Goal: Task Accomplishment & Management: Manage account settings

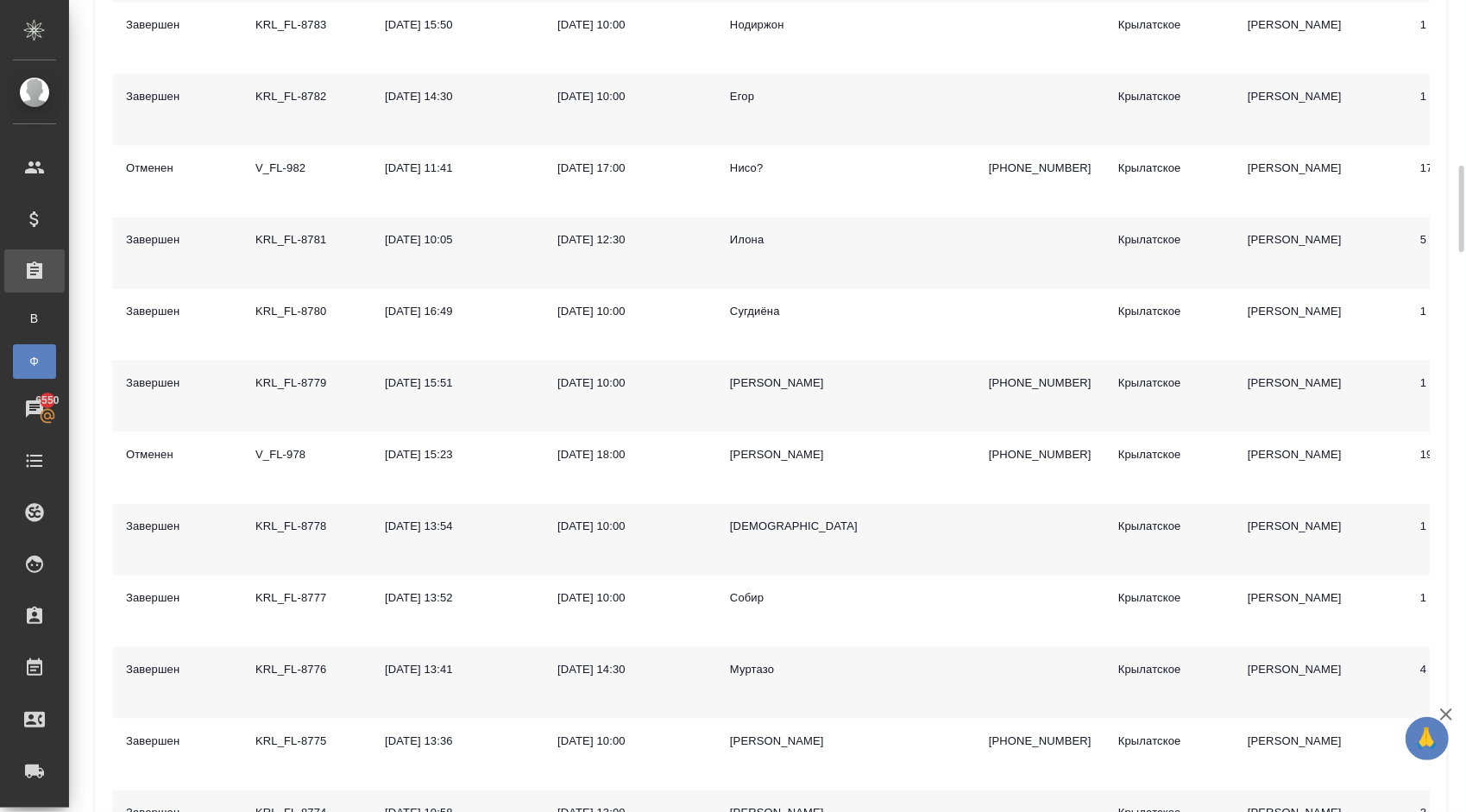
scroll to position [1985, 0]
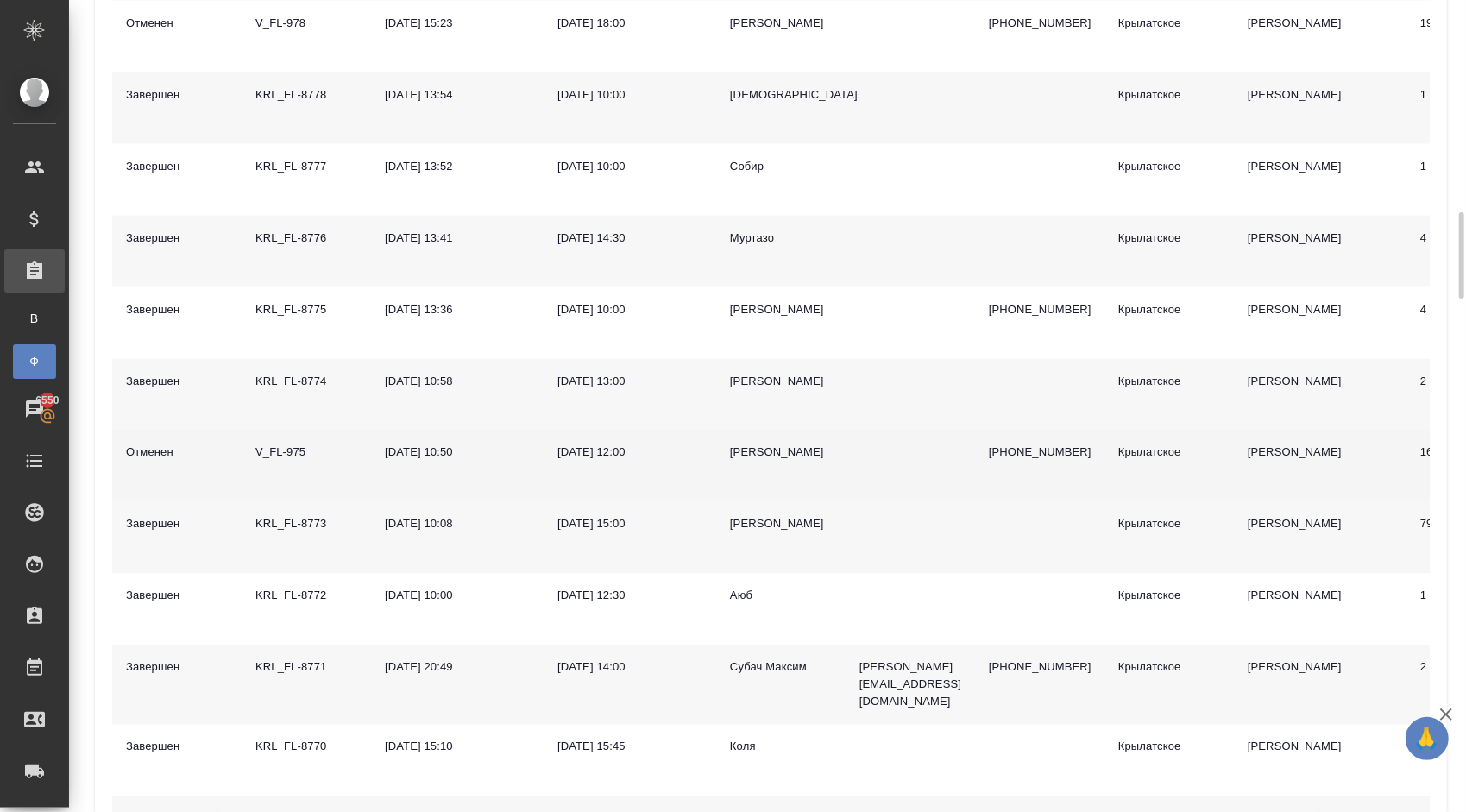
click at [294, 444] on div "V_FL-975" at bounding box center [306, 452] width 102 height 17
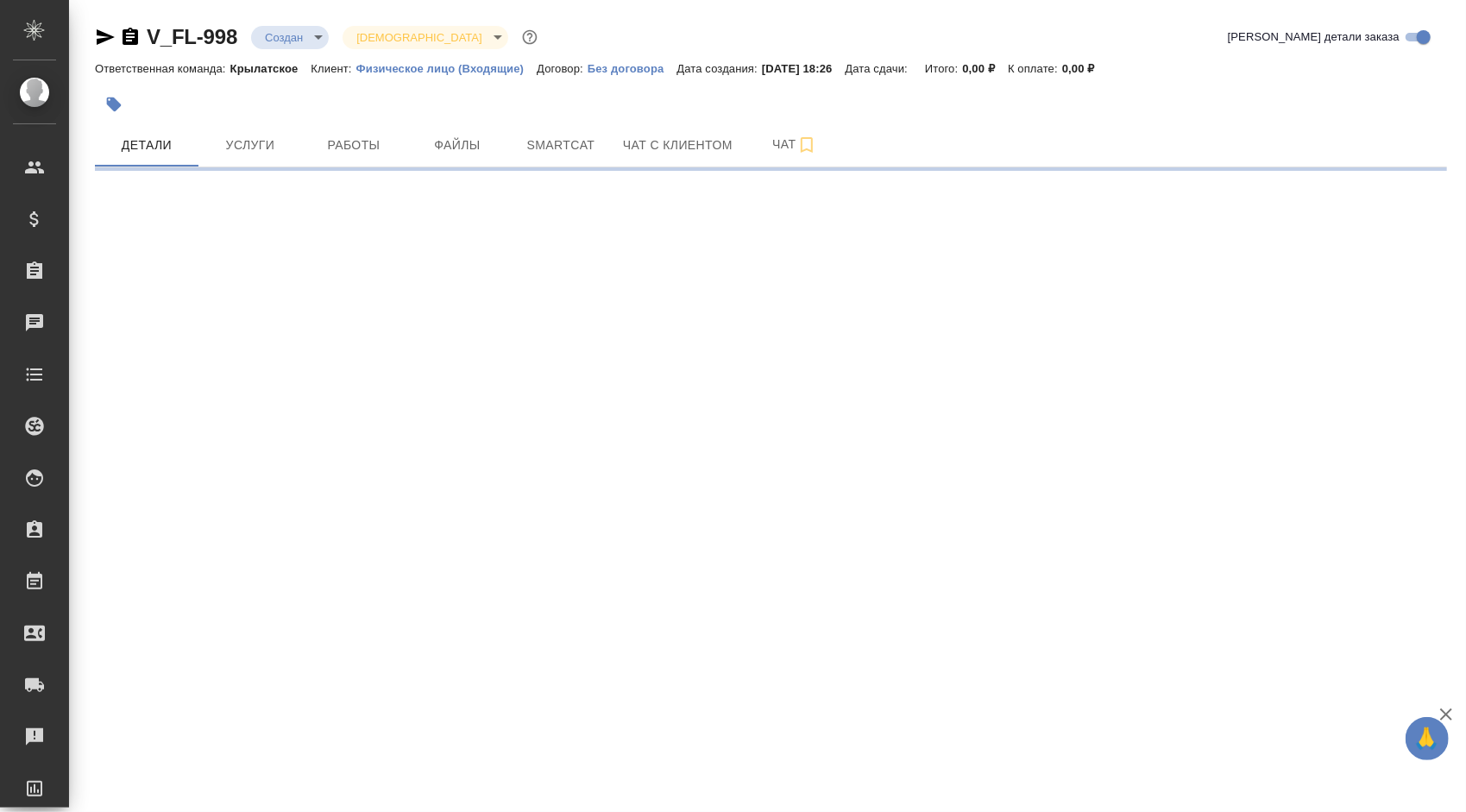
select select "RU"
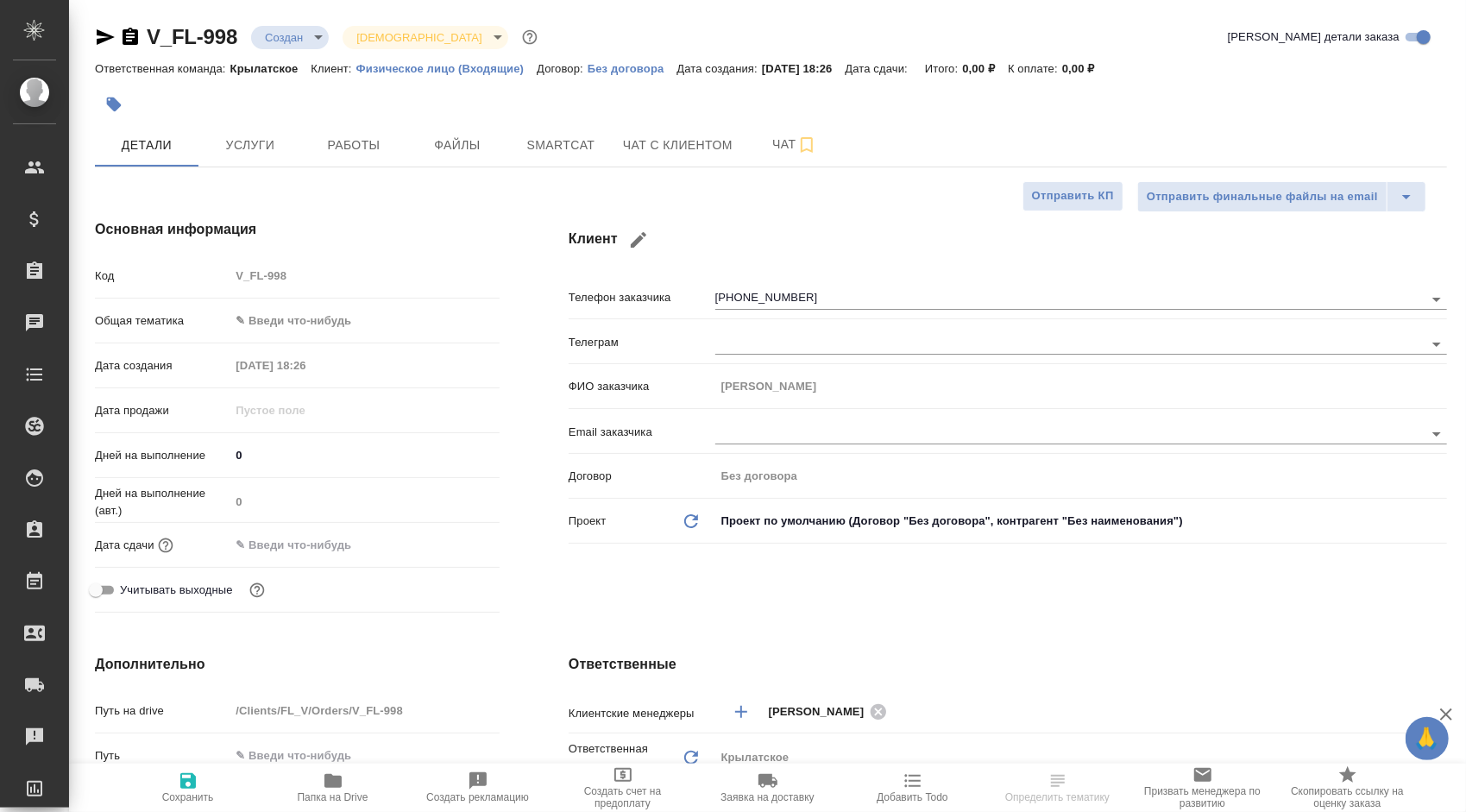
type textarea "x"
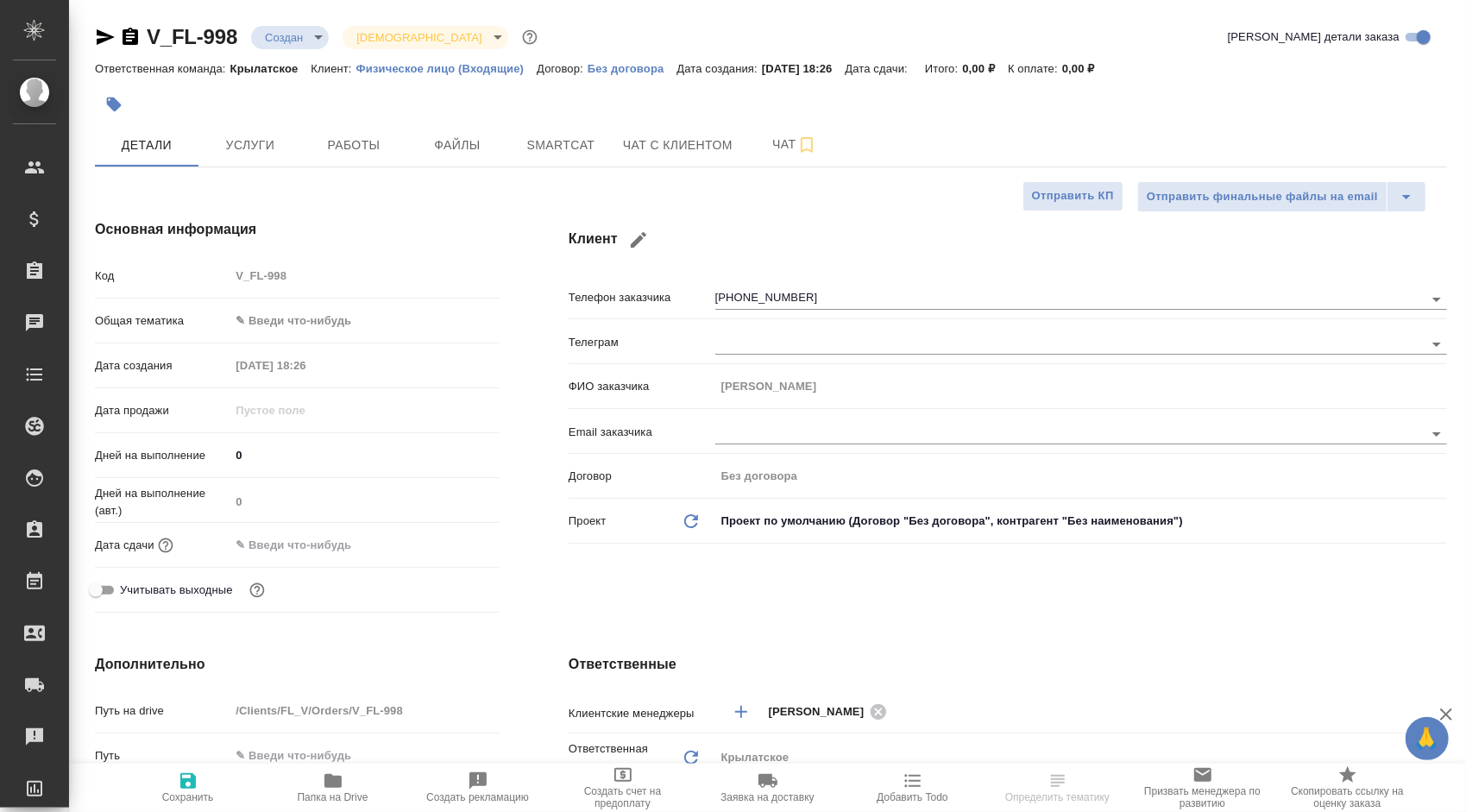
type textarea "x"
click at [119, 111] on icon "button" at bounding box center [113, 104] width 17 height 17
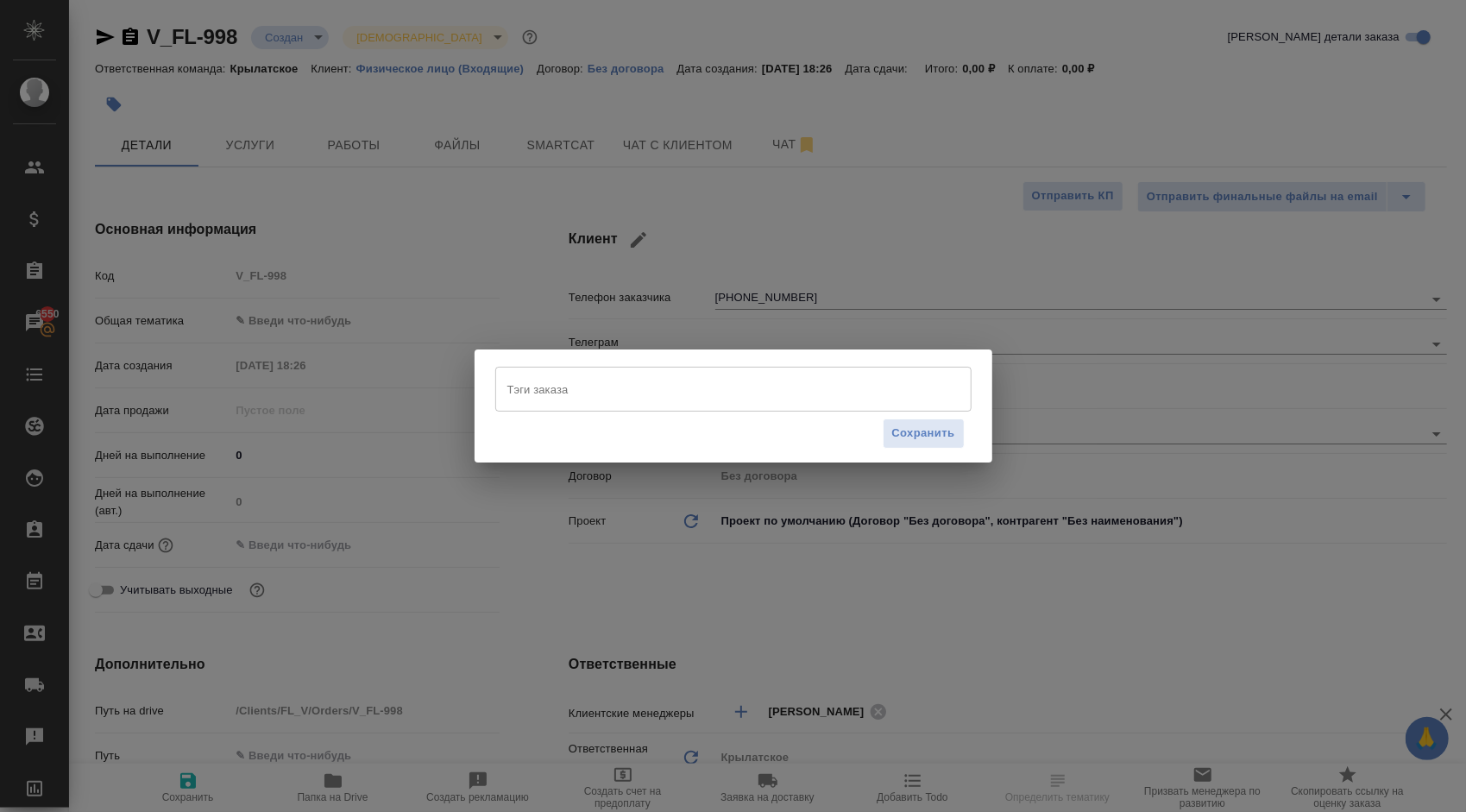
click at [579, 388] on input "Тэги заказа" at bounding box center [717, 388] width 428 height 29
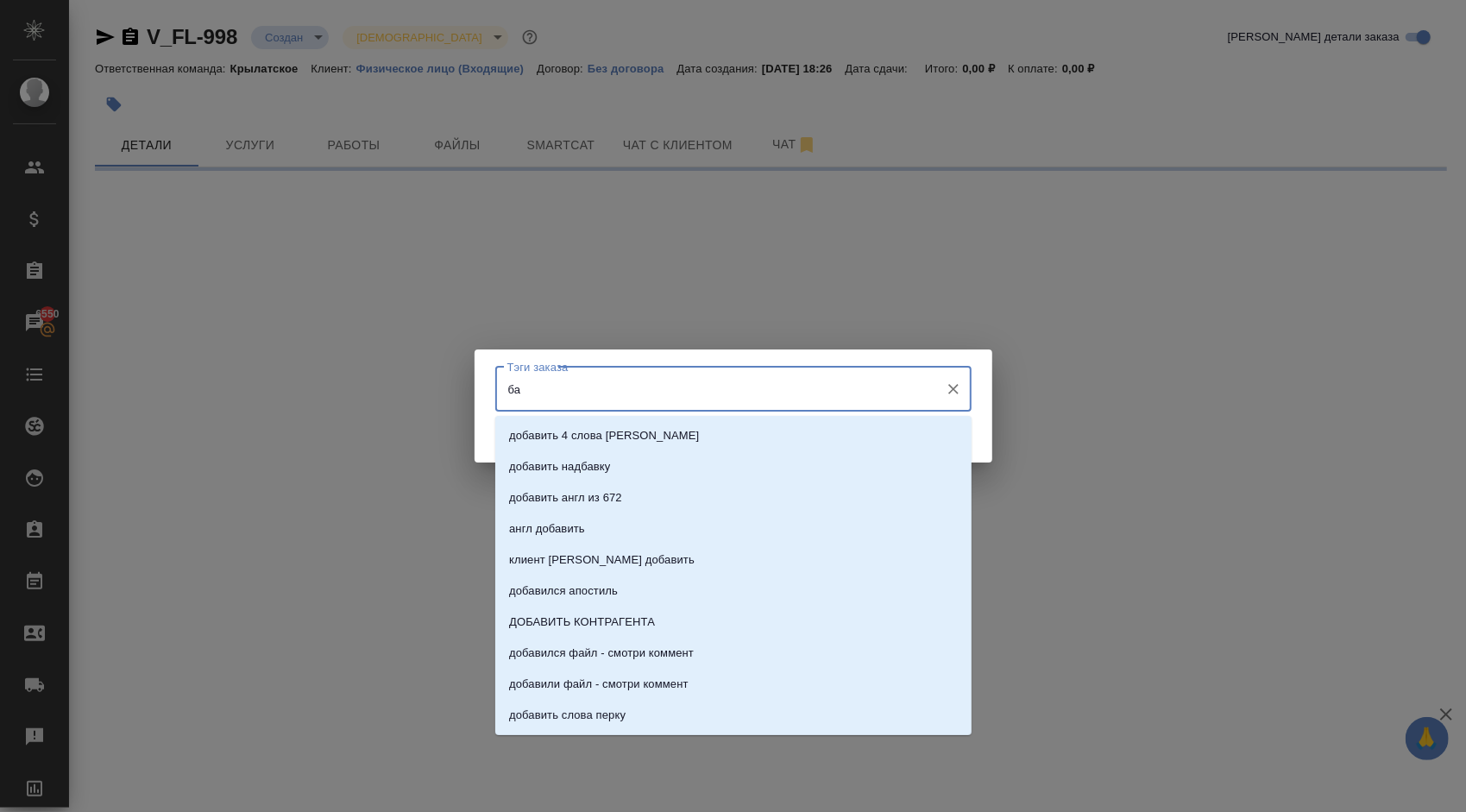
type input "баб"
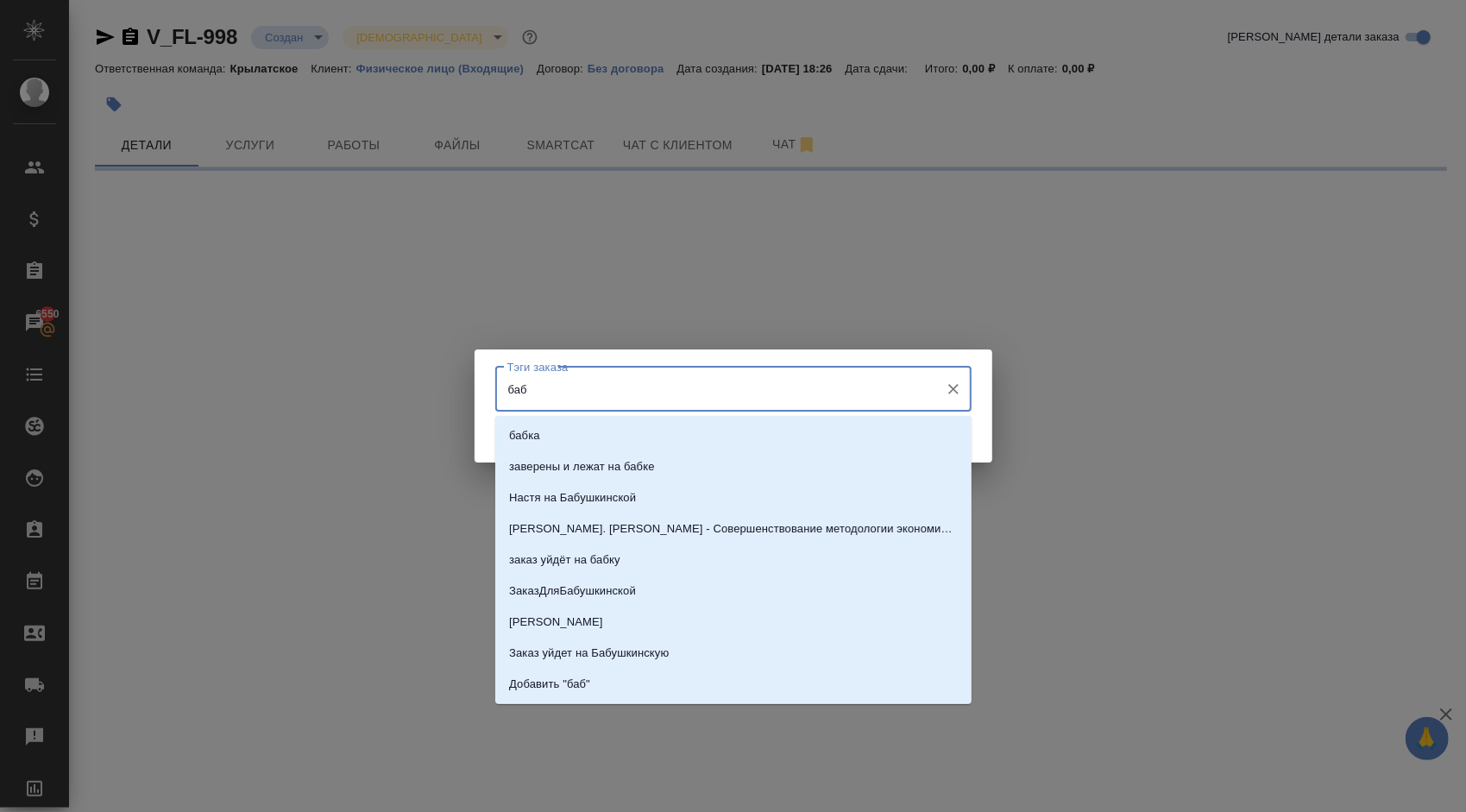
select select "RU"
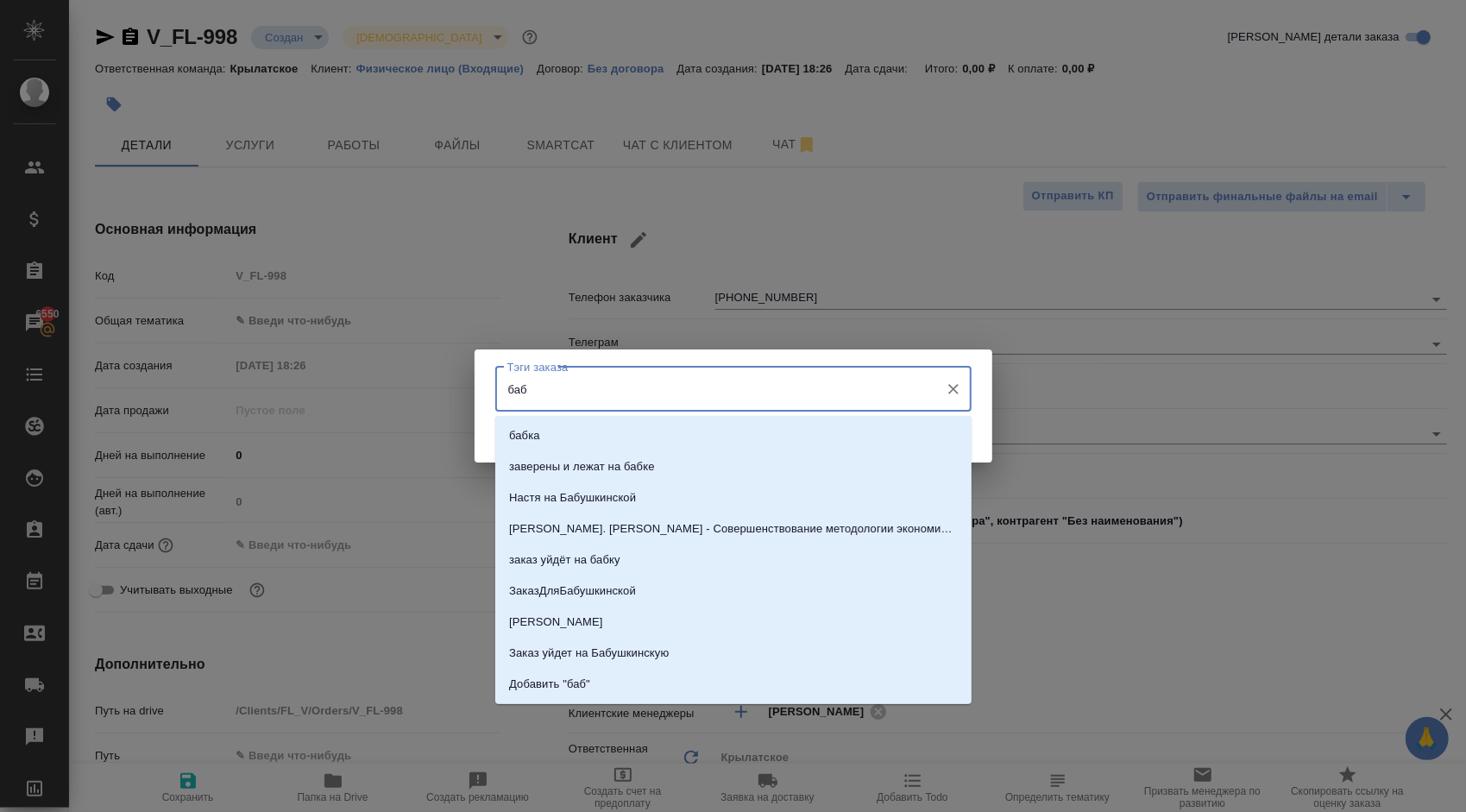
type input "бабк"
type textarea "x"
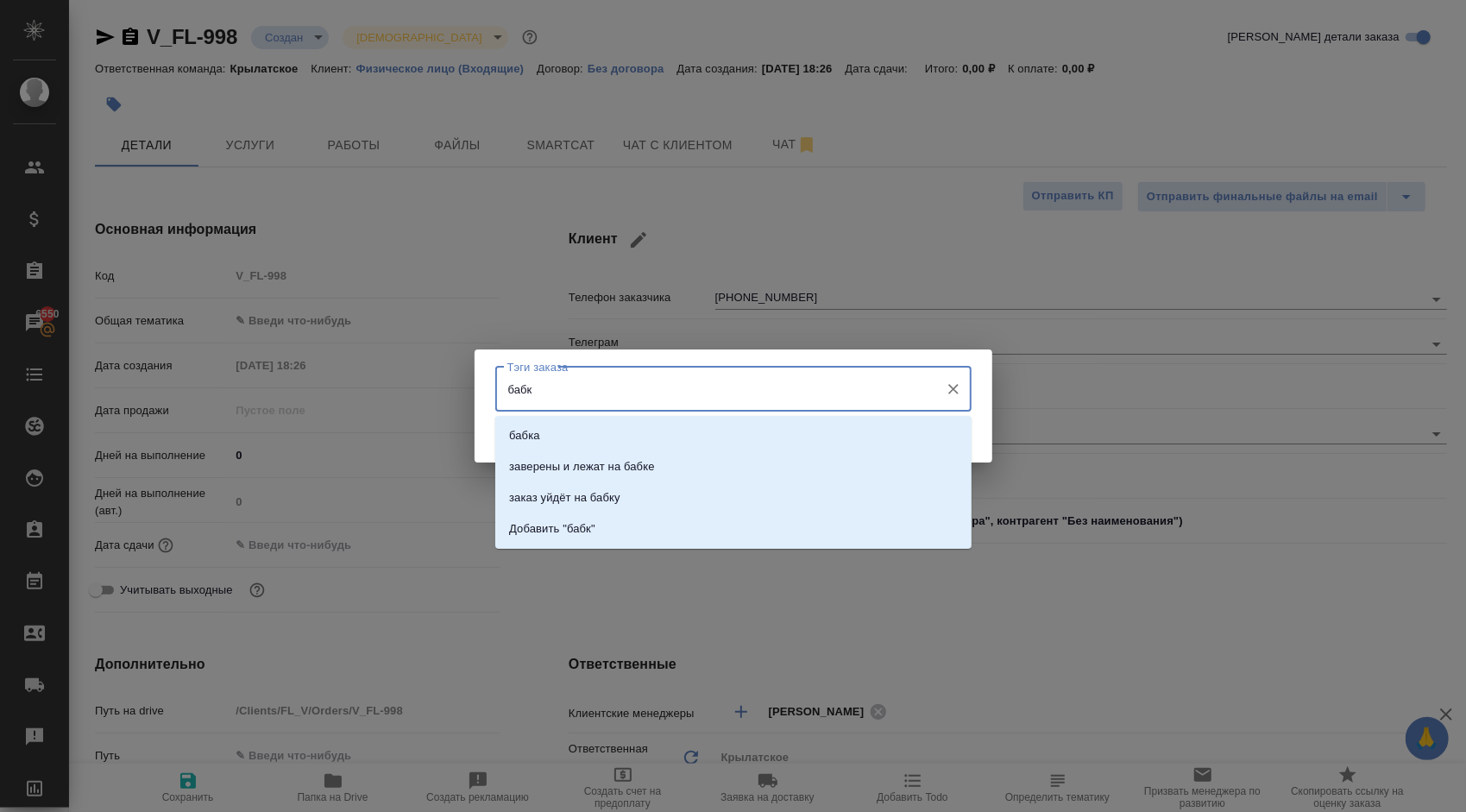
type input "бабку"
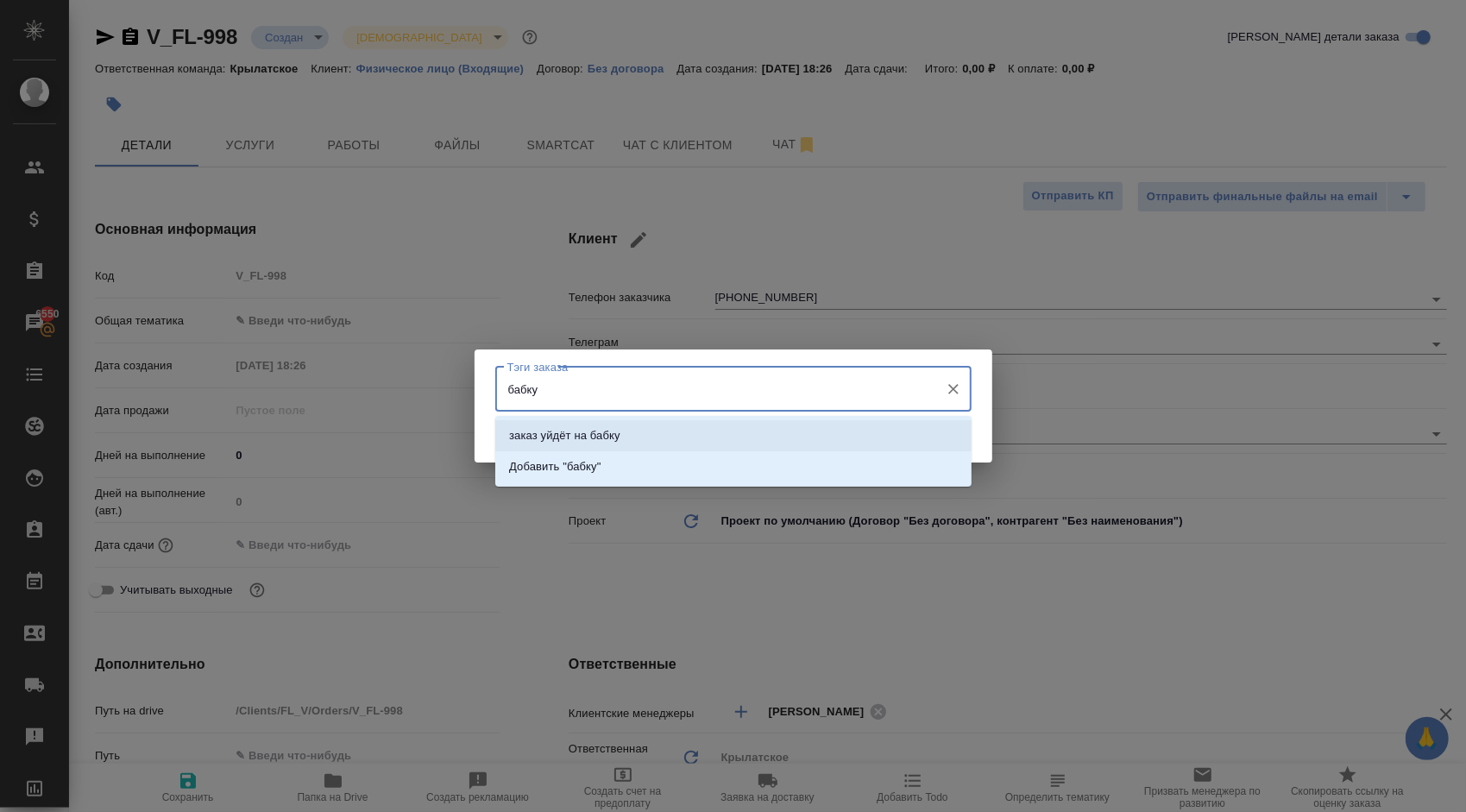
click at [635, 437] on li "заказ уйдёт на бабку" at bounding box center [733, 435] width 476 height 31
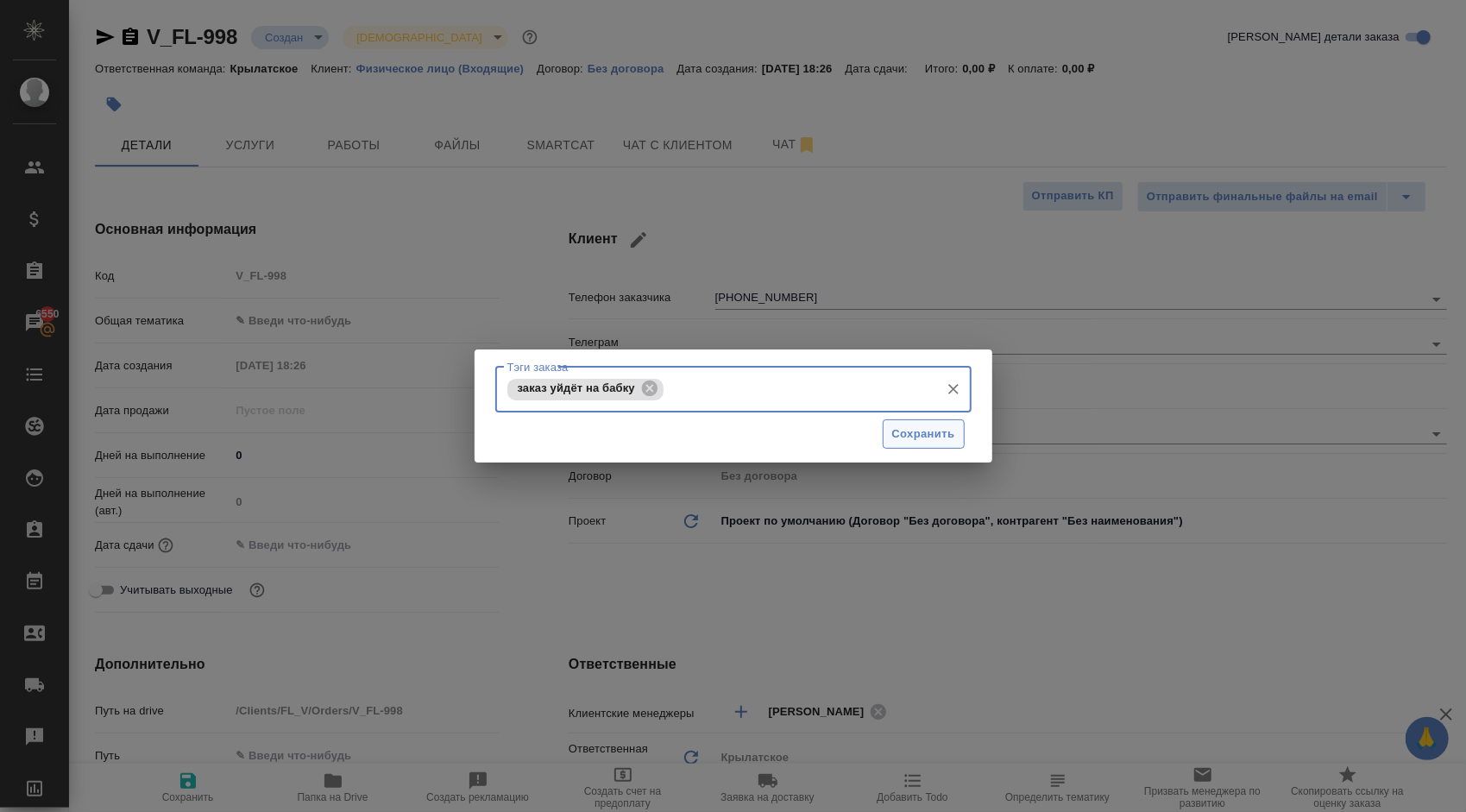
click at [914, 438] on span "Сохранить" at bounding box center [923, 435] width 63 height 20
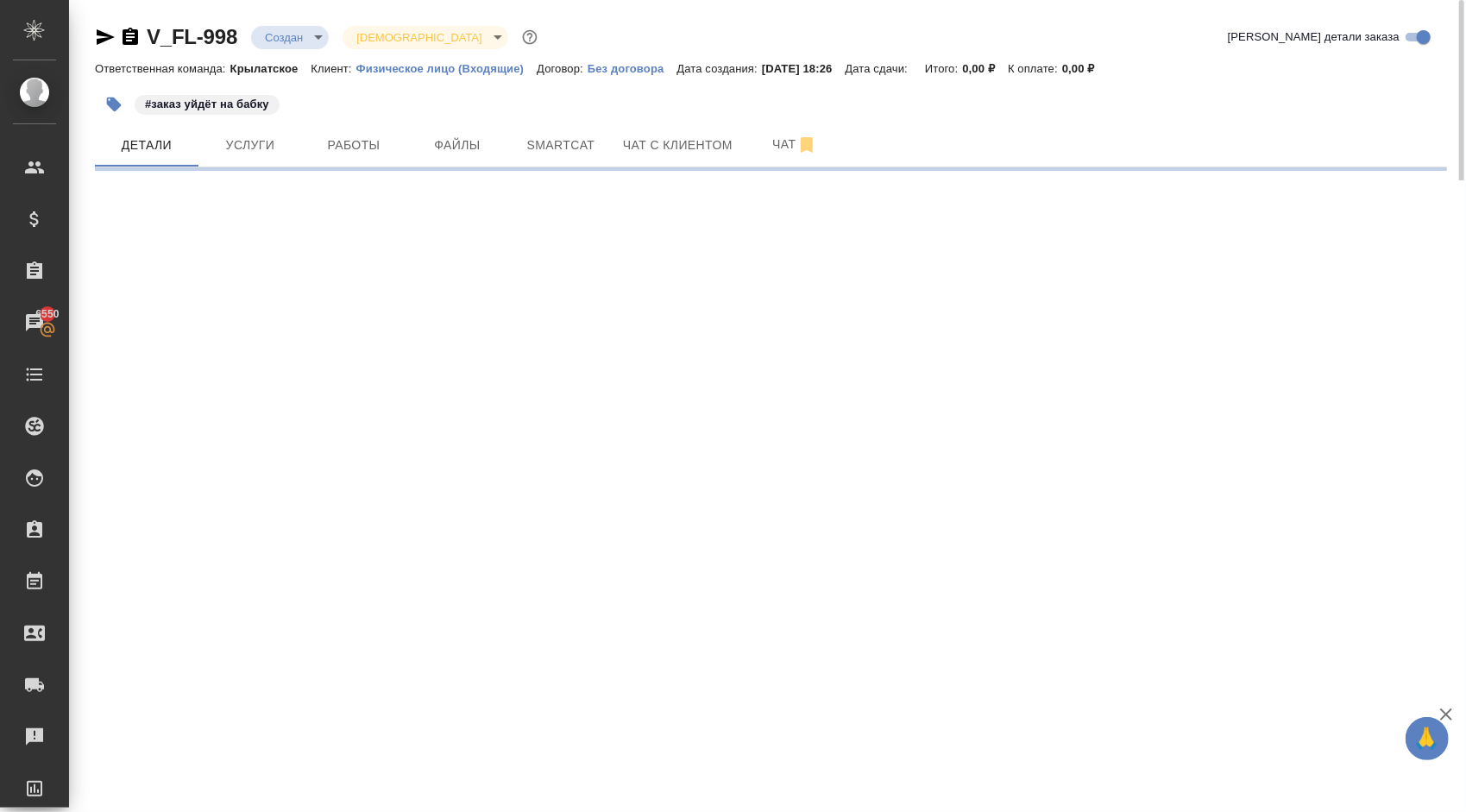
select select "RU"
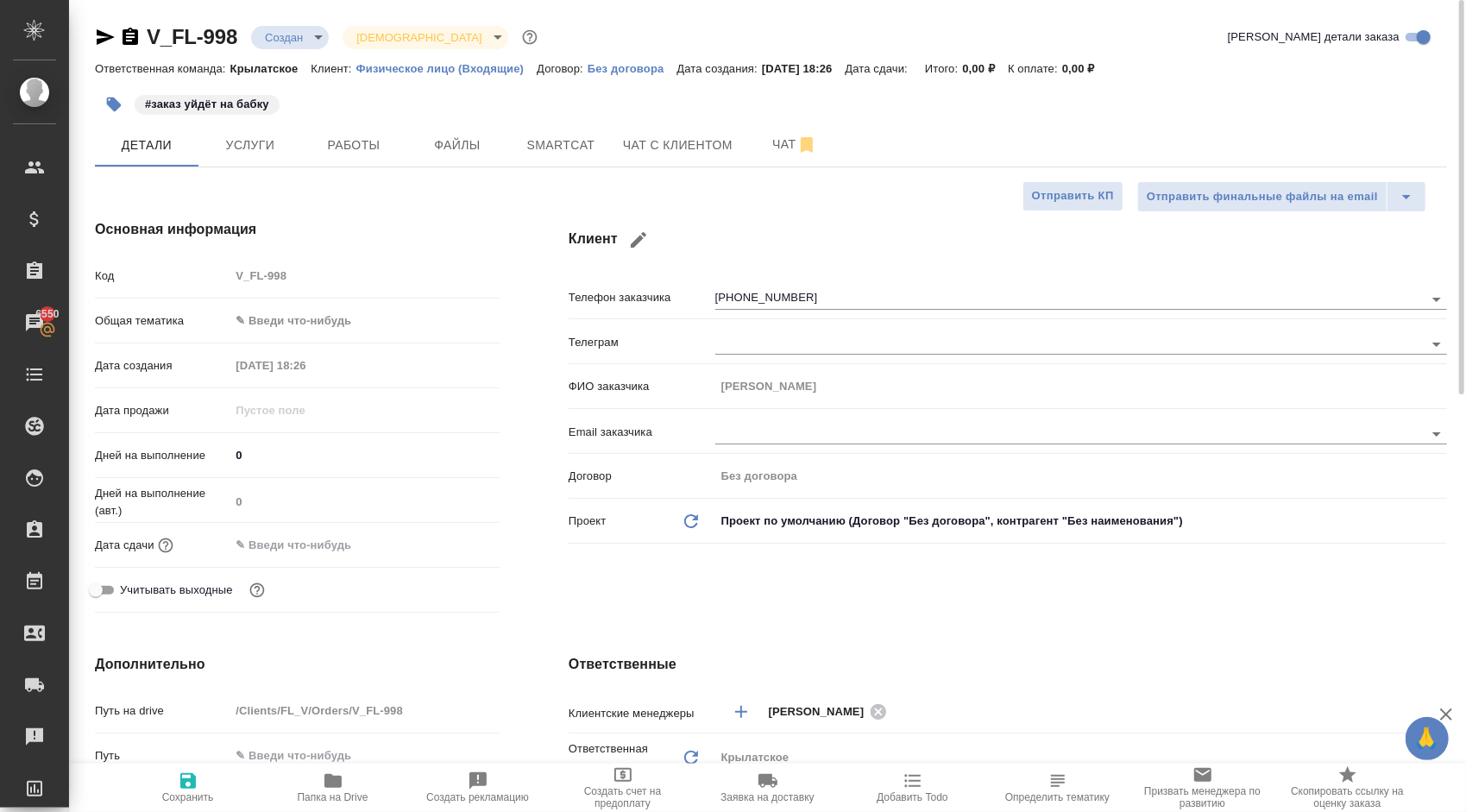
type textarea "x"
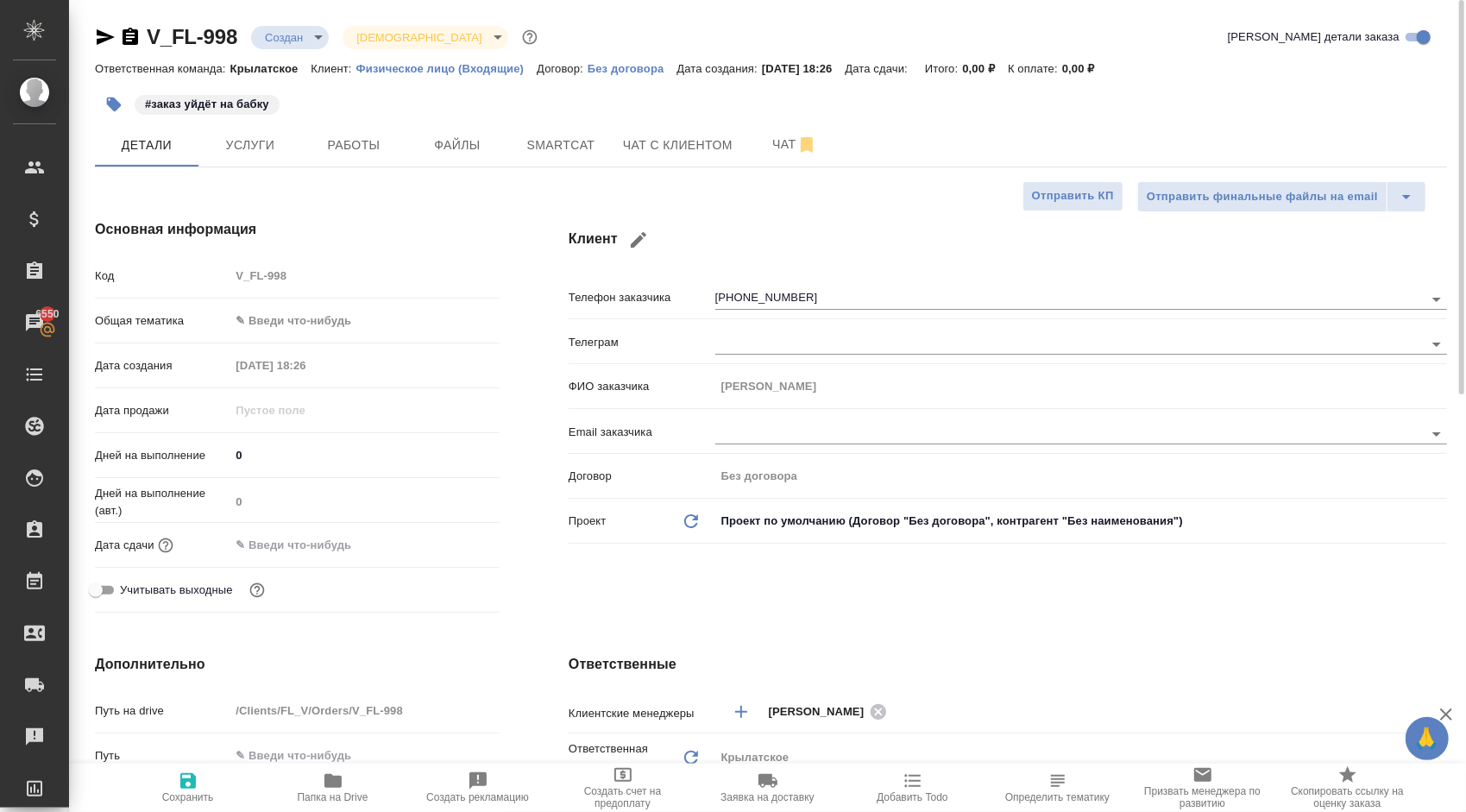
type textarea "x"
click at [419, 144] on span "Файлы" at bounding box center [457, 146] width 83 height 22
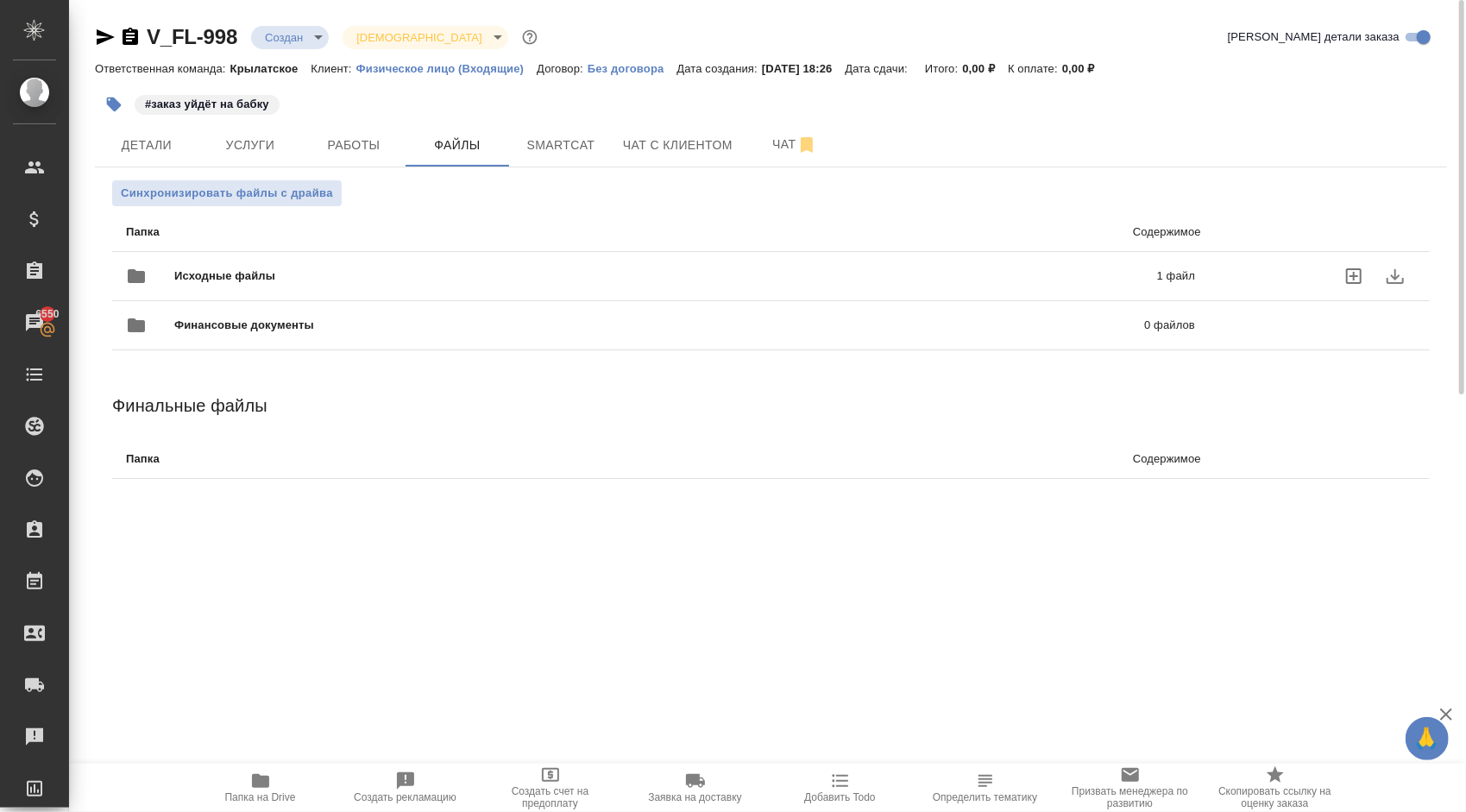
click at [216, 280] on span "Исходные файлы" at bounding box center [445, 275] width 542 height 17
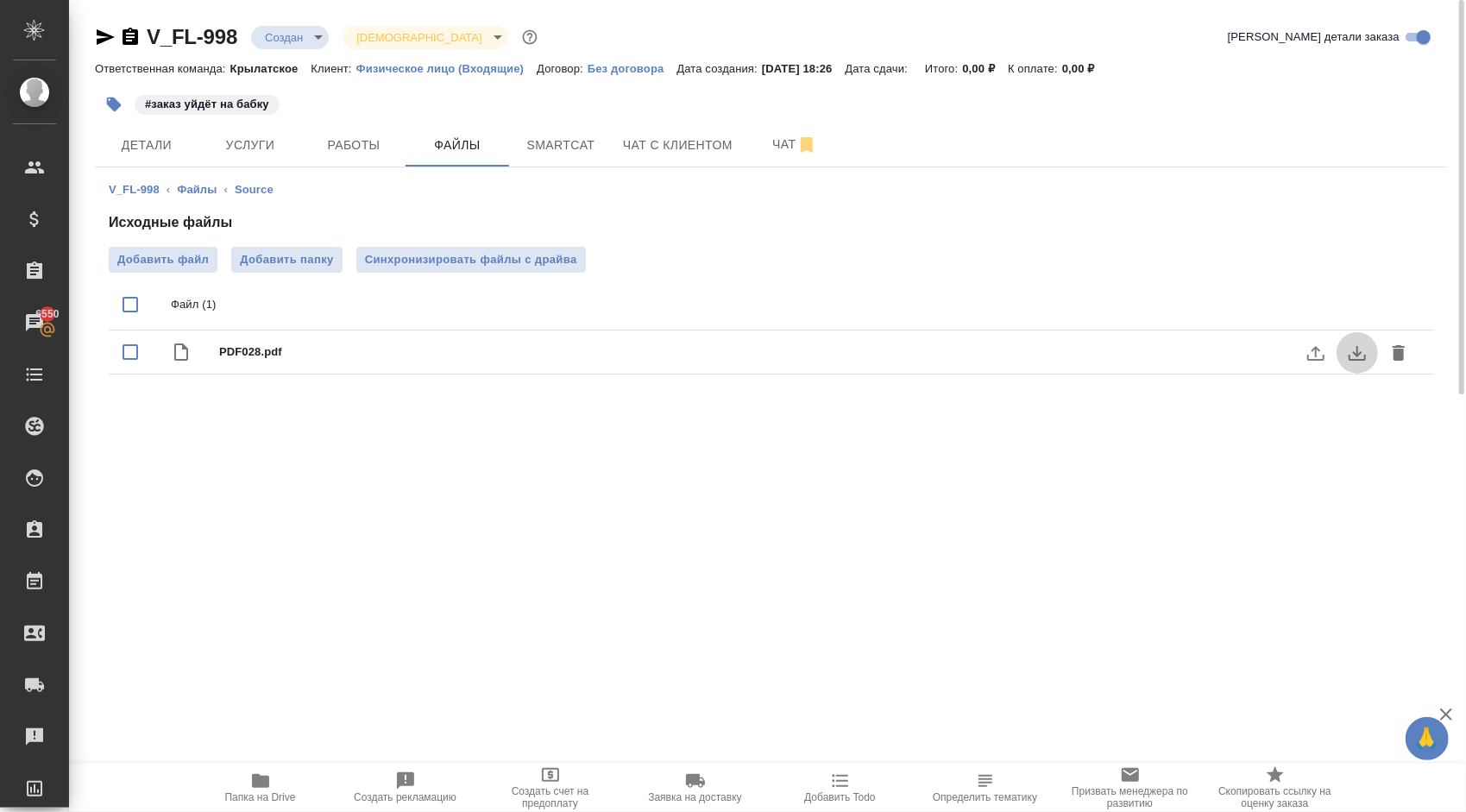
click at [1365, 355] on icon "download" at bounding box center [1357, 353] width 17 height 15
click at [156, 148] on span "Детали" at bounding box center [146, 146] width 83 height 22
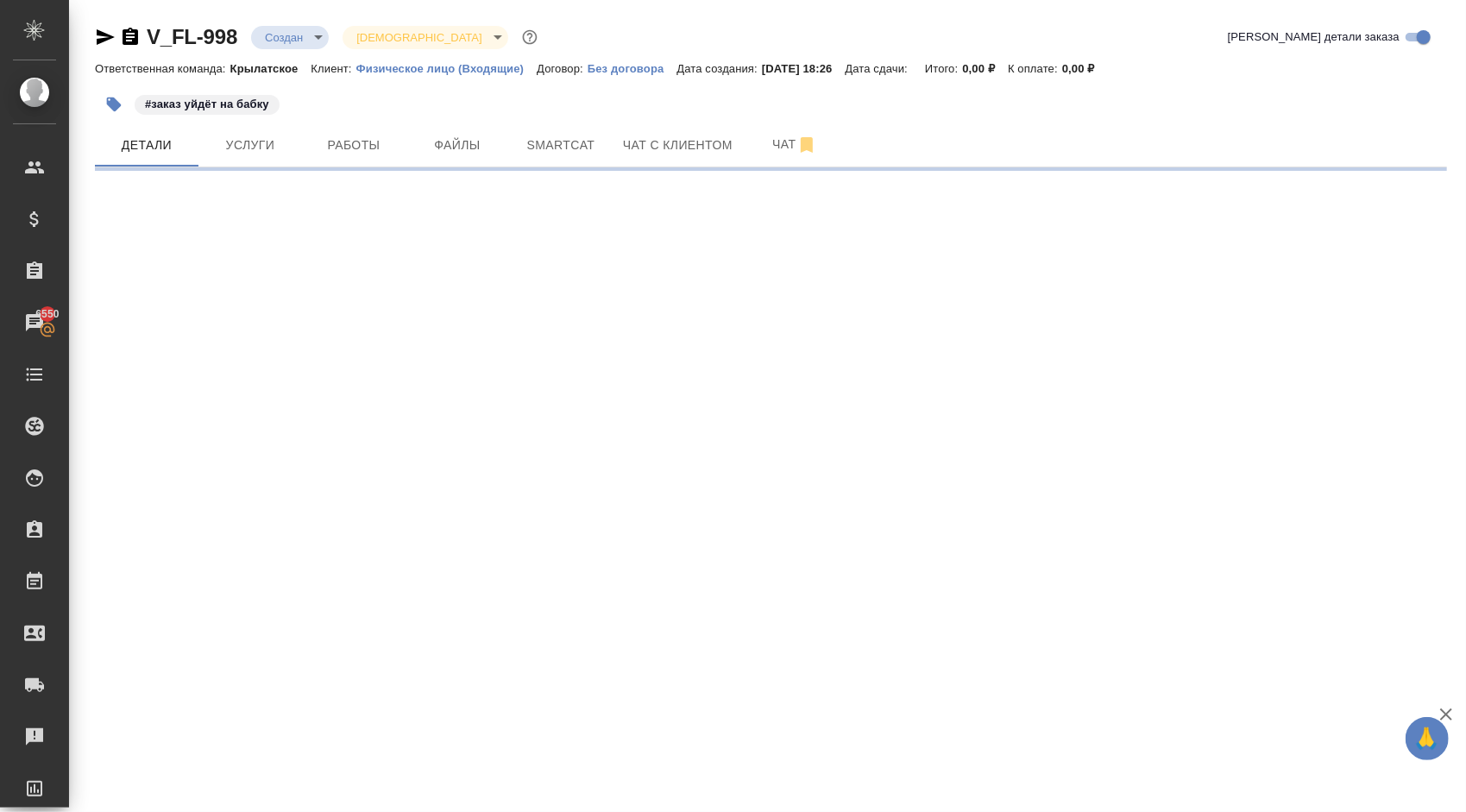
select select "RU"
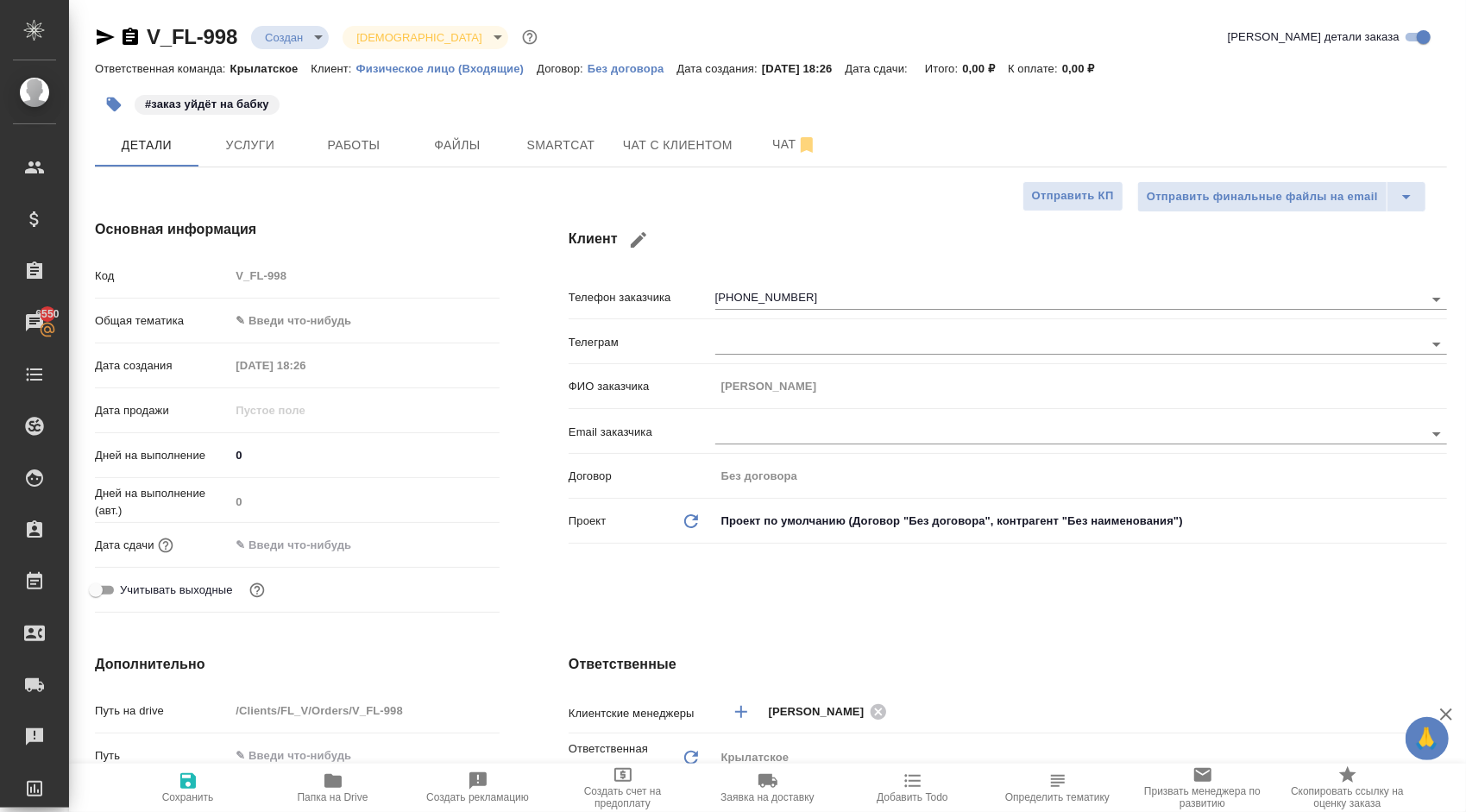
type textarea "x"
click at [304, 314] on body "🙏 .cls-1 fill:#fff; AWATERA Kasymov Timur Клиенты Спецификации Заказы 6550 Чаты…" at bounding box center [733, 406] width 1466 height 812
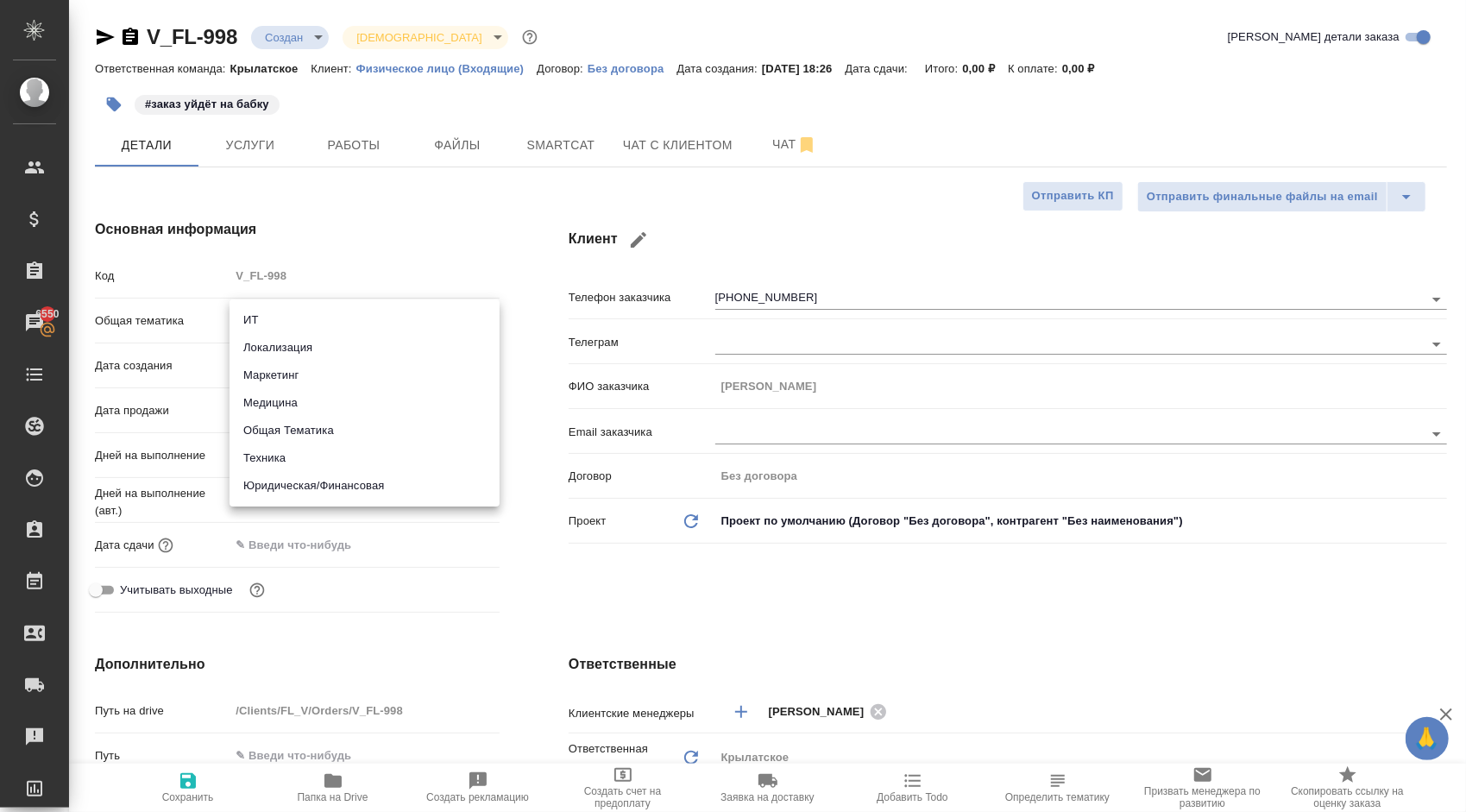
click at [314, 480] on li "Юридическая/Финансовая" at bounding box center [365, 486] width 270 height 28
type input "yr-fn"
type textarea "x"
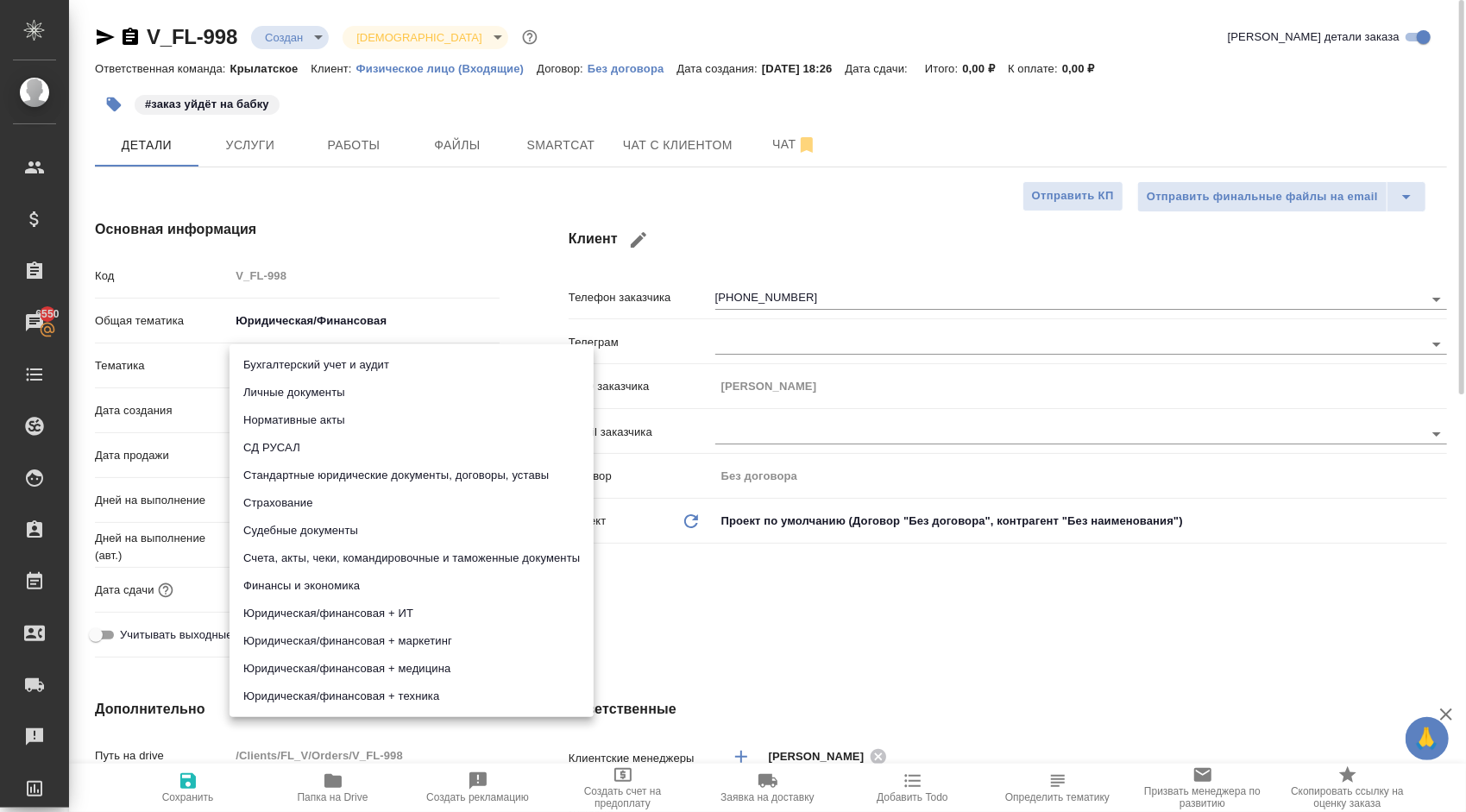
click at [292, 368] on body "🙏 .cls-1 fill:#fff; AWATERA Kasymov Timur Клиенты Спецификации Заказы 6550 Чаты…" at bounding box center [733, 406] width 1466 height 812
click at [290, 382] on li "Личные документы" at bounding box center [412, 393] width 364 height 28
type textarea "x"
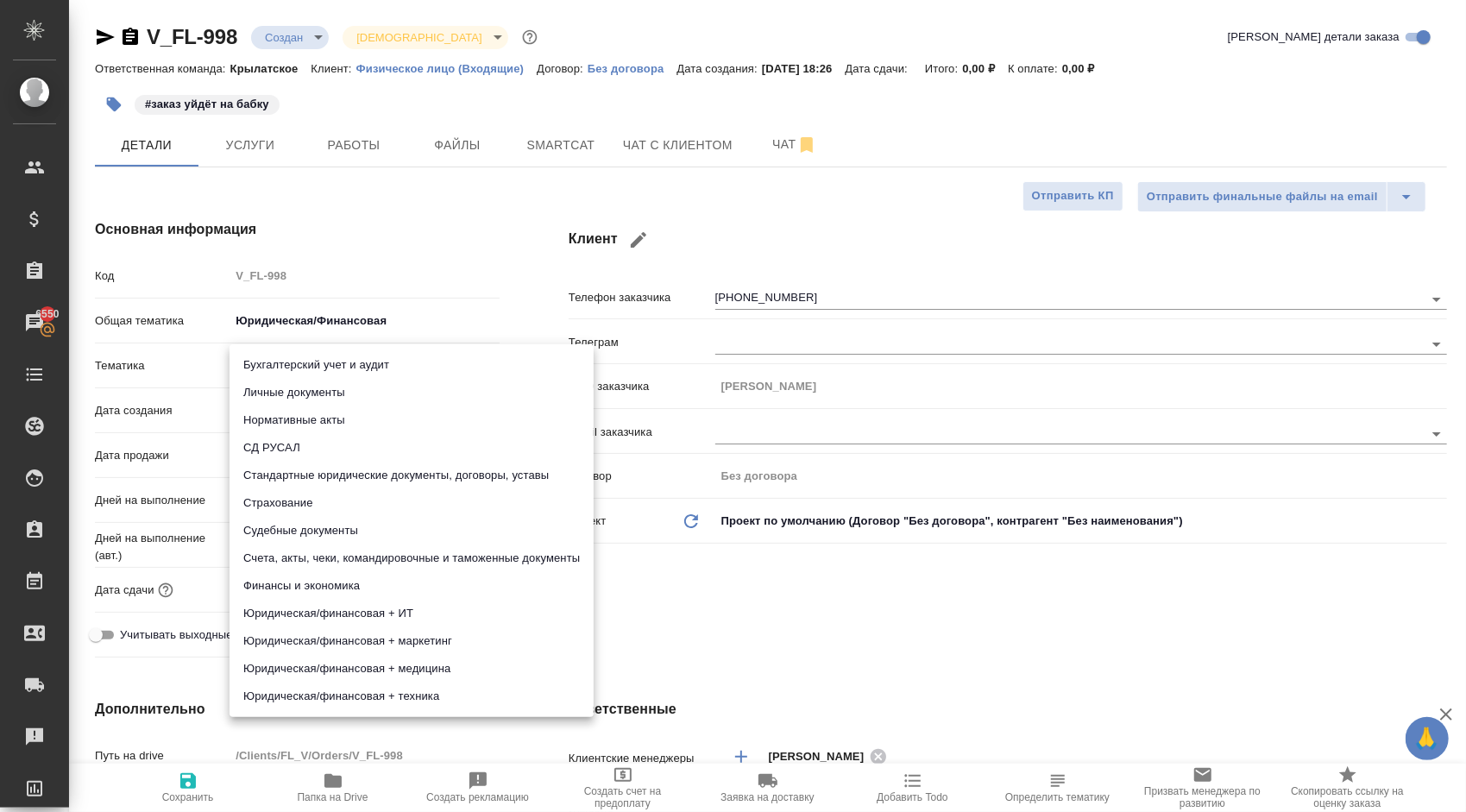
type input "5a8b8b956a9677013d343cfe"
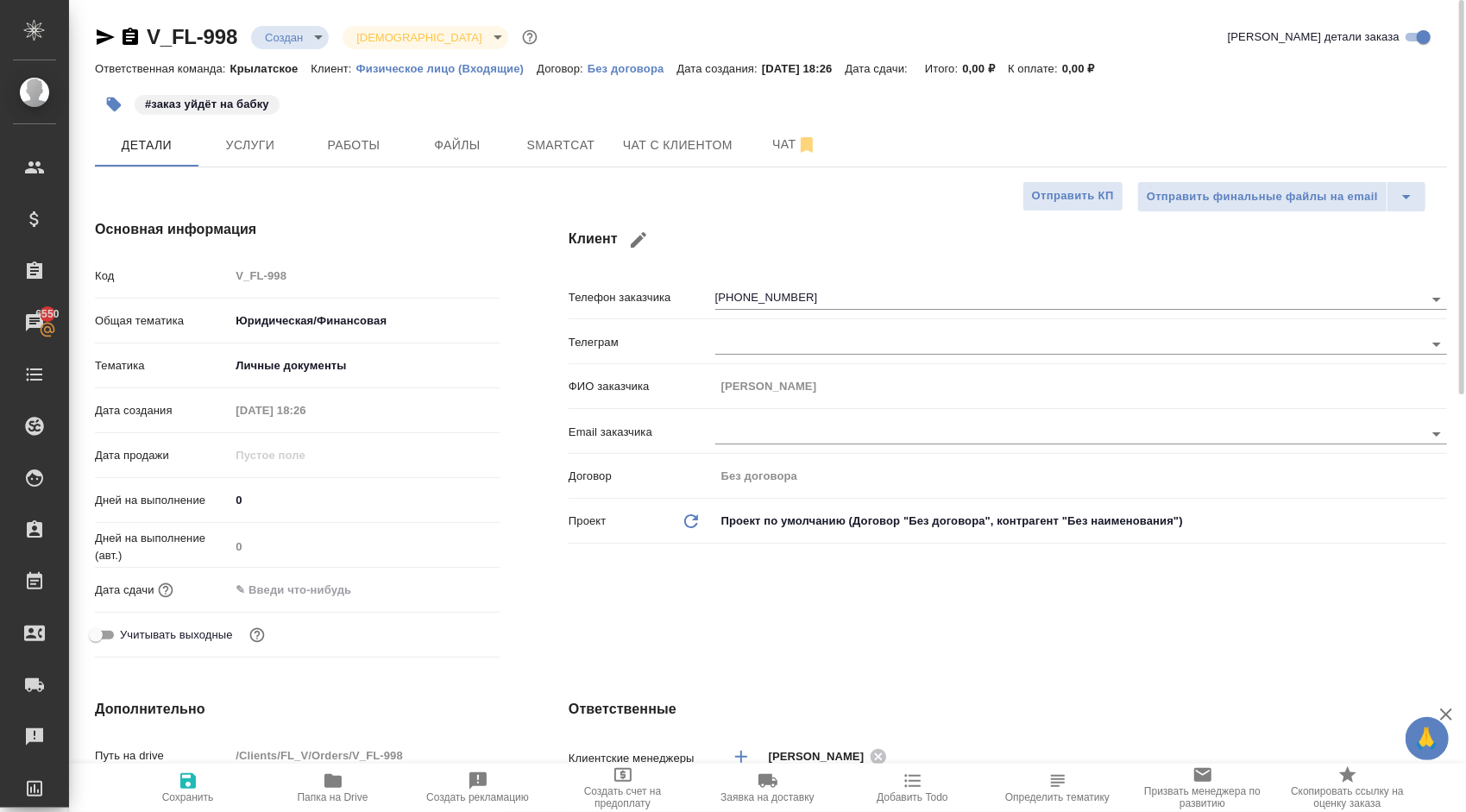
drag, startPoint x: 249, startPoint y: 500, endPoint x: 195, endPoint y: 498, distance: 53.5
click at [195, 498] on div "Дней на выполнение 0" at bounding box center [297, 500] width 405 height 30
type input "1"
type textarea "x"
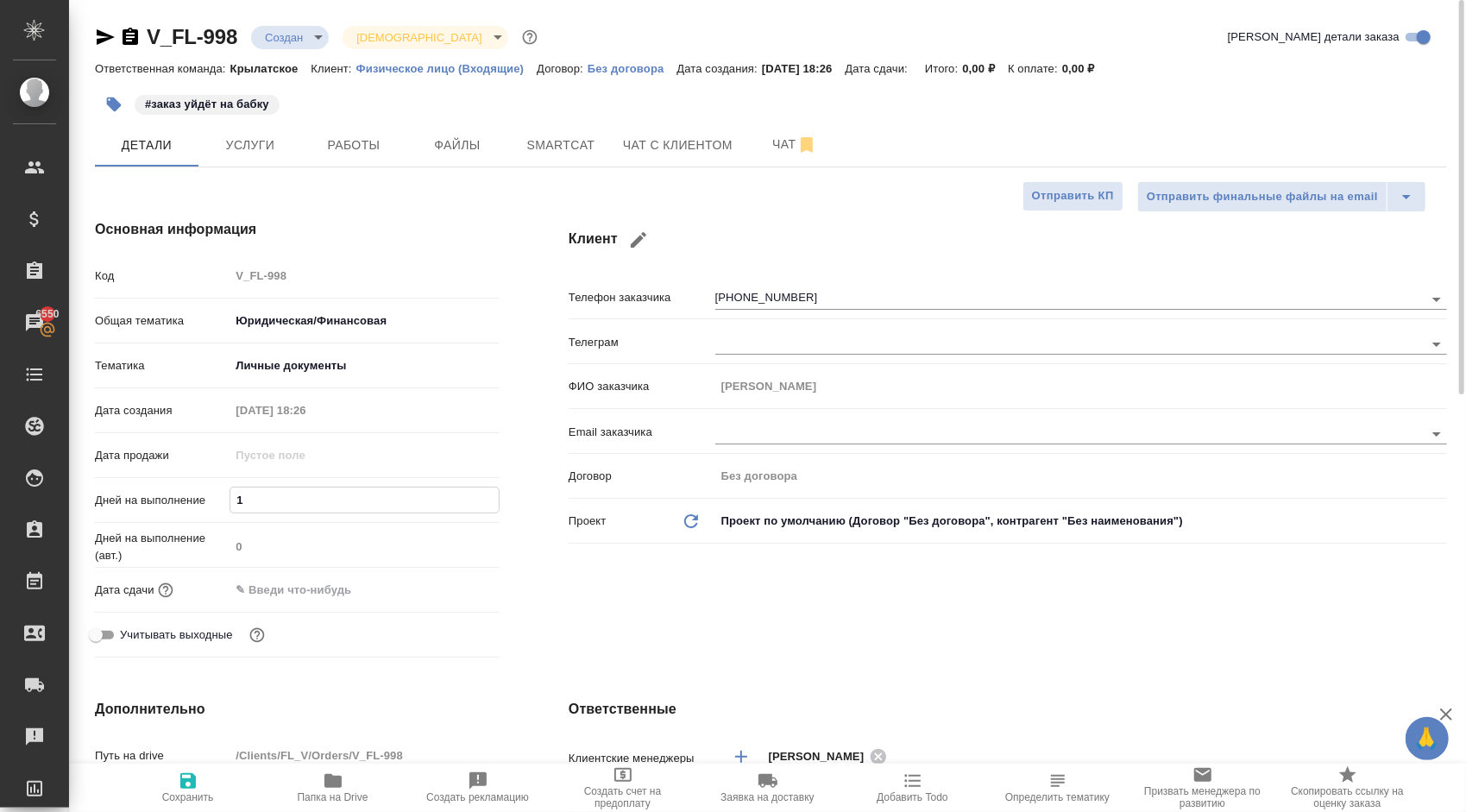
type textarea "x"
type input "1"
click at [219, 603] on div "Дата сдачи" at bounding box center [297, 590] width 405 height 30
click at [277, 588] on input "text" at bounding box center [305, 589] width 151 height 25
click at [454, 585] on icon "button" at bounding box center [449, 589] width 21 height 21
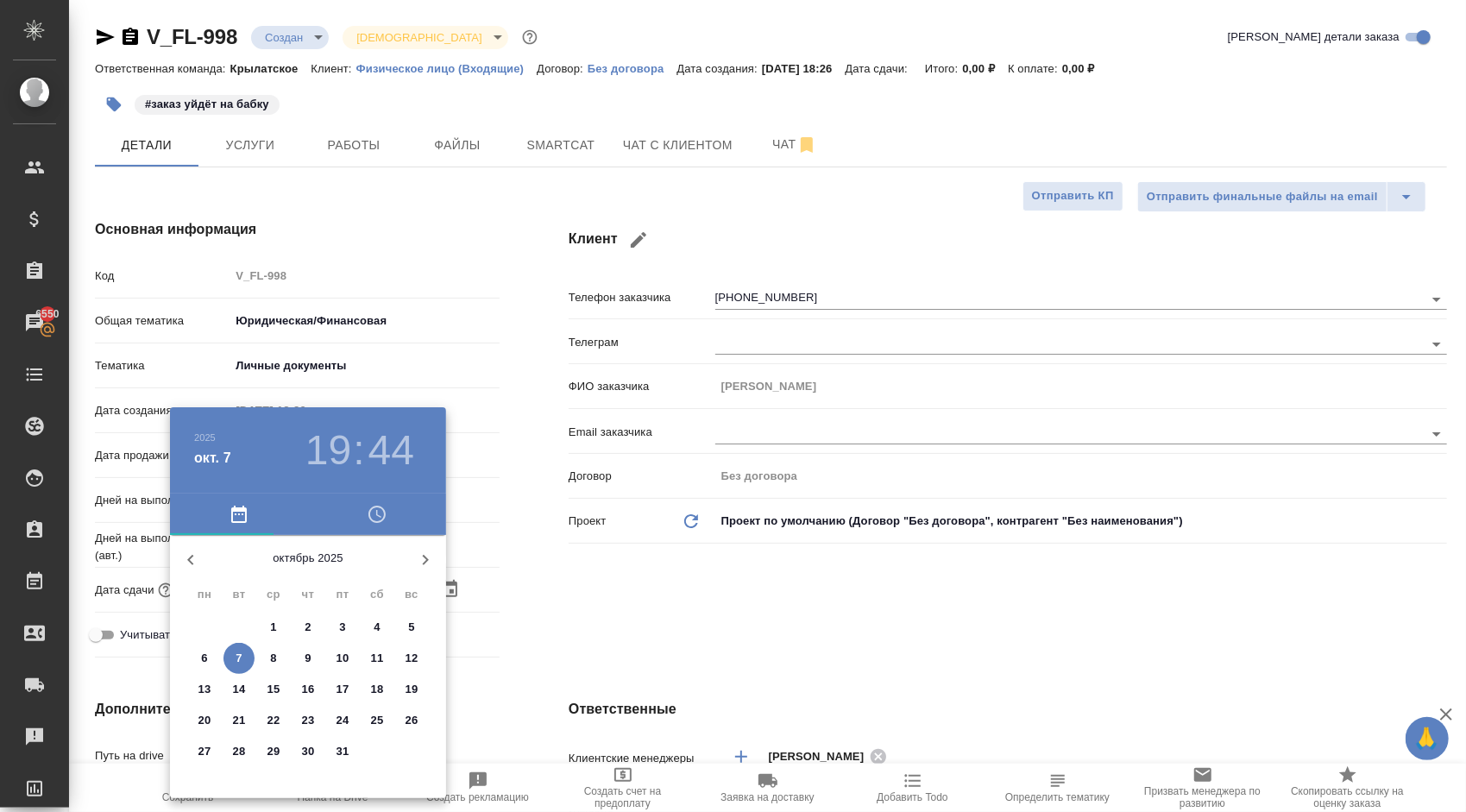
click at [276, 656] on p "8" at bounding box center [273, 658] width 6 height 17
type input "08.10.2025 19:44"
type textarea "x"
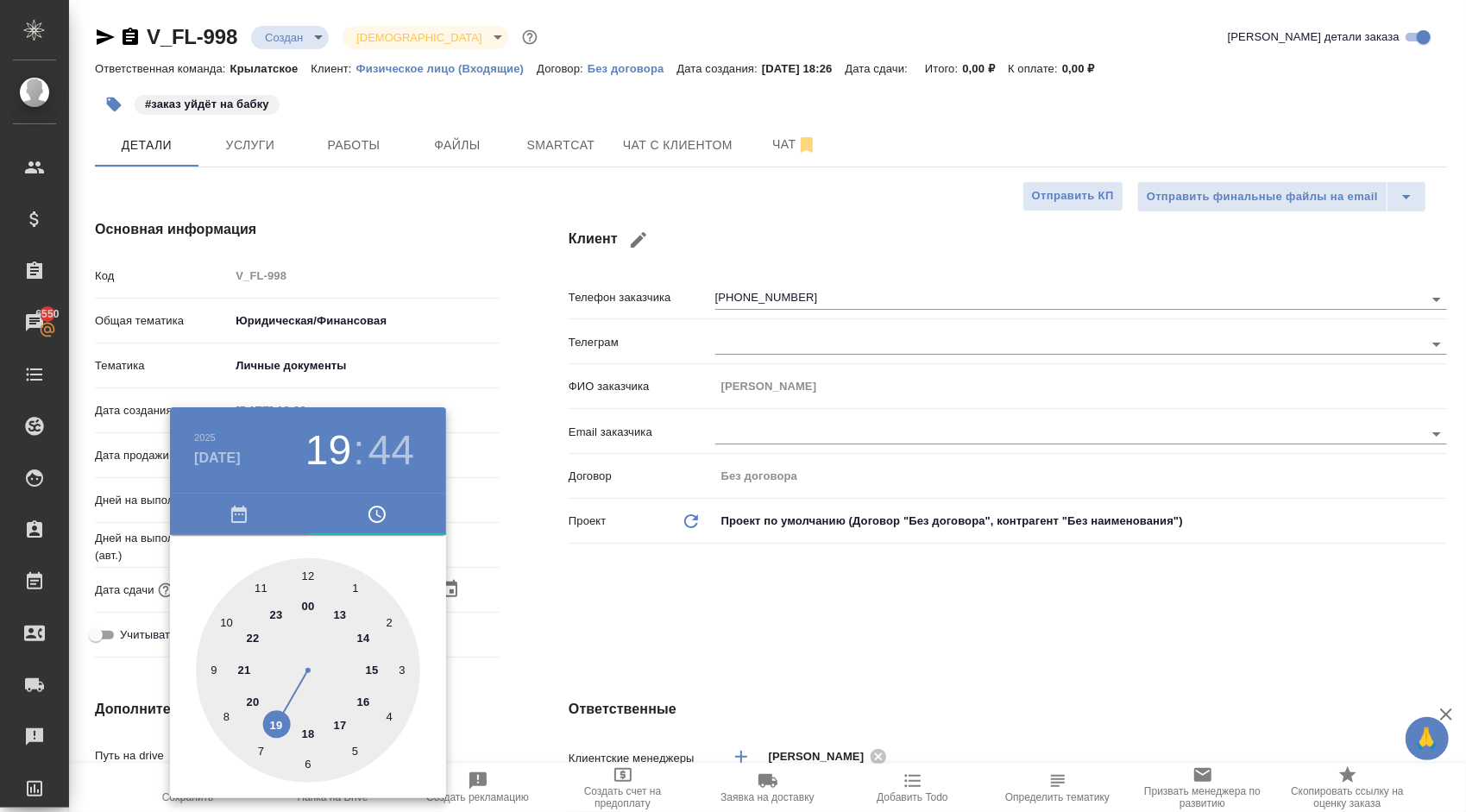
click at [305, 571] on div at bounding box center [308, 670] width 224 height 224
type input "08.10.2025 12:44"
type textarea "x"
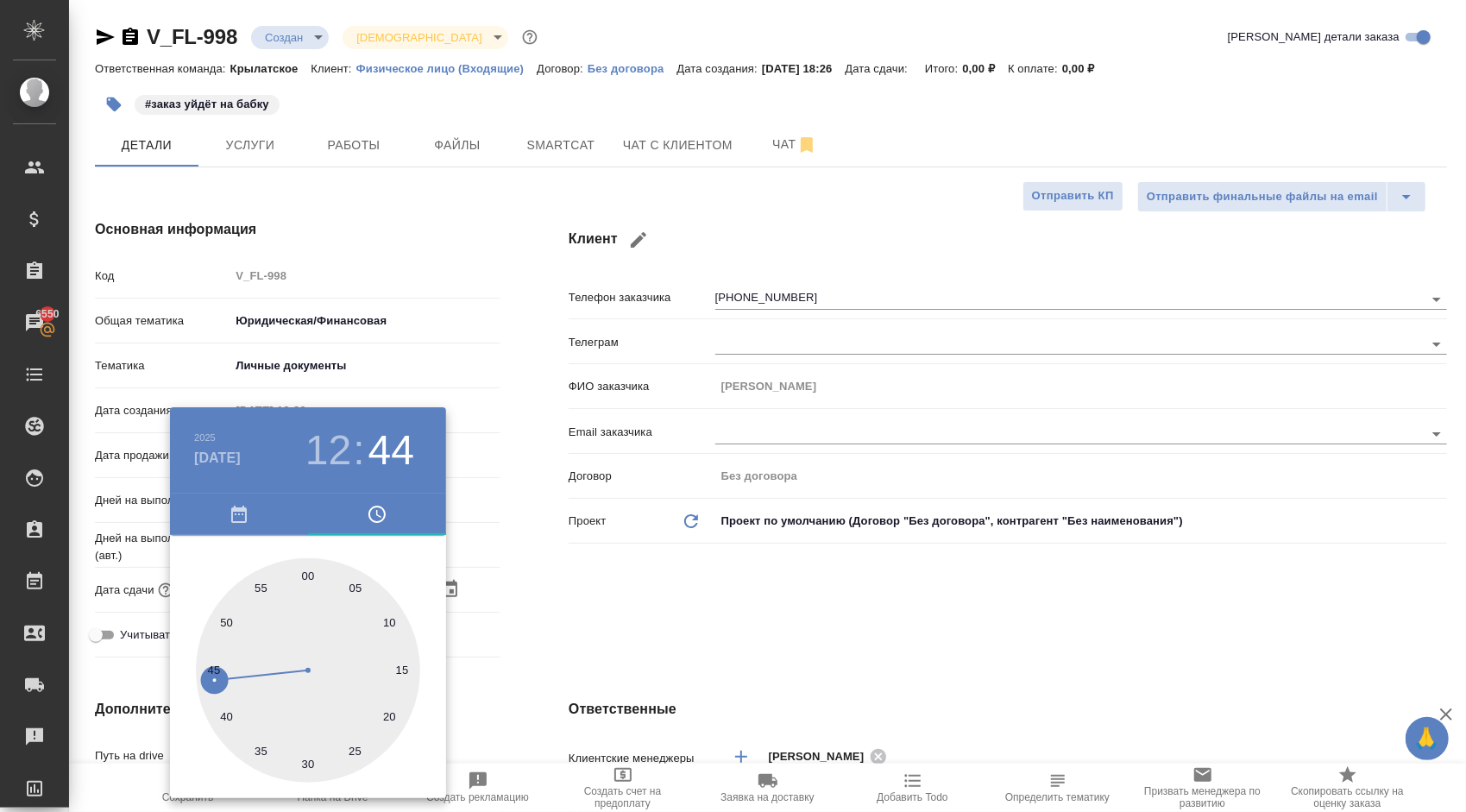
click at [305, 571] on div at bounding box center [308, 670] width 224 height 224
type input "08.10.2025 12:00"
type textarea "x"
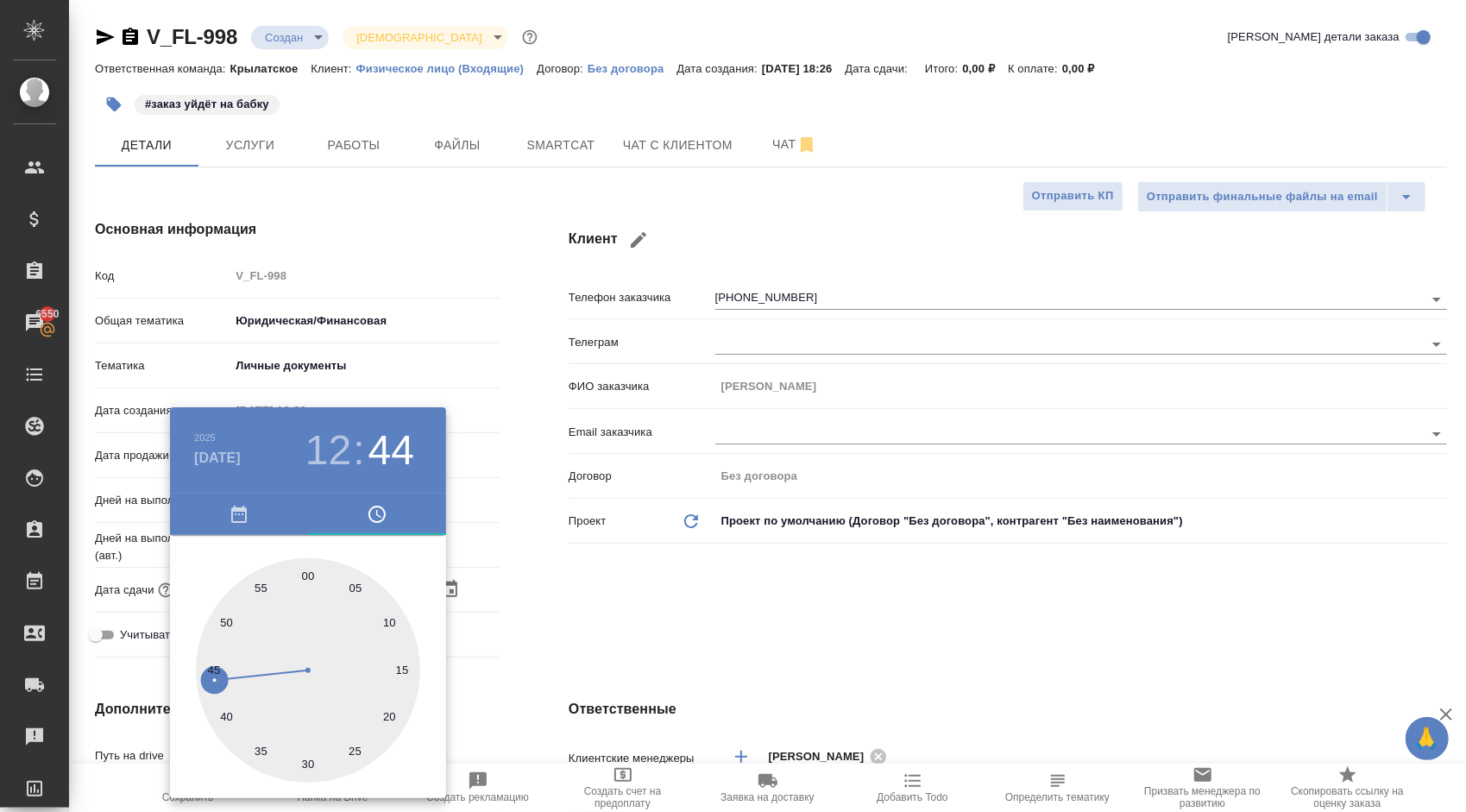
click at [305, 571] on div at bounding box center [308, 670] width 224 height 224
type textarea "x"
click at [595, 595] on div at bounding box center [733, 406] width 1466 height 812
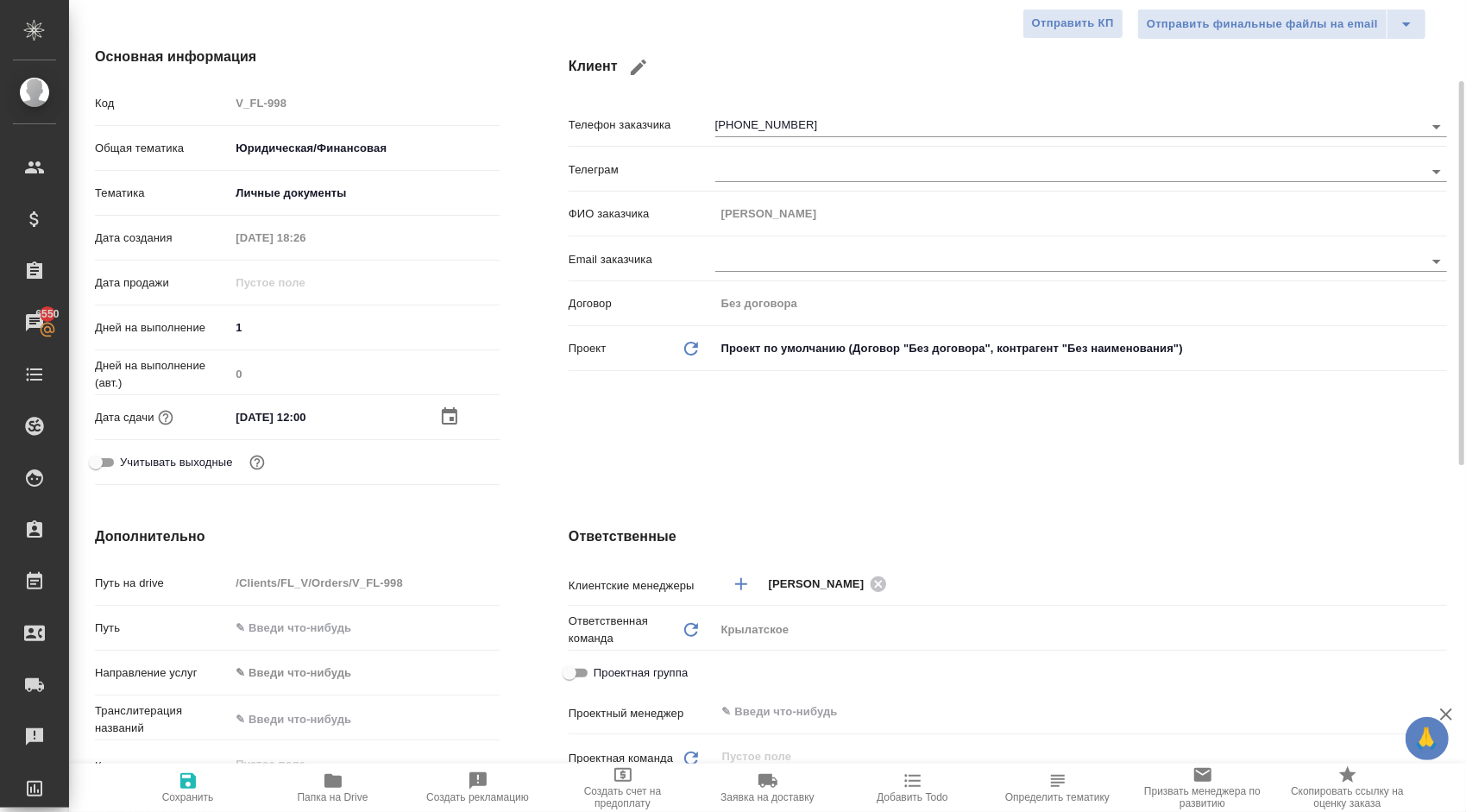
scroll to position [518, 0]
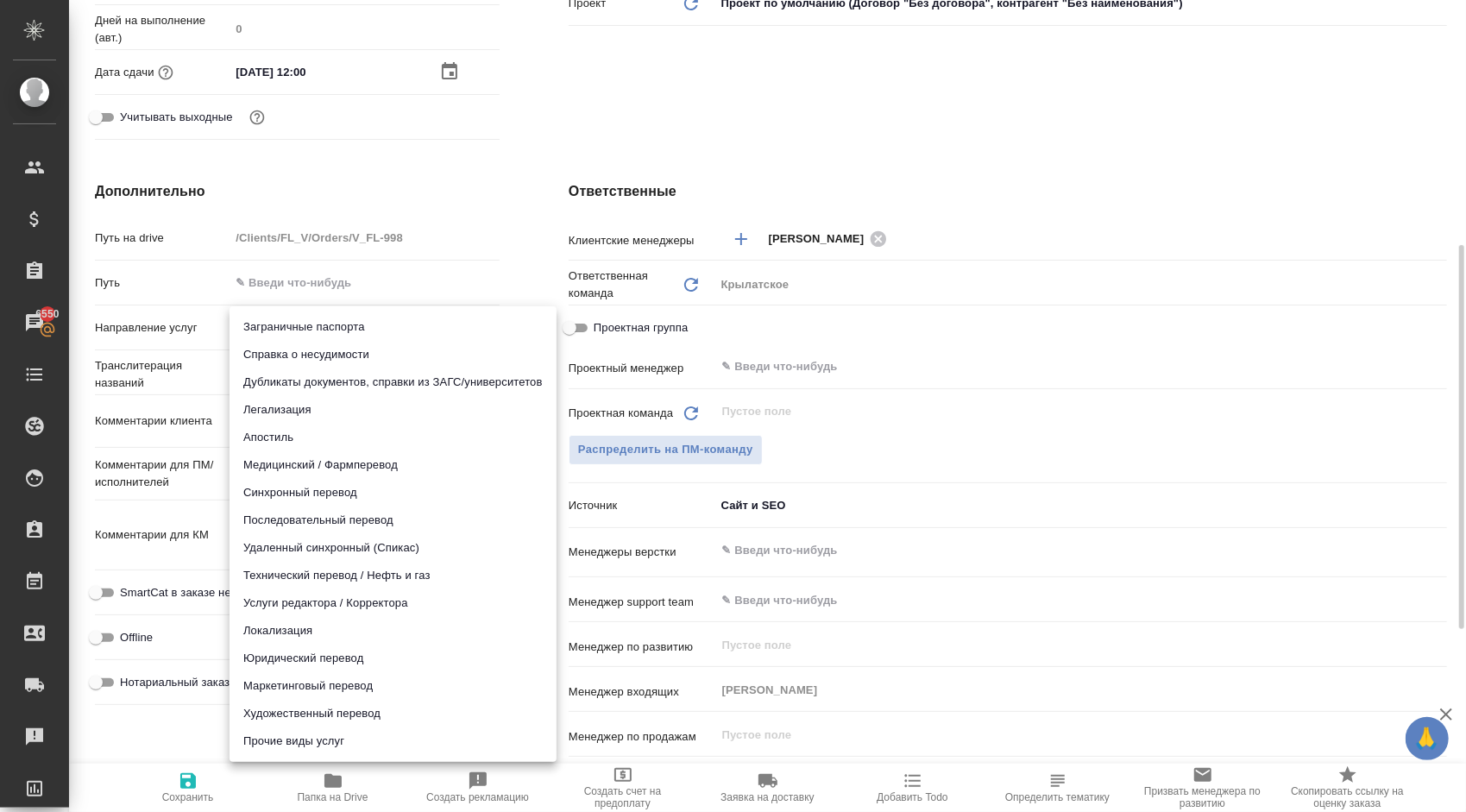
click at [298, 326] on body "🙏 .cls-1 fill:#fff; AWATERA Kasymov Timur Клиенты Спецификации Заказы 6550 Чаты…" at bounding box center [733, 406] width 1466 height 812
click at [276, 649] on li "Юридический перевод" at bounding box center [393, 659] width 327 height 28
type input "legalTranslation"
type textarea "x"
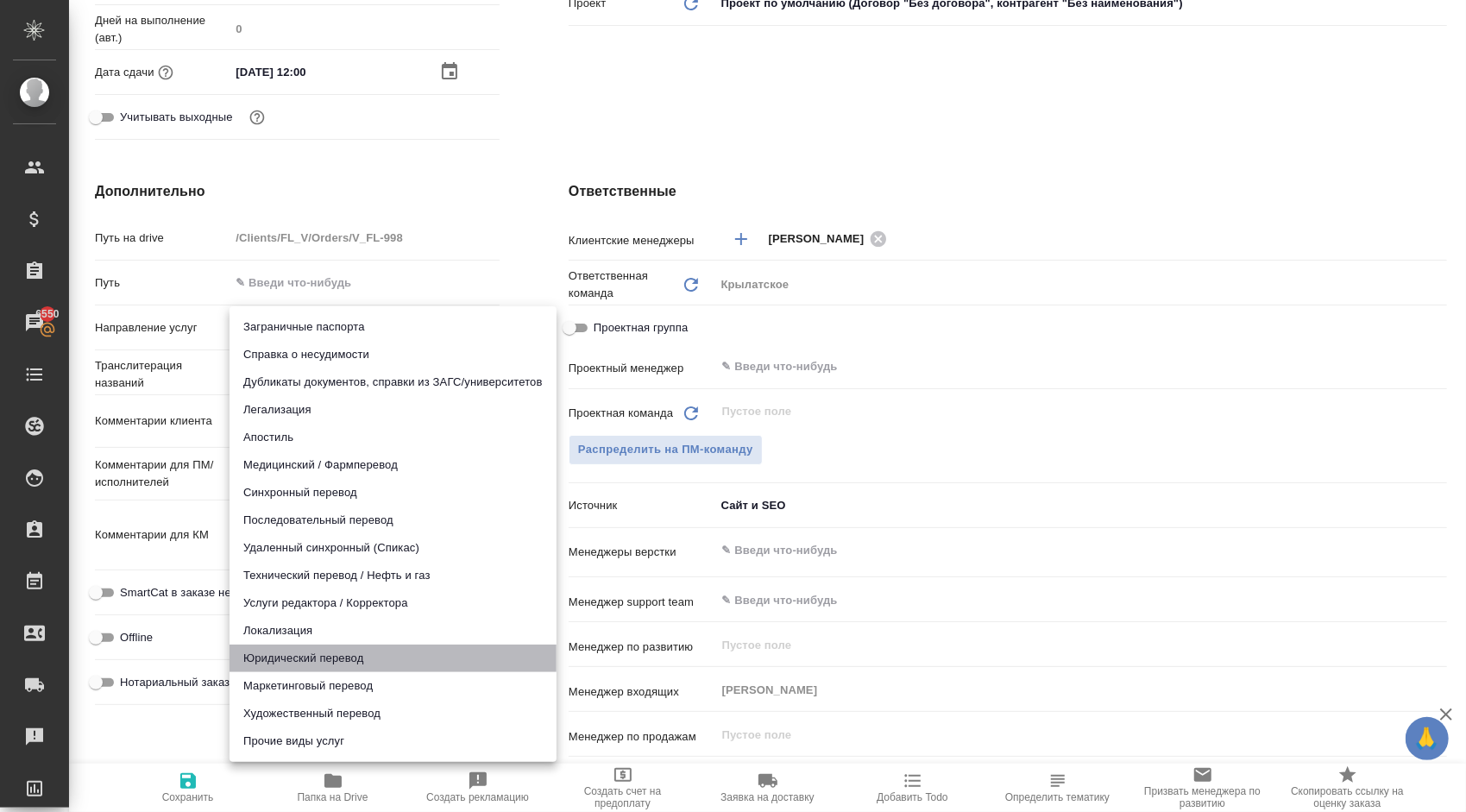
type textarea "x"
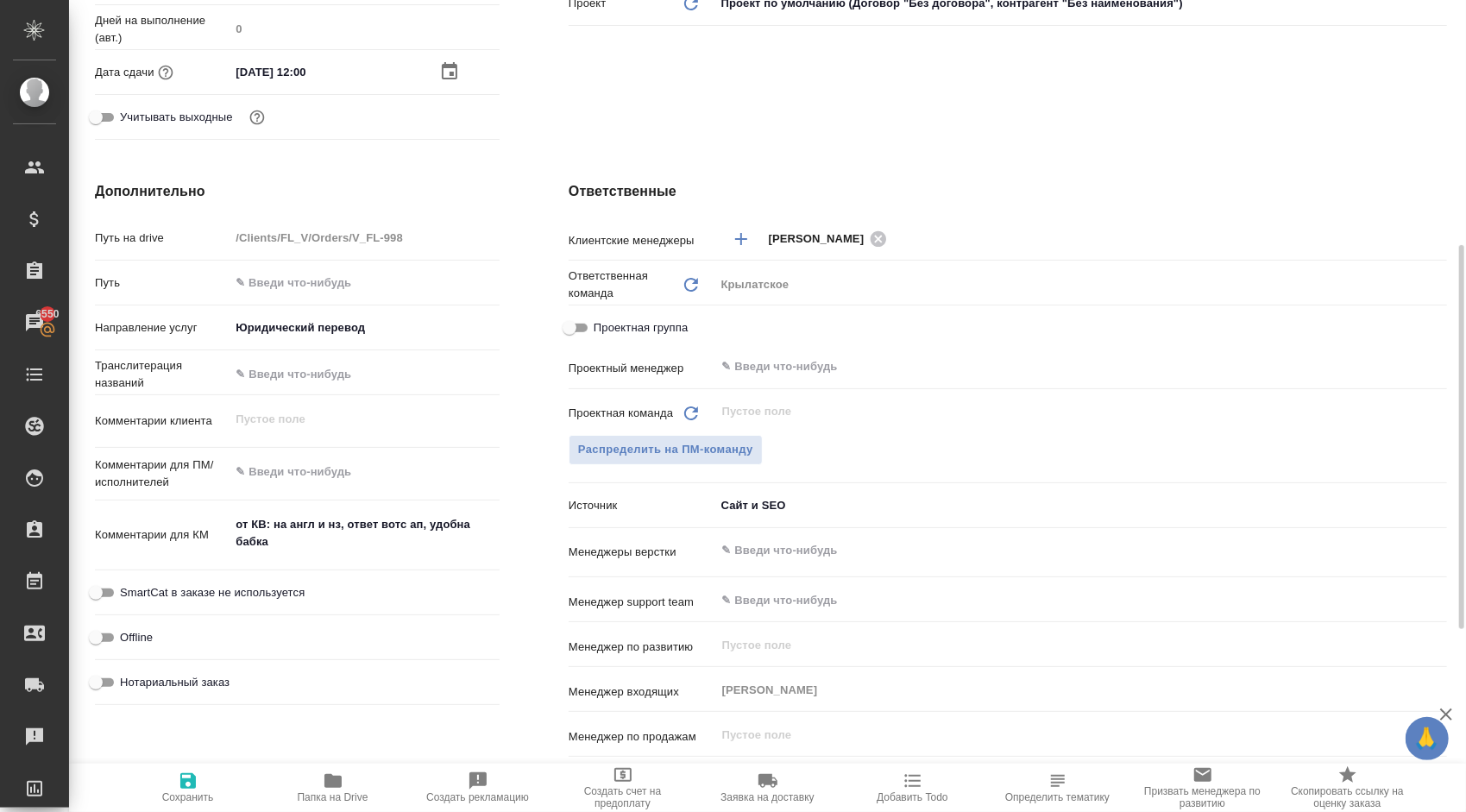
click at [143, 678] on span "Нотариальный заказ" at bounding box center [175, 682] width 110 height 17
click at [127, 678] on input "Нотариальный заказ" at bounding box center [96, 682] width 62 height 21
checkbox input "true"
type textarea "x"
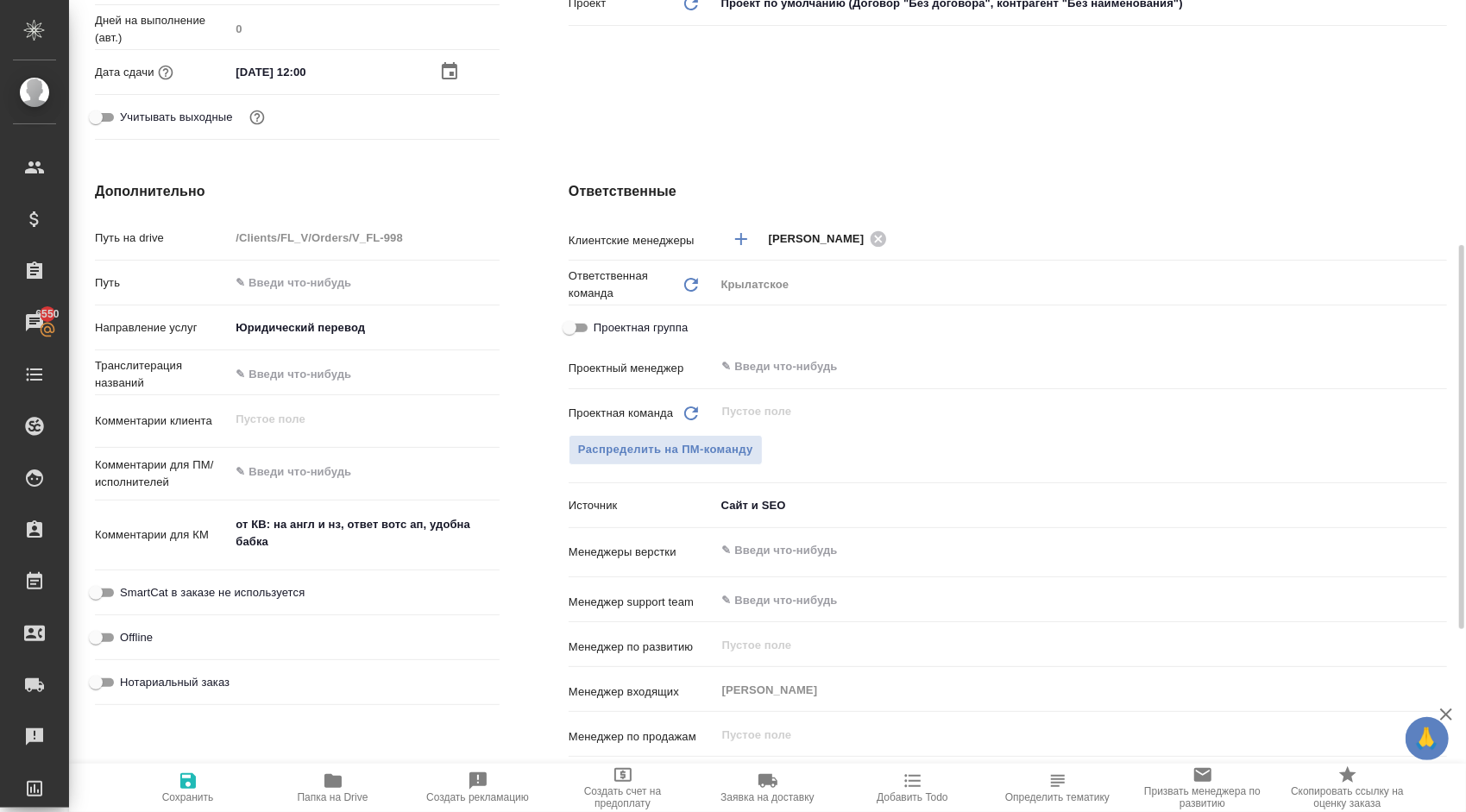
type textarea "x"
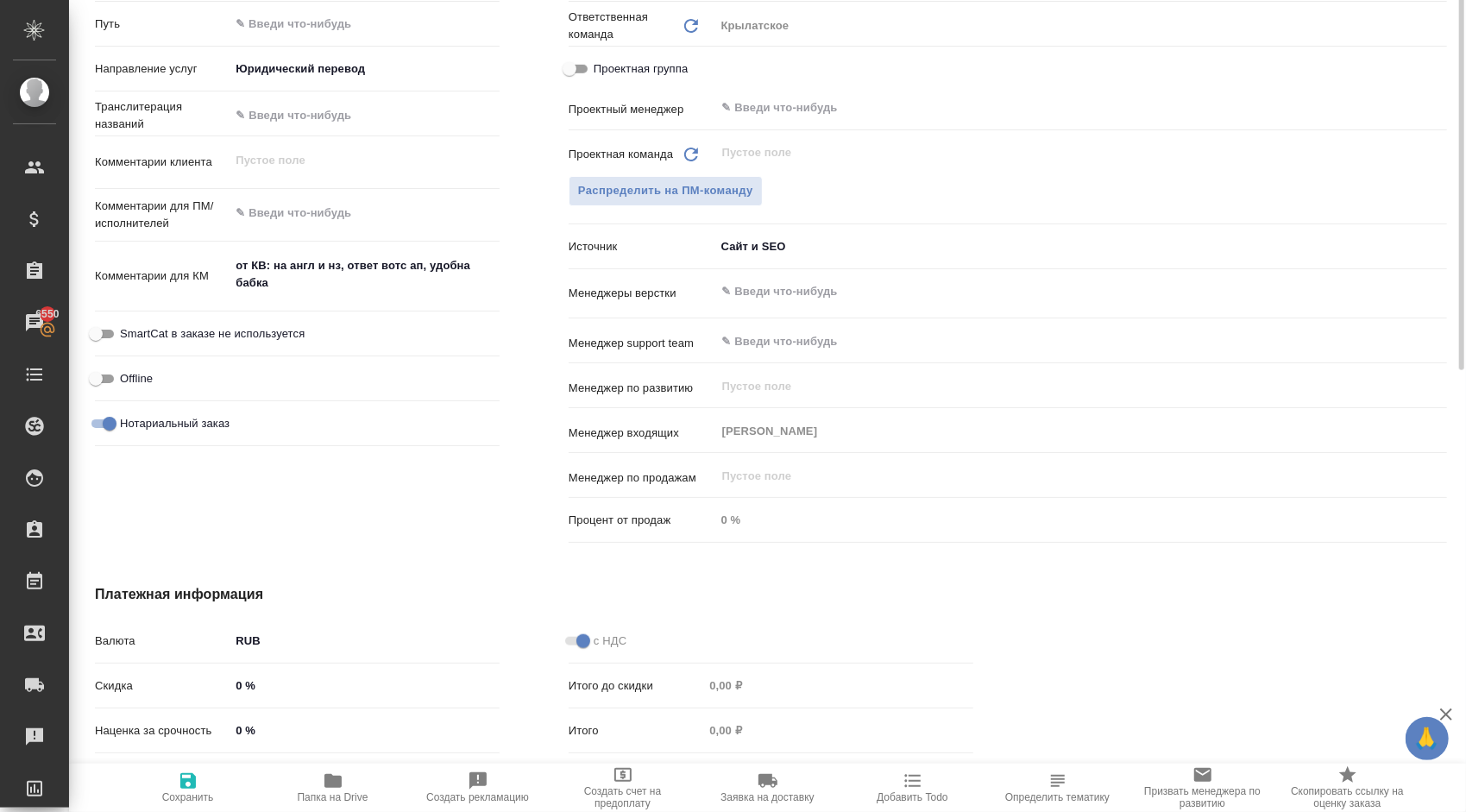
scroll to position [903, 0]
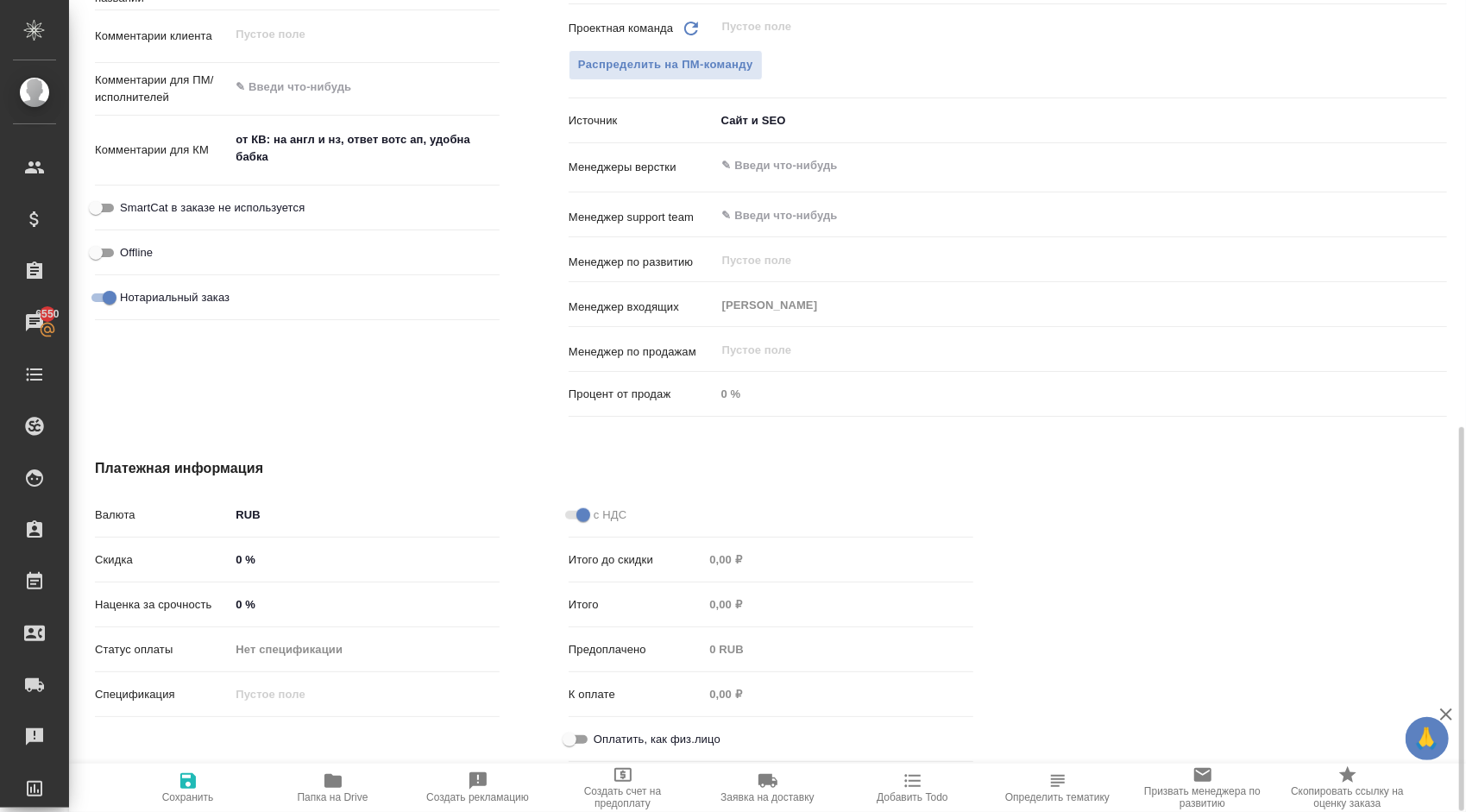
click at [580, 740] on input "Оплатить, как физ.лицо" at bounding box center [569, 739] width 62 height 21
checkbox input "true"
type textarea "x"
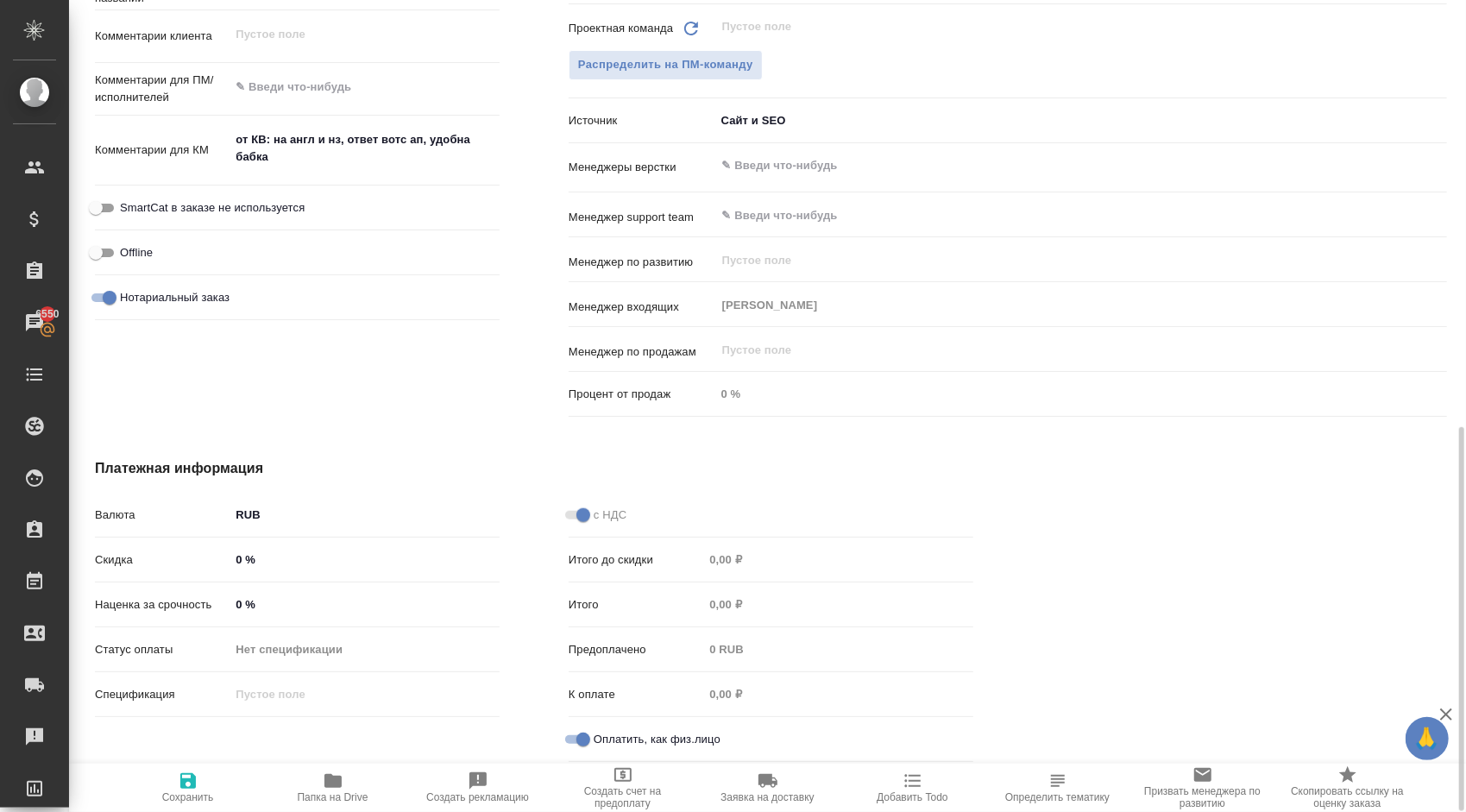
click at [193, 780] on icon "button" at bounding box center [188, 781] width 16 height 16
type textarea "x"
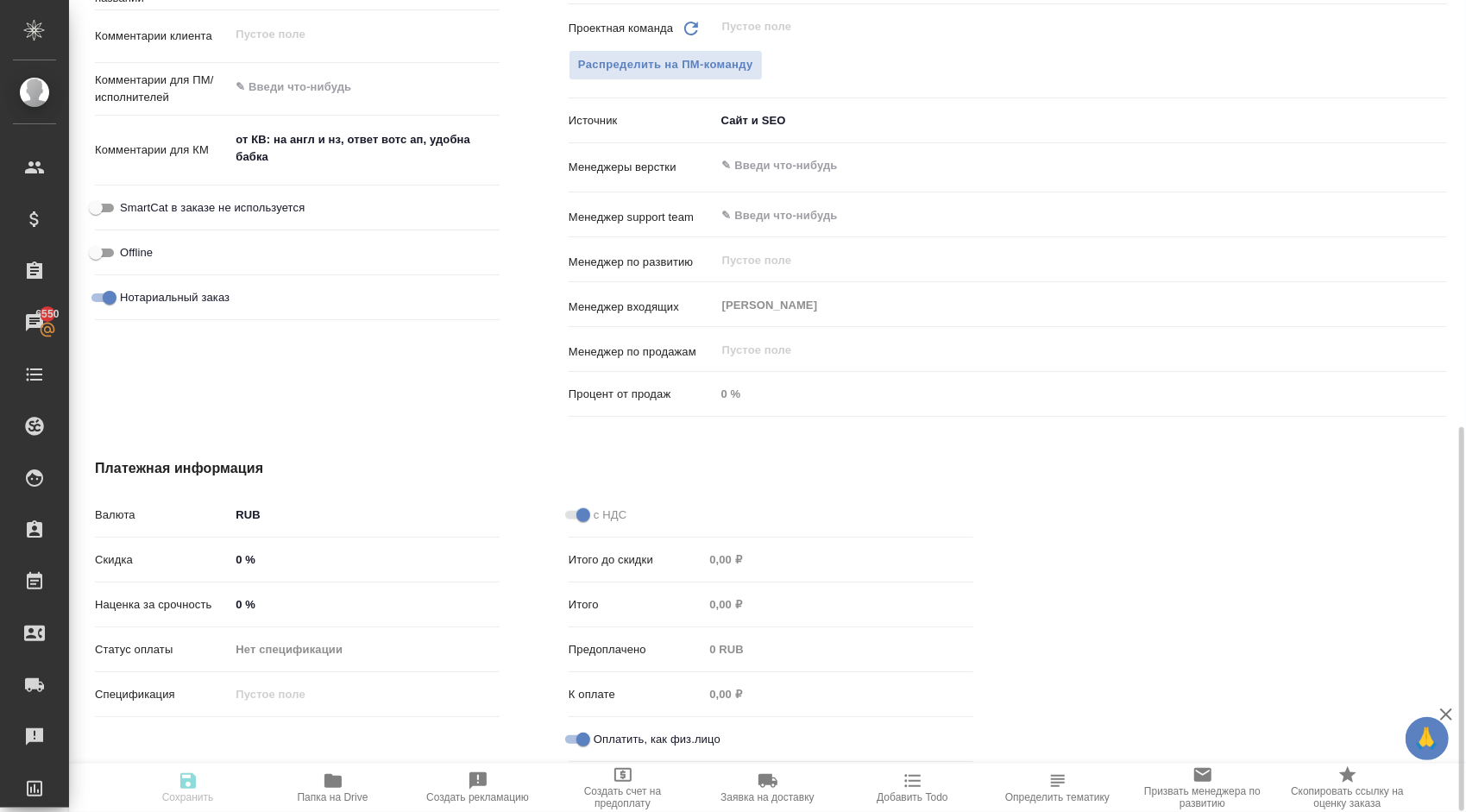
type textarea "x"
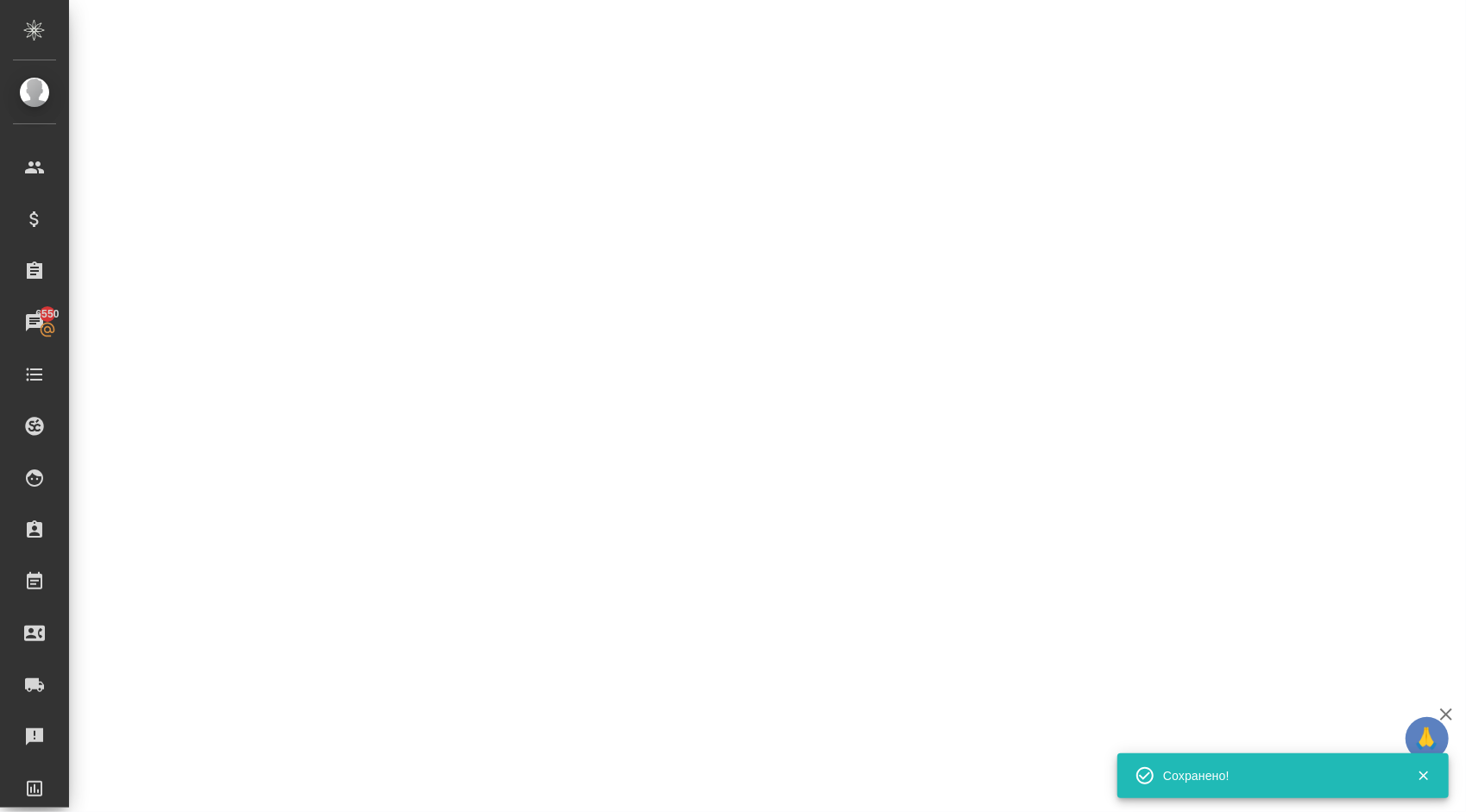
select select "RU"
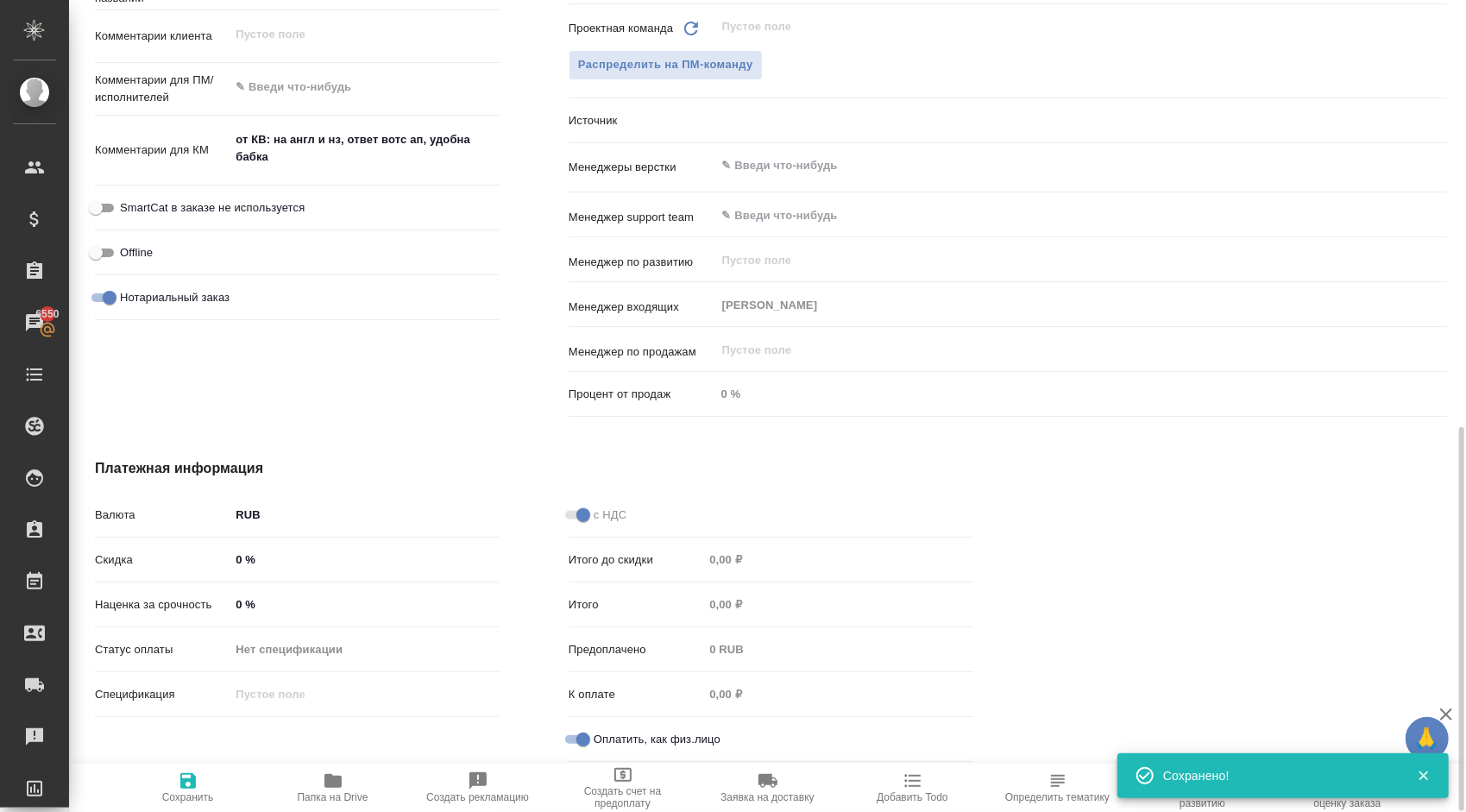
type textarea "x"
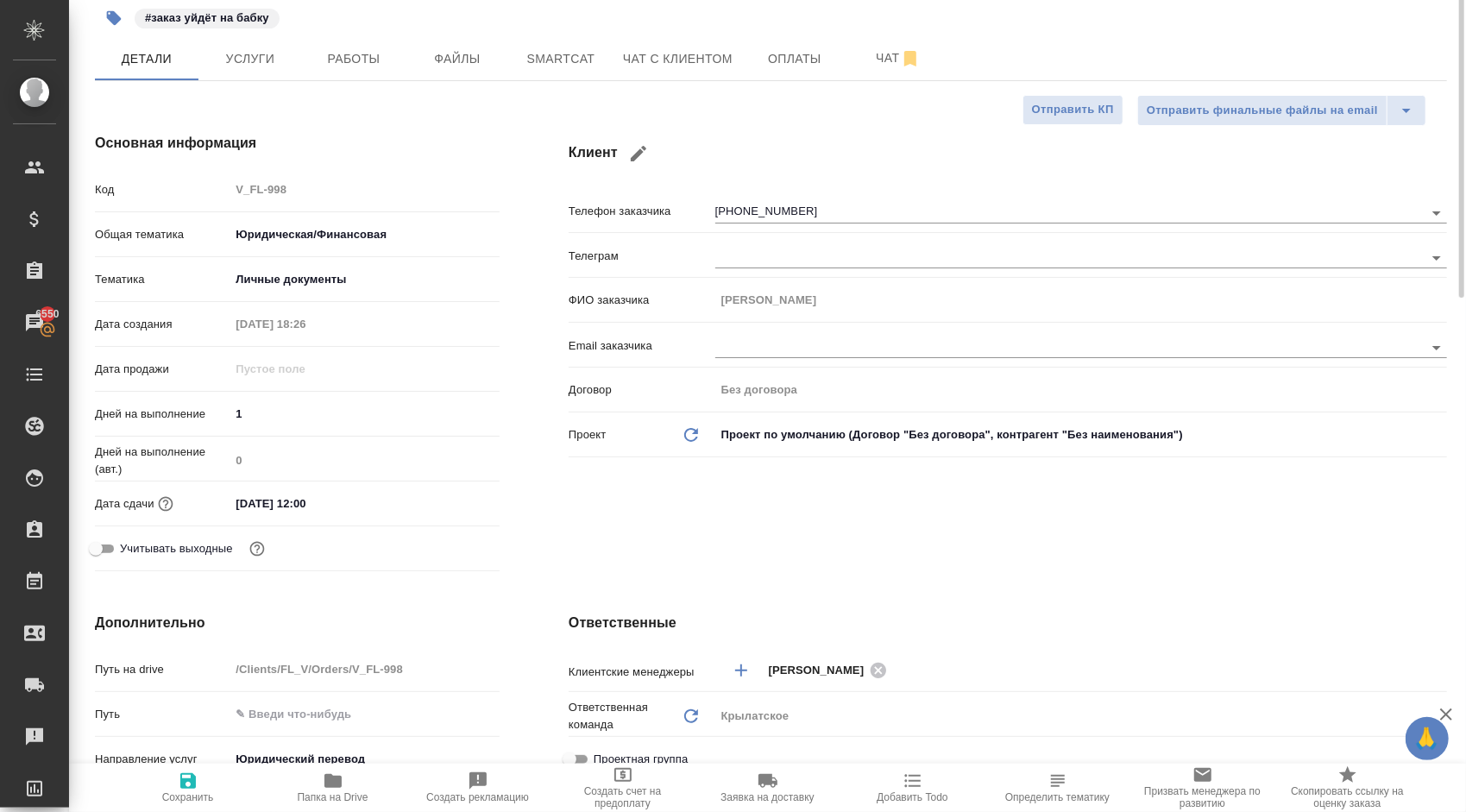
scroll to position [0, 0]
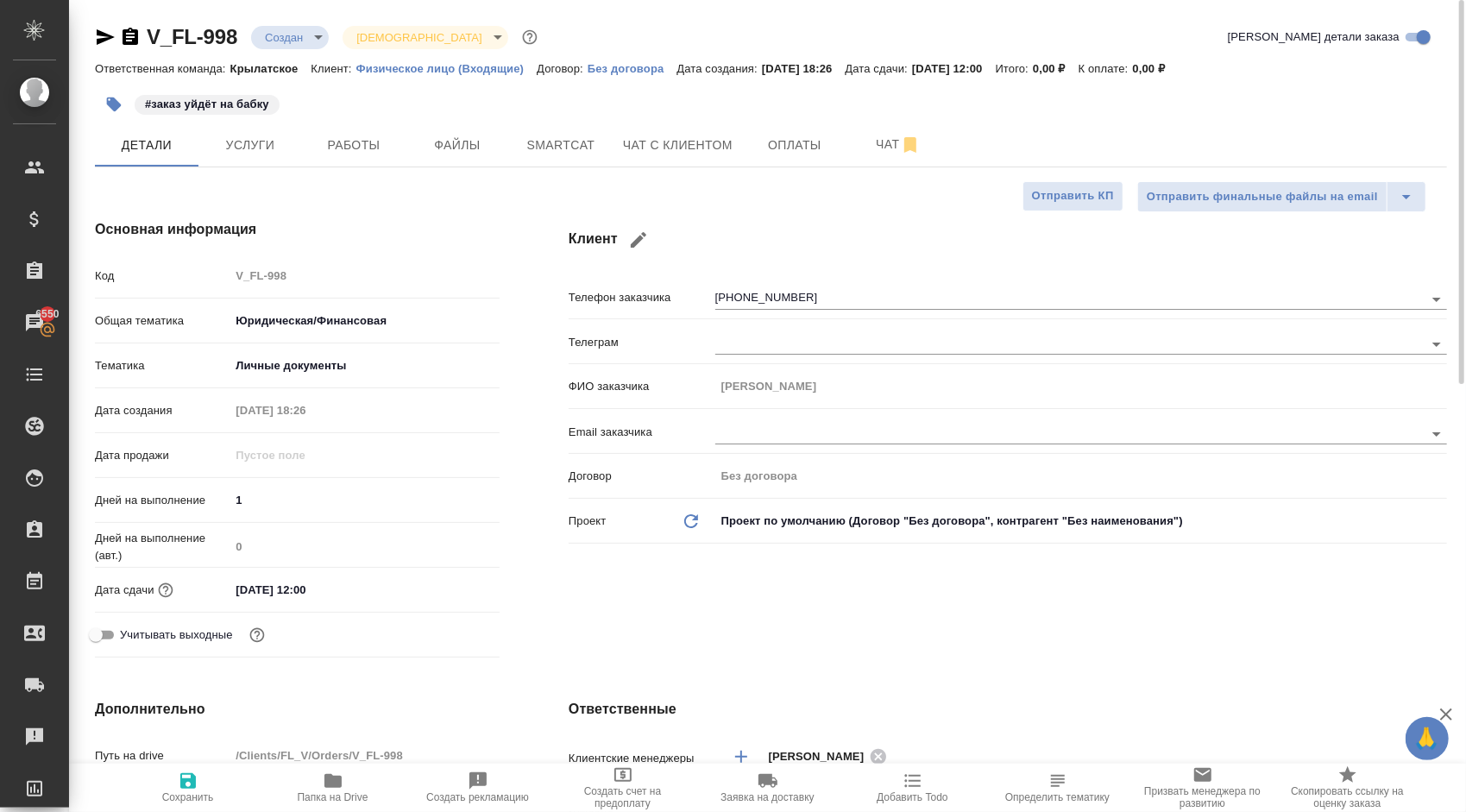
type textarea "x"
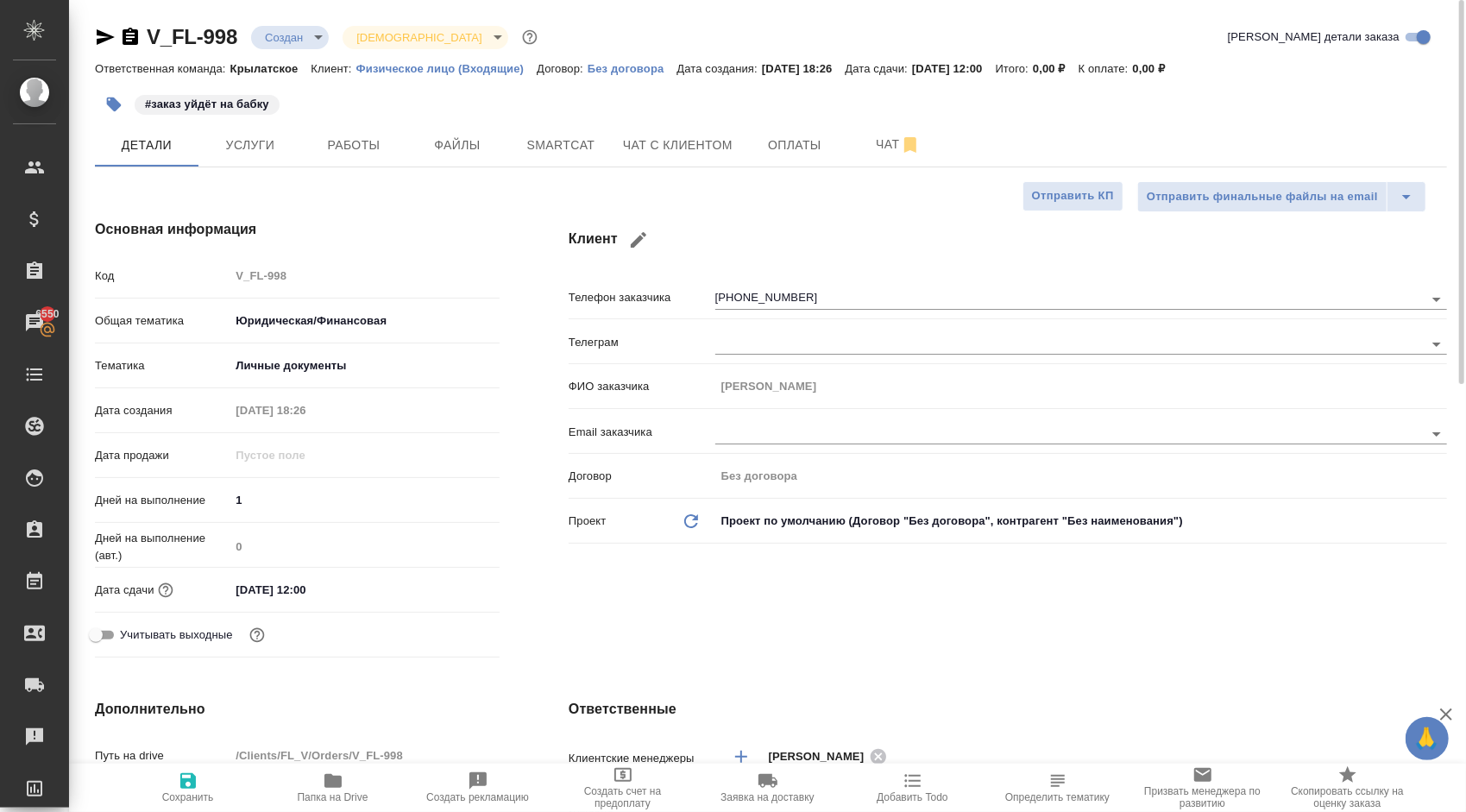
type textarea "x"
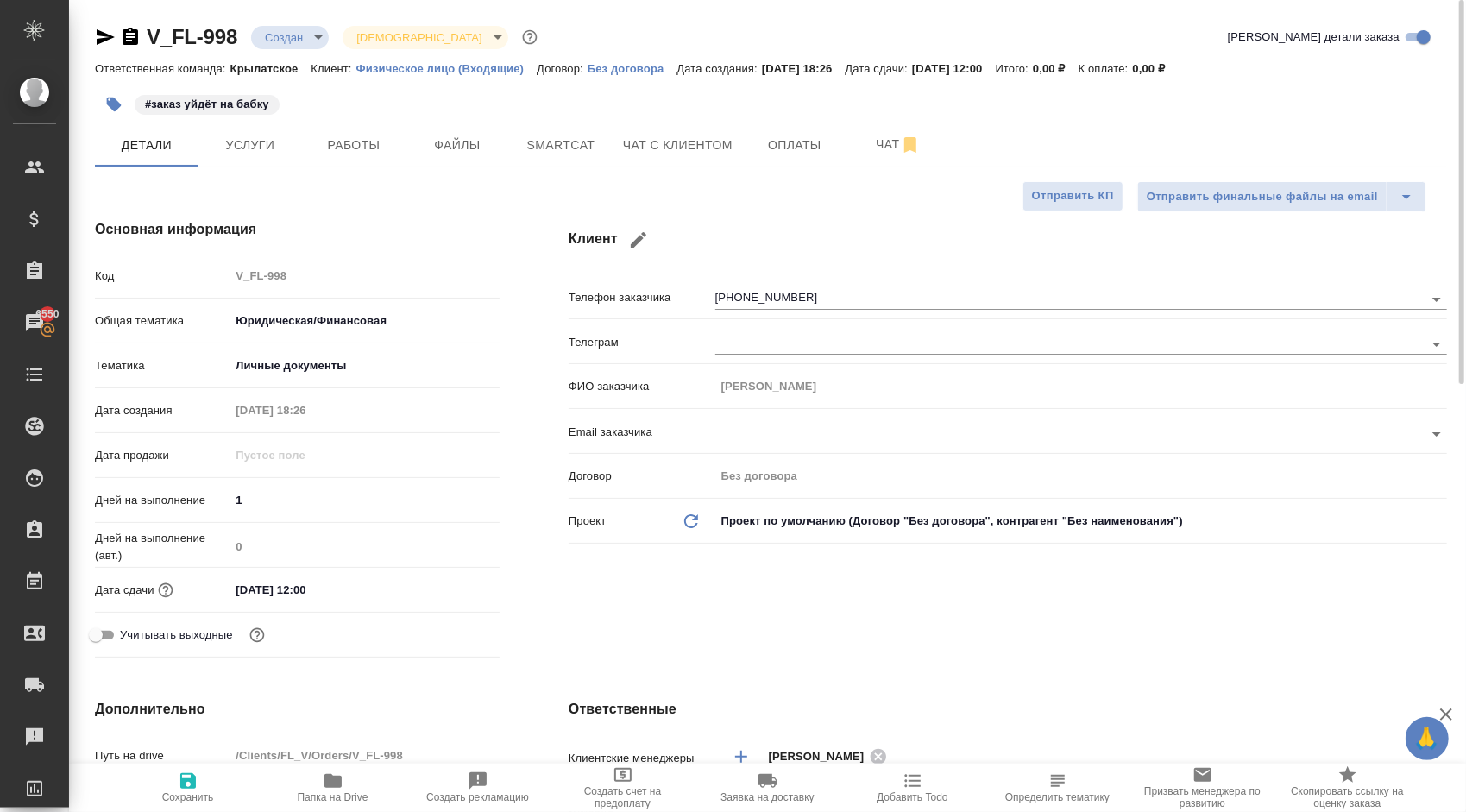
type textarea "x"
click at [264, 150] on span "Услуги" at bounding box center [250, 146] width 83 height 22
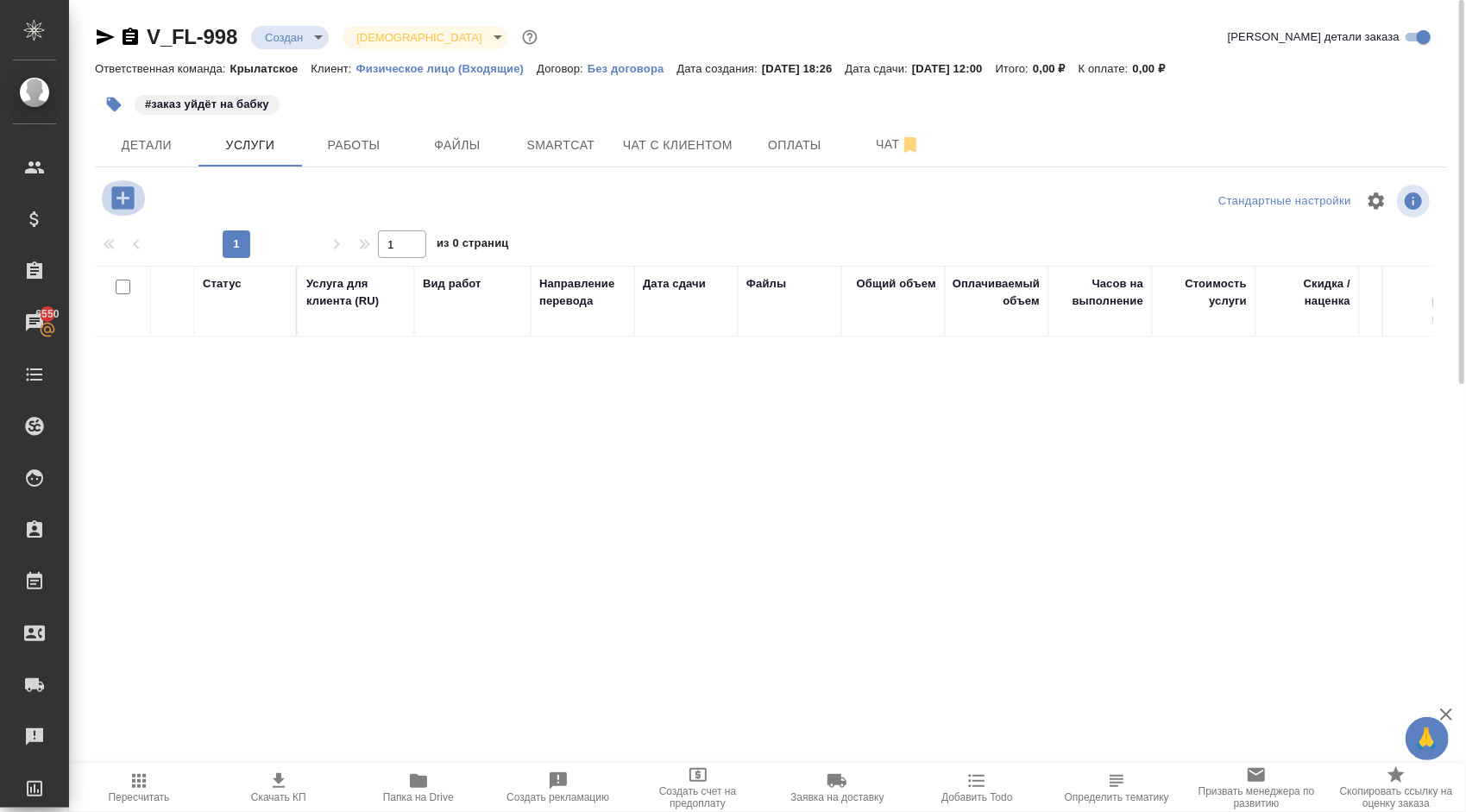
click at [117, 212] on icon "button" at bounding box center [123, 198] width 30 height 30
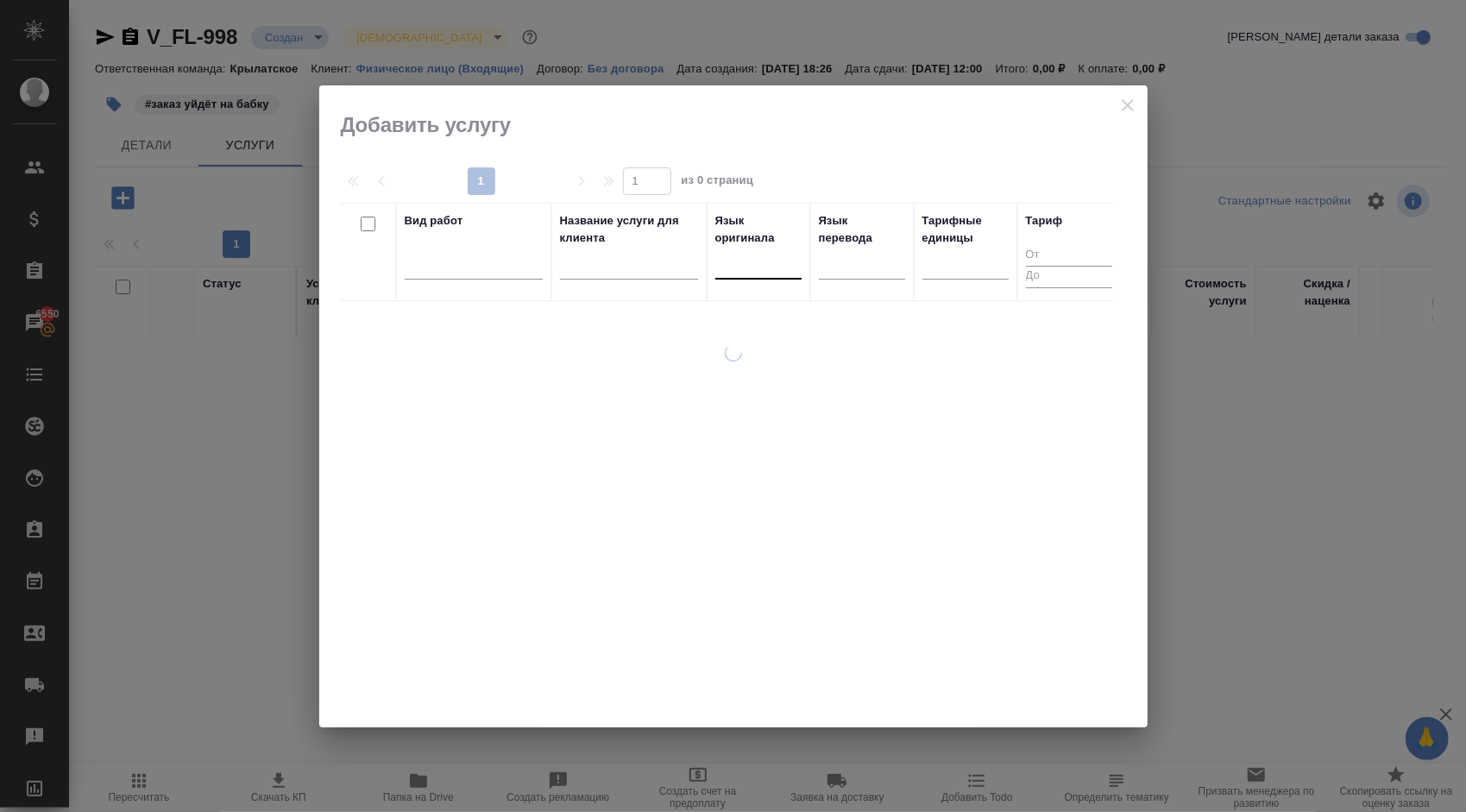
click at [760, 260] on div at bounding box center [758, 261] width 86 height 25
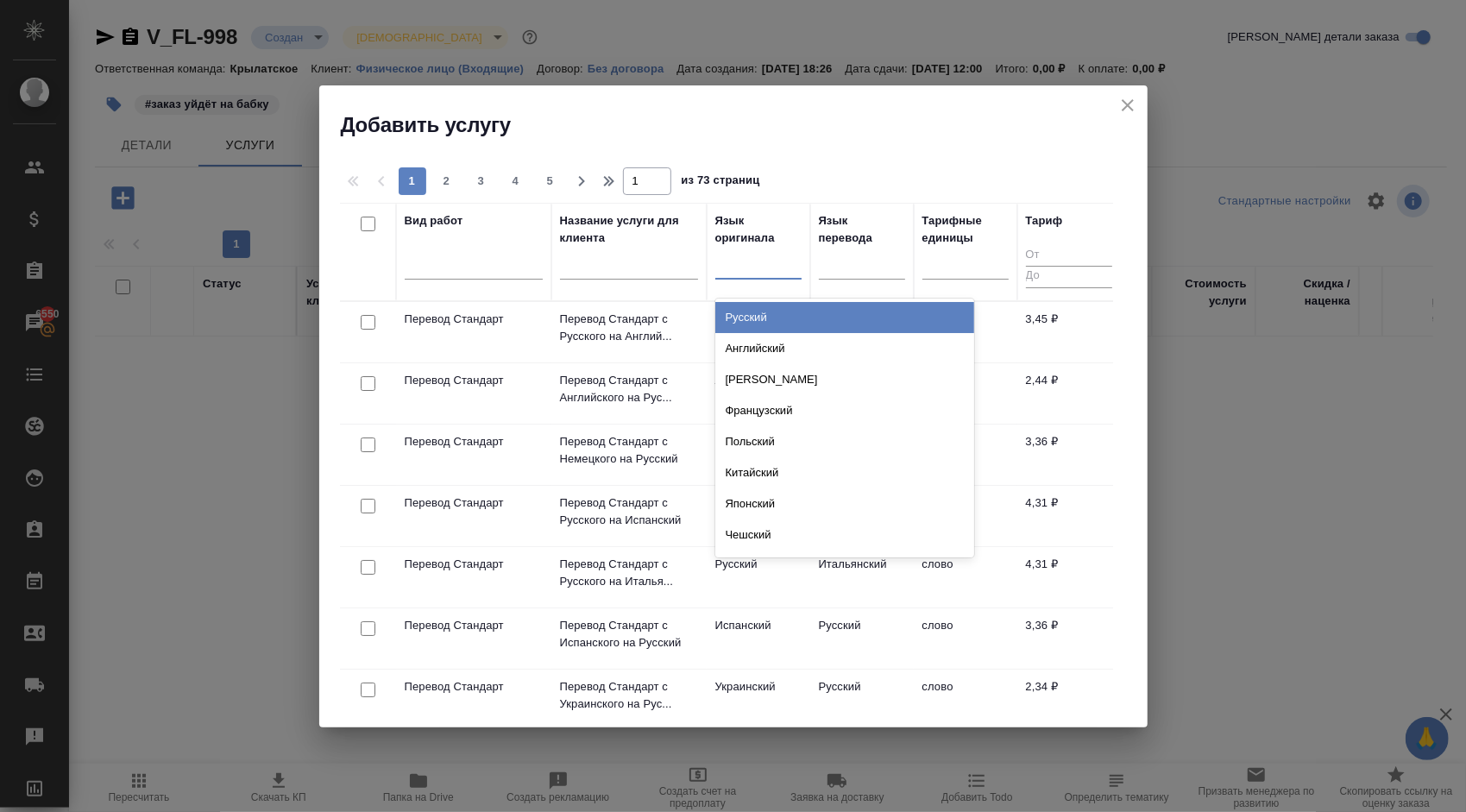
click at [773, 317] on div "Русский" at bounding box center [844, 317] width 259 height 31
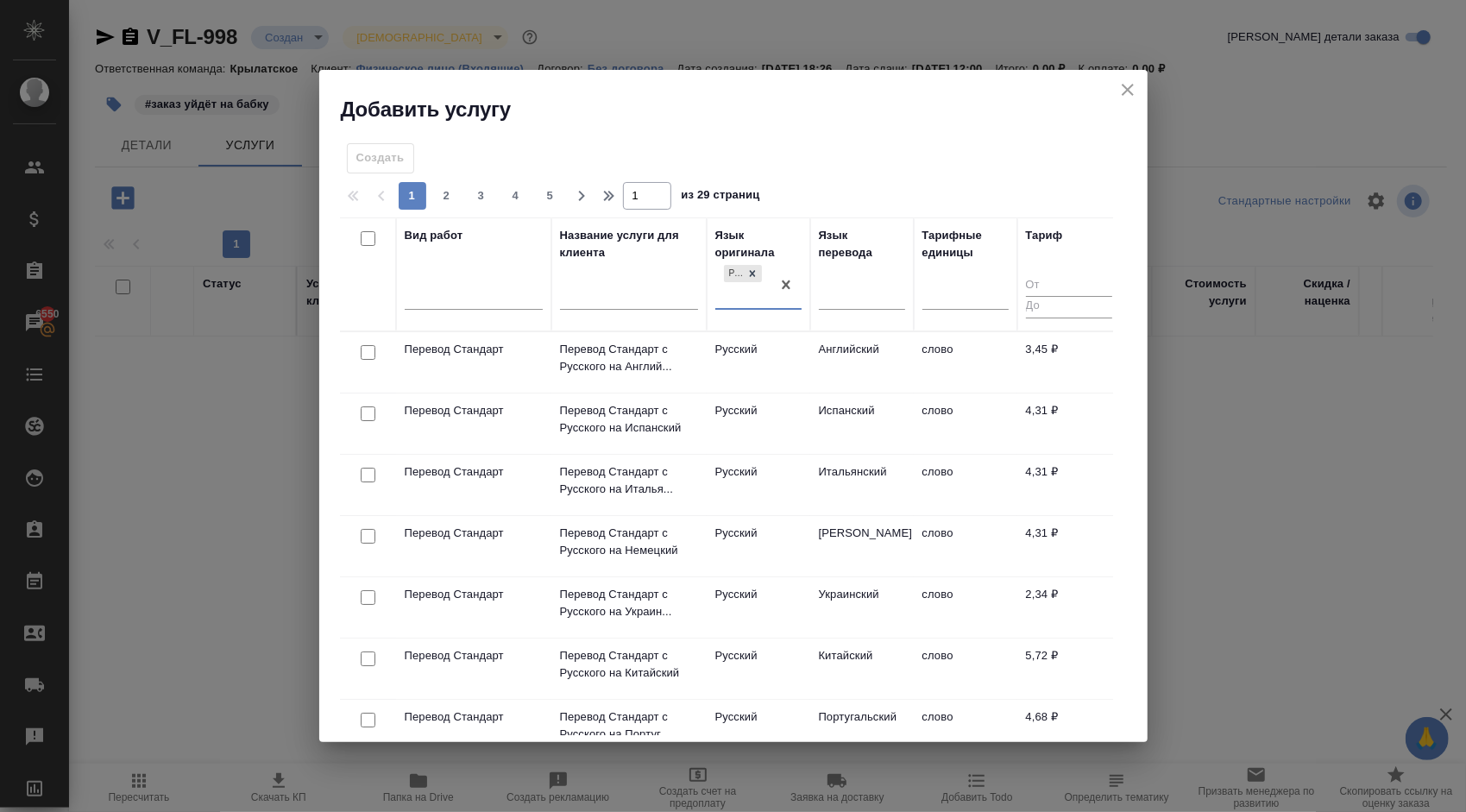
drag, startPoint x: 881, startPoint y: 283, endPoint x: 875, endPoint y: 323, distance: 40.1
click at [880, 282] on div at bounding box center [862, 292] width 86 height 25
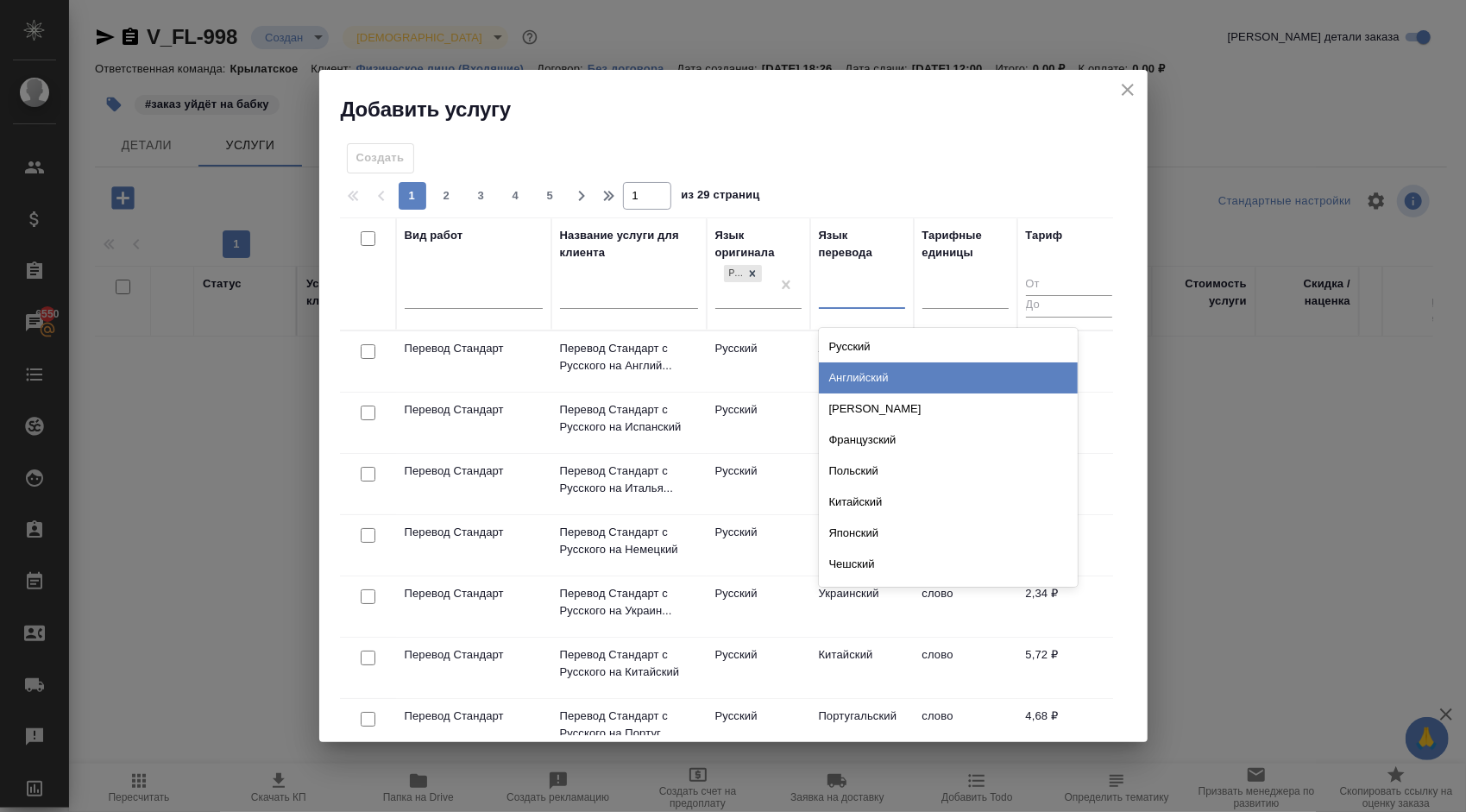
click at [858, 374] on div "Английский" at bounding box center [948, 377] width 259 height 31
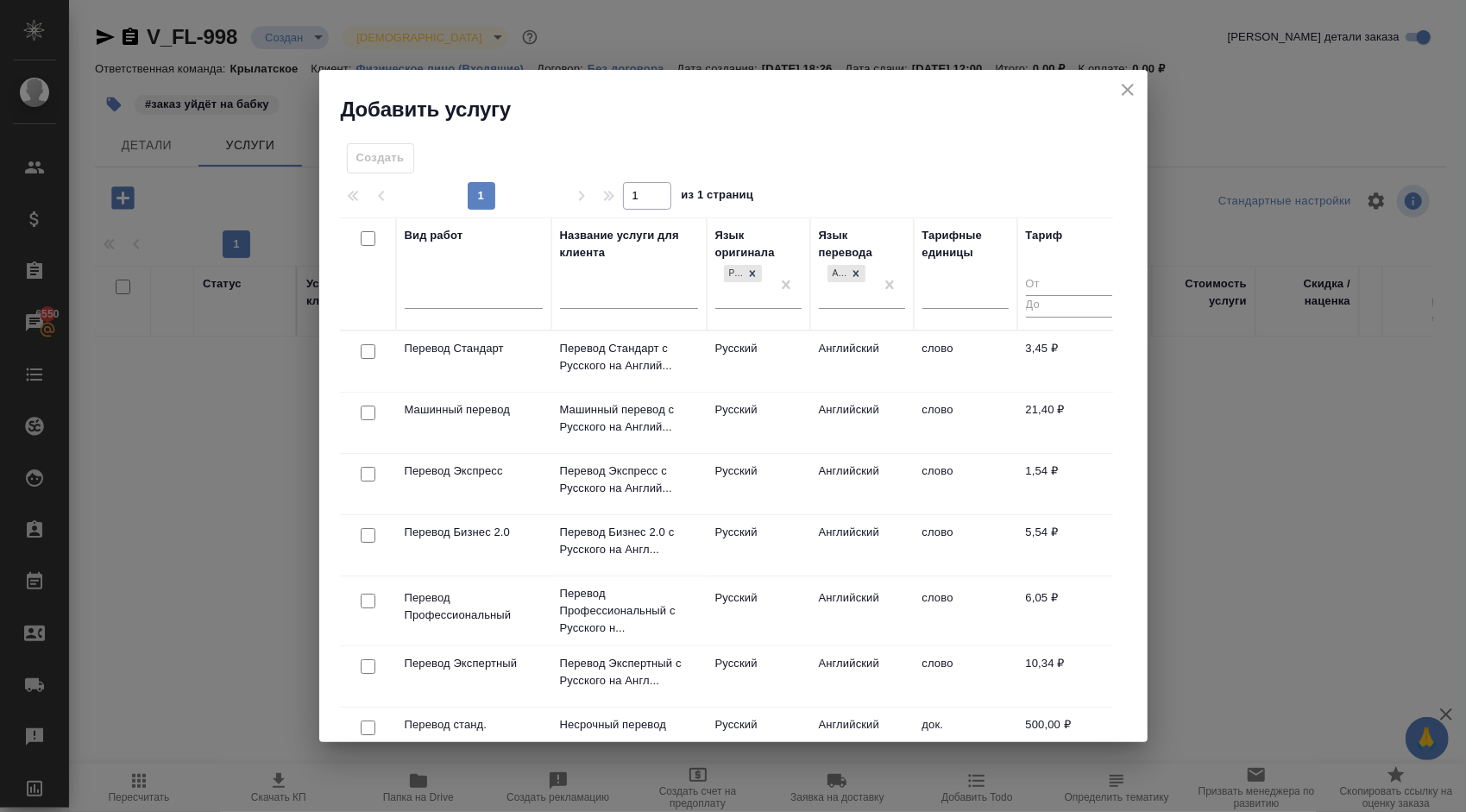
click at [822, 354] on td "Английский" at bounding box center [862, 361] width 104 height 60
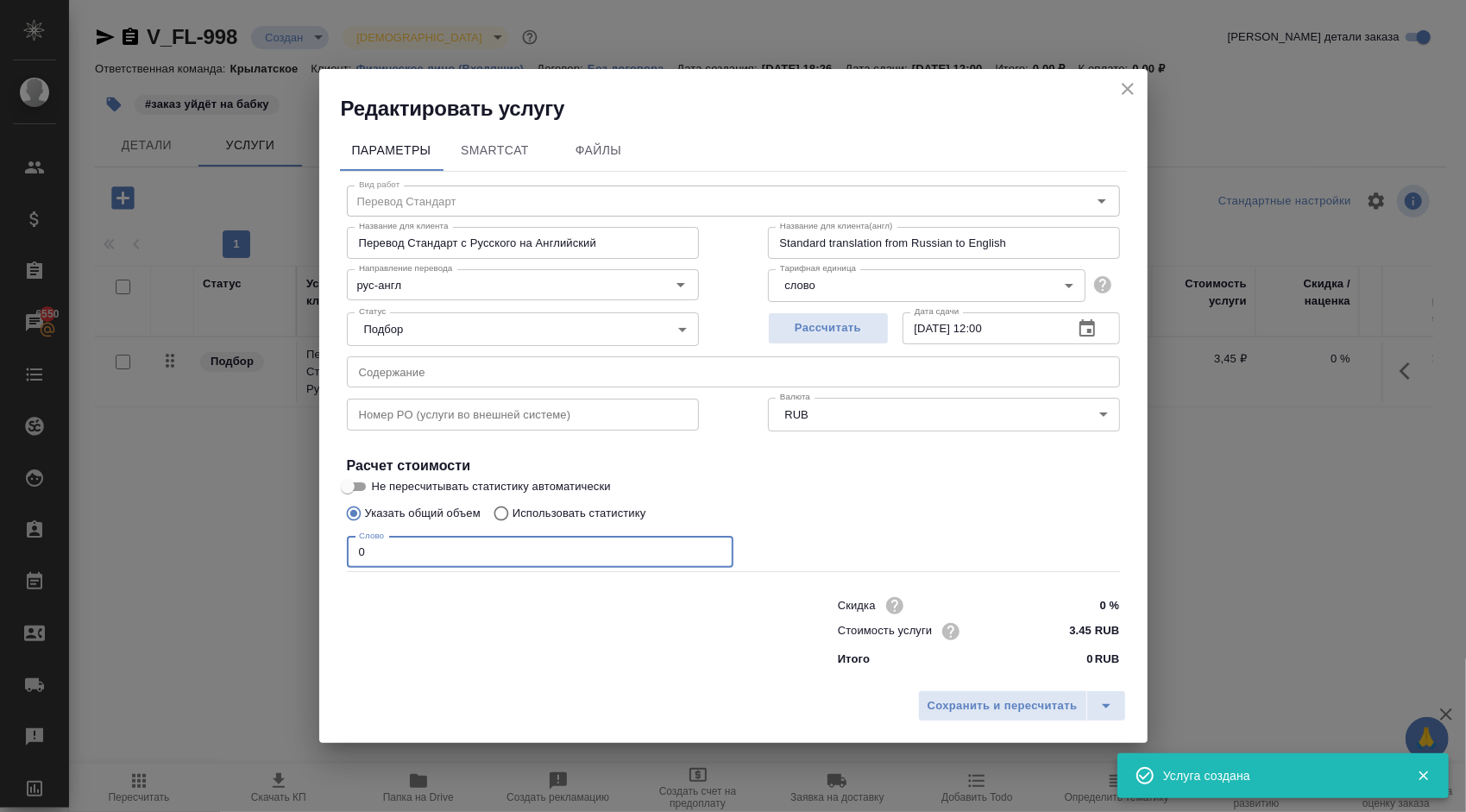
drag, startPoint x: 423, startPoint y: 544, endPoint x: 296, endPoint y: 529, distance: 127.8
click at [296, 529] on div "Редактировать услугу Параметры SmartCat Файлы Вид работ Перевод Стандарт Вид ра…" at bounding box center [733, 406] width 1466 height 812
type input "1"
click at [1022, 704] on span "Сохранить и пересчитать" at bounding box center [1003, 706] width 150 height 20
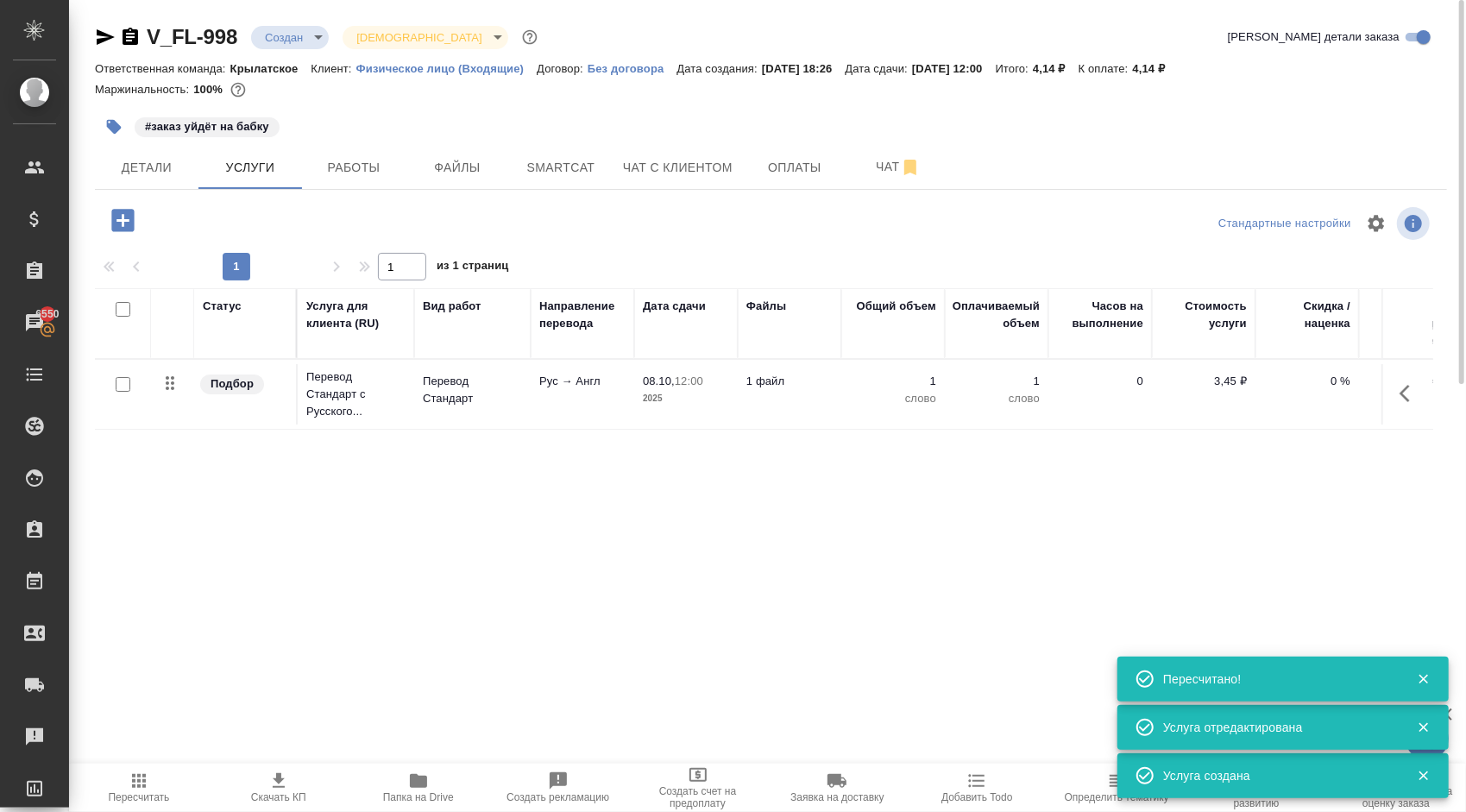
click at [120, 216] on icon "button" at bounding box center [122, 220] width 22 height 22
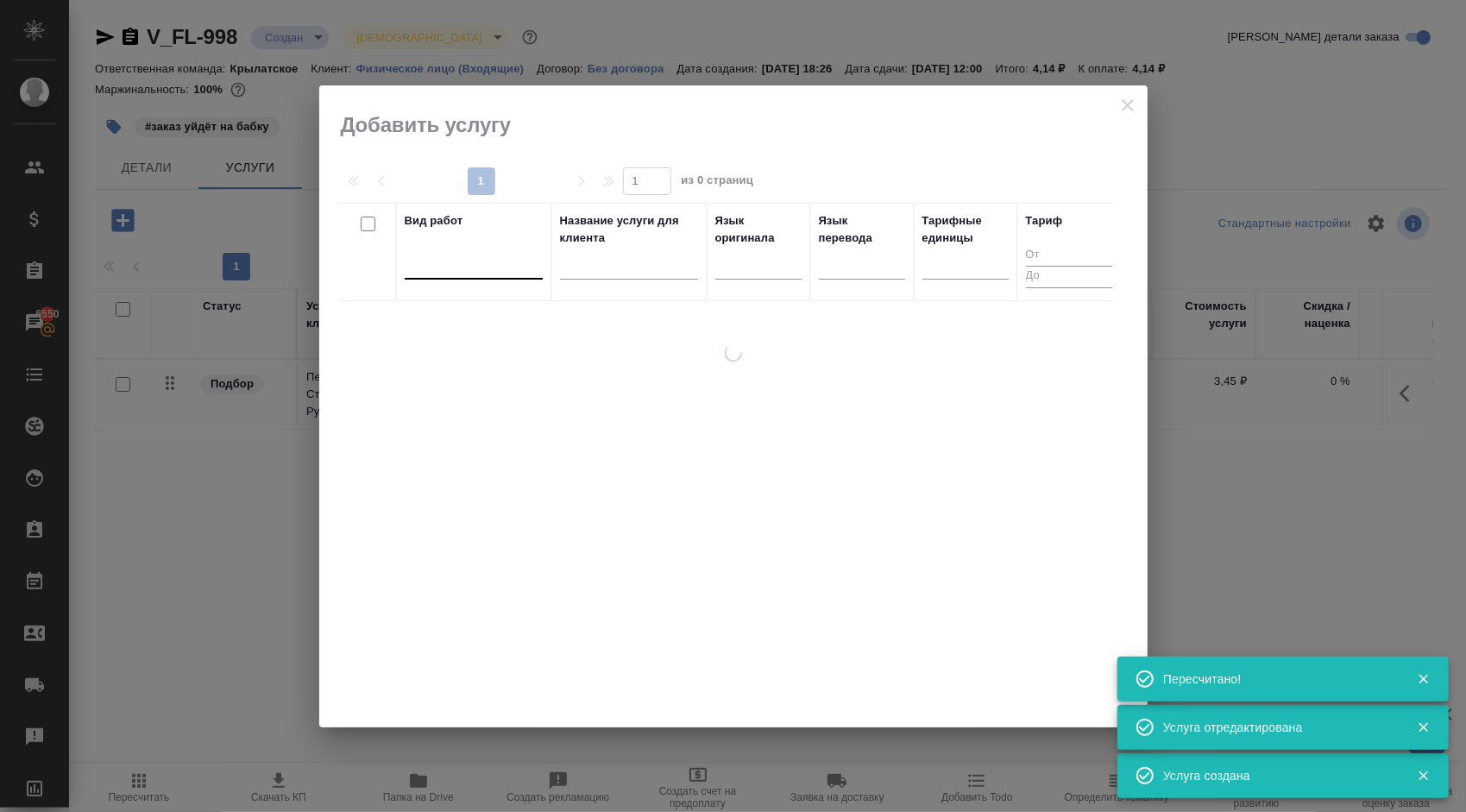
click at [478, 258] on div at bounding box center [474, 261] width 138 height 25
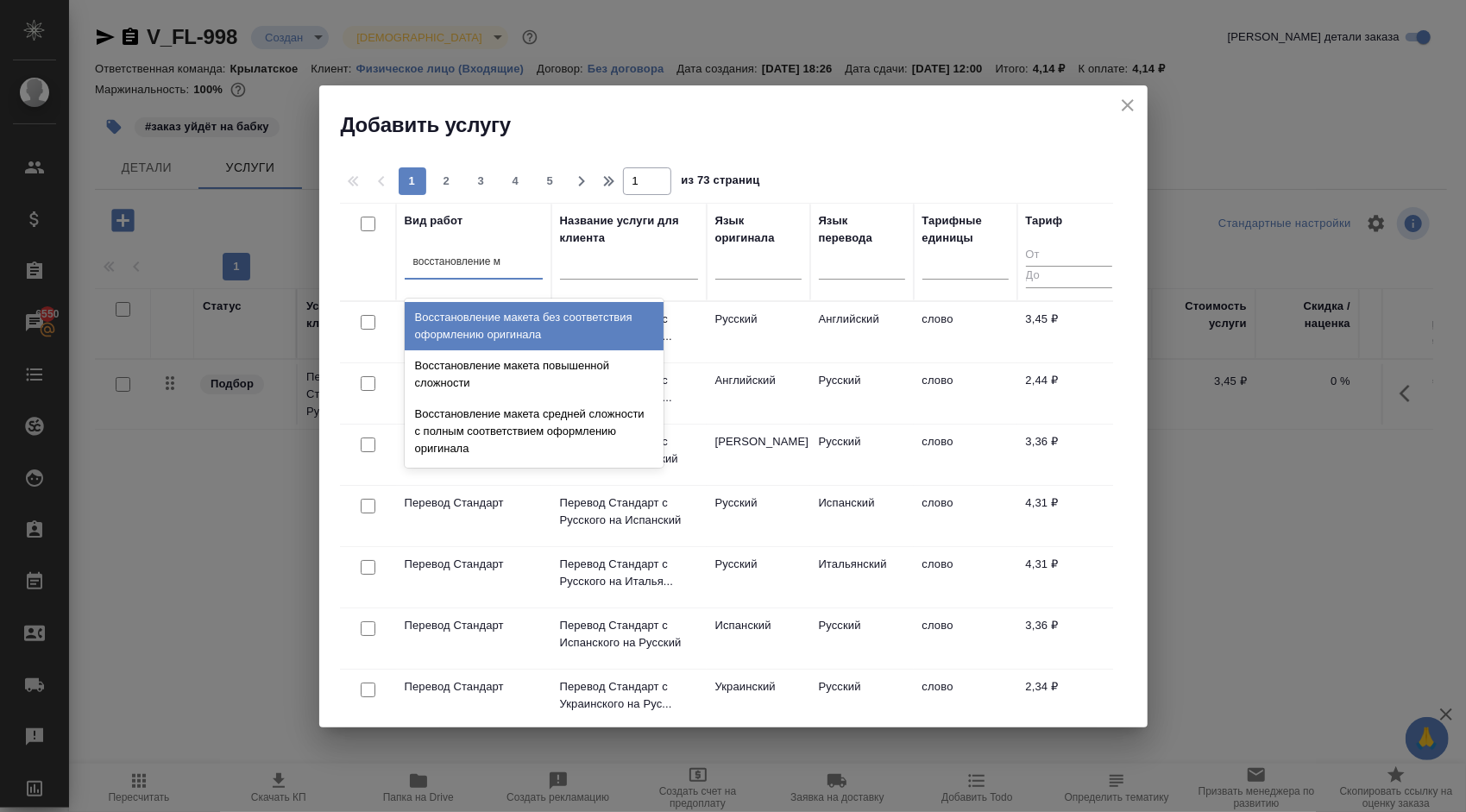
type input "восстановление ма"
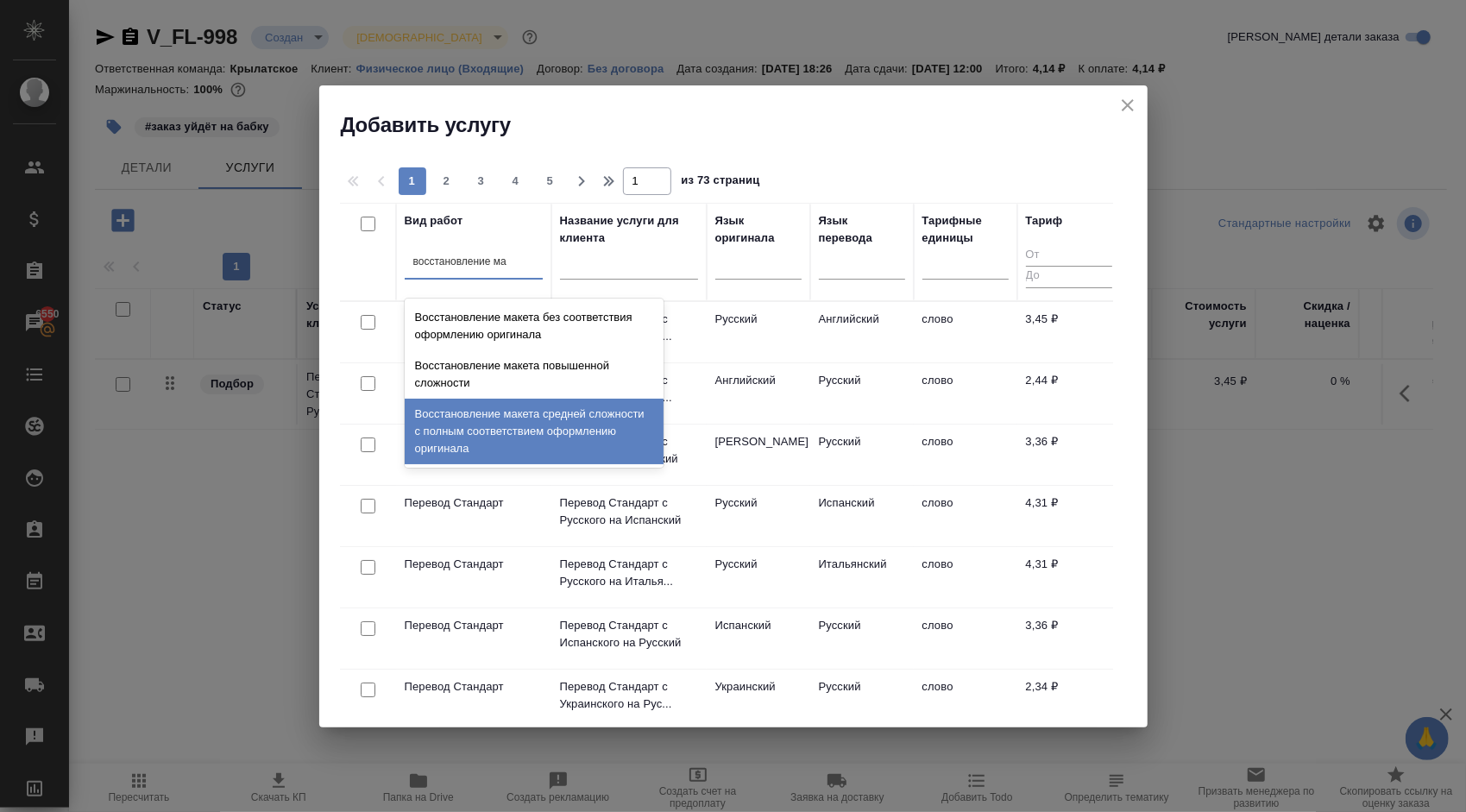
click at [604, 425] on div "Восстановление макета средней сложности с полным соответствием оформлению ориги…" at bounding box center [534, 432] width 259 height 66
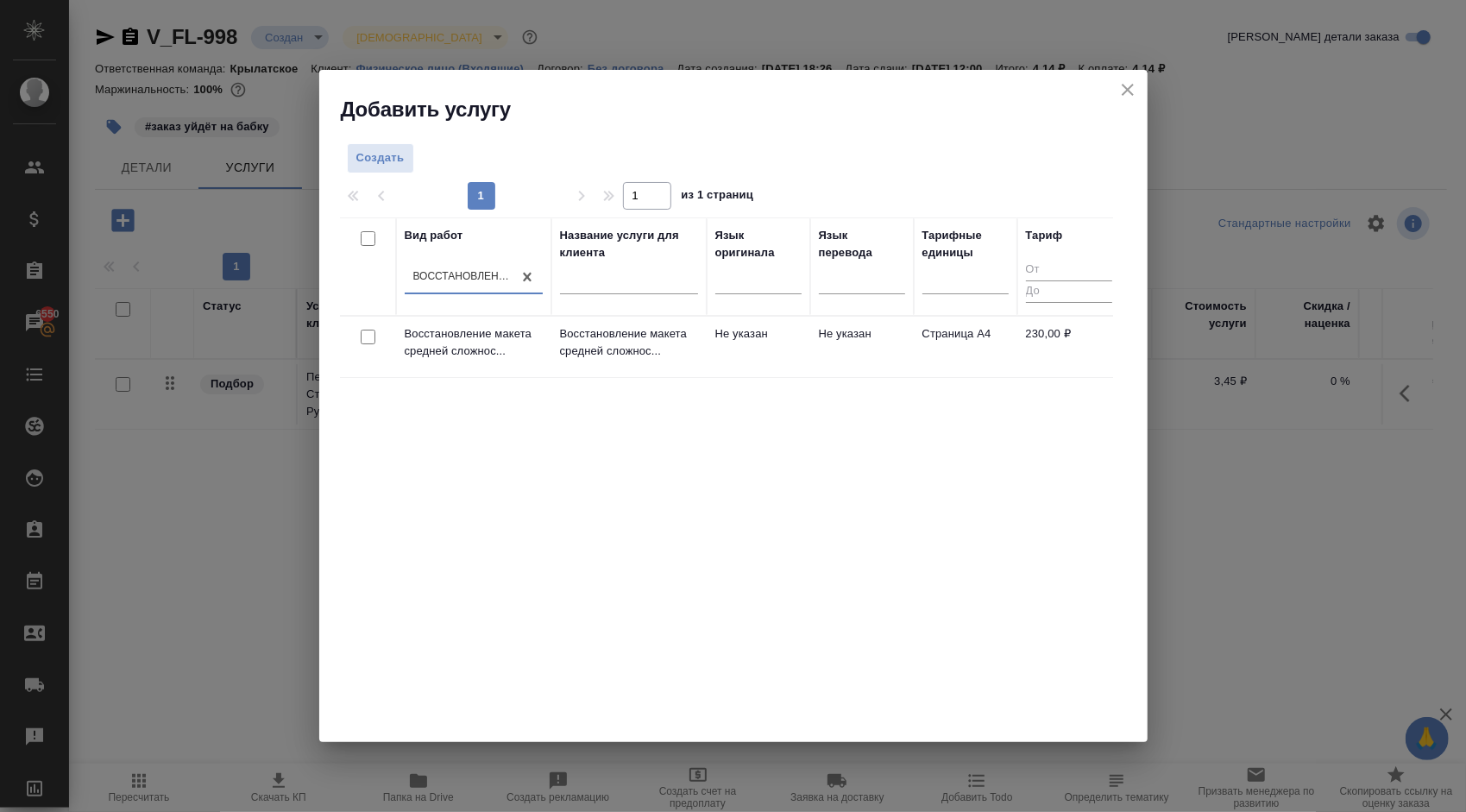
click at [698, 350] on td "Восстановление макета средней сложнос..." at bounding box center [628, 347] width 155 height 60
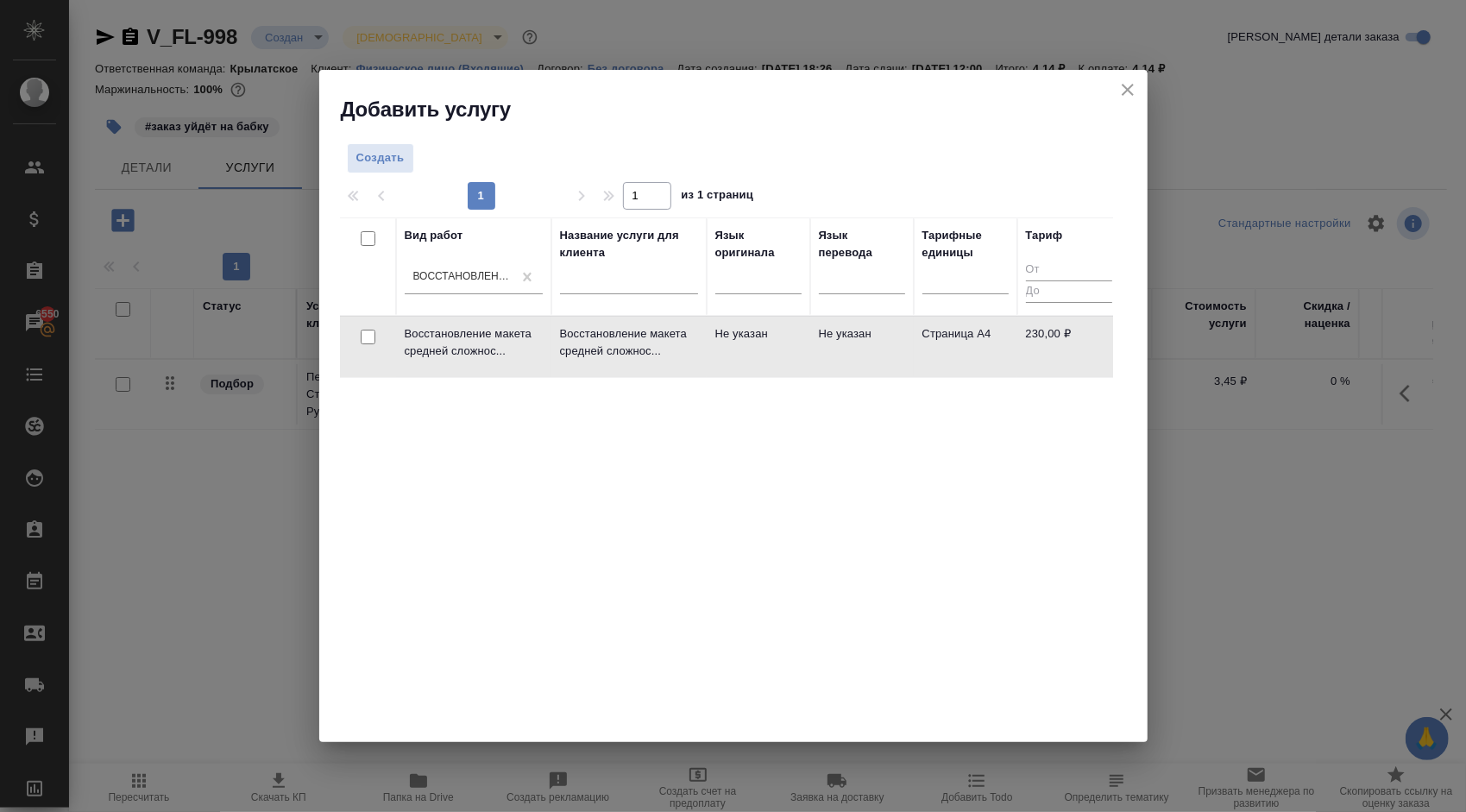
click at [698, 350] on td "Восстановление макета средней сложнос..." at bounding box center [628, 347] width 155 height 60
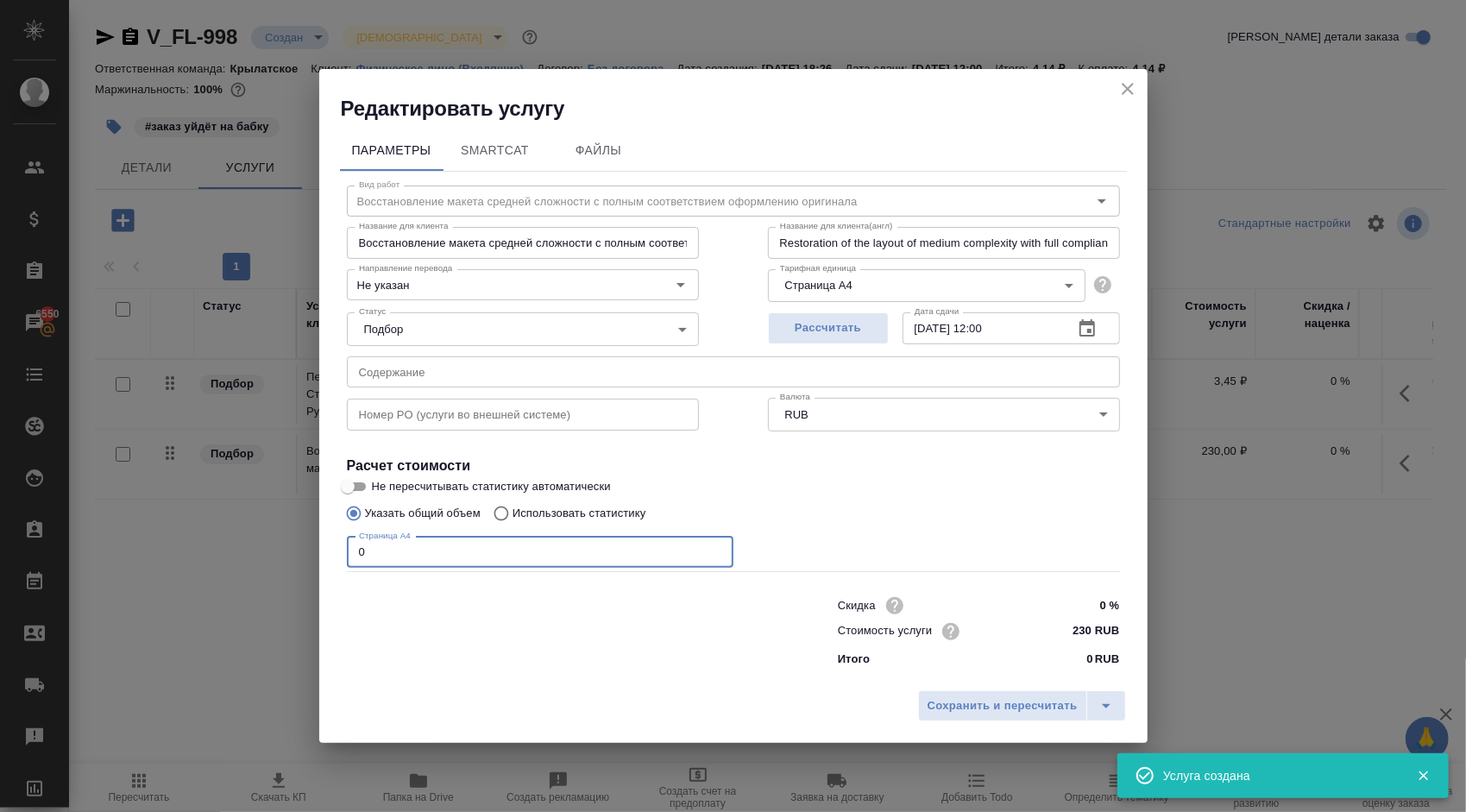
drag, startPoint x: 456, startPoint y: 557, endPoint x: 281, endPoint y: 535, distance: 175.7
click at [281, 535] on div "Редактировать услугу Параметры SmartCat Файлы Вид работ Восстановление макета с…" at bounding box center [733, 406] width 1466 height 812
type input "4"
click at [1003, 687] on div "Сохранить и пересчитать" at bounding box center [733, 712] width 828 height 61
click at [1008, 696] on span "Сохранить и пересчитать" at bounding box center [1003, 706] width 150 height 20
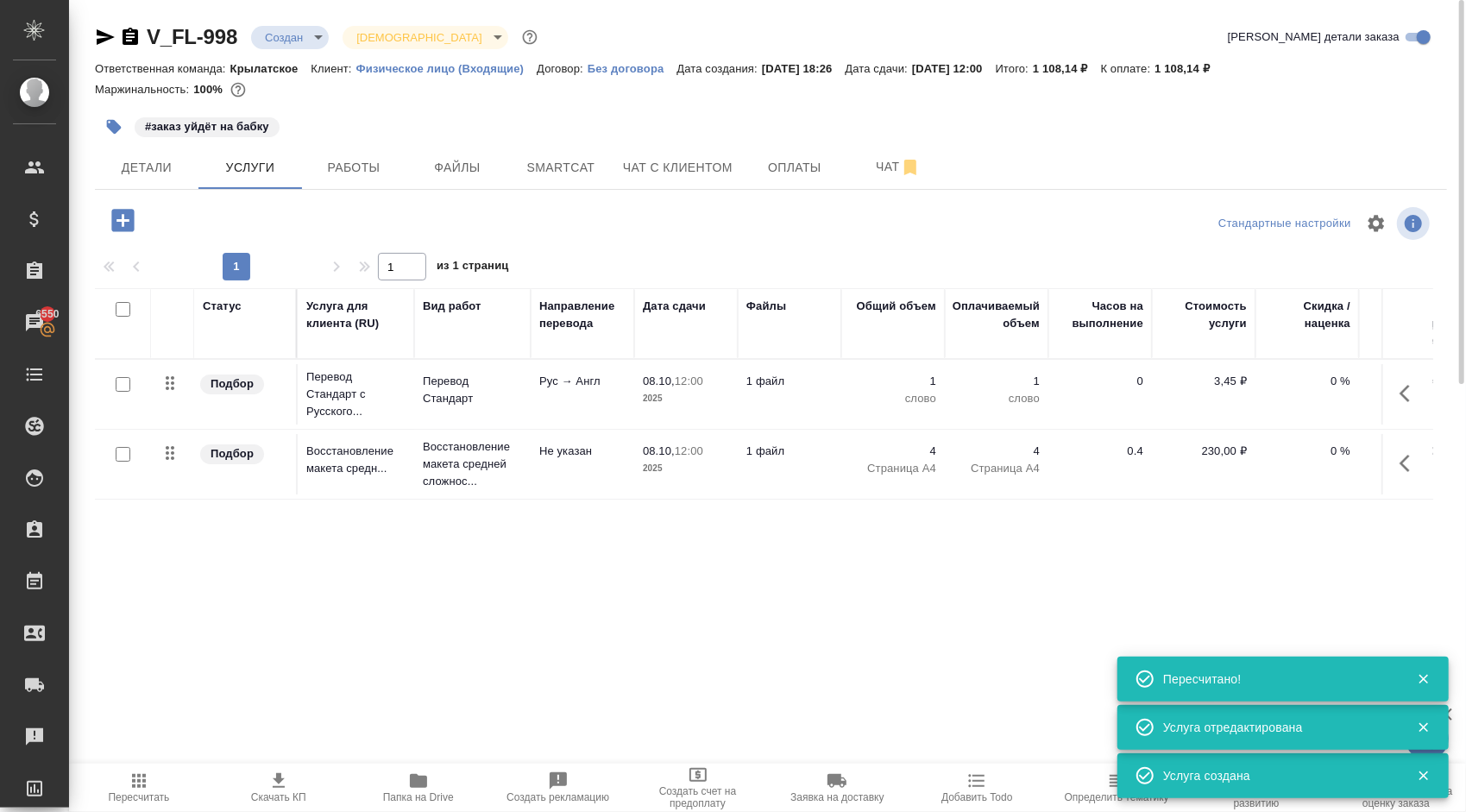
drag, startPoint x: 150, startPoint y: 224, endPoint x: 136, endPoint y: 217, distance: 15.8
click at [146, 223] on div at bounding box center [320, 220] width 450 height 35
click at [135, 216] on icon "button" at bounding box center [123, 220] width 30 height 30
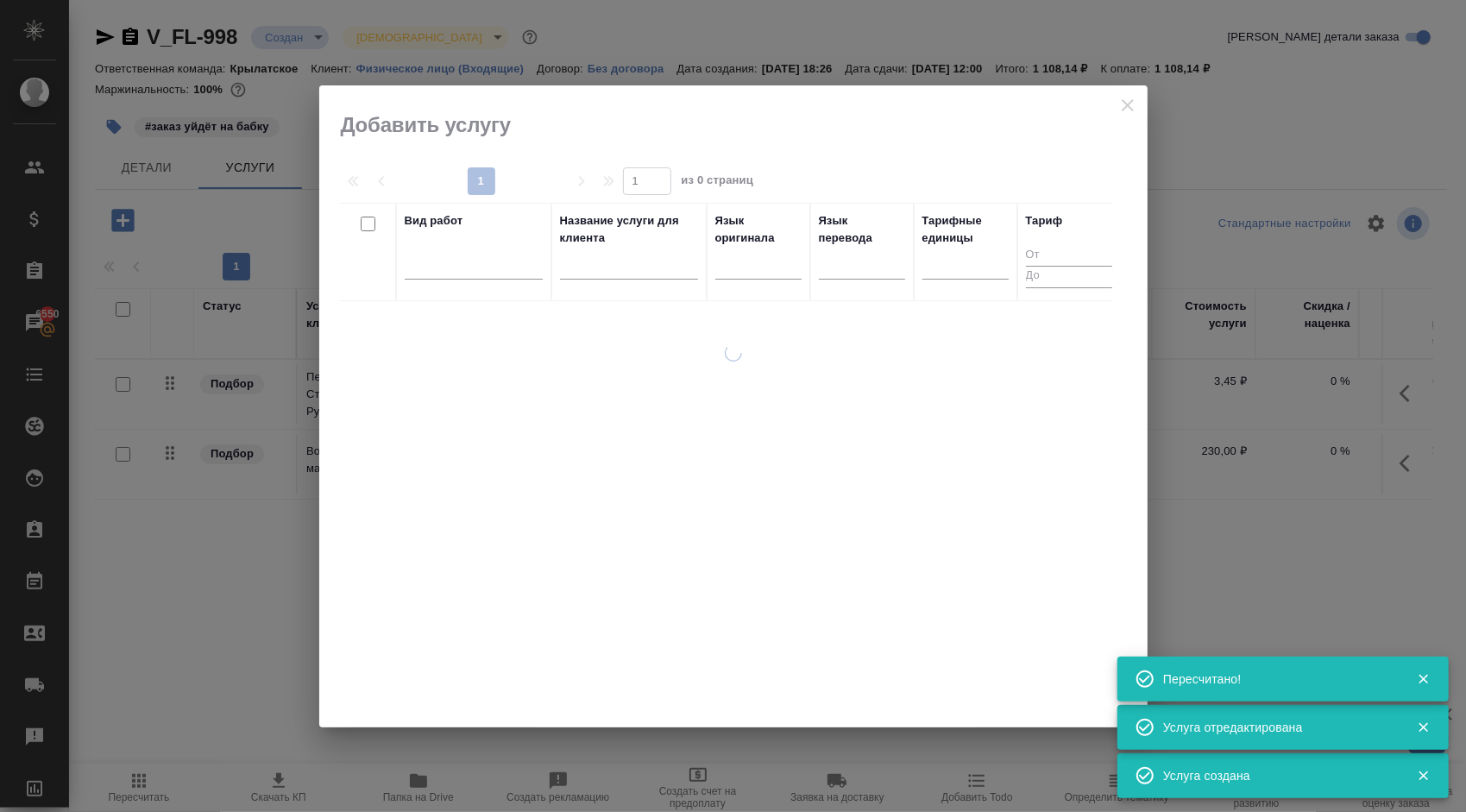
click at [457, 243] on div "Вид работ" at bounding box center [474, 251] width 138 height 79
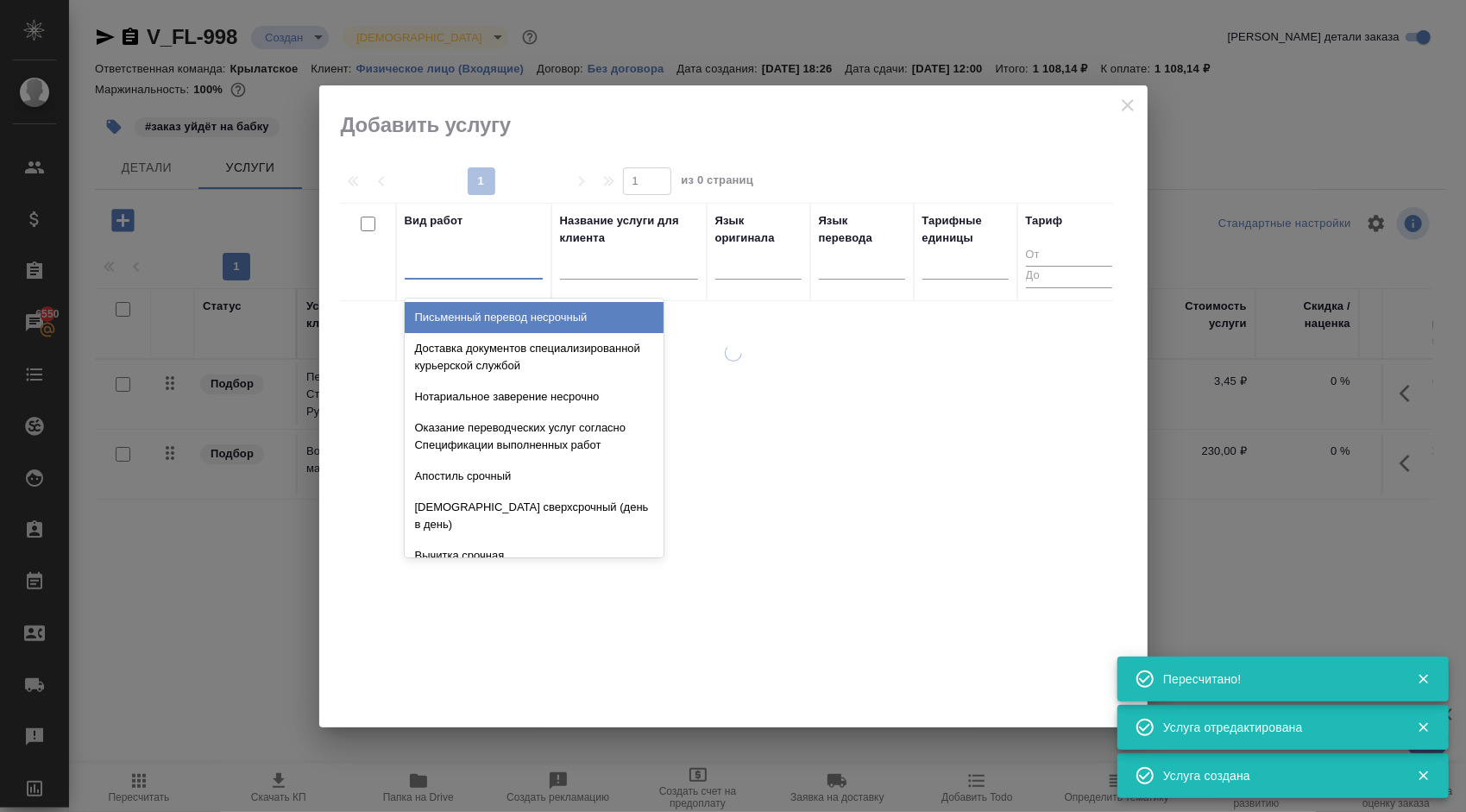
click at [468, 258] on div at bounding box center [474, 261] width 138 height 25
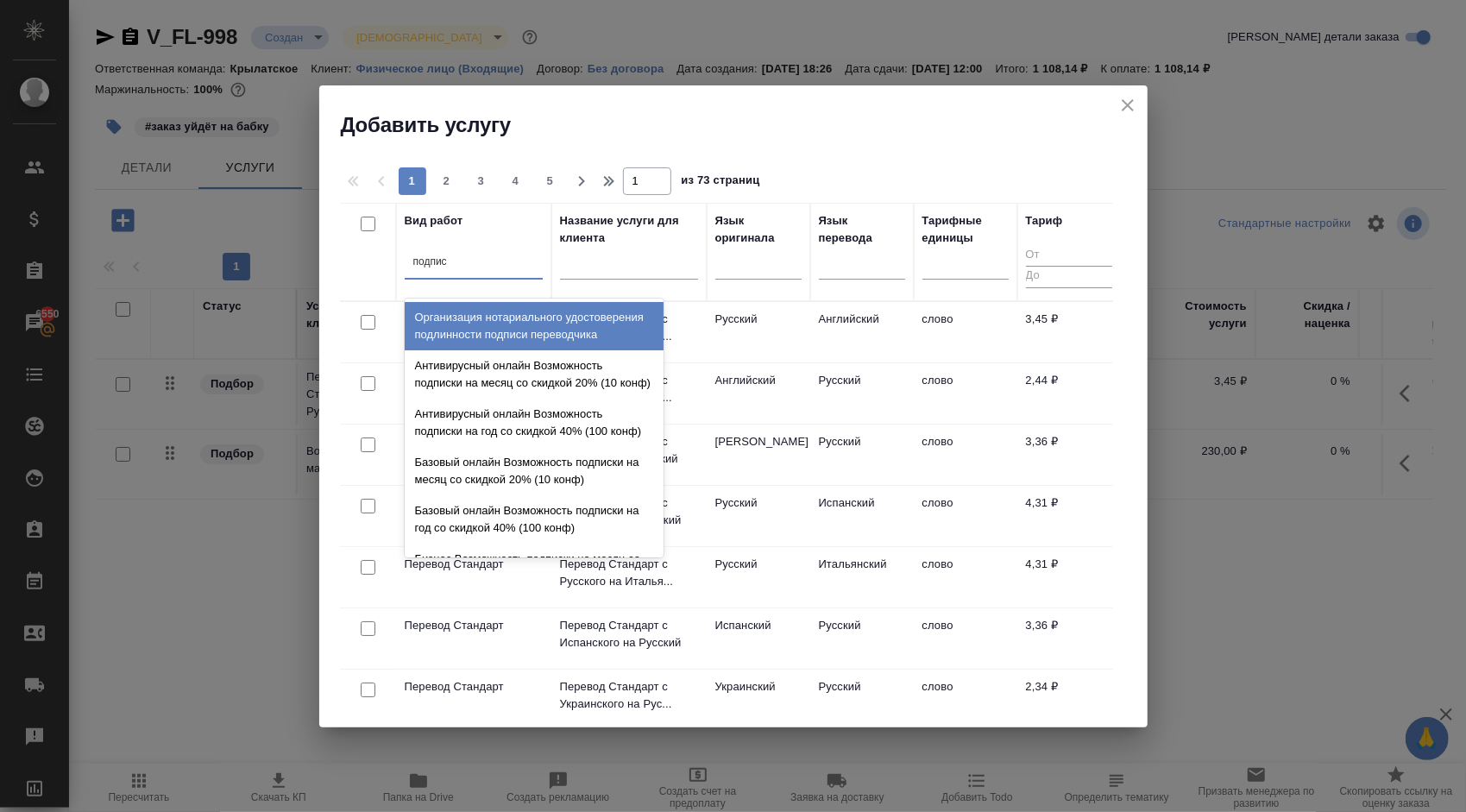
type input "подписи"
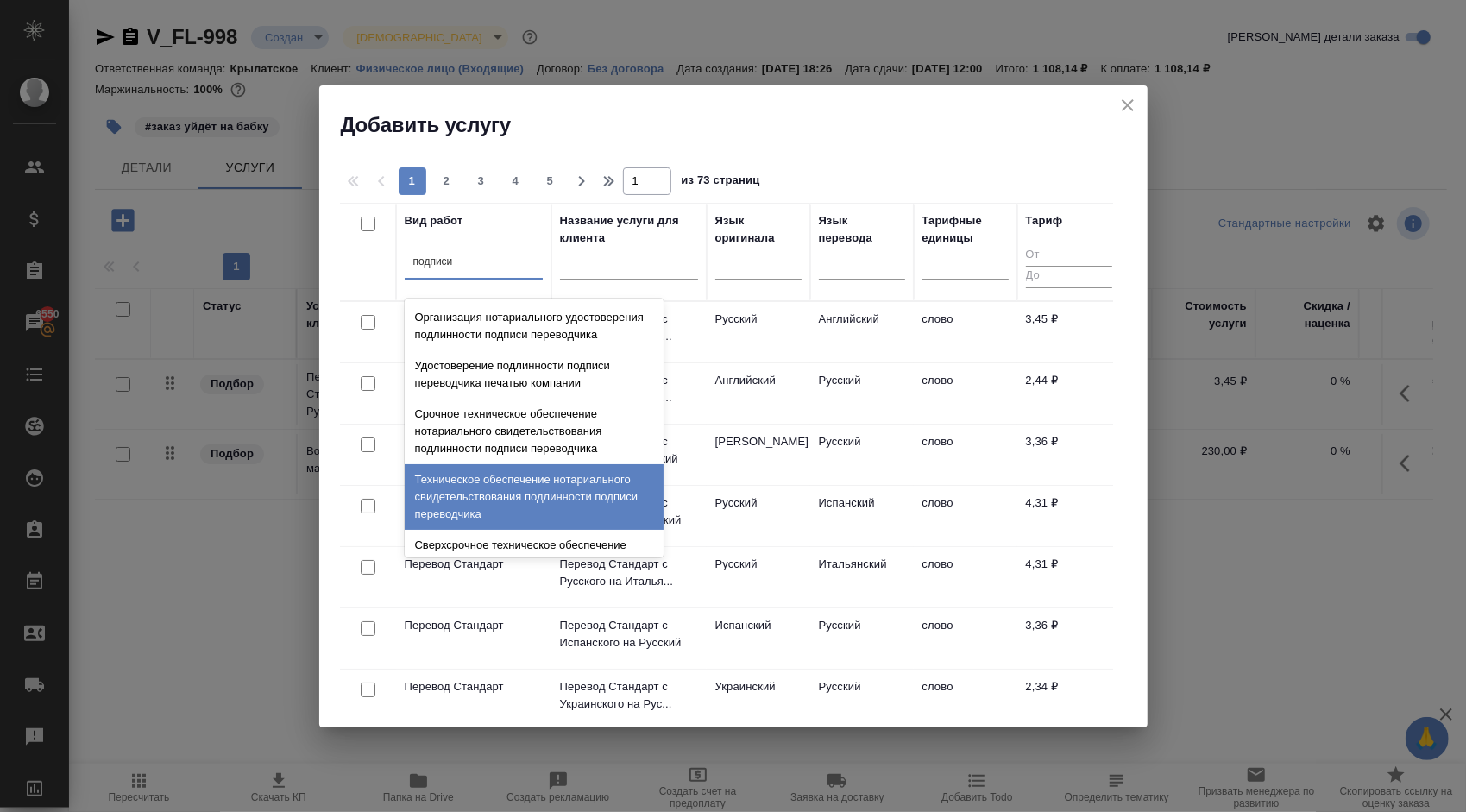
click at [581, 498] on div "Техническое обеспечение нотариального свидетельствования подлинности подписи пе…" at bounding box center [534, 497] width 259 height 66
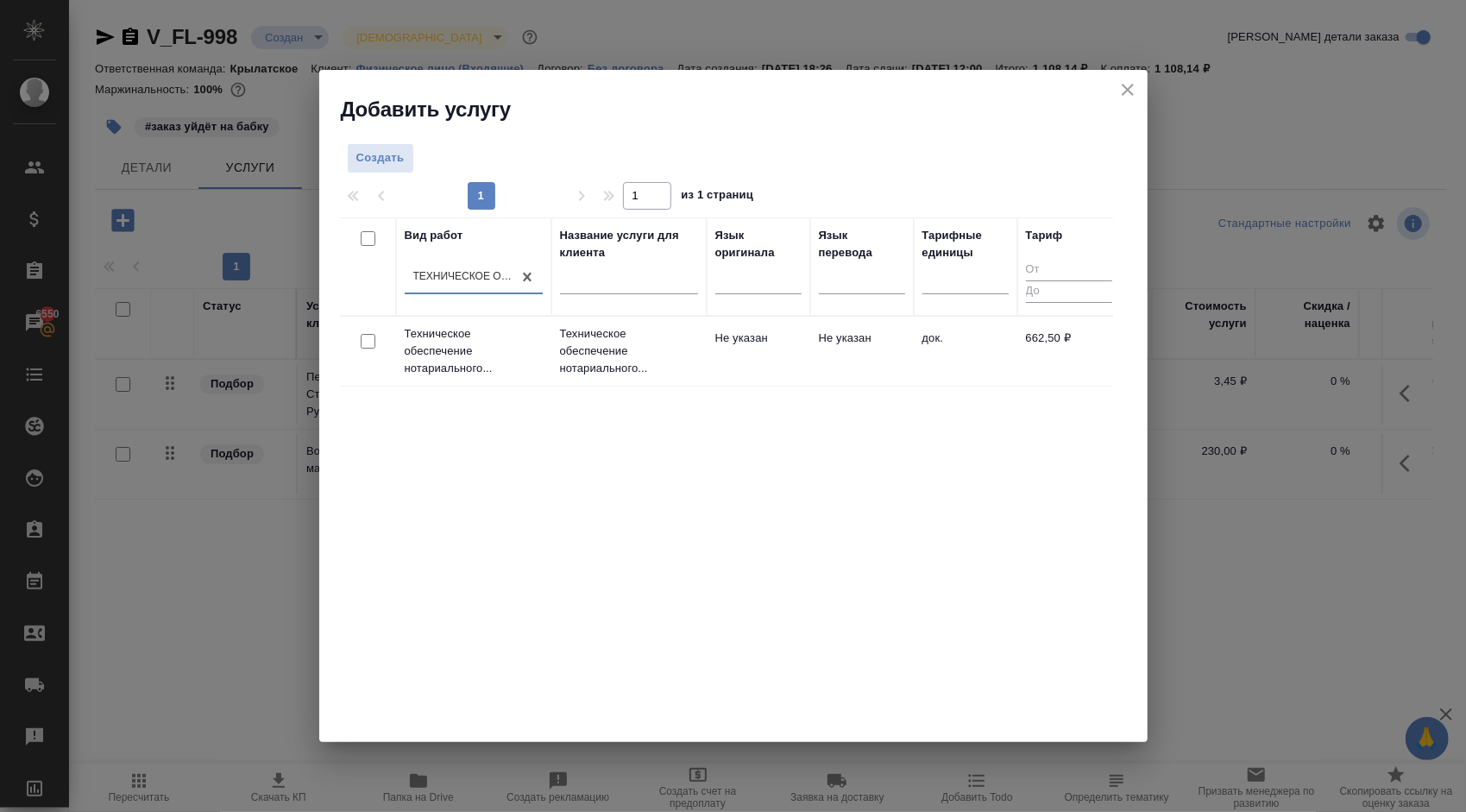
click at [723, 381] on tr "Техническое обеспечение нотариального... Техническое обеспечение нотариального.…" at bounding box center [730, 351] width 781 height 70
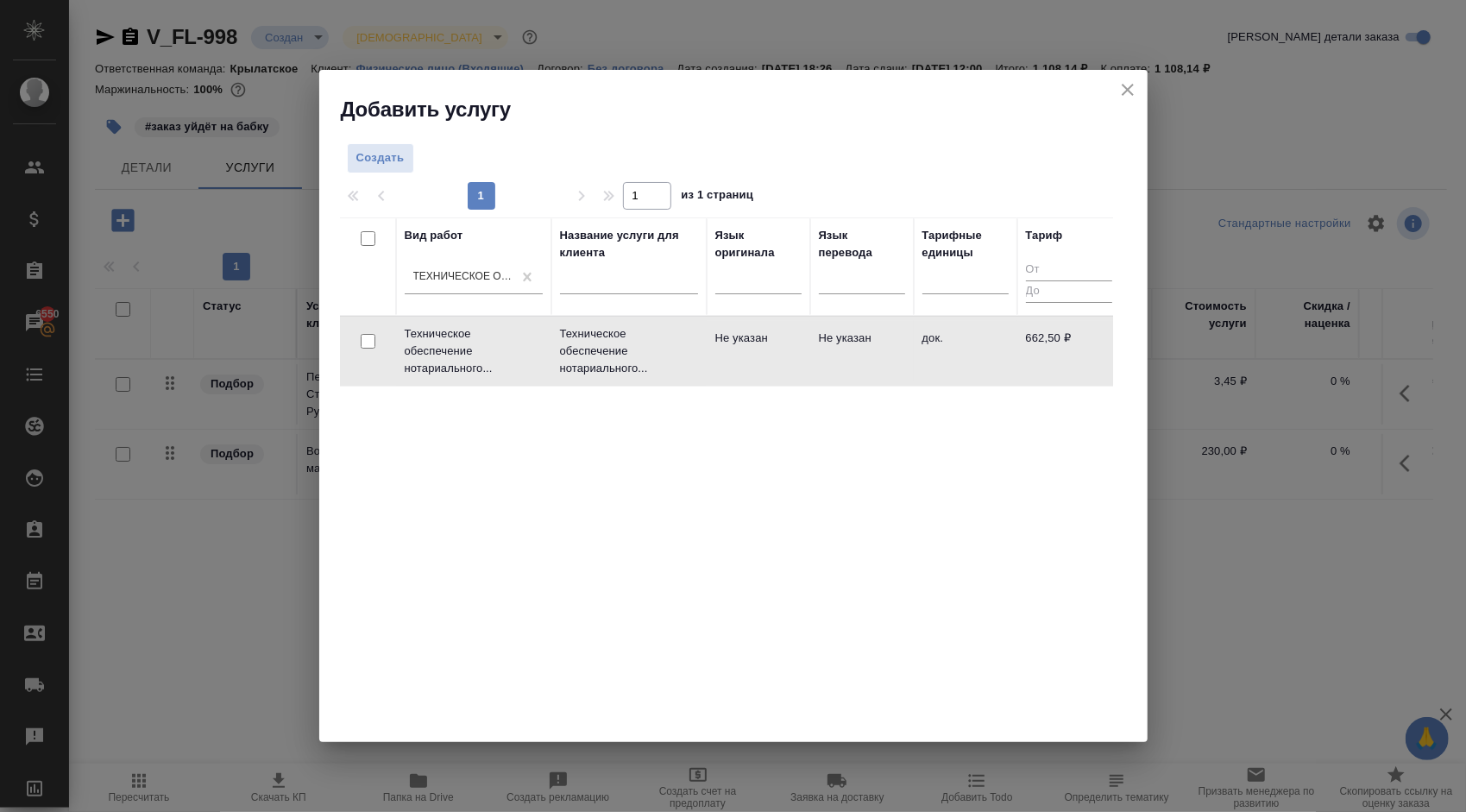
click at [723, 381] on tr "Техническое обеспечение нотариального... Техническое обеспечение нотариального.…" at bounding box center [730, 351] width 781 height 70
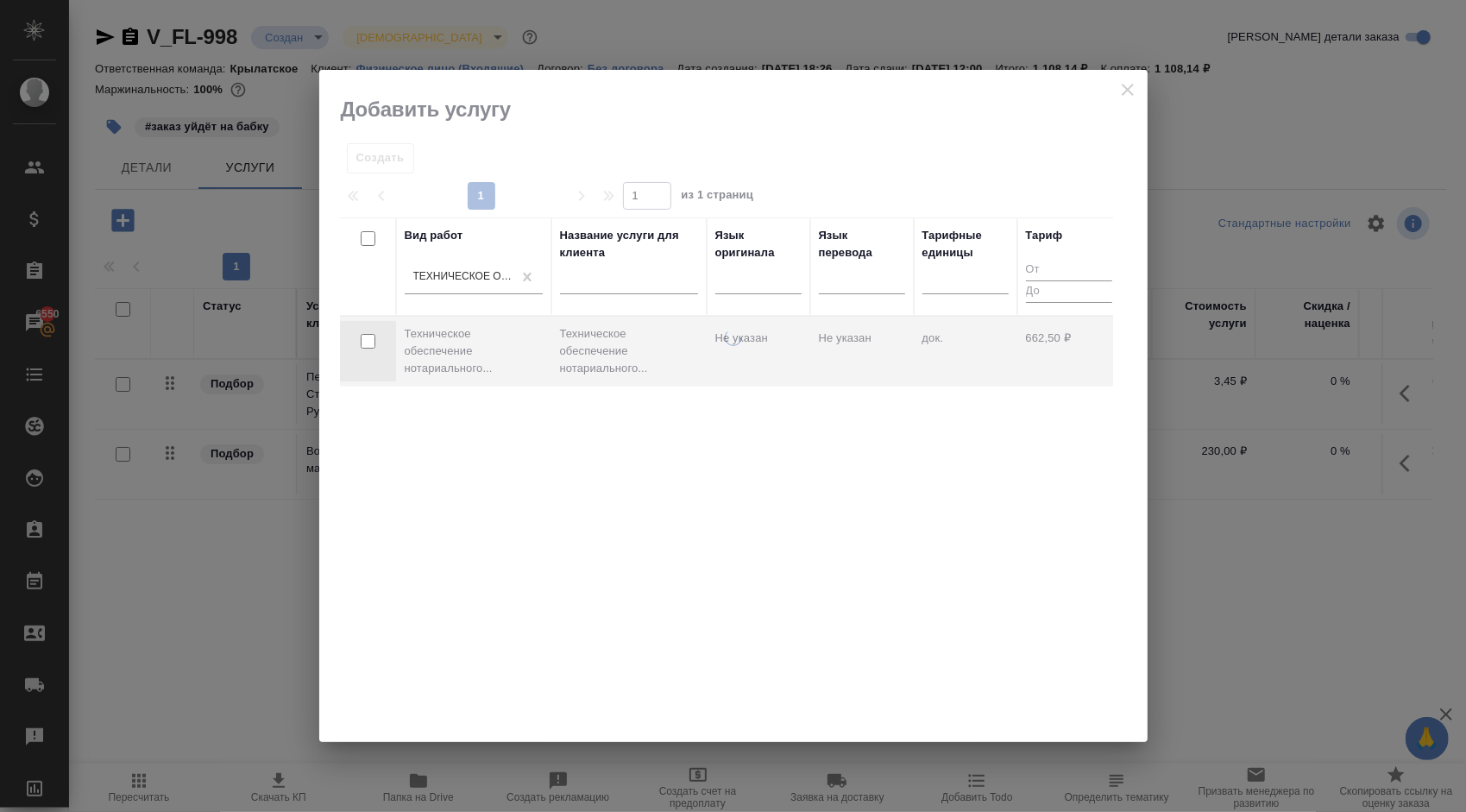
click at [723, 381] on tr "Техническое обеспечение нотариального... Техническое обеспечение нотариального.…" at bounding box center [730, 351] width 781 height 70
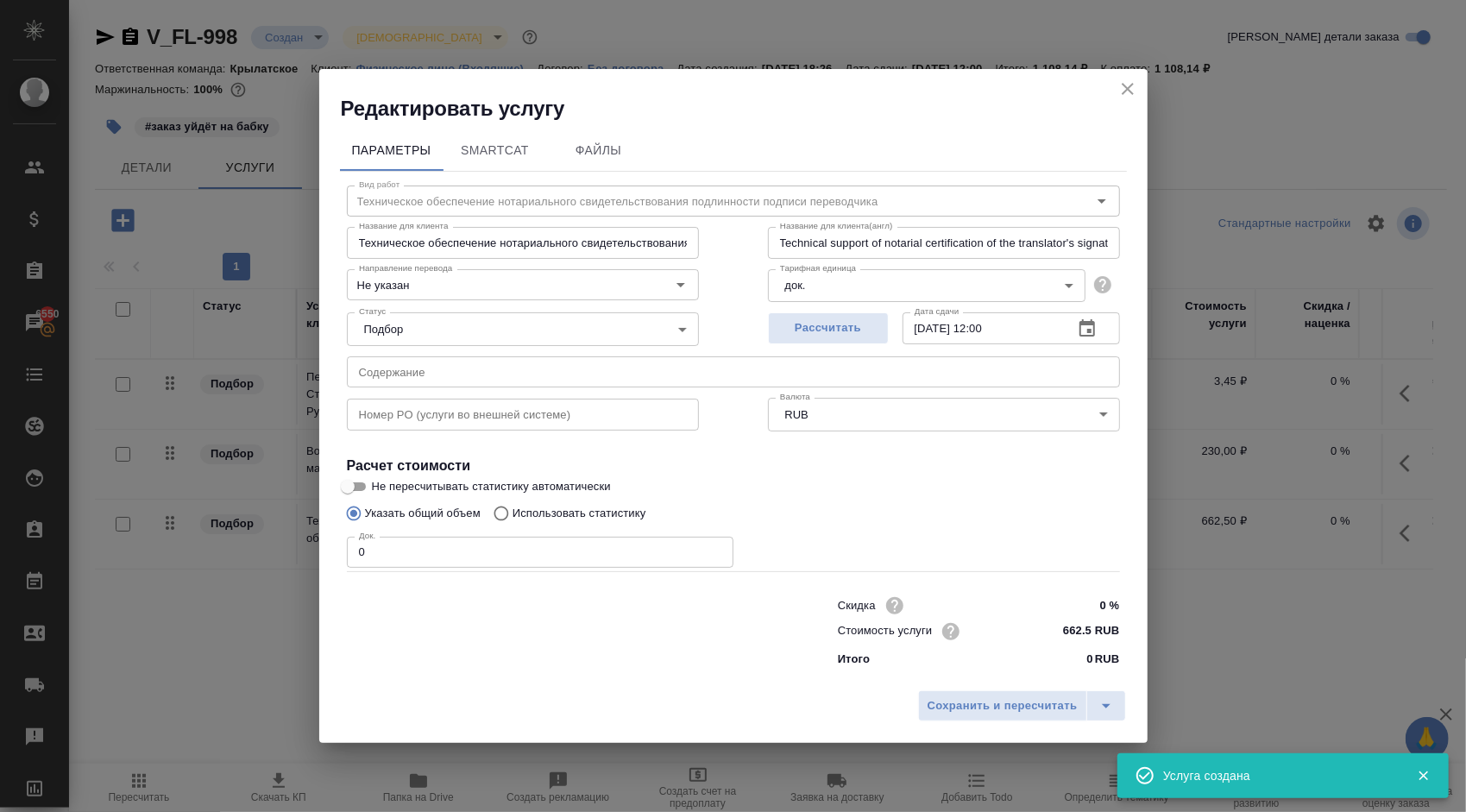
drag, startPoint x: 422, startPoint y: 546, endPoint x: 304, endPoint y: 524, distance: 120.3
click at [304, 524] on div "Редактировать услугу Параметры SmartCat Файлы Вид работ Техническое обеспечение…" at bounding box center [733, 406] width 1466 height 812
type input "2"
click at [956, 689] on div "Сохранить и пересчитать" at bounding box center [733, 712] width 828 height 61
click at [961, 699] on span "Сохранить и пересчитать" at bounding box center [1003, 706] width 150 height 20
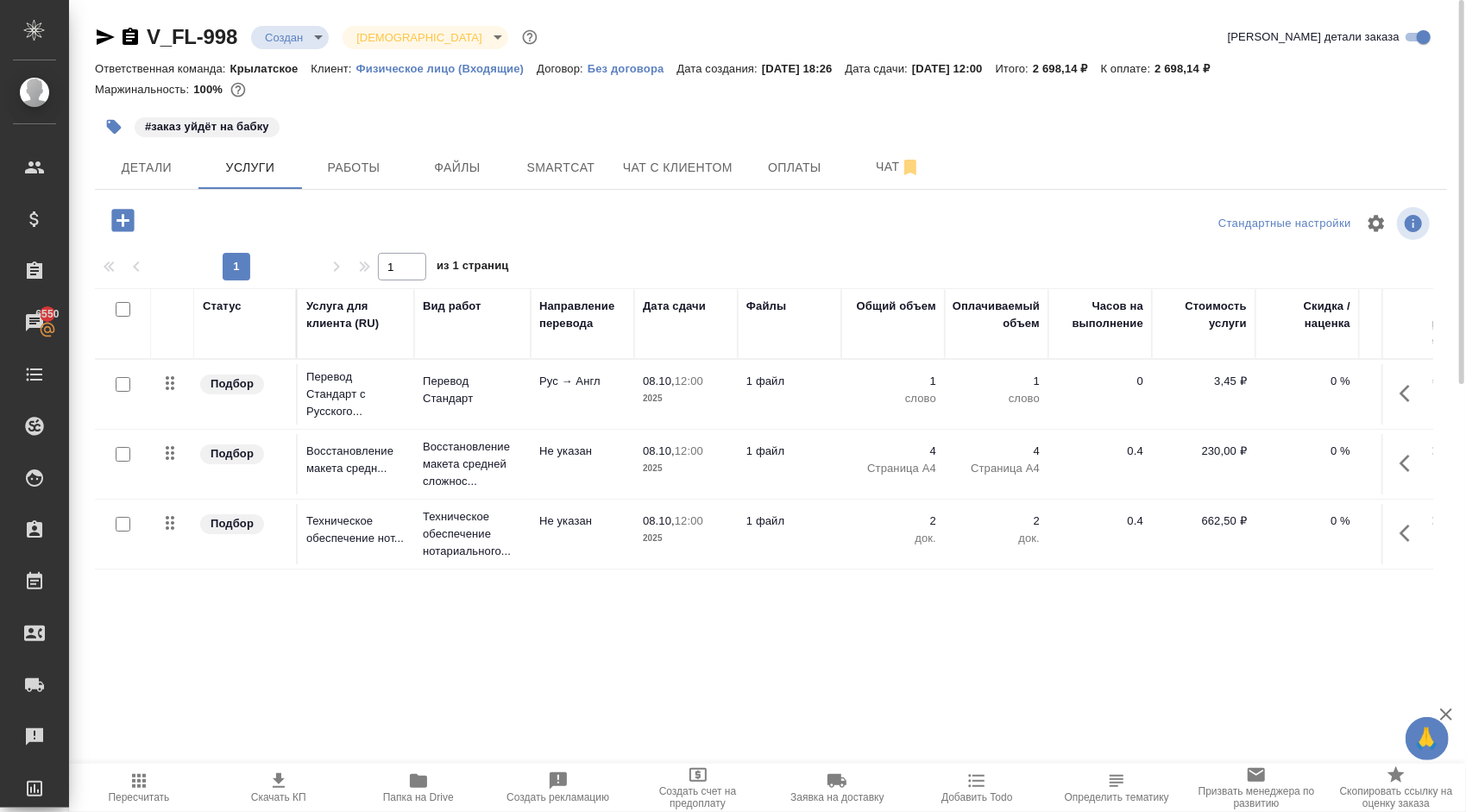
click at [123, 381] on input "checkbox" at bounding box center [123, 384] width 15 height 15
checkbox input "true"
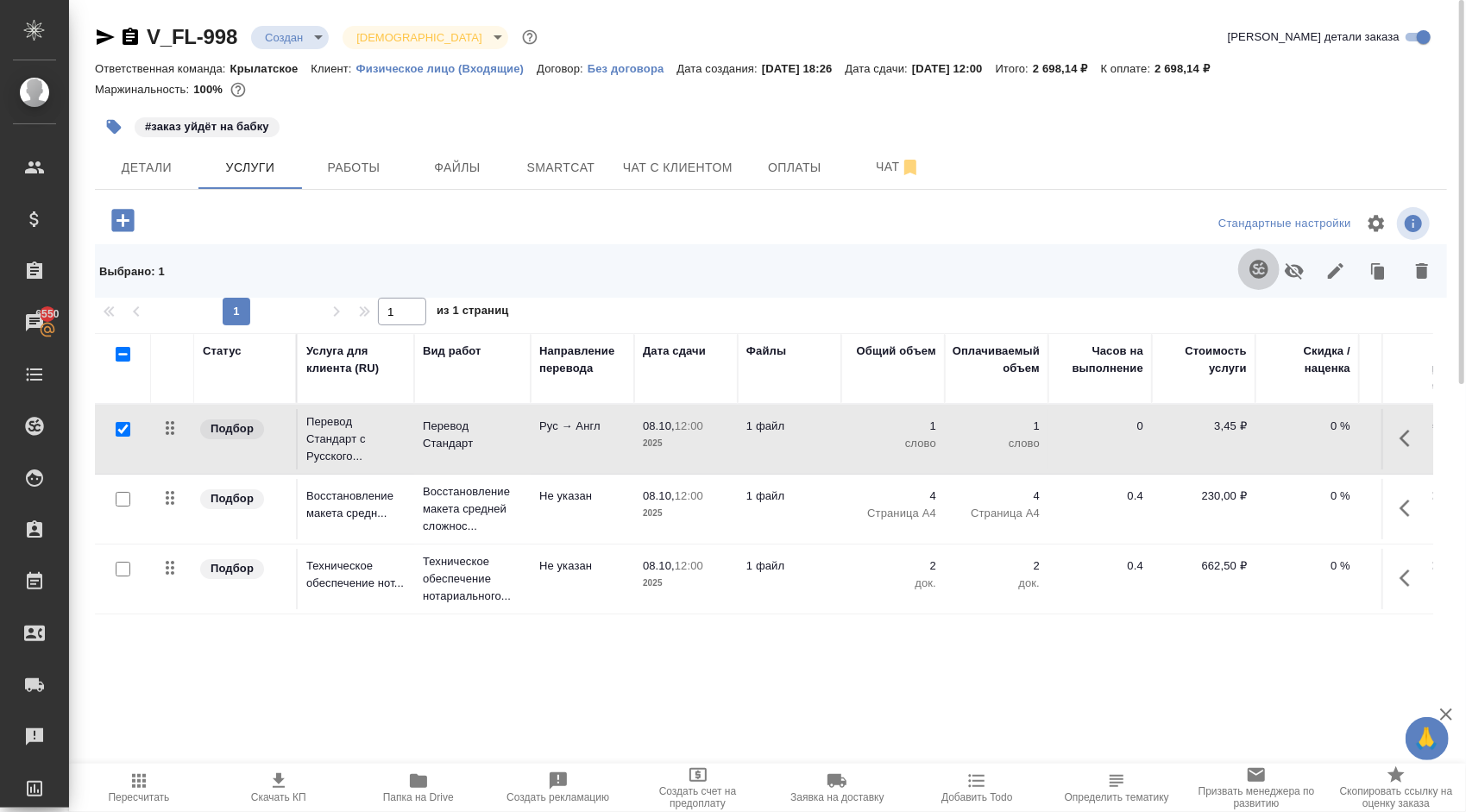
click at [1259, 263] on icon "button" at bounding box center [1258, 269] width 18 height 18
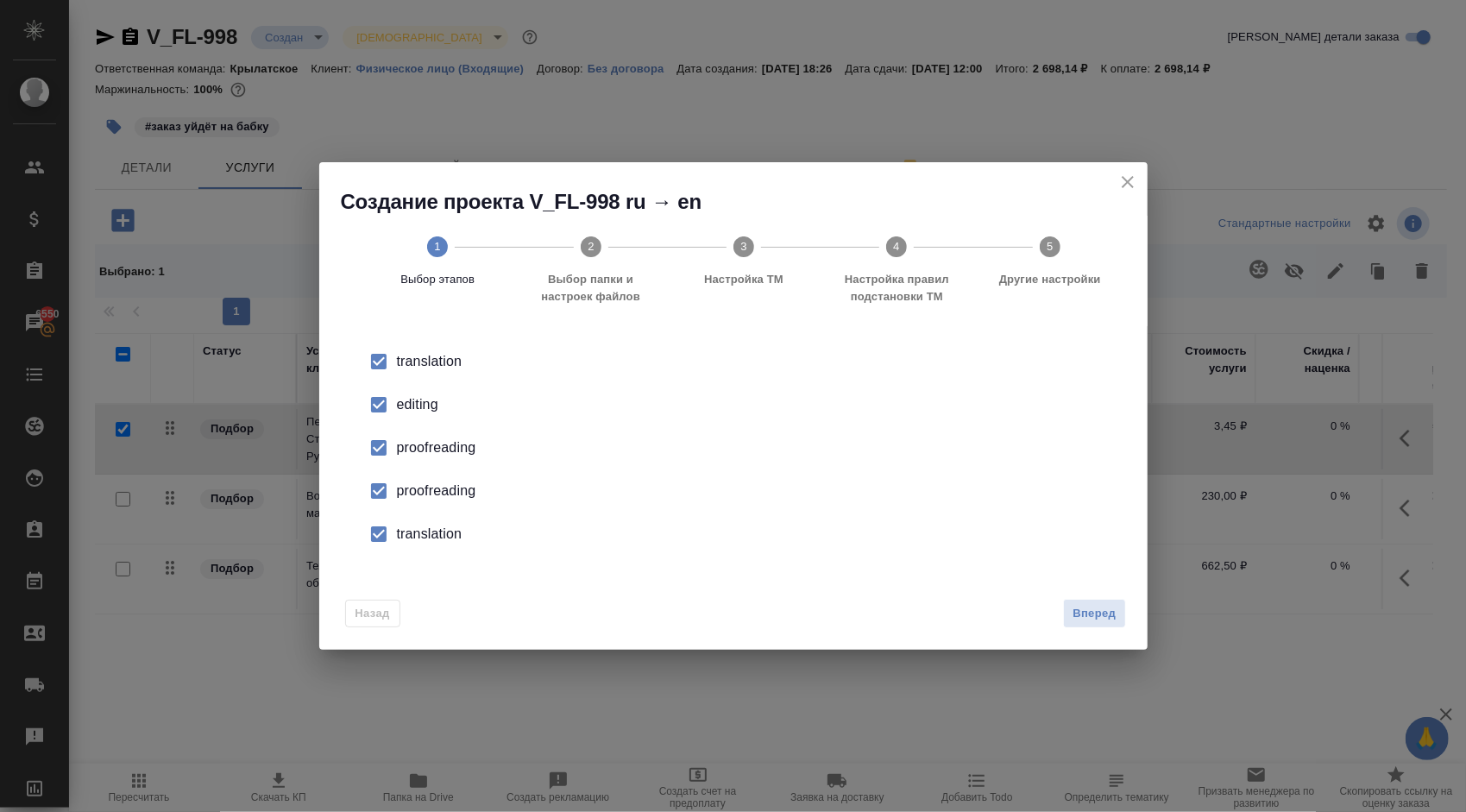
click at [372, 399] on input "checkbox" at bounding box center [379, 405] width 36 height 36
click at [381, 456] on input "checkbox" at bounding box center [379, 448] width 36 height 36
click at [388, 486] on input "checkbox" at bounding box center [379, 491] width 36 height 36
click at [391, 507] on input "checkbox" at bounding box center [379, 491] width 36 height 36
click at [388, 495] on input "checkbox" at bounding box center [379, 491] width 36 height 36
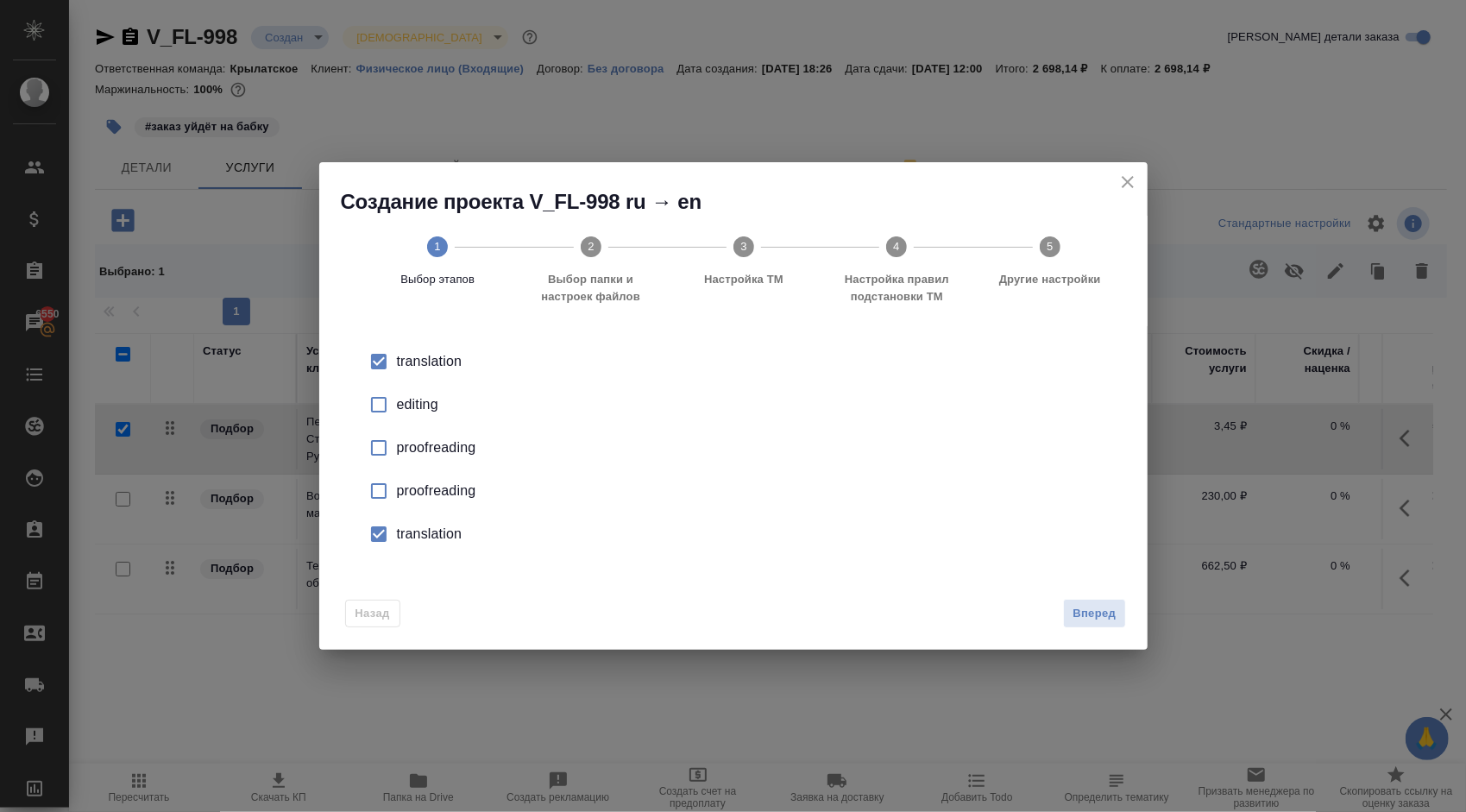
click at [409, 541] on div "translation" at bounding box center [751, 534] width 709 height 21
click at [1126, 625] on div "Назад Вперед" at bounding box center [733, 609] width 828 height 81
click at [1119, 620] on button "Вперед" at bounding box center [1094, 614] width 62 height 30
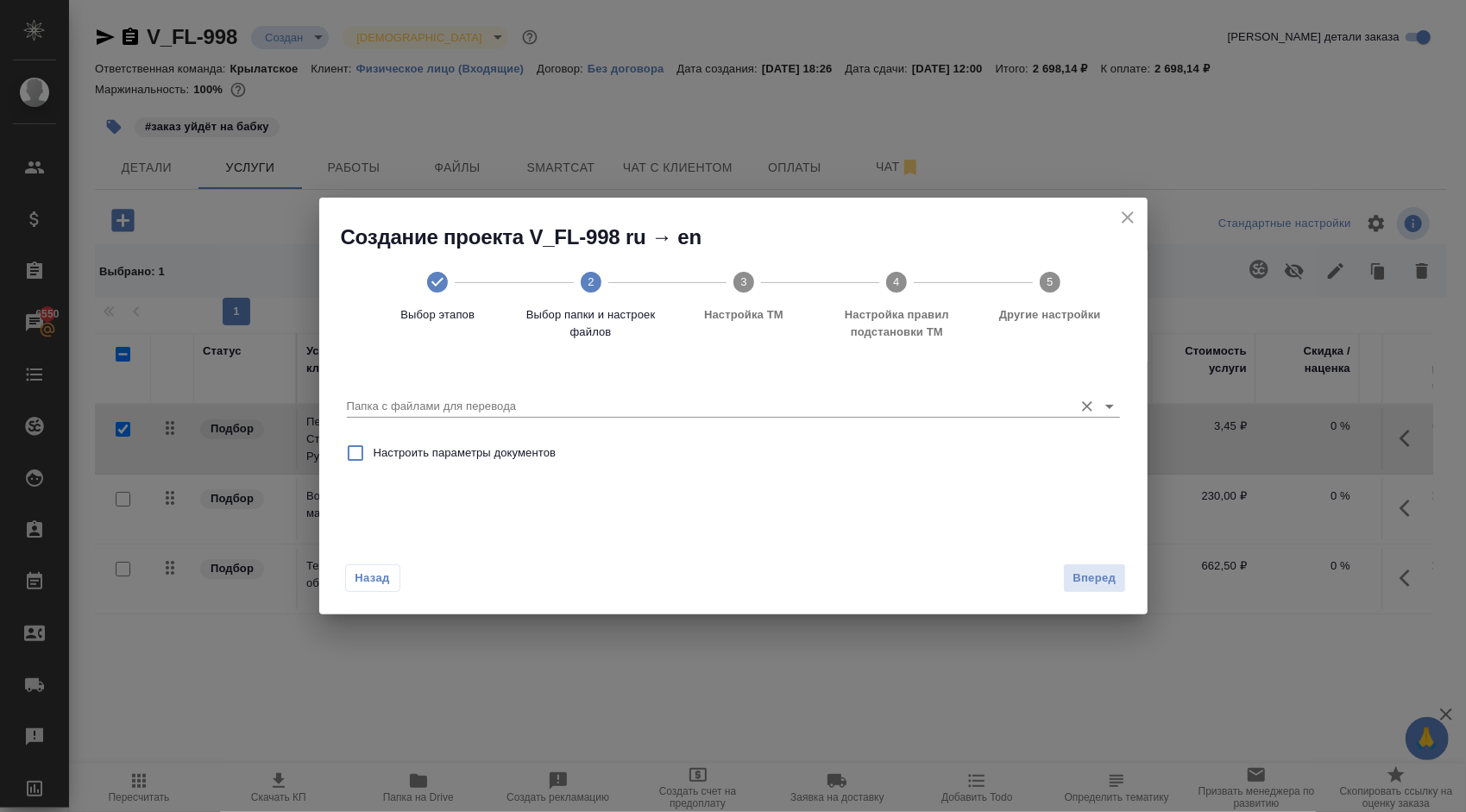
click at [608, 413] on input "Папка с файлами для перевода" at bounding box center [706, 406] width 718 height 21
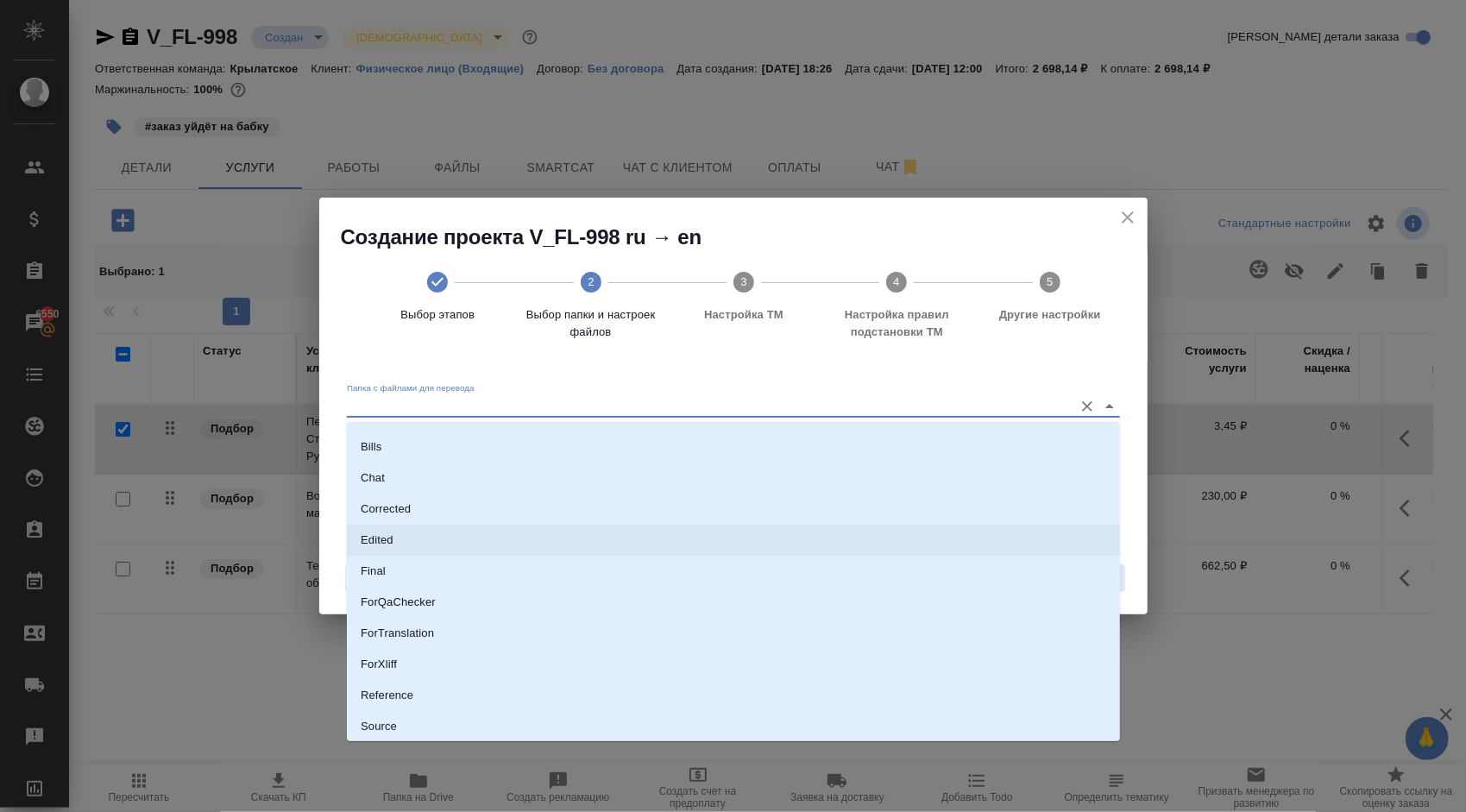
scroll to position [90, 0]
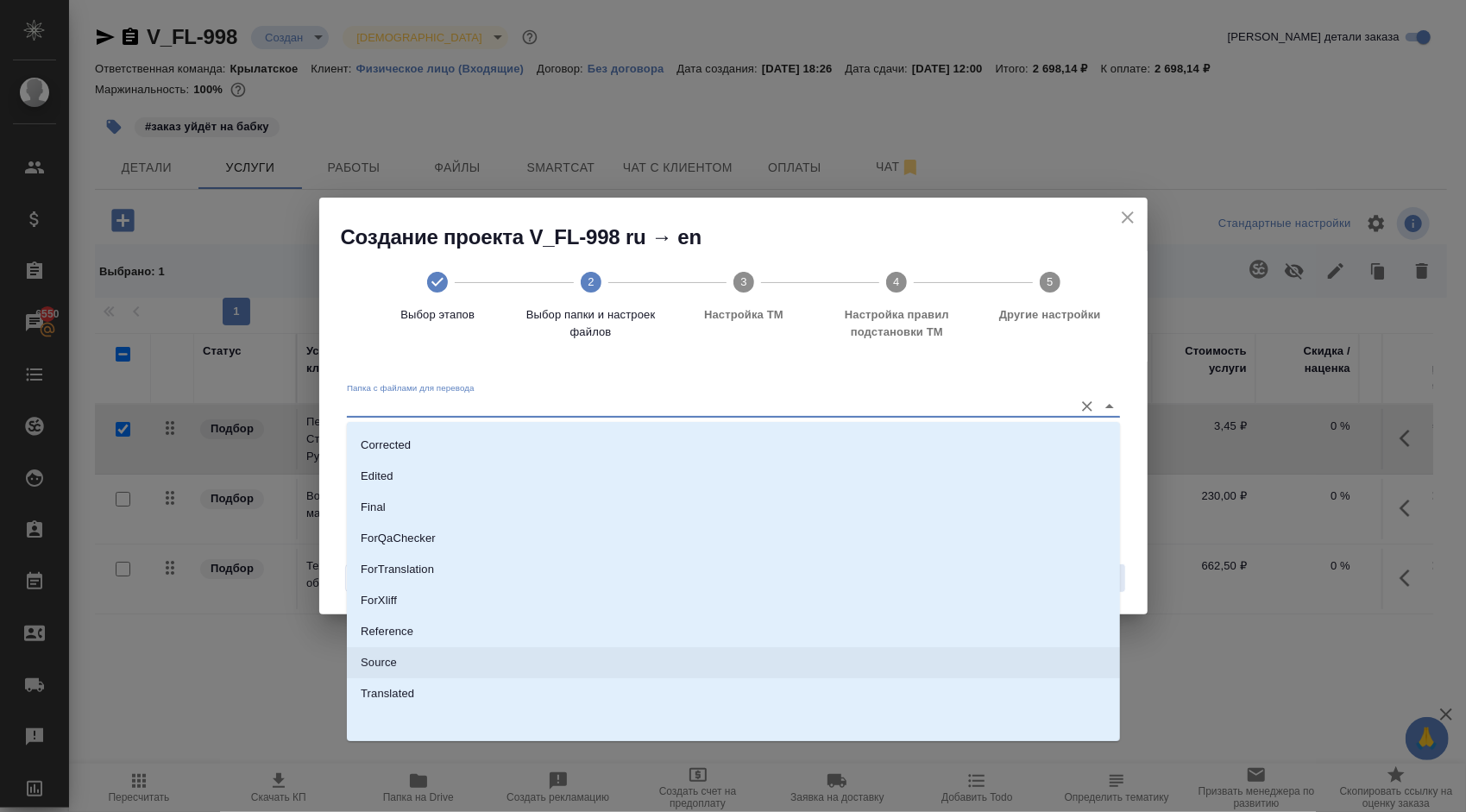
click at [419, 653] on li "Source" at bounding box center [733, 662] width 773 height 31
type input "Source"
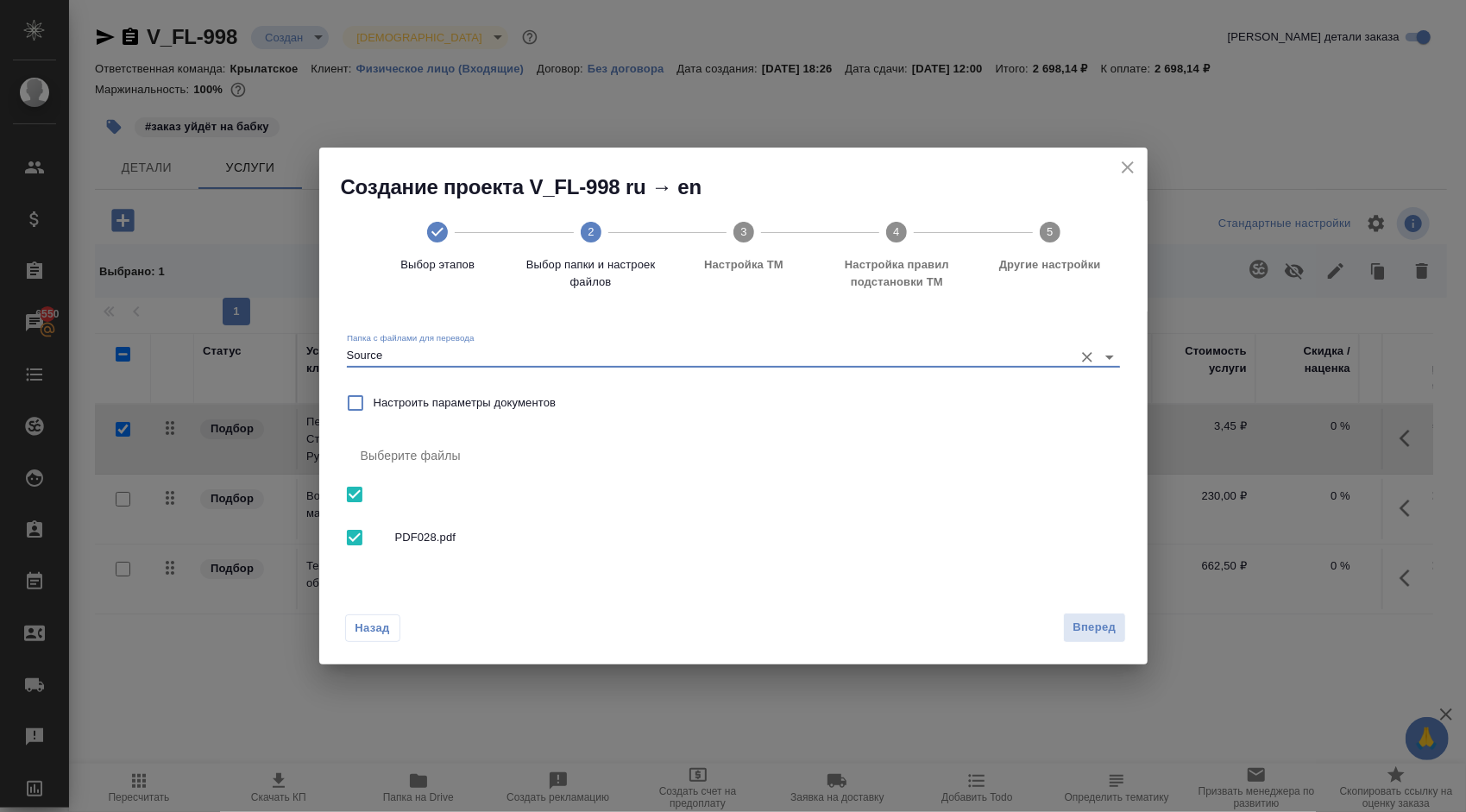
click at [1129, 632] on div "Назад Вперед" at bounding box center [733, 623] width 828 height 81
click at [1115, 630] on button "Вперед" at bounding box center [1094, 628] width 62 height 30
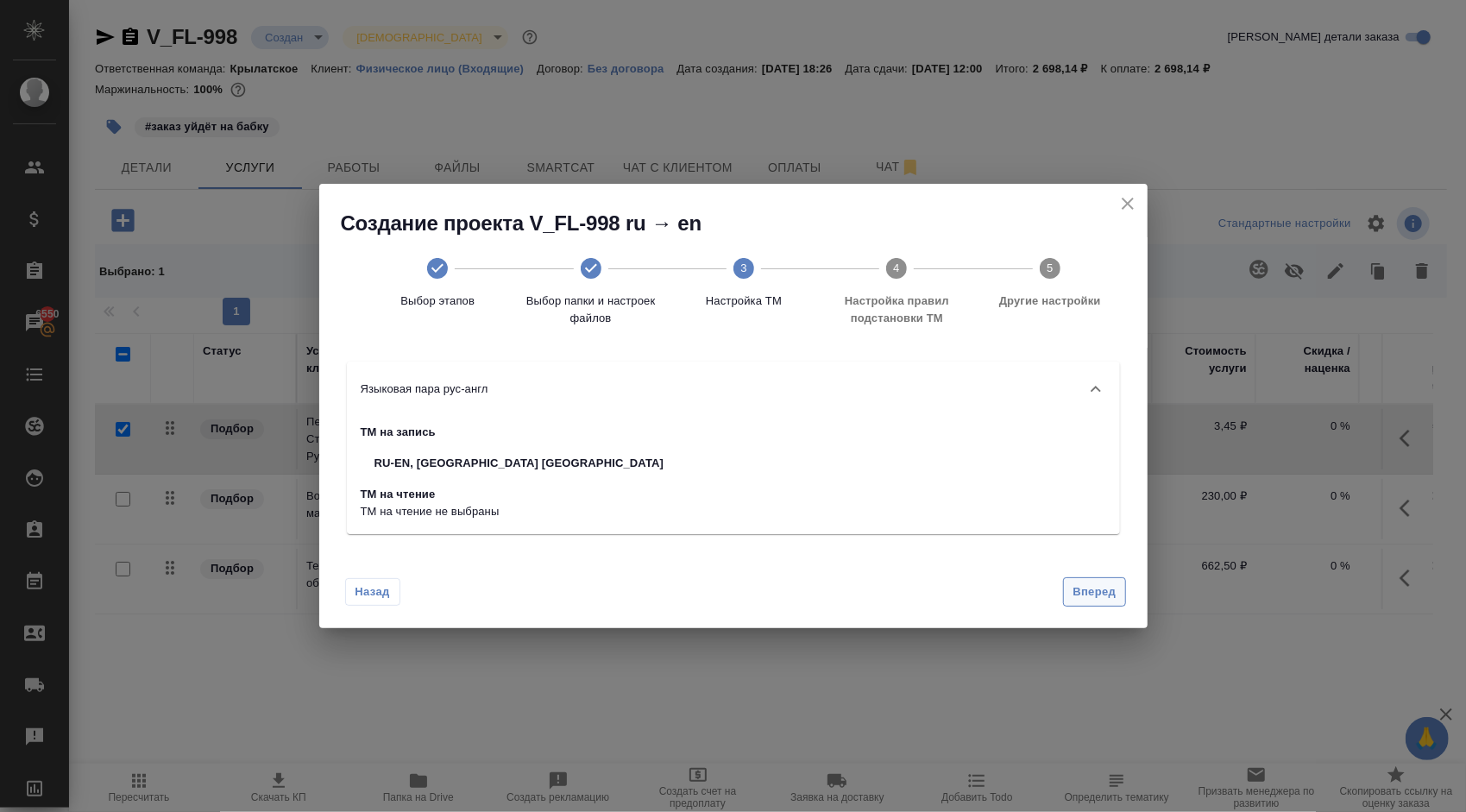
click at [1085, 585] on span "Вперед" at bounding box center [1094, 592] width 43 height 20
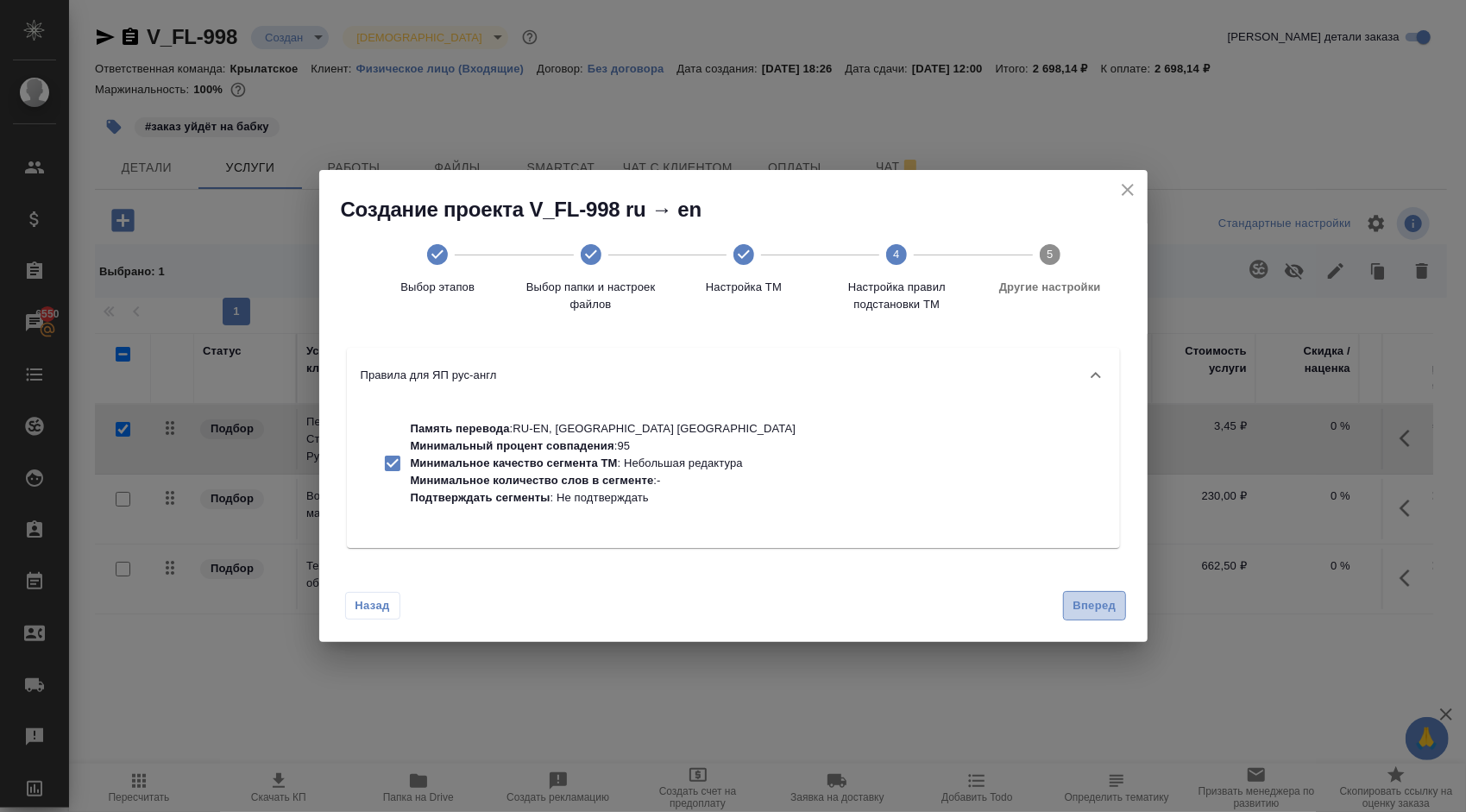
click at [1092, 611] on span "Вперед" at bounding box center [1094, 606] width 43 height 20
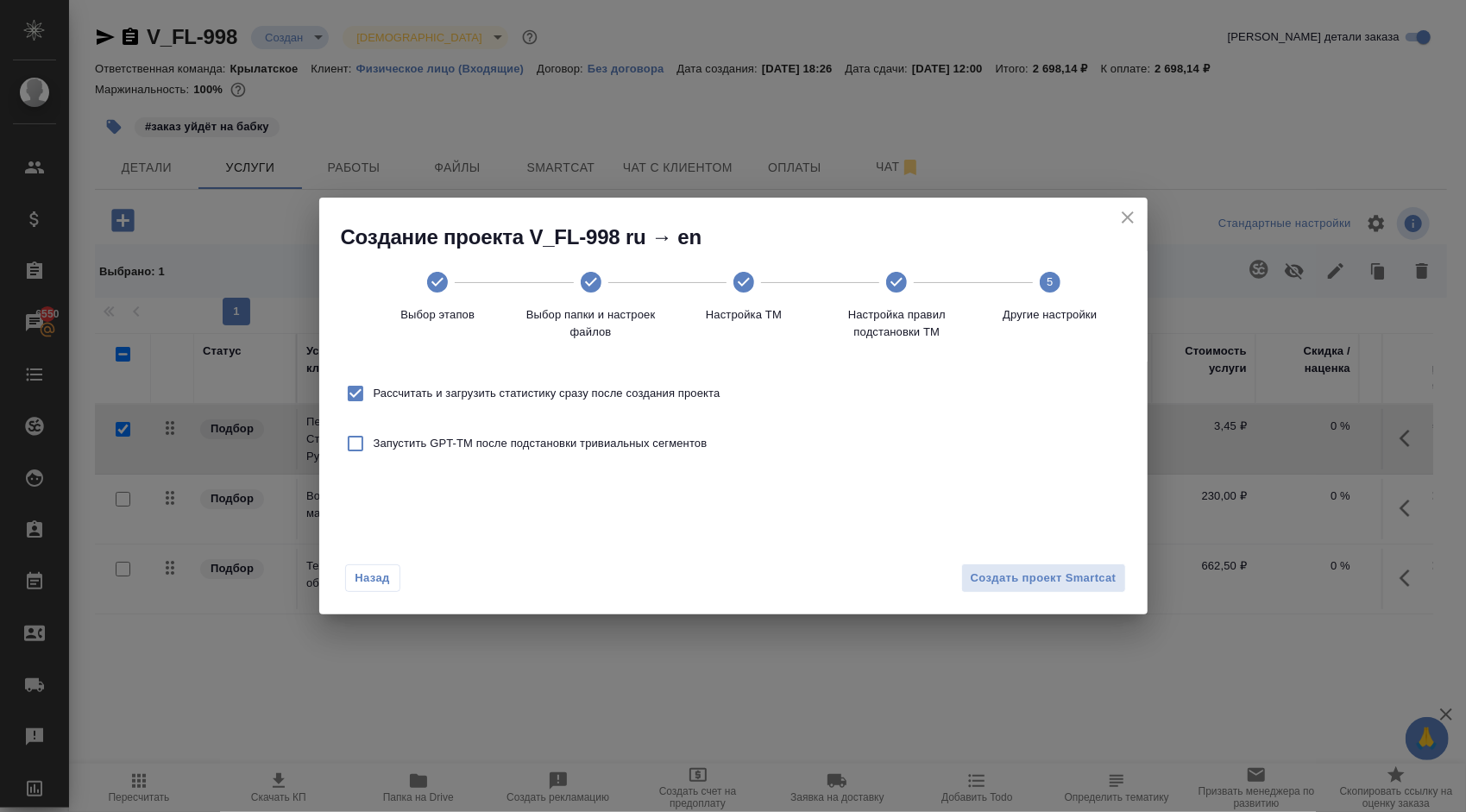
click at [562, 388] on span "Рассчитать и загрузить статистику сразу после создания проекта" at bounding box center [547, 393] width 347 height 17
click at [374, 388] on input "Рассчитать и загрузить статистику сразу после создания проекта" at bounding box center [355, 393] width 36 height 36
checkbox input "false"
click at [1035, 585] on span "Создать проект Smartcat" at bounding box center [1044, 579] width 146 height 20
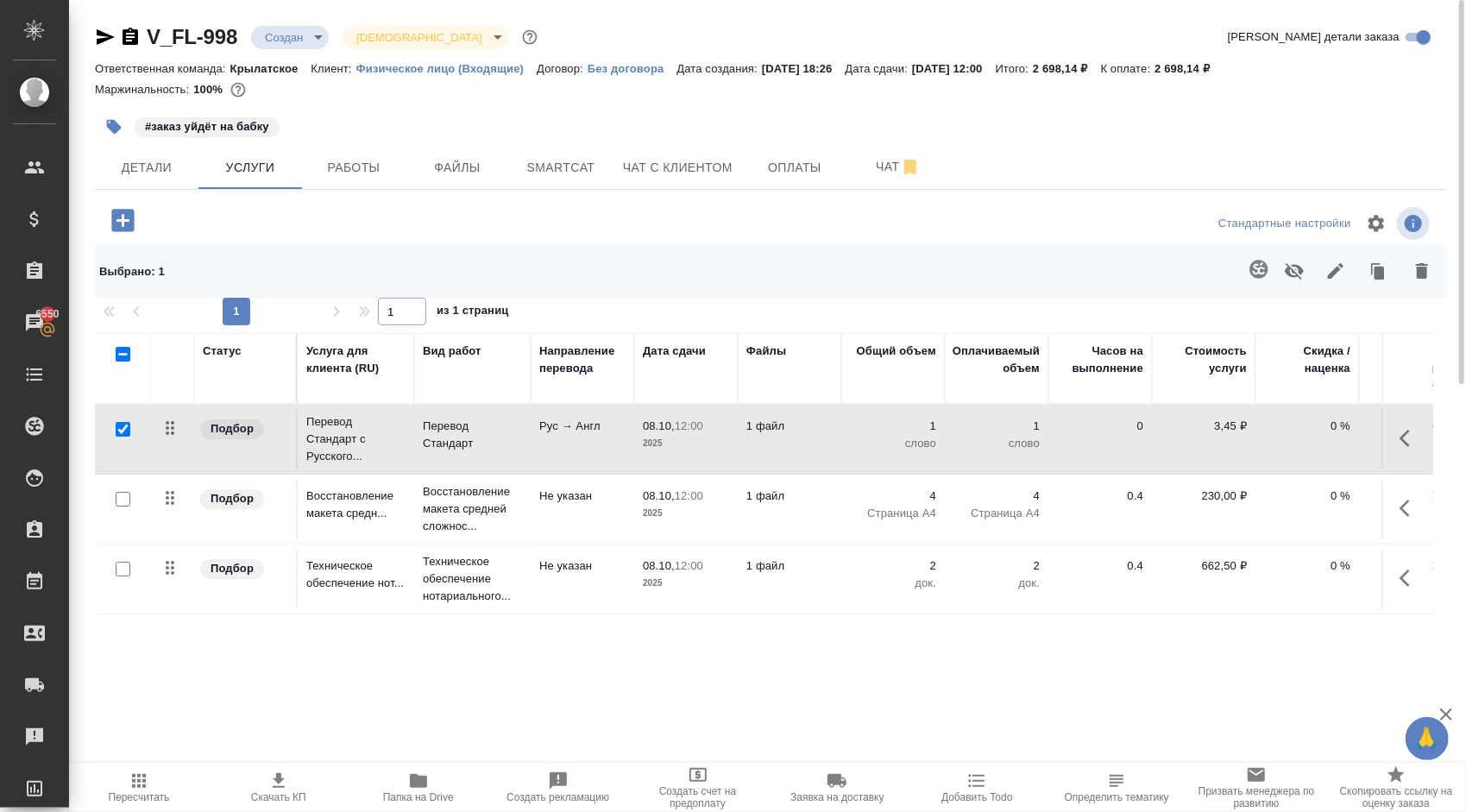
click at [1403, 437] on icon "button" at bounding box center [1405, 438] width 10 height 17
click at [1318, 437] on icon "button" at bounding box center [1312, 438] width 21 height 21
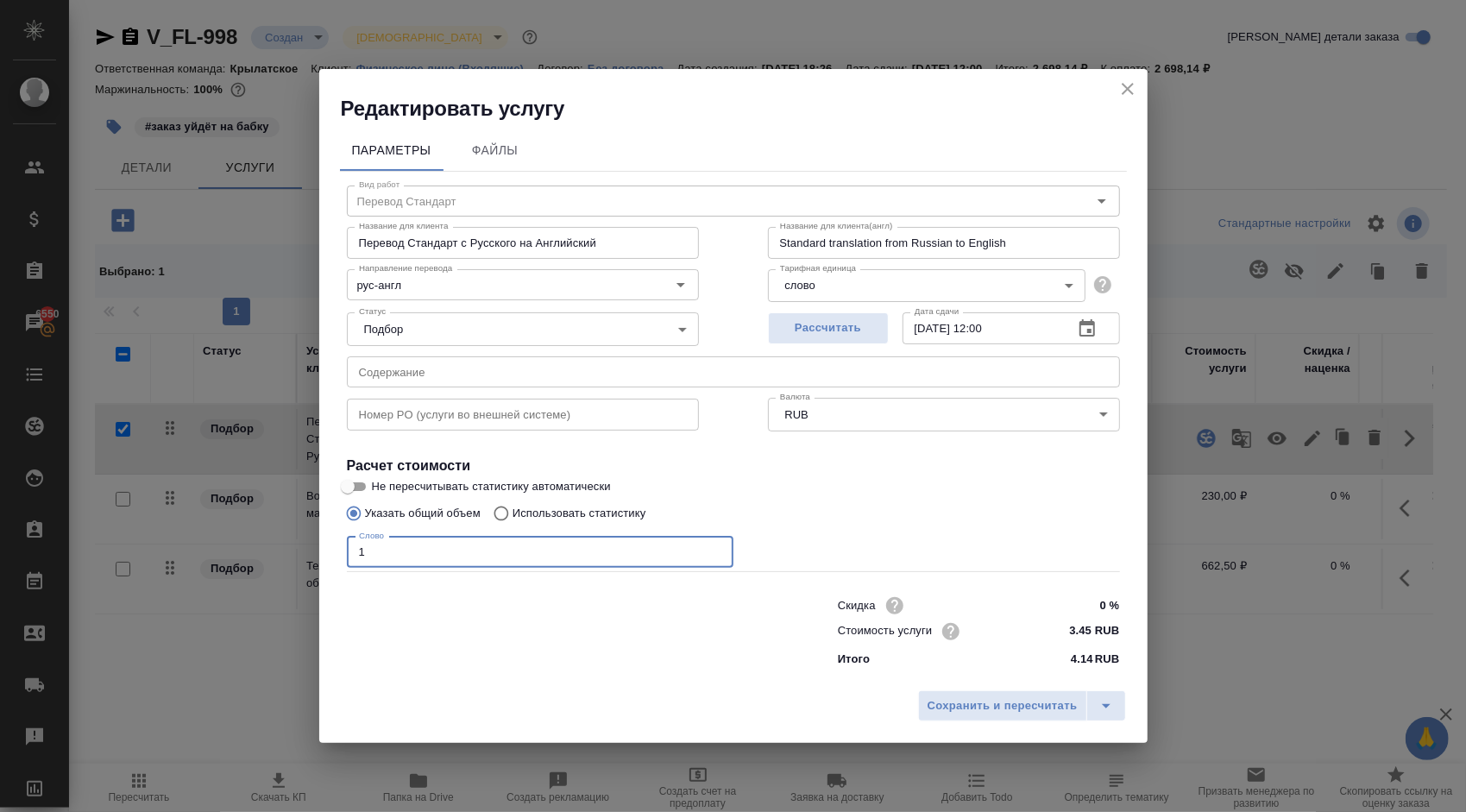
drag, startPoint x: 390, startPoint y: 549, endPoint x: 280, endPoint y: 533, distance: 111.5
click at [280, 533] on div "Редактировать услугу Параметры Файлы Вид работ Перевод Стандарт Вид работ Назва…" at bounding box center [733, 406] width 1466 height 812
type input "750"
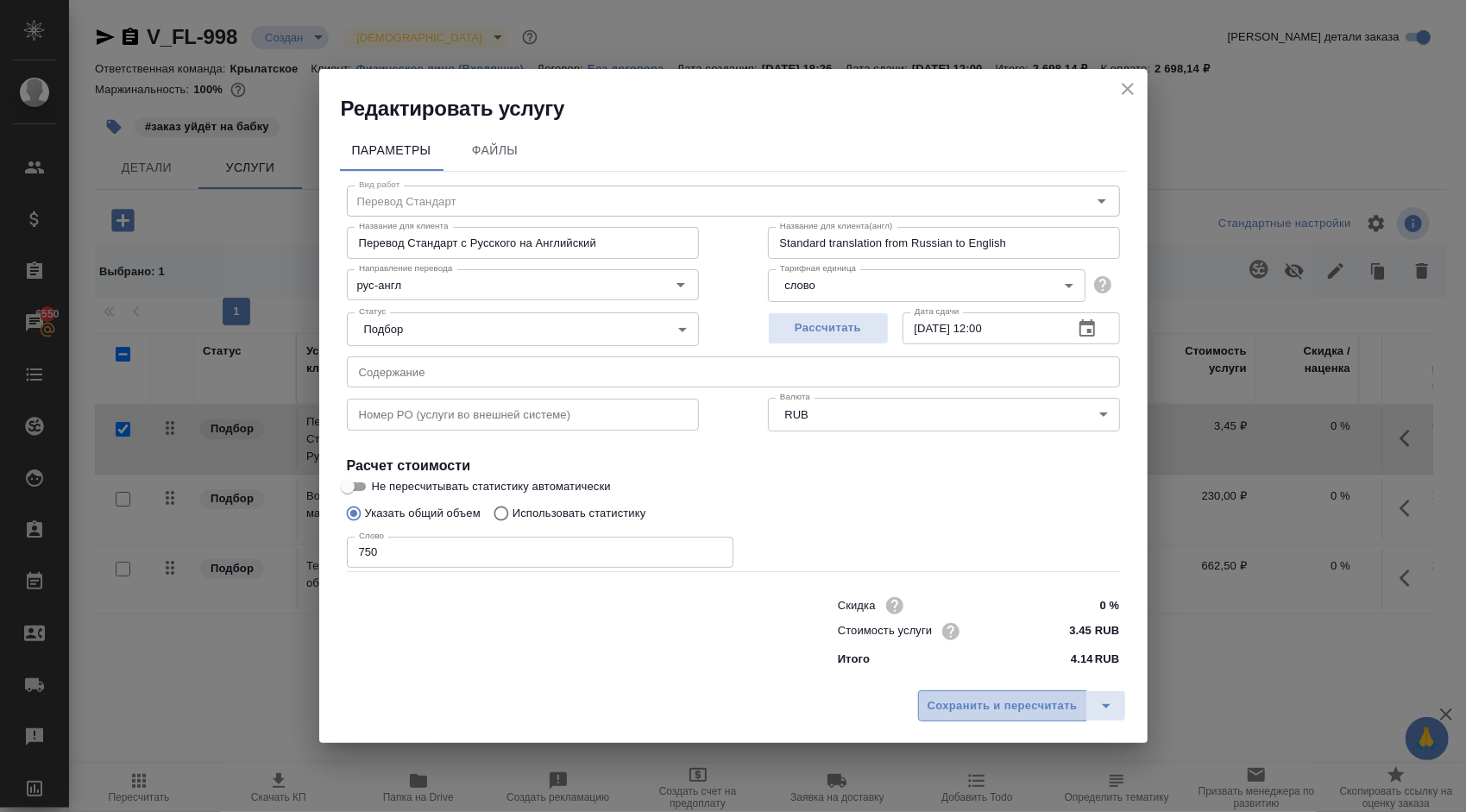
click at [980, 704] on span "Сохранить и пересчитать" at bounding box center [1003, 706] width 150 height 20
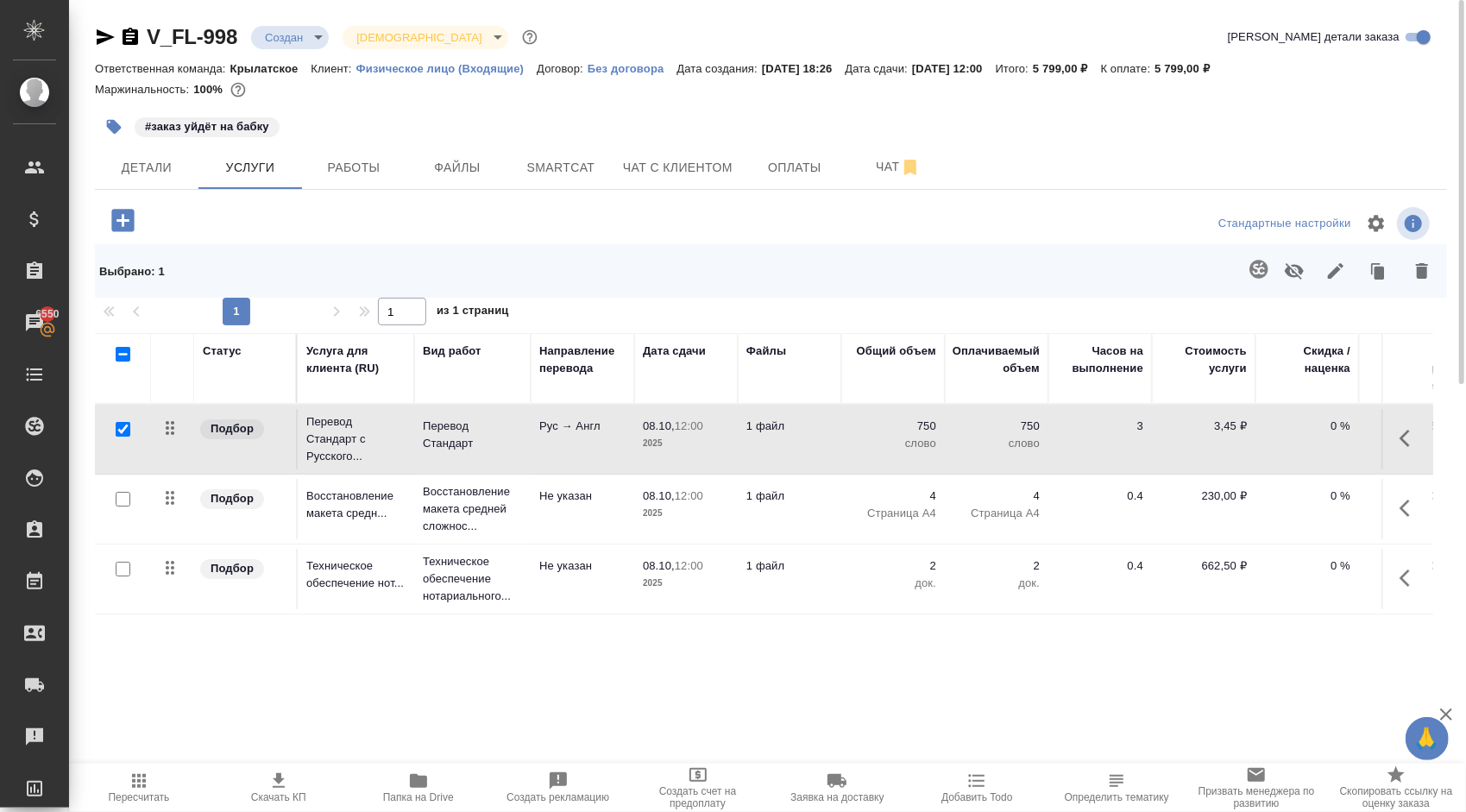
click at [162, 771] on span "Пересчитать" at bounding box center [138, 787] width 119 height 33
click at [117, 138] on button "button" at bounding box center [114, 127] width 38 height 38
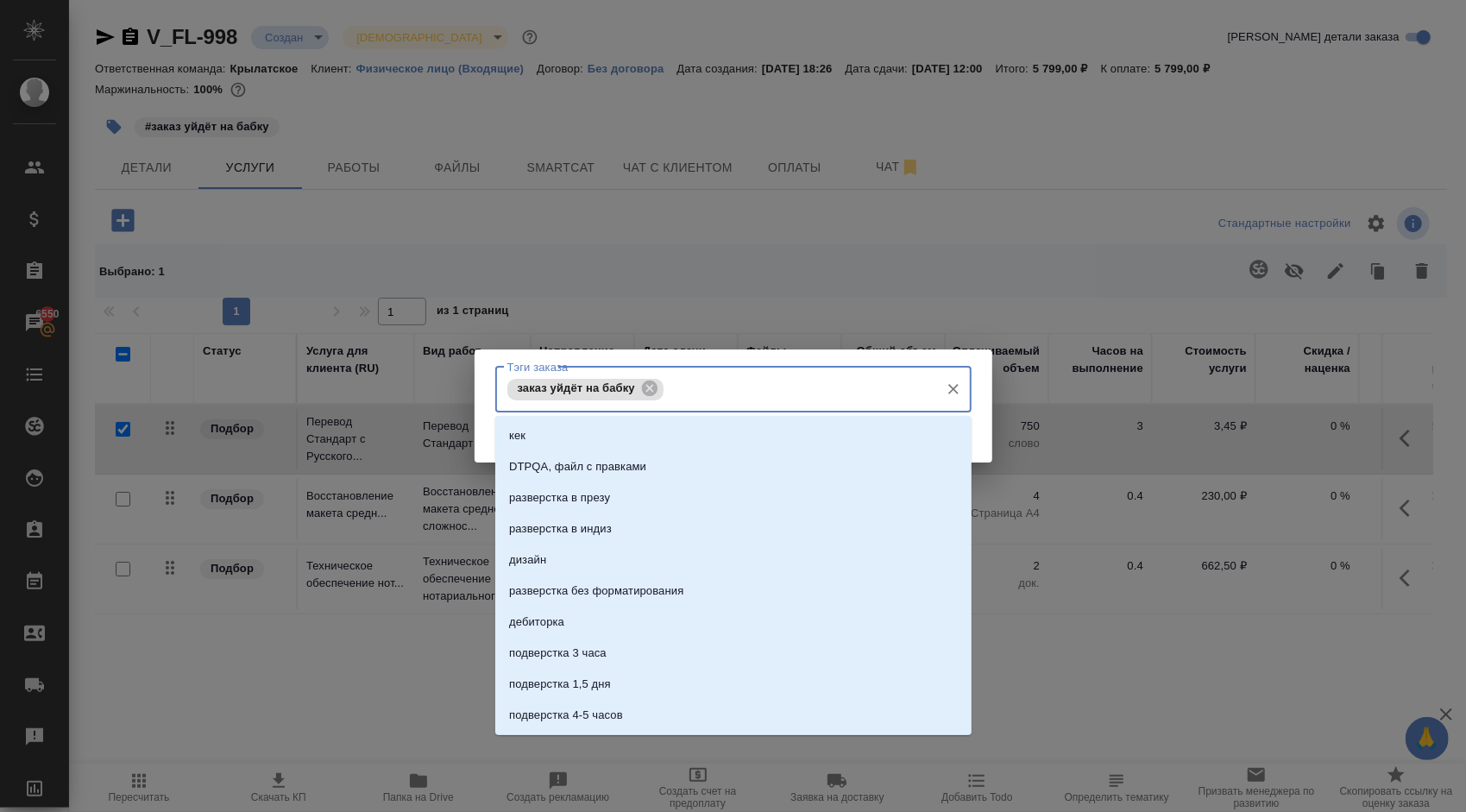
click at [740, 387] on input "Тэги заказа" at bounding box center [799, 388] width 263 height 29
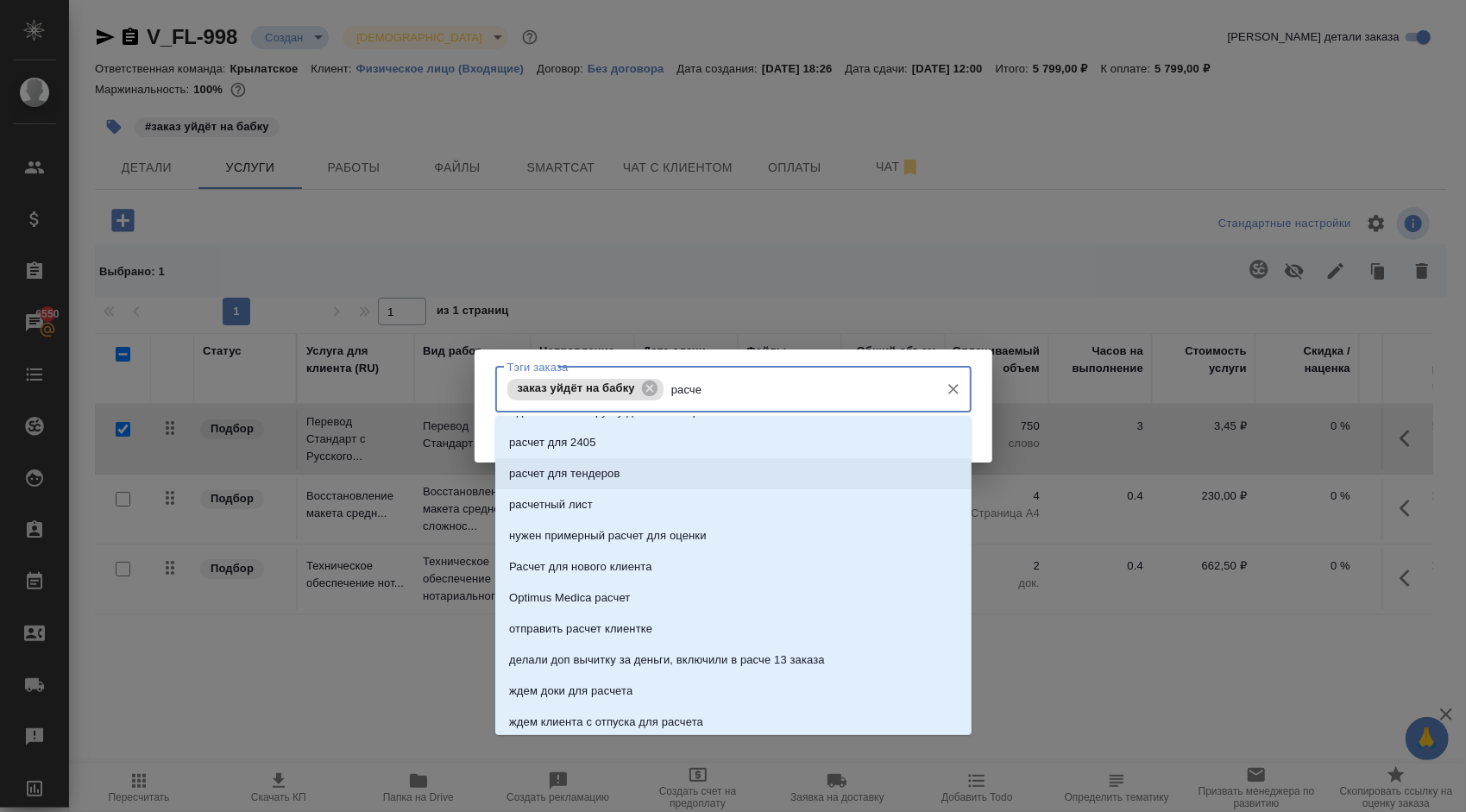
scroll to position [0, 0]
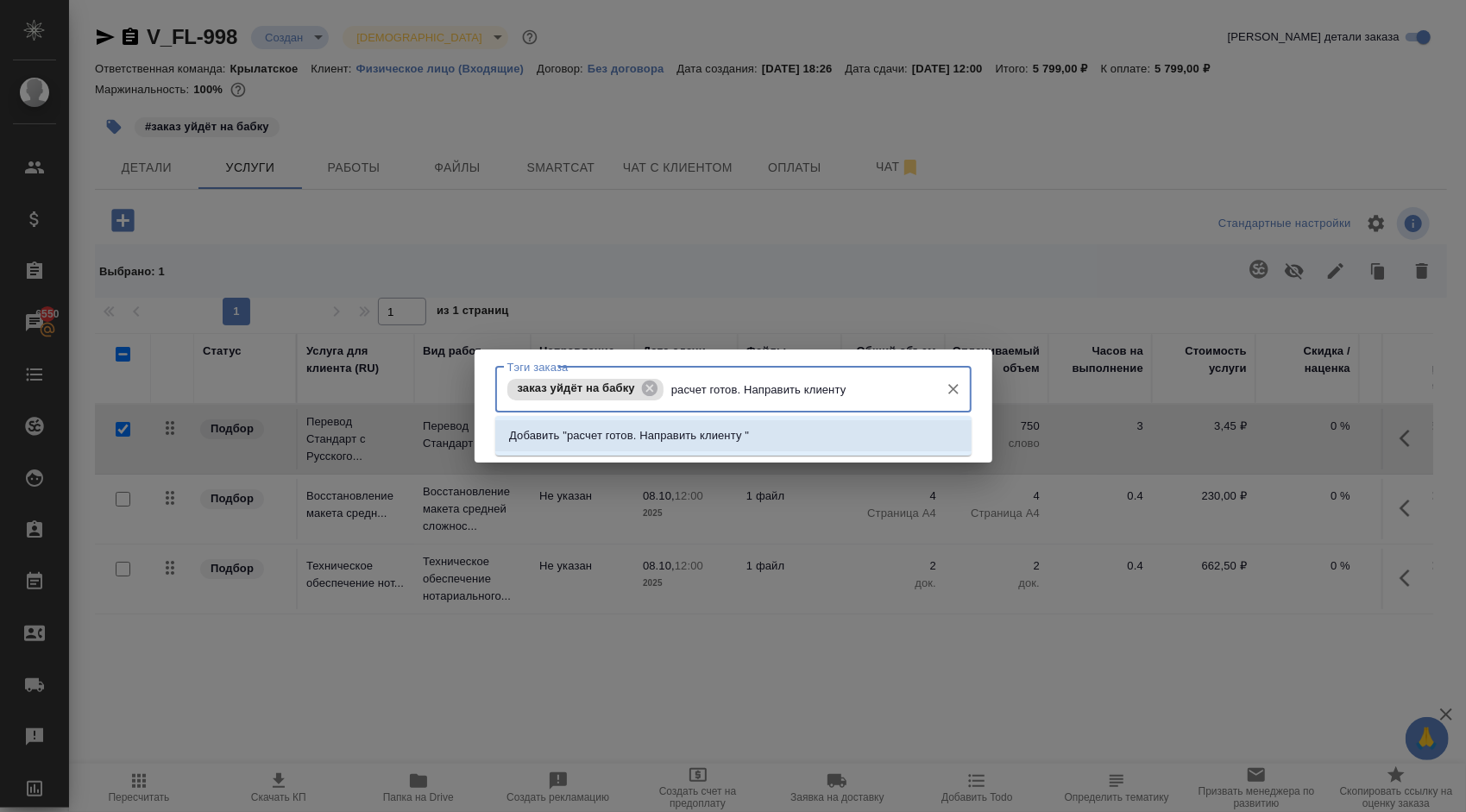
click at [740, 389] on input "расчет готов. Направить клиенту" at bounding box center [799, 388] width 263 height 29
type input "расчет готов. (!) Направить клиенту"
click at [723, 438] on p "Добавить "расчет готов. (!) Направить клиенту "" at bounding box center [636, 435] width 254 height 17
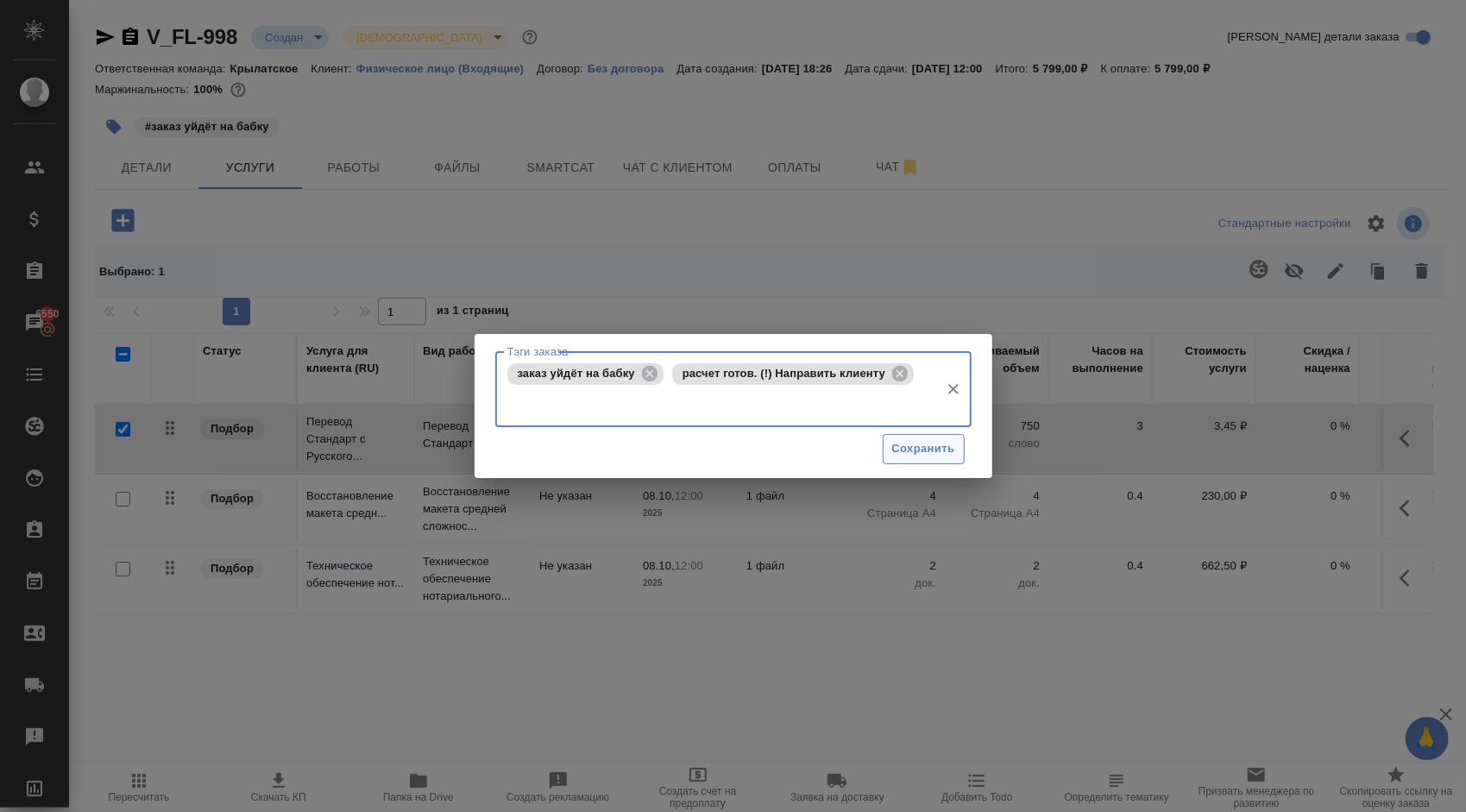
click at [930, 460] on button "Сохранить" at bounding box center [924, 449] width 82 height 30
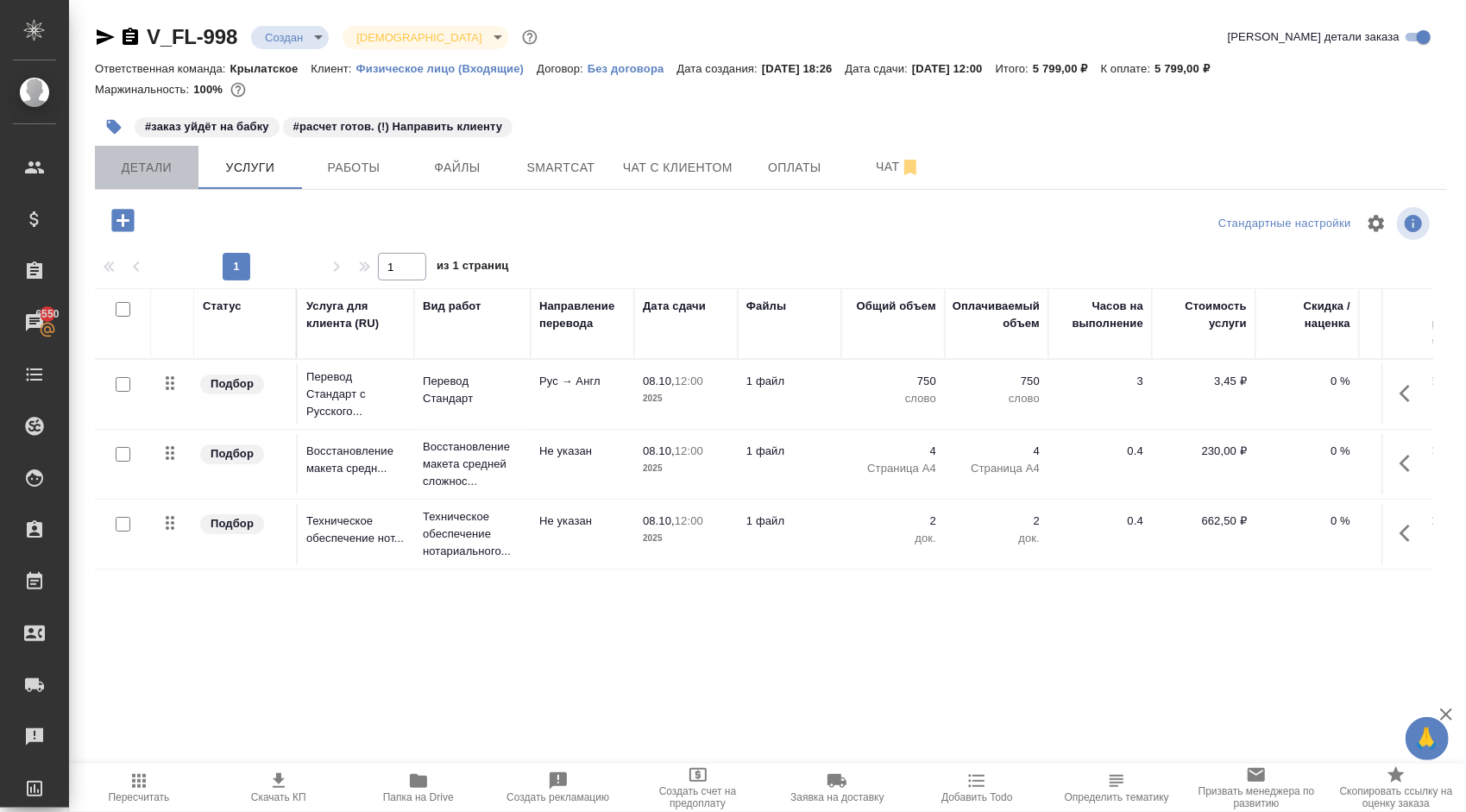
click at [160, 148] on button "Детали" at bounding box center [147, 167] width 104 height 43
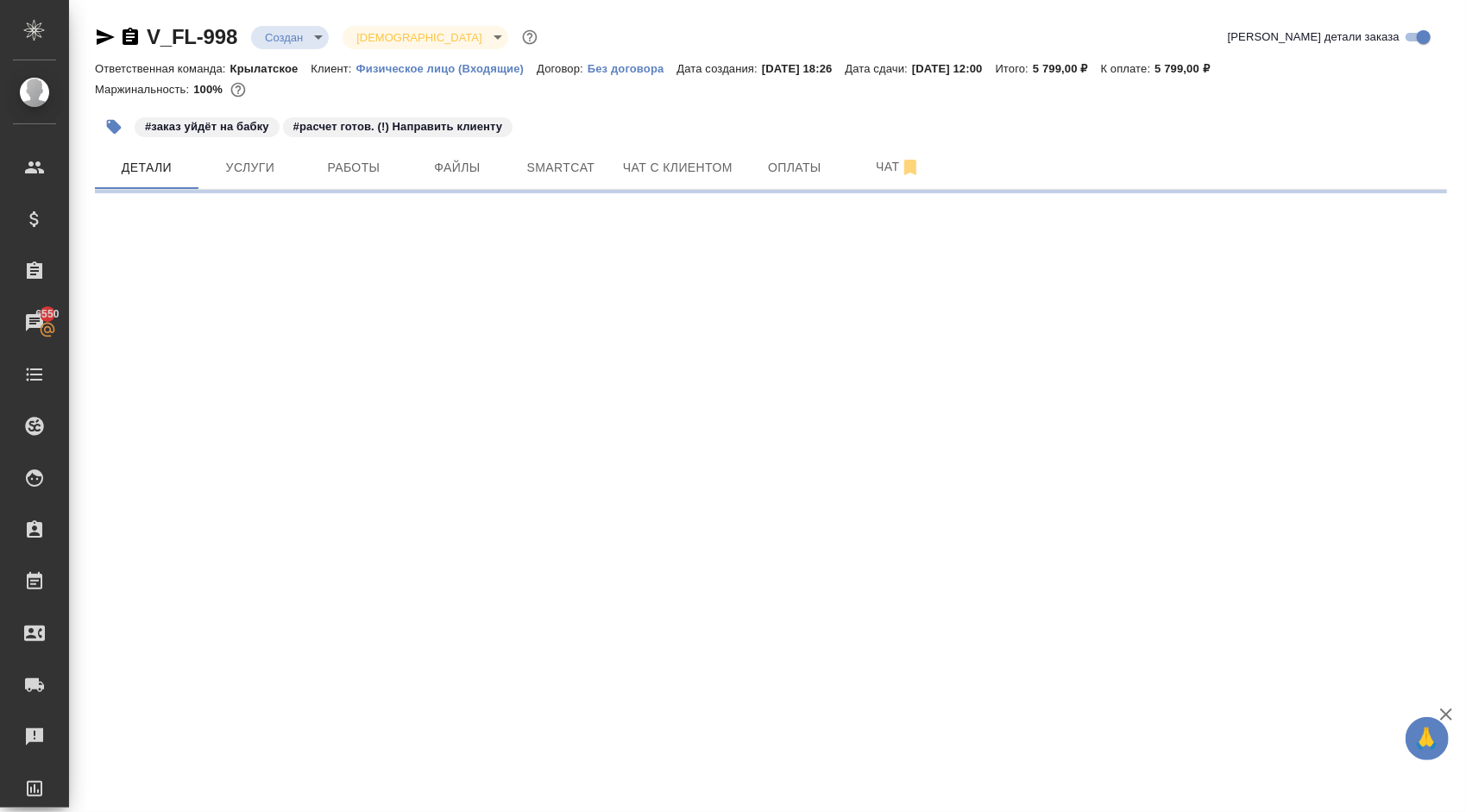
select select "RU"
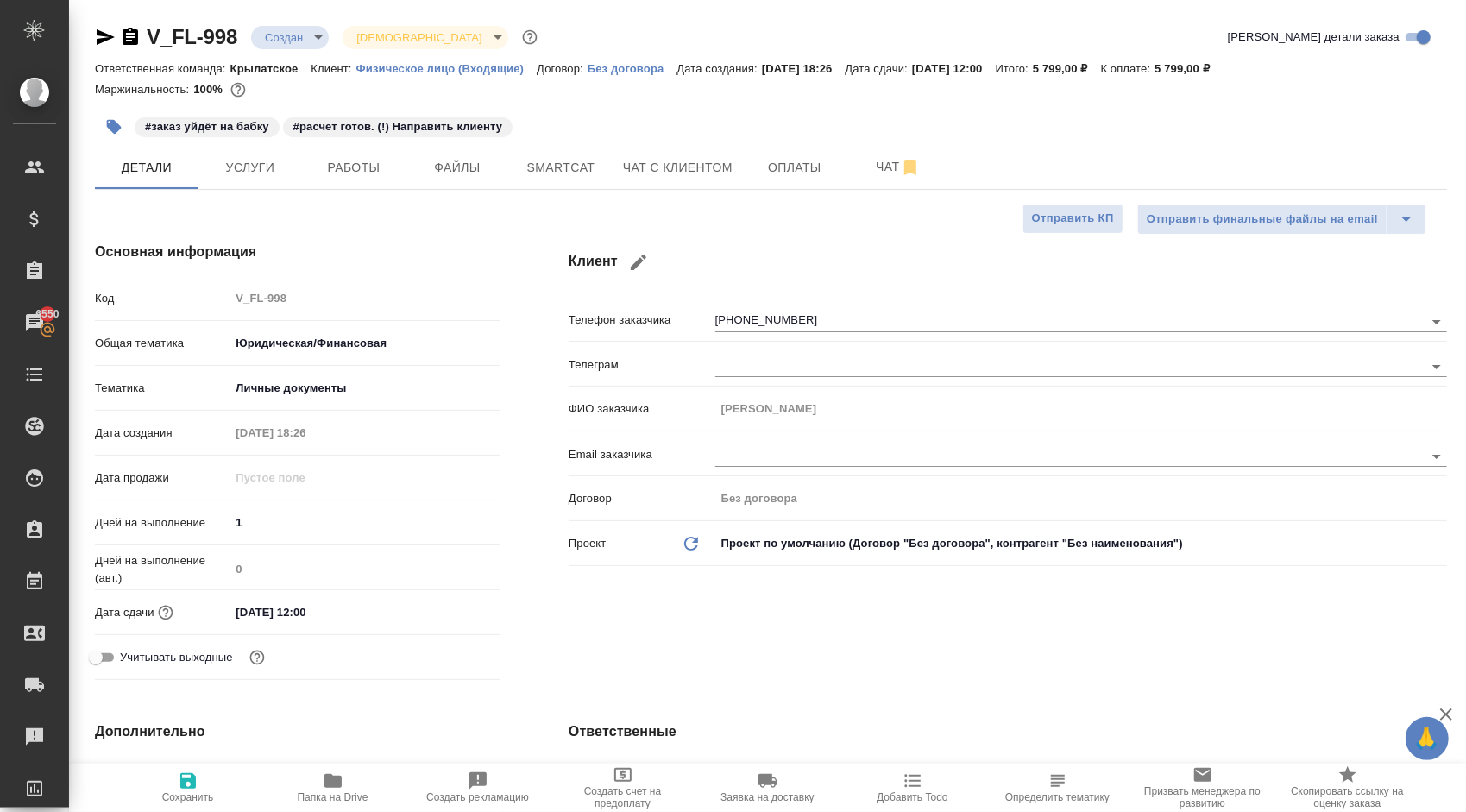
type textarea "x"
click at [649, 265] on button "button" at bounding box center [638, 262] width 41 height 41
type input "Mikhail"
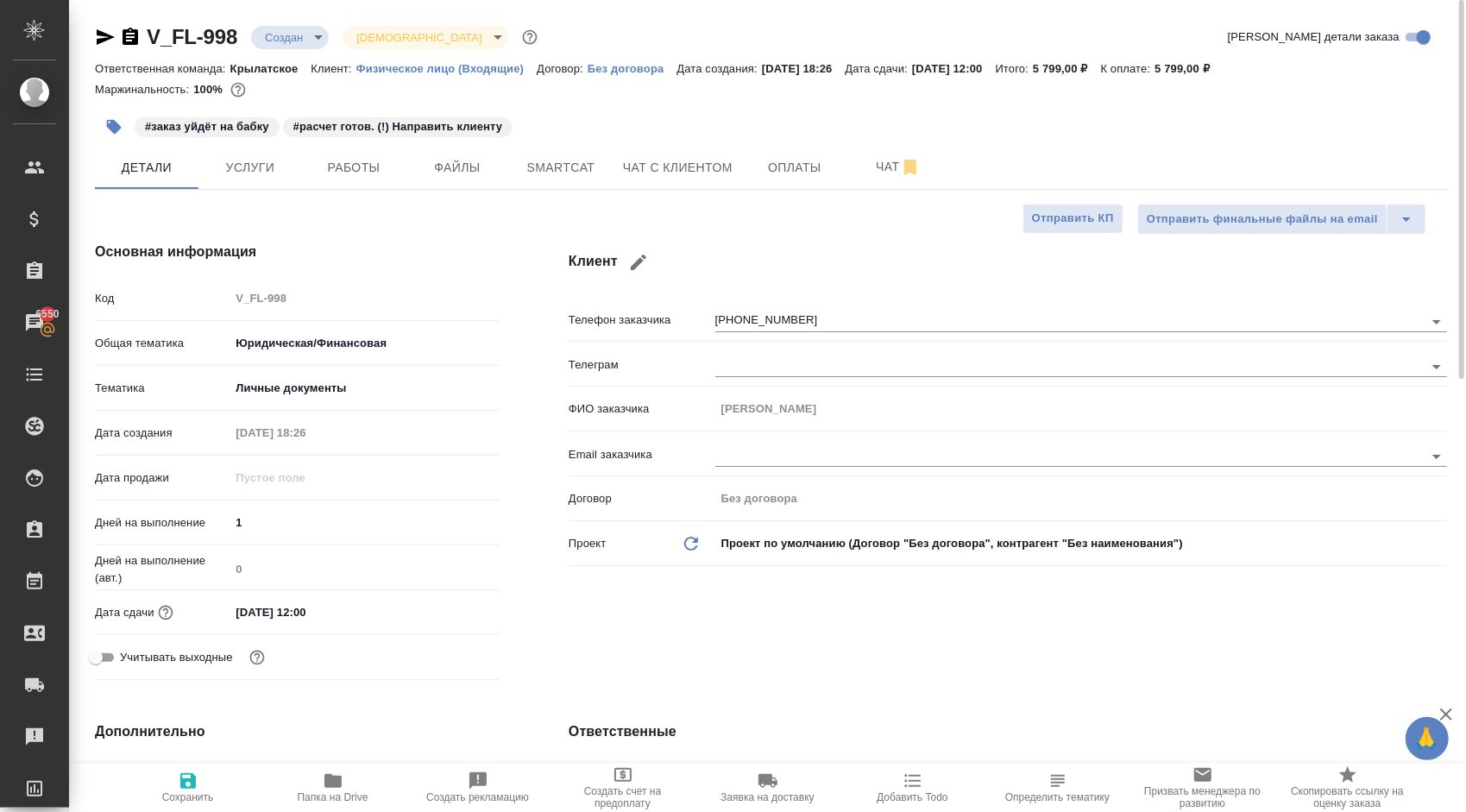
type input "+7 917 987 91 78"
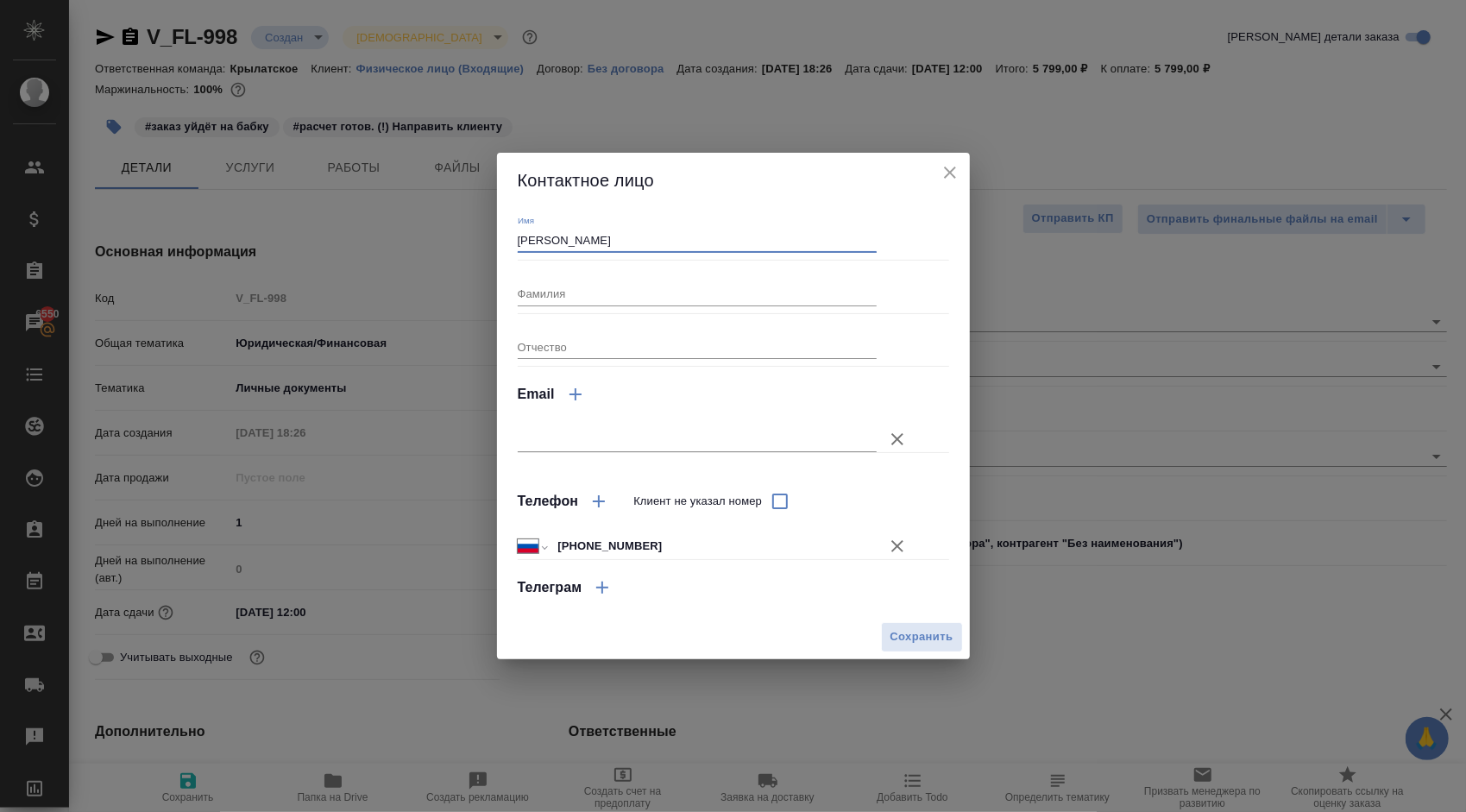
drag, startPoint x: 525, startPoint y: 242, endPoint x: 473, endPoint y: 237, distance: 52.0
click at [473, 237] on div "Контактное лицо Имя Mikhail Фамилия Отчество Email Телефон Клиент не указал ном…" at bounding box center [733, 406] width 1466 height 812
type input "Михаил"
click at [939, 631] on span "Сохранить" at bounding box center [921, 637] width 63 height 20
type input "Михаил"
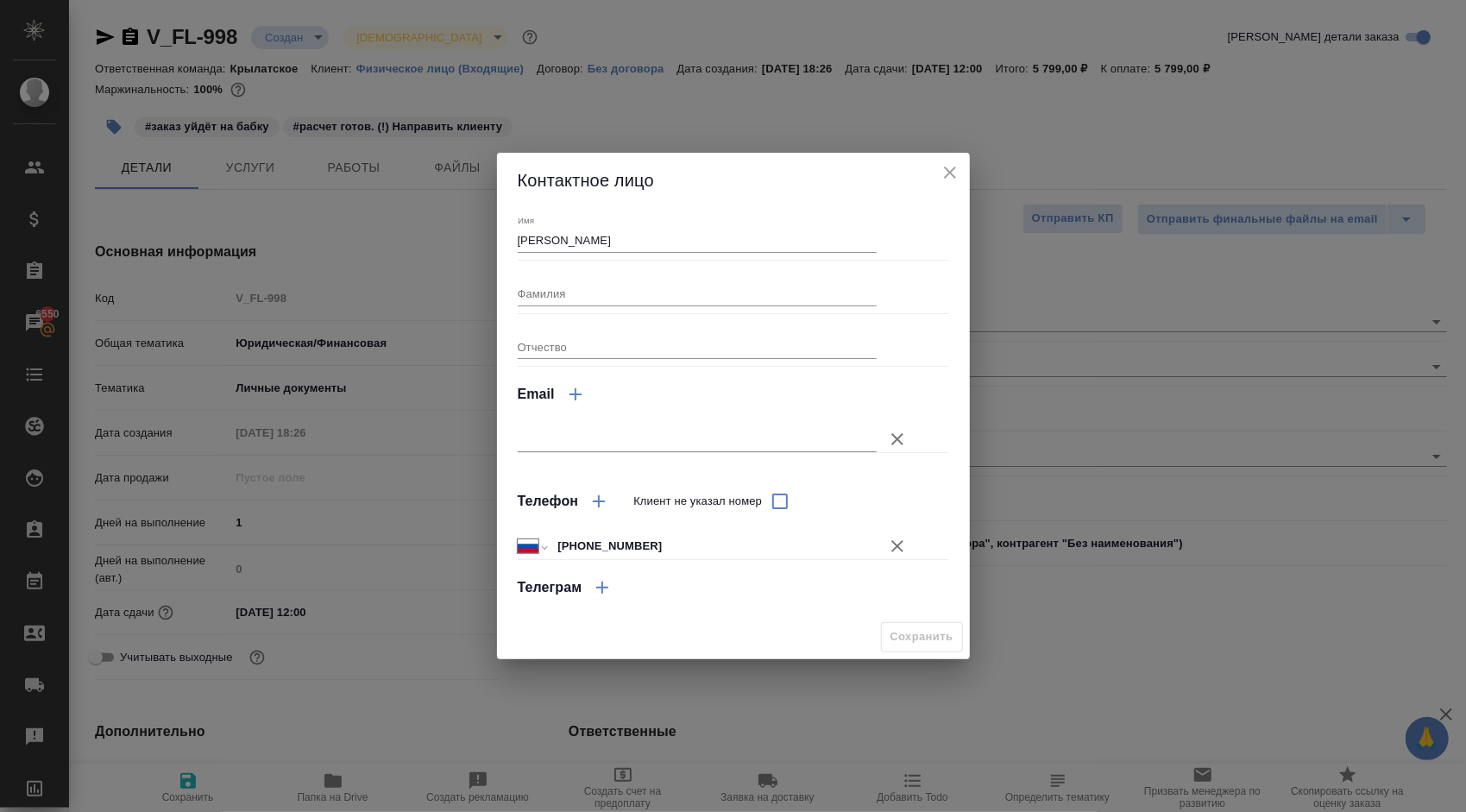
type textarea "x"
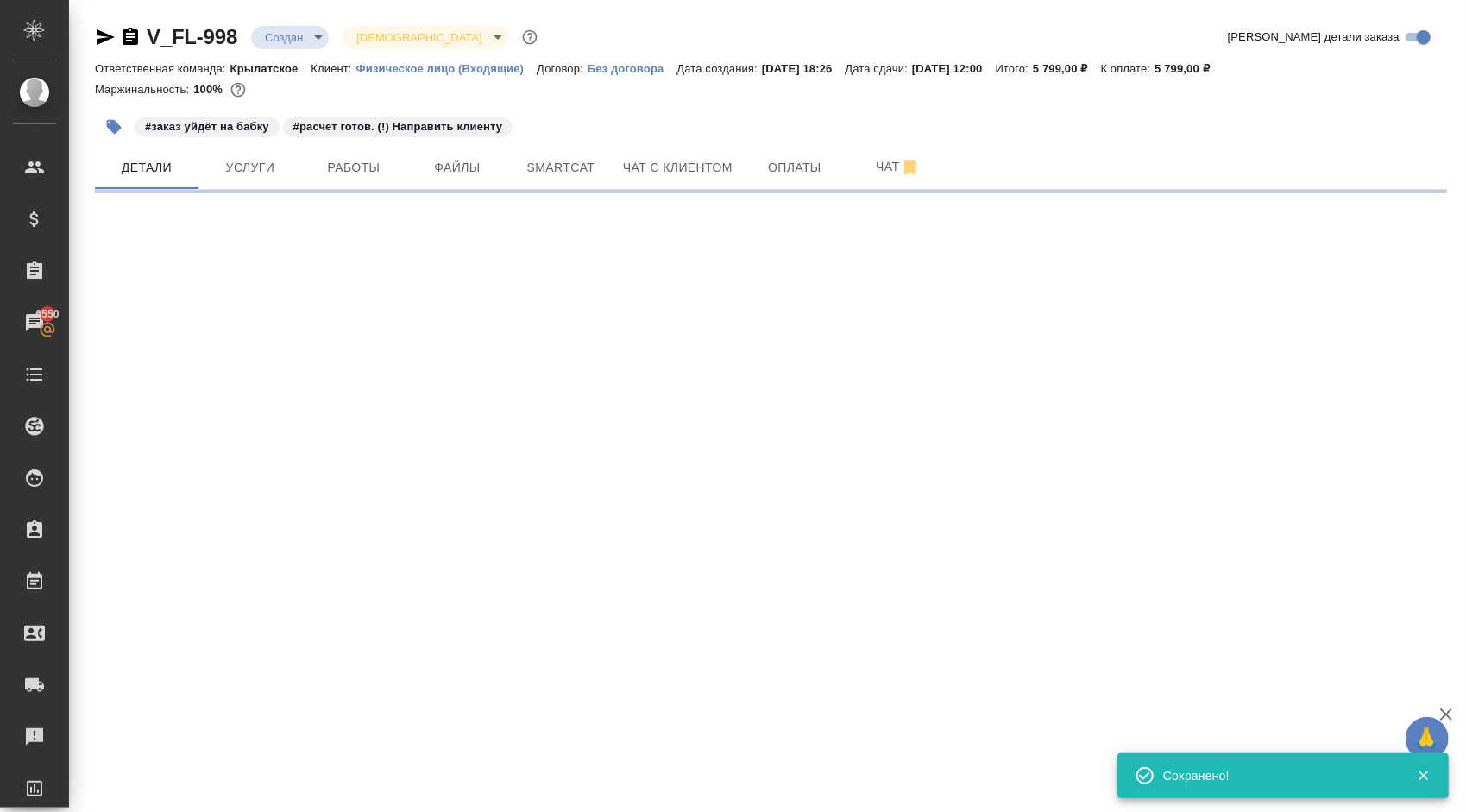
select select "RU"
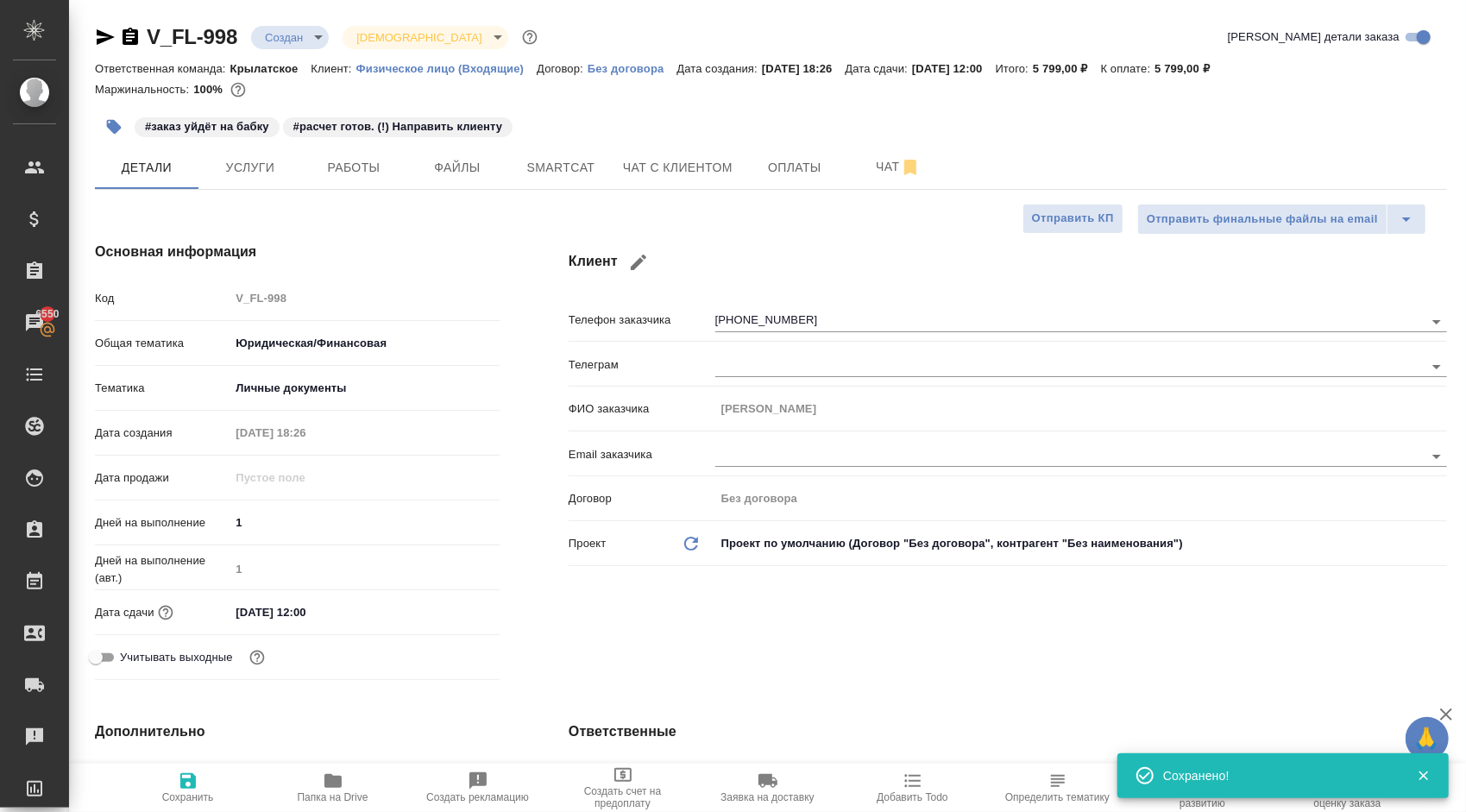
type textarea "x"
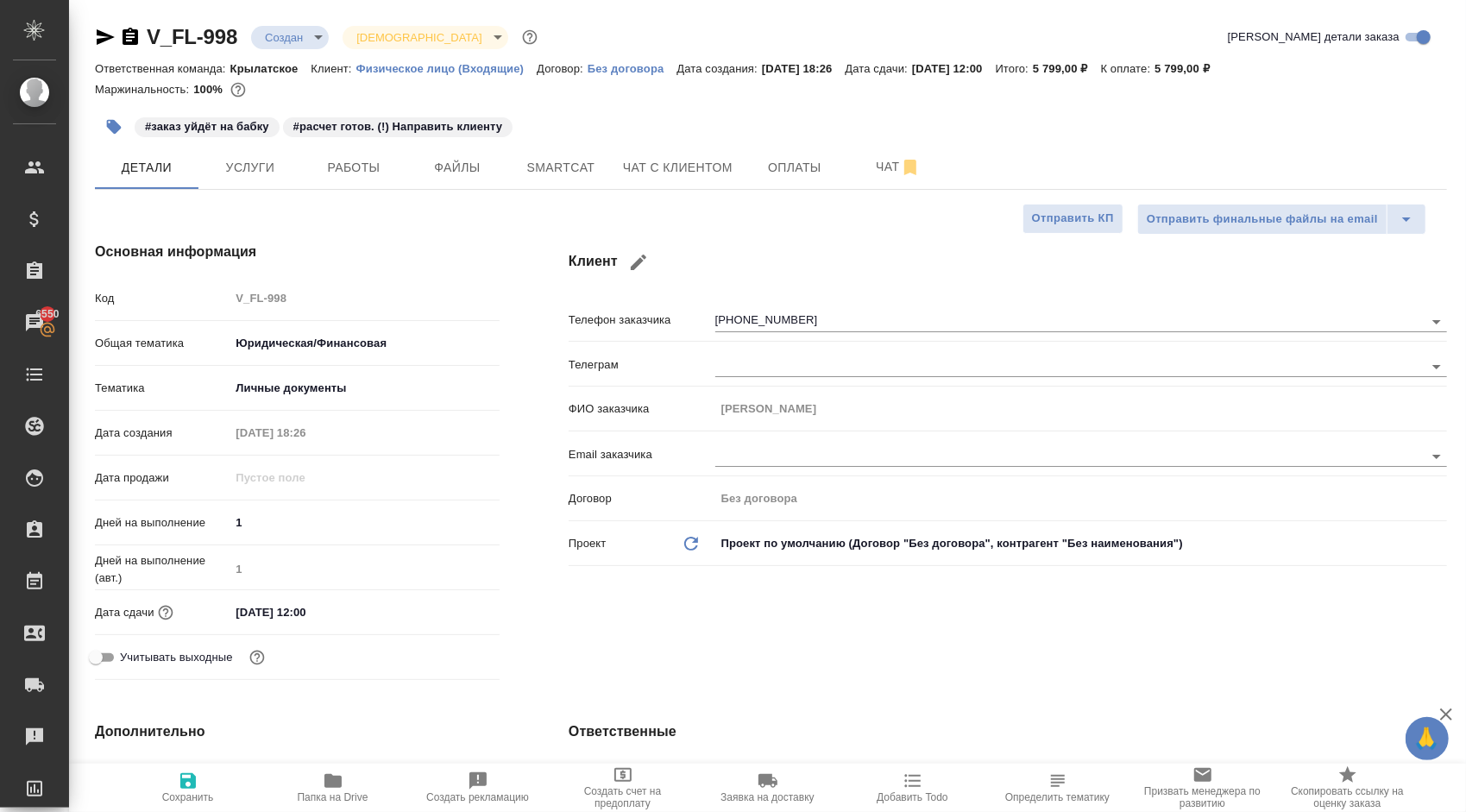
type textarea "x"
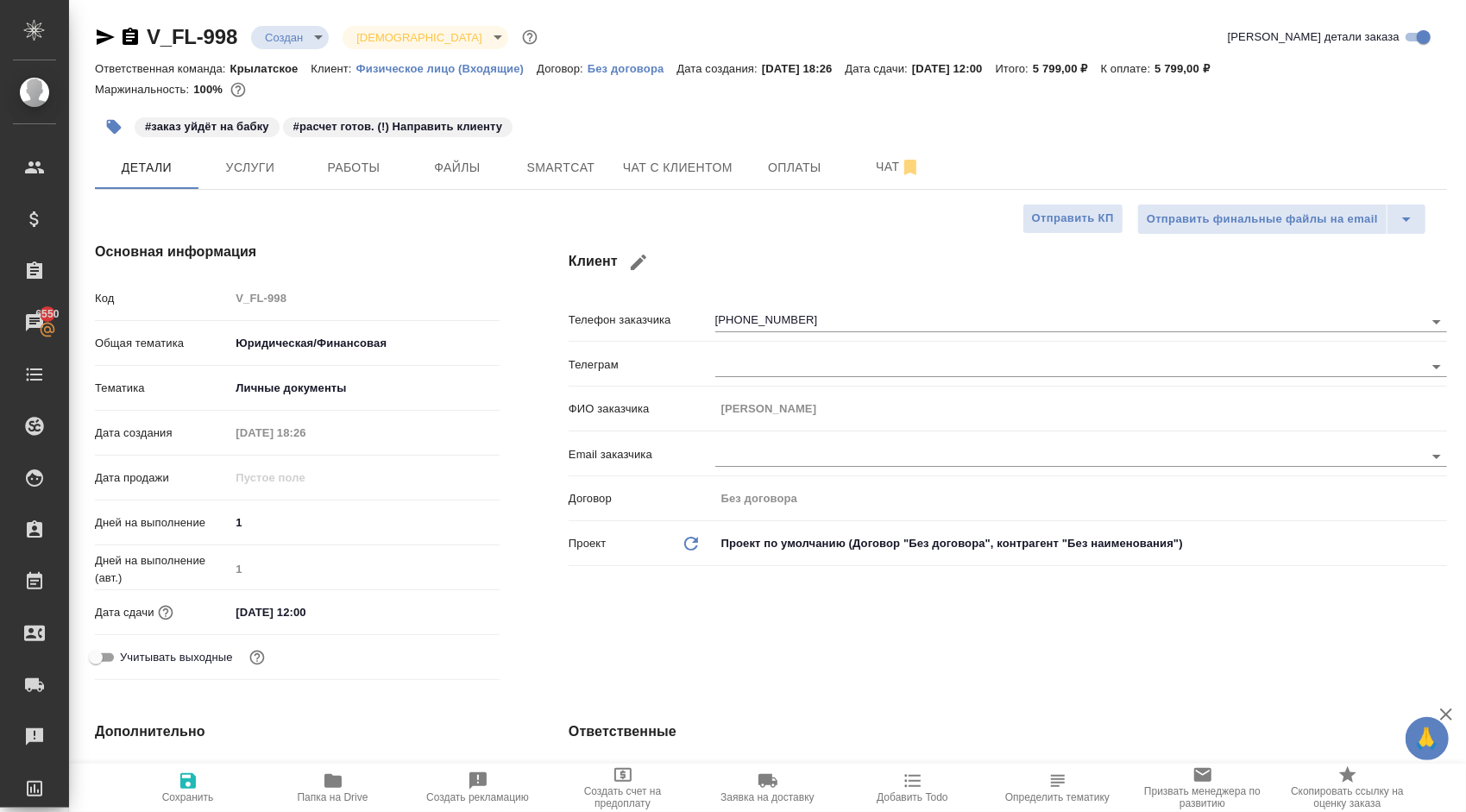
type textarea "x"
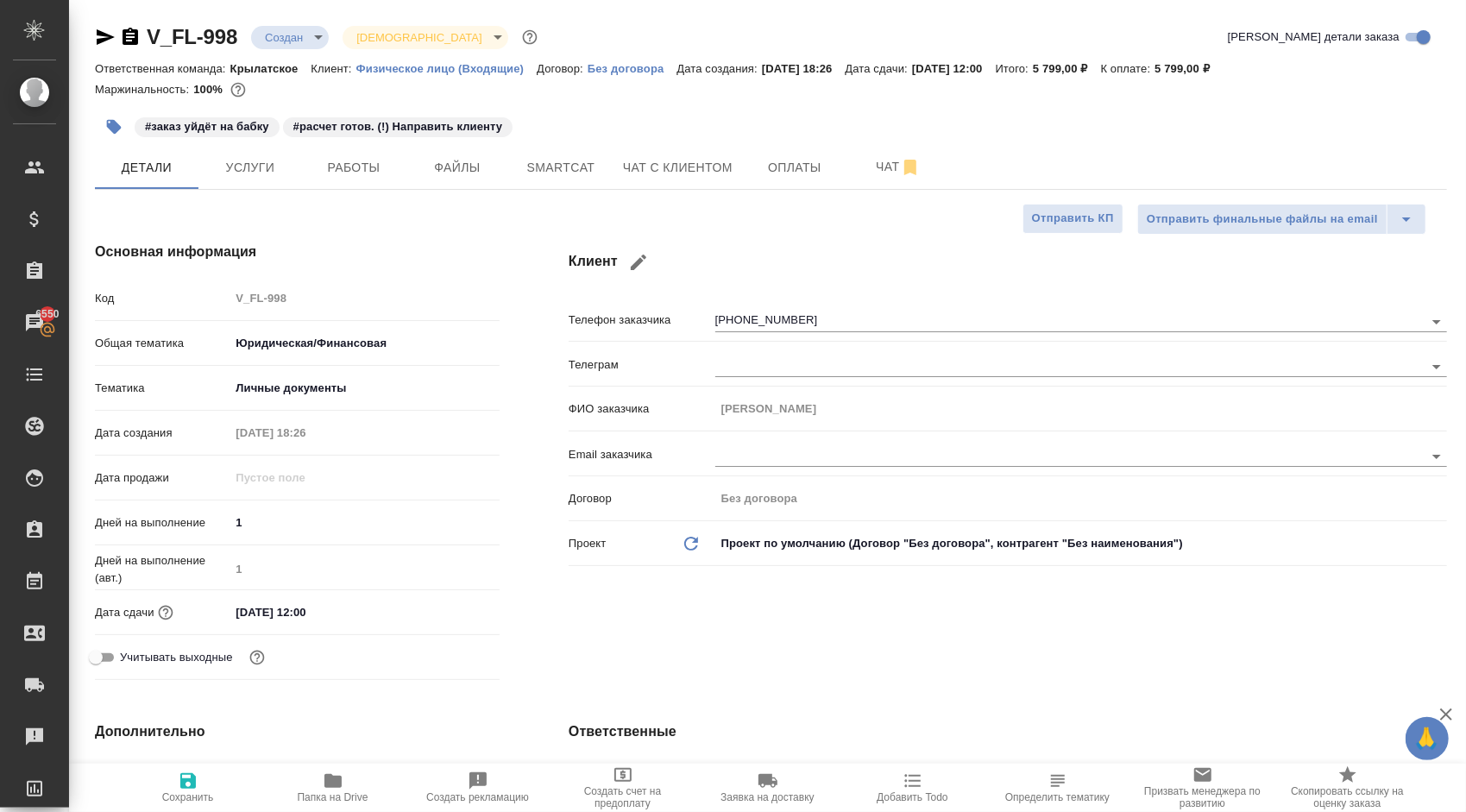
type textarea "x"
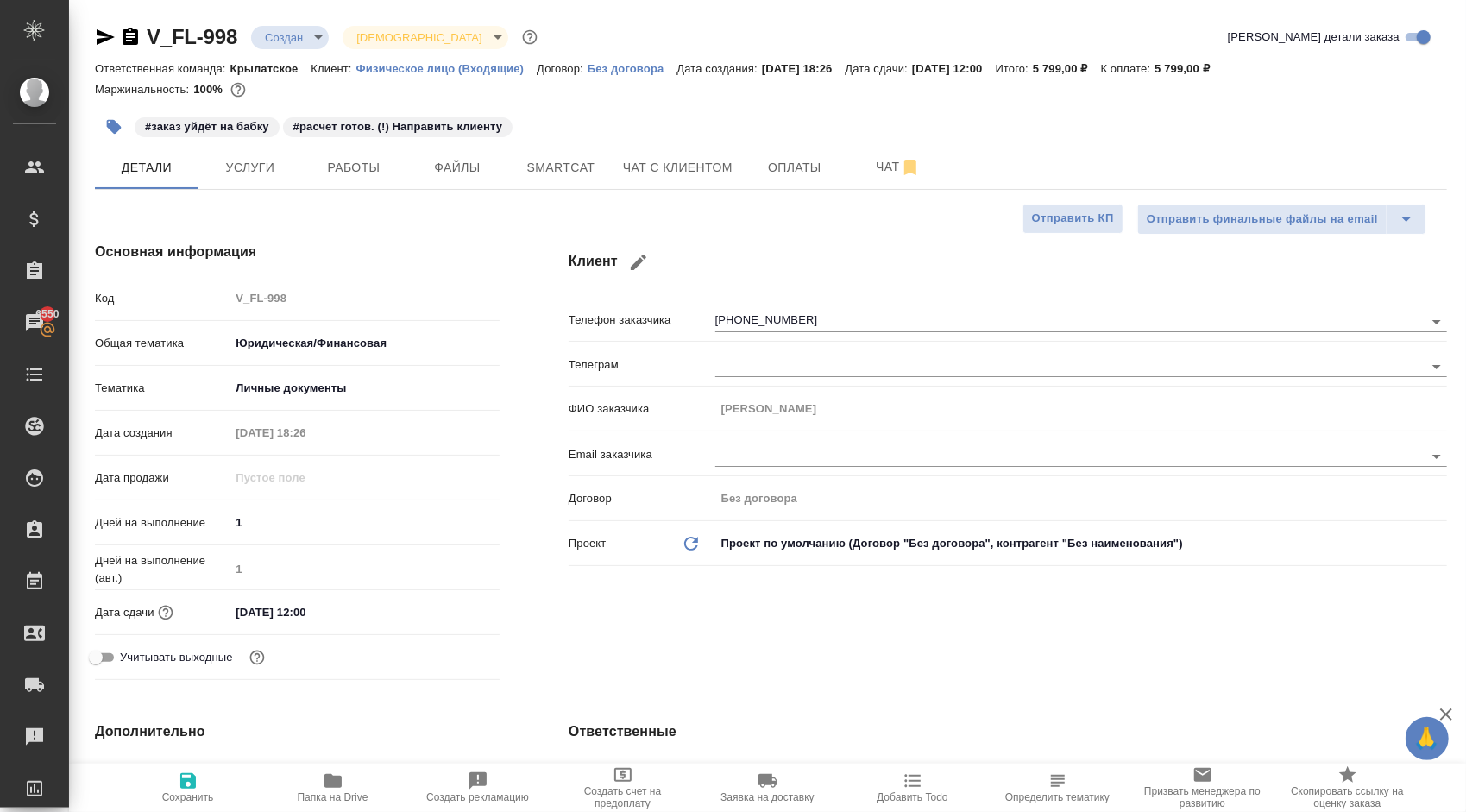
type textarea "x"
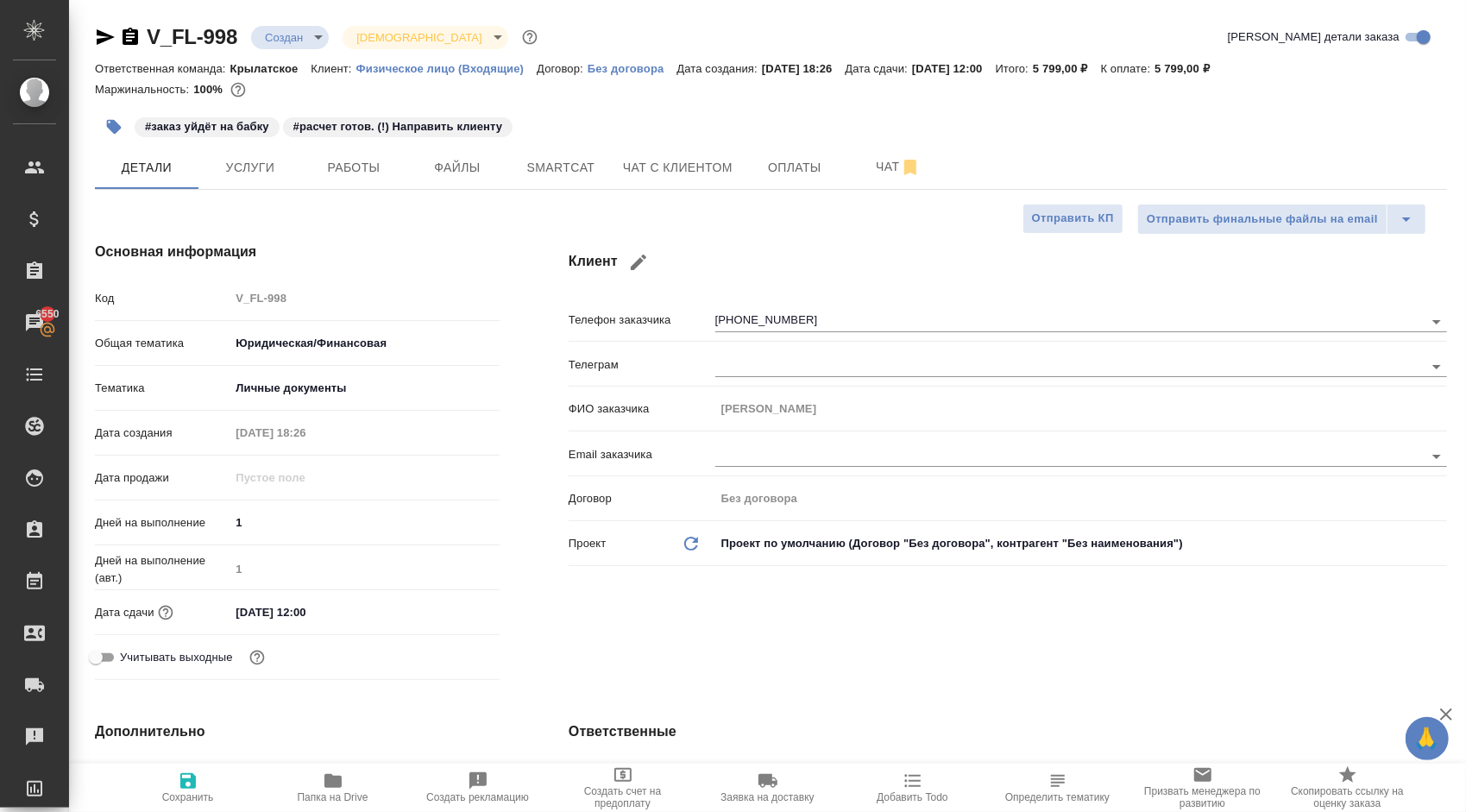
type textarea "x"
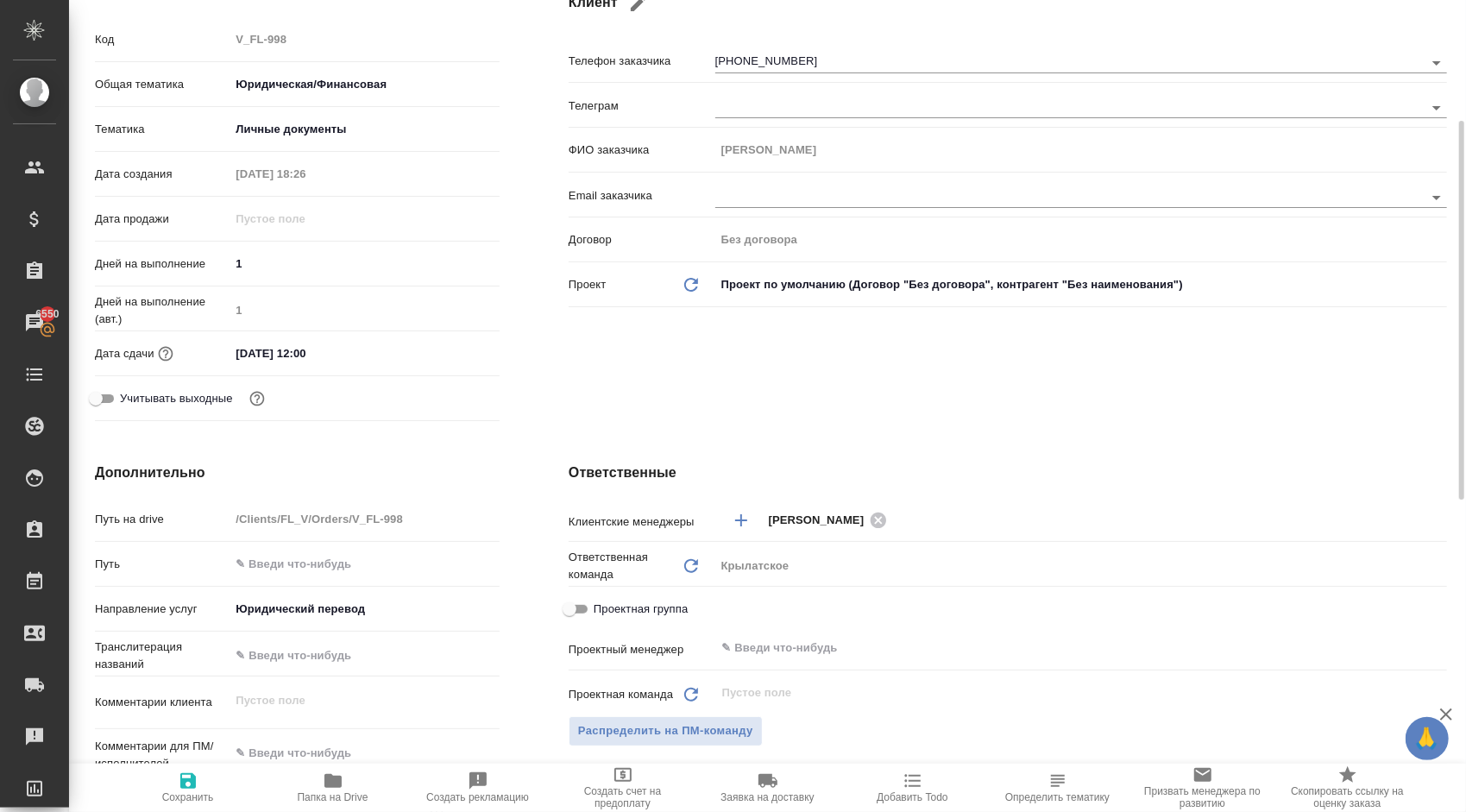
scroll to position [604, 0]
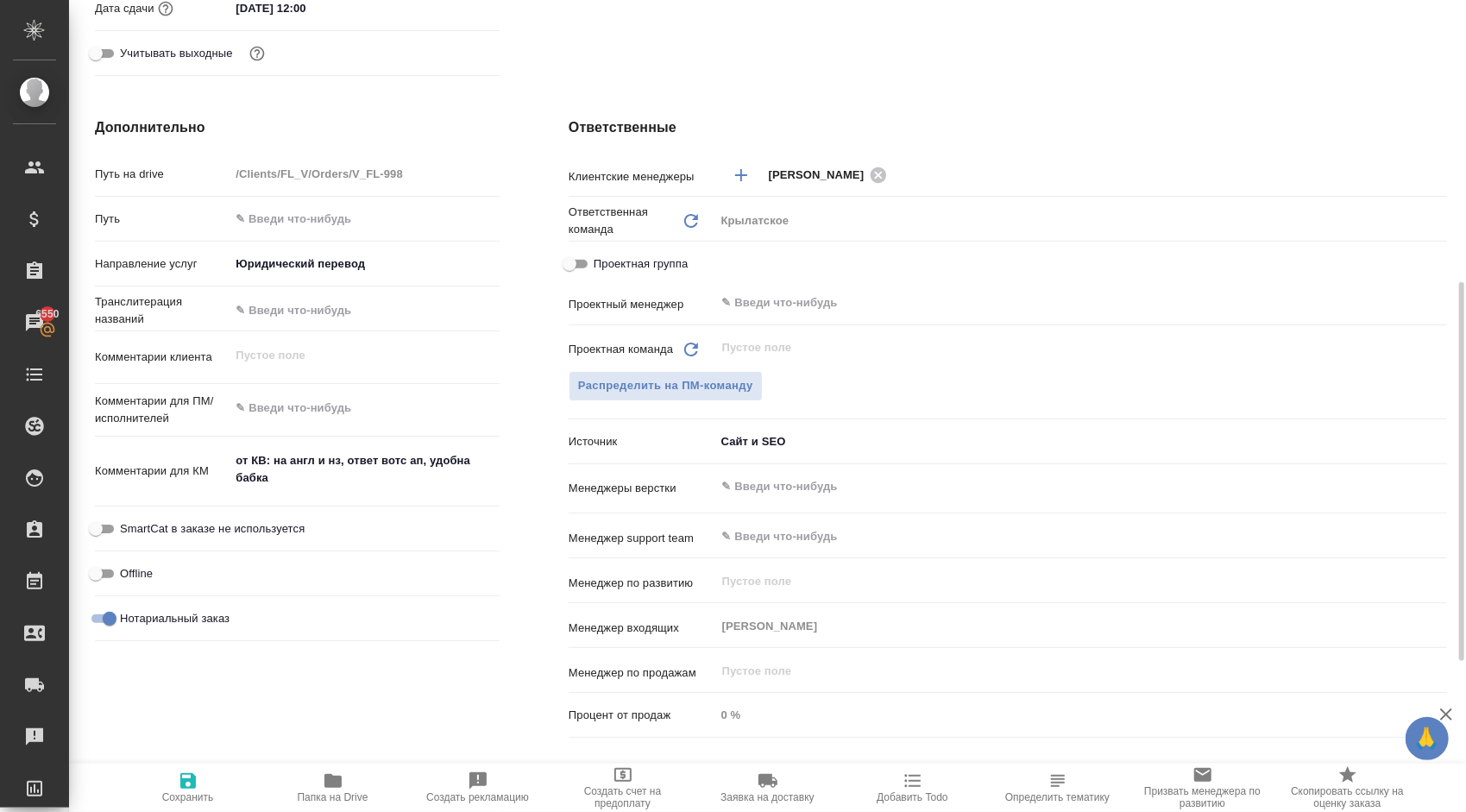
type textarea "x"
click at [383, 487] on textarea "от КВ: на англ и нз, ответ вотс ап, удобна бабка" at bounding box center [364, 470] width 268 height 47
type textarea "от КВ: на англ и нз, ответ вотс ап, удобна бабка"
type textarea "x"
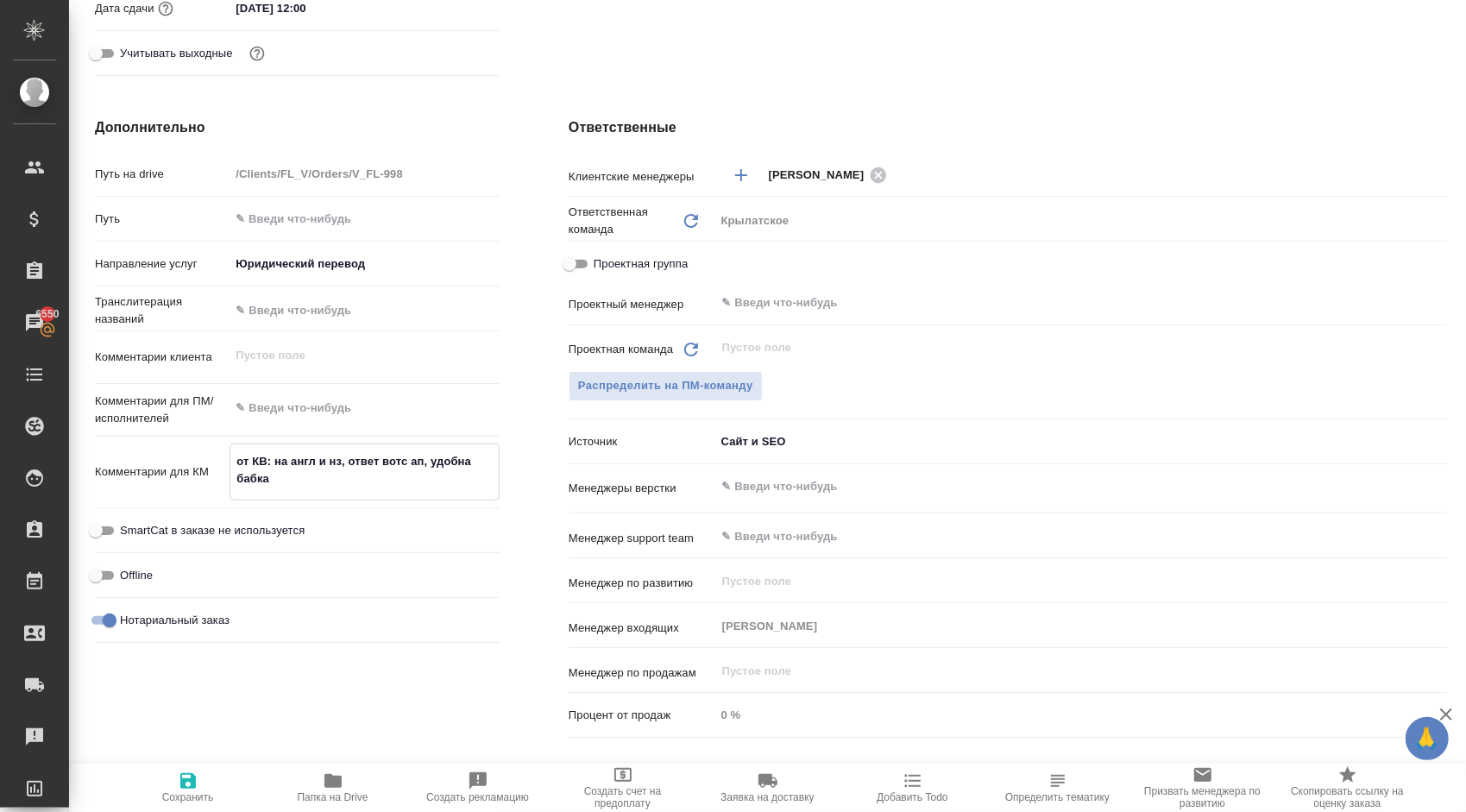
type textarea "x"
type textarea "от КВ: на англ и нз, ответ вотс ап, удобна бабка"
type textarea "x"
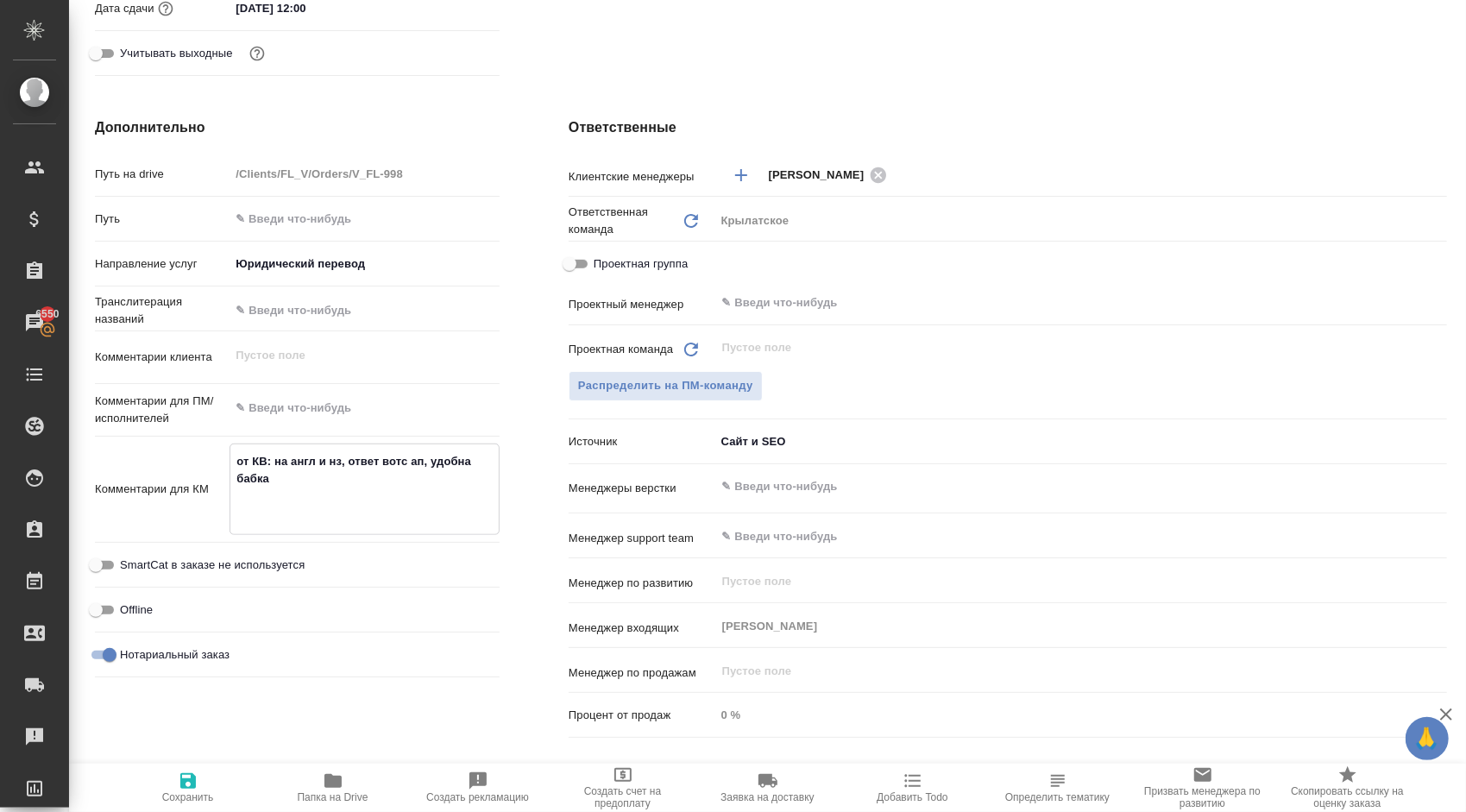
type textarea "x"
type textarea "от КВ: на англ и нз, ответ вотс ап, удобна бабка К"
type textarea "x"
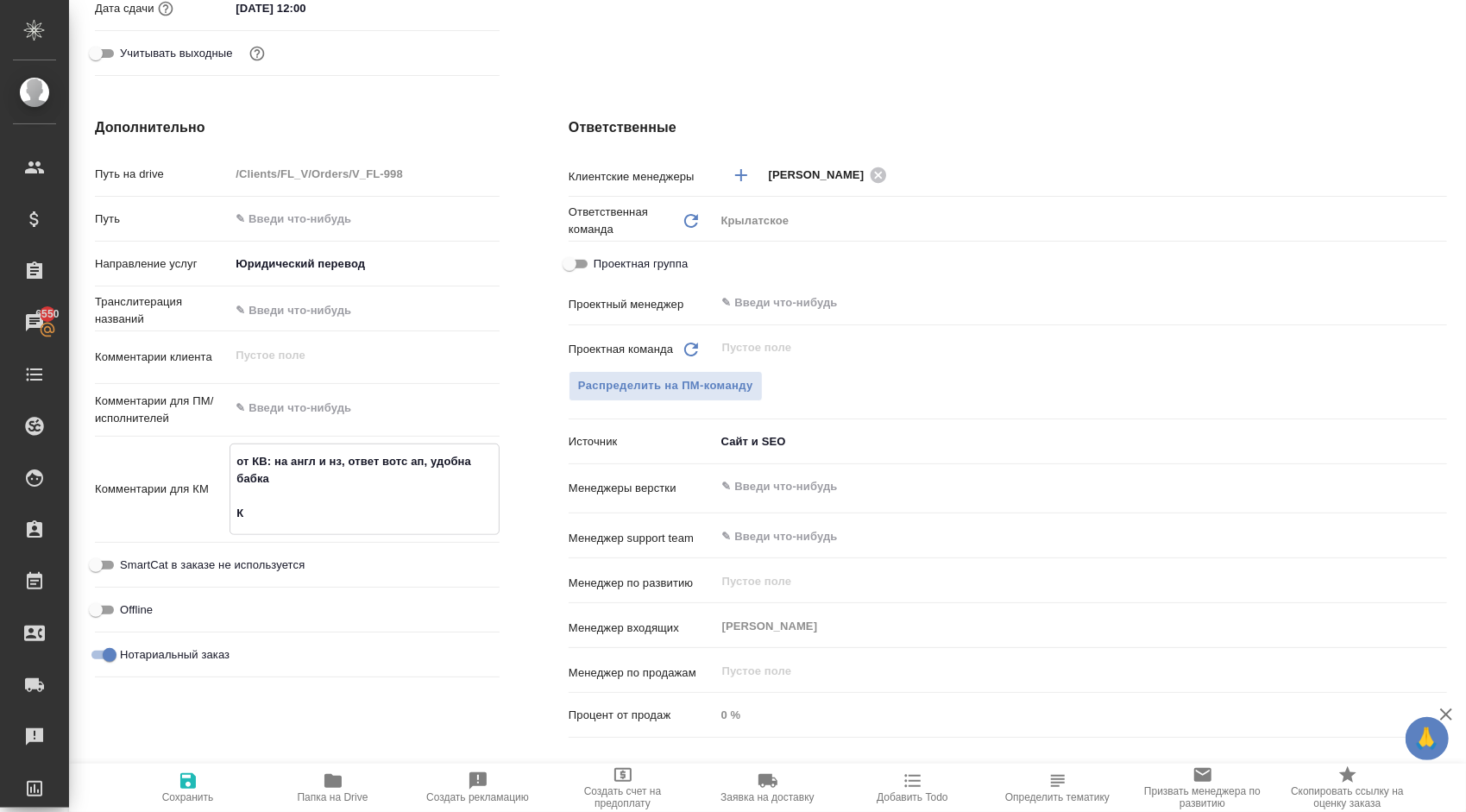
type textarea "x"
type textarea "от КВ: на англ и нз, ответ вотс ап, удобна бабка КМ"
type textarea "x"
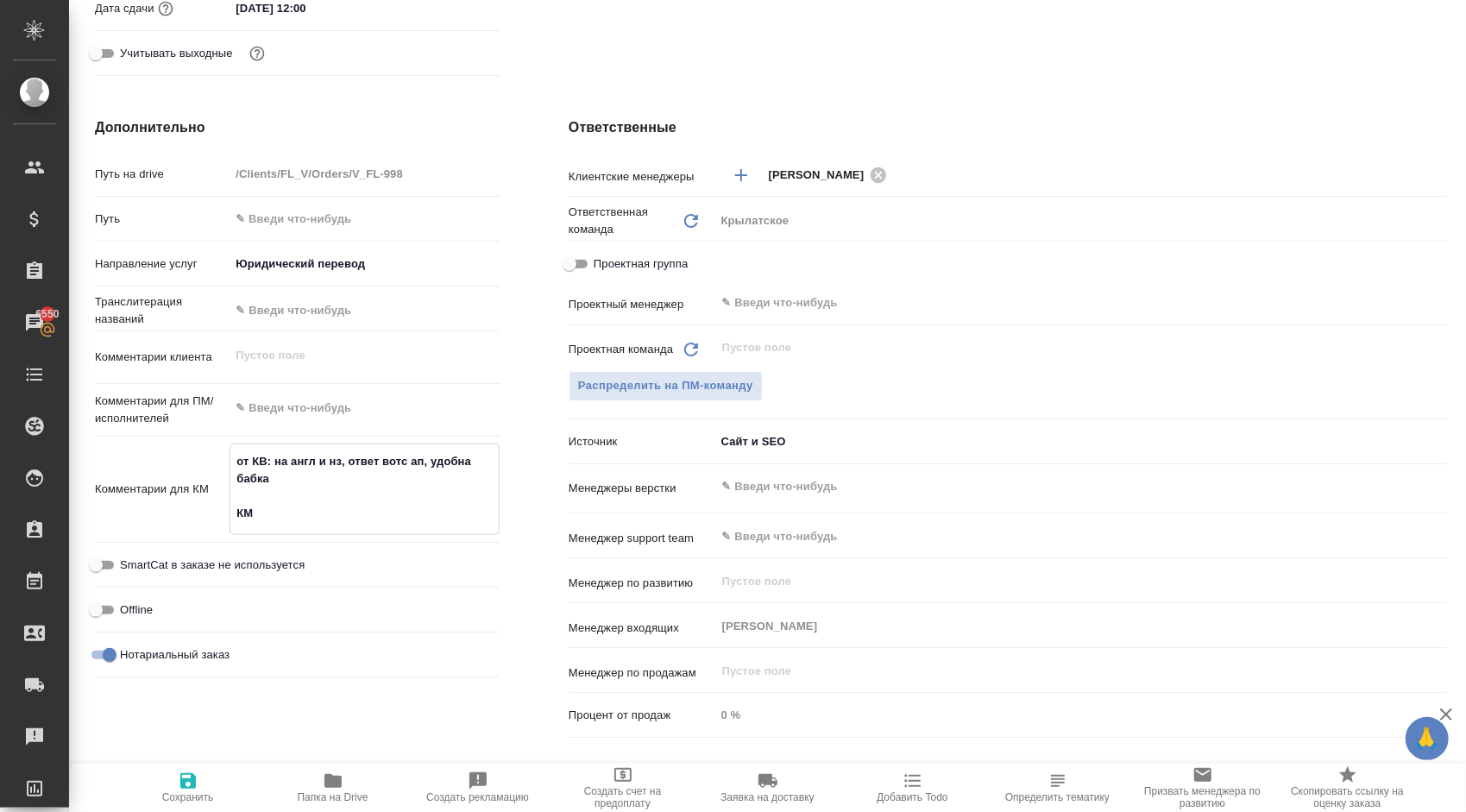
type textarea "от КВ: на англ и нз, ответ вотс ап, удобна бабка КМ:"
type textarea "x"
type textarea "от КВ: на англ и нз, ответ вотс ап, удобна бабка КМ:"
type textarea "x"
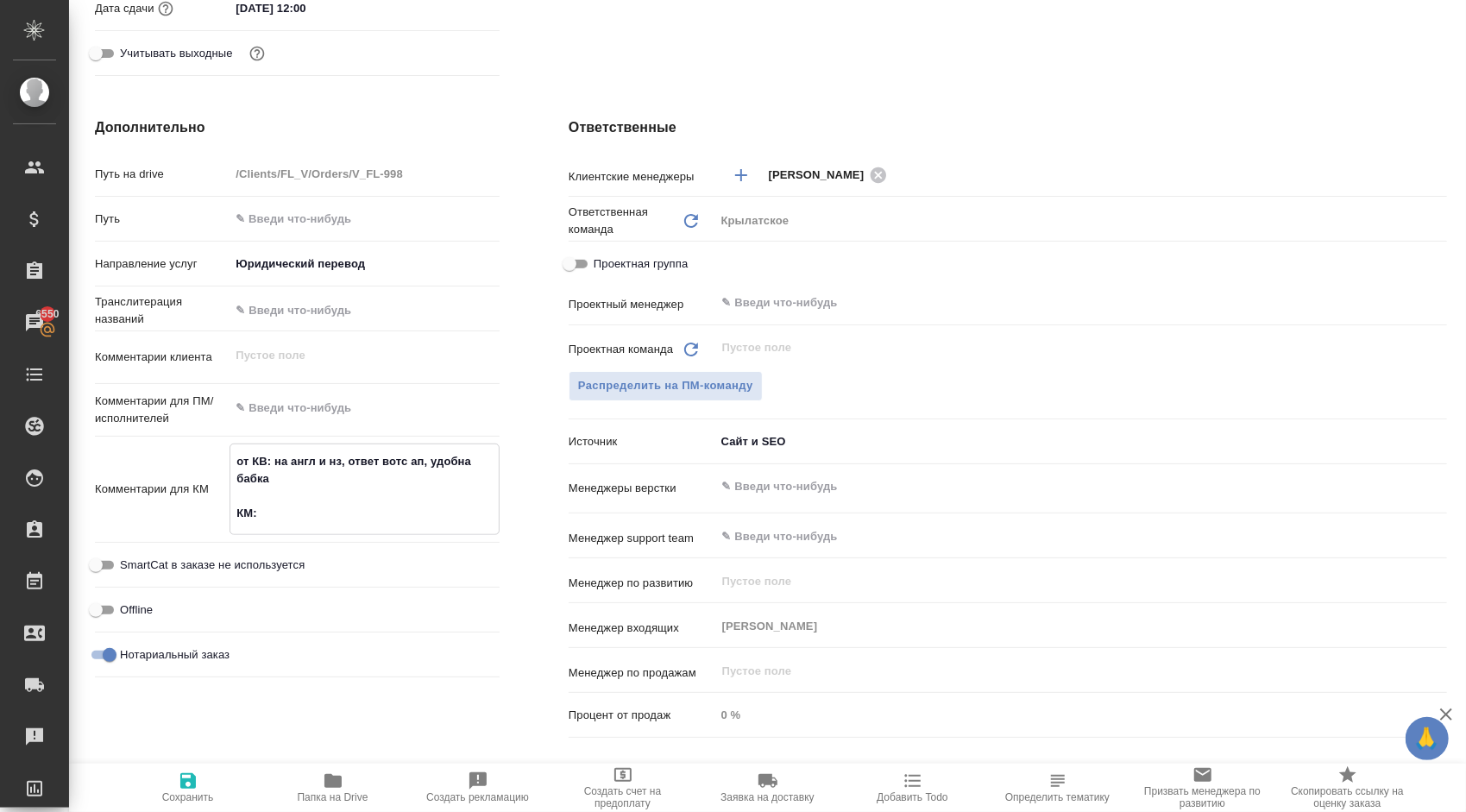
type textarea "x"
paste textarea "Направляем расчёт стоимости по Вашему запросу. Срок исполнения: 2-3 рабочих дня…"
type textarea "x"
type textarea "от КВ: на англ и нз, ответ вотс ап, удобна бабка КМ: Направляем расчёт стоимост…"
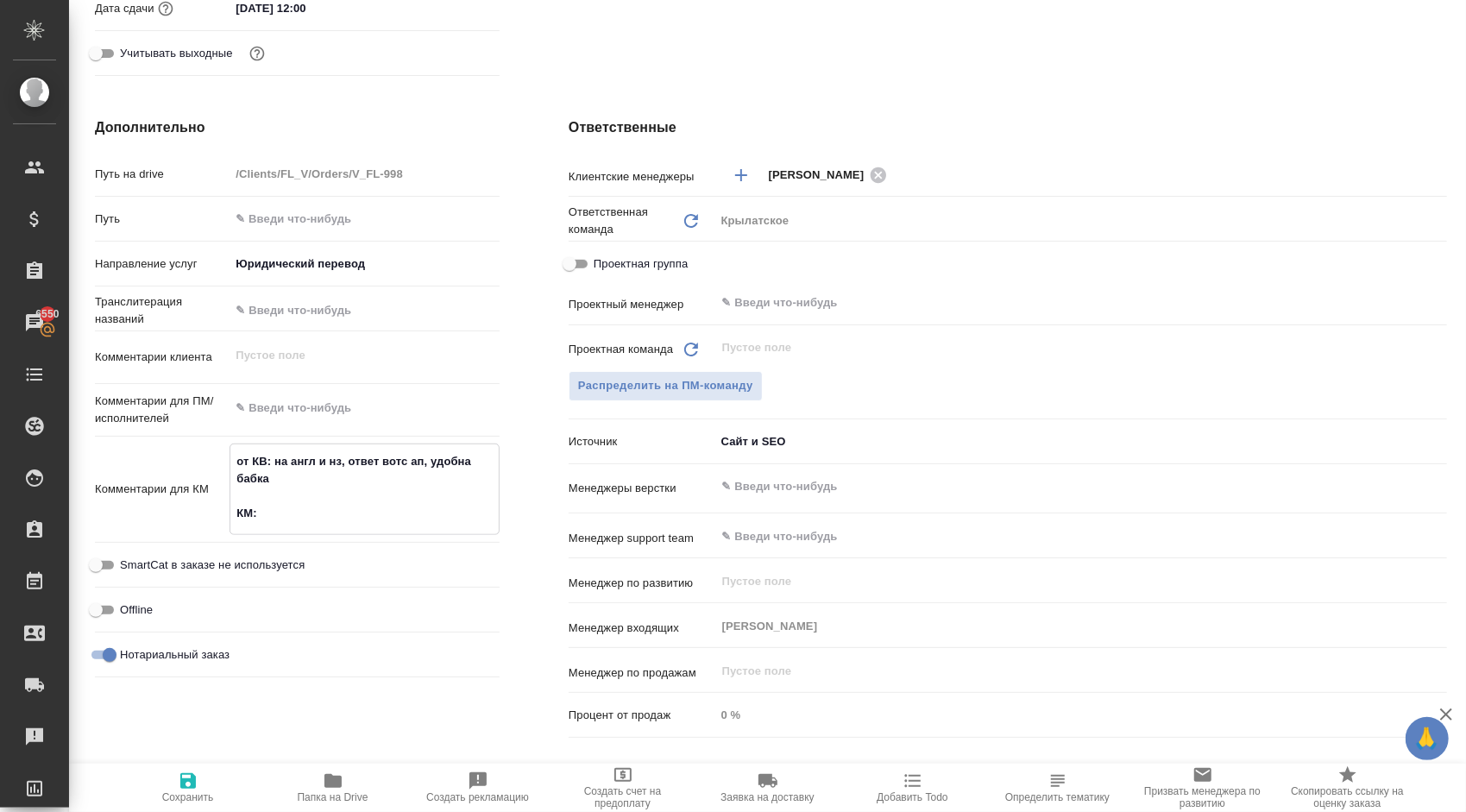
type textarea "x"
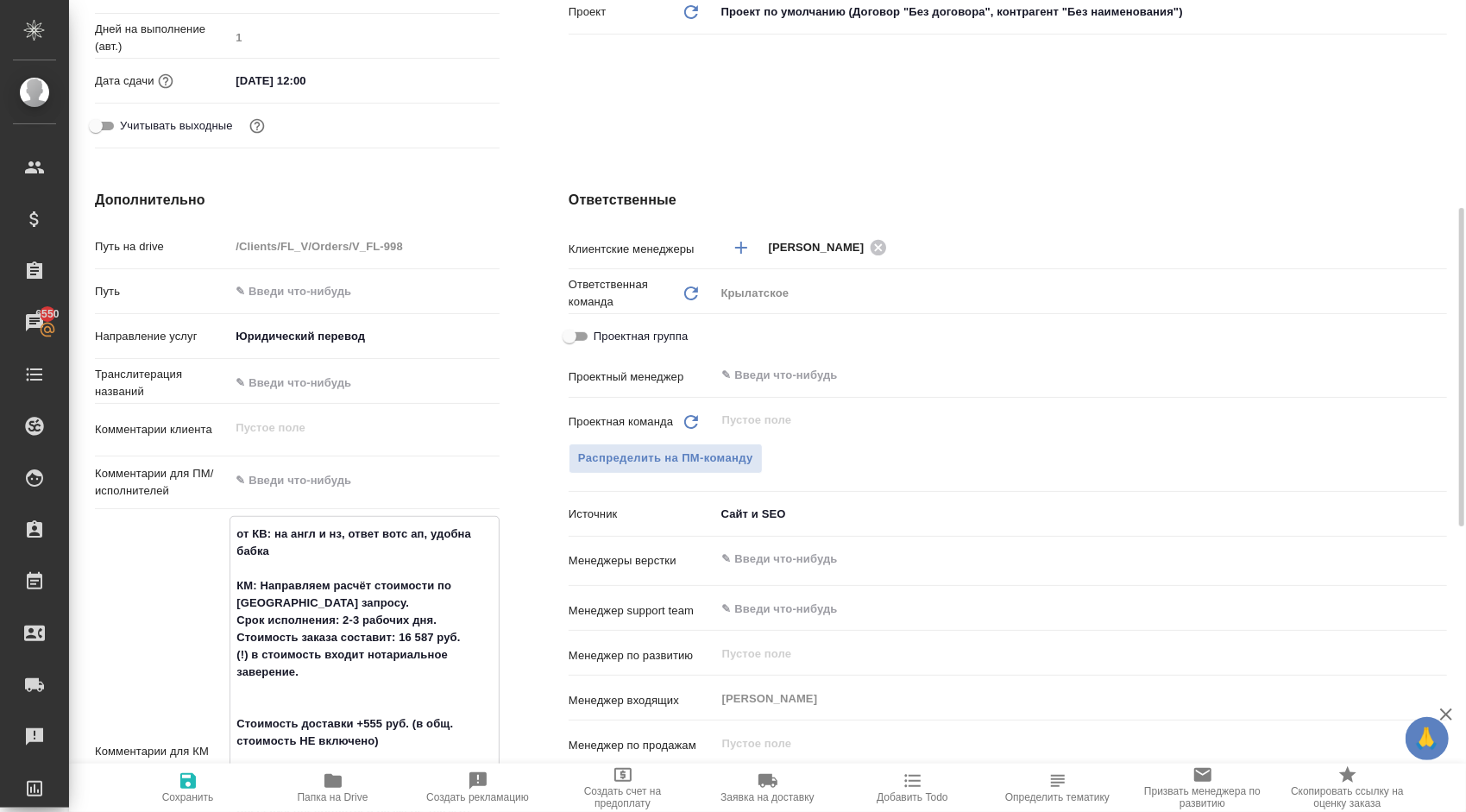
scroll to position [618, 0]
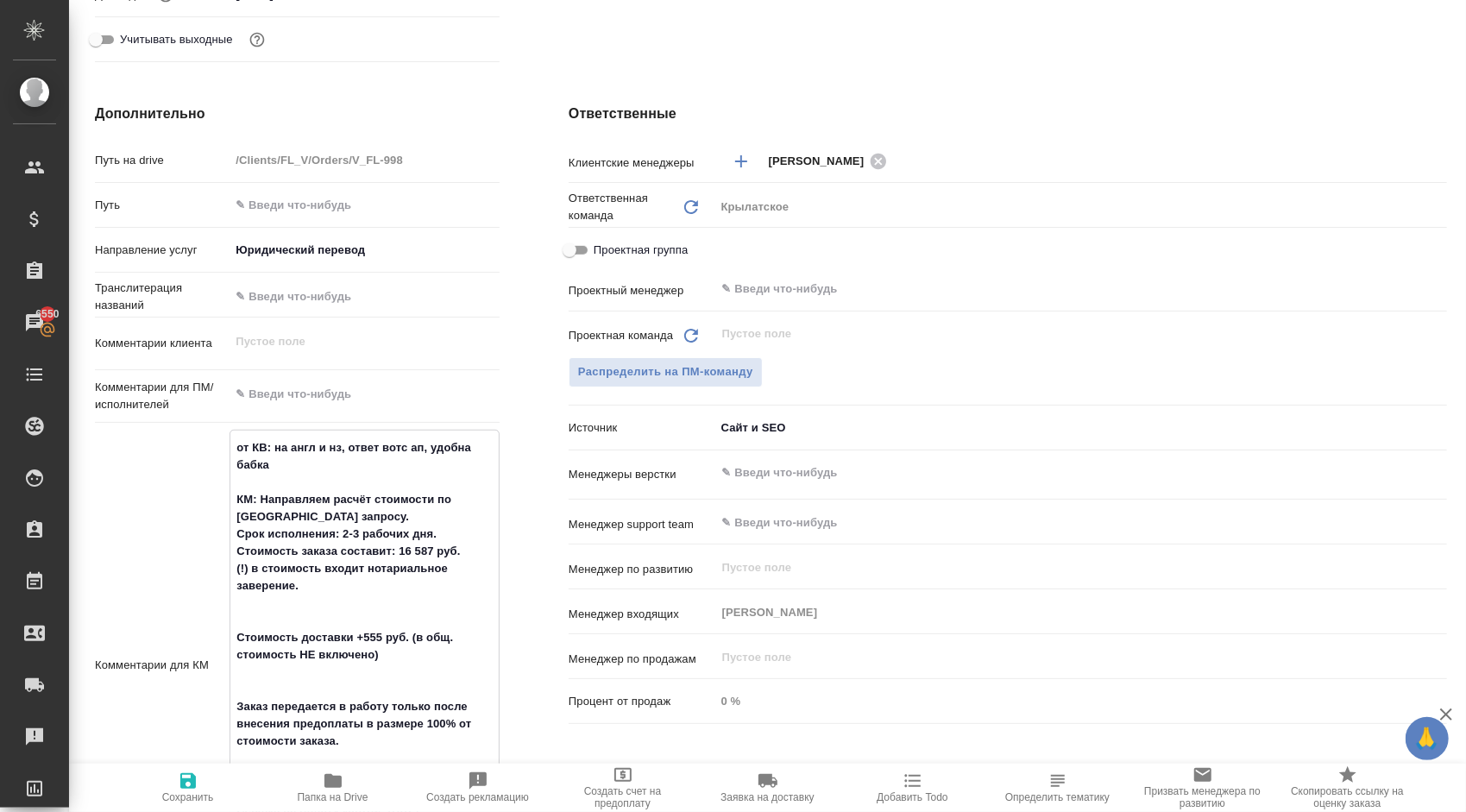
click at [356, 533] on textarea "от КВ: на англ и нз, ответ вотс ап, удобна бабка КМ: Направляем расчёт стоимост…" at bounding box center [364, 663] width 268 height 461
type textarea "x"
type textarea "от КВ: на англ и нз, ответ вотс ап, удобна бабка КМ: Направляем расчёт стоимост…"
type textarea "x"
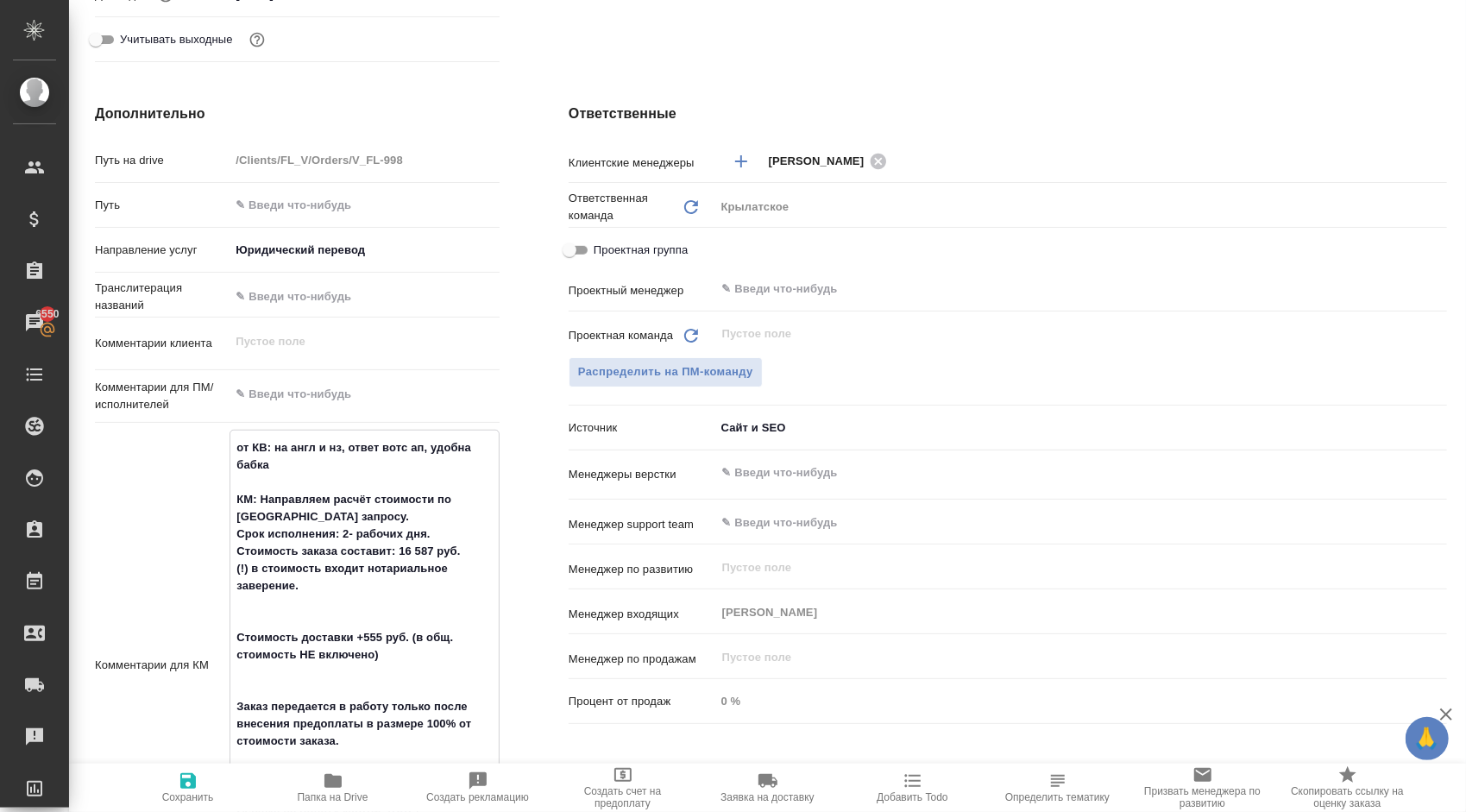
type textarea "x"
type textarea "от КВ: на англ и нз, ответ вотс ап, удобна бабка КМ: Направляем расчёт стоимост…"
type textarea "x"
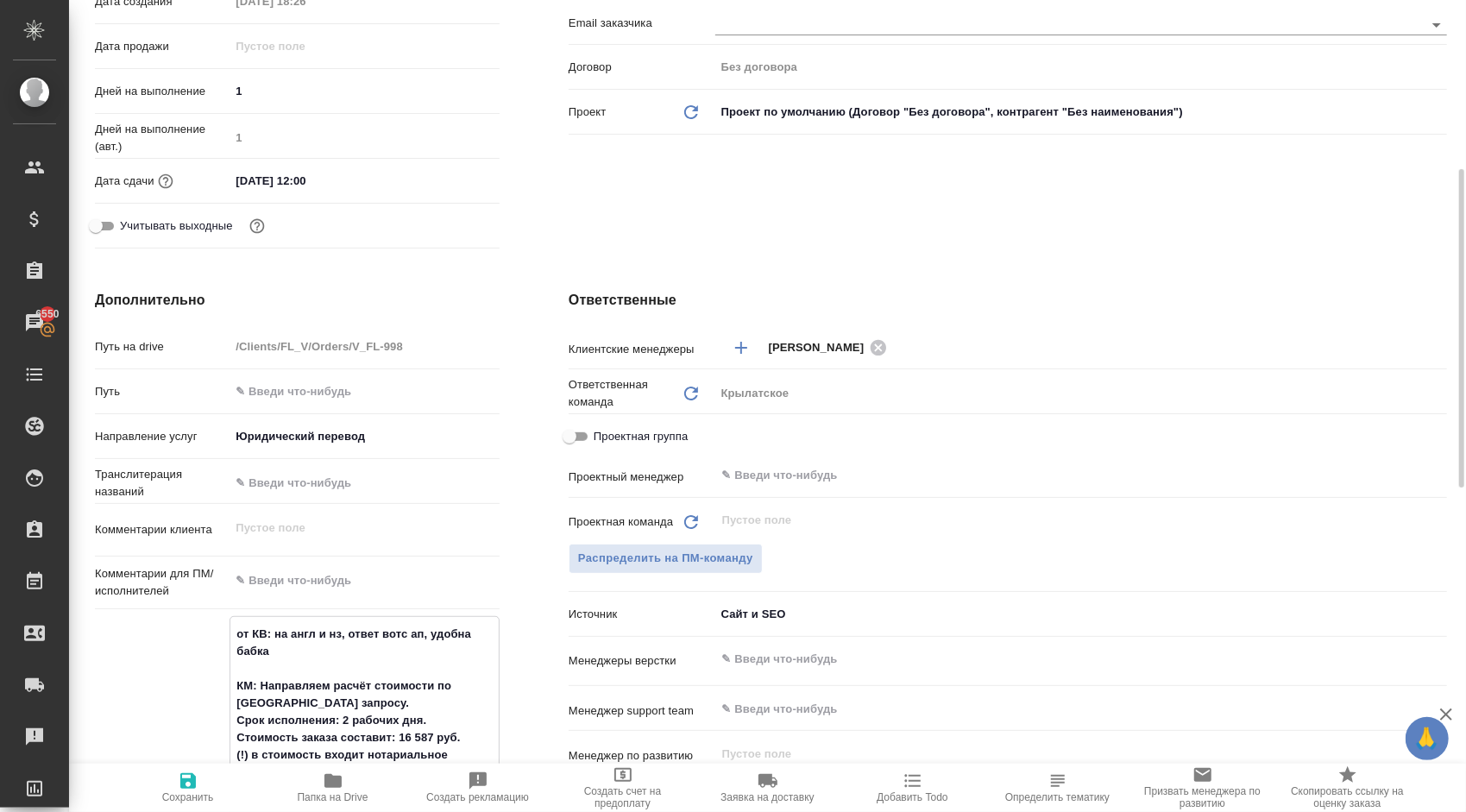
scroll to position [777, 0]
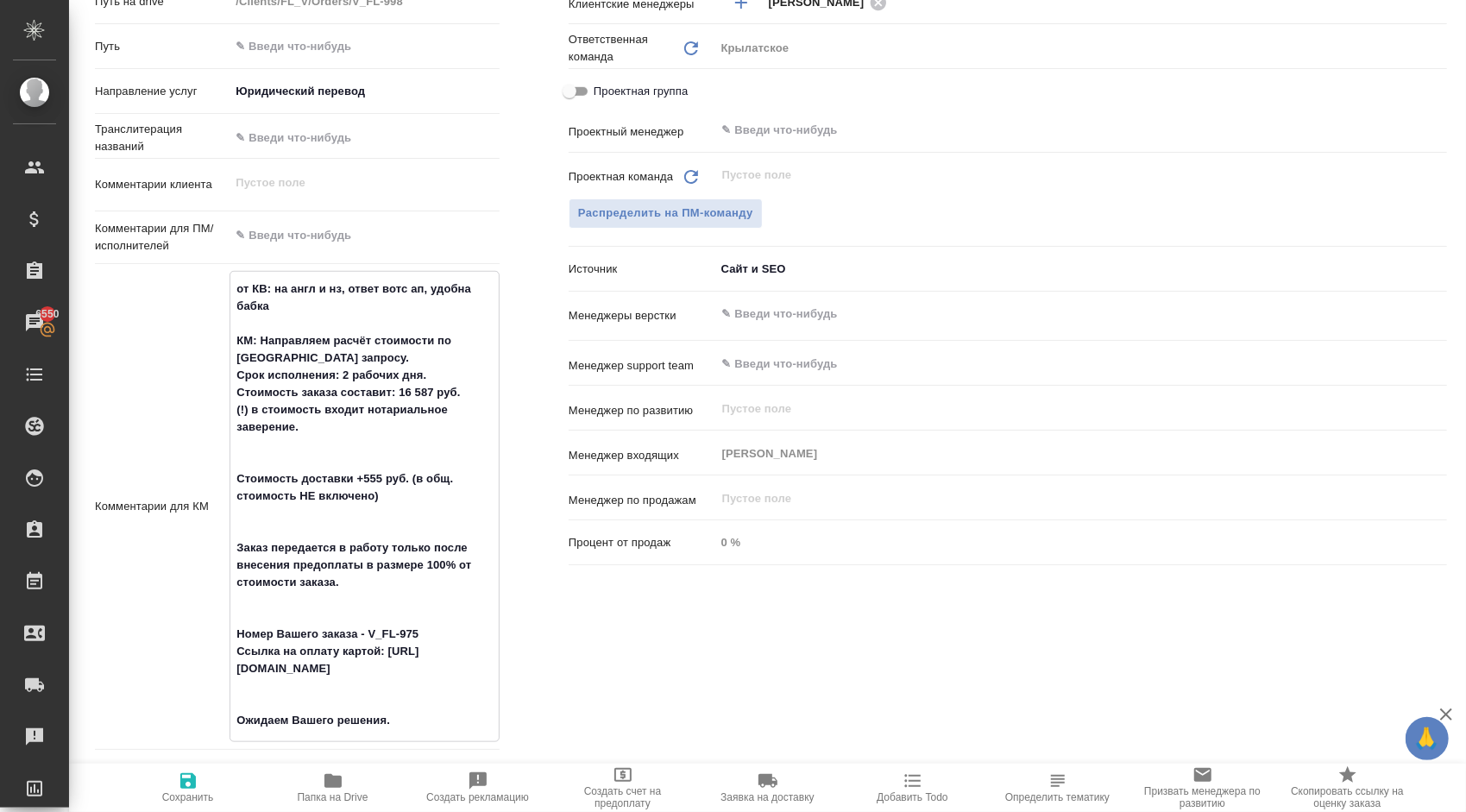
click at [431, 388] on textarea "от КВ: на англ и нз, ответ вотс ап, удобна бабка КМ: Направляем расчёт стоимост…" at bounding box center [364, 504] width 268 height 461
type textarea "x"
type textarea "от КВ: на англ и нз, ответ вотс ап, удобна бабка КМ: Направляем расчёт стоимост…"
type textarea "x"
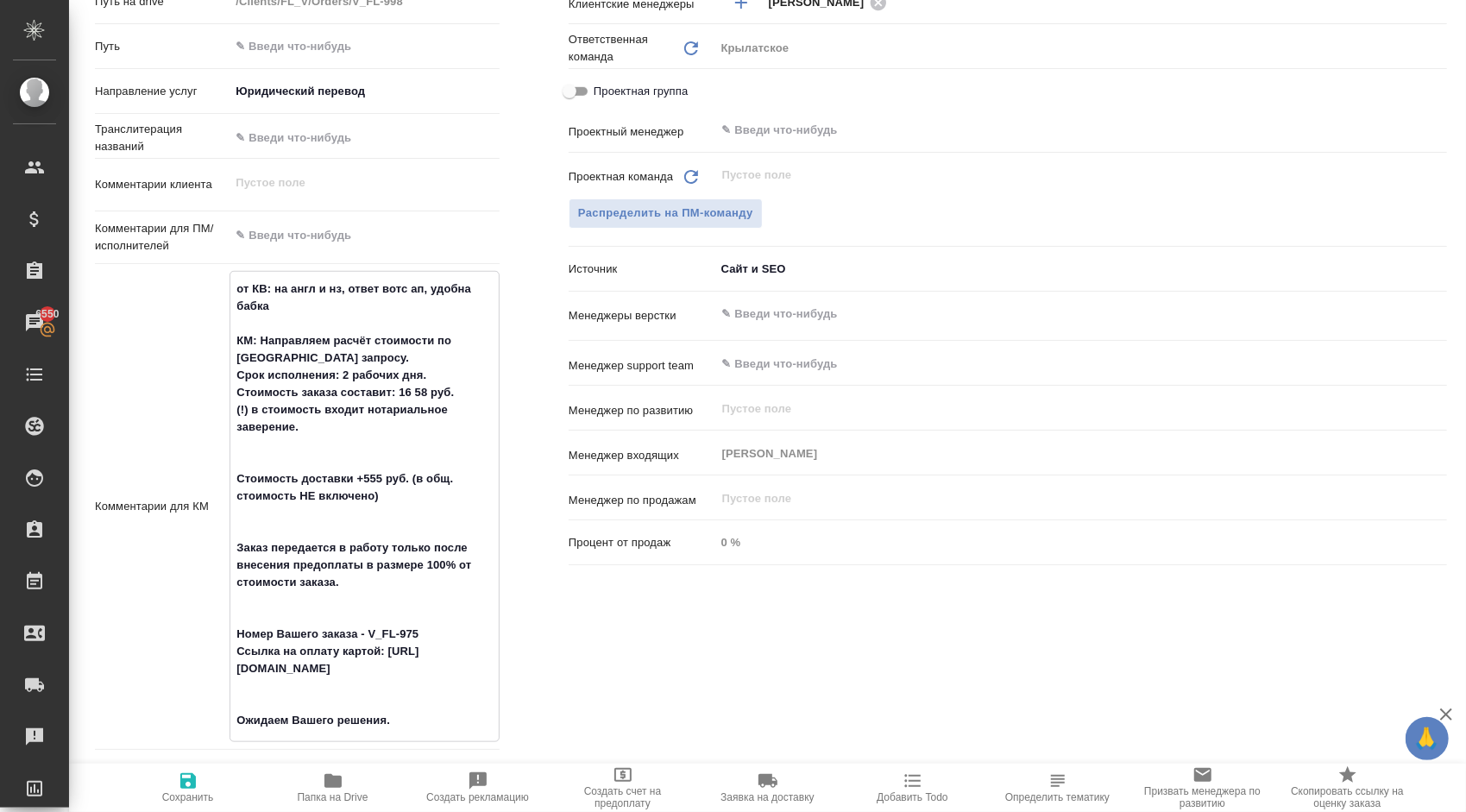
type textarea "x"
type textarea "от КВ: на англ и нз, ответ вотс ап, удобна бабка КМ: Направляем расчёт стоимост…"
type textarea "x"
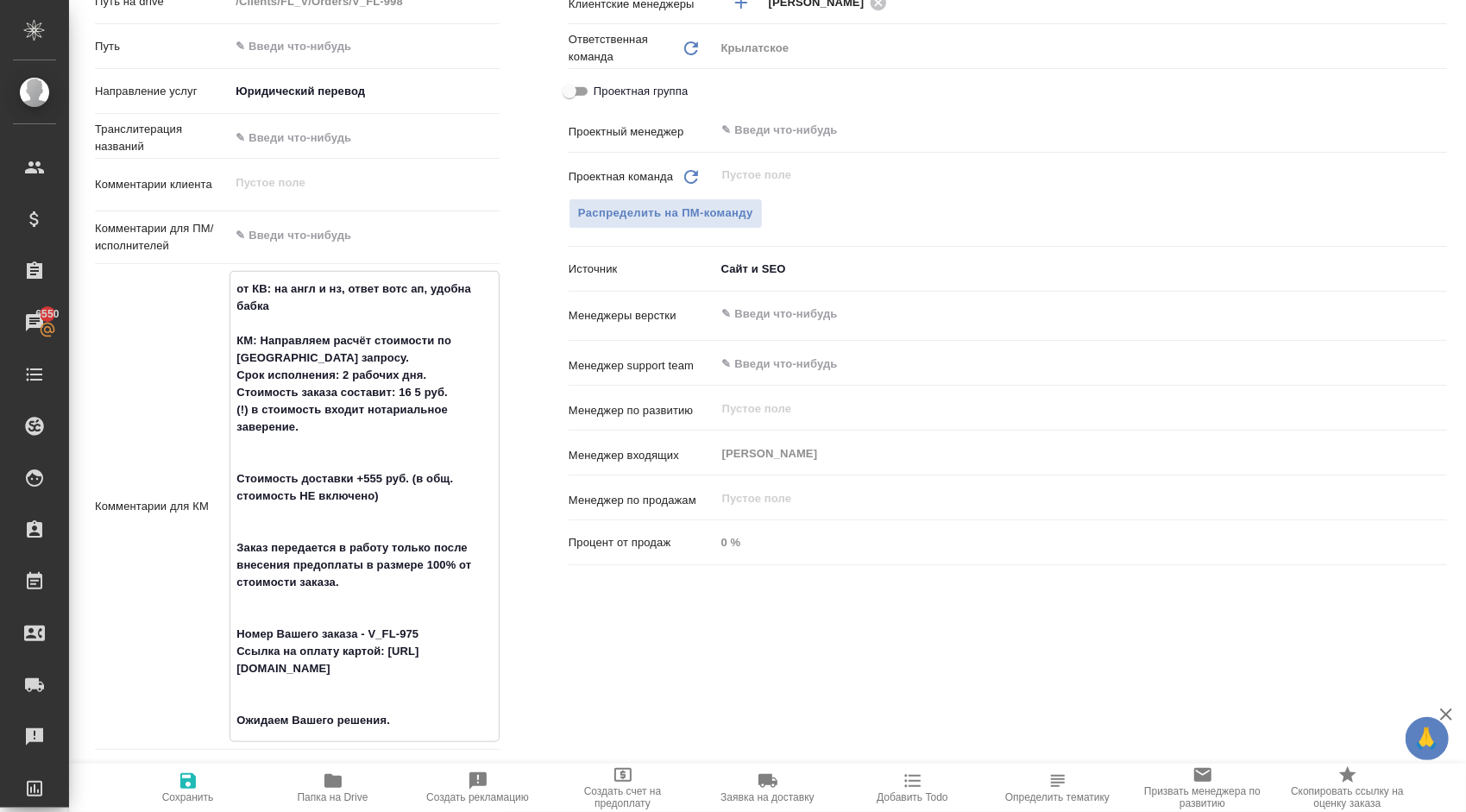
type textarea "x"
type textarea "от КВ: на англ и нз, ответ вотс ап, удобна бабка КМ: Направляем расчёт стоимост…"
type textarea "x"
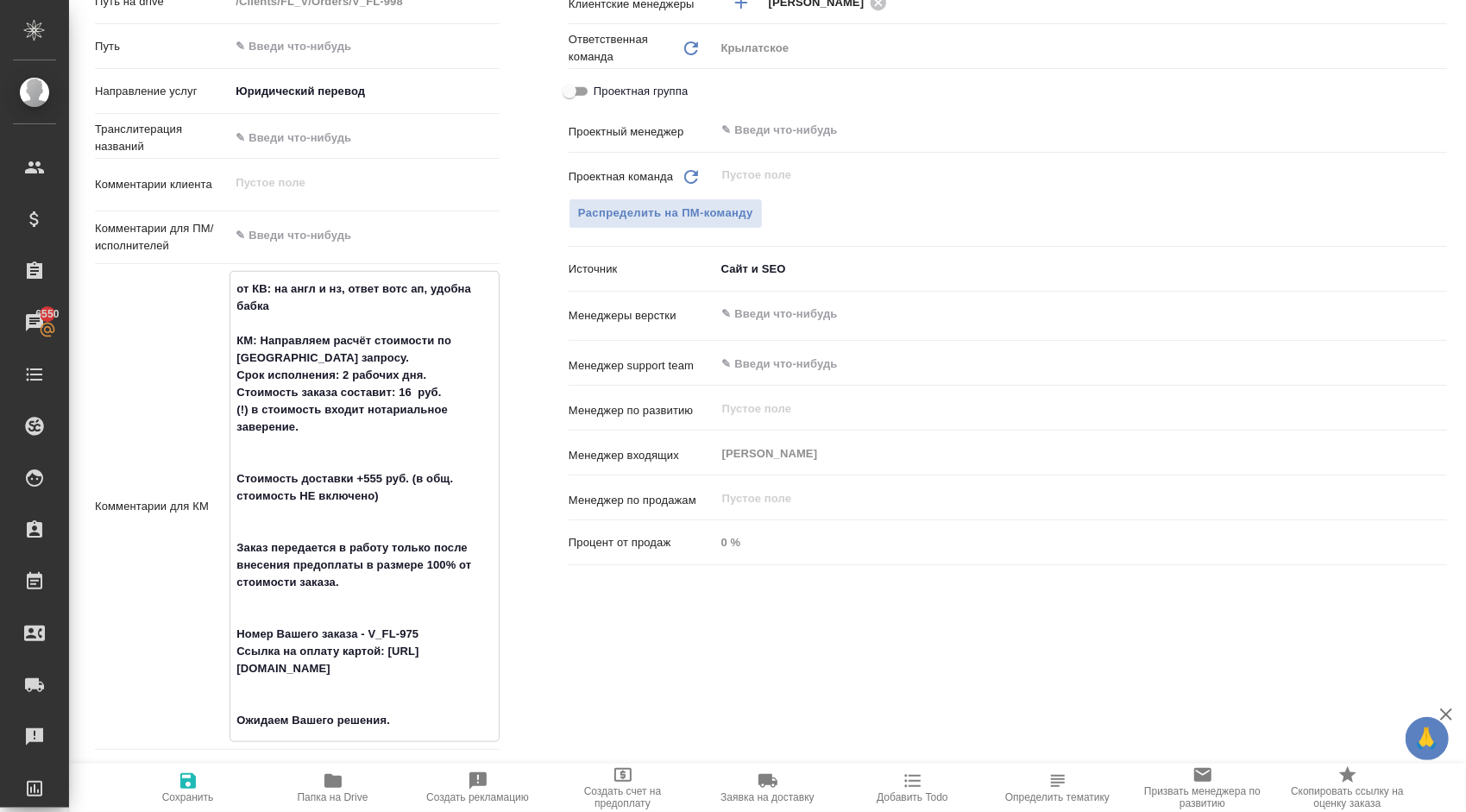
type textarea "от КВ: на англ и нз, ответ вотс ап, удобна бабка КМ: Направляем расчёт стоимост…"
type textarea "x"
click at [330, 426] on textarea "от КВ: на англ и нз, ответ вотс ап, удобна бабка КМ: Направляем расчёт стоимост…" at bounding box center [364, 504] width 268 height 461
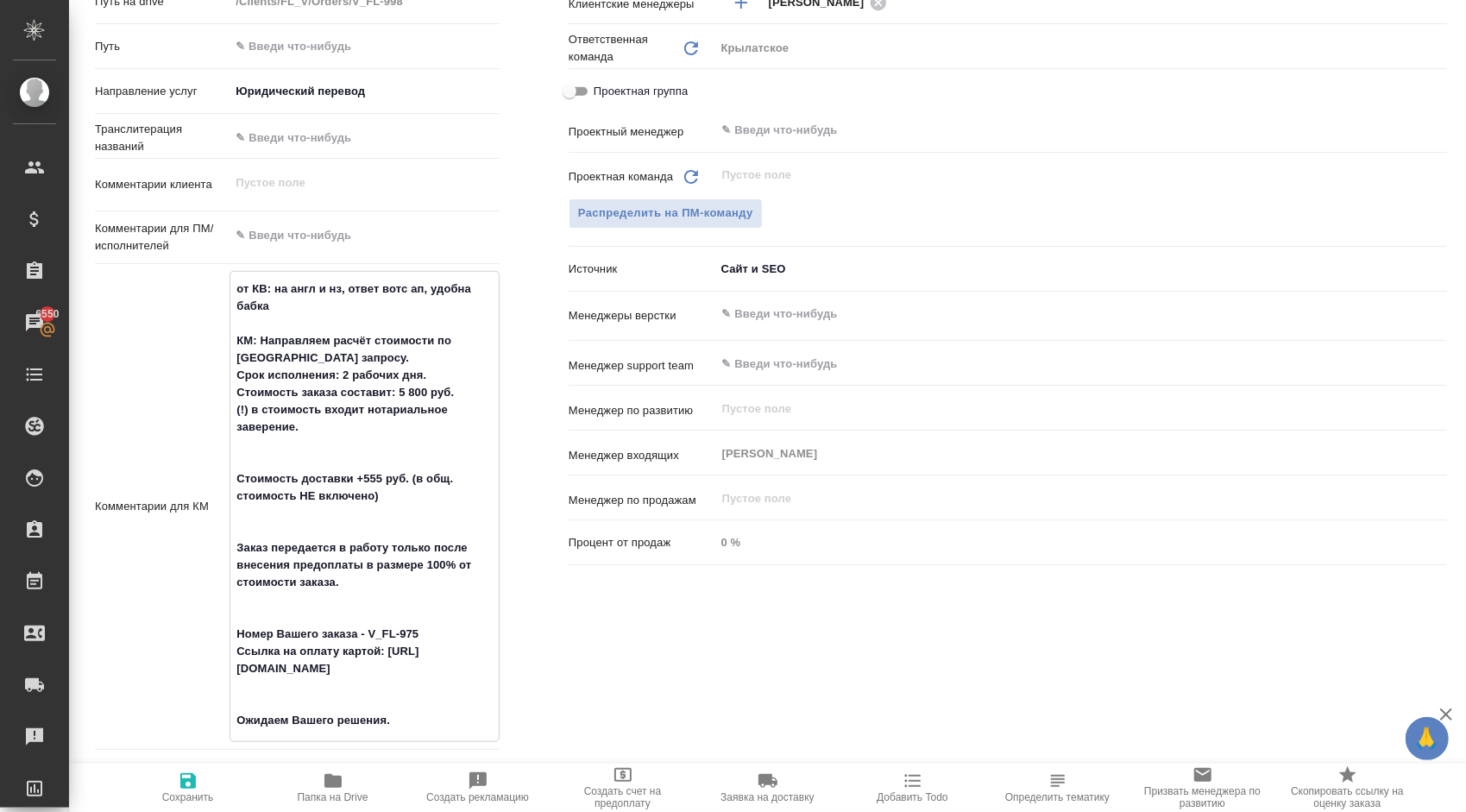
drag, startPoint x: 309, startPoint y: 519, endPoint x: 243, endPoint y: 465, distance: 85.2
click at [243, 465] on textarea "от КВ: на англ и нз, ответ вотс ап, удобна бабка КМ: Направляем расчёт стоимост…" at bounding box center [364, 504] width 268 height 461
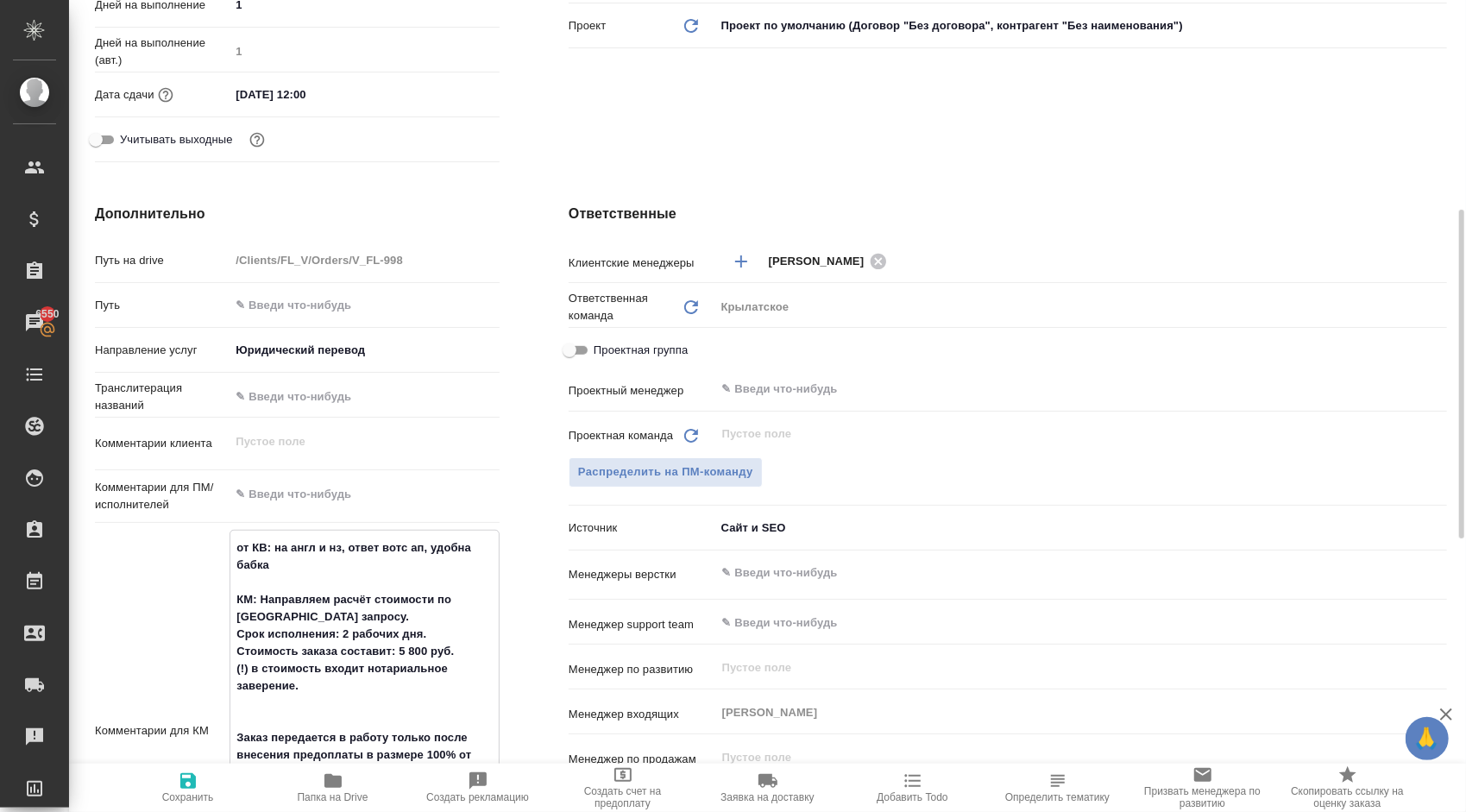
scroll to position [949, 0]
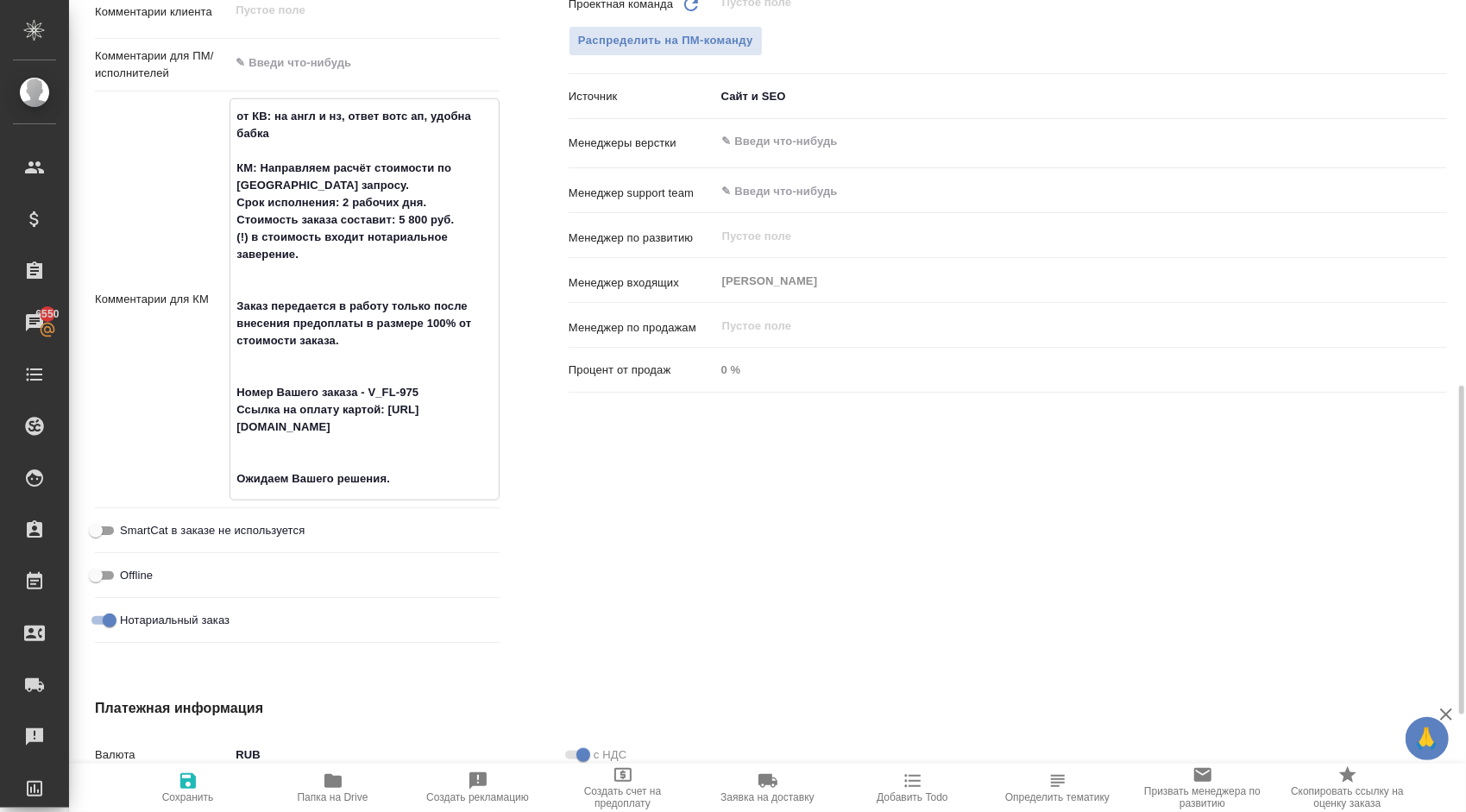
click at [450, 388] on textarea "от КВ: на англ и нз, ответ вотс ап, удобна бабка КМ: Направляем расчёт стоимост…" at bounding box center [364, 298] width 268 height 392
click at [280, 142] on textarea "от КВ: на англ и нз, ответ вотс ап, удобна бабка КМ: Направляем расчёт стоимост…" at bounding box center [364, 298] width 268 height 392
click at [205, 777] on span "Сохранить" at bounding box center [188, 787] width 124 height 33
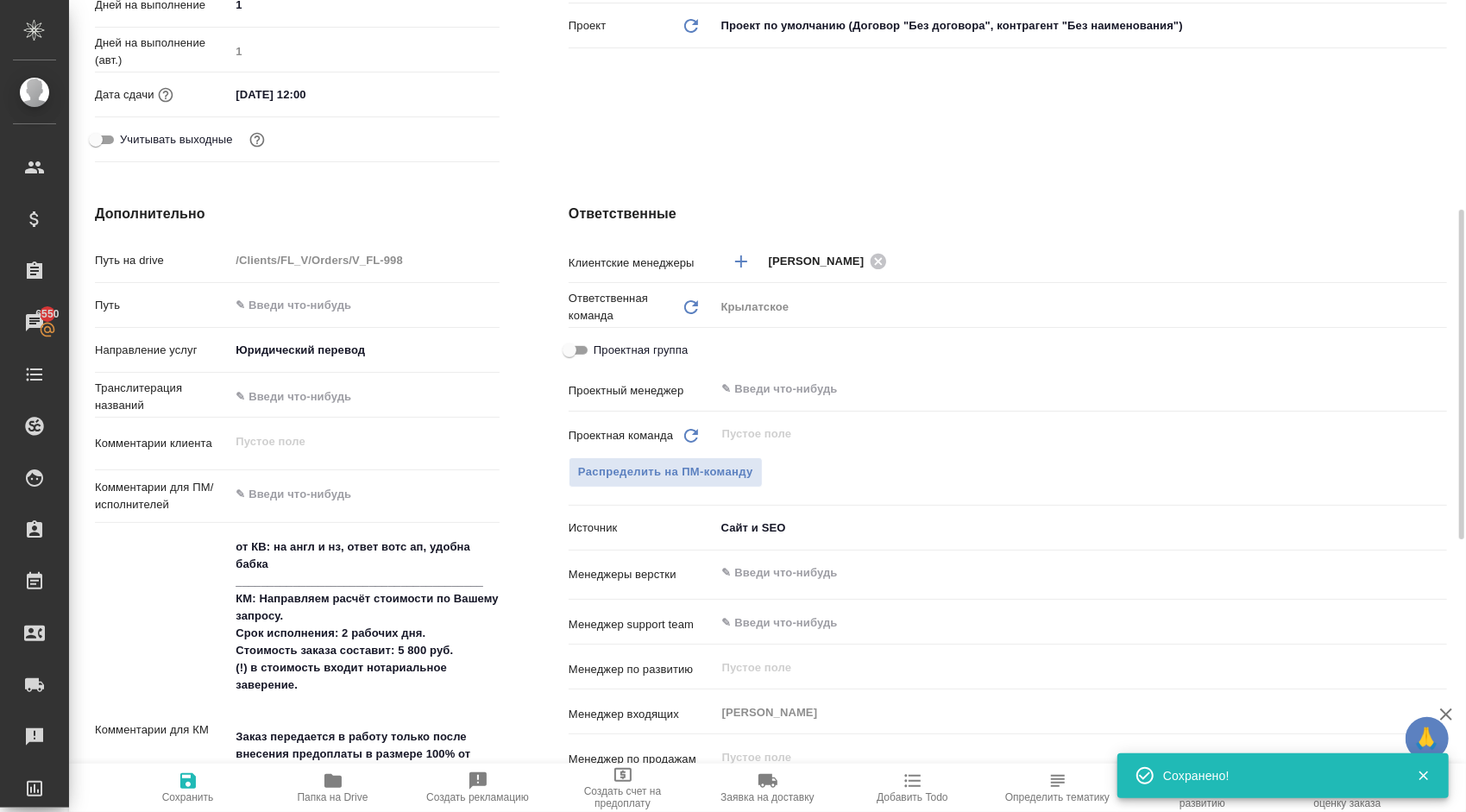
scroll to position [0, 0]
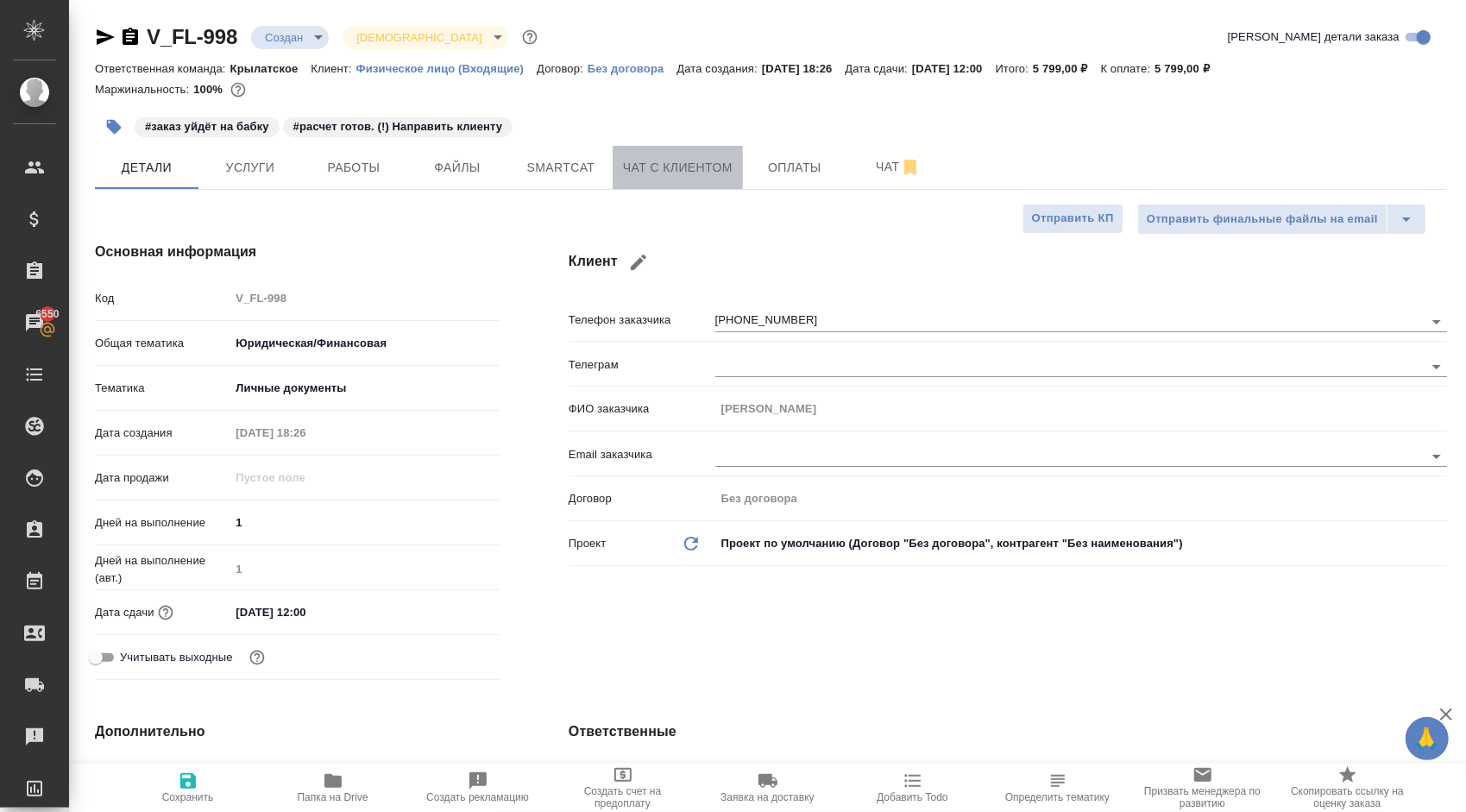
click at [683, 171] on span "Чат с клиентом" at bounding box center [678, 168] width 110 height 22
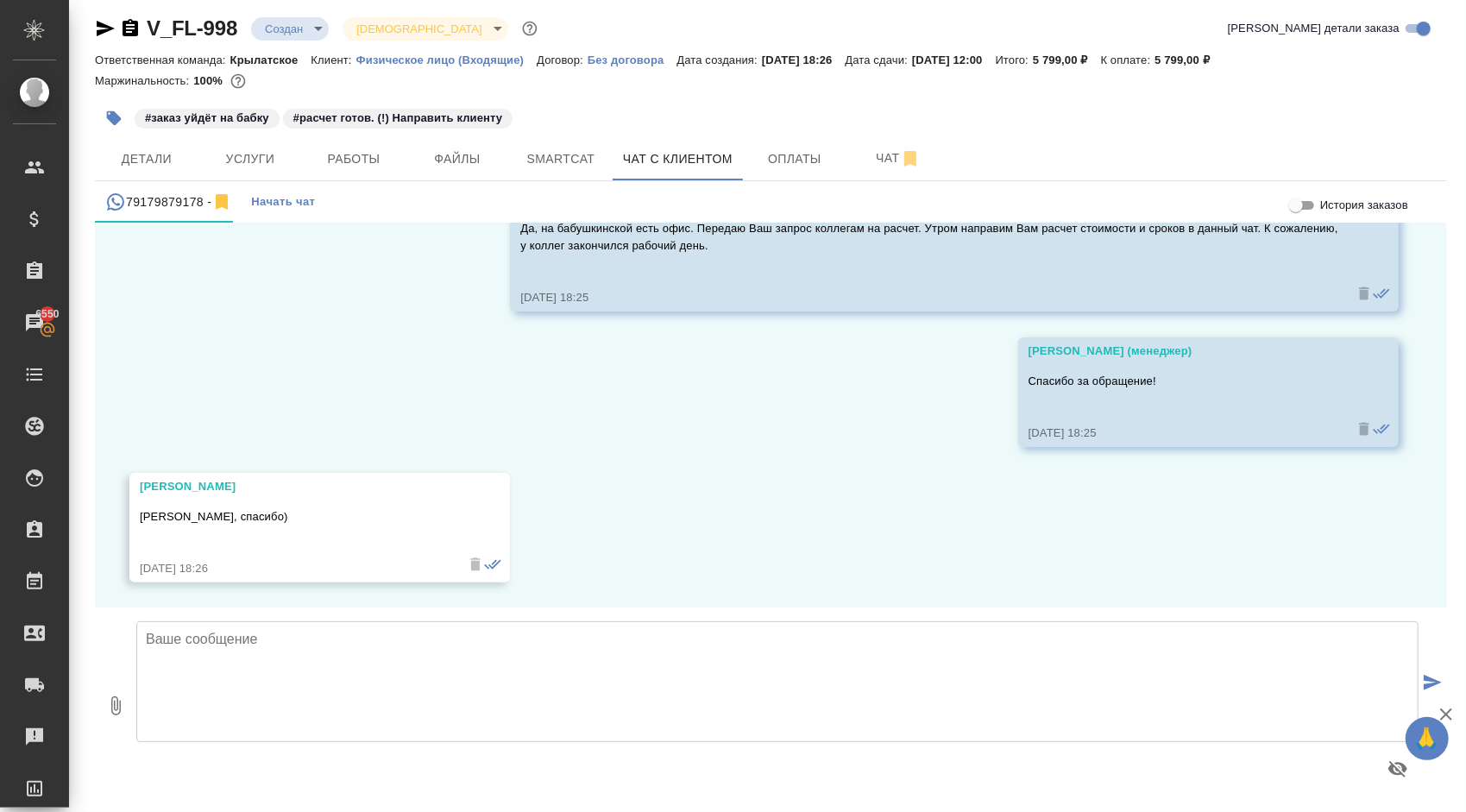
scroll to position [1061, 0]
click at [142, 167] on span "Детали" at bounding box center [146, 159] width 83 height 22
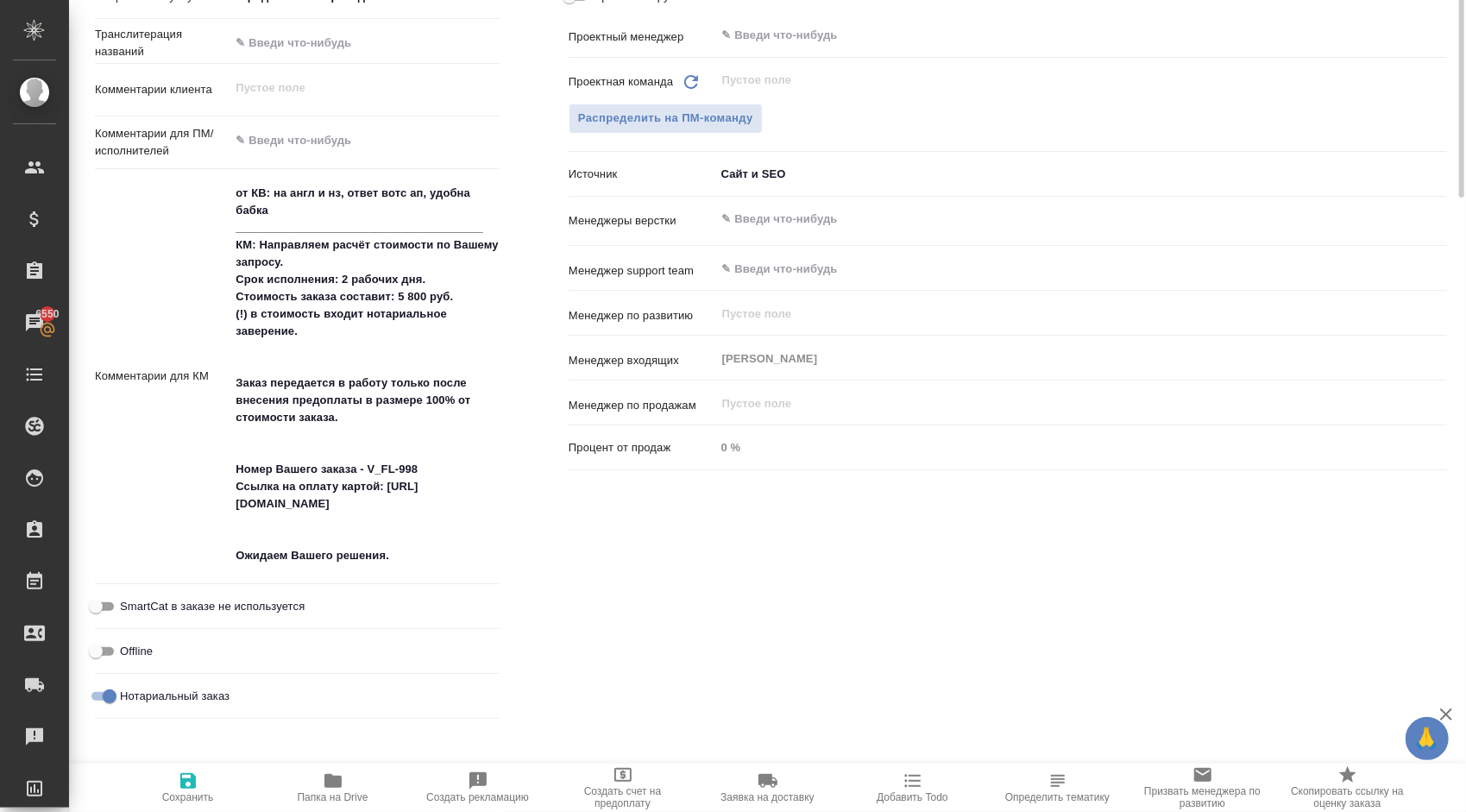
scroll to position [958, 0]
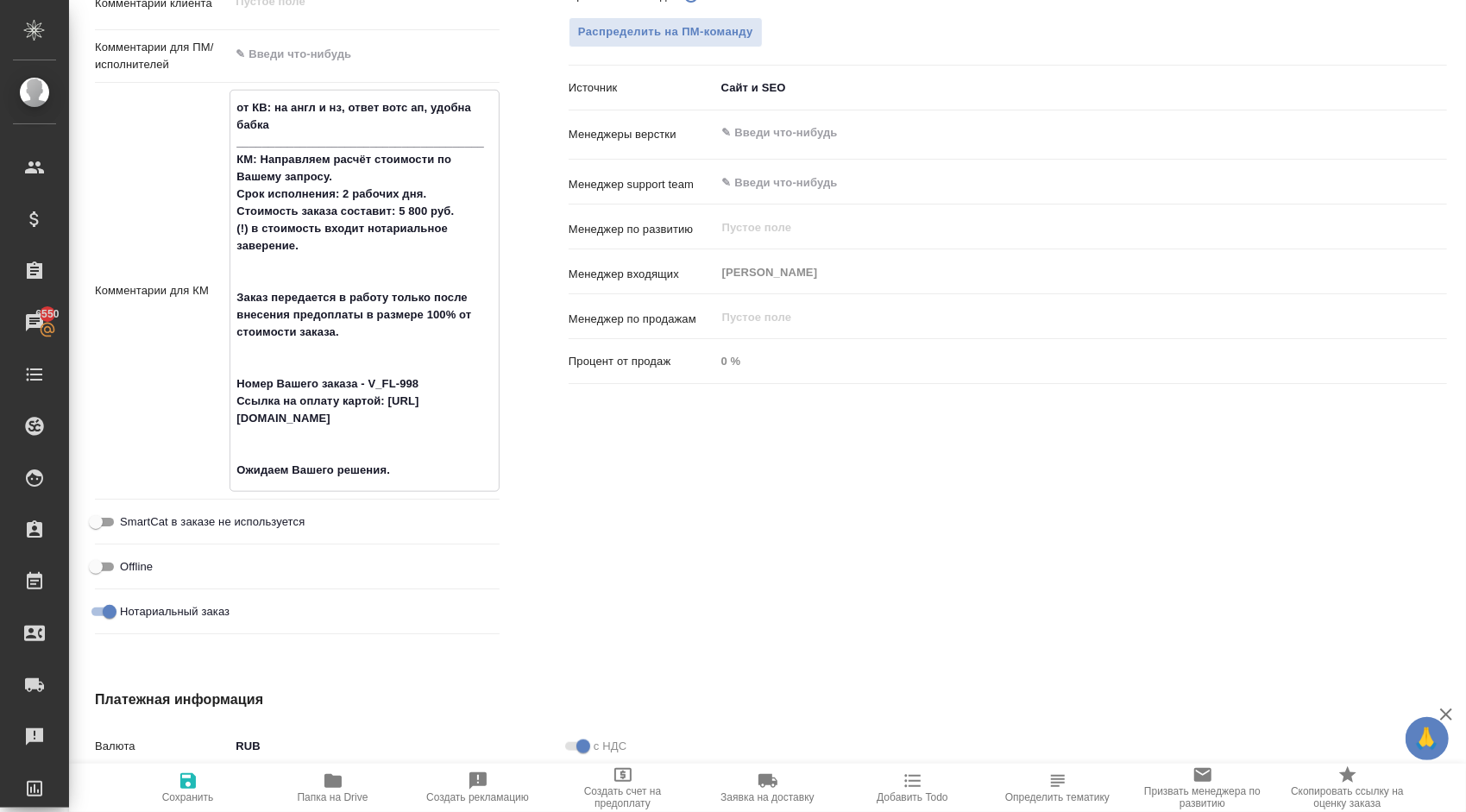
click at [312, 243] on textarea "от КВ: на англ и нз, ответ вотс ап, удобна бабка ______________________________…" at bounding box center [364, 289] width 268 height 392
click at [197, 789] on icon "button" at bounding box center [188, 781] width 21 height 21
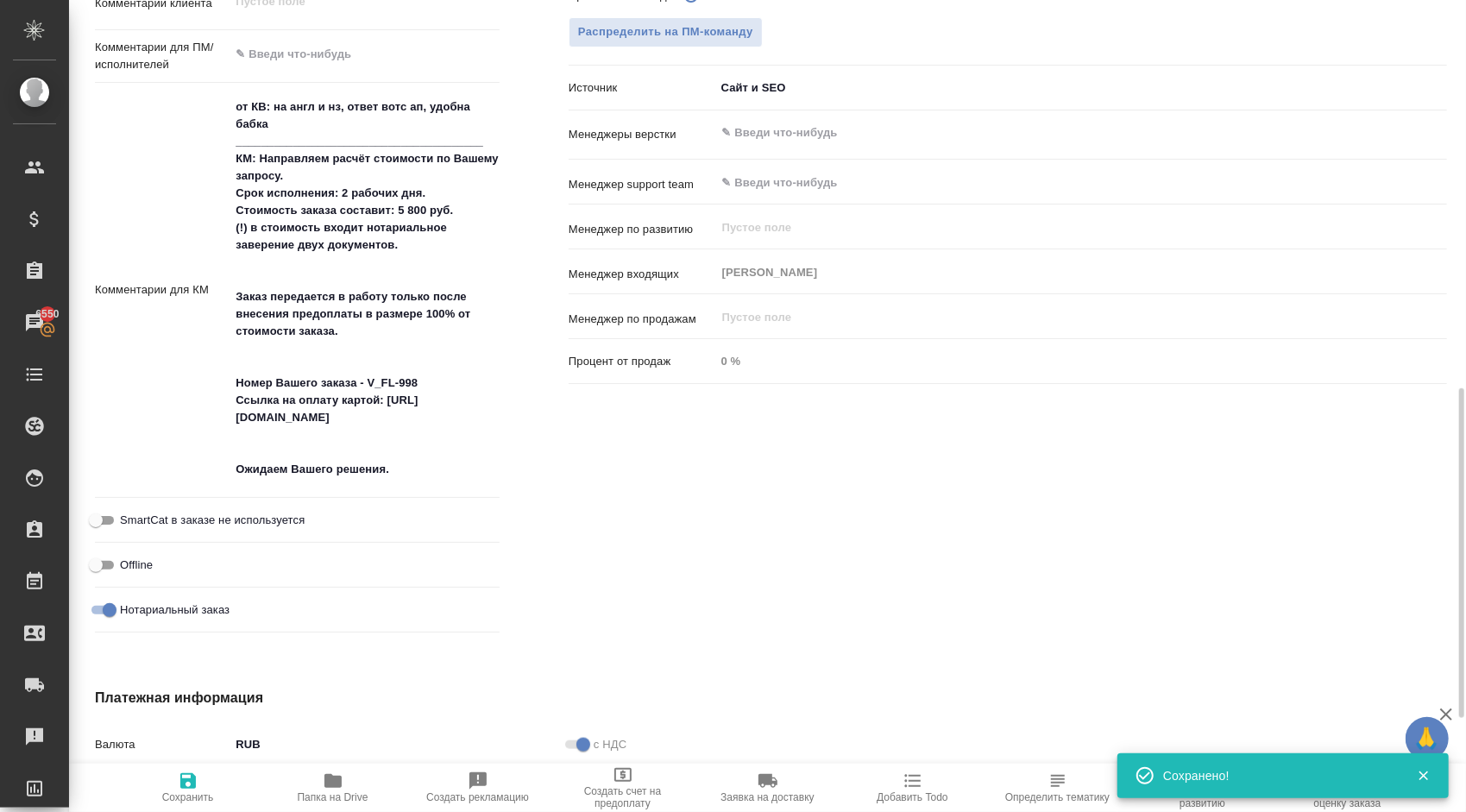
click at [202, 783] on span "Сохранить" at bounding box center [188, 787] width 124 height 33
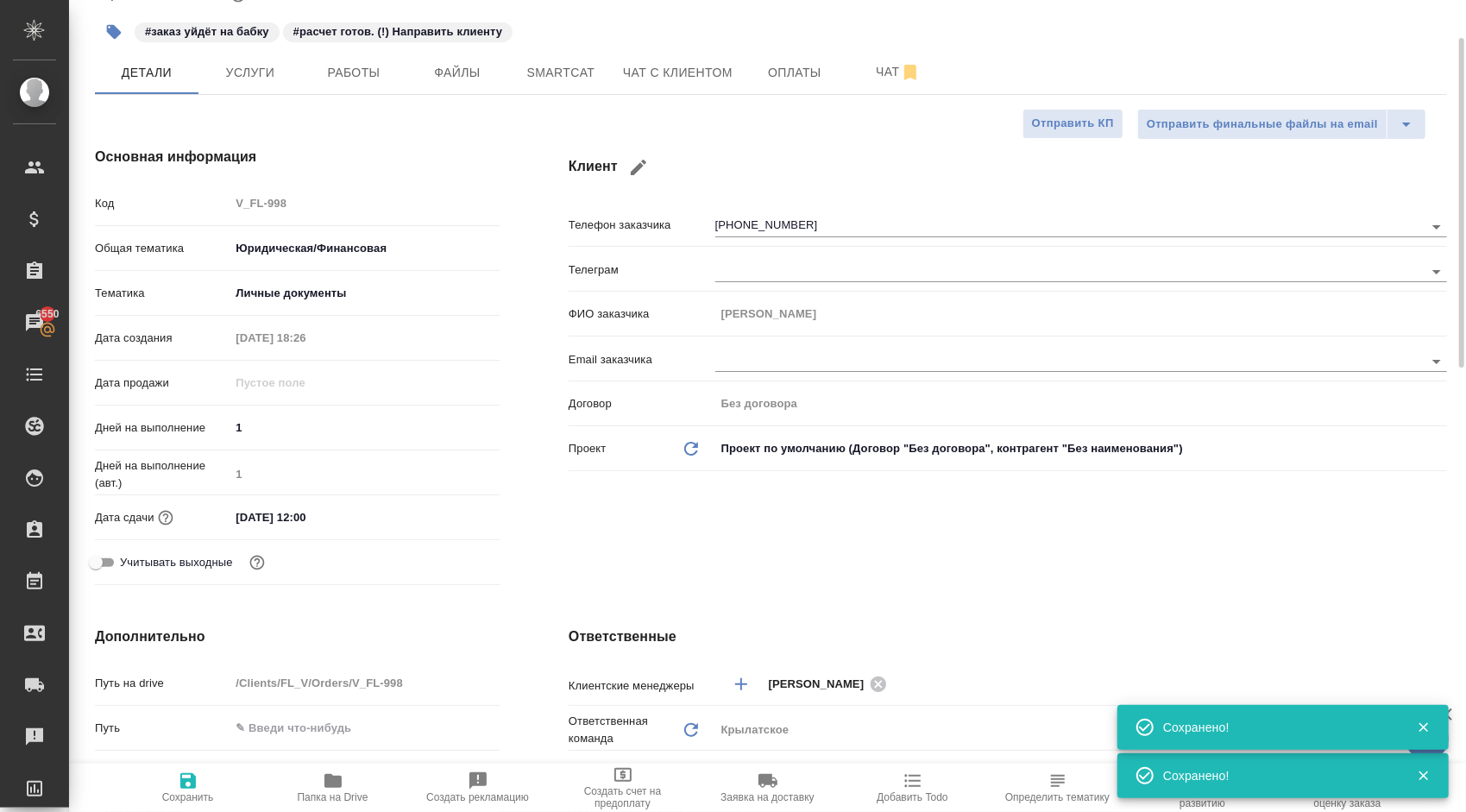
scroll to position [0, 0]
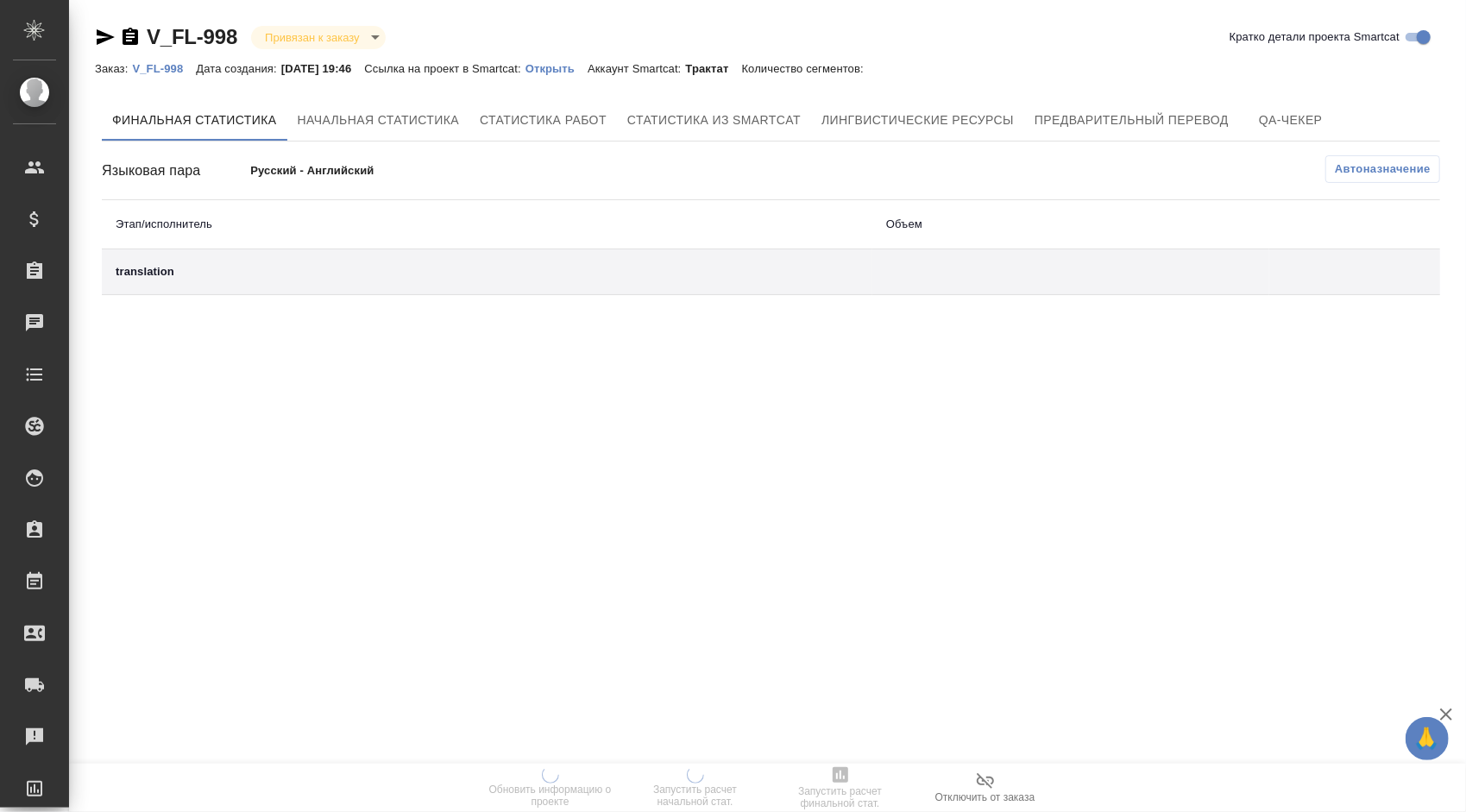
click at [569, 66] on p "Открыть" at bounding box center [556, 68] width 62 height 13
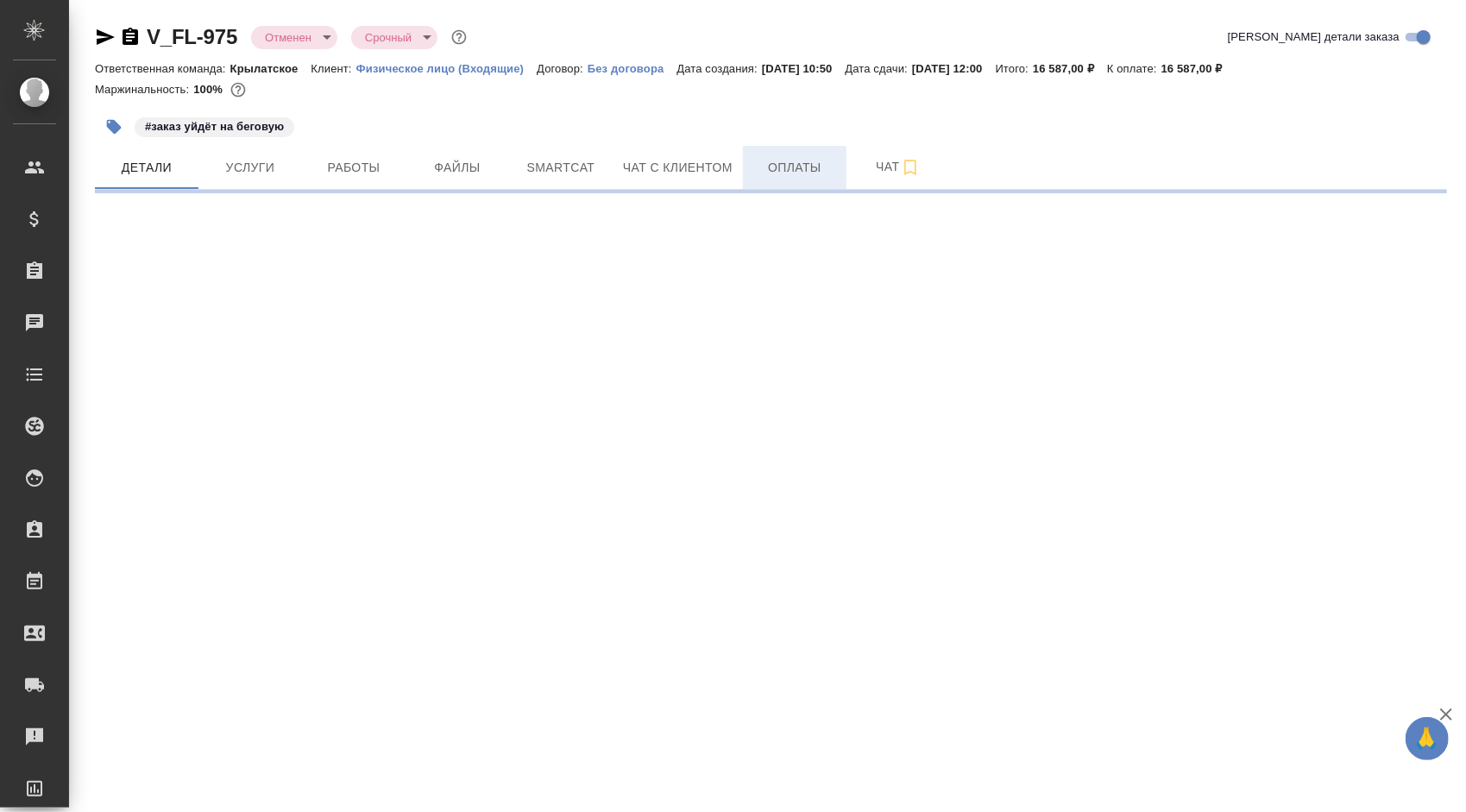
select select "RU"
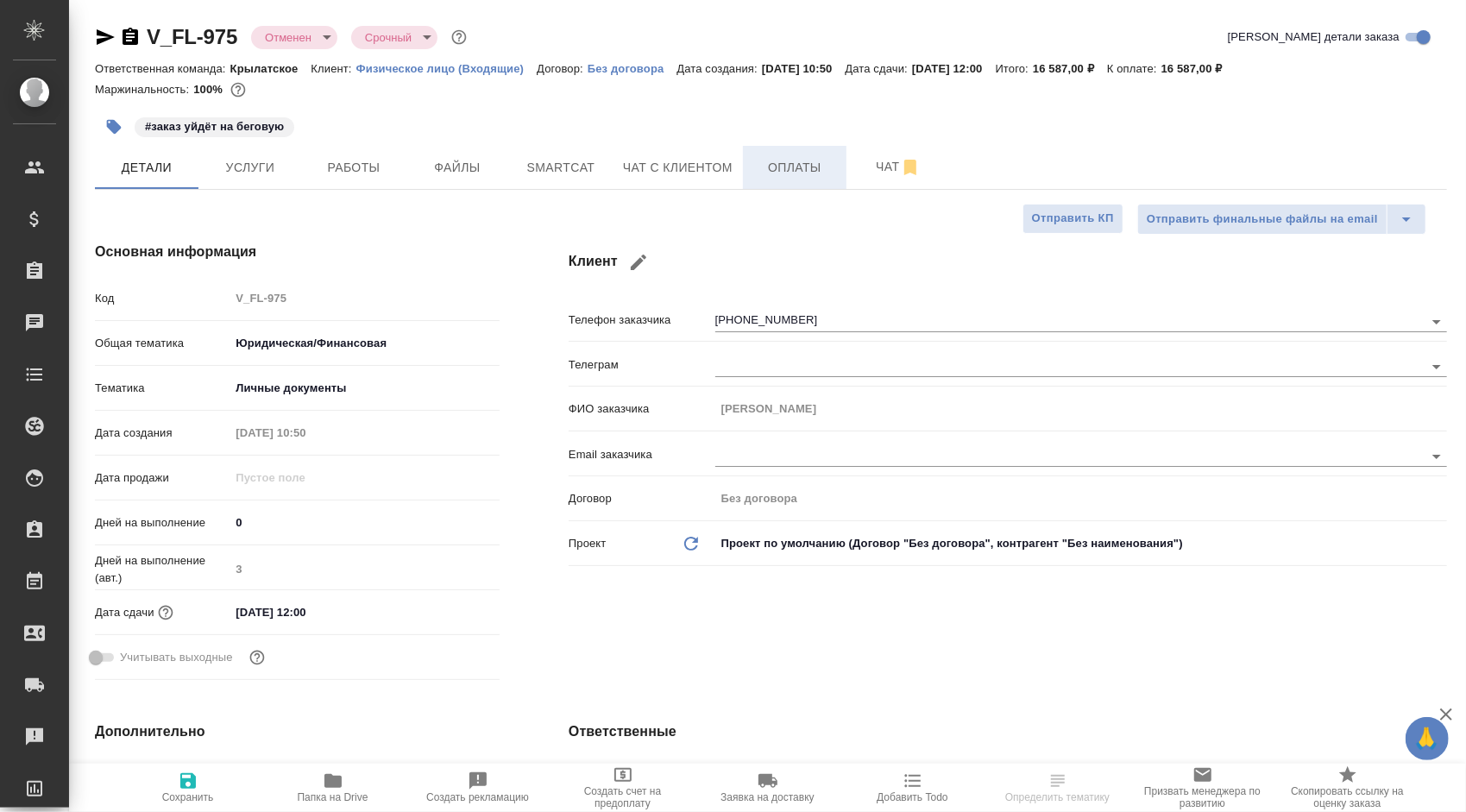
type textarea "x"
click at [709, 177] on span "Чат с клиентом" at bounding box center [678, 168] width 110 height 22
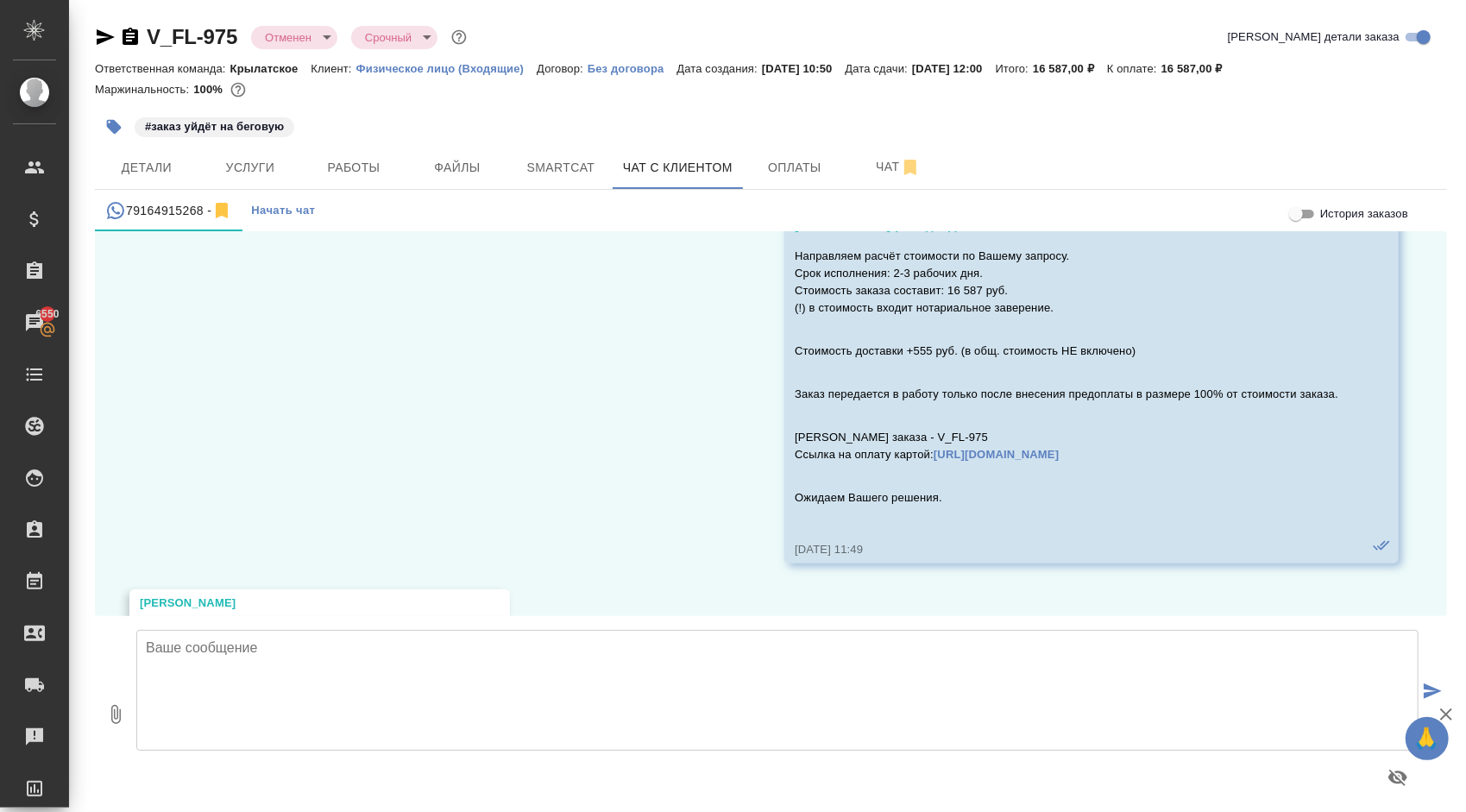
scroll to position [550, 0]
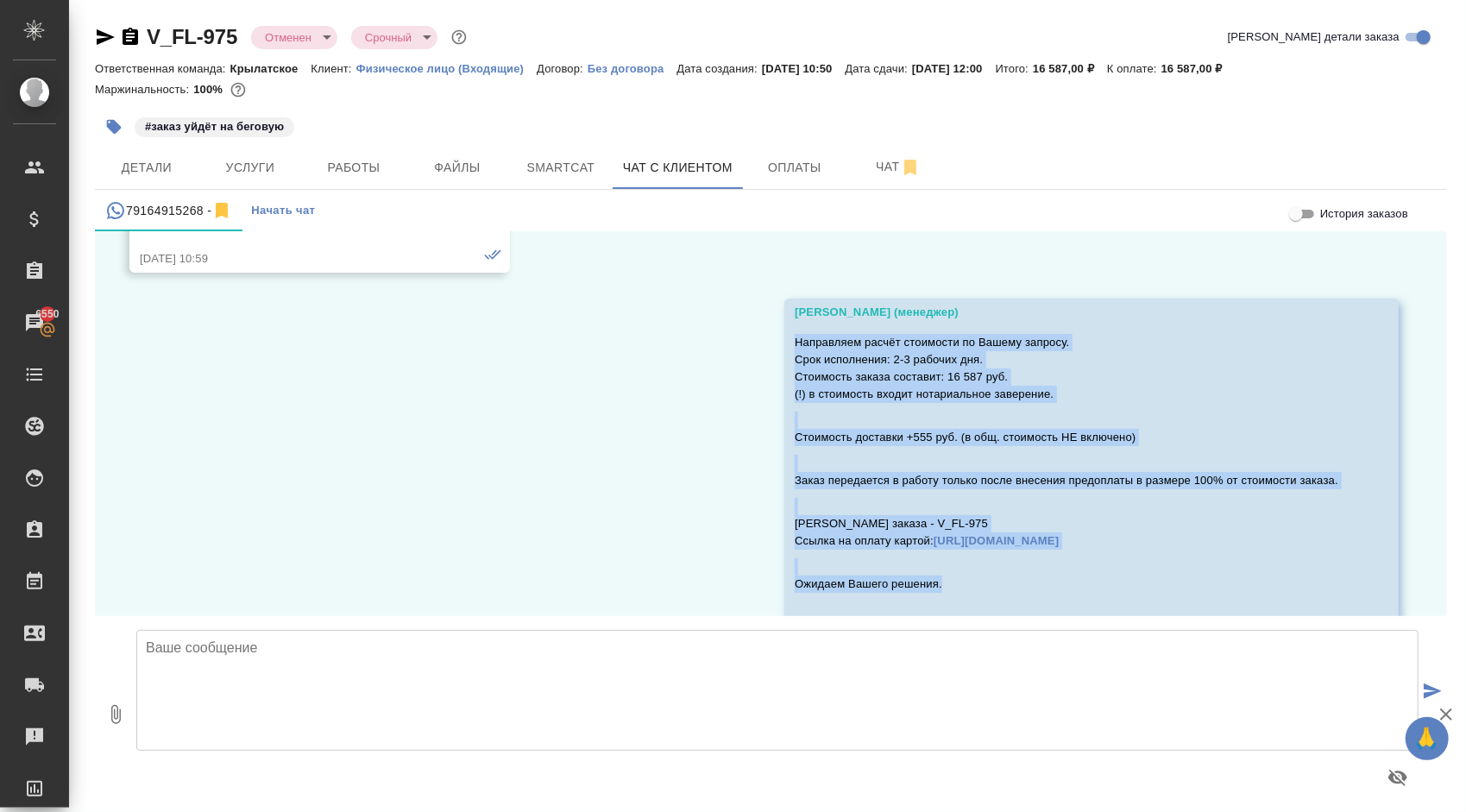
drag, startPoint x: 783, startPoint y: 340, endPoint x: 994, endPoint y: 582, distance: 320.5
click at [994, 582] on div "Направляем расчёт стоимости по Вашему запросу. Срок исполнения: 2-3 рабочих дня…" at bounding box center [1067, 474] width 544 height 289
copy div "Направляем расчёт стоимости по Вашему запросу. Срок исполнения: 2-3 рабочих дня…"
click at [179, 166] on span "Детали" at bounding box center [146, 168] width 83 height 22
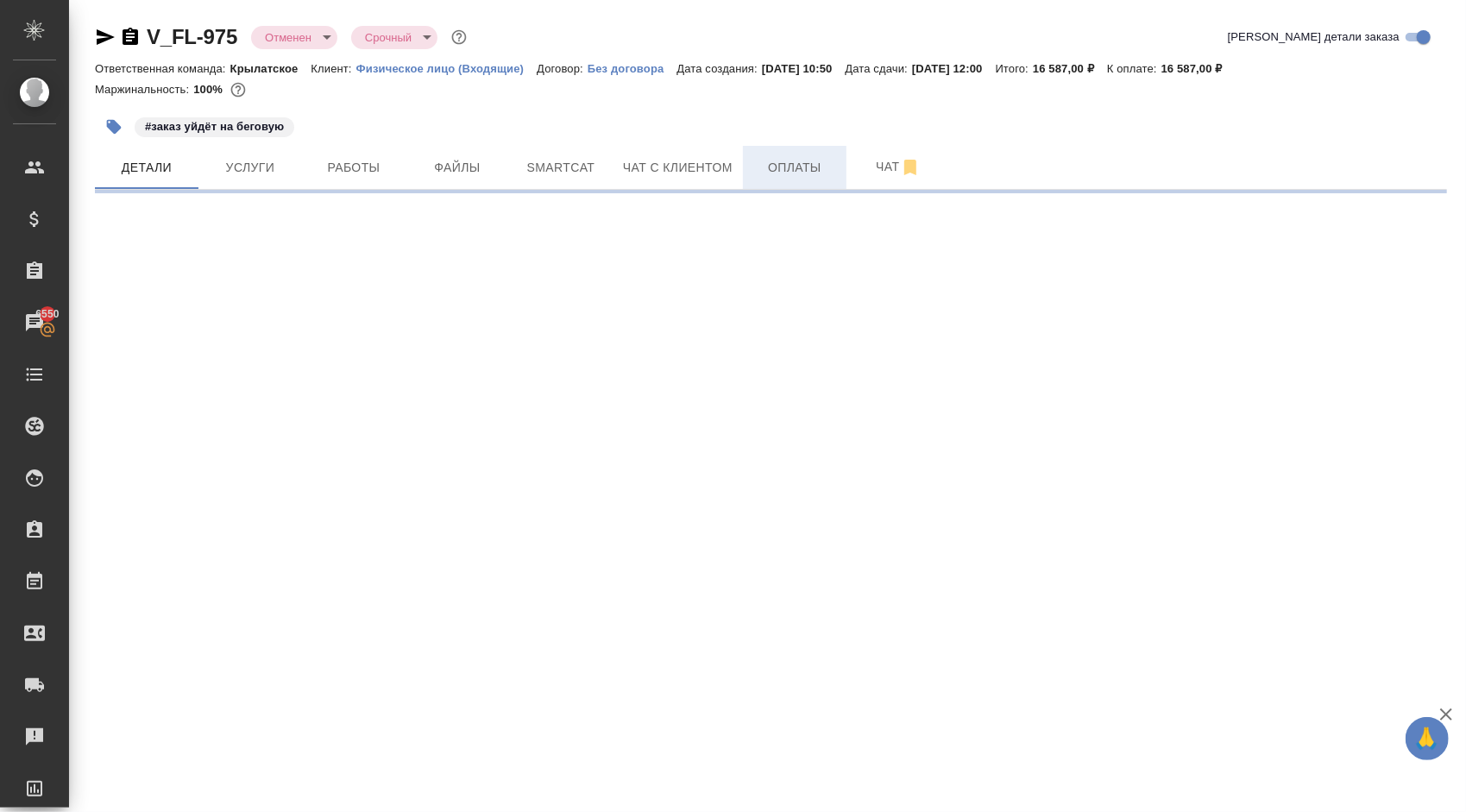
select select "RU"
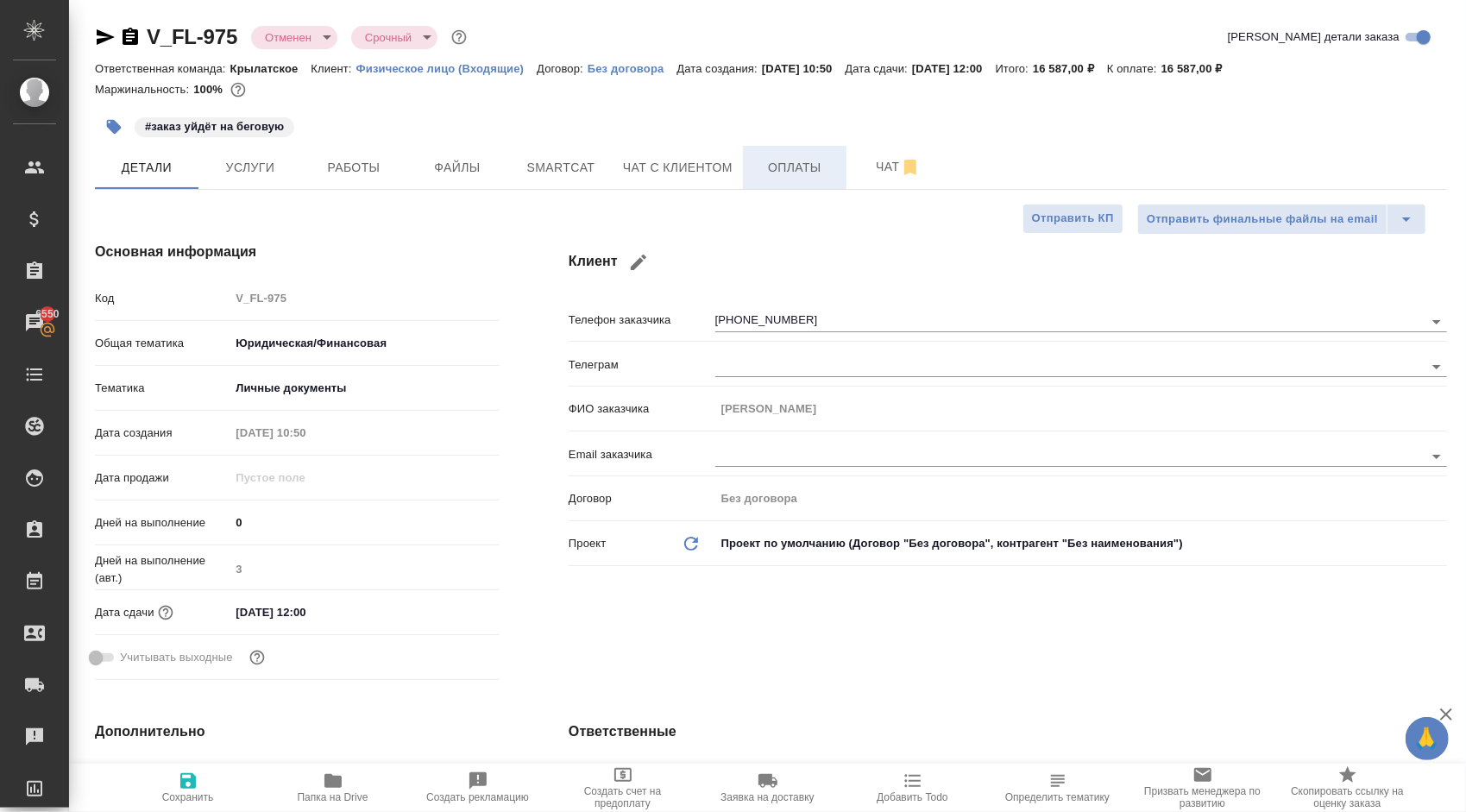
type textarea "x"
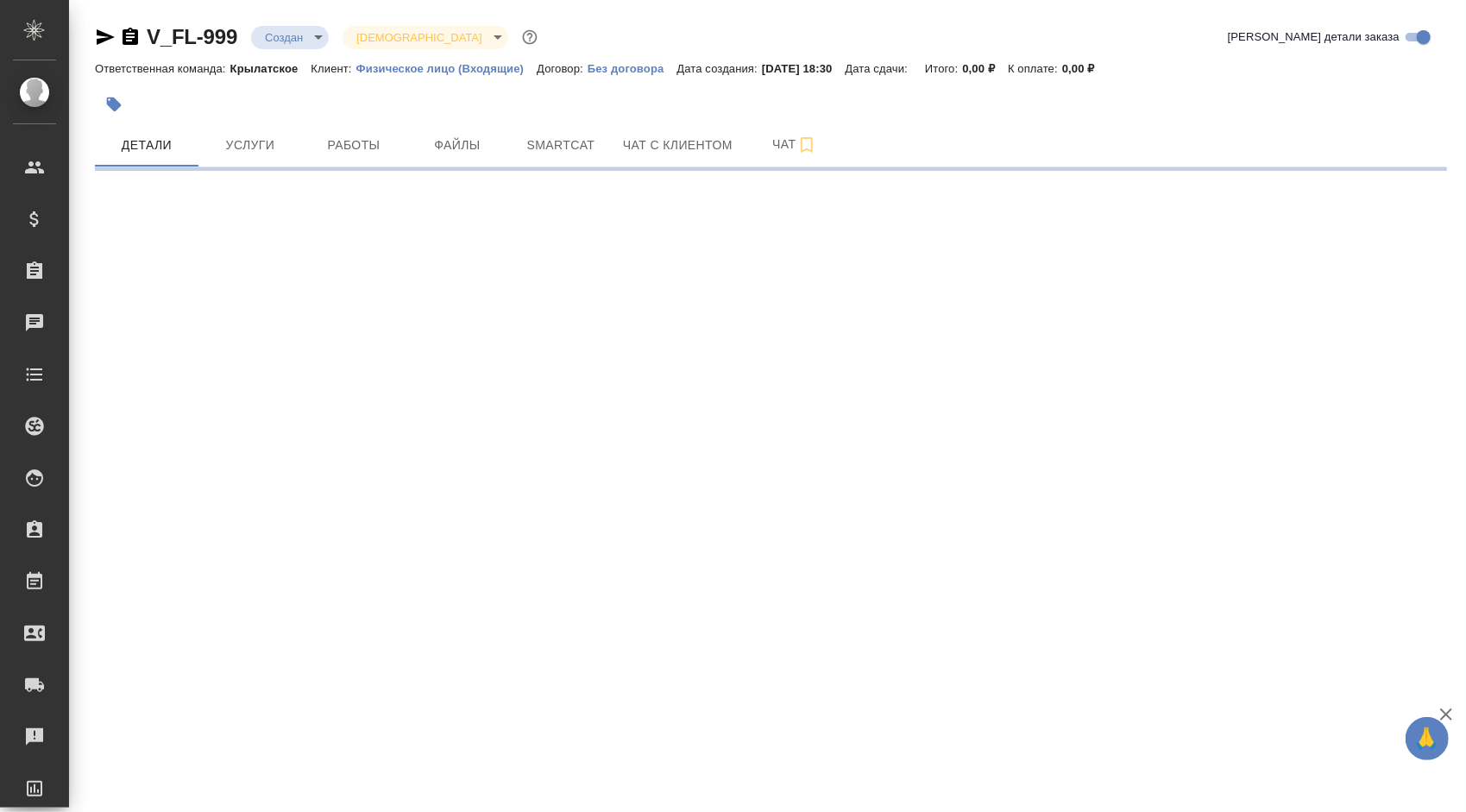
select select "RU"
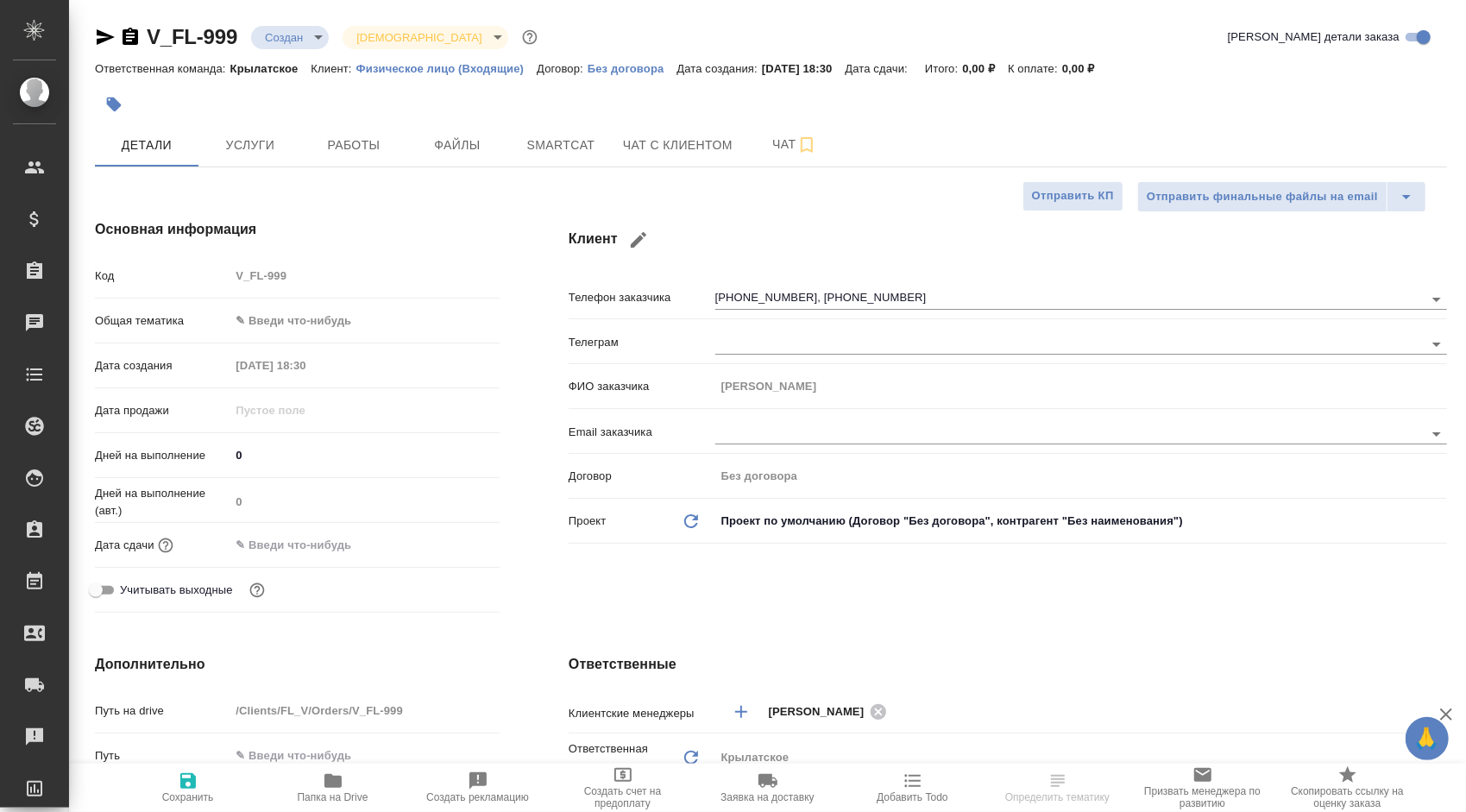
type textarea "x"
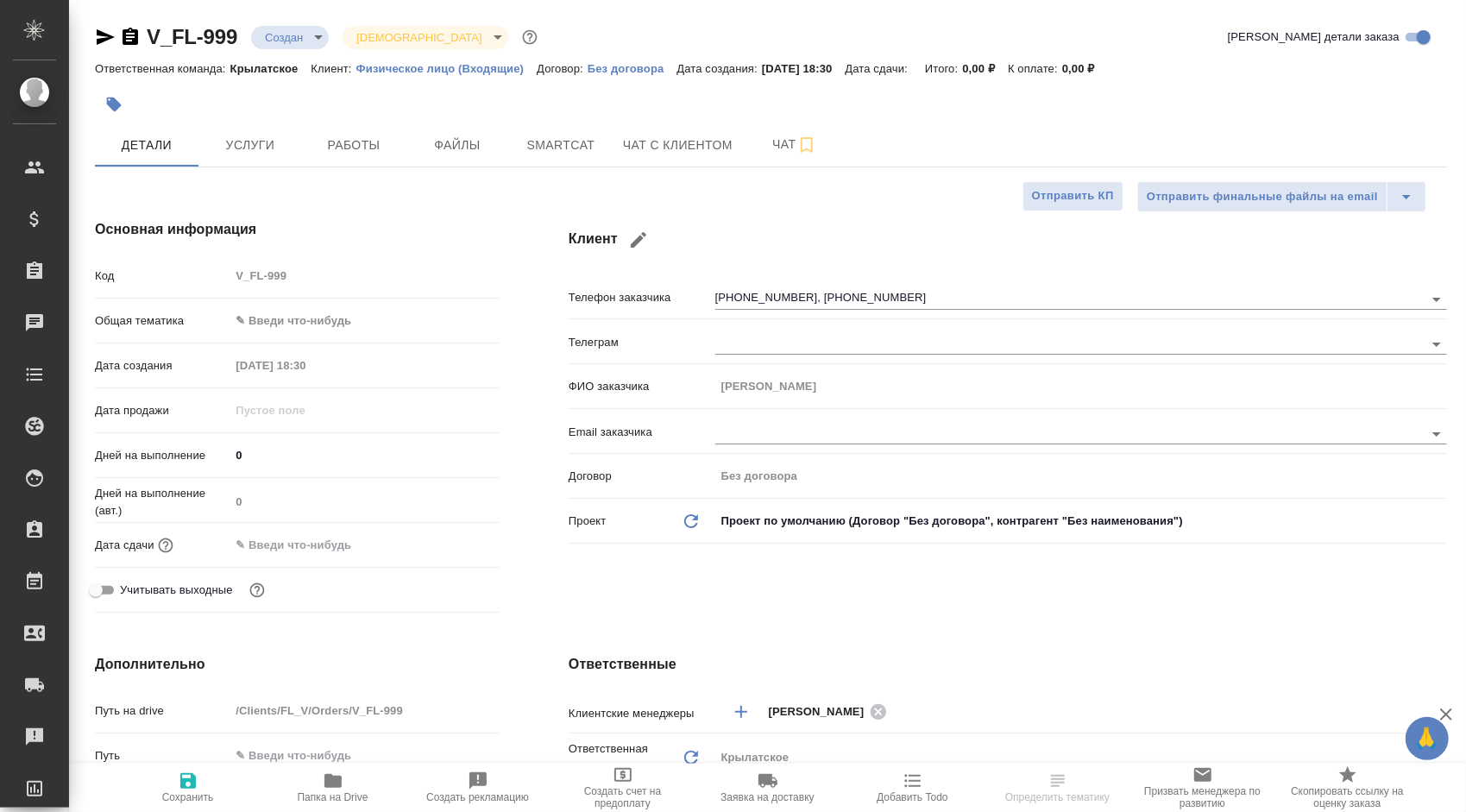
type textarea "x"
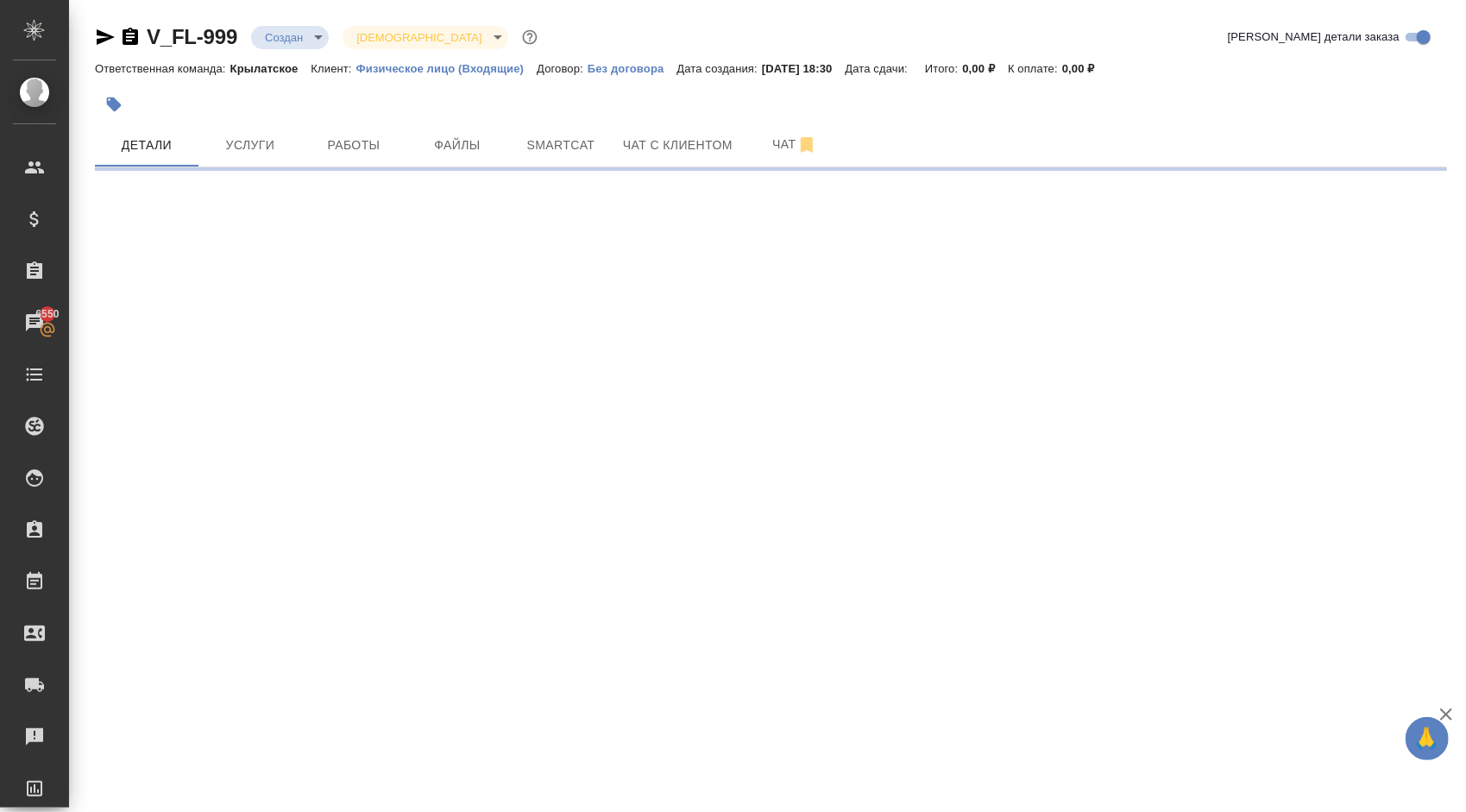
select select "RU"
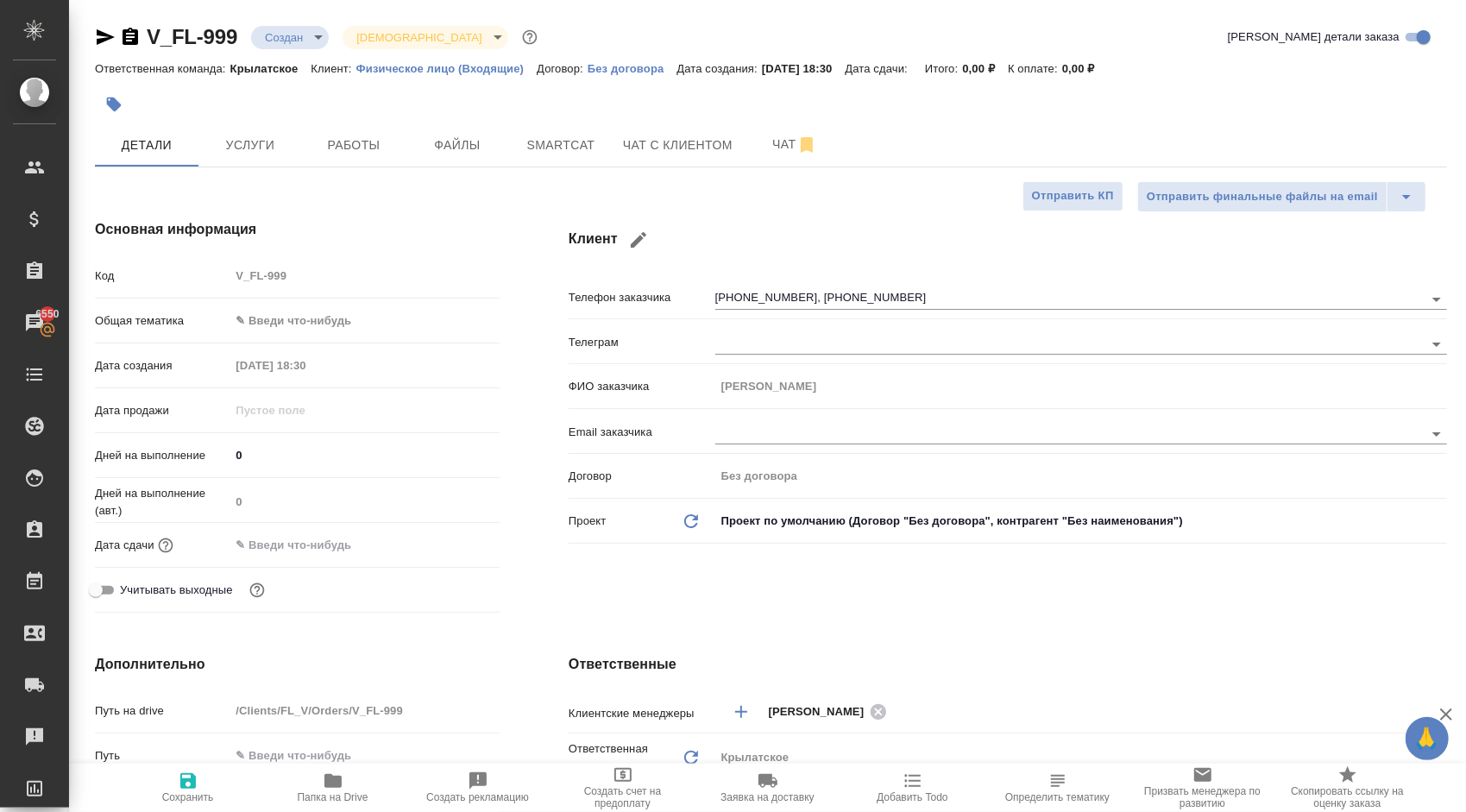
type textarea "x"
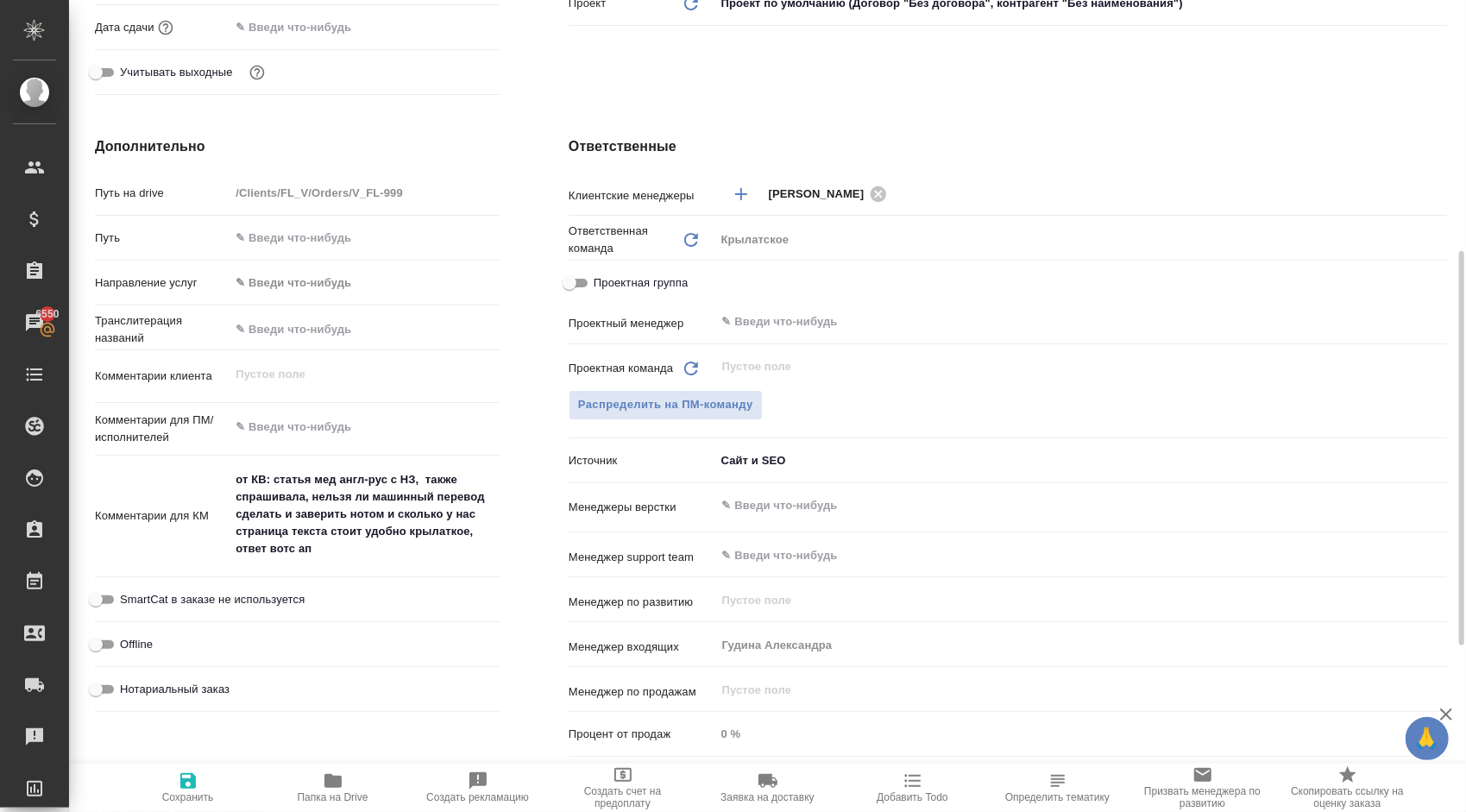
scroll to position [858, 0]
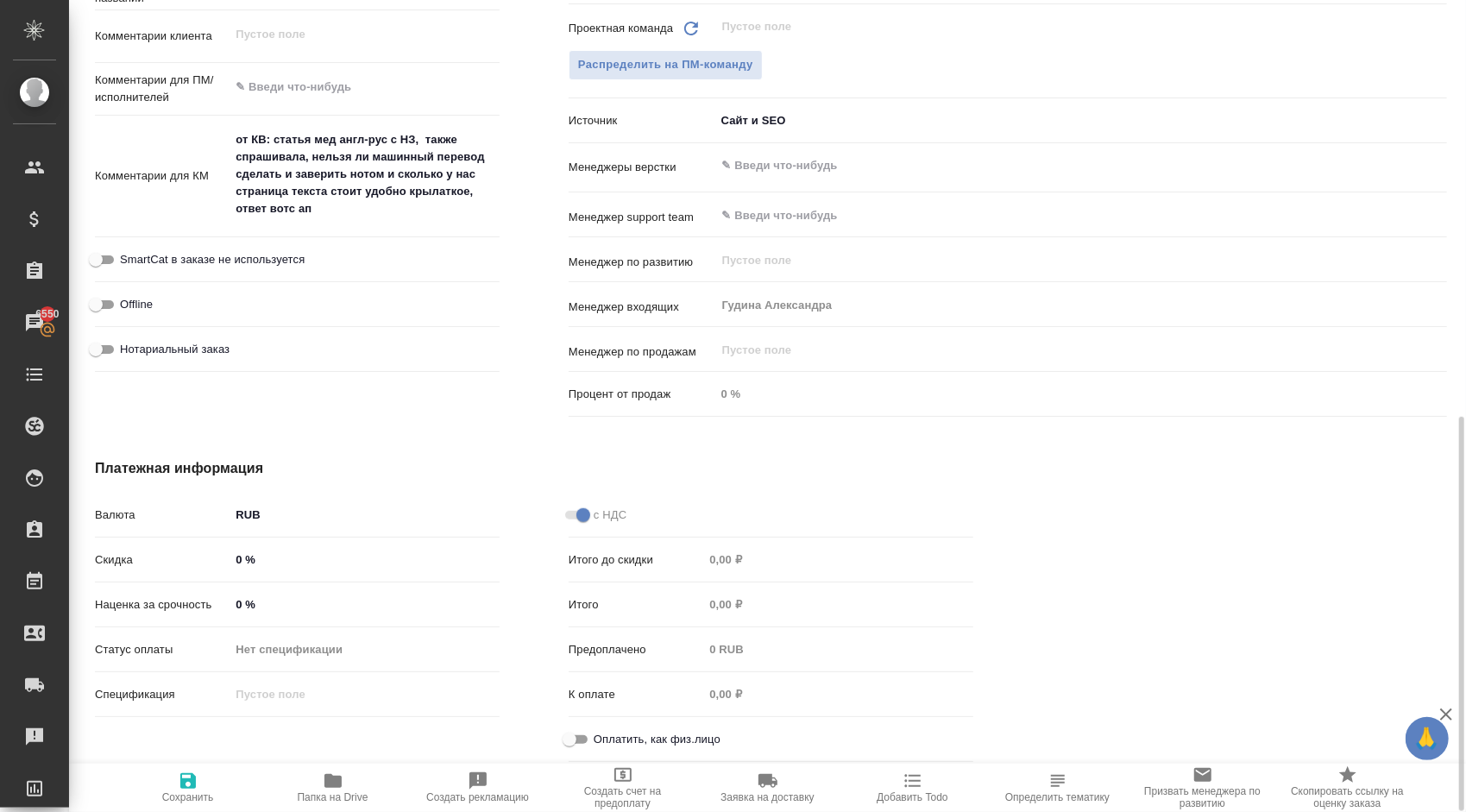
click at [566, 737] on input "Оплатить, как физ.лицо" at bounding box center [569, 739] width 62 height 21
checkbox input "true"
type textarea "x"
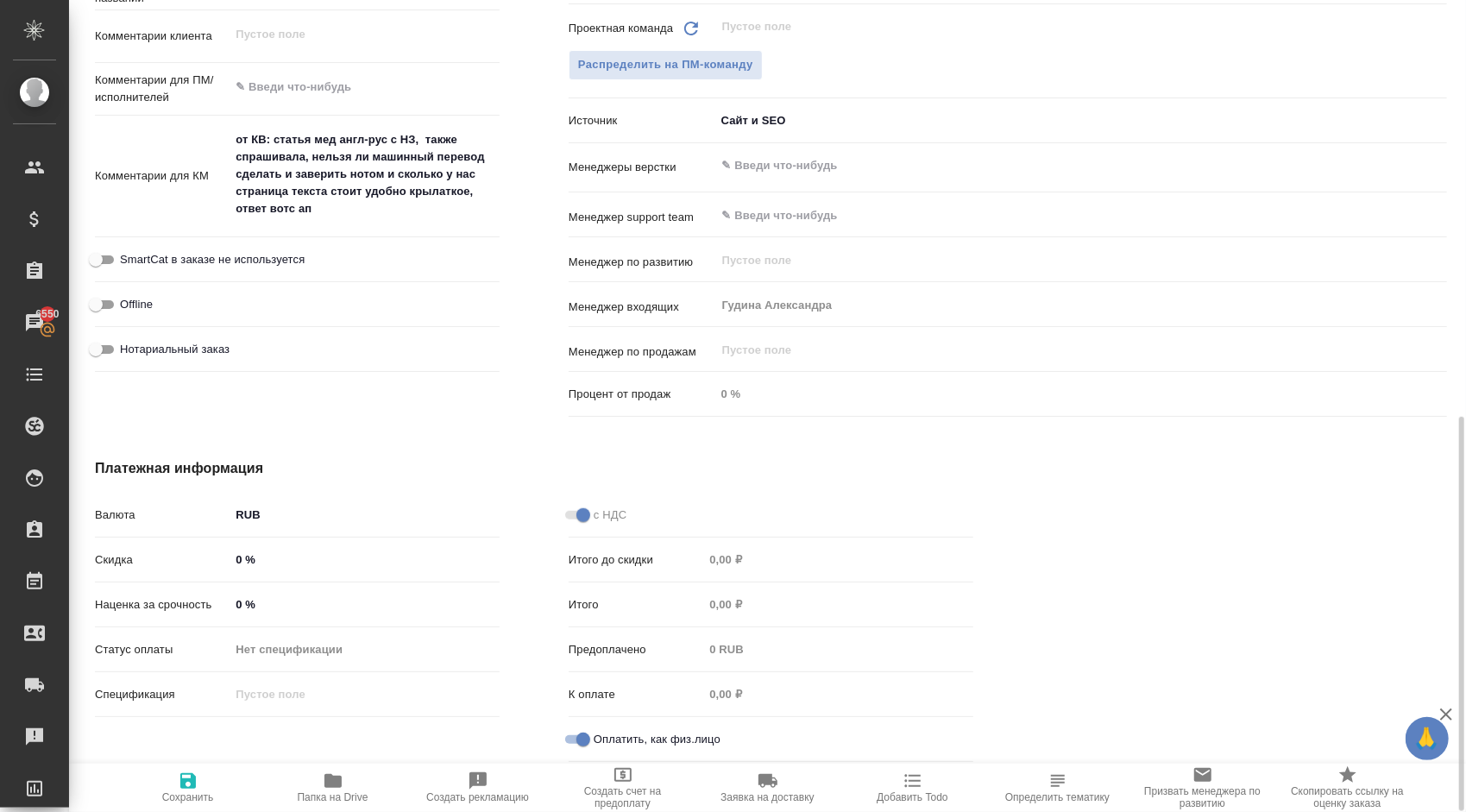
click at [209, 791] on span "Сохранить" at bounding box center [188, 797] width 52 height 12
type textarea "x"
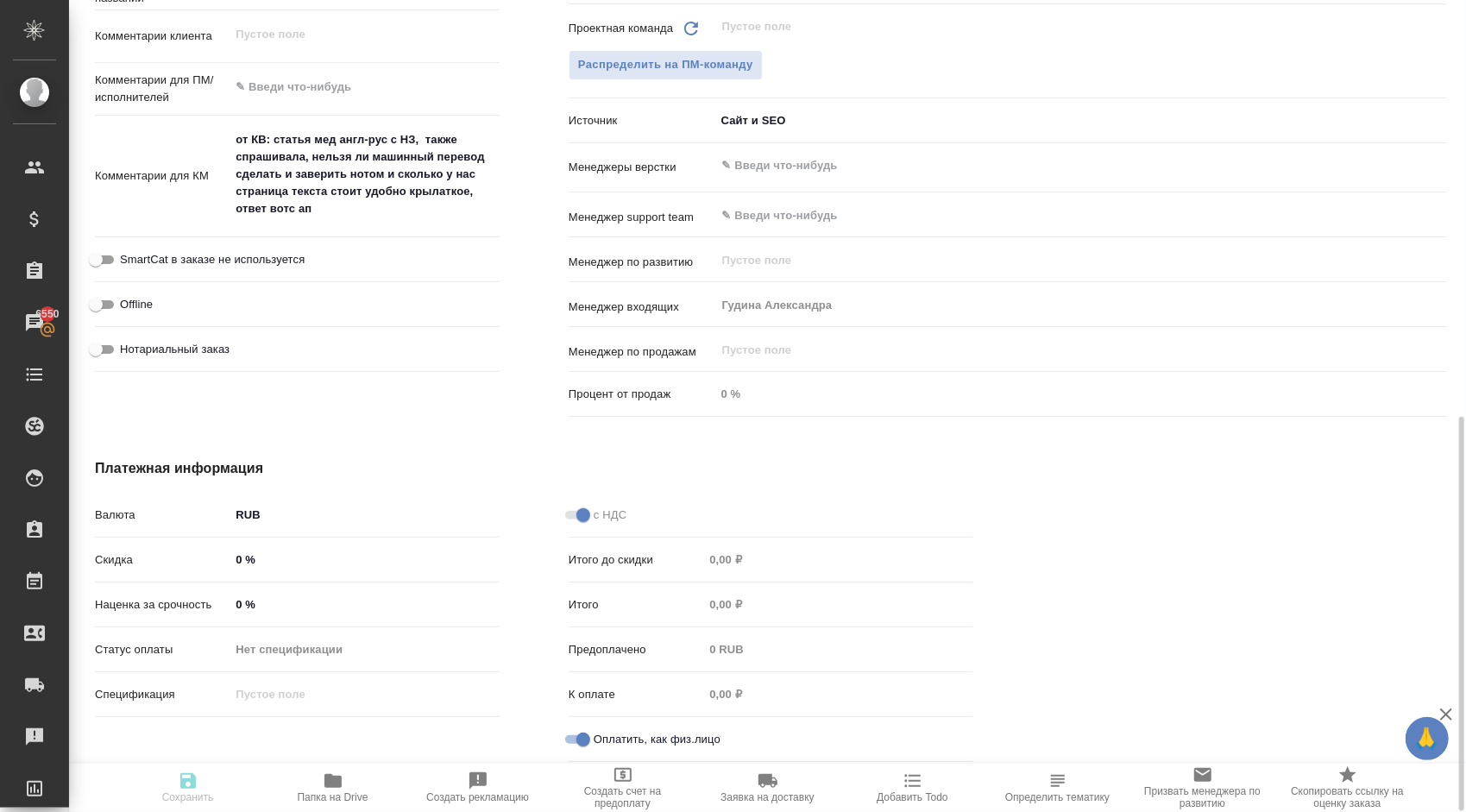
type textarea "x"
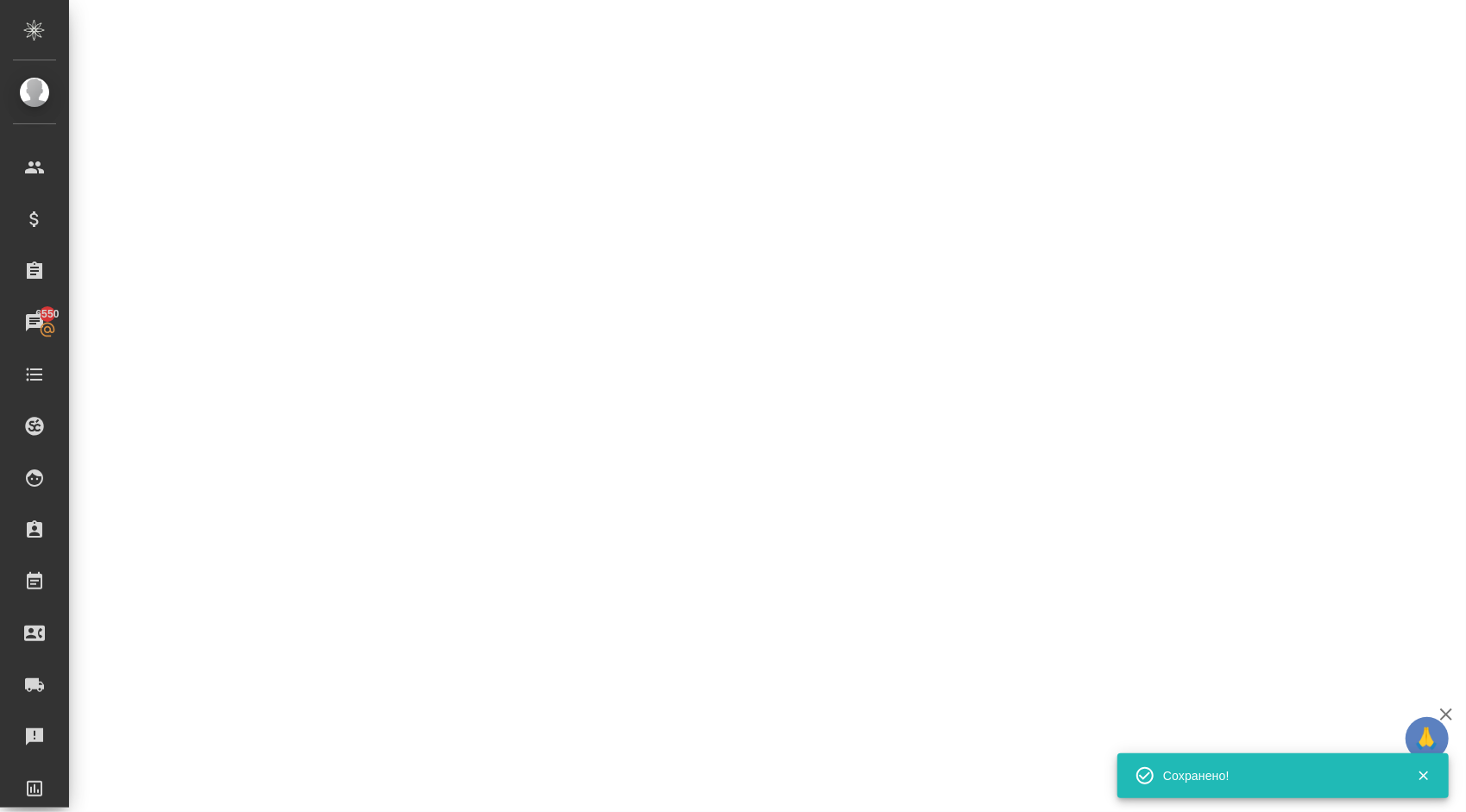
select select "RU"
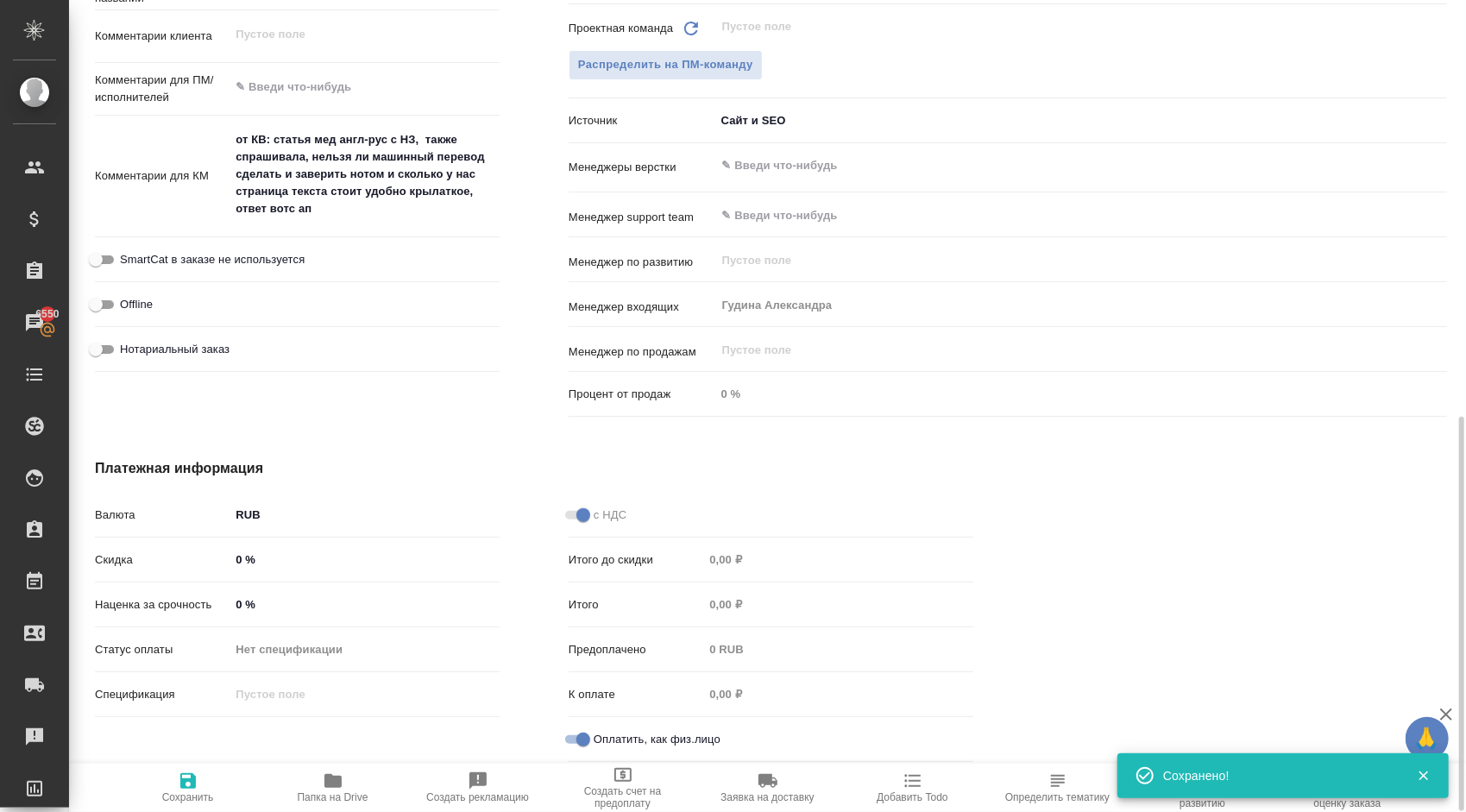
type textarea "x"
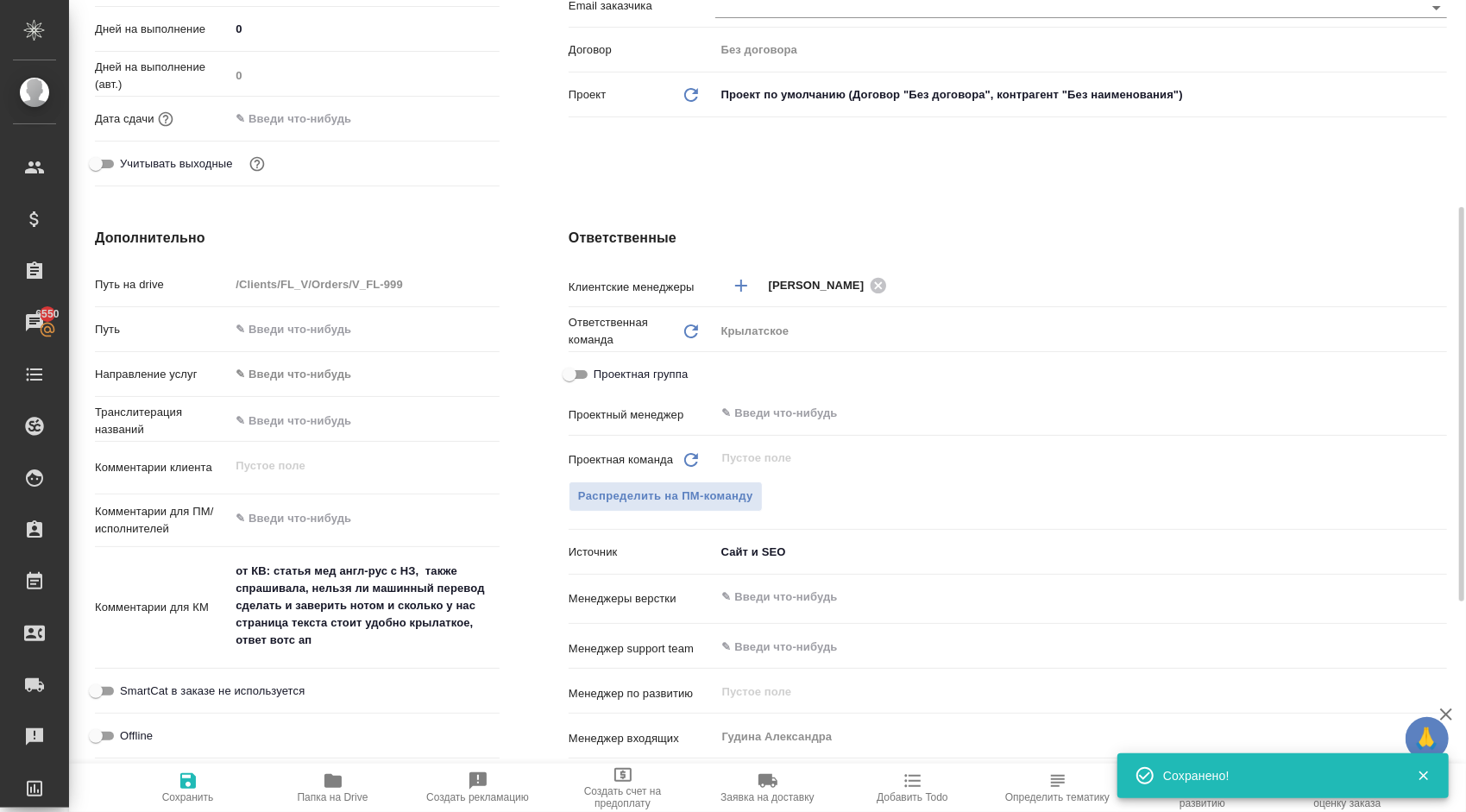
scroll to position [0, 0]
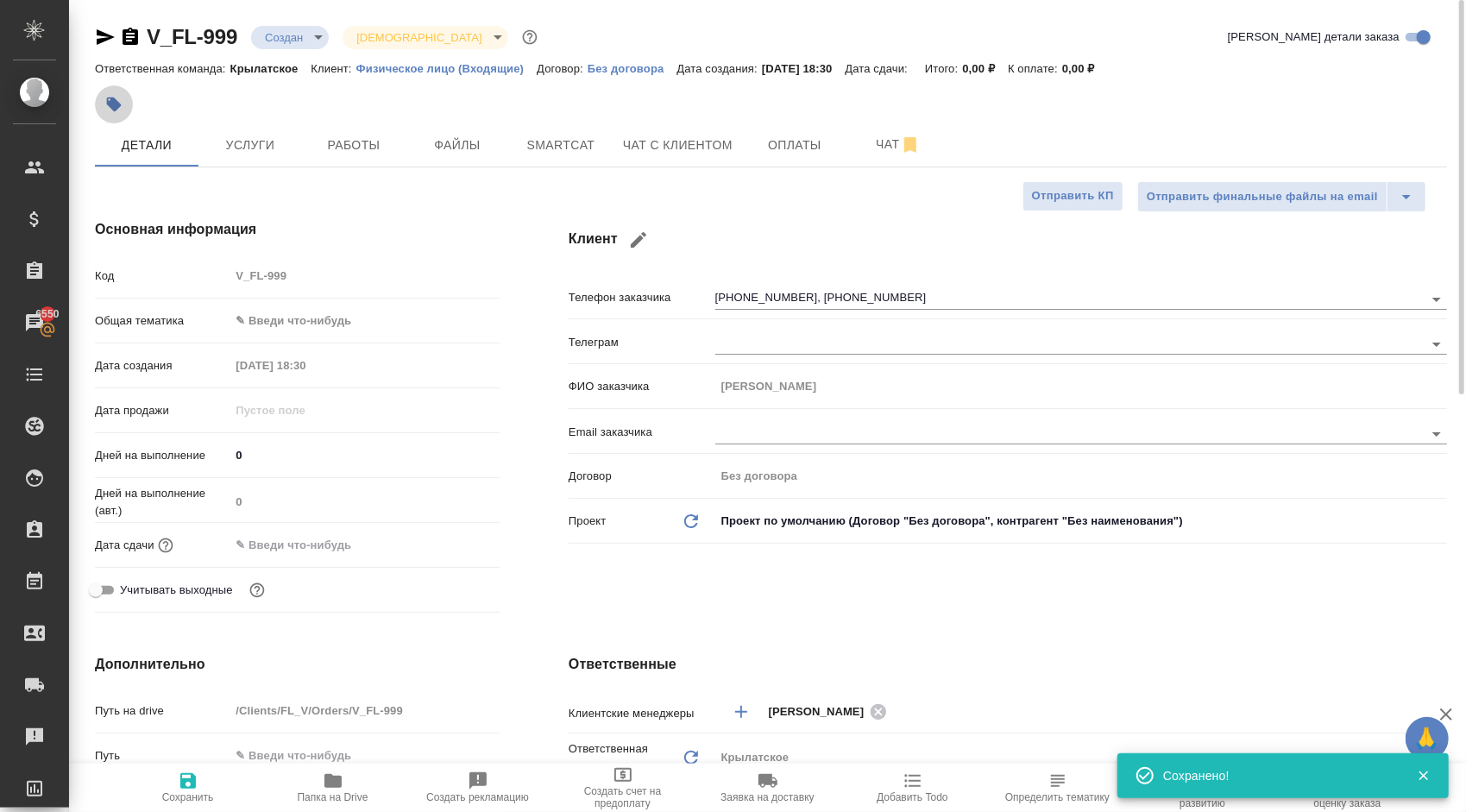
click at [103, 107] on button "button" at bounding box center [114, 104] width 38 height 38
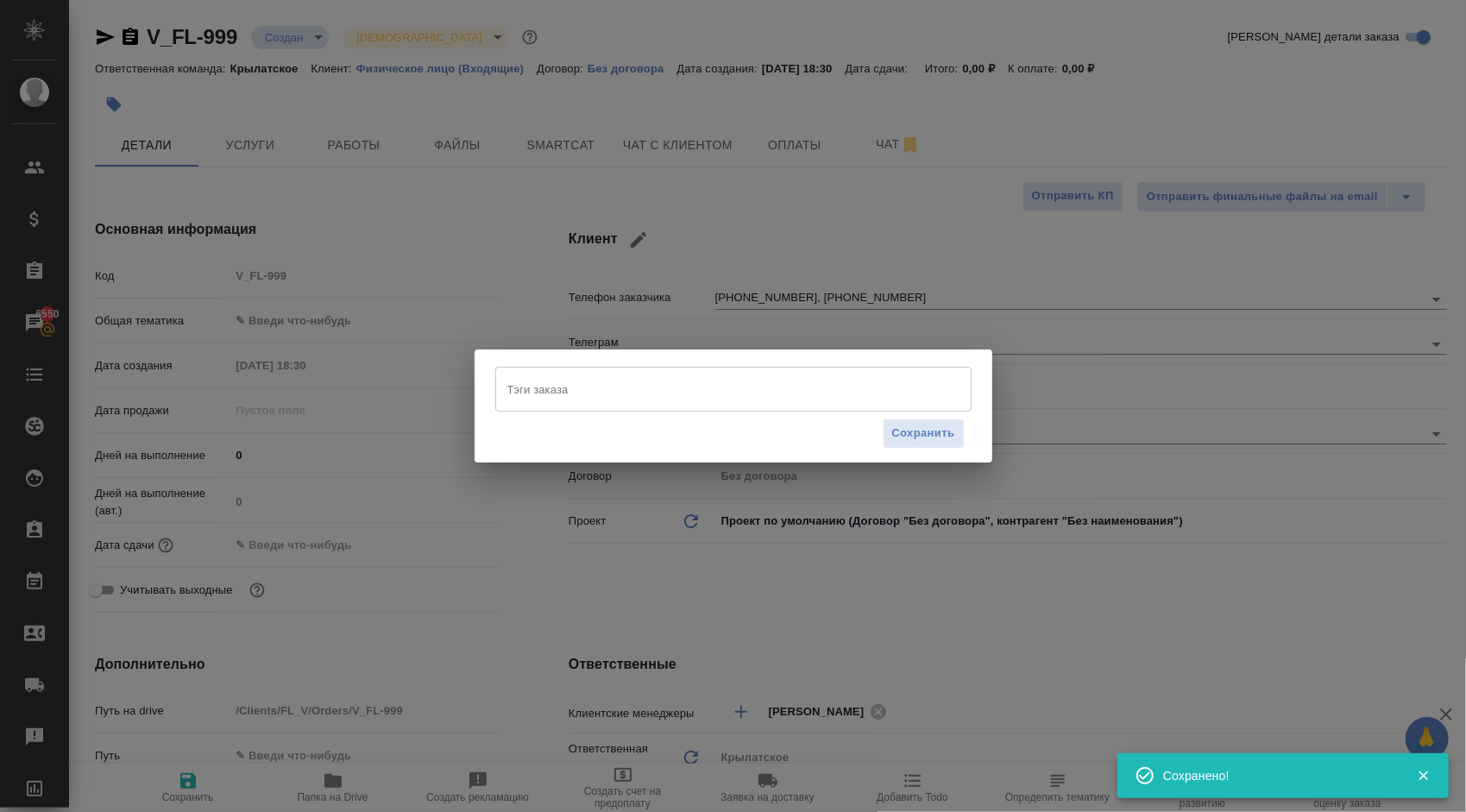
click at [576, 405] on div "Тэги заказа" at bounding box center [733, 389] width 476 height 45
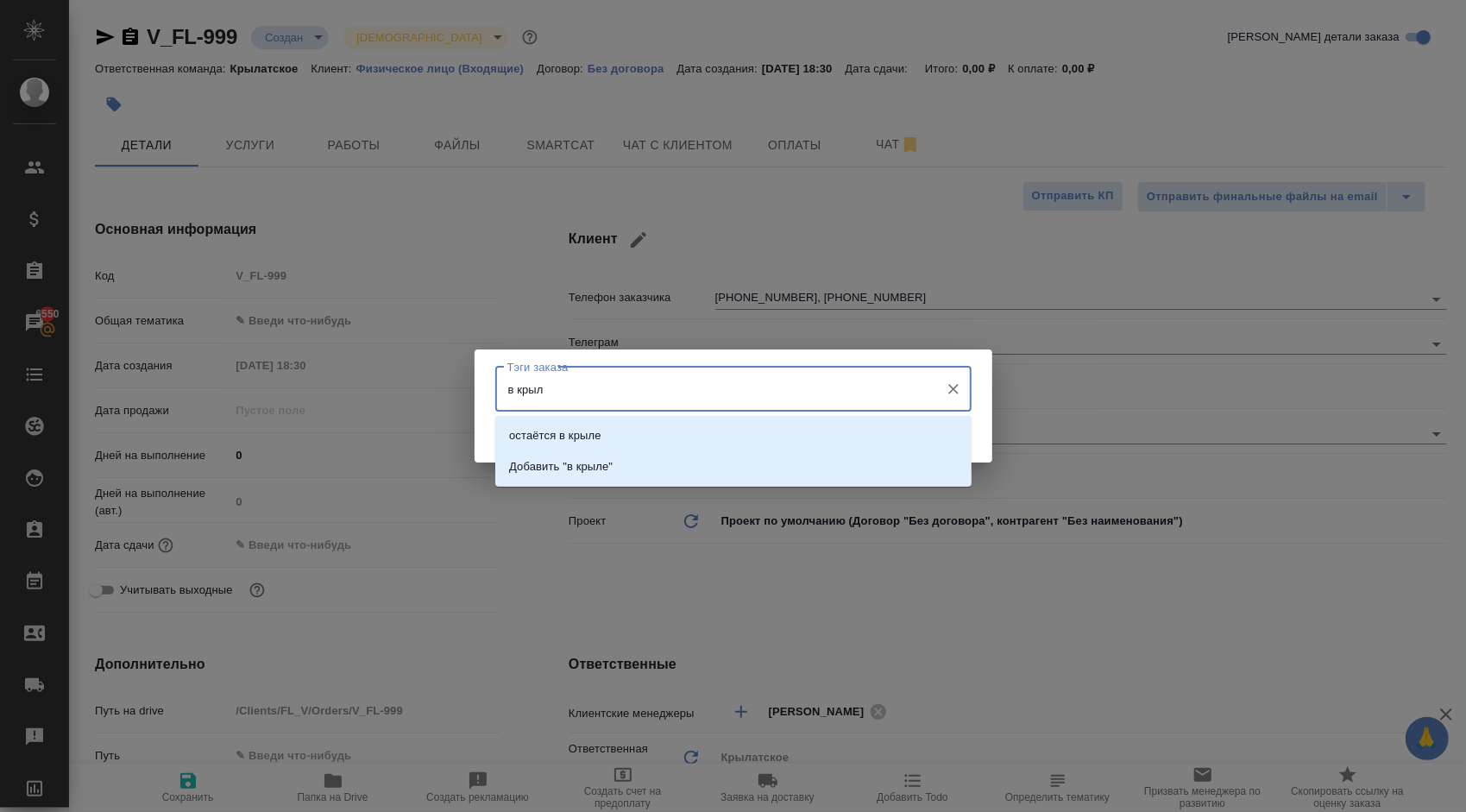
type input "в крыле"
click at [629, 434] on li "остаётся в крыле" at bounding box center [733, 435] width 476 height 31
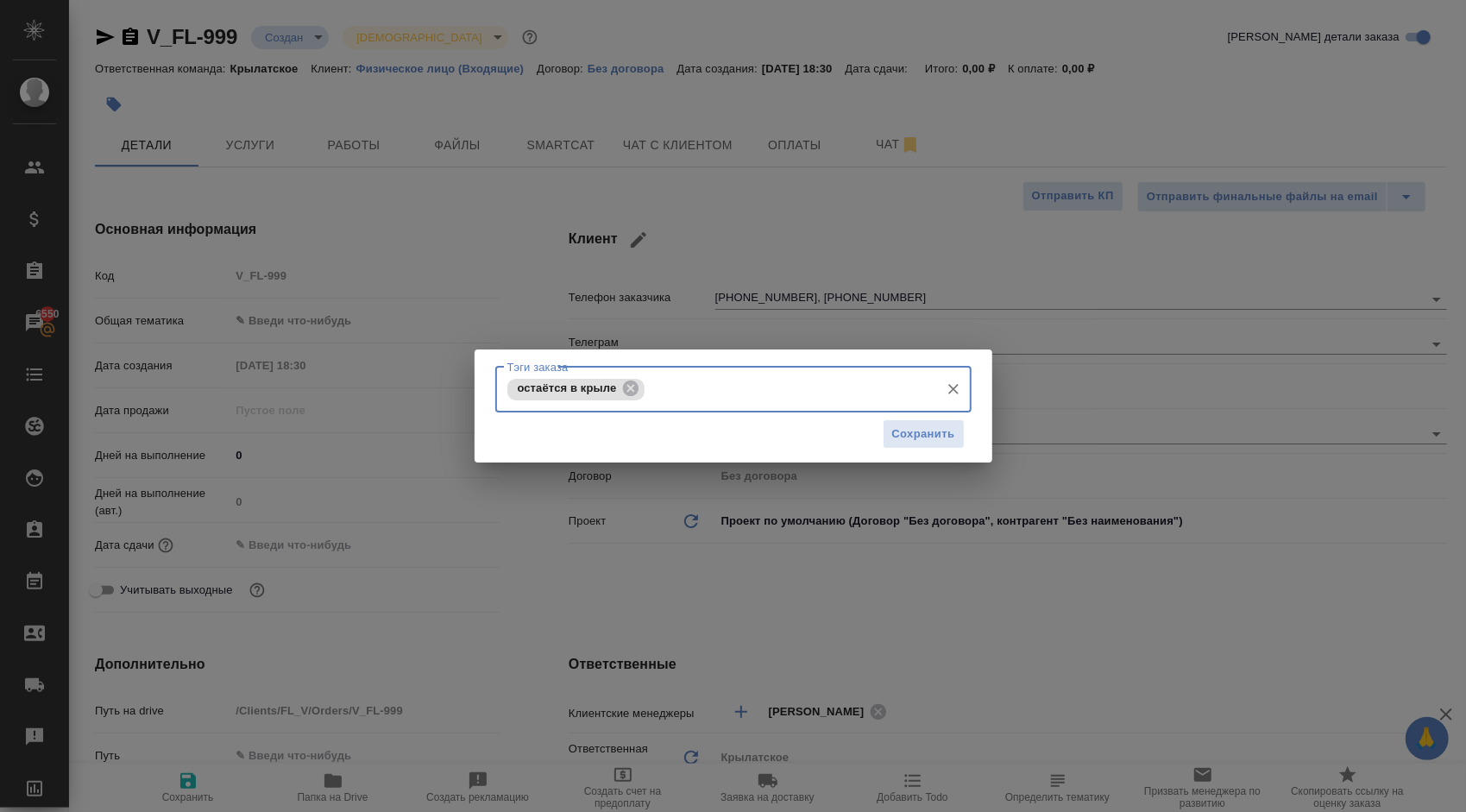
click at [907, 416] on div "Сохранить" at bounding box center [733, 434] width 476 height 44
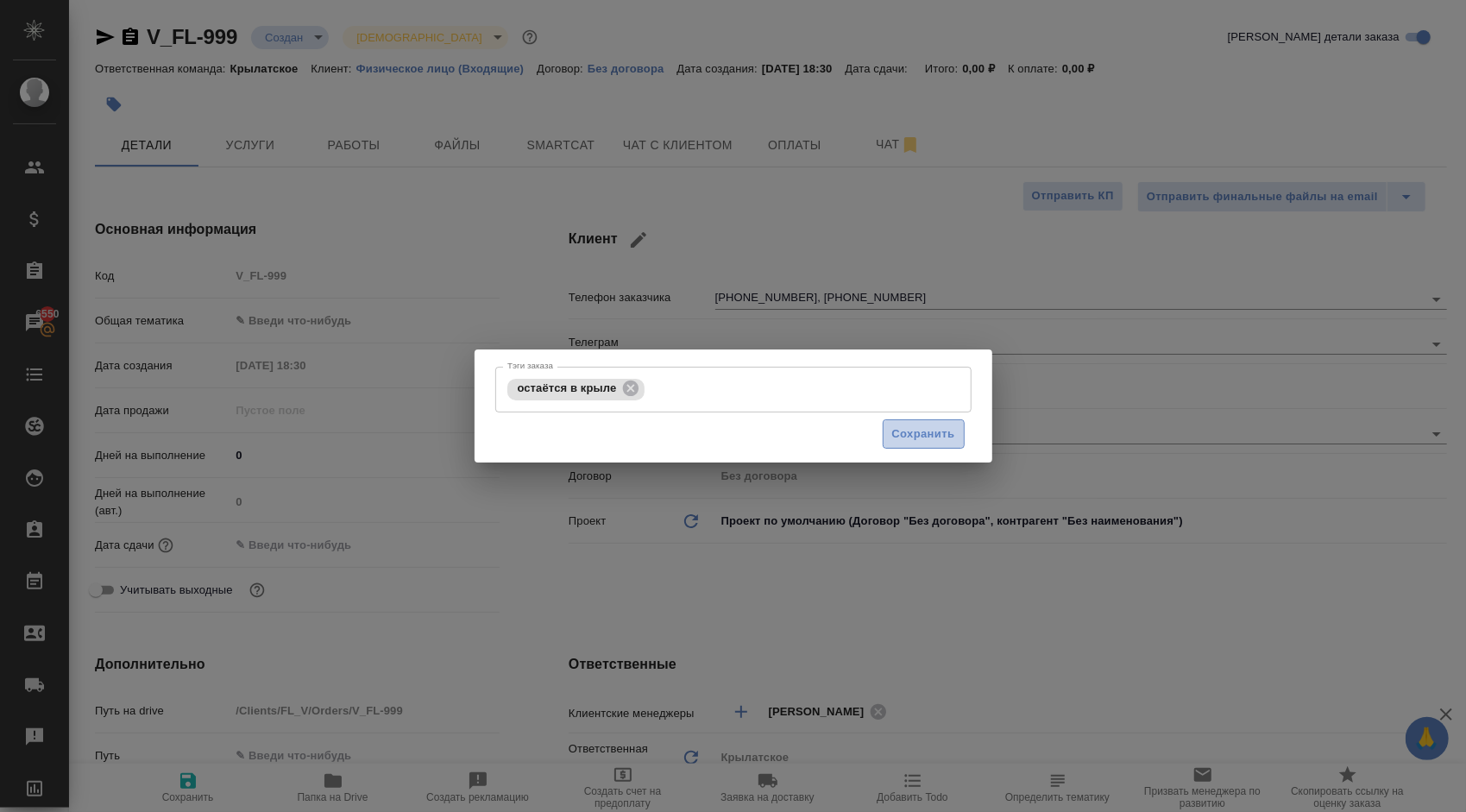
click at [910, 428] on span "Сохранить" at bounding box center [923, 435] width 63 height 20
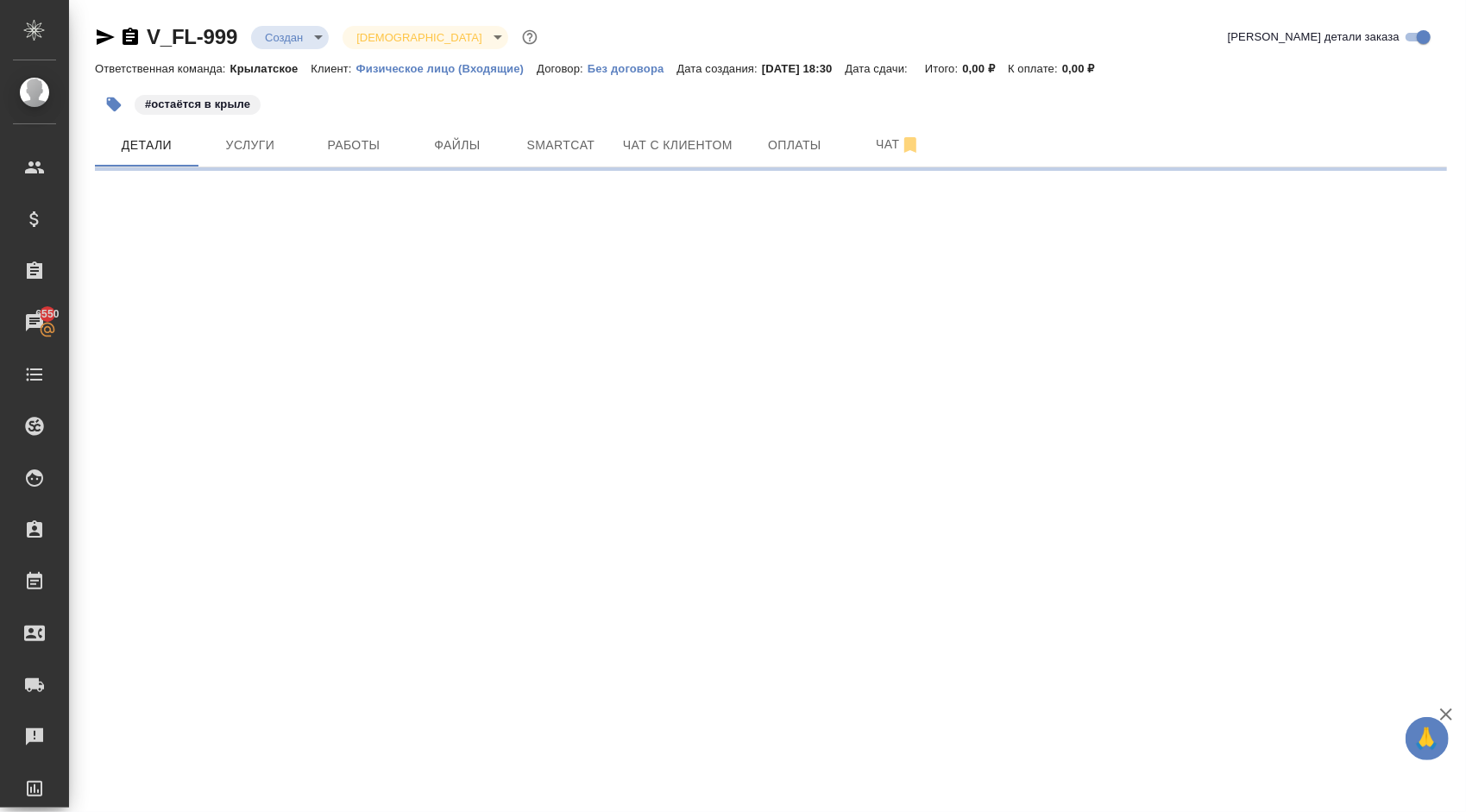
select select "RU"
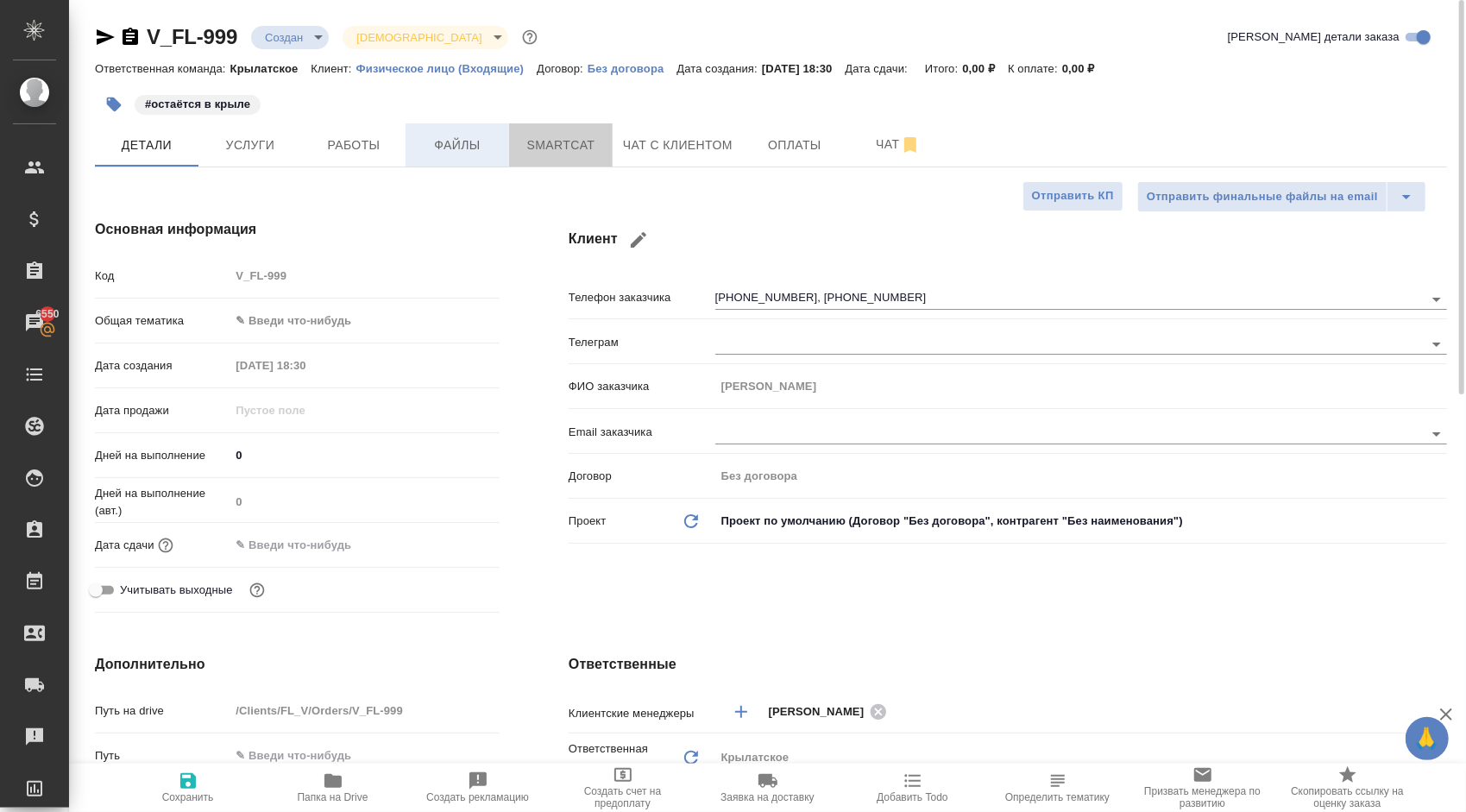
drag, startPoint x: 581, startPoint y: 128, endPoint x: 476, endPoint y: 129, distance: 104.4
click at [476, 129] on div "Детали Услуги Работы Файлы Smartcat Чат с клиентом Оплаты Чат" at bounding box center [771, 144] width 1352 height 43
click at [476, 129] on button "Файлы" at bounding box center [458, 144] width 104 height 43
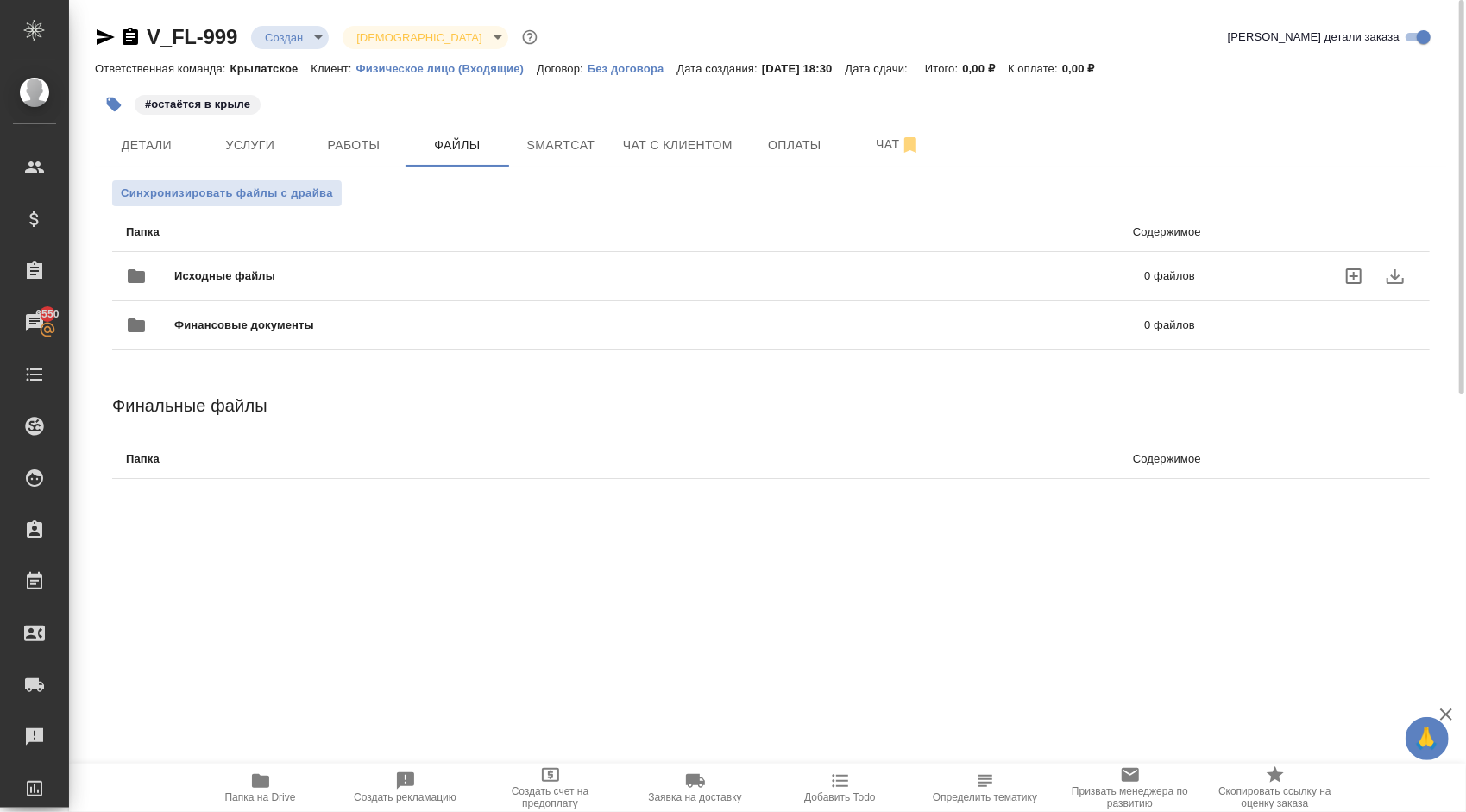
click at [288, 286] on div "Исходные файлы 0 файлов" at bounding box center [660, 275] width 1069 height 41
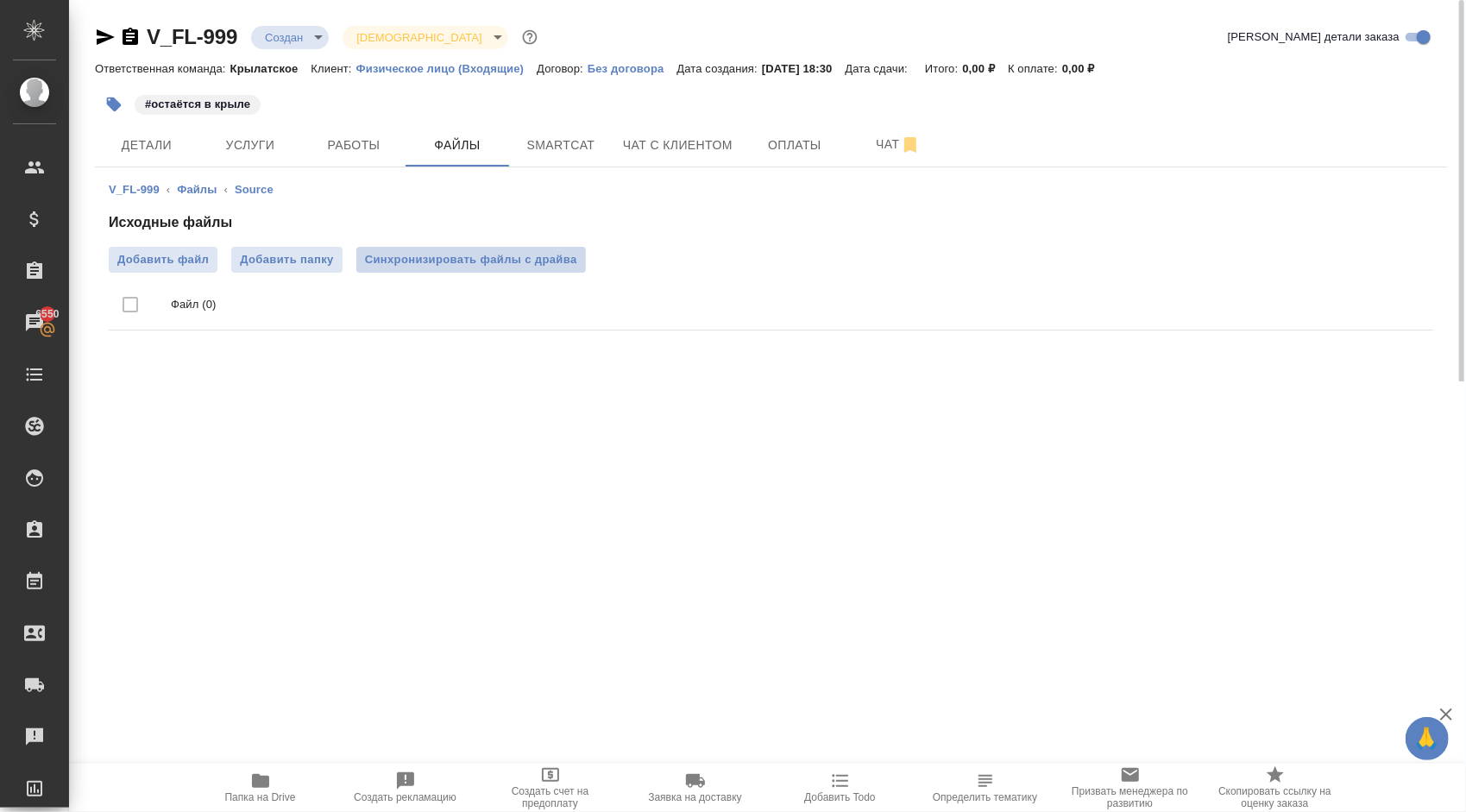
click at [528, 259] on span "Синхронизировать файлы с драйва" at bounding box center [471, 259] width 212 height 17
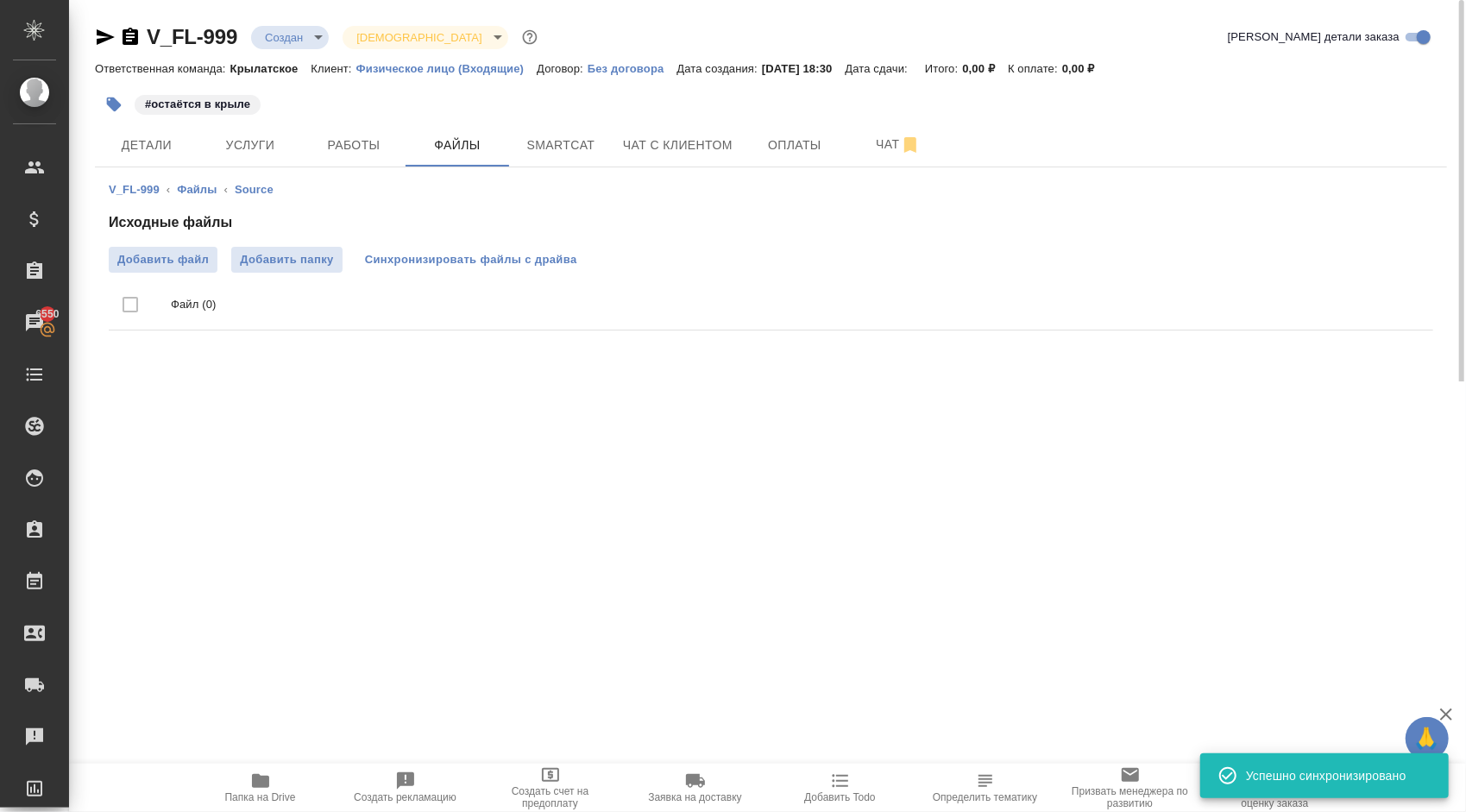
click at [563, 256] on span "Синхронизировать файлы с драйва" at bounding box center [471, 259] width 212 height 17
click at [160, 152] on span "Детали" at bounding box center [146, 146] width 83 height 22
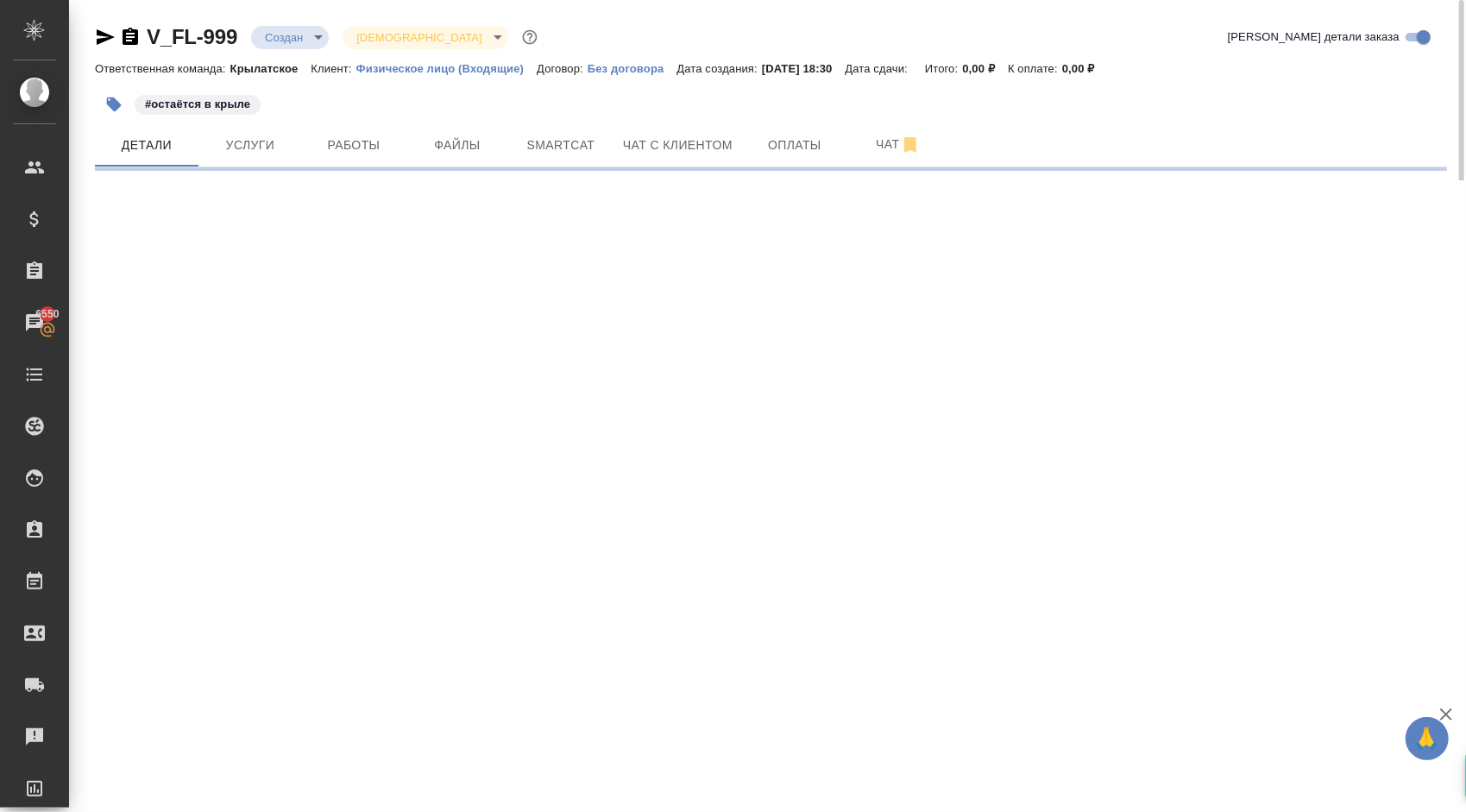
select select "RU"
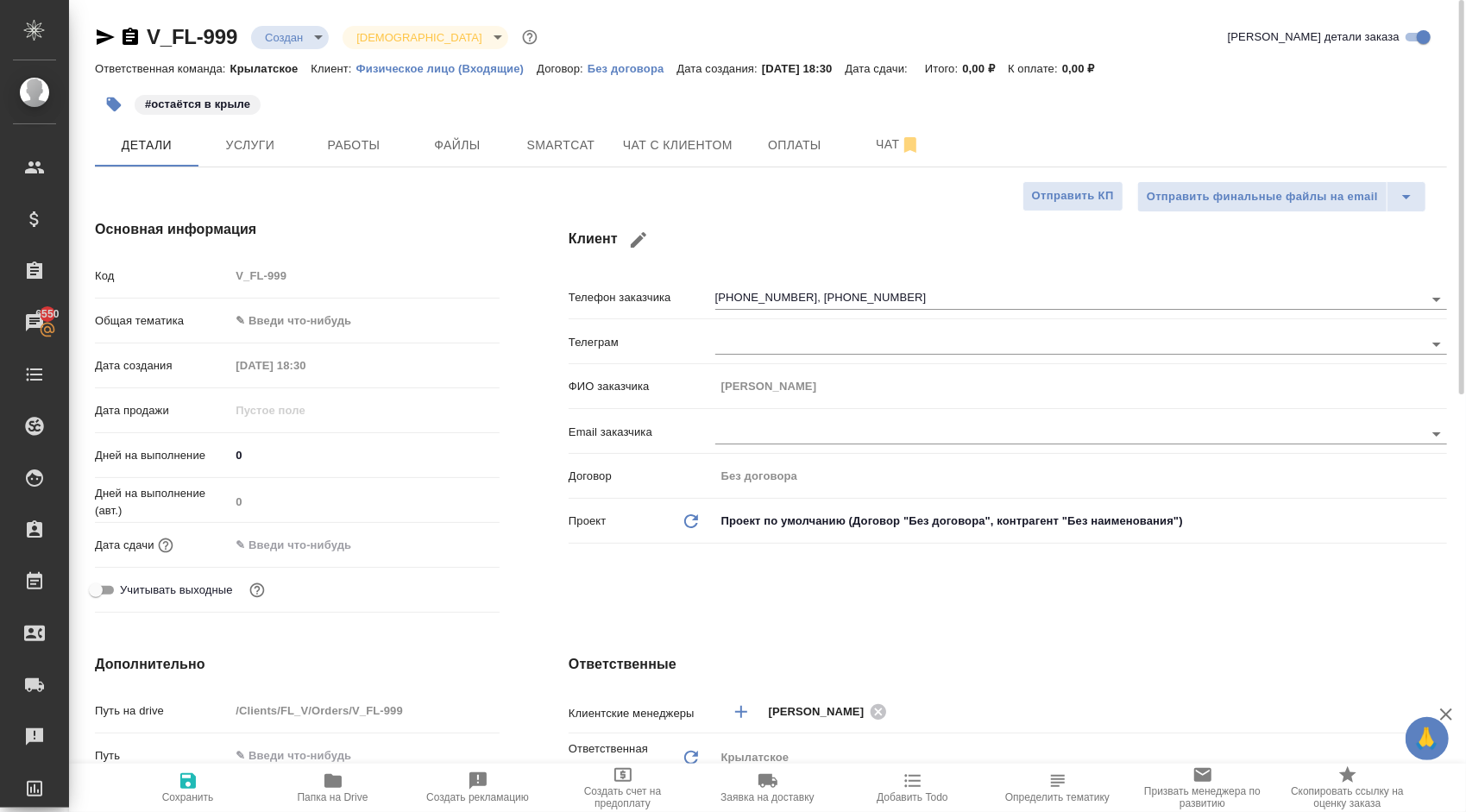
type textarea "x"
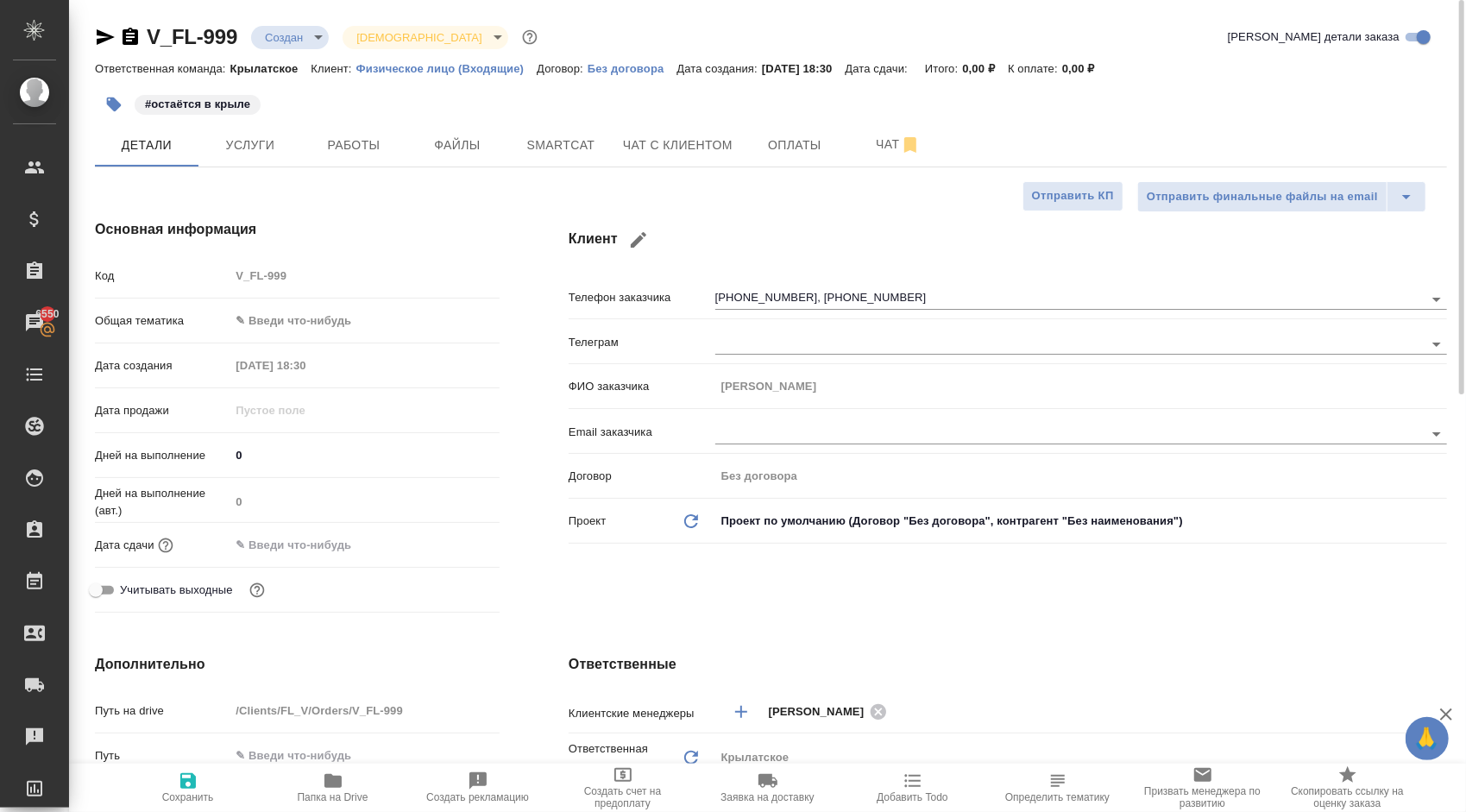
type textarea "x"
click at [461, 147] on span "Файлы" at bounding box center [457, 146] width 83 height 22
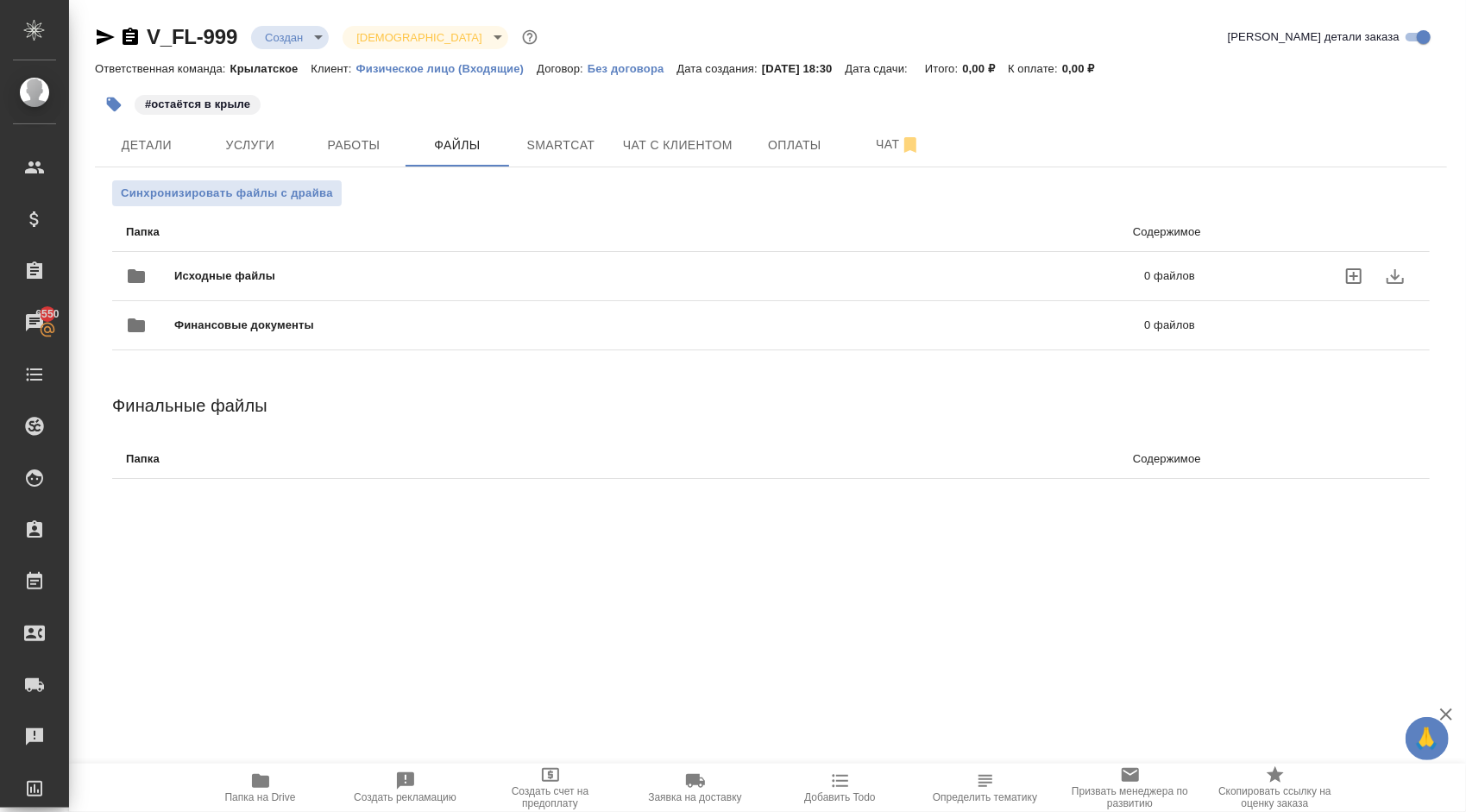
click at [262, 274] on span "Исходные файлы" at bounding box center [442, 275] width 536 height 17
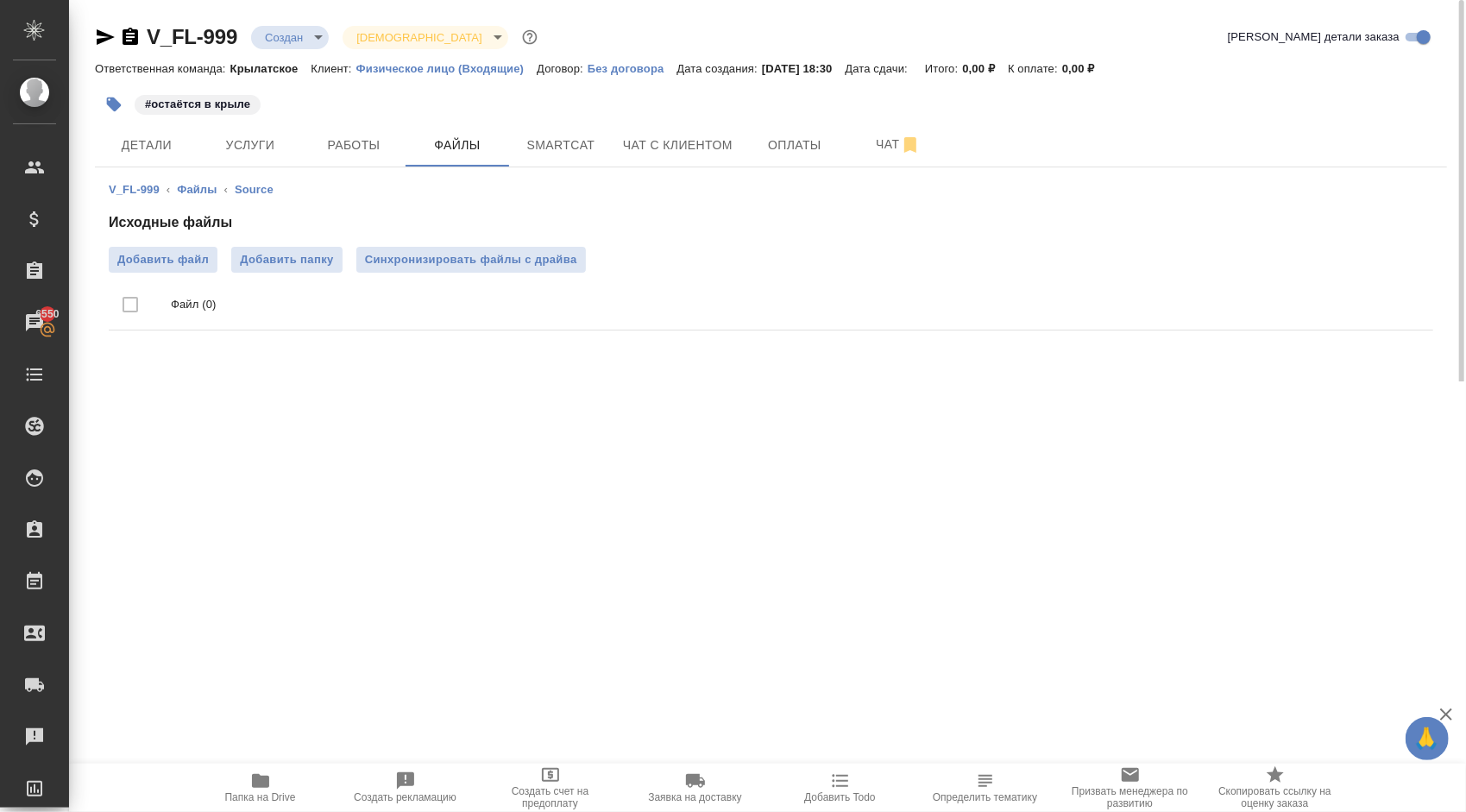
click at [260, 777] on icon "button" at bounding box center [260, 781] width 17 height 14
drag, startPoint x: 544, startPoint y: 140, endPoint x: 682, endPoint y: 171, distance: 141.5
click at [676, 179] on div "V_FL-999 Создан new Святая троица holyTrinity Кратко детали заказа Ответственна…" at bounding box center [770, 190] width 1371 height 381
click at [697, 138] on span "Чат с клиентом" at bounding box center [678, 146] width 110 height 22
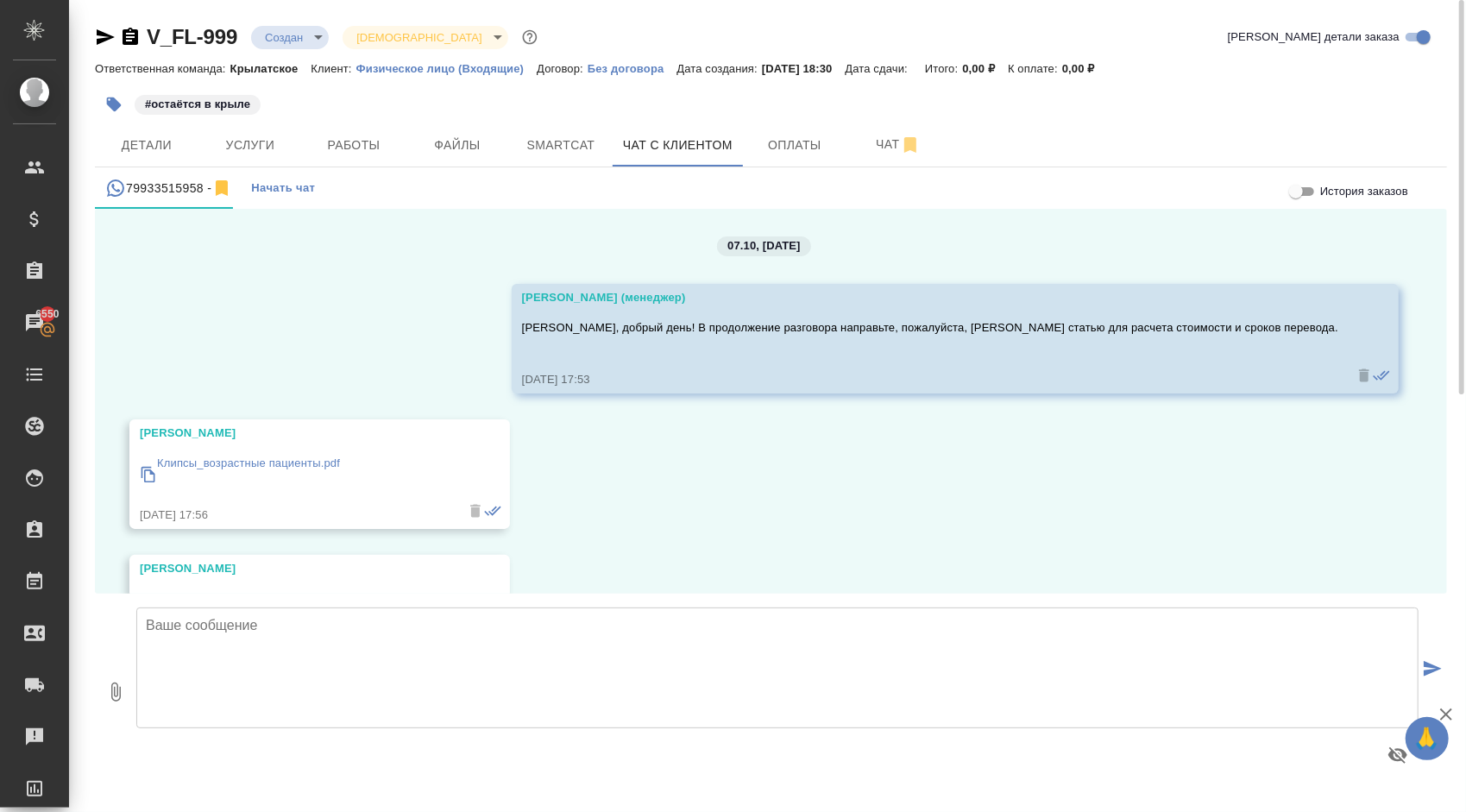
scroll to position [97, 0]
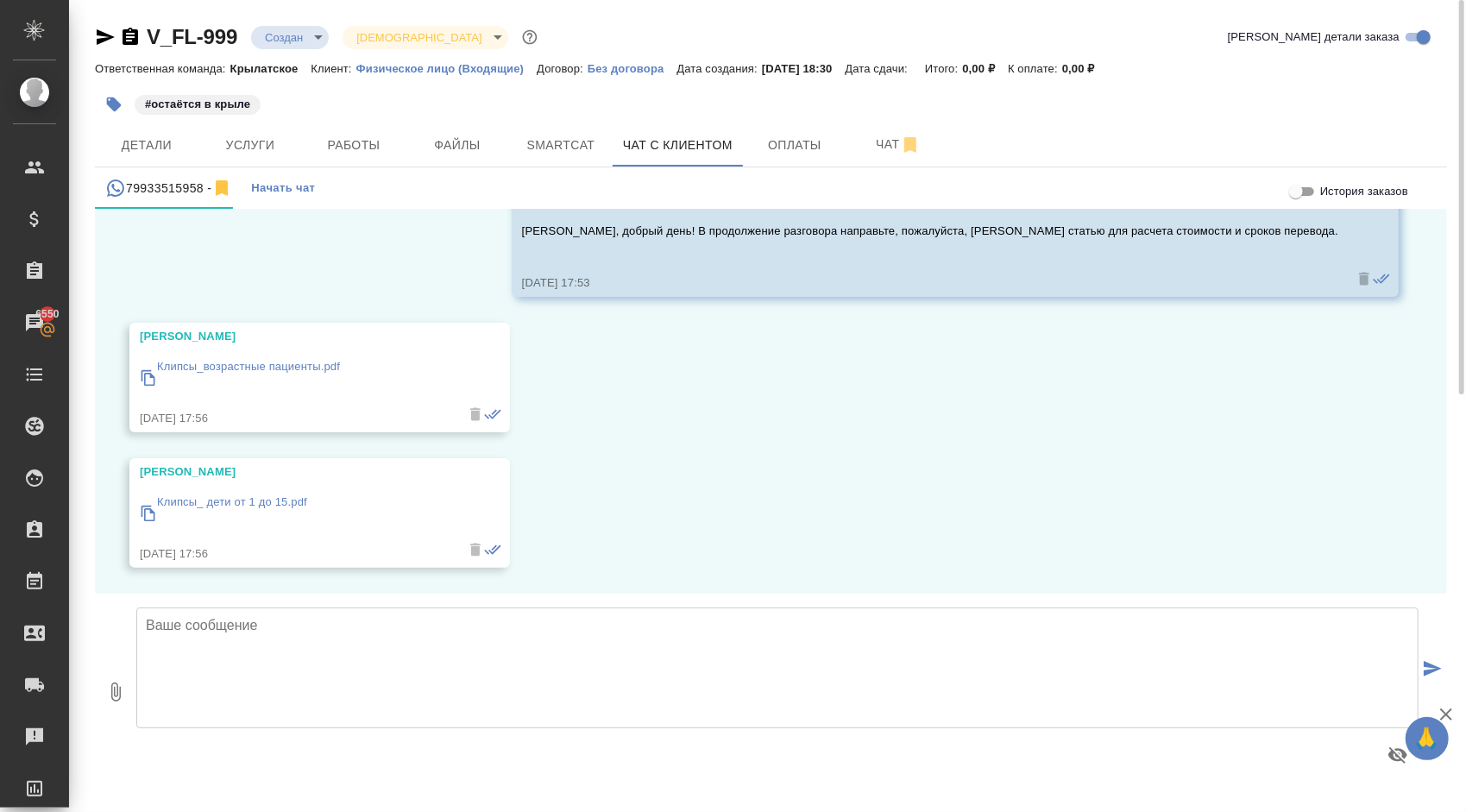
click at [286, 368] on p "Клипсы_возрастные пациенты.pdf" at bounding box center [248, 366] width 183 height 17
click at [257, 506] on p "Клипсы_ дети от 1 до 15.pdf" at bounding box center [232, 502] width 150 height 17
click at [173, 150] on span "Детали" at bounding box center [146, 146] width 83 height 22
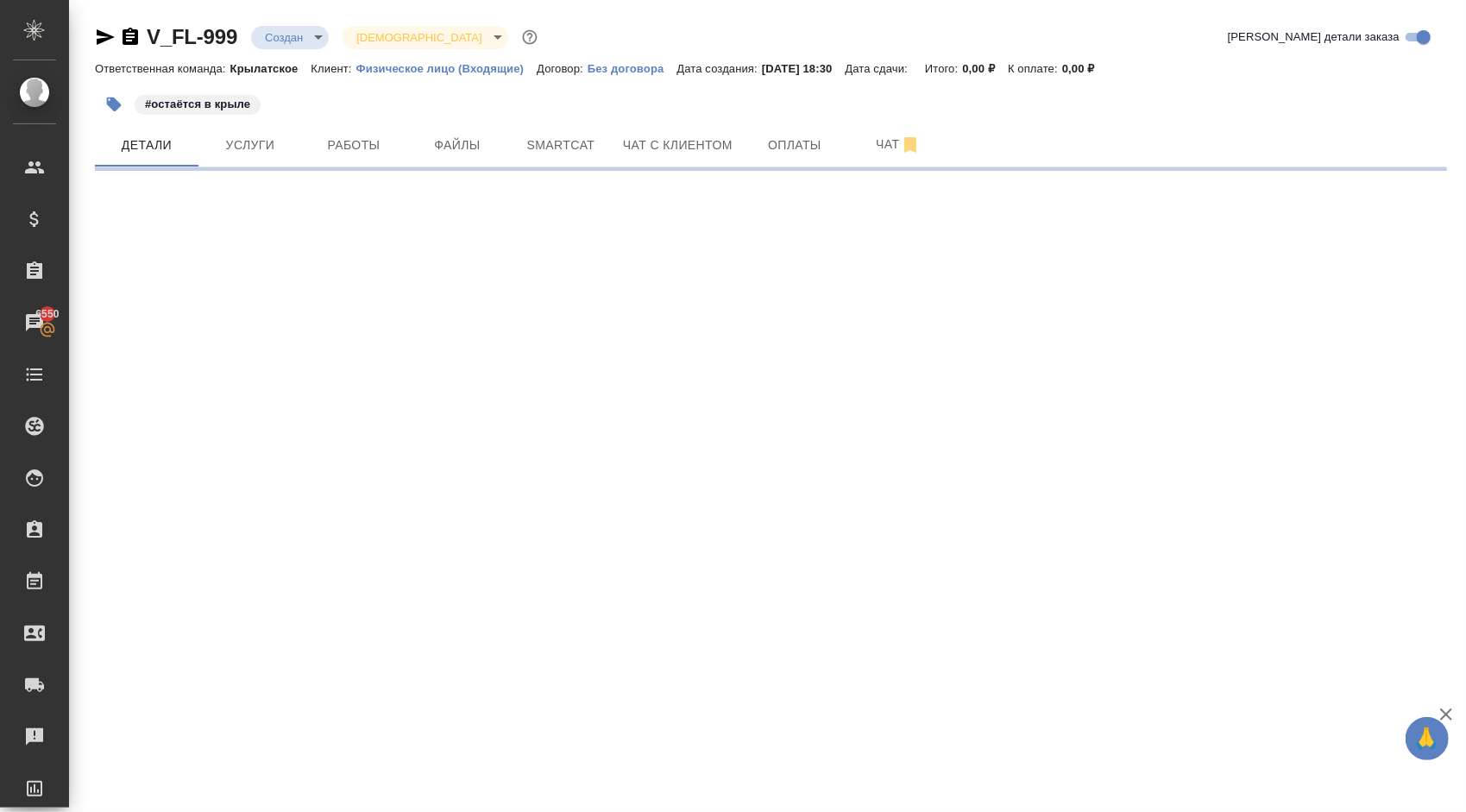
select select "RU"
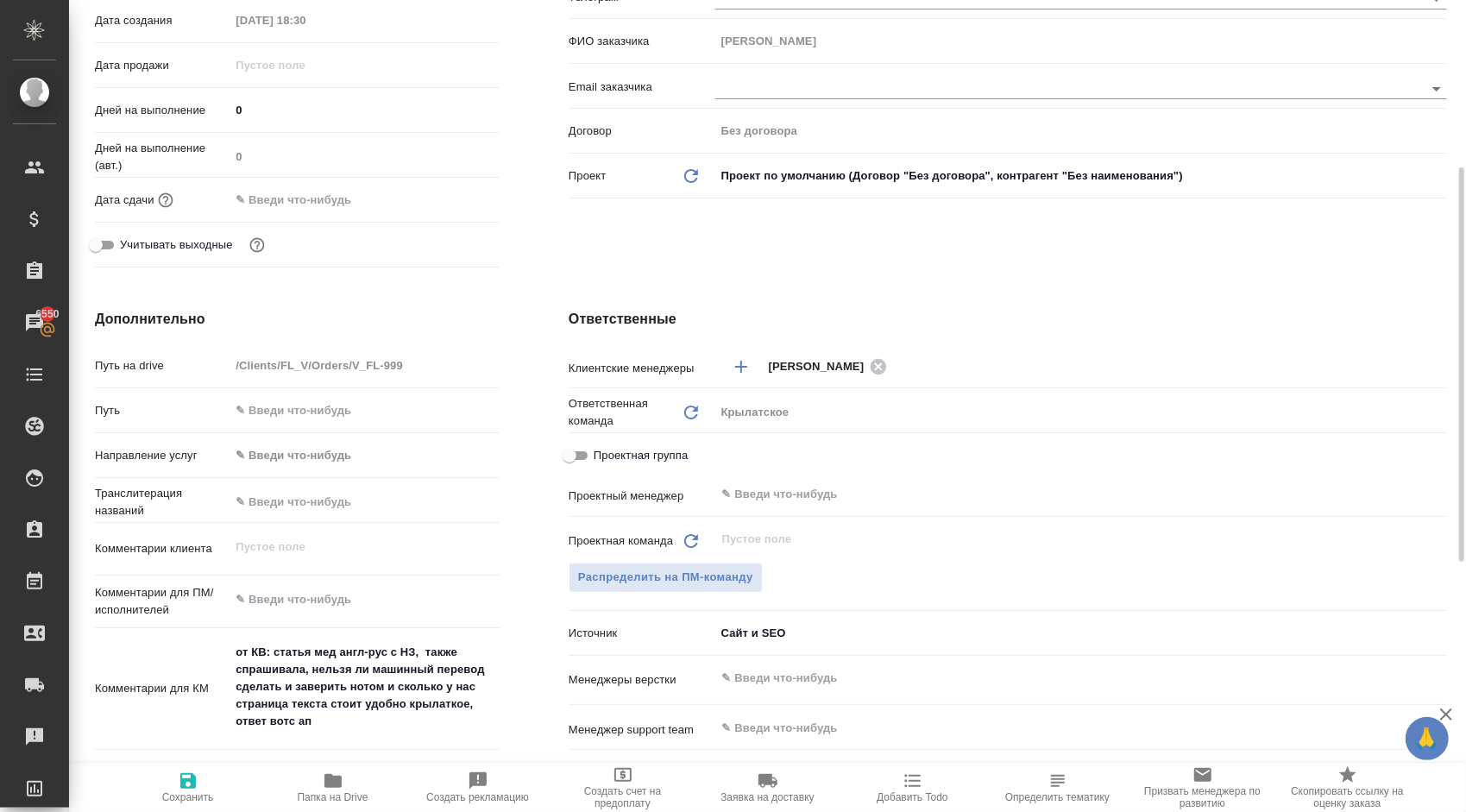
scroll to position [86, 0]
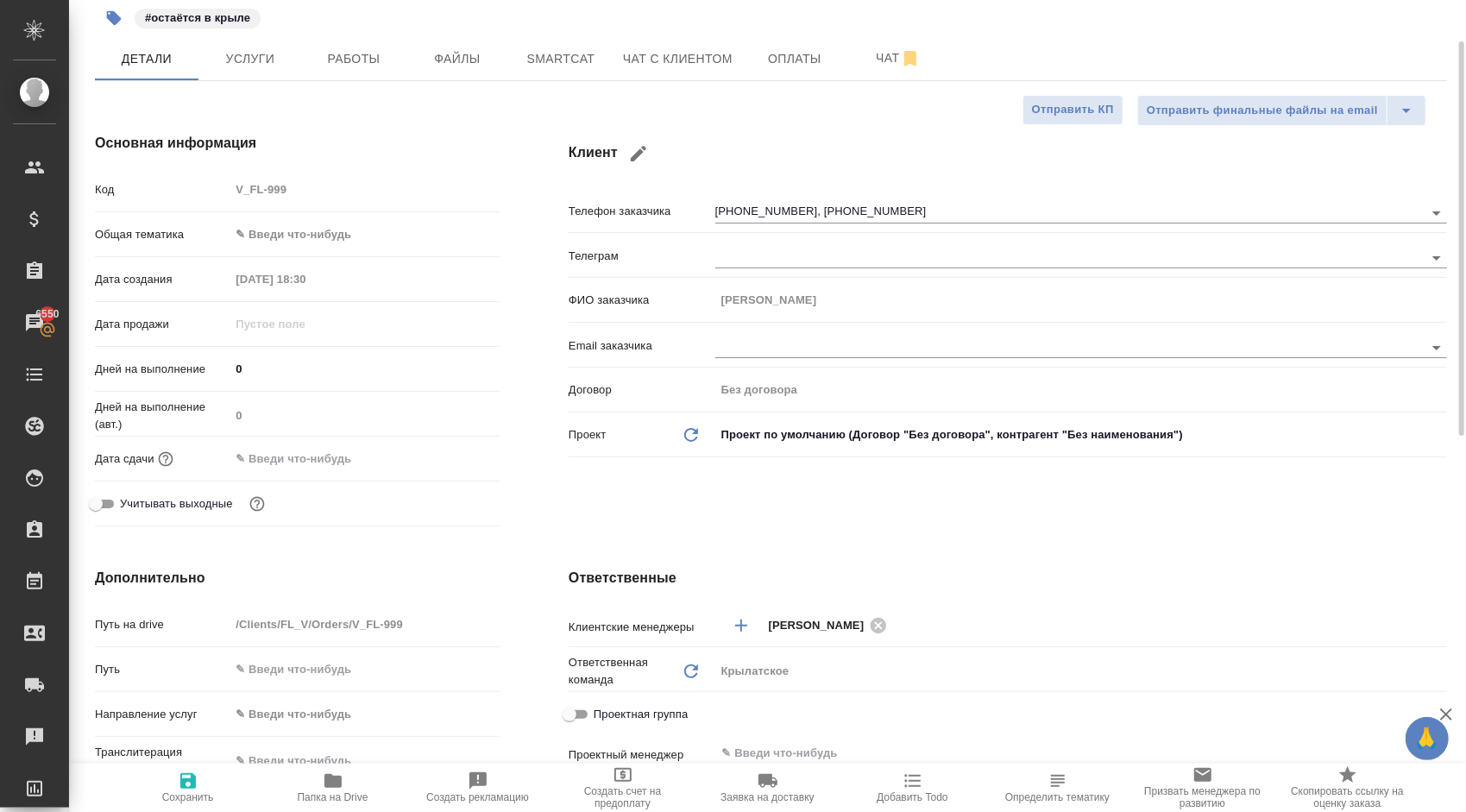
click at [313, 233] on body "🙏 .cls-1 fill:#fff; AWATERA Kasymov Timur Клиенты Спецификации Заказы 6550 Чаты…" at bounding box center [733, 406] width 1466 height 812
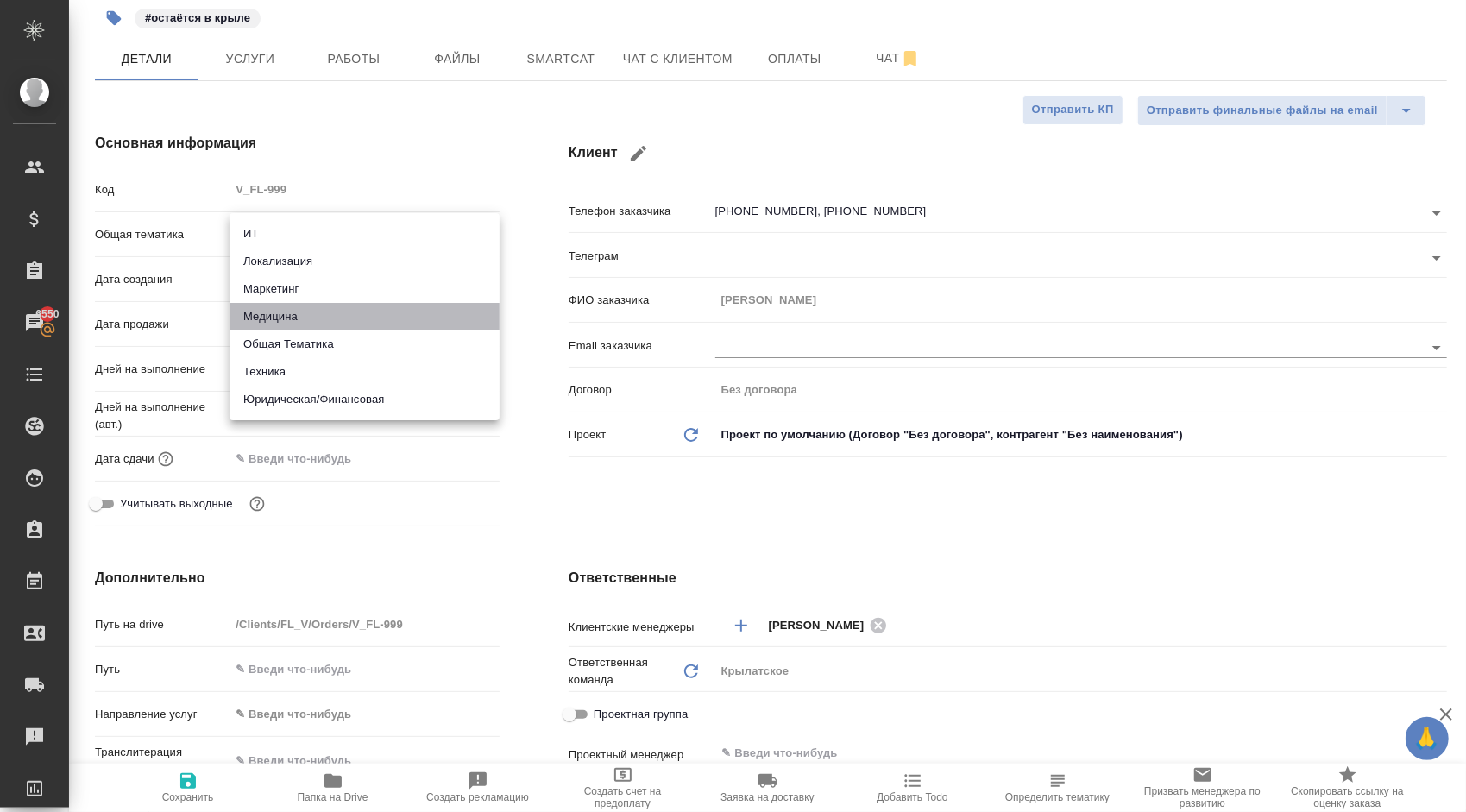
click at [295, 321] on li "Медицина" at bounding box center [365, 317] width 270 height 28
type input "med"
type textarea "x"
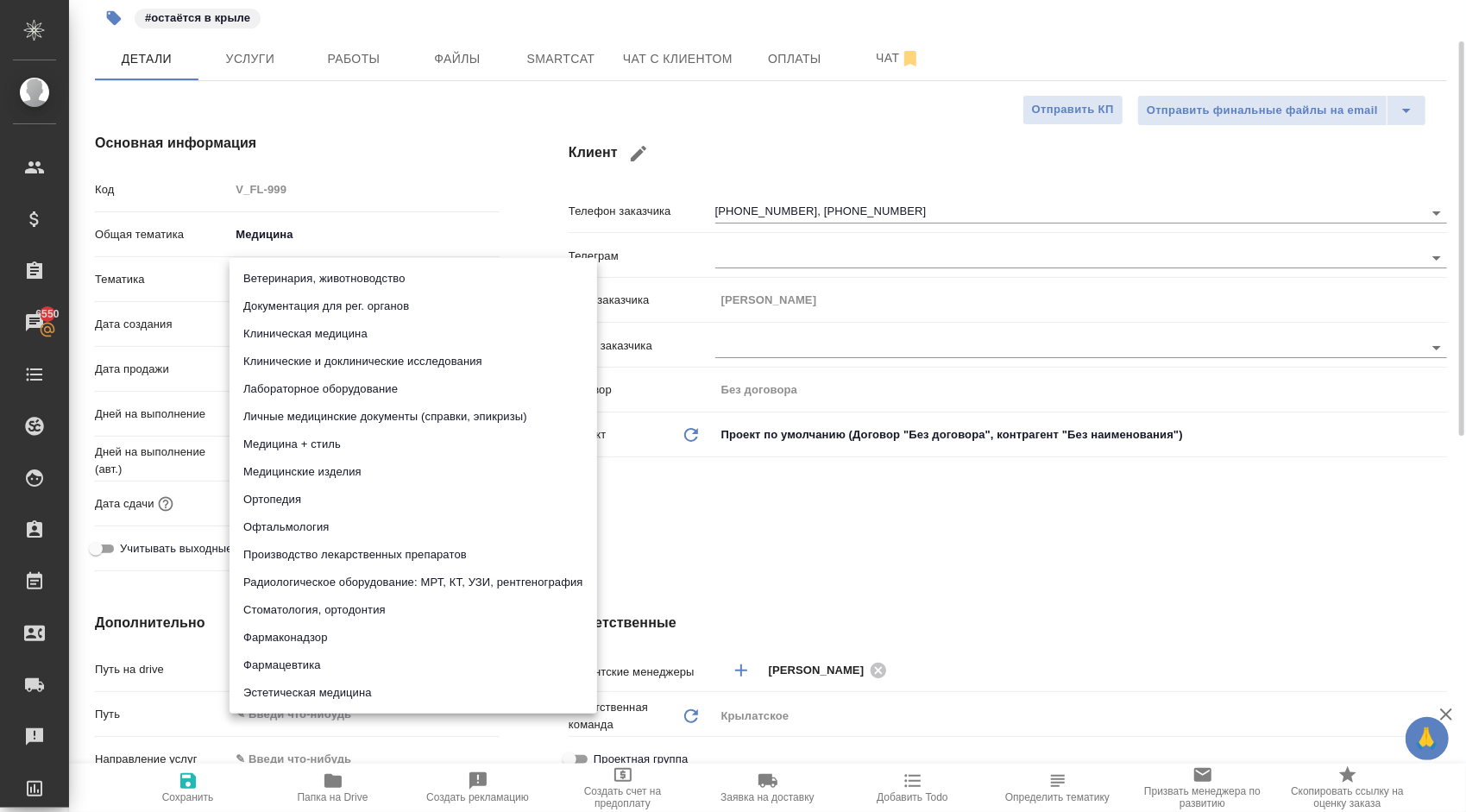
click at [319, 274] on body "🙏 .cls-1 fill:#fff; AWATERA Kasymov Timur Клиенты Спецификации Заказы 6550 Чаты…" at bounding box center [733, 406] width 1466 height 812
type textarea "x"
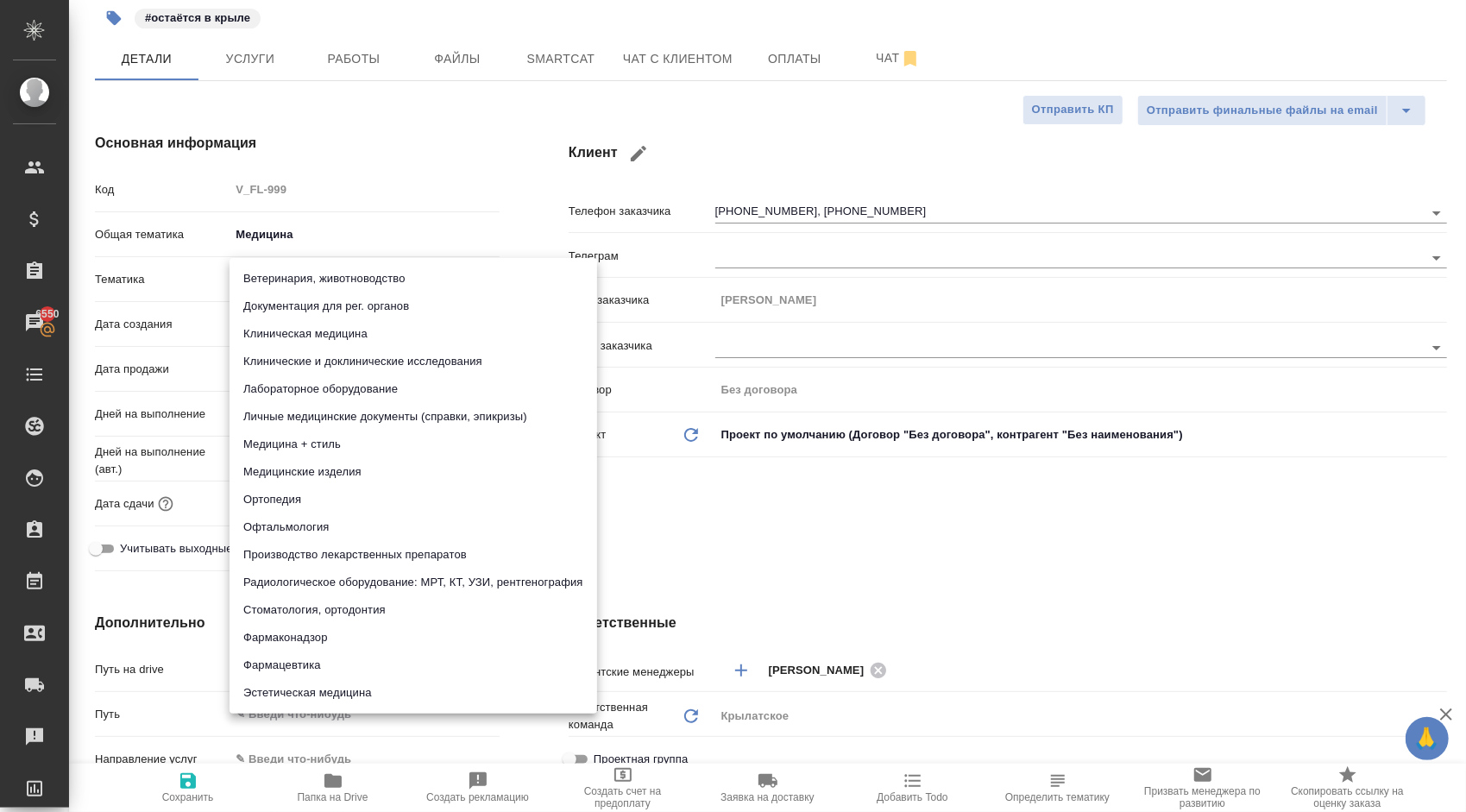
type textarea "x"
drag, startPoint x: 462, startPoint y: 354, endPoint x: 461, endPoint y: 332, distance: 21.6
click at [461, 332] on ul "Ветеринария, животноводство Документация для рег. органов Клиническая медицина …" at bounding box center [414, 486] width 368 height 456
click at [461, 374] on li "Клинические и доклинические исследования" at bounding box center [414, 362] width 368 height 28
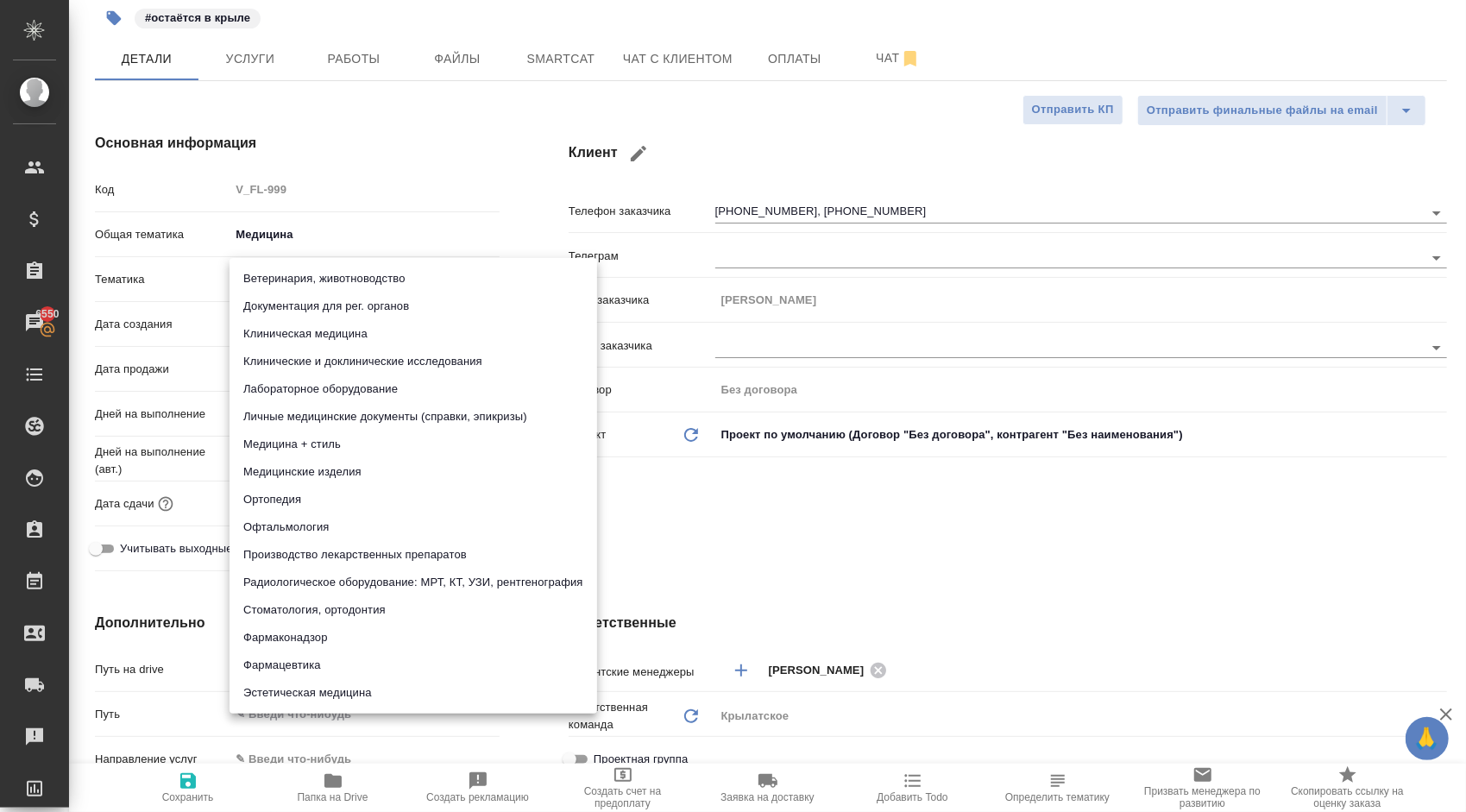
type textarea "x"
type input "5a8b8b956a9677013d343d9e"
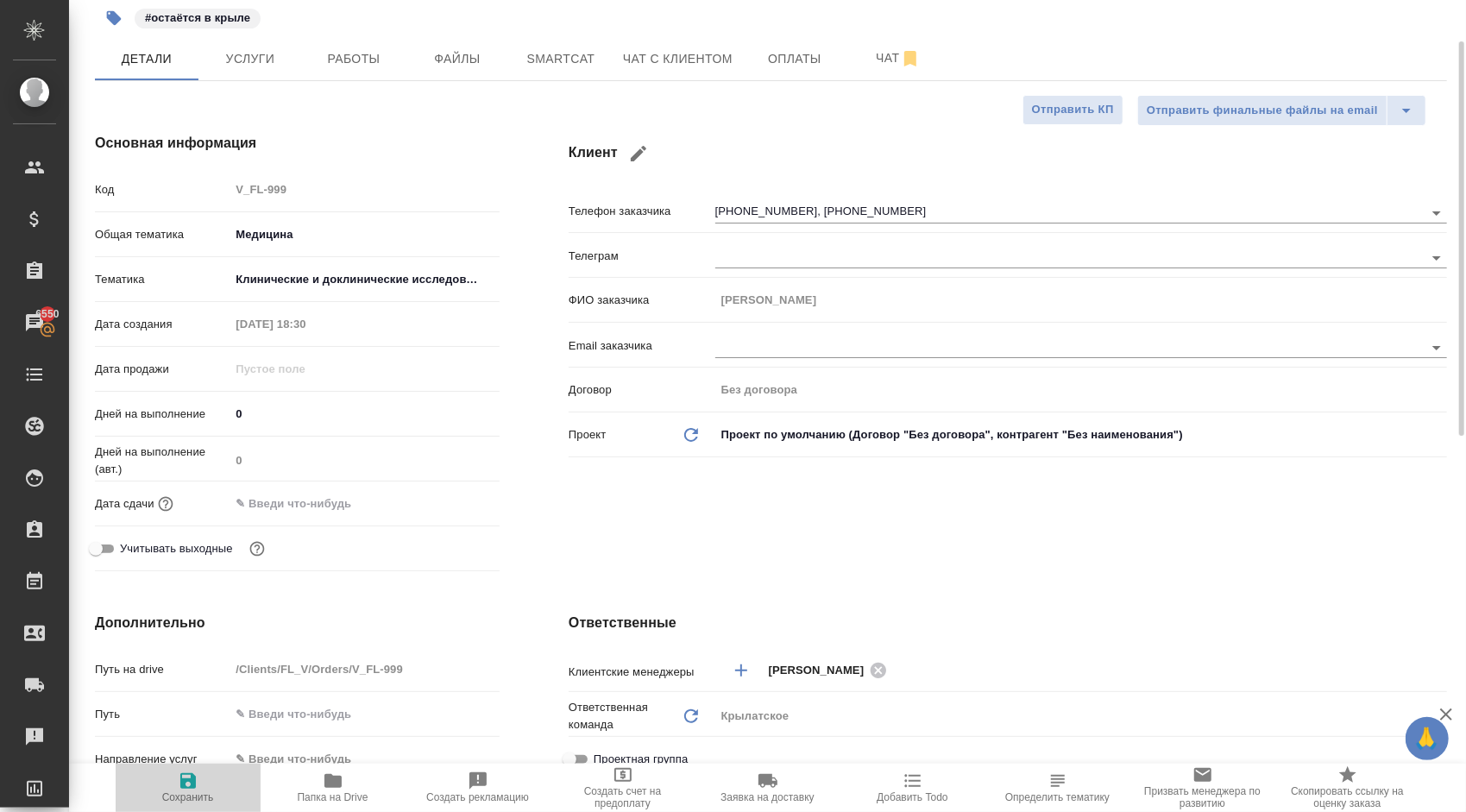
click at [214, 780] on span "Сохранить" at bounding box center [188, 787] width 124 height 33
type textarea "x"
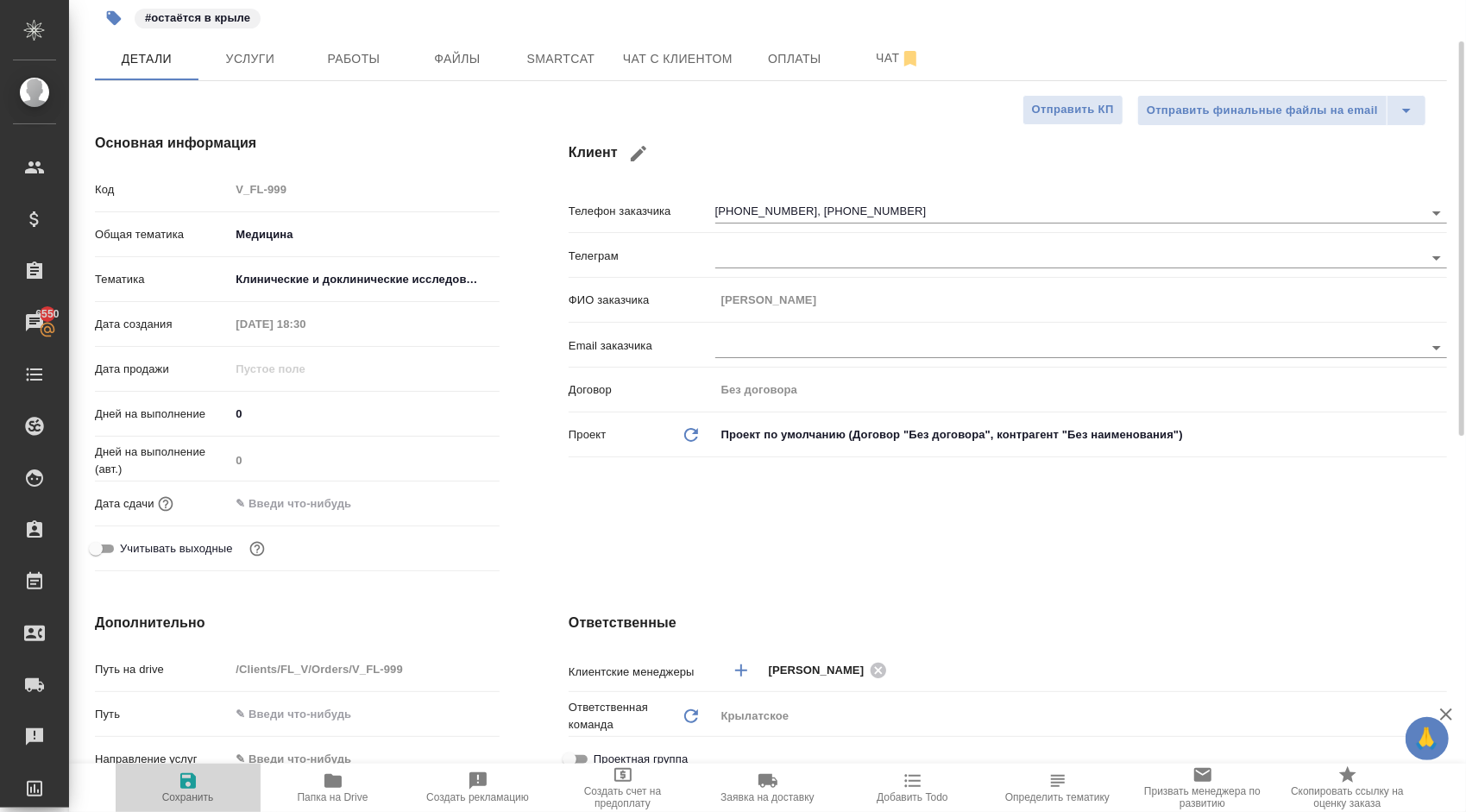
type textarea "x"
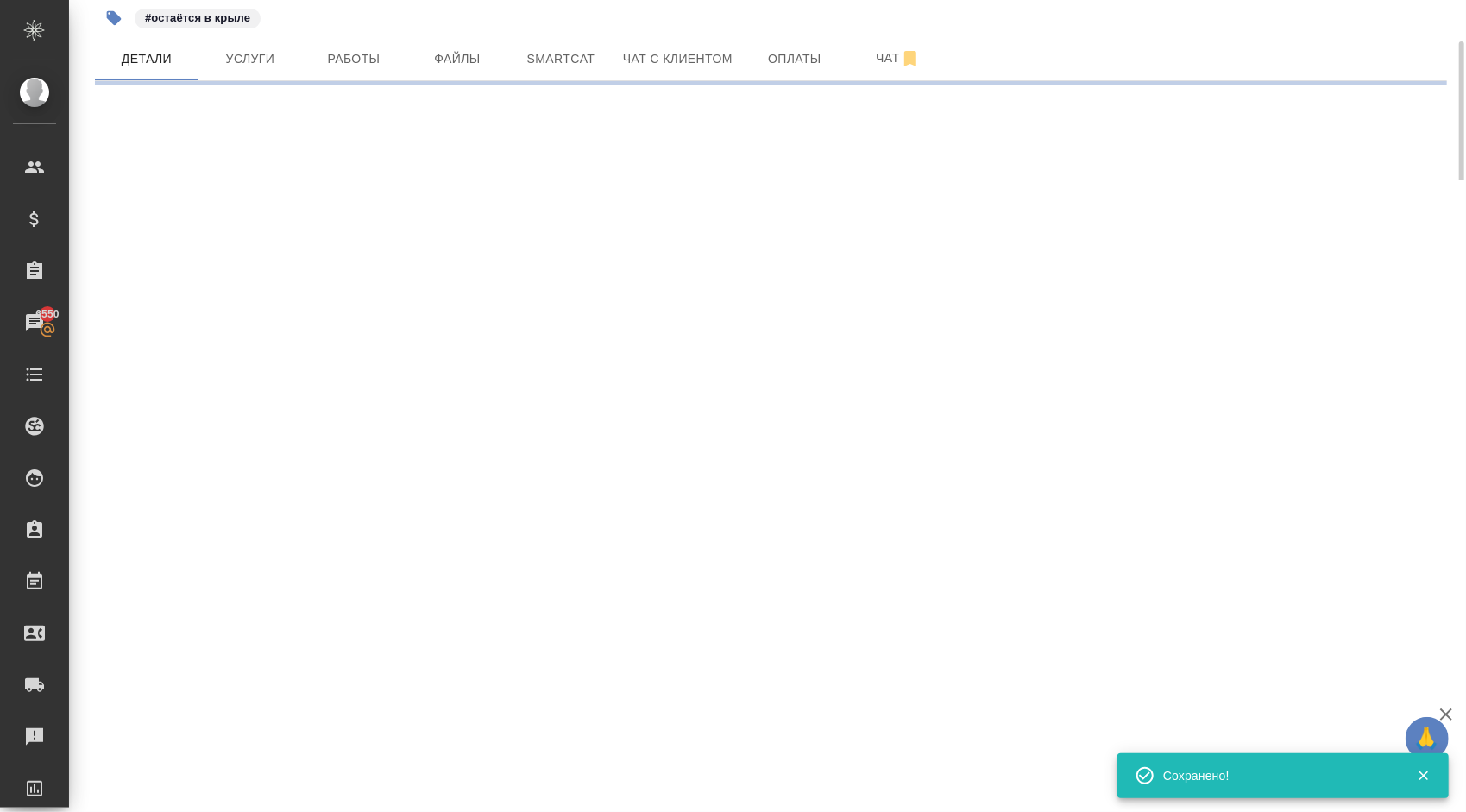
select select "RU"
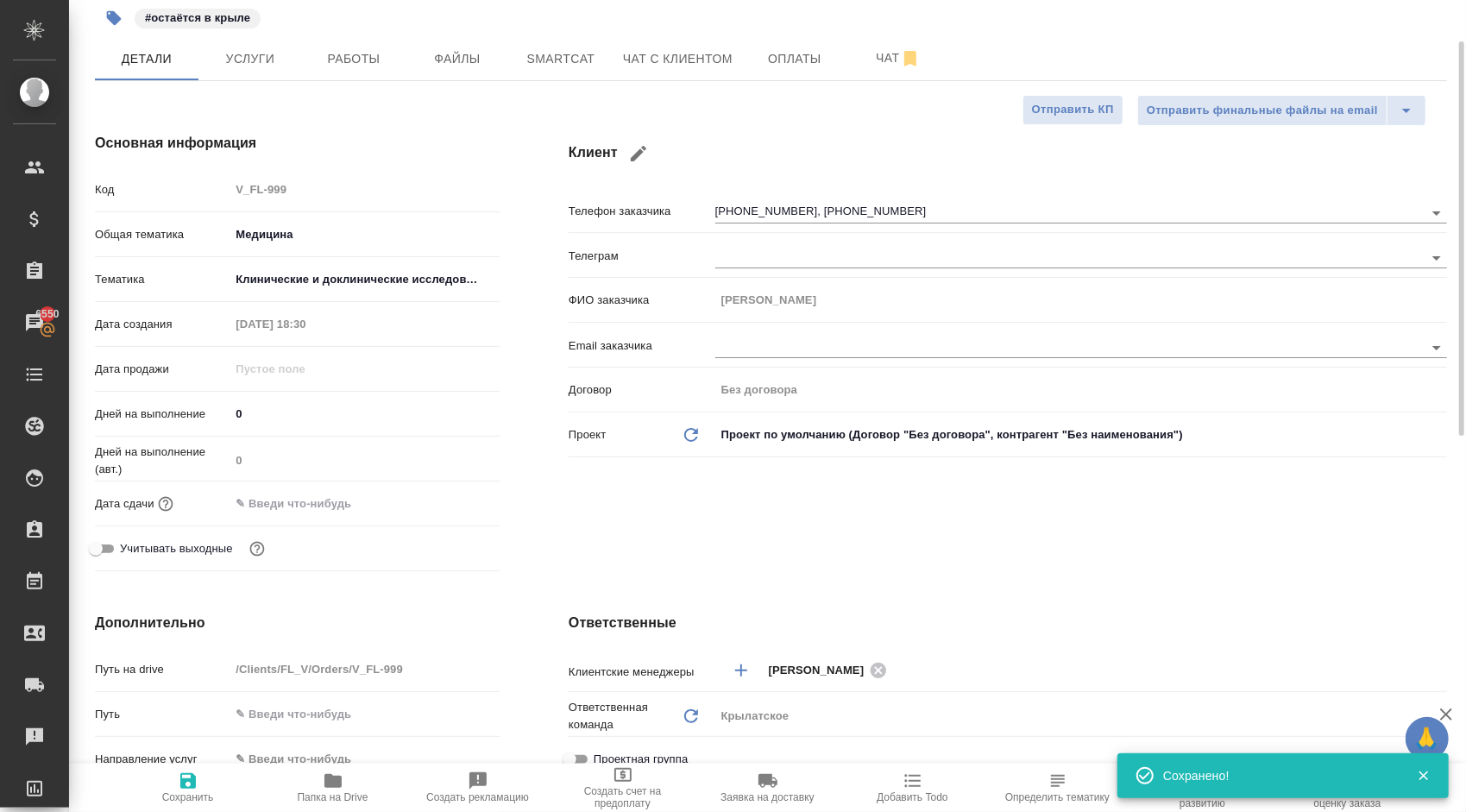
type textarea "x"
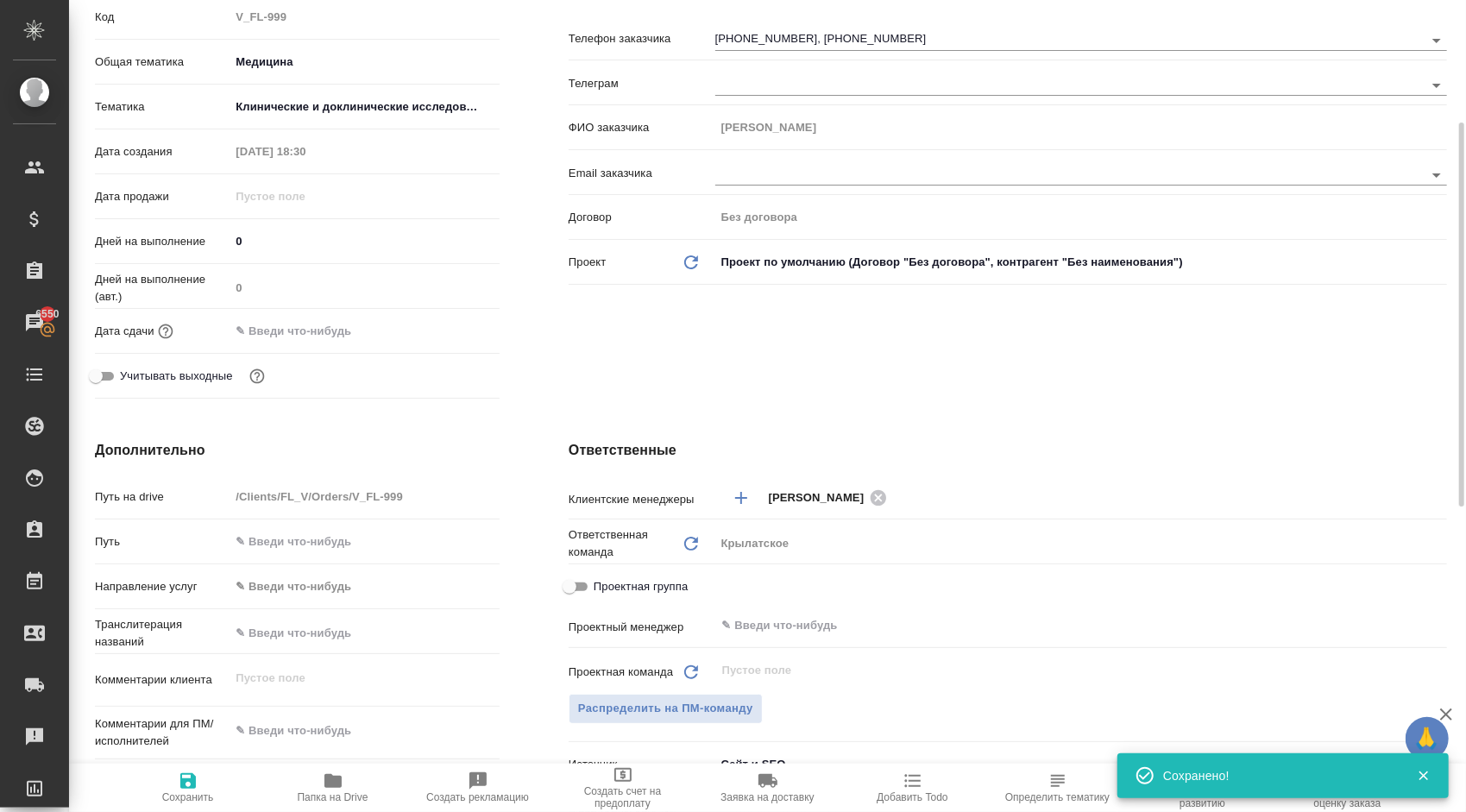
click at [319, 316] on div "Дата сдачи" at bounding box center [297, 331] width 405 height 30
click at [376, 326] on input "text" at bounding box center [305, 330] width 151 height 25
click at [448, 325] on icon "button" at bounding box center [450, 328] width 16 height 17
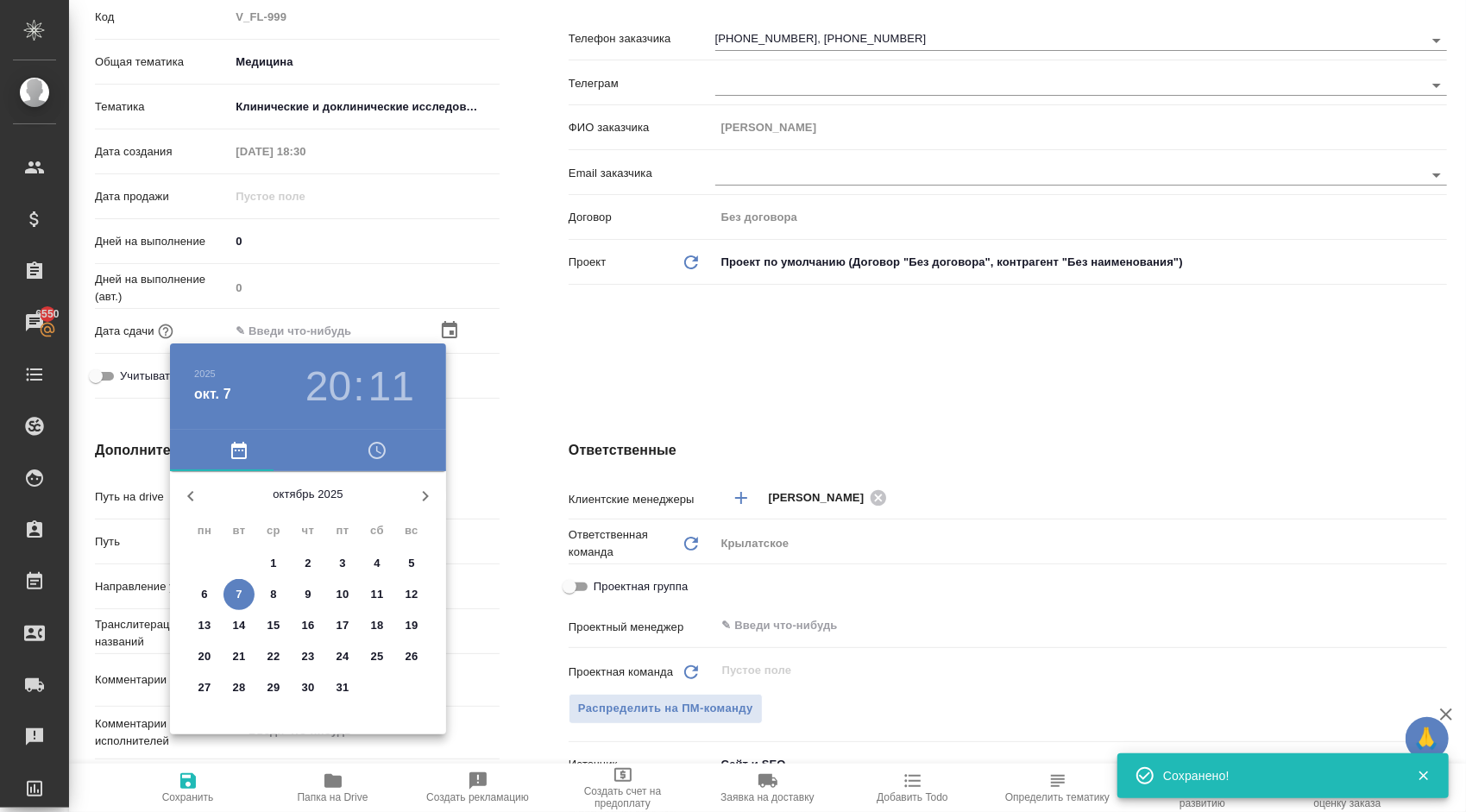
click at [275, 591] on p "8" at bounding box center [273, 594] width 6 height 17
type input "08.10.2025 20:11"
type textarea "x"
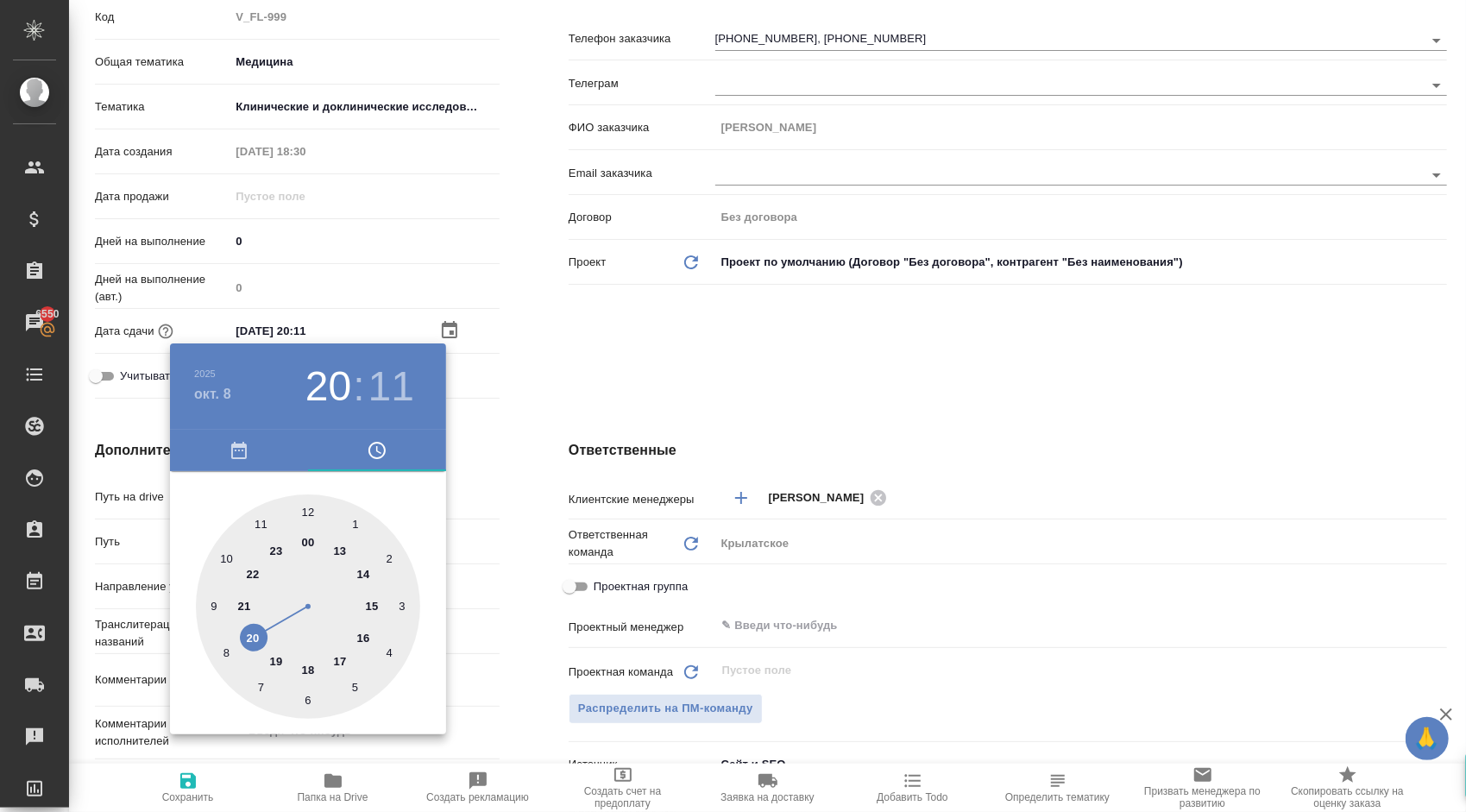
click at [305, 514] on div at bounding box center [308, 606] width 224 height 224
type input "08.10.2025 12:11"
type textarea "x"
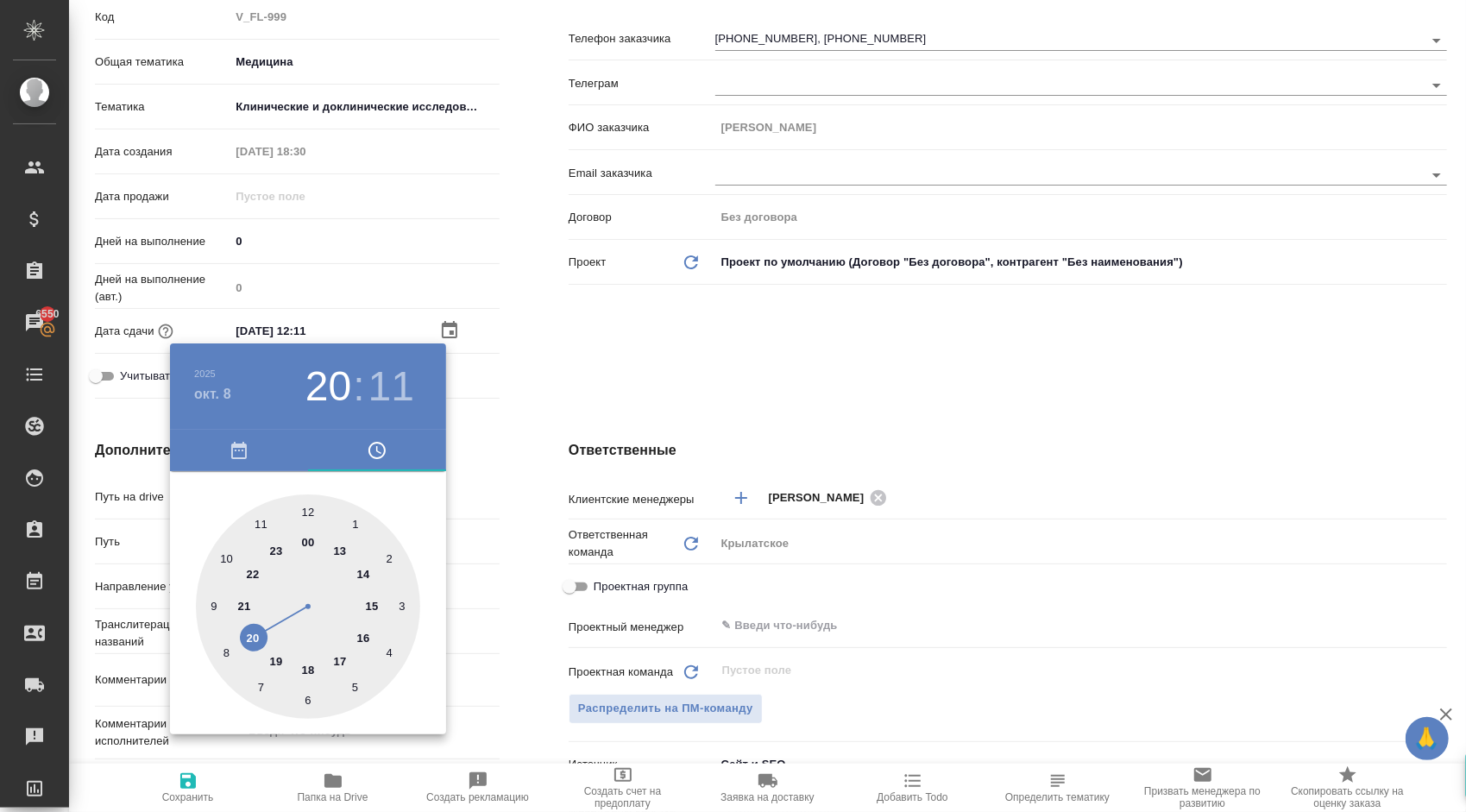
type input "[DATE] 12:00"
type textarea "x"
click at [305, 513] on div at bounding box center [308, 606] width 224 height 224
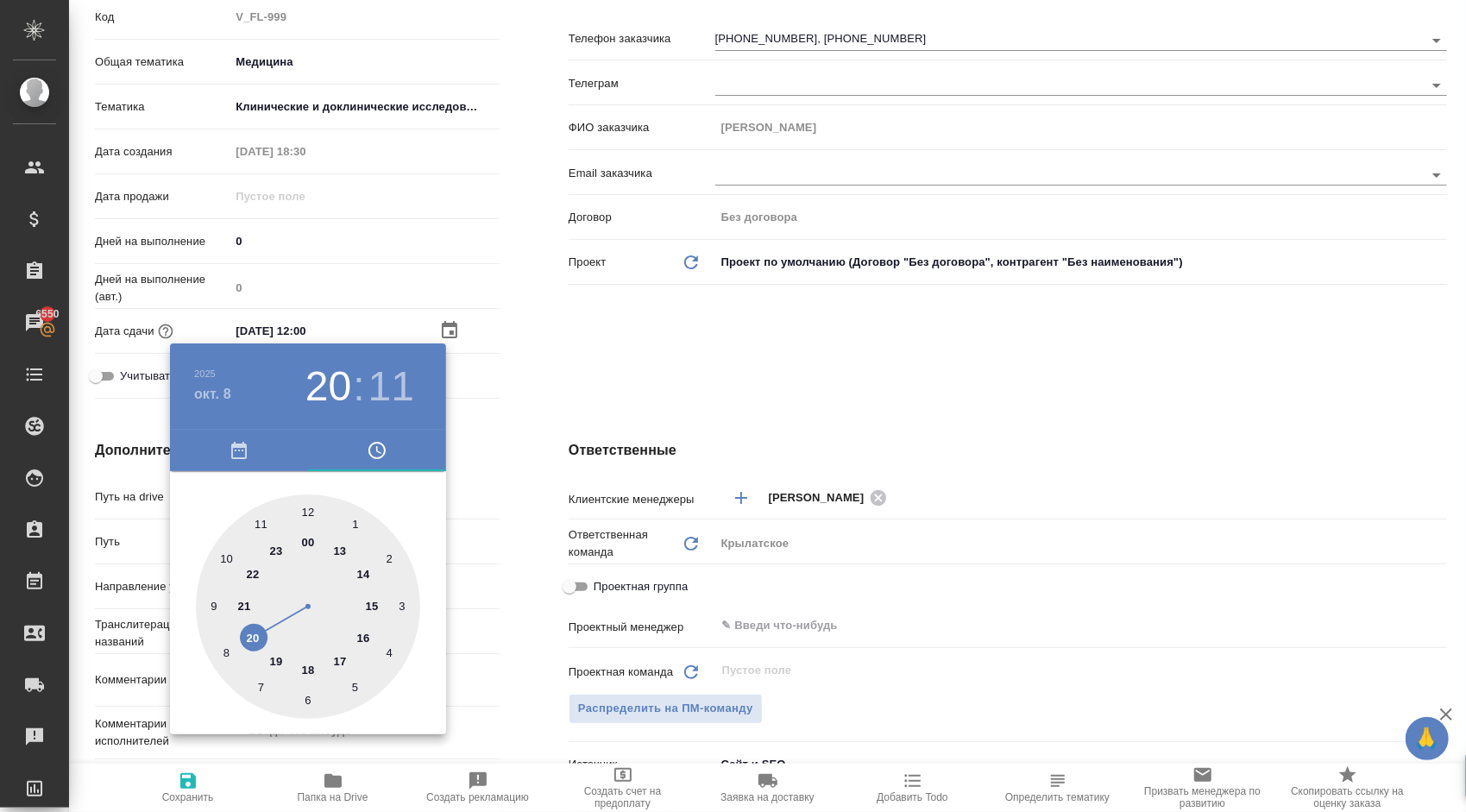
type textarea "x"
click at [567, 490] on div at bounding box center [733, 406] width 1466 height 812
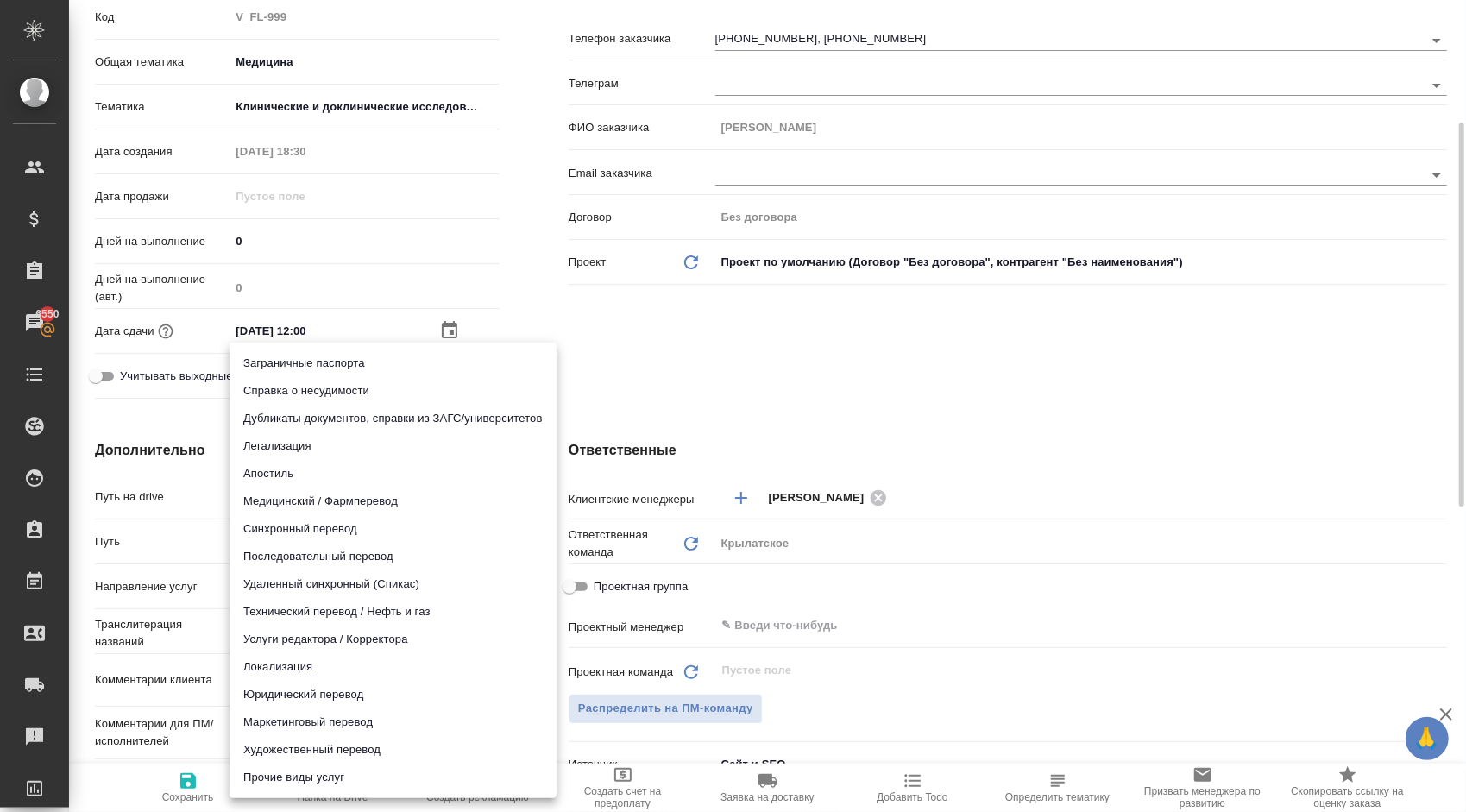
click at [295, 575] on body "🙏 .cls-1 fill:#fff; AWATERA Kasymov Timur Клиенты Спецификации Заказы 6550 Чаты…" at bounding box center [733, 406] width 1466 height 812
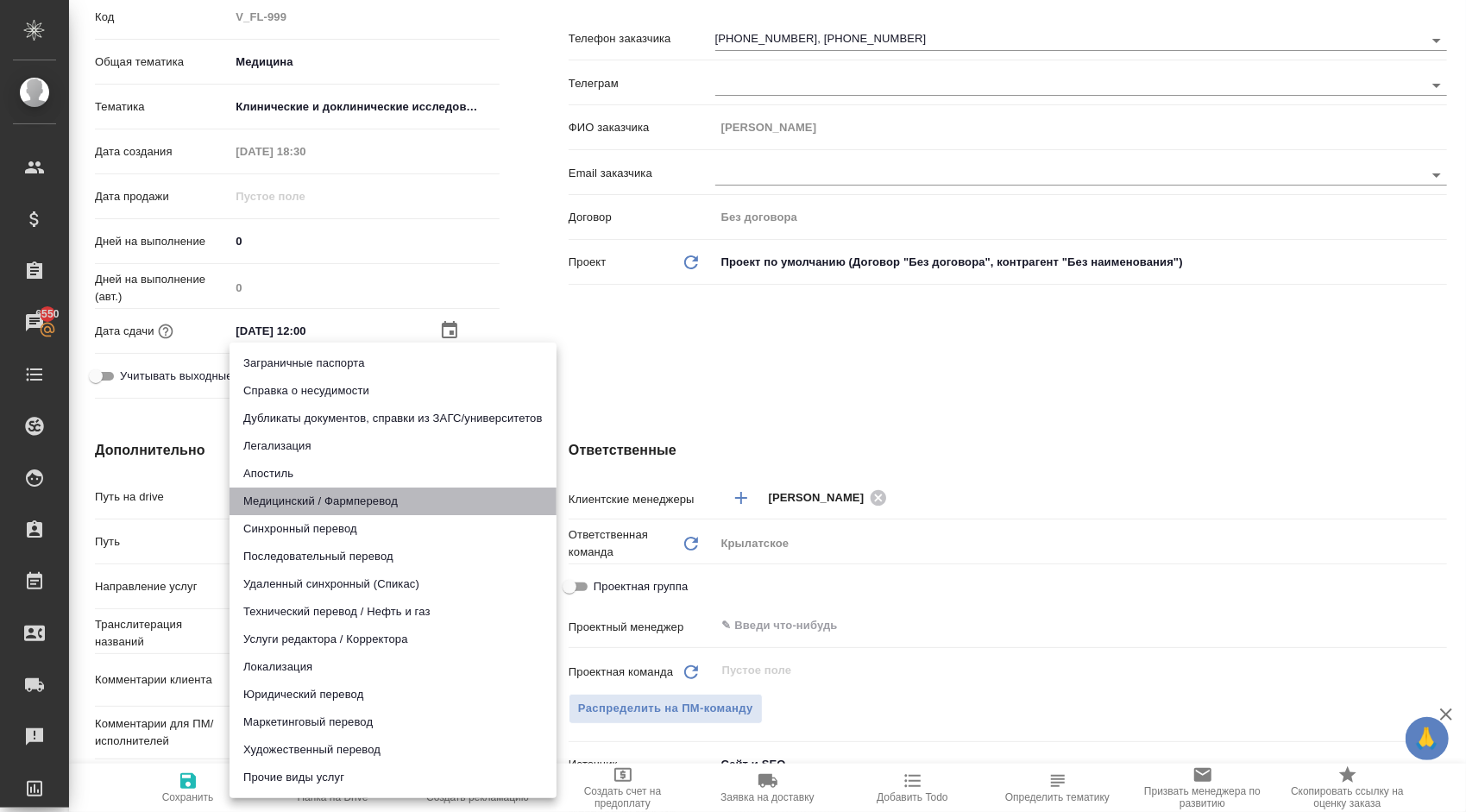
click at [283, 509] on li "Медицинский / Фармперевод" at bounding box center [393, 502] width 327 height 28
type input "medicalTranslation"
type textarea "x"
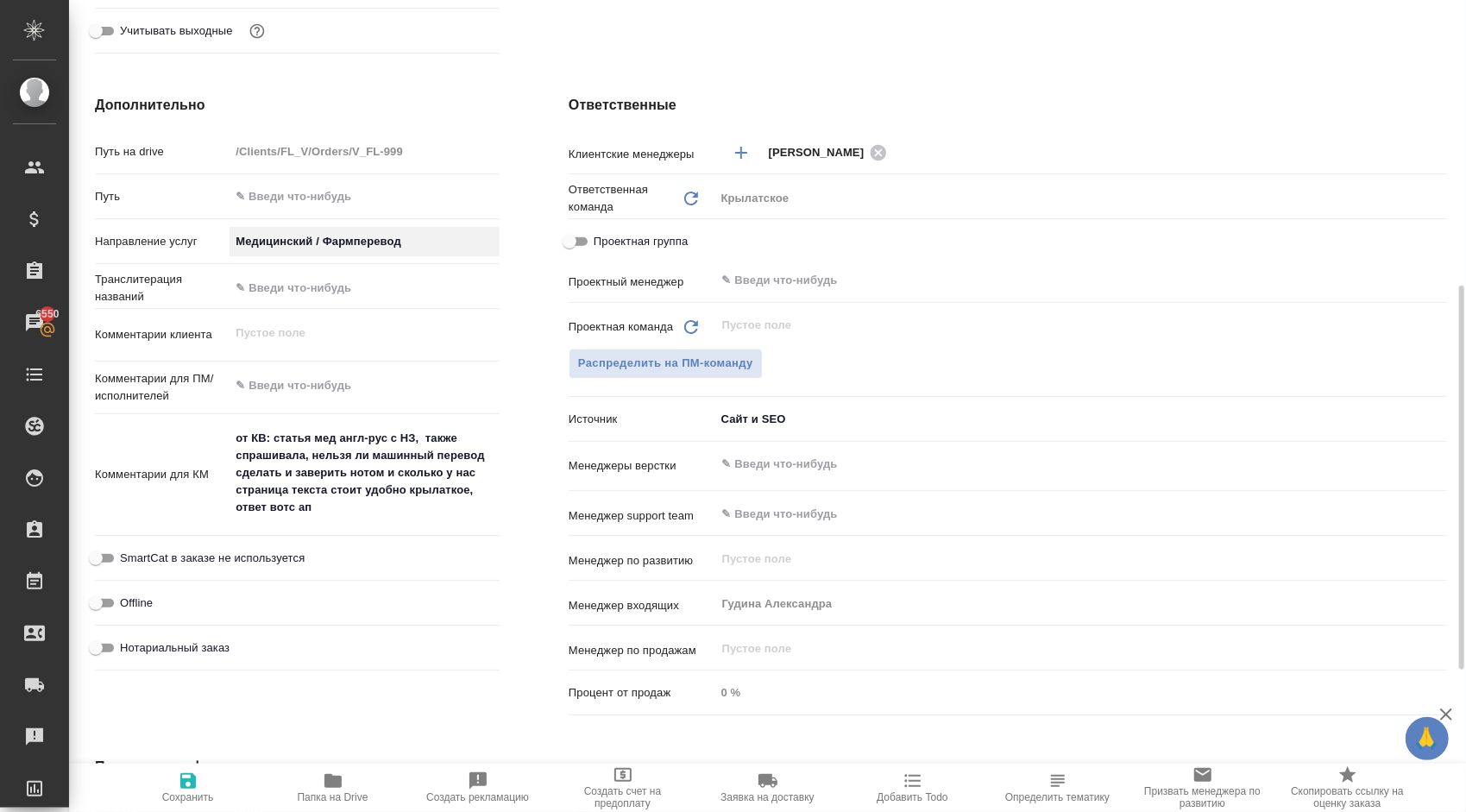
scroll to position [690, 0]
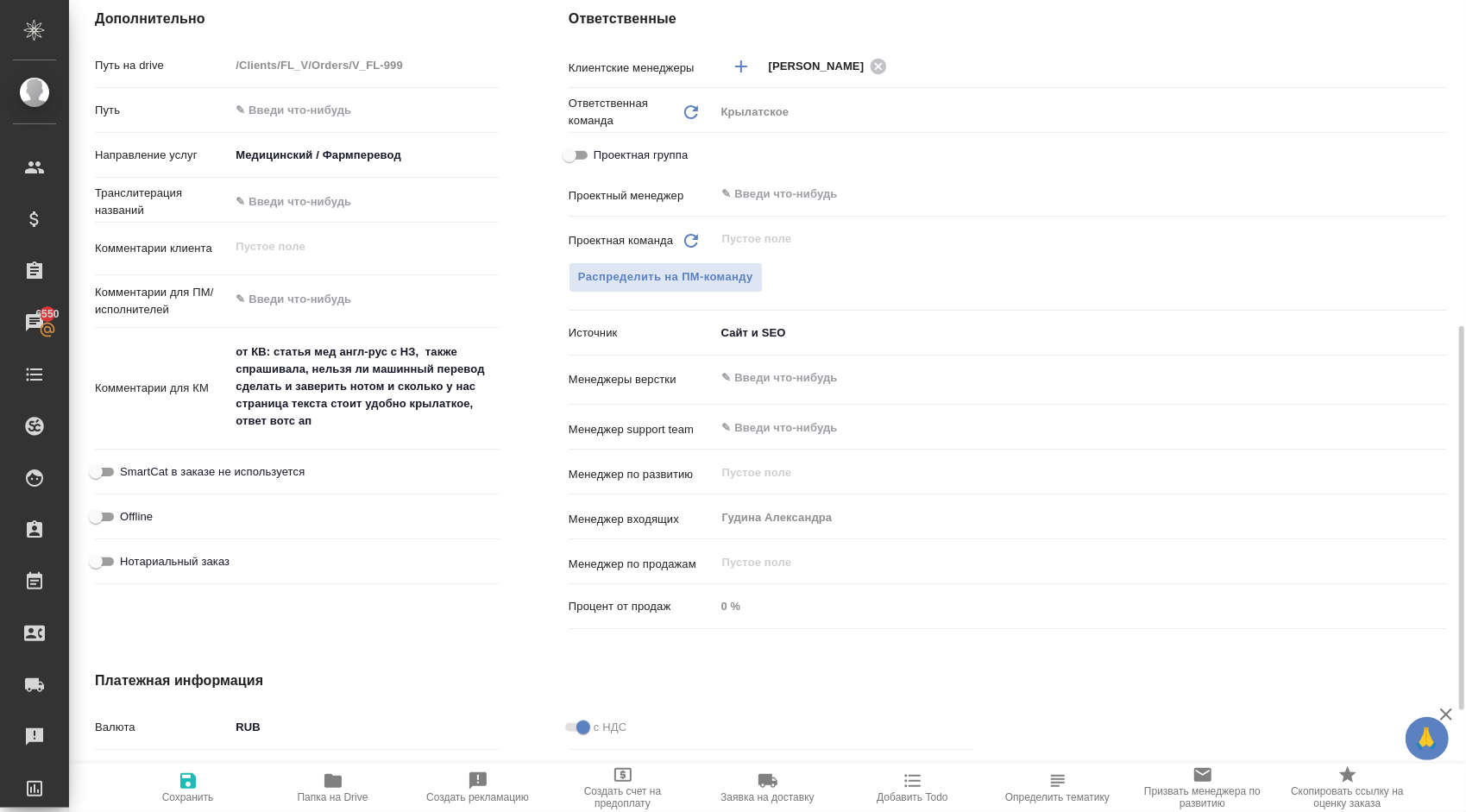
click at [120, 570] on label "Нотариальный заказ" at bounding box center [157, 561] width 144 height 21
click at [120, 570] on input "Нотариальный заказ" at bounding box center [96, 561] width 62 height 21
checkbox input "true"
type textarea "x"
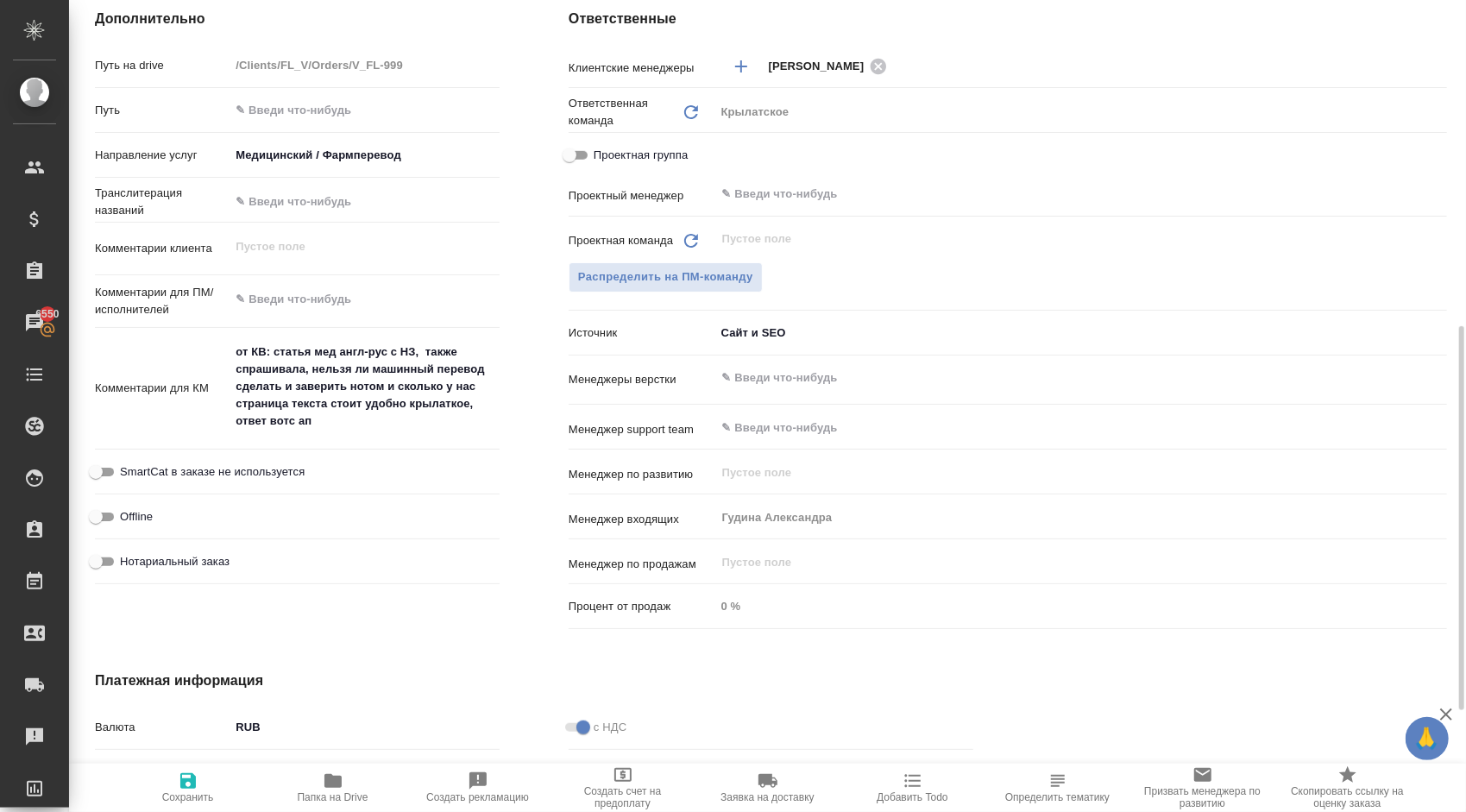
type textarea "x"
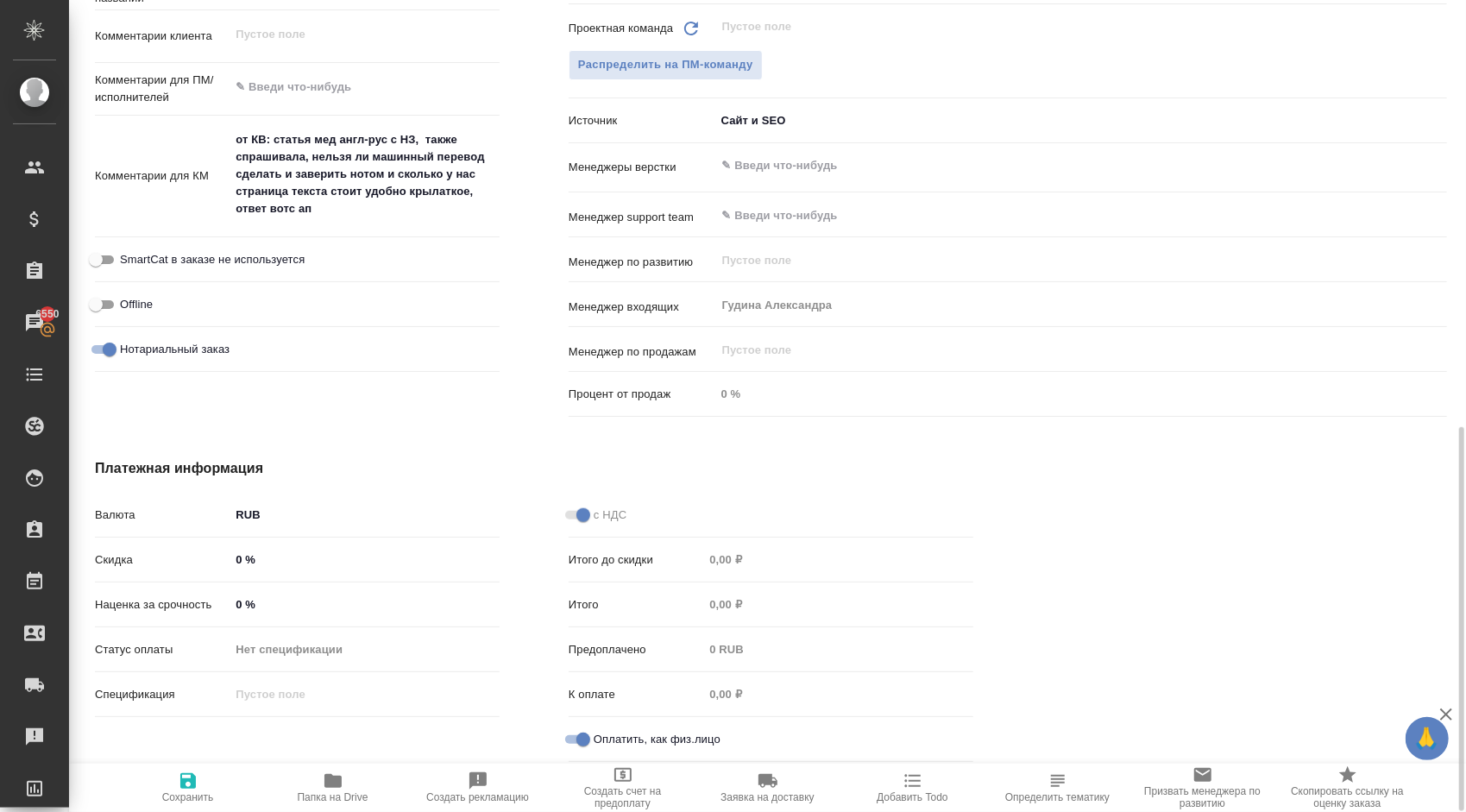
click at [179, 790] on icon "button" at bounding box center [188, 781] width 21 height 21
type textarea "x"
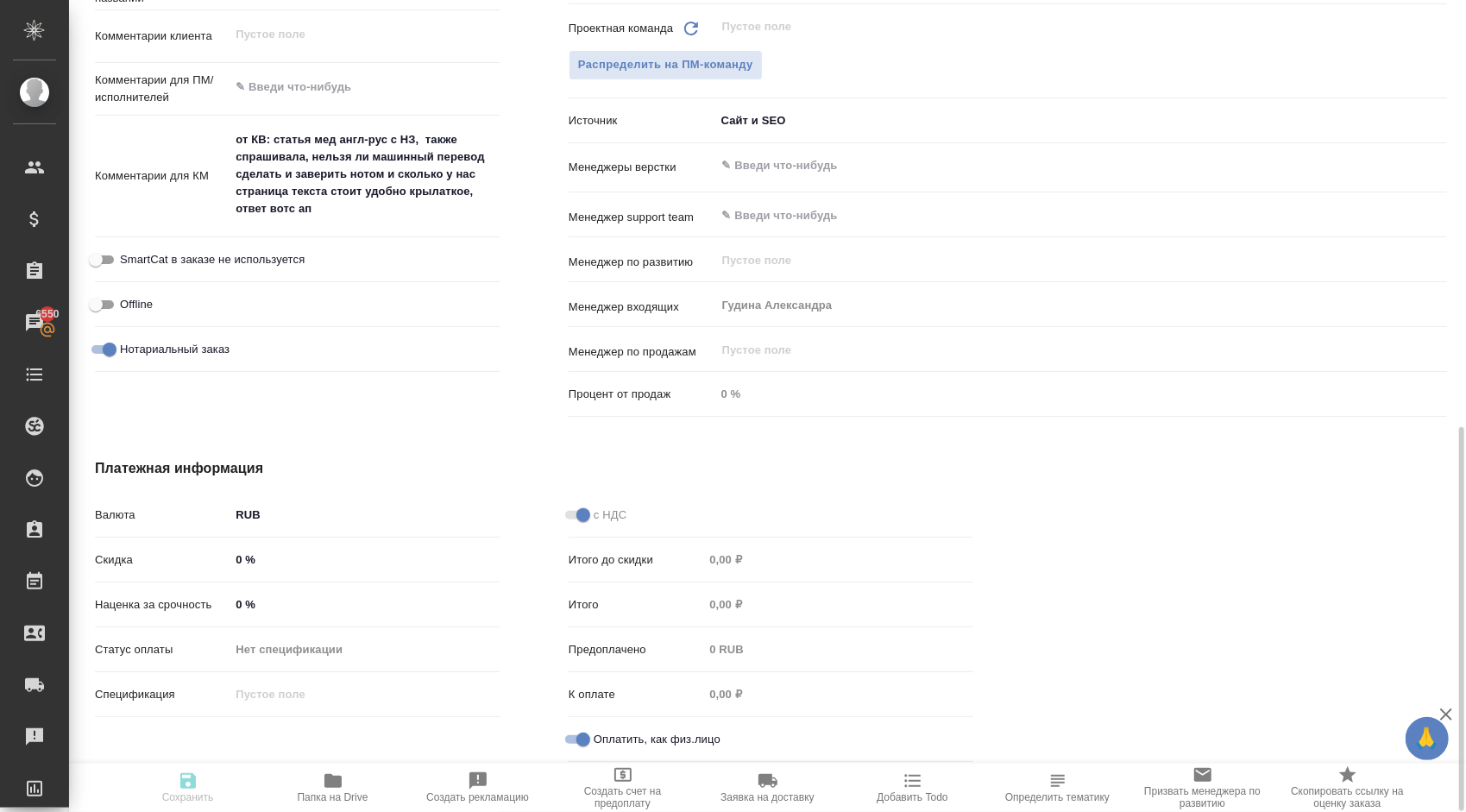
type textarea "x"
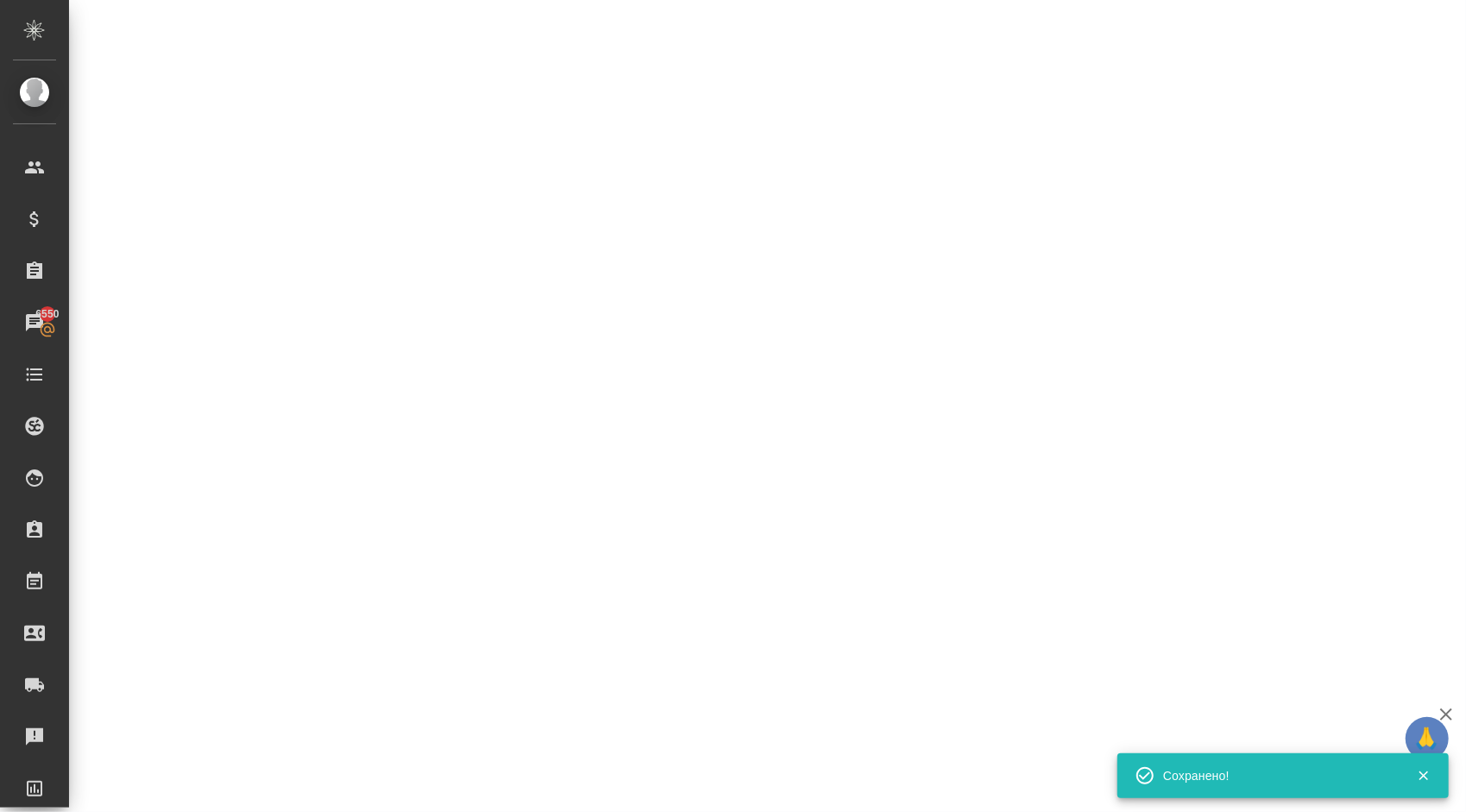
select select "RU"
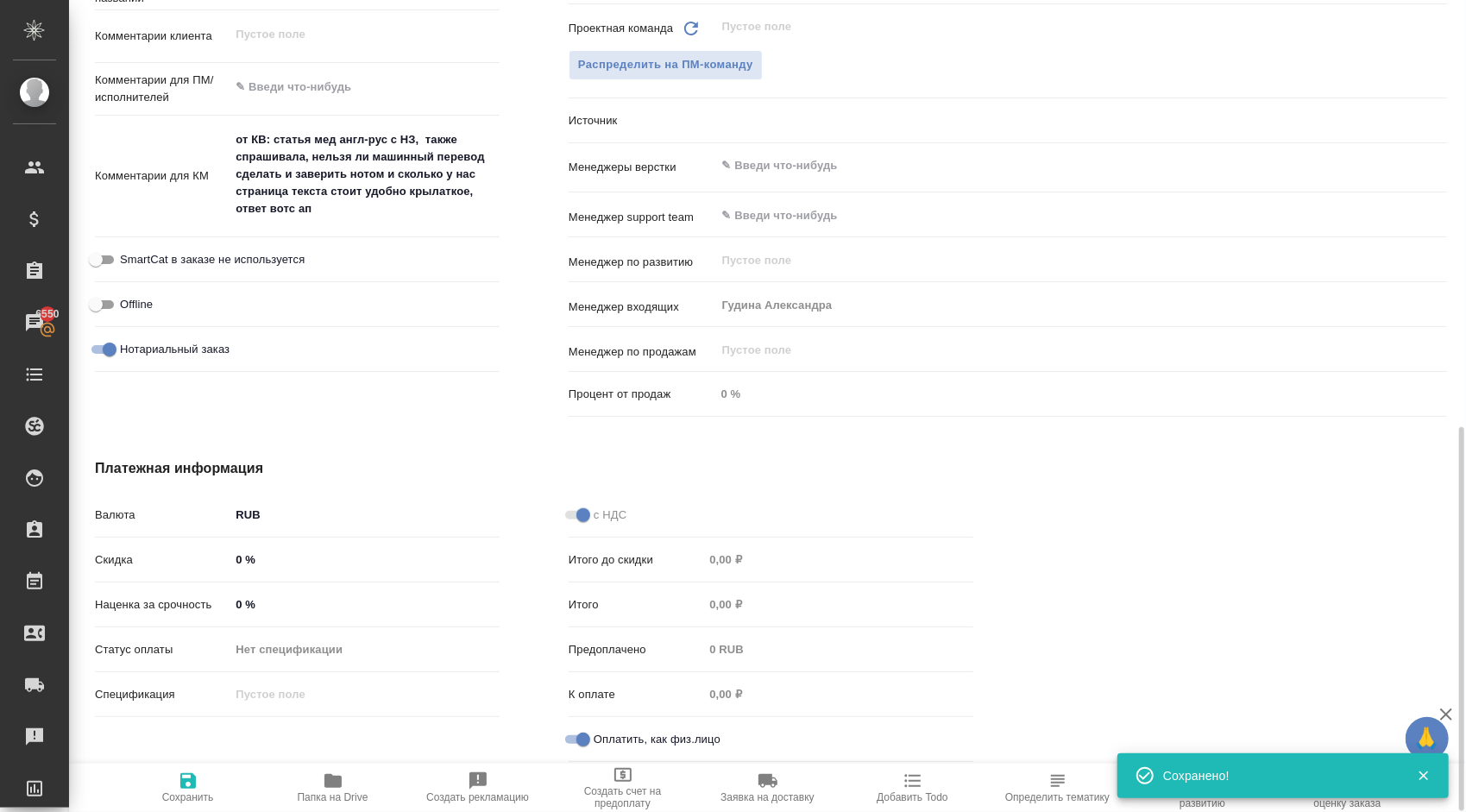
type textarea "x"
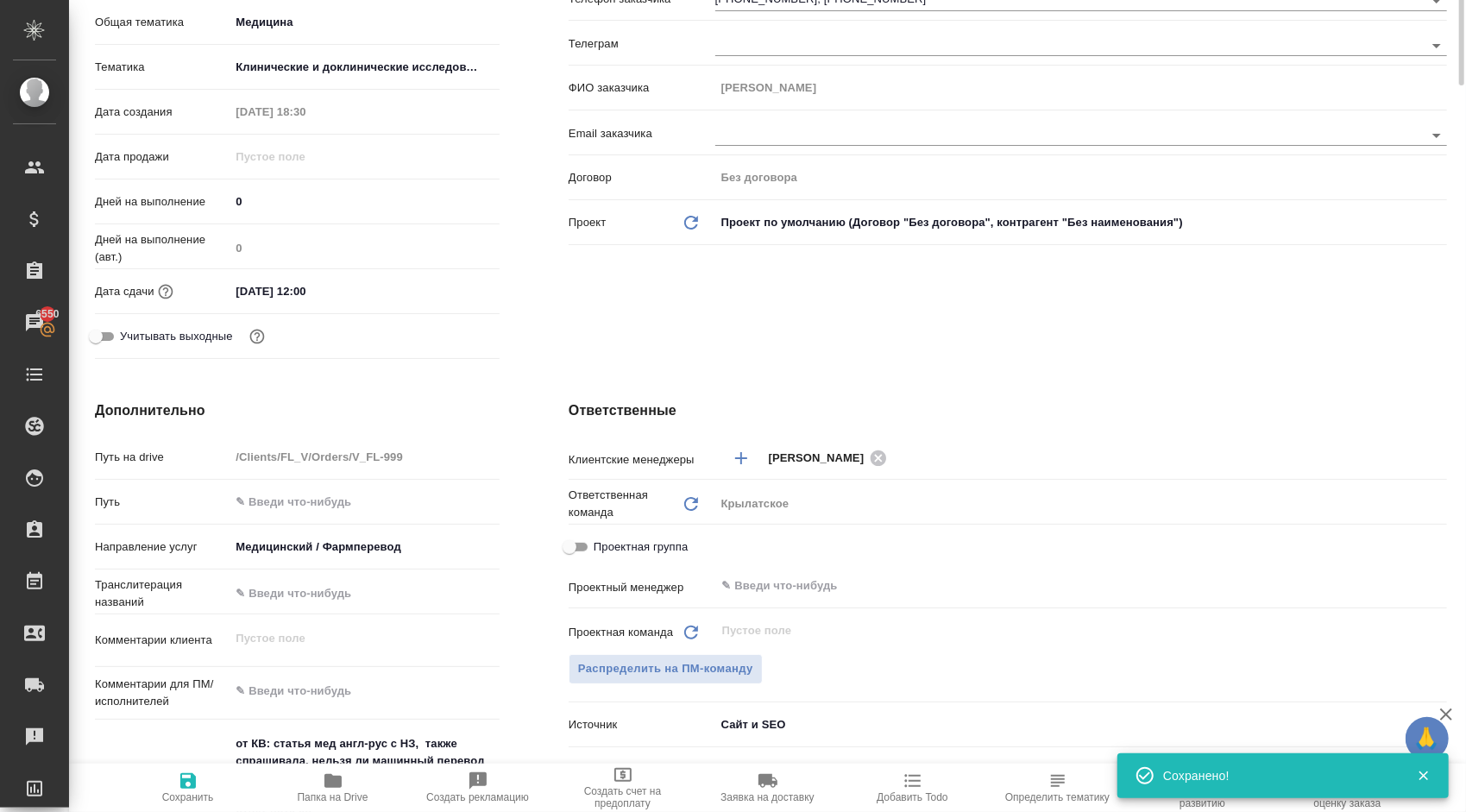
scroll to position [0, 0]
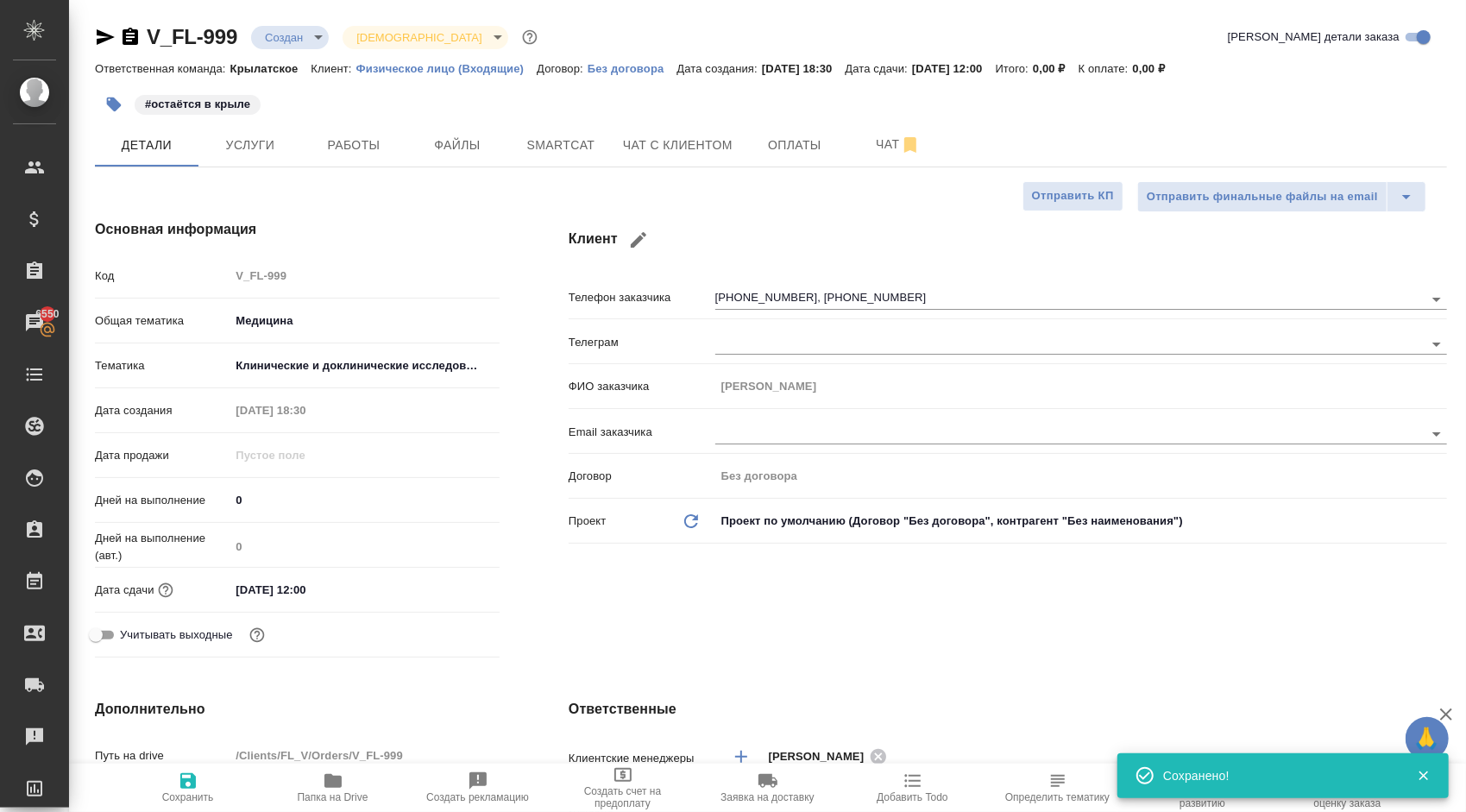
type textarea "x"
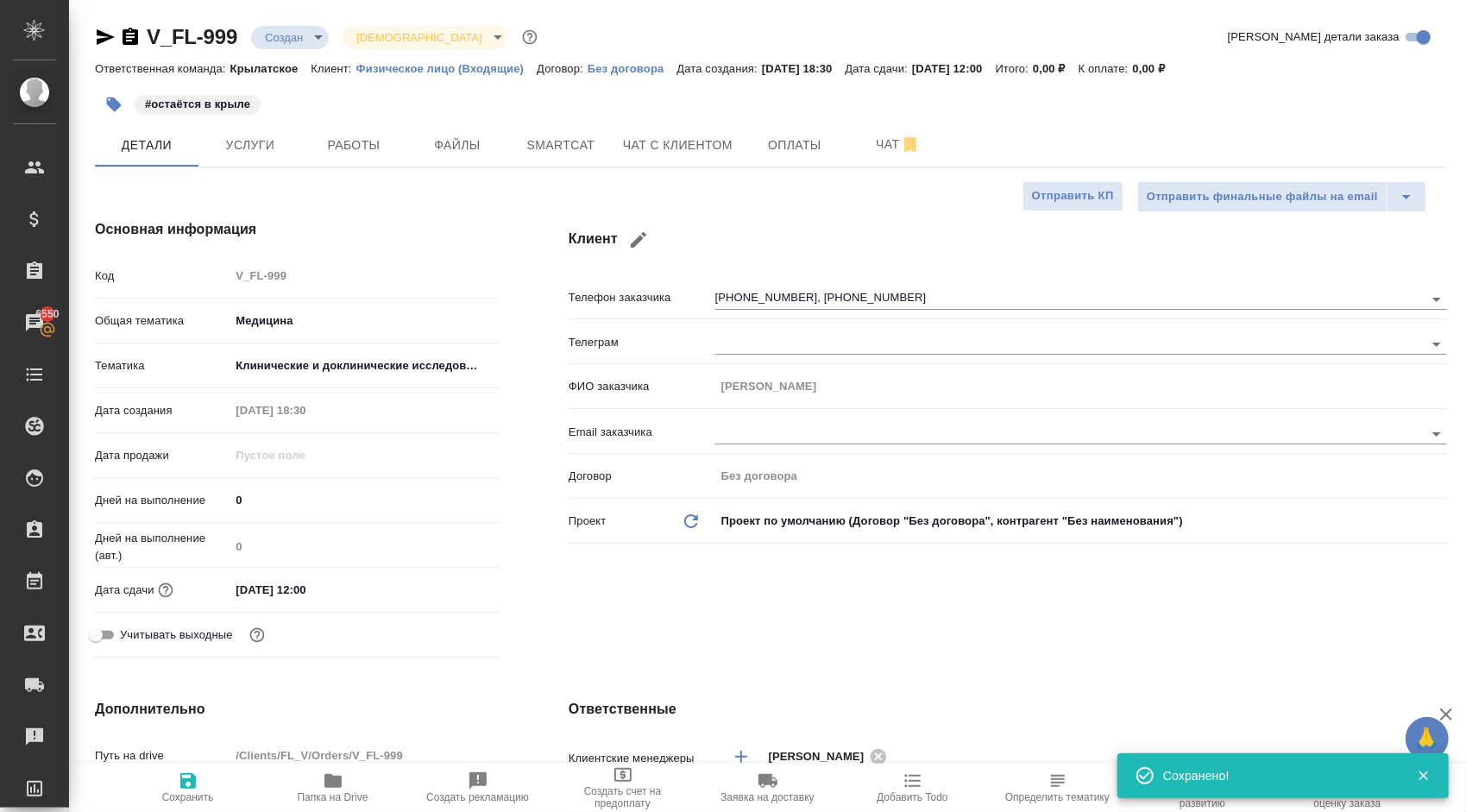
type textarea "x"
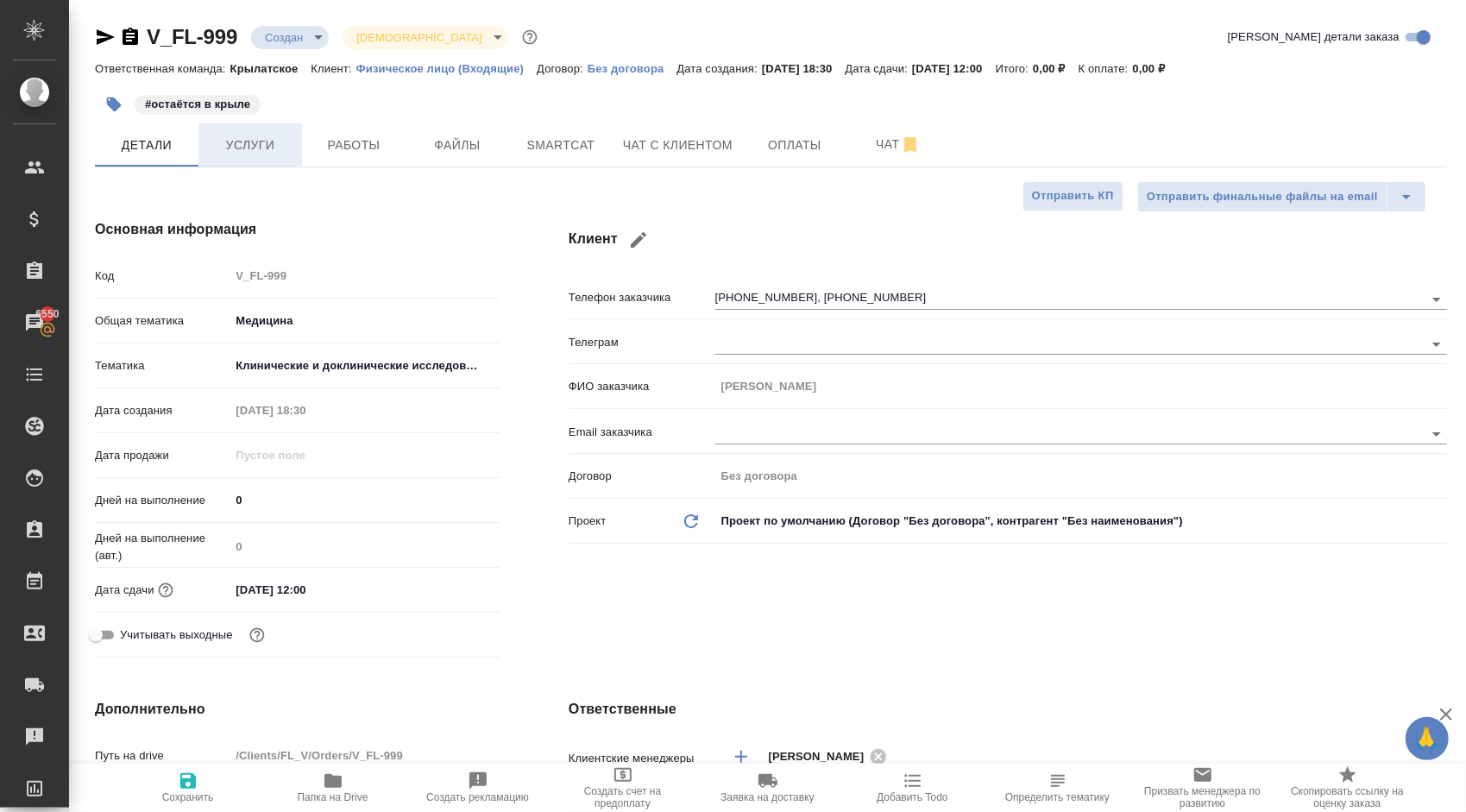
click at [211, 137] on span "Услуги" at bounding box center [250, 146] width 83 height 22
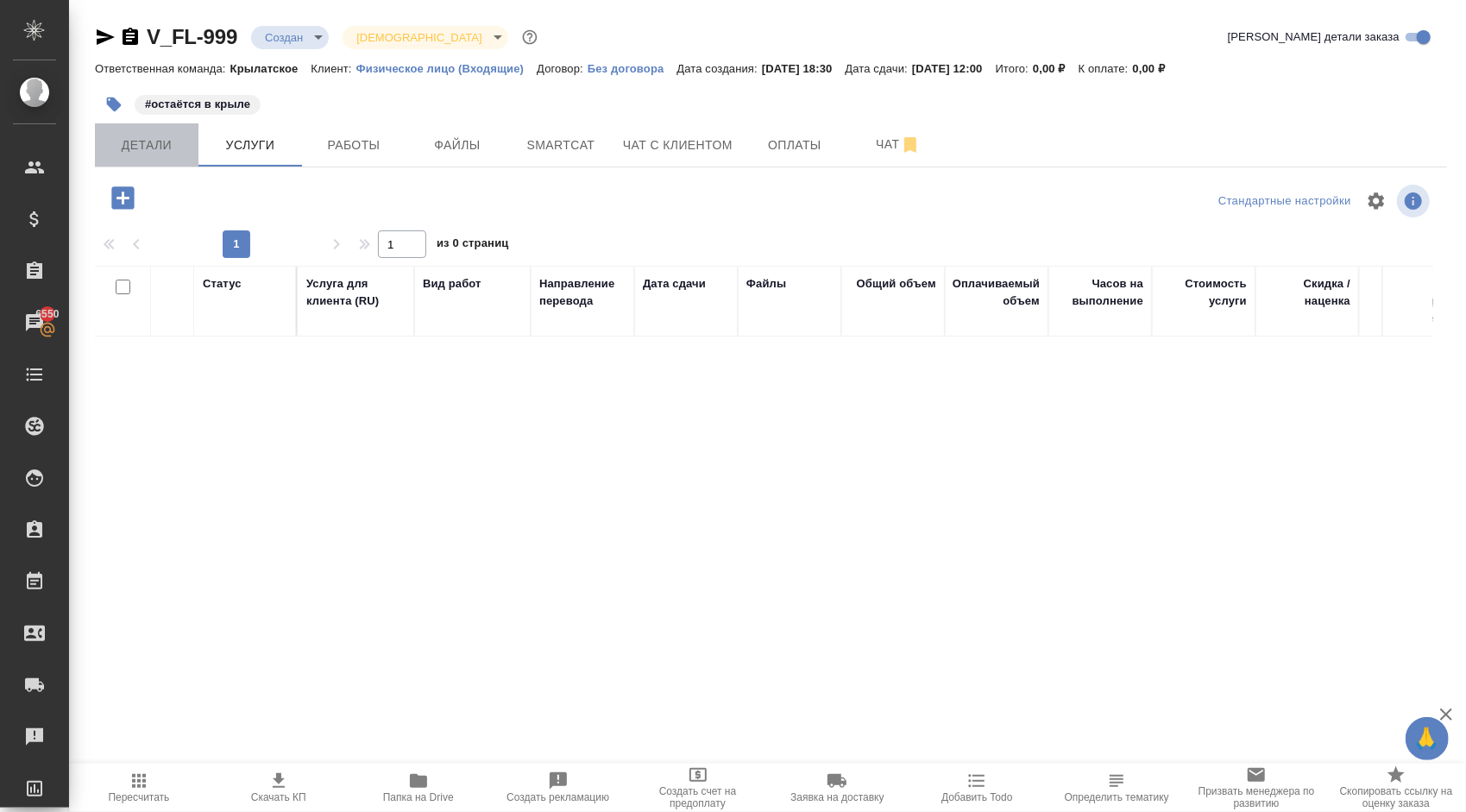
click at [186, 149] on span "Детали" at bounding box center [146, 146] width 83 height 22
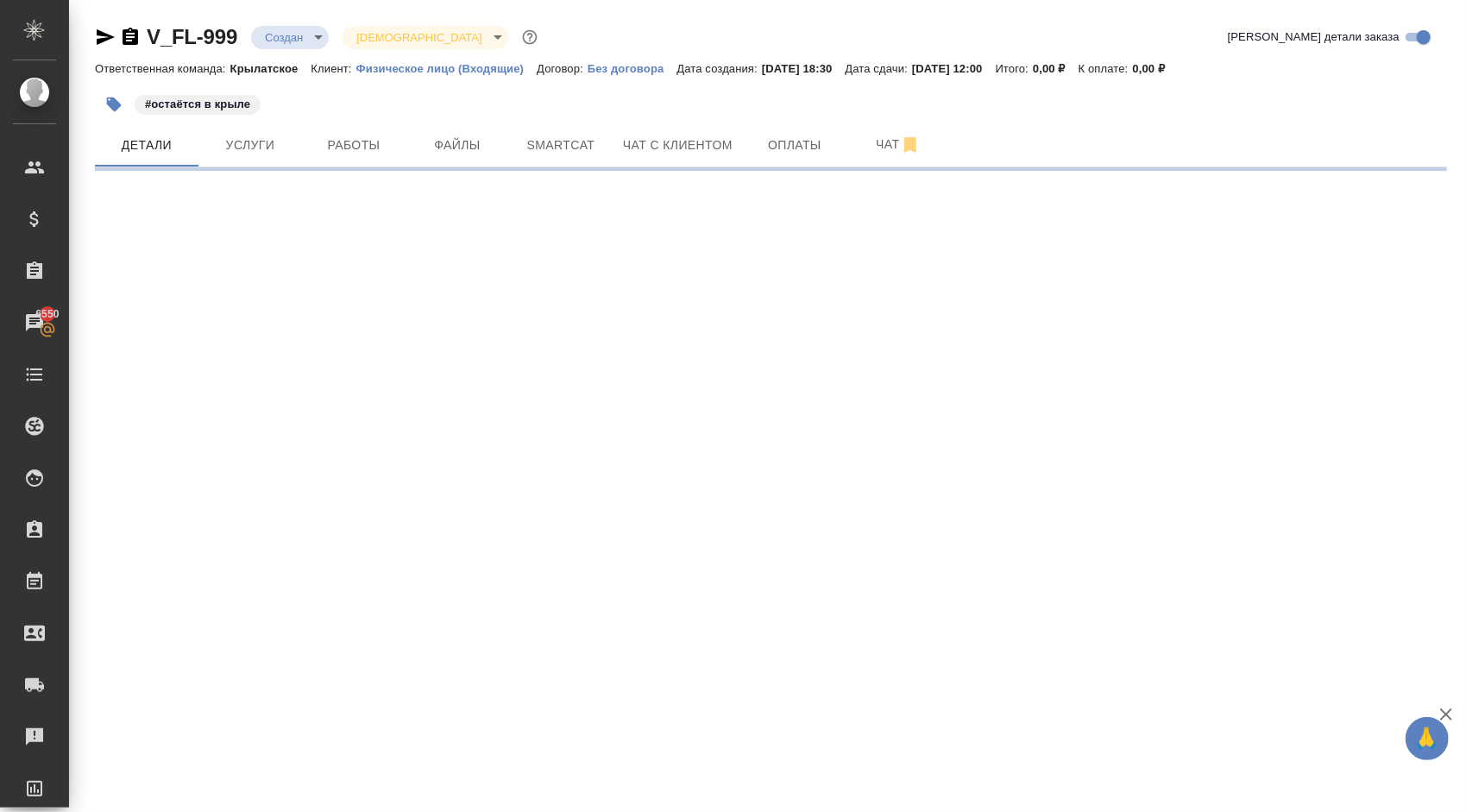
select select "RU"
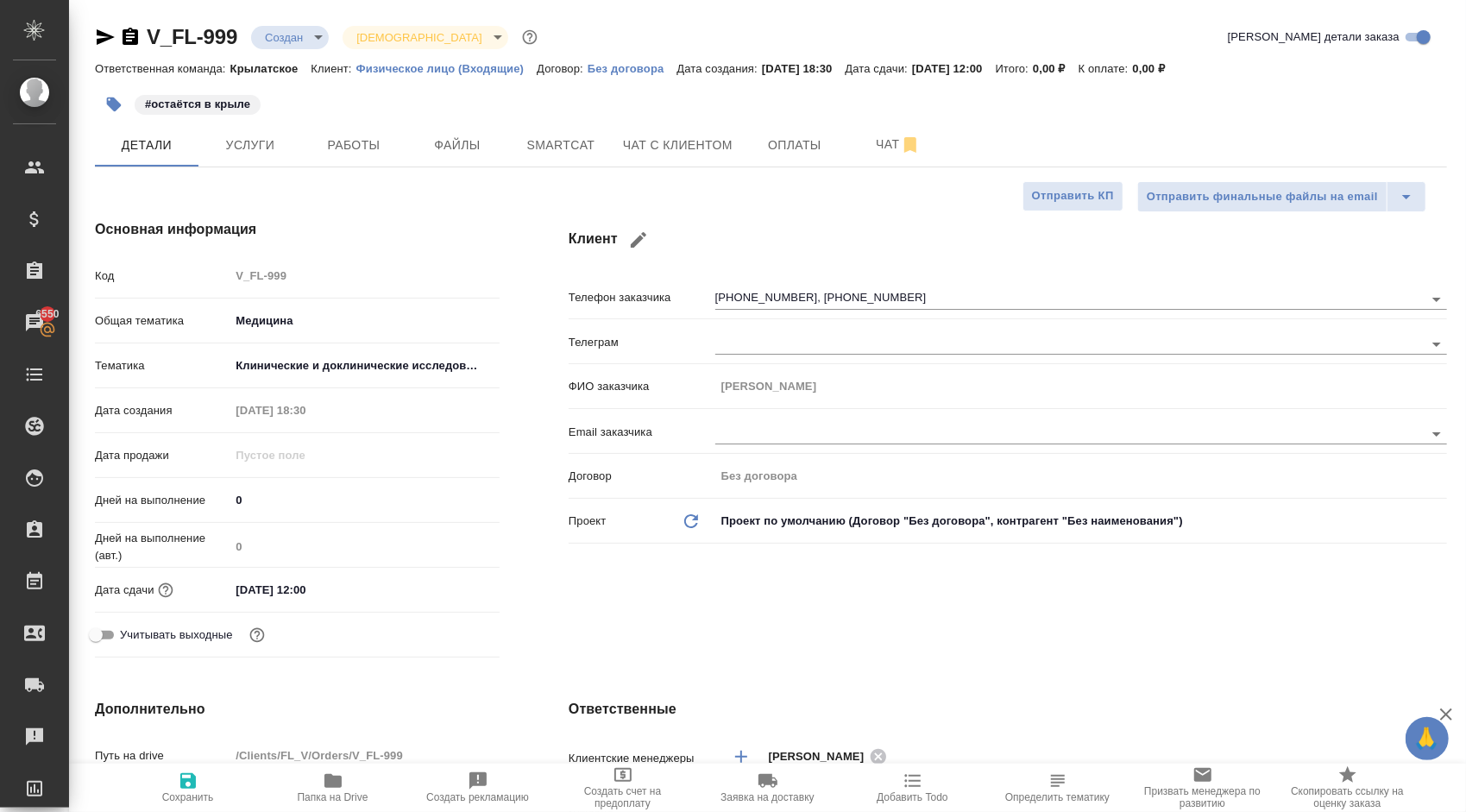
type textarea "x"
click at [250, 144] on span "Услуги" at bounding box center [250, 146] width 83 height 22
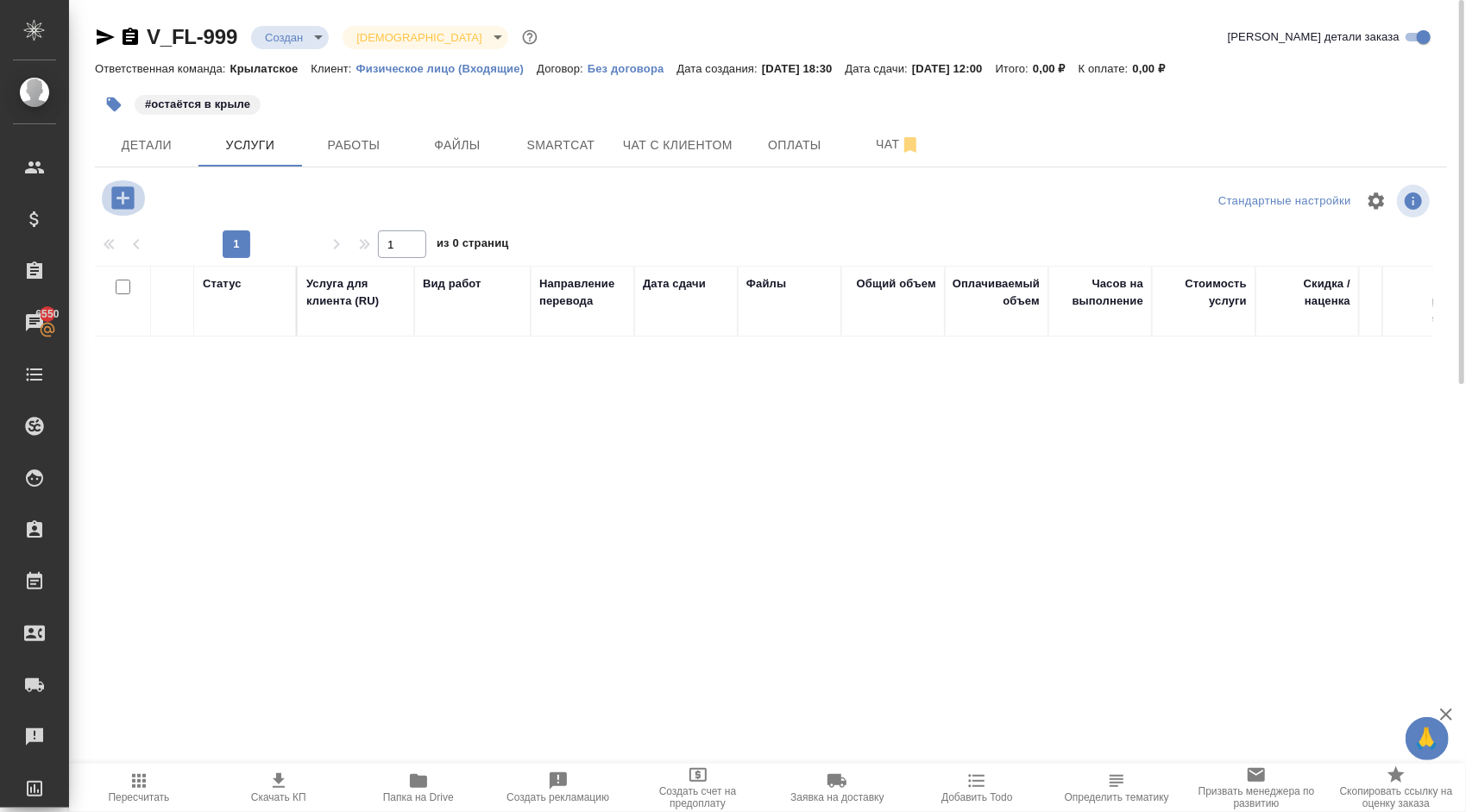
click at [109, 204] on icon "button" at bounding box center [123, 198] width 30 height 30
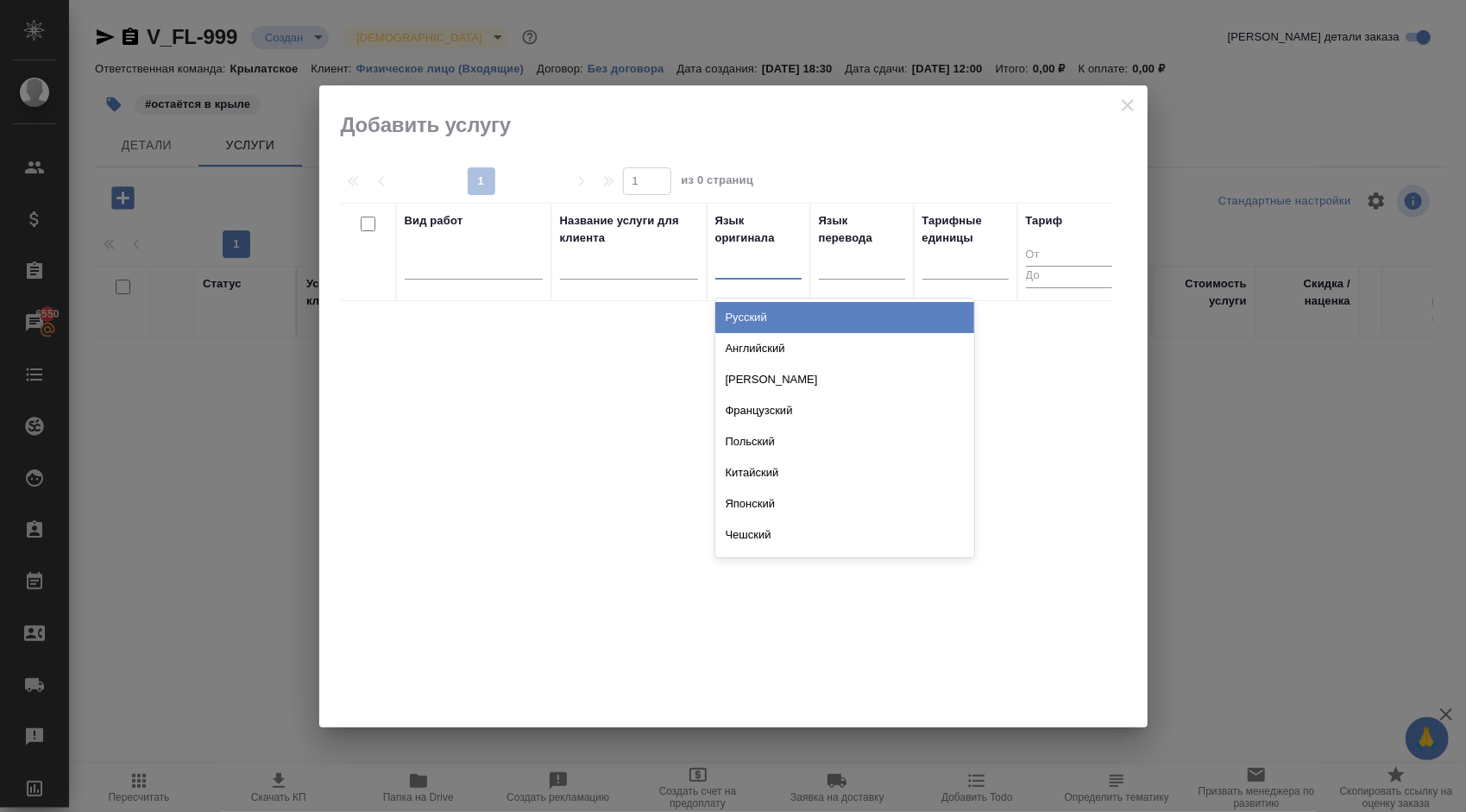
click at [749, 267] on div at bounding box center [758, 261] width 86 height 25
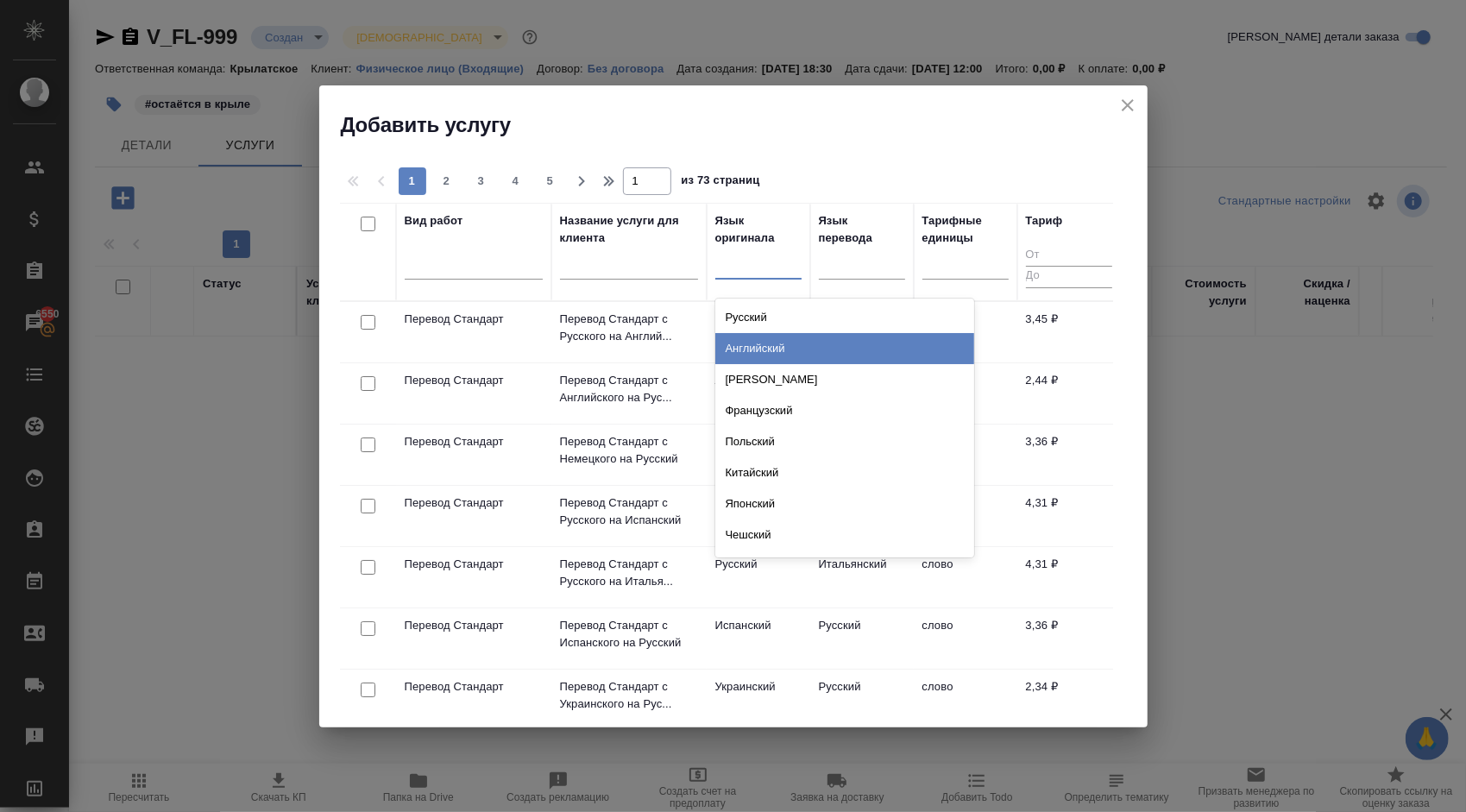
click at [793, 343] on div "Английский" at bounding box center [844, 348] width 259 height 31
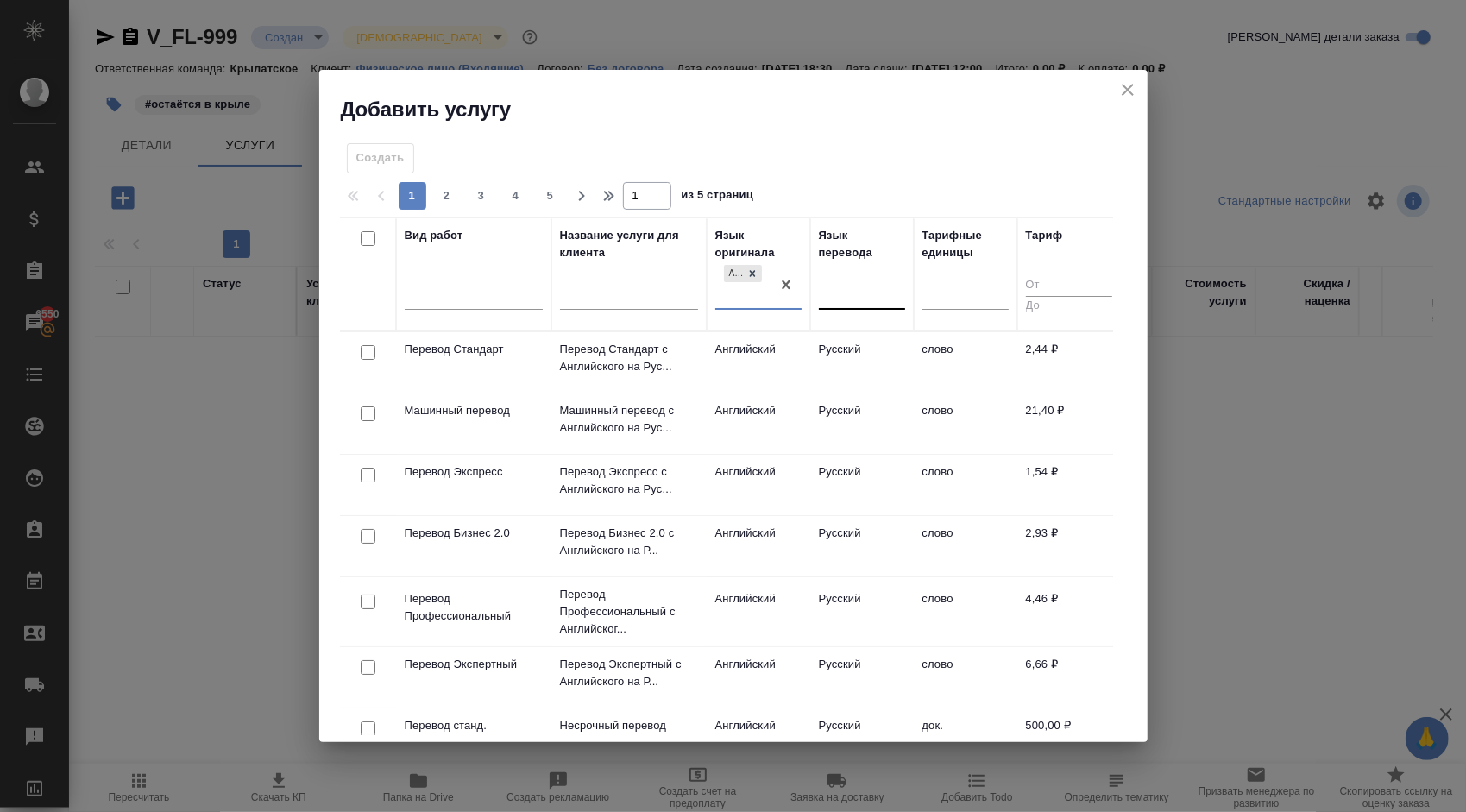
click at [844, 281] on div at bounding box center [862, 292] width 86 height 25
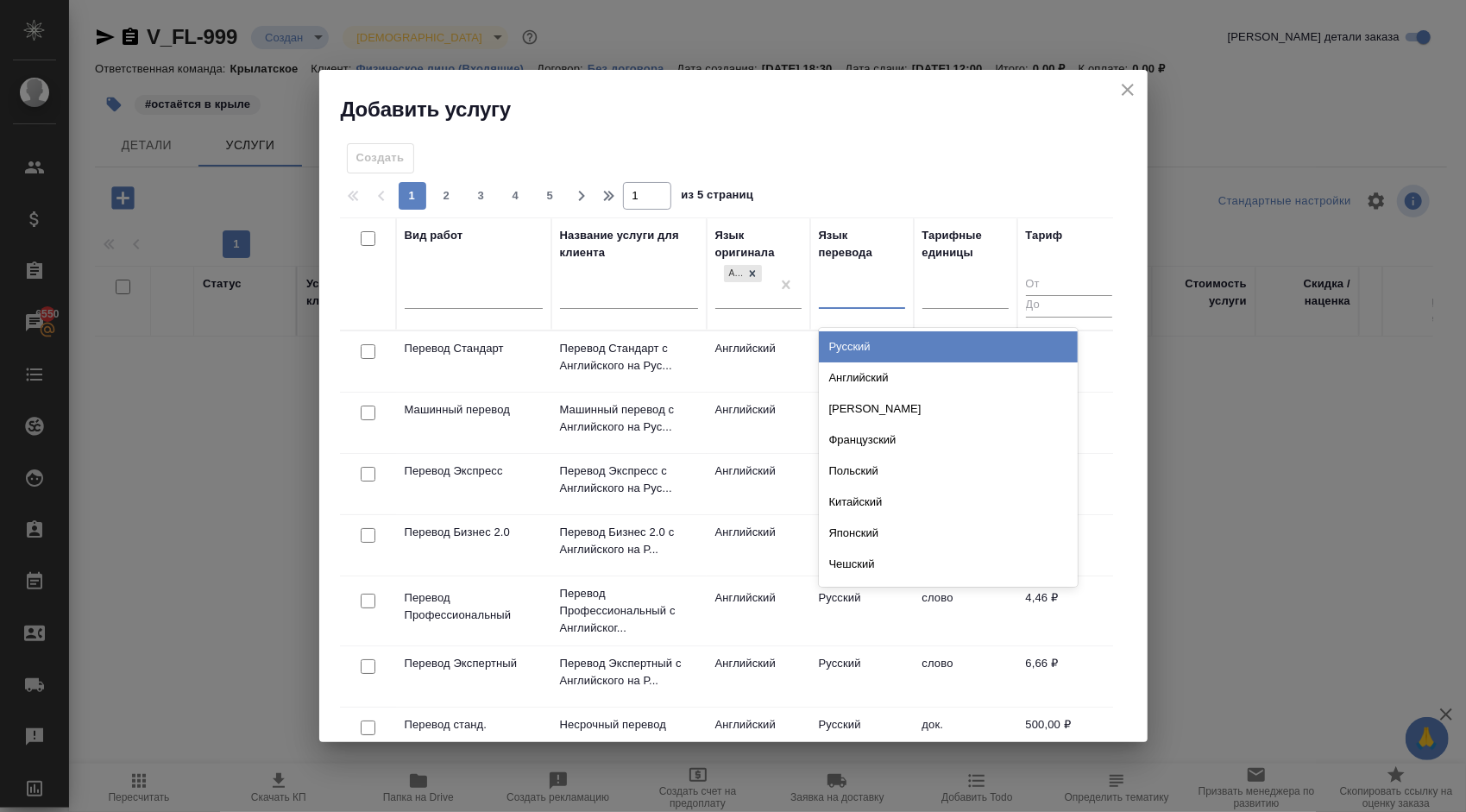
click at [844, 343] on div "Русский" at bounding box center [948, 346] width 259 height 31
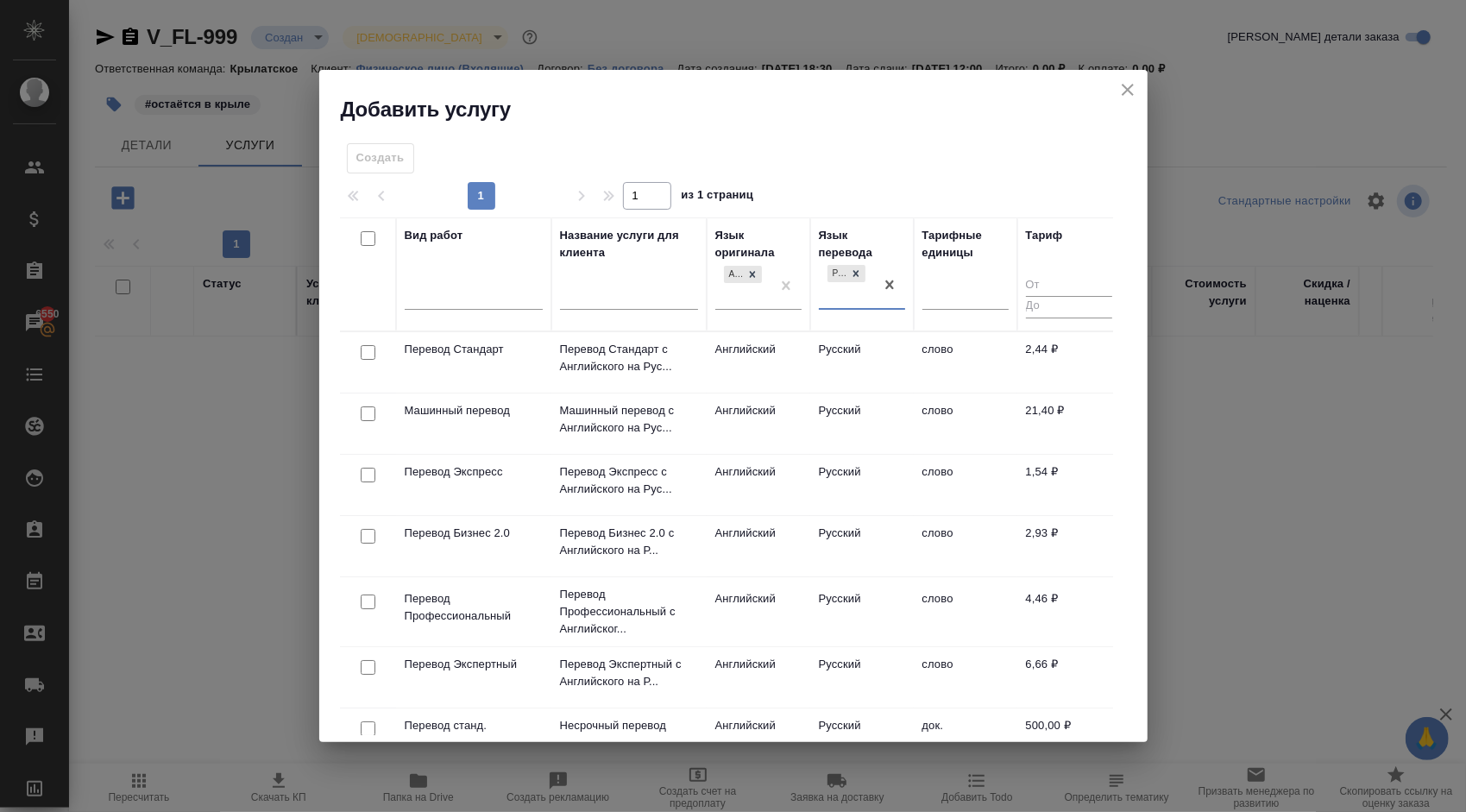
click at [814, 359] on td "Русский" at bounding box center [862, 362] width 104 height 60
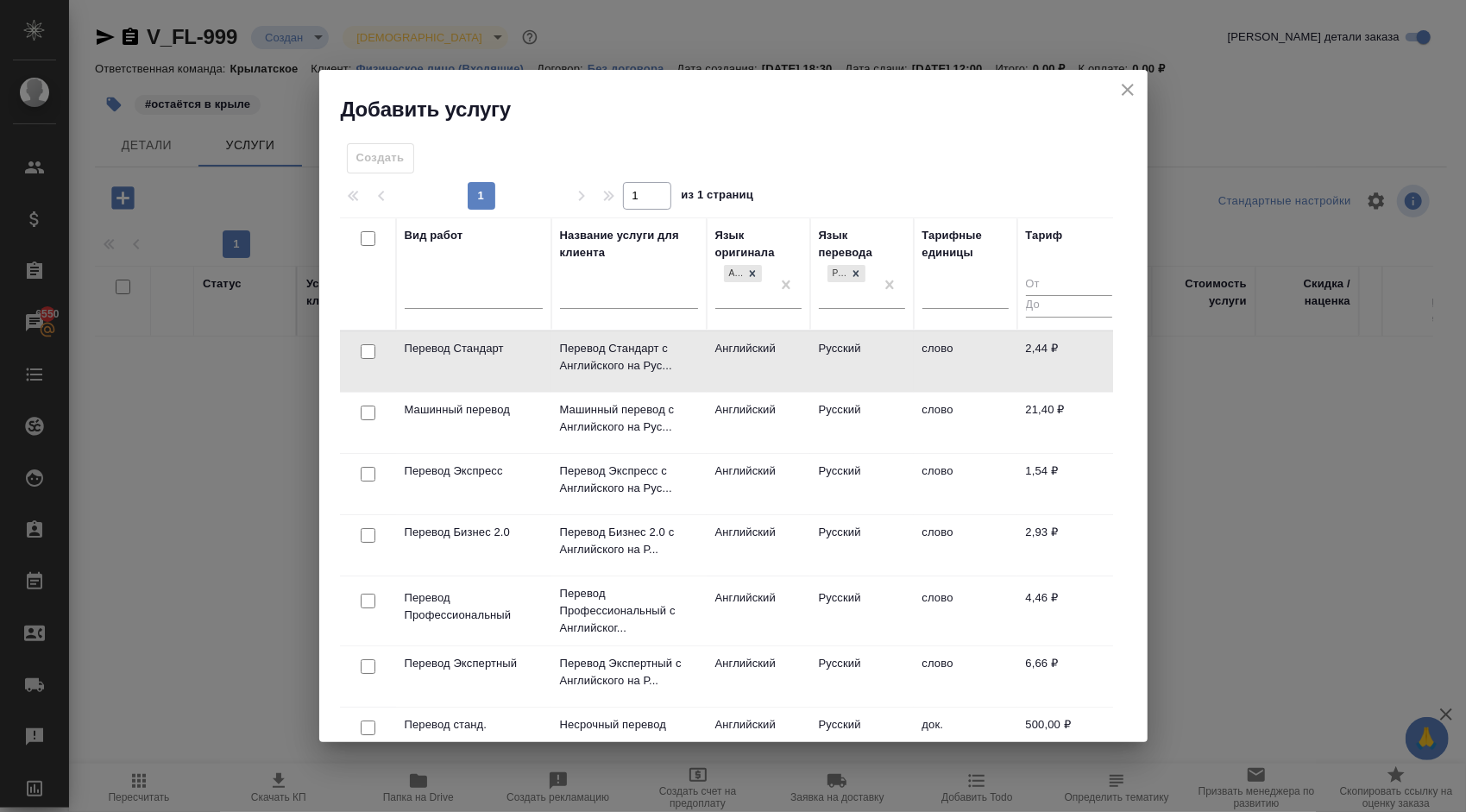
click at [789, 350] on td "Английский" at bounding box center [759, 361] width 104 height 60
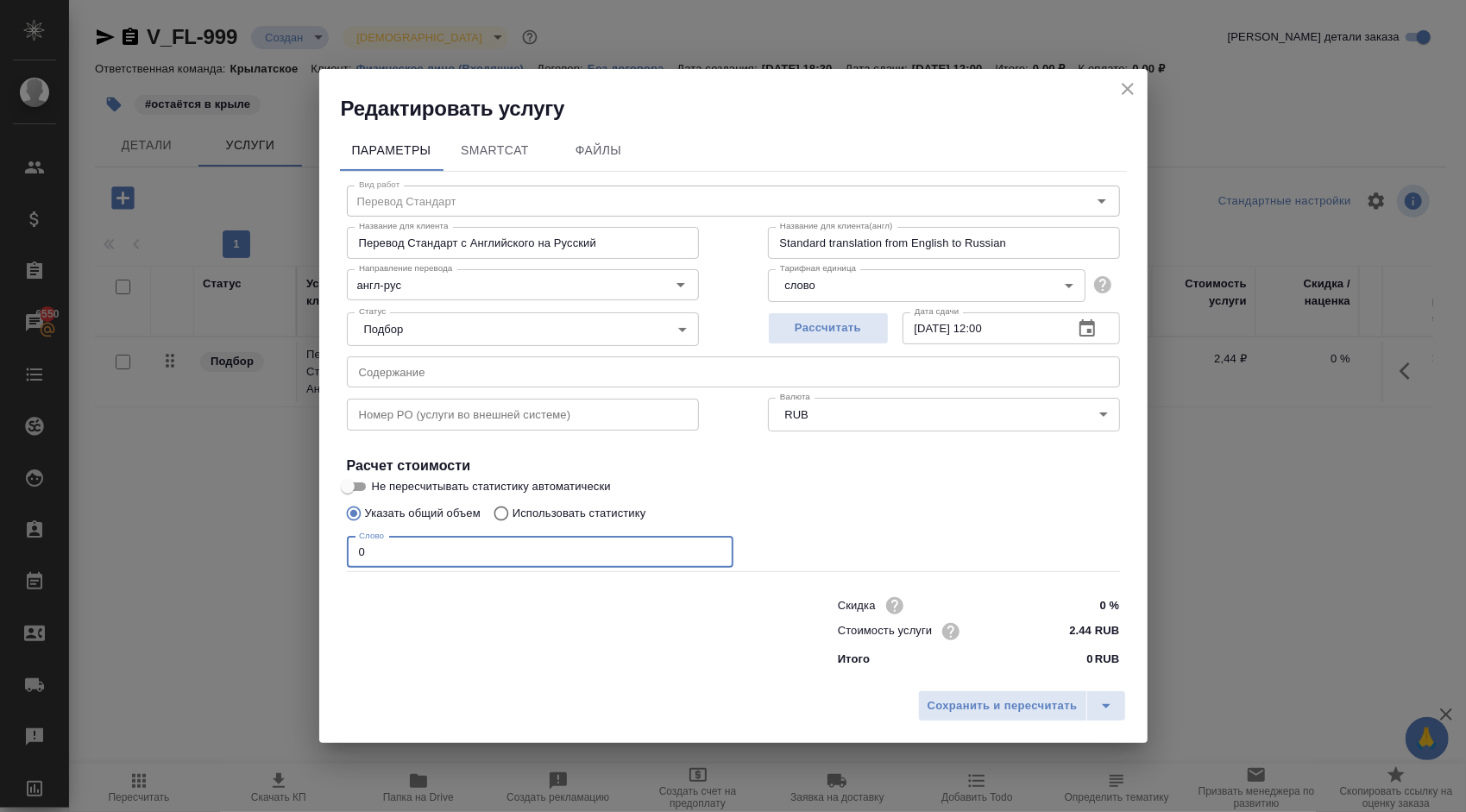
drag, startPoint x: 376, startPoint y: 557, endPoint x: 317, endPoint y: 550, distance: 59.8
click at [317, 550] on div "Редактировать услугу Параметры SmartCat Файлы Вид работ Перевод Стандарт Вид ра…" at bounding box center [733, 406] width 1466 height 812
drag, startPoint x: 392, startPoint y: 543, endPoint x: 332, endPoint y: 538, distance: 59.7
click at [332, 538] on div "Параметры SmartCat Файлы Вид работ Перевод Стандарт Вид работ Название для клие…" at bounding box center [733, 402] width 828 height 559
drag, startPoint x: 390, startPoint y: 549, endPoint x: 314, endPoint y: 549, distance: 75.9
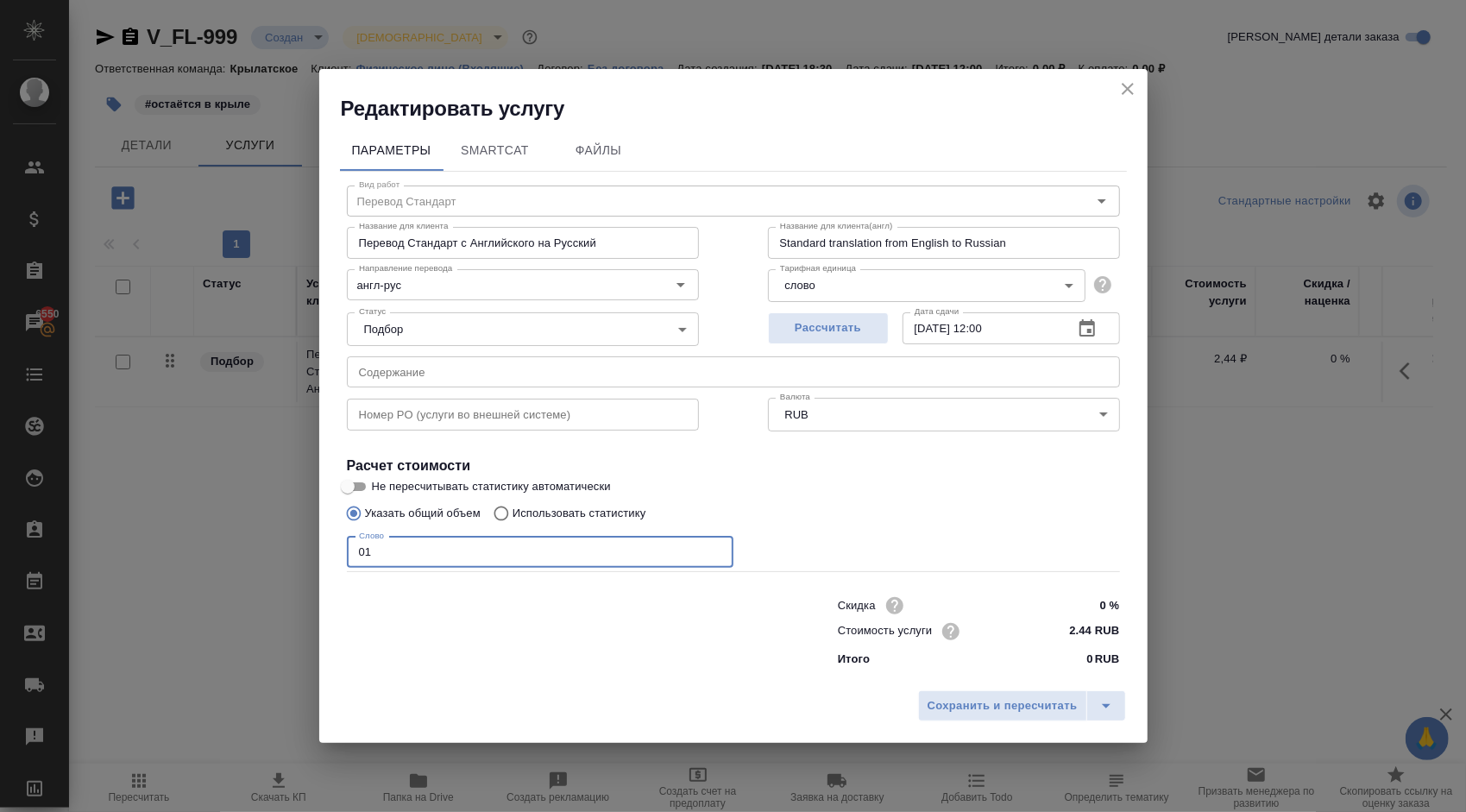
click at [314, 549] on div "Редактировать услугу Параметры SmartCat Файлы Вид работ Перевод Стандарт Вид ра…" at bounding box center [733, 406] width 1466 height 812
type input "1"
click at [943, 698] on span "Сохранить и пересчитать" at bounding box center [1003, 706] width 150 height 20
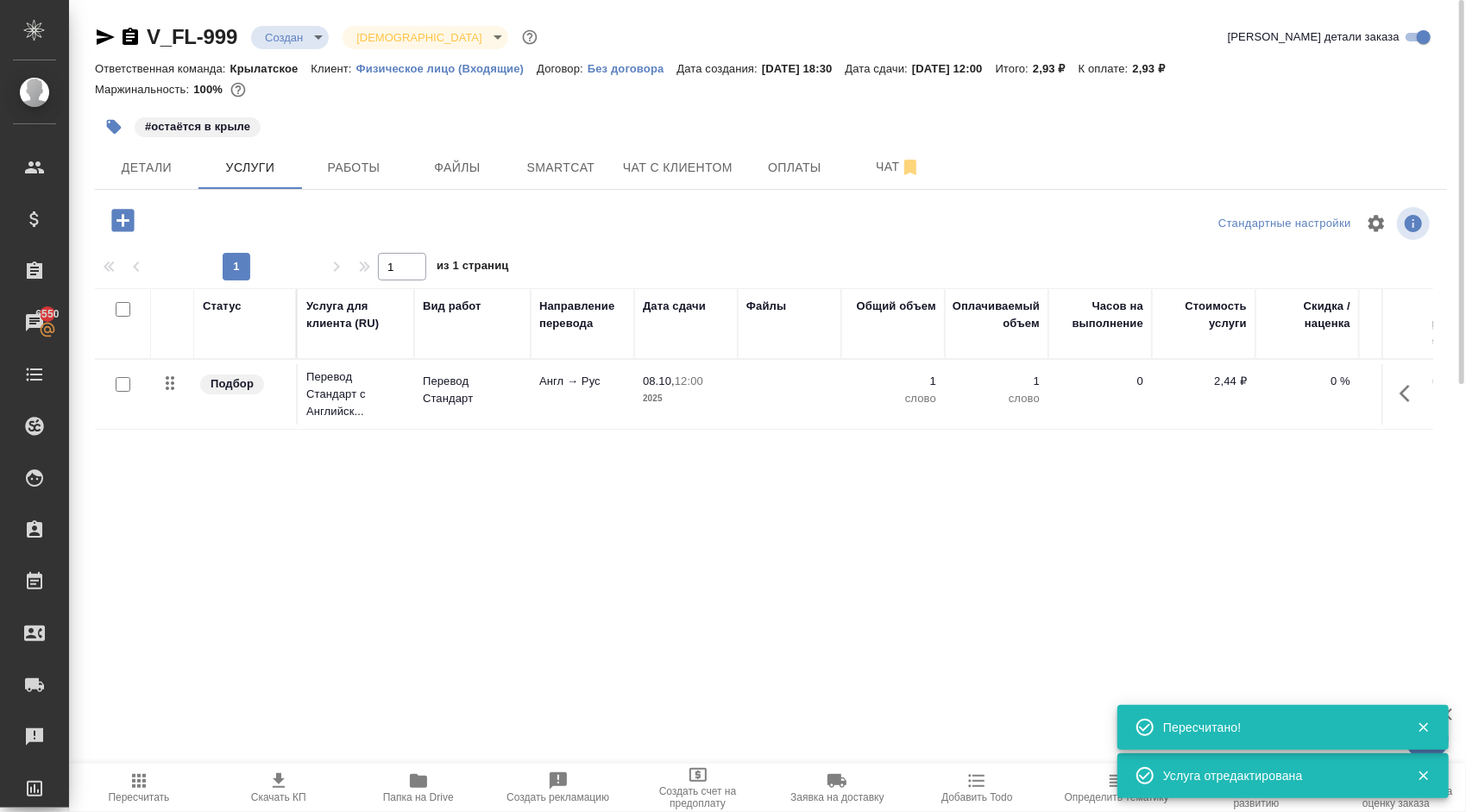
click at [133, 224] on icon "button" at bounding box center [122, 220] width 22 height 22
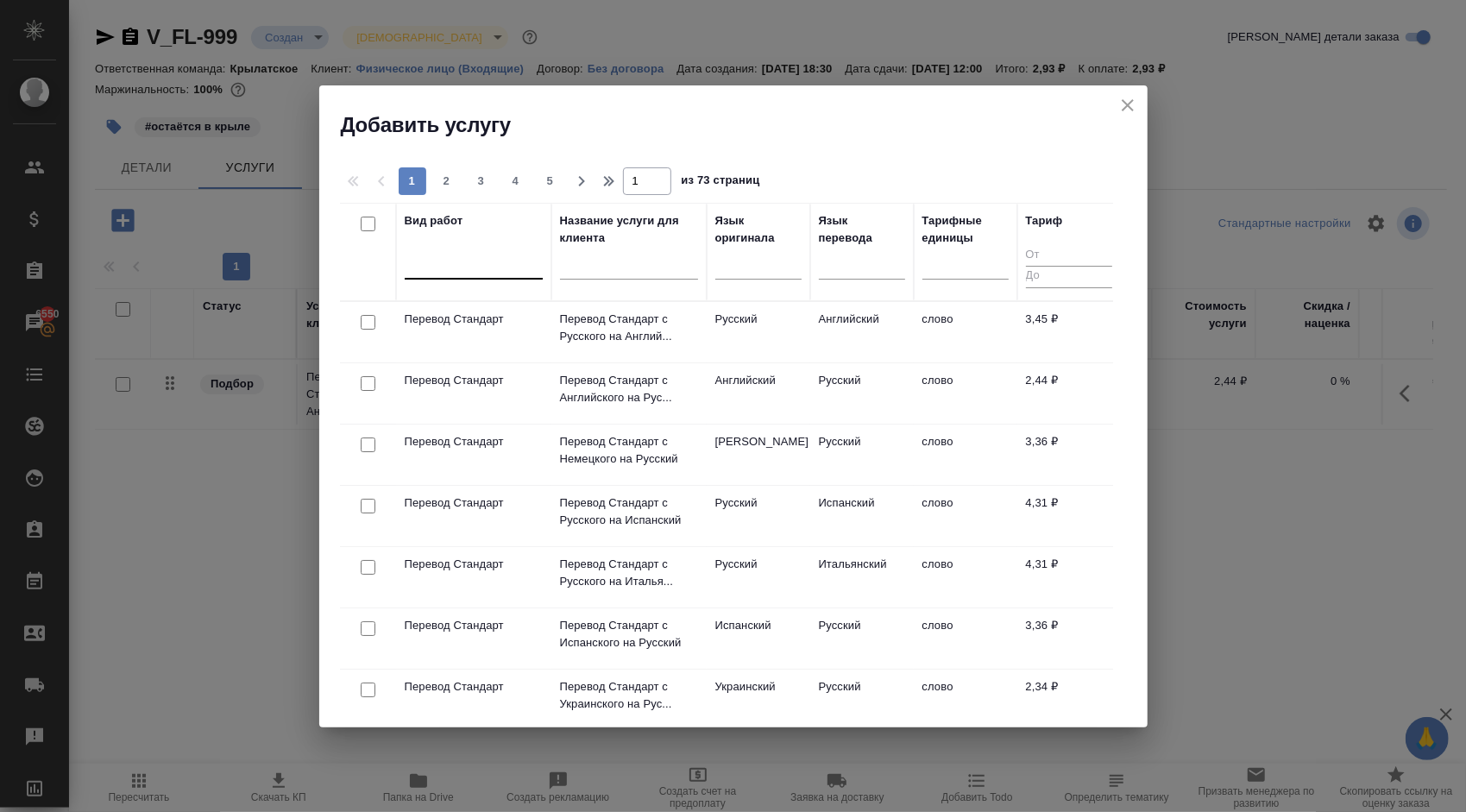
click at [465, 262] on div at bounding box center [474, 261] width 138 height 25
click at [770, 281] on div at bounding box center [758, 269] width 86 height 45
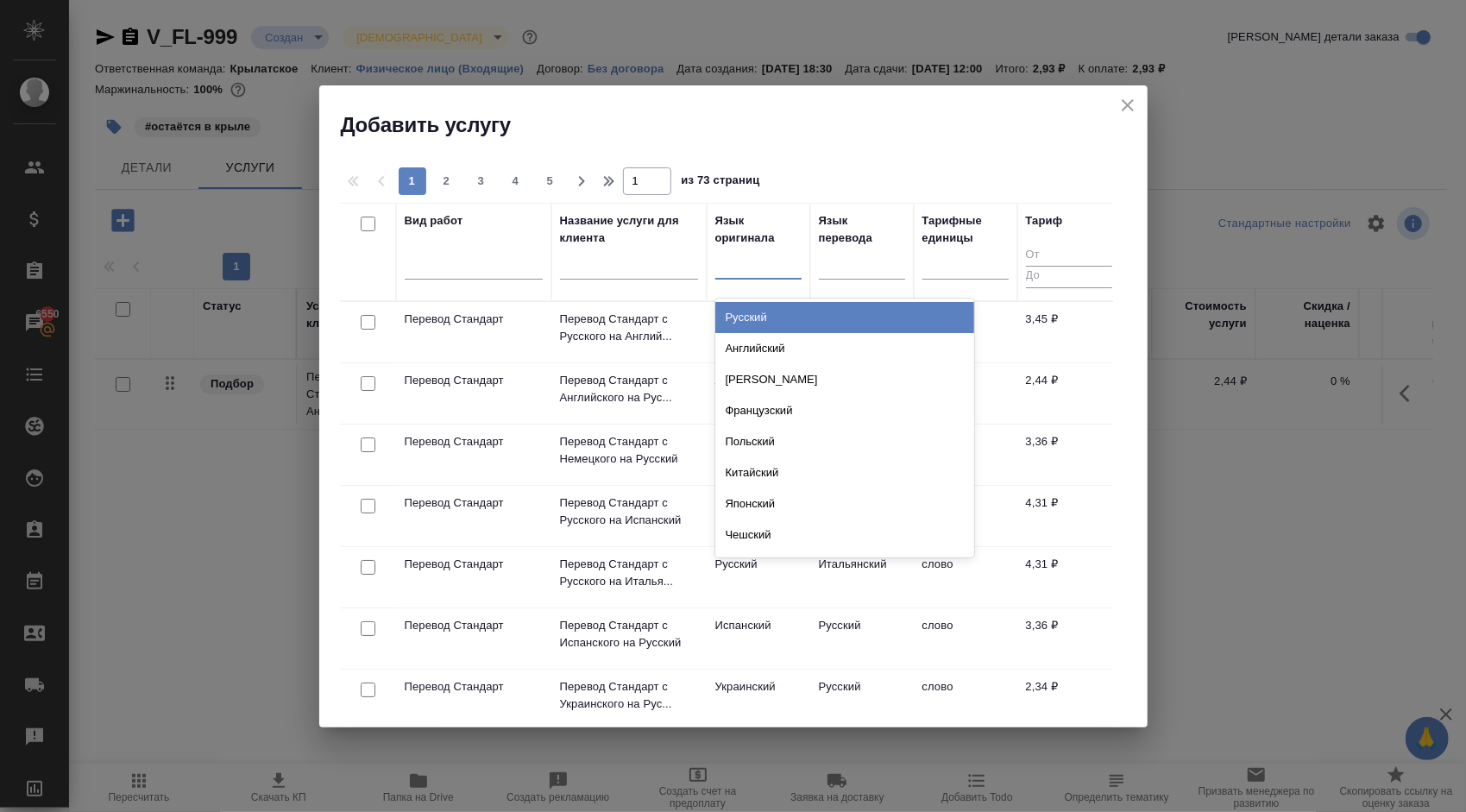
click at [770, 274] on div at bounding box center [758, 263] width 86 height 33
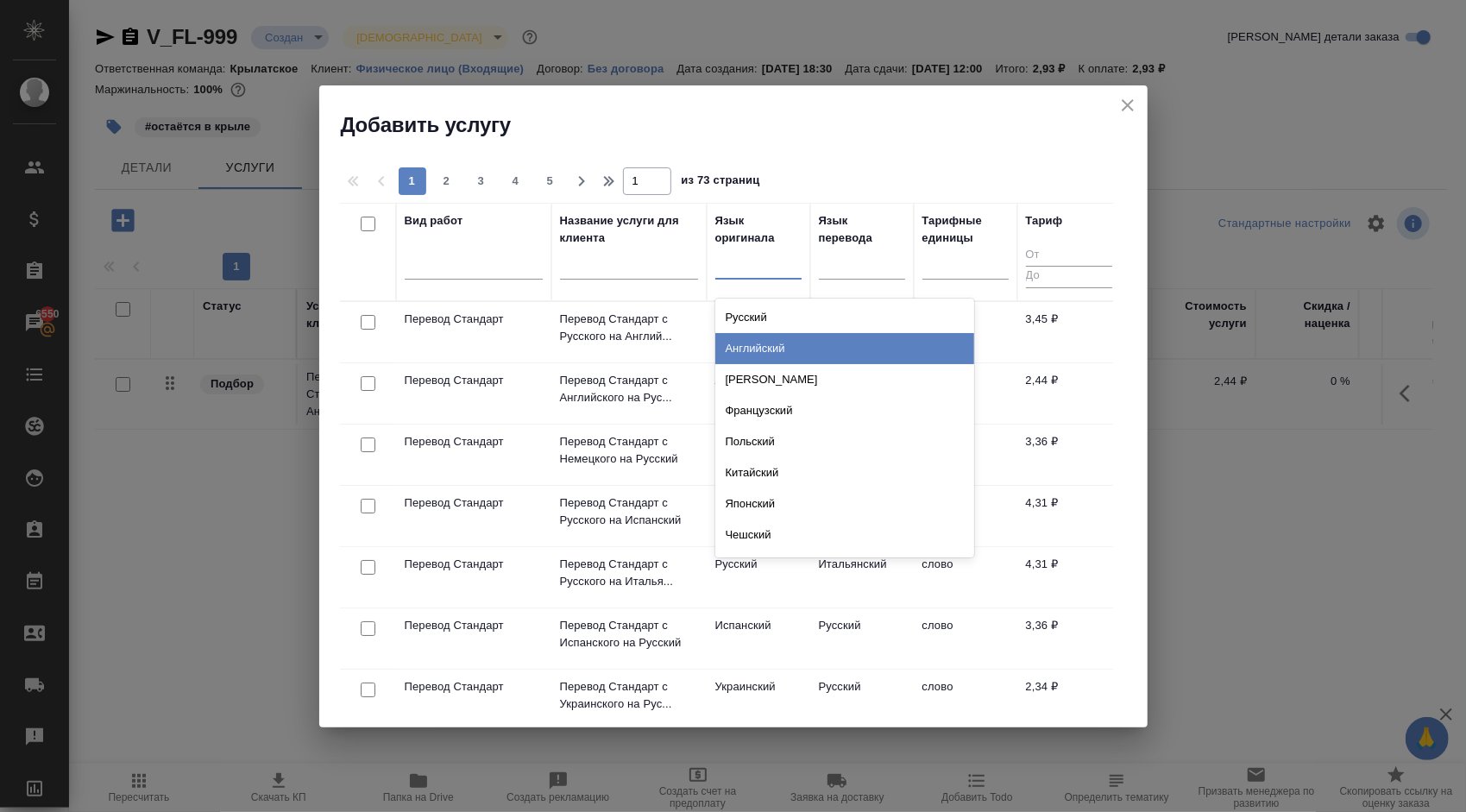
click at [782, 341] on div "Английский" at bounding box center [844, 348] width 259 height 31
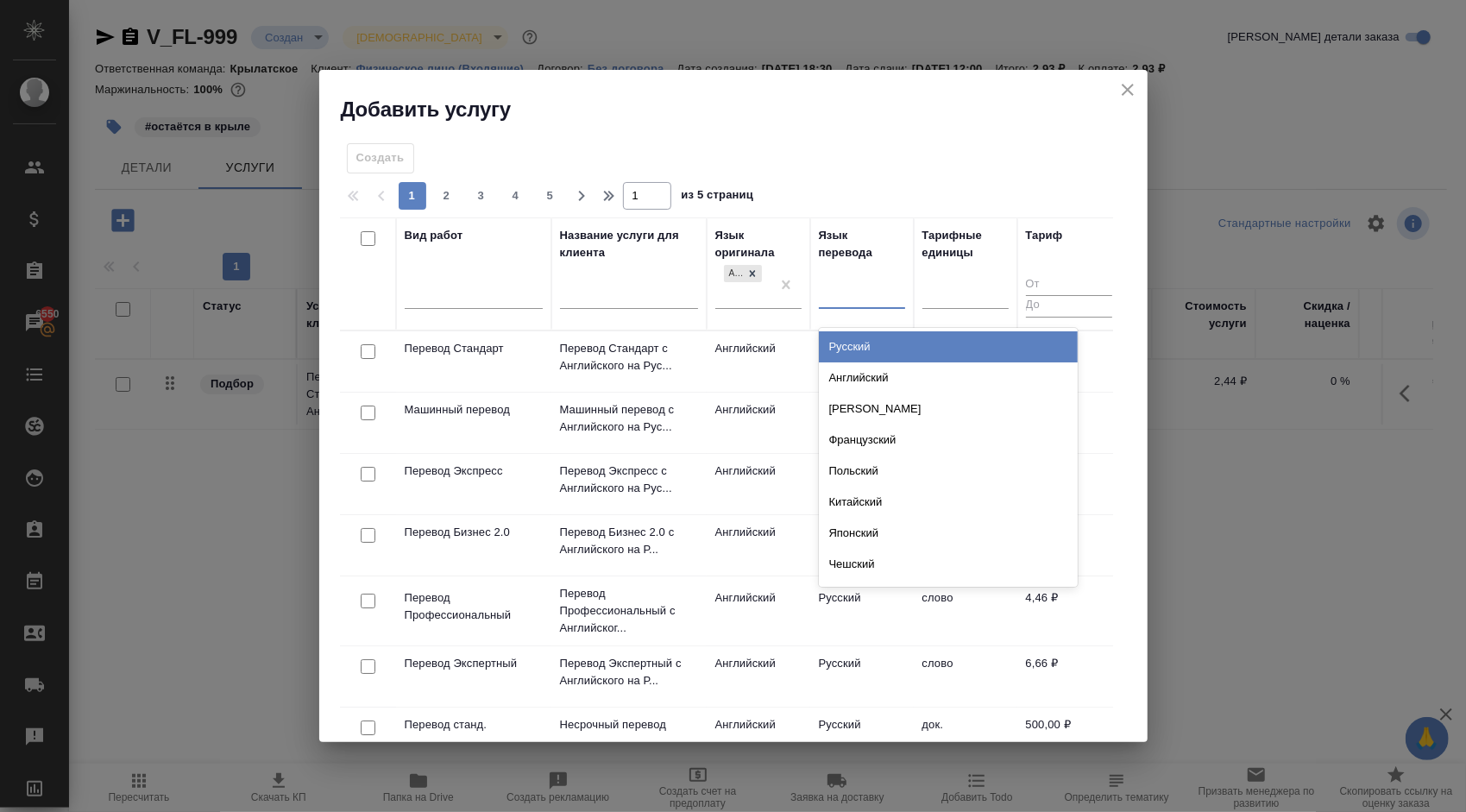
click at [843, 297] on div at bounding box center [862, 291] width 86 height 25
click at [846, 343] on div "Русский" at bounding box center [948, 346] width 259 height 31
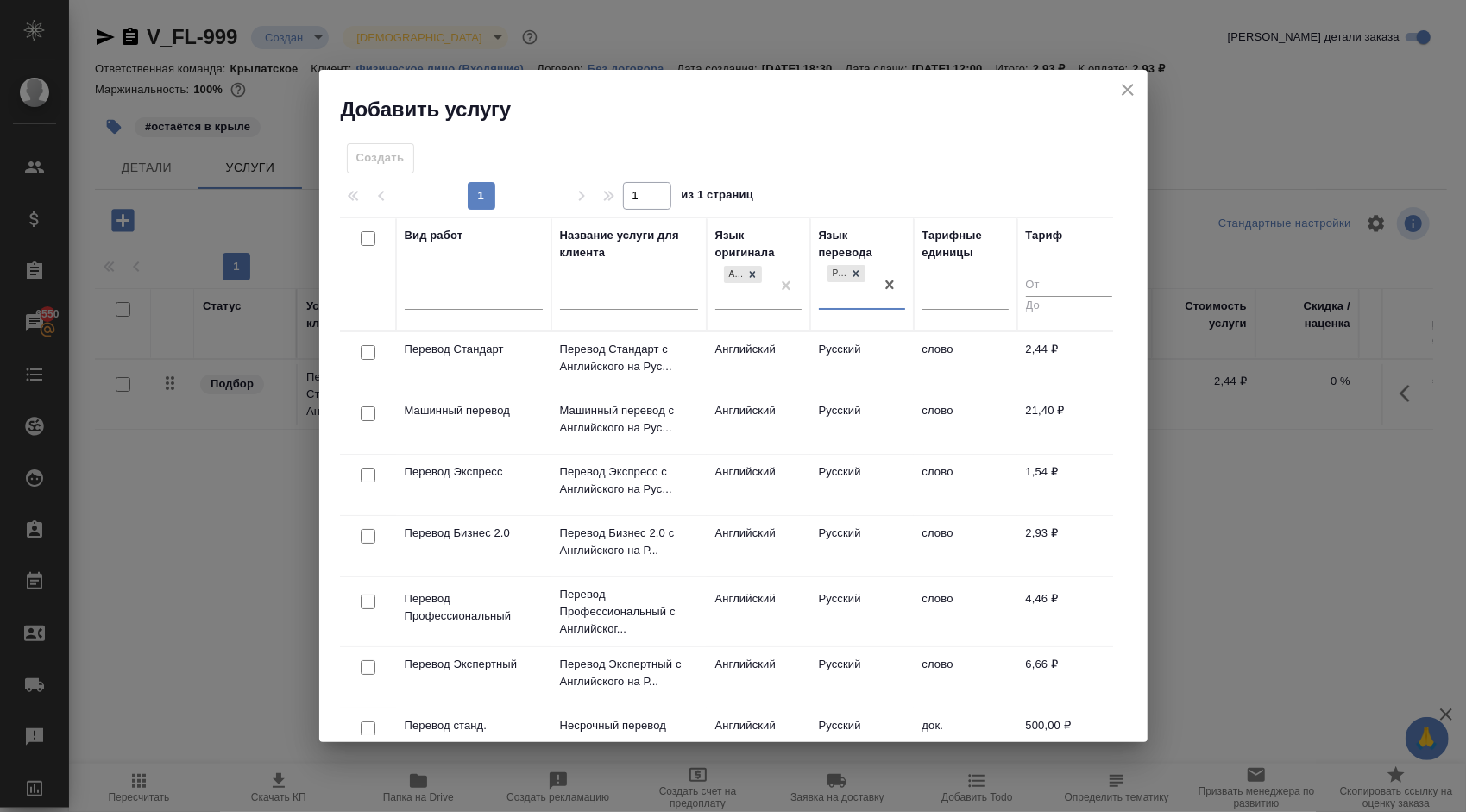
click at [770, 426] on td "Английский" at bounding box center [759, 423] width 104 height 60
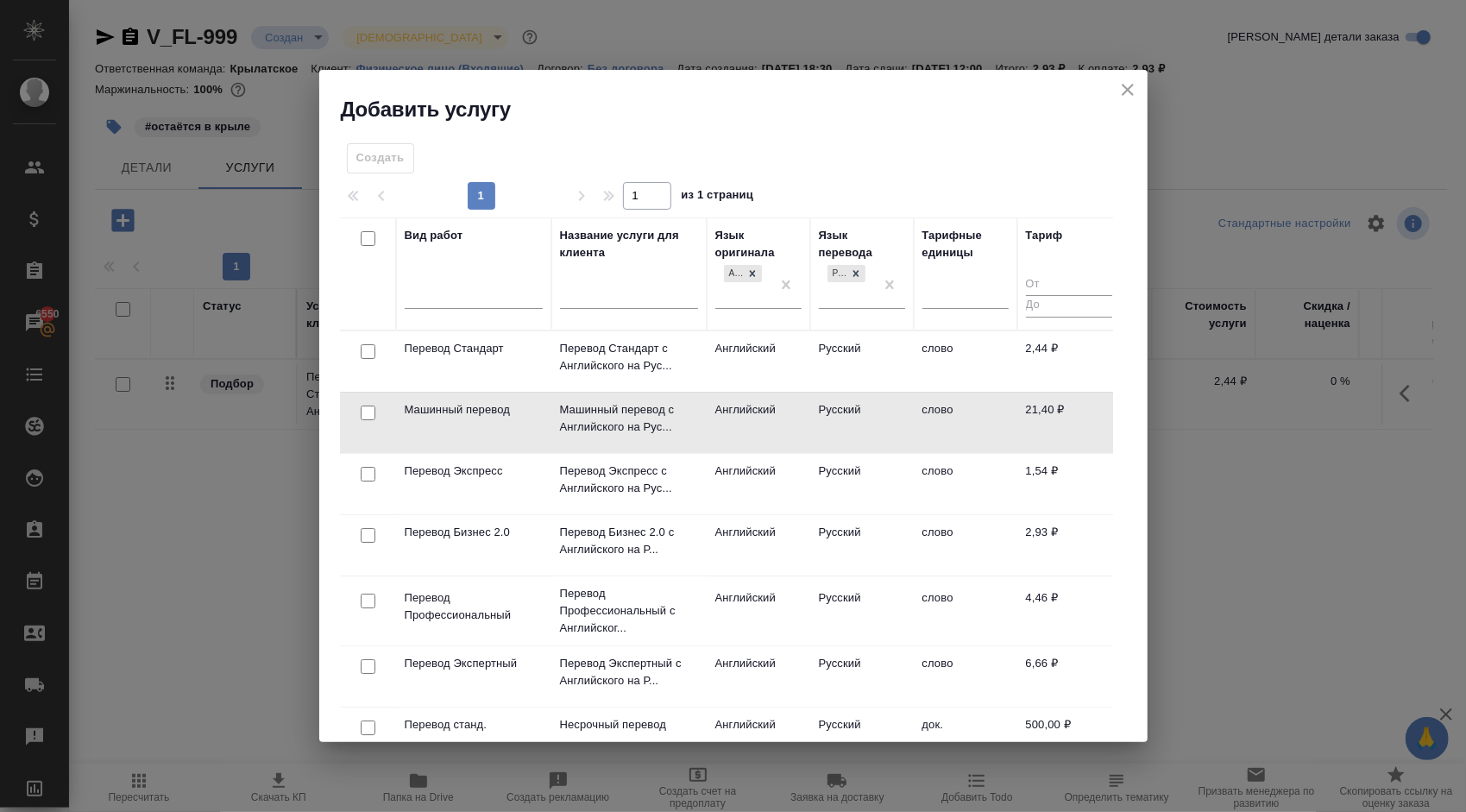
click at [768, 475] on td "Английский" at bounding box center [759, 484] width 104 height 60
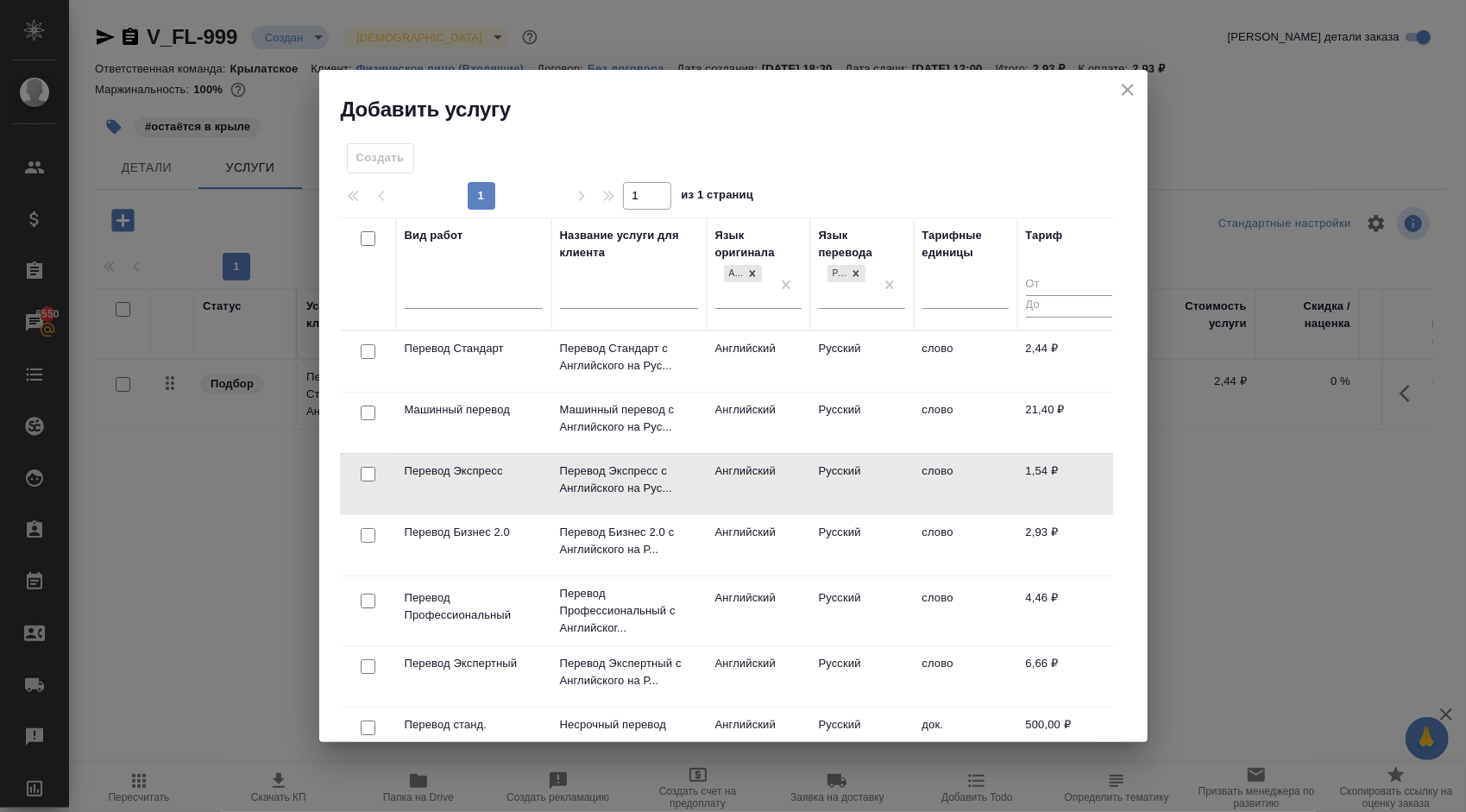
click at [703, 475] on td "Перевод Экспресс с Английского на Рус..." at bounding box center [628, 484] width 155 height 60
click at [701, 475] on td "Перевод Экспресс с Английского на Рус..." at bounding box center [628, 484] width 155 height 60
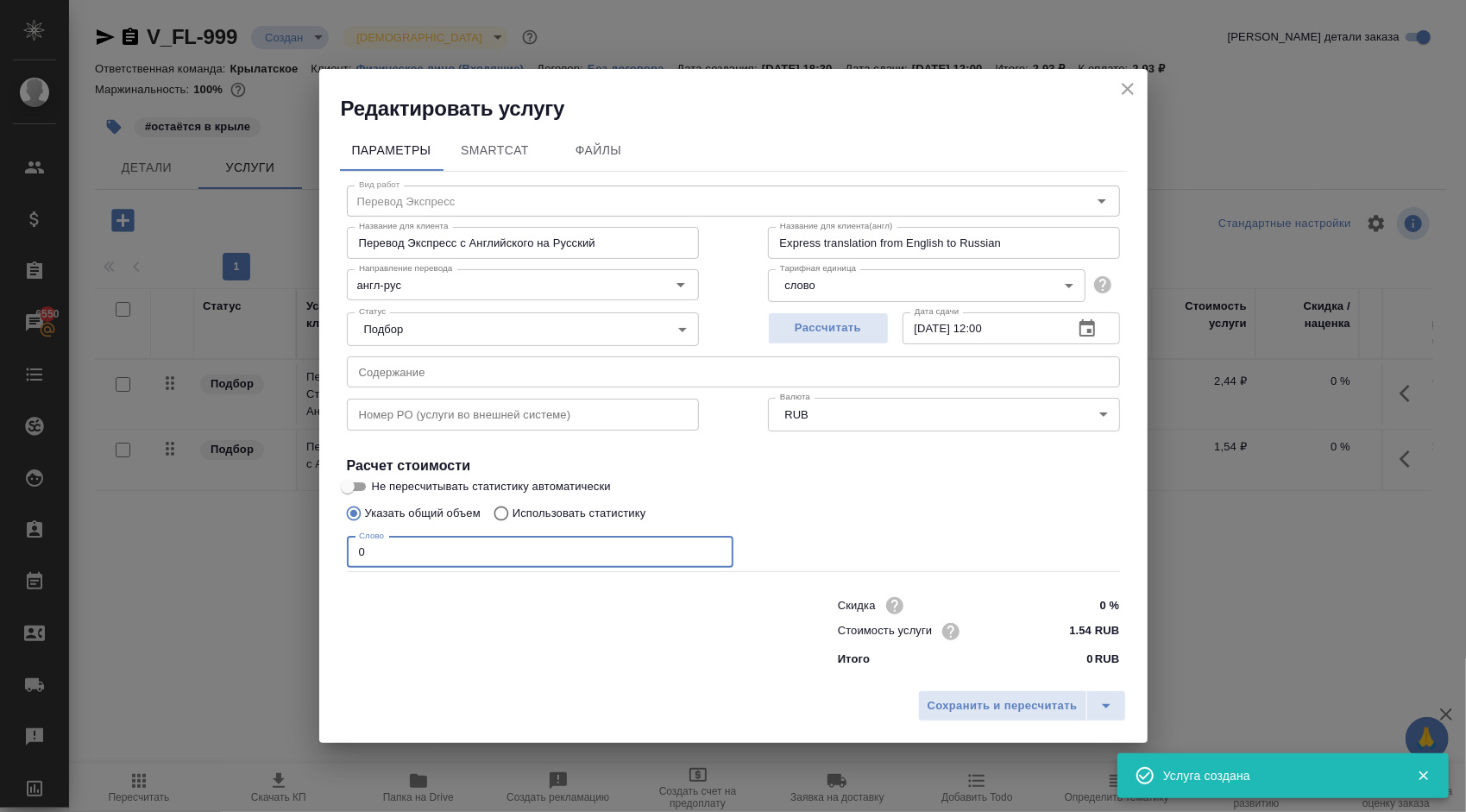
drag, startPoint x: 380, startPoint y: 550, endPoint x: 295, endPoint y: 526, distance: 87.9
click at [295, 526] on div "Редактировать услугу Параметры SmartCat Файлы Вид работ Перевод Экспресс Вид ра…" at bounding box center [733, 406] width 1466 height 812
type input "1"
click at [984, 718] on button "Сохранить и пересчитать" at bounding box center [1002, 705] width 169 height 31
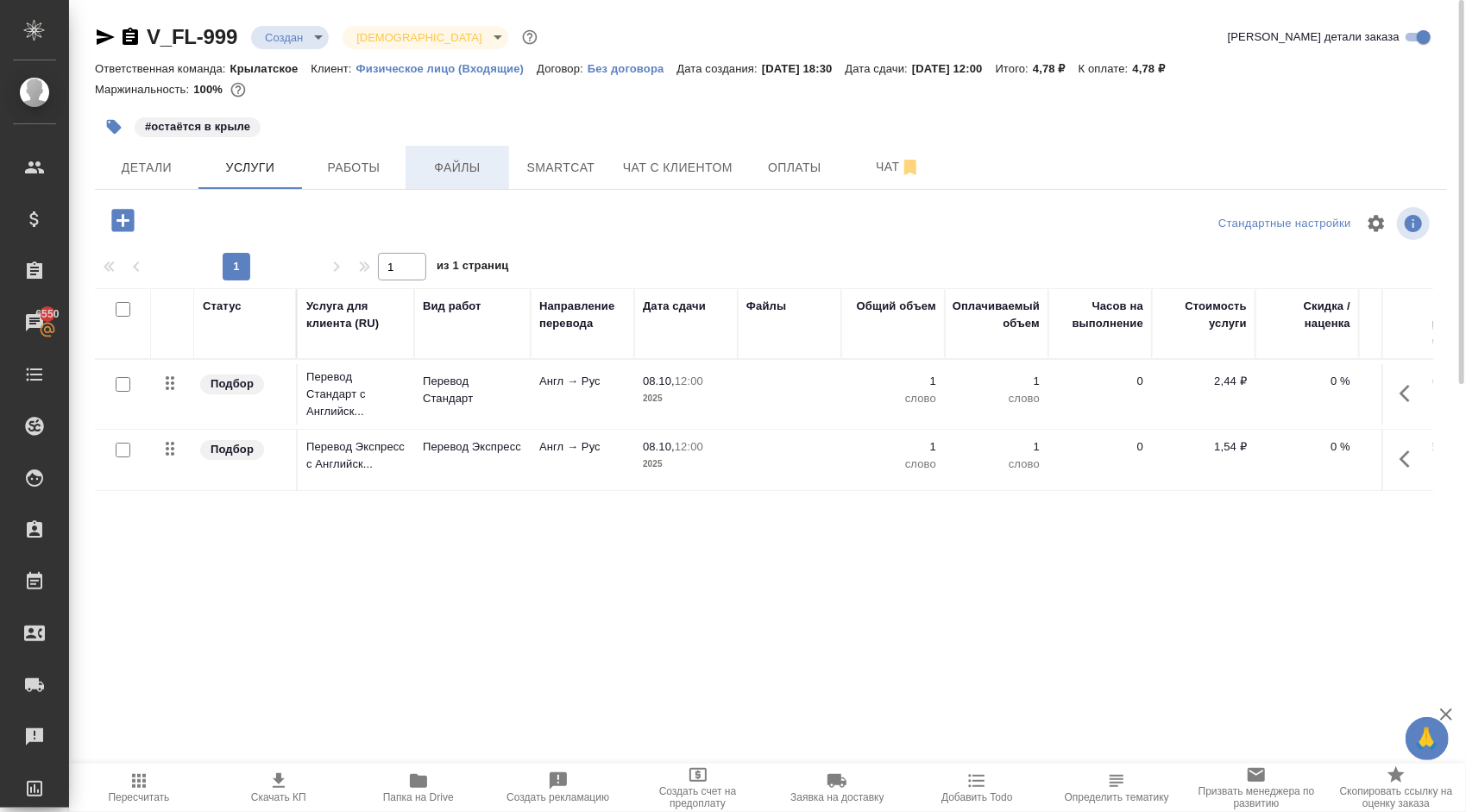
click at [464, 166] on span "Файлы" at bounding box center [457, 168] width 83 height 22
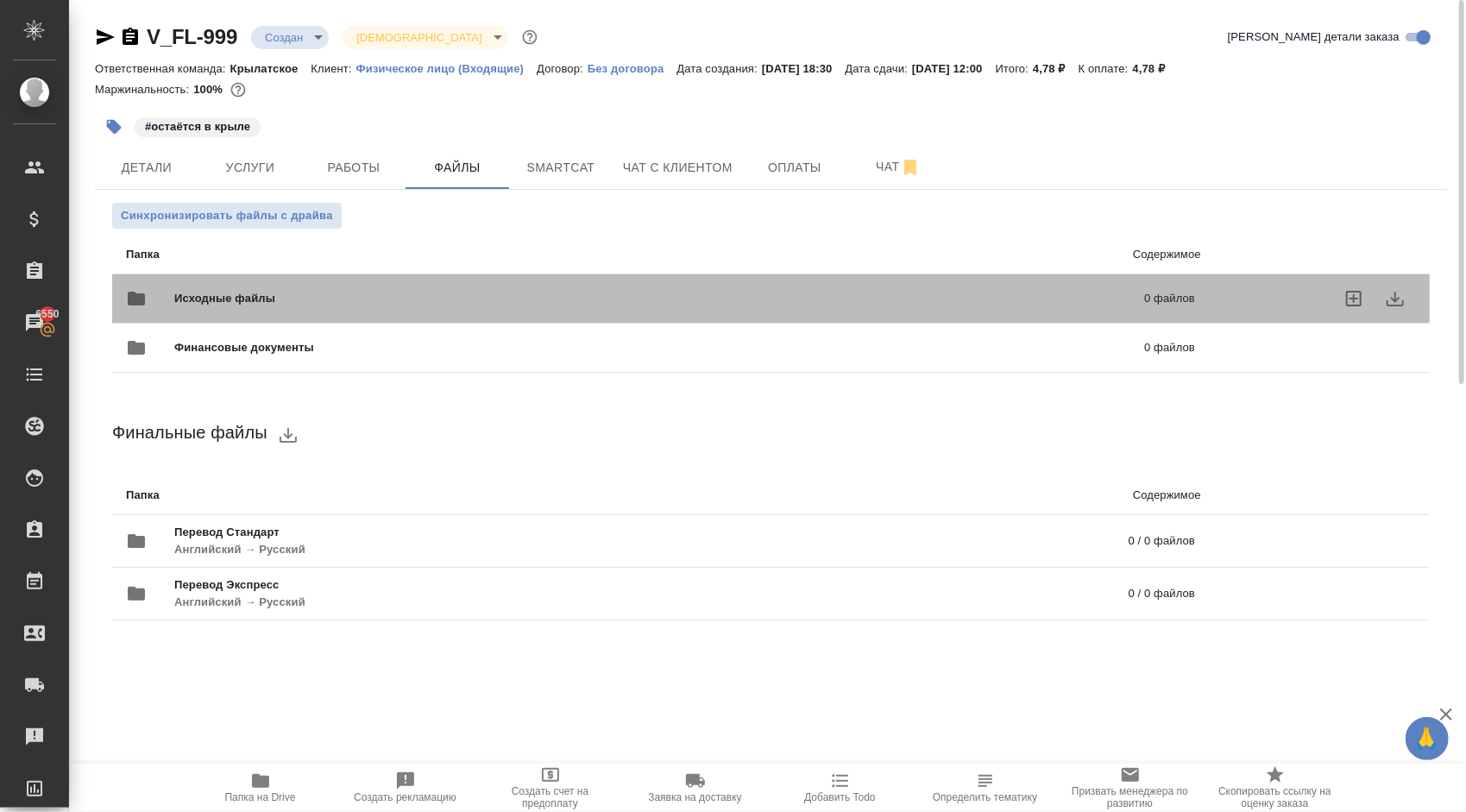
click at [295, 272] on div "Исходные файлы 0 файлов" at bounding box center [661, 299] width 1104 height 76
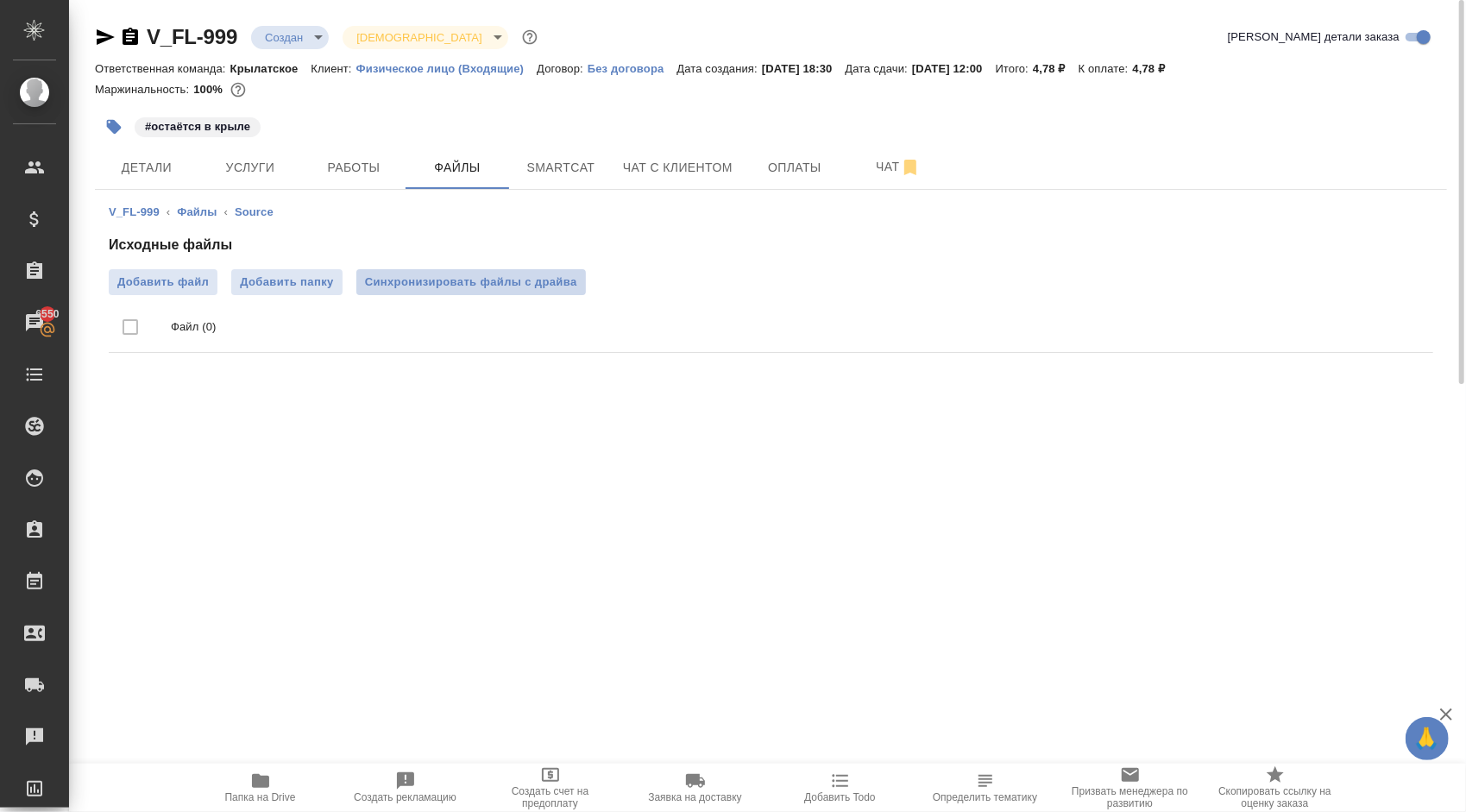
click at [465, 289] on span "Синхронизировать файлы с драйва" at bounding box center [471, 282] width 212 height 17
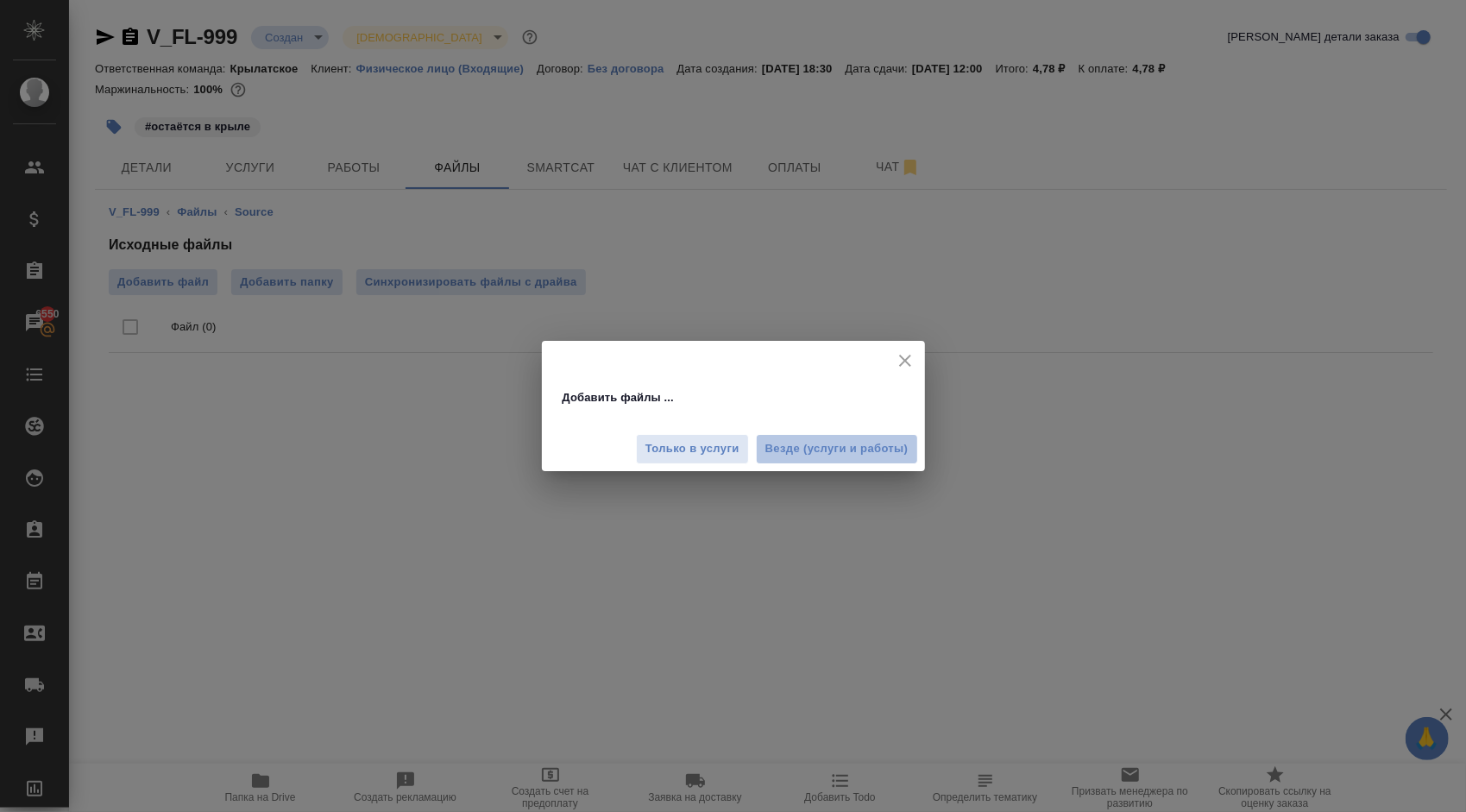
click at [846, 461] on button "Везде (услуги и работы)" at bounding box center [837, 449] width 162 height 30
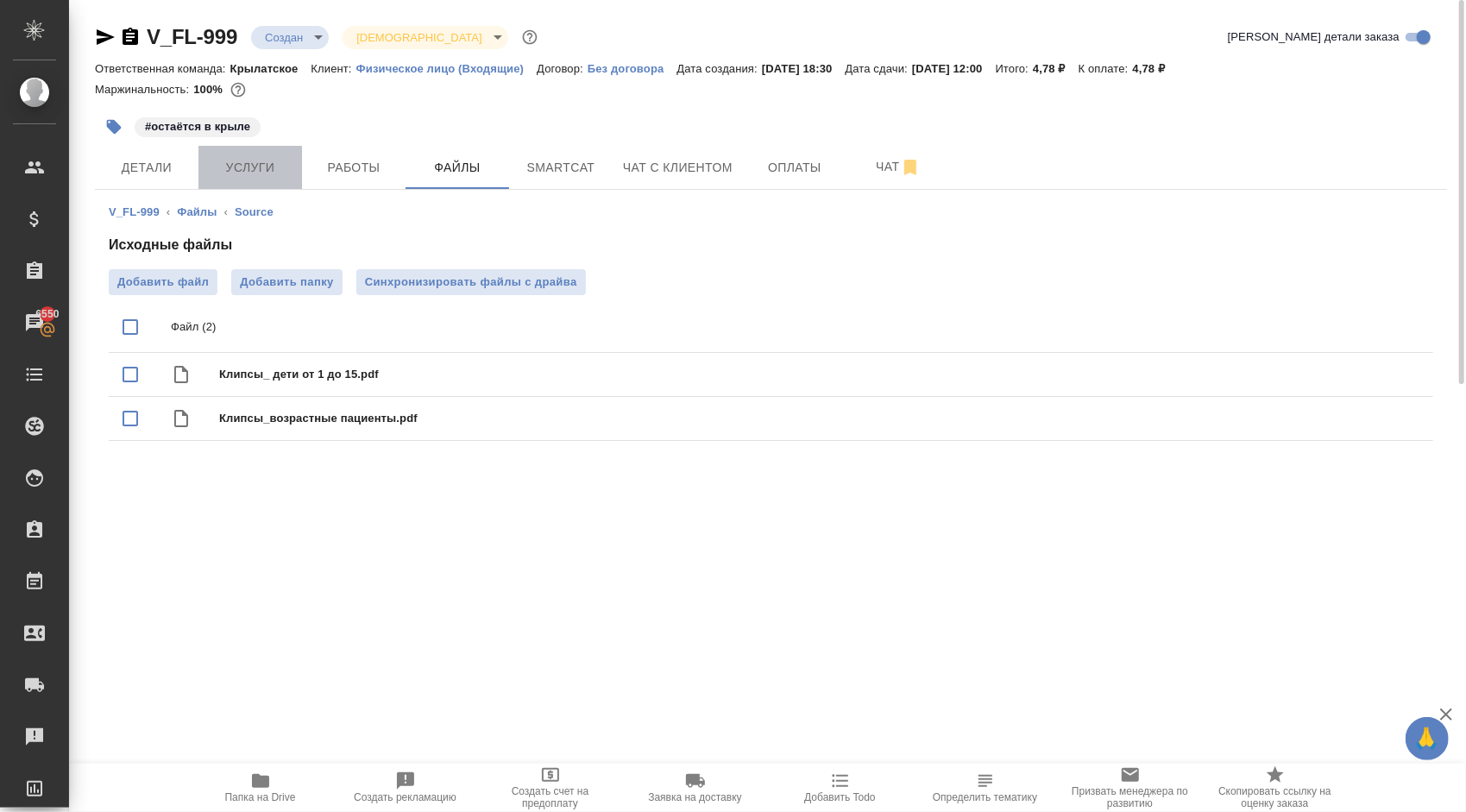
click at [280, 171] on span "Услуги" at bounding box center [250, 168] width 83 height 22
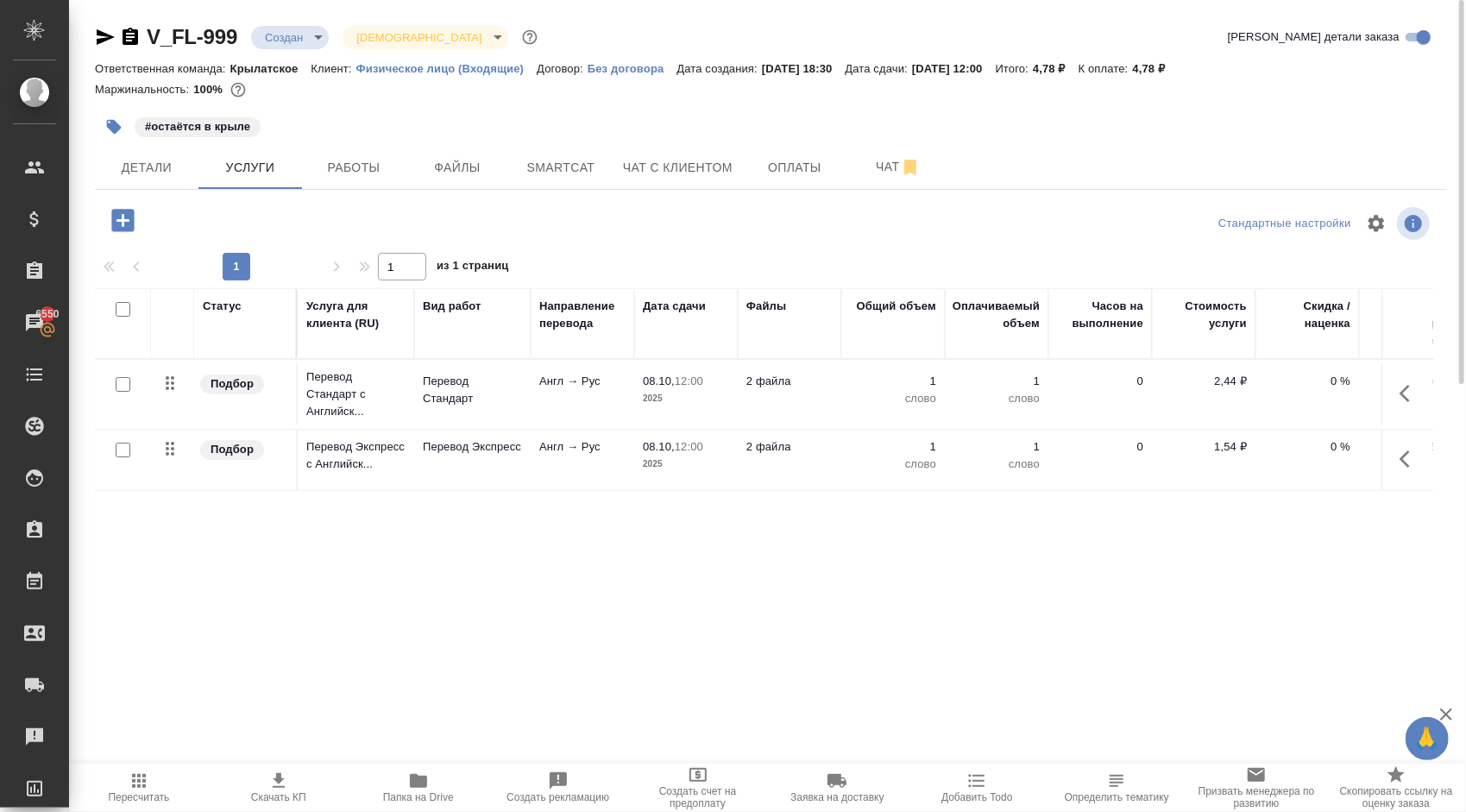
click at [123, 385] on input "checkbox" at bounding box center [123, 384] width 15 height 15
checkbox input "true"
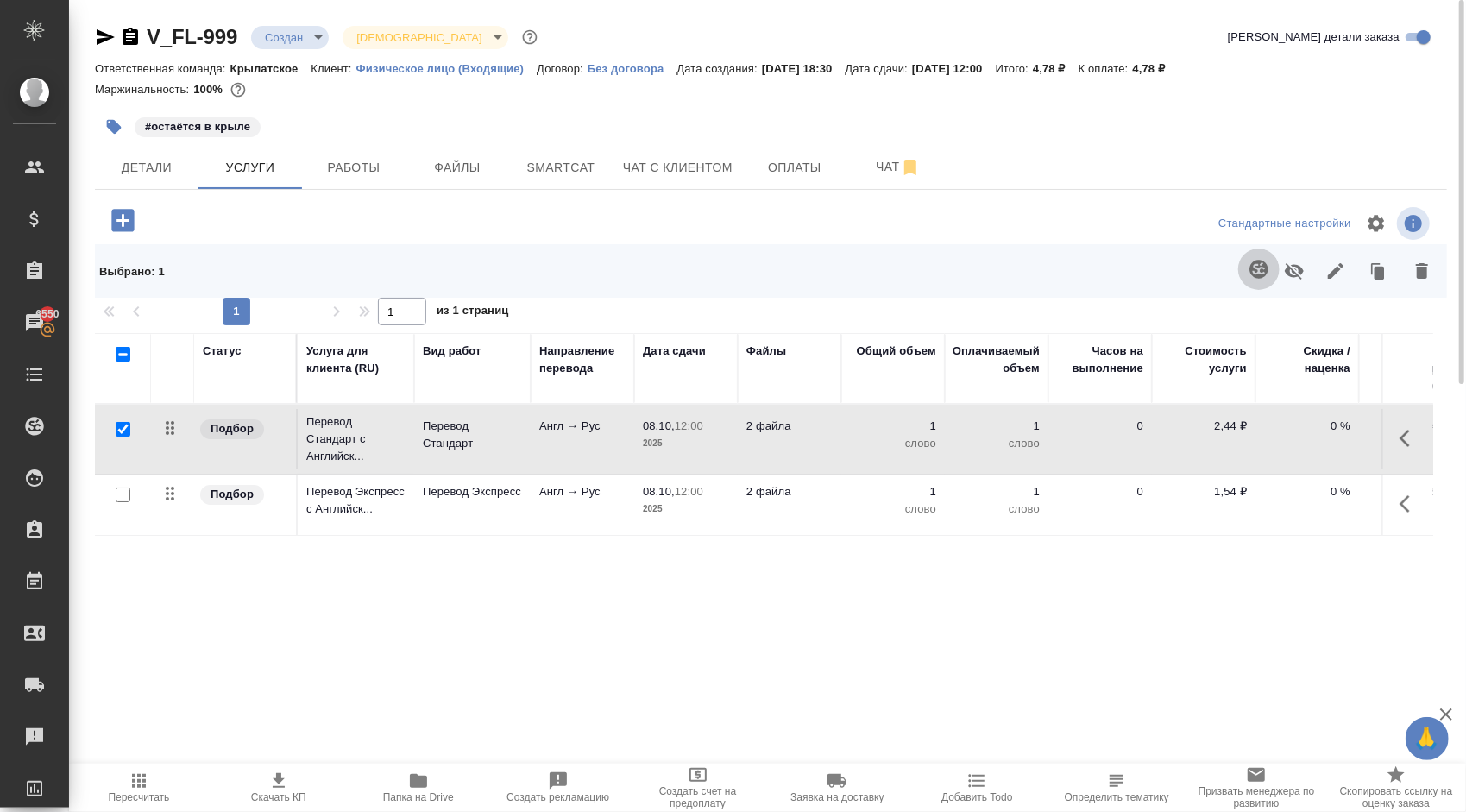
click at [1258, 271] on icon "button" at bounding box center [1259, 269] width 21 height 21
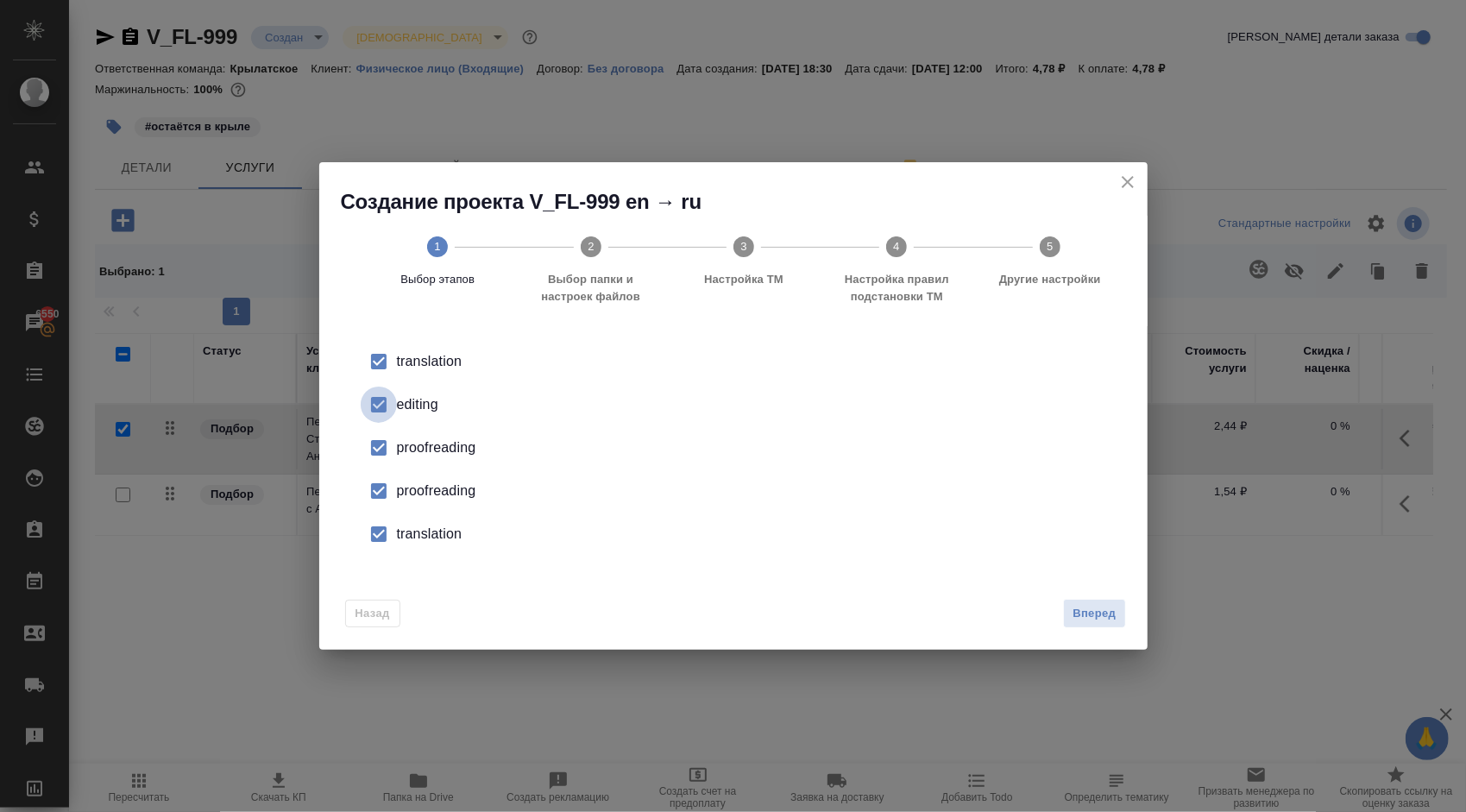
click at [387, 397] on input "checkbox" at bounding box center [379, 405] width 36 height 36
click at [393, 454] on input "checkbox" at bounding box center [379, 448] width 36 height 36
click at [378, 494] on input "checkbox" at bounding box center [379, 491] width 36 height 36
click at [391, 542] on input "checkbox" at bounding box center [379, 534] width 36 height 36
click at [1096, 625] on button "Вперед" at bounding box center [1094, 614] width 62 height 30
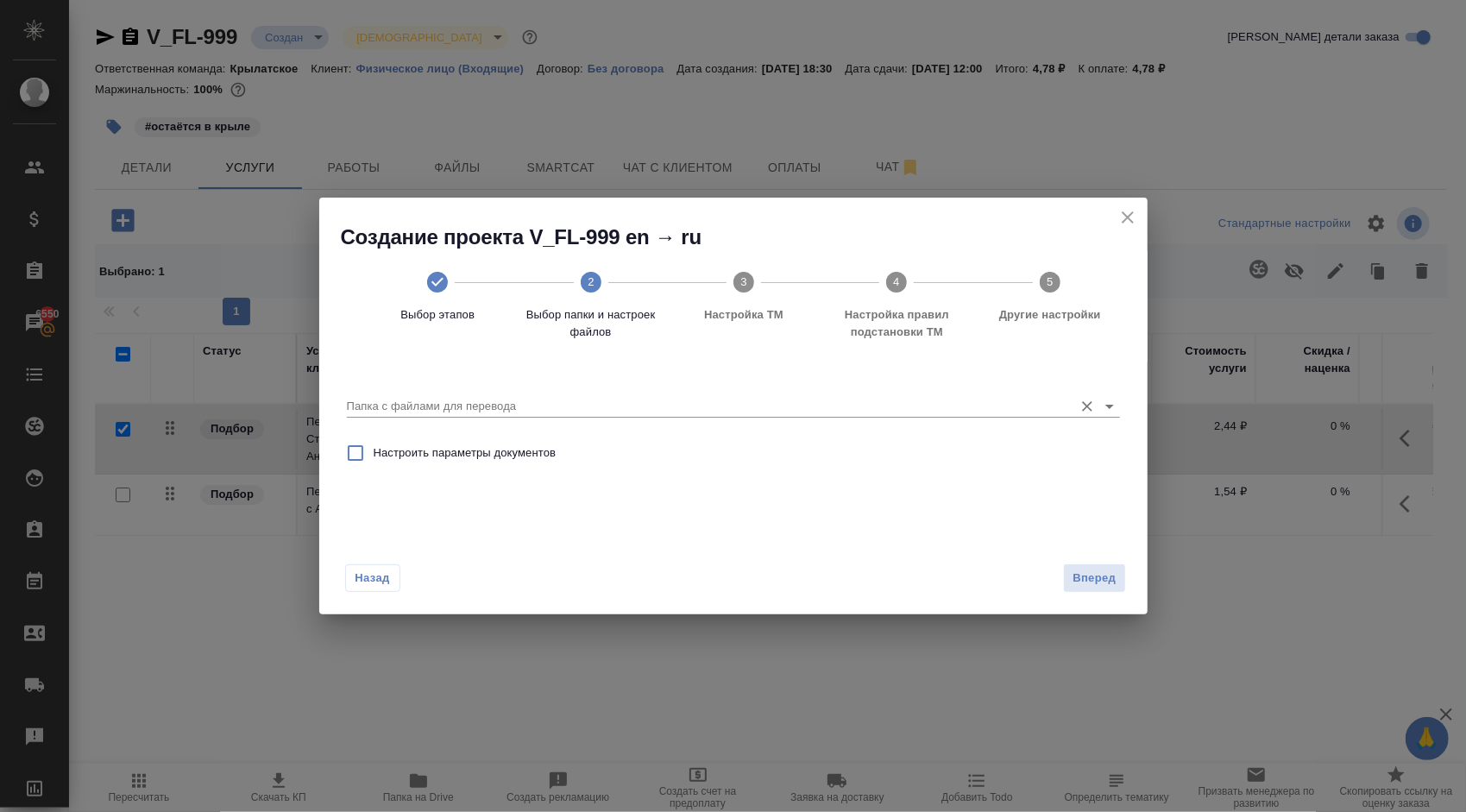
click at [519, 406] on input "Папка с файлами для перевода" at bounding box center [706, 406] width 718 height 21
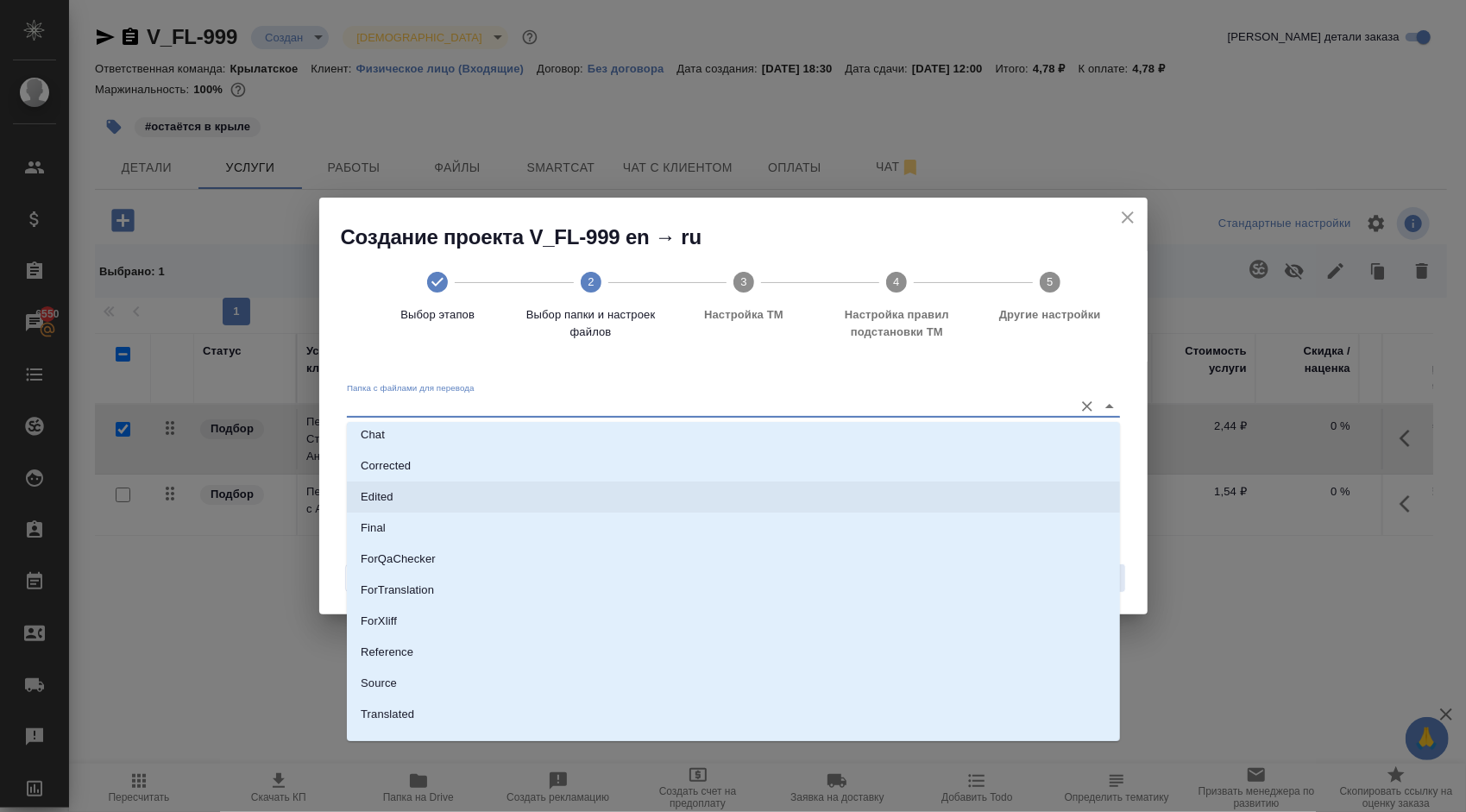
scroll to position [90, 0]
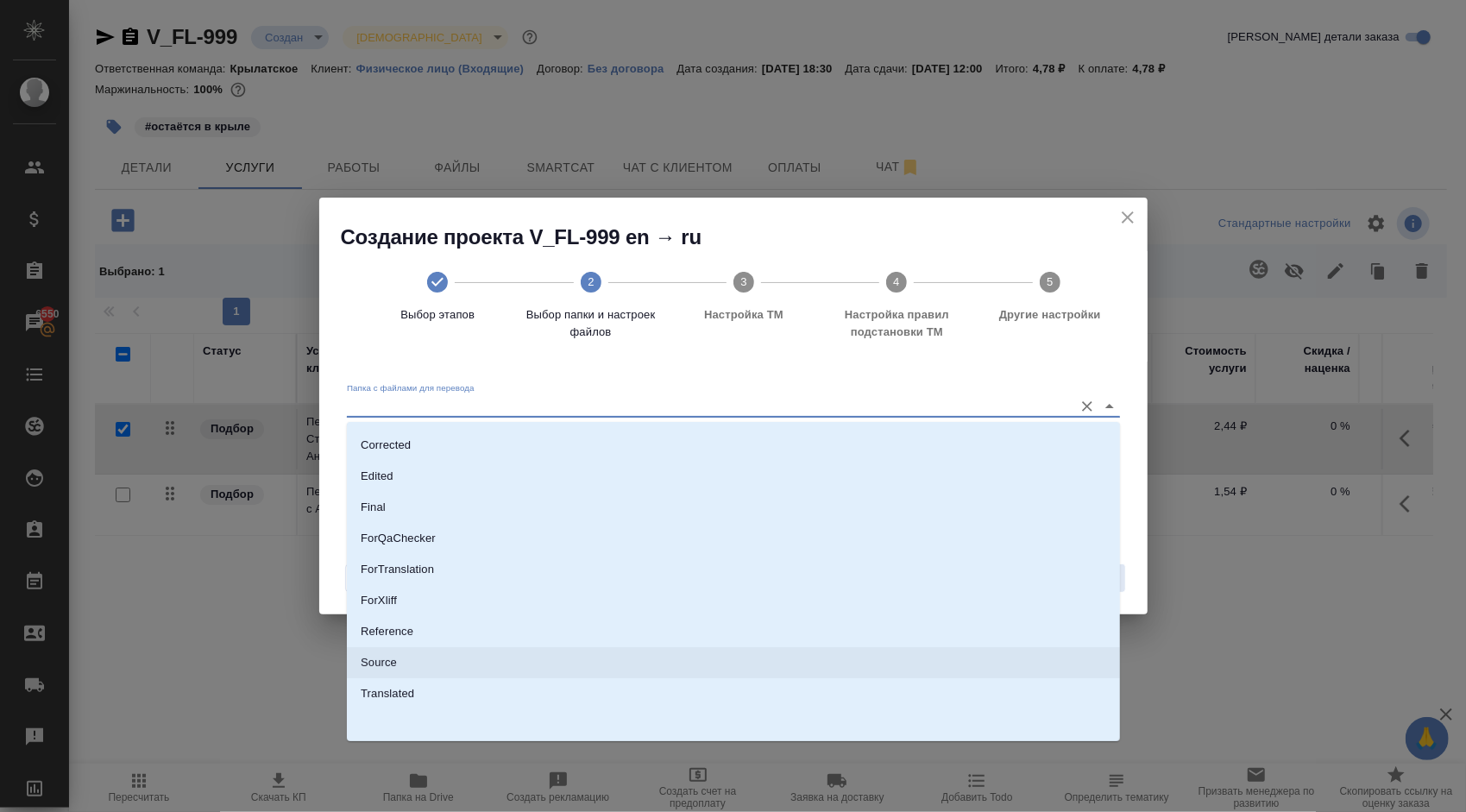
click at [387, 663] on p "Source" at bounding box center [379, 662] width 36 height 17
type input "Source"
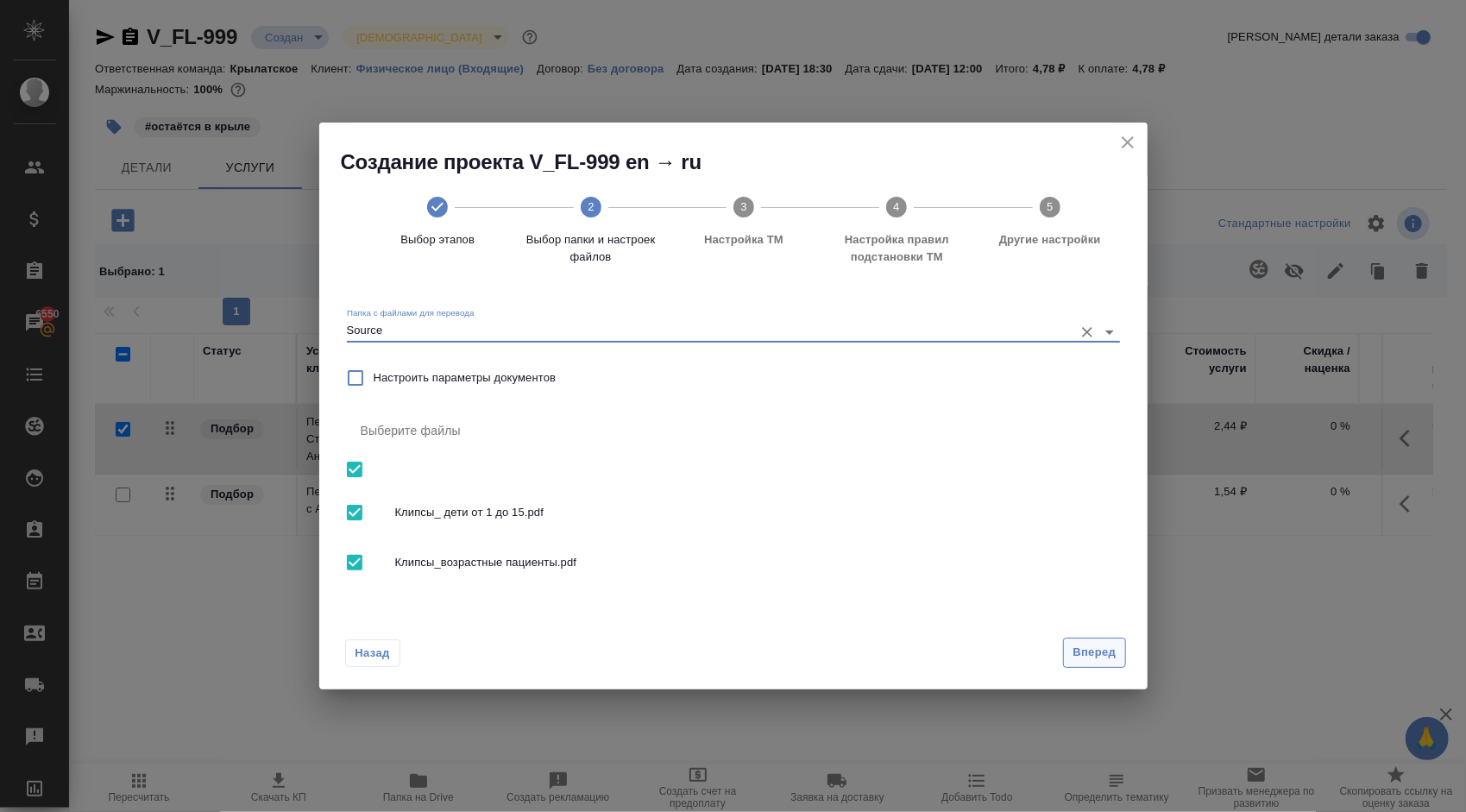
click at [1092, 660] on span "Вперед" at bounding box center [1094, 653] width 43 height 20
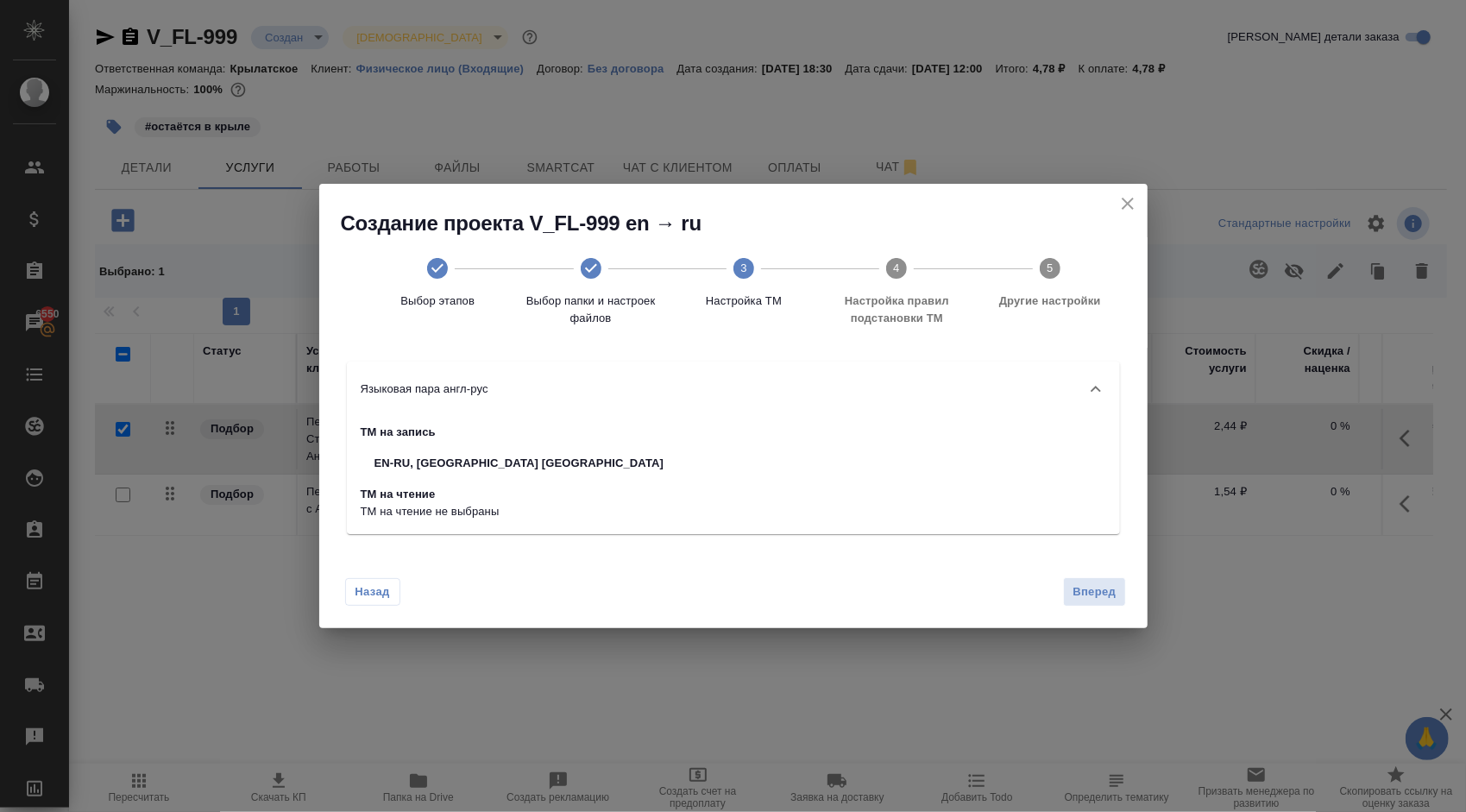
click at [1127, 598] on div "Назад Вперед" at bounding box center [733, 588] width 828 height 81
click at [1101, 595] on span "Вперед" at bounding box center [1094, 592] width 43 height 20
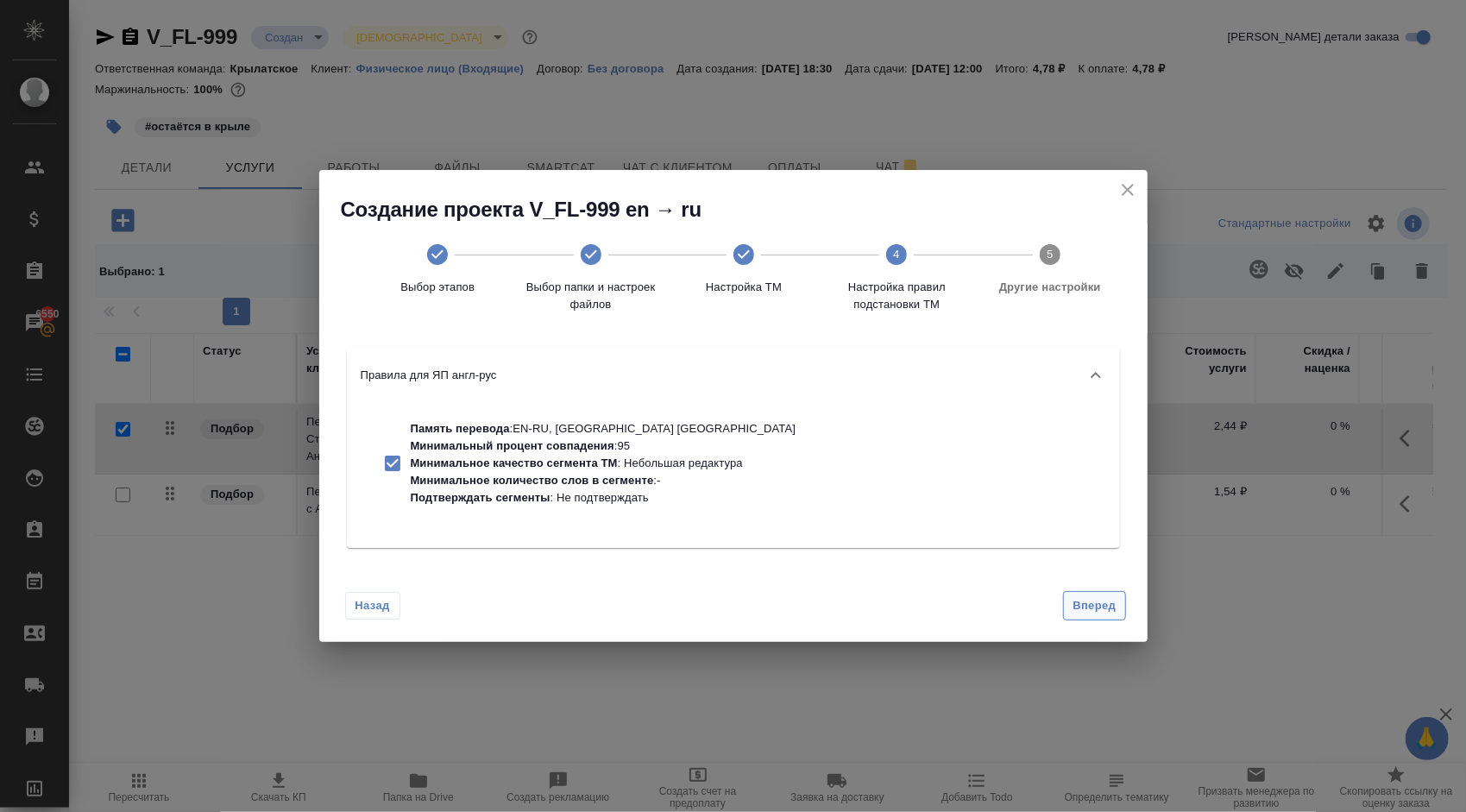
click at [1091, 611] on span "Вперед" at bounding box center [1094, 606] width 43 height 20
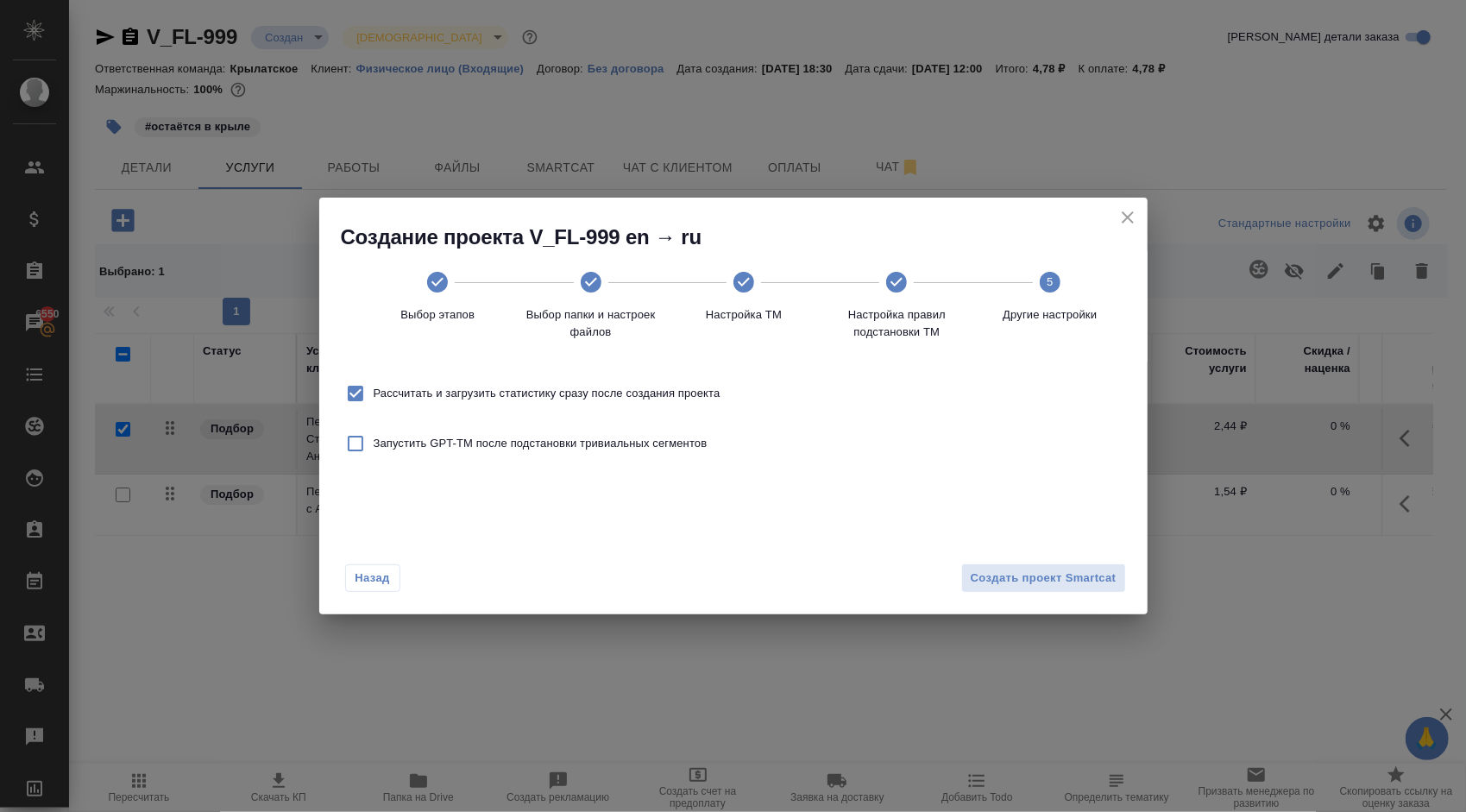
click at [431, 404] on label "Рассчитать и загрузить статистику сразу после создания проекта" at bounding box center [528, 393] width 383 height 36
click at [374, 404] on input "Рассчитать и загрузить статистику сразу после создания проекта" at bounding box center [355, 393] width 36 height 36
checkbox input "false"
click at [1020, 564] on button "Создать проект Smartcat" at bounding box center [1043, 578] width 165 height 30
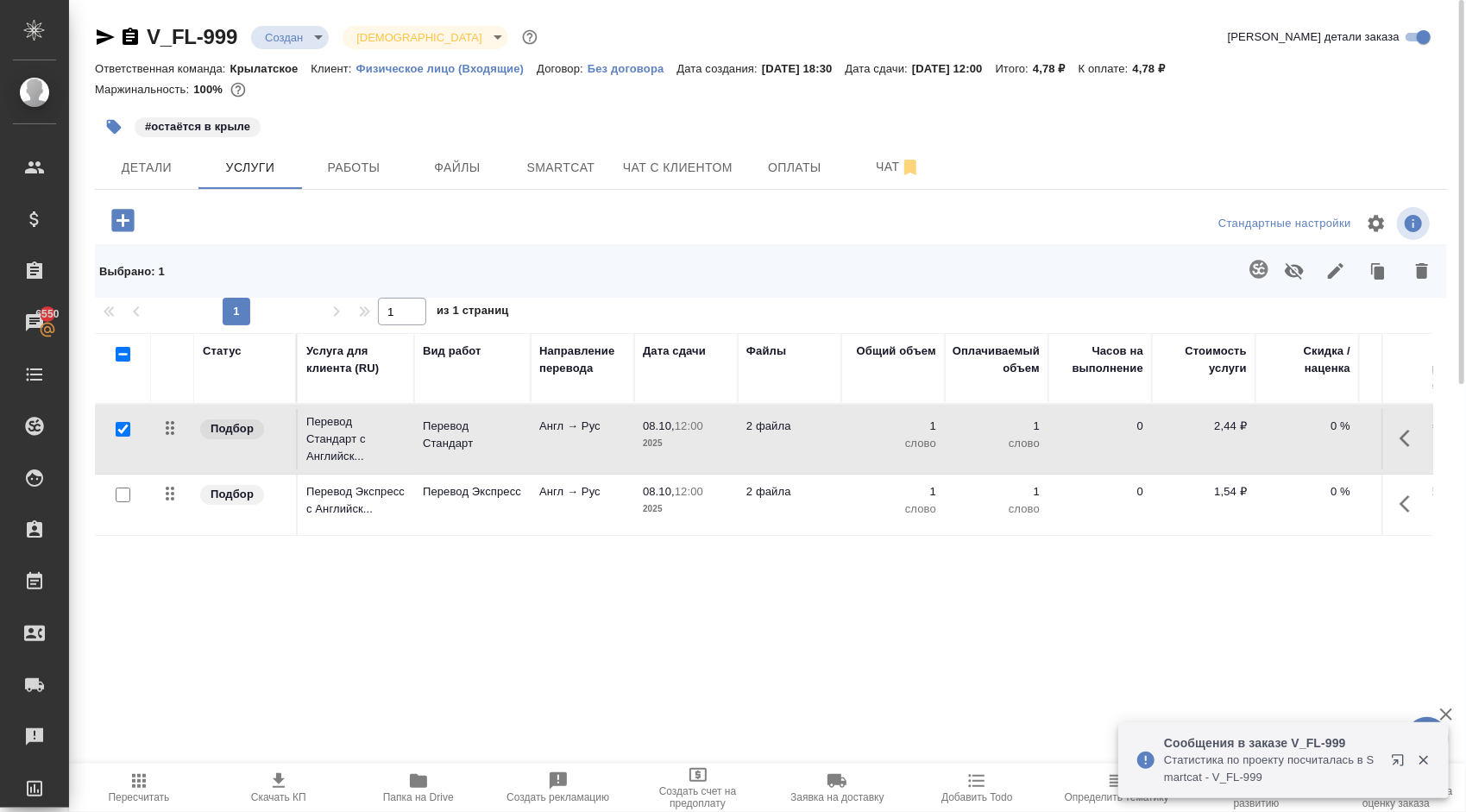
click at [1405, 442] on icon "button" at bounding box center [1405, 438] width 10 height 17
click at [1312, 440] on icon "button" at bounding box center [1313, 439] width 16 height 16
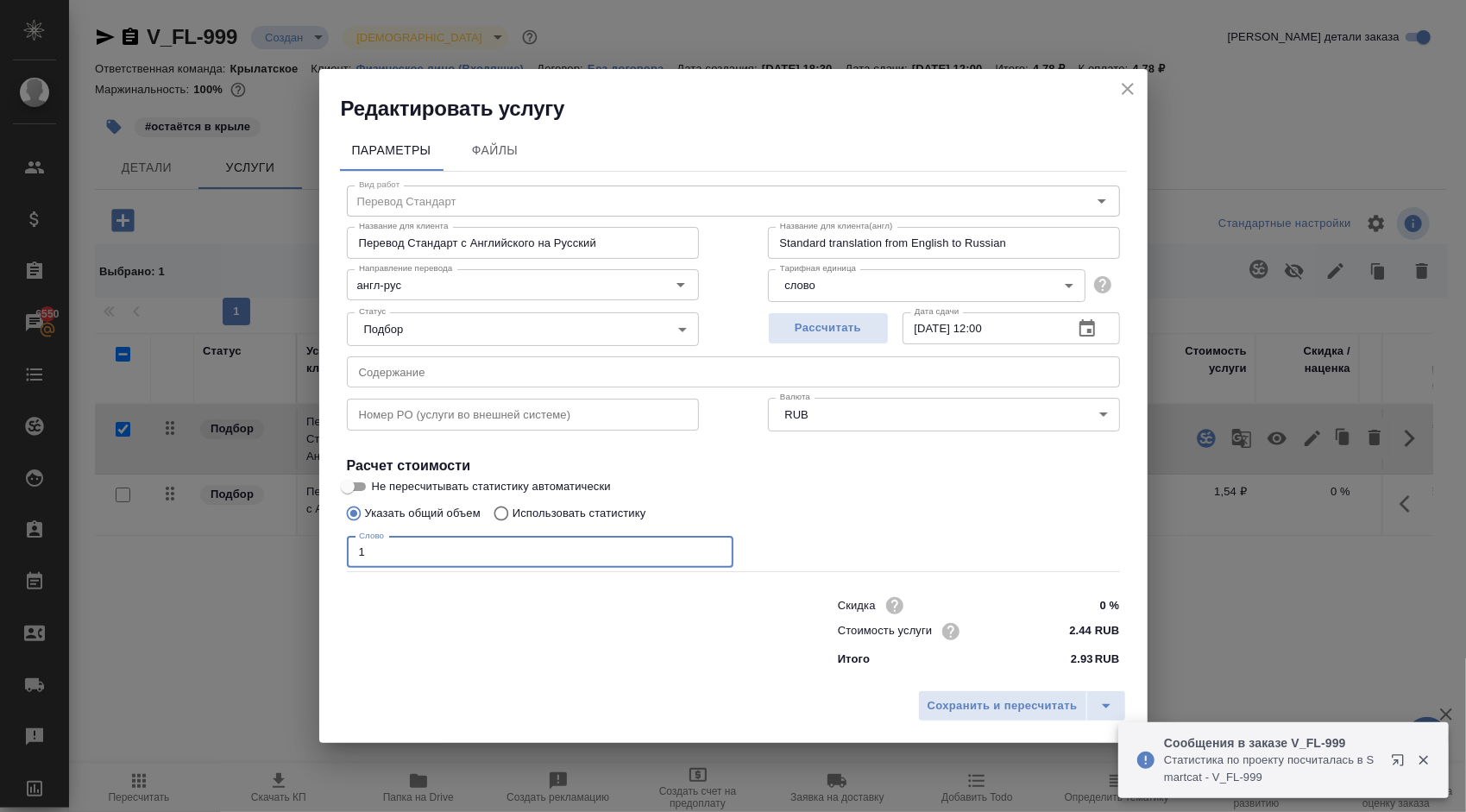
click at [316, 550] on div "Редактировать услугу Параметры Файлы Вид работ Перевод Стандарт Вид работ Назва…" at bounding box center [733, 406] width 1466 height 812
type input "6000"
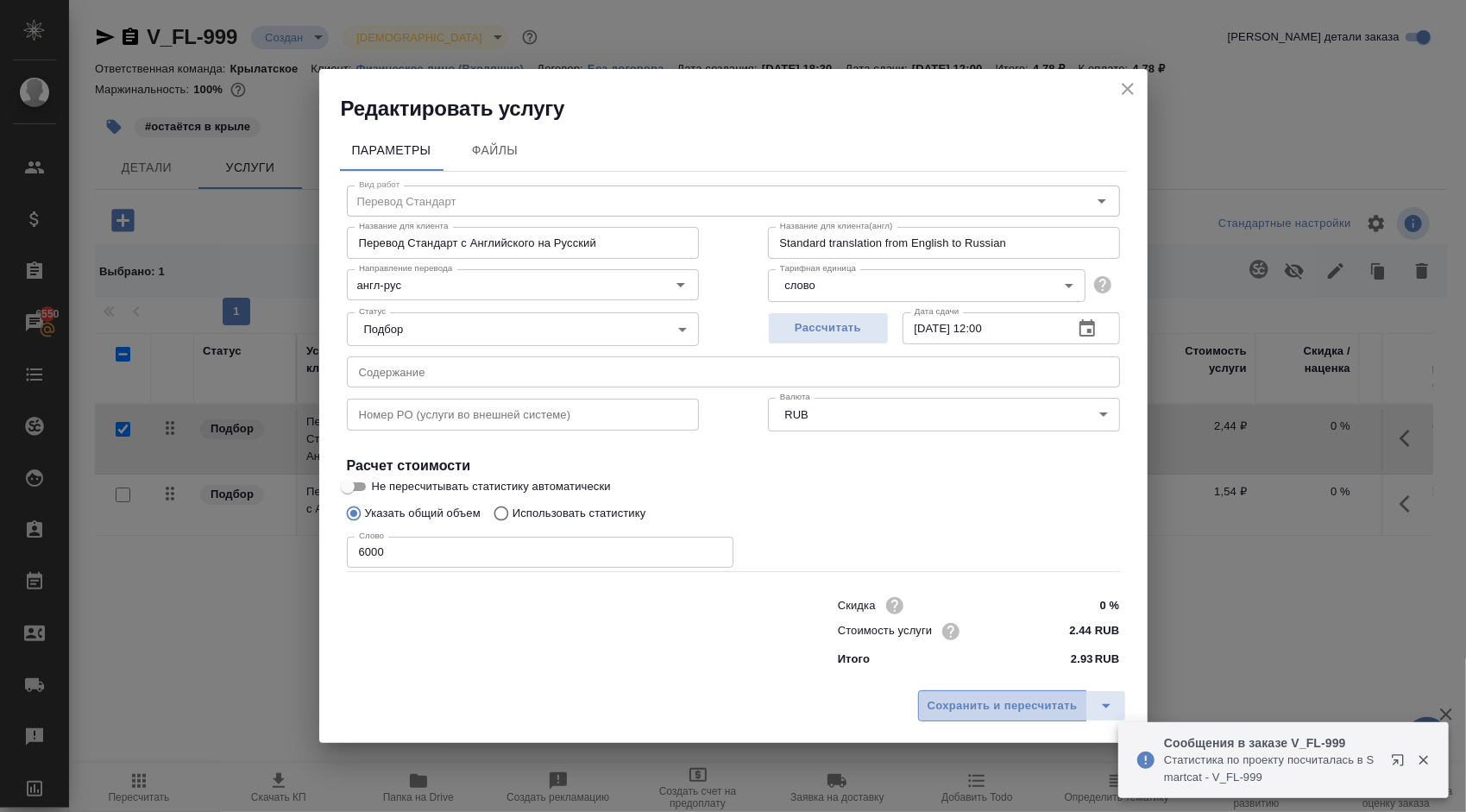
click at [998, 694] on button "Сохранить и пересчитать" at bounding box center [1002, 705] width 169 height 31
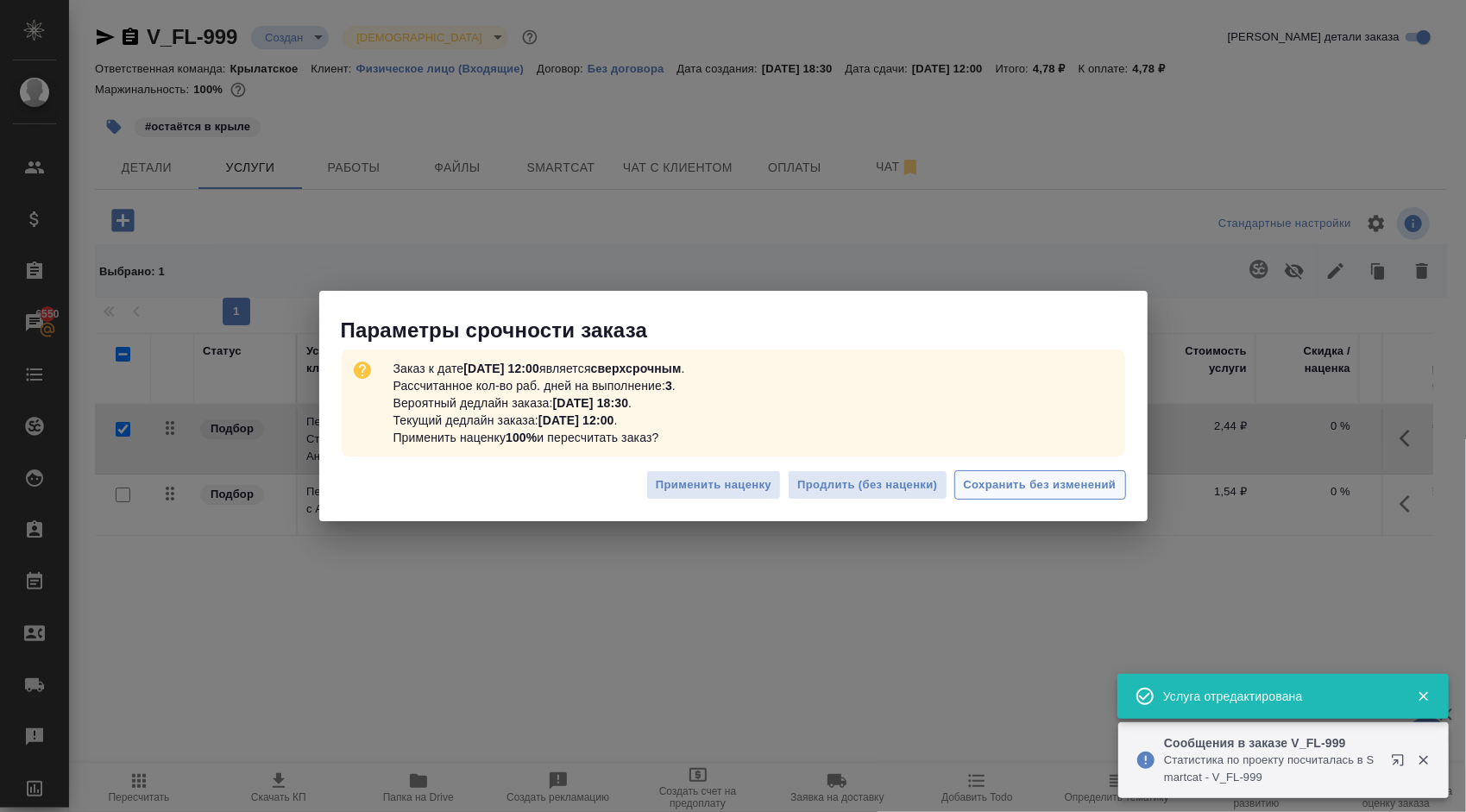
click at [1087, 483] on span "Сохранить без изменений" at bounding box center [1040, 485] width 153 height 20
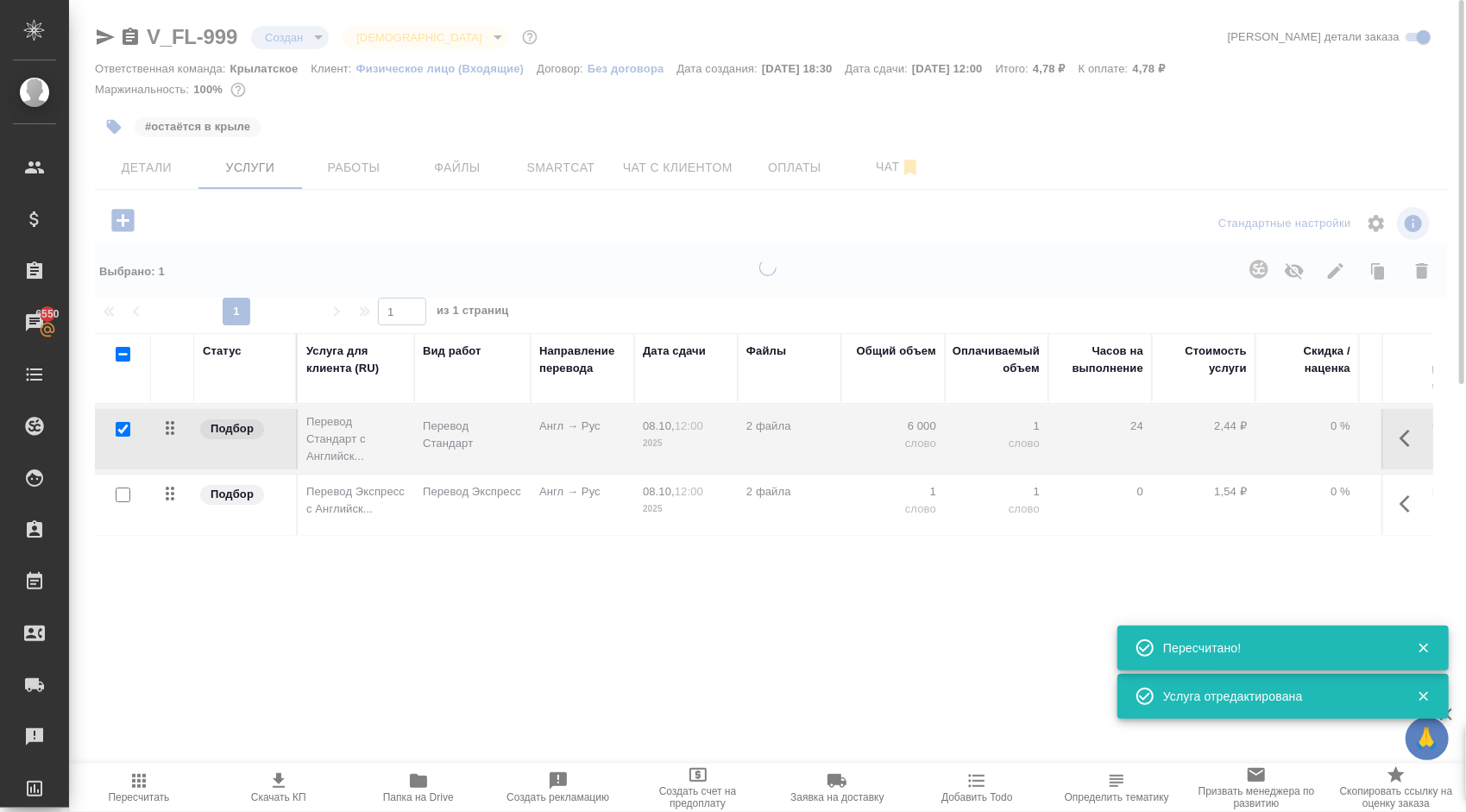
type input "urgent"
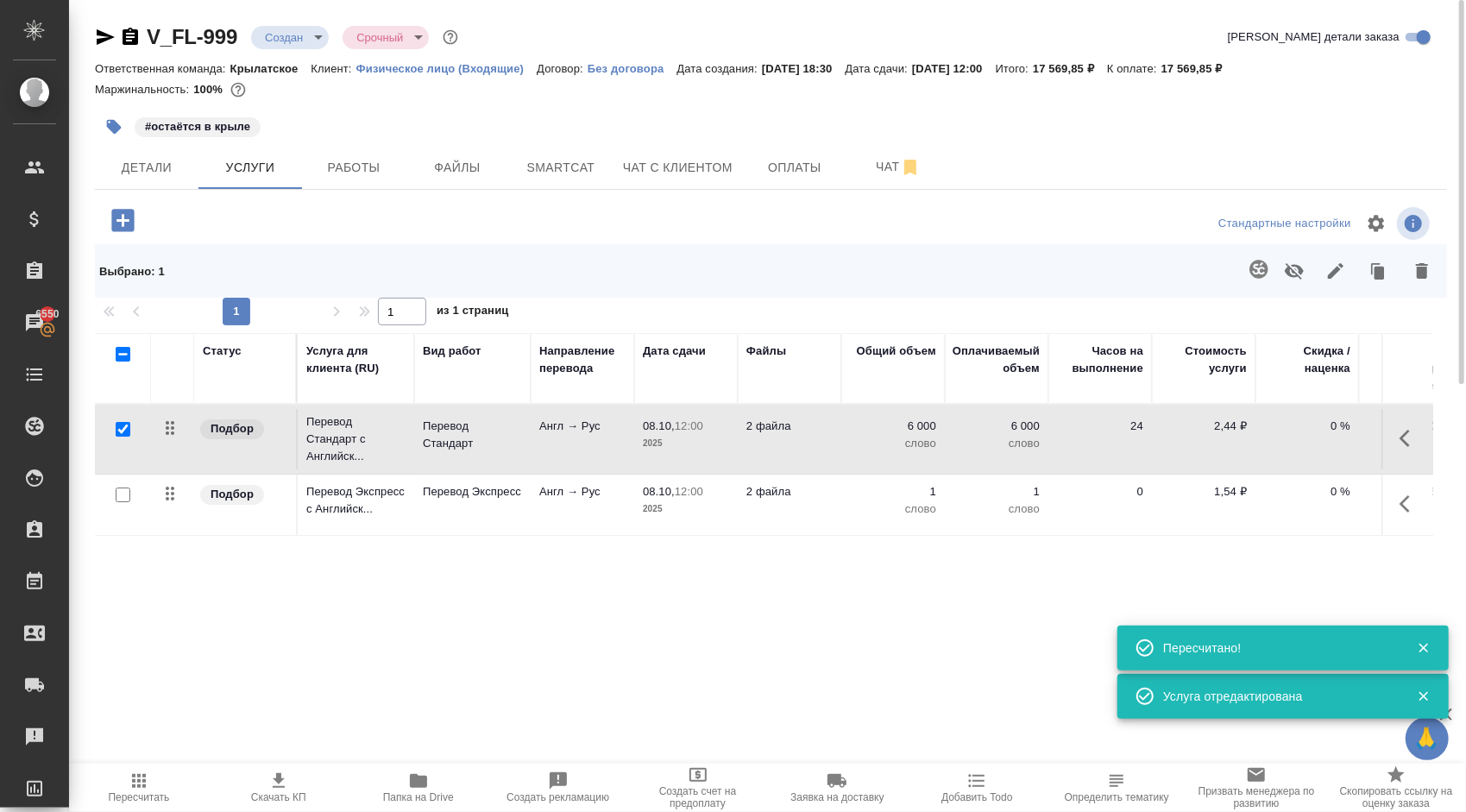
click at [1414, 511] on icon "button" at bounding box center [1410, 504] width 21 height 21
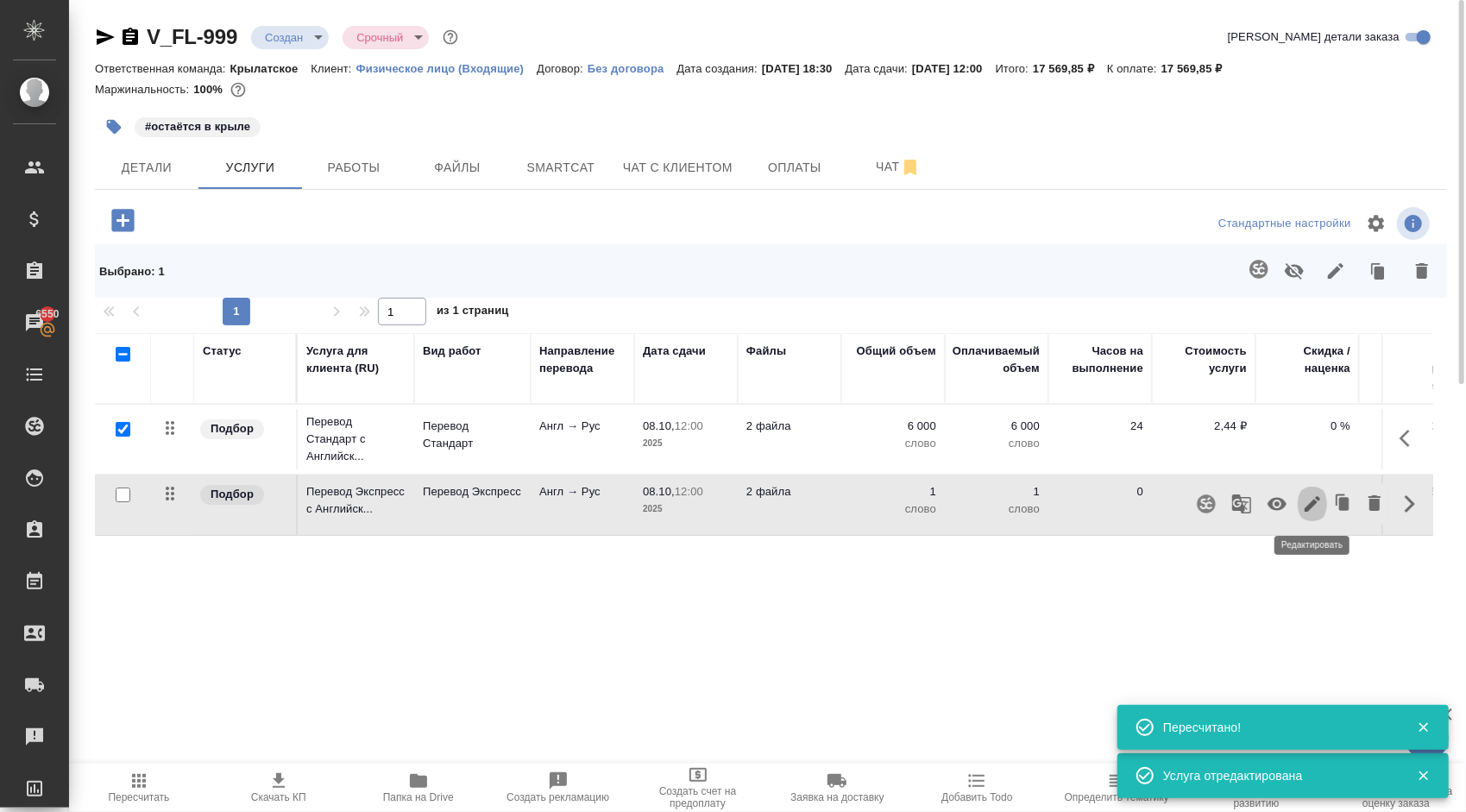
click at [1317, 504] on icon "button" at bounding box center [1312, 504] width 21 height 21
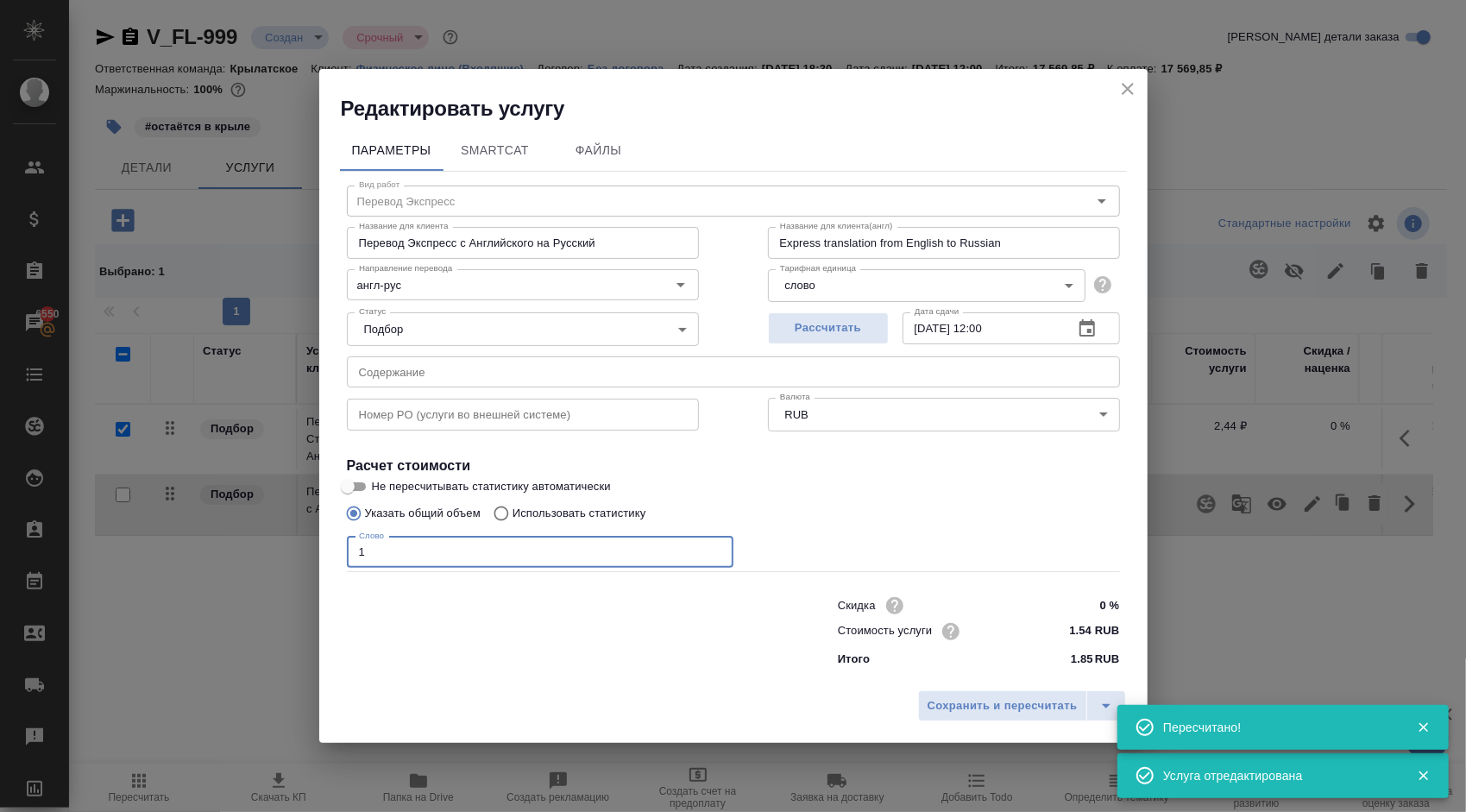
drag, startPoint x: 461, startPoint y: 544, endPoint x: 280, endPoint y: 527, distance: 181.1
click at [280, 527] on div "Редактировать услугу Параметры SmartCat Файлы Вид работ Перевод Экспресс Вид ра…" at bounding box center [733, 406] width 1466 height 812
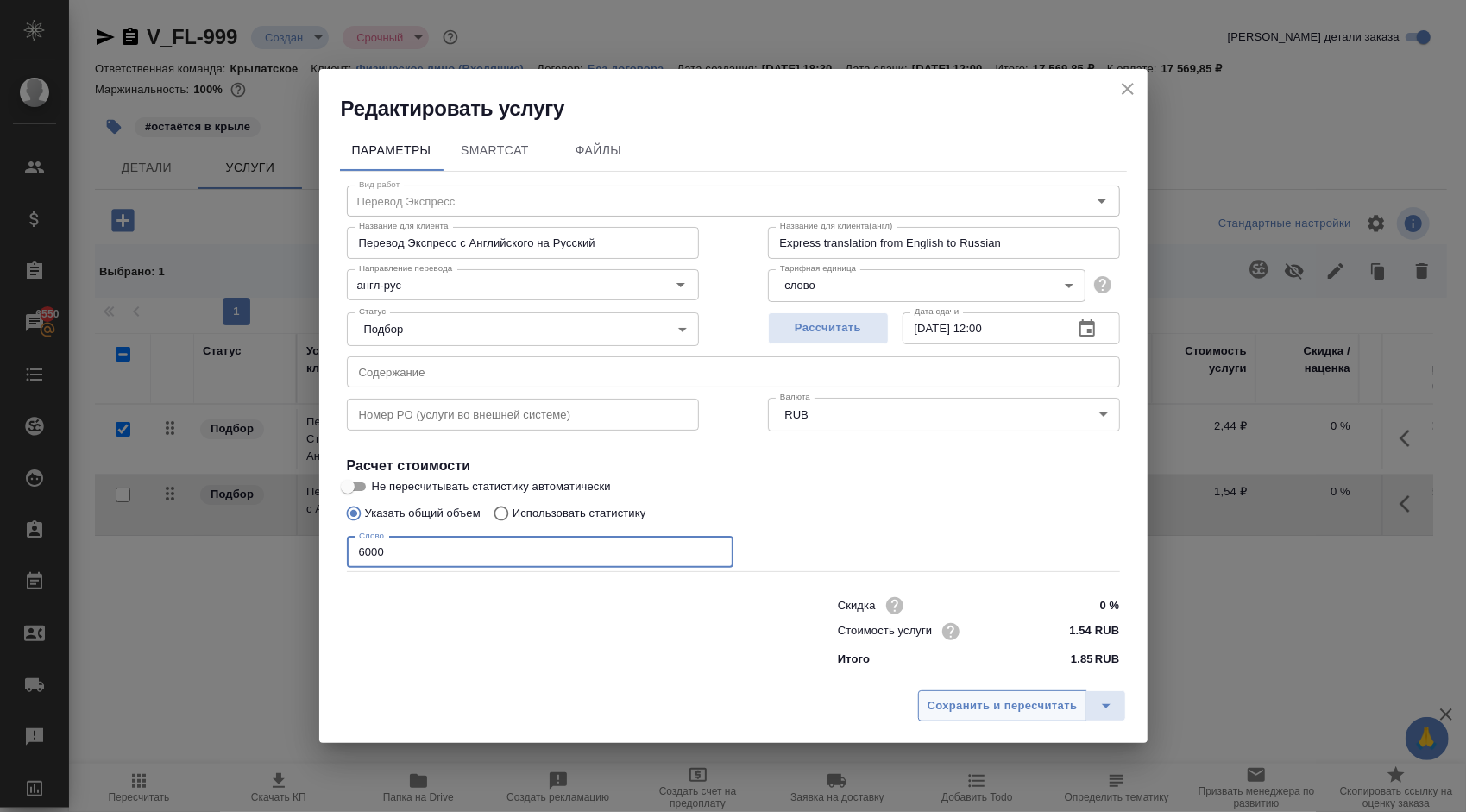
type input "6000"
click at [1056, 704] on span "Сохранить и пересчитать" at bounding box center [1003, 706] width 150 height 20
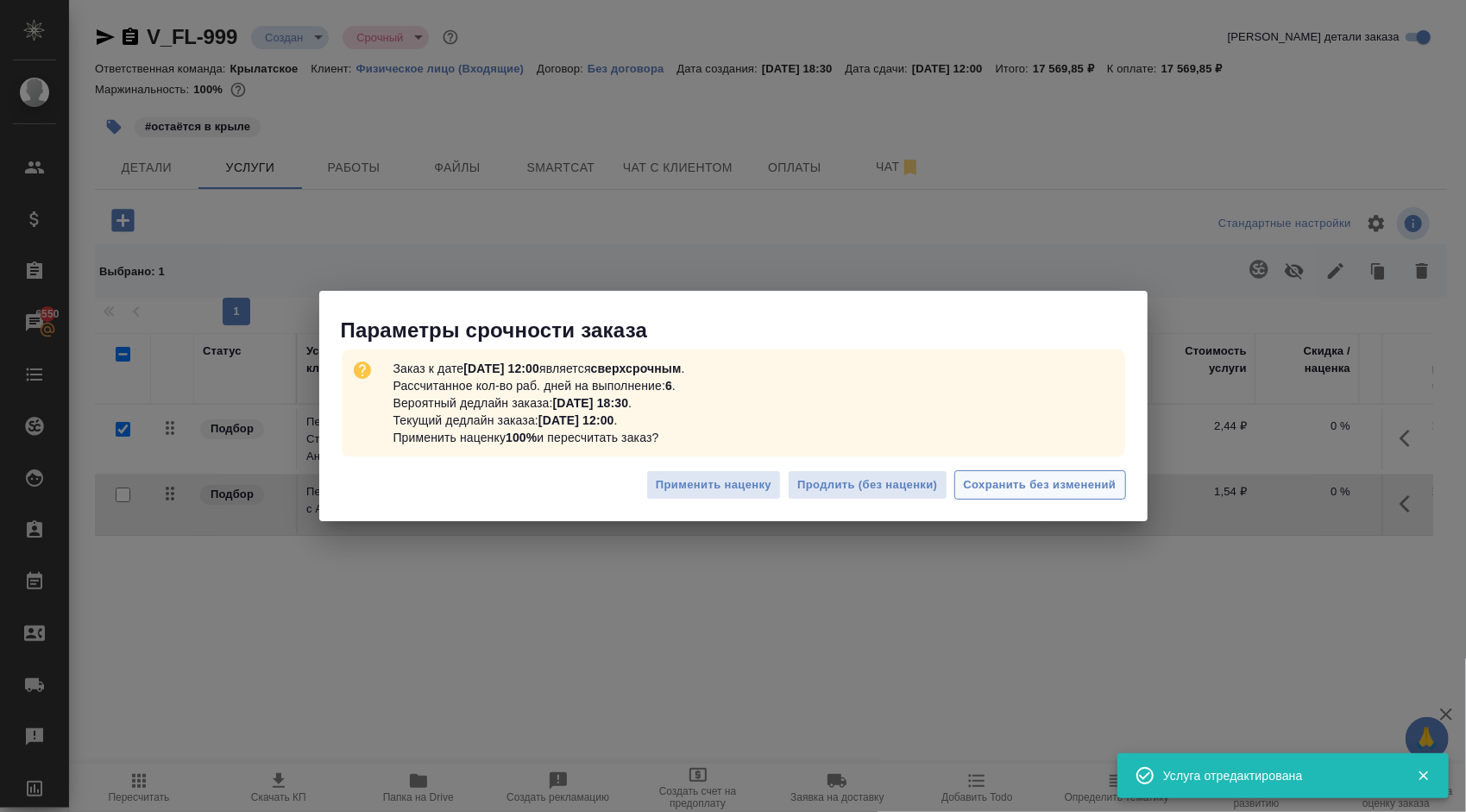
click at [1122, 476] on button "Сохранить без изменений" at bounding box center [1040, 485] width 172 height 30
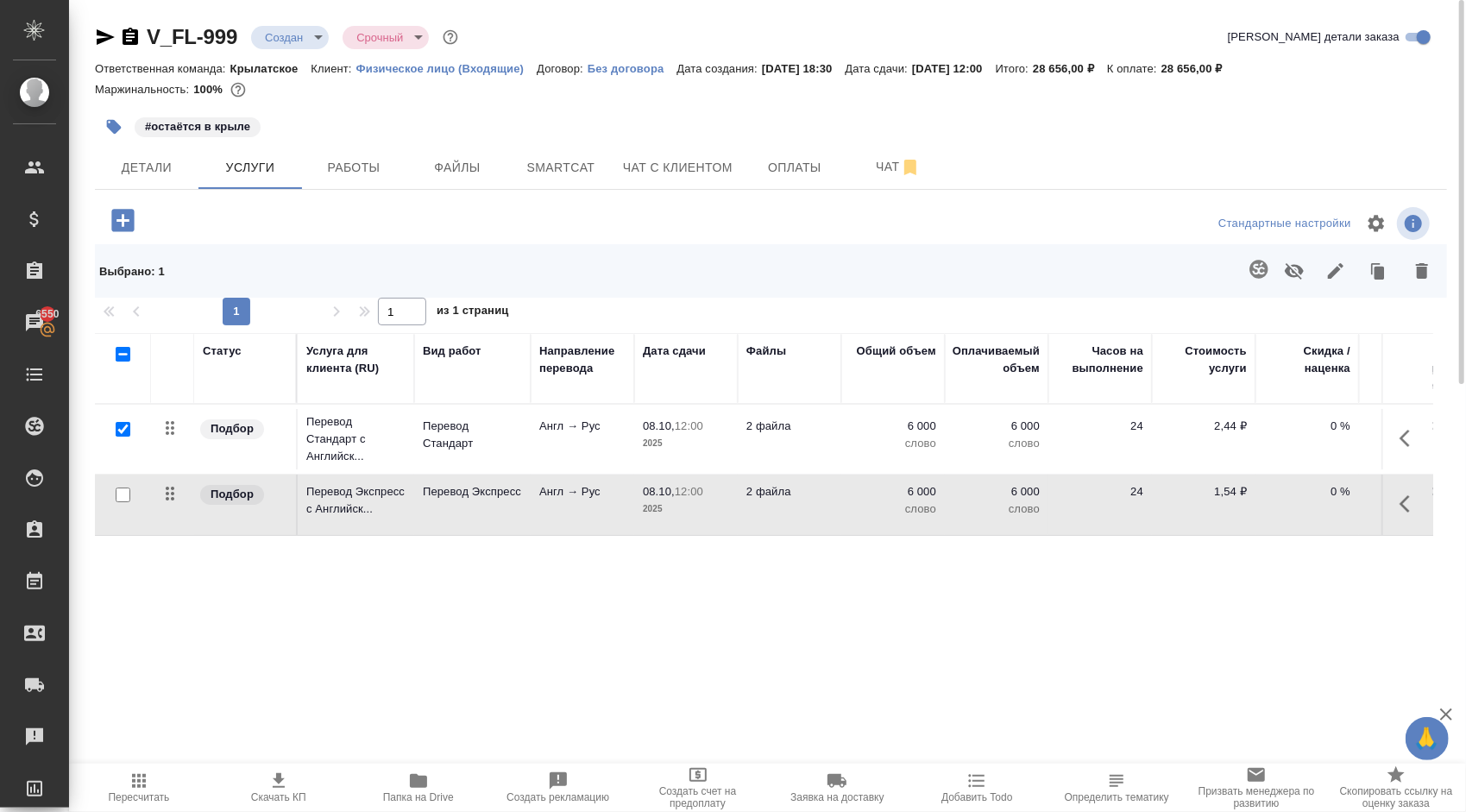
click at [623, 276] on div at bounding box center [905, 271] width 1075 height 45
click at [440, 239] on div at bounding box center [320, 223] width 450 height 41
click at [492, 272] on div at bounding box center [905, 271] width 1075 height 45
click at [620, 240] on div at bounding box center [770, 223] width 450 height 41
click at [625, 274] on div at bounding box center [905, 271] width 1075 height 45
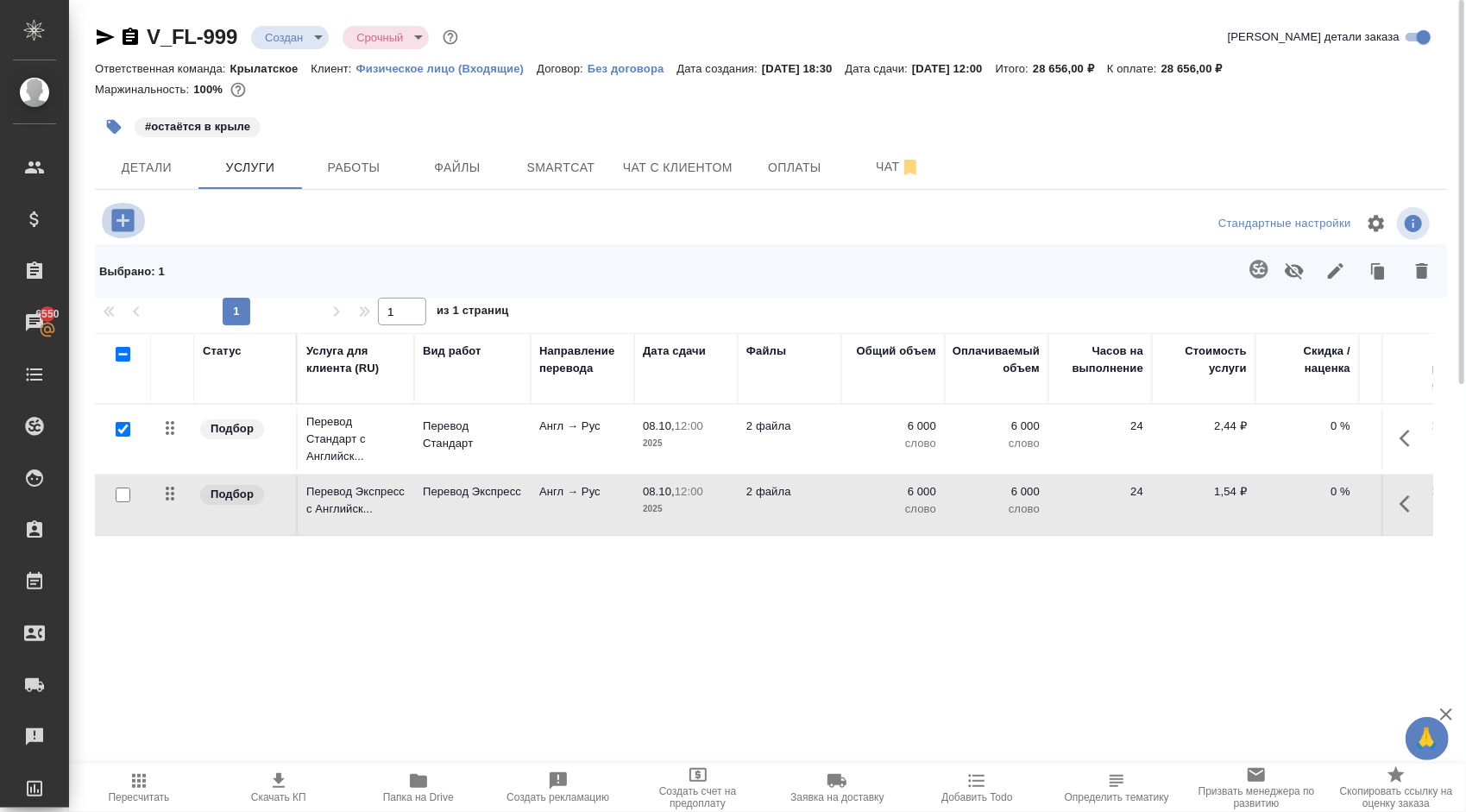
click at [127, 228] on icon "button" at bounding box center [122, 220] width 22 height 22
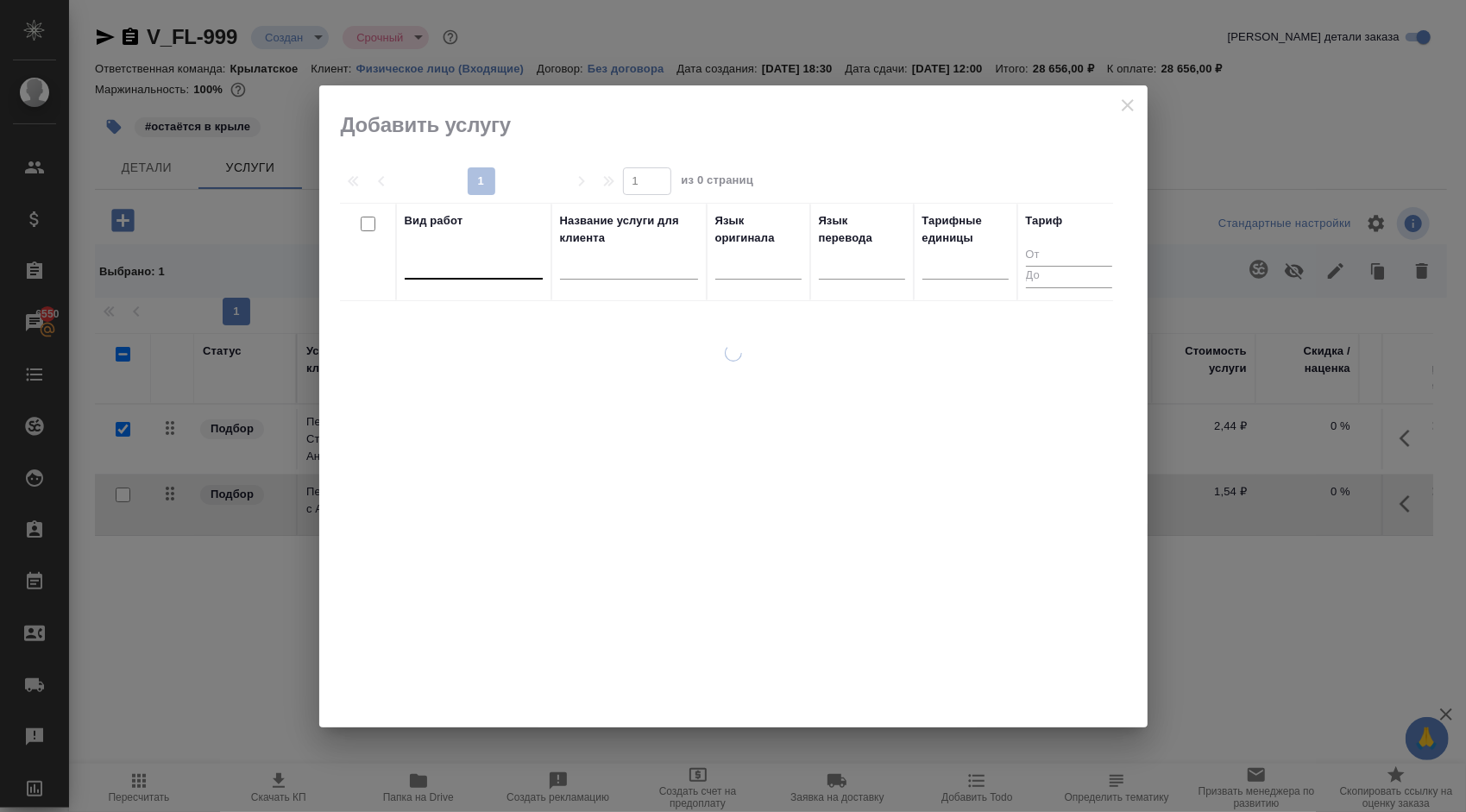
click at [526, 276] on div at bounding box center [474, 263] width 138 height 33
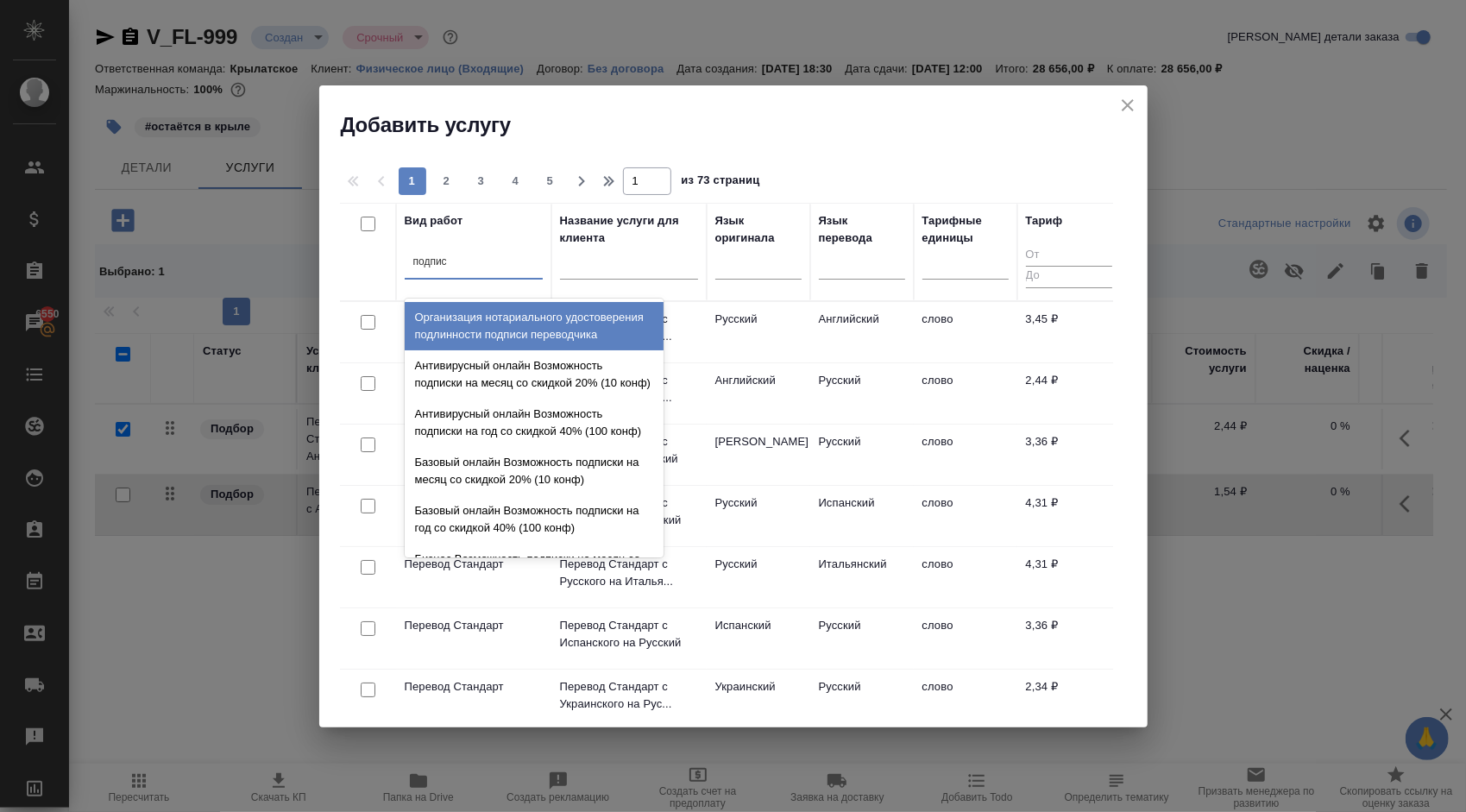
type input "подписи"
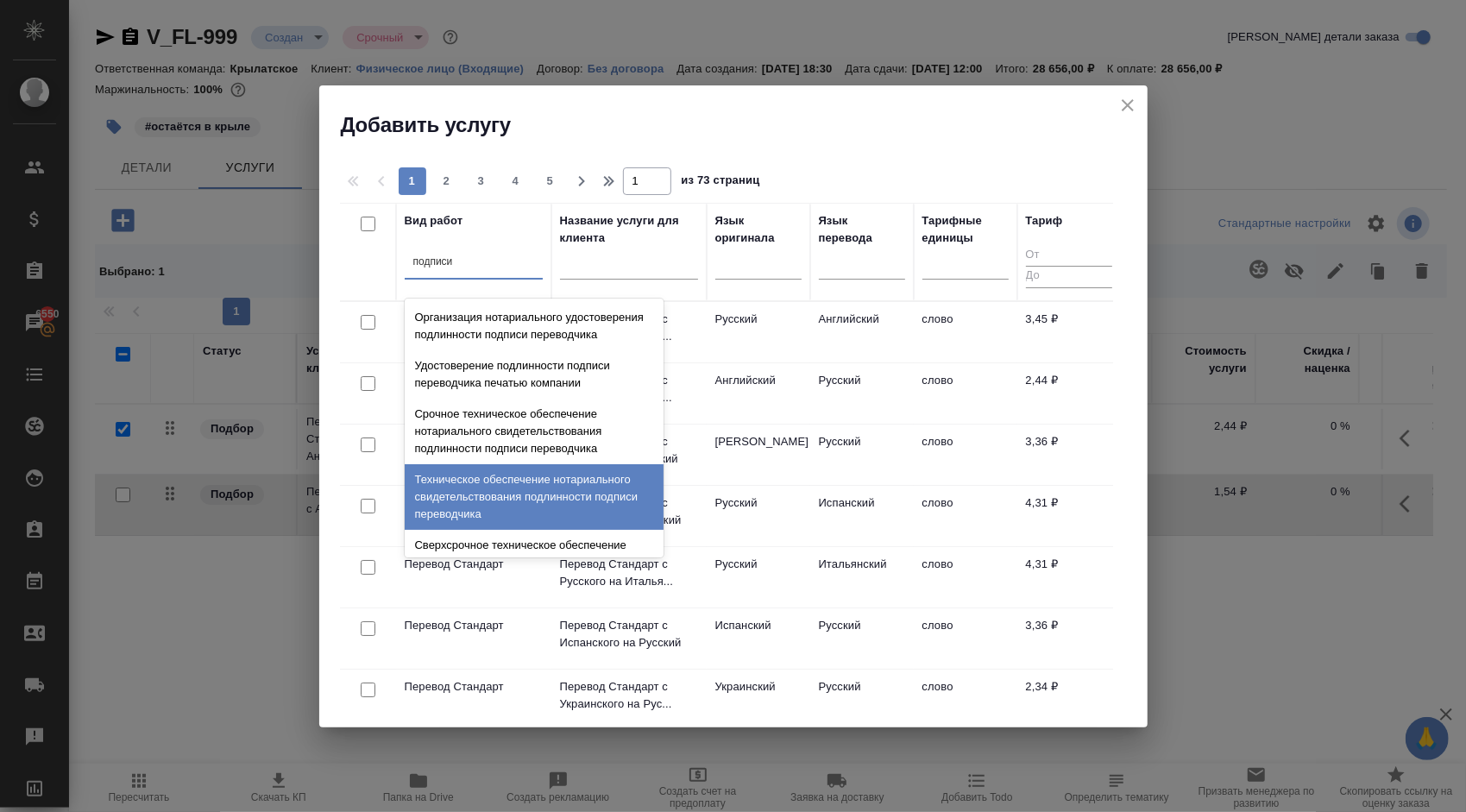
click at [533, 506] on div "Техническое обеспечение нотариального свидетельствования подлинности подписи пе…" at bounding box center [534, 497] width 259 height 66
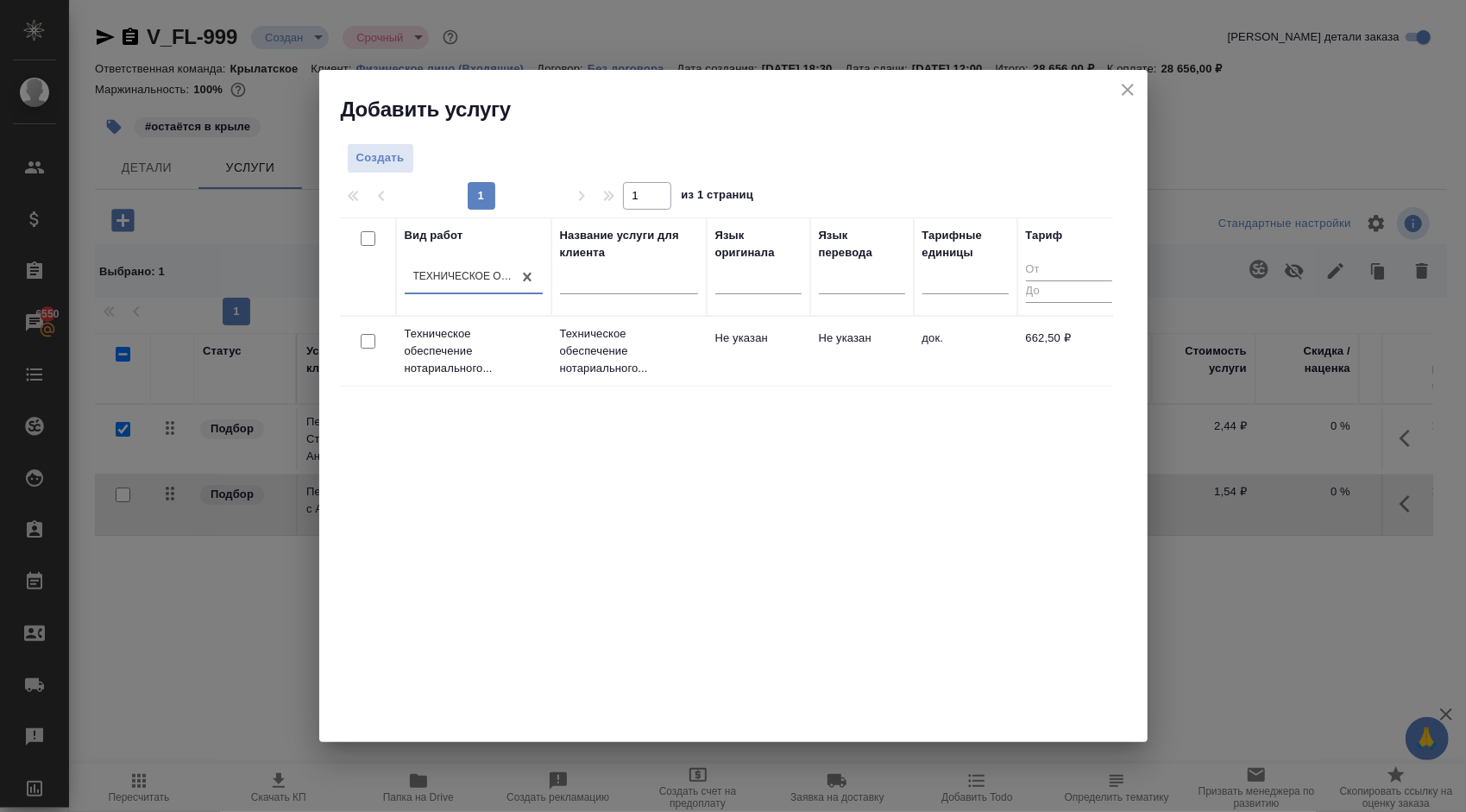
click at [664, 337] on p "Техническое обеспечение нотариального..." at bounding box center [629, 351] width 138 height 52
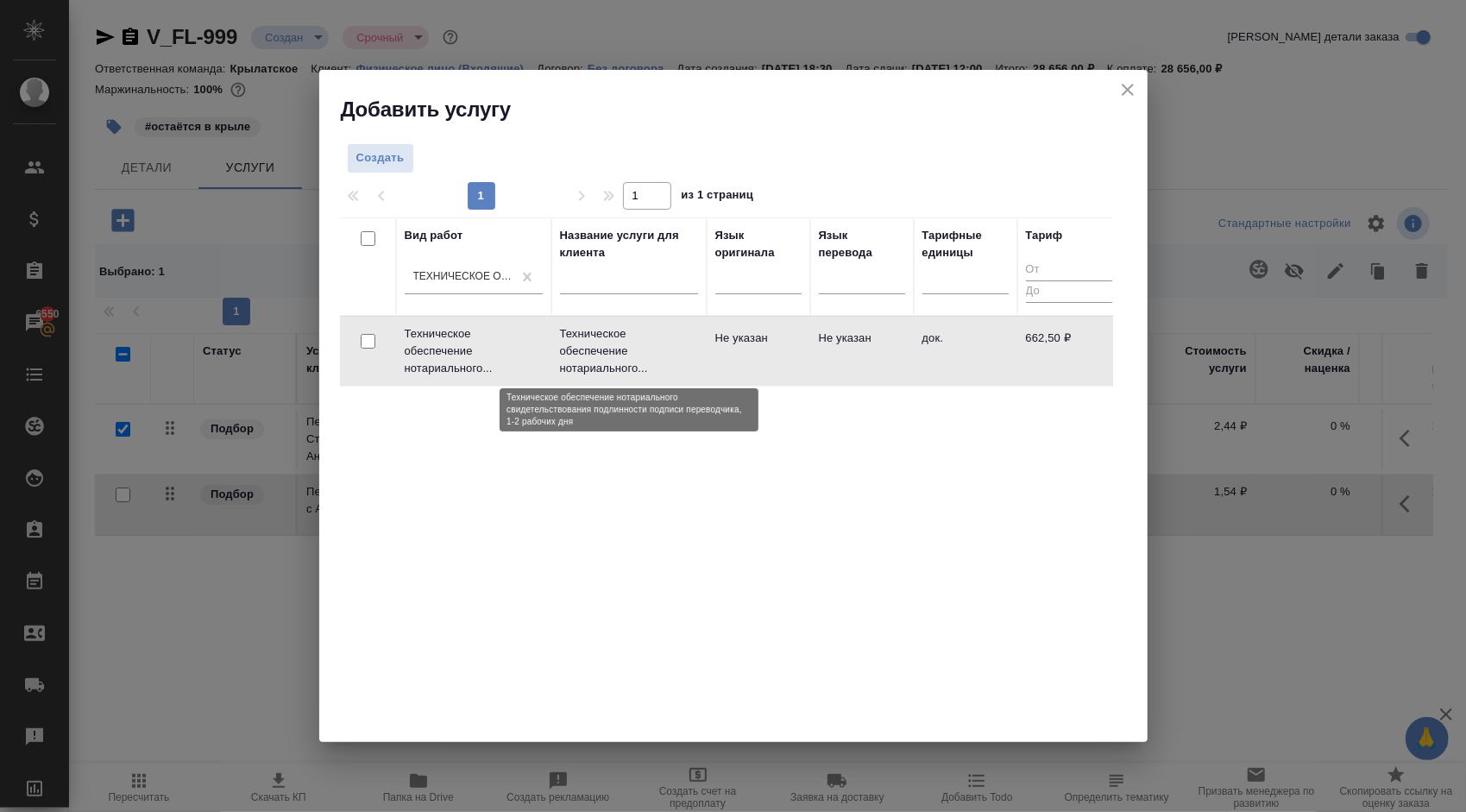
click at [664, 337] on p "Техническое обеспечение нотариального..." at bounding box center [629, 351] width 138 height 52
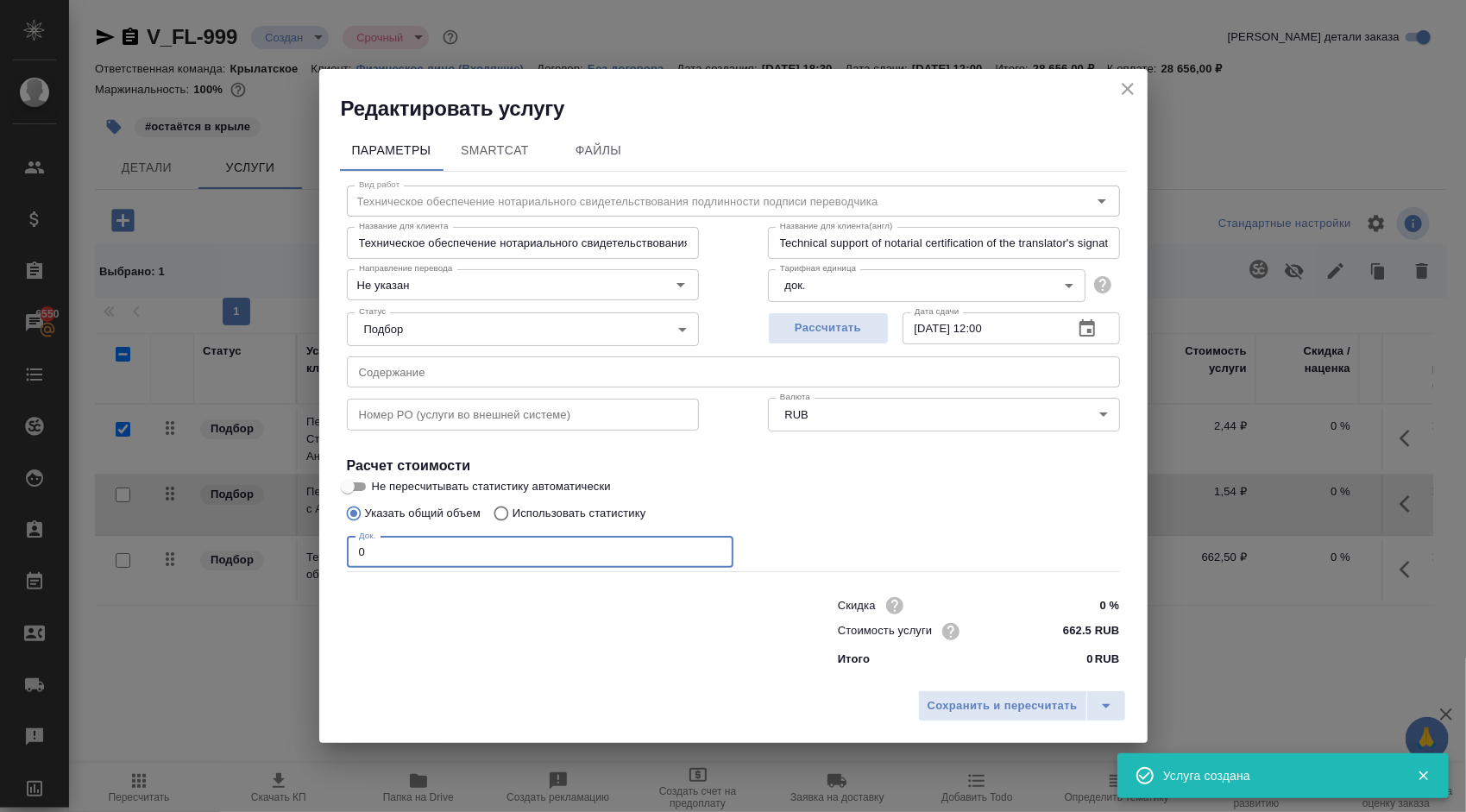
drag, startPoint x: 409, startPoint y: 557, endPoint x: 323, endPoint y: 549, distance: 86.6
click at [323, 549] on div "Параметры SmartCat Файлы Вид работ Техническое обеспечение нотариального свидет…" at bounding box center [733, 402] width 828 height 559
type input "1"
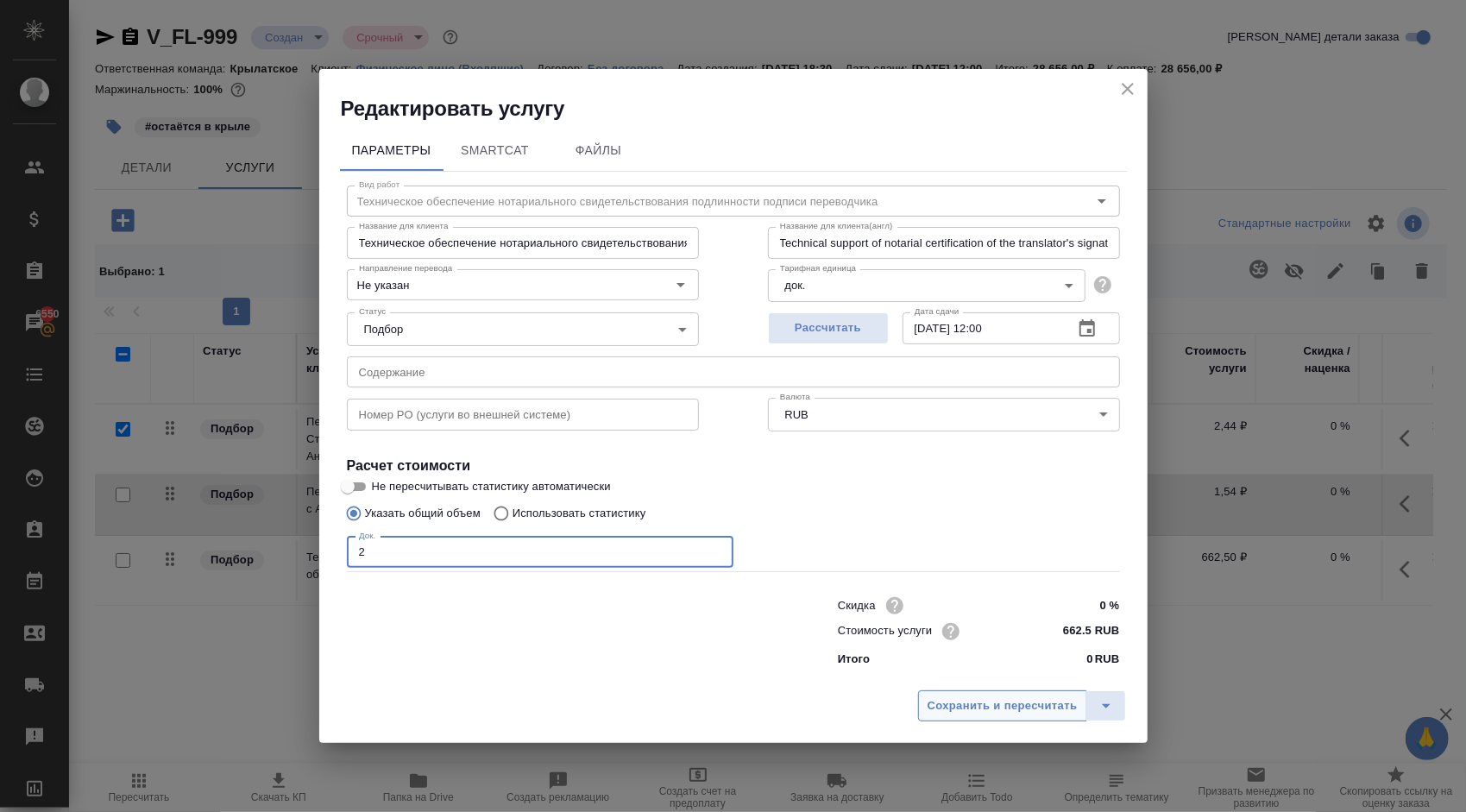
type input "2"
click at [1044, 696] on span "Сохранить и пересчитать" at bounding box center [1003, 706] width 150 height 20
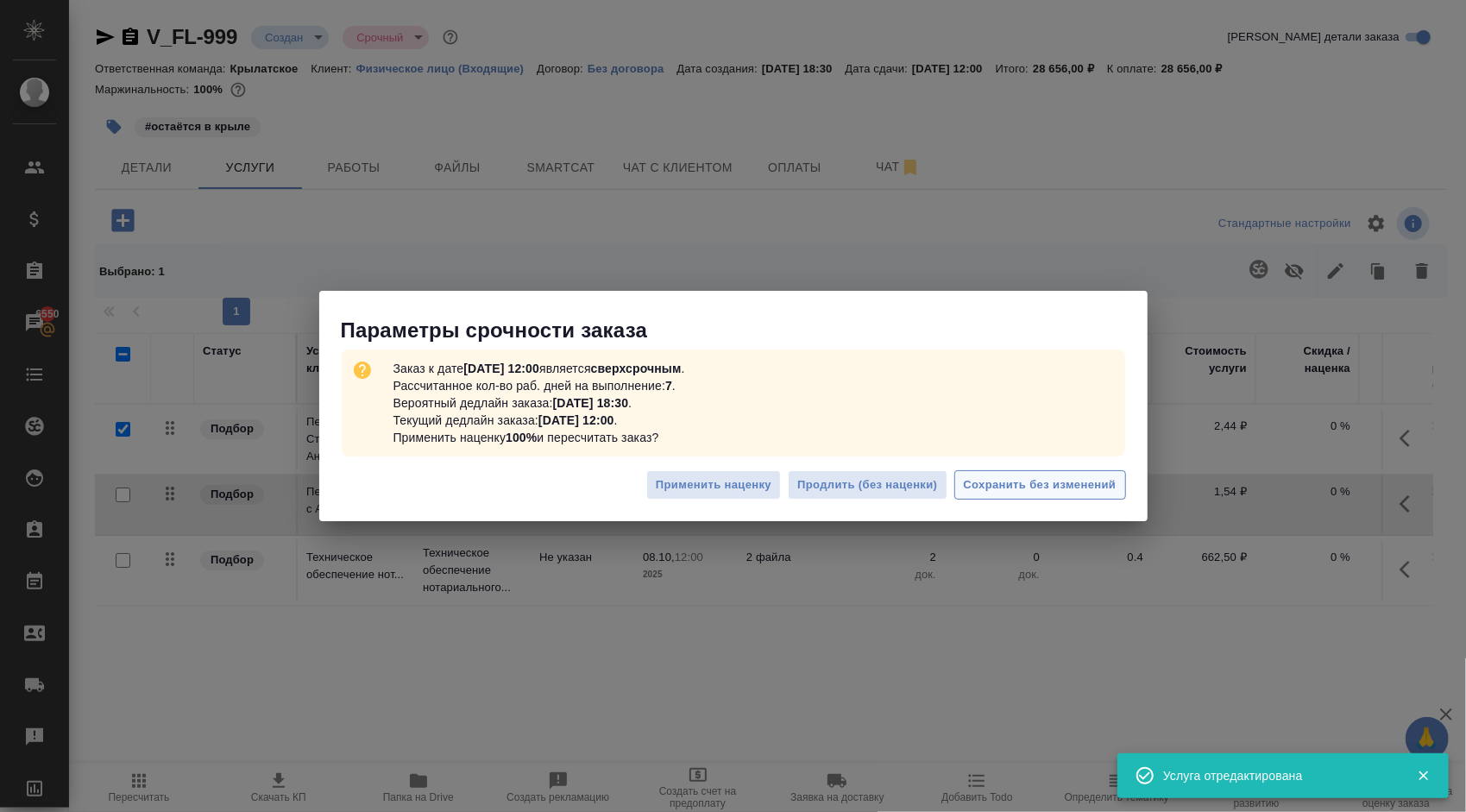
click at [1013, 493] on span "Сохранить без изменений" at bounding box center [1040, 485] width 153 height 20
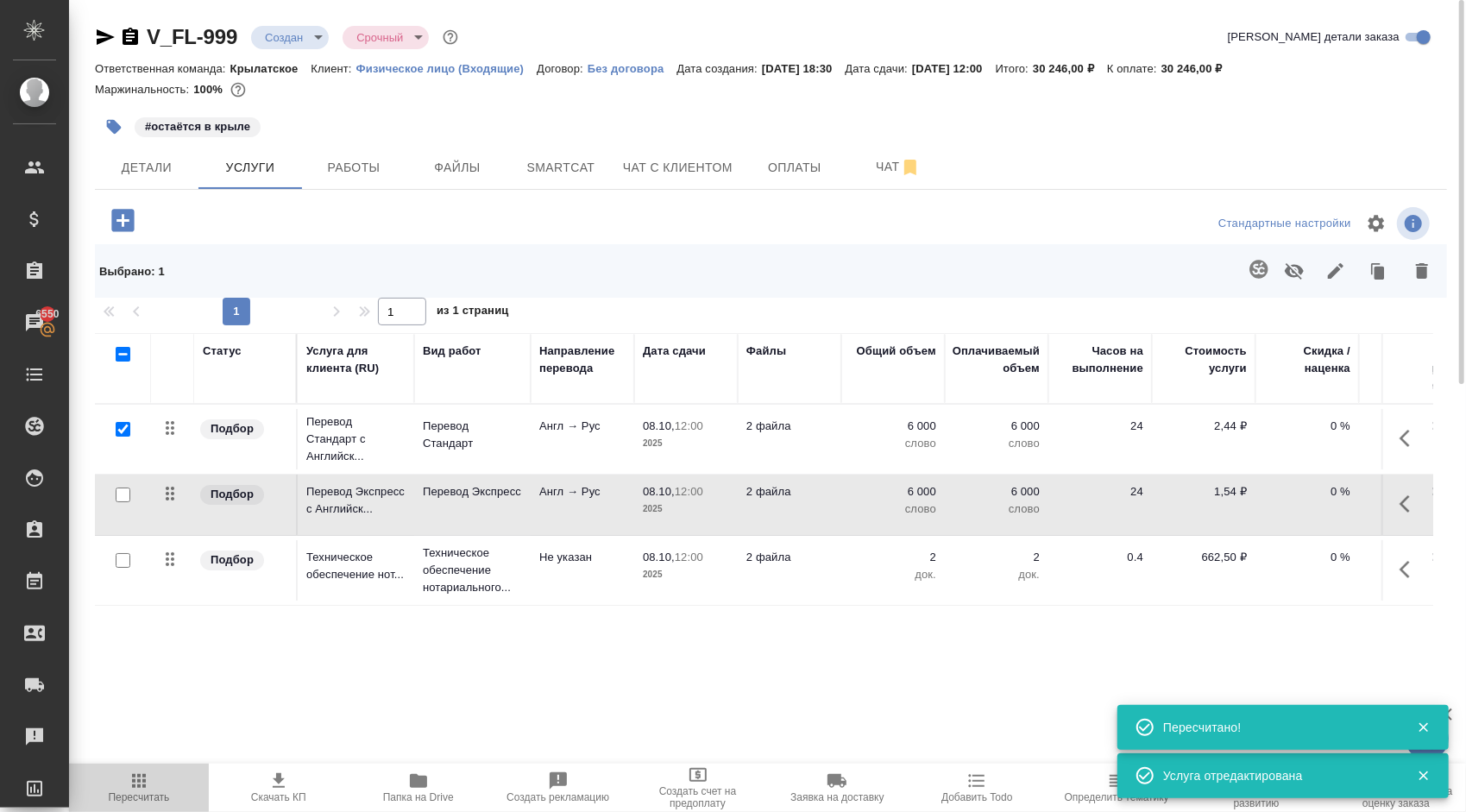
click at [121, 799] on span "Пересчитать" at bounding box center [138, 797] width 61 height 12
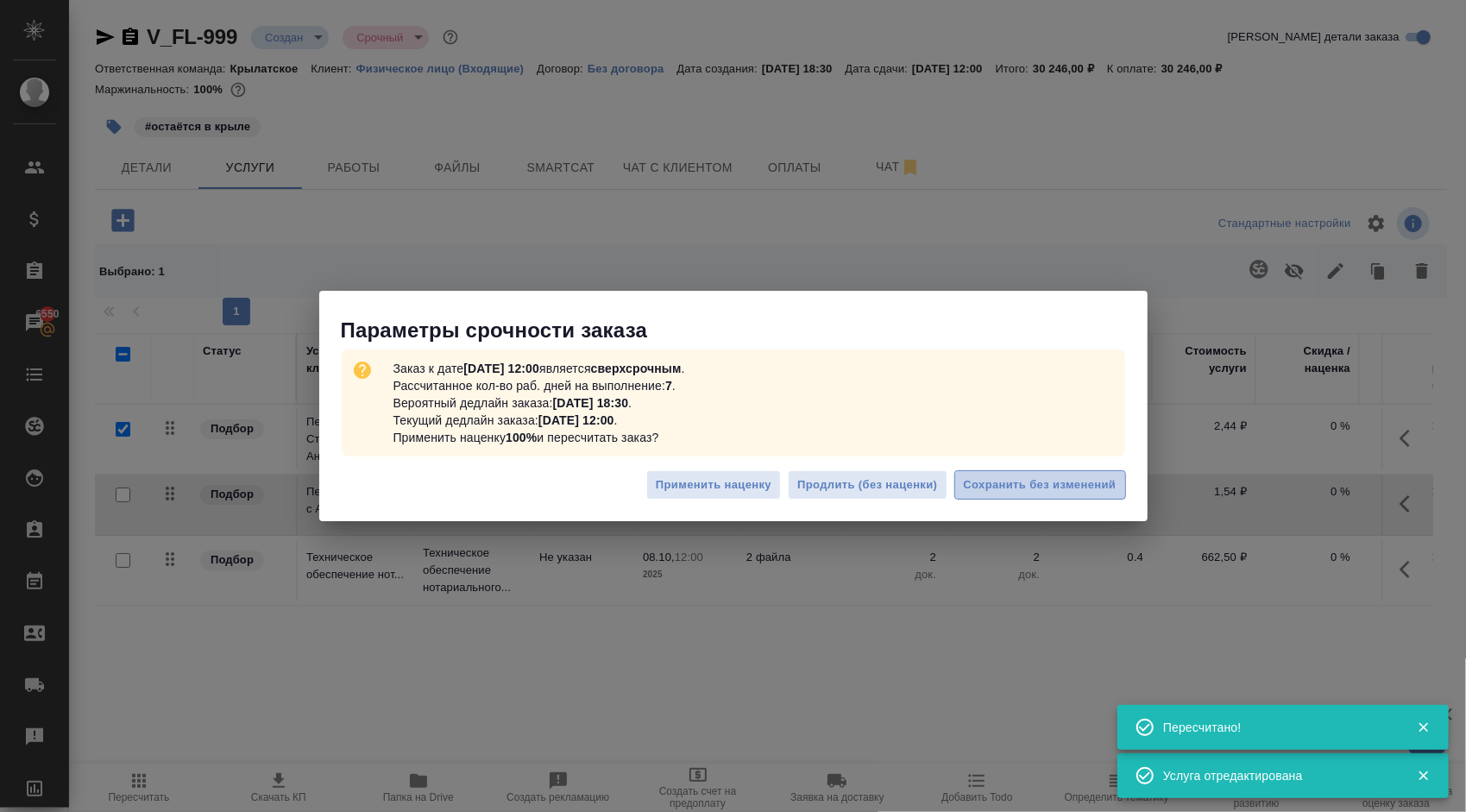
click at [1027, 479] on span "Сохранить без изменений" at bounding box center [1040, 485] width 153 height 20
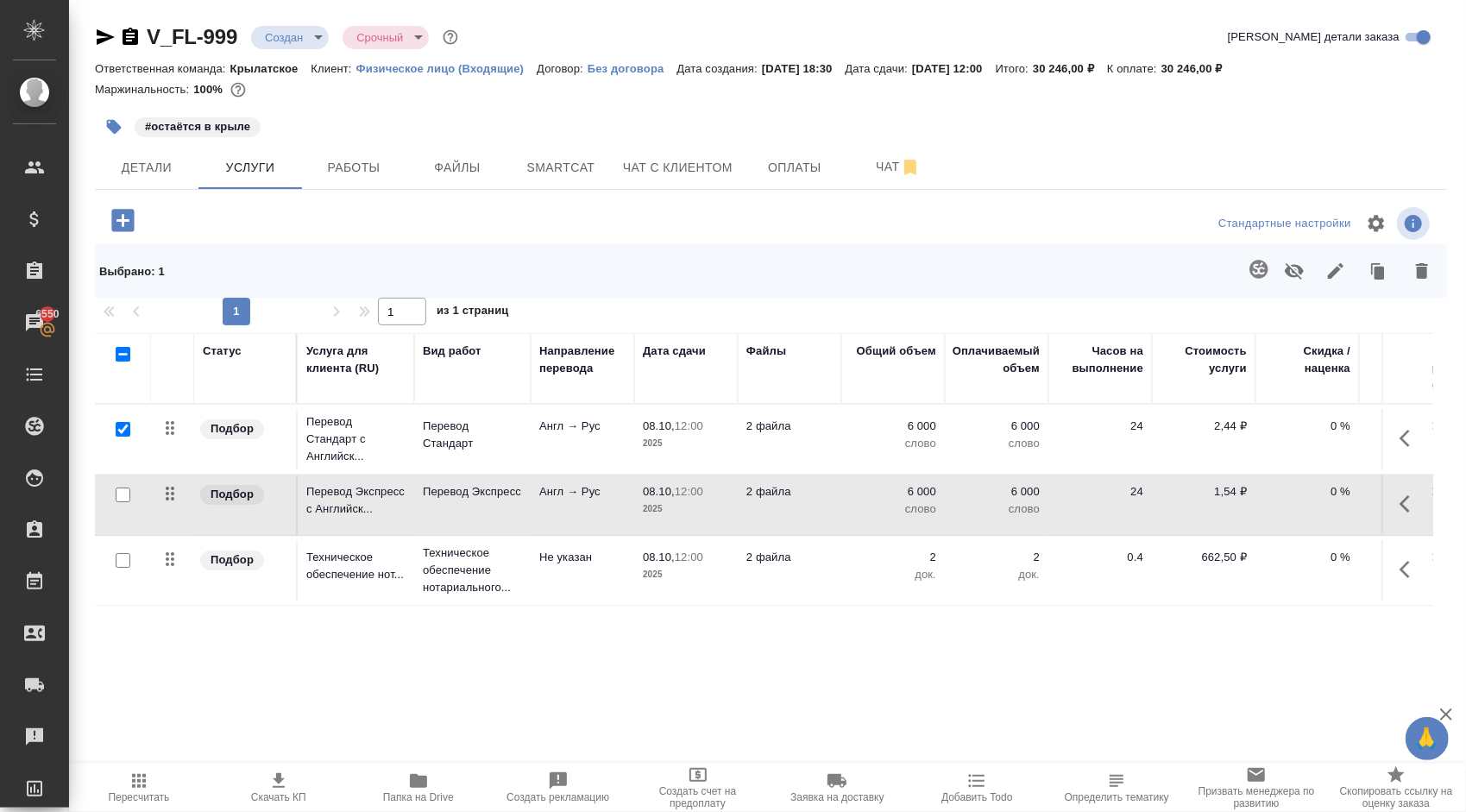
click at [144, 790] on icon "button" at bounding box center [139, 781] width 21 height 21
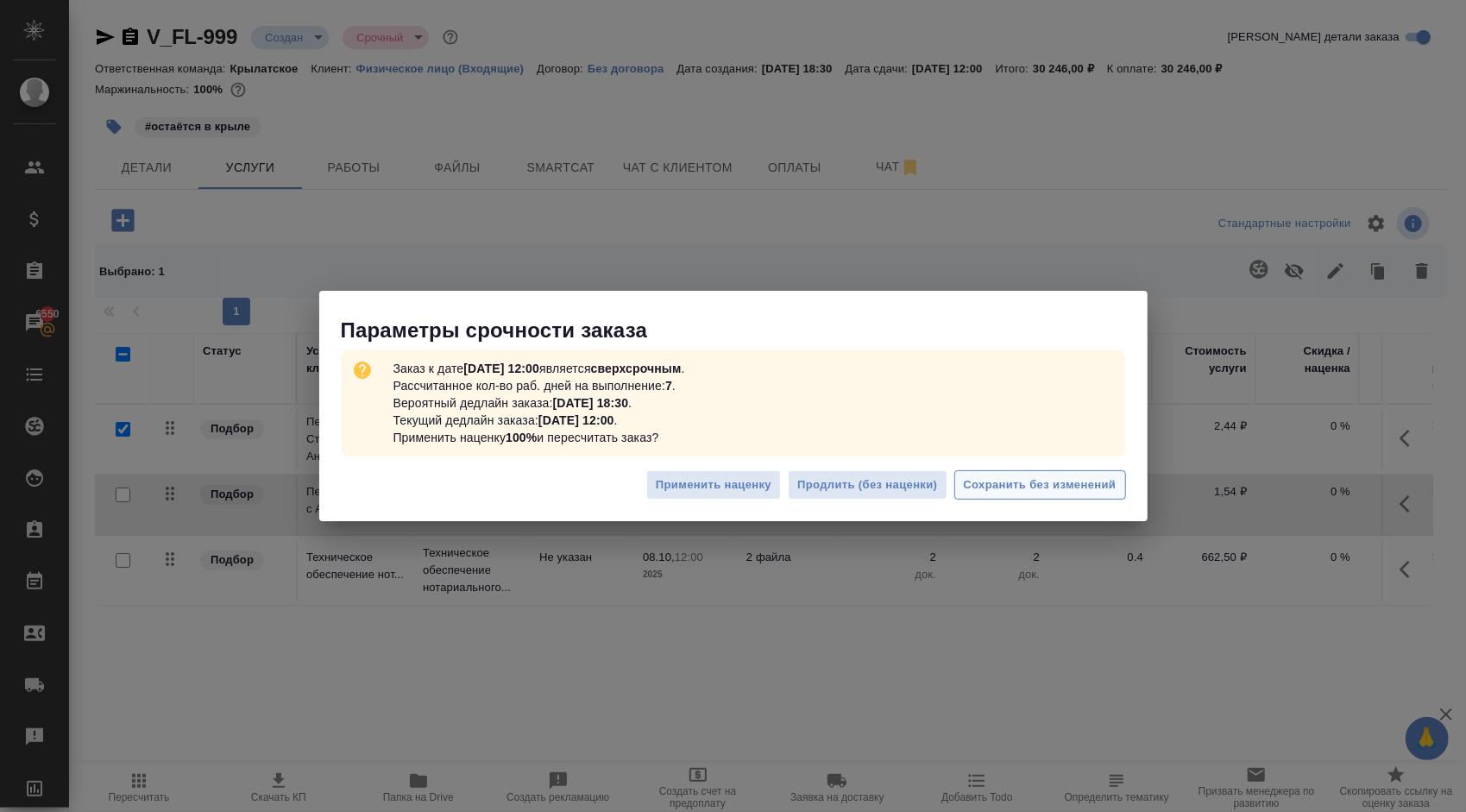
click at [1027, 478] on span "Сохранить без изменений" at bounding box center [1040, 485] width 153 height 20
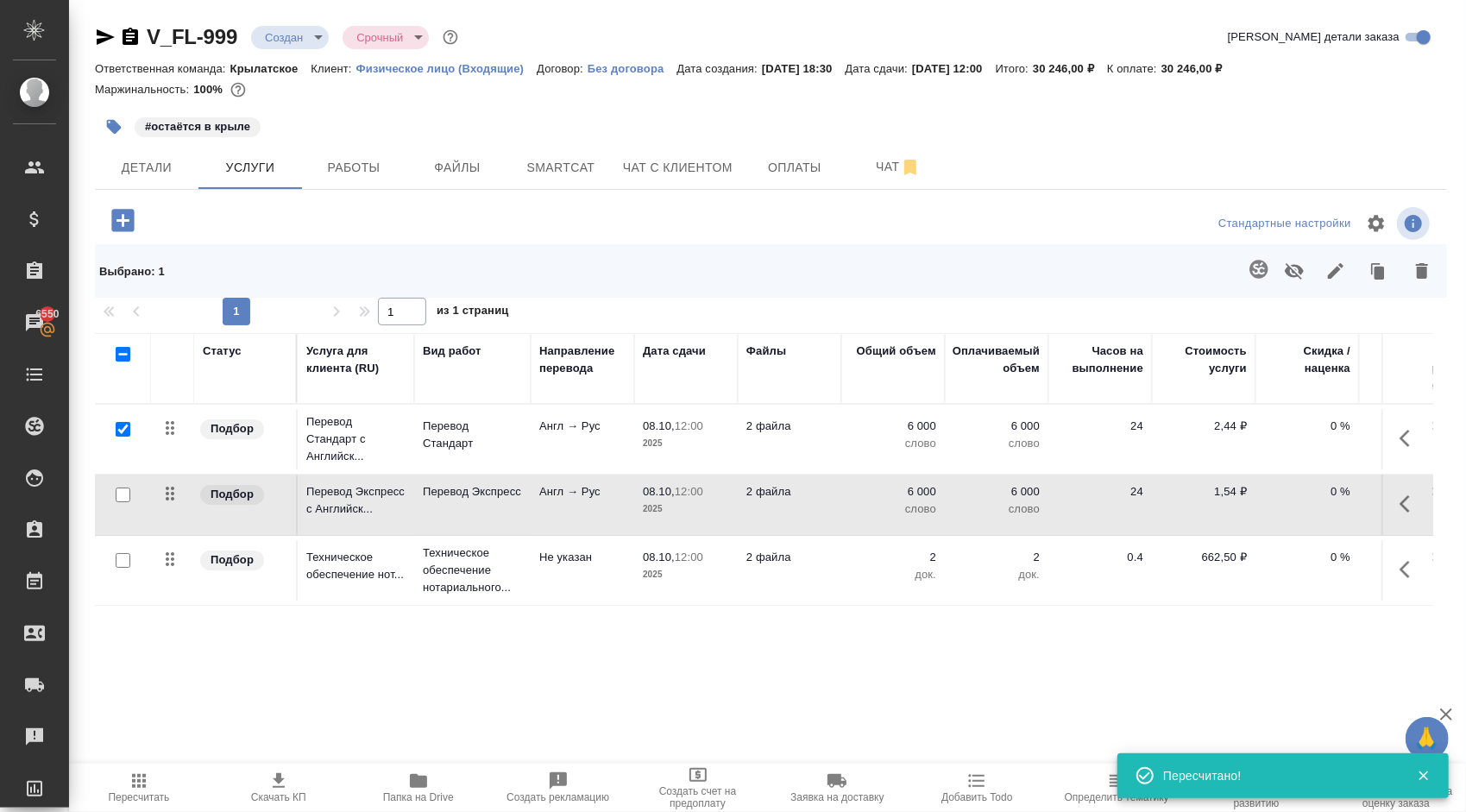
click at [862, 285] on div at bounding box center [905, 271] width 1075 height 45
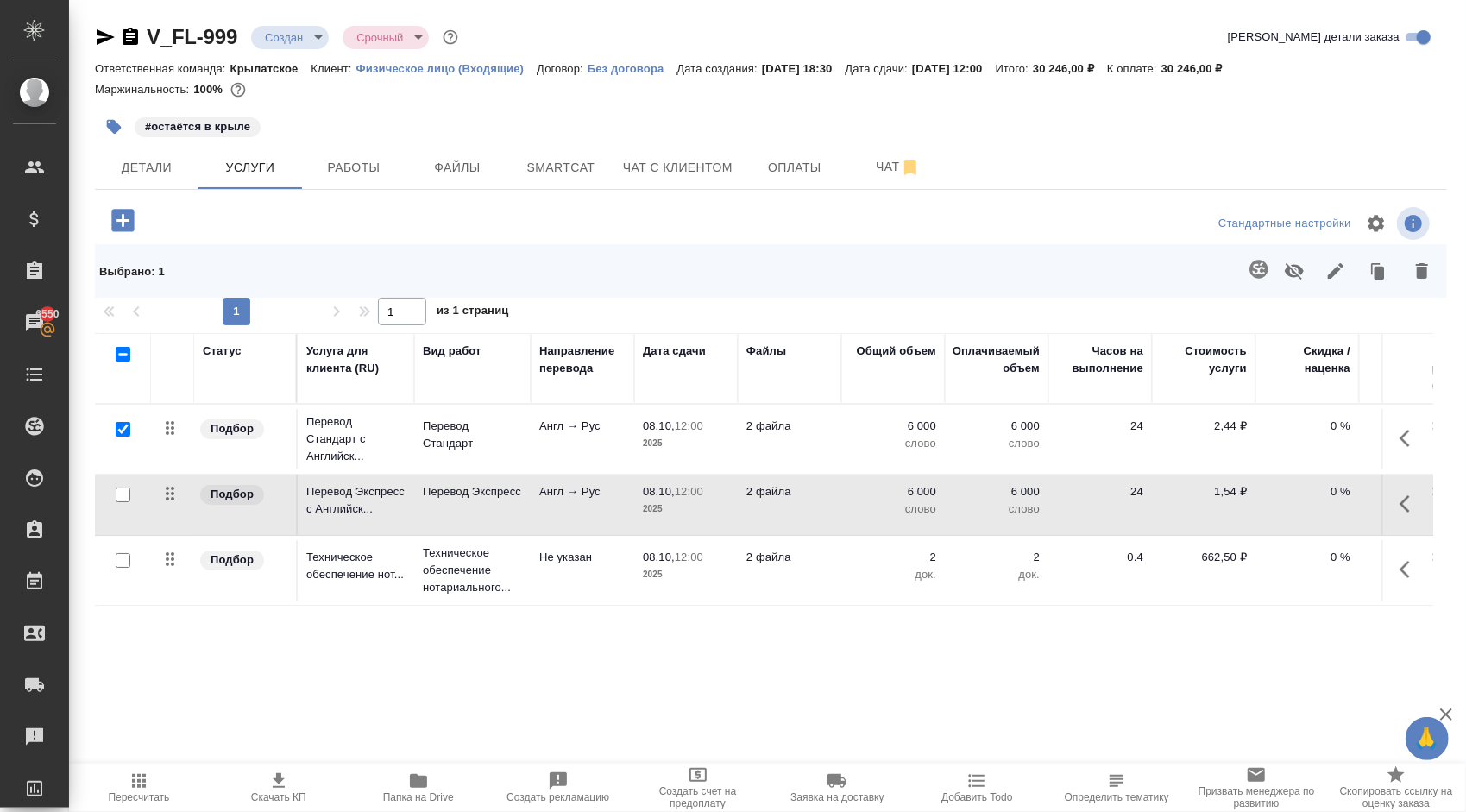
click at [739, 278] on div at bounding box center [905, 271] width 1075 height 45
click at [844, 280] on div at bounding box center [905, 271] width 1075 height 45
click at [827, 689] on div "Статус Услуга для клиента (RU) Вид работ Направление перевода Дата сдачи Файлы …" at bounding box center [764, 518] width 1338 height 371
click at [834, 706] on div "V_FL-999 Создан new Срочный urgent Кратко детали заказа Ответственная команда: …" at bounding box center [770, 374] width 1371 height 748
click at [1008, 226] on div "Стандартные настройки" at bounding box center [1215, 223] width 437 height 41
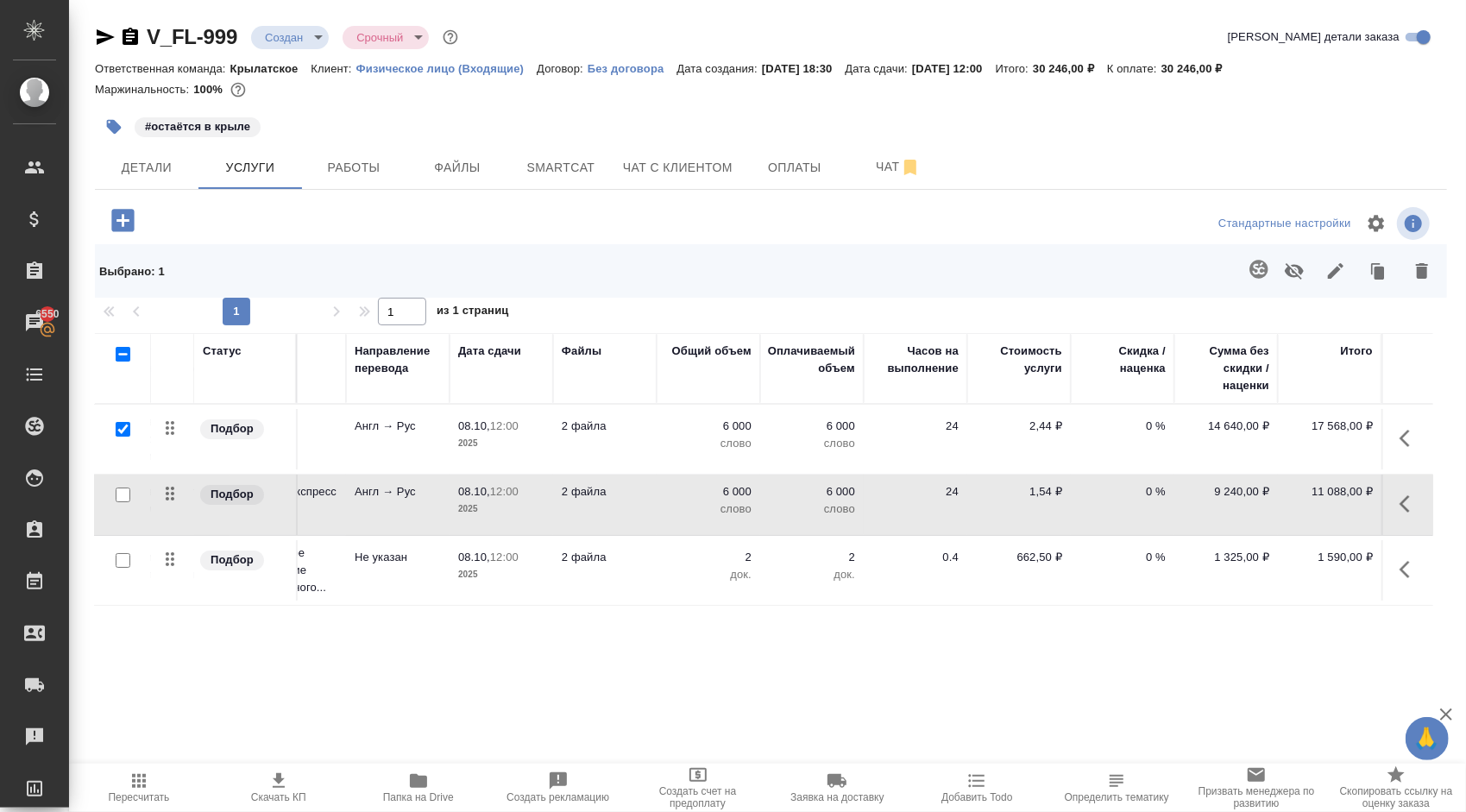
scroll to position [0, 0]
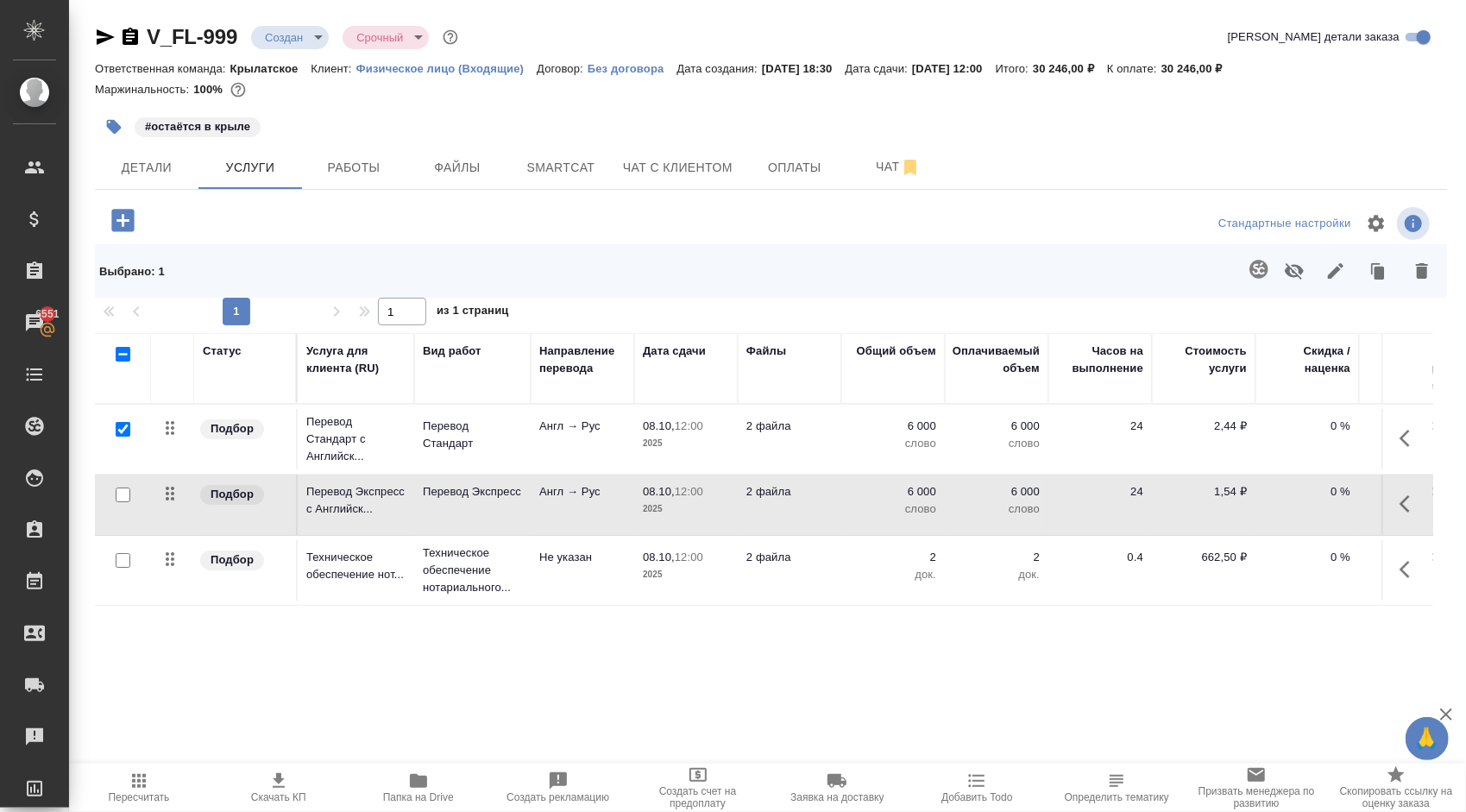
click at [594, 217] on div at bounding box center [770, 223] width 450 height 41
click at [117, 427] on input "checkbox" at bounding box center [123, 429] width 15 height 15
checkbox input "false"
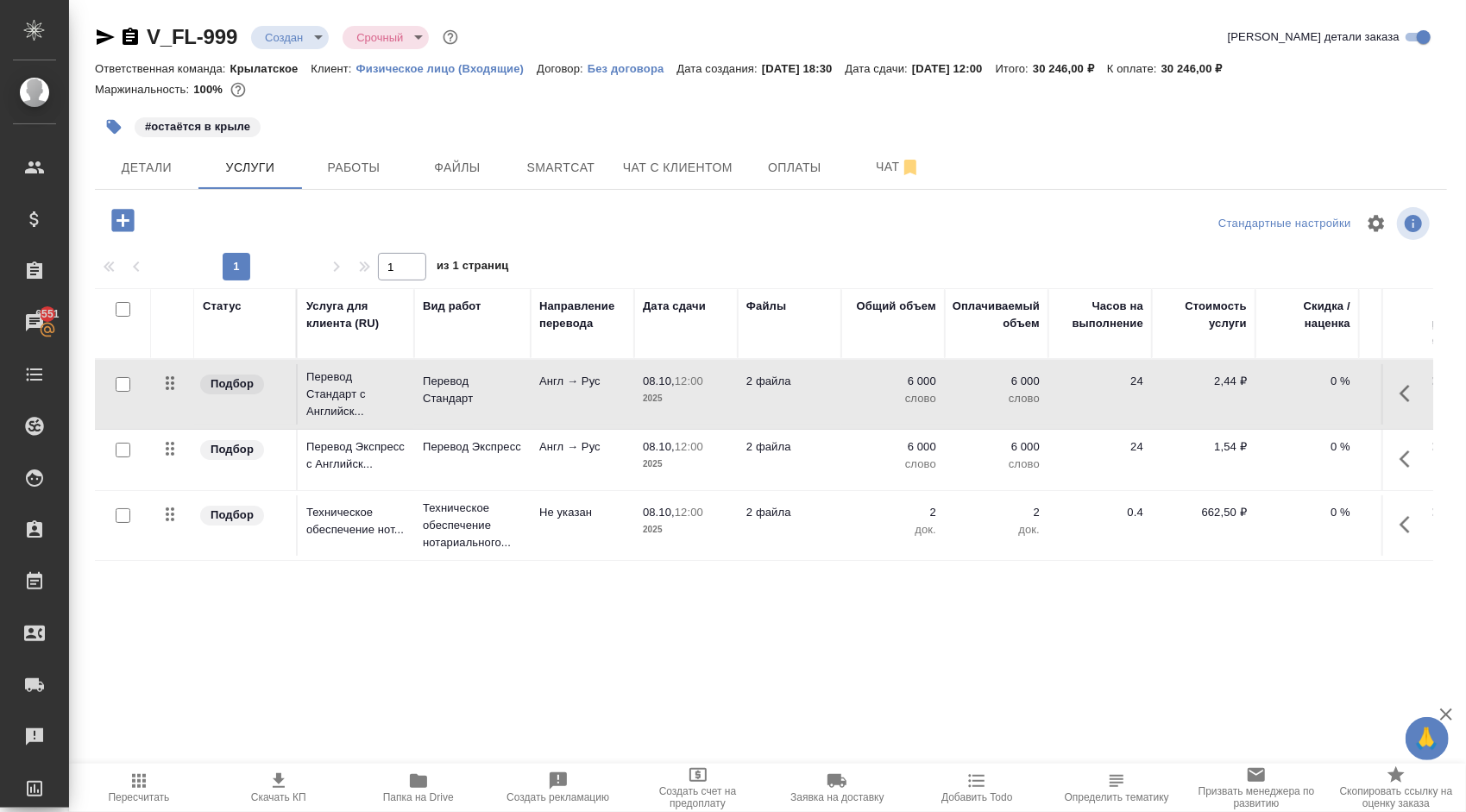
click at [521, 219] on div at bounding box center [320, 220] width 450 height 35
click at [514, 228] on div at bounding box center [320, 220] width 450 height 35
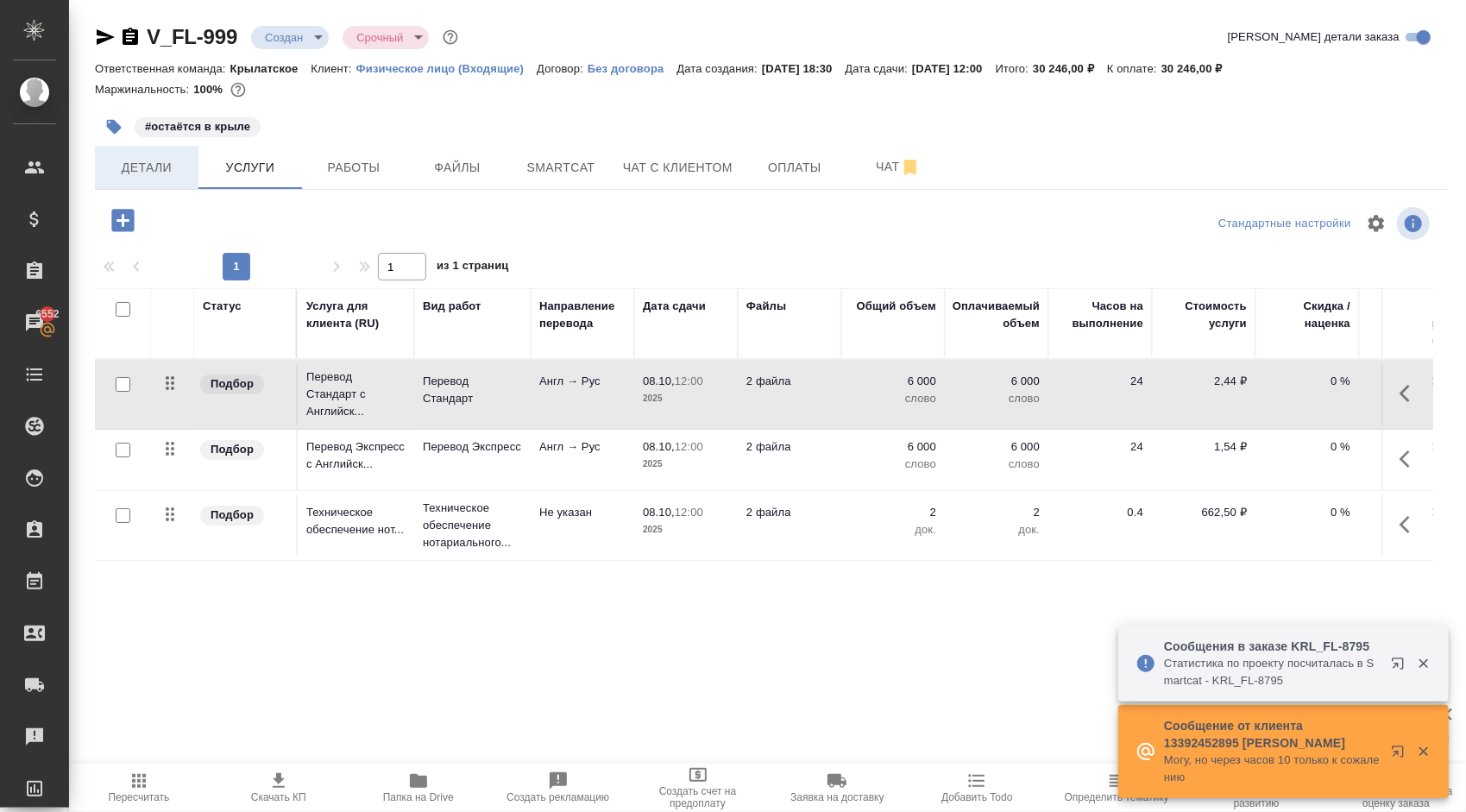
click at [117, 155] on button "Детали" at bounding box center [147, 167] width 104 height 43
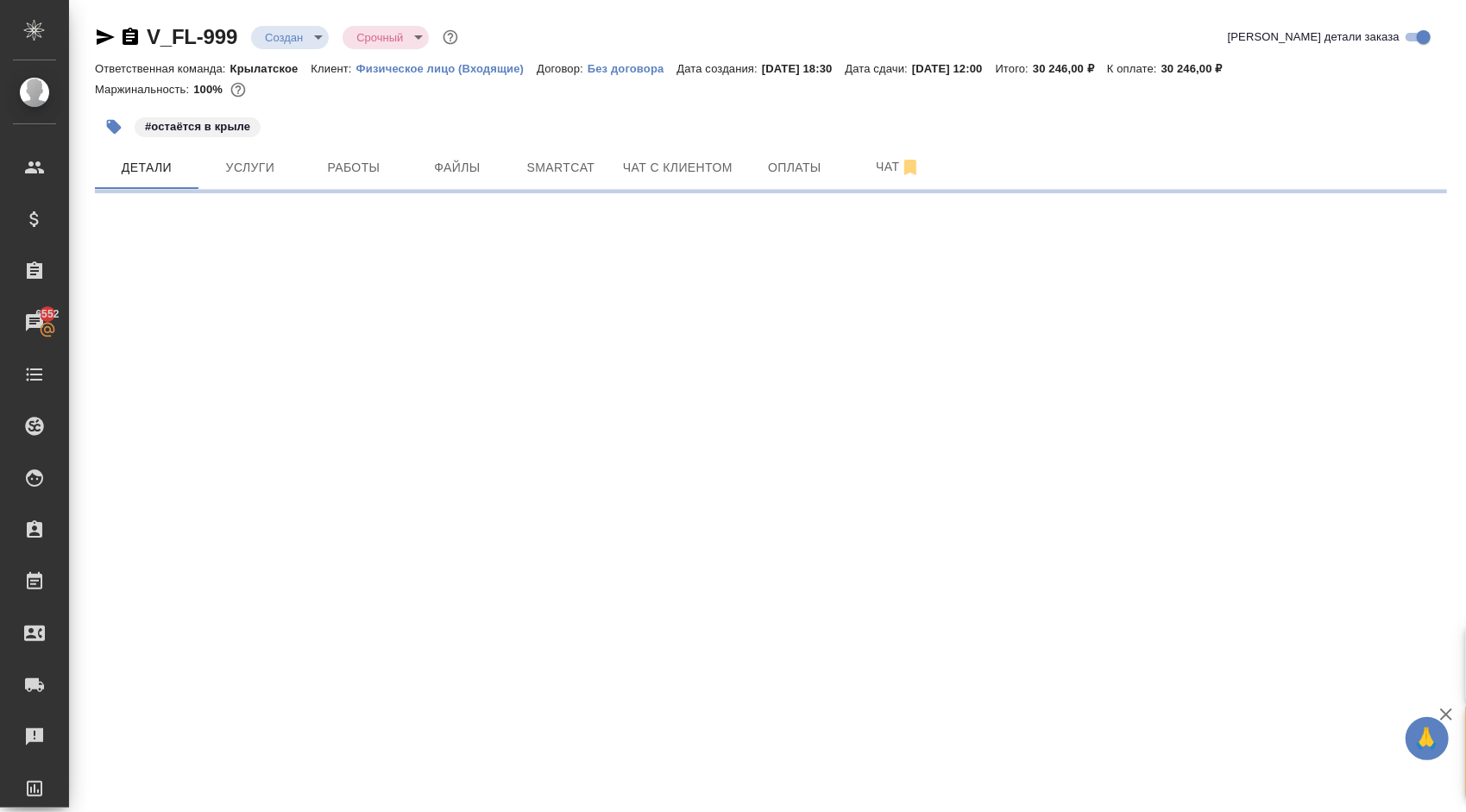
select select "RU"
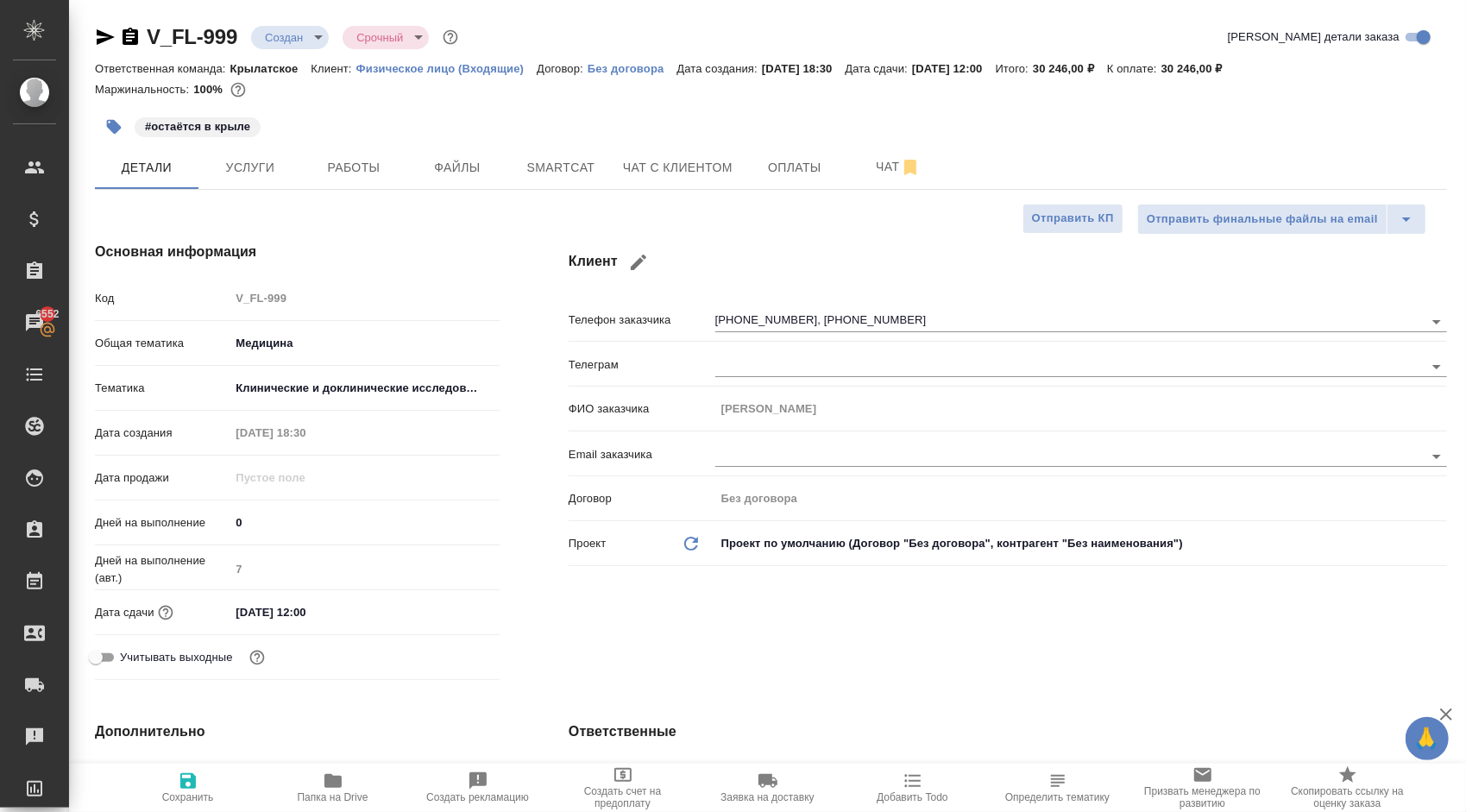
type textarea "x"
click at [109, 129] on icon "button" at bounding box center [113, 126] width 17 height 17
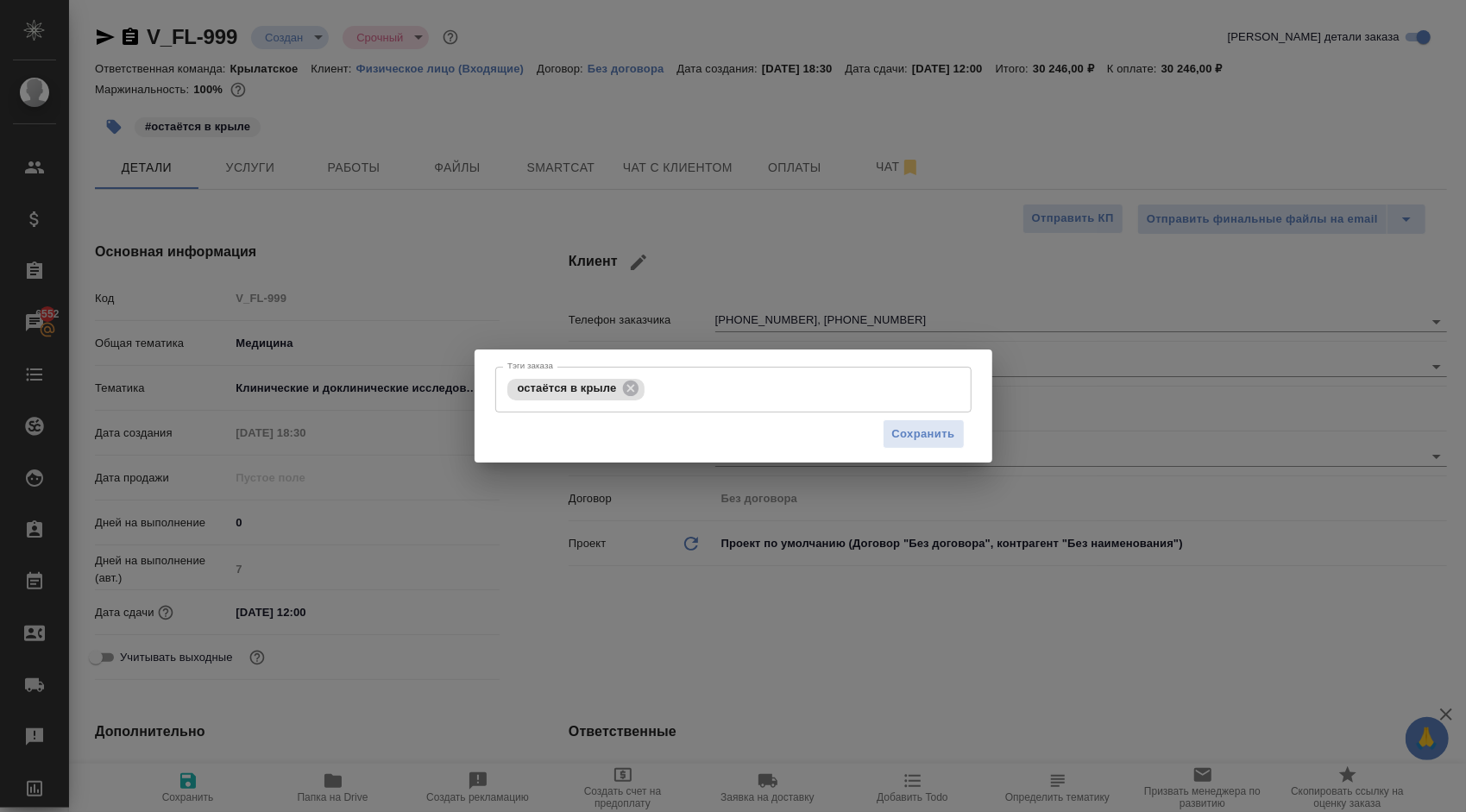
click at [1118, 450] on div "Тэги заказа остаётся в крыле Тэги заказа Сохранить" at bounding box center [733, 406] width 1466 height 812
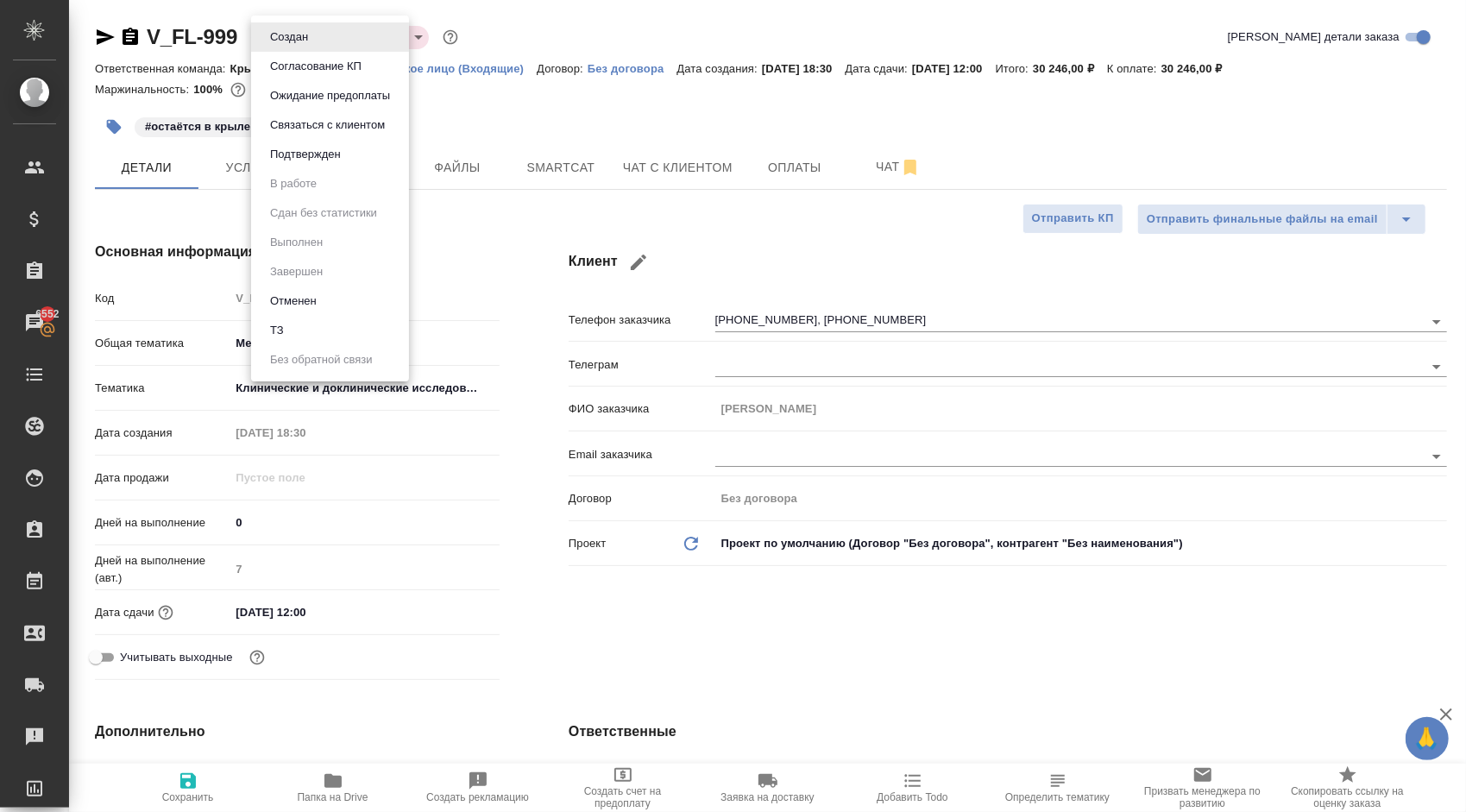
click at [307, 39] on body "🙏 .cls-1 fill:#fff; AWATERA Kasymov Timur Клиенты Спецификации Заказы 6552 Чаты…" at bounding box center [733, 406] width 1466 height 812
click at [333, 329] on li "ТЗ" at bounding box center [330, 330] width 158 height 29
type textarea "x"
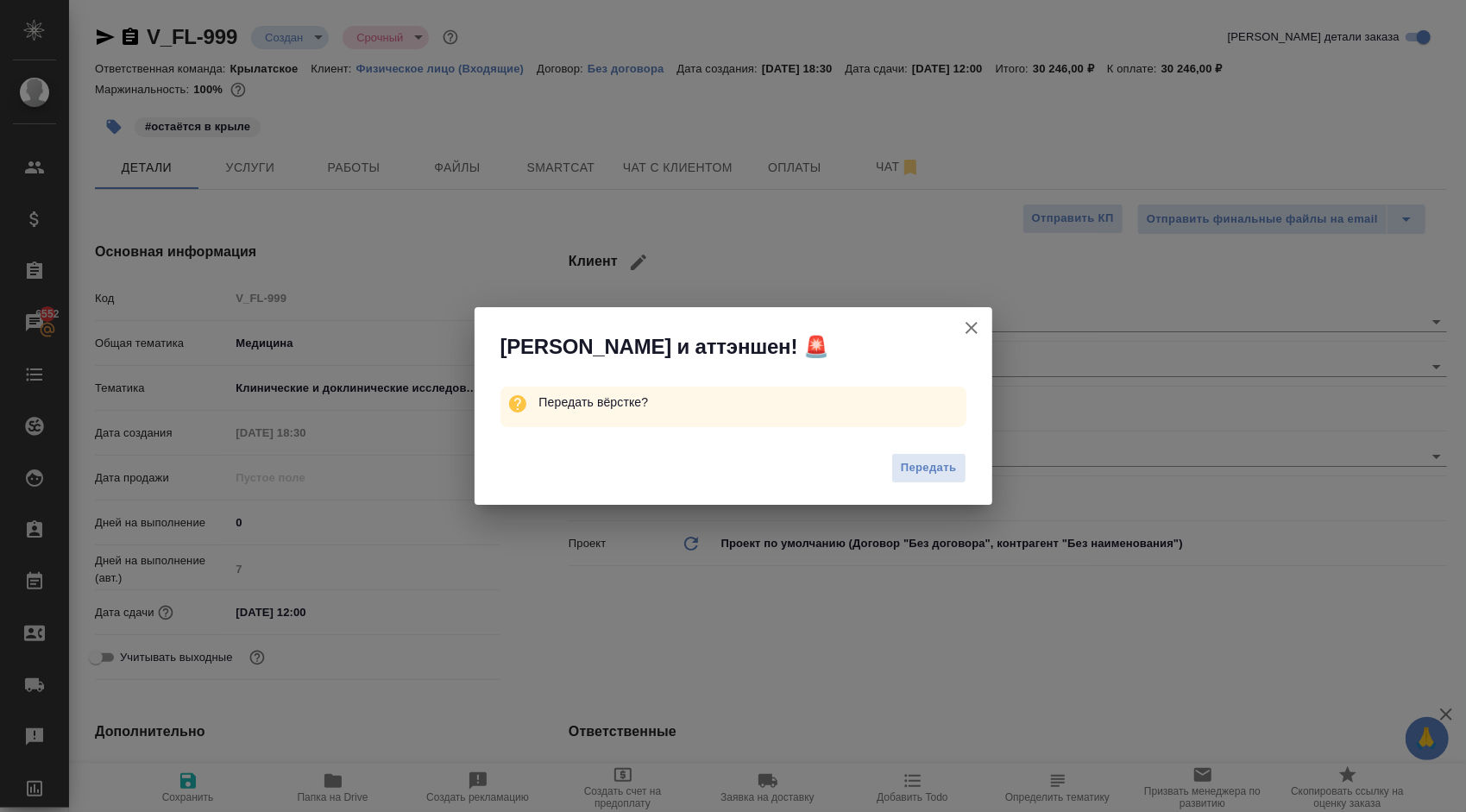
click at [963, 459] on button "Передать" at bounding box center [928, 468] width 75 height 30
type textarea "x"
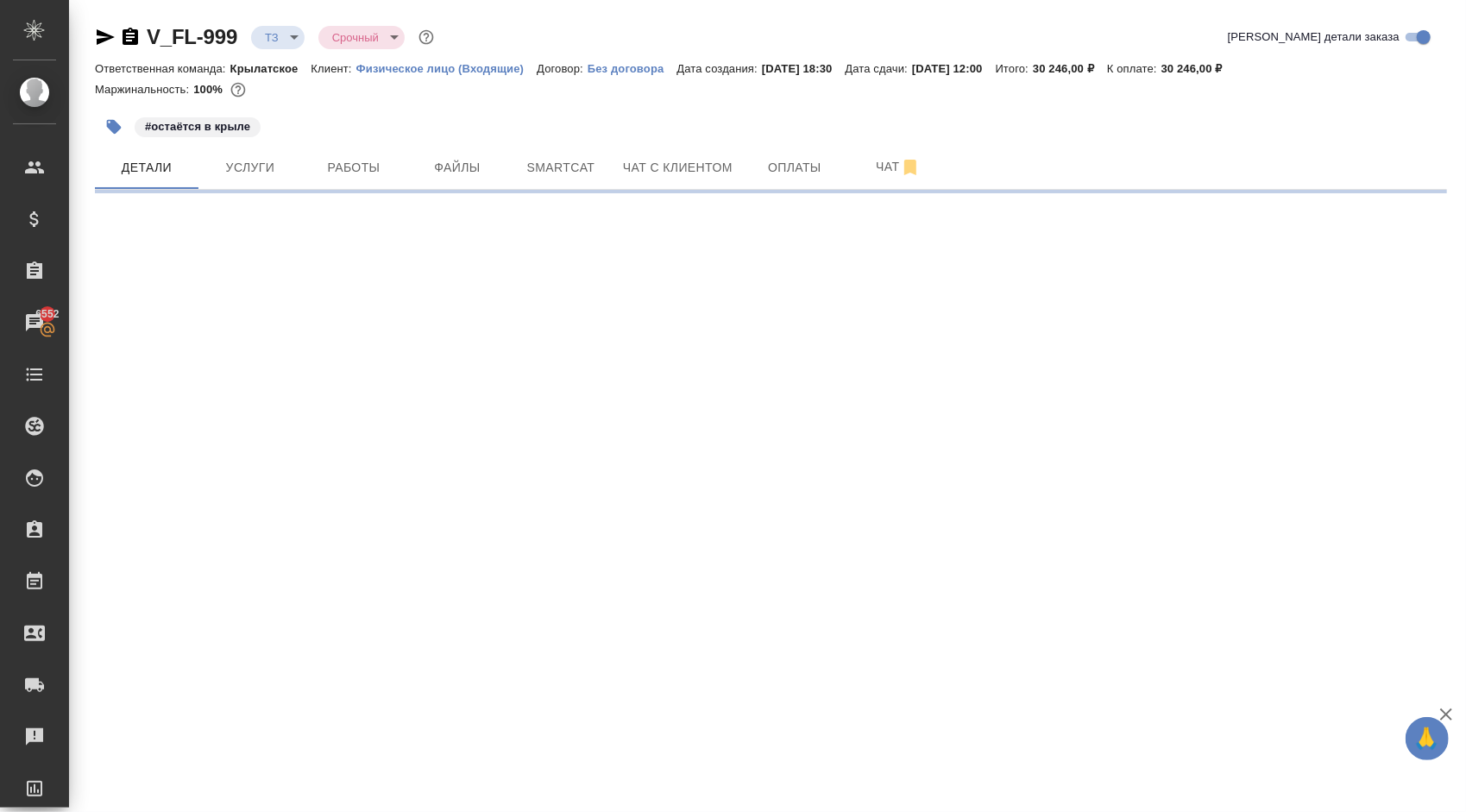
select select "RU"
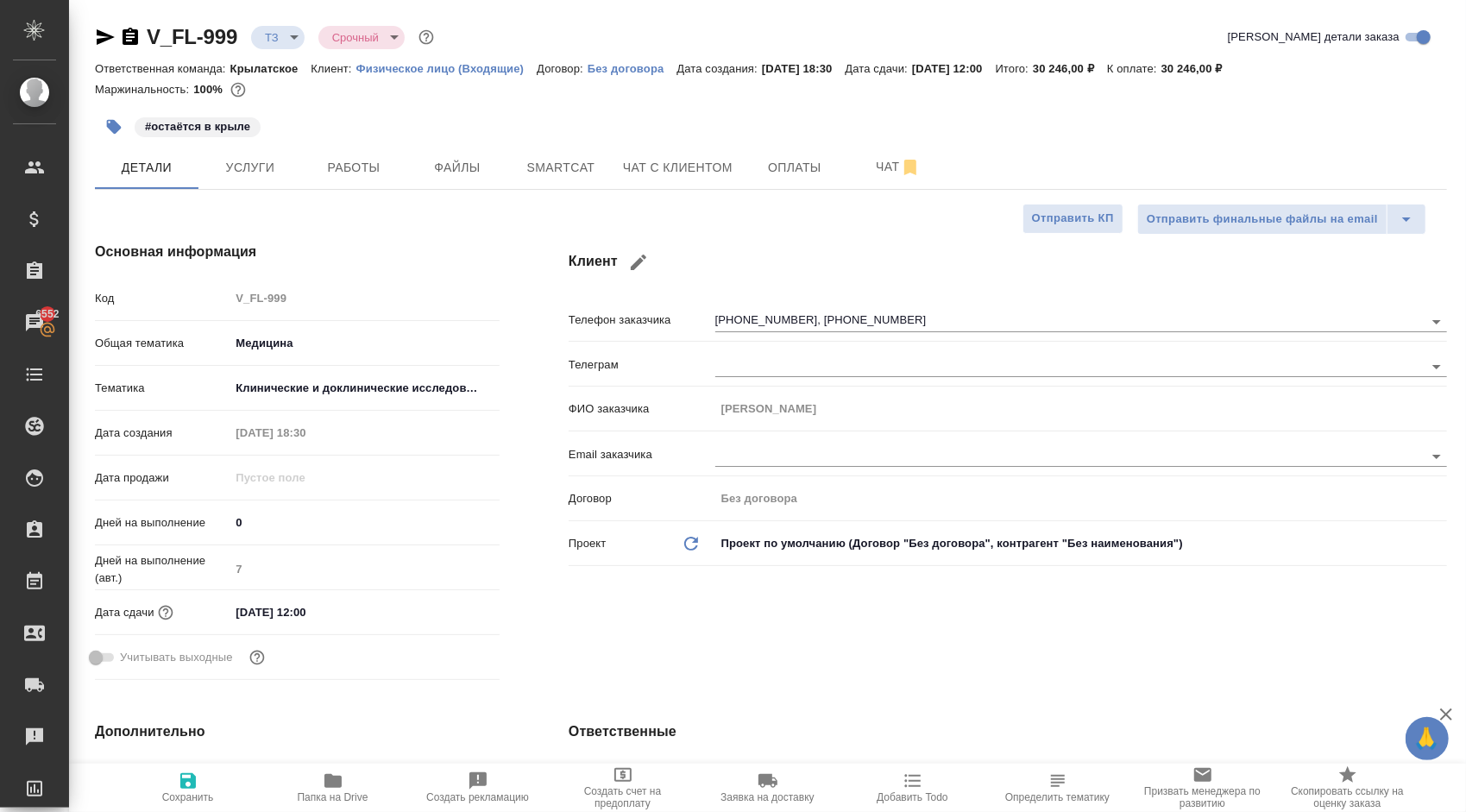
type textarea "x"
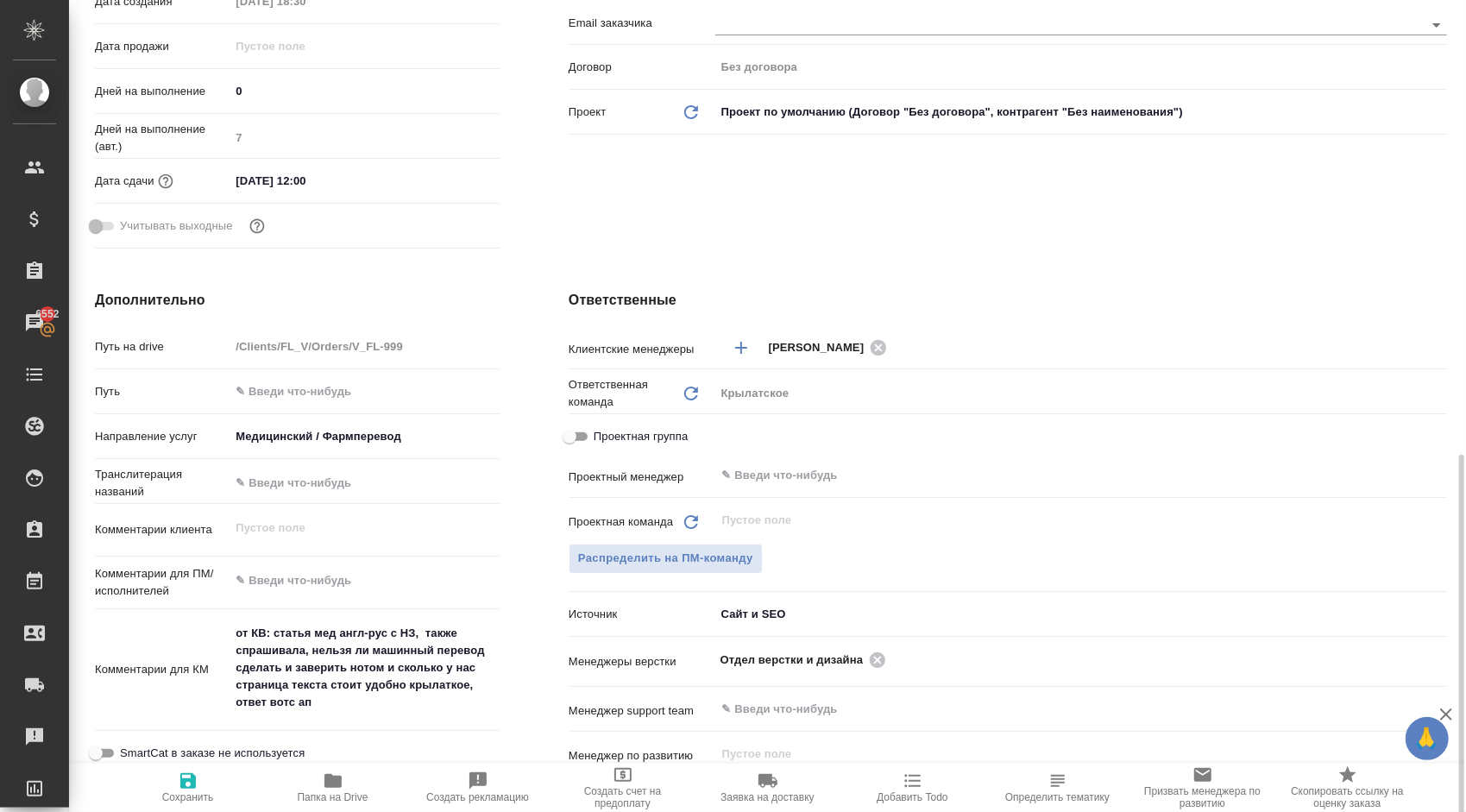
scroll to position [604, 0]
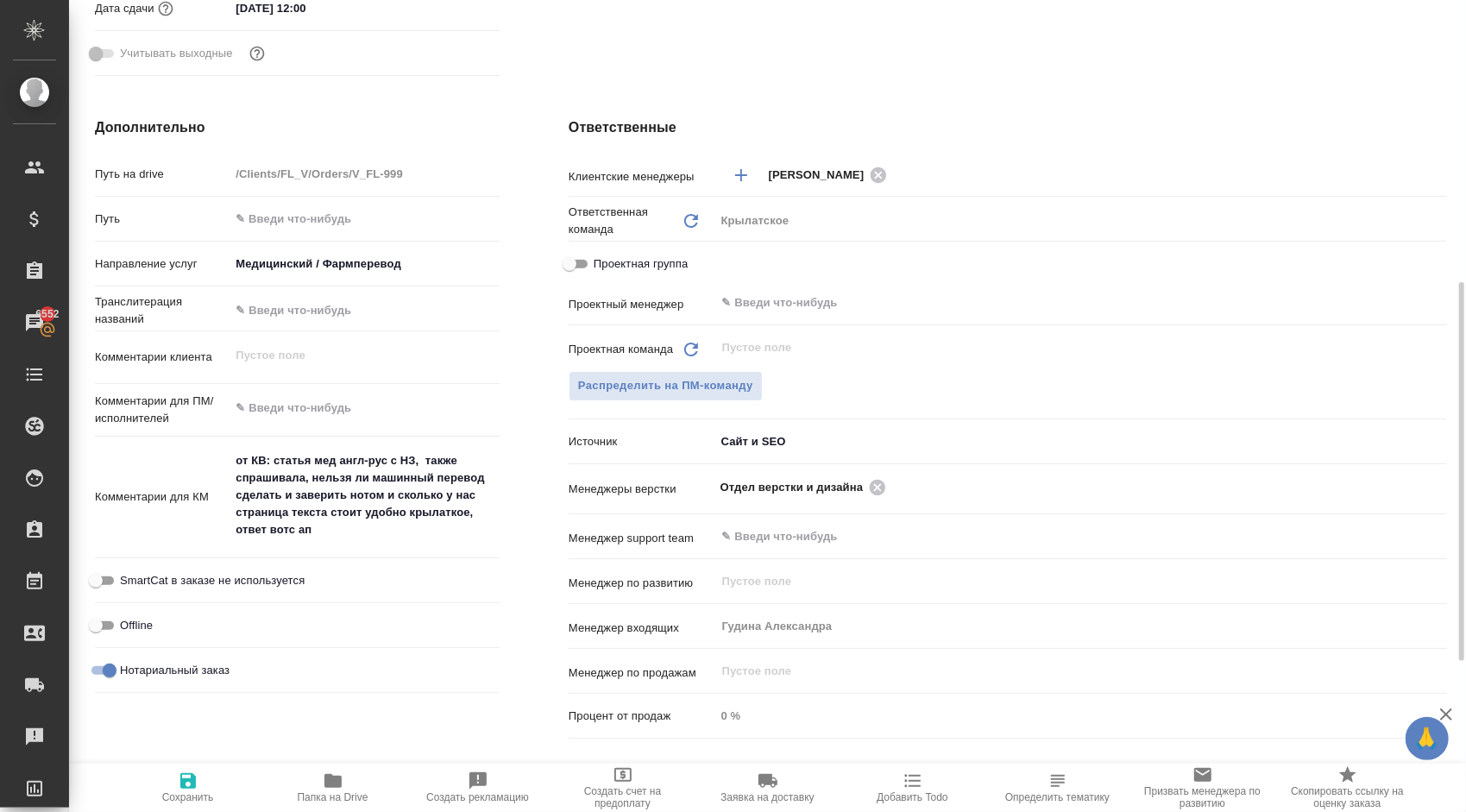
type textarea "x"
click at [291, 399] on textarea at bounding box center [365, 407] width 270 height 29
type textarea "x"
type textarea "Н"
type textarea "x"
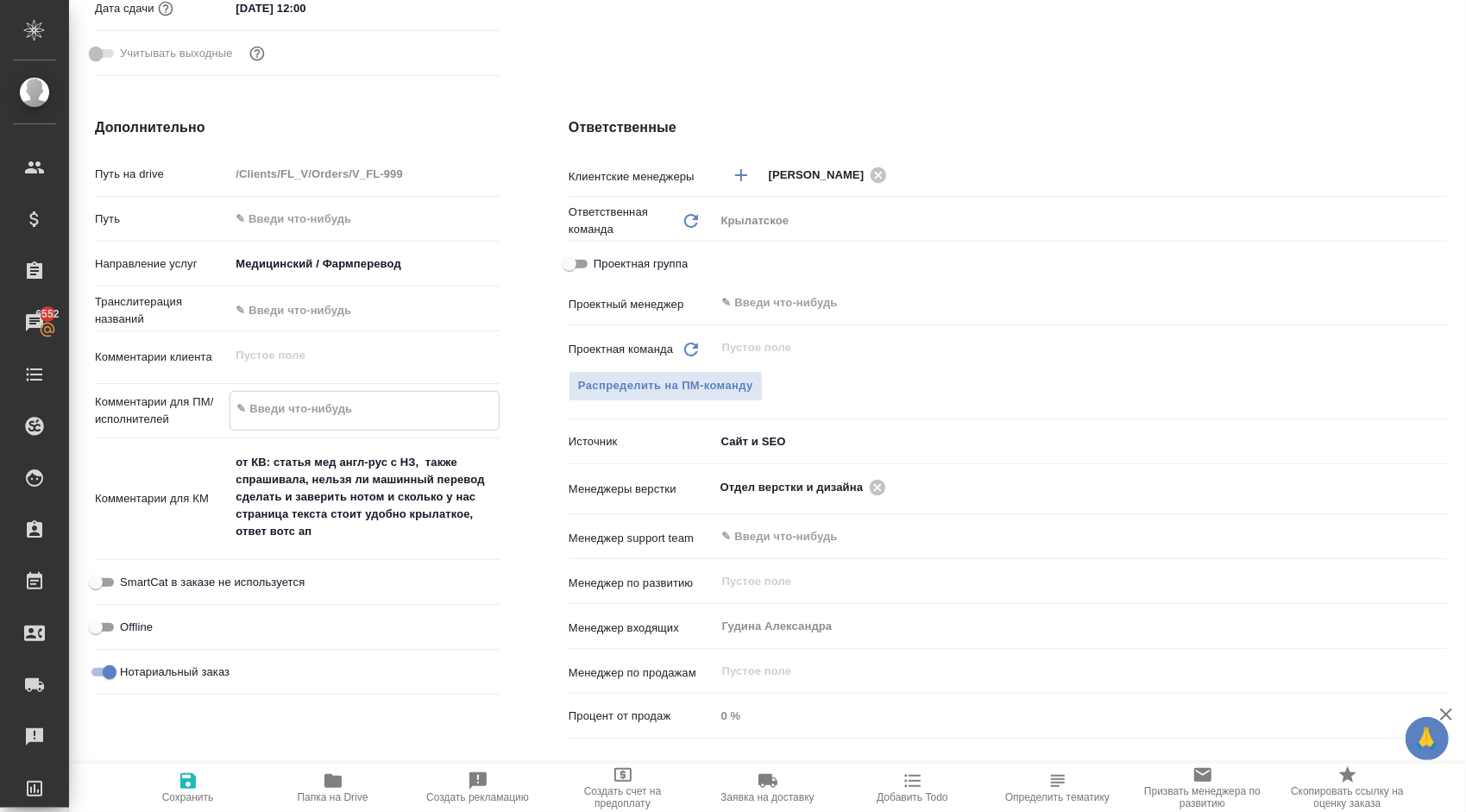
type textarea "x"
type textarea "НО"
type textarea "x"
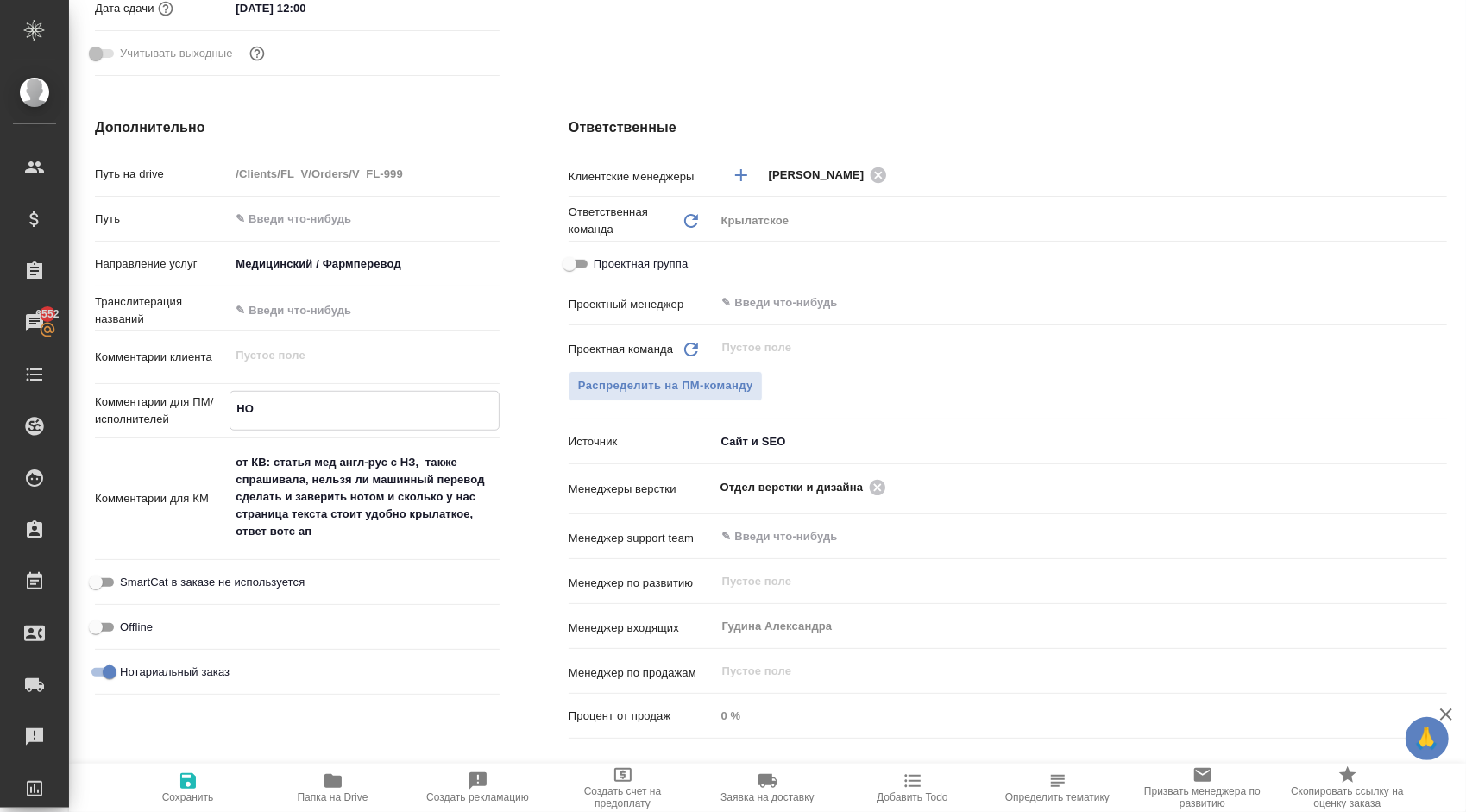
type textarea "x"
type textarea "НОТ"
type textarea "x"
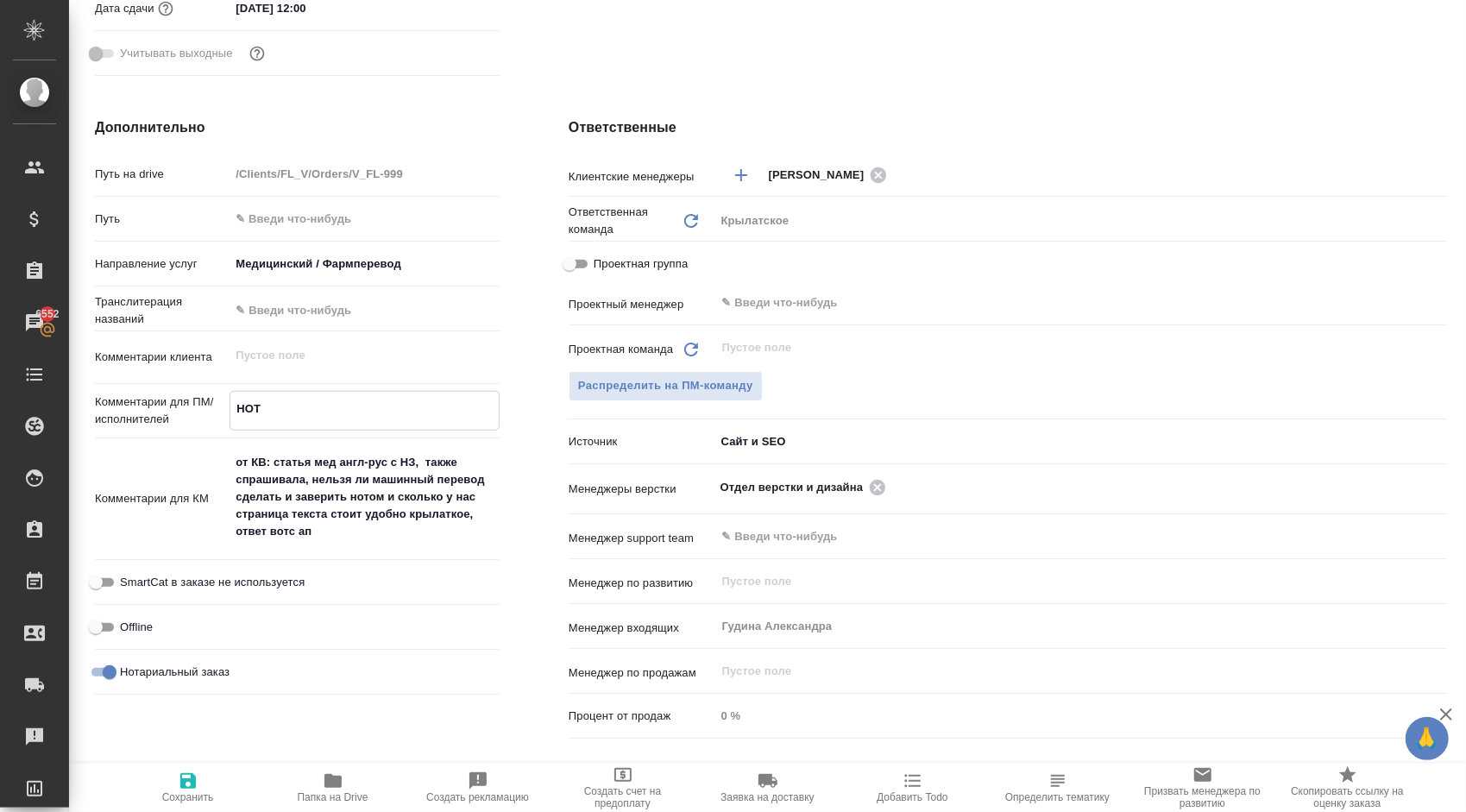
type textarea "НОТ"
type textarea "x"
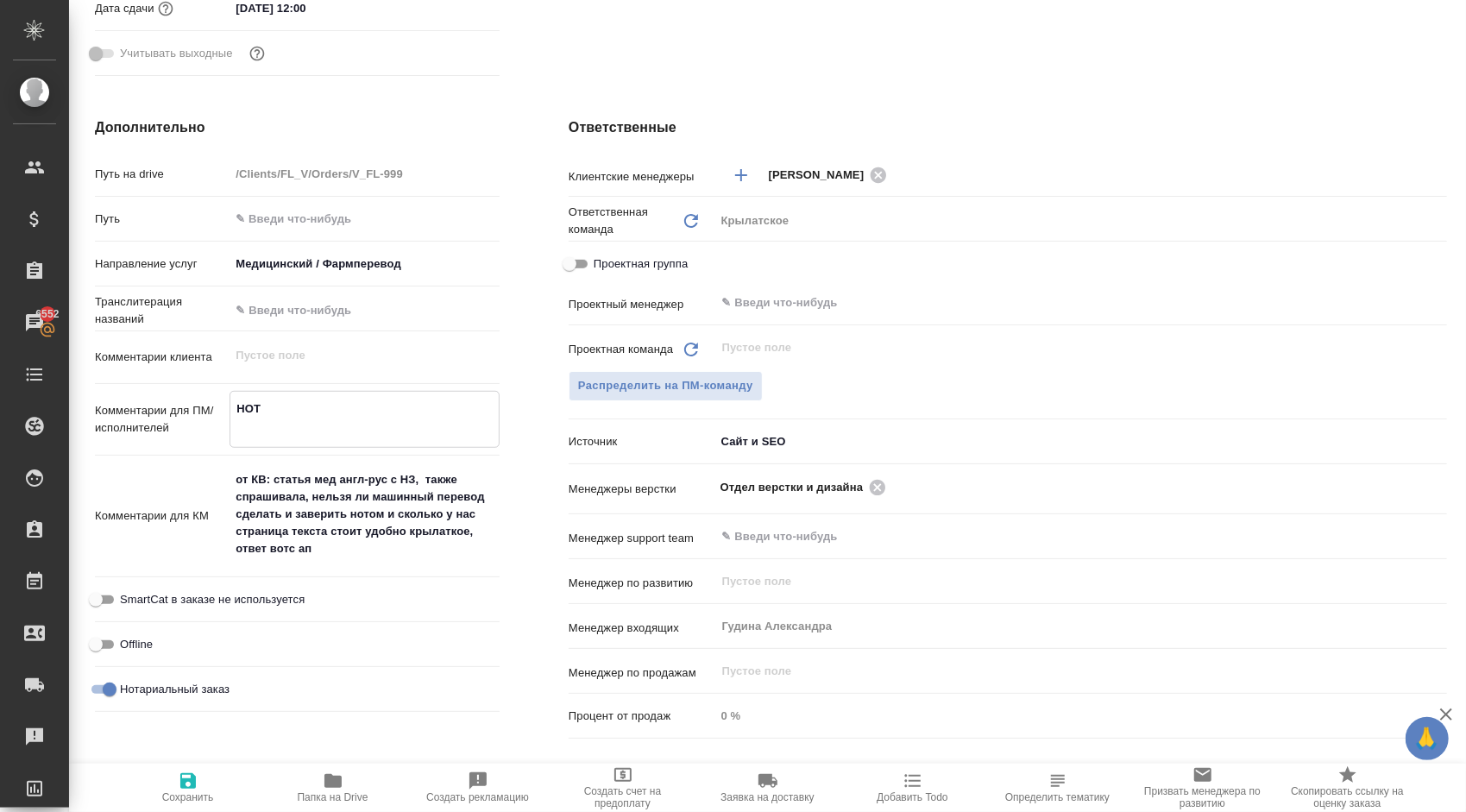
type textarea "НОТ"
type textarea "x"
drag, startPoint x: 167, startPoint y: 787, endPoint x: 197, endPoint y: 788, distance: 29.3
click at [167, 786] on span "Сохранить" at bounding box center [188, 787] width 124 height 33
type textarea "x"
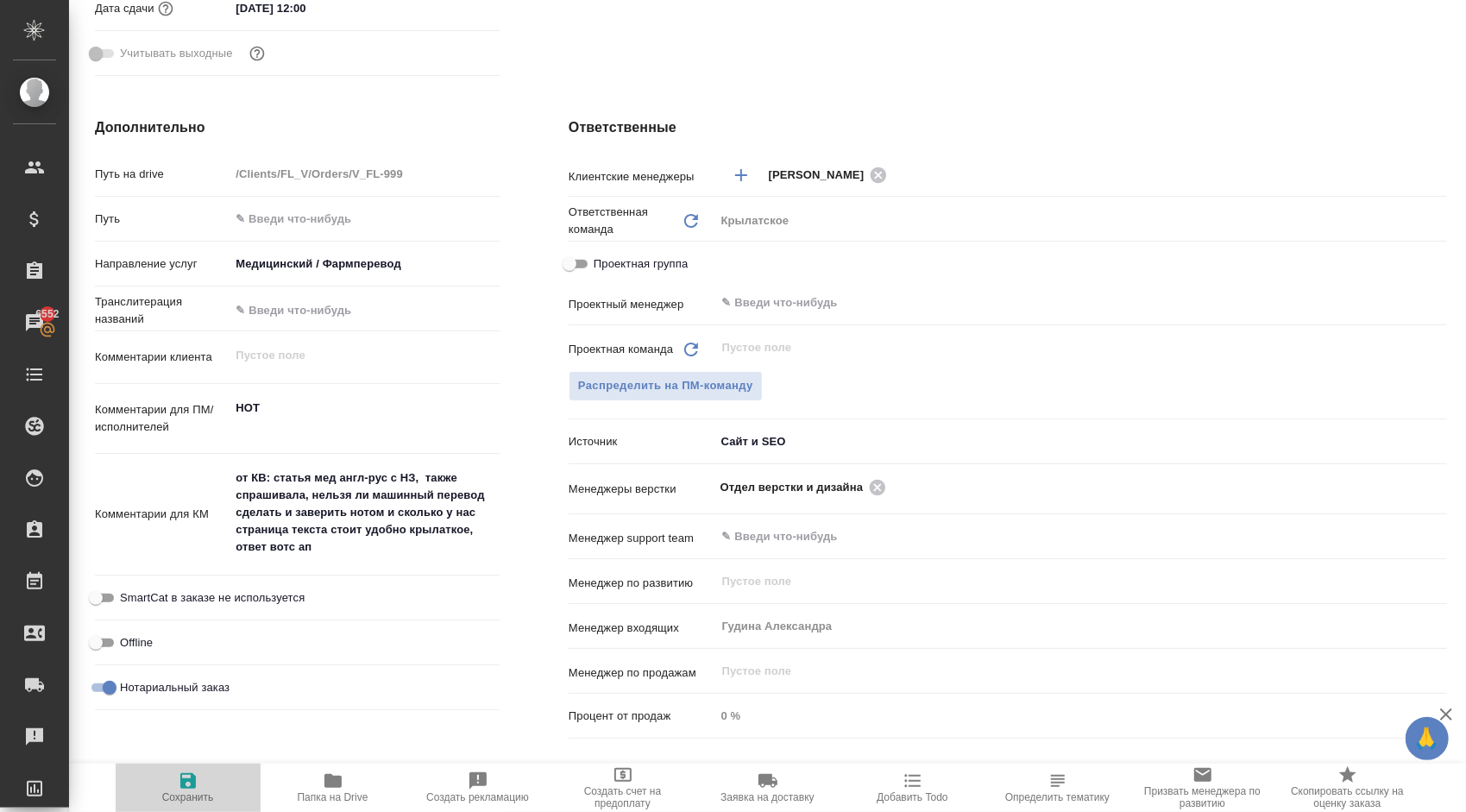
type textarea "x"
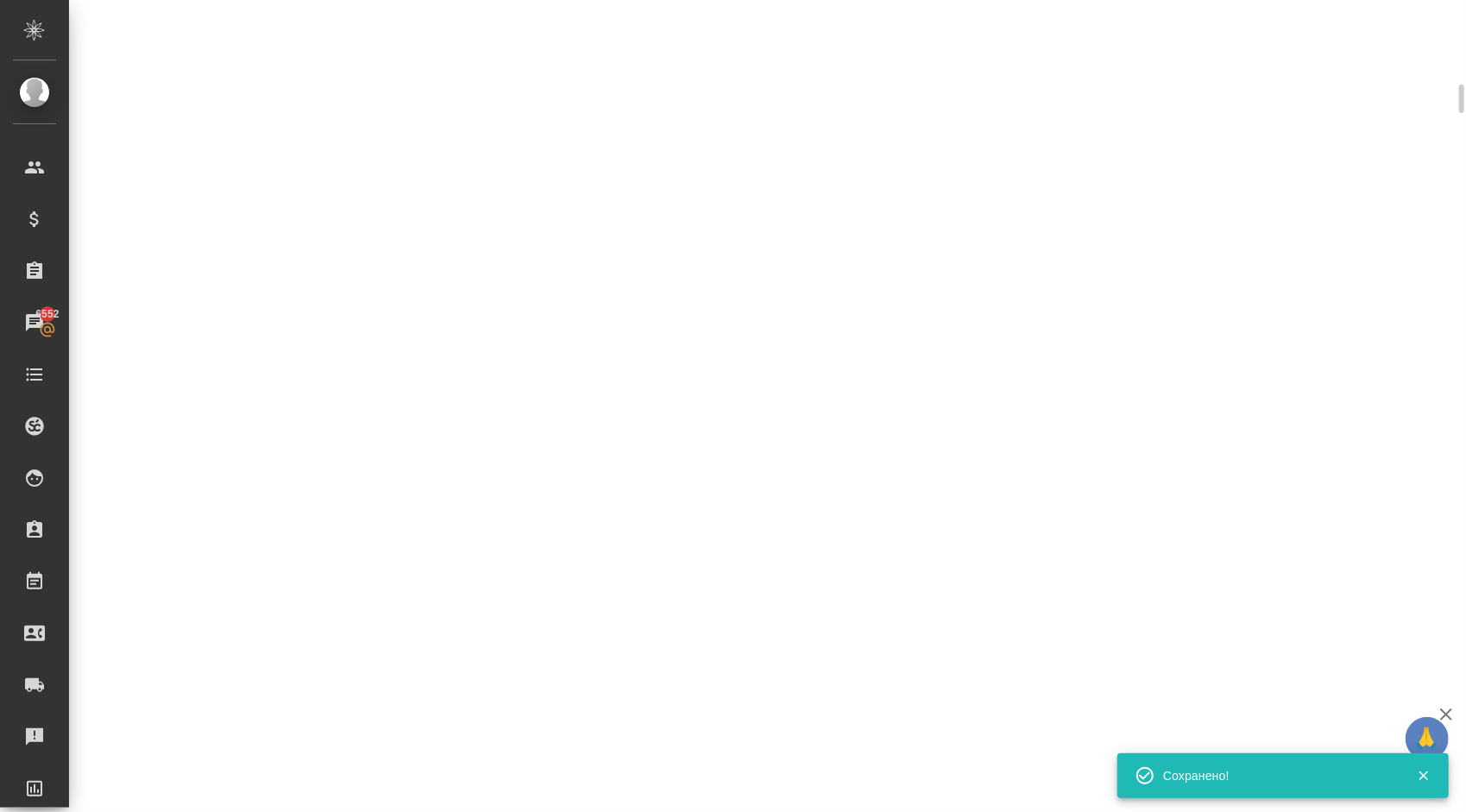
select select "RU"
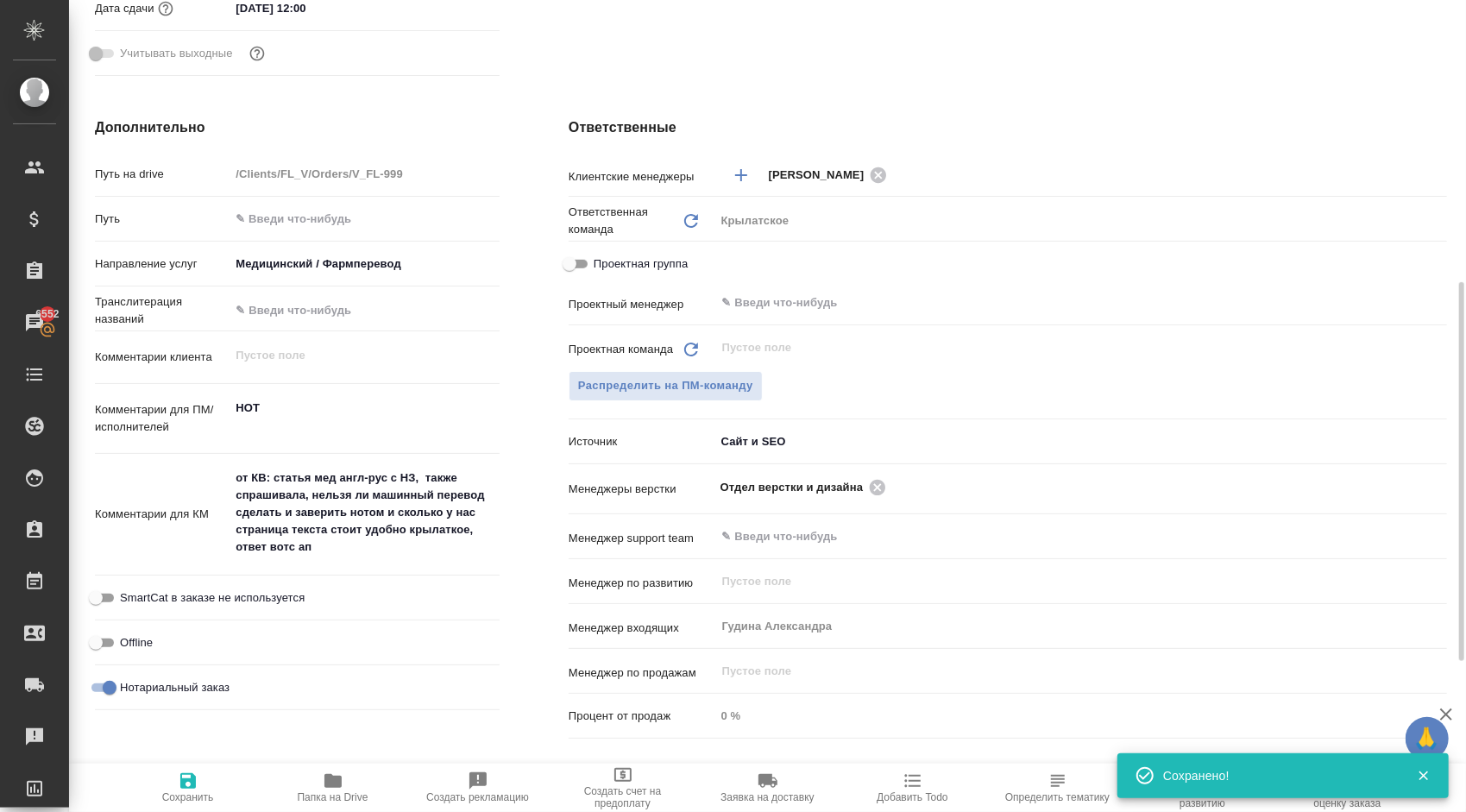
type textarea "x"
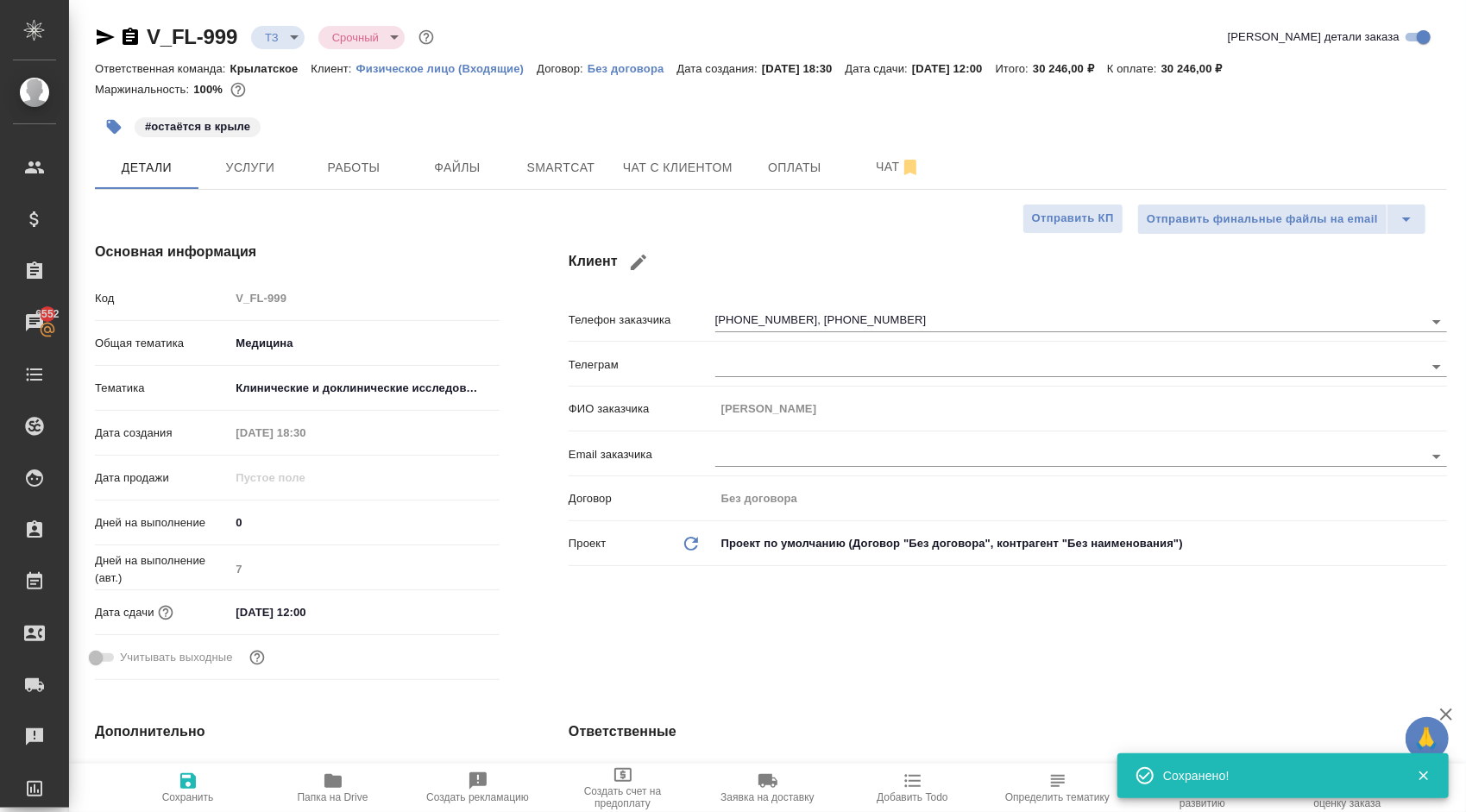
type textarea "x"
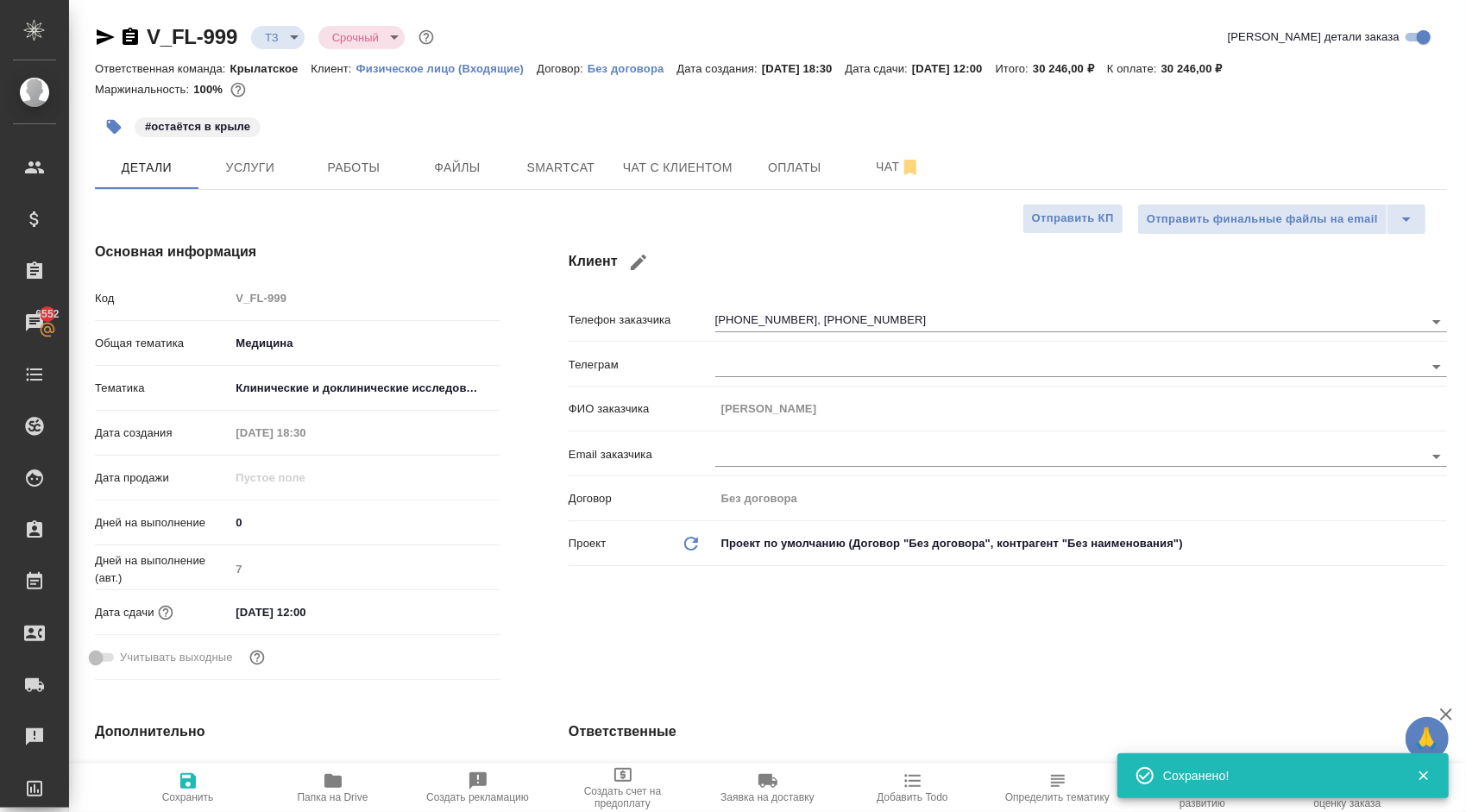
type textarea "x"
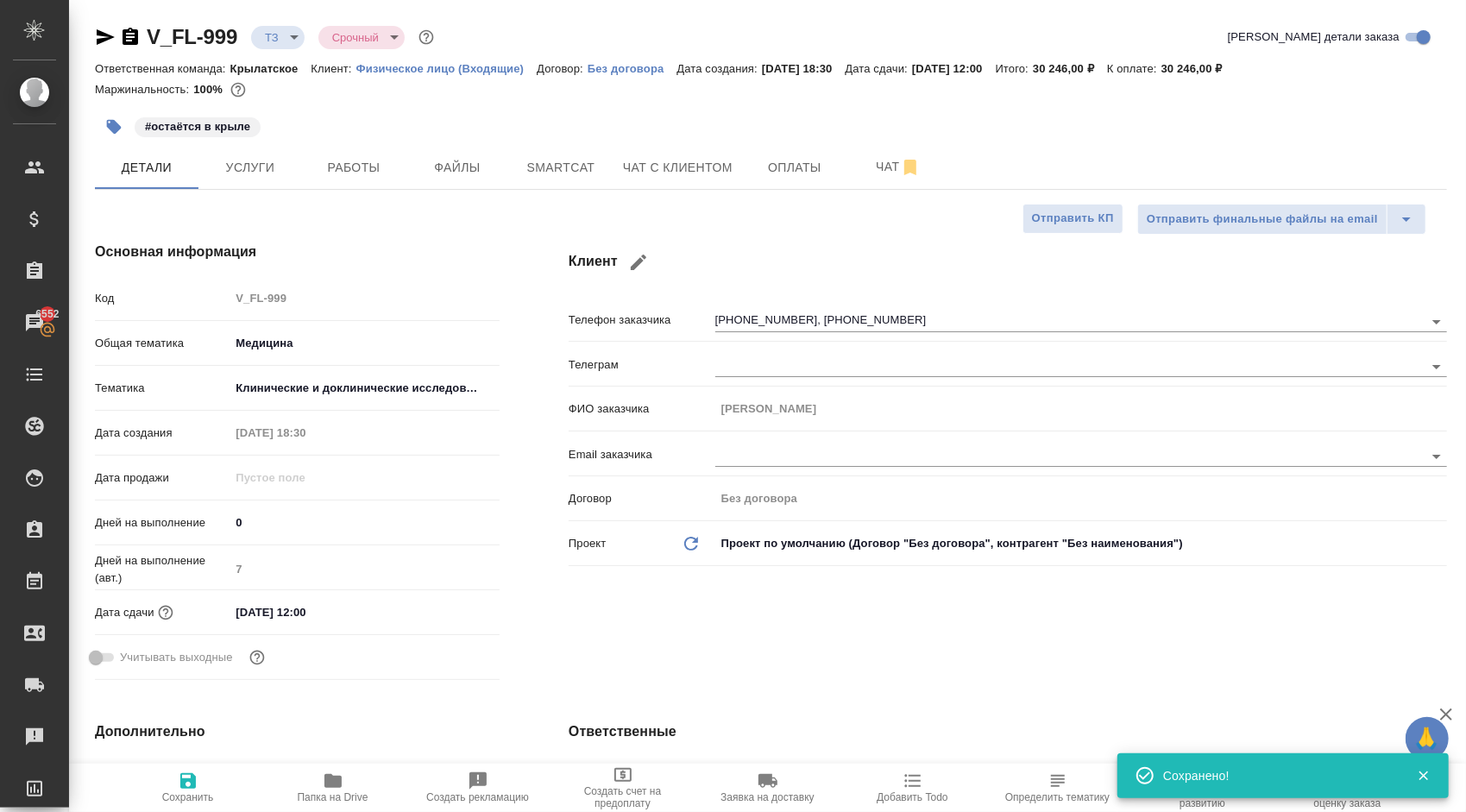
type textarea "x"
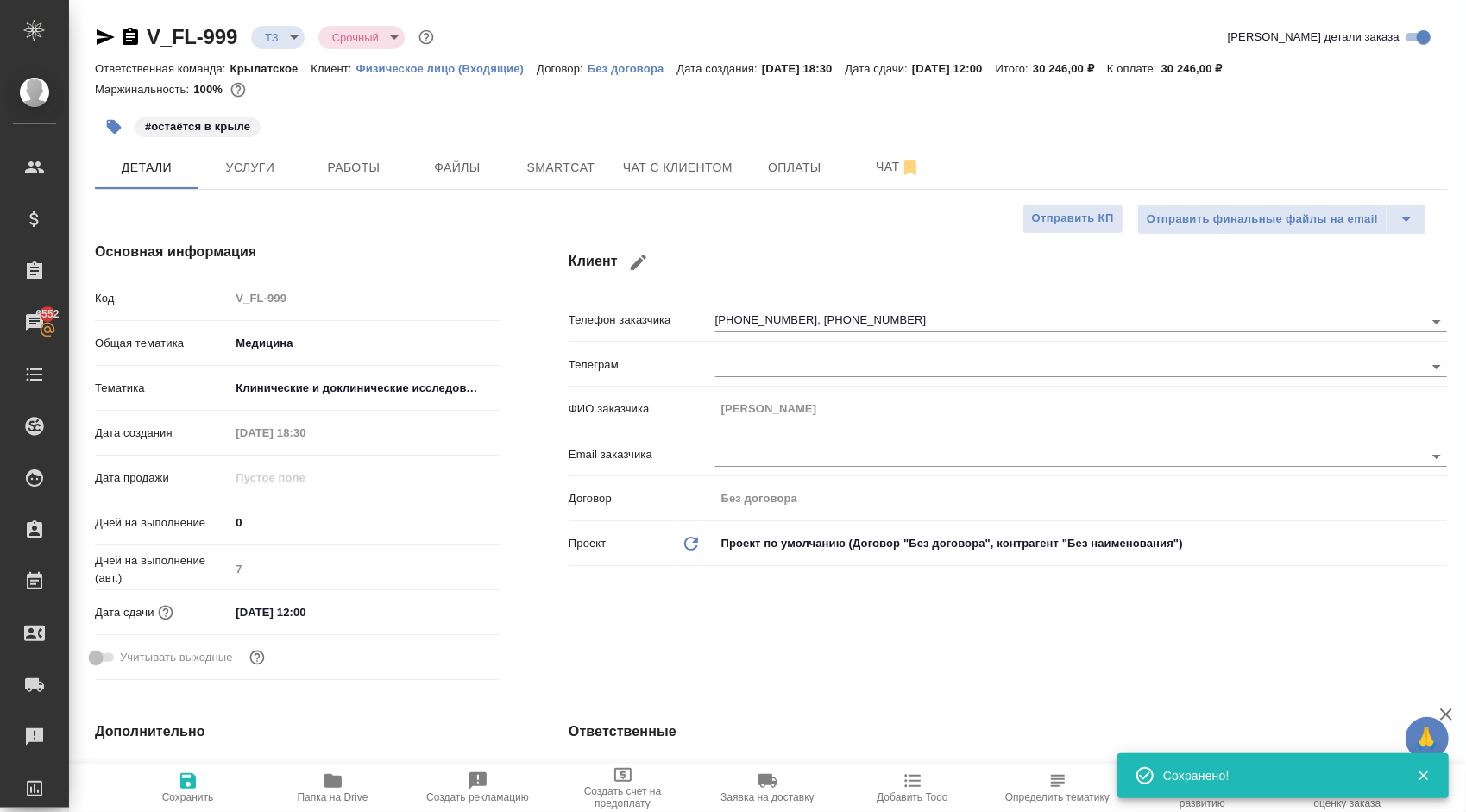
type textarea "x"
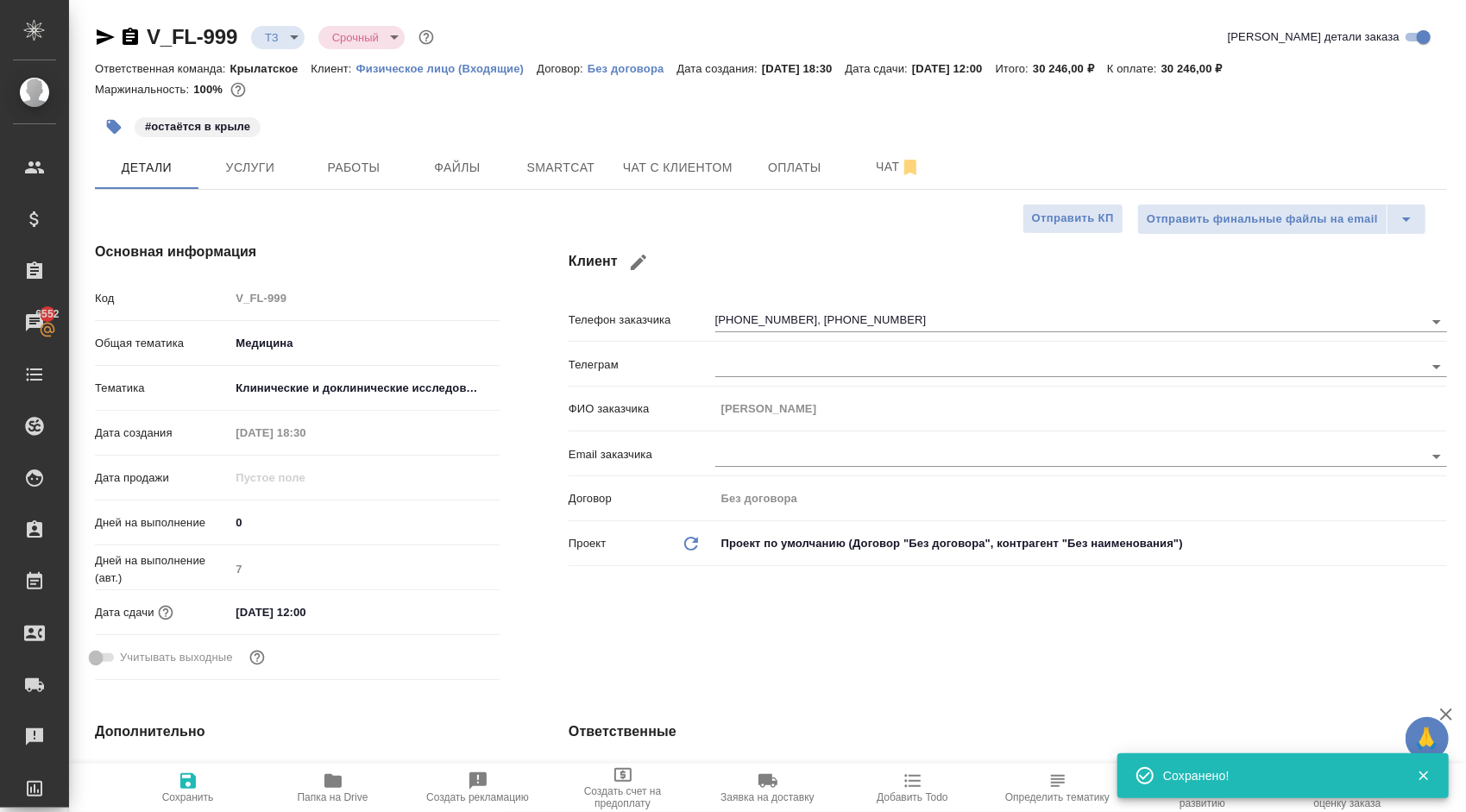
type textarea "x"
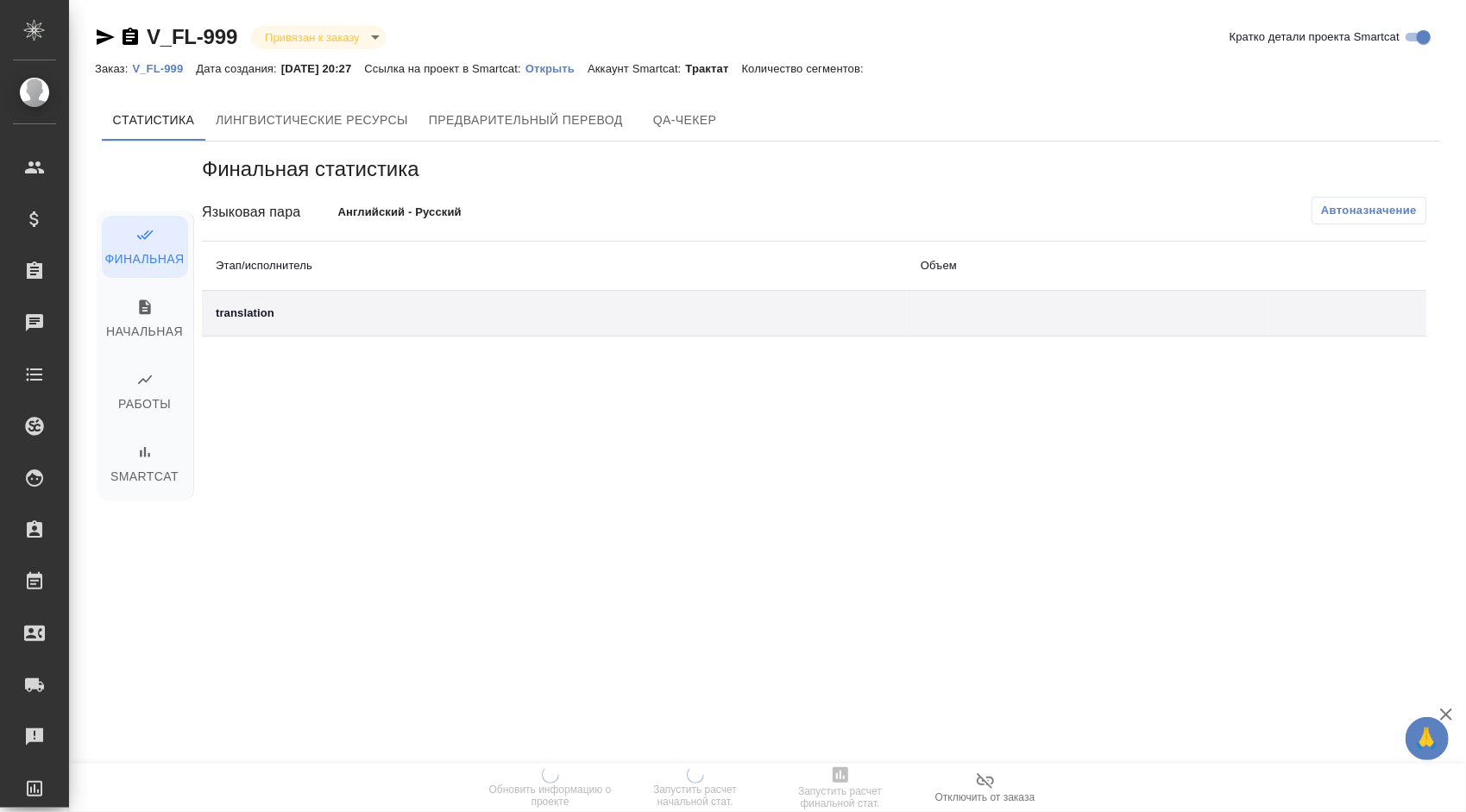
click at [568, 66] on p "Открыть" at bounding box center [556, 68] width 62 height 13
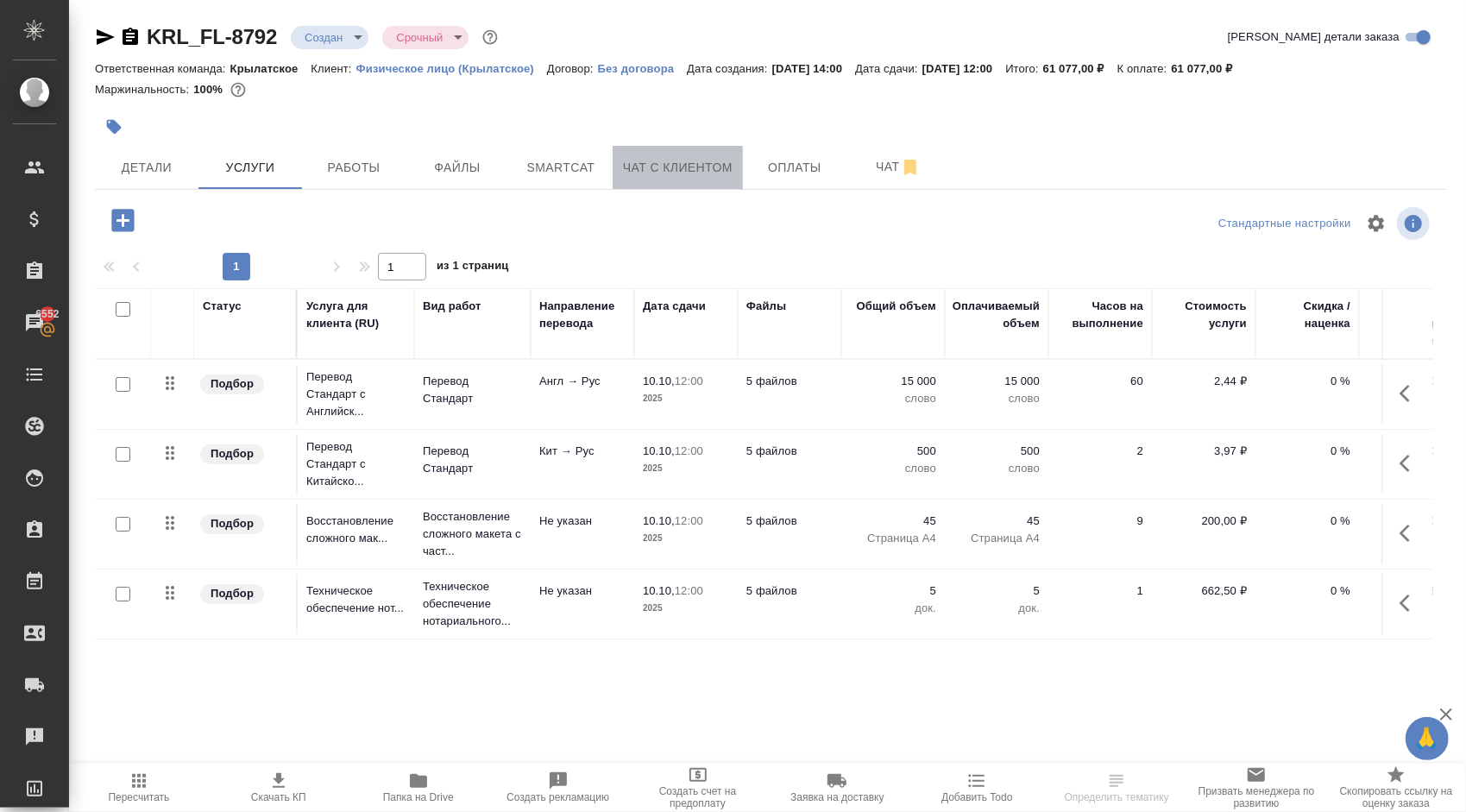
click at [648, 178] on button "Чат с клиентом" at bounding box center [678, 167] width 130 height 43
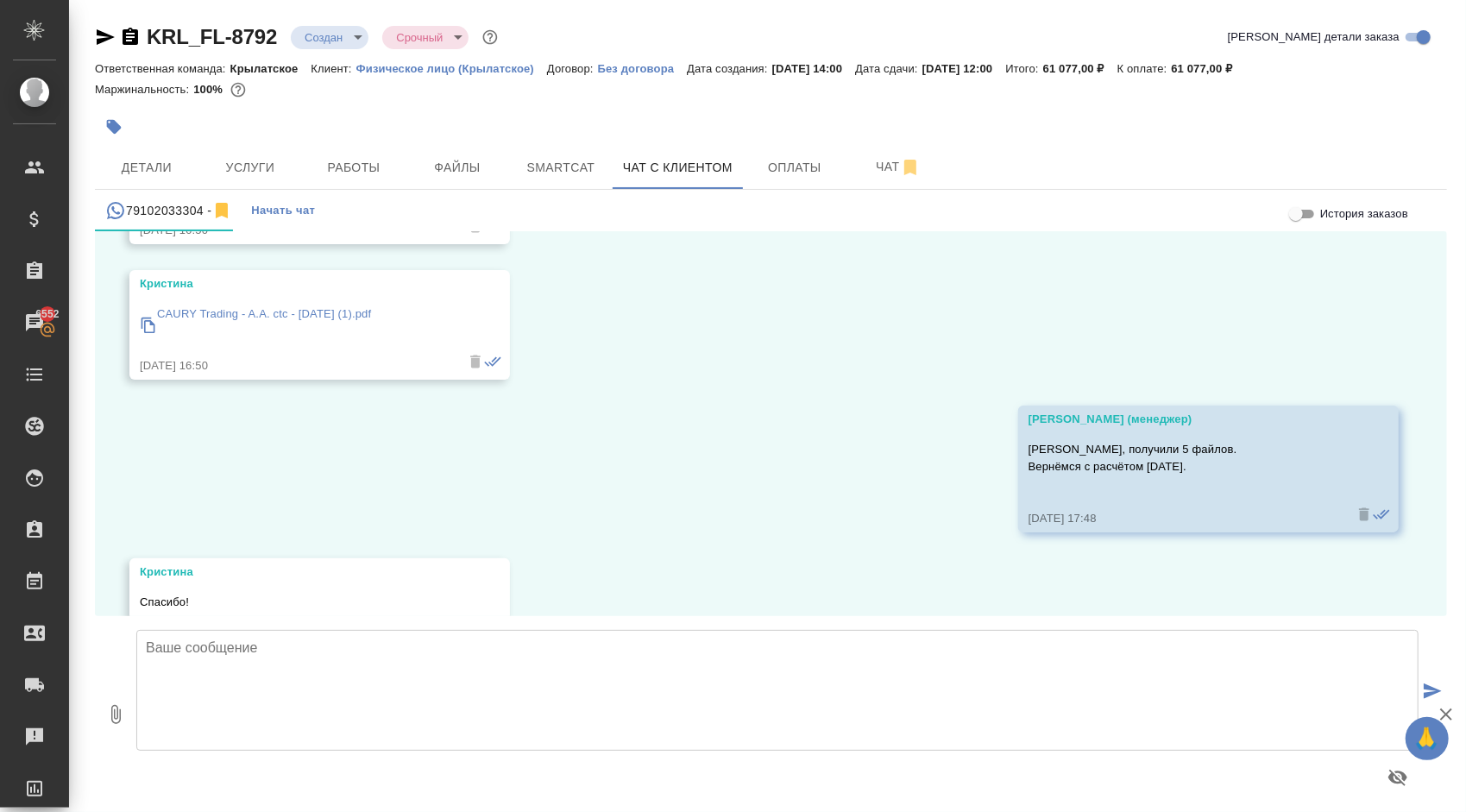
scroll to position [960, 0]
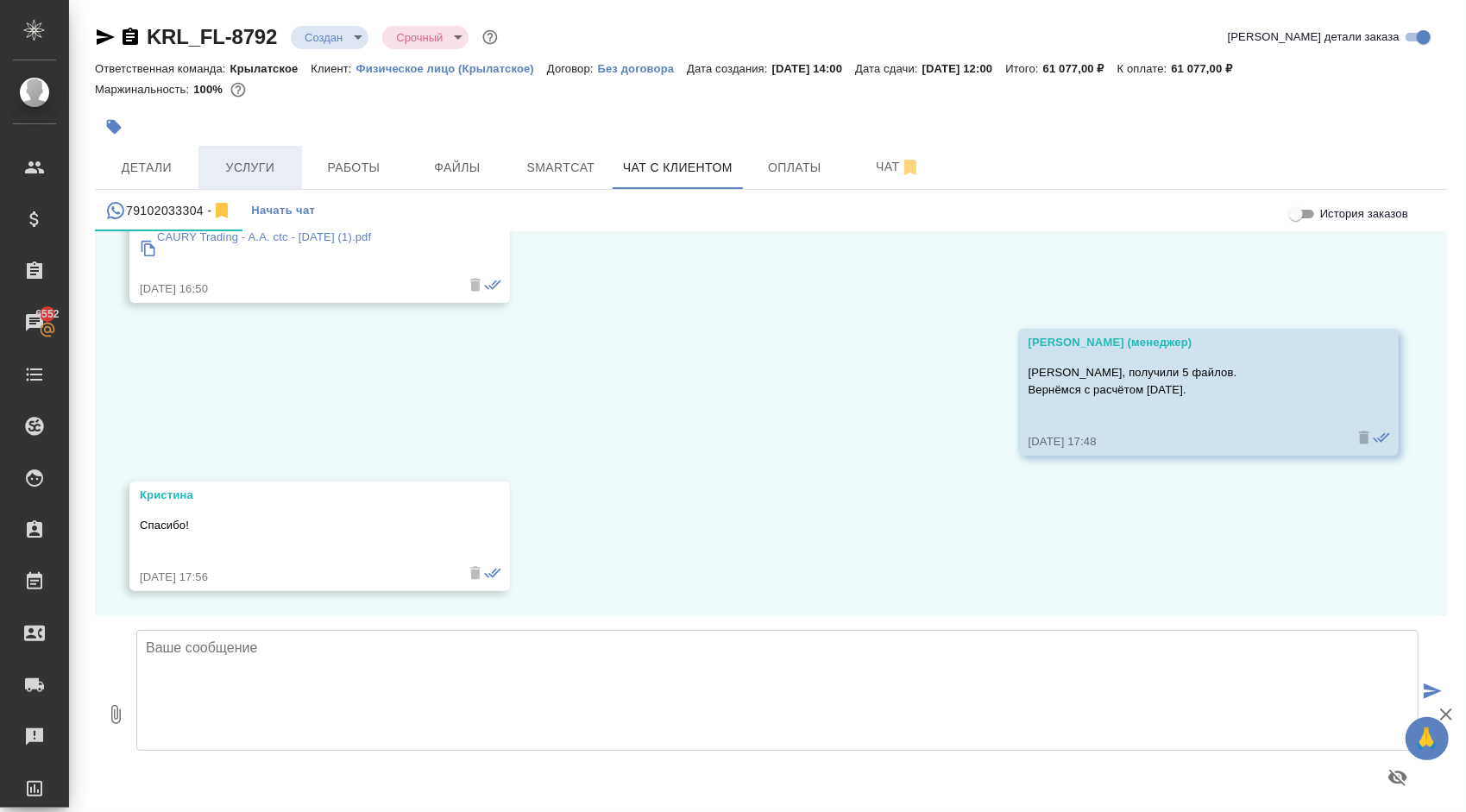
click at [251, 164] on span "Услуги" at bounding box center [250, 168] width 83 height 22
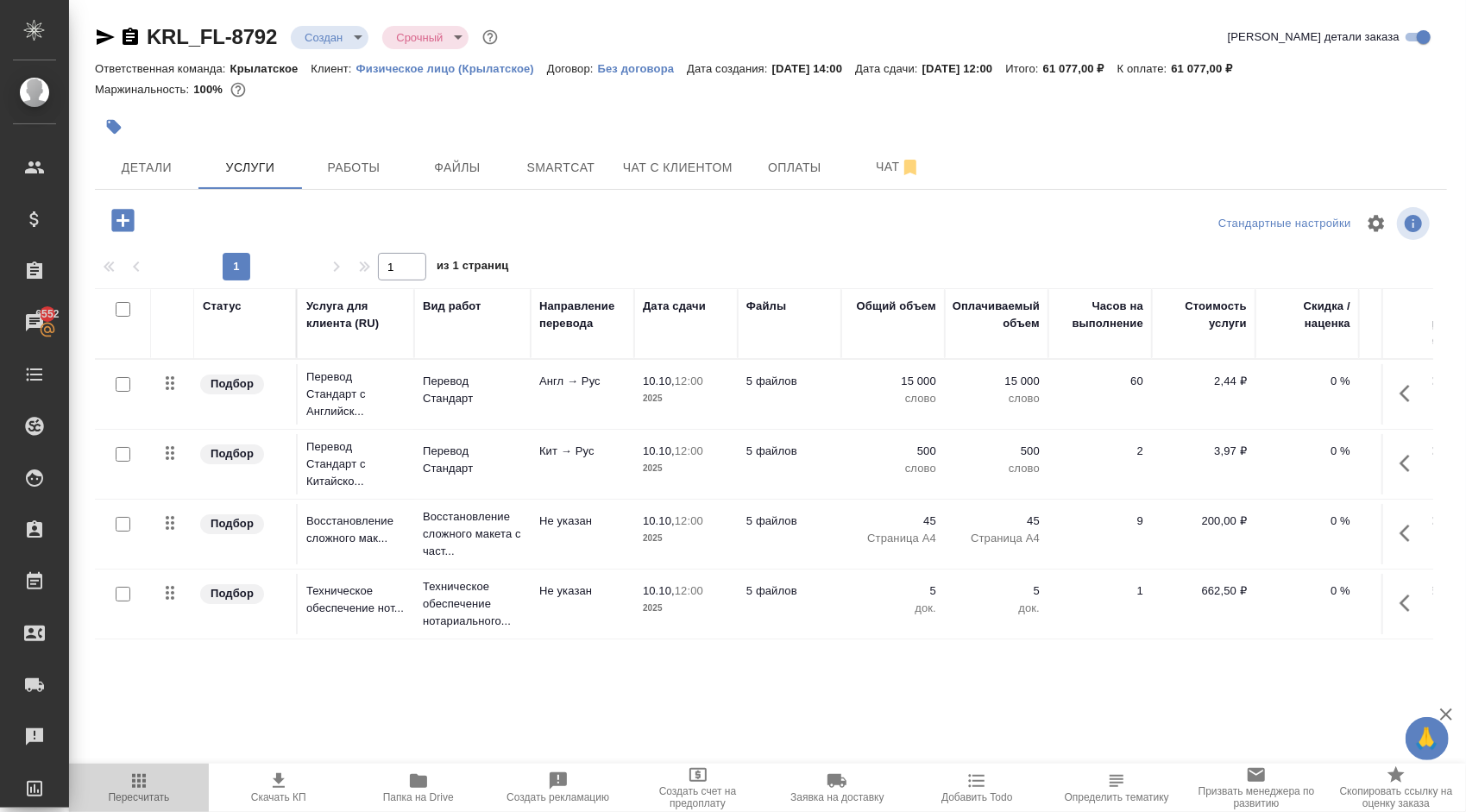
click at [141, 785] on icon "button" at bounding box center [139, 781] width 21 height 21
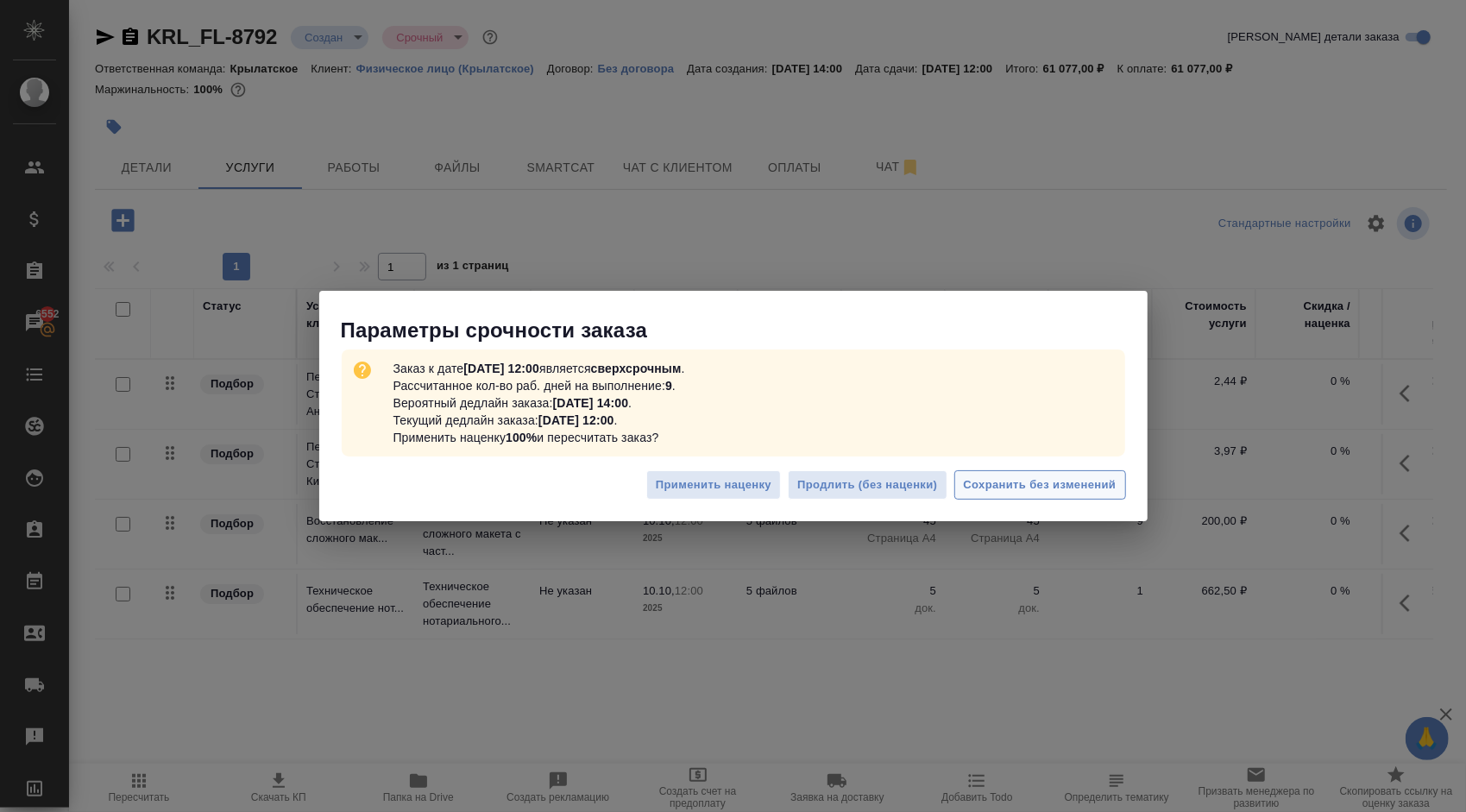
click at [1035, 490] on span "Сохранить без изменений" at bounding box center [1040, 485] width 153 height 20
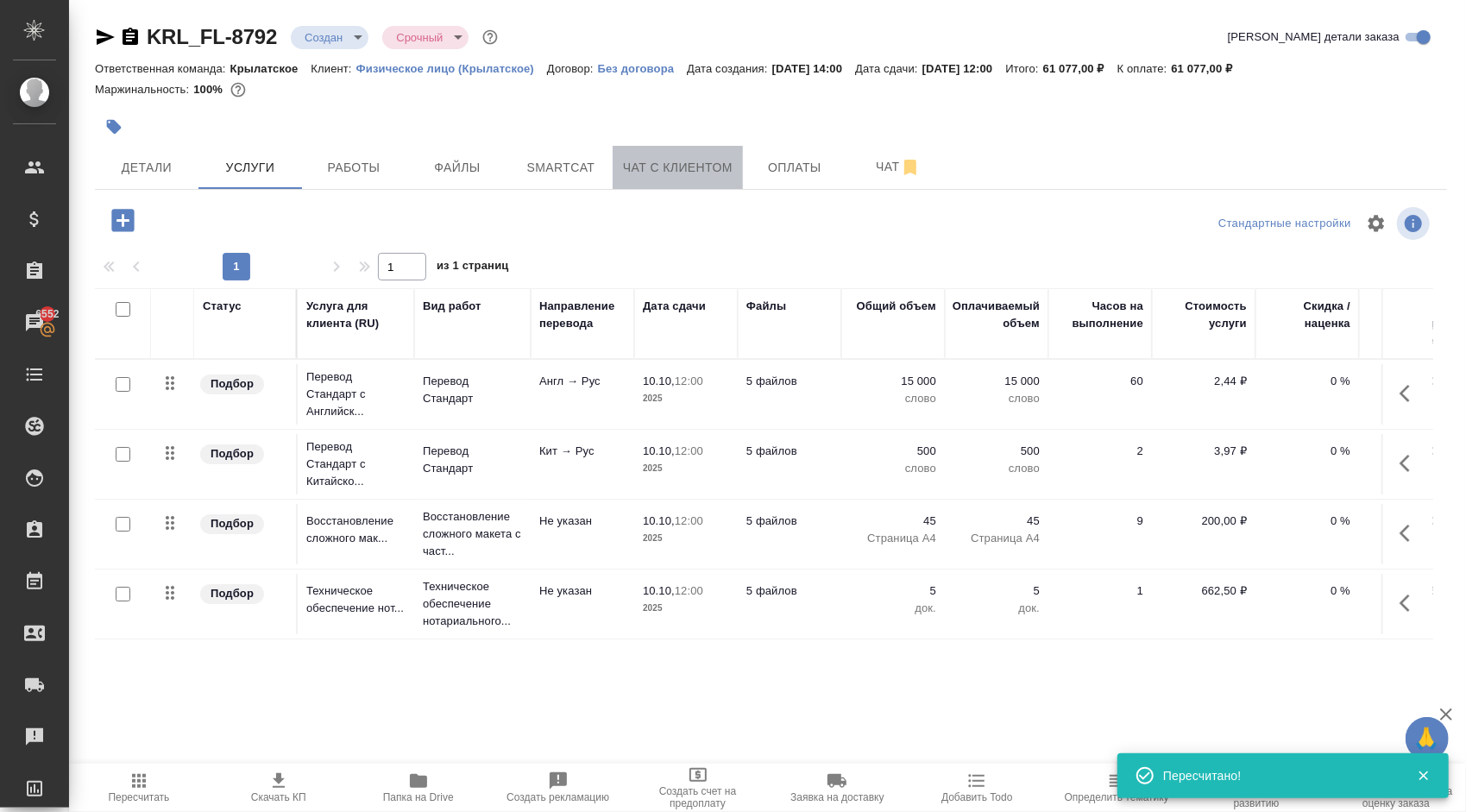
click at [649, 164] on span "Чат с клиентом" at bounding box center [678, 168] width 110 height 22
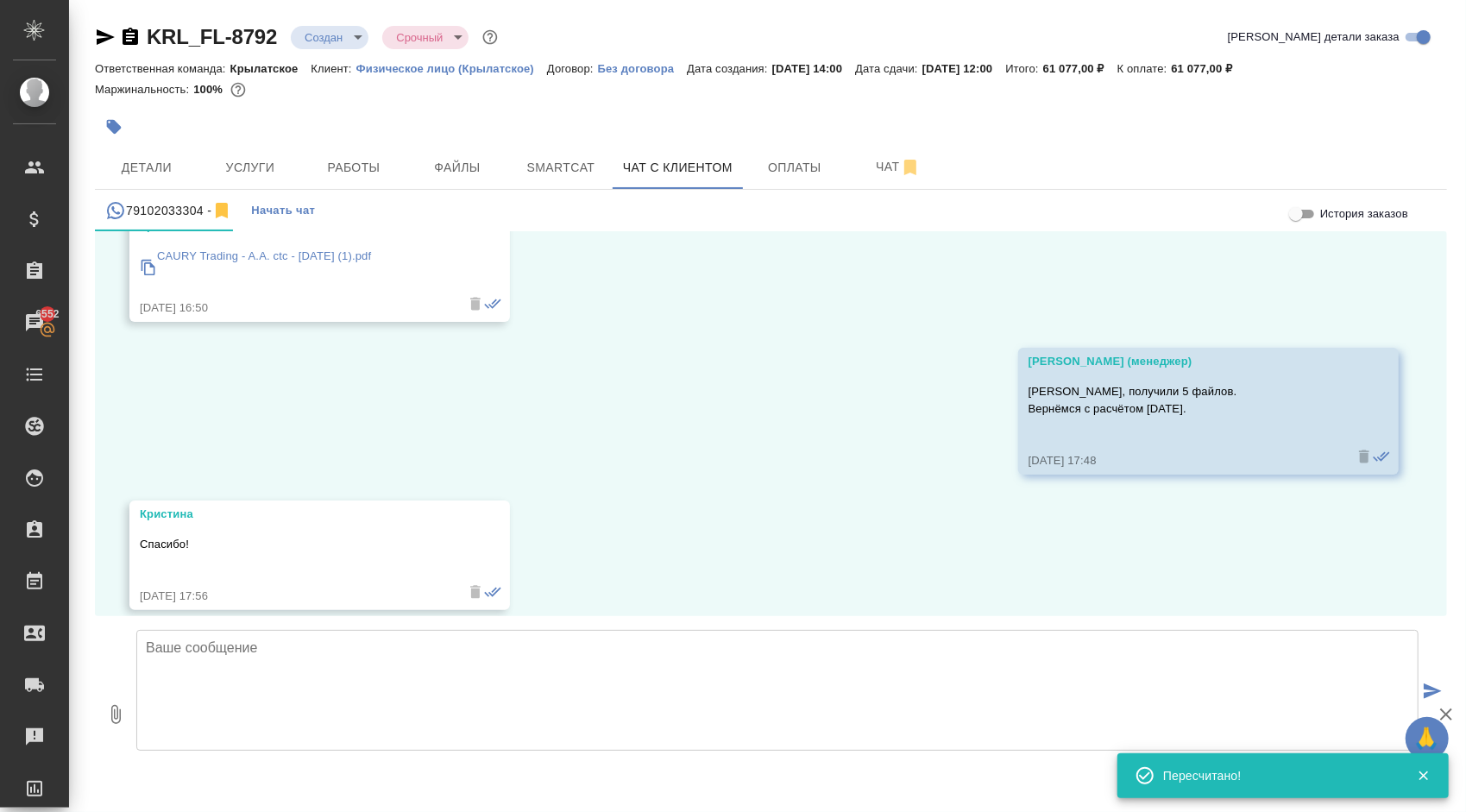
scroll to position [960, 0]
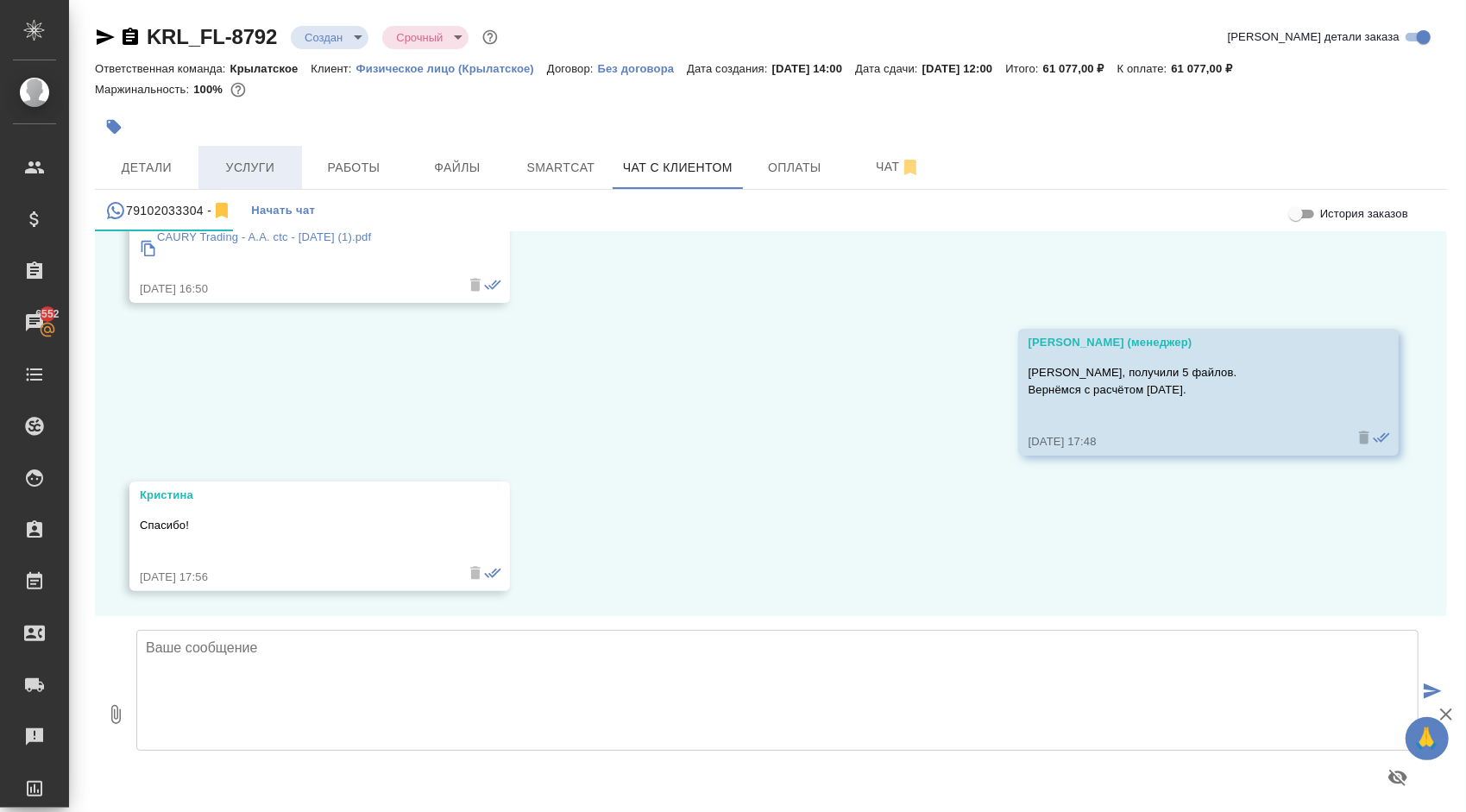
click at [288, 152] on button "Услуги" at bounding box center [250, 167] width 104 height 43
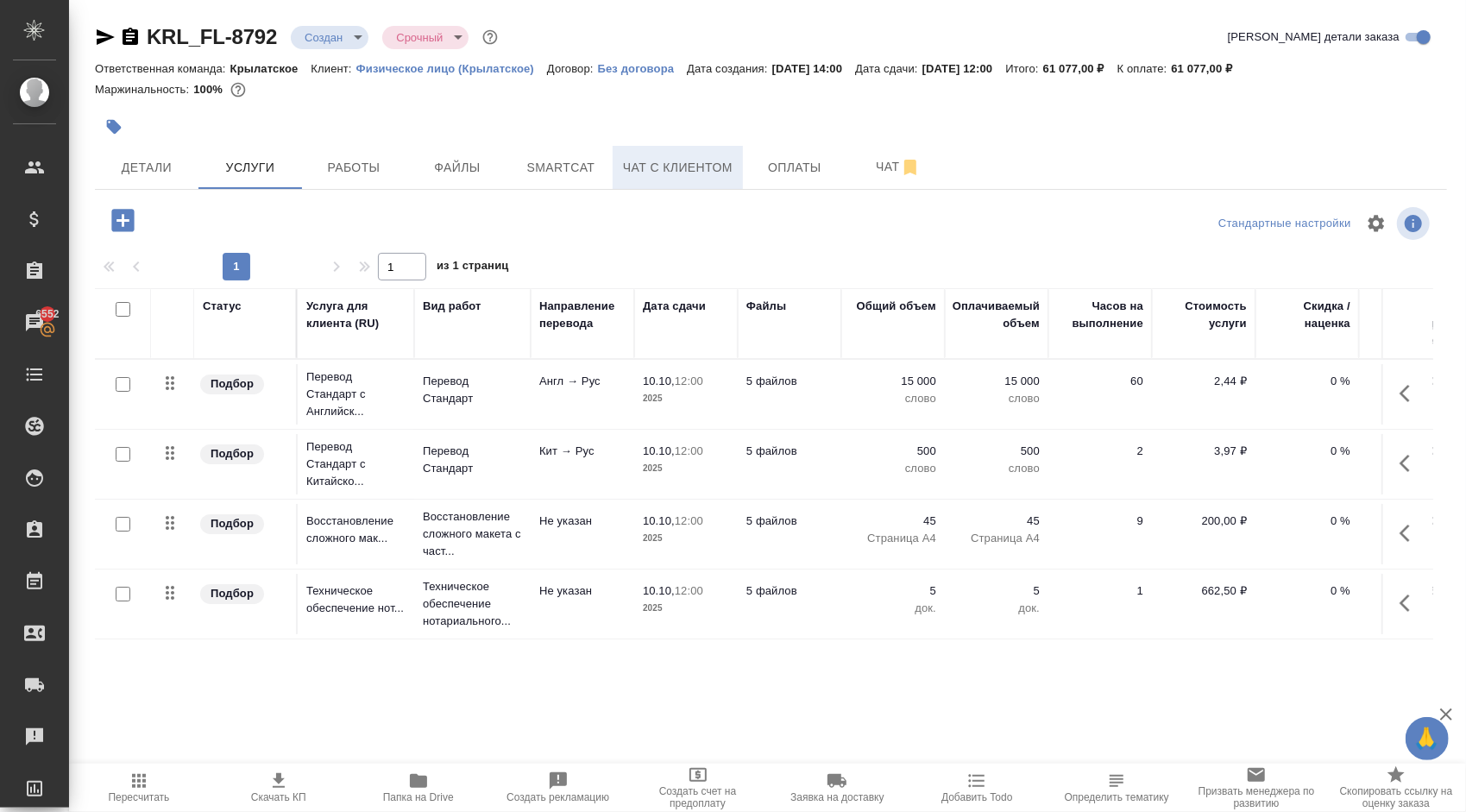
click at [683, 174] on span "Чат с клиентом" at bounding box center [678, 168] width 110 height 22
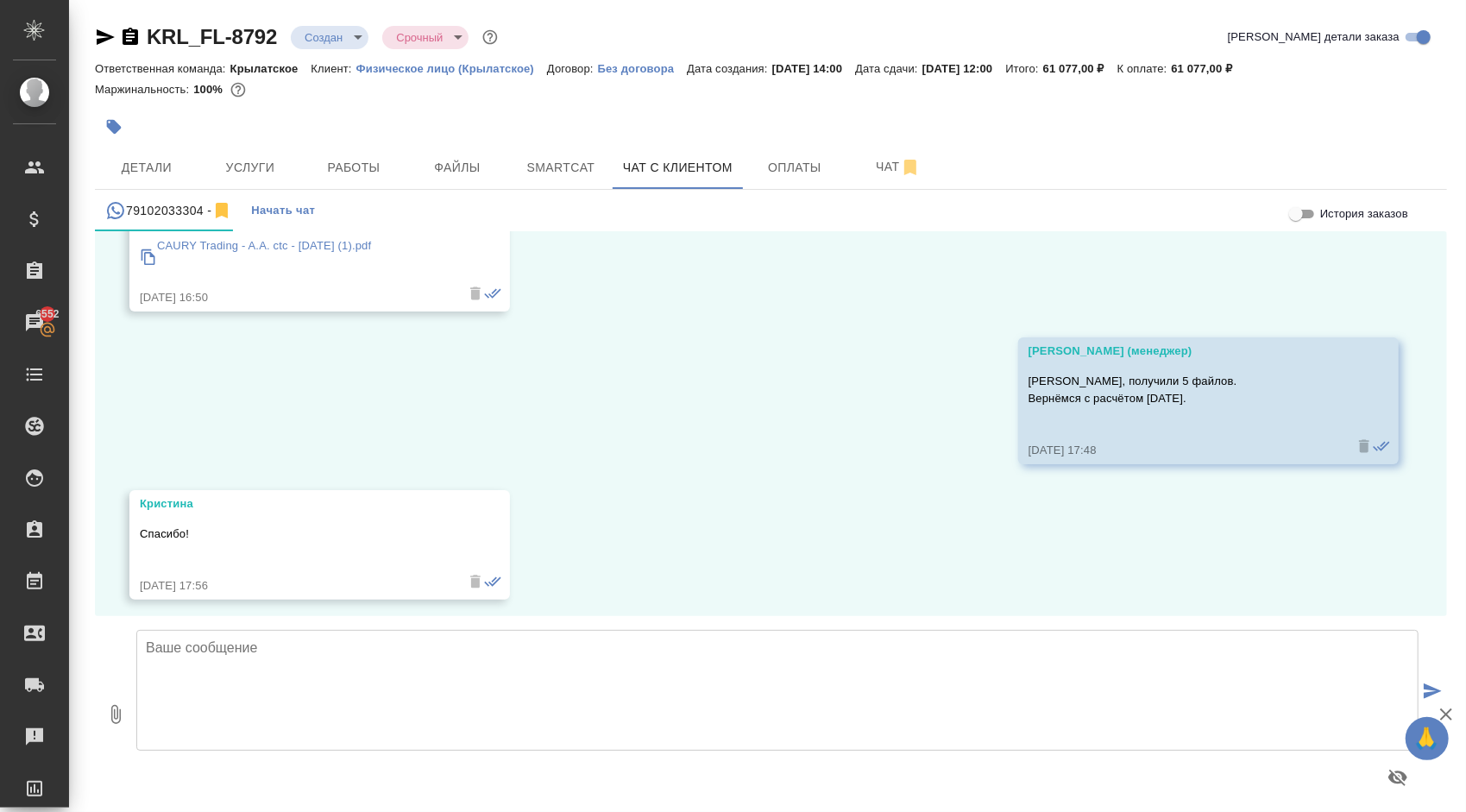
scroll to position [960, 0]
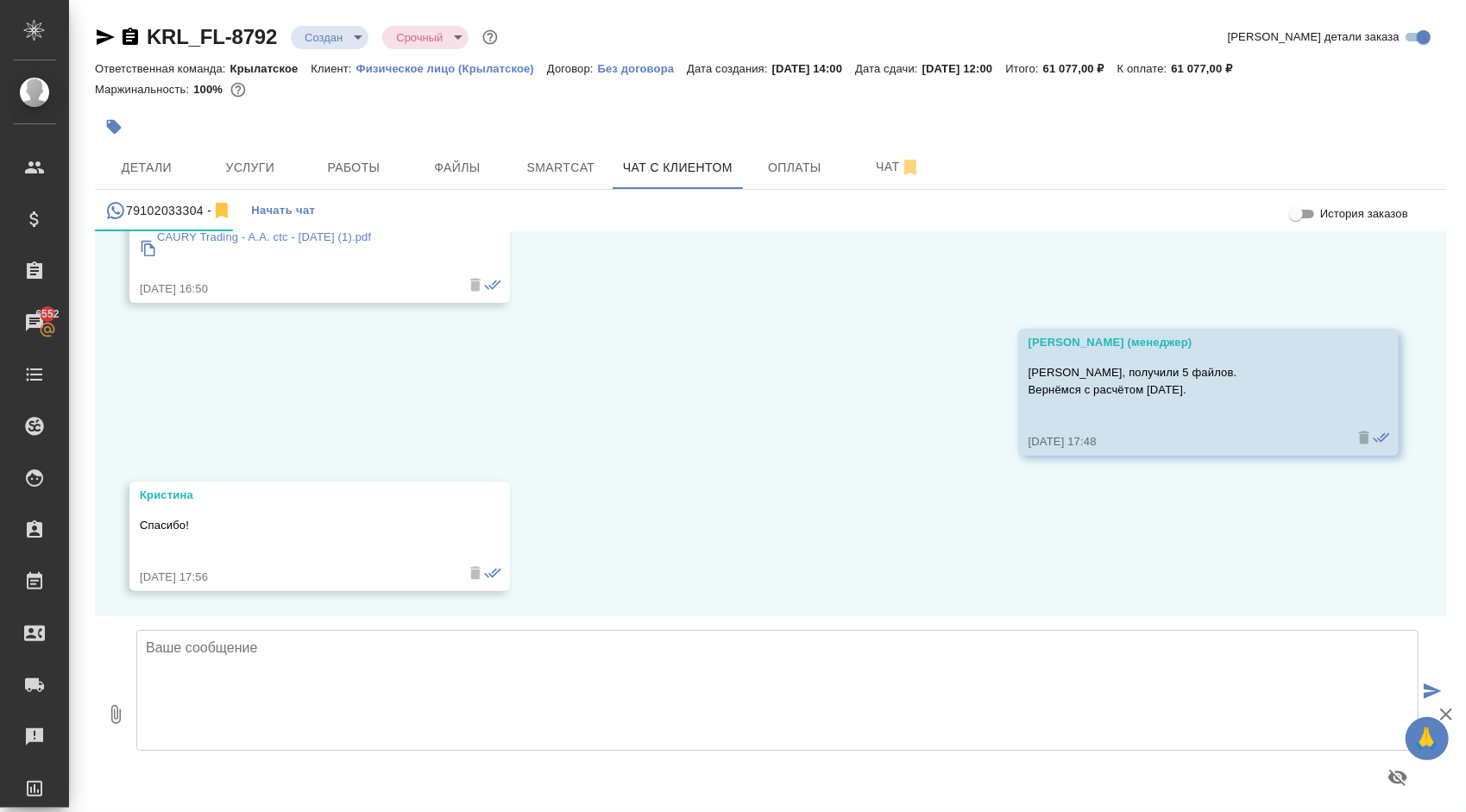
click at [367, 670] on textarea at bounding box center [777, 690] width 1282 height 121
drag, startPoint x: 521, startPoint y: 654, endPoint x: 544, endPoint y: 657, distance: 22.6
click at [544, 657] on textarea "[PERSON_NAME], ориентировочная стоимость 61 077 руб." at bounding box center [777, 690] width 1282 height 121
drag, startPoint x: 253, startPoint y: 683, endPoint x: 262, endPoint y: 678, distance: 10.4
click at [251, 682] on textarea "[PERSON_NAME], ориентировочная стоимость 61 077 руб." at bounding box center [777, 690] width 1282 height 121
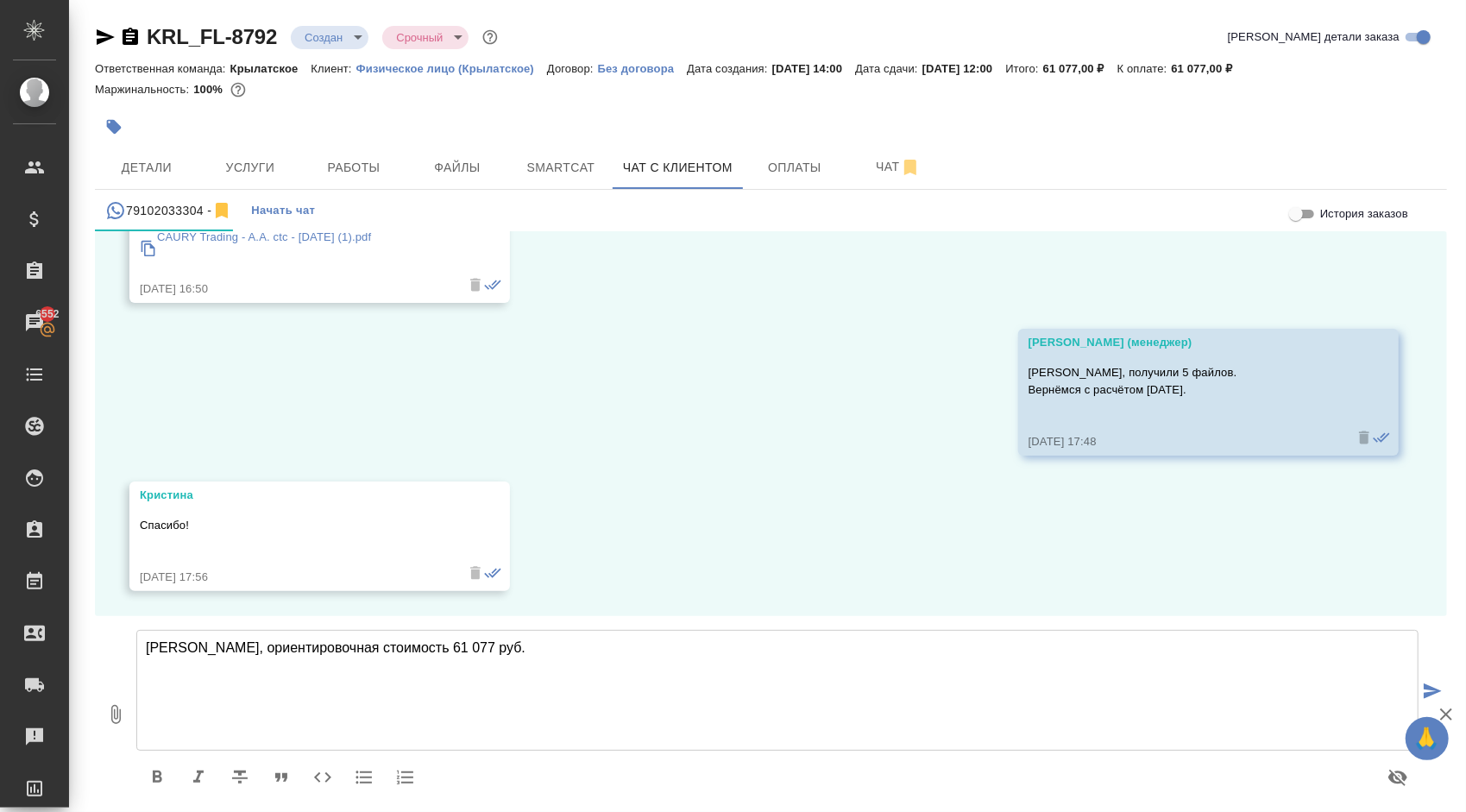
click at [487, 655] on textarea "[PERSON_NAME], ориентировочная стоимость 61 077 руб." at bounding box center [777, 690] width 1282 height 121
click at [349, 683] on textarea "[PERSON_NAME], ориентировочная стоимость 61 077 руб. Срок выполнения: примерно …" at bounding box center [777, 690] width 1282 height 121
click at [592, 708] on textarea "[PERSON_NAME], ориентировочная стоимость 61 077 руб. Срок выполнения: примерно …" at bounding box center [777, 690] width 1282 height 121
click at [267, 679] on textarea "[PERSON_NAME], ориентировочная стоимость 61 077 руб. Срок выполнения: примерно …" at bounding box center [777, 690] width 1282 height 121
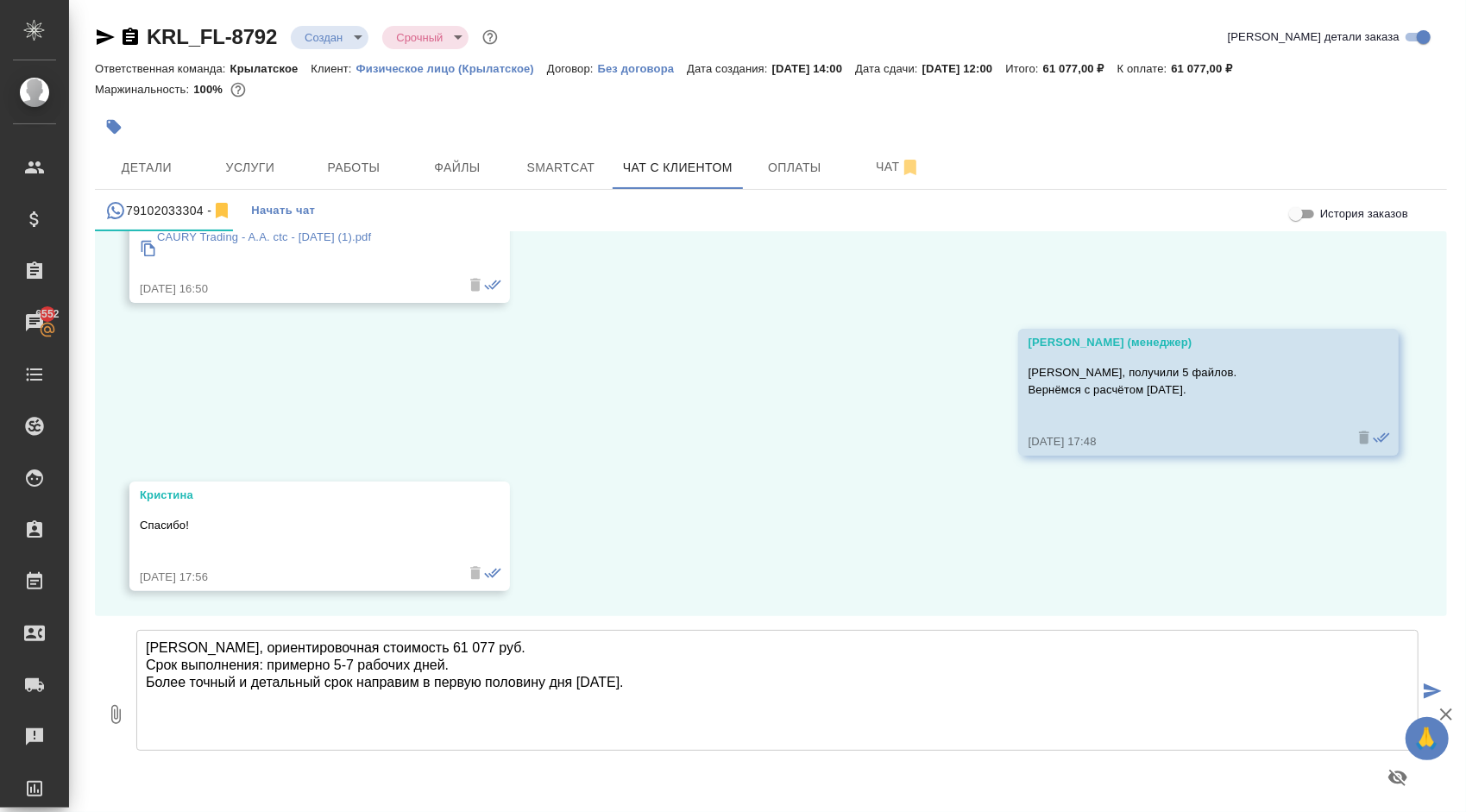
click at [267, 679] on textarea "[PERSON_NAME], ориентировочная стоимость 61 077 руб. Срок выполнения: примерно …" at bounding box center [777, 690] width 1282 height 121
click at [576, 681] on textarea "[PERSON_NAME], ориентировочная стоимость 61 077 руб. Срок выполнения: примерно …" at bounding box center [777, 690] width 1282 height 121
type textarea "[PERSON_NAME], ориентировочная стоимость 61 077 руб. Срок выполнения: примерно …"
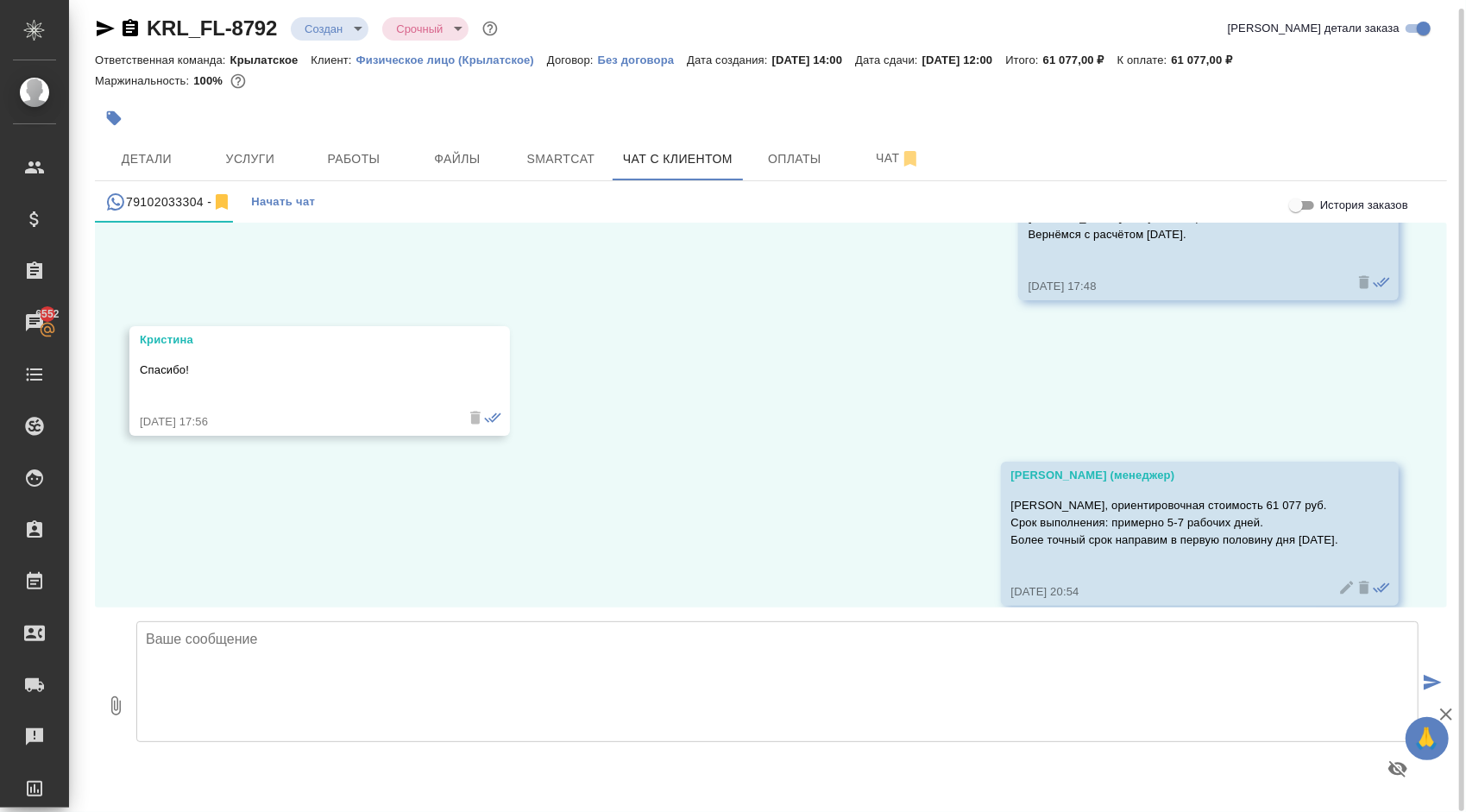
scroll to position [1130, 0]
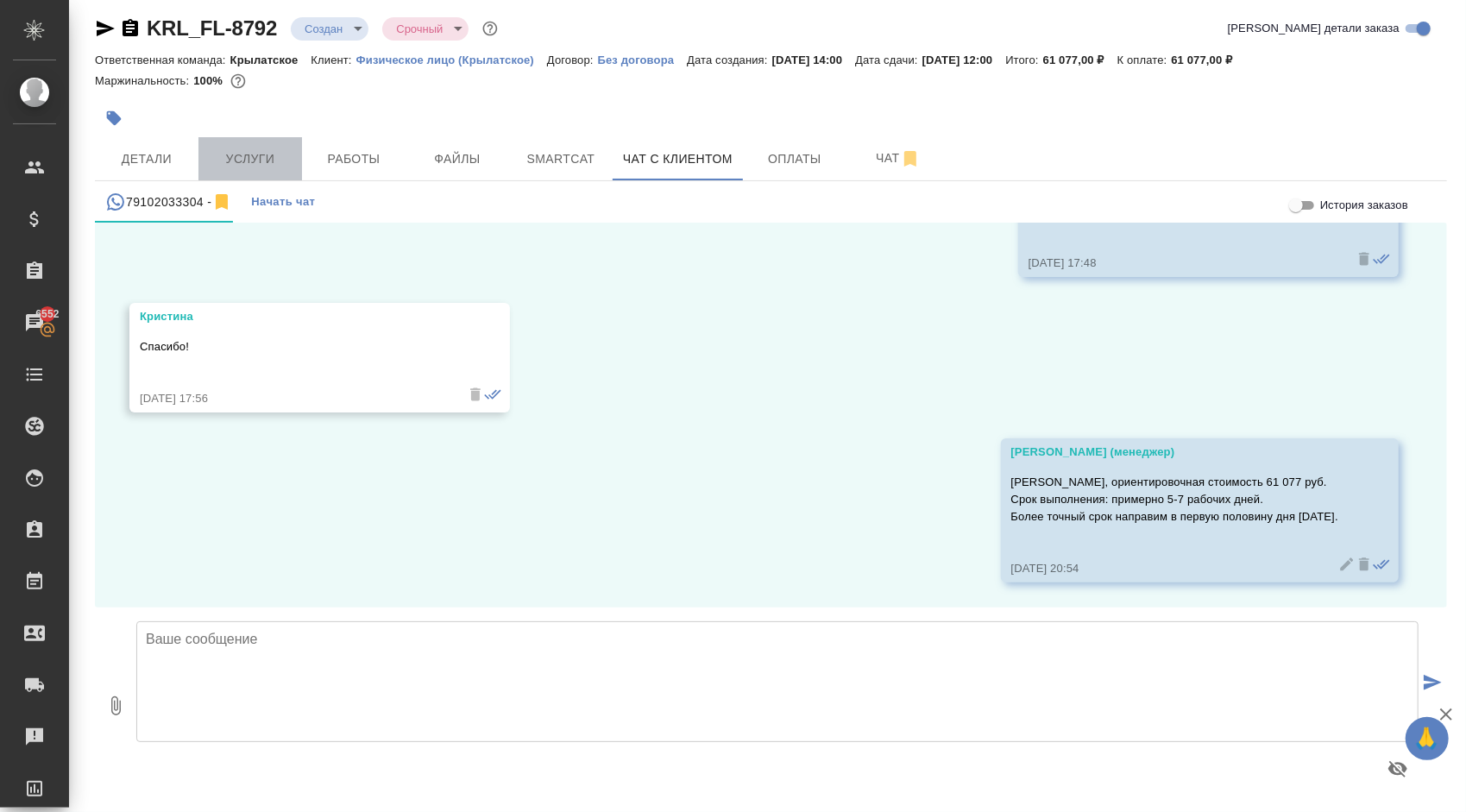
click at [230, 156] on span "Услуги" at bounding box center [250, 159] width 83 height 22
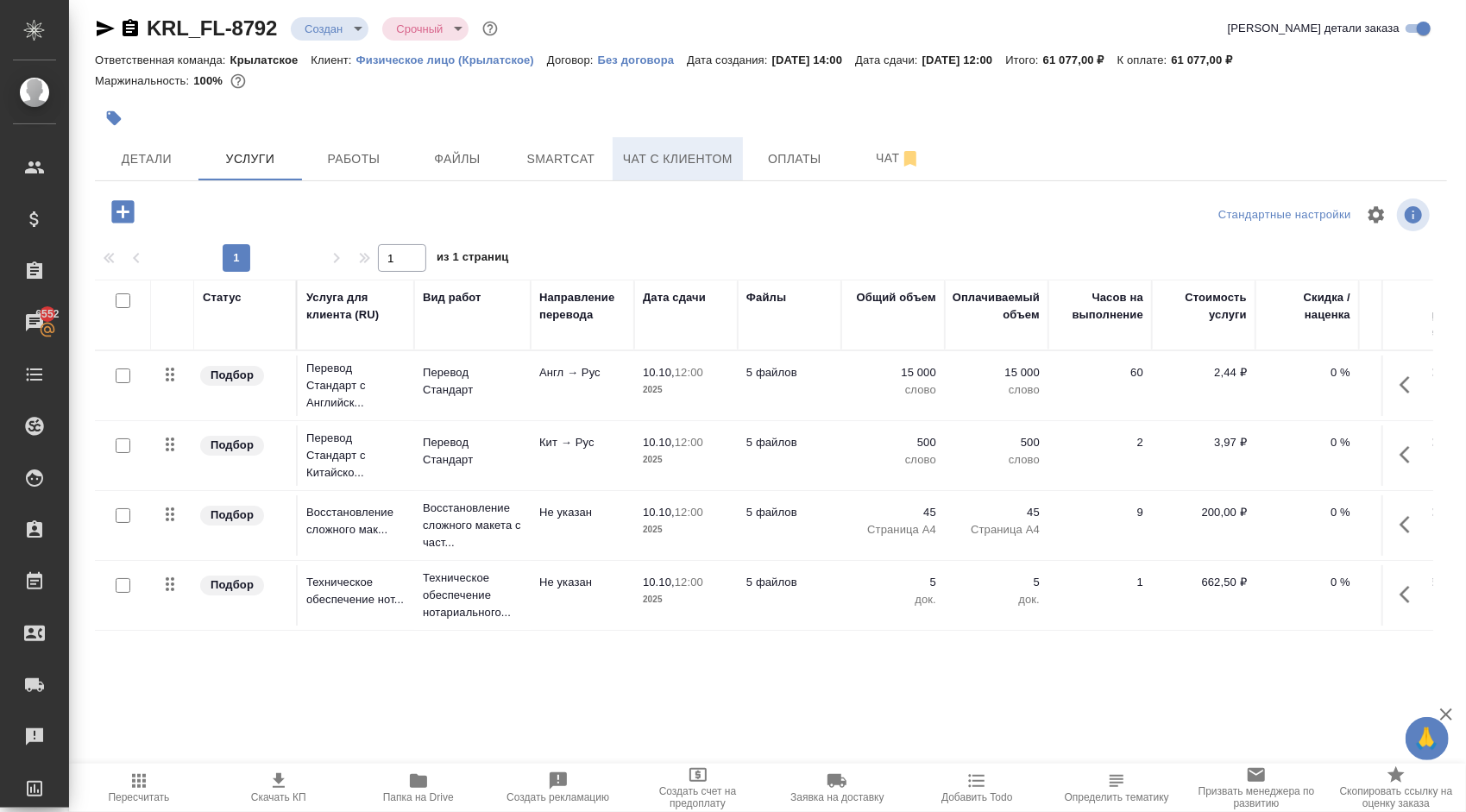
click at [632, 162] on span "Чат с клиентом" at bounding box center [678, 159] width 110 height 22
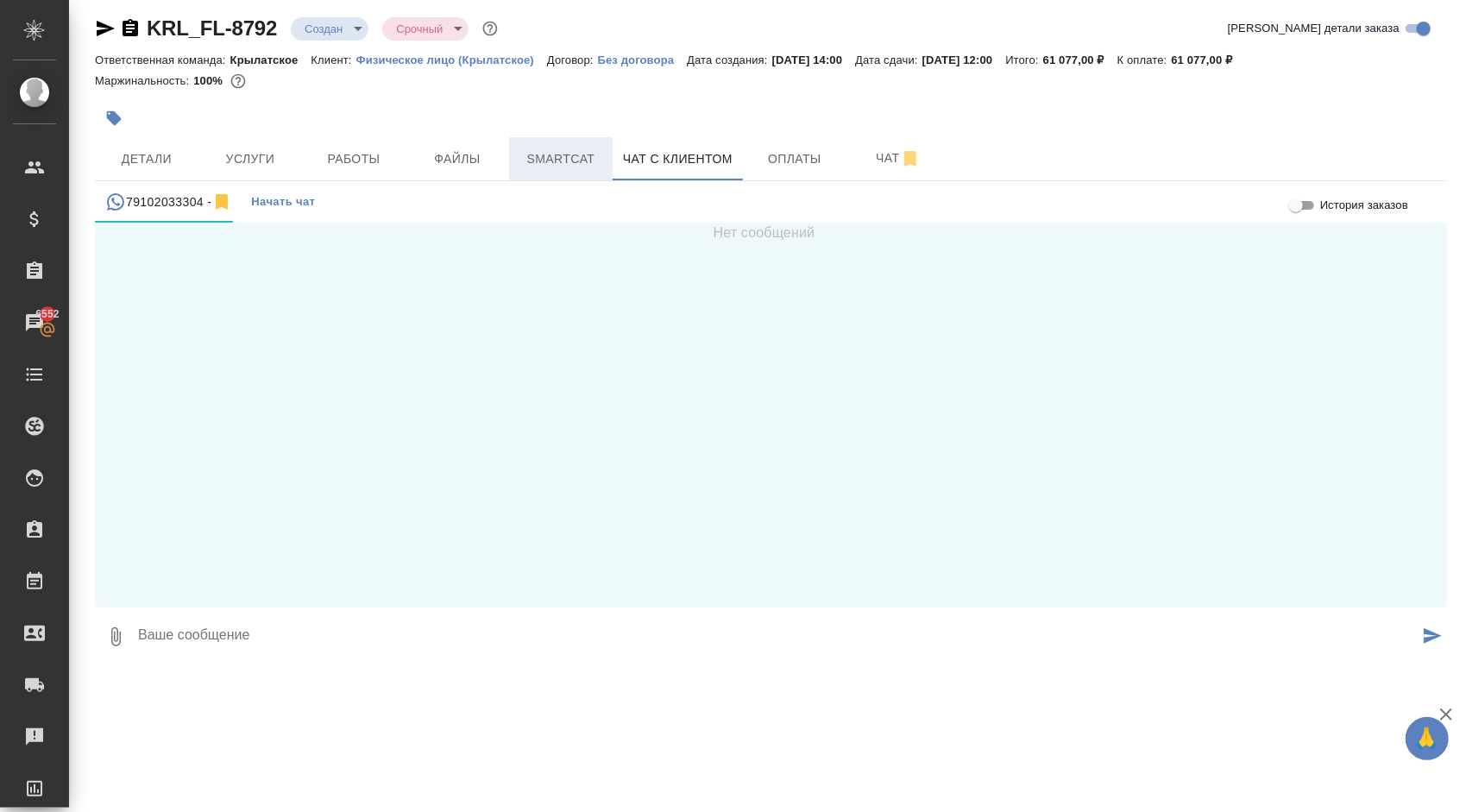
scroll to position [192, 0]
click at [572, 155] on span "Smartcat" at bounding box center [560, 159] width 83 height 22
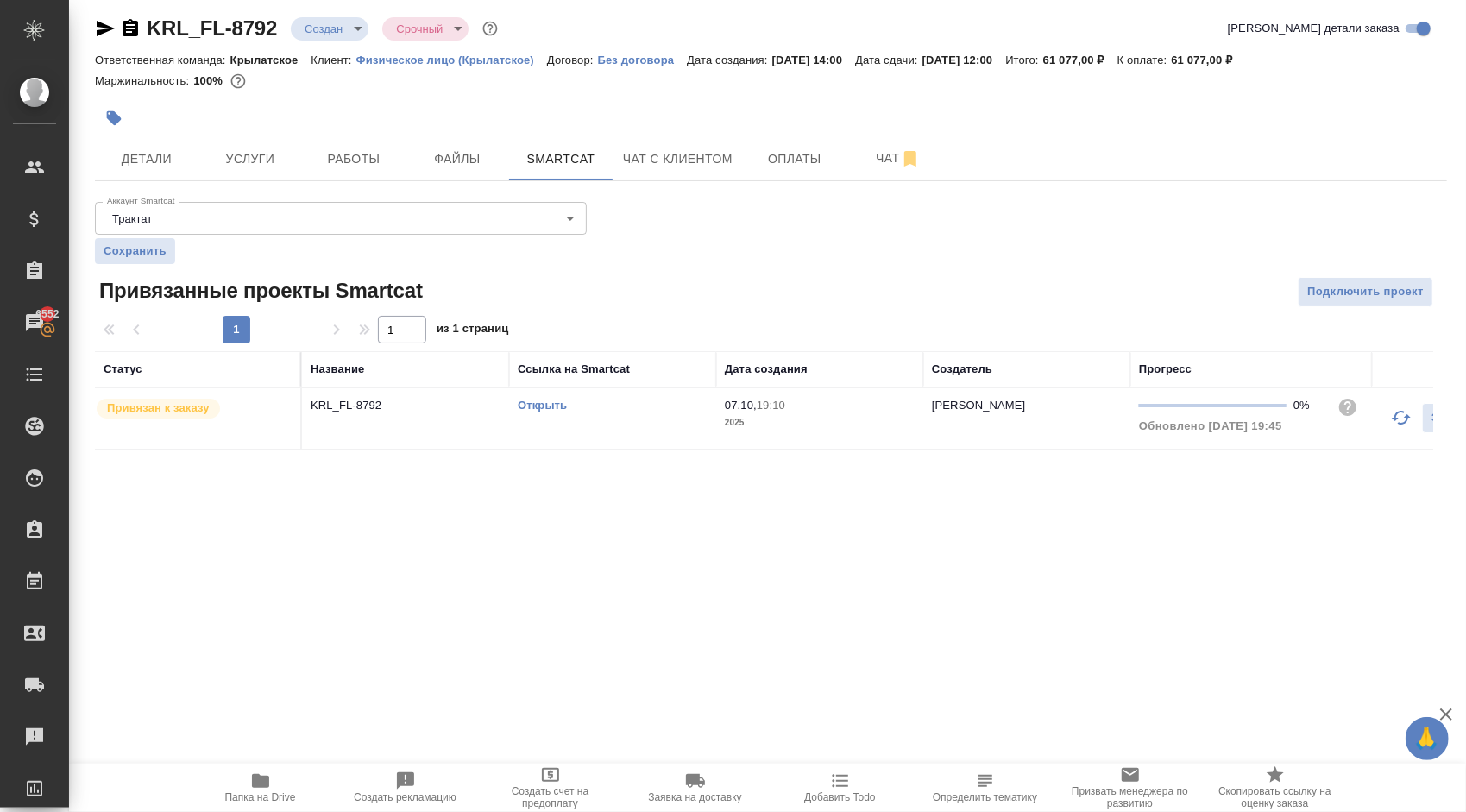
click at [529, 397] on div "Открыть" at bounding box center [613, 405] width 190 height 17
click at [561, 397] on div "Открыть" at bounding box center [613, 405] width 190 height 17
click at [557, 399] on link "Открыть" at bounding box center [542, 405] width 49 height 13
click at [694, 138] on button "Чат с клиентом" at bounding box center [678, 158] width 130 height 43
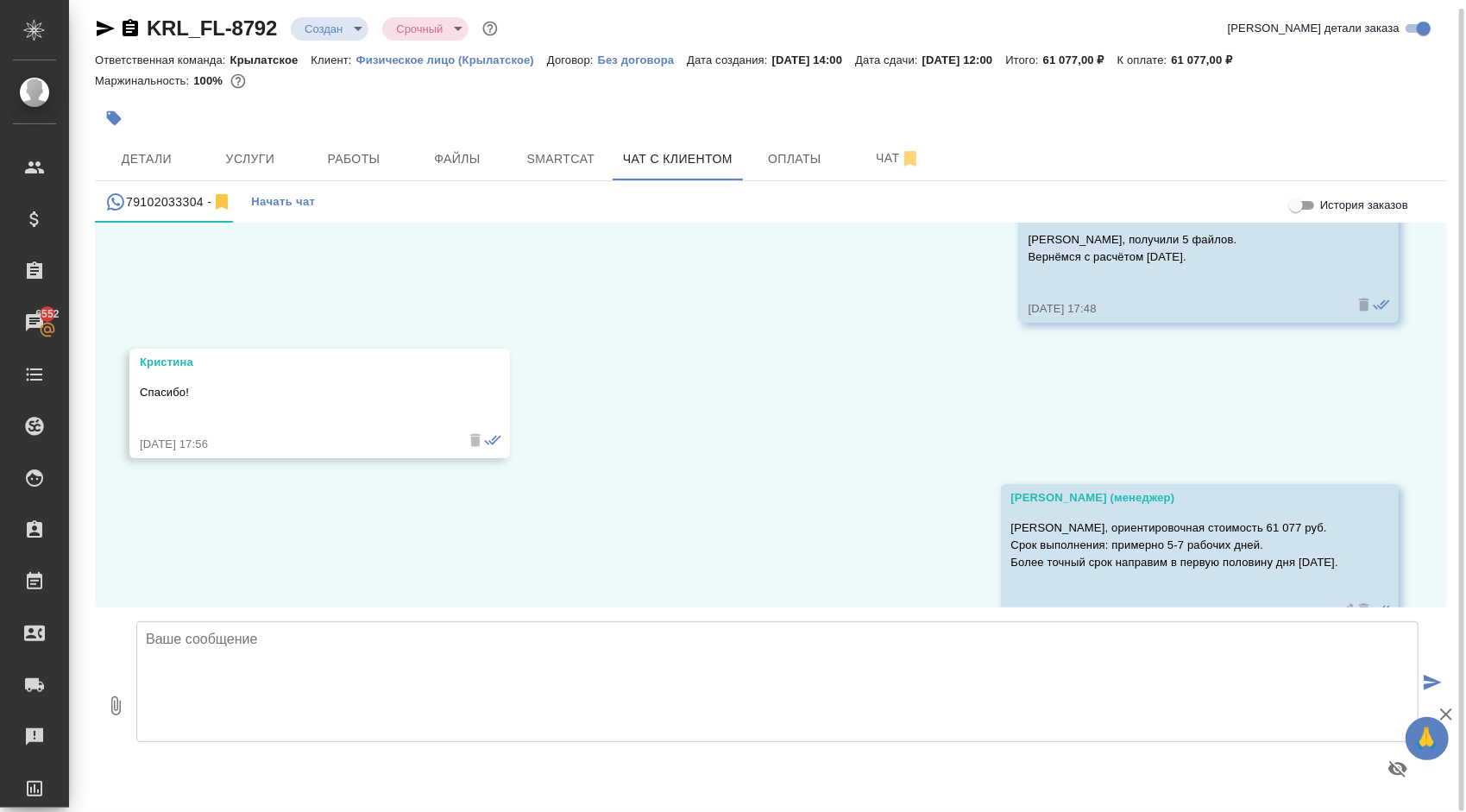
scroll to position [1130, 0]
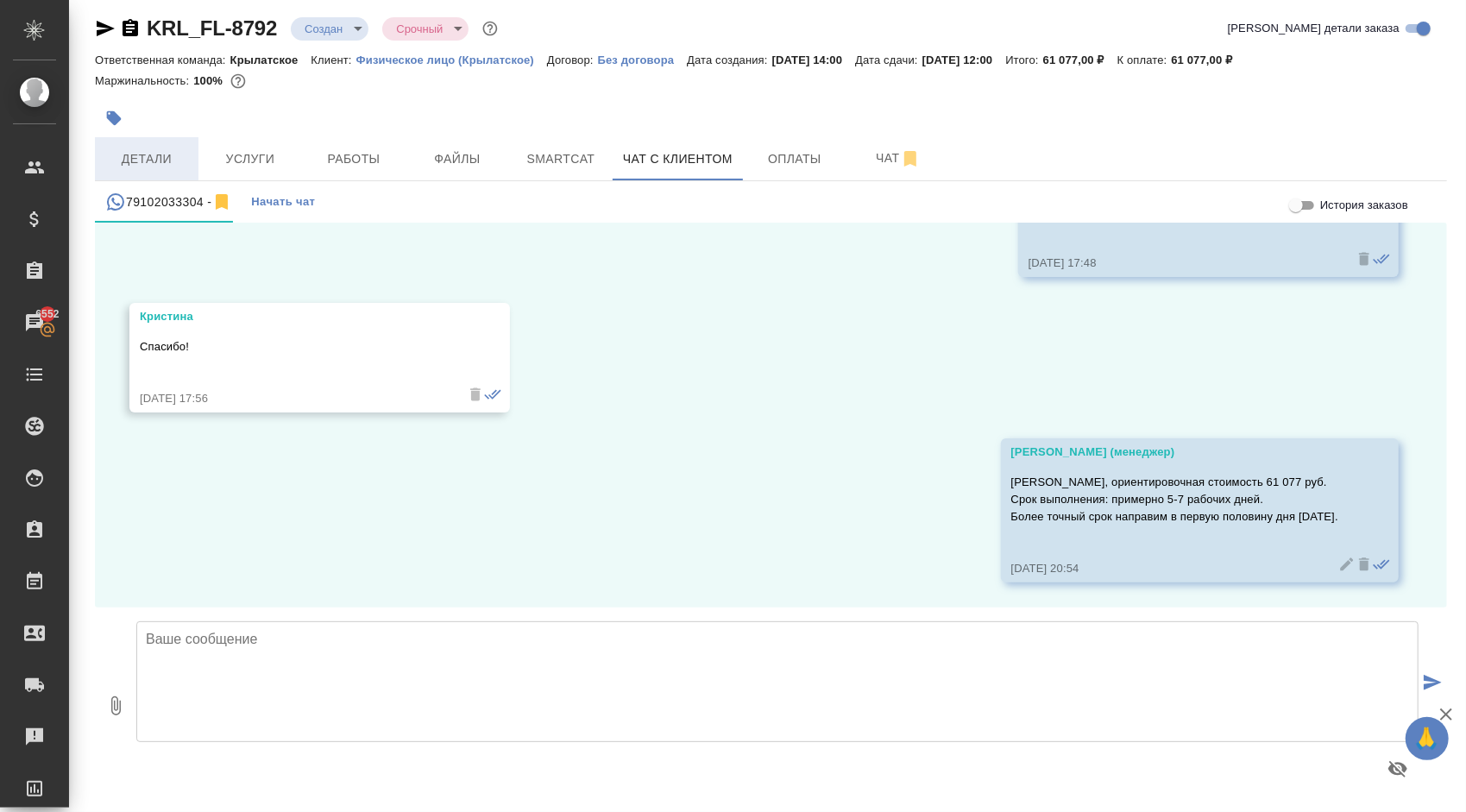
click at [150, 157] on span "Детали" at bounding box center [146, 159] width 83 height 22
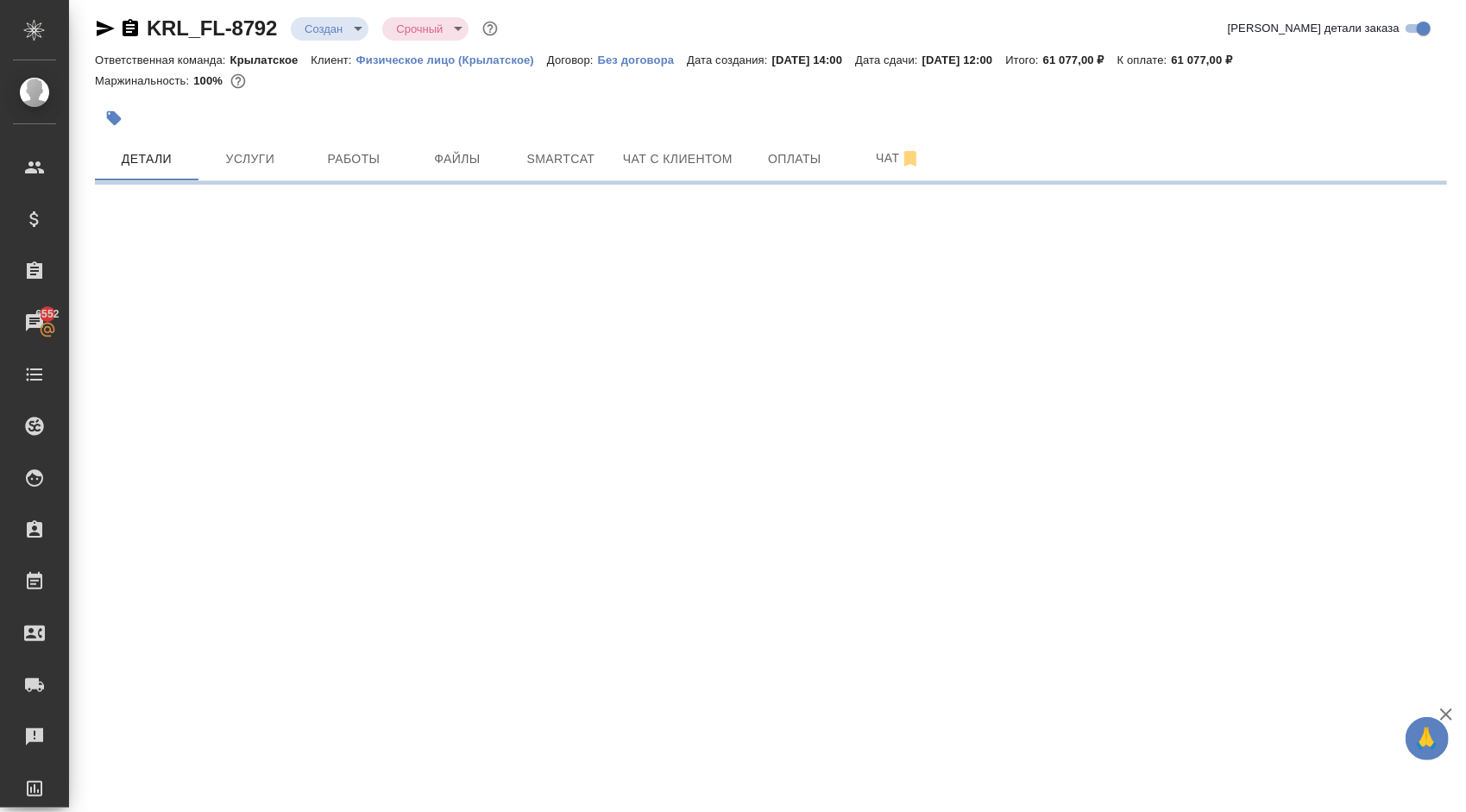
click at [341, 26] on body "🙏 .cls-1 fill:#fff; AWATERA [PERSON_NAME] Спецификации Заказы 6552 Чаты Todo Пр…" at bounding box center [733, 406] width 1466 height 812
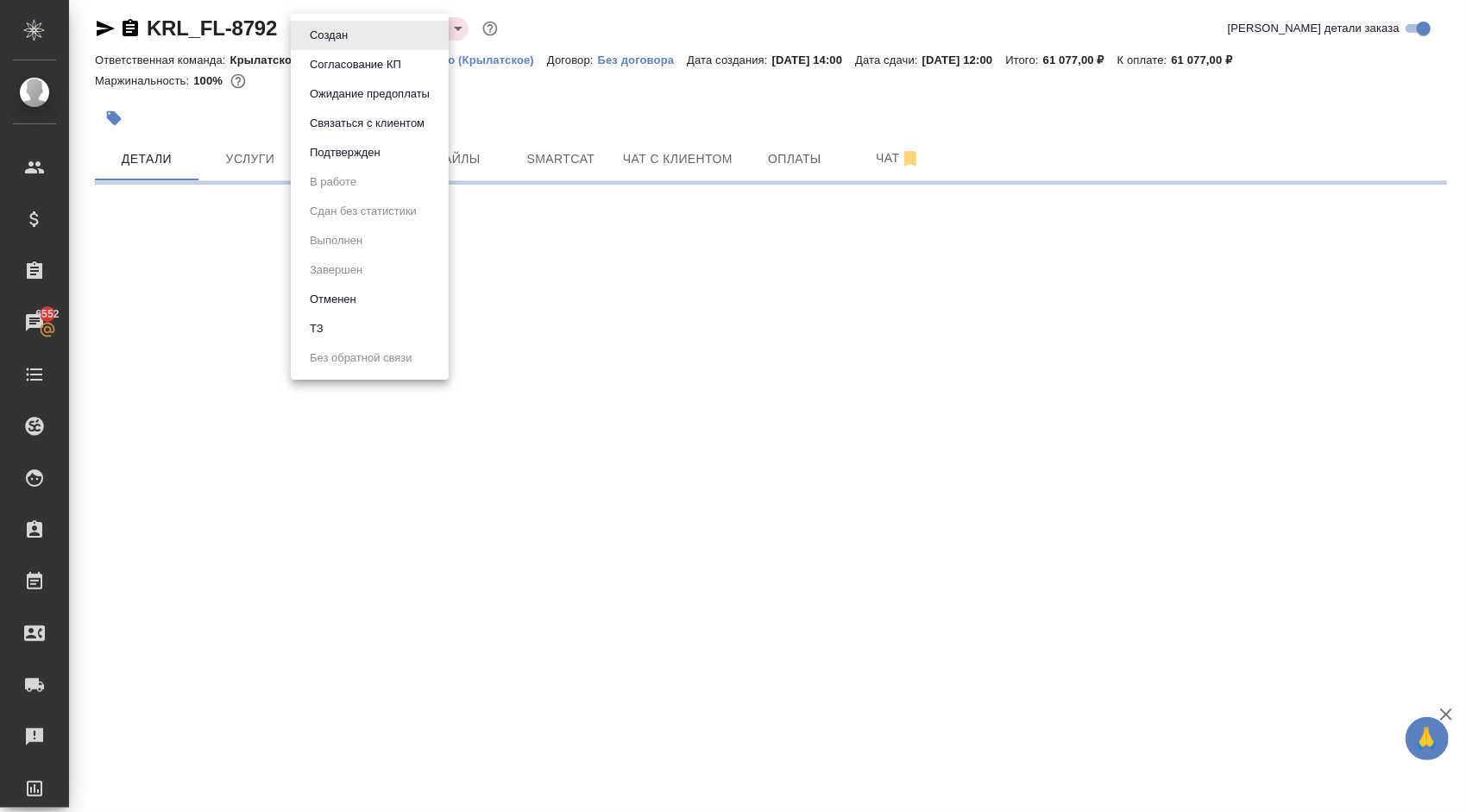
select select "RU"
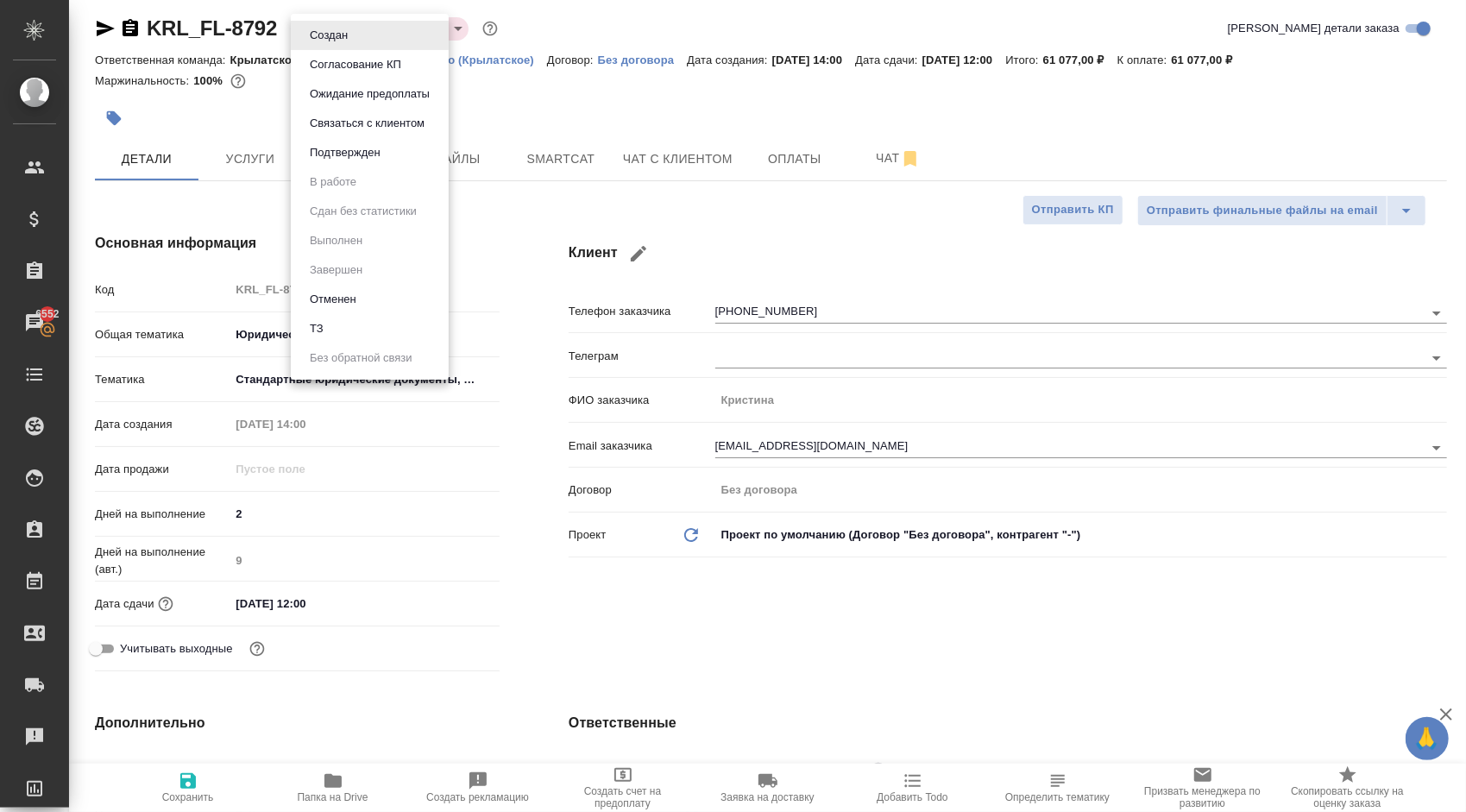
type textarea "x"
click at [390, 322] on li "ТЗ" at bounding box center [370, 328] width 158 height 29
type textarea "x"
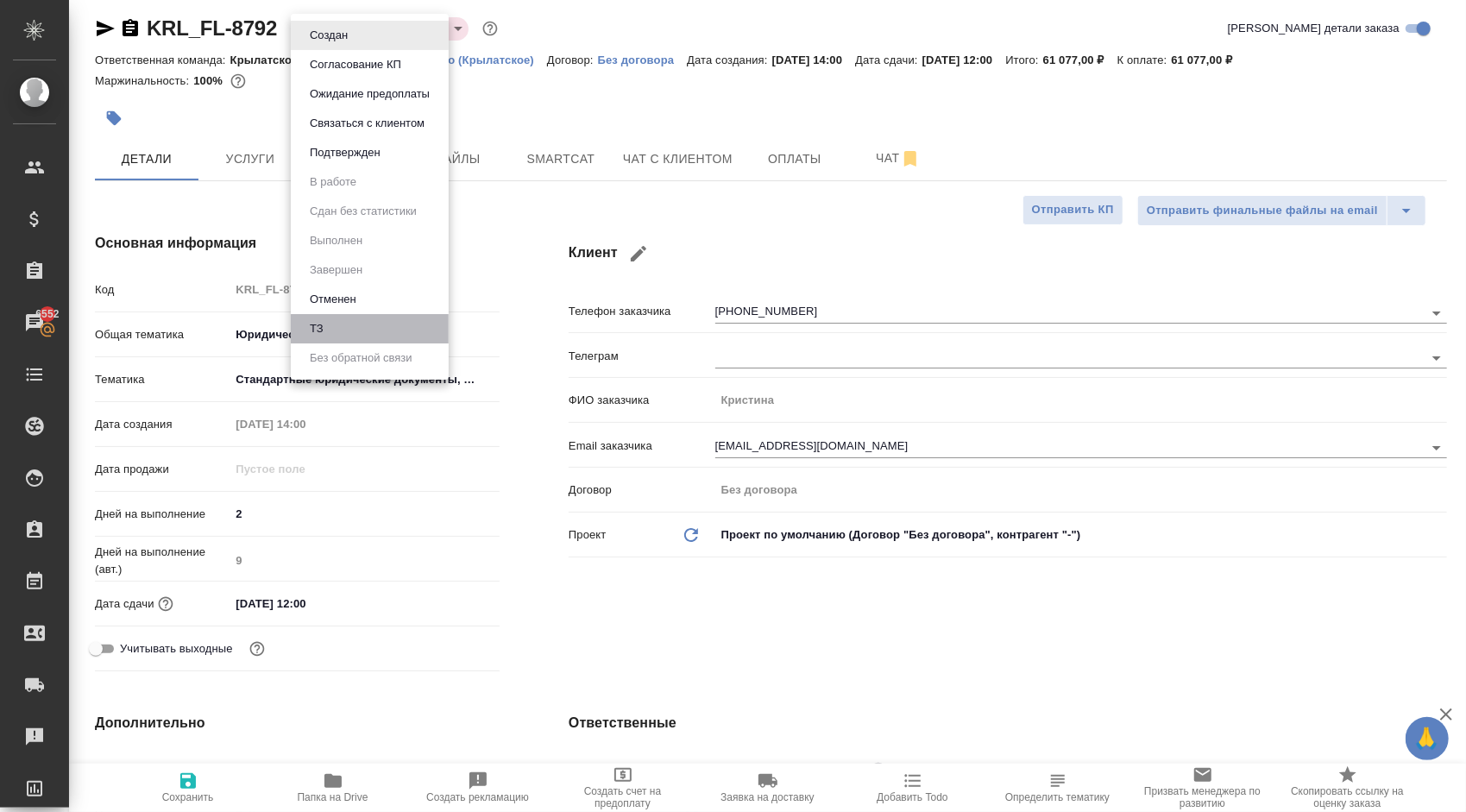
type textarea "x"
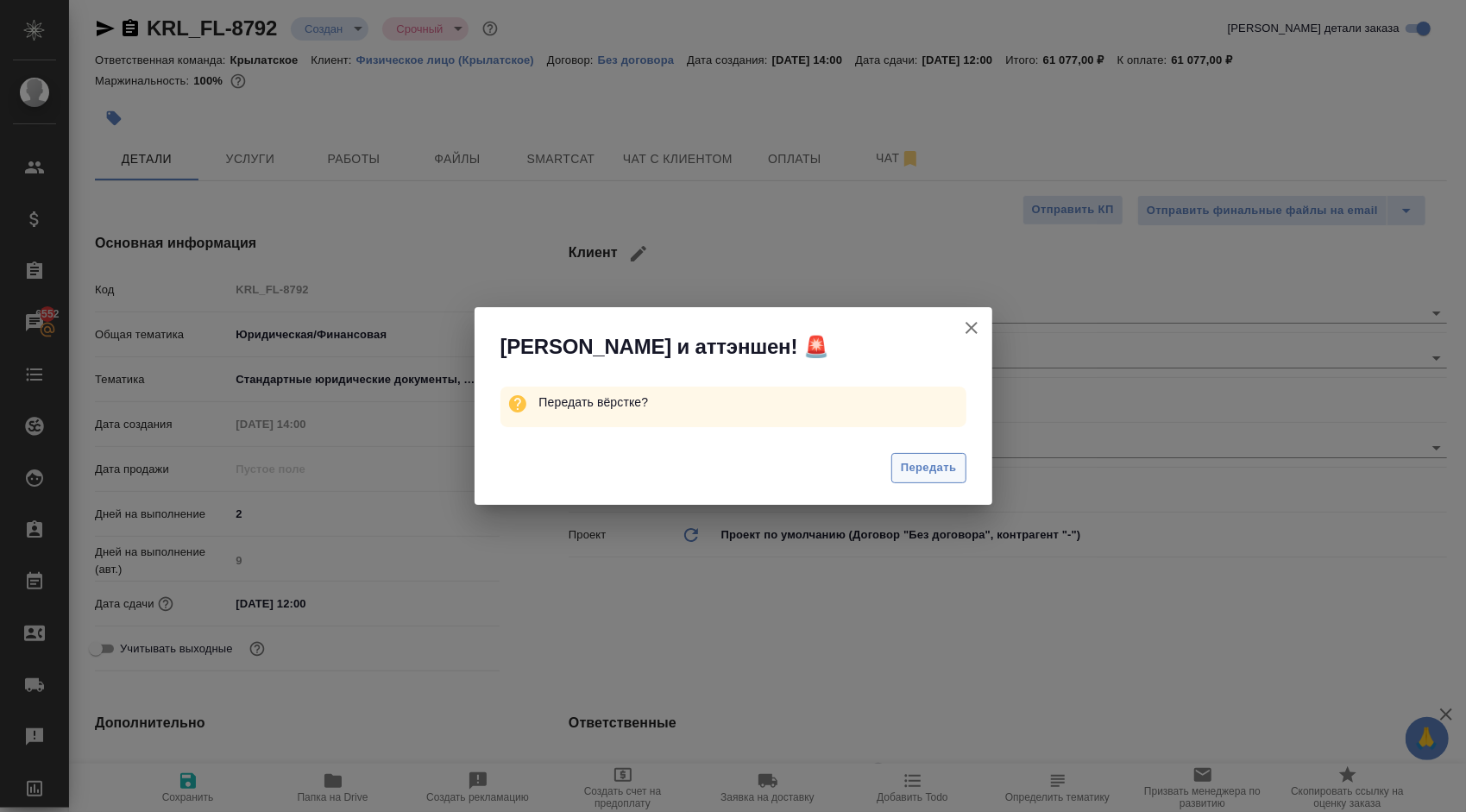
click at [939, 464] on span "Передать" at bounding box center [929, 468] width 56 height 20
type textarea "x"
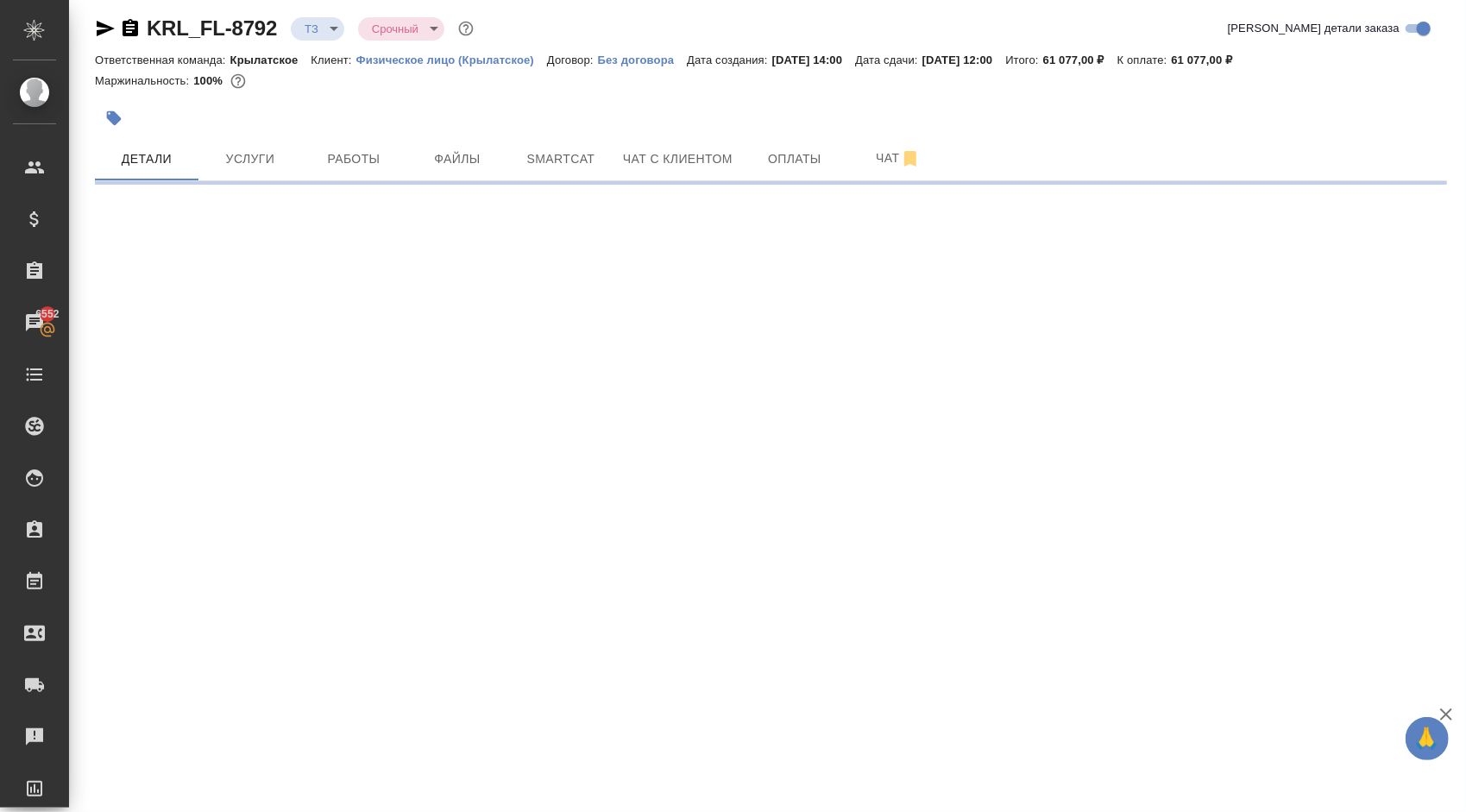
select select "RU"
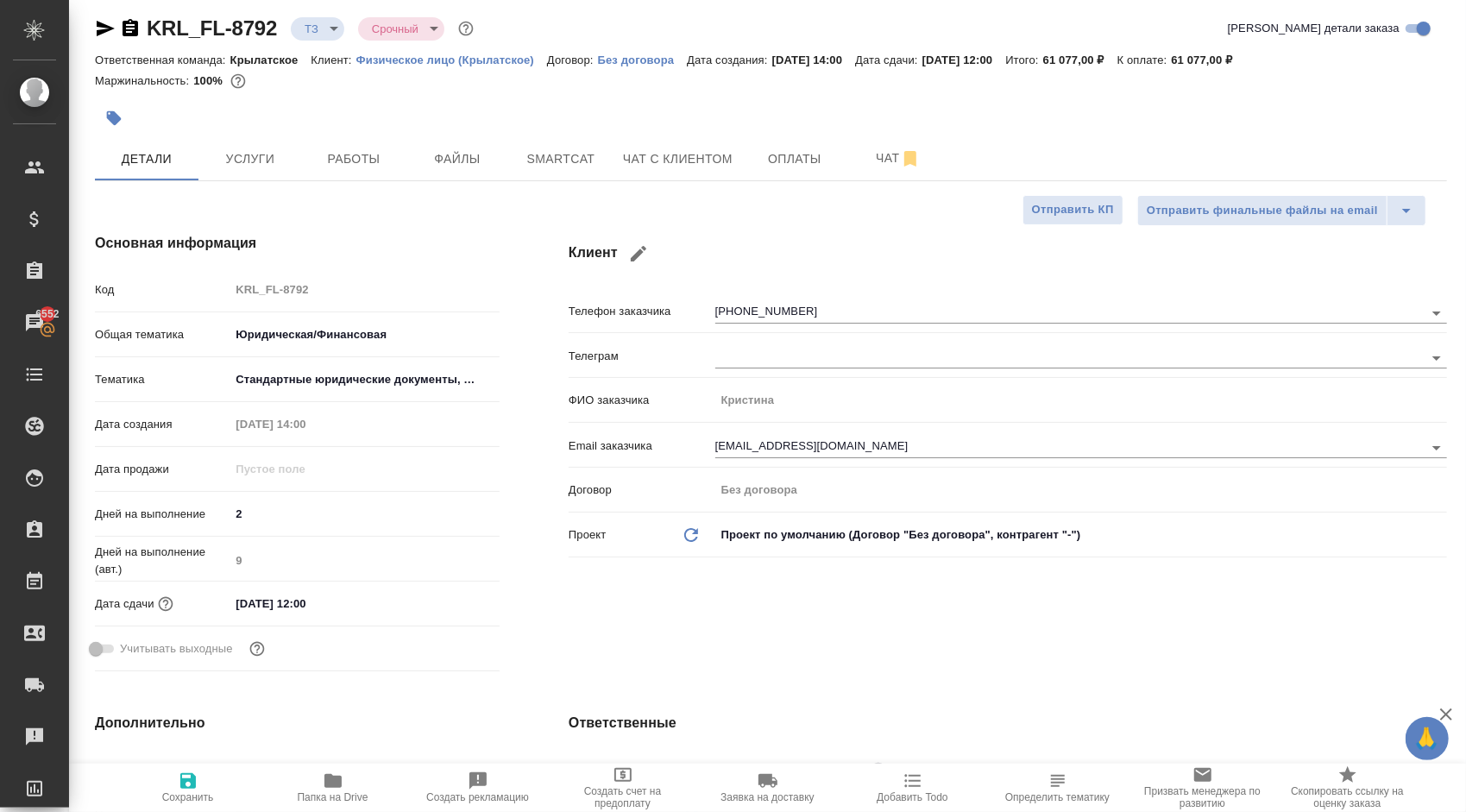
type textarea "x"
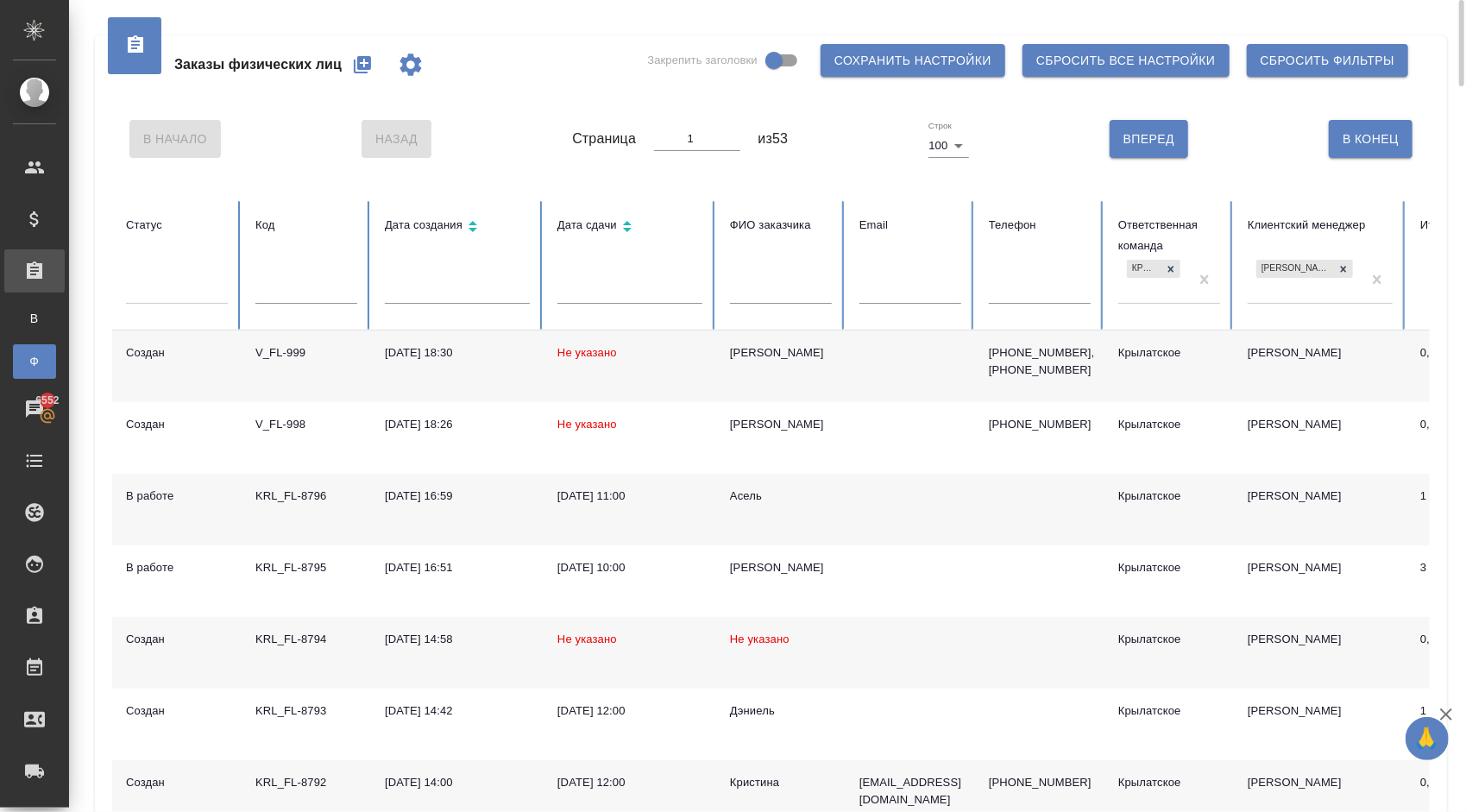
click at [362, 54] on button "button" at bounding box center [362, 64] width 41 height 41
click at [901, 280] on input "text" at bounding box center [910, 292] width 102 height 24
paste input "[EMAIL_ADDRESS][DOMAIN_NAME]"
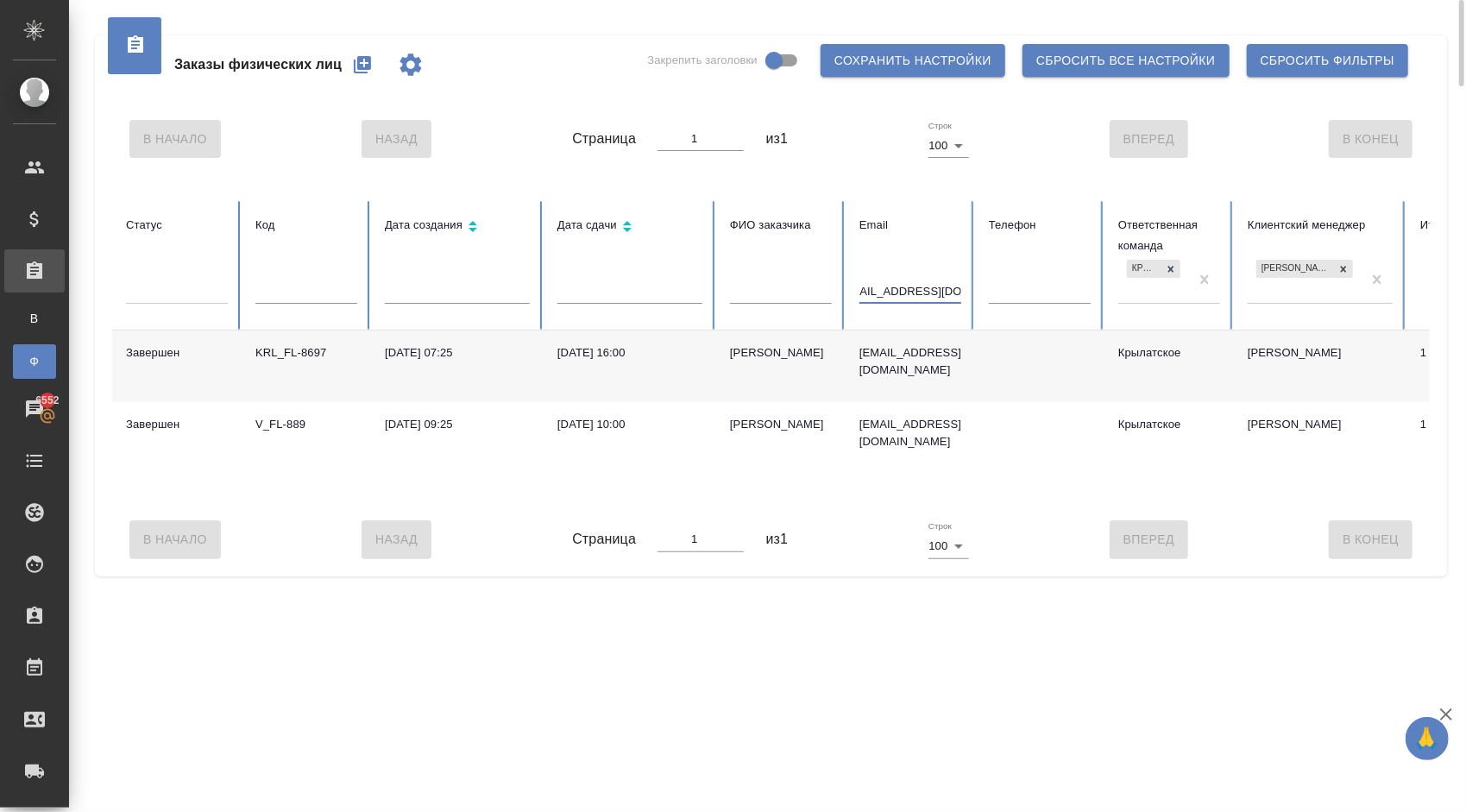
type input "[EMAIL_ADDRESS][DOMAIN_NAME]"
click at [797, 355] on div "[PERSON_NAME]" at bounding box center [781, 352] width 102 height 17
click at [739, 356] on div "[PERSON_NAME]" at bounding box center [781, 352] width 102 height 17
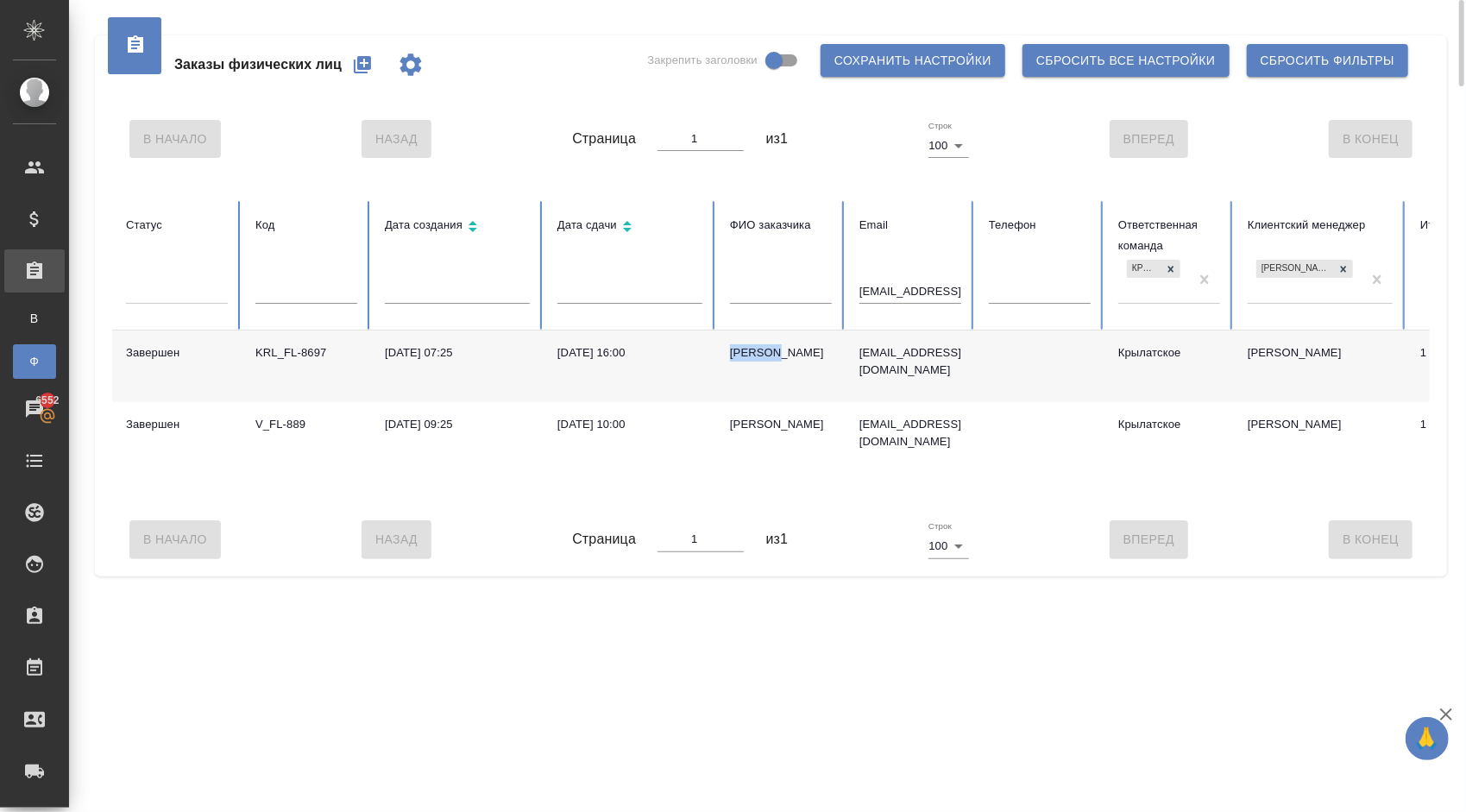
click at [758, 357] on div "[PERSON_NAME]" at bounding box center [781, 352] width 102 height 17
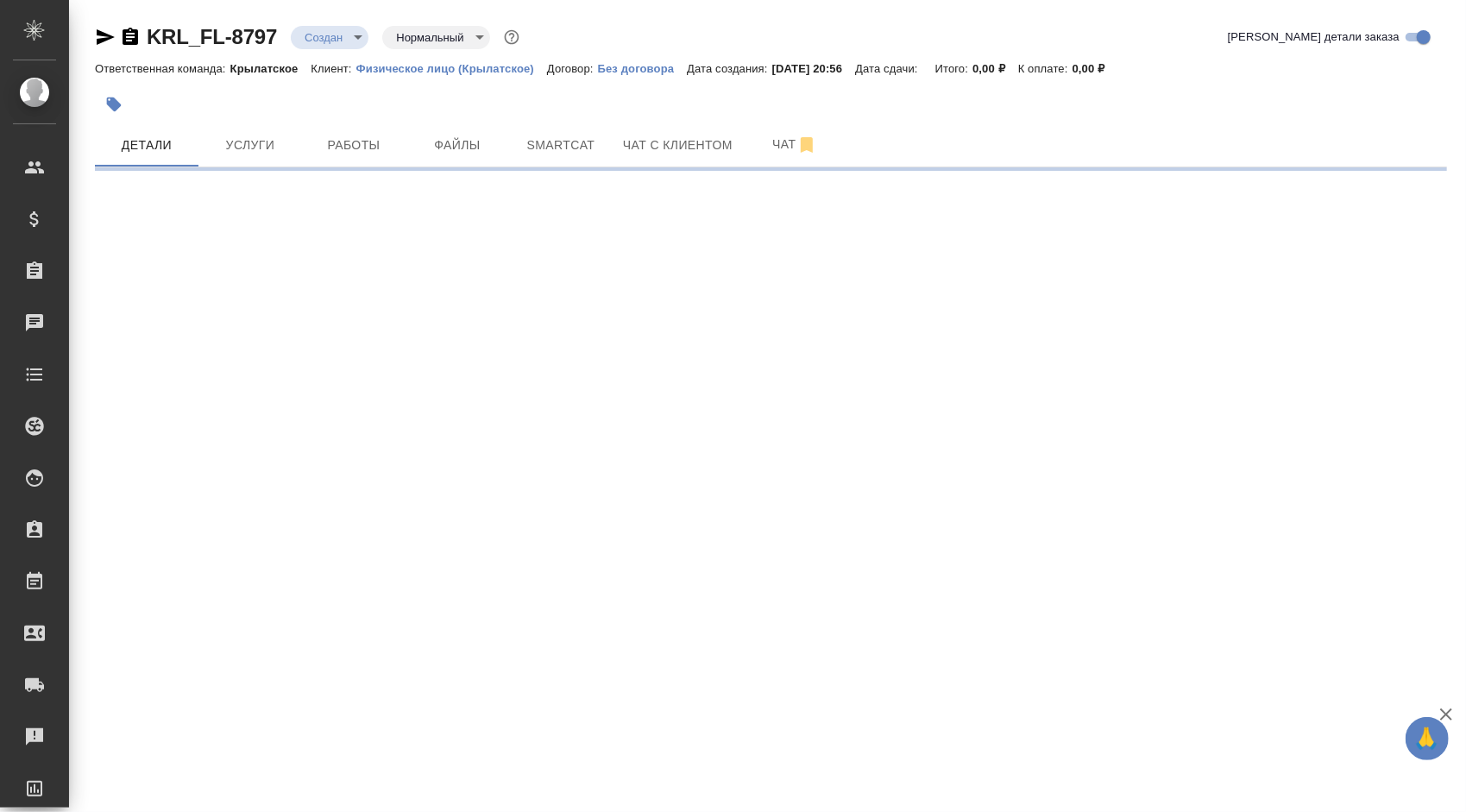
select select "RU"
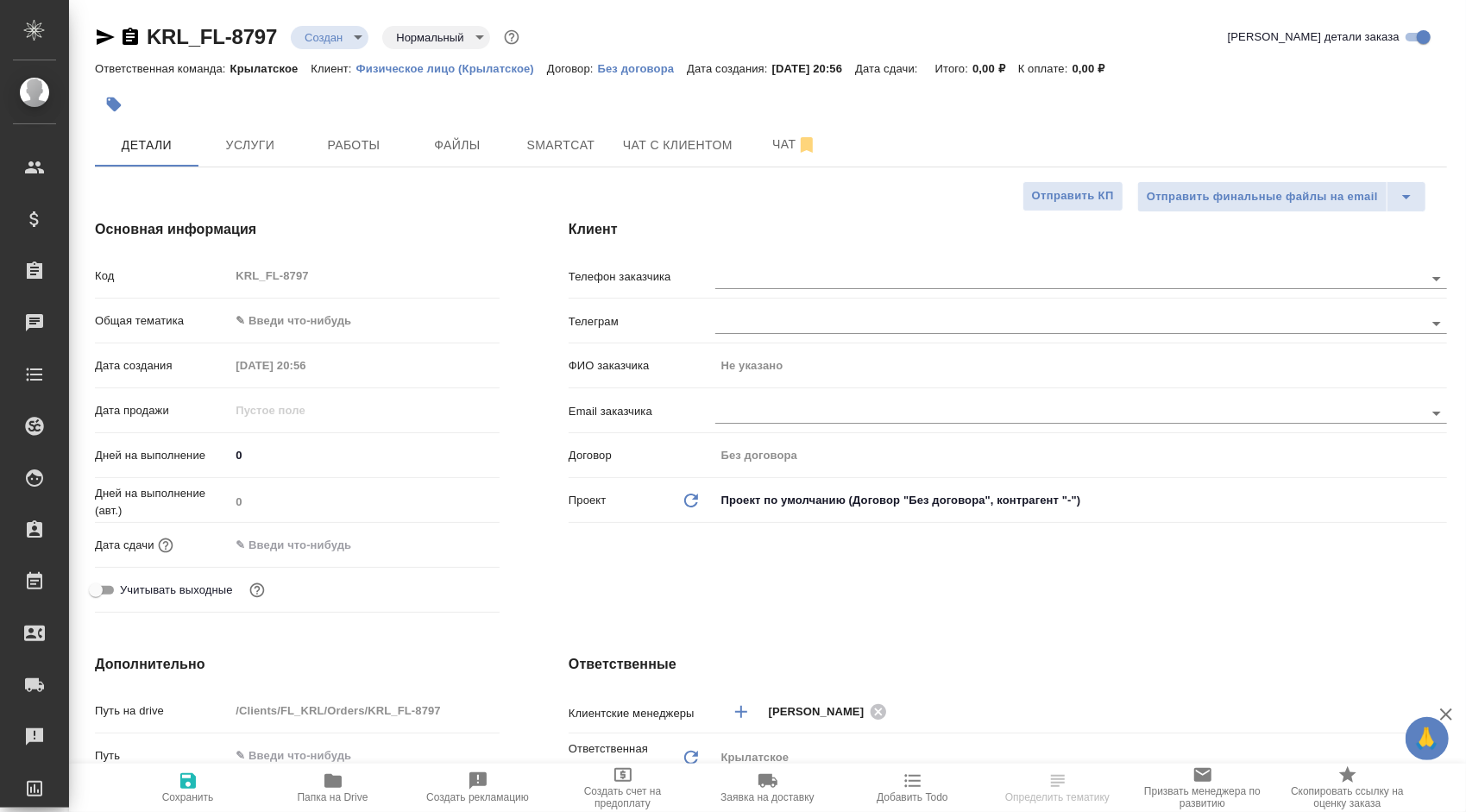
type textarea "x"
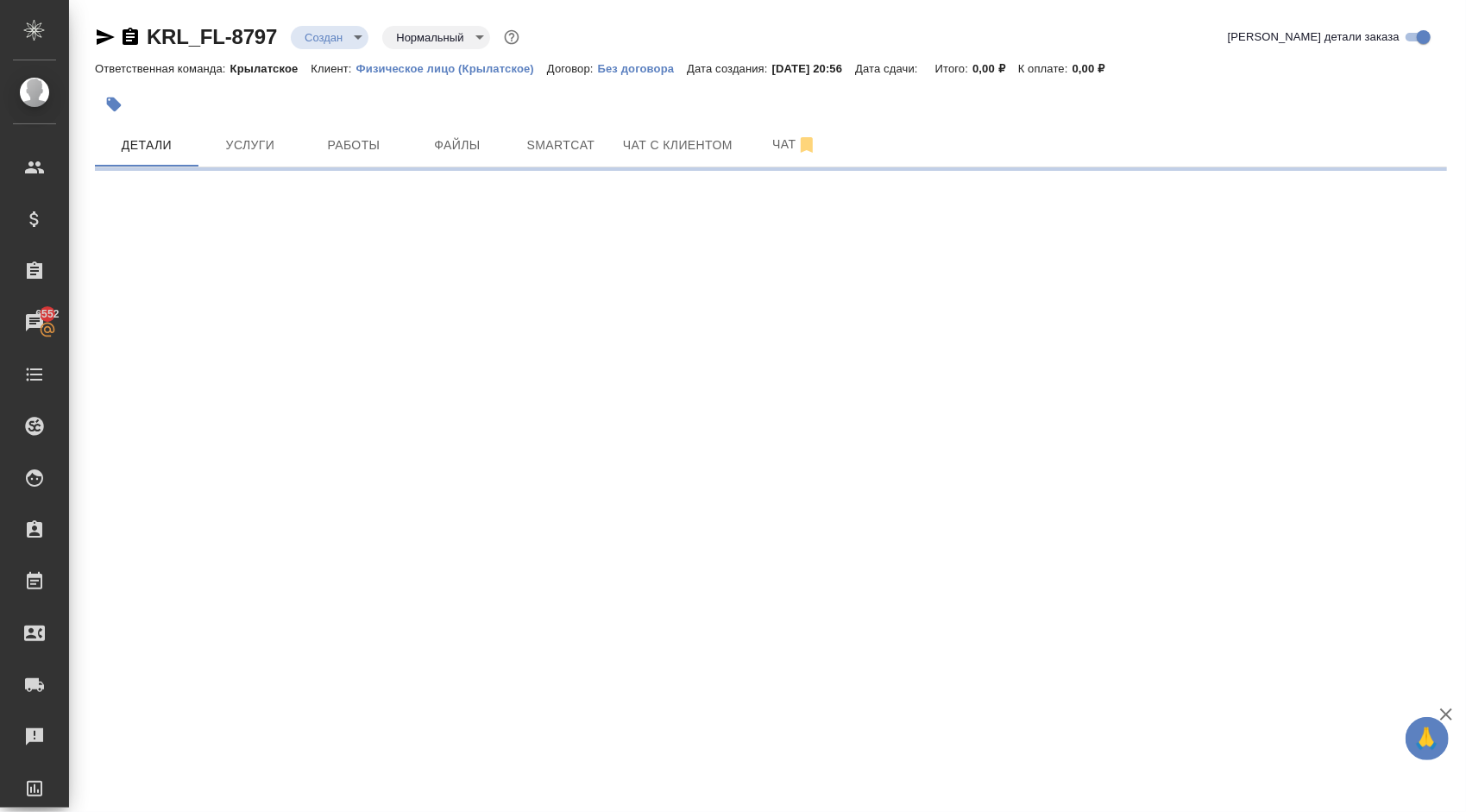
select select "RU"
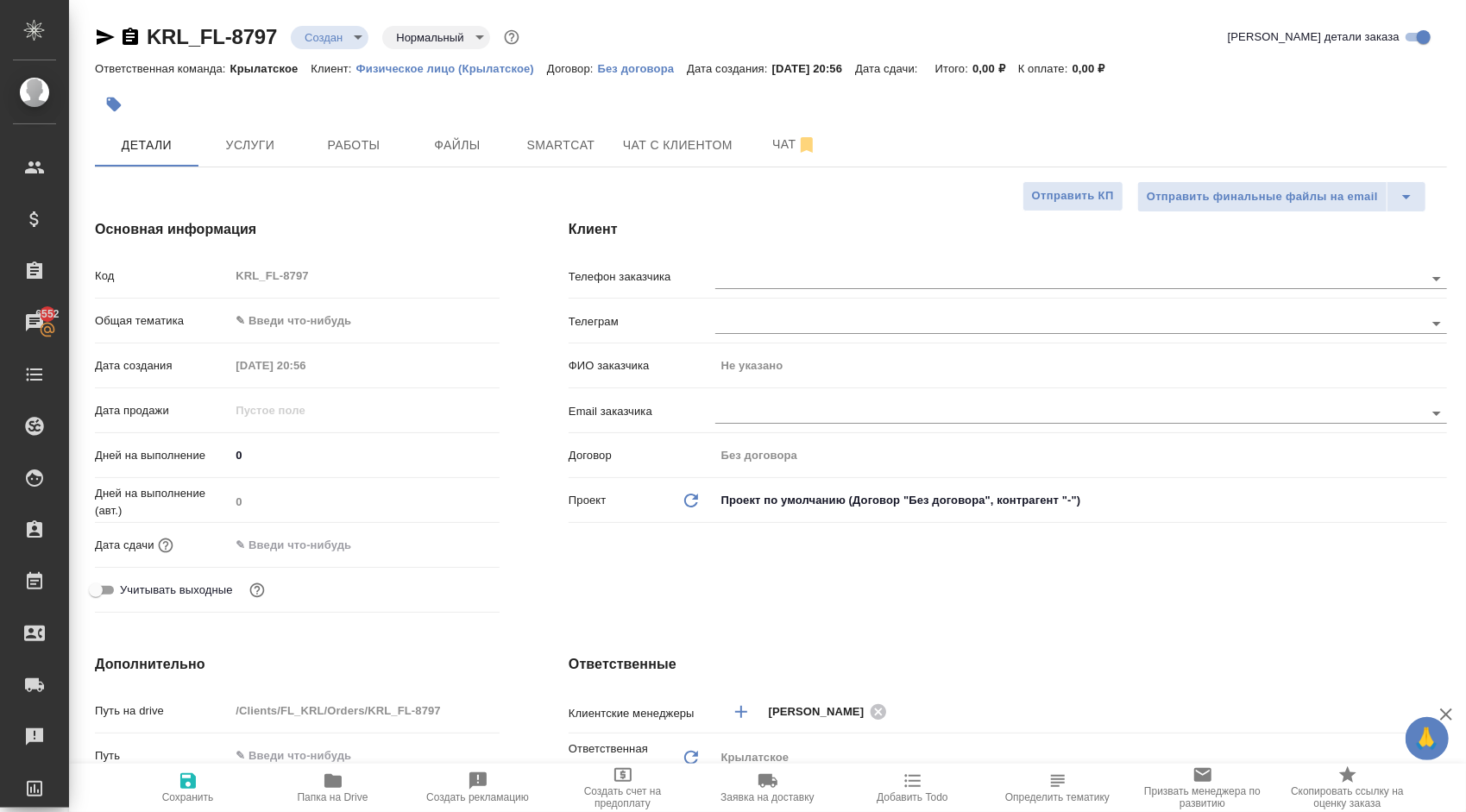
type textarea "x"
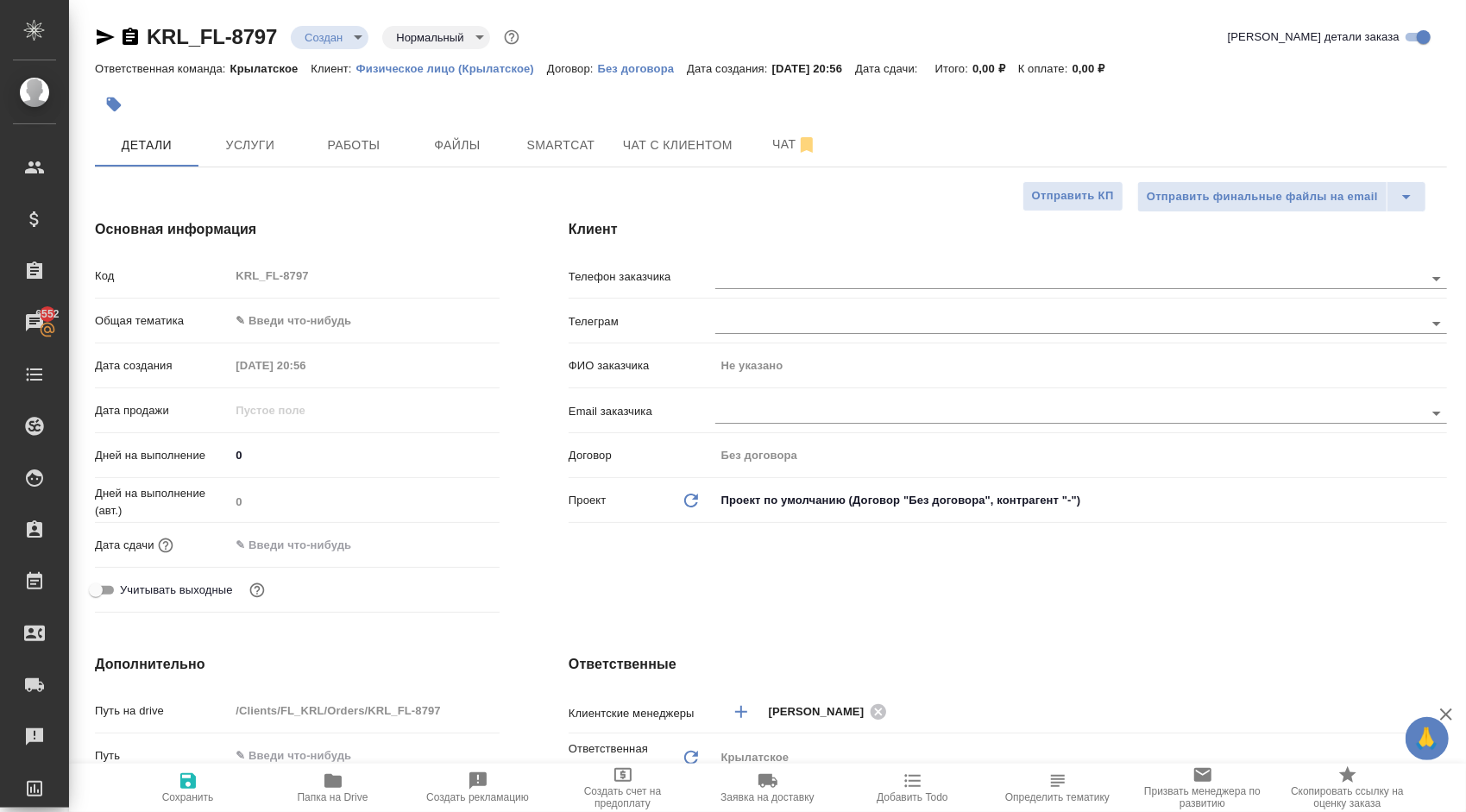
type textarea "x"
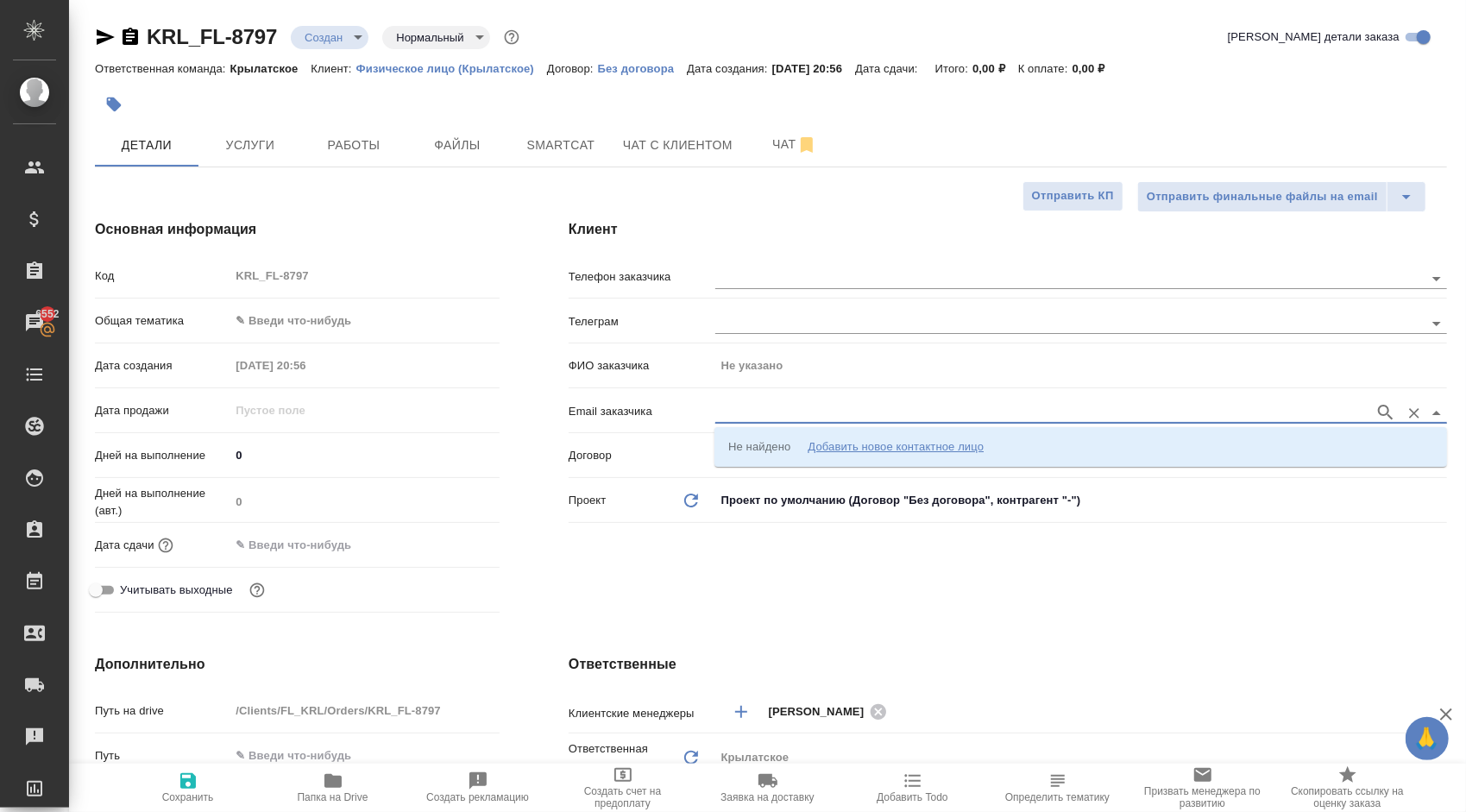
click at [762, 416] on input "text" at bounding box center [1040, 412] width 651 height 21
paste input "[EMAIL_ADDRESS][DOMAIN_NAME]"
type input "[EMAIL_ADDRESS][DOMAIN_NAME]"
click at [794, 445] on p "Дмитрий dmitrich85v@gmail.com" at bounding box center [873, 446] width 290 height 17
type input "Дмитрий"
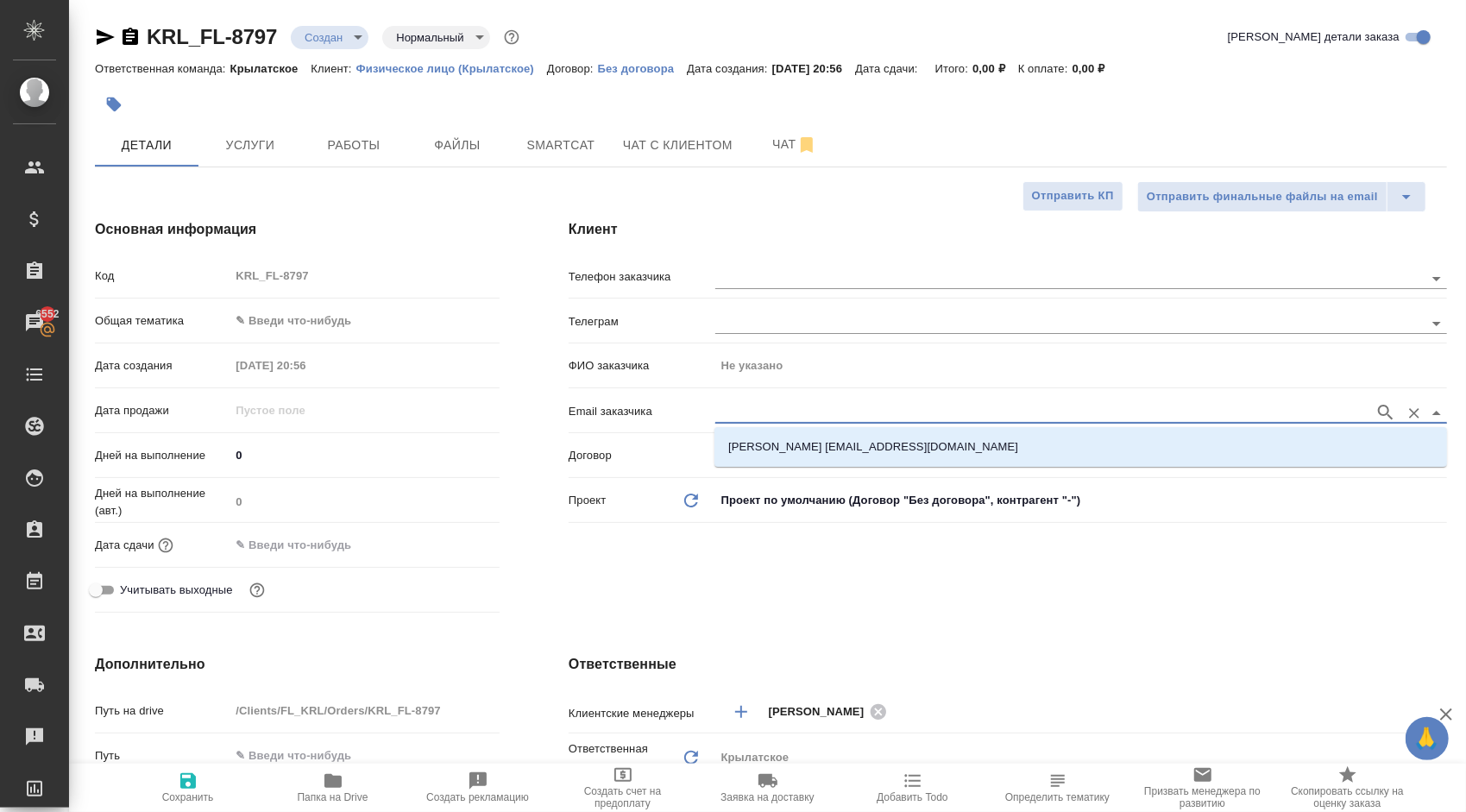
type input "Дмитрий dmitrich85v@gmail.com"
type textarea "x"
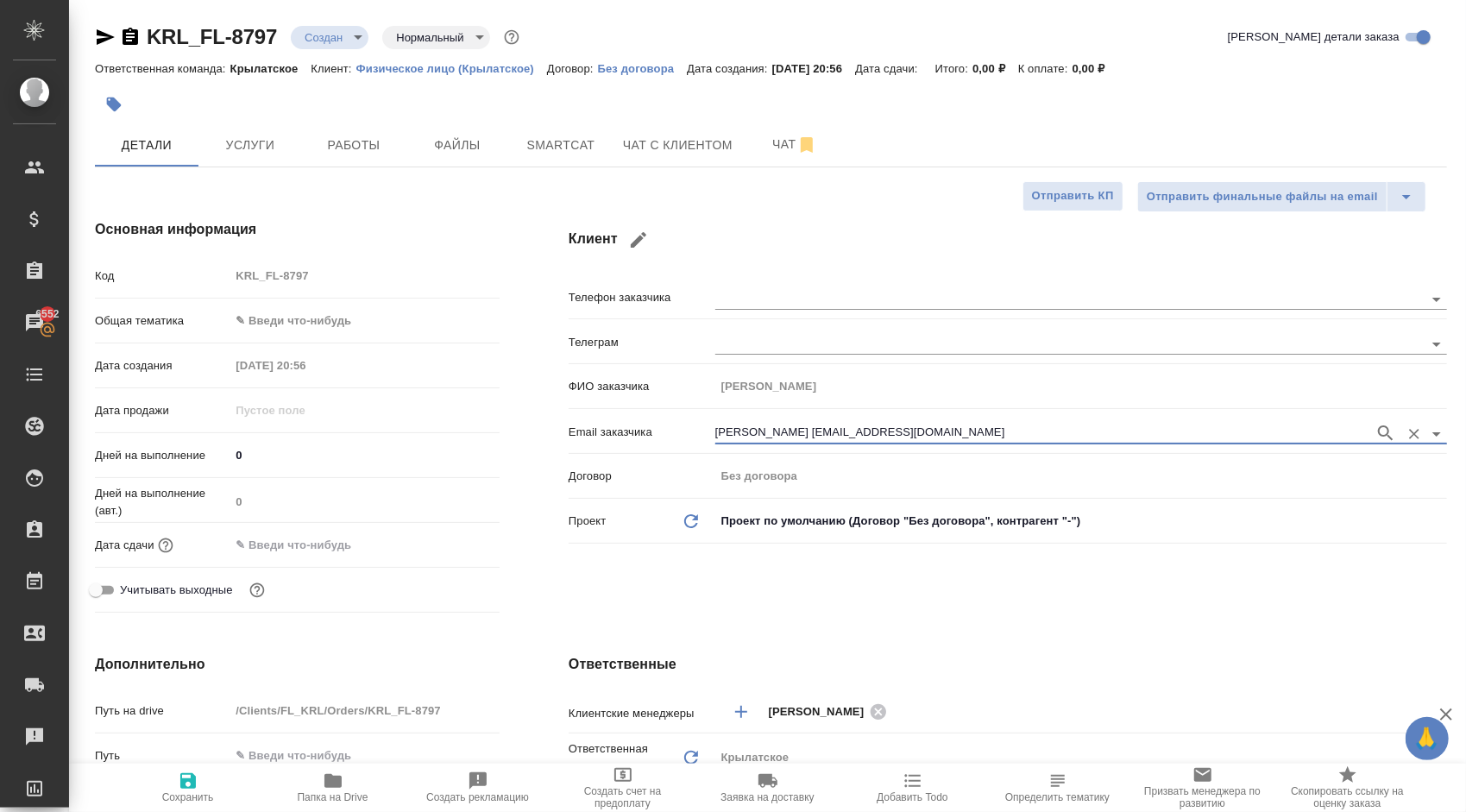
click at [196, 783] on icon "button" at bounding box center [188, 781] width 21 height 21
type textarea "x"
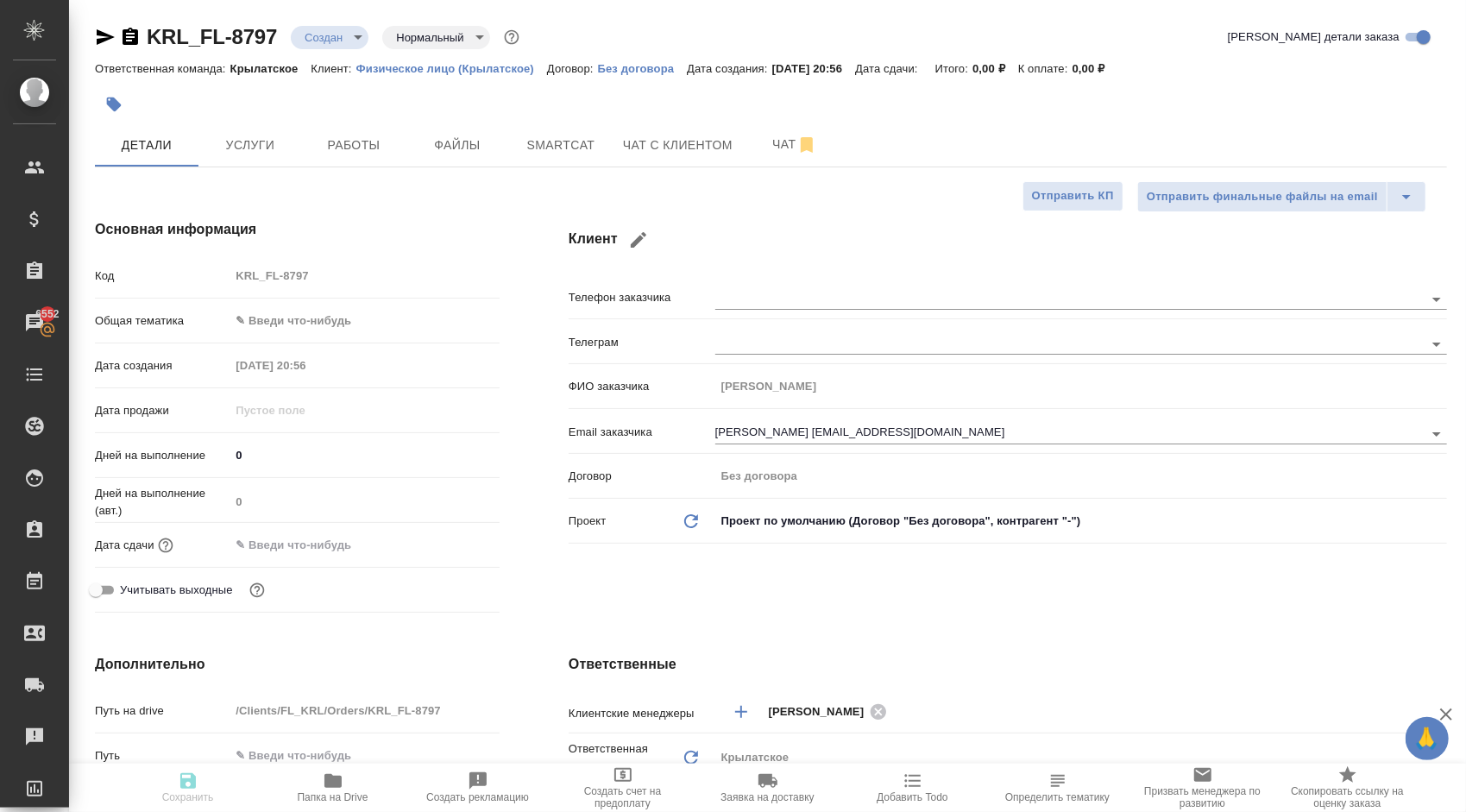
type textarea "x"
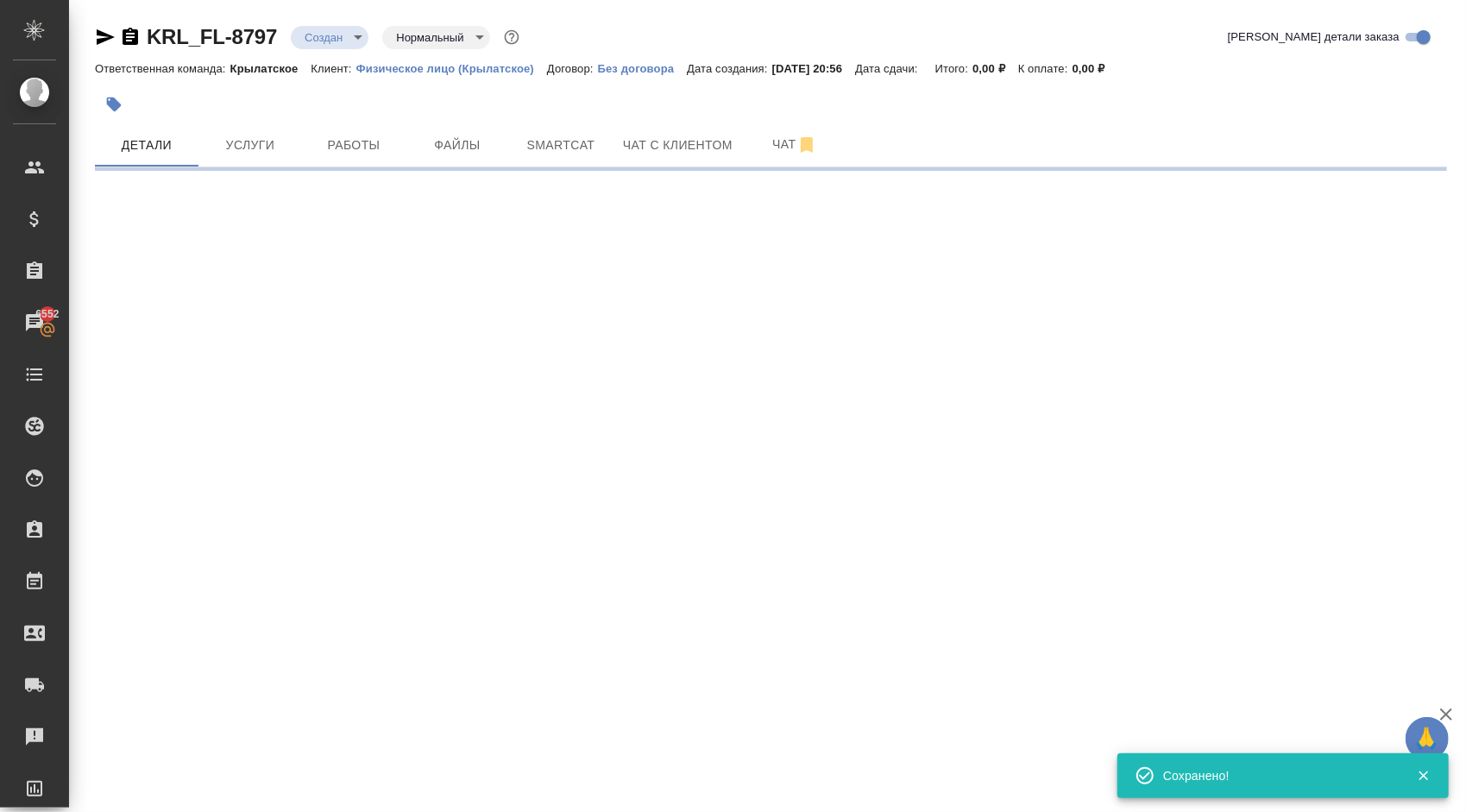
type input "holyTrinity"
select select "RU"
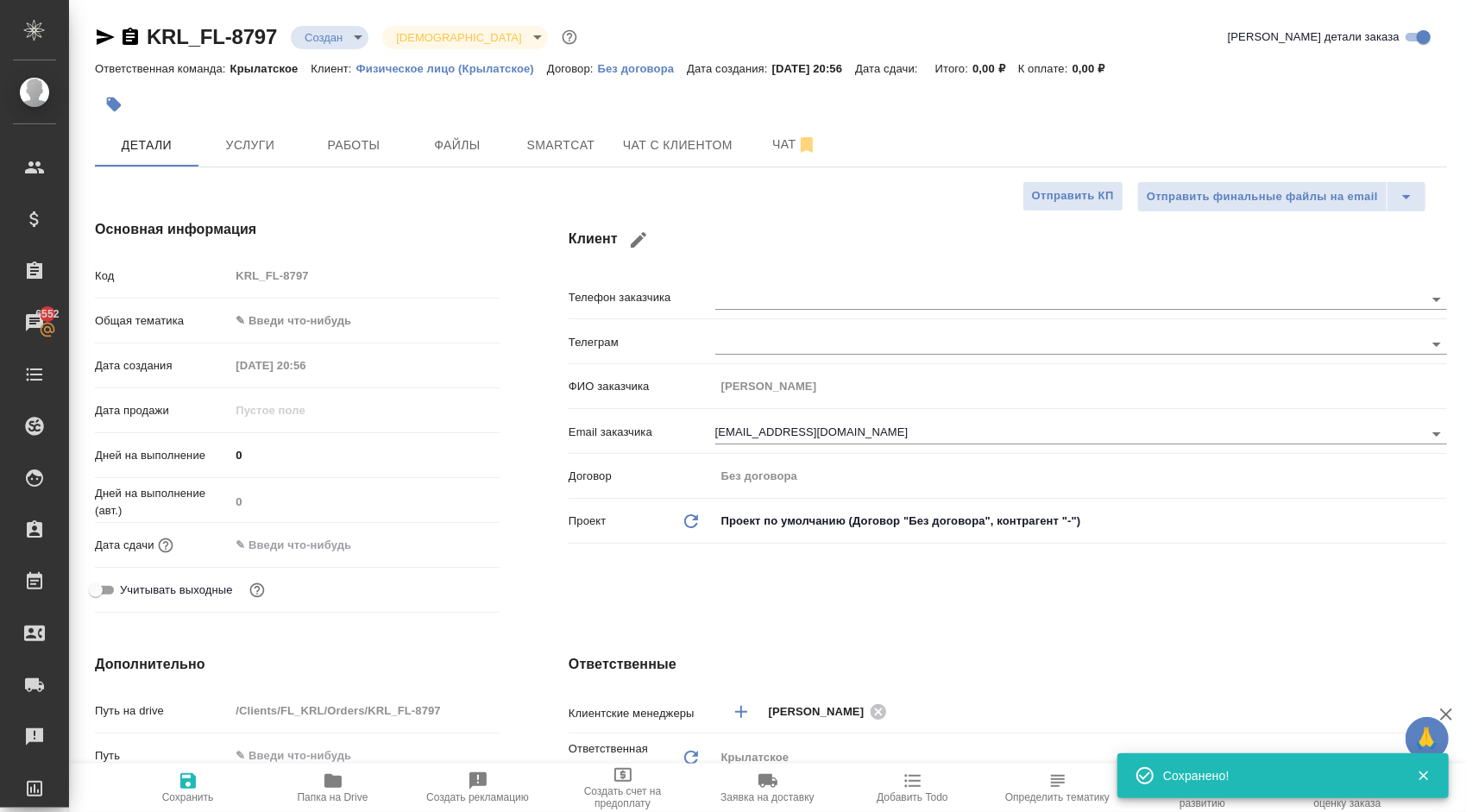
type textarea "x"
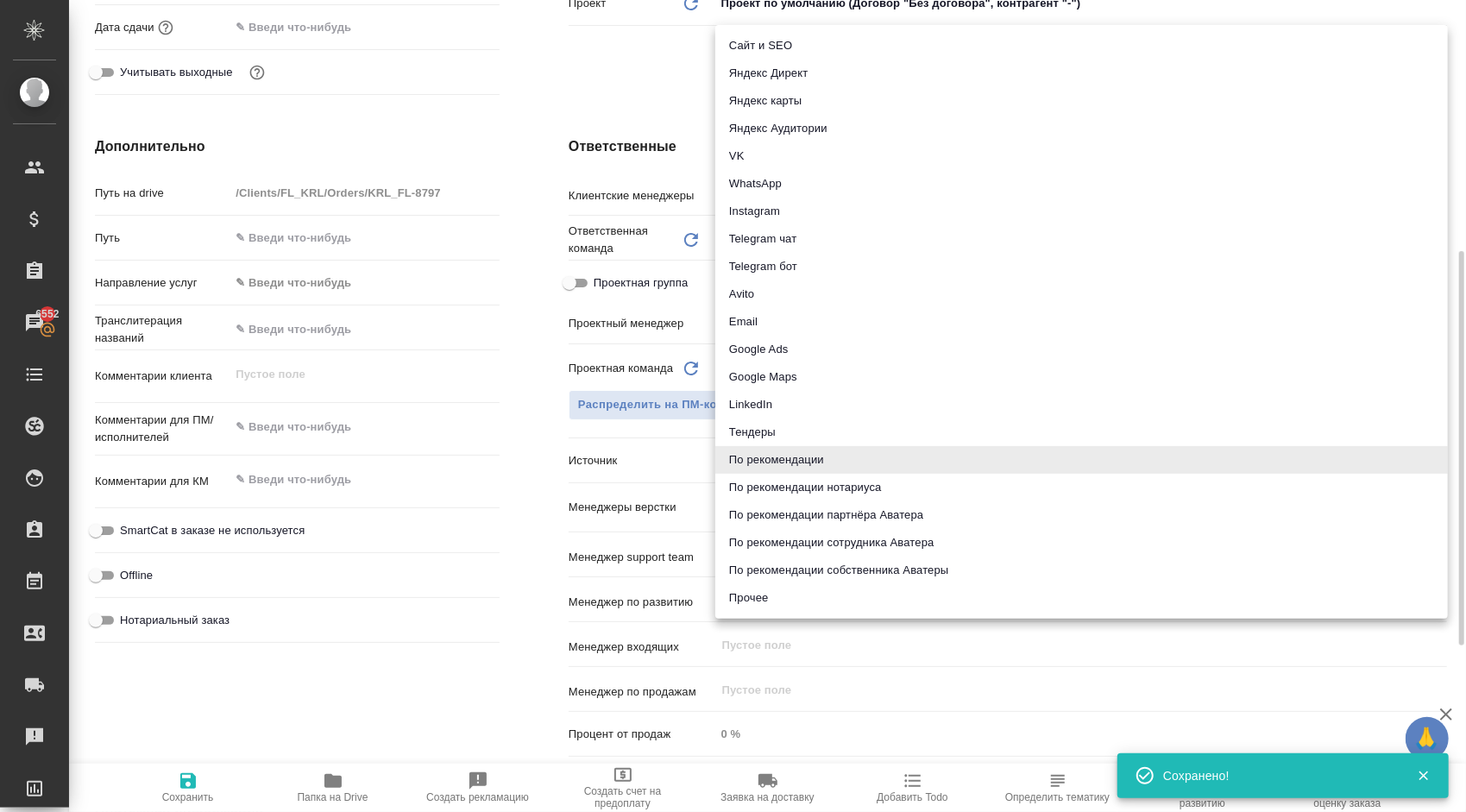
click at [808, 469] on body "🙏 .cls-1 fill:#fff; AWATERA Kasymov Timur Клиенты Спецификации Заказы 6552 Чаты…" at bounding box center [733, 406] width 1466 height 812
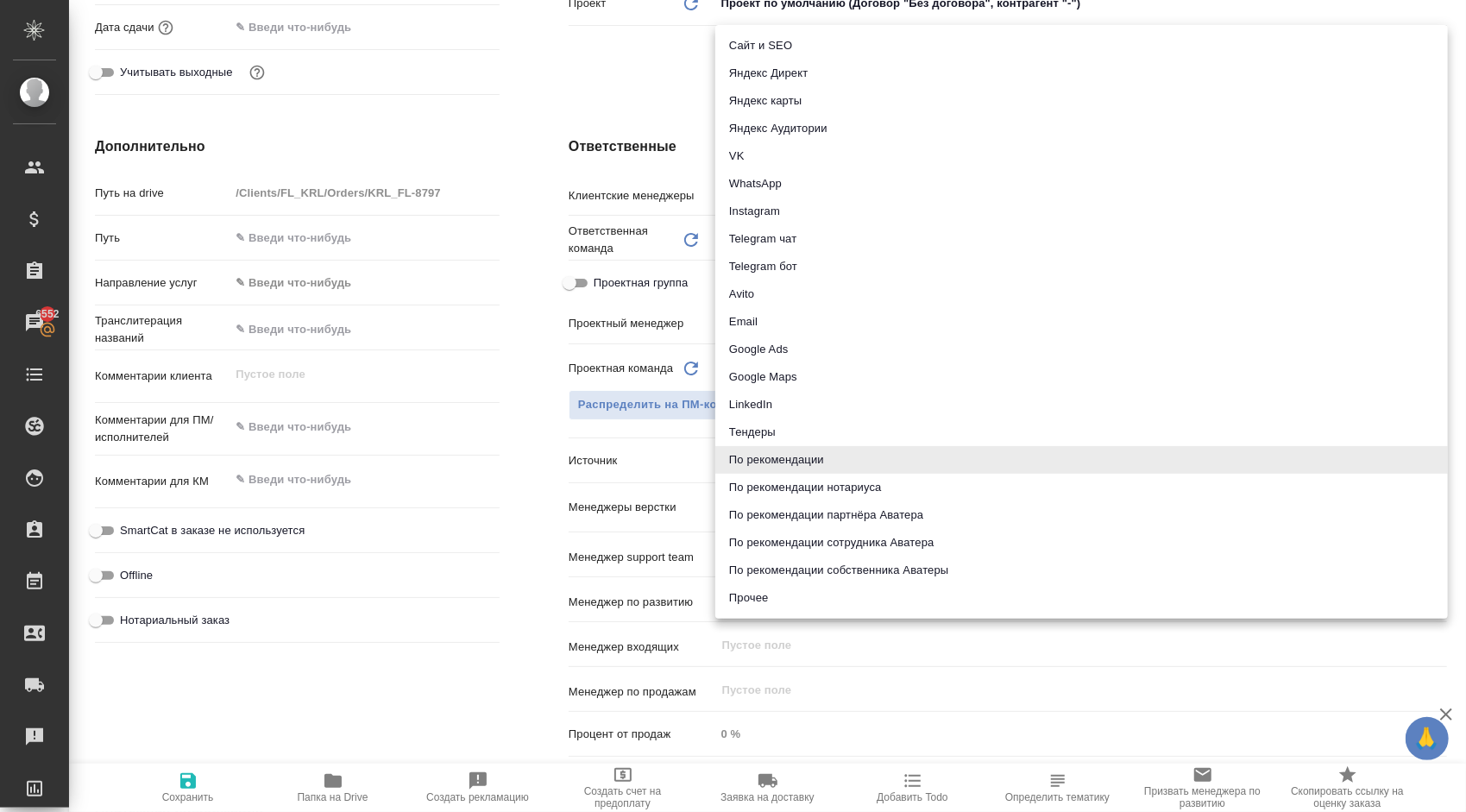
click at [770, 319] on li "Email" at bounding box center [1081, 322] width 733 height 28
type textarea "x"
type input "emailAds"
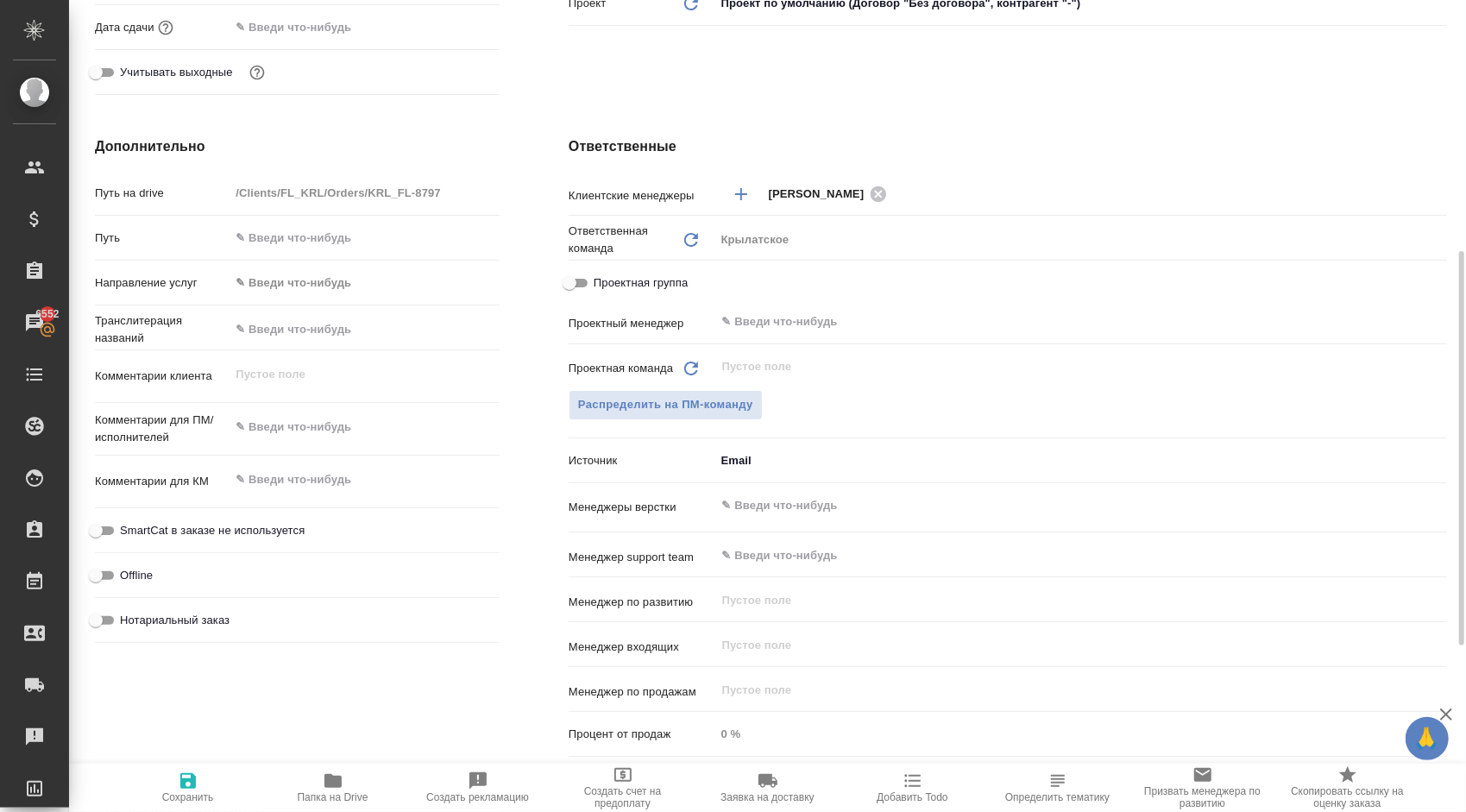
click at [198, 764] on button "Сохранить" at bounding box center [188, 788] width 145 height 48
type textarea "x"
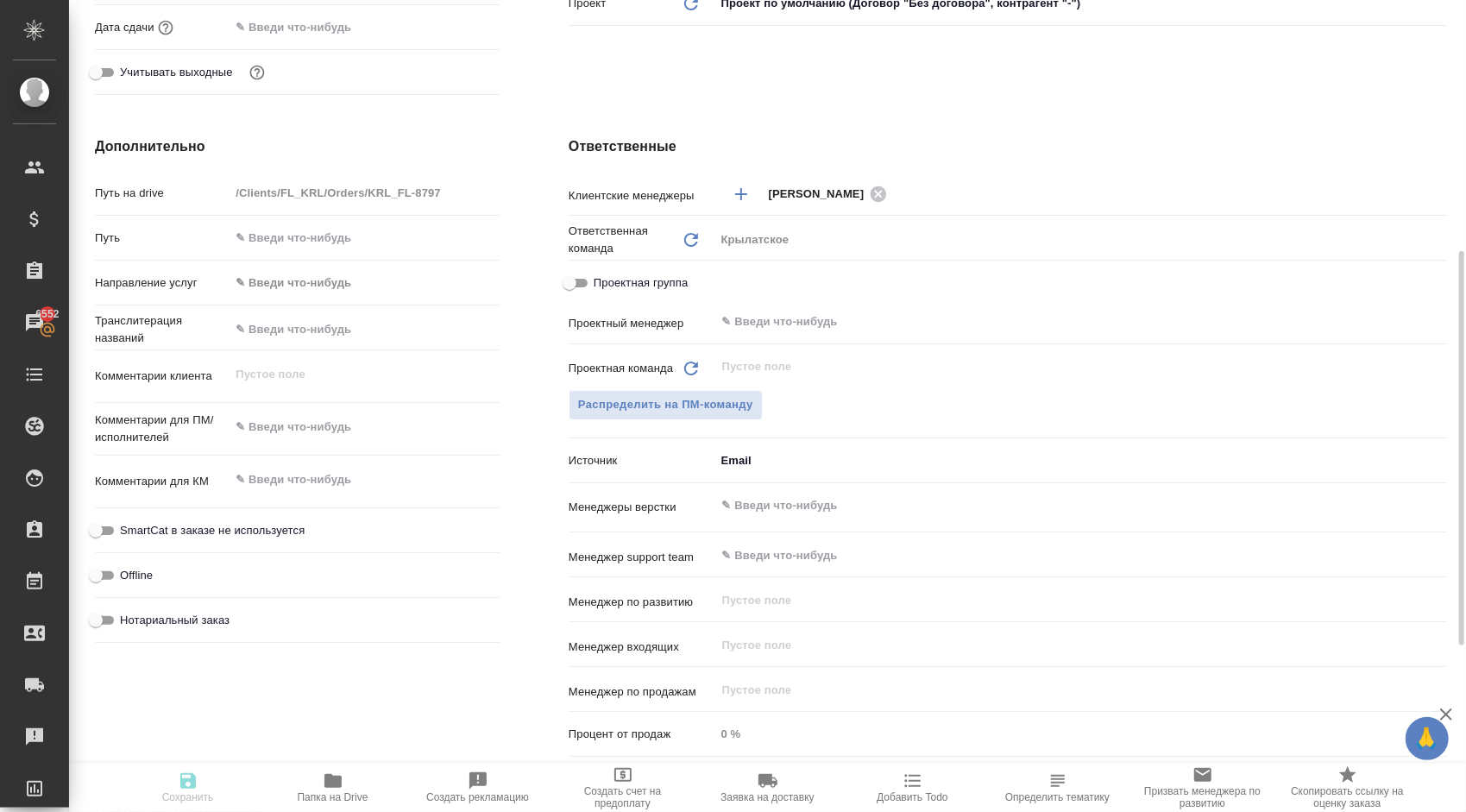
type textarea "x"
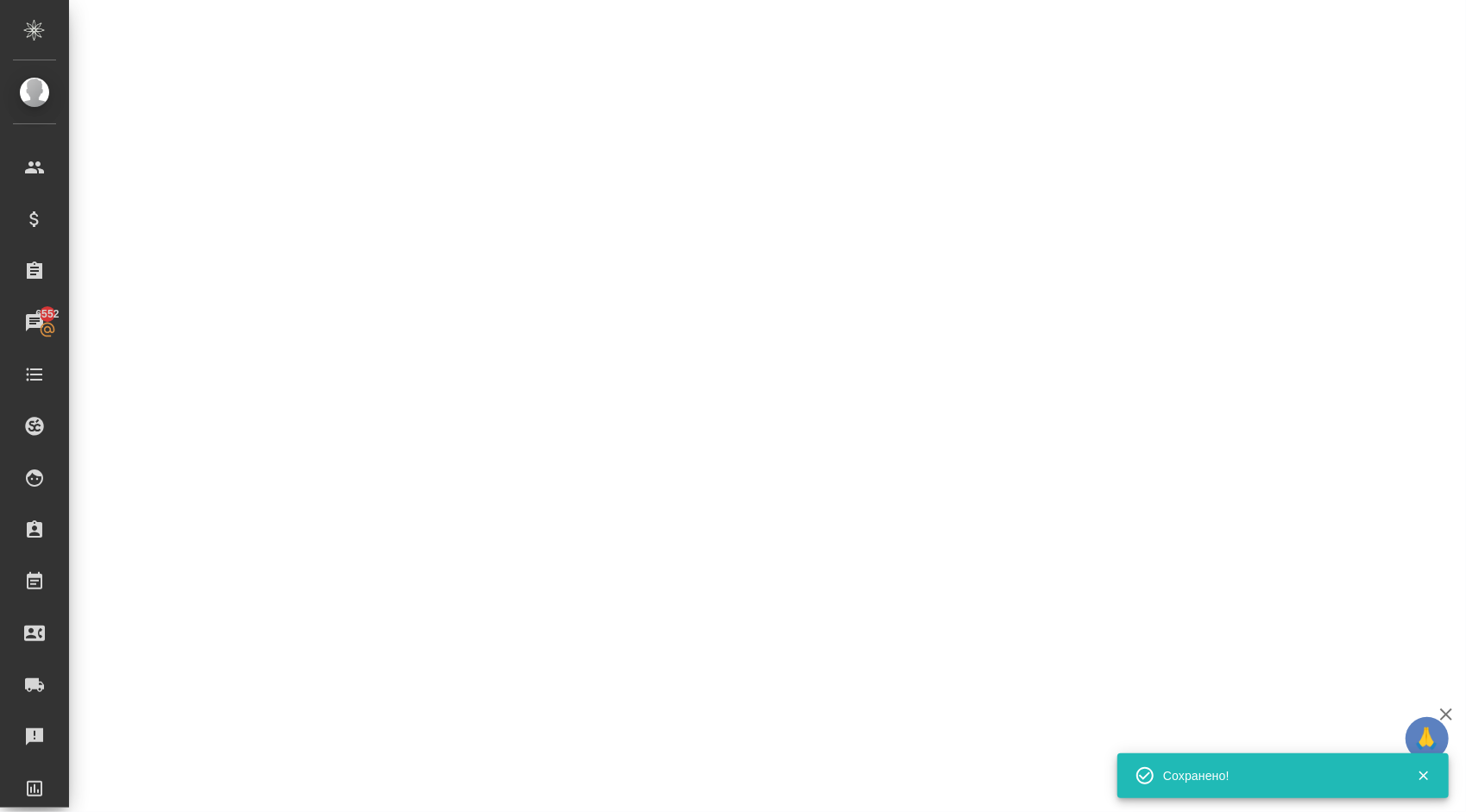
select select "RU"
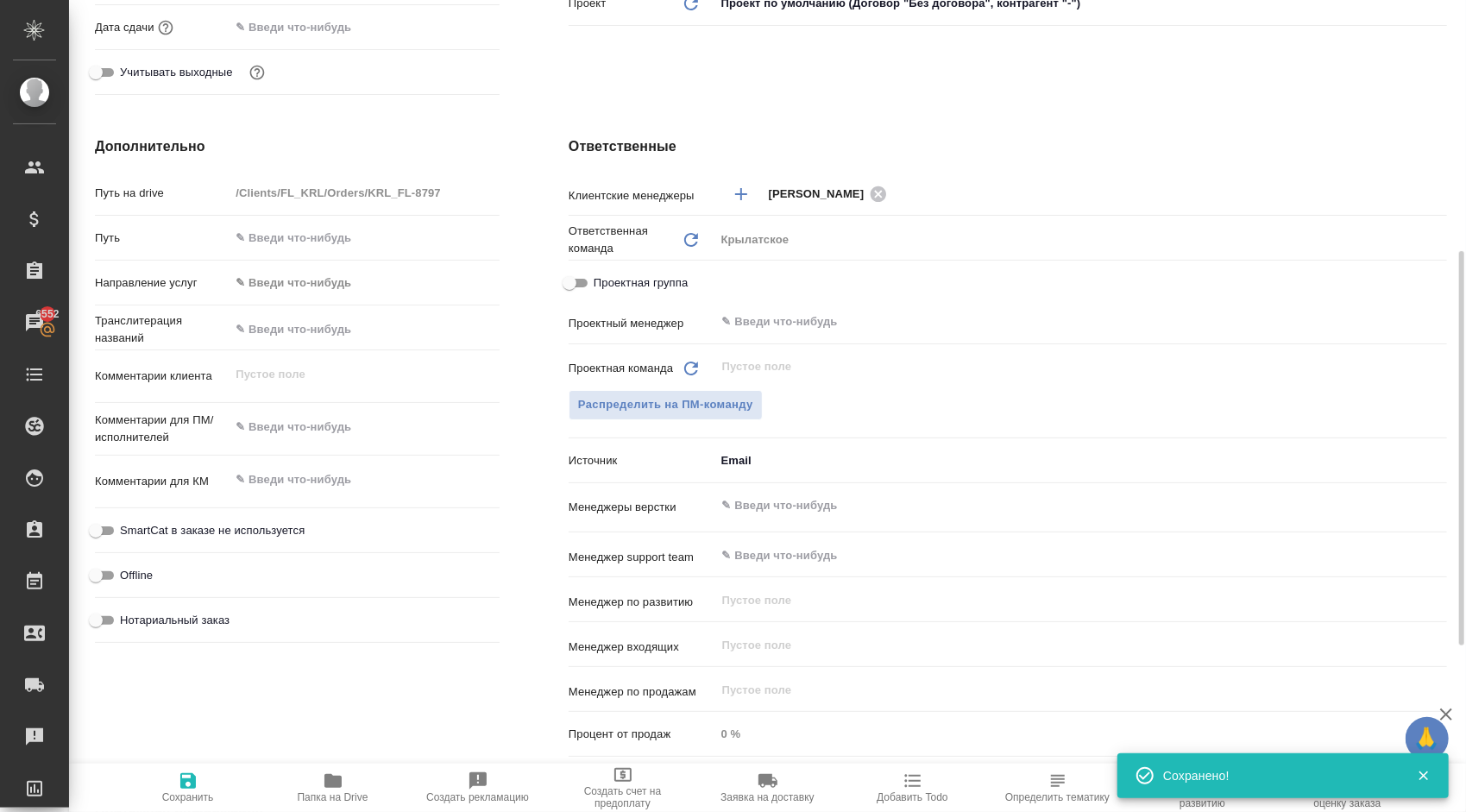
type textarea "x"
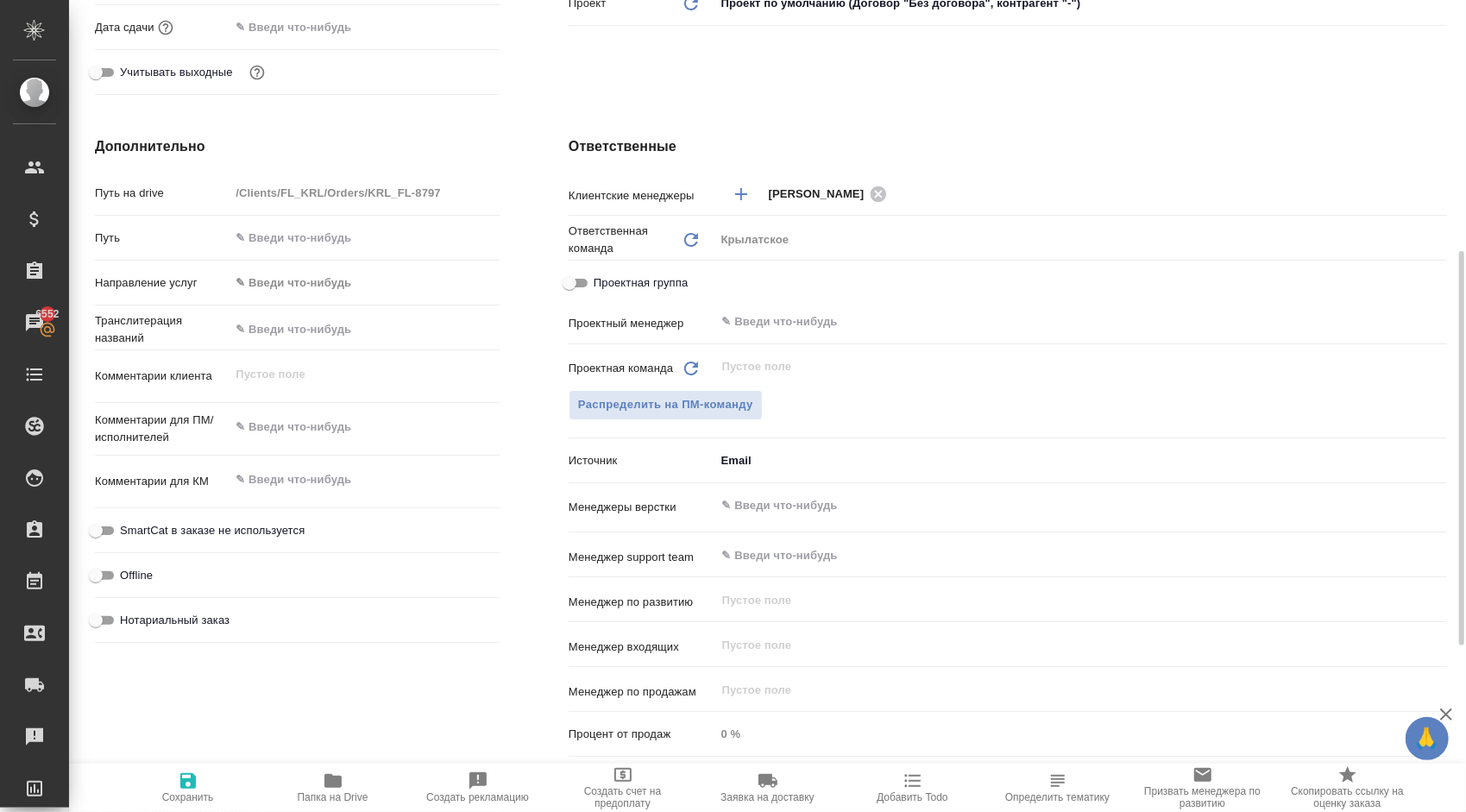
type textarea "x"
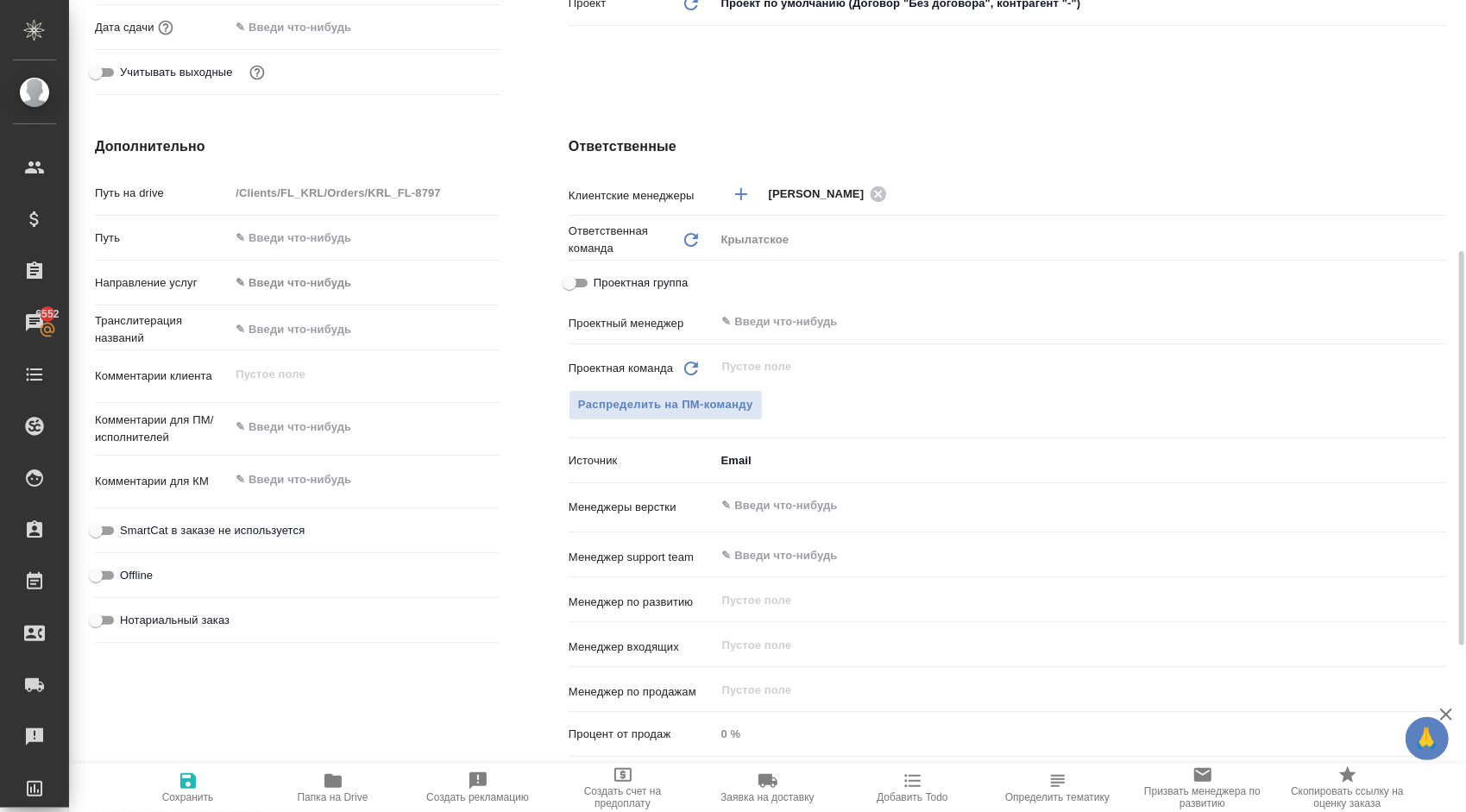
type textarea "x"
click at [293, 437] on textarea at bounding box center [365, 426] width 270 height 29
paste textarea "не НОТ. В Референс вложен файл с написанием от клиента."
type textarea "x"
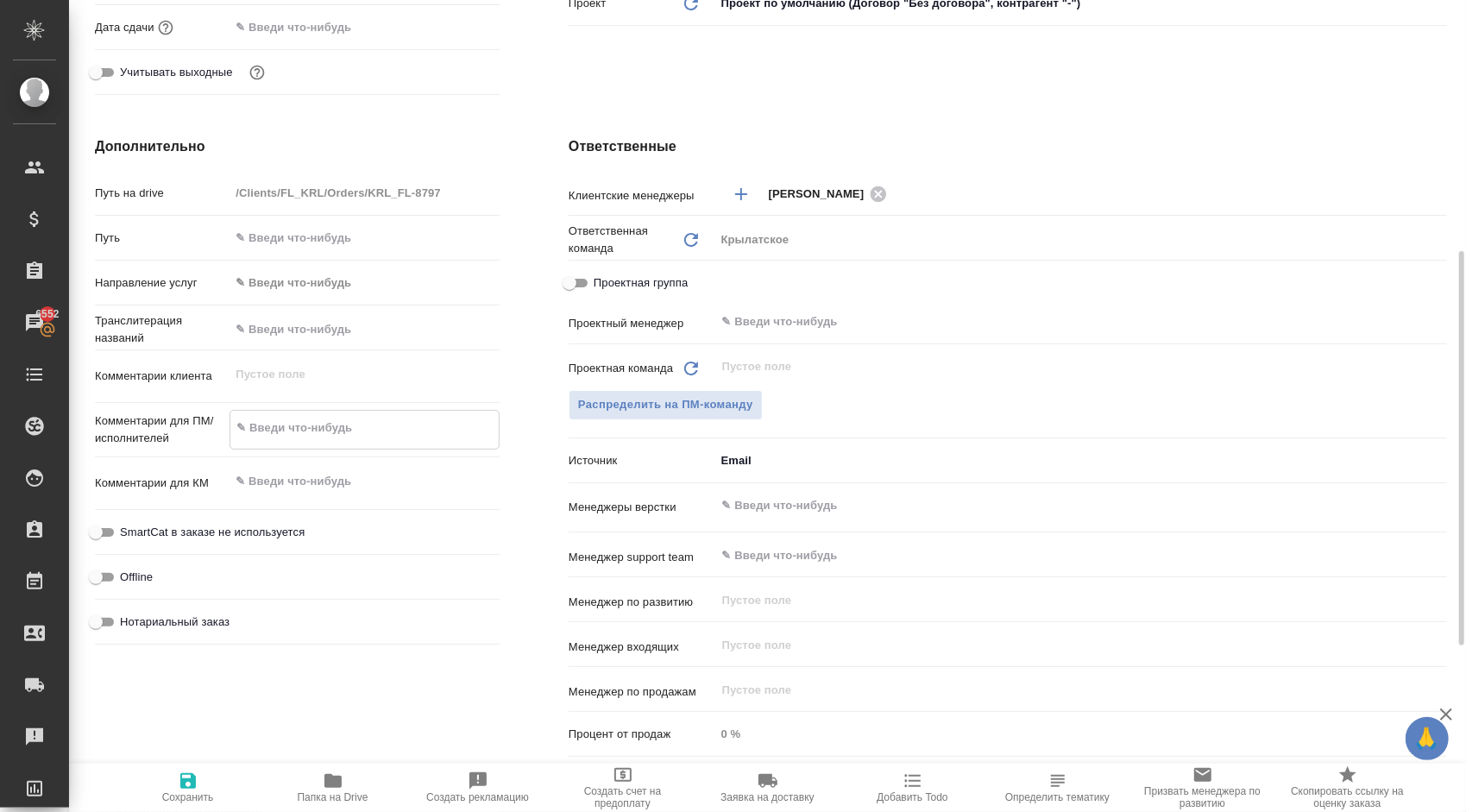
type textarea "не НОТ. В Референс вложен файл с написанием от клиента."
type textarea "x"
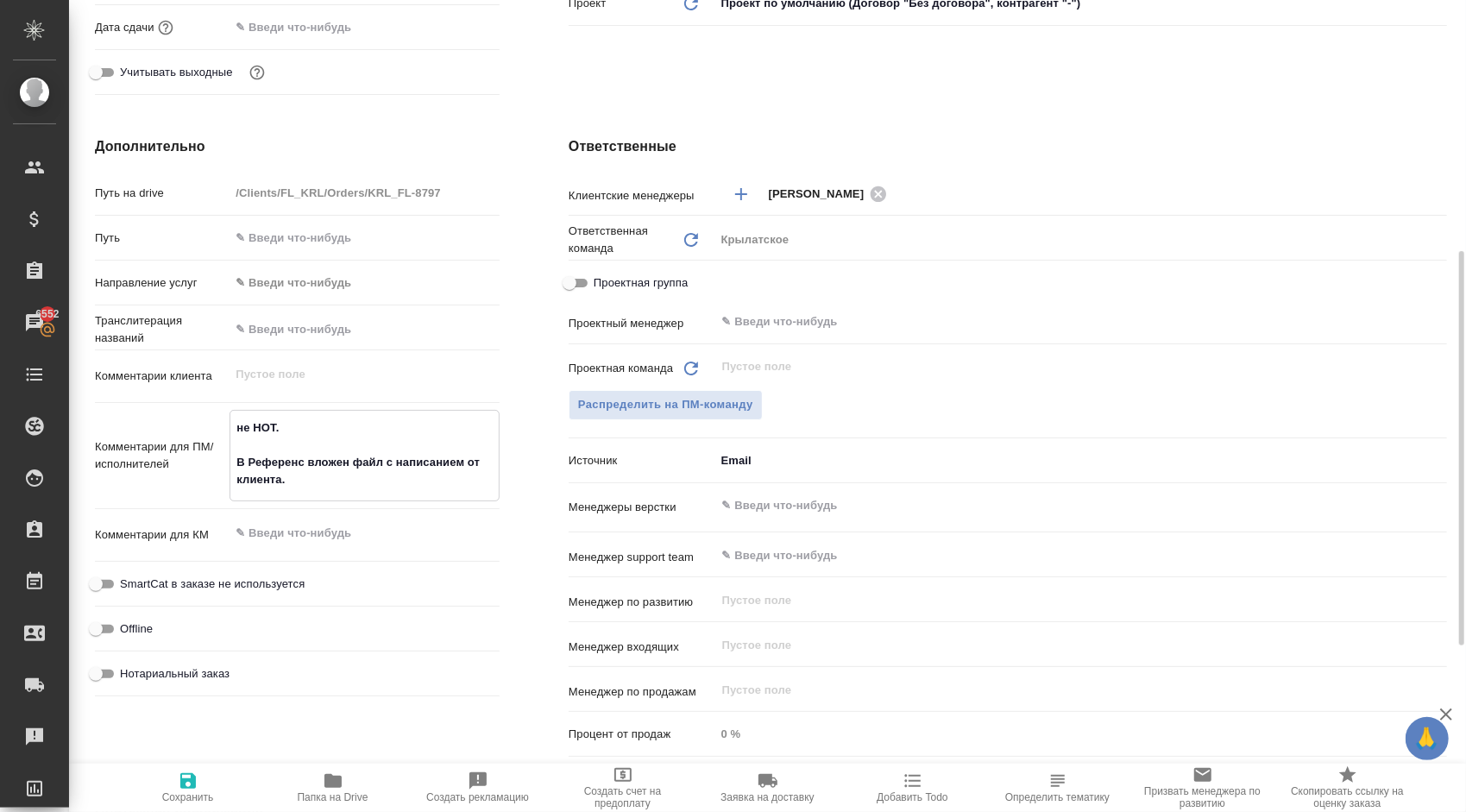
type textarea "не НОТ. В Референс вложен файл с написанием от клиента."
type textarea "x"
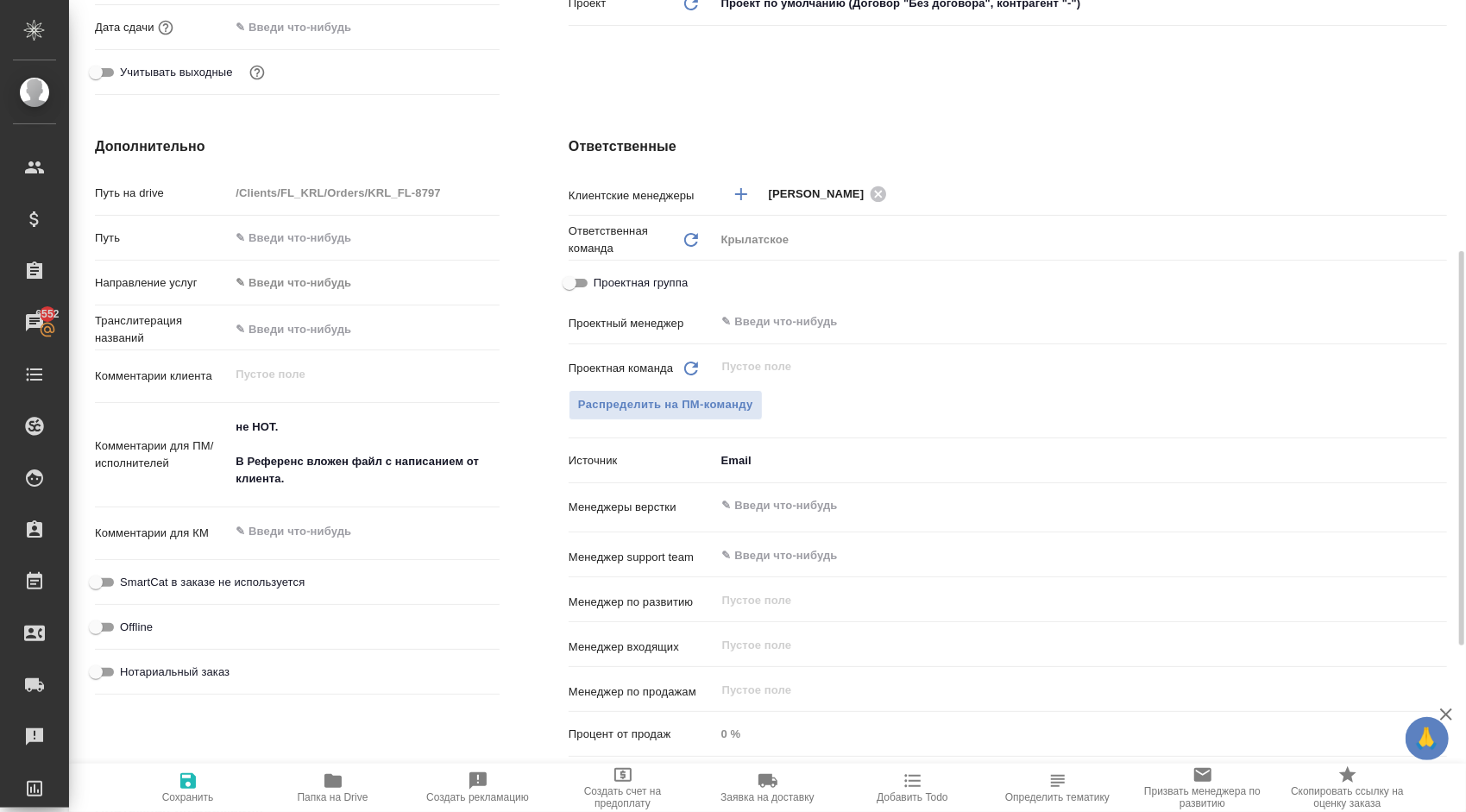
type textarea "x"
click at [213, 788] on span "Сохранить" at bounding box center [188, 787] width 124 height 33
type textarea "x"
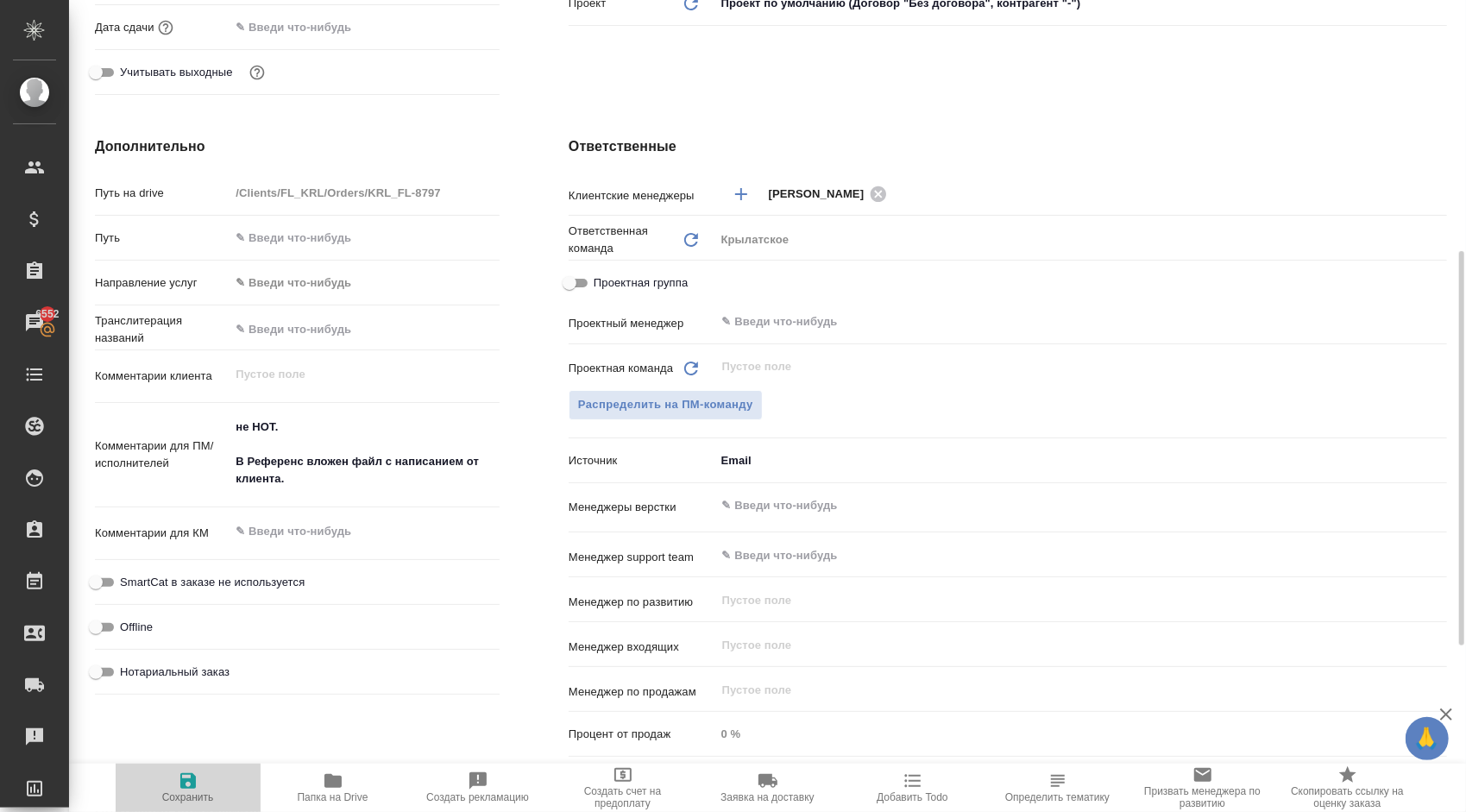
type textarea "x"
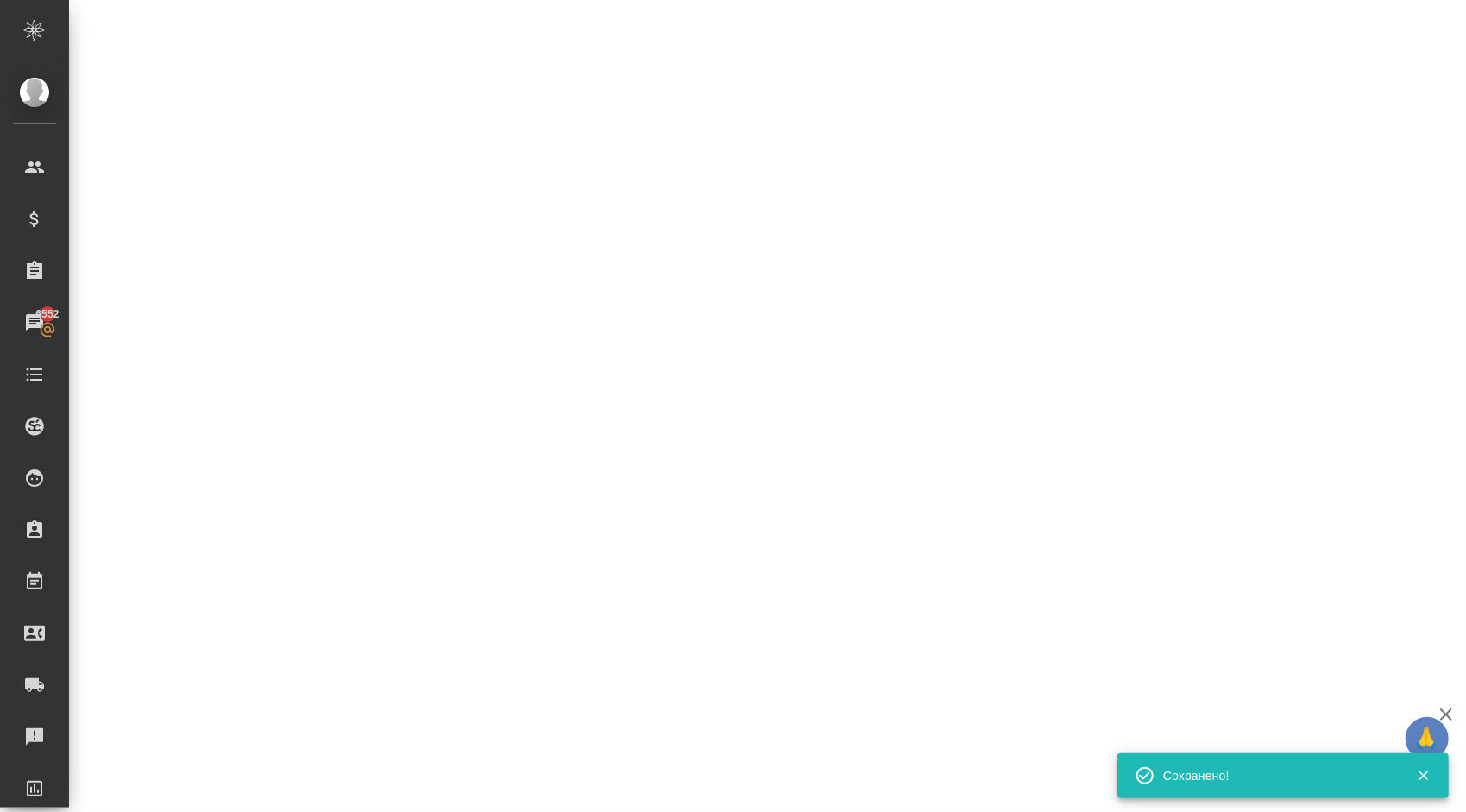
select select "RU"
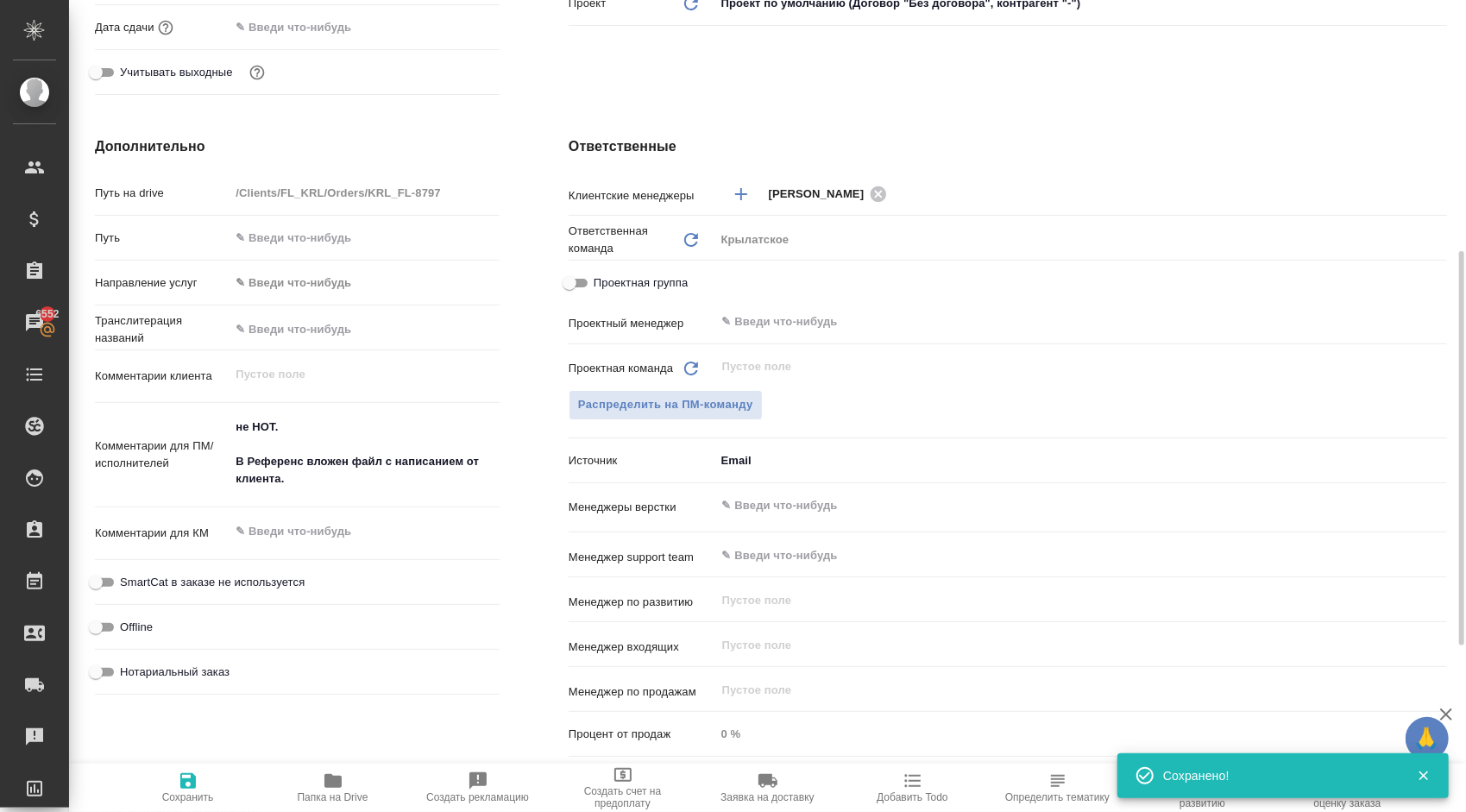
type textarea "x"
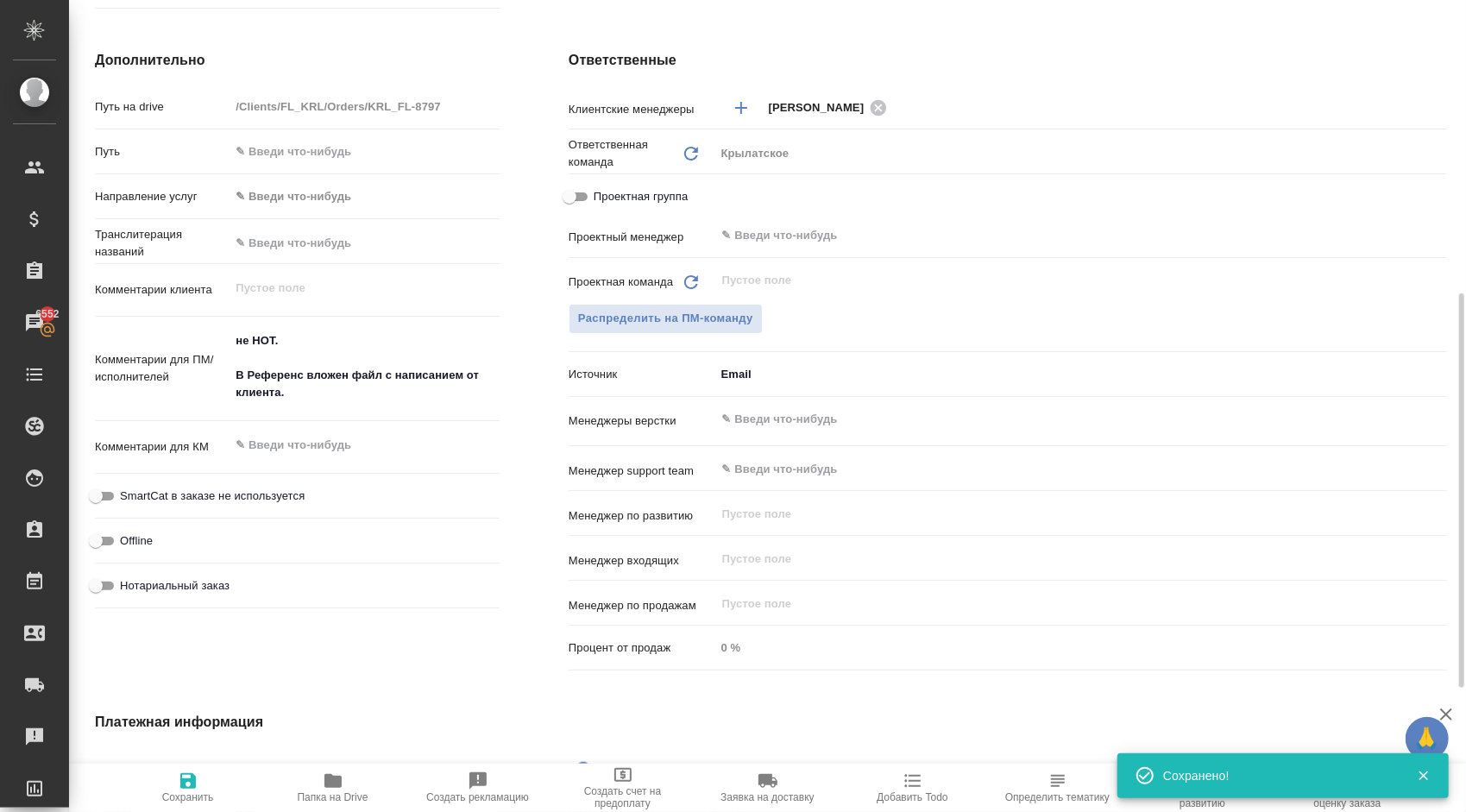
scroll to position [858, 0]
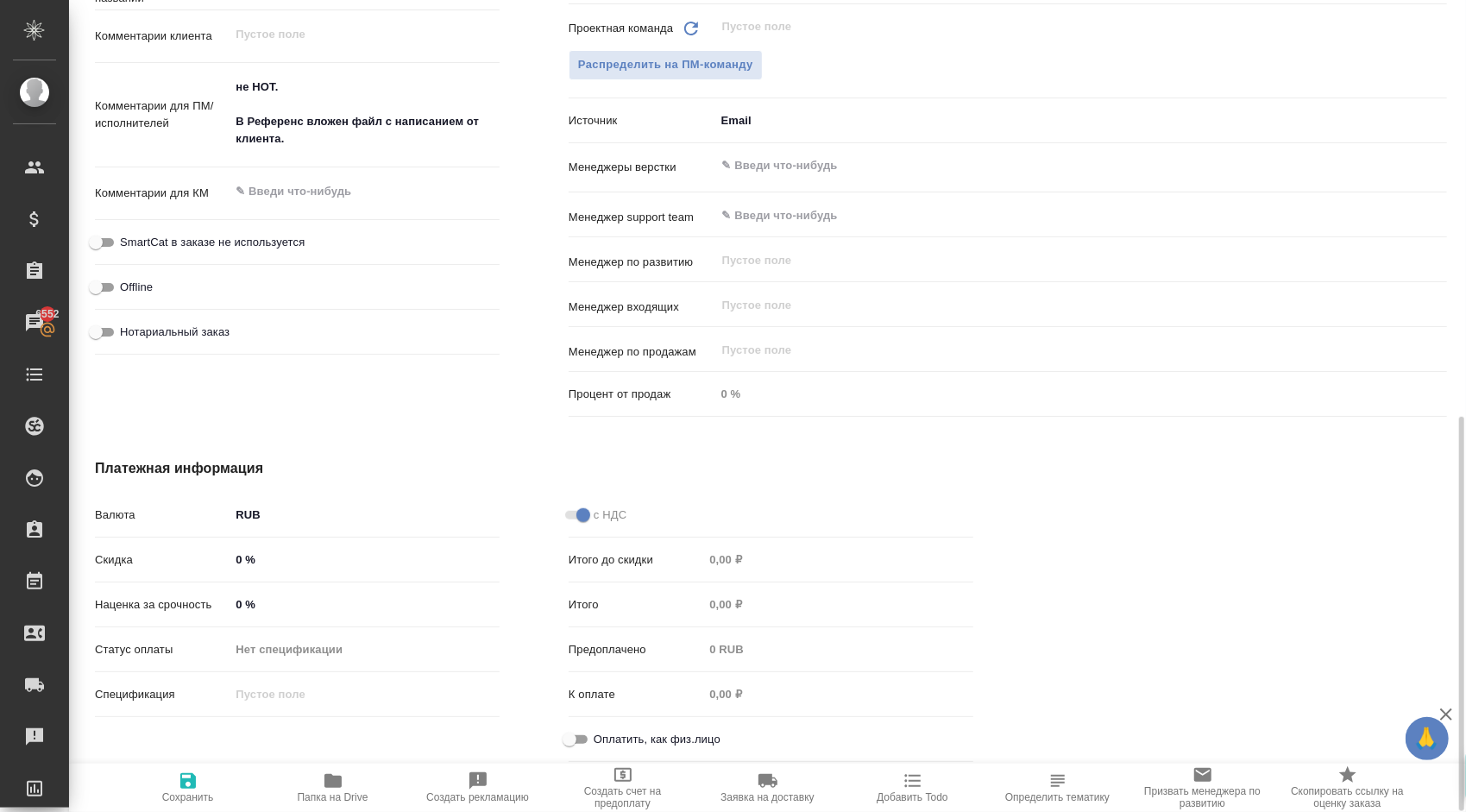
click at [587, 735] on input "Оплатить, как физ.лицо" at bounding box center [569, 739] width 62 height 21
checkbox input "true"
type textarea "x"
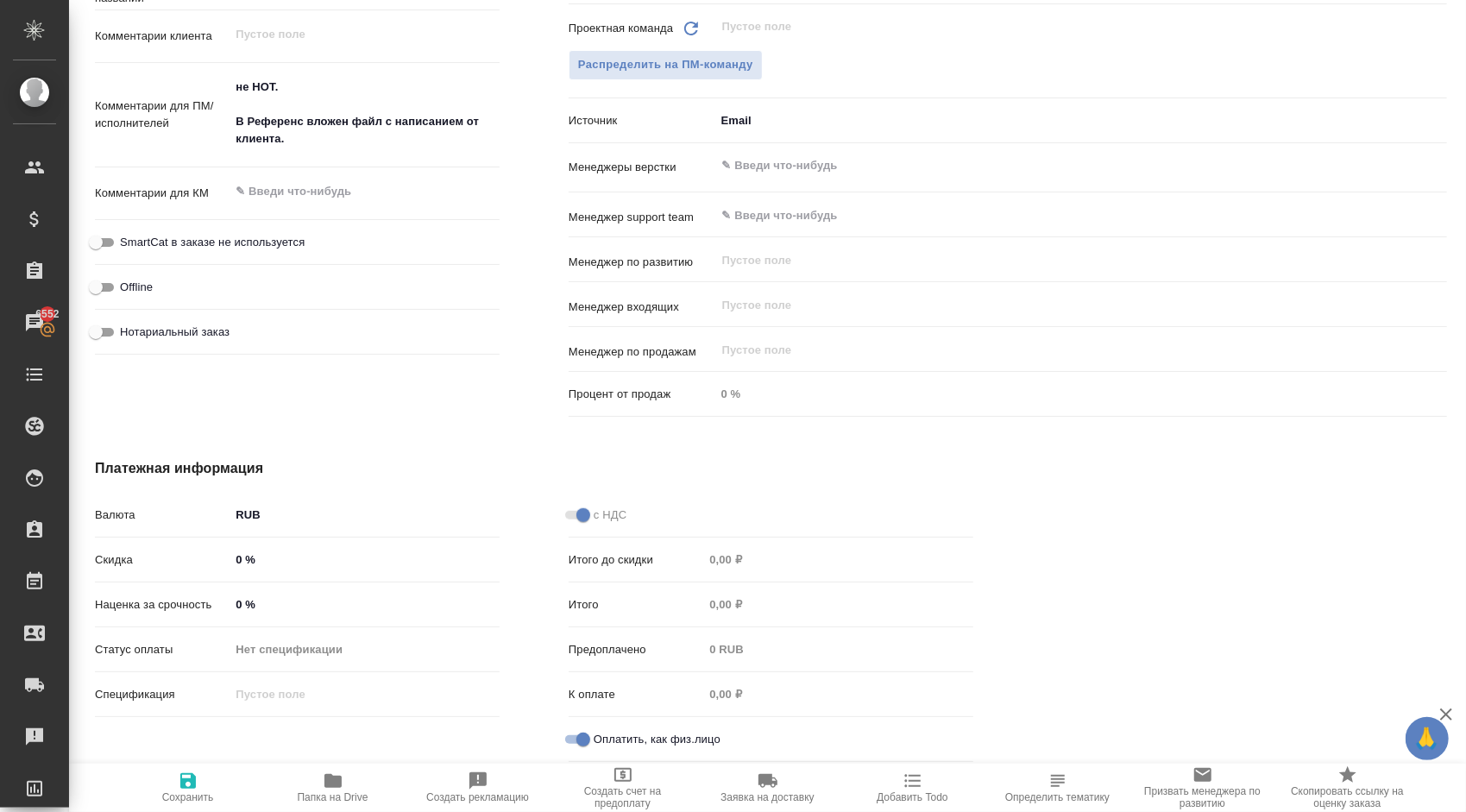
click at [185, 770] on button "Сохранить" at bounding box center [188, 788] width 145 height 48
type textarea "x"
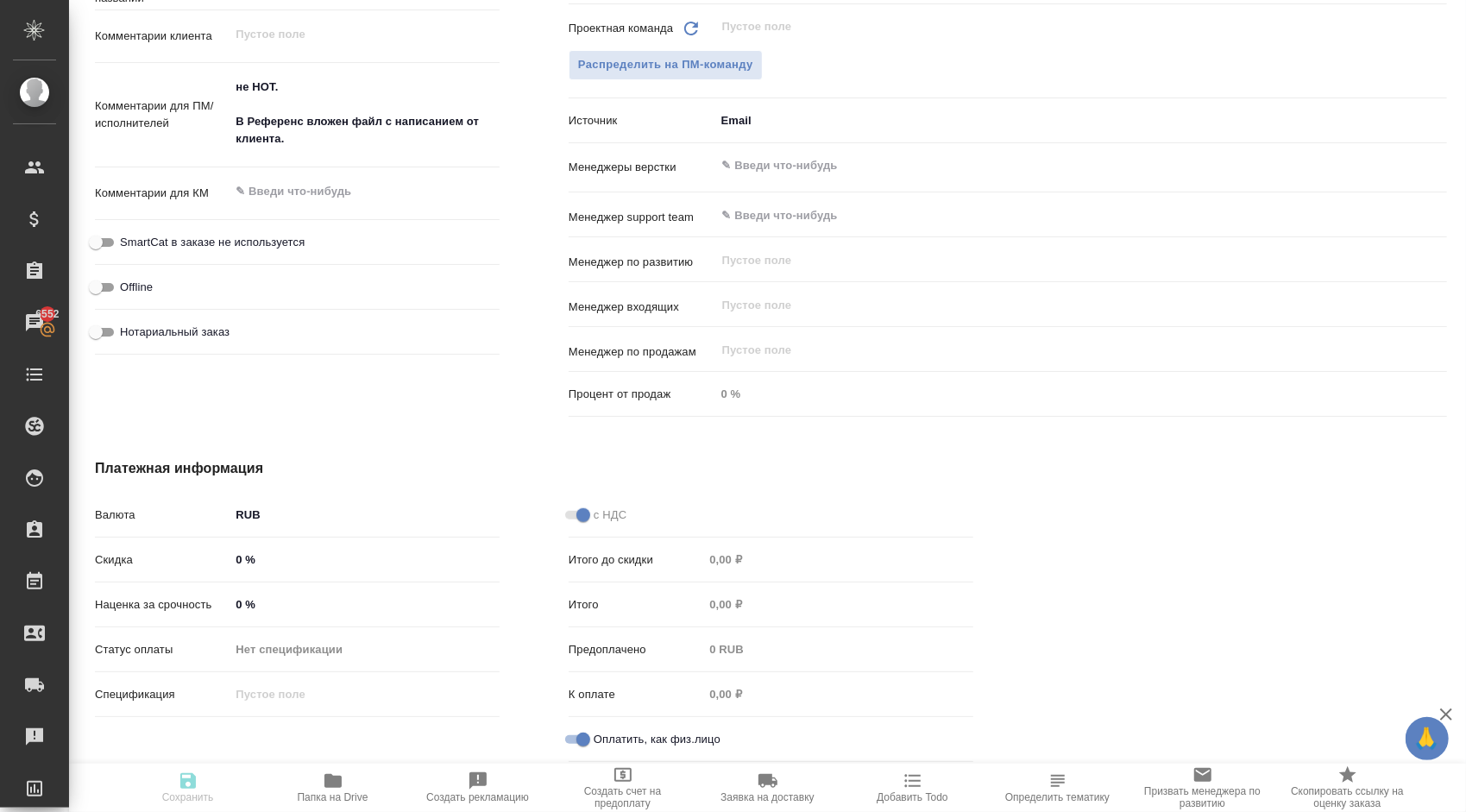
type textarea "x"
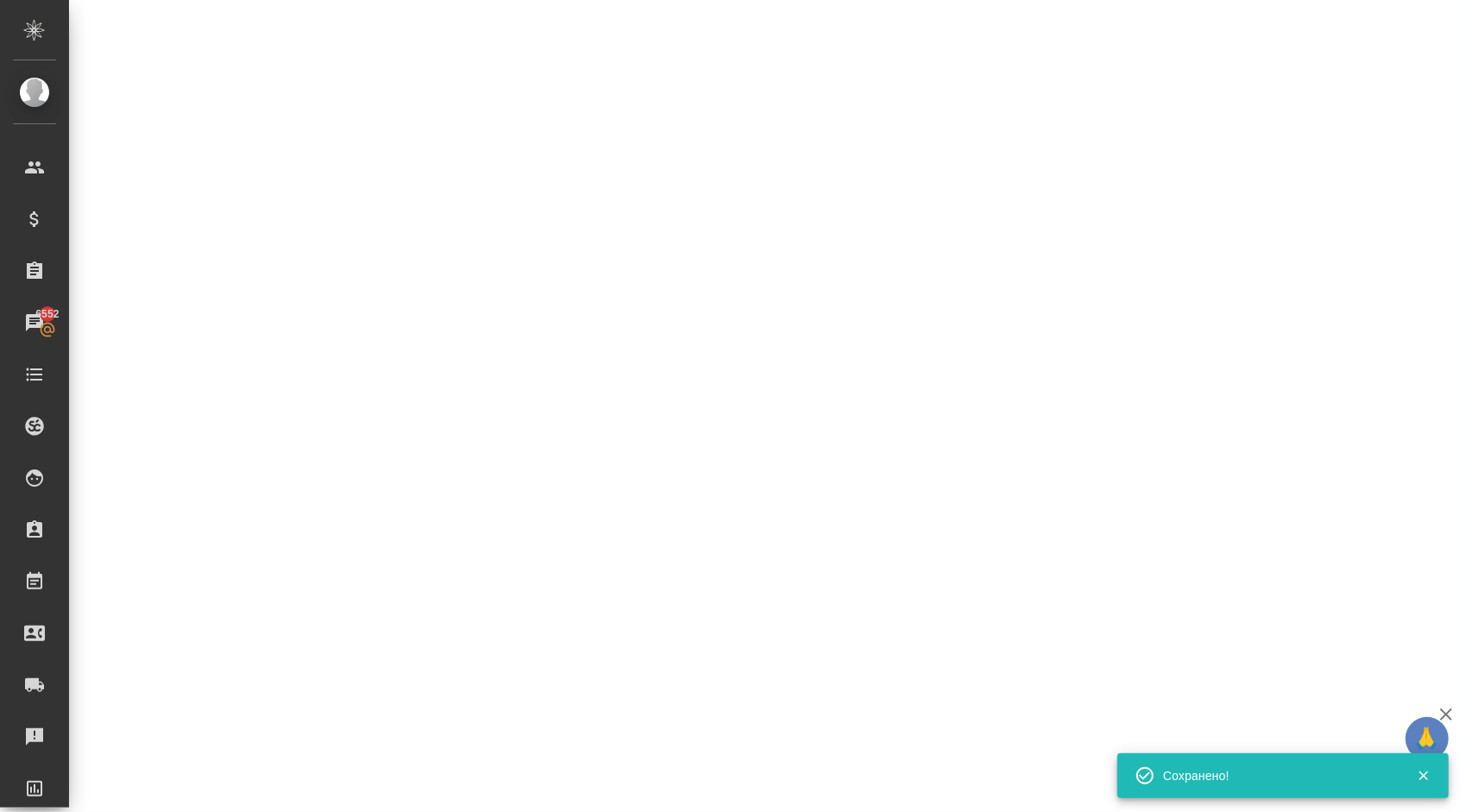
select select "RU"
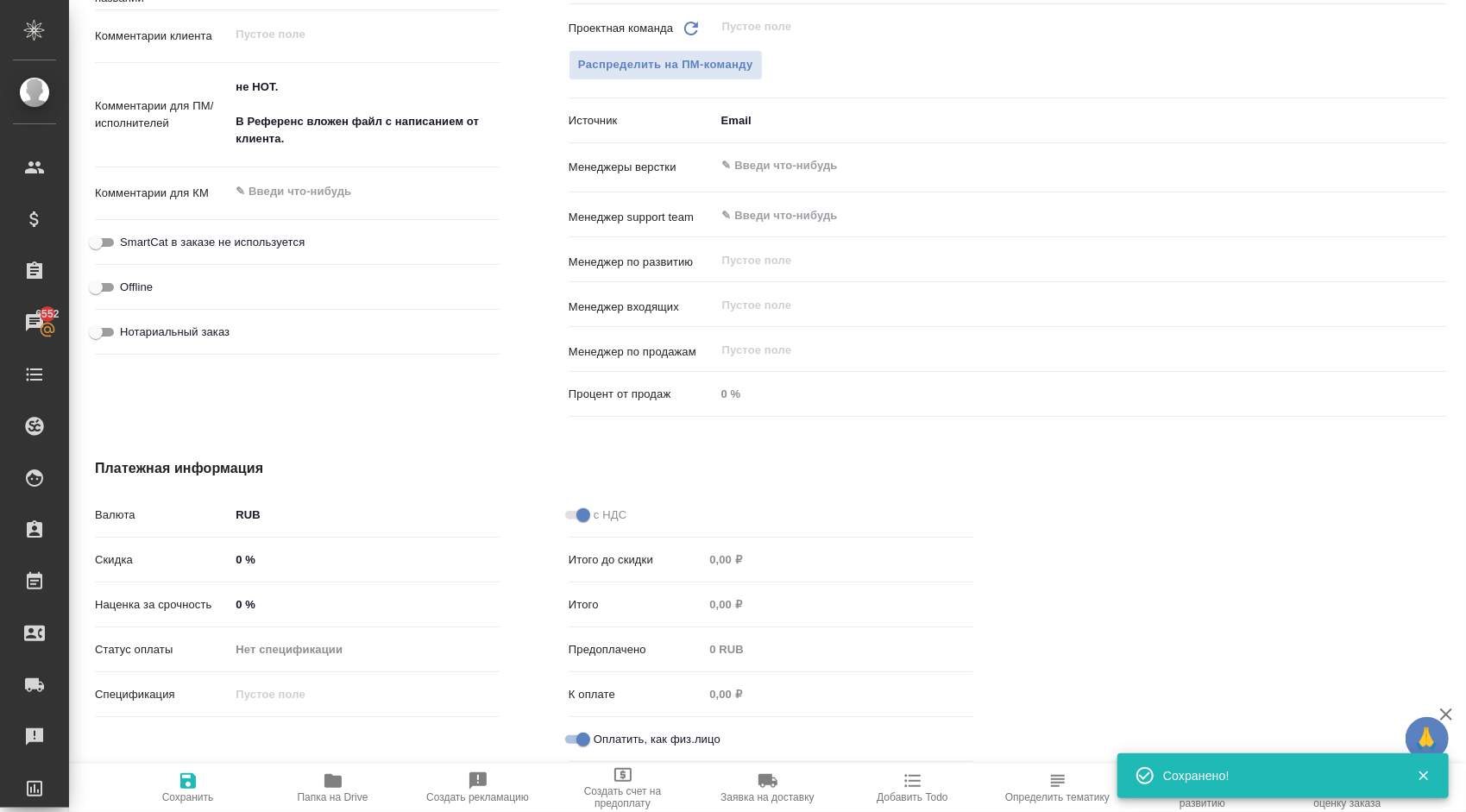
type textarea "x"
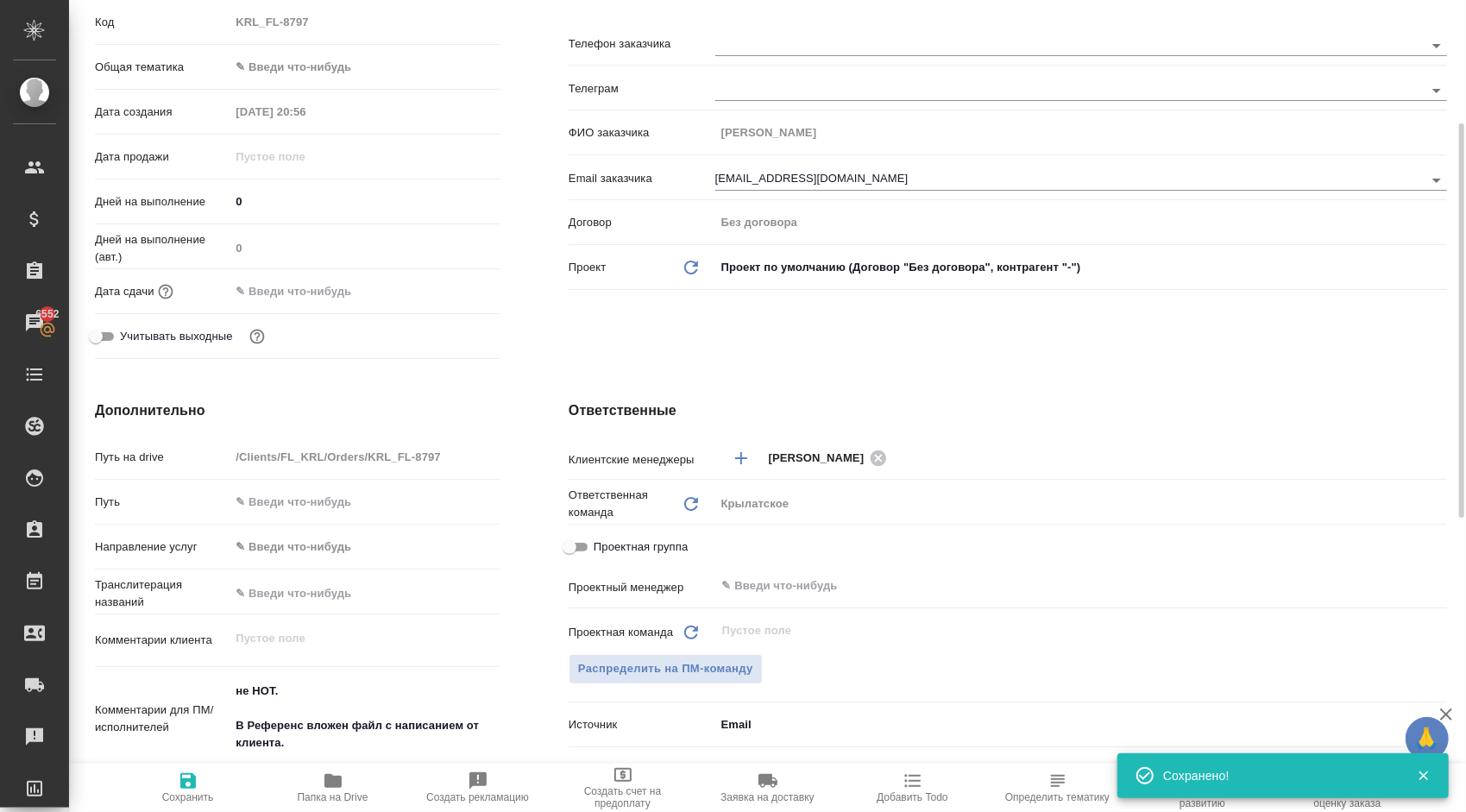
scroll to position [0, 0]
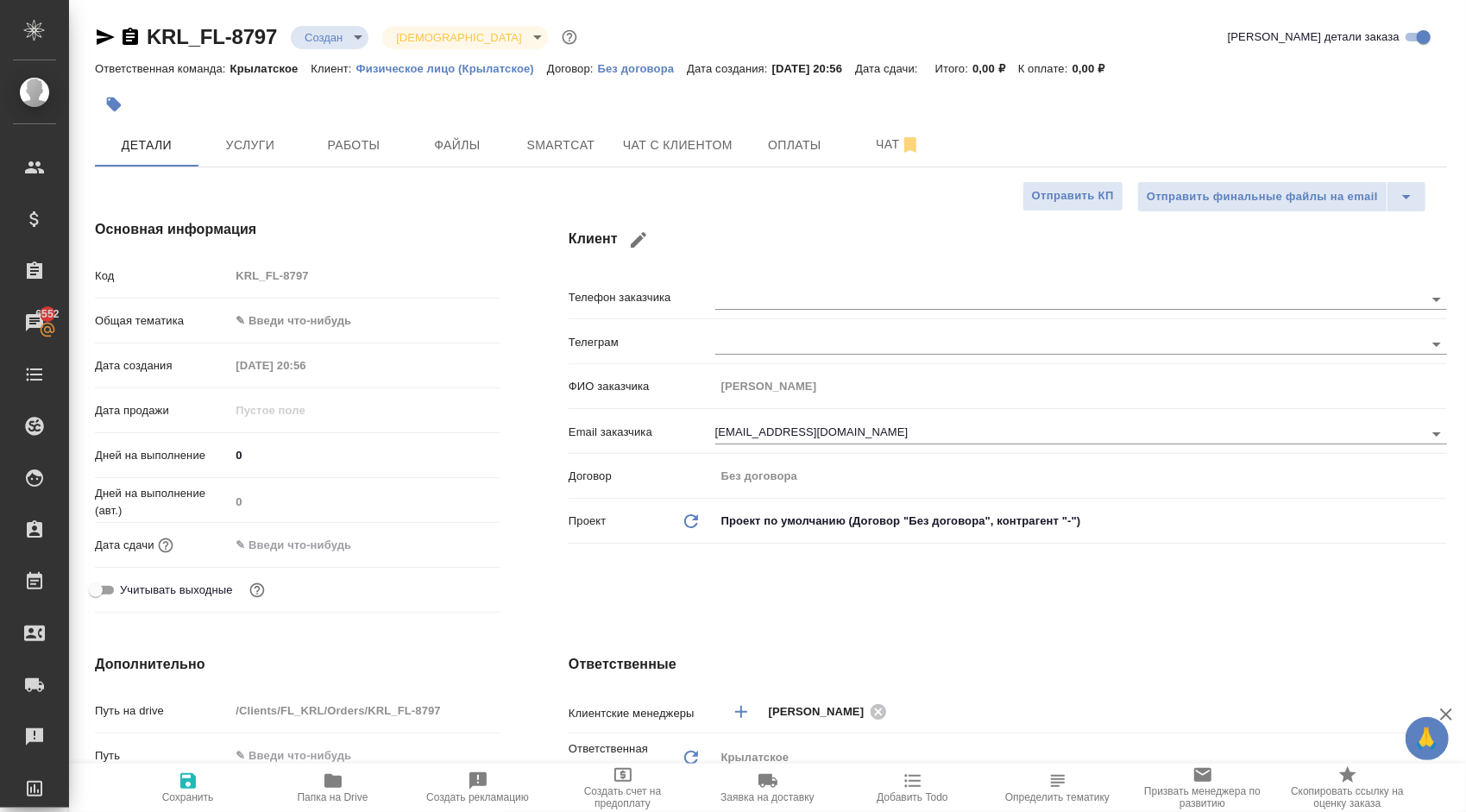
click at [343, 319] on body "🙏 .cls-1 fill:#fff; AWATERA Kasymov Timur Клиенты Спецификации Заказы 6552 Чаты…" at bounding box center [733, 406] width 1466 height 812
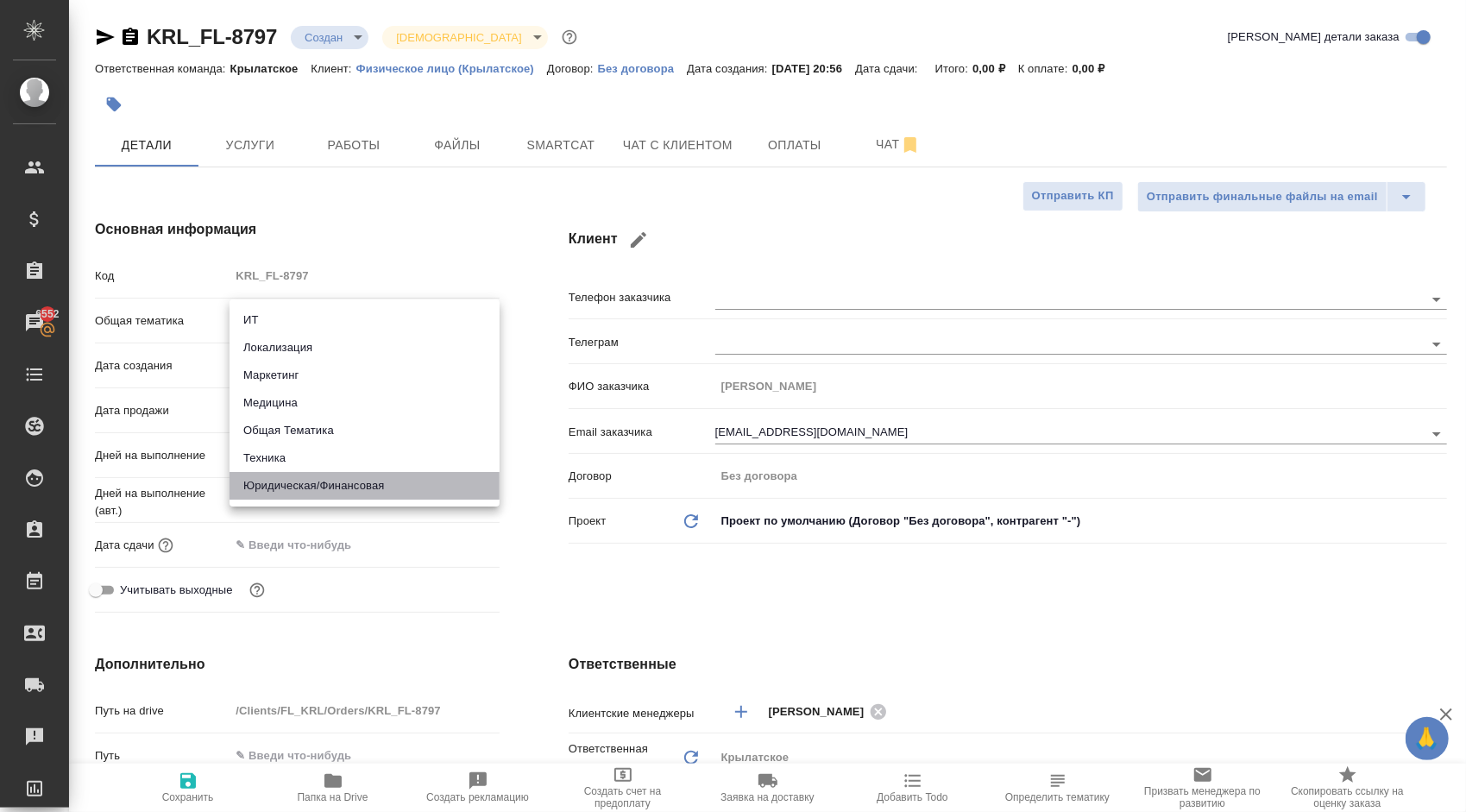
drag, startPoint x: 328, startPoint y: 488, endPoint x: 283, endPoint y: 393, distance: 105.0
click at [328, 490] on li "Юридическая/Финансовая" at bounding box center [365, 486] width 270 height 28
type input "yr-fn"
type textarea "x"
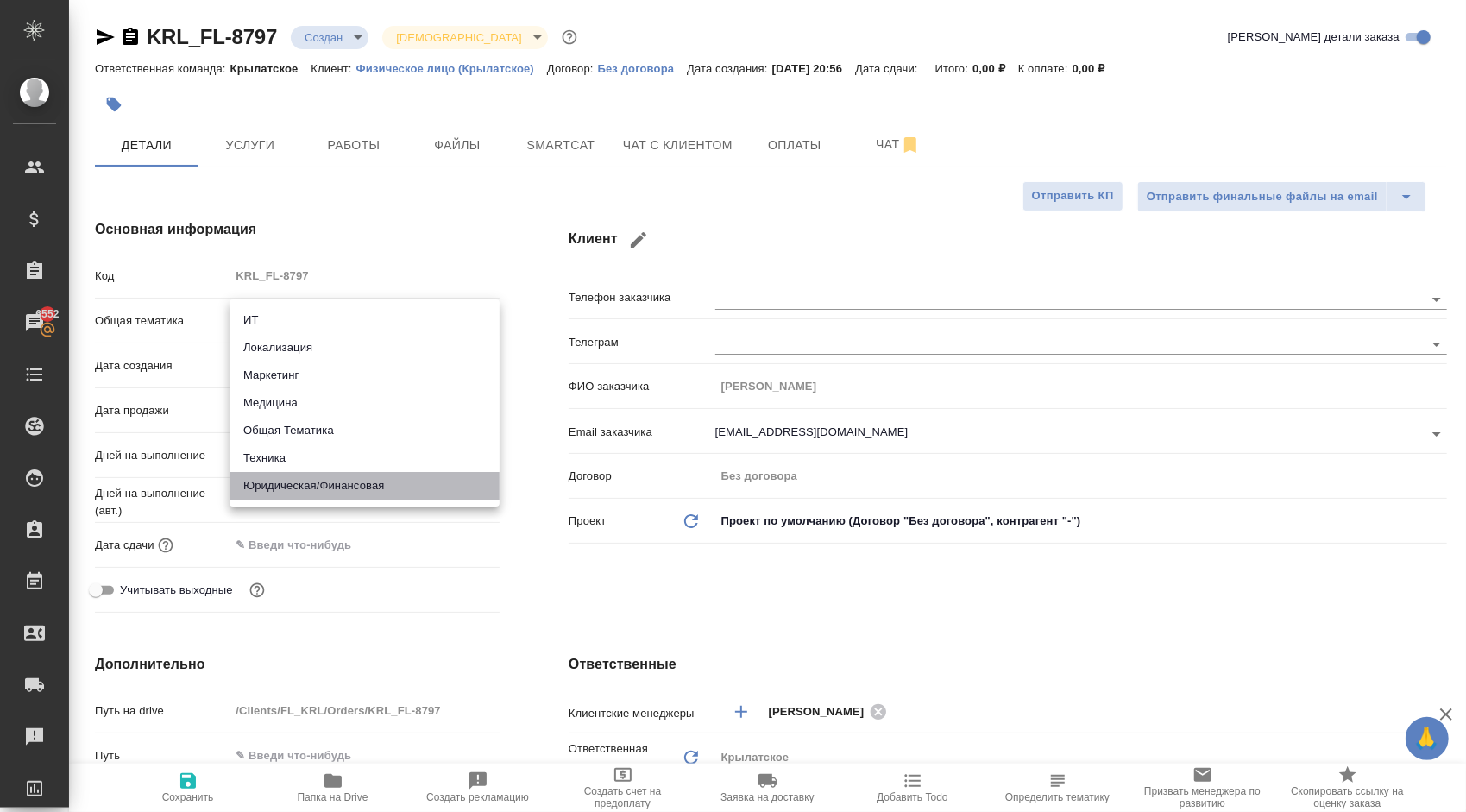
type textarea "x"
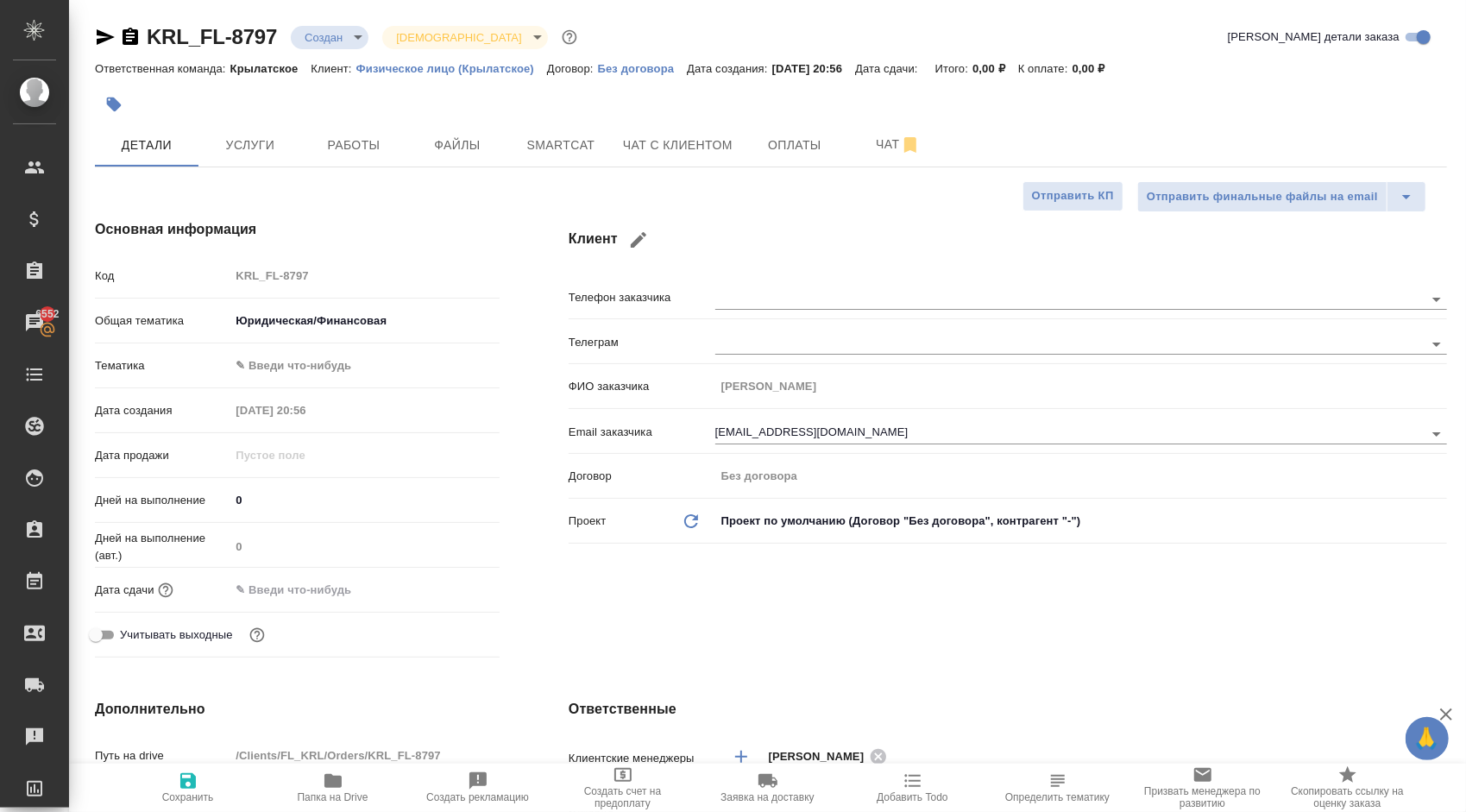
click at [272, 354] on body "🙏 .cls-1 fill:#fff; AWATERA Kasymov Timur Клиенты Спецификации Заказы 6552 Чаты…" at bounding box center [733, 406] width 1466 height 812
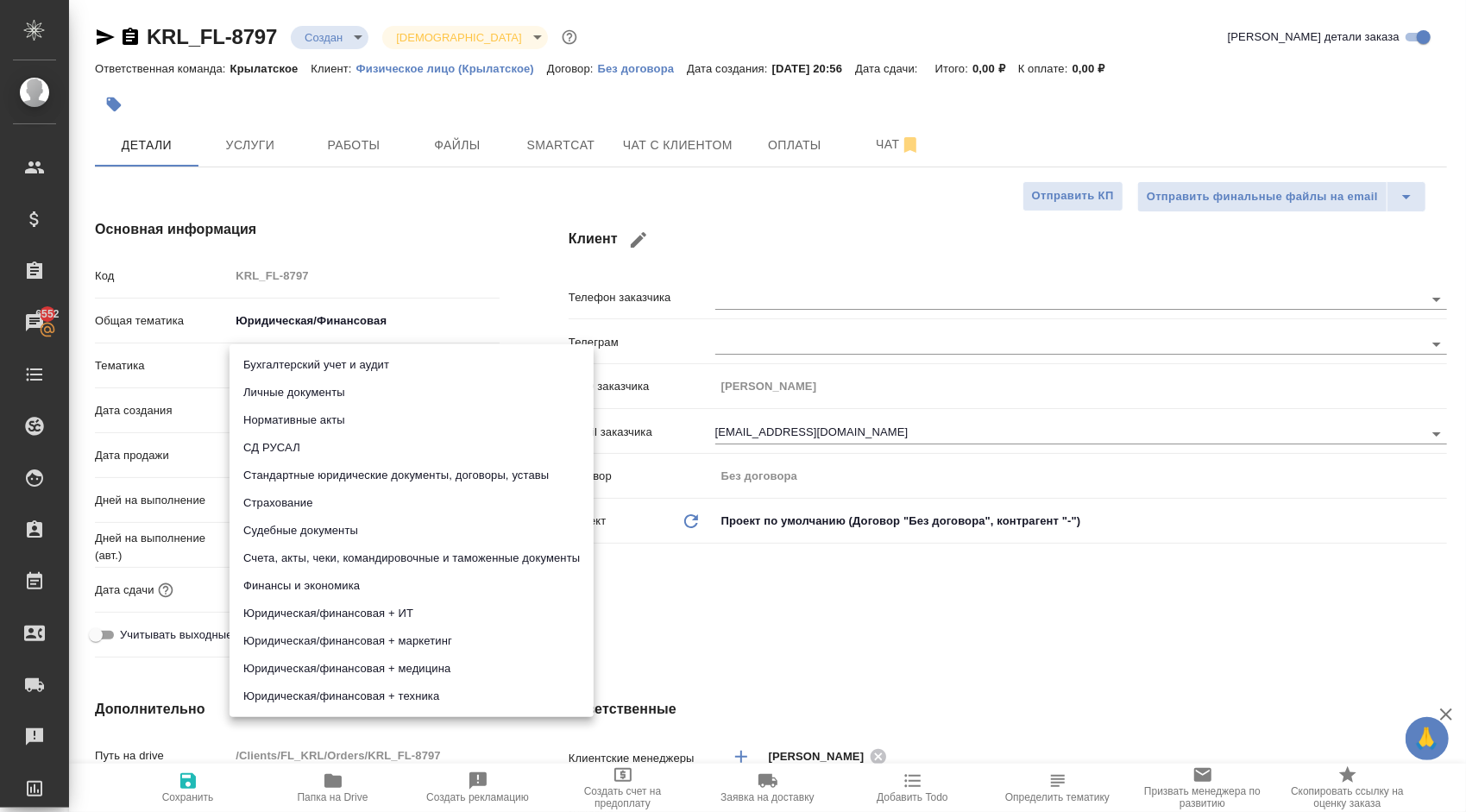
click at [278, 385] on li "Личные документы" at bounding box center [412, 393] width 364 height 28
type textarea "x"
type input "5a8b8b956a9677013d343cfe"
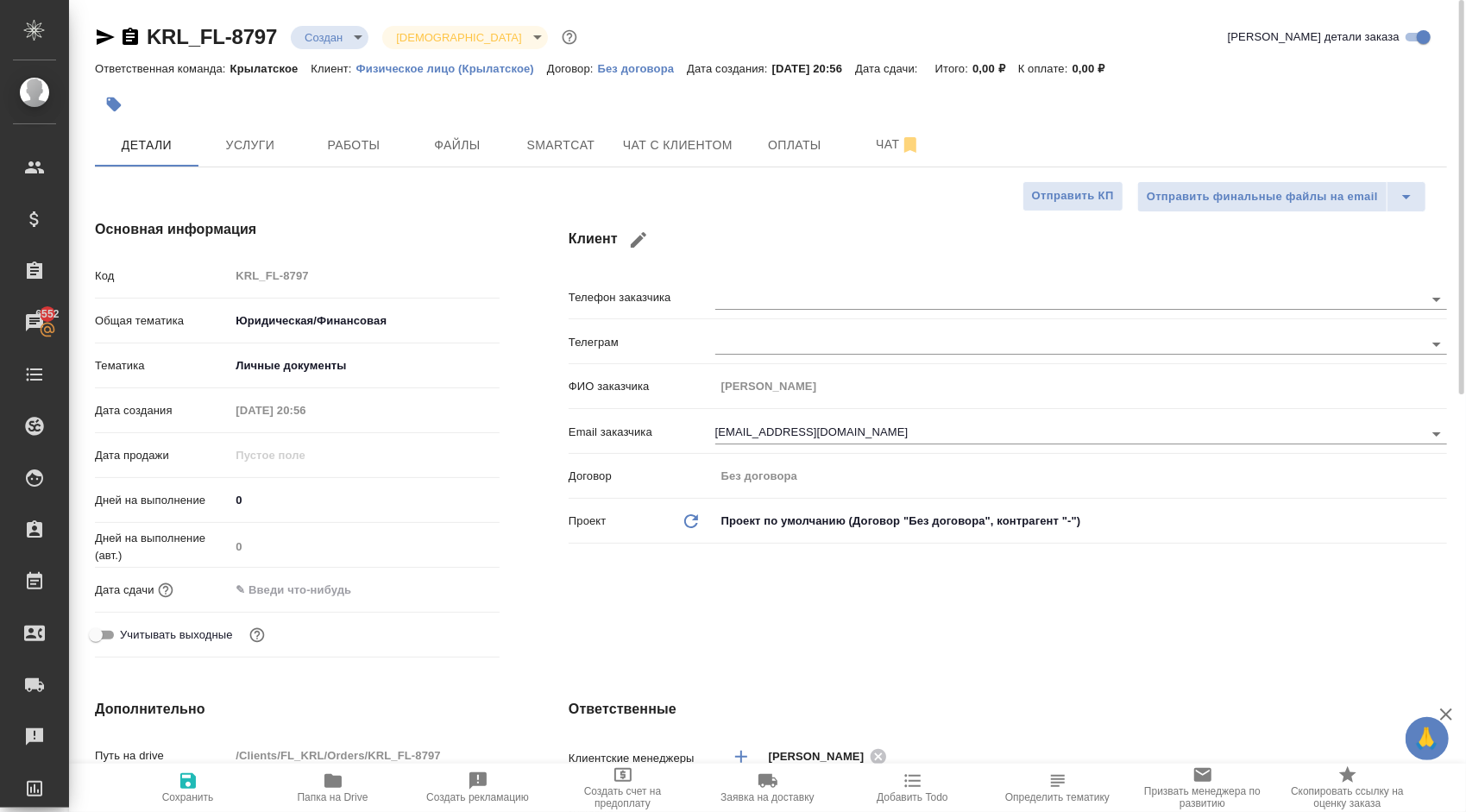
click at [259, 604] on div "Дата сдачи" at bounding box center [297, 590] width 405 height 30
click at [280, 599] on div "Дата сдачи" at bounding box center [297, 590] width 405 height 30
click at [281, 597] on input "text" at bounding box center [305, 589] width 151 height 25
click at [462, 586] on div at bounding box center [469, 588] width 60 height 21
click at [457, 586] on icon "button" at bounding box center [449, 589] width 21 height 21
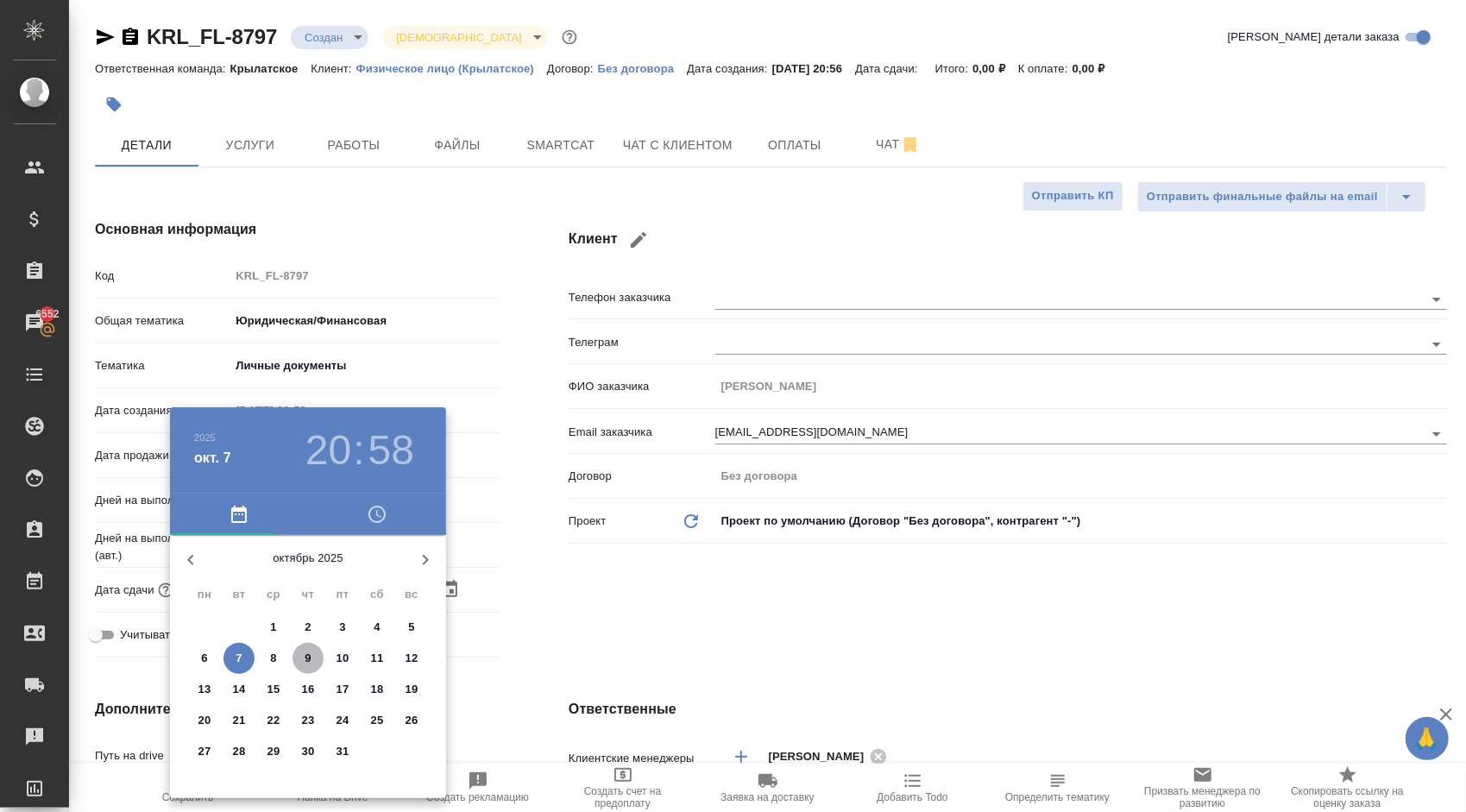
click at [316, 652] on span "9" at bounding box center [308, 658] width 31 height 17
type input "09.10.2025 20:58"
type textarea "x"
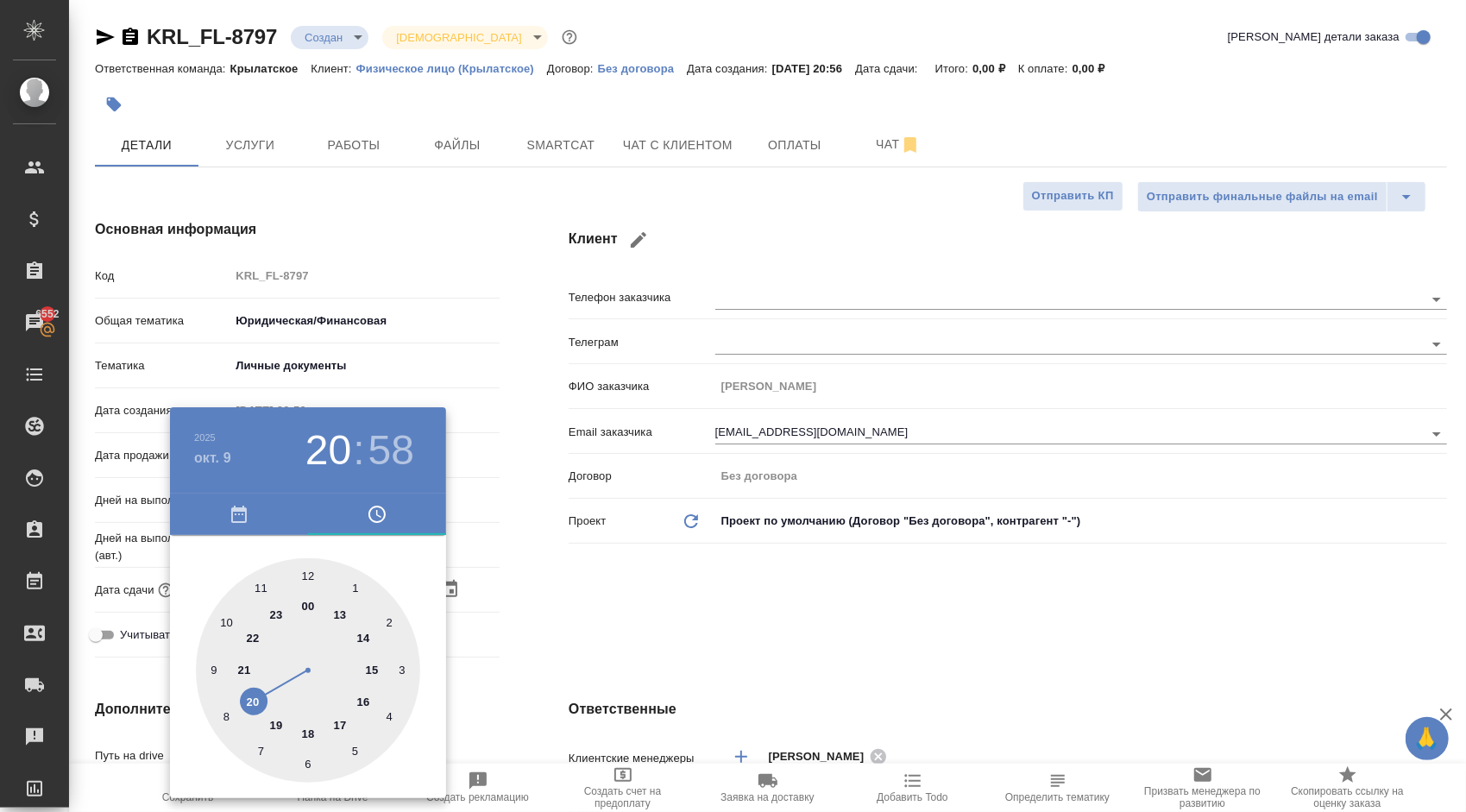
click at [220, 616] on div at bounding box center [308, 670] width 224 height 224
type input "09.10.2025 10:58"
type textarea "x"
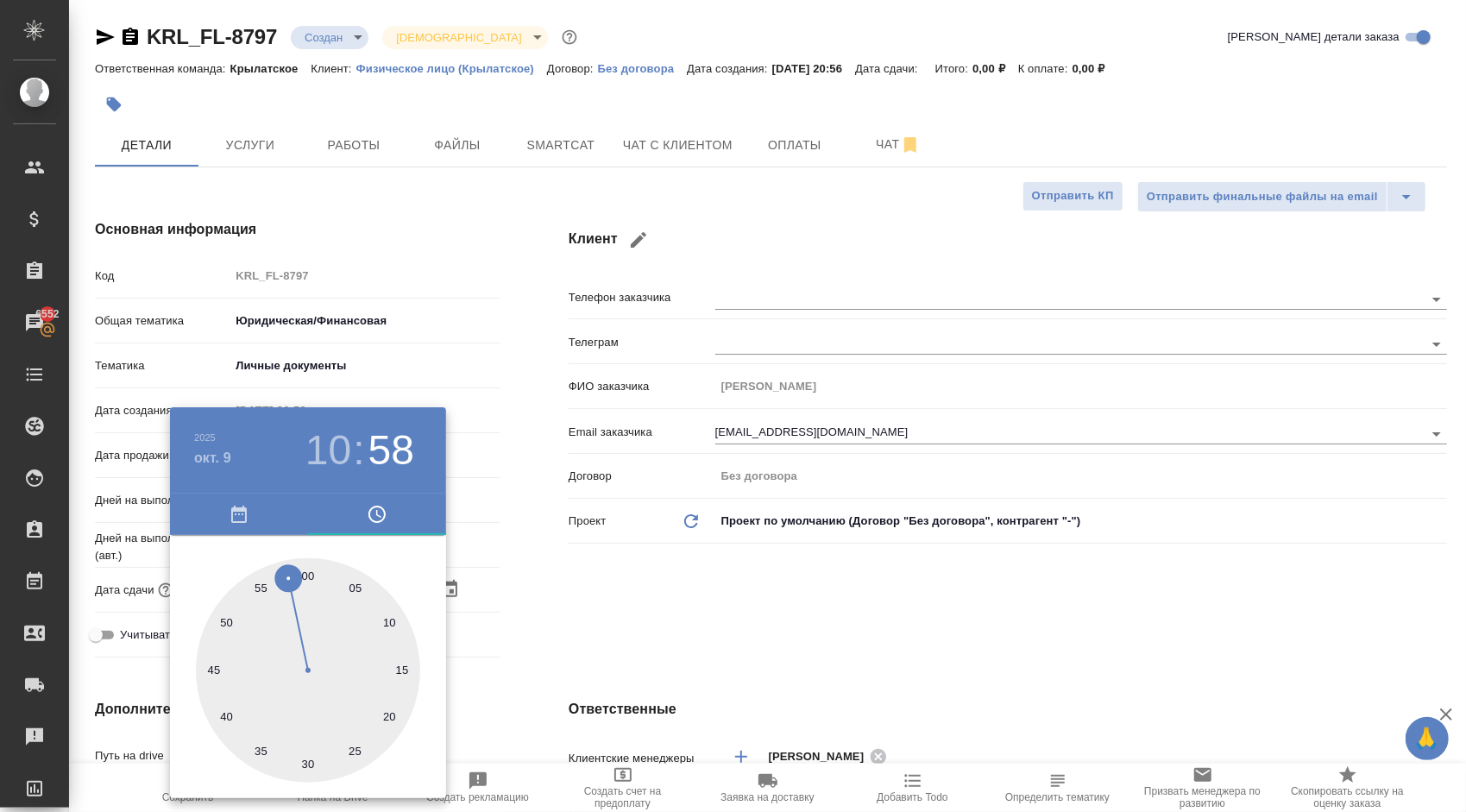
type input "09.10.2025 10:00"
type textarea "x"
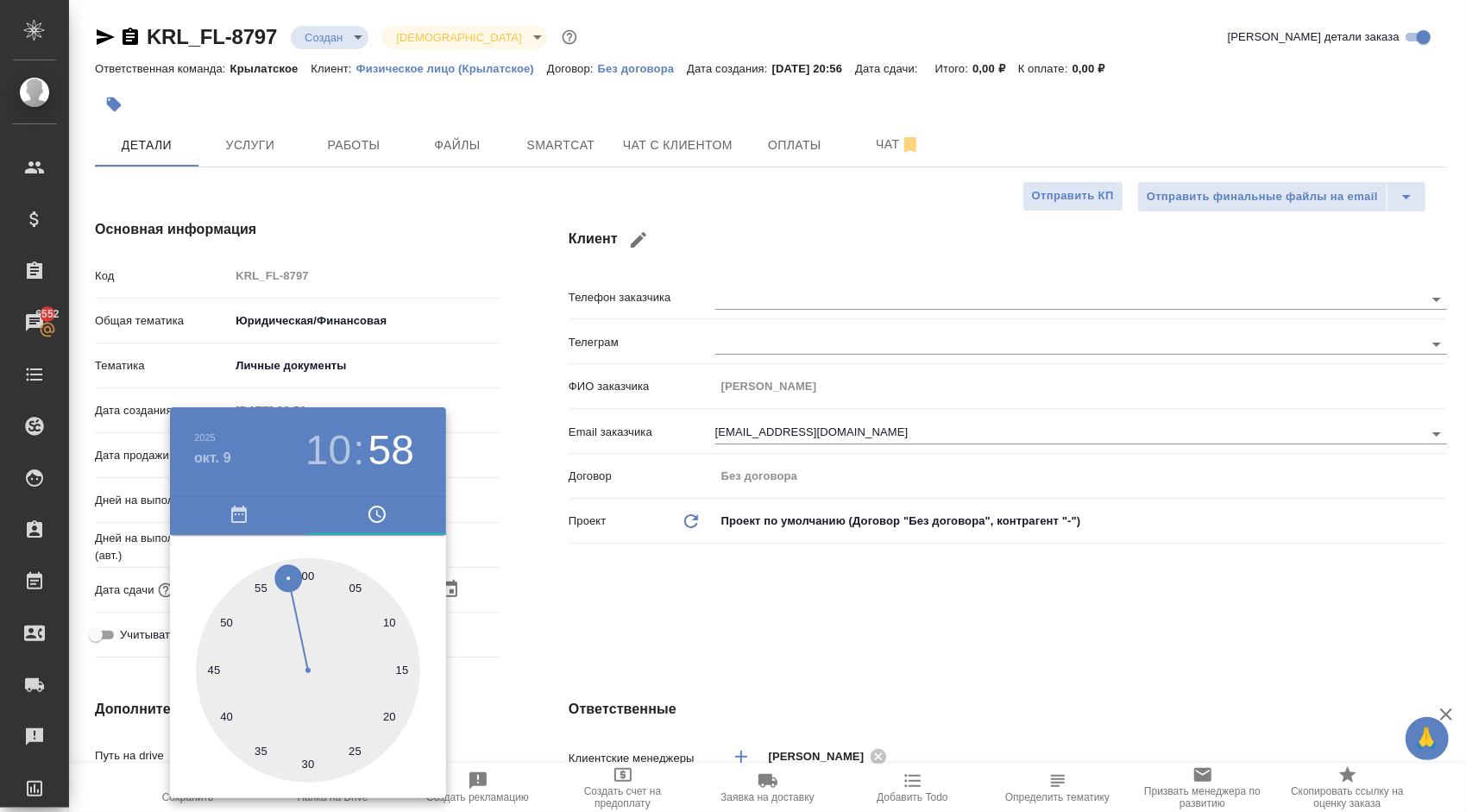
type textarea "x"
click at [305, 573] on div at bounding box center [308, 670] width 224 height 224
type textarea "x"
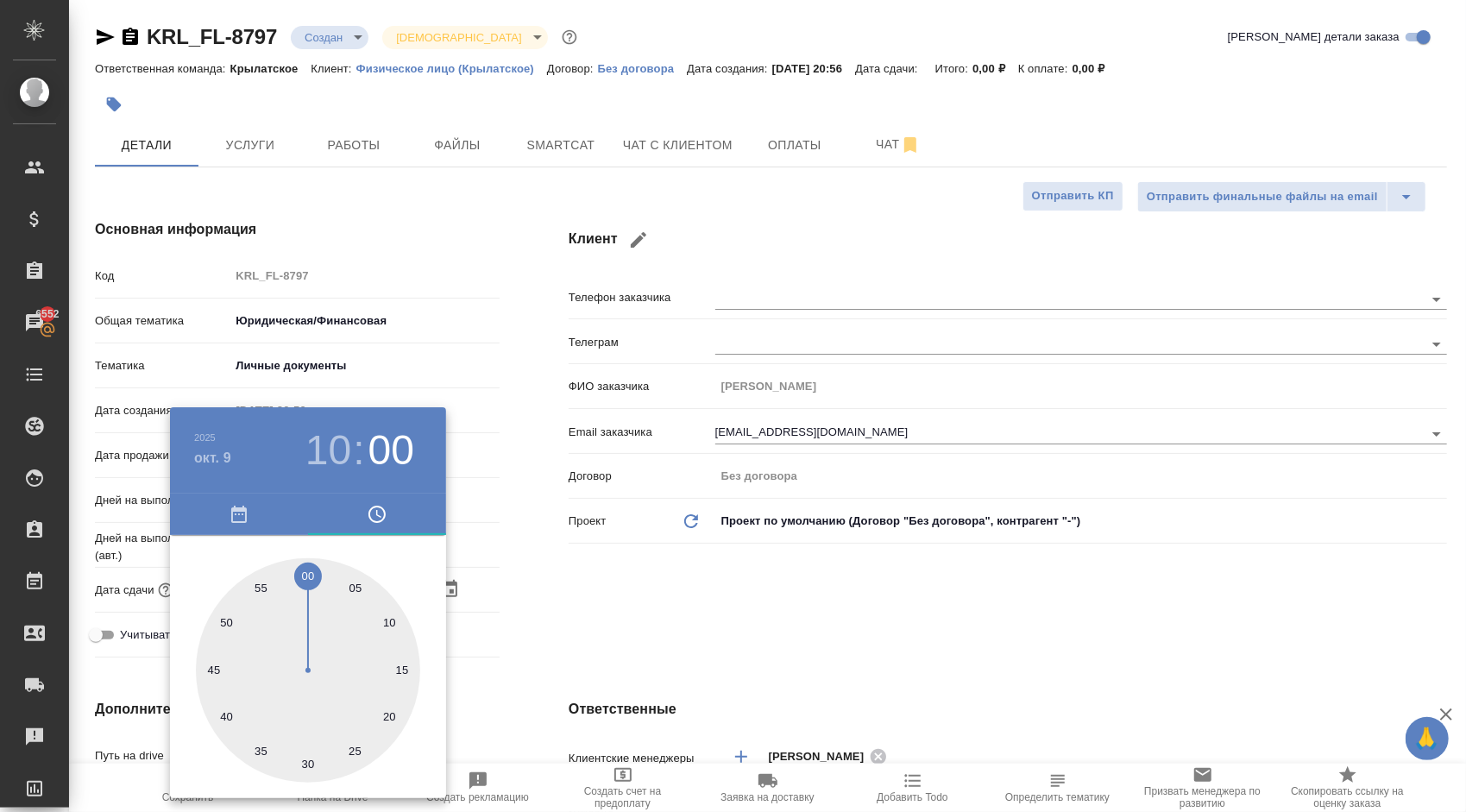
type textarea "x"
click at [594, 629] on div at bounding box center [733, 406] width 1466 height 812
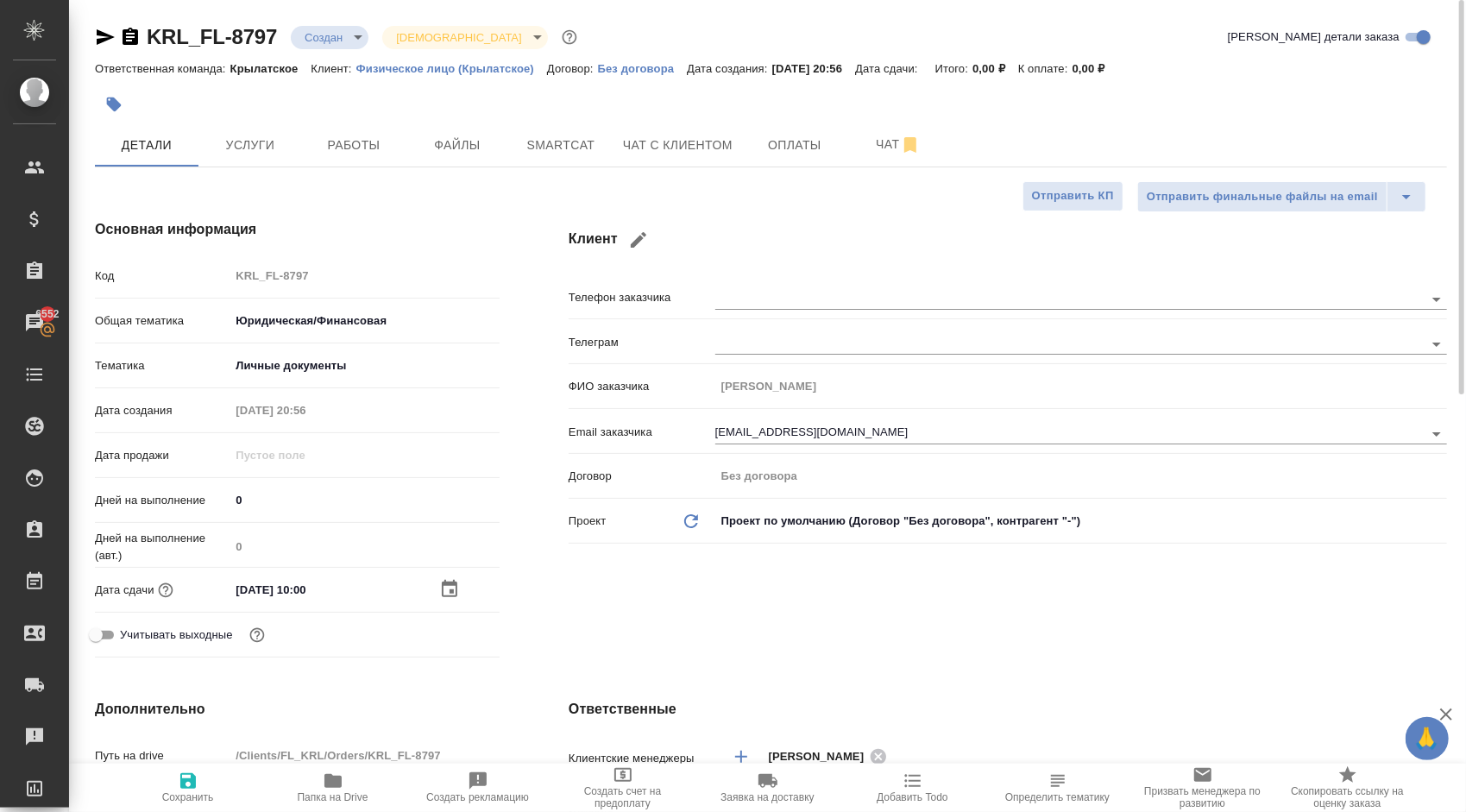
drag, startPoint x: 200, startPoint y: 789, endPoint x: 228, endPoint y: 781, distance: 28.7
click at [198, 787] on span "Сохранить" at bounding box center [188, 787] width 124 height 33
type textarea "x"
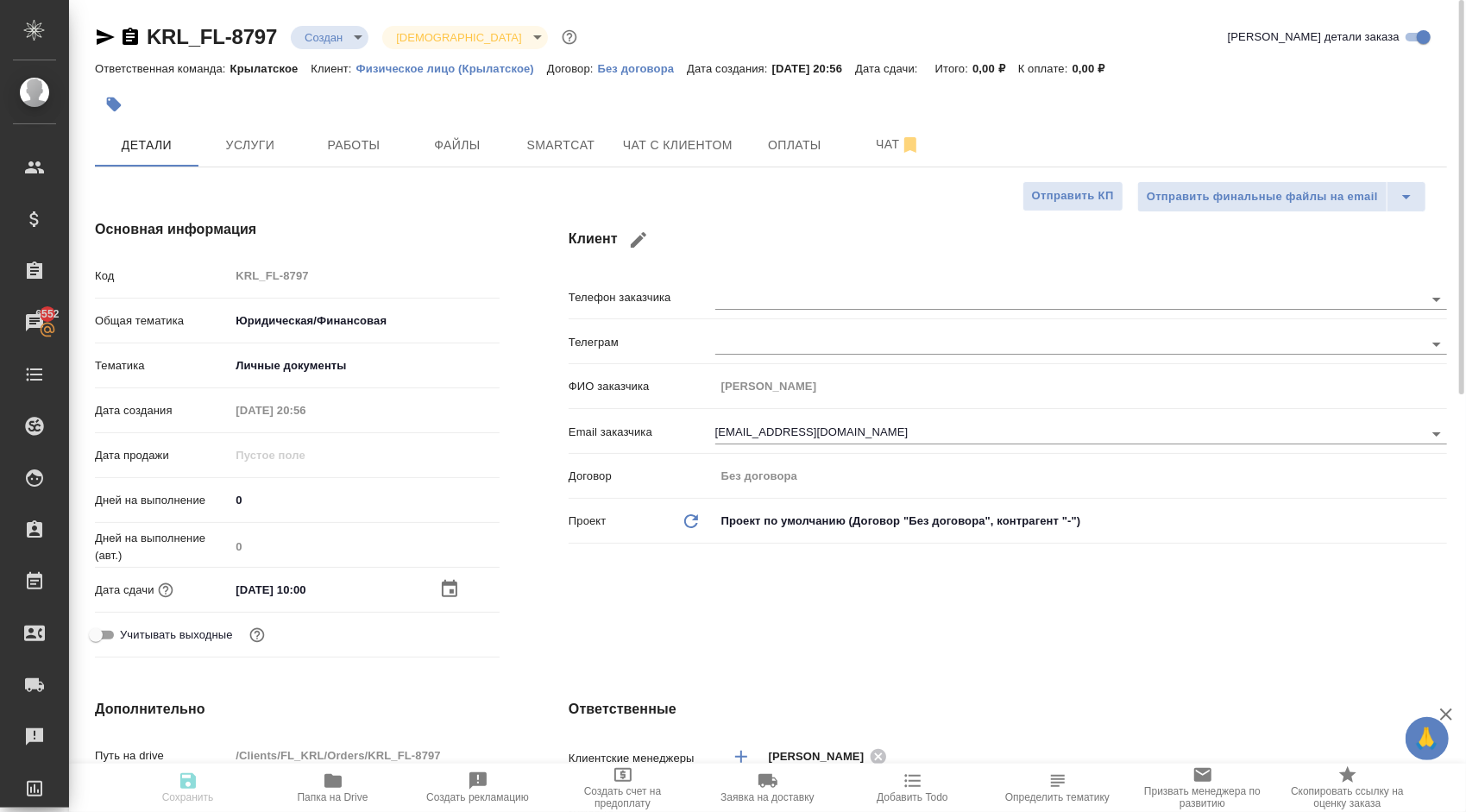
type textarea "x"
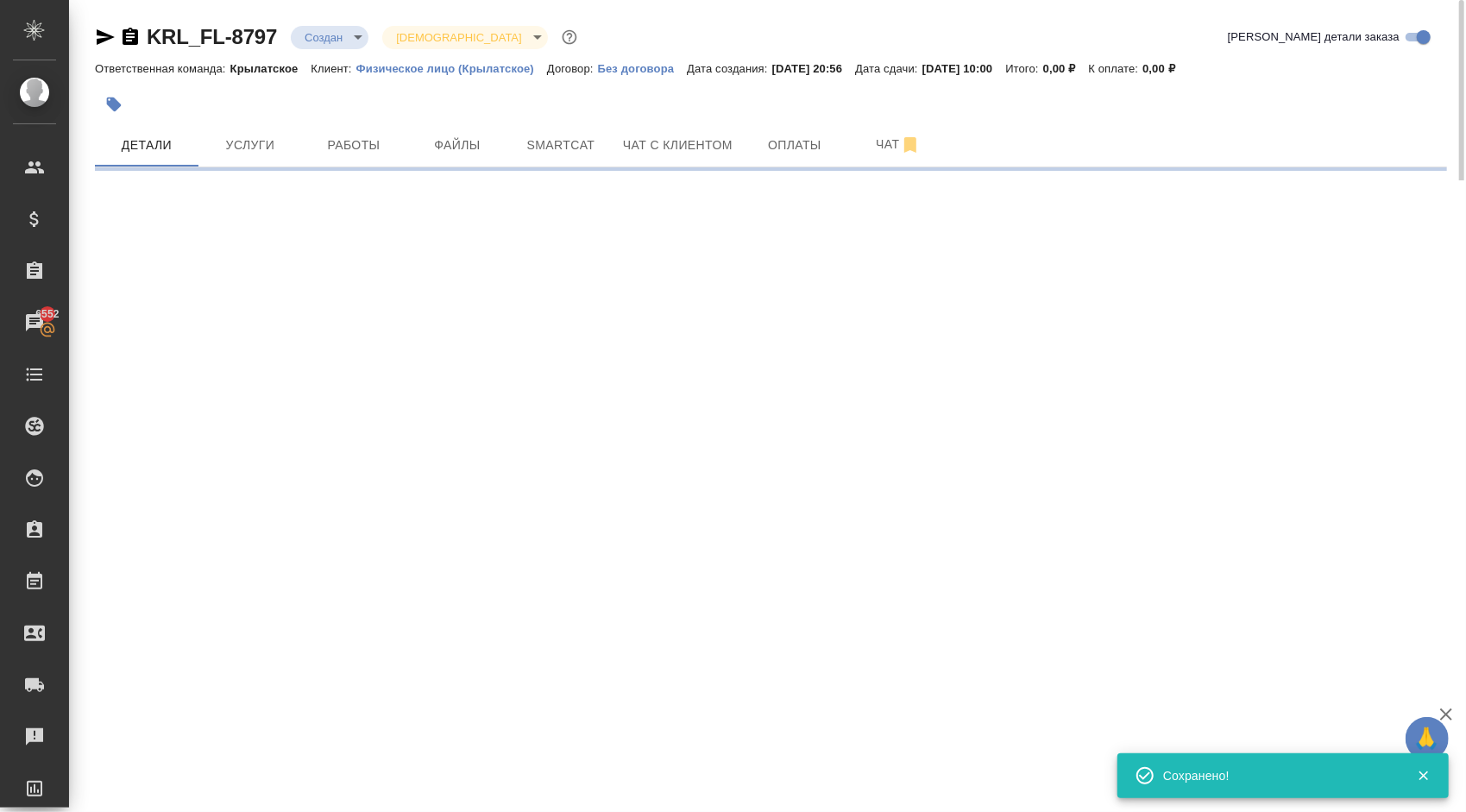
select select "RU"
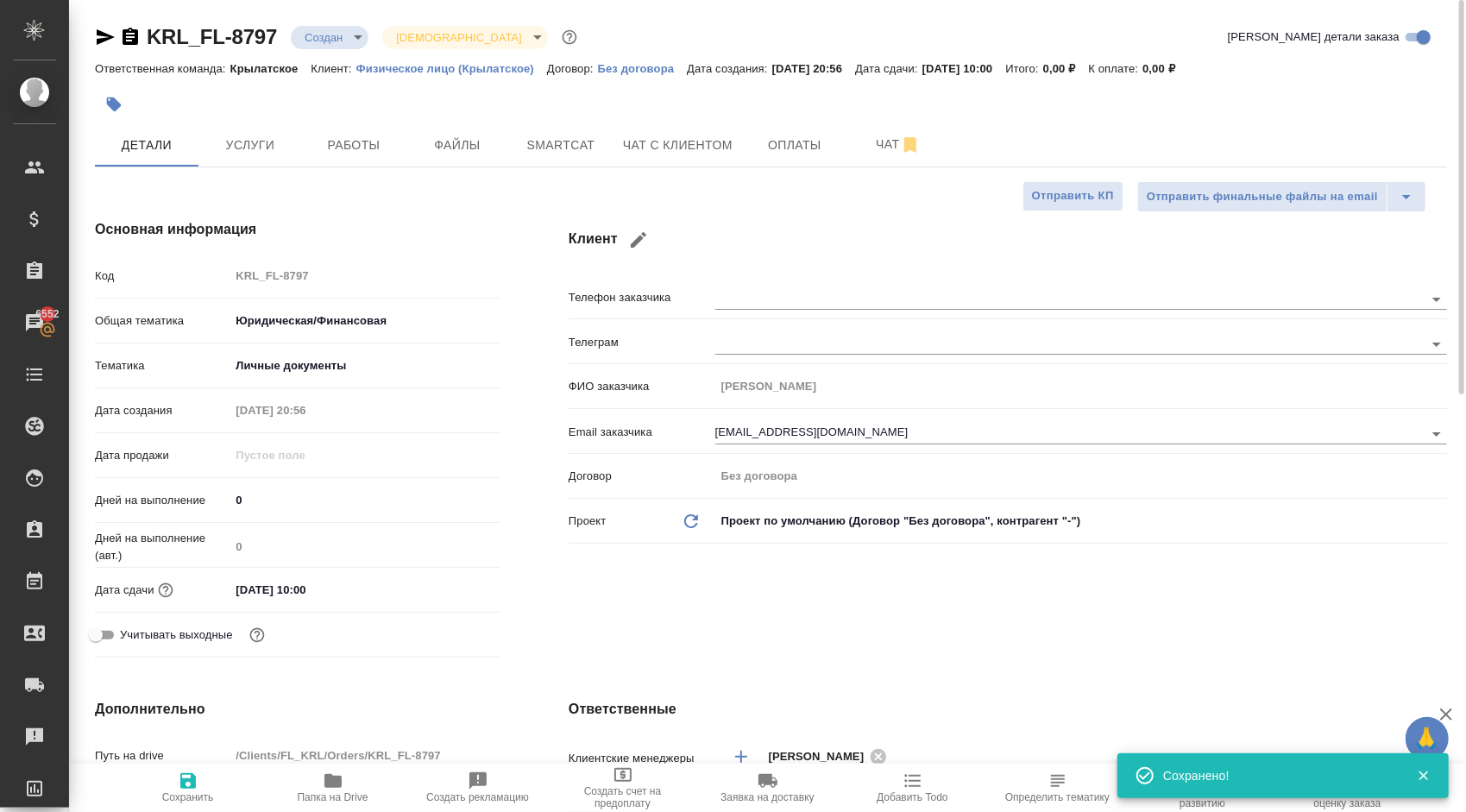
type textarea "x"
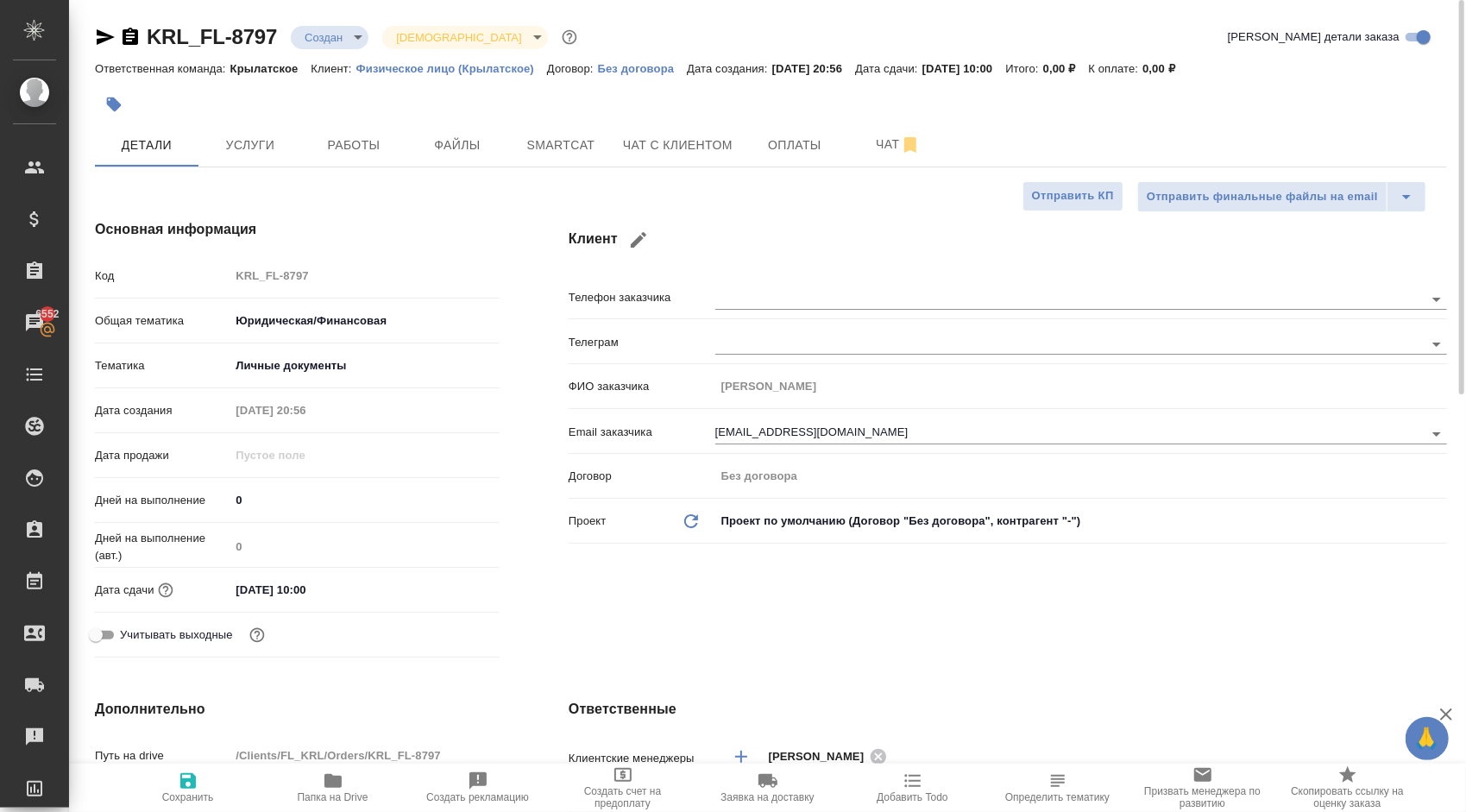
click at [243, 122] on div at bounding box center [546, 104] width 902 height 38
click at [254, 129] on button "Услуги" at bounding box center [250, 144] width 104 height 43
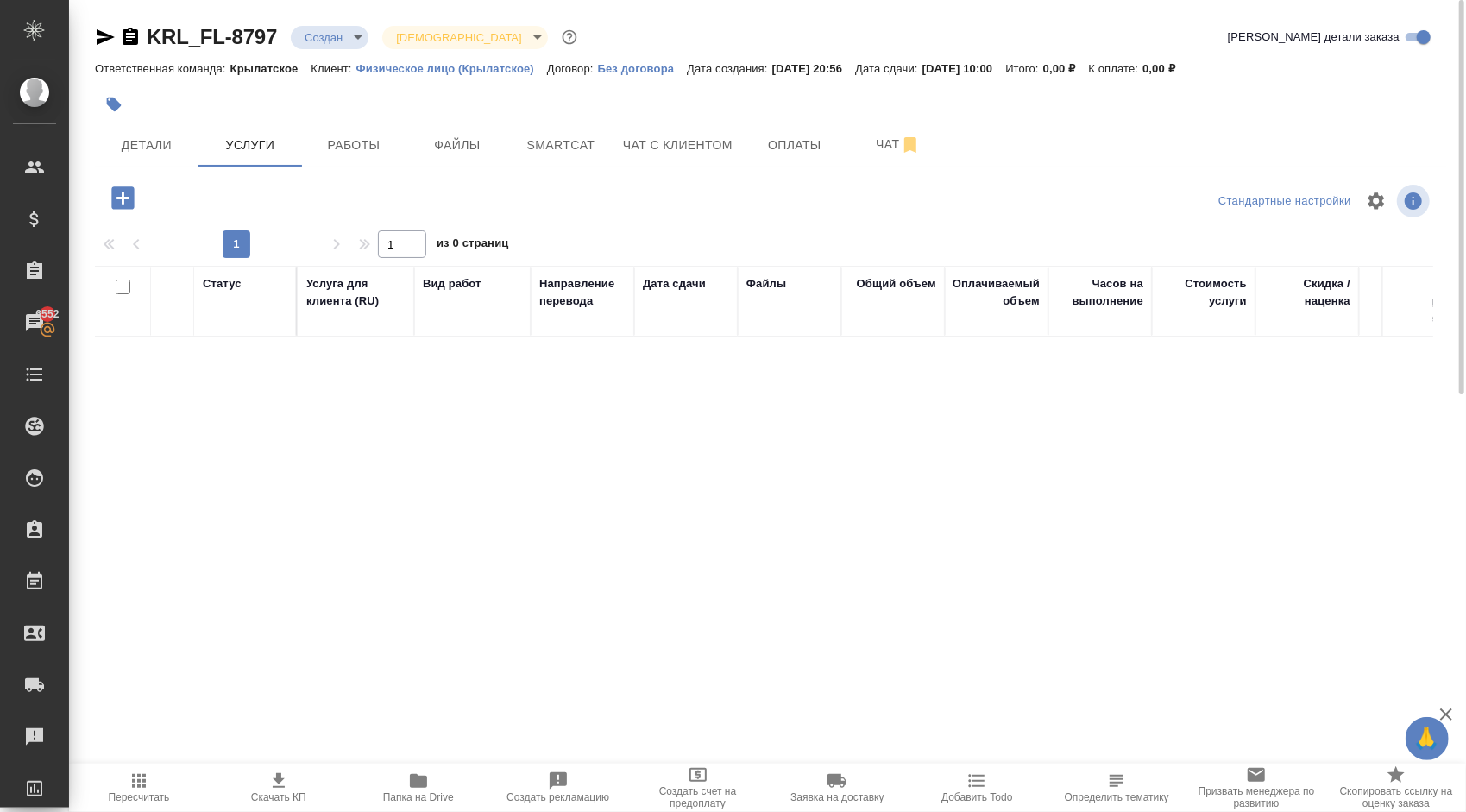
click at [111, 205] on icon "button" at bounding box center [123, 198] width 30 height 30
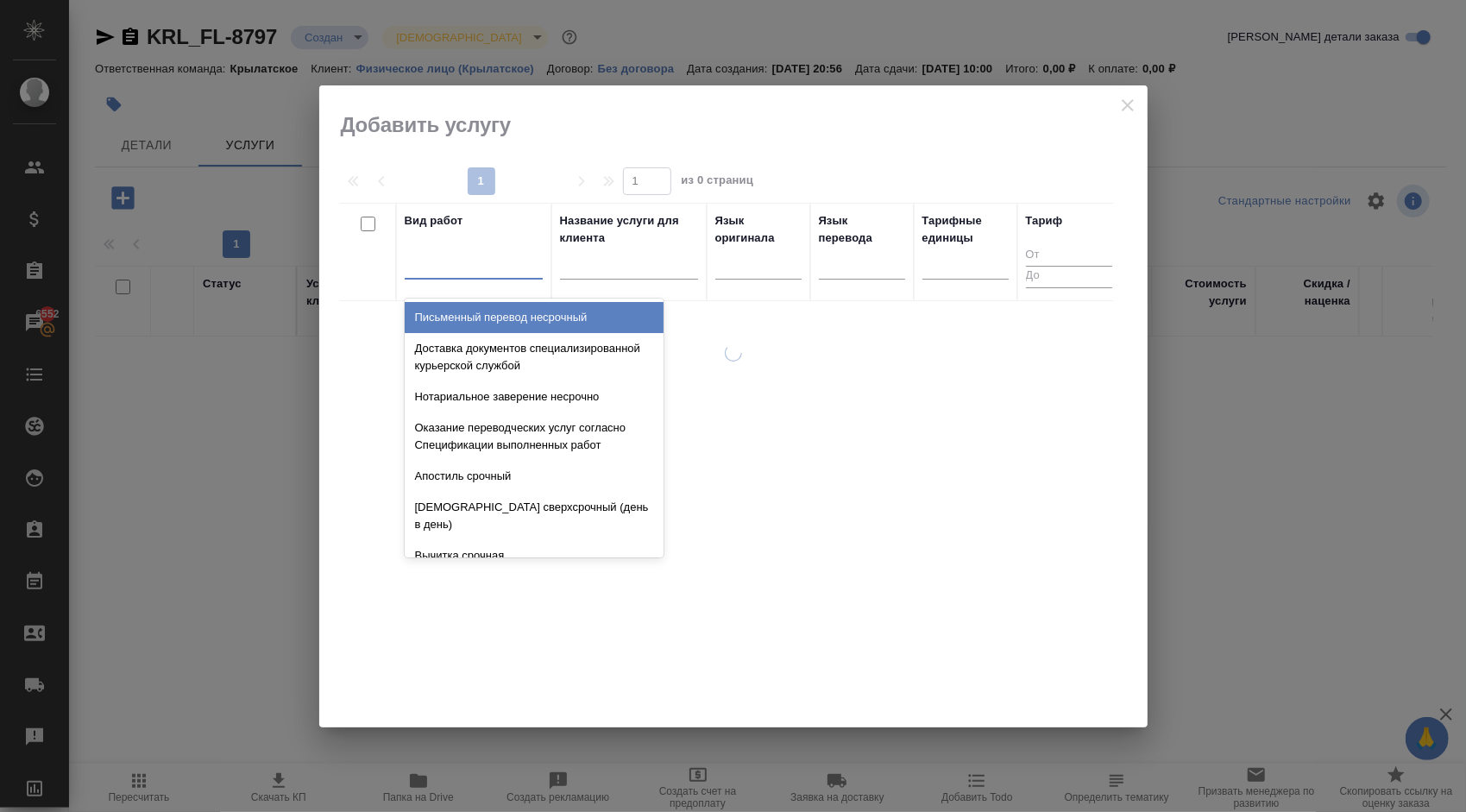
click at [472, 255] on div at bounding box center [474, 261] width 138 height 25
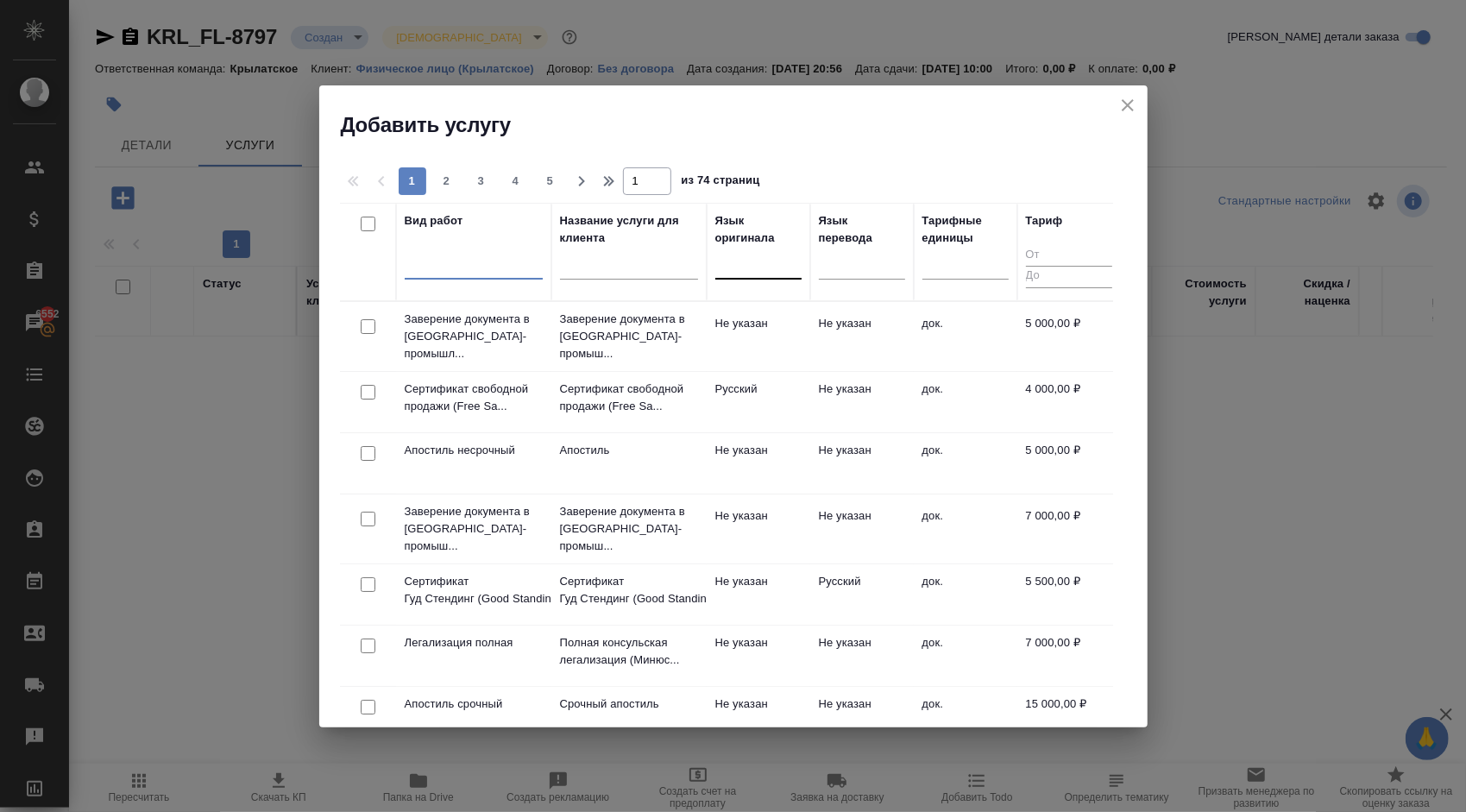
click at [763, 259] on div at bounding box center [758, 261] width 86 height 25
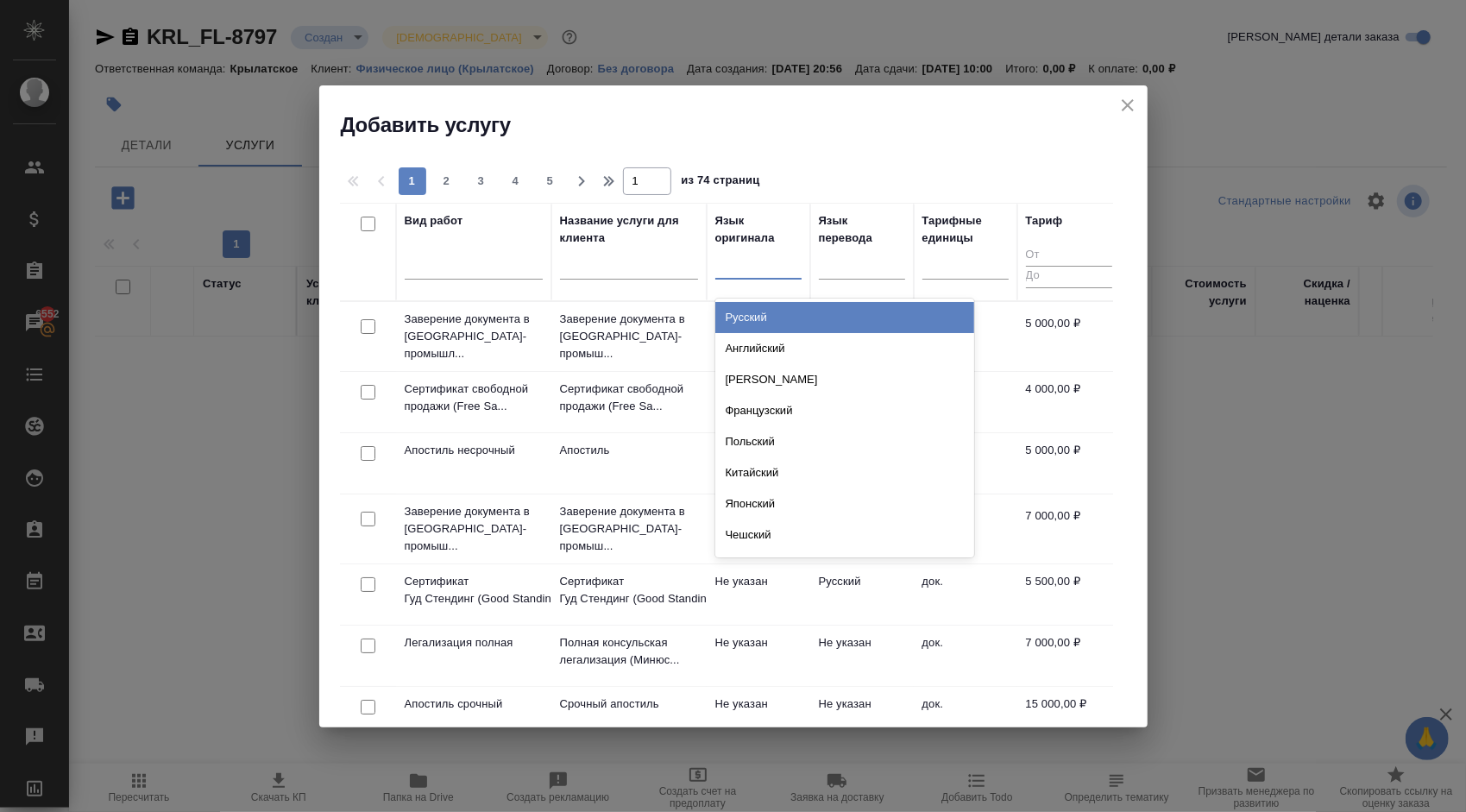
click at [782, 311] on div "Русский" at bounding box center [844, 317] width 259 height 31
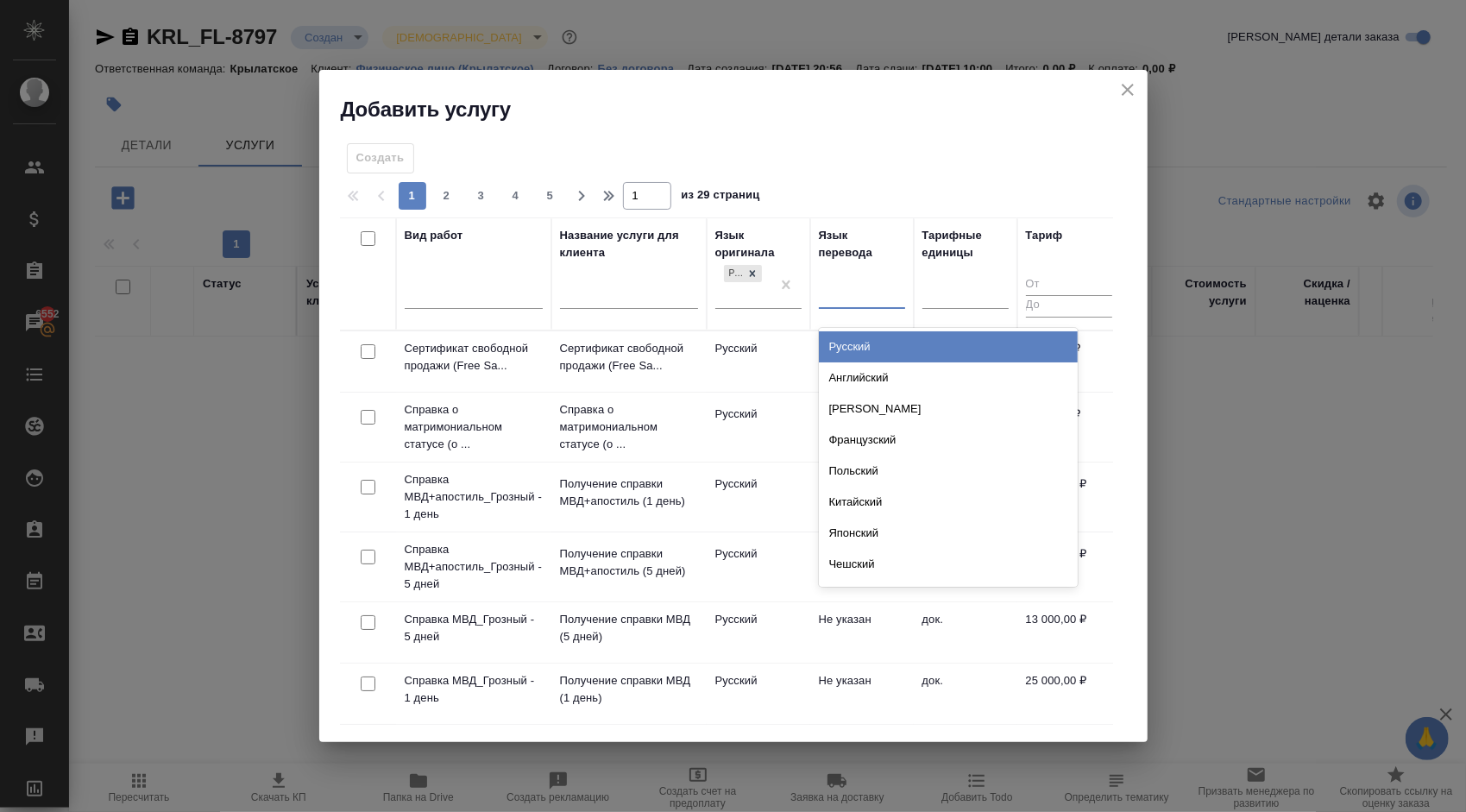
click at [834, 280] on div at bounding box center [862, 291] width 86 height 25
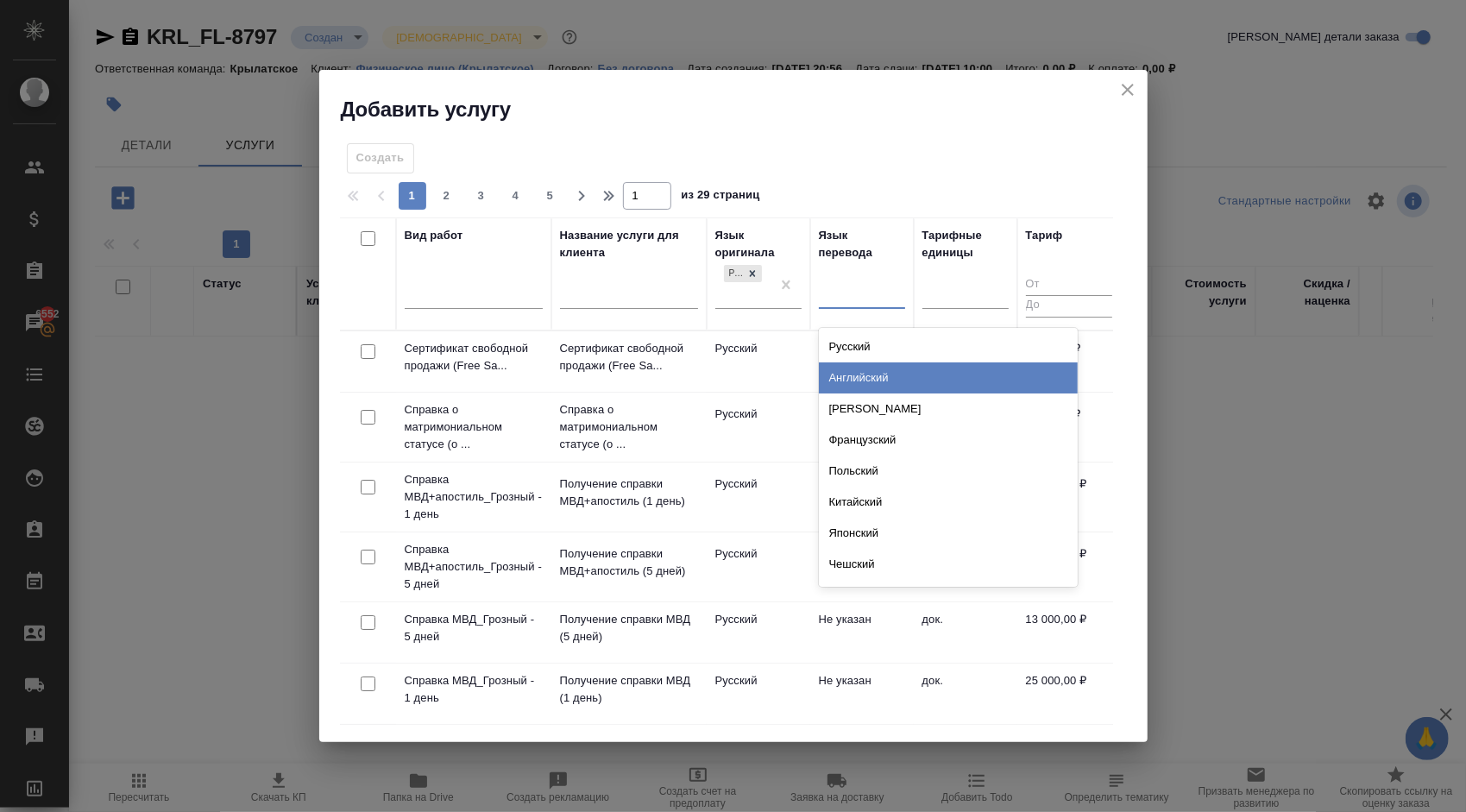
click at [839, 378] on div "Английский" at bounding box center [948, 377] width 259 height 31
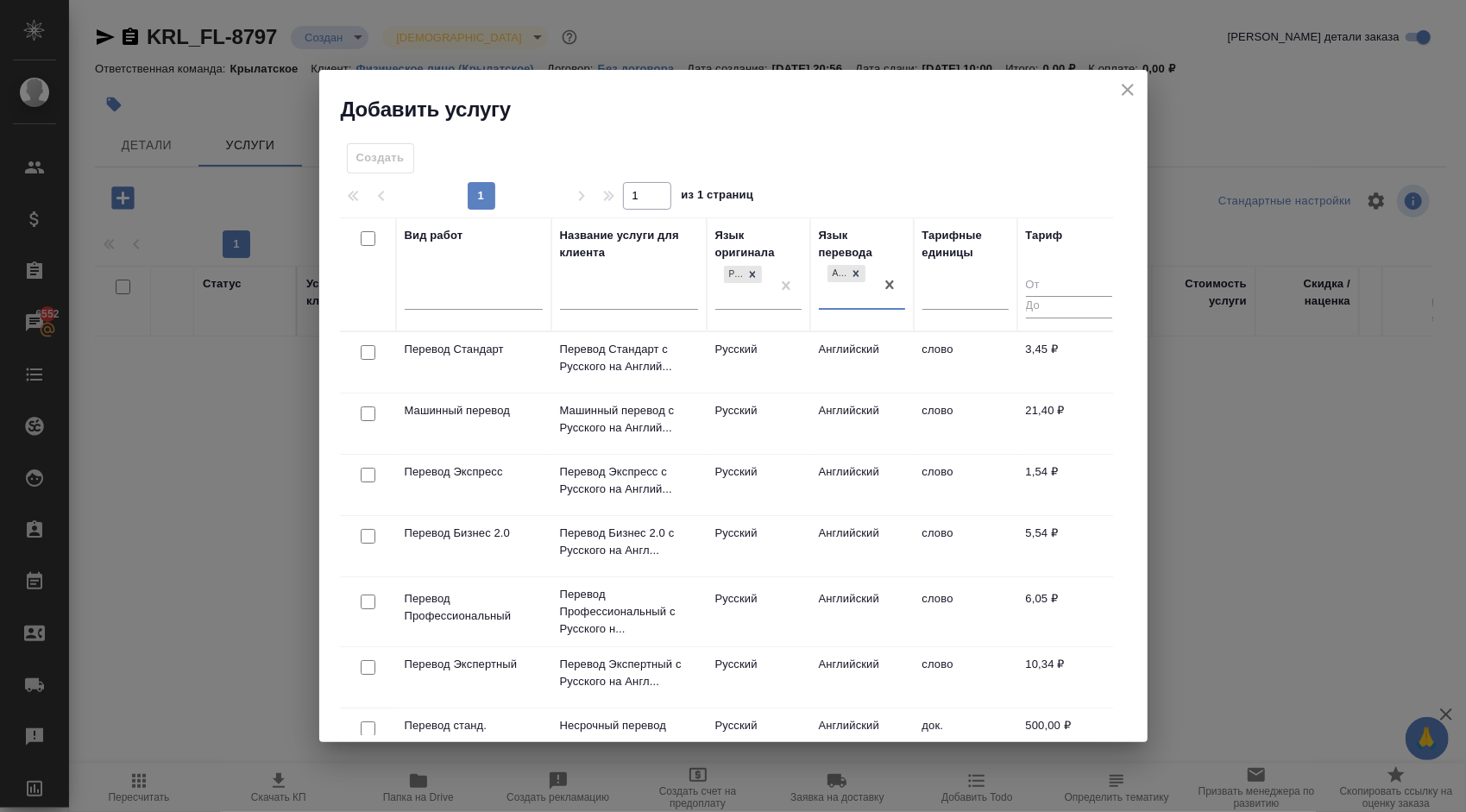
click at [768, 357] on td "Русский" at bounding box center [759, 362] width 104 height 60
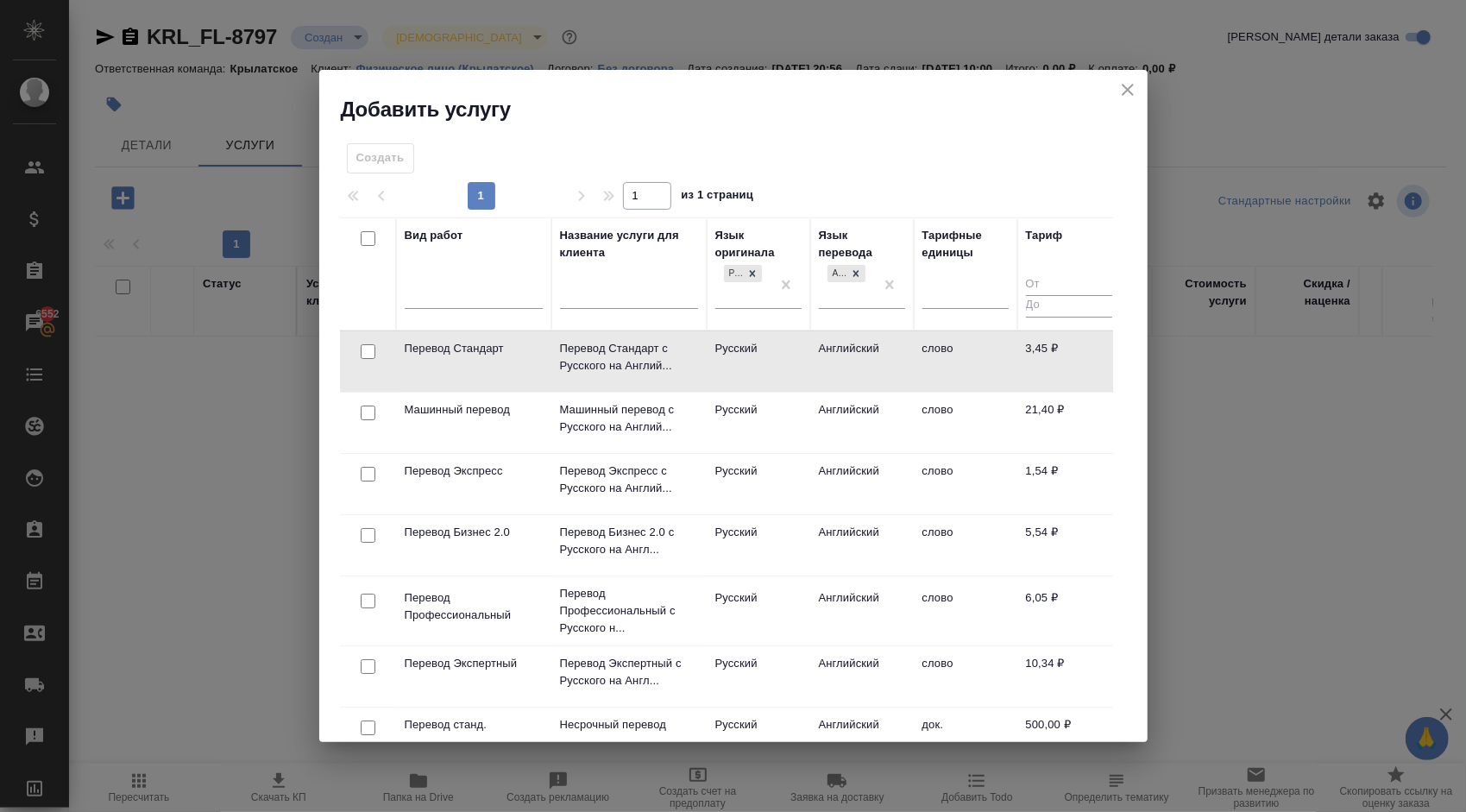
click at [768, 357] on td "Русский" at bounding box center [759, 361] width 104 height 60
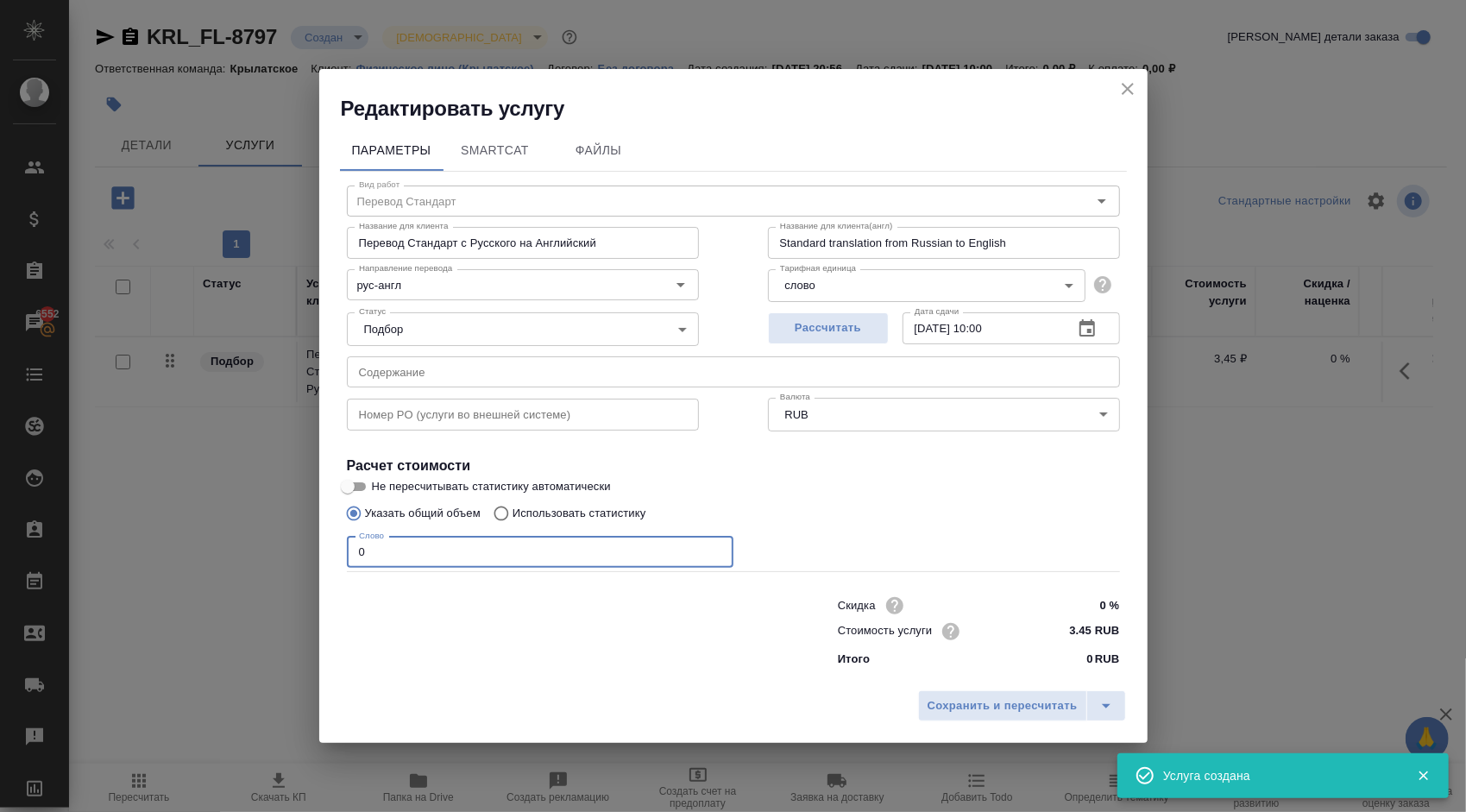
drag, startPoint x: 424, startPoint y: 540, endPoint x: 285, endPoint y: 516, distance: 141.0
click at [285, 516] on div "Редактировать услугу Параметры SmartCat Файлы Вид работ Перевод Стандарт Вид ра…" at bounding box center [733, 406] width 1466 height 812
type input "1"
click at [938, 701] on span "Сохранить и пересчитать" at bounding box center [1003, 706] width 150 height 20
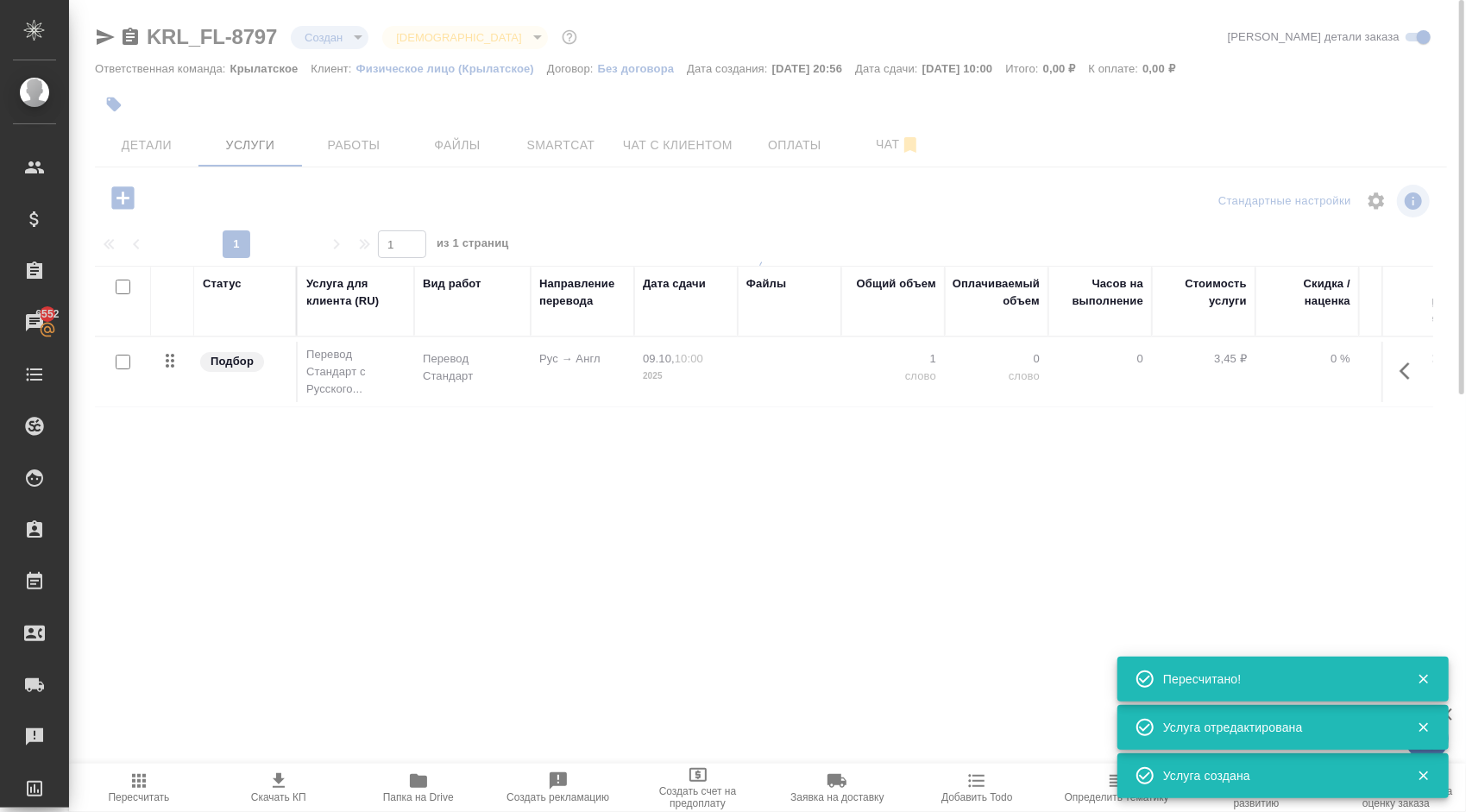
click at [123, 209] on icon "button" at bounding box center [123, 198] width 30 height 30
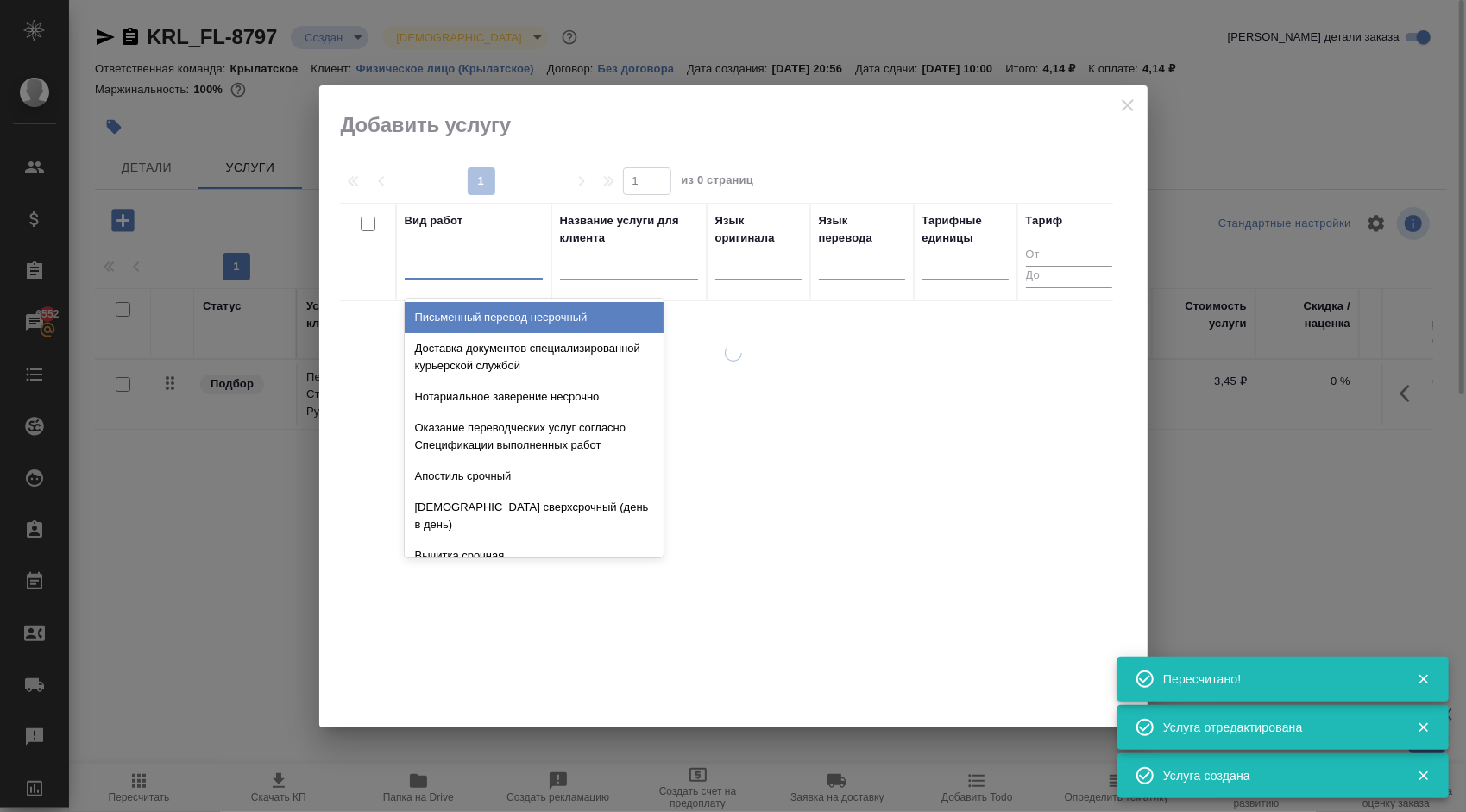
click at [494, 258] on div at bounding box center [474, 261] width 138 height 25
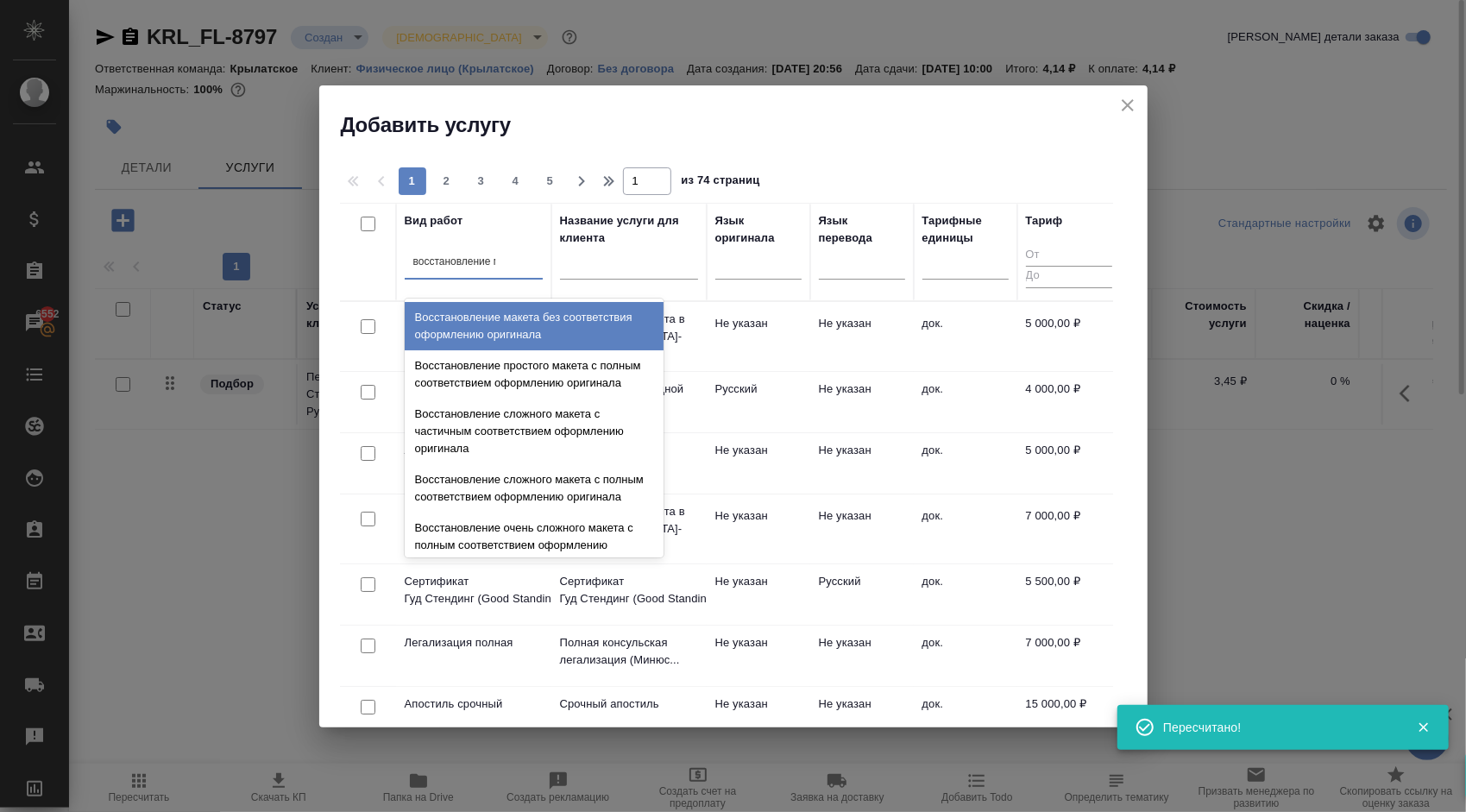
type input "восстановление ма"
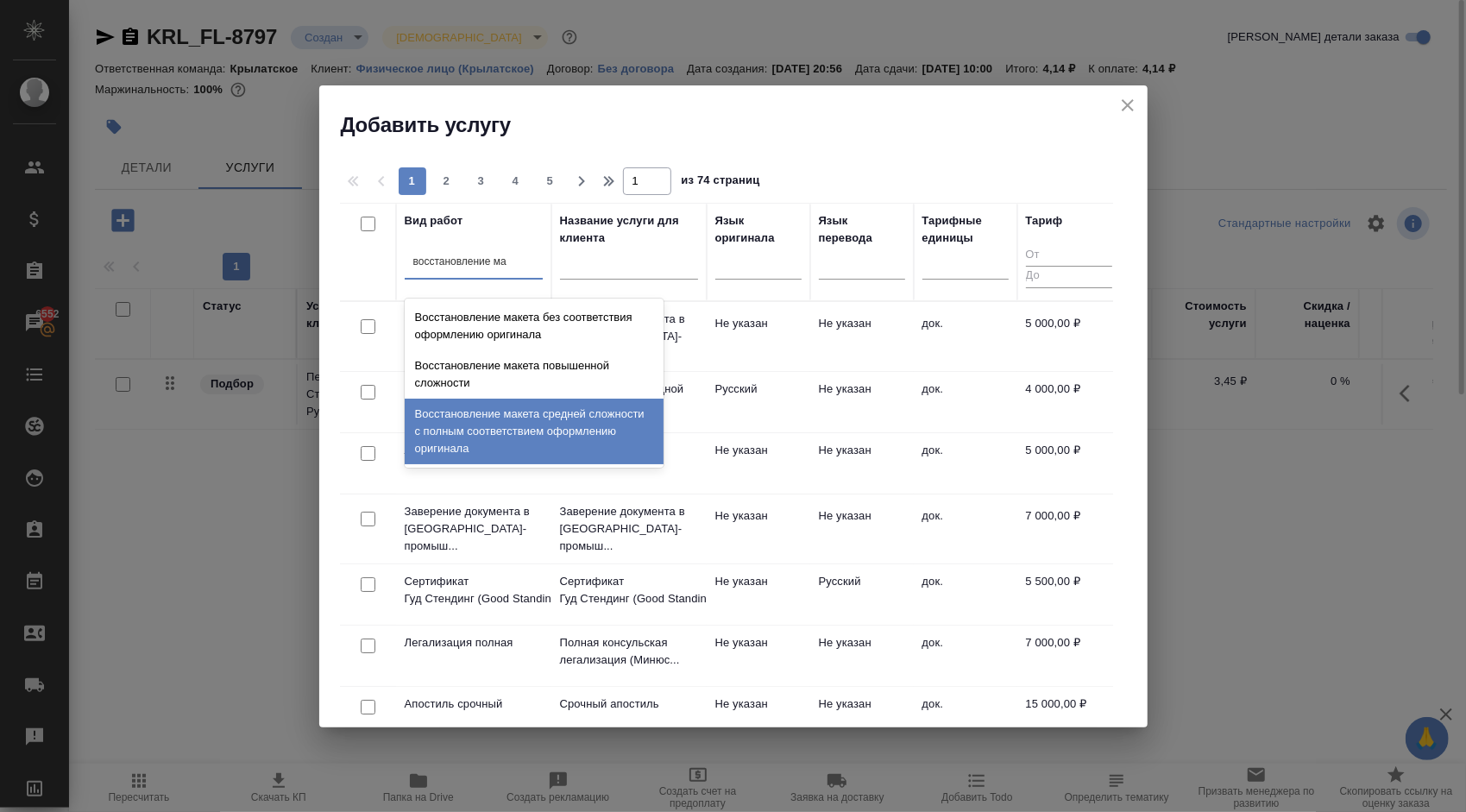
click at [609, 428] on div "Восстановление макета средней сложности с полным соответствием оформлению ориги…" at bounding box center [534, 432] width 259 height 66
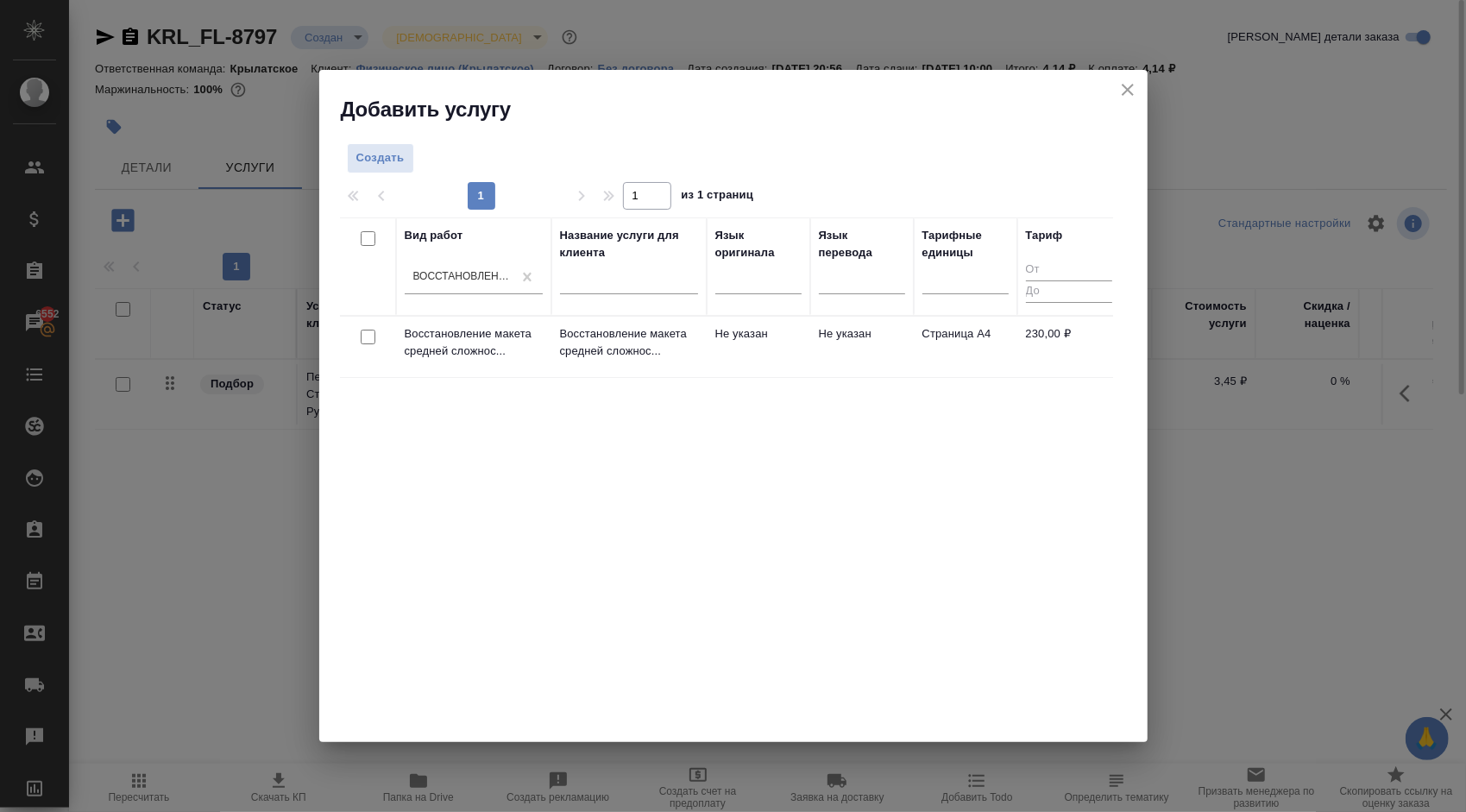
click at [742, 337] on td "Не указан" at bounding box center [759, 347] width 104 height 60
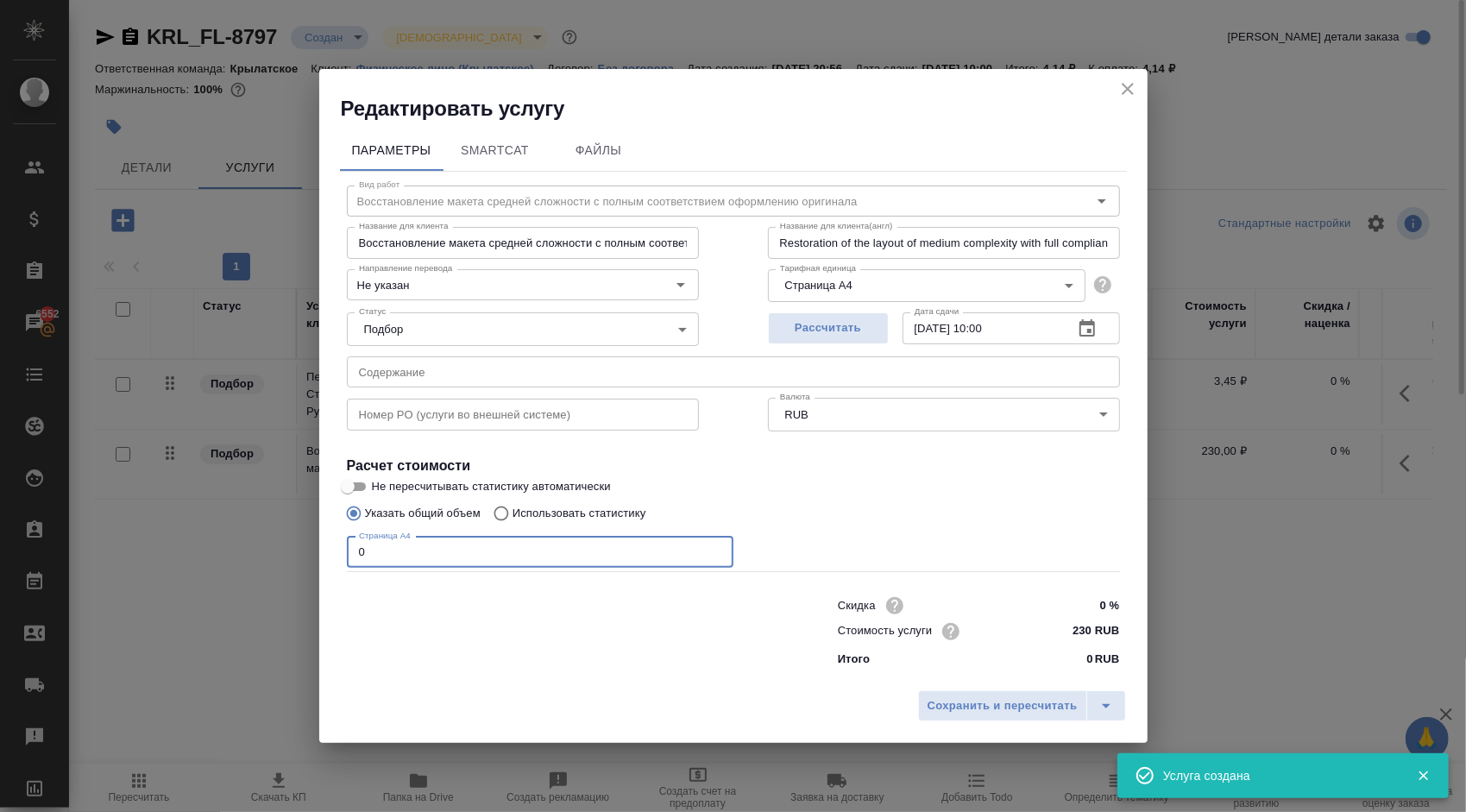
drag, startPoint x: 381, startPoint y: 545, endPoint x: 347, endPoint y: 546, distance: 34.5
click at [350, 546] on input "0" at bounding box center [540, 552] width 387 height 31
type input "3"
click at [959, 709] on span "Сохранить и пересчитать" at bounding box center [1003, 706] width 150 height 20
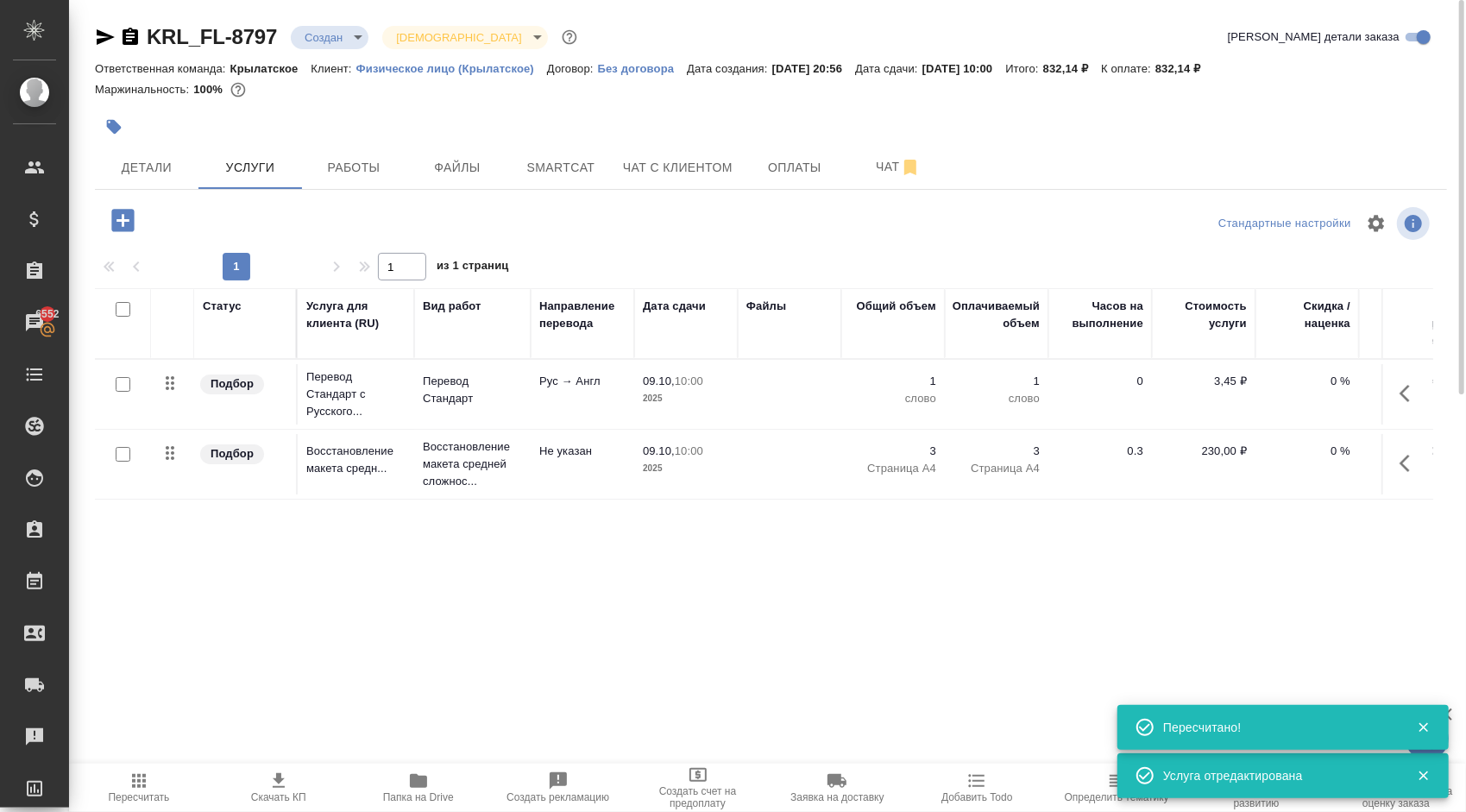
click at [119, 219] on icon "button" at bounding box center [122, 220] width 22 height 22
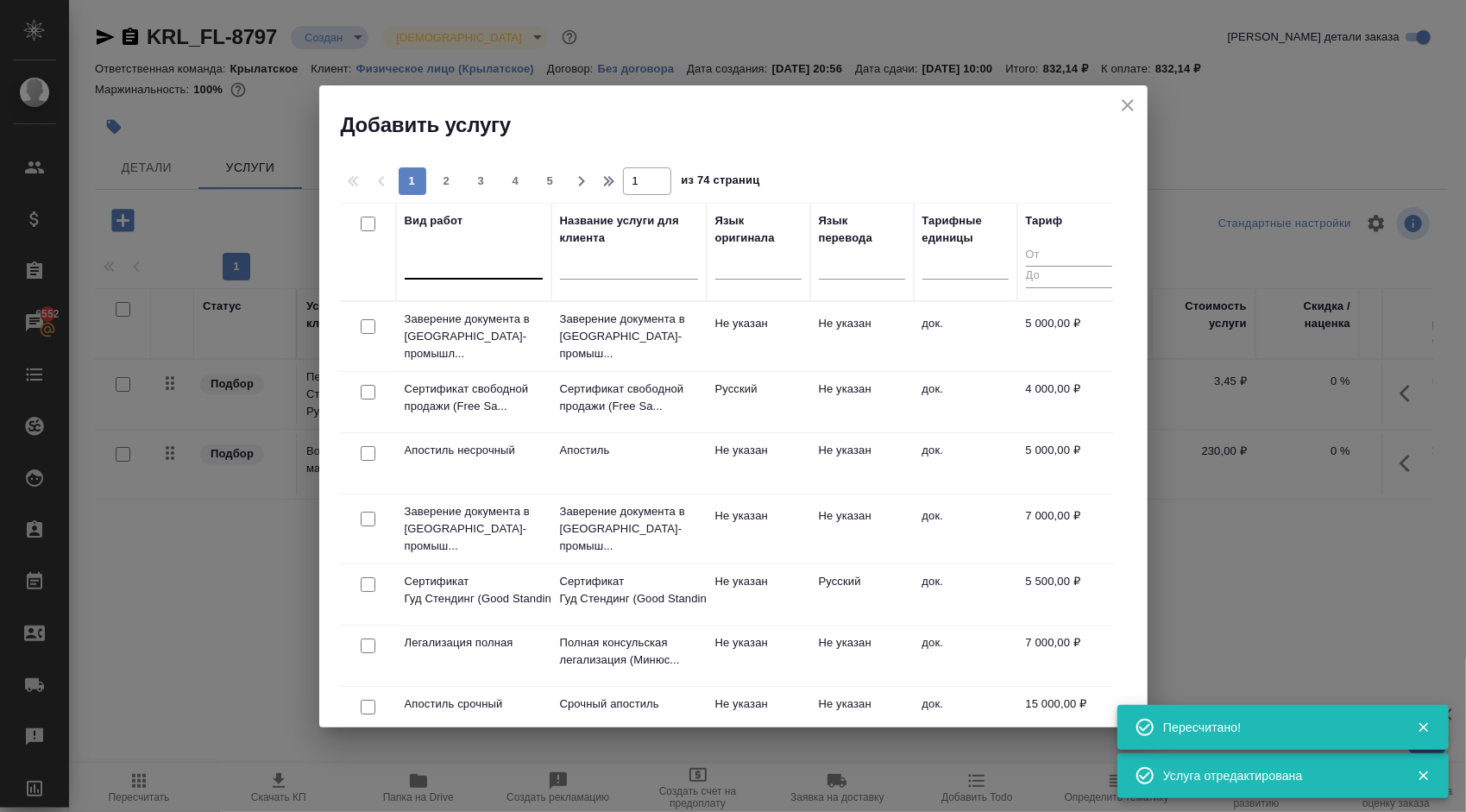
click at [494, 264] on div at bounding box center [474, 261] width 138 height 25
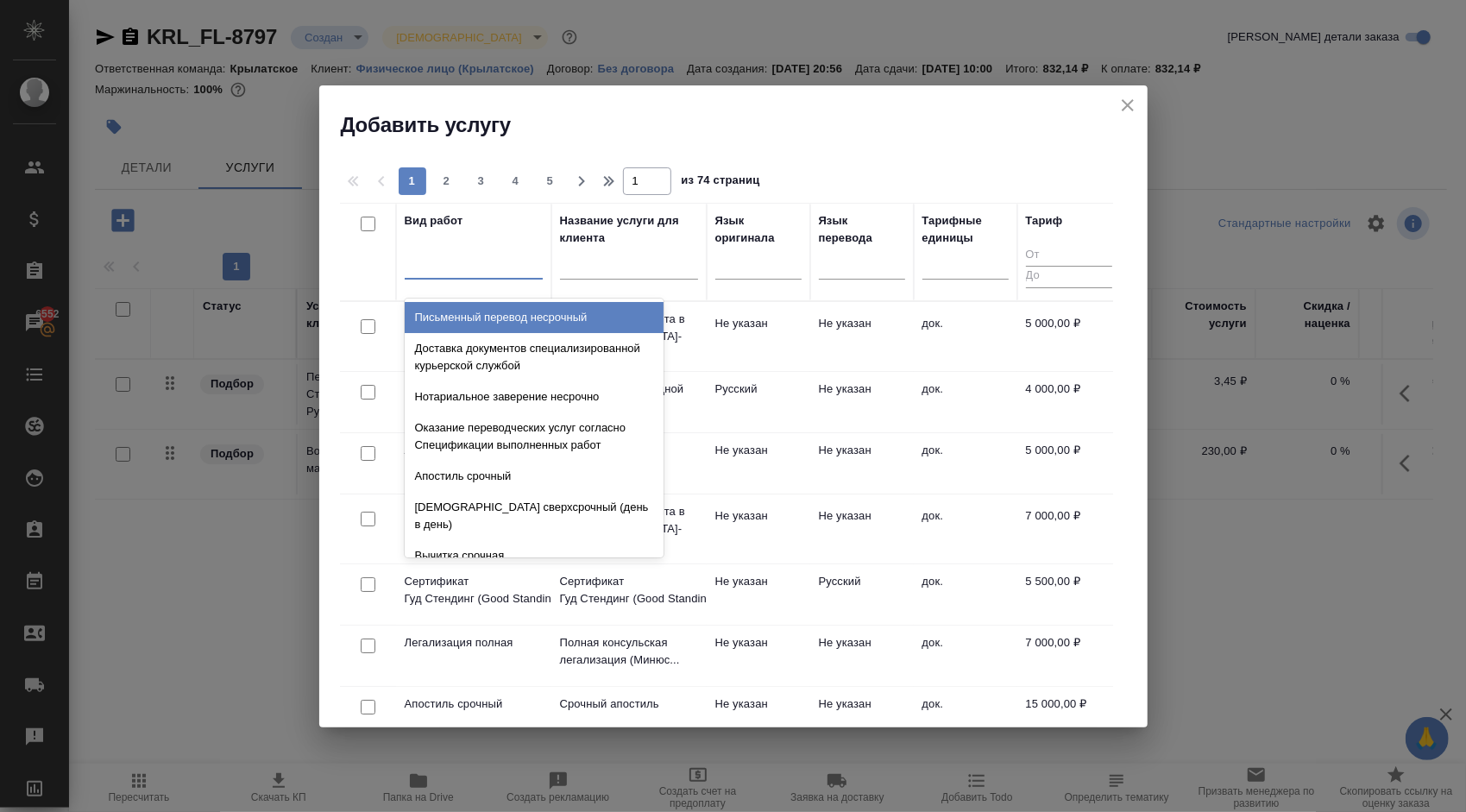
type input "е"
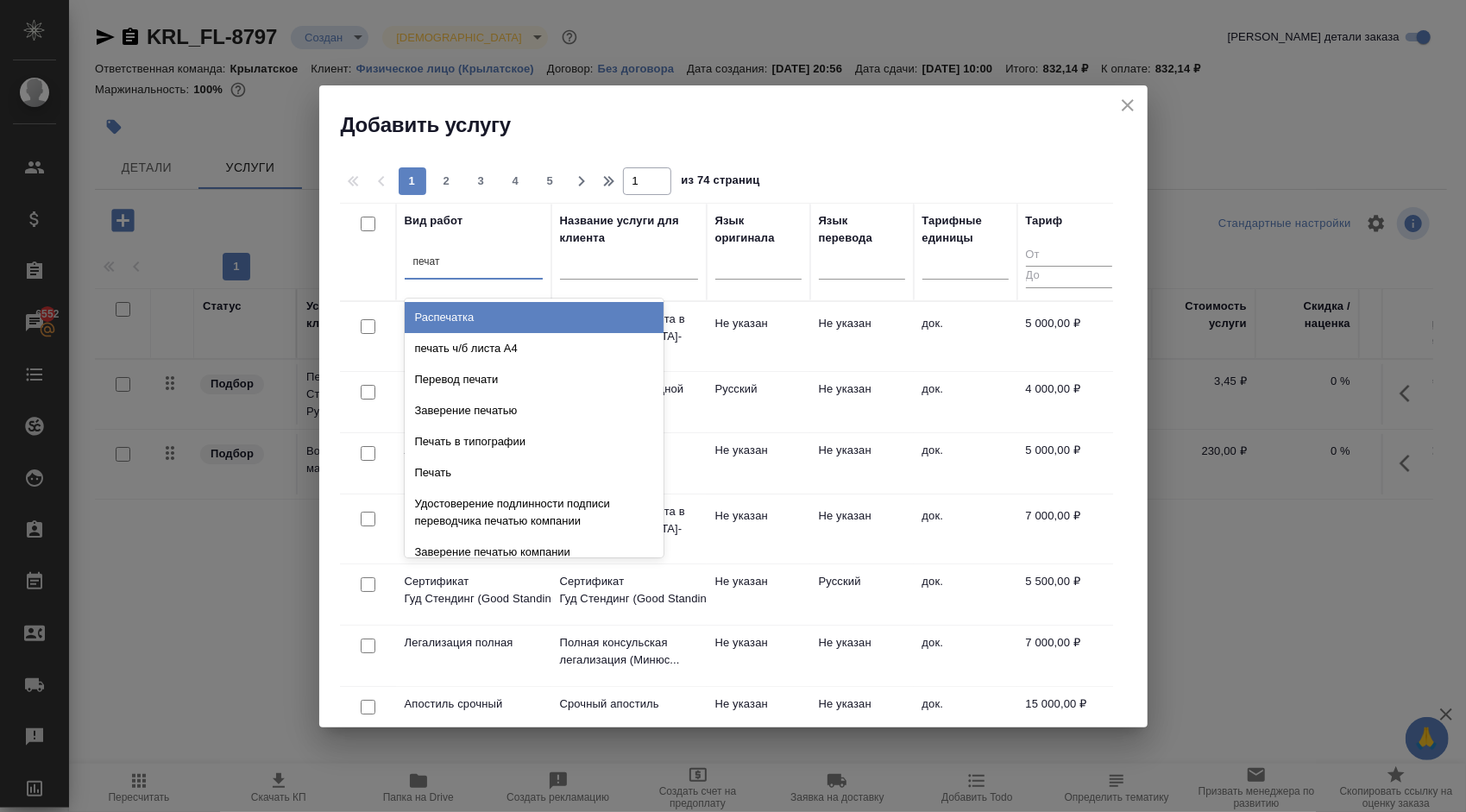
type input "печать"
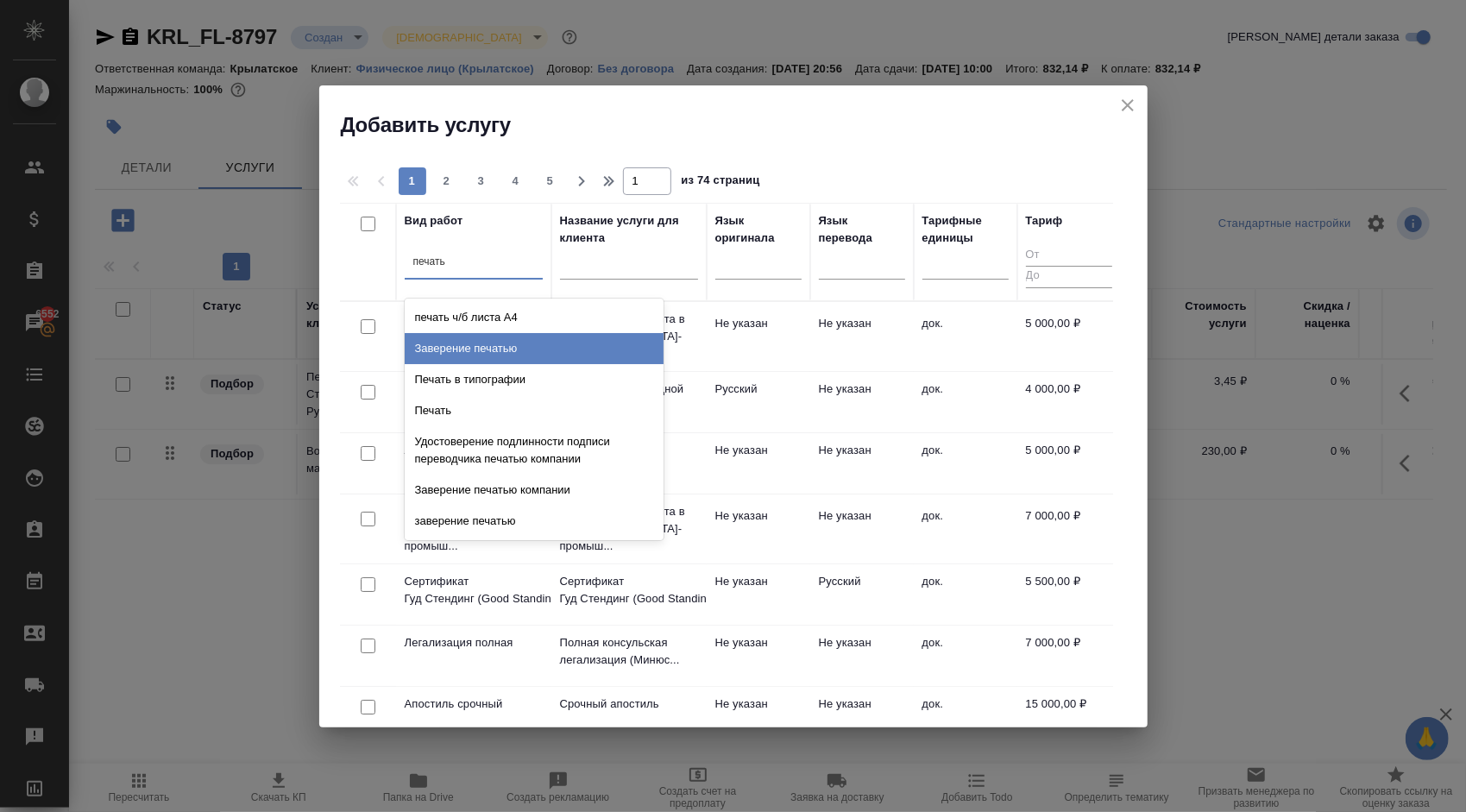
click at [538, 339] on div "Заверение печатью" at bounding box center [534, 348] width 259 height 31
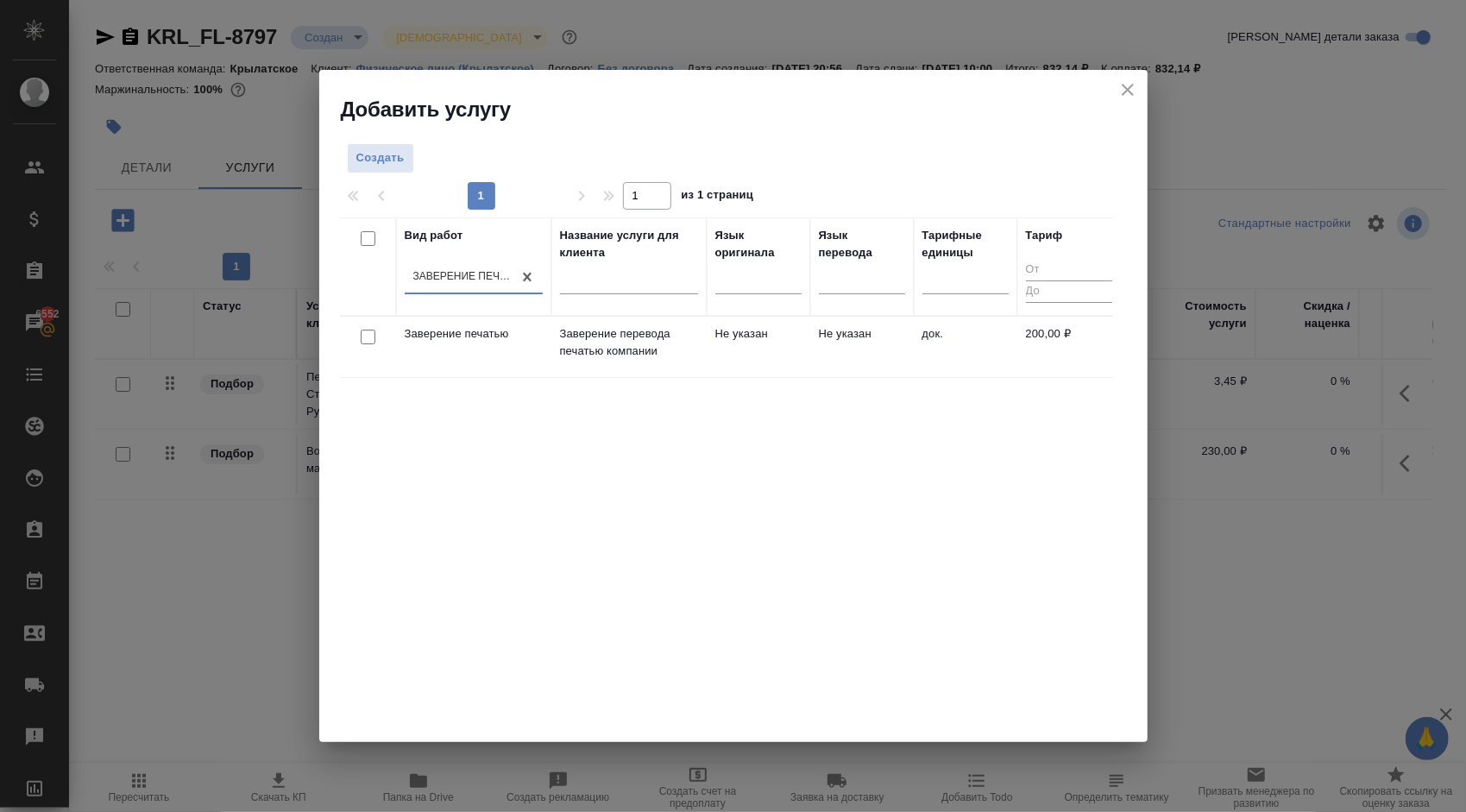
click at [619, 323] on td "Заверение перевода печатью компании" at bounding box center [628, 347] width 155 height 60
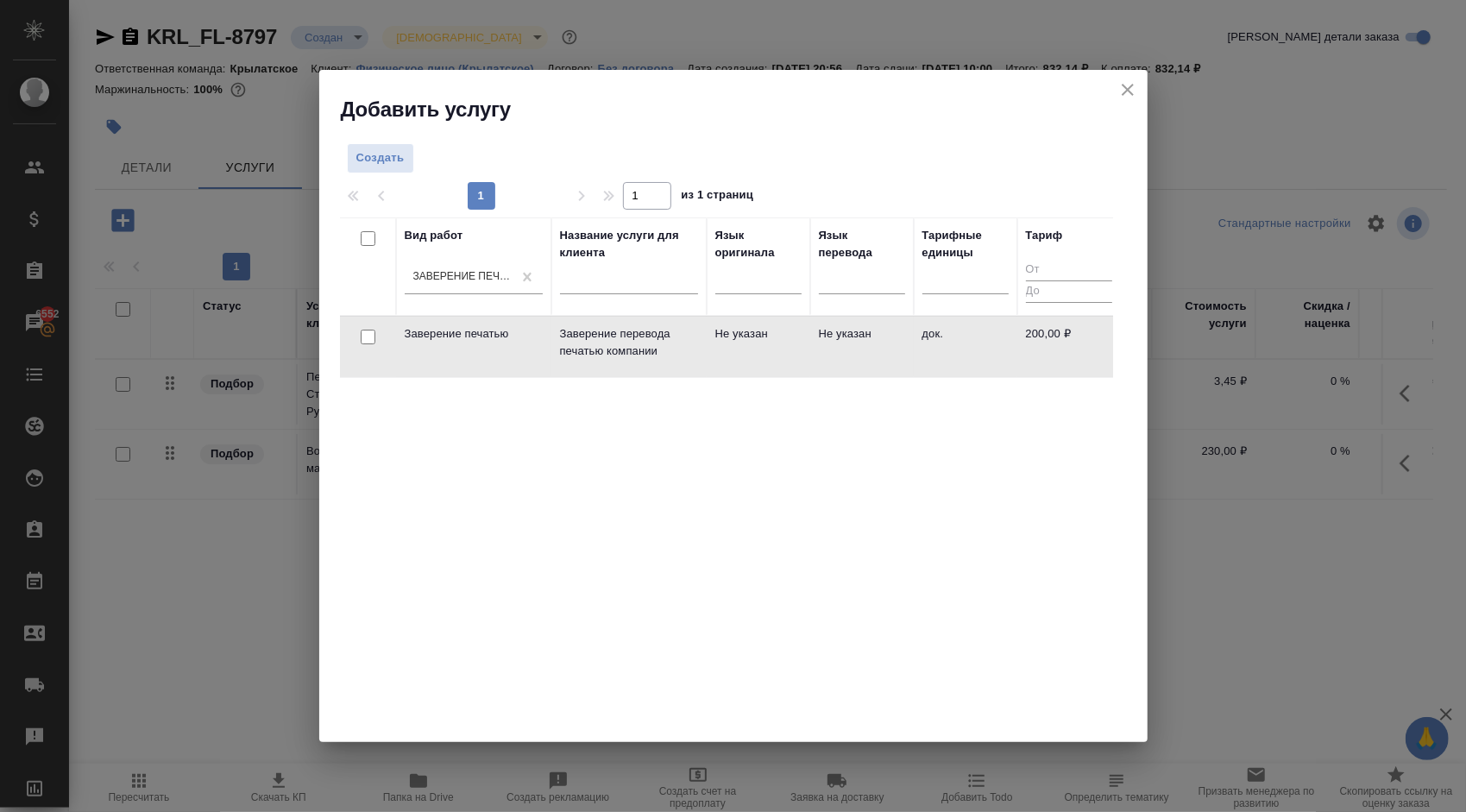
click at [619, 323] on td "Заверение перевода печатью компании" at bounding box center [628, 347] width 155 height 60
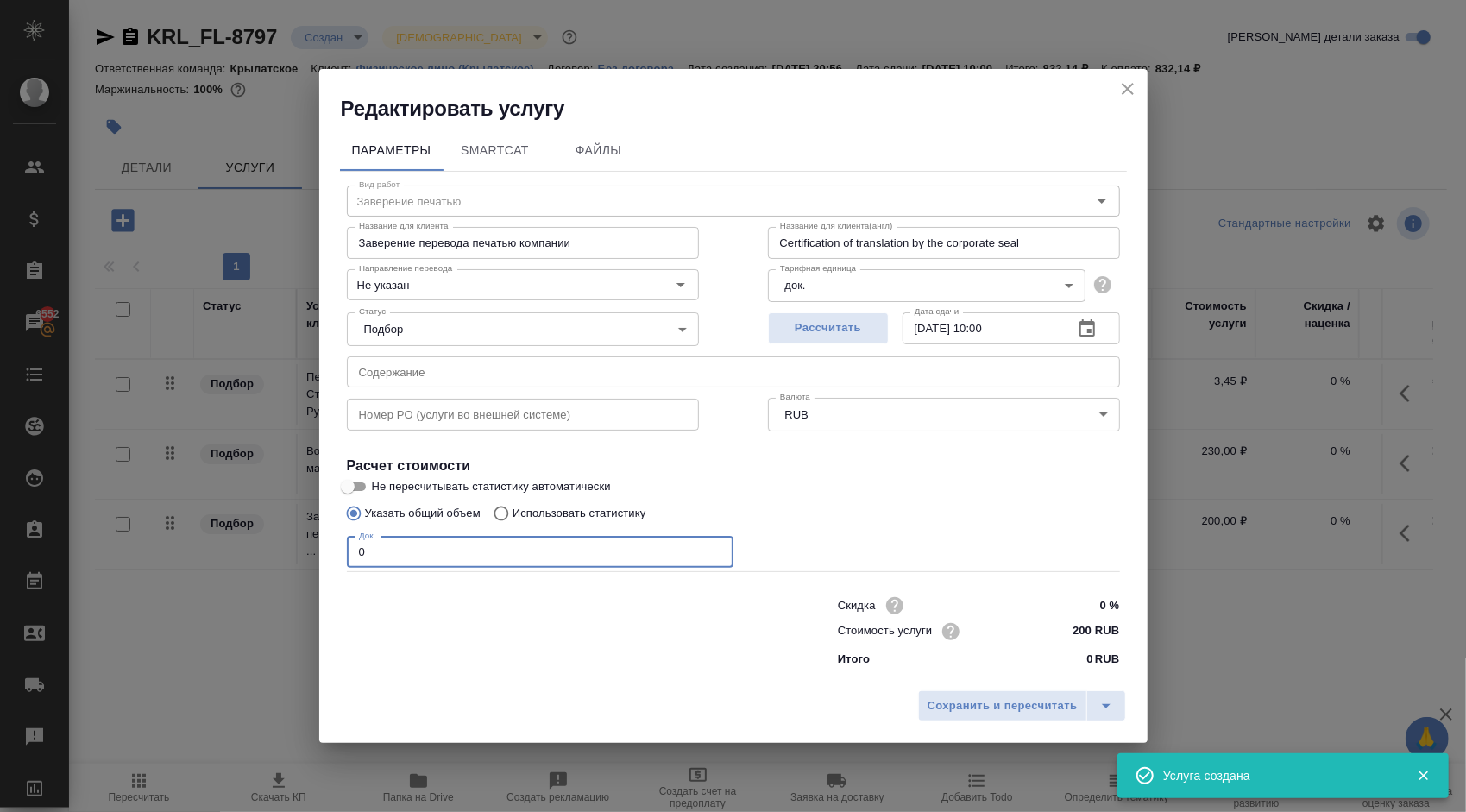
drag, startPoint x: 446, startPoint y: 544, endPoint x: 291, endPoint y: 533, distance: 155.7
click at [301, 533] on div "Редактировать услугу Параметры SmartCat Файлы Вид работ Заверение печатью Вид р…" at bounding box center [733, 406] width 1466 height 812
type input "1"
click at [966, 691] on button "Сохранить и пересчитать" at bounding box center [1002, 705] width 169 height 31
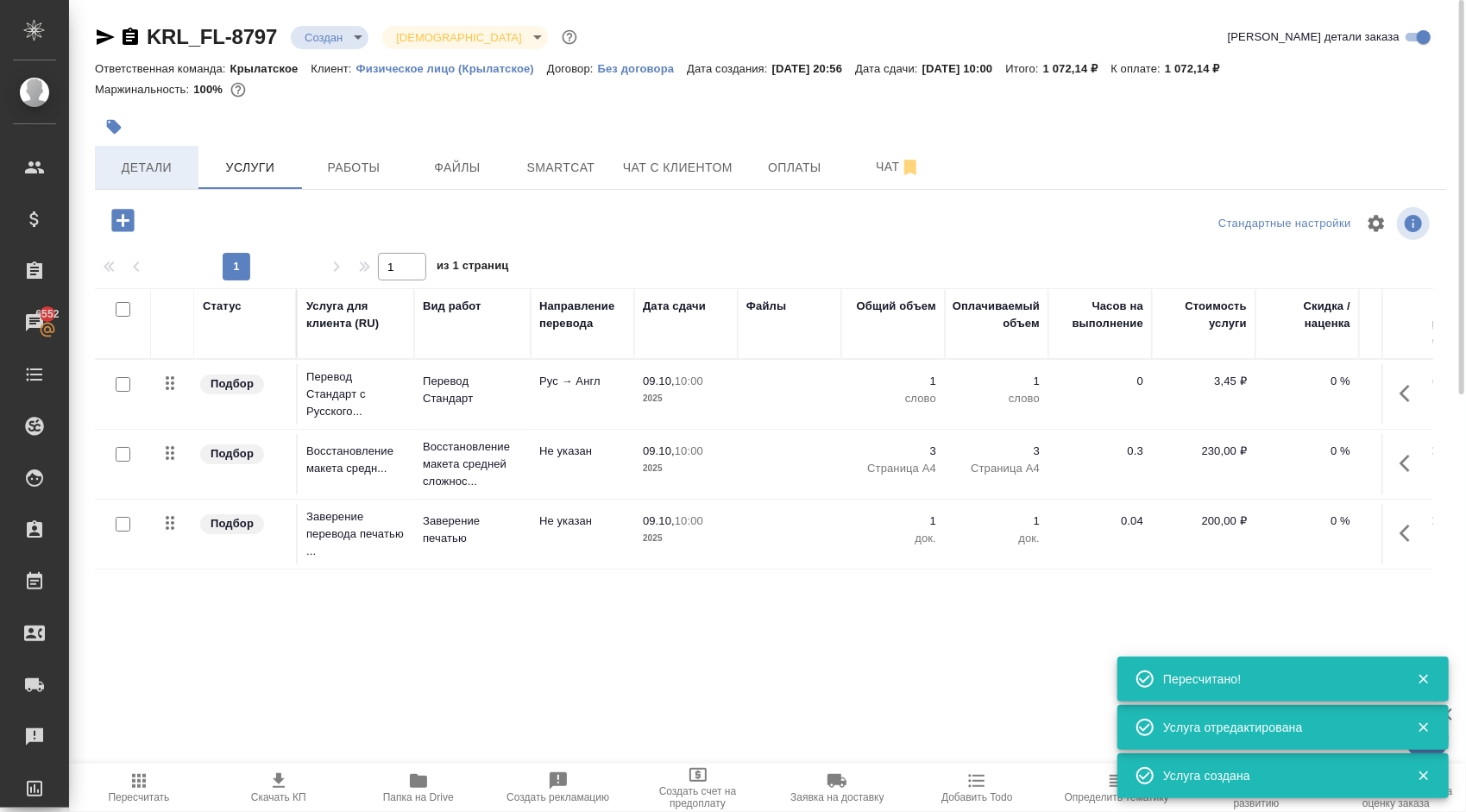
click at [114, 178] on button "Детали" at bounding box center [147, 167] width 104 height 43
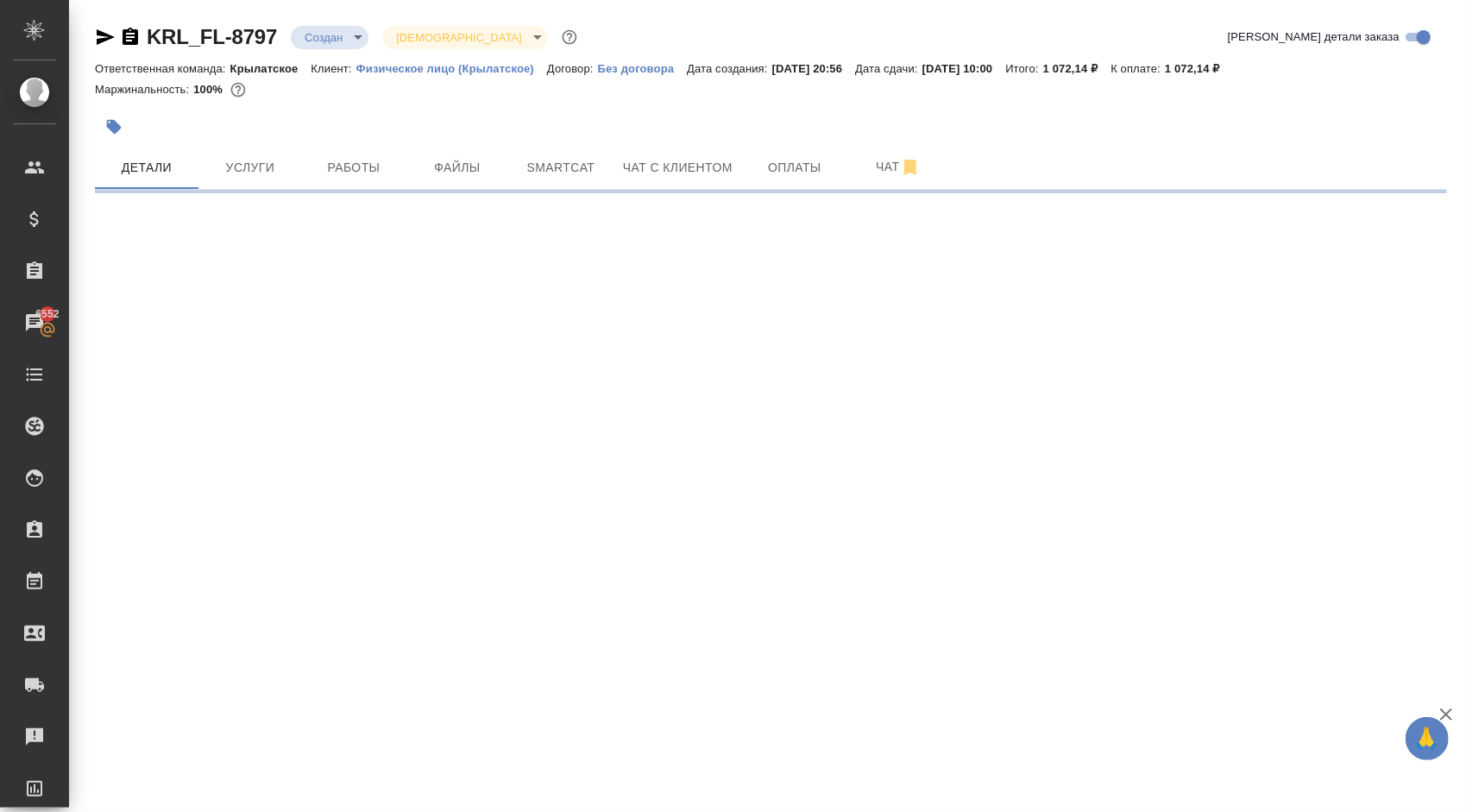
select select "RU"
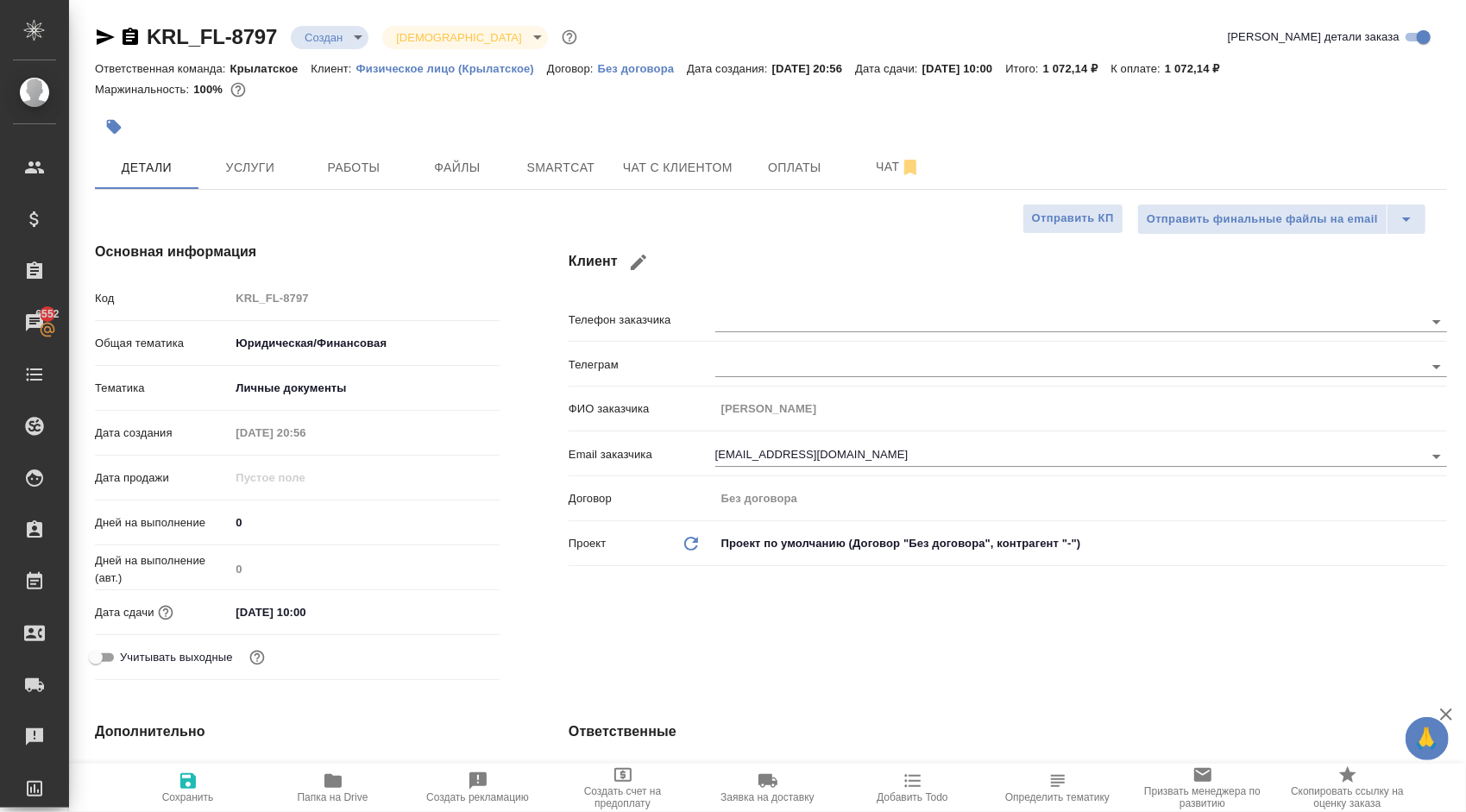
type textarea "x"
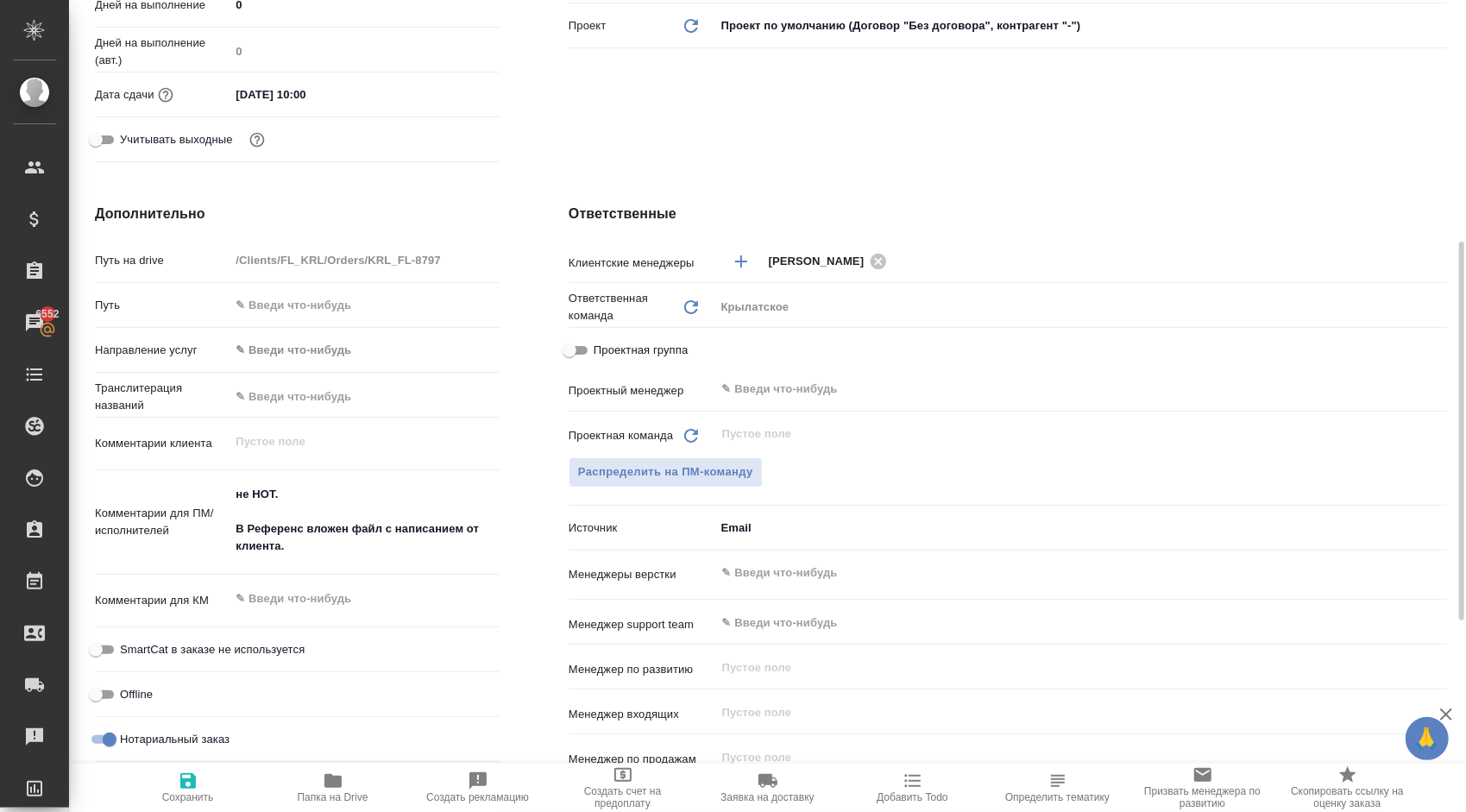
type textarea "x"
click at [353, 545] on textarea "не НОТ. В Референс вложен файл с написанием от клиента." at bounding box center [365, 520] width 270 height 81
type textarea "не НОТ. В Референс вложен файл с написанием от клиента."
type textarea "x"
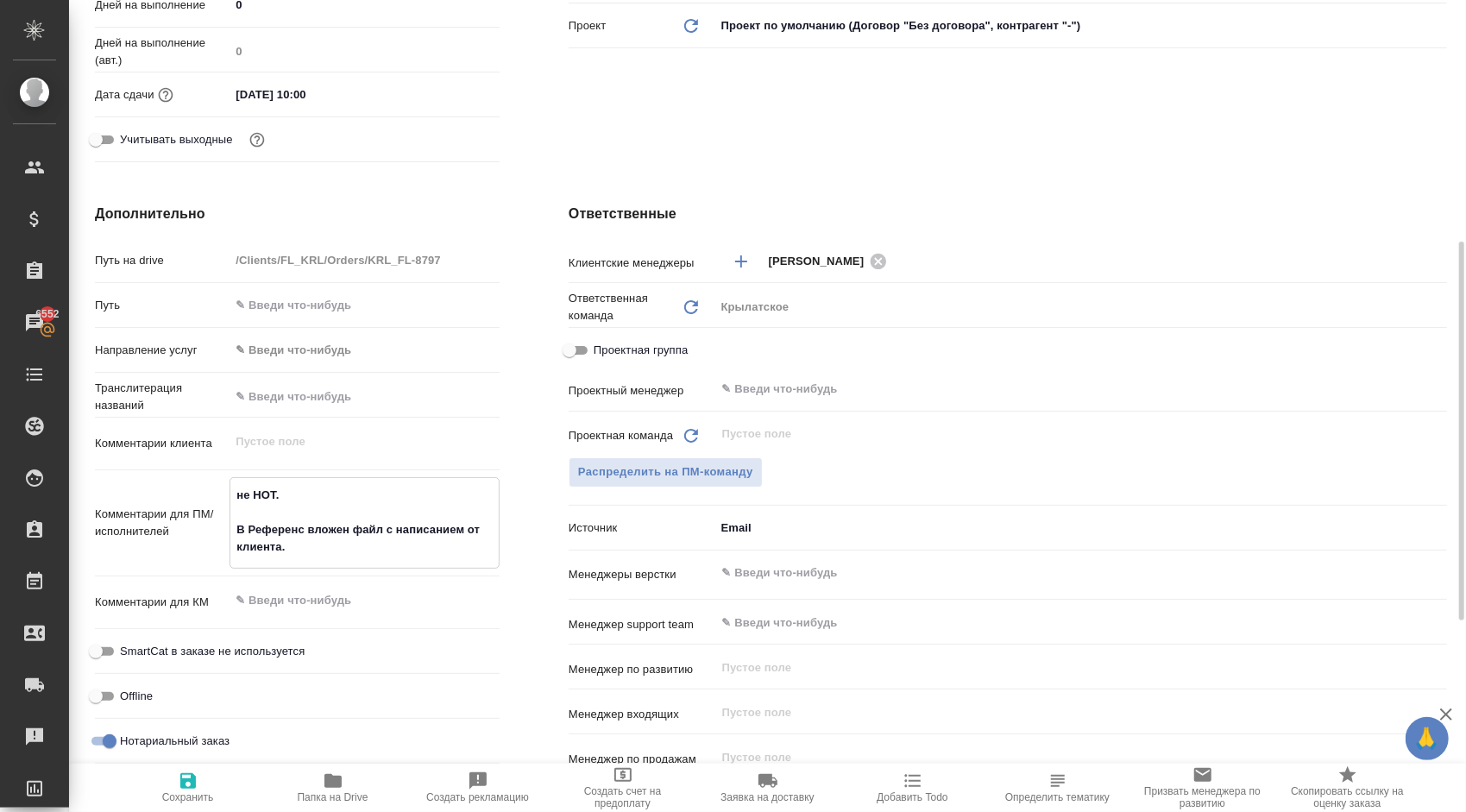
type textarea "x"
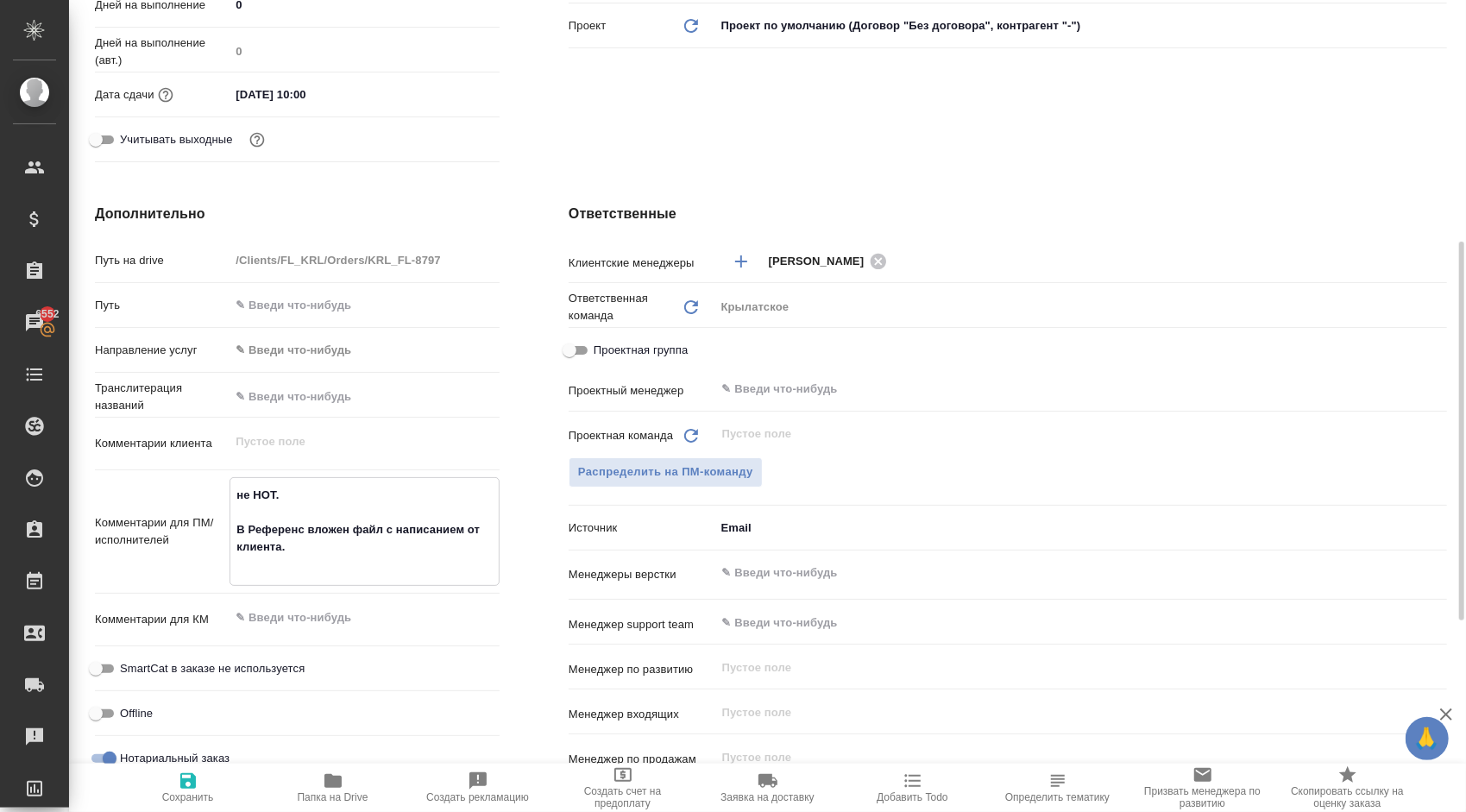
type textarea "x"
type textarea "не НОТ. В Референс вложен файл с написанием от клиента."
type textarea "x"
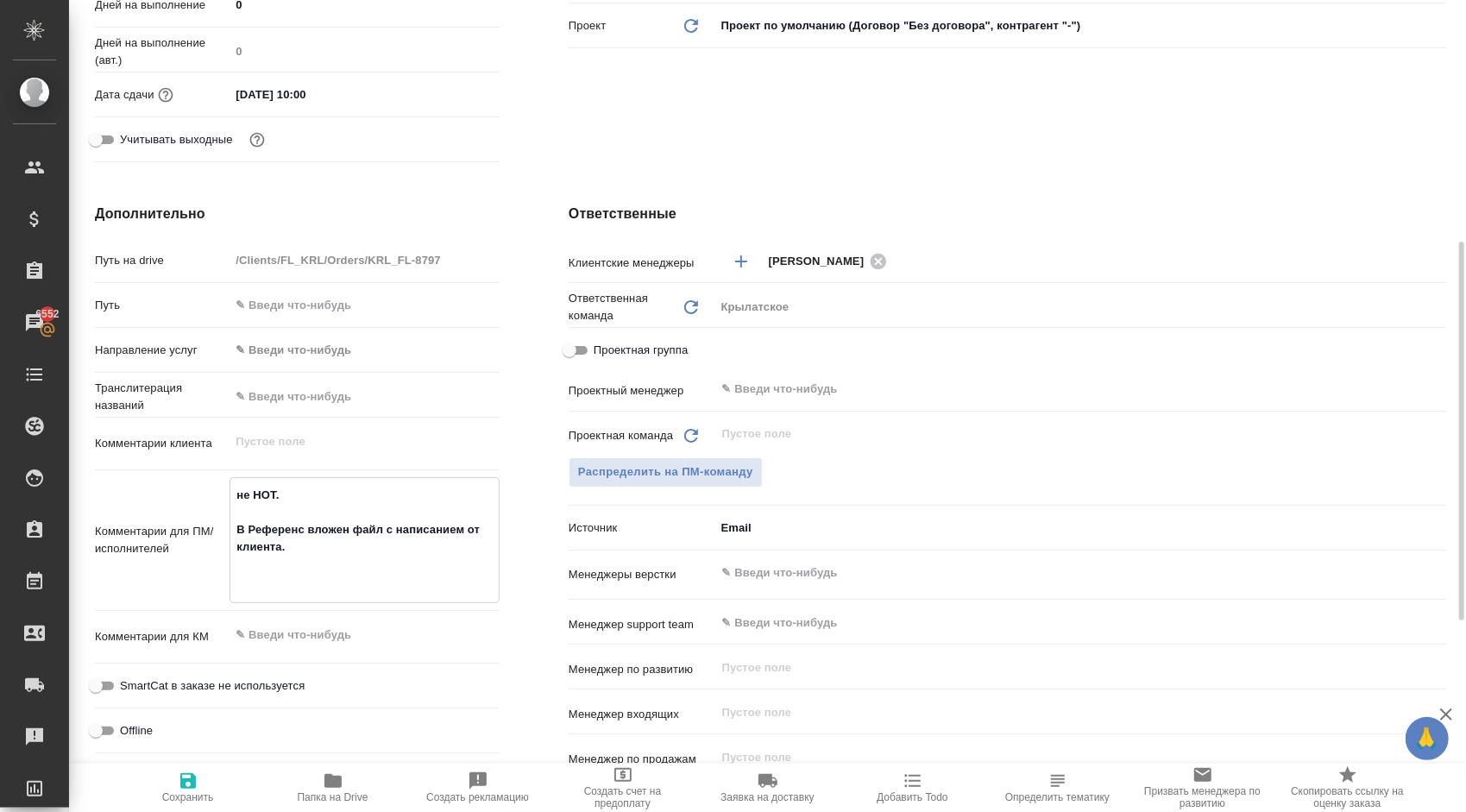
type textarea "x"
type textarea "не НОТ. В Референс вложен файл с написанием от клиента. ("
type textarea "x"
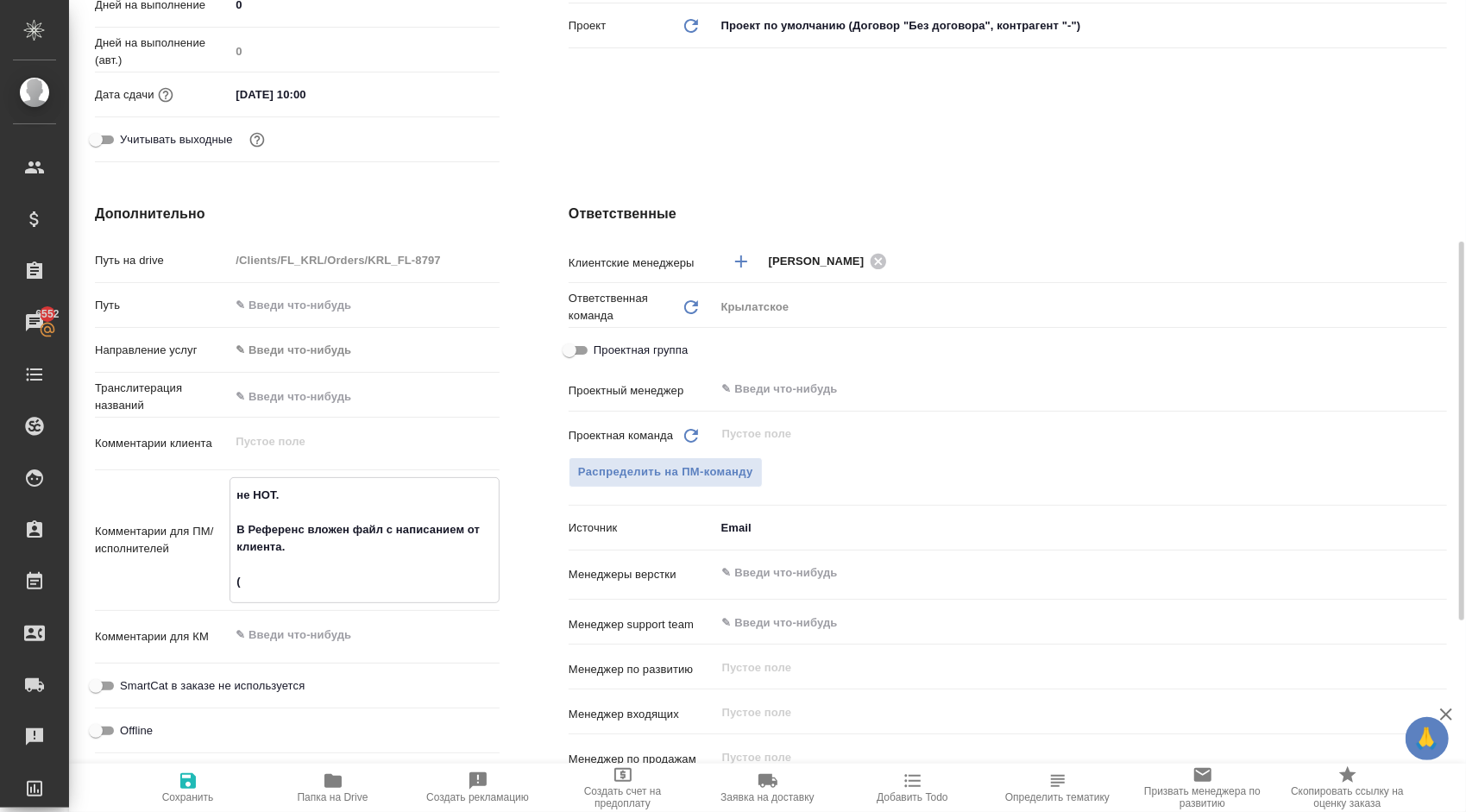
type textarea "не НОТ. В Референс вложен файл с написанием от клиента. (!"
type textarea "x"
type textarea "не НОТ. В Референс вложен файл с написанием от клиента. (!)"
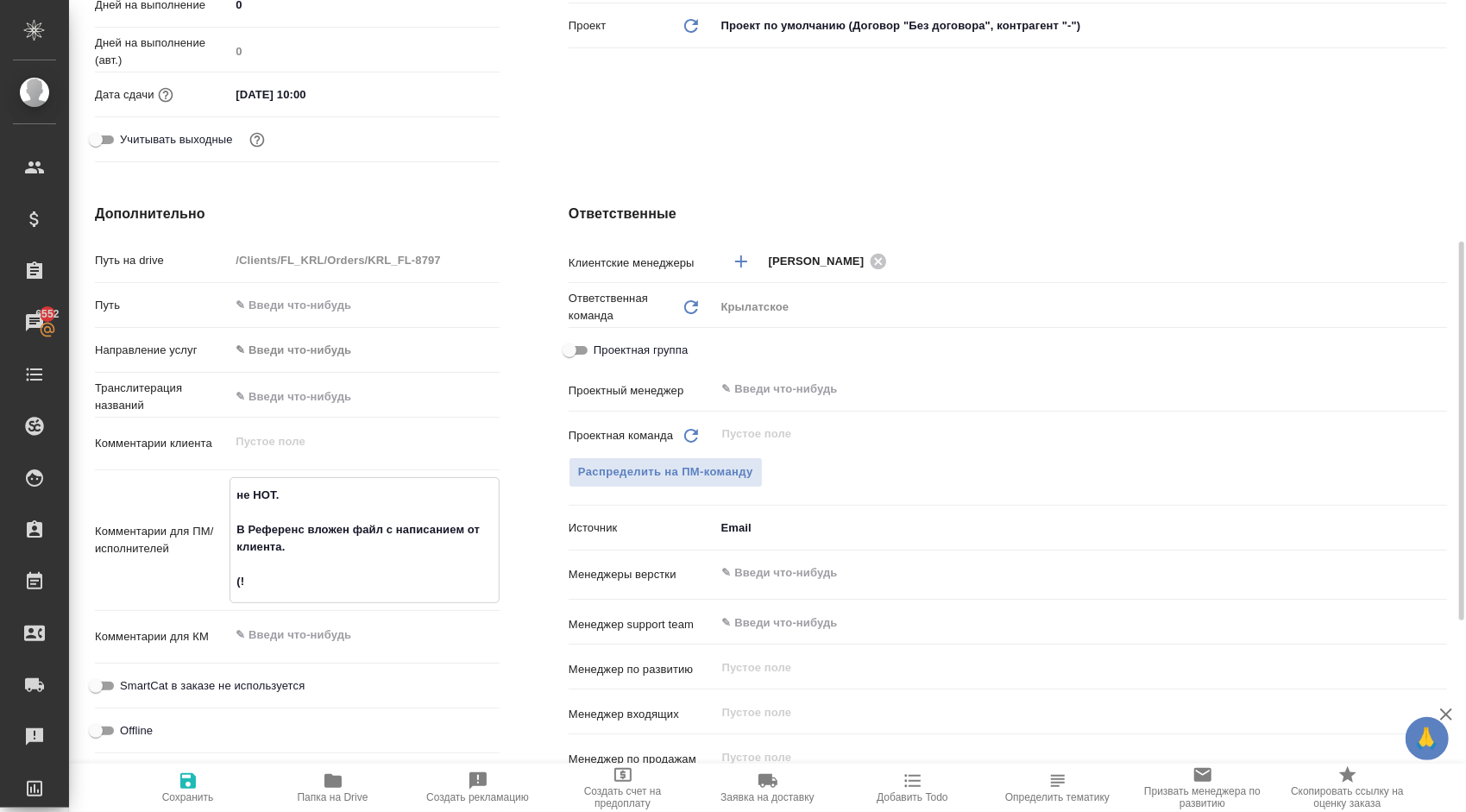
type textarea "x"
type textarea "не НОТ. В Референс вложен файл с написанием от клиента. (!)"
type textarea "x"
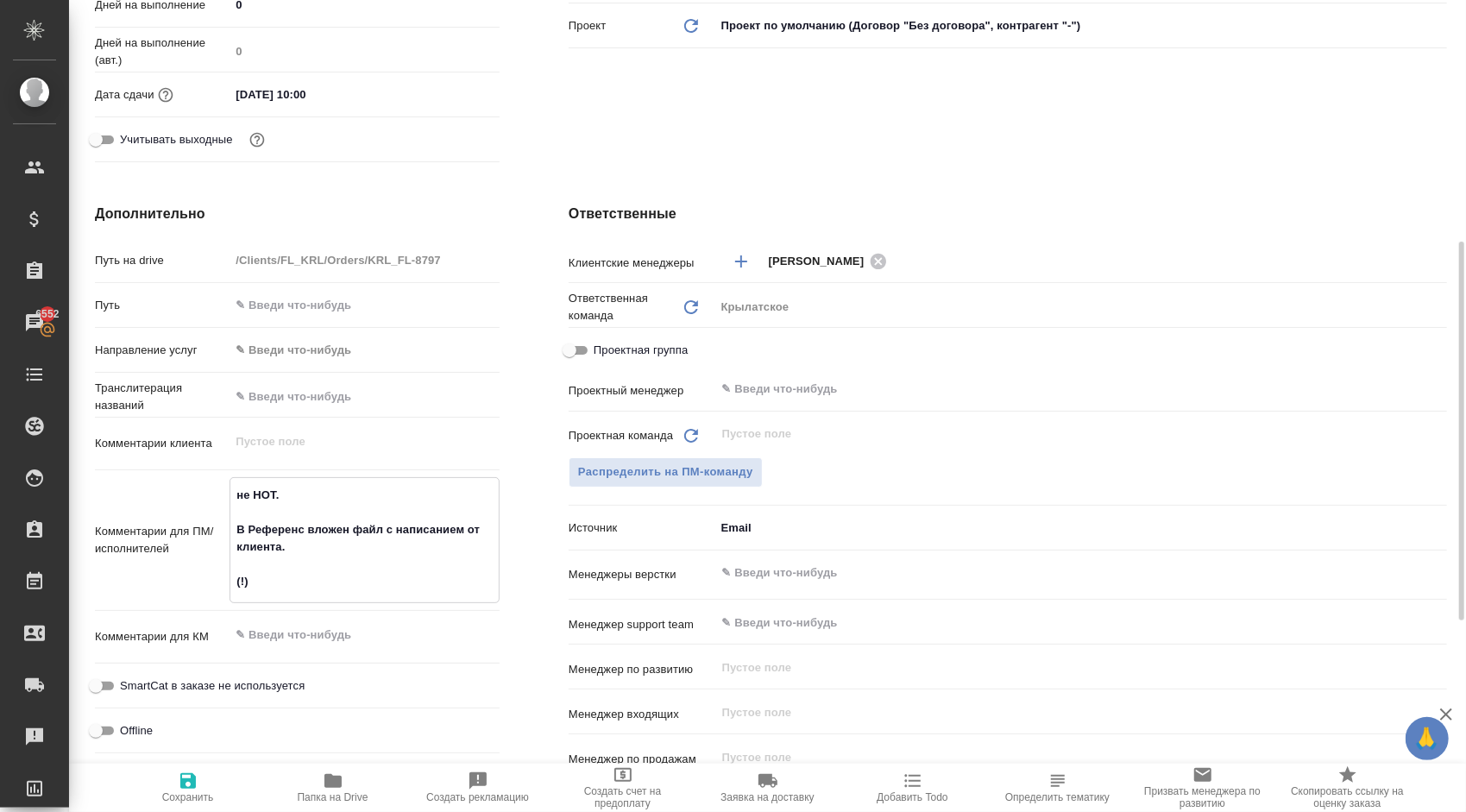
type textarea "x"
type textarea "не НОТ. В Референс вложен файл с написанием от клиента. (!) и"
type textarea "x"
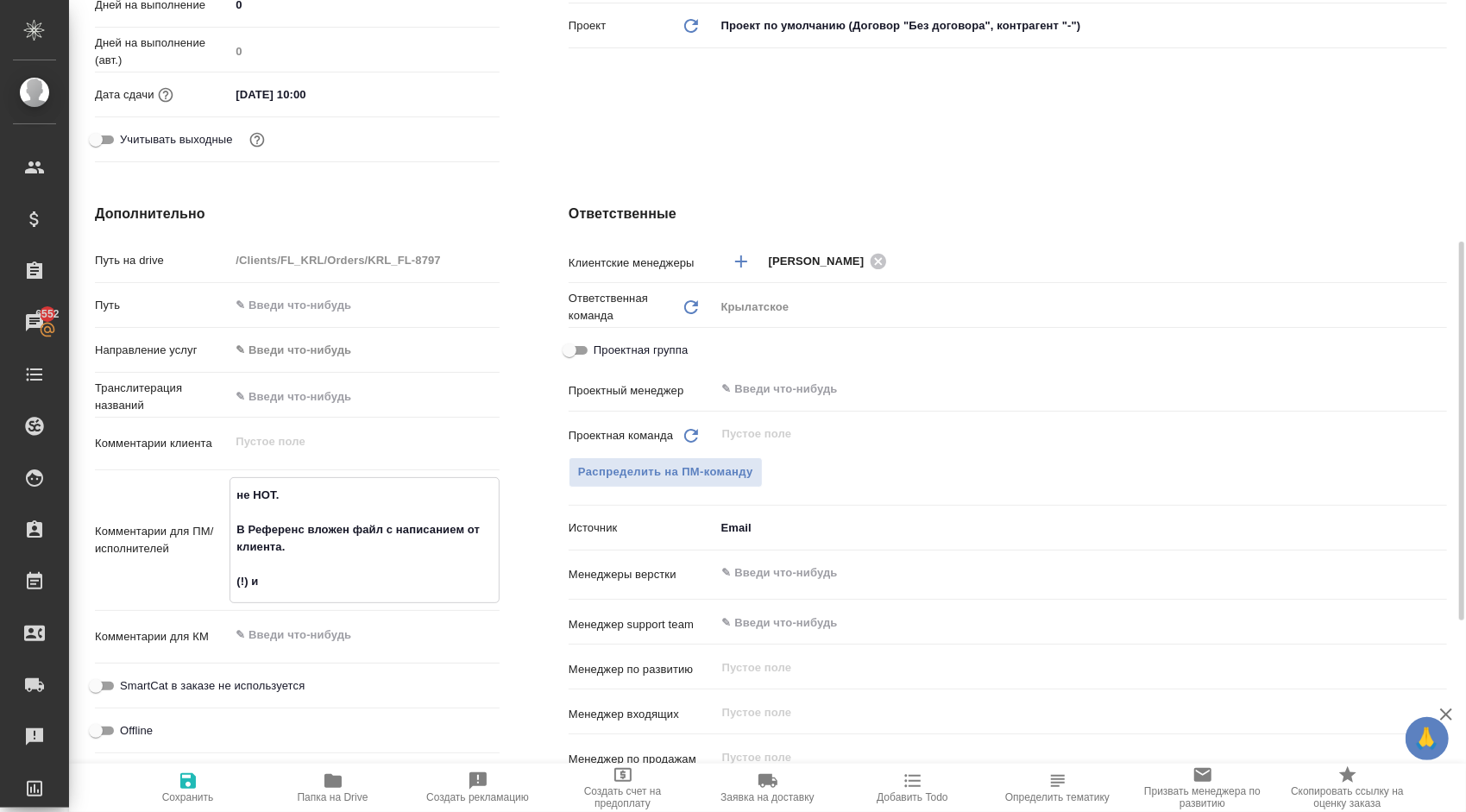
type textarea "x"
type textarea "не НОТ. В Референс вложен файл с написанием от клиента. (!) из"
type textarea "x"
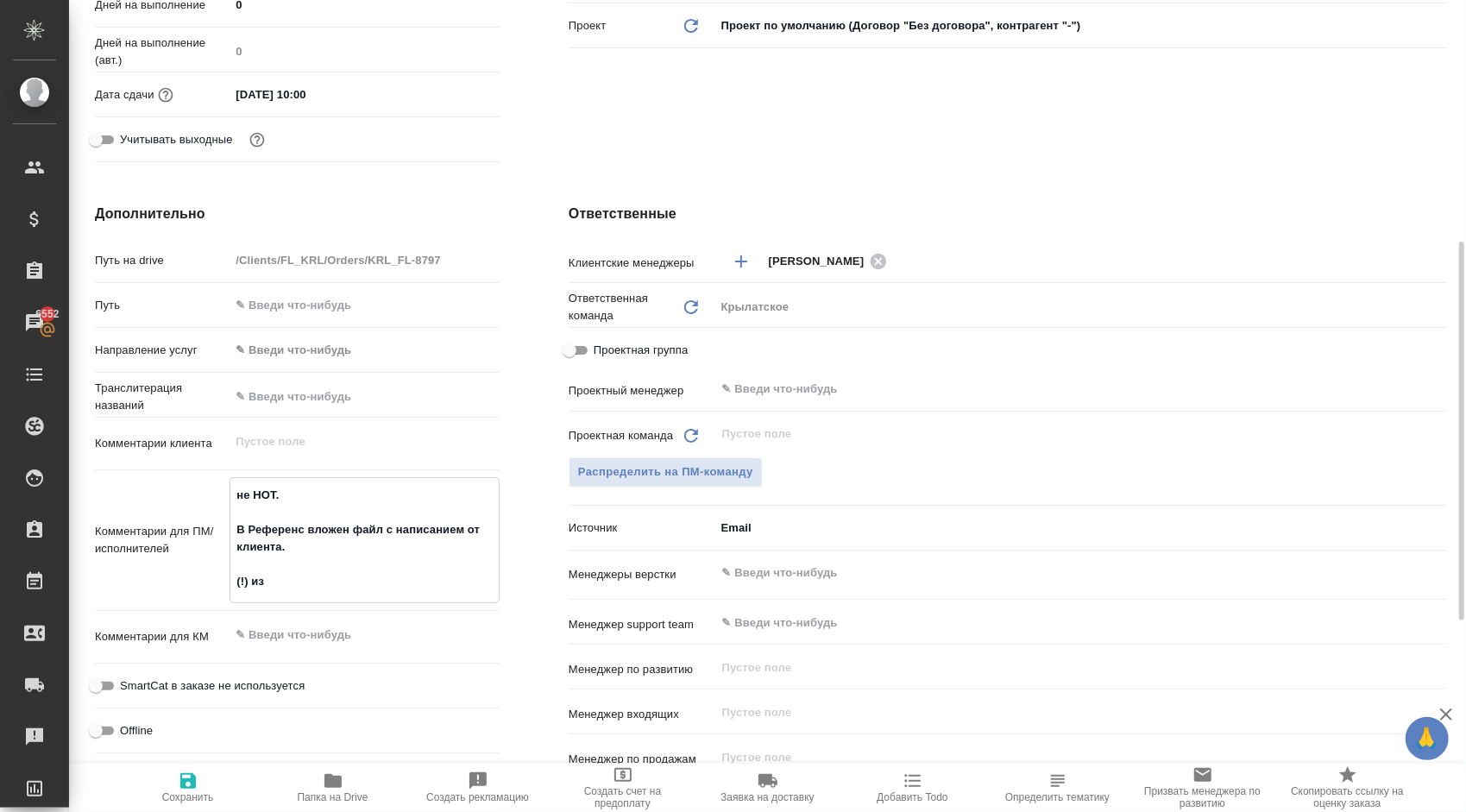
type textarea "не НОТ. В Референс вложен файл с написанием от клиента. (!) изо"
type textarea "x"
type textarea "не НОТ. В Референс вложен файл с написанием от клиента. (!) изоб"
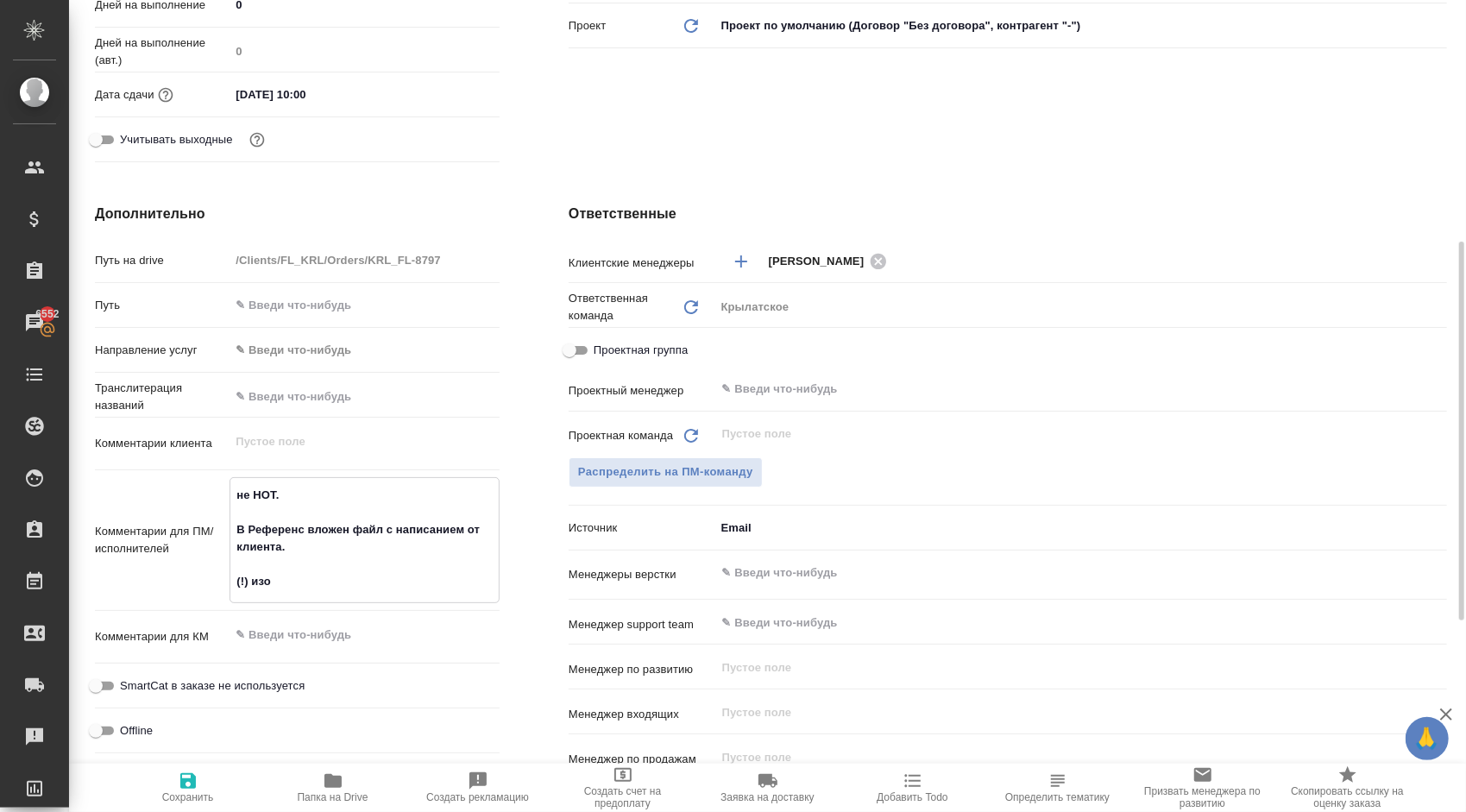
type textarea "x"
type textarea "не НОТ. В Референс вложен файл с написанием от клиента. (!) изобр"
type textarea "x"
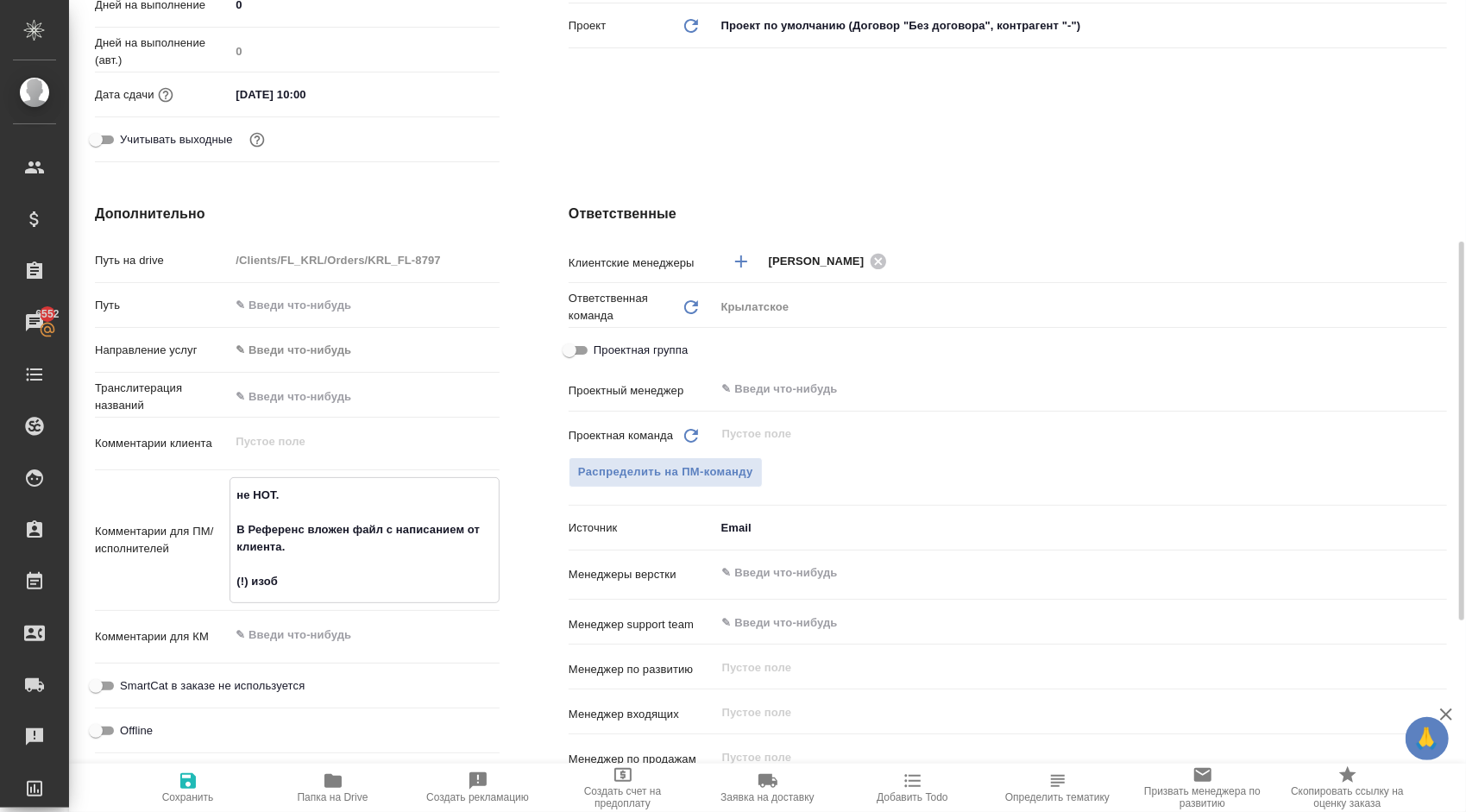
type textarea "x"
type textarea "не НОТ. В Референс вложен файл с написанием от клиента. (!) изобра"
type textarea "x"
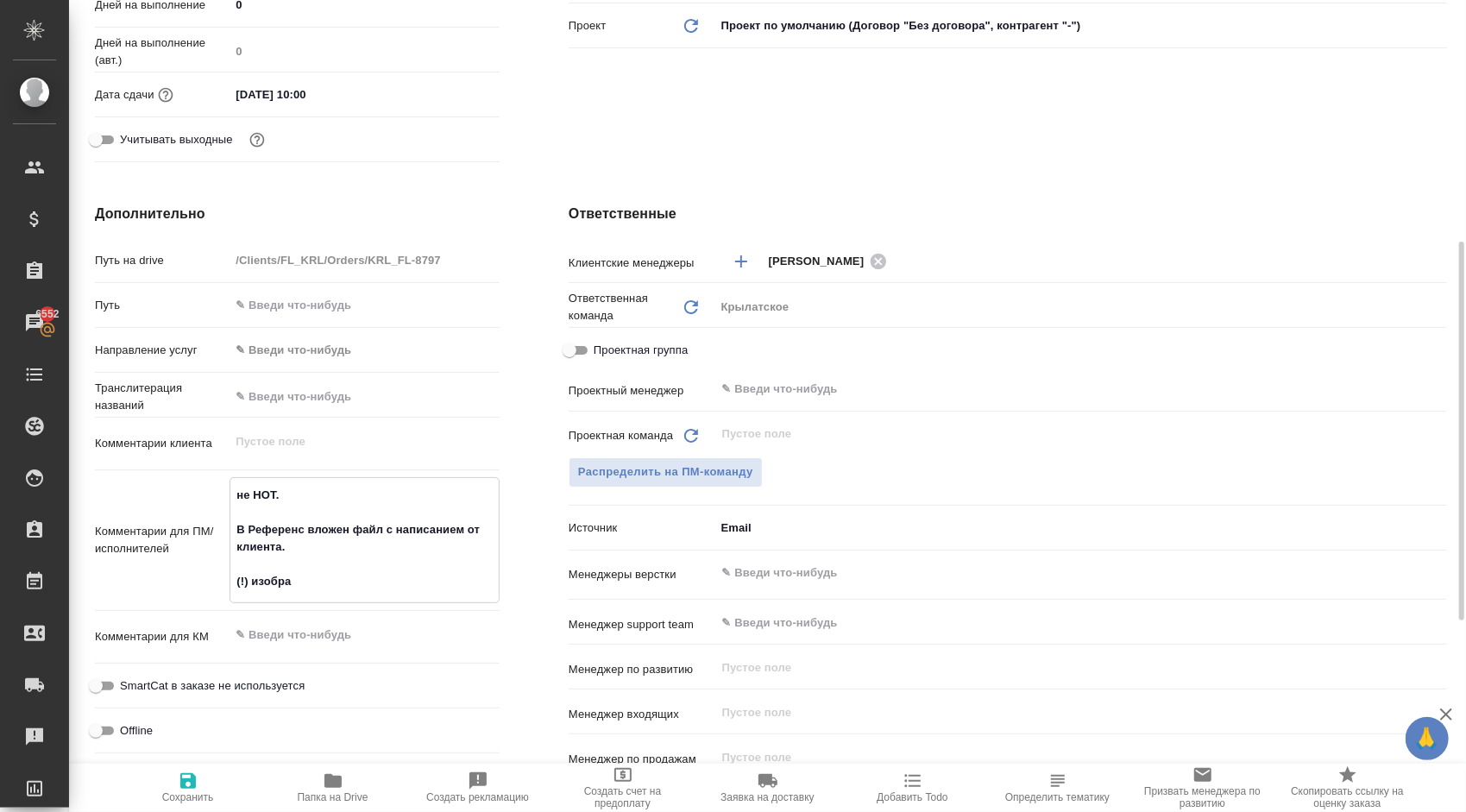
type textarea "x"
type textarea "не НОТ. В Референс вложен файл с написанием от клиента. (!) изображ"
type textarea "x"
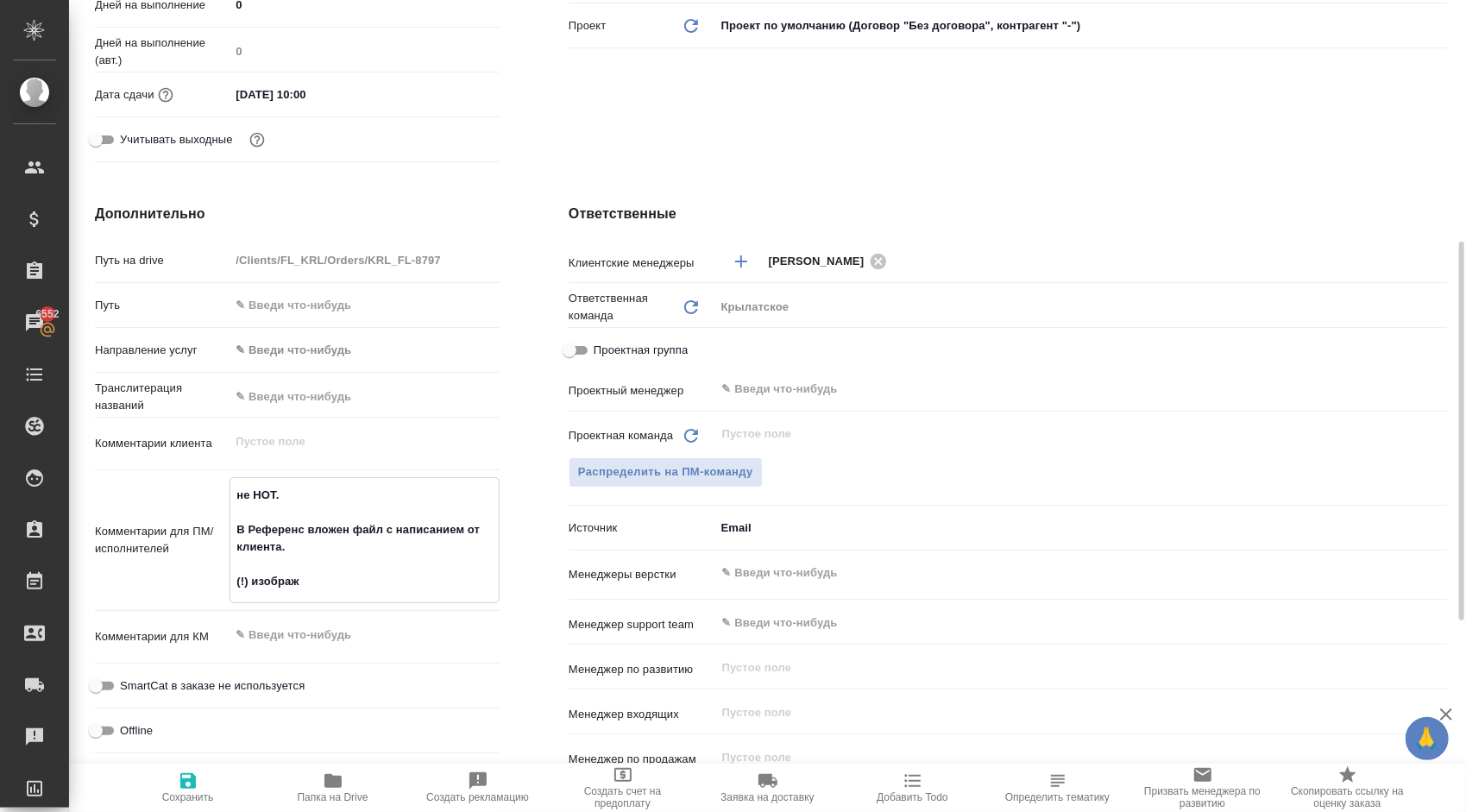
type textarea "не НОТ. В Референс вложен файл с написанием от клиента. (!) изображе"
type textarea "x"
type textarea "не НОТ. В Референс вложен файл с написанием от клиента. (!) изображен"
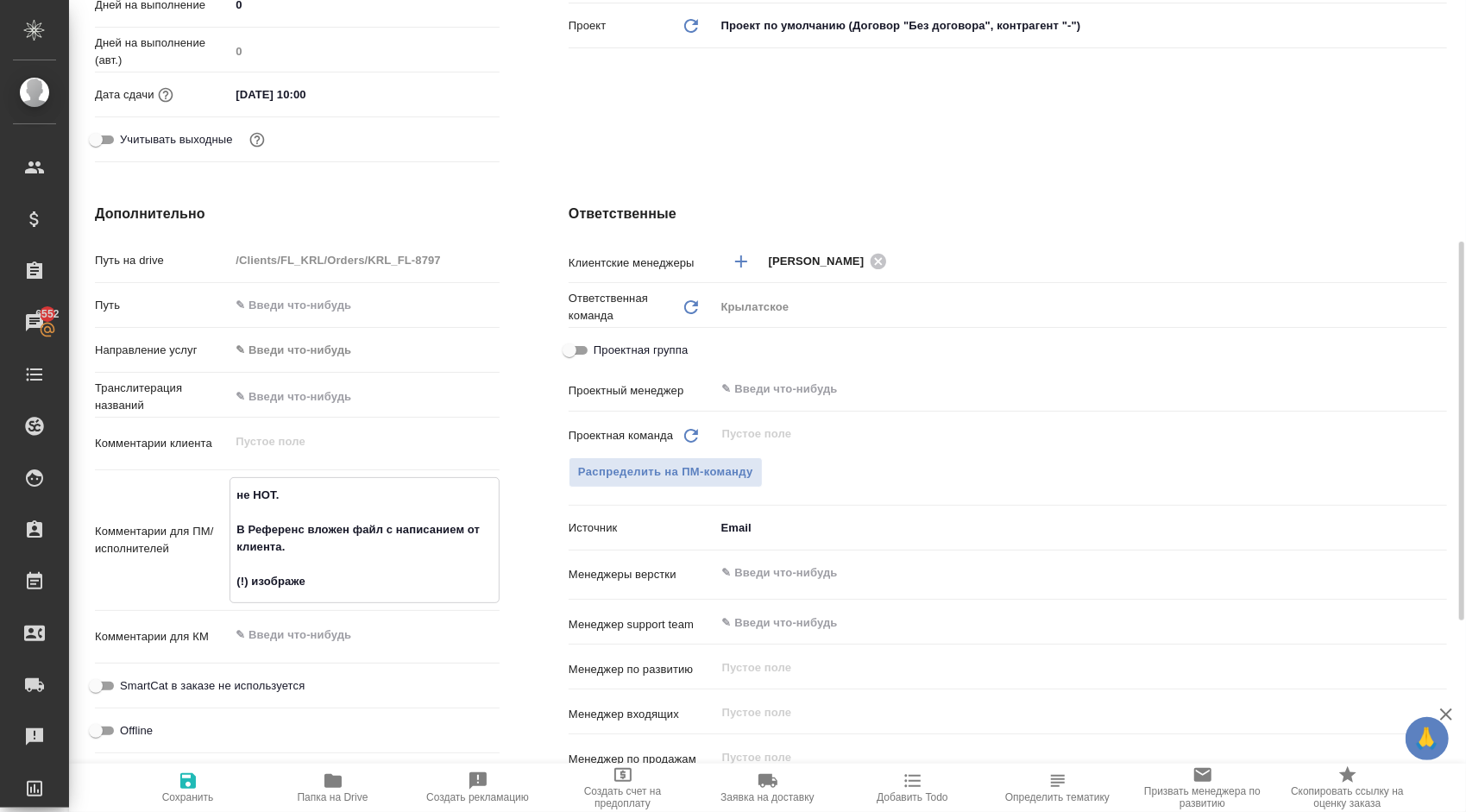
type textarea "x"
type textarea "не НОТ. В Референс вложен файл с написанием от клиента. (!) изображени"
click at [326, 582] on textarea "не НОТ. В Референс вложен файл с написанием от клиента. (!) изображение - пропи…" at bounding box center [364, 539] width 268 height 116
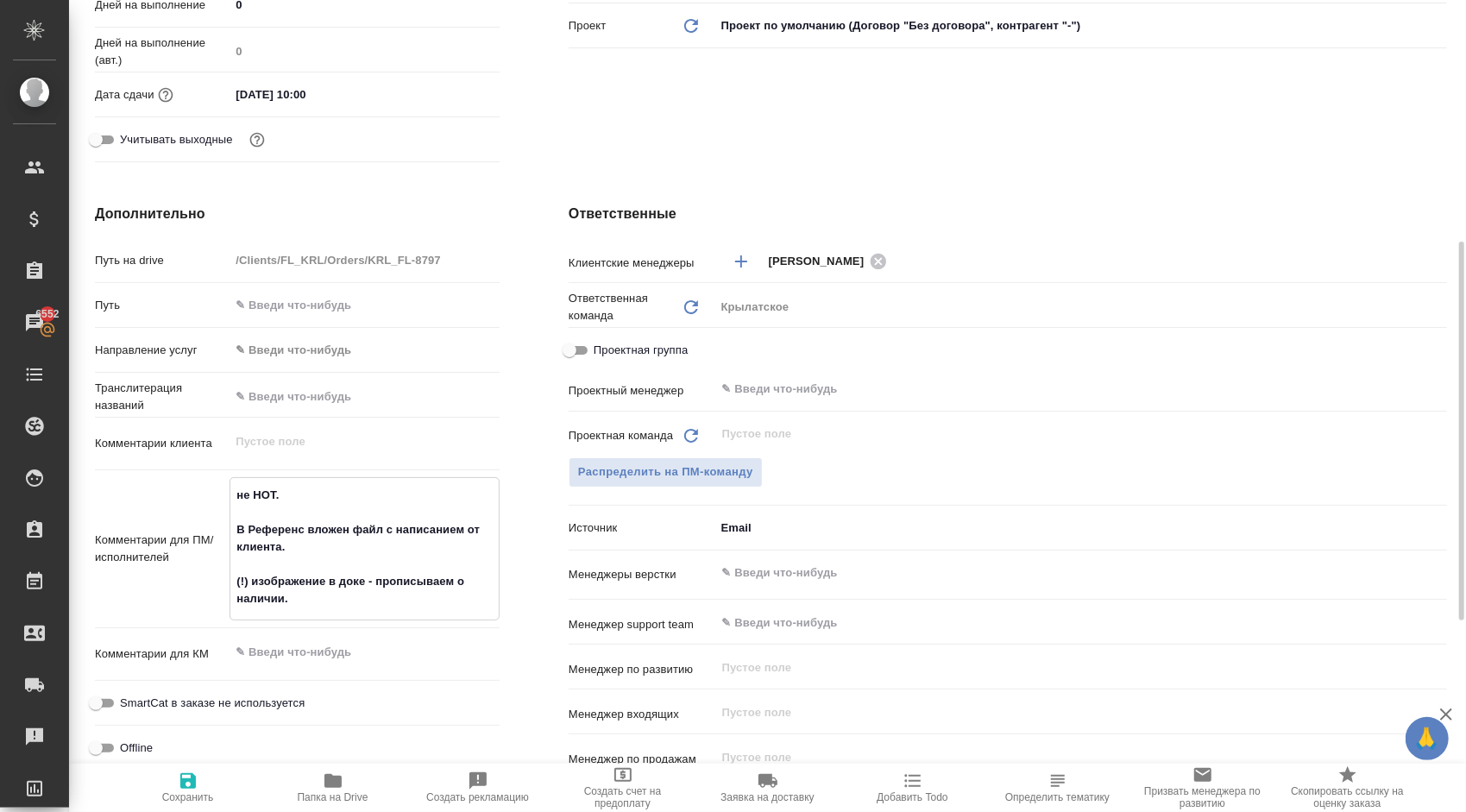
click at [453, 583] on textarea "не НОТ. В Референс вложен файл с написанием от клиента. (!) изображение в доке …" at bounding box center [364, 547] width 268 height 133
click at [472, 597] on textarea "не НОТ. В Референс вложен файл с написанием от клиента. (!) изображение в доке …" at bounding box center [364, 547] width 268 height 133
click at [189, 777] on icon "button" at bounding box center [188, 781] width 21 height 21
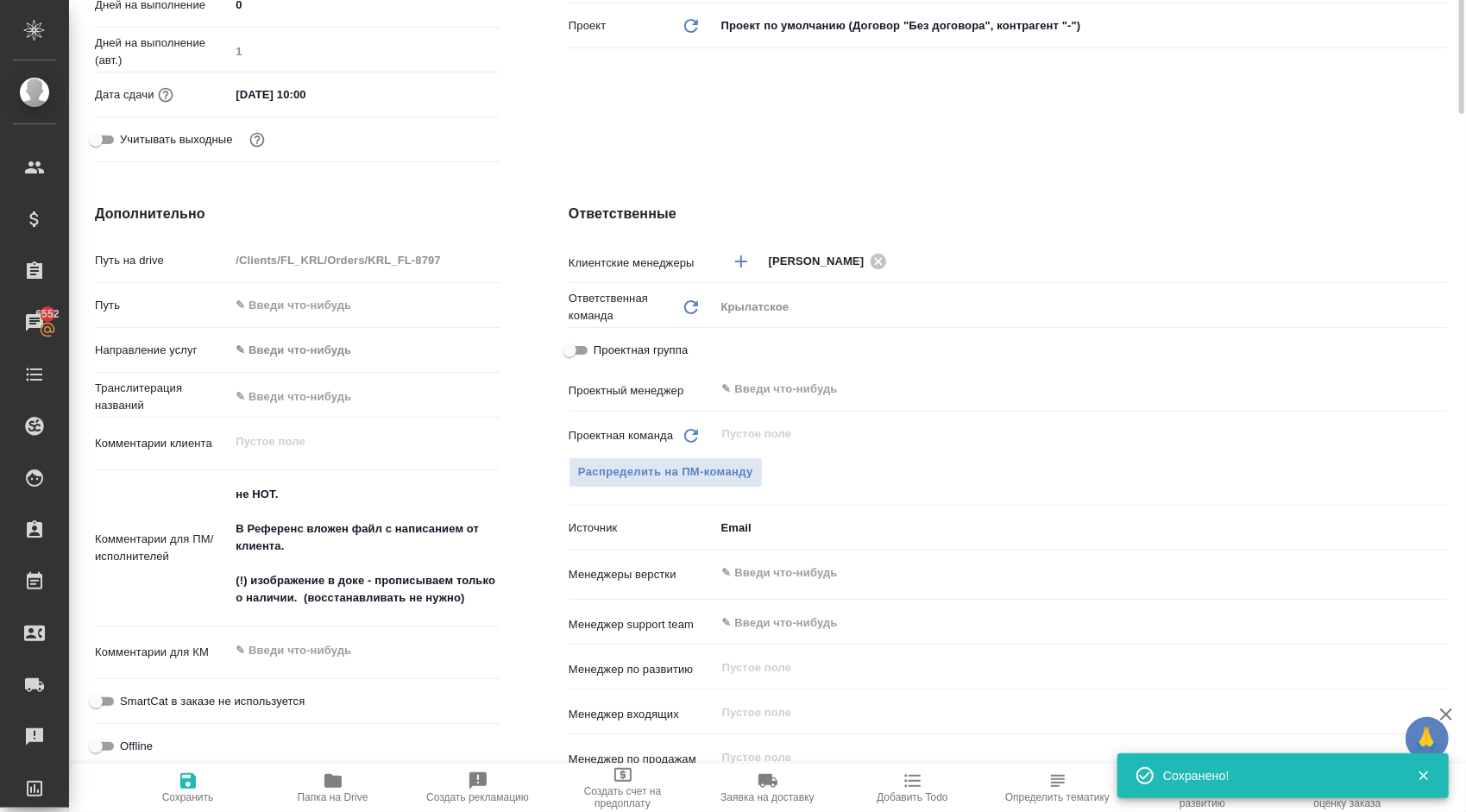
scroll to position [0, 0]
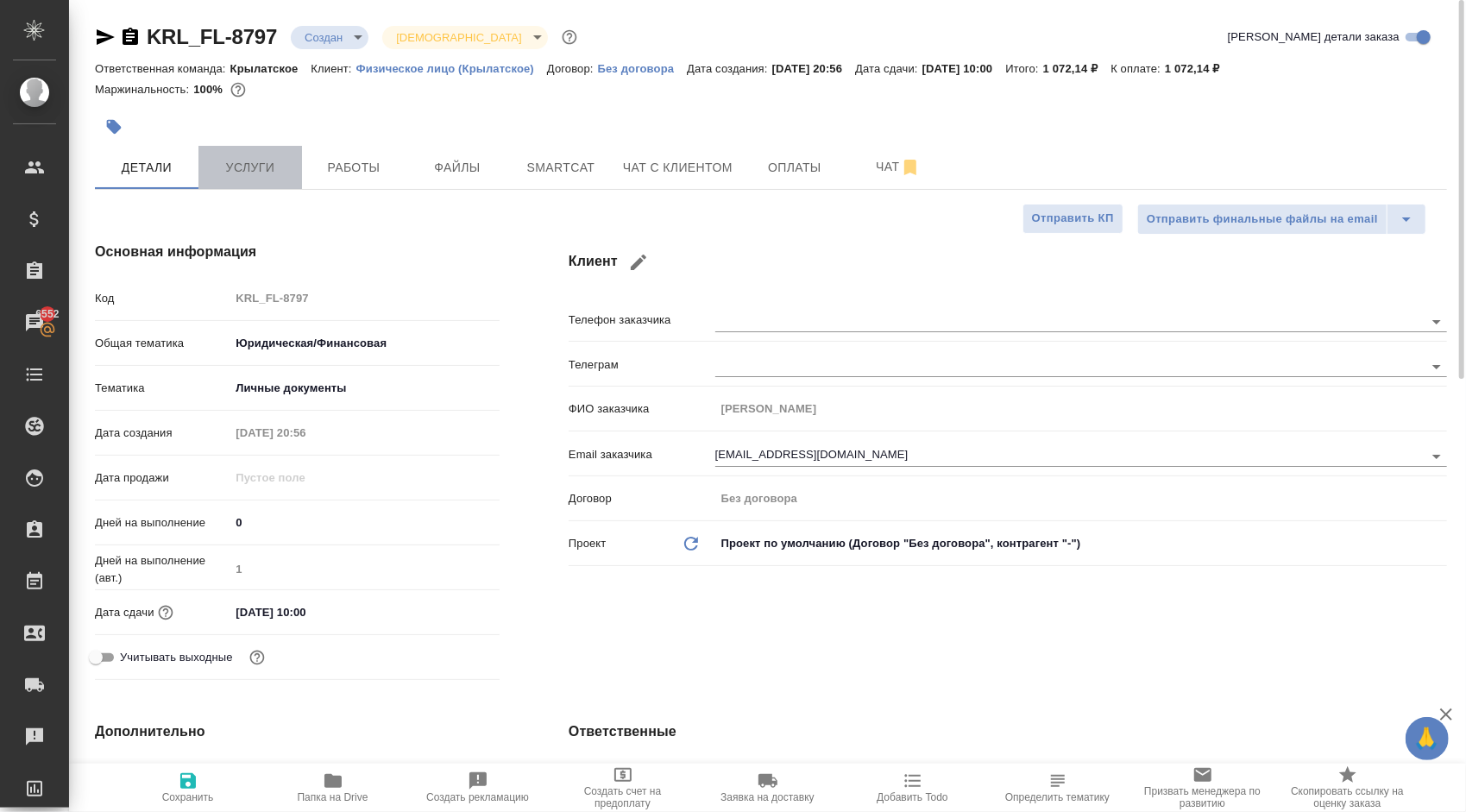
click at [249, 177] on span "Услуги" at bounding box center [250, 168] width 83 height 22
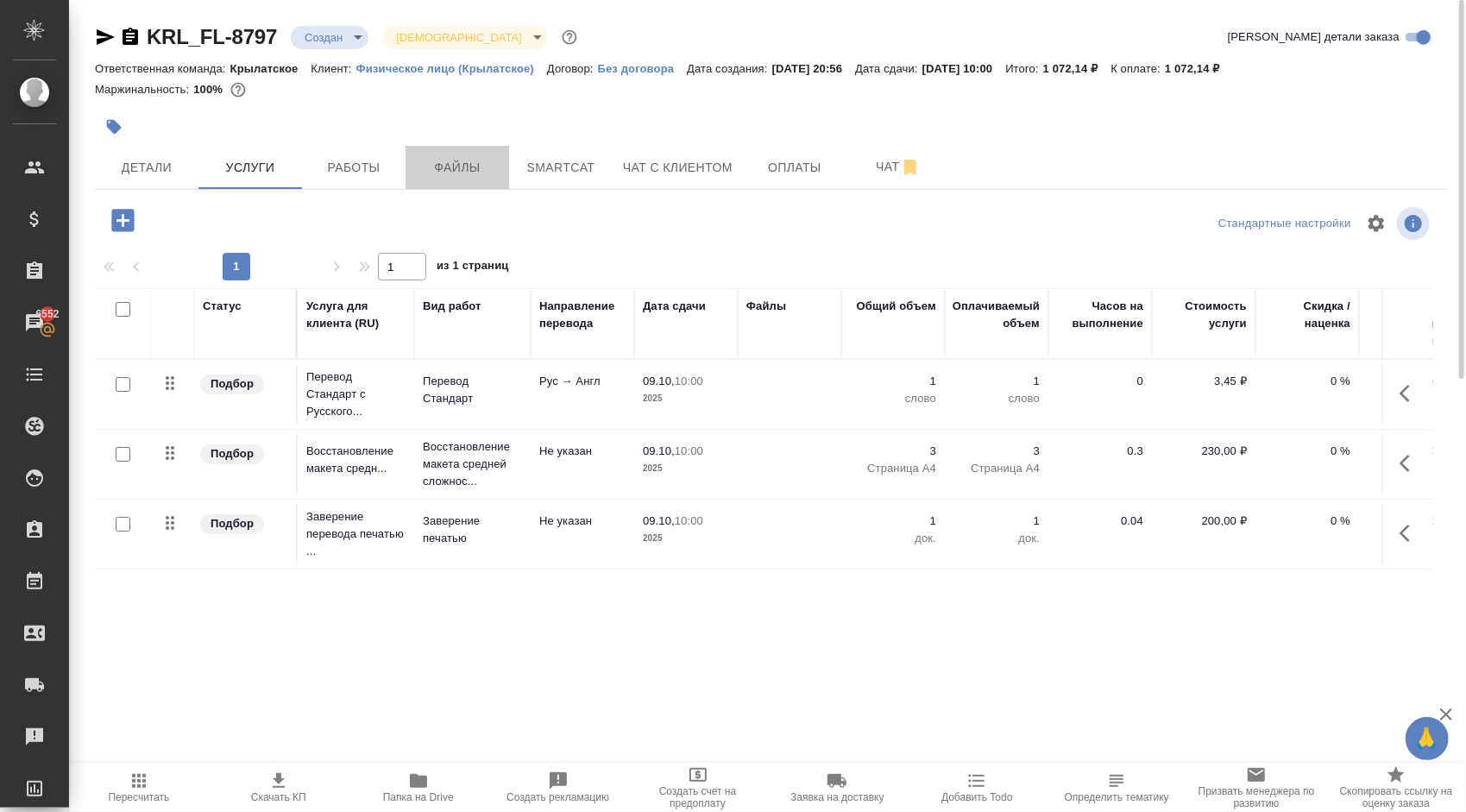
click at [416, 164] on span "Файлы" at bounding box center [457, 168] width 83 height 22
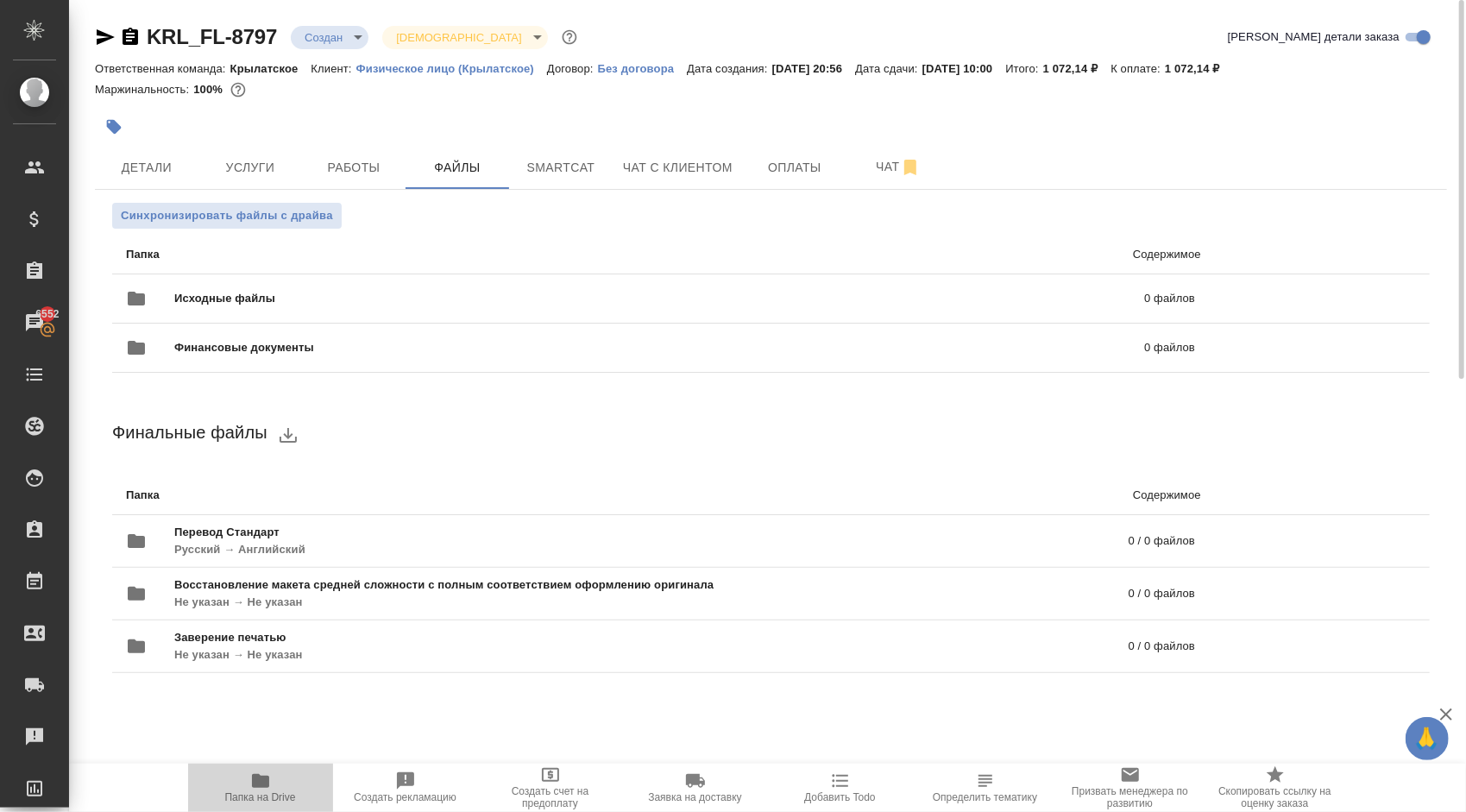
click at [281, 777] on span "Папка на Drive" at bounding box center [260, 787] width 124 height 33
click at [302, 221] on span "Синхронизировать файлы с драйва" at bounding box center [227, 215] width 212 height 17
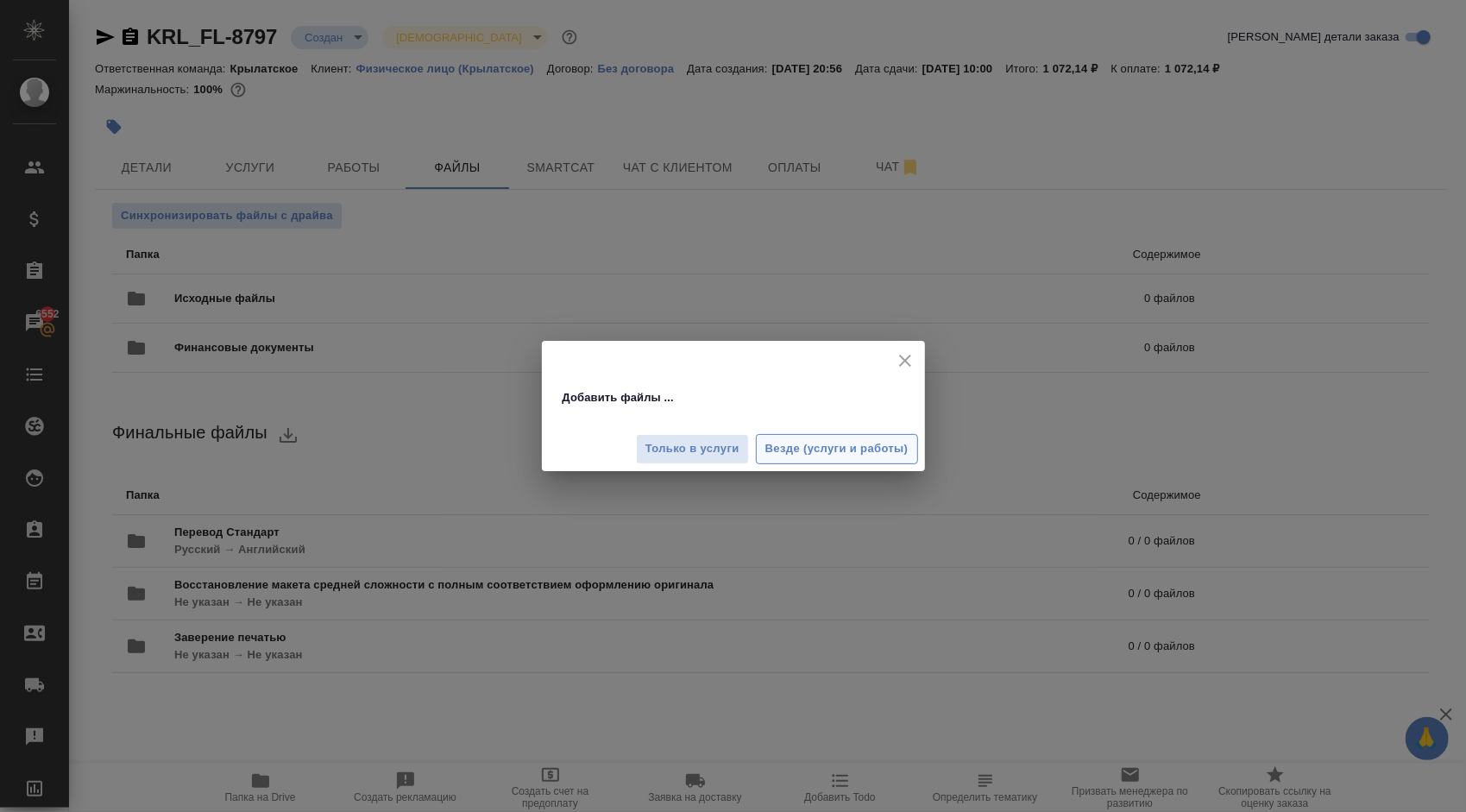
click at [874, 436] on button "Везде (услуги и работы)" at bounding box center [837, 449] width 162 height 30
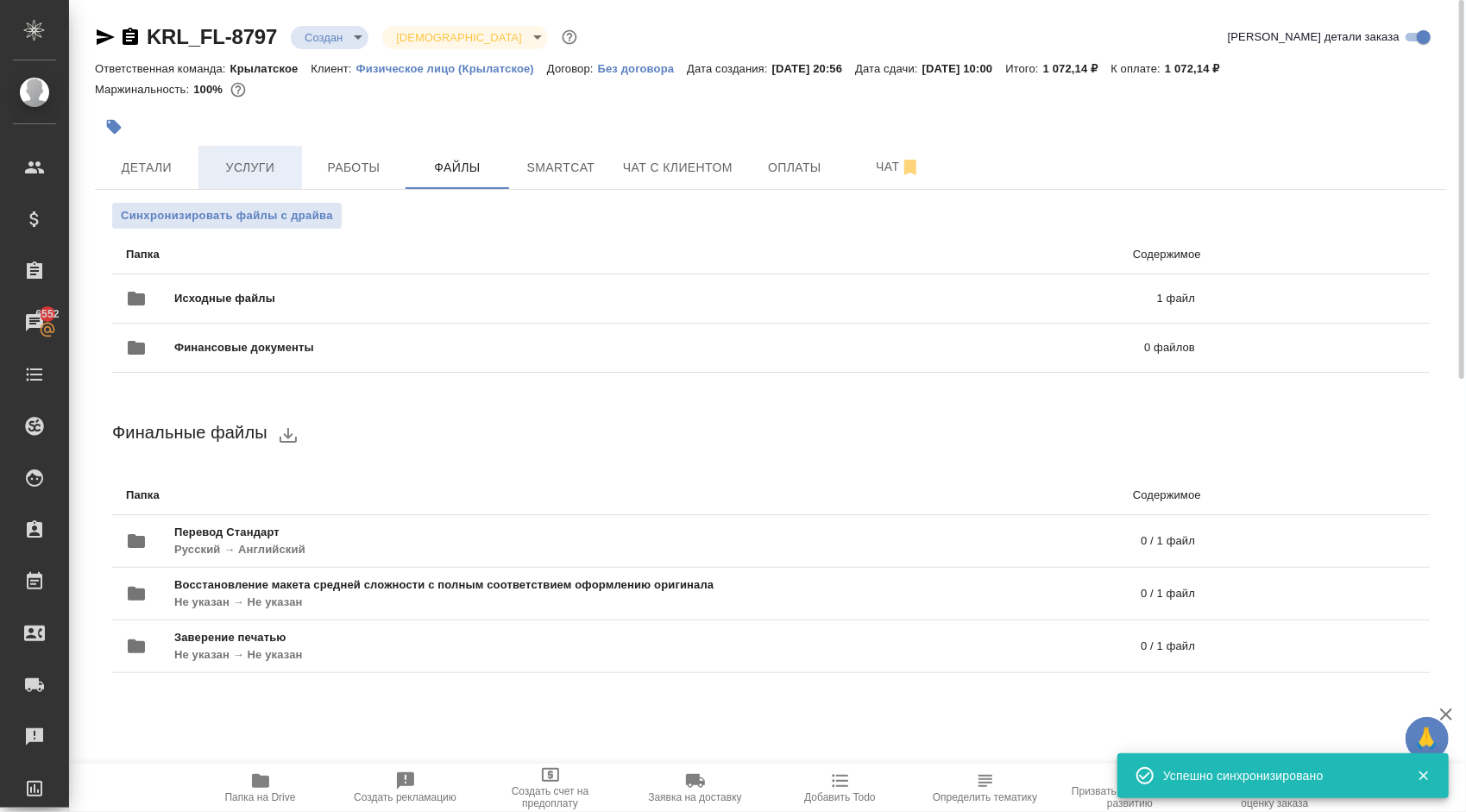
click at [277, 158] on span "Услуги" at bounding box center [250, 168] width 83 height 22
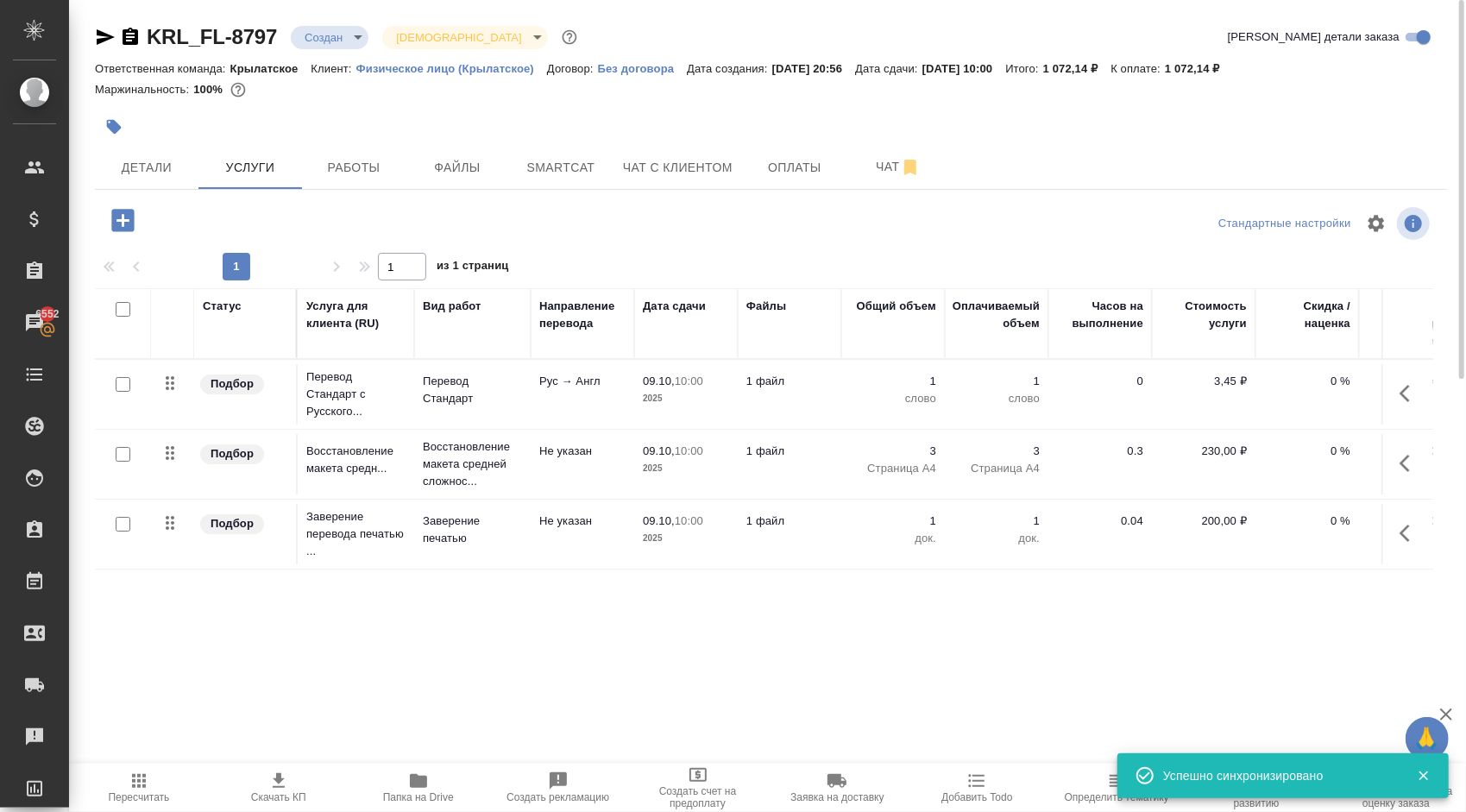
click at [121, 382] on input "checkbox" at bounding box center [123, 384] width 15 height 15
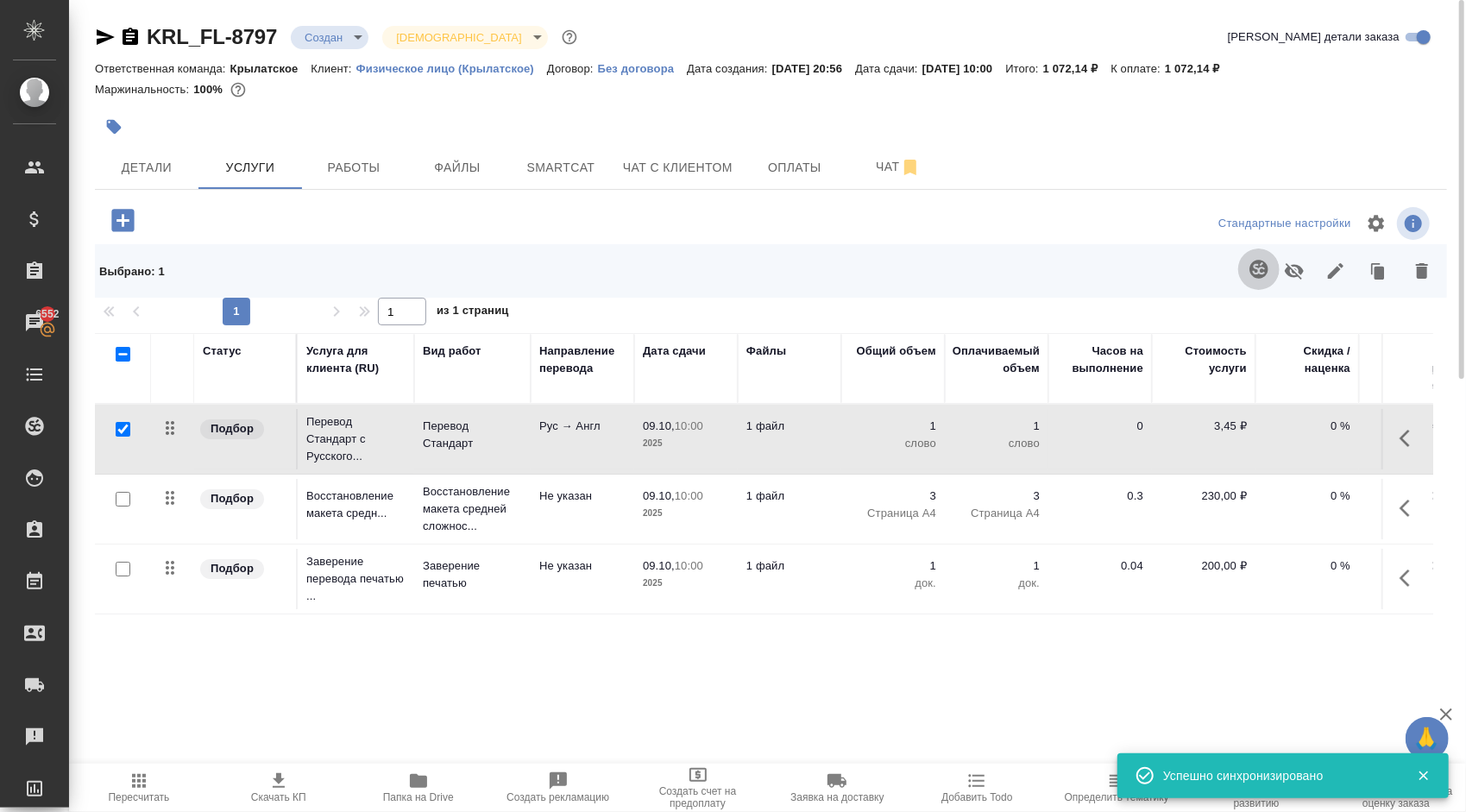
click at [1248, 261] on button "button" at bounding box center [1258, 269] width 41 height 41
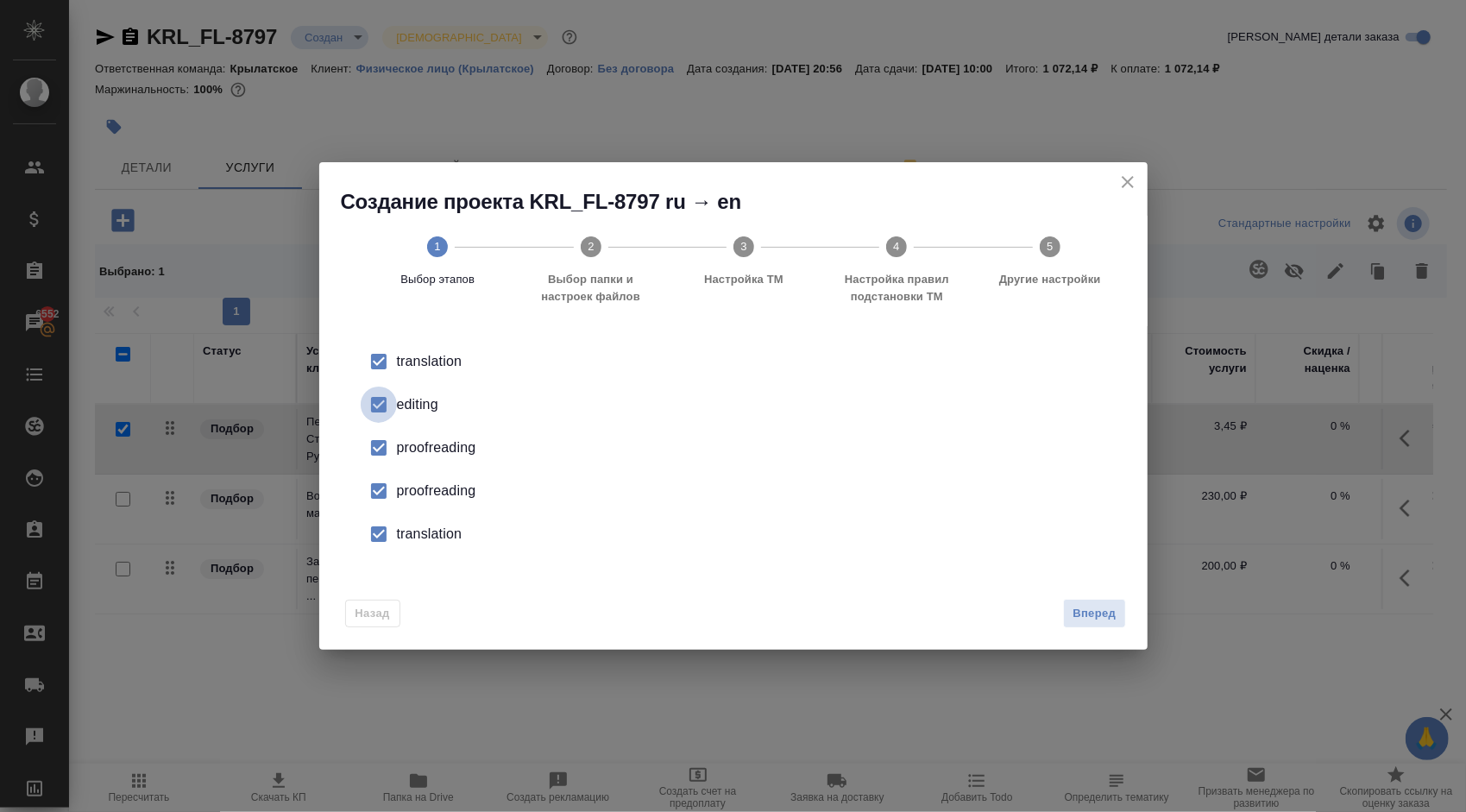
click at [362, 401] on input "checkbox" at bounding box center [379, 405] width 36 height 36
click at [380, 448] on input "checkbox" at bounding box center [379, 448] width 36 height 36
click at [383, 482] on input "checkbox" at bounding box center [379, 491] width 36 height 36
click at [374, 547] on input "checkbox" at bounding box center [379, 534] width 36 height 36
click at [1128, 613] on div "Назад Вперед" at bounding box center [733, 609] width 828 height 81
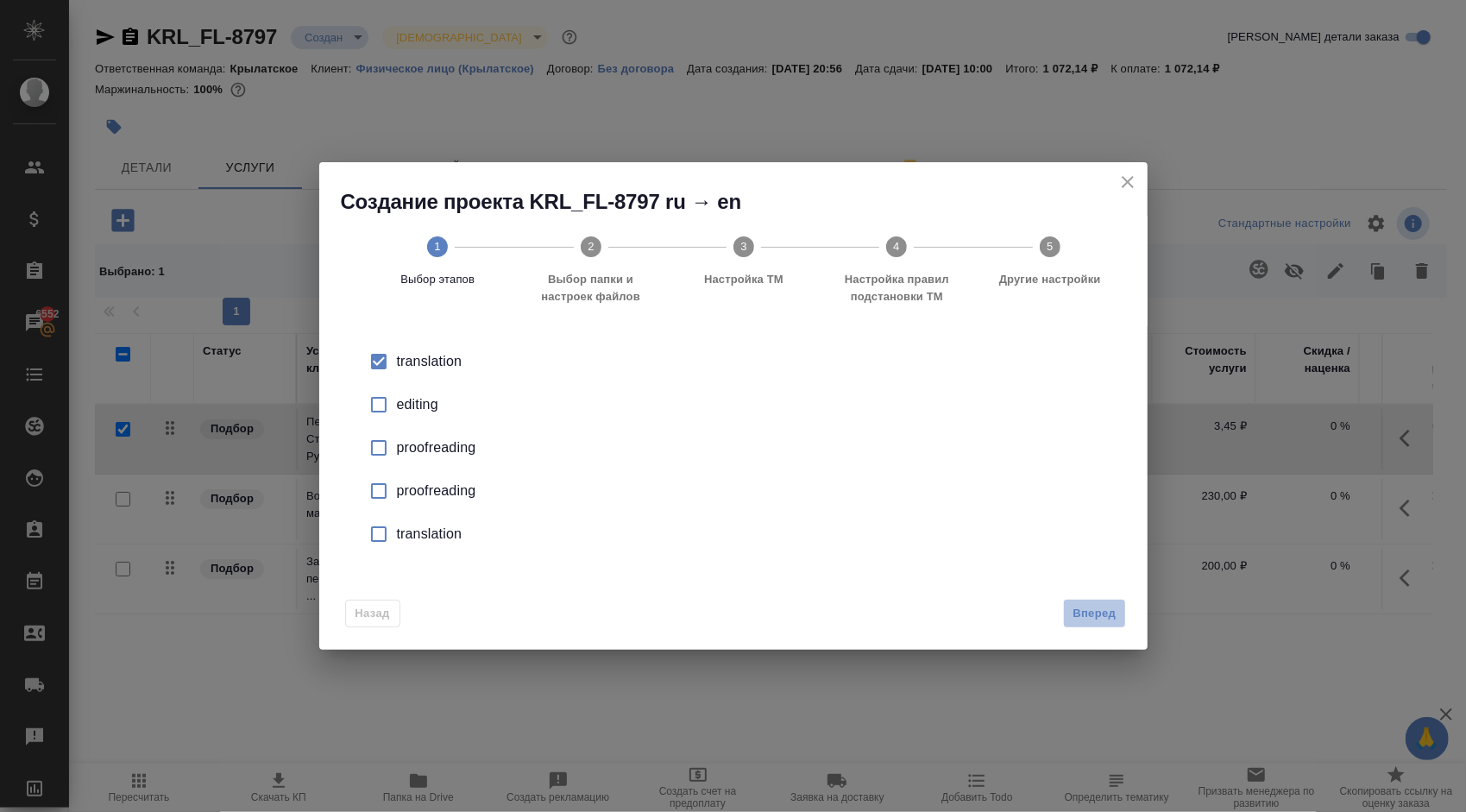
click at [1107, 616] on span "Вперед" at bounding box center [1094, 614] width 43 height 20
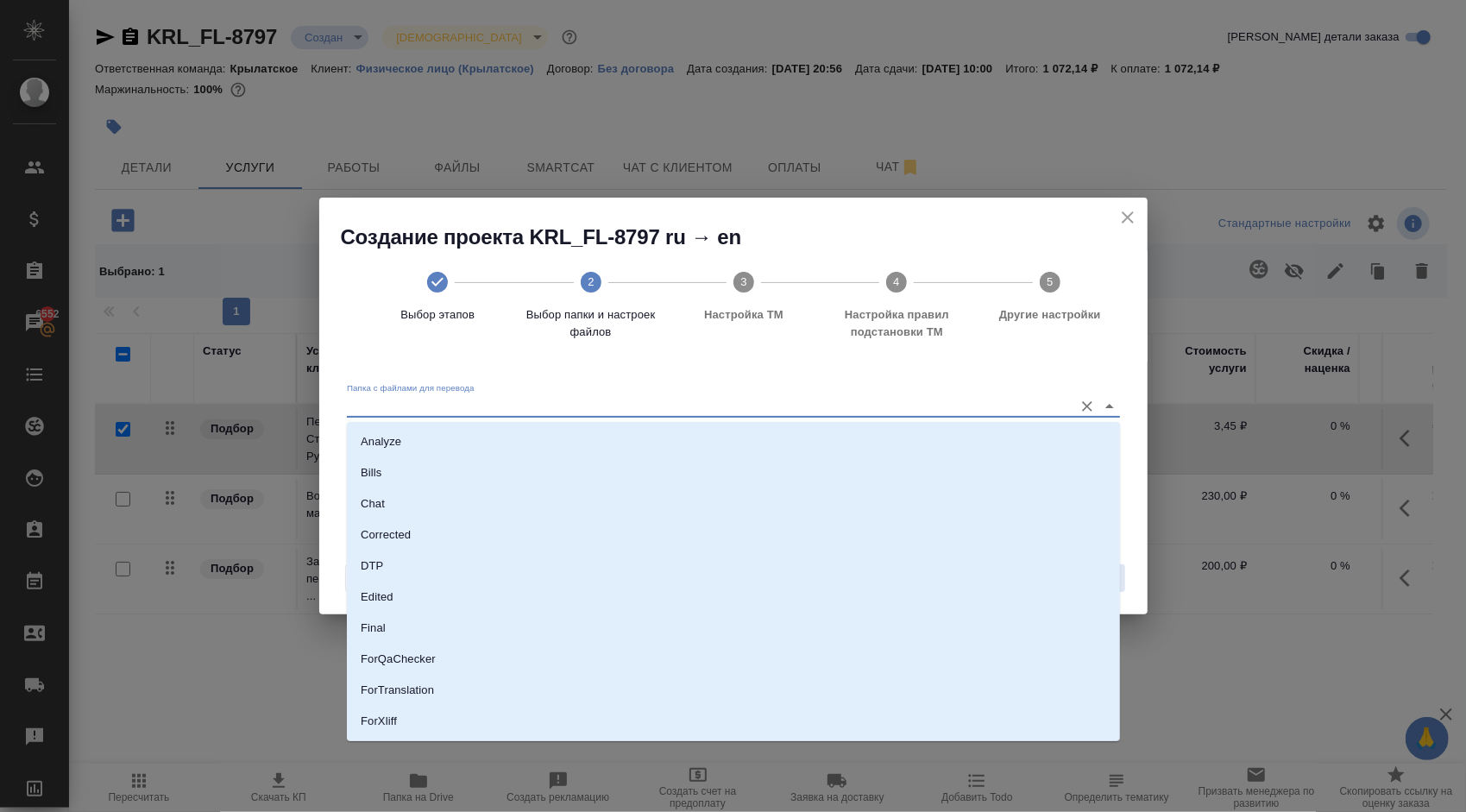
click at [468, 407] on input "Папка с файлами для перевода" at bounding box center [706, 406] width 718 height 21
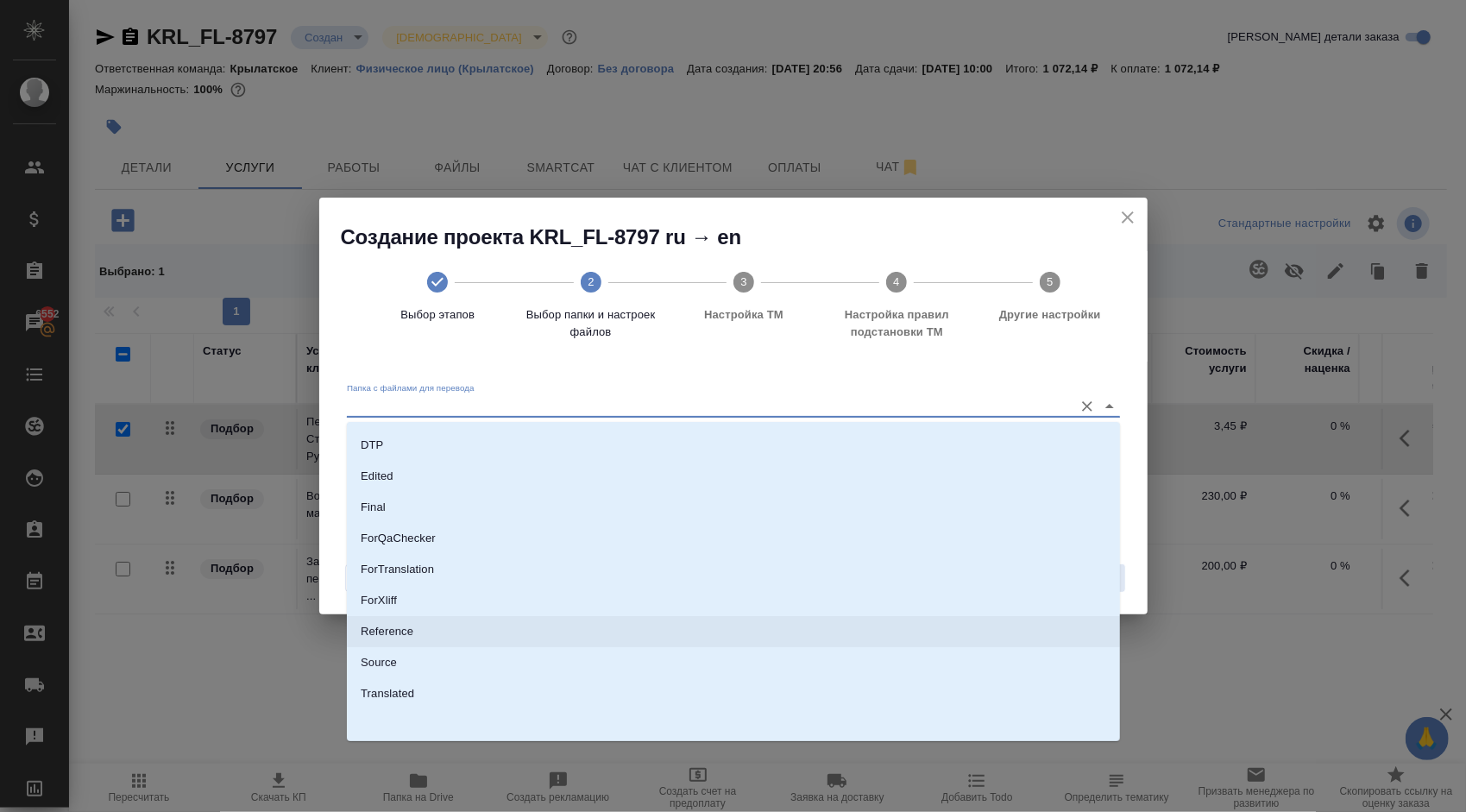
click at [393, 657] on p "Source" at bounding box center [379, 662] width 36 height 17
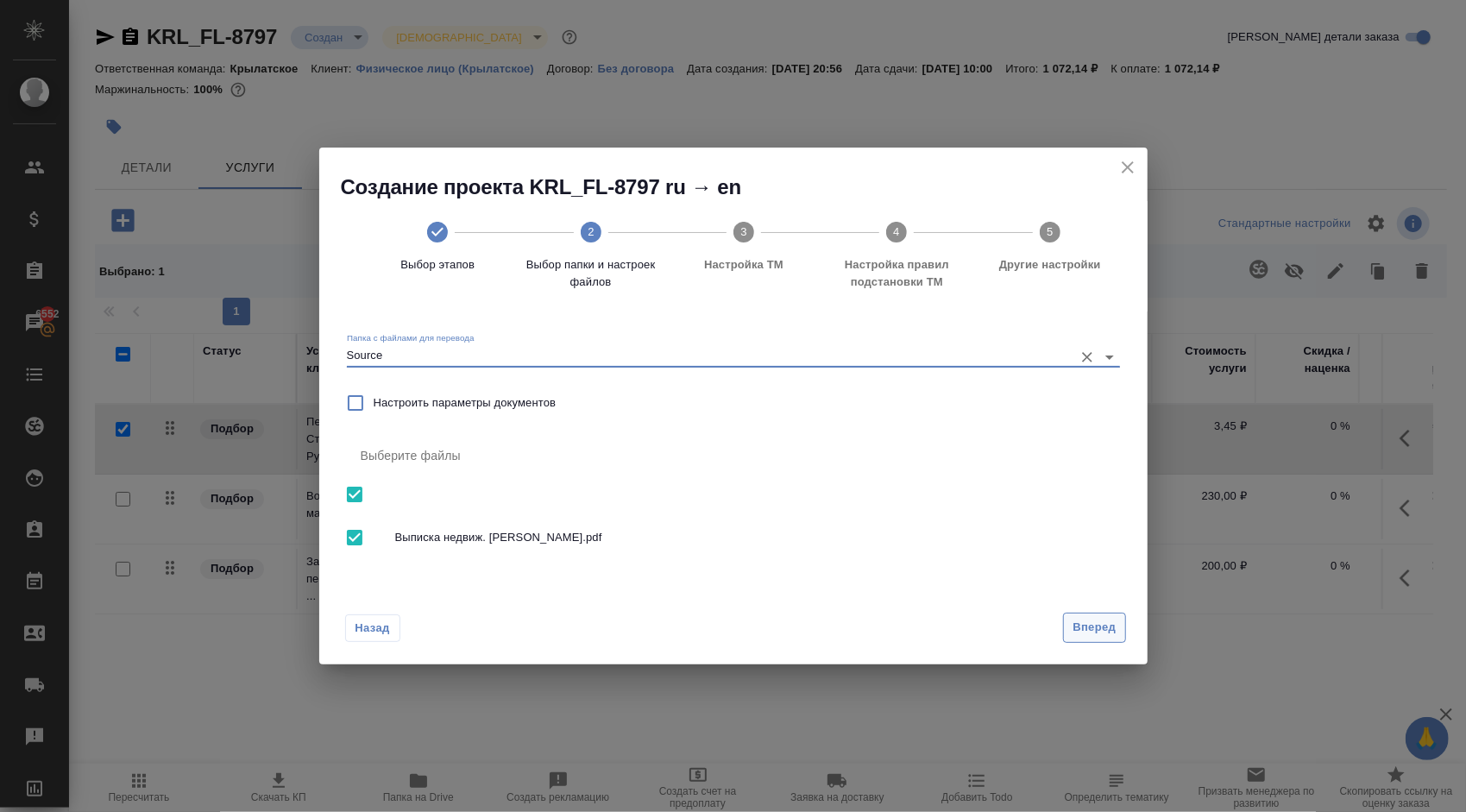
click at [1085, 635] on span "Вперед" at bounding box center [1094, 628] width 43 height 20
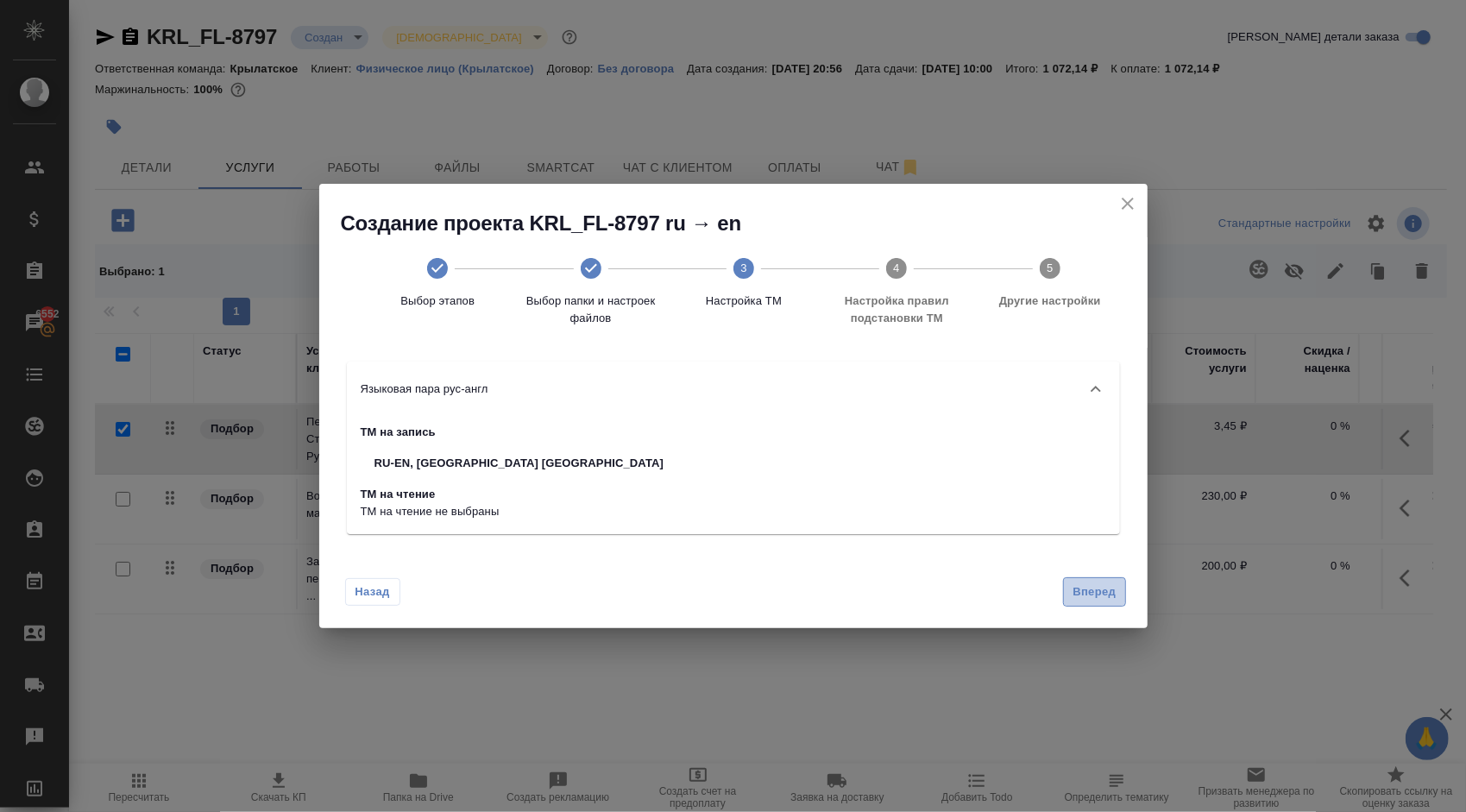
click at [1118, 586] on button "Вперед" at bounding box center [1094, 592] width 62 height 30
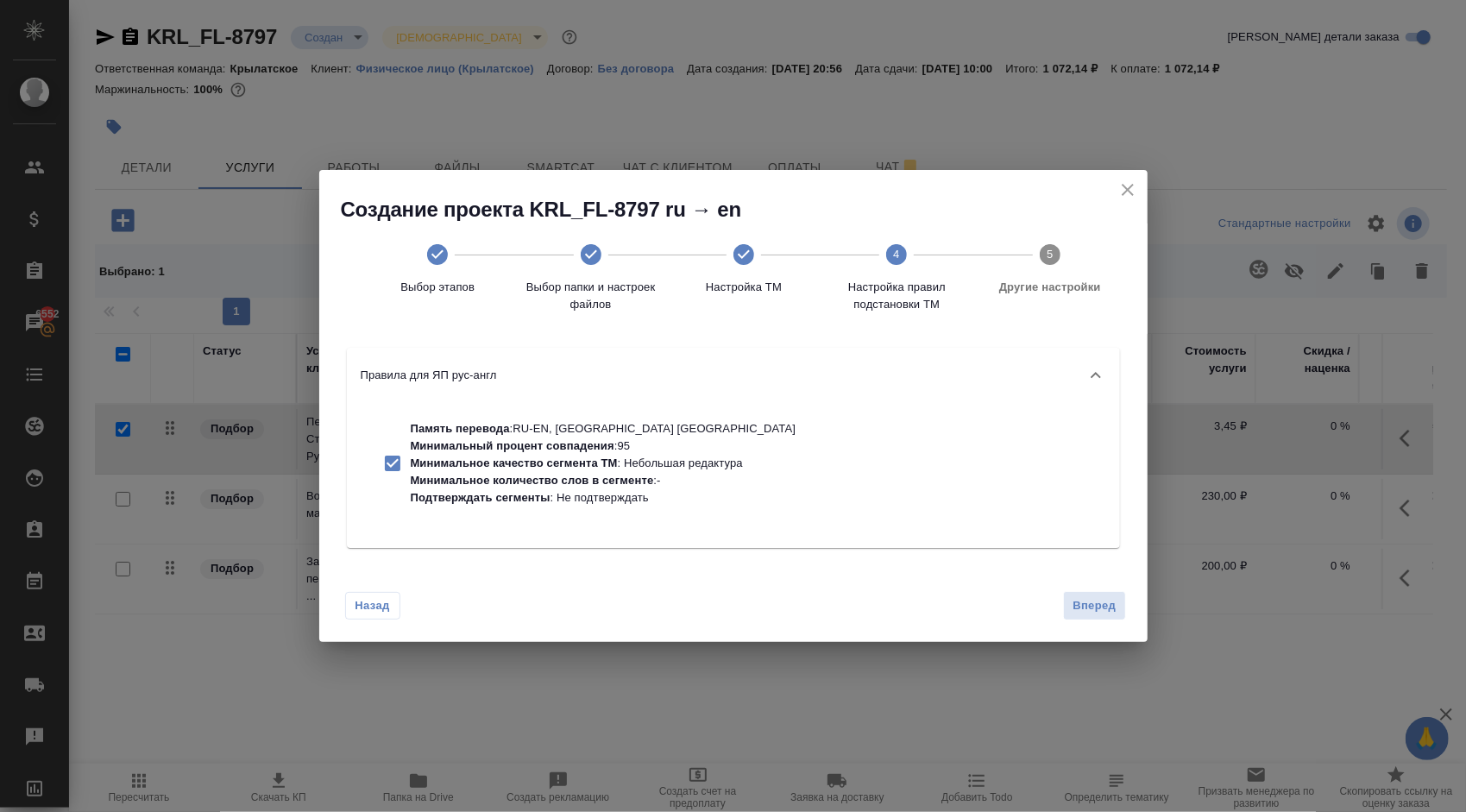
click at [1113, 603] on span "Вперед" at bounding box center [1094, 606] width 43 height 20
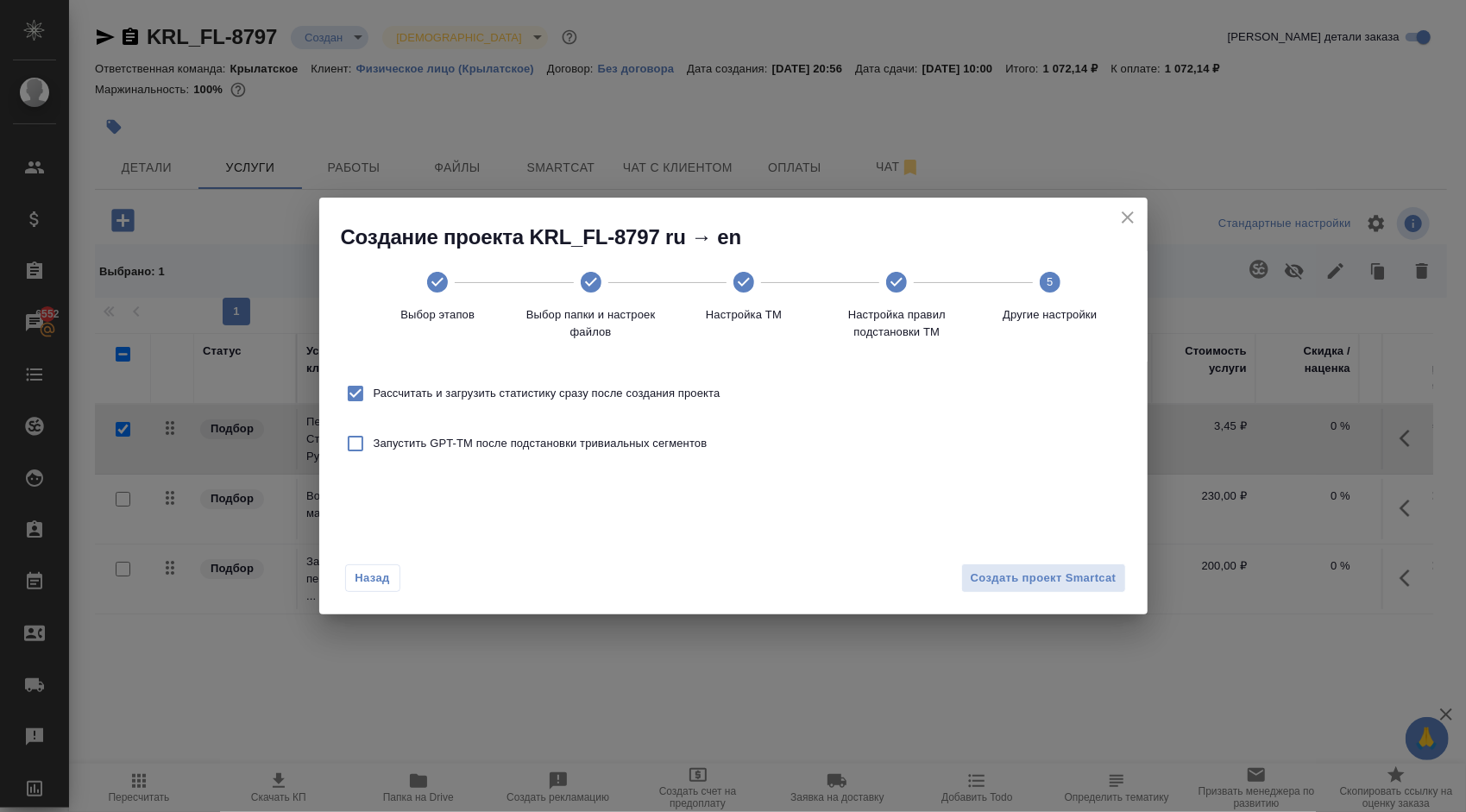
click at [526, 395] on span "Рассчитать и загрузить статистику сразу после создания проекта" at bounding box center [547, 393] width 347 height 17
click at [374, 395] on input "Рассчитать и загрузить статистику сразу после создания проекта" at bounding box center [355, 393] width 36 height 36
click at [1035, 563] on button "Создать проект Smartcat" at bounding box center [1043, 578] width 165 height 30
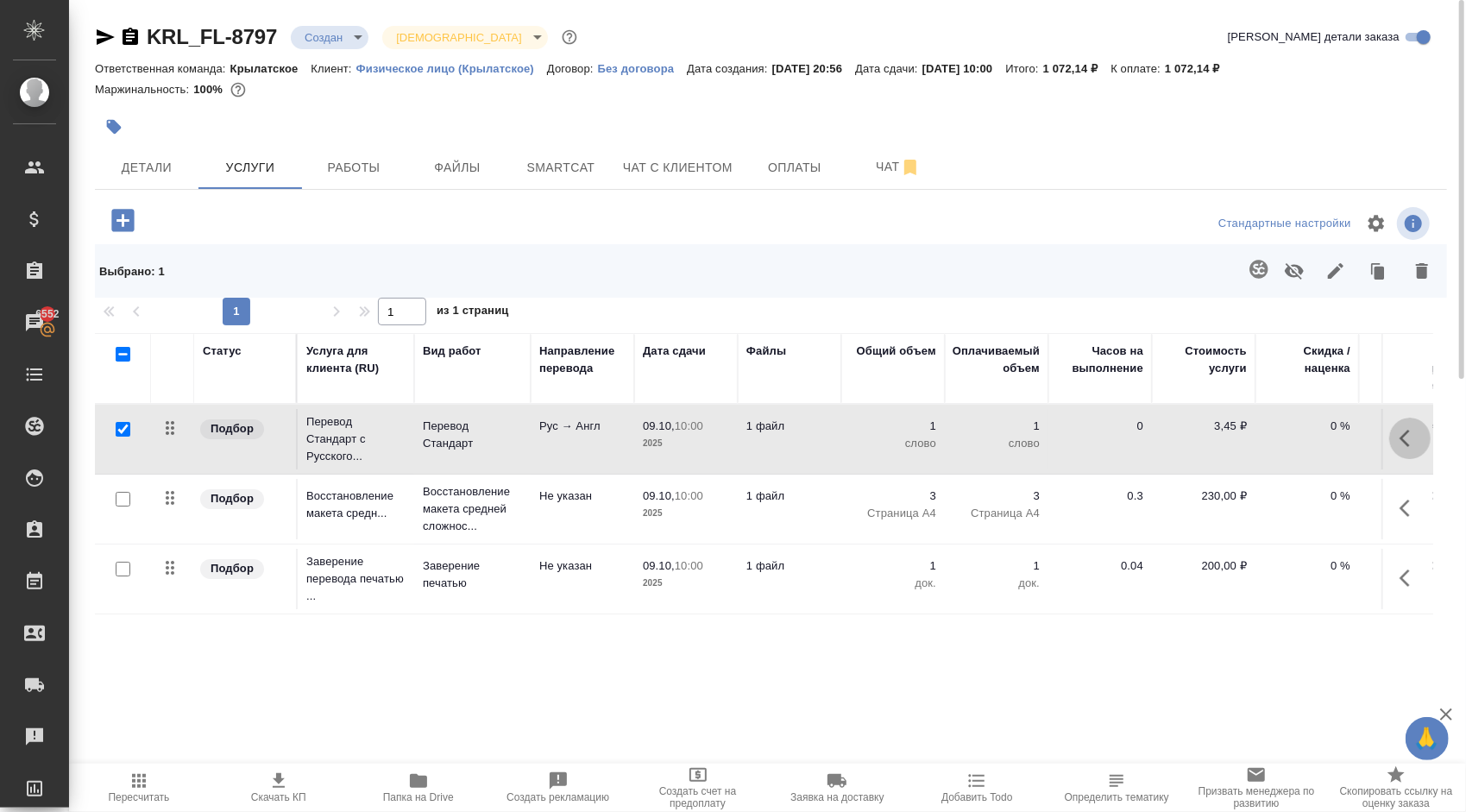
click at [1411, 437] on icon "button" at bounding box center [1410, 438] width 21 height 21
click at [1304, 441] on icon "button" at bounding box center [1312, 438] width 21 height 21
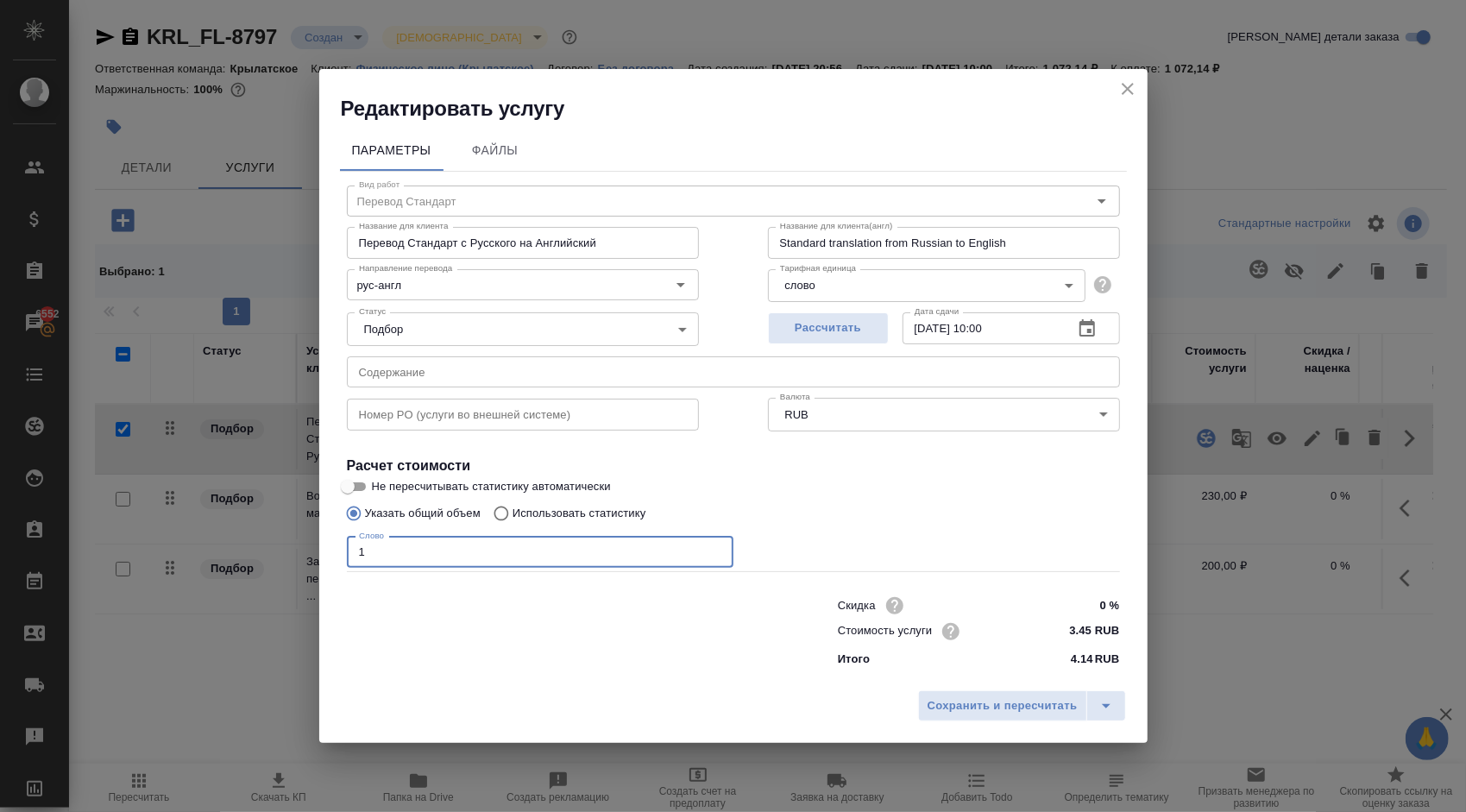
drag, startPoint x: 407, startPoint y: 547, endPoint x: 297, endPoint y: 535, distance: 111.1
click at [297, 535] on div "Редактировать услугу Параметры Файлы Вид работ Перевод Стандарт Вид работ Назва…" at bounding box center [733, 406] width 1466 height 812
click at [1010, 699] on span "Сохранить и пересчитать" at bounding box center [1003, 706] width 150 height 20
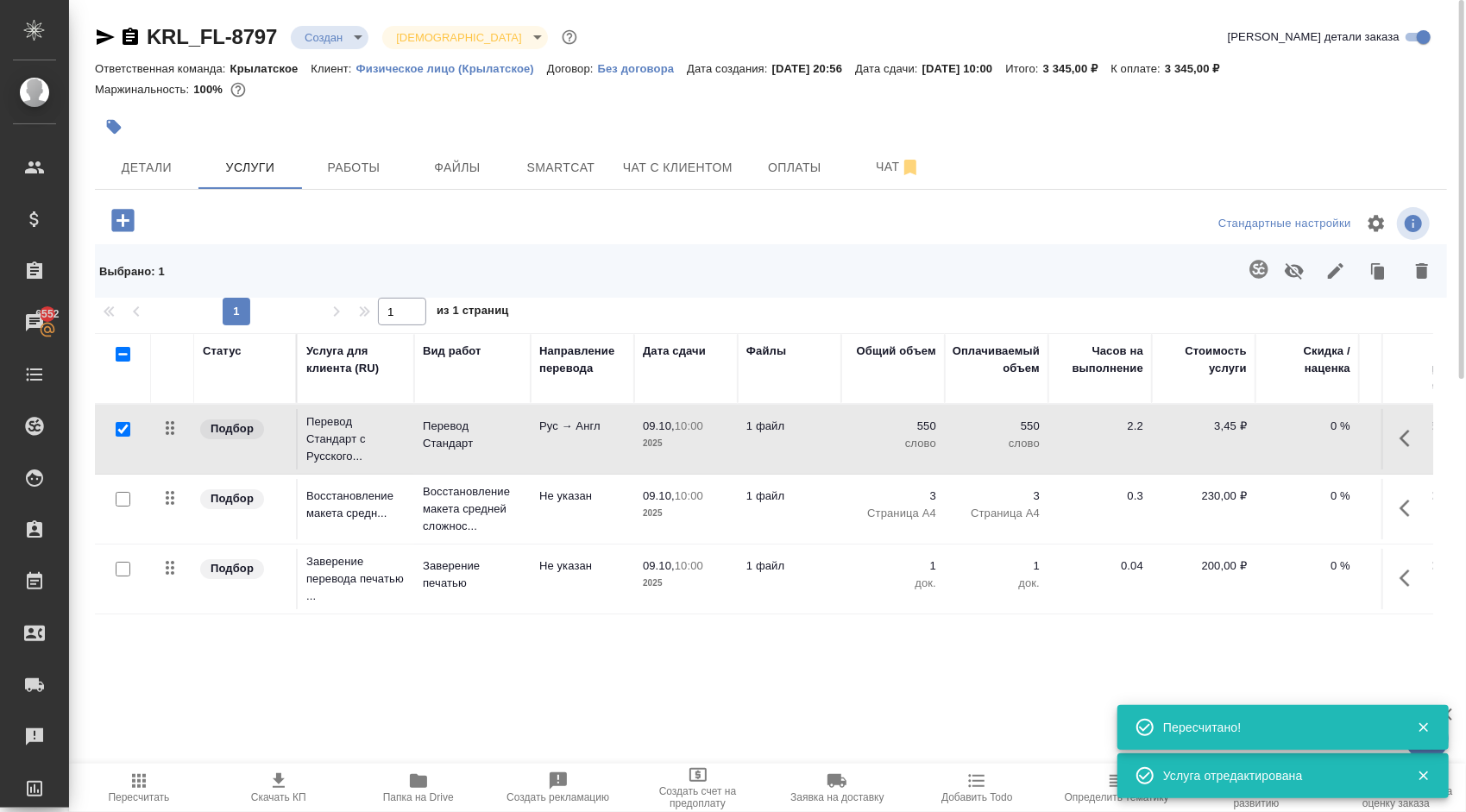
click at [156, 788] on span "Пересчитать" at bounding box center [138, 787] width 119 height 33
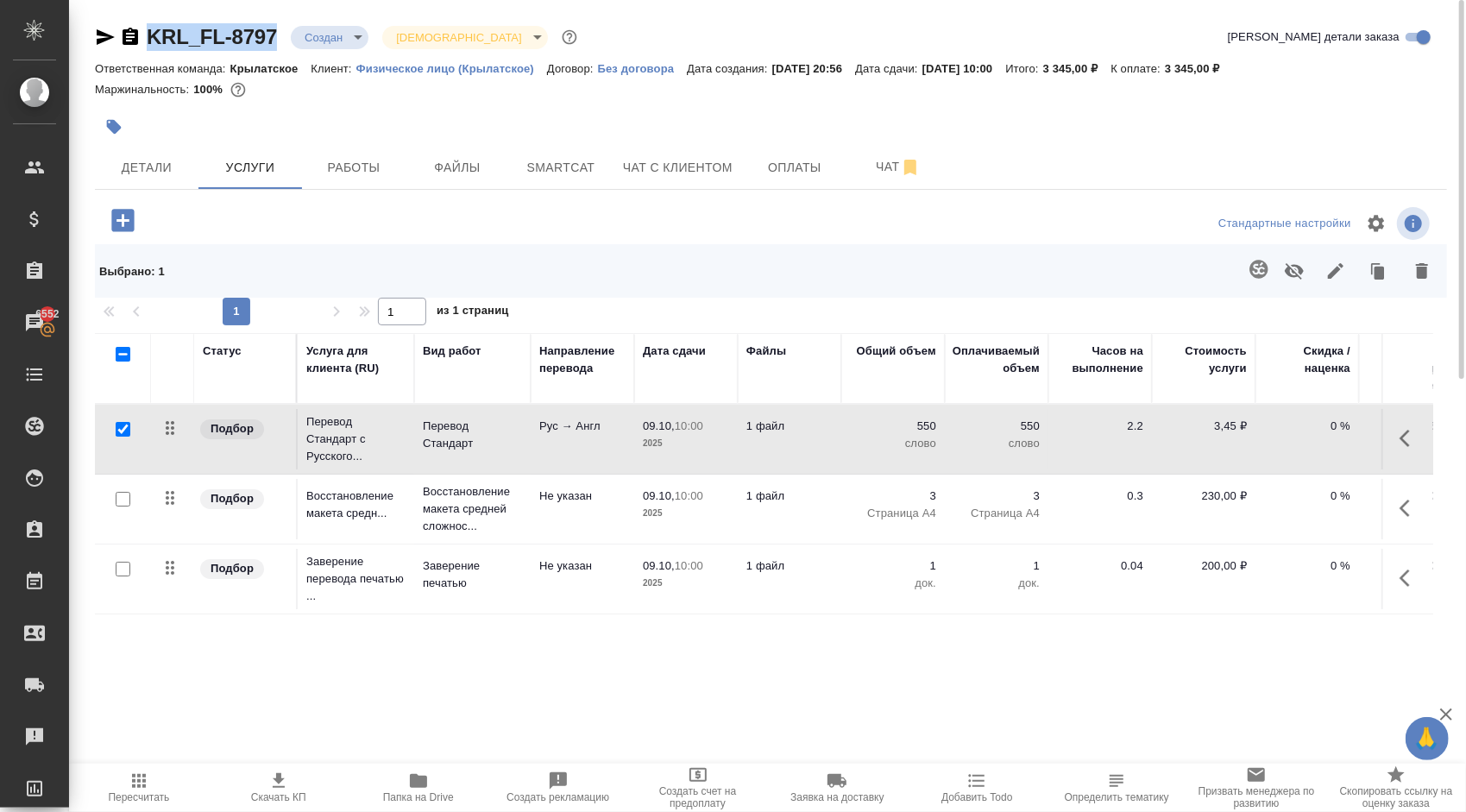
drag, startPoint x: 278, startPoint y: 41, endPoint x: 149, endPoint y: 48, distance: 128.7
click at [149, 48] on div "KRL_FL-8797 Создан new Святая троица holyTrinity" at bounding box center [338, 37] width 486 height 28
copy link "KRL_FL-8797"
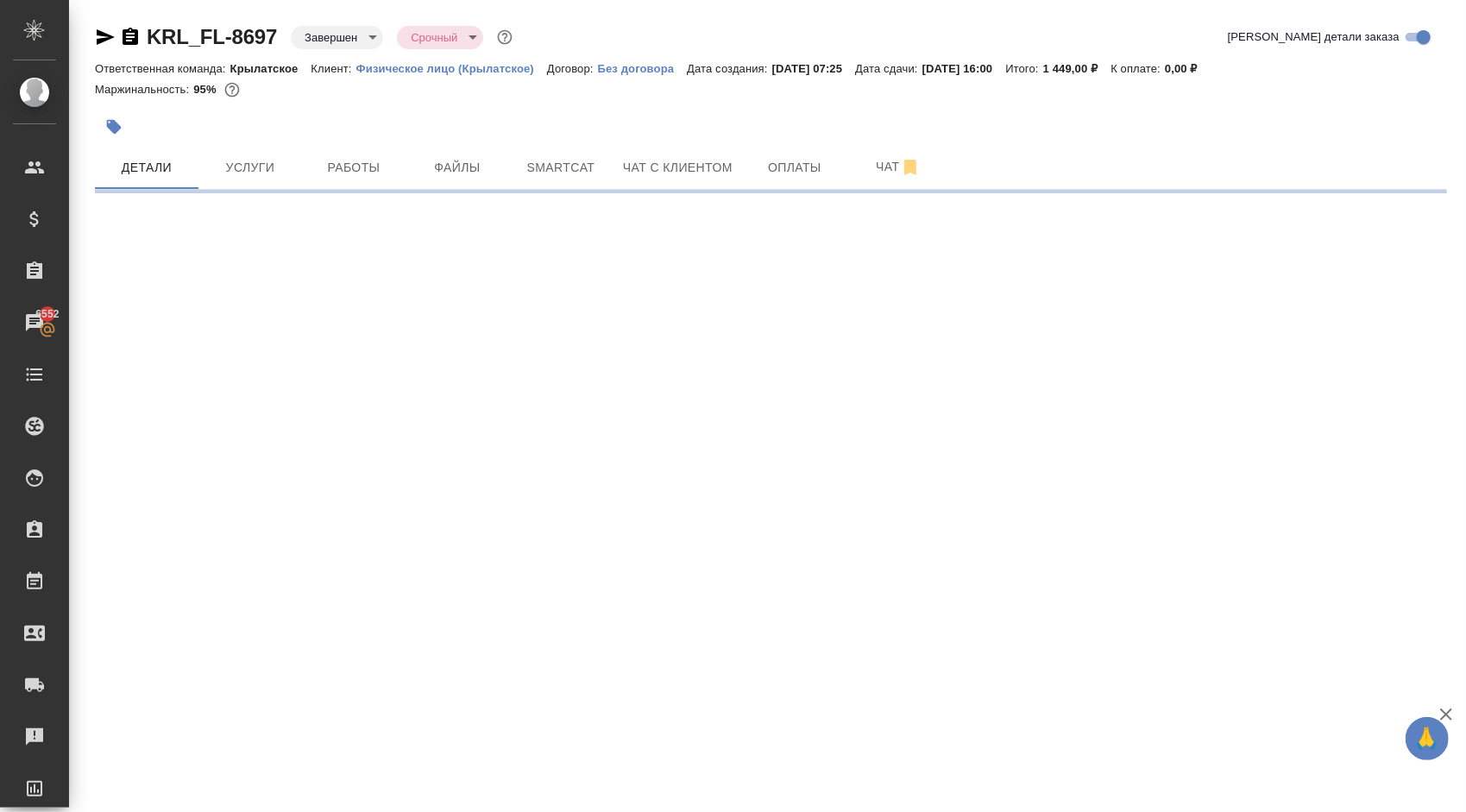
scroll to position [604, 0]
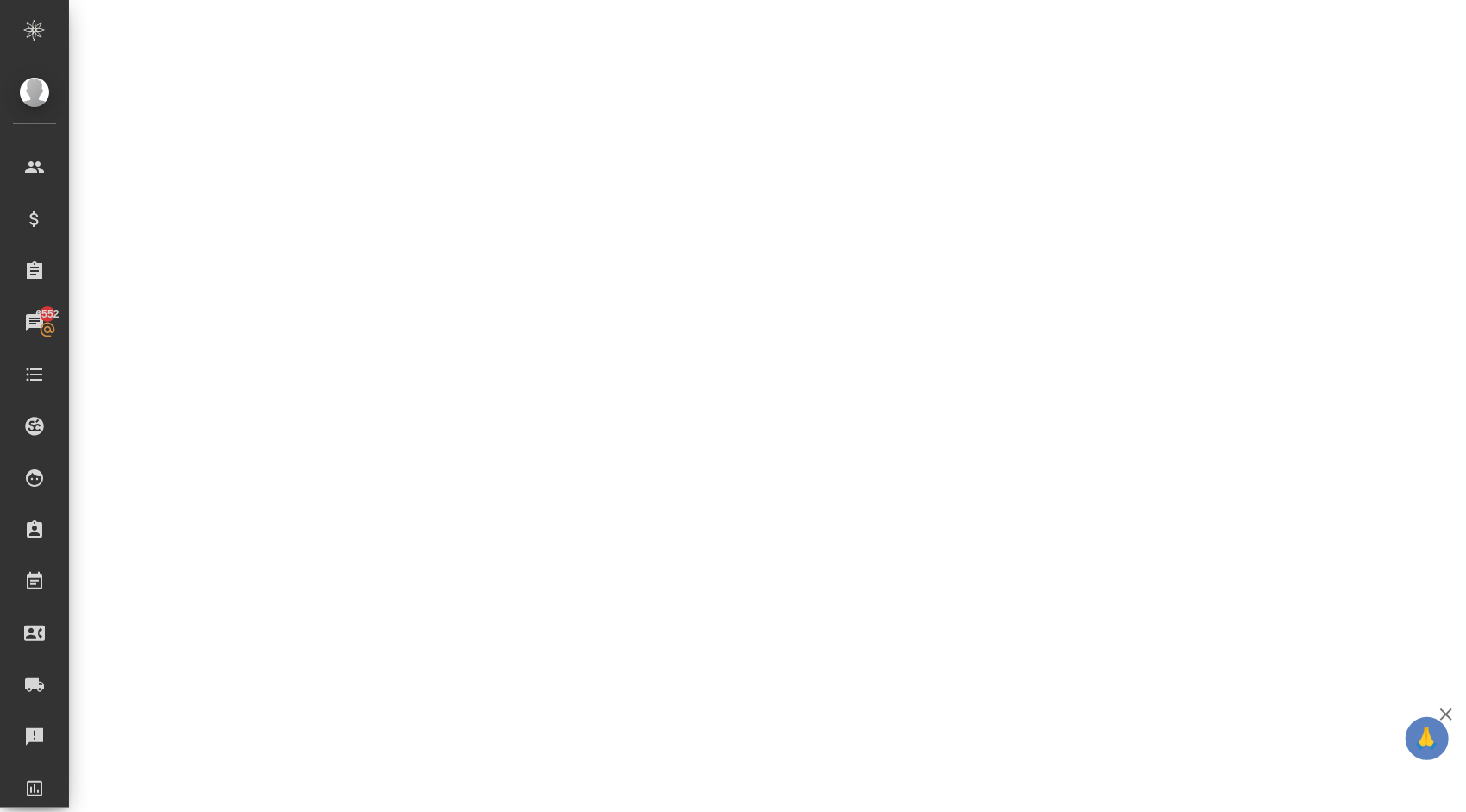
select select "RU"
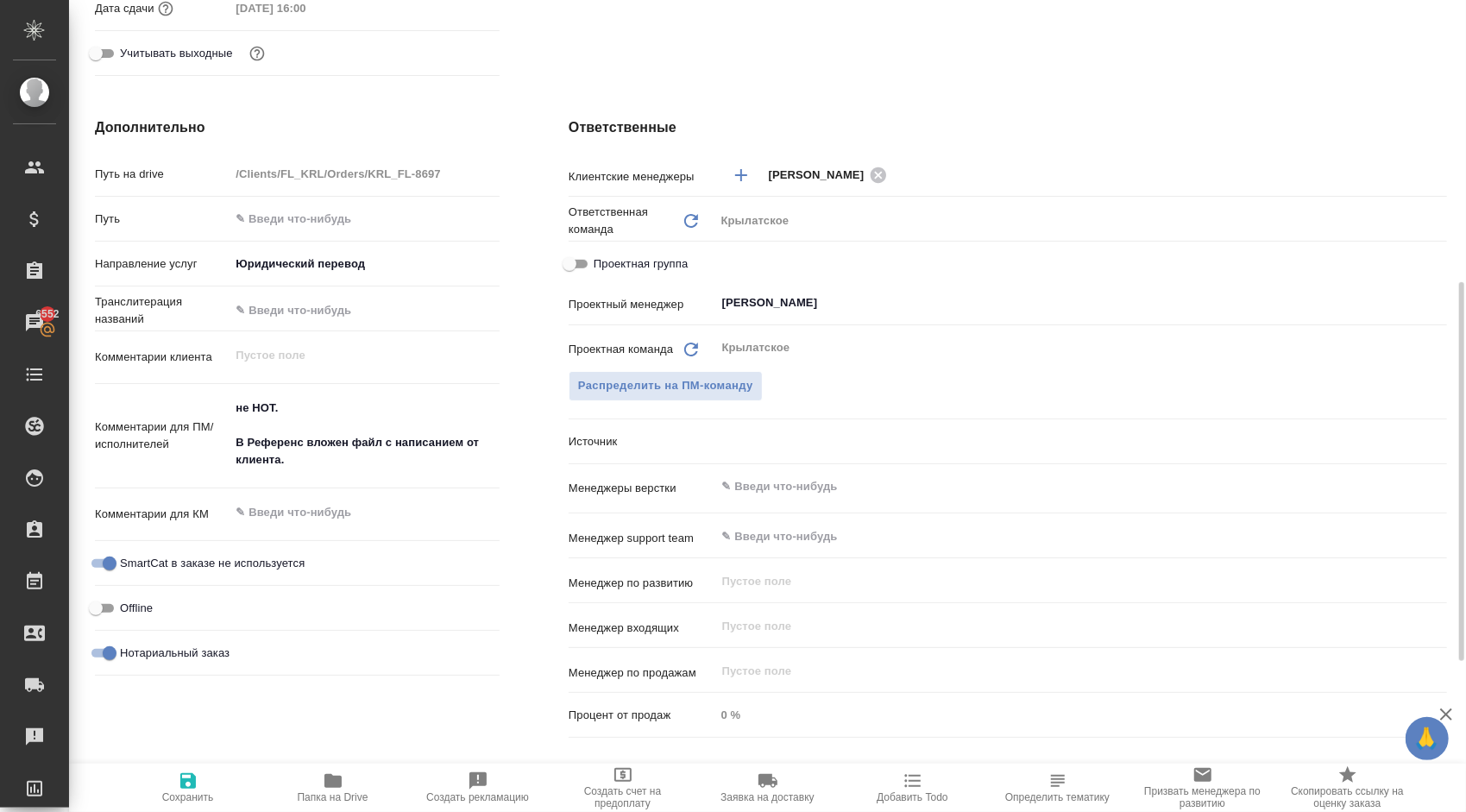
type textarea "x"
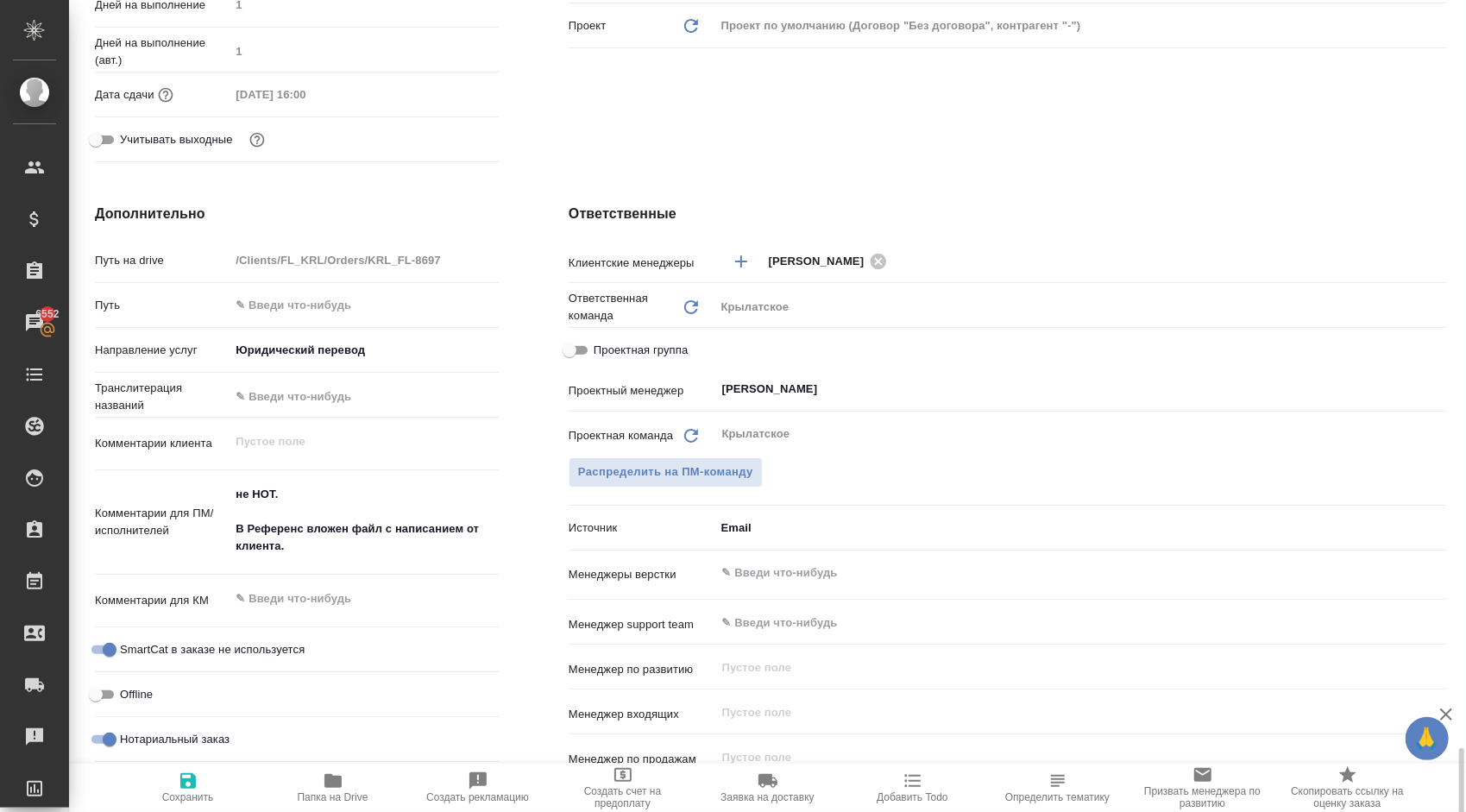
scroll to position [925, 0]
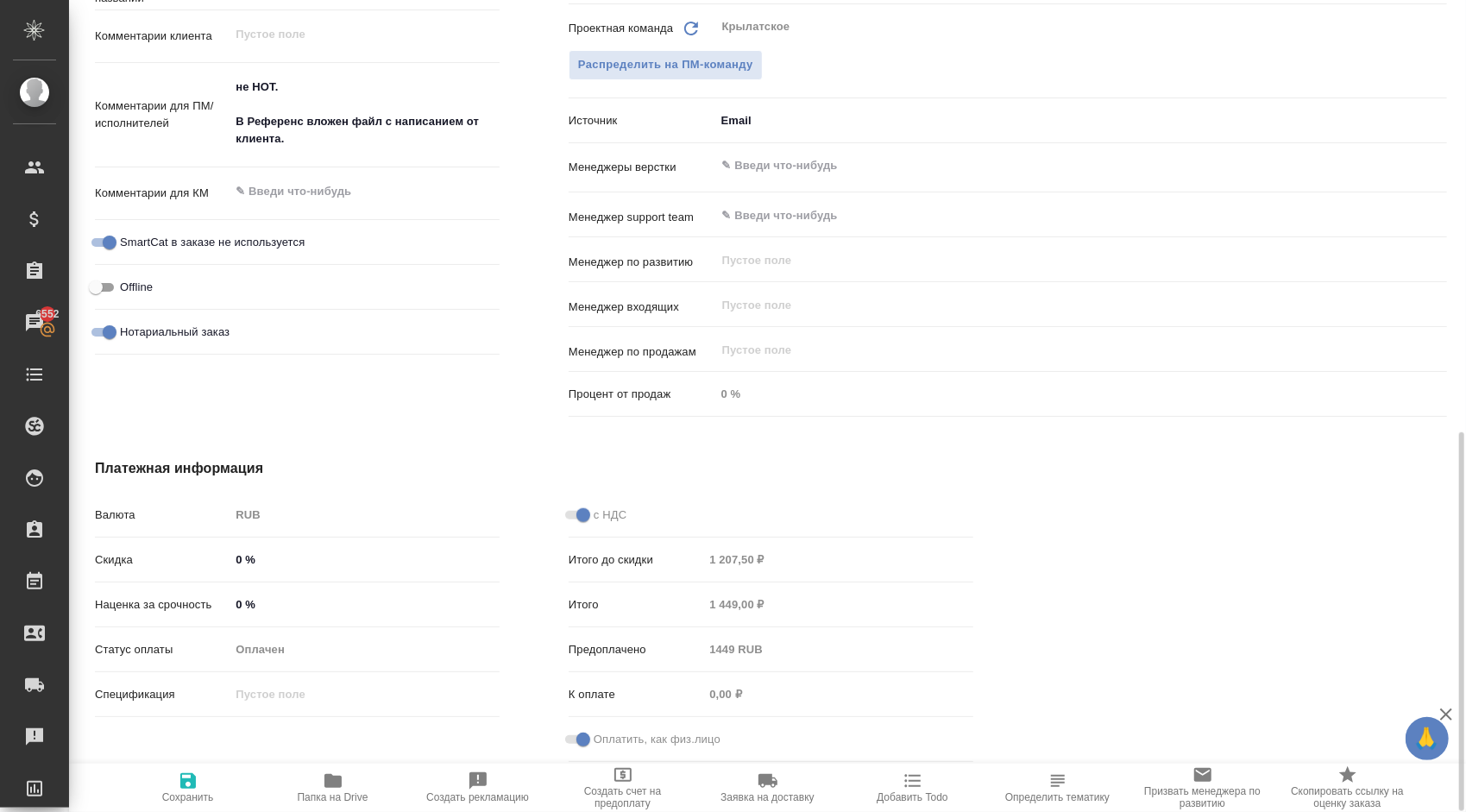
click at [190, 325] on span "Нотариальный заказ" at bounding box center [175, 332] width 110 height 17
click at [141, 325] on input "Нотариальный заказ" at bounding box center [110, 332] width 62 height 21
checkbox input "false"
type textarea "x"
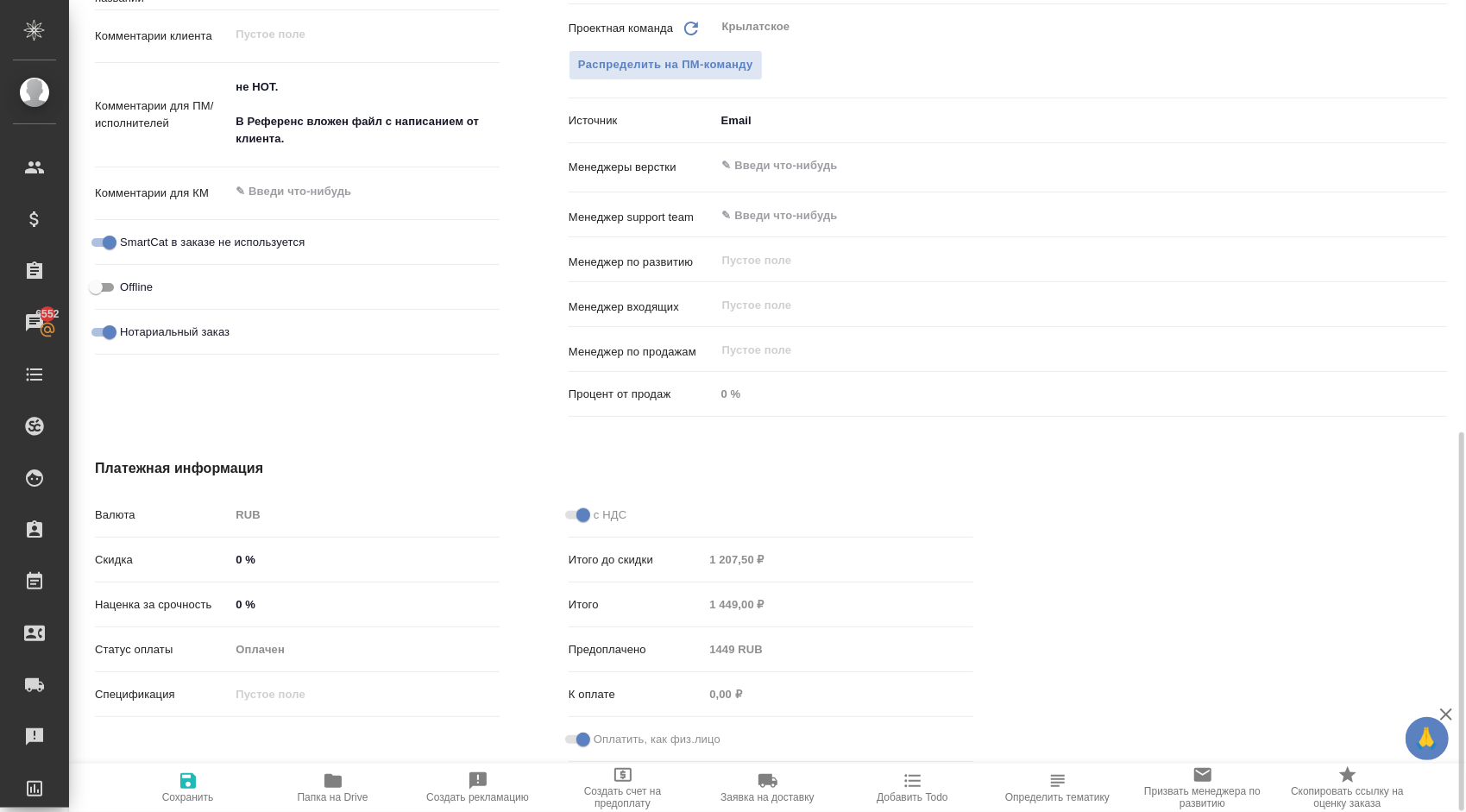
type textarea "x"
click at [195, 775] on icon "button" at bounding box center [188, 781] width 21 height 21
type textarea "x"
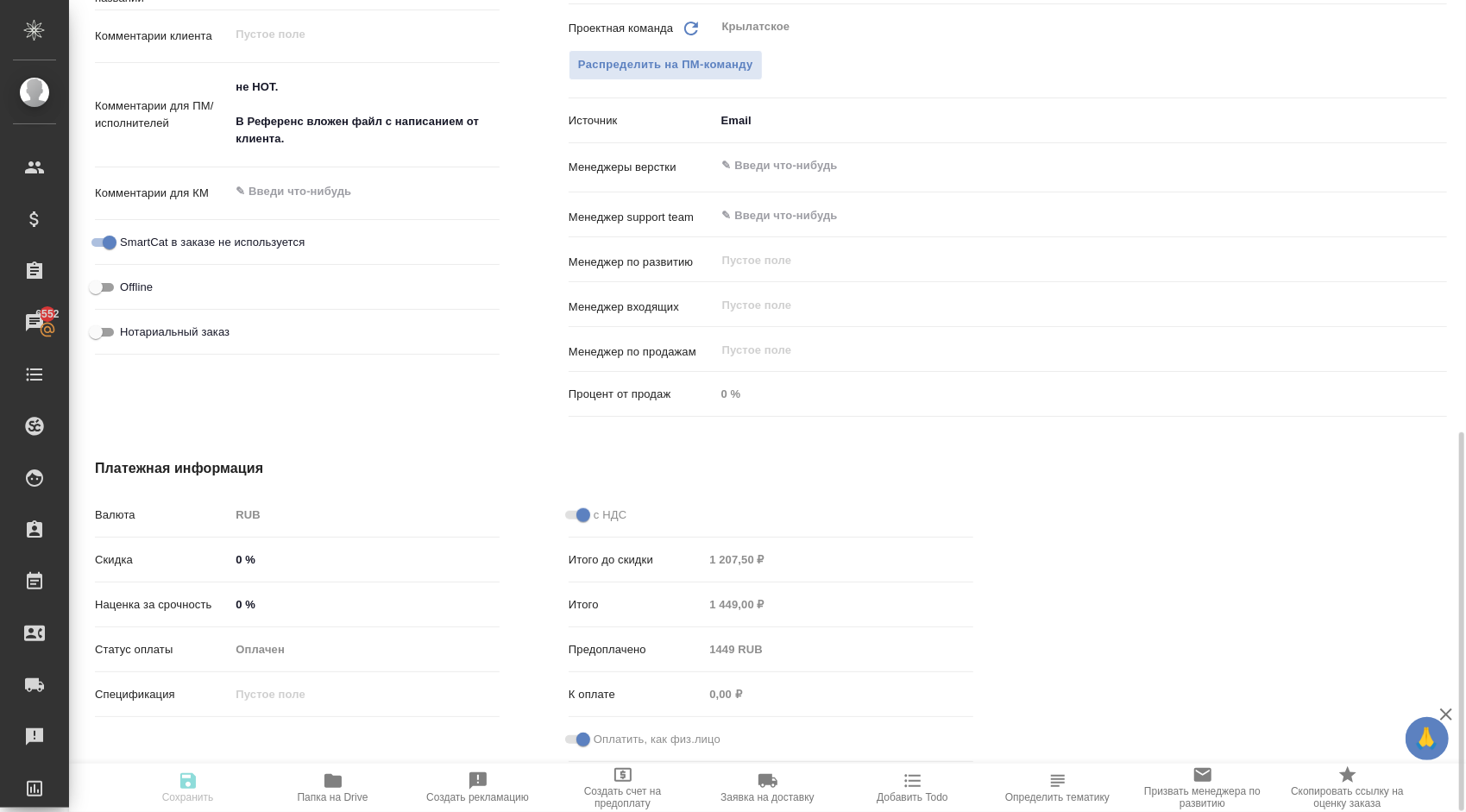
type textarea "x"
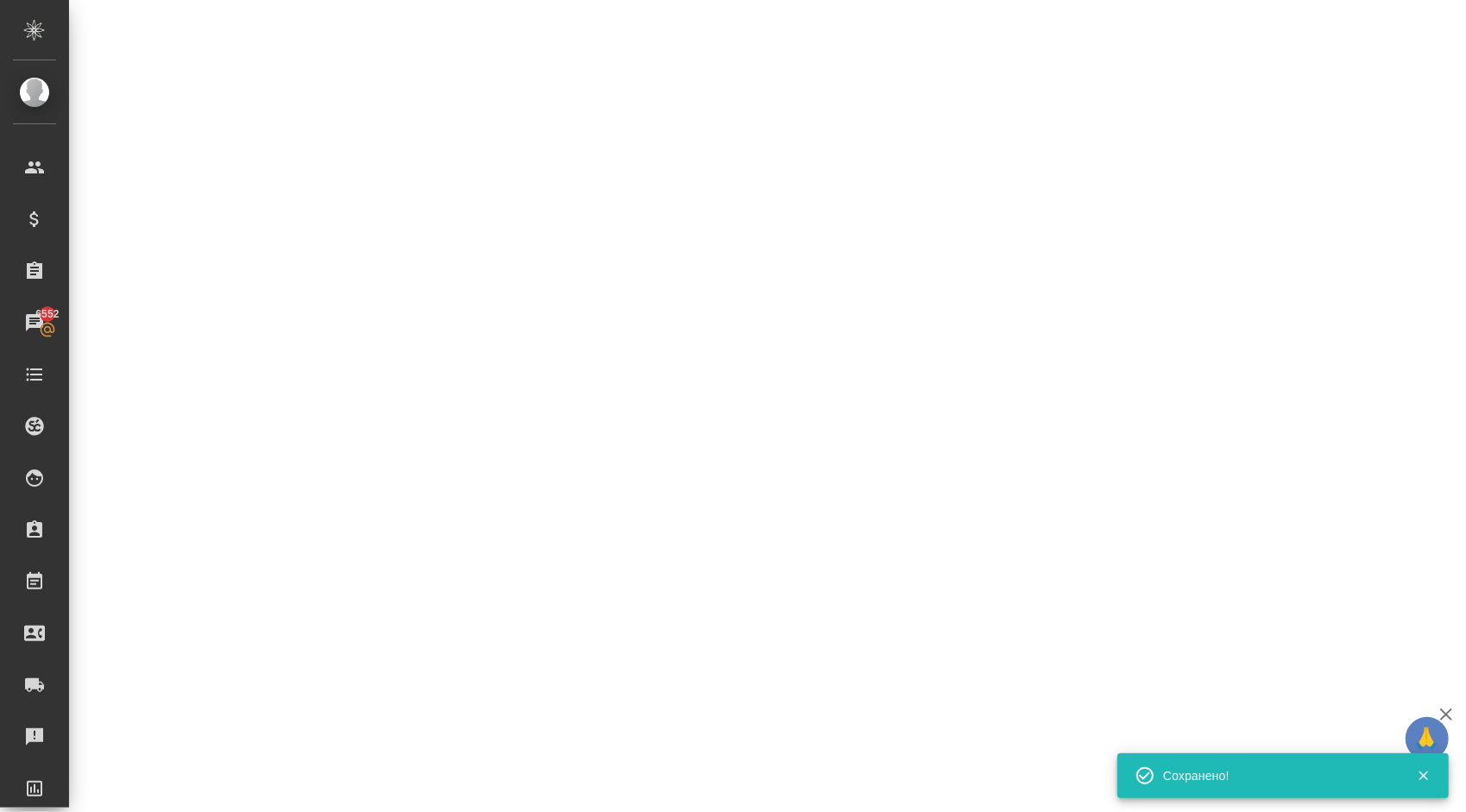
select select "RU"
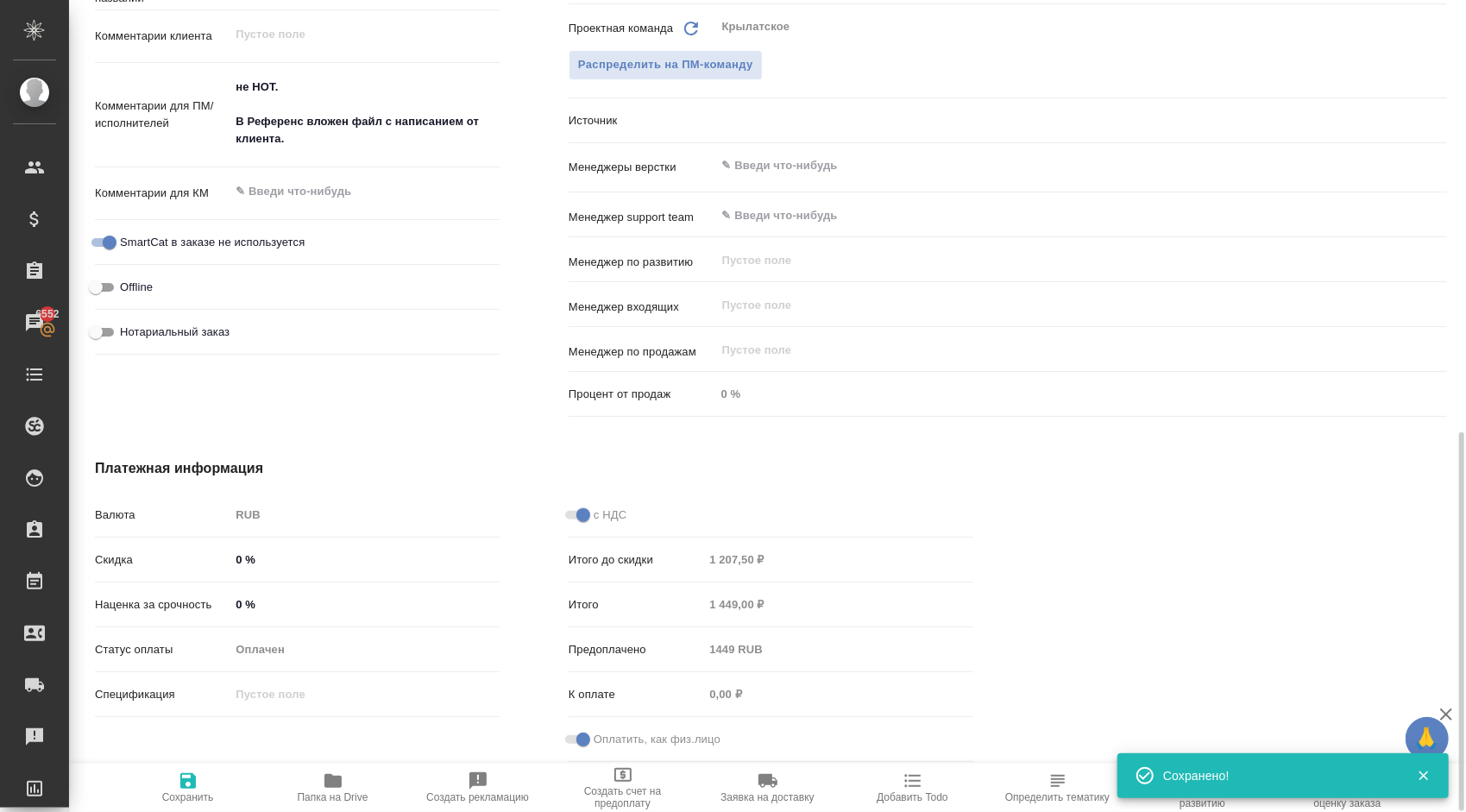
type textarea "x"
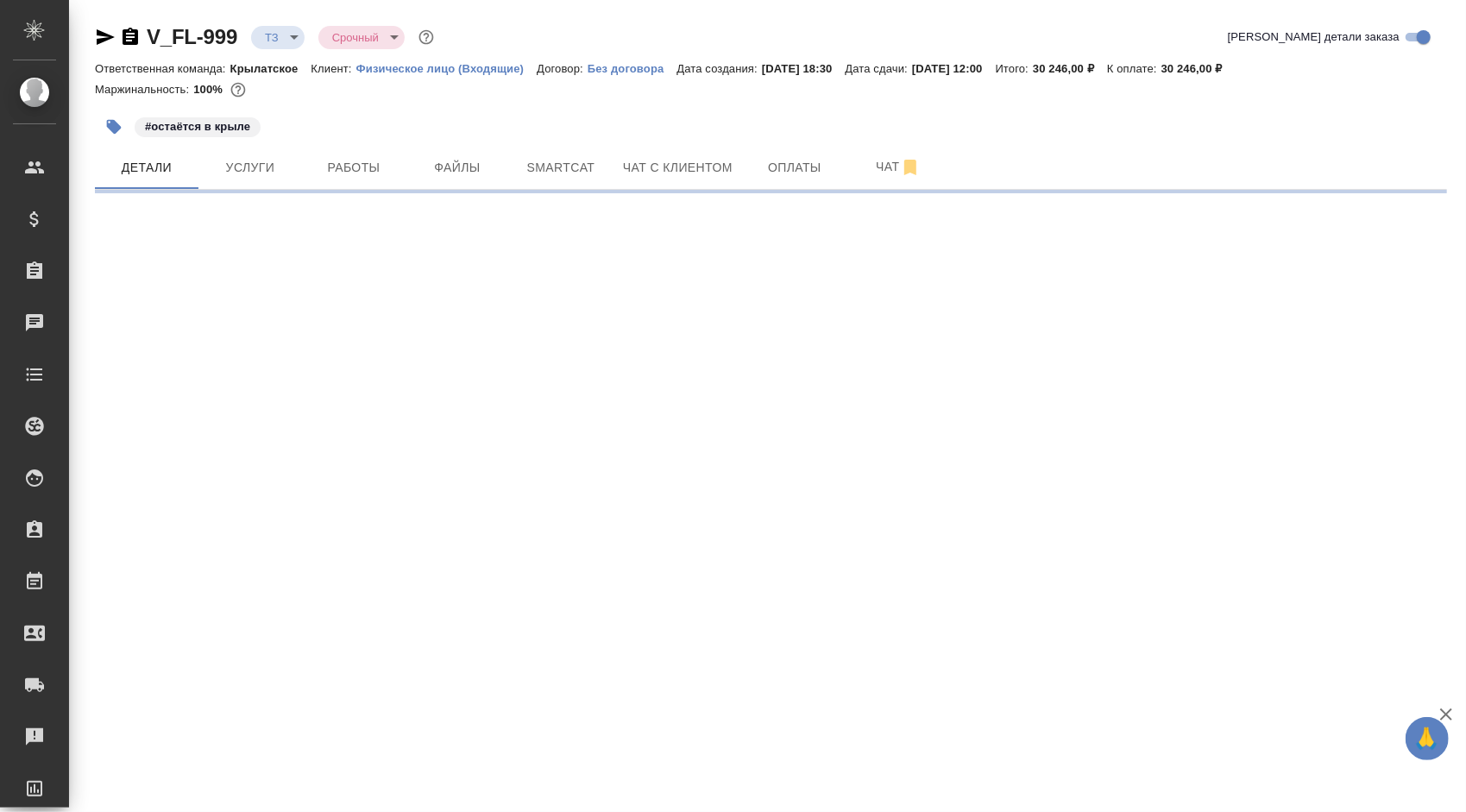
select select "RU"
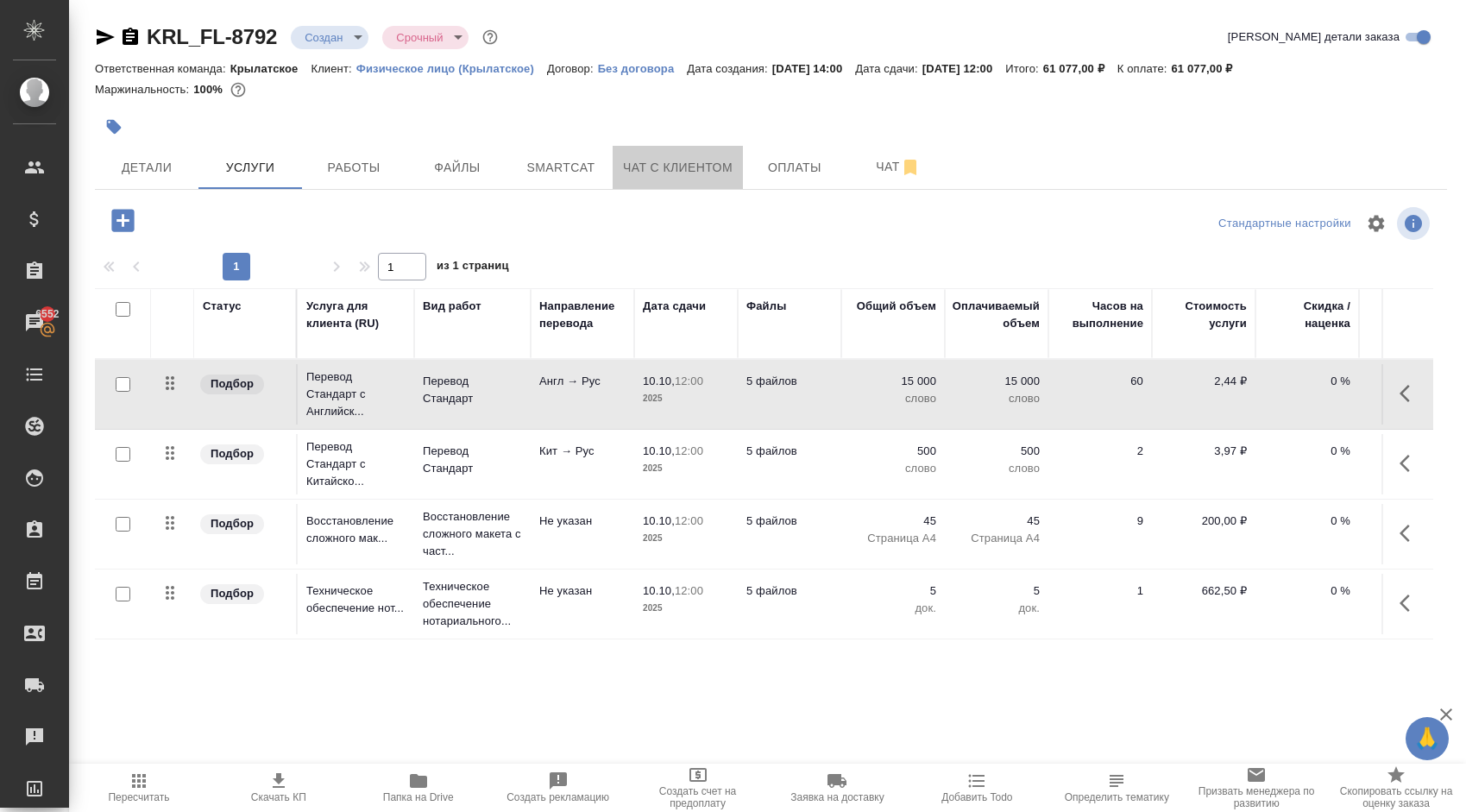
click at [681, 166] on span "Чат с клиентом" at bounding box center [678, 168] width 110 height 22
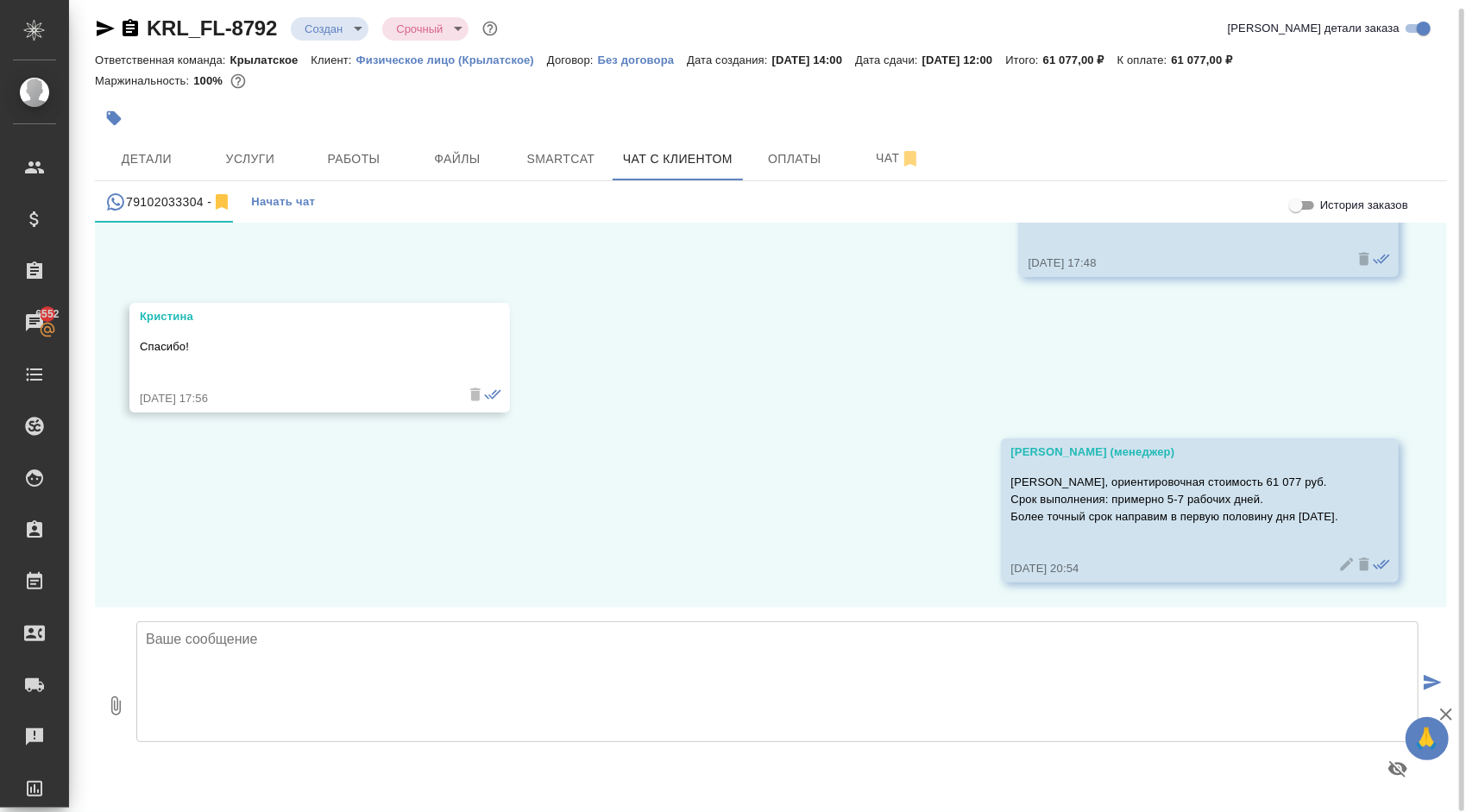
scroll to position [9, 0]
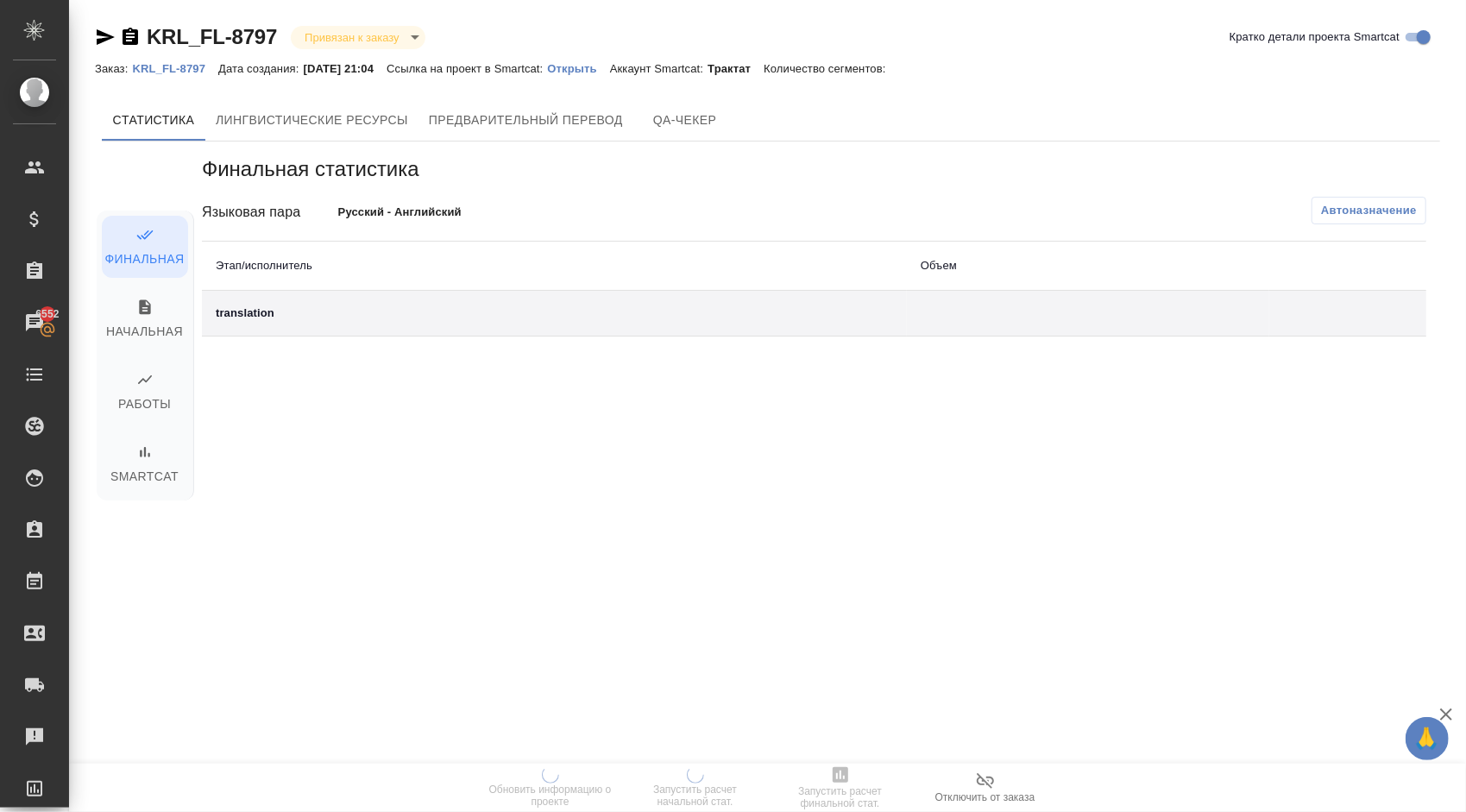
click at [596, 64] on p "Открыть" at bounding box center [578, 68] width 62 height 13
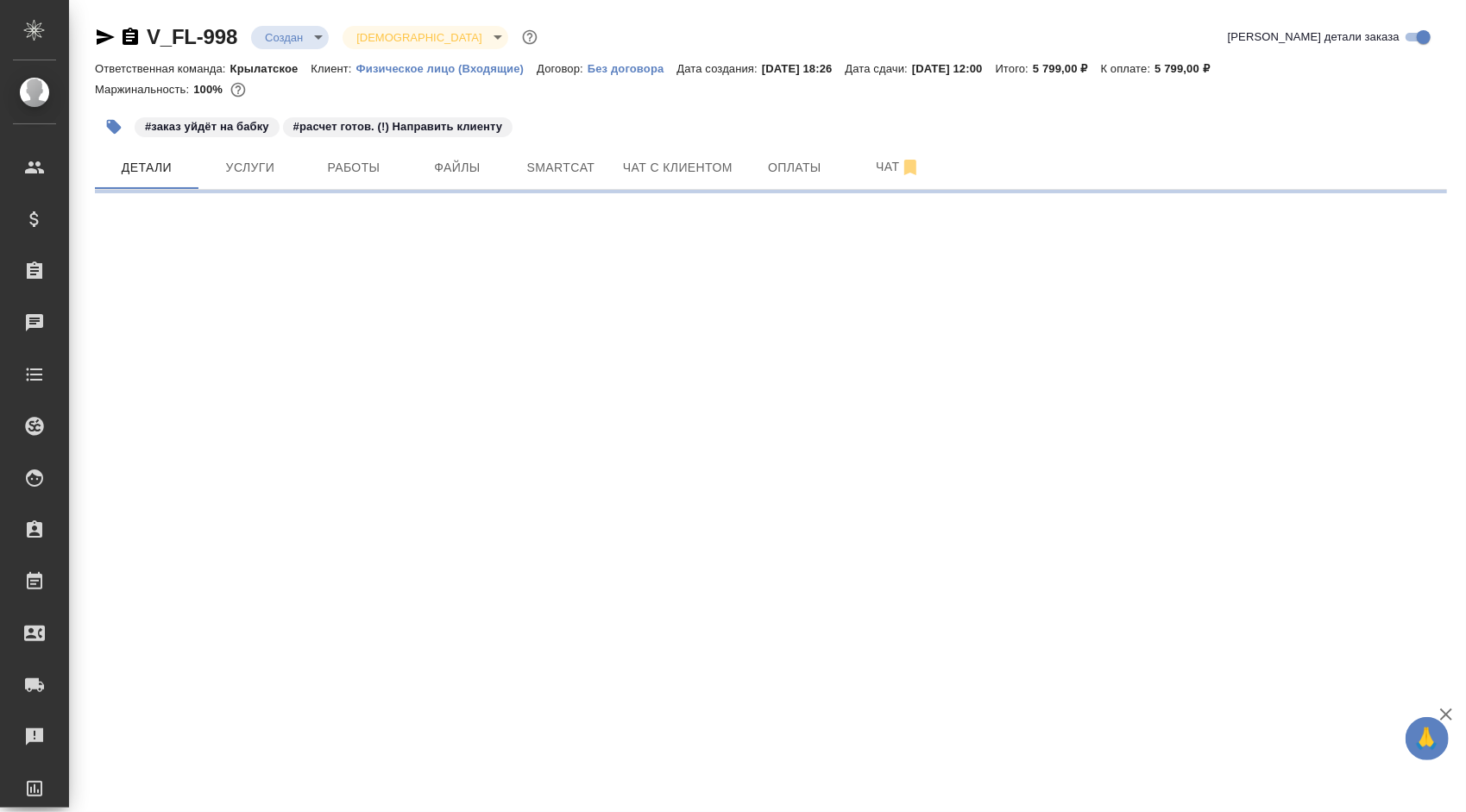
select select "RU"
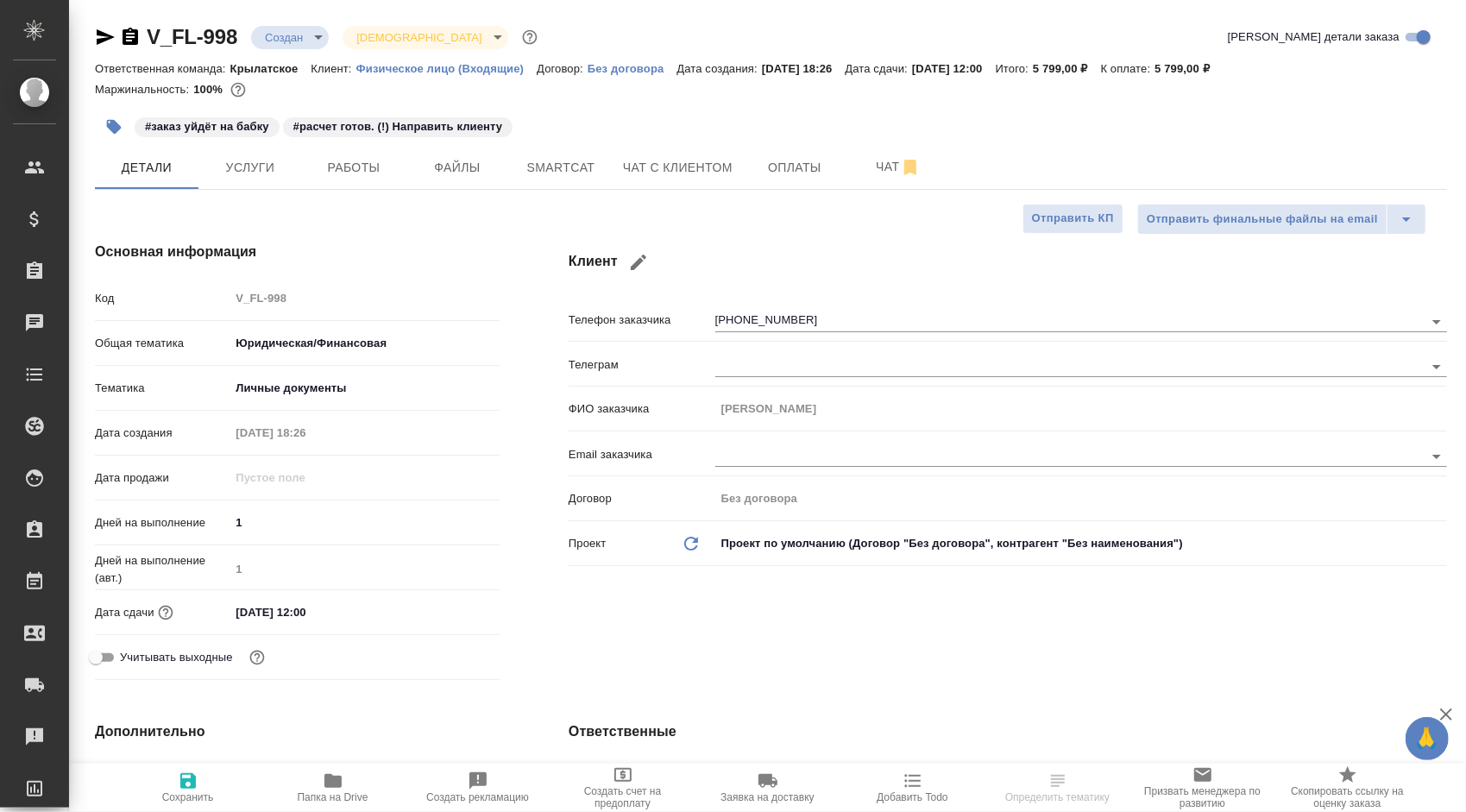
type textarea "x"
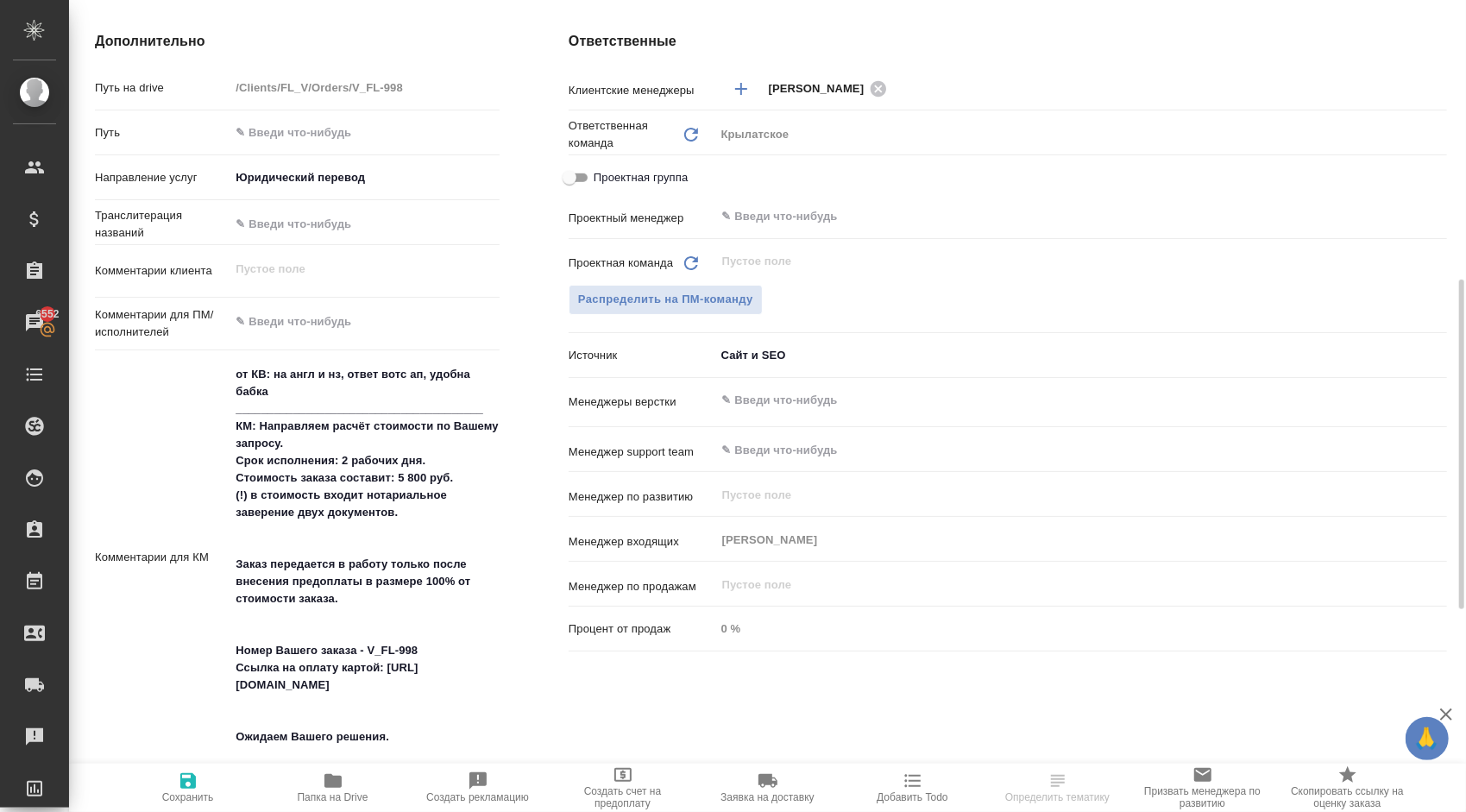
scroll to position [863, 0]
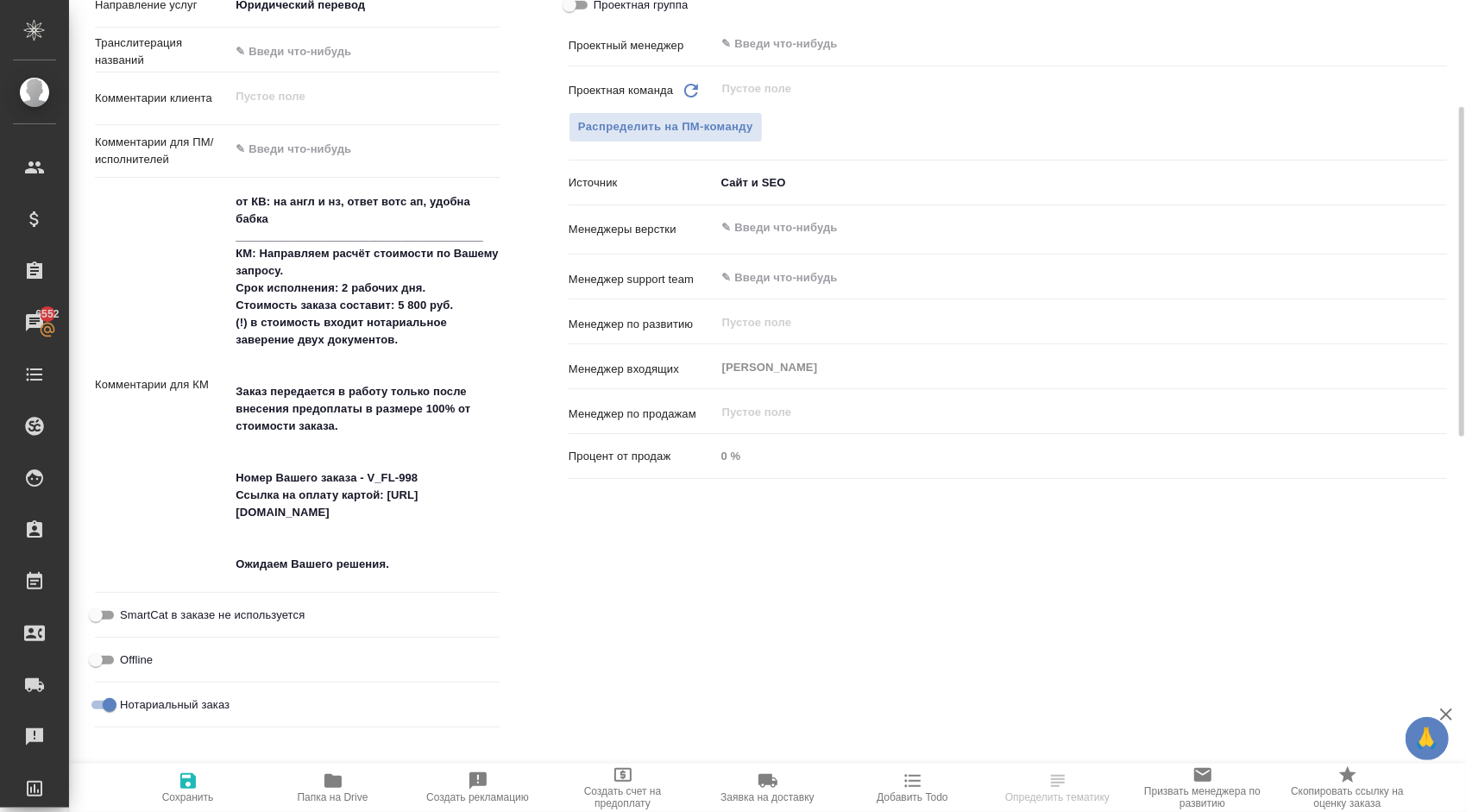
type textarea "x"
drag, startPoint x: 456, startPoint y: 514, endPoint x: 318, endPoint y: 565, distance: 146.3
click at [318, 565] on textarea "от КВ: на англ и нз, ответ вотс ап, удобна бабка ______________________________…" at bounding box center [364, 384] width 268 height 392
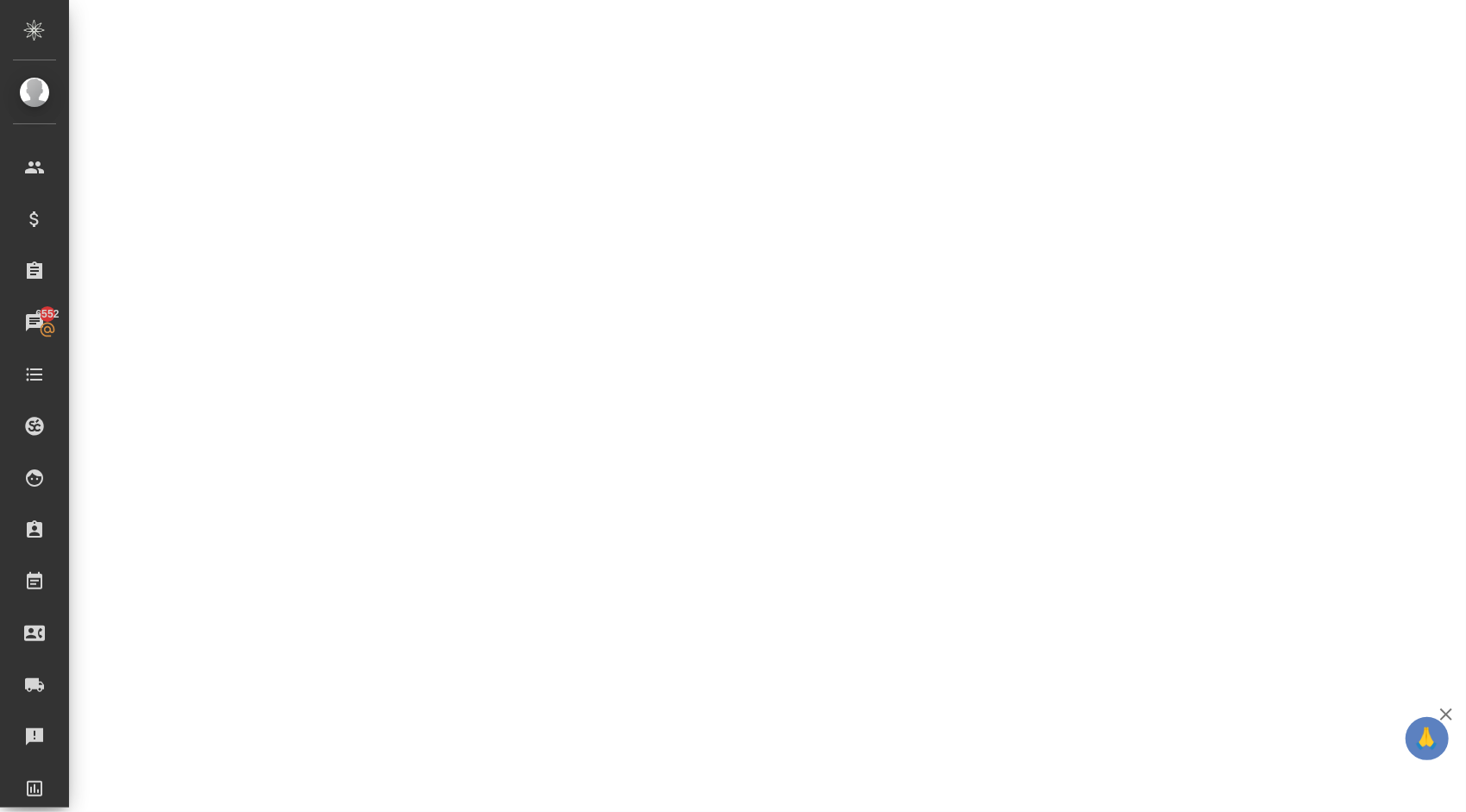
drag, startPoint x: 409, startPoint y: 569, endPoint x: 269, endPoint y: 340, distance: 268.7
select select "RU"
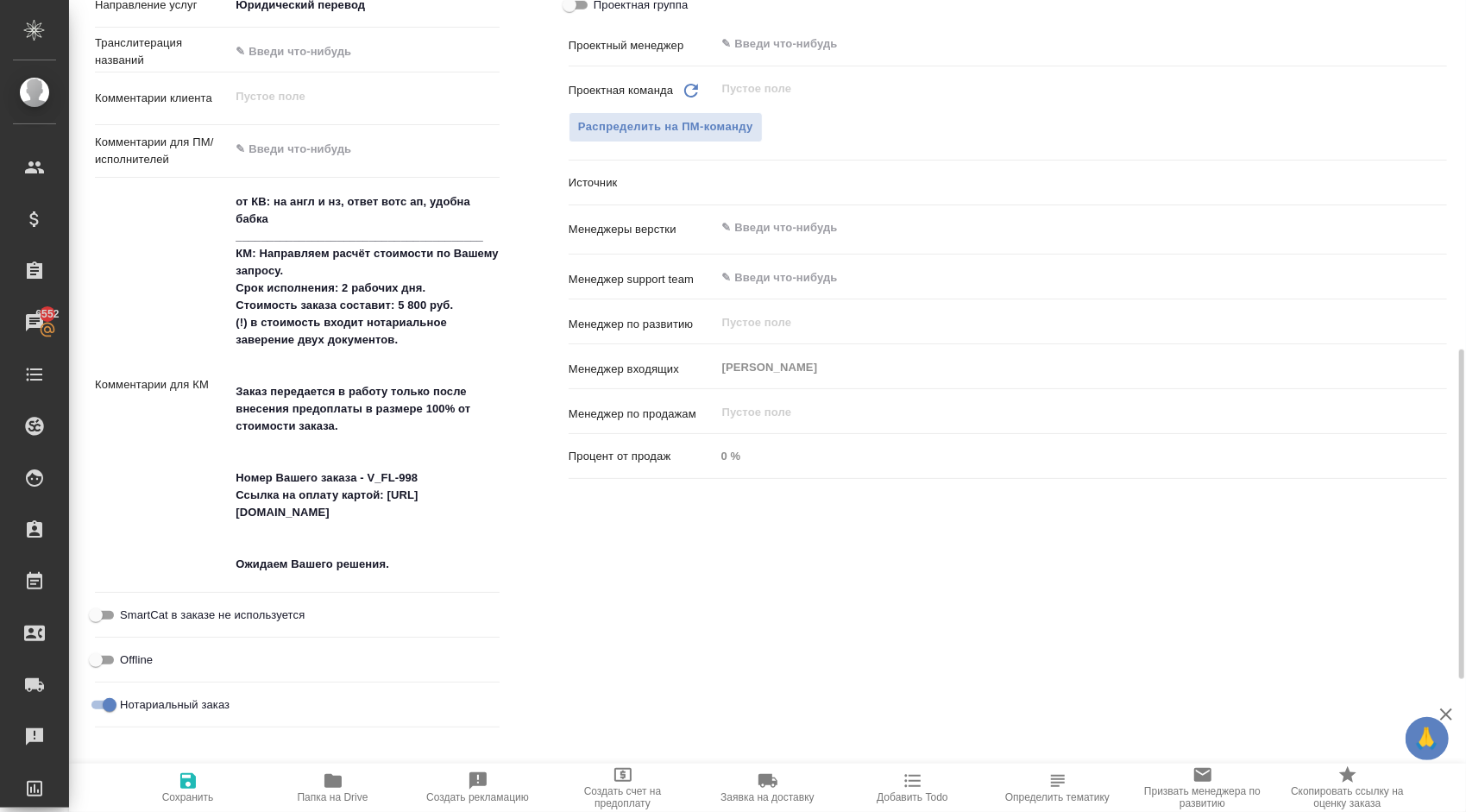
type textarea "x"
drag, startPoint x: 414, startPoint y: 569, endPoint x: 237, endPoint y: 286, distance: 333.7
click at [237, 286] on textarea "от КВ: на англ и нз, ответ вотс ап, удобна бабка ______________________________…" at bounding box center [364, 384] width 268 height 392
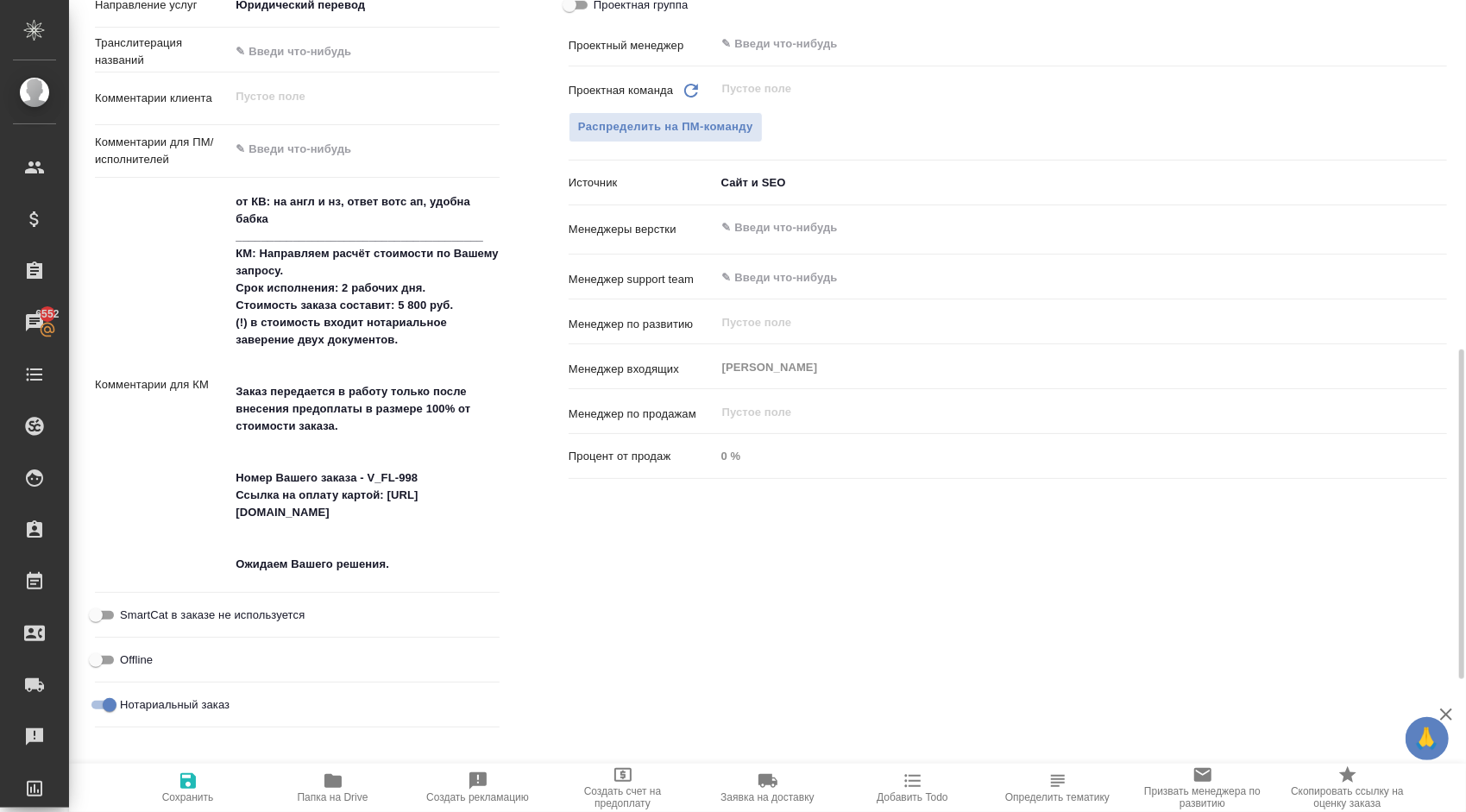
type textarea "x"
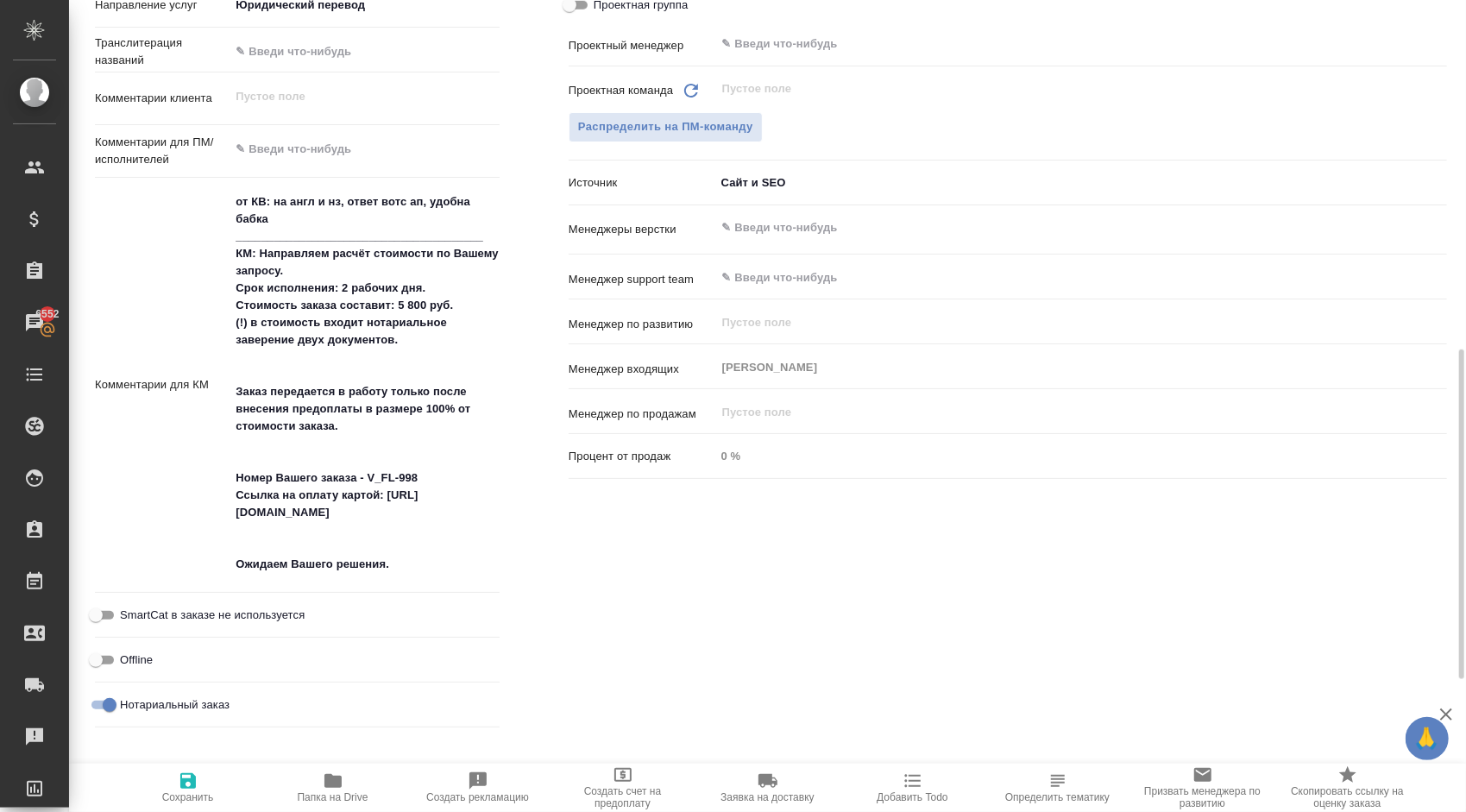
type textarea "x"
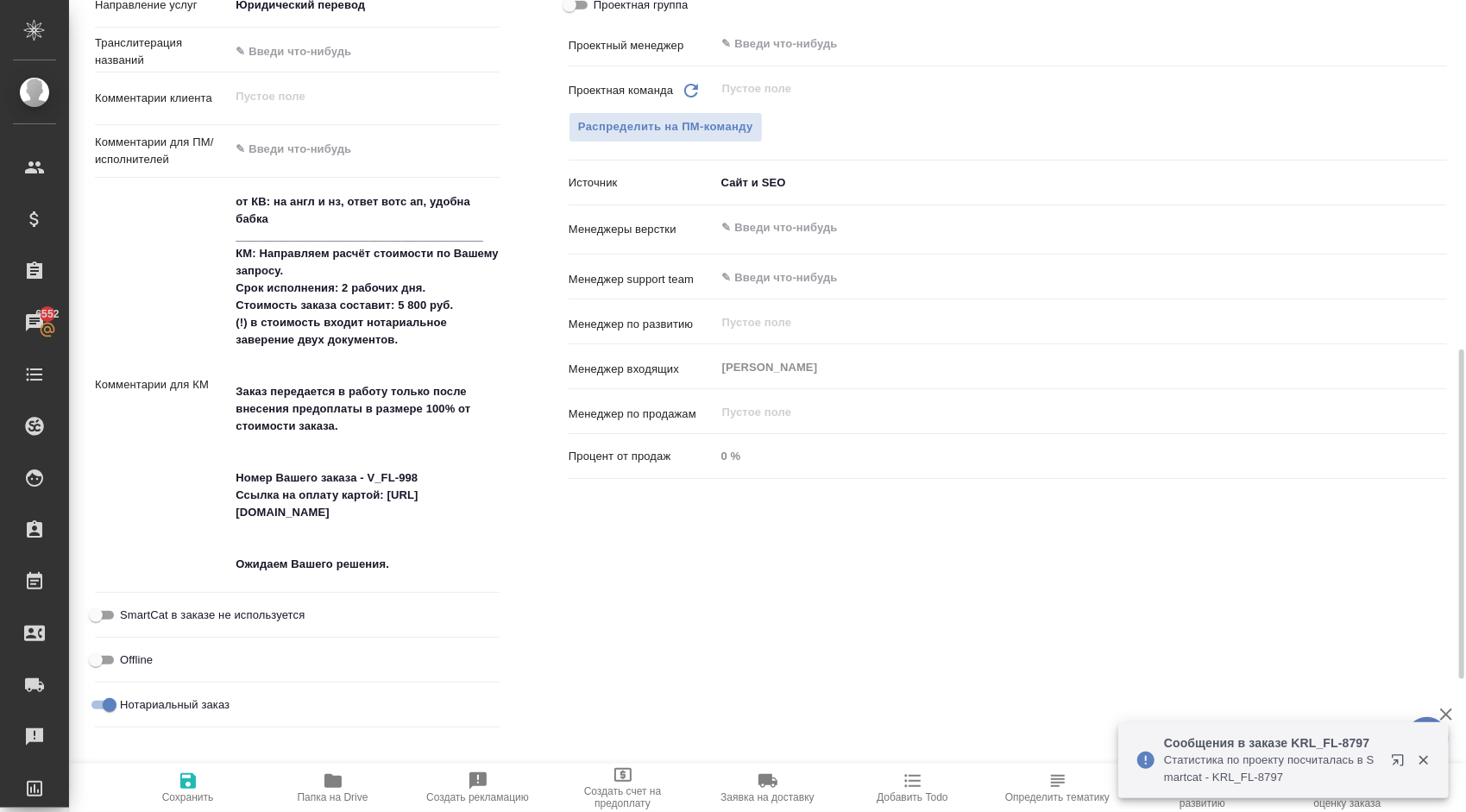
type textarea "x"
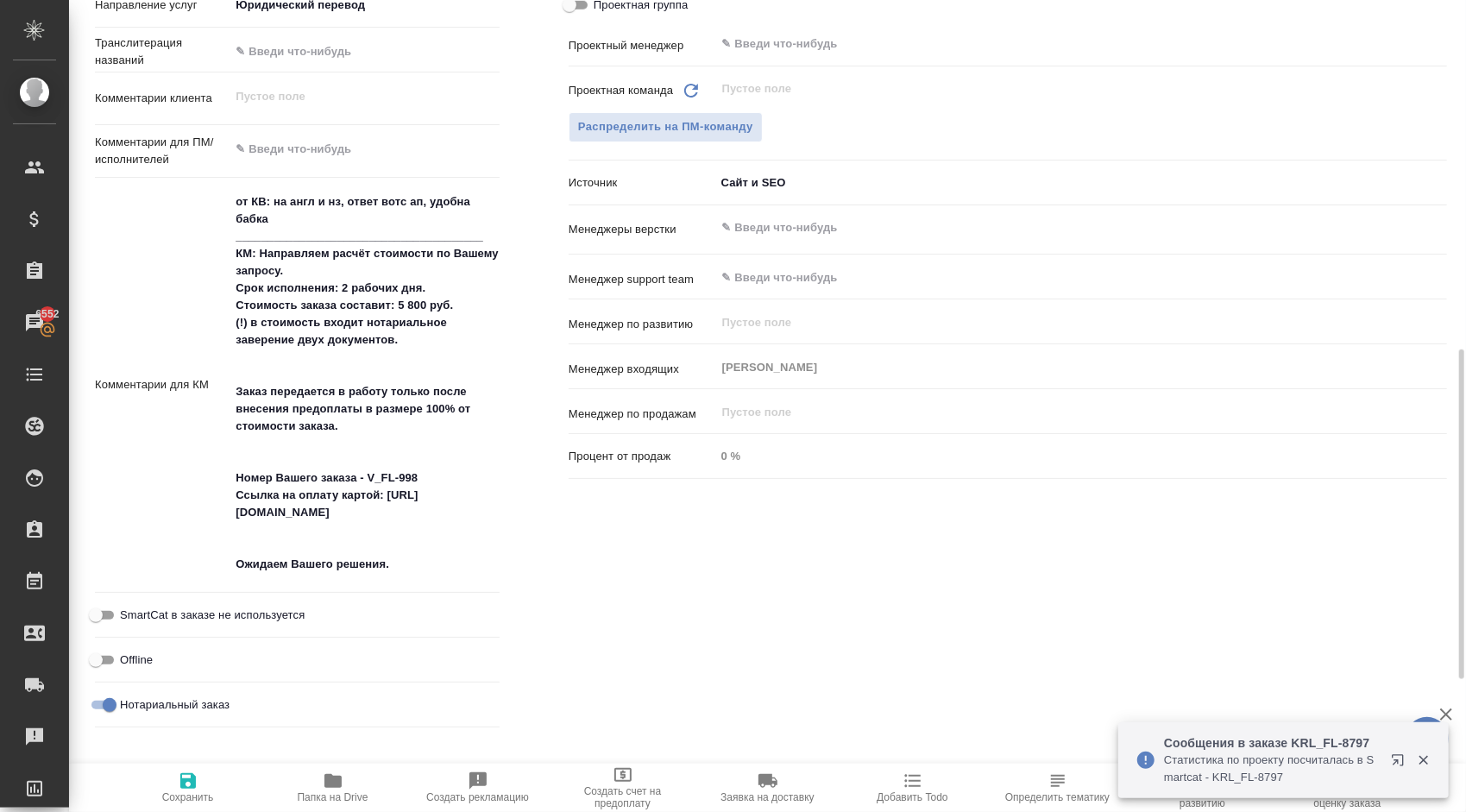
type textarea "x"
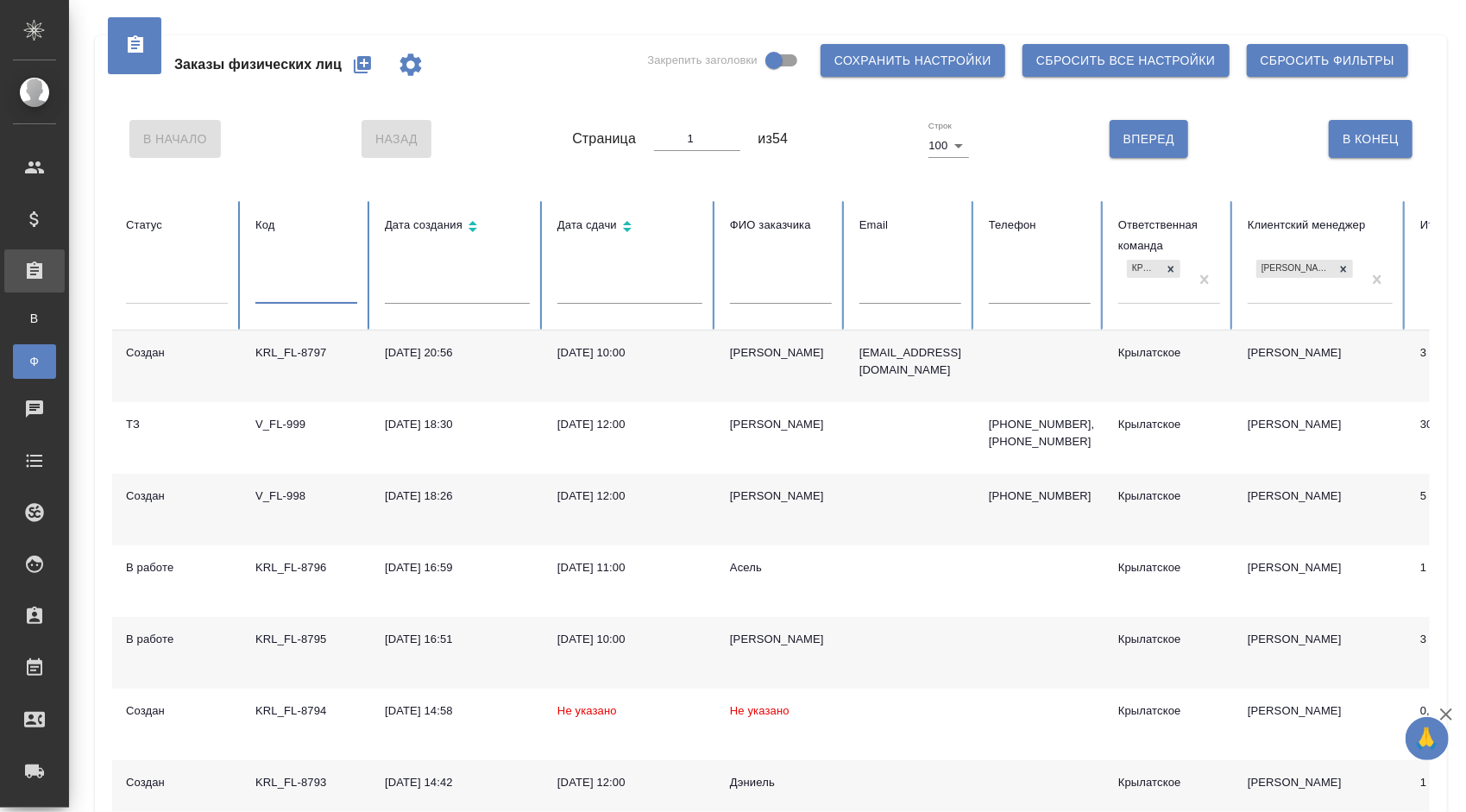
click at [283, 291] on input "text" at bounding box center [306, 292] width 102 height 24
paste input "V_FL-934"
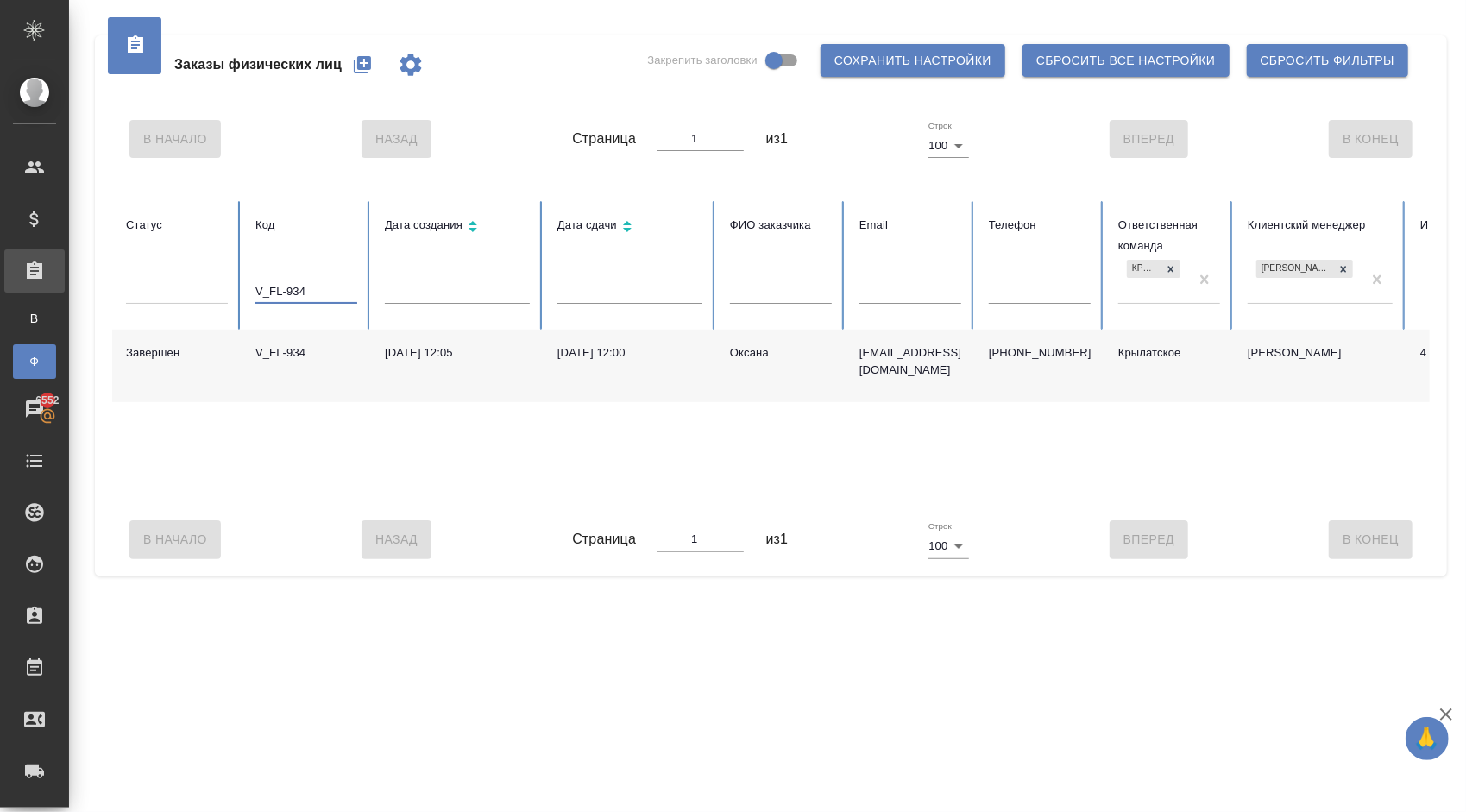
type input "V_FL-934"
click at [739, 353] on div "Оксана" at bounding box center [781, 352] width 102 height 17
click at [369, 59] on icon "button" at bounding box center [362, 64] width 17 height 17
drag, startPoint x: 975, startPoint y: 354, endPoint x: 856, endPoint y: 358, distance: 119.2
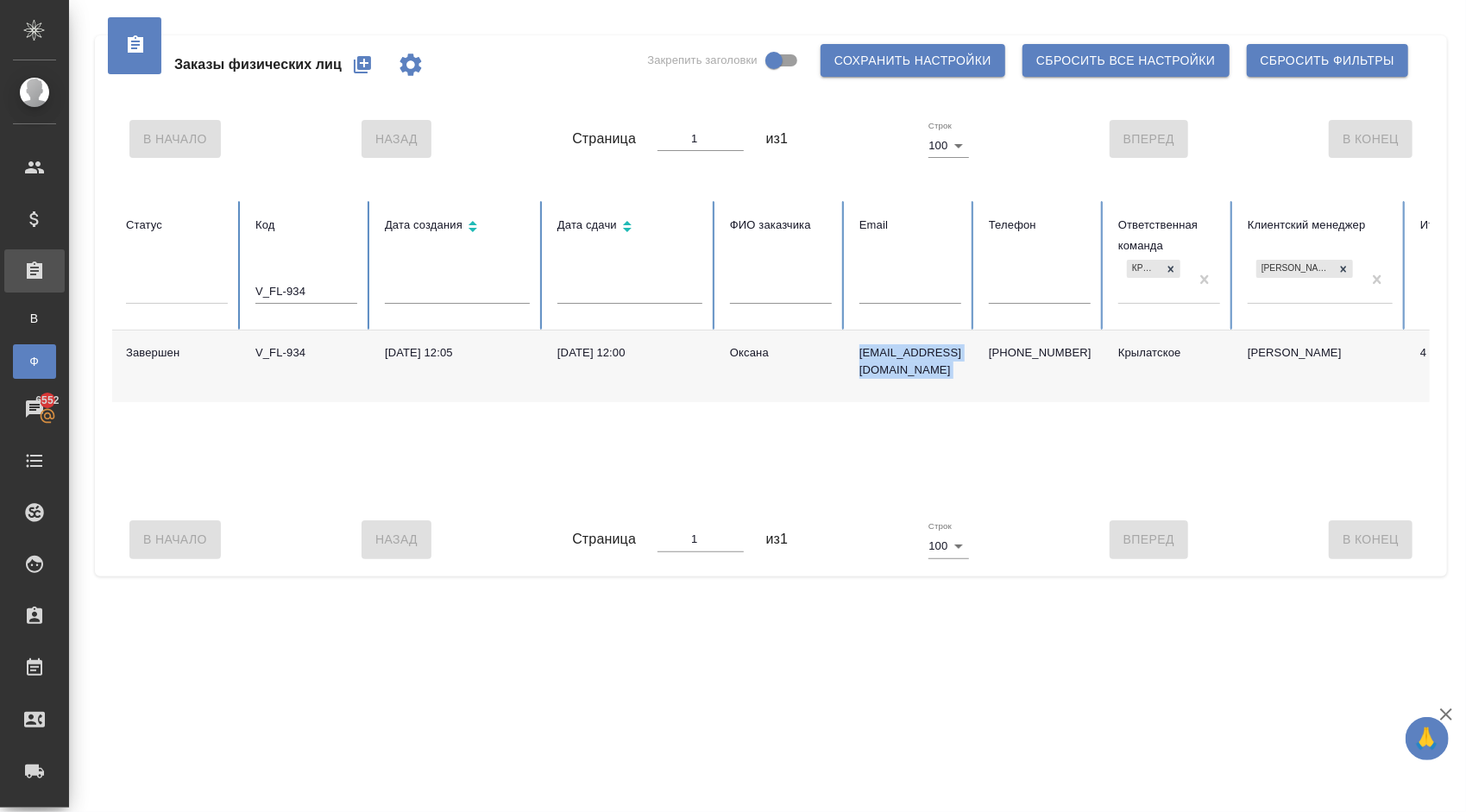
click at [856, 358] on tr "Завершен V_FL-934 [DATE] 12:05 [DATE] 12:00 Оксана [EMAIL_ADDRESS][DOMAIN_NAME]…" at bounding box center [953, 366] width 1683 height 72
copy p "[EMAIL_ADDRESS][DOMAIN_NAME]"
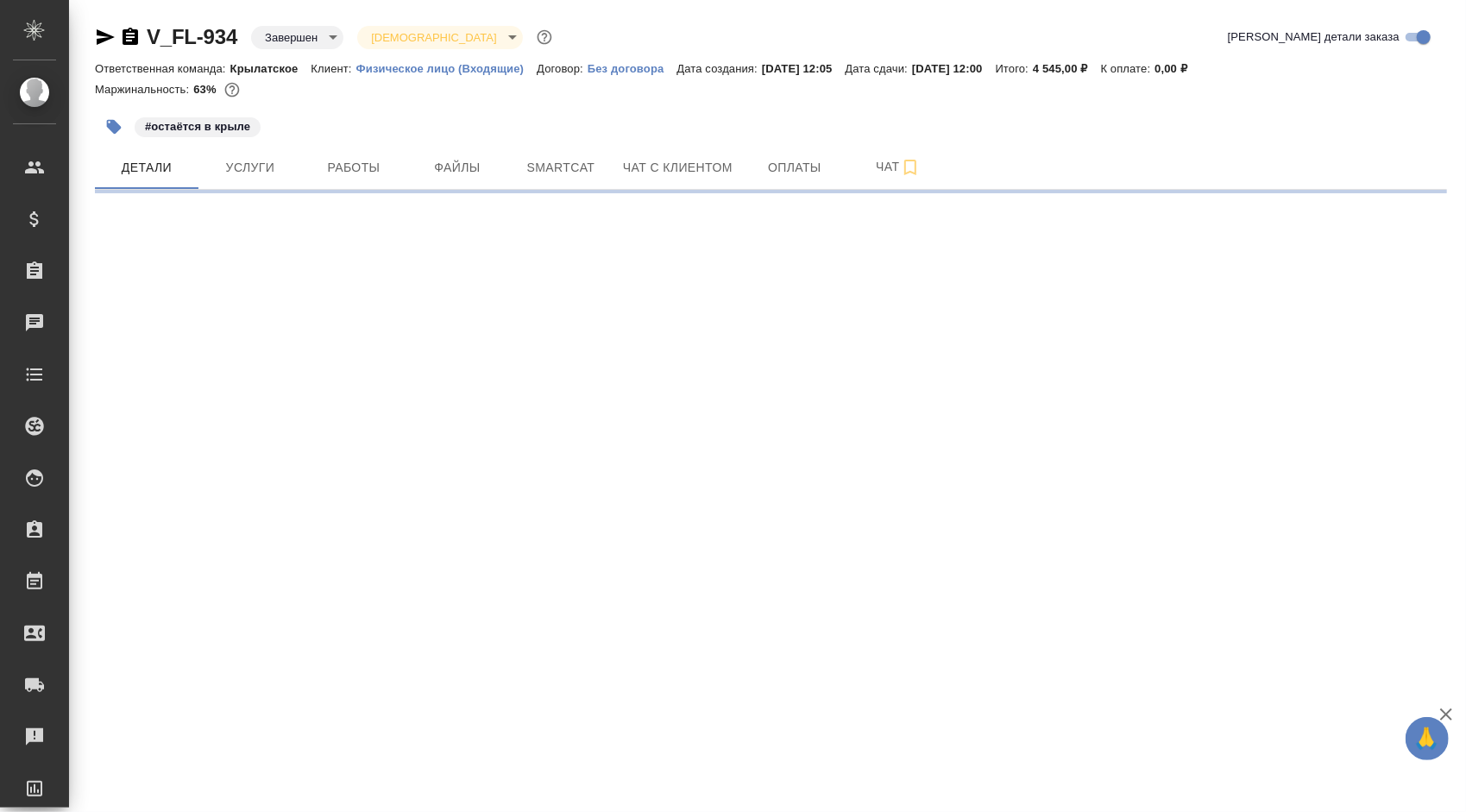
select select "RU"
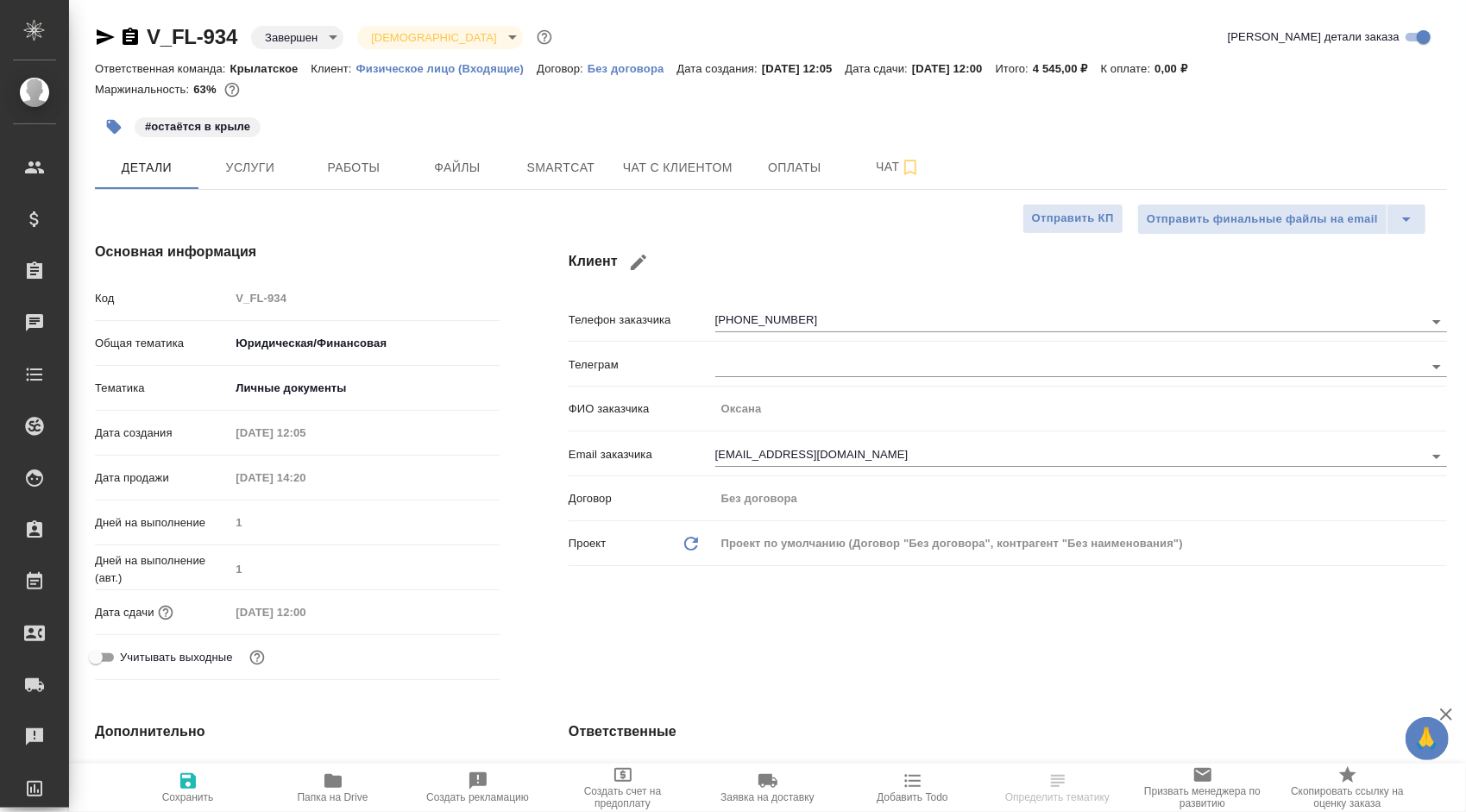
type textarea "x"
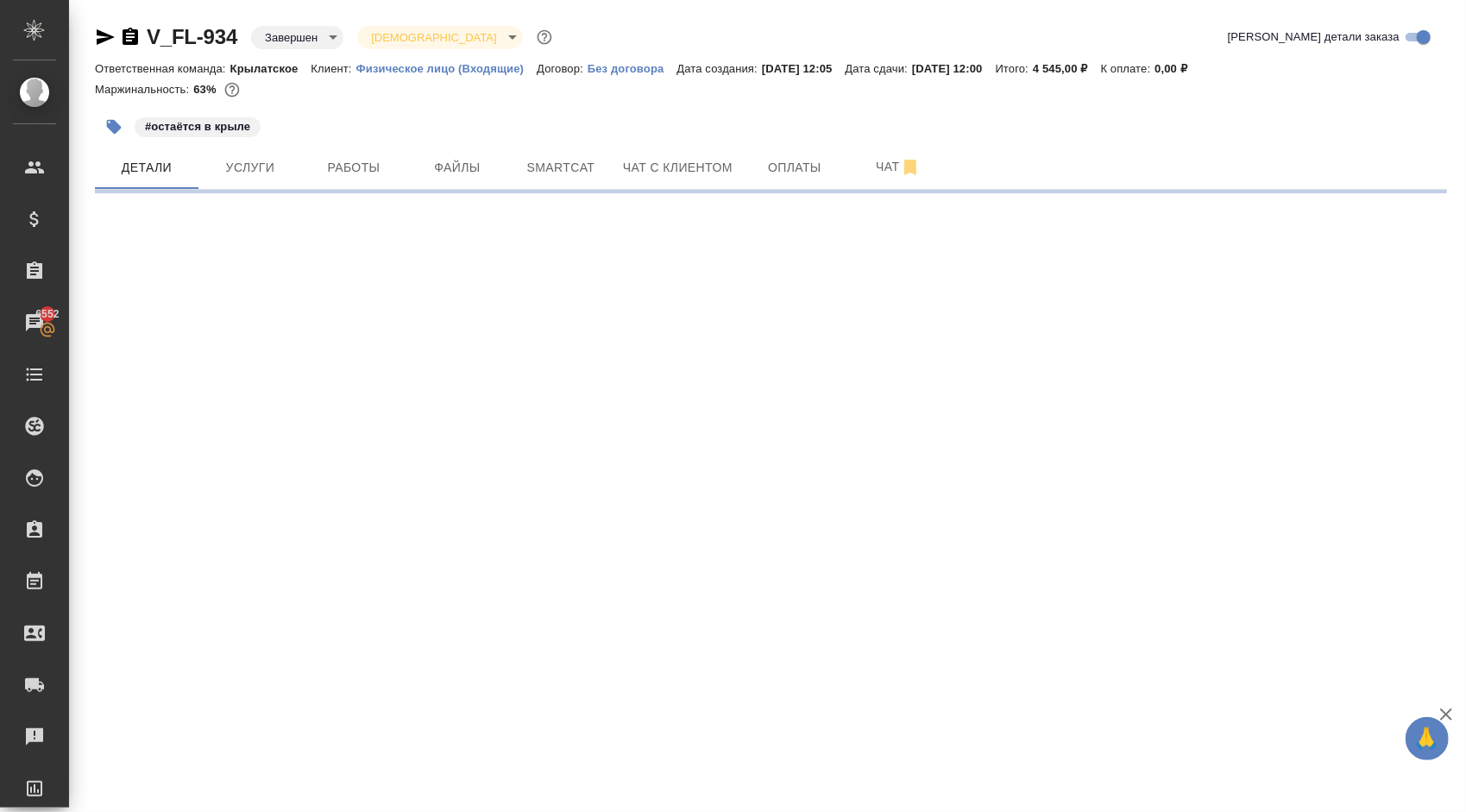
select select "RU"
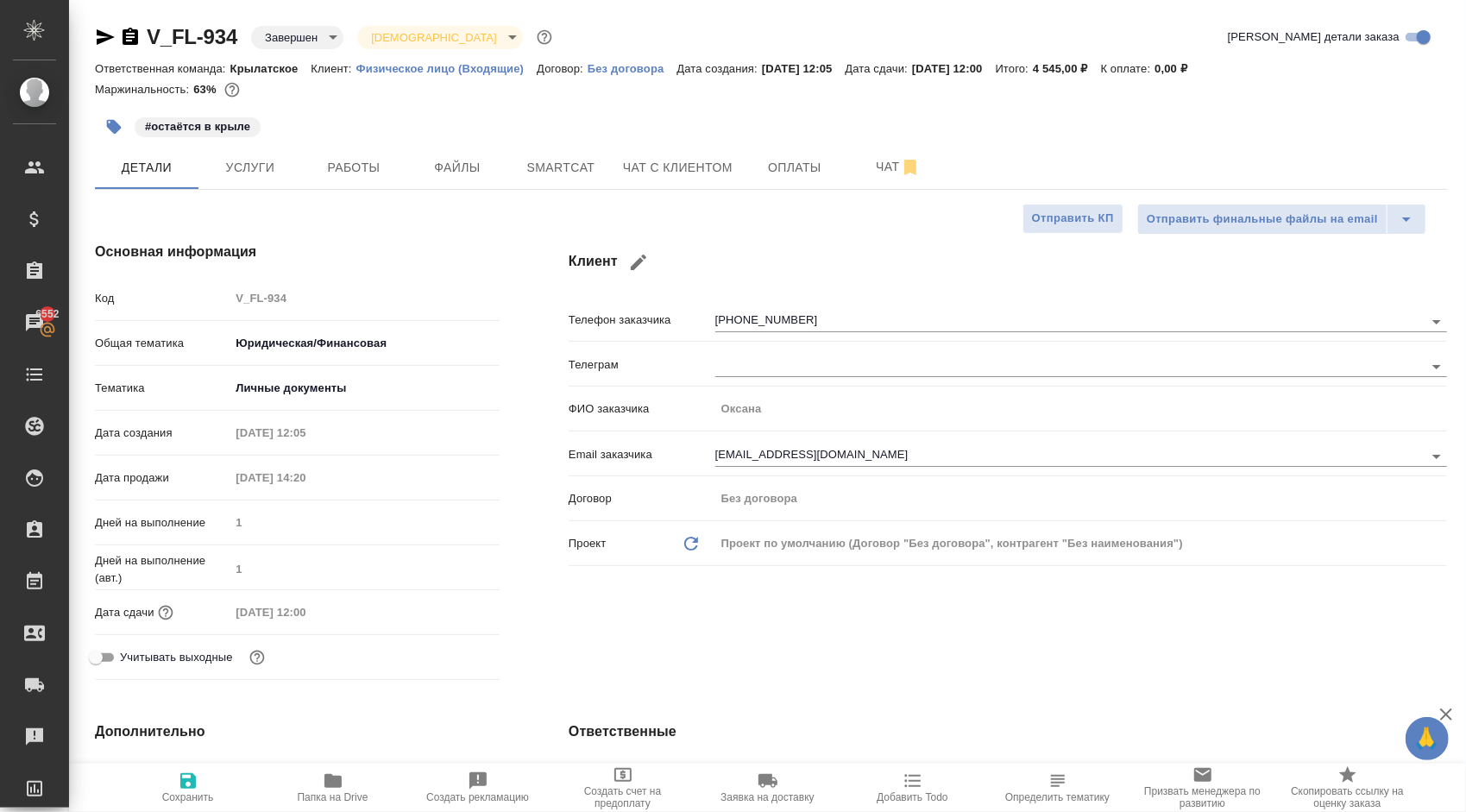
type textarea "x"
click at [273, 178] on button "Услуги" at bounding box center [250, 167] width 104 height 43
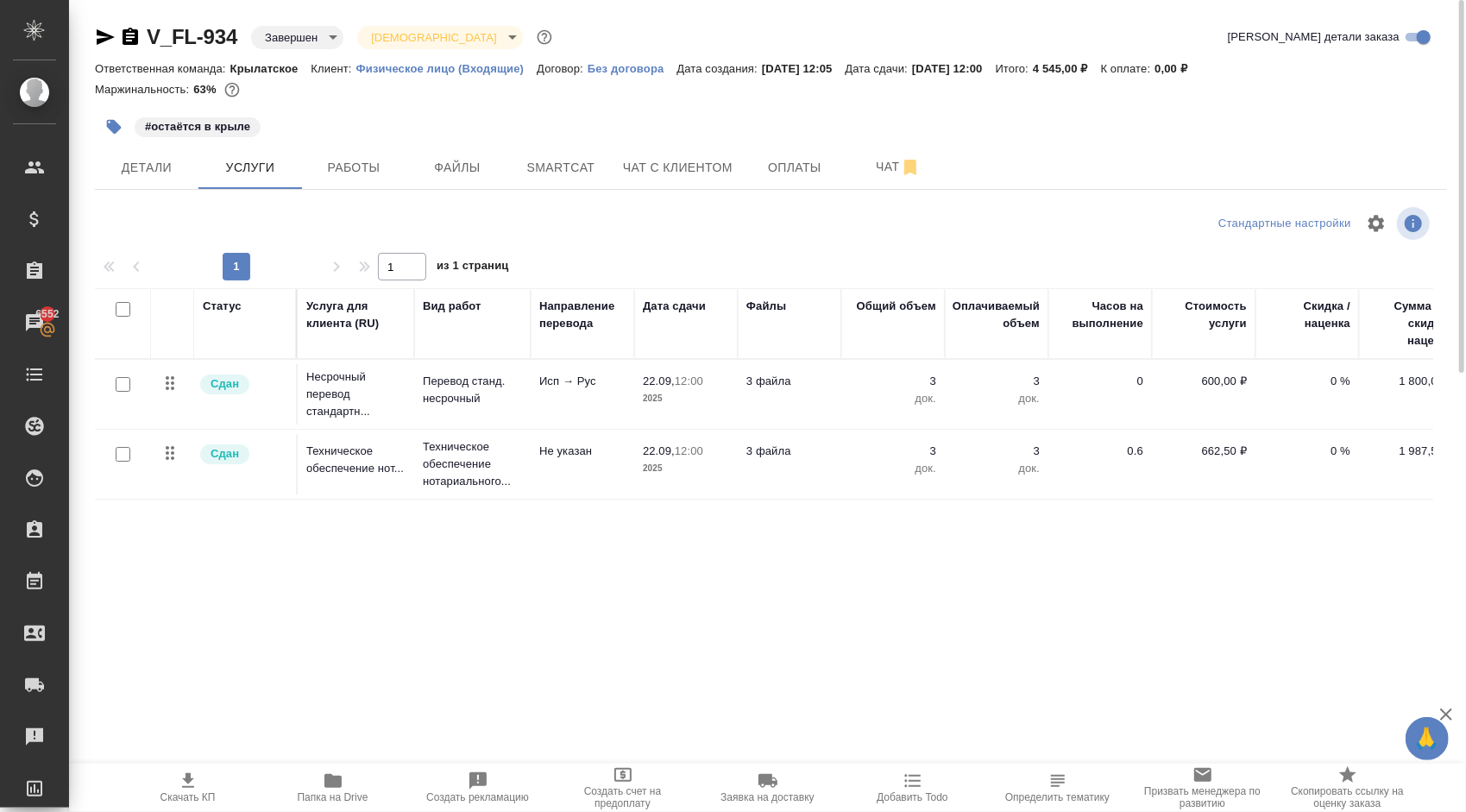
click at [302, 785] on span "Папка на Drive" at bounding box center [333, 787] width 124 height 33
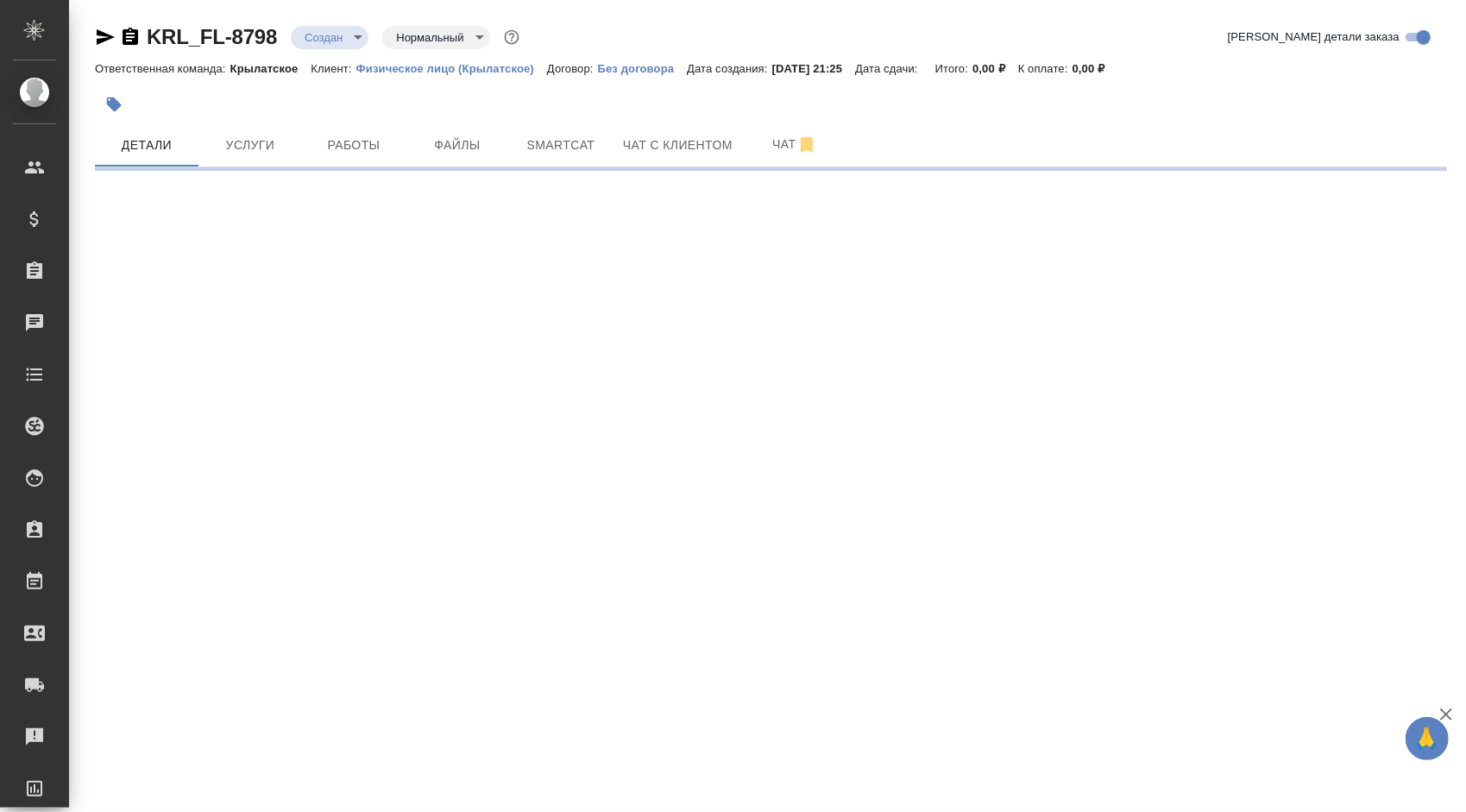
select select "RU"
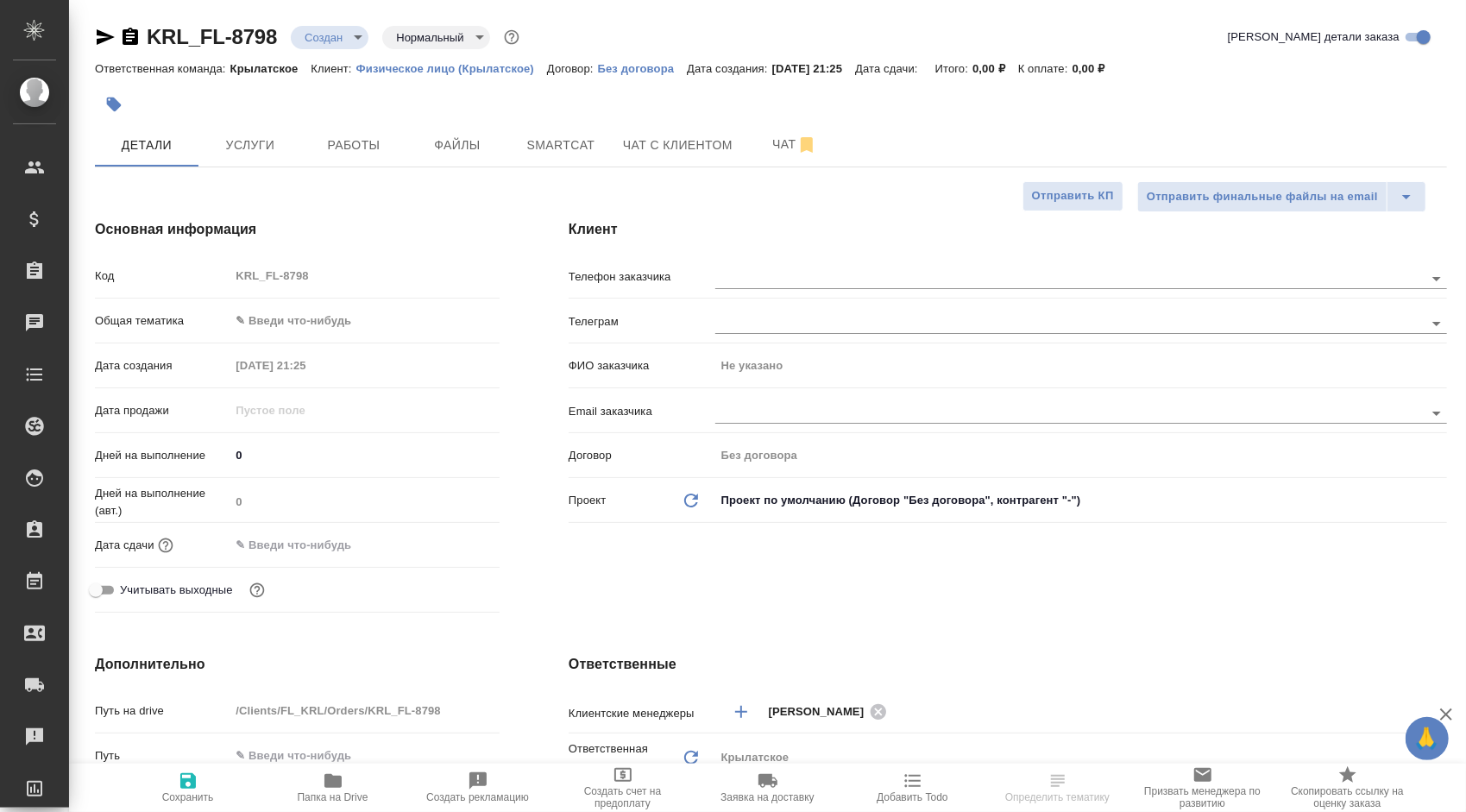
type textarea "x"
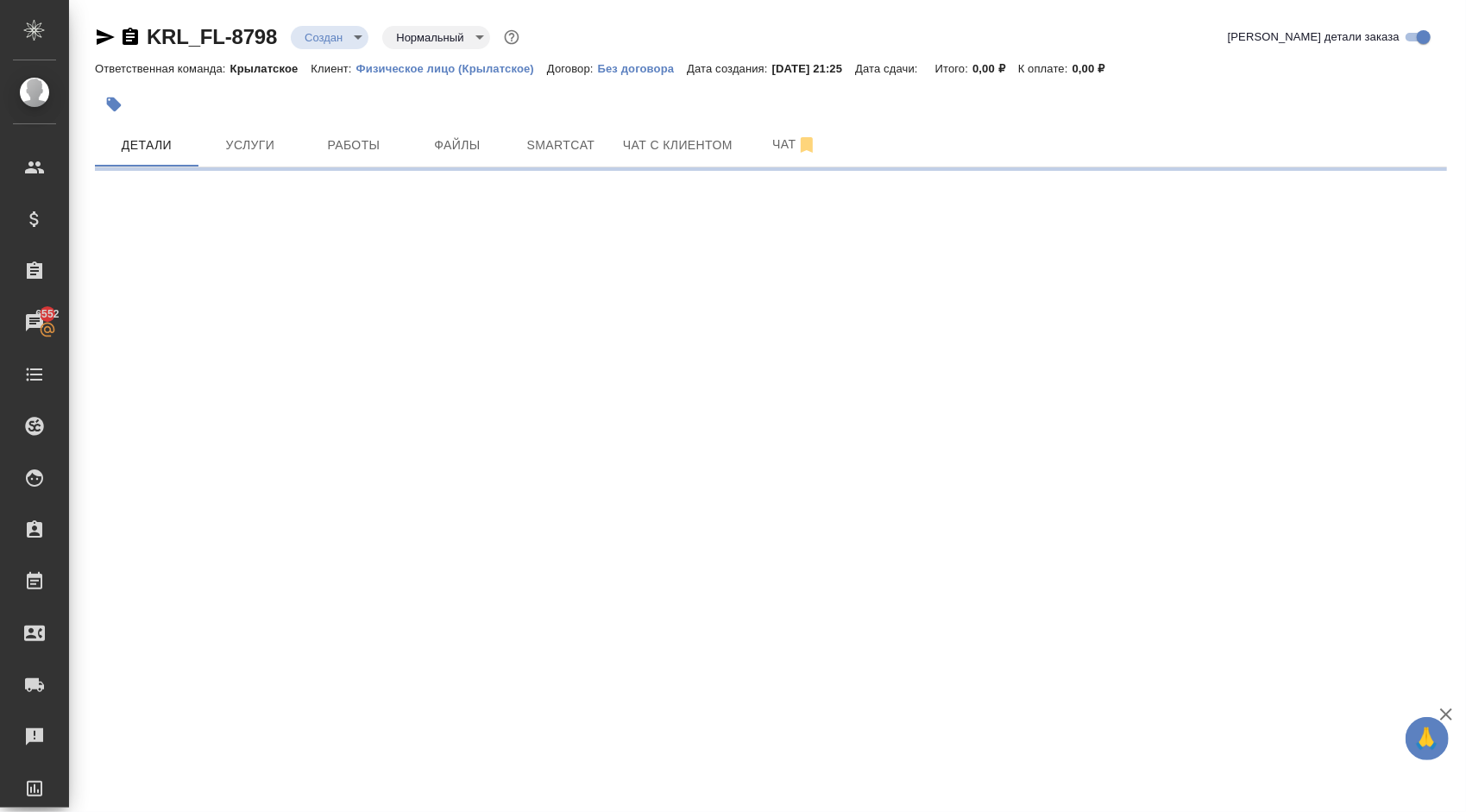
select select "RU"
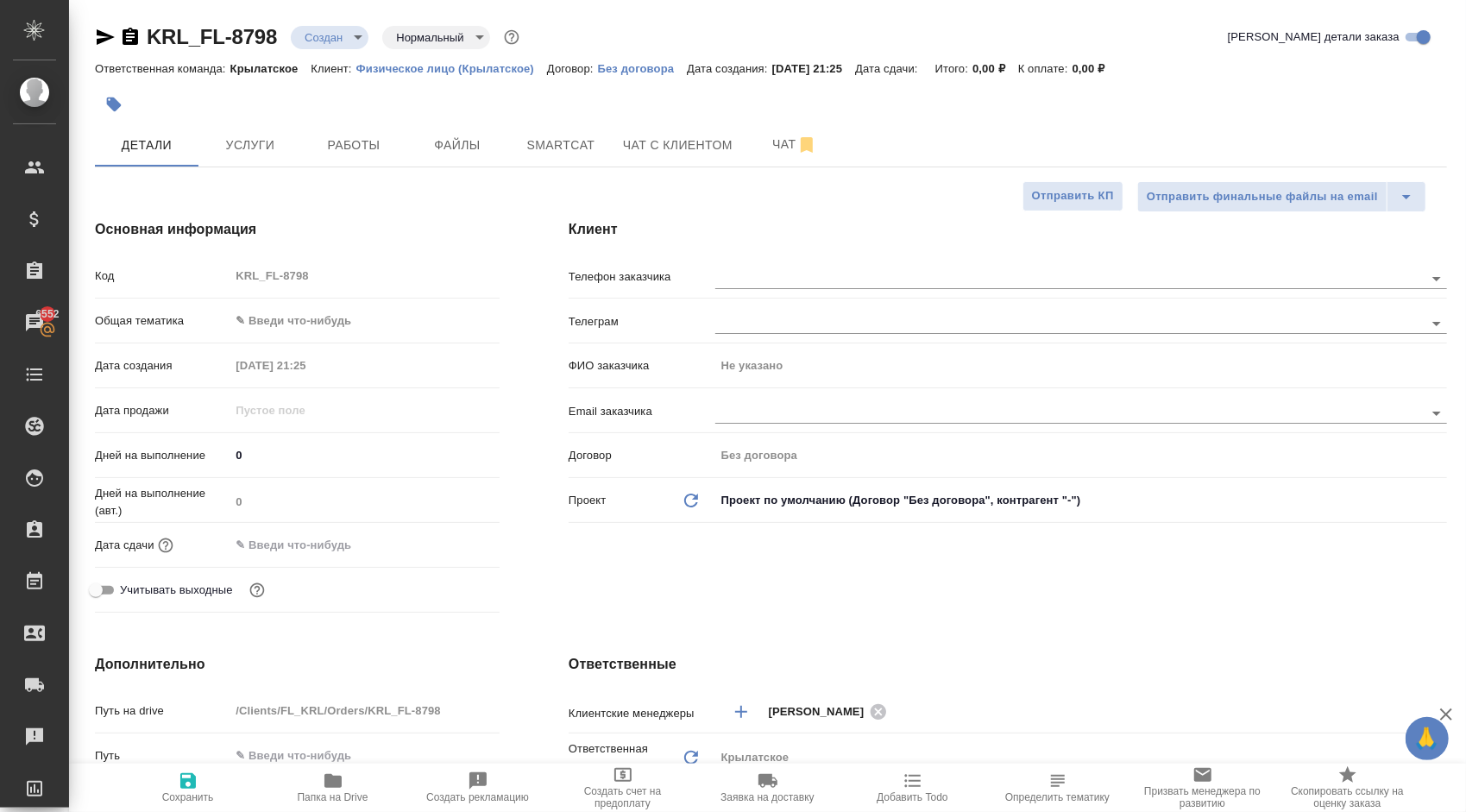
type textarea "x"
click at [283, 300] on div "Код KRL_FL-8798" at bounding box center [297, 283] width 405 height 45
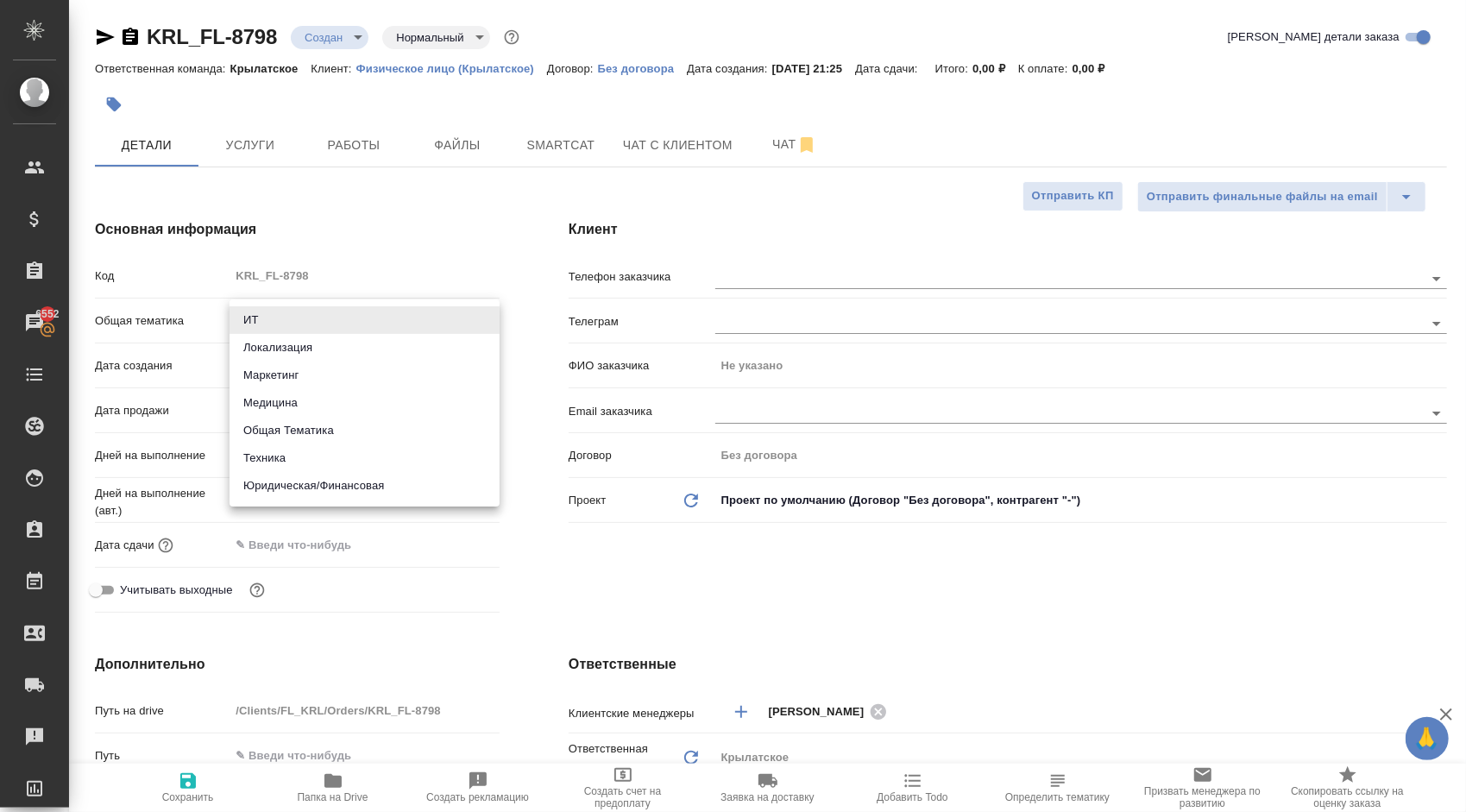
click at [286, 309] on body "🙏 .cls-1 fill:#fff; AWATERA [PERSON_NAME] Клиенты Спецификации Заказы 6552 Чаты…" at bounding box center [733, 406] width 1466 height 812
click at [291, 490] on li "Юридическая/Финансовая" at bounding box center [365, 486] width 270 height 28
type input "yr-fn"
type textarea "x"
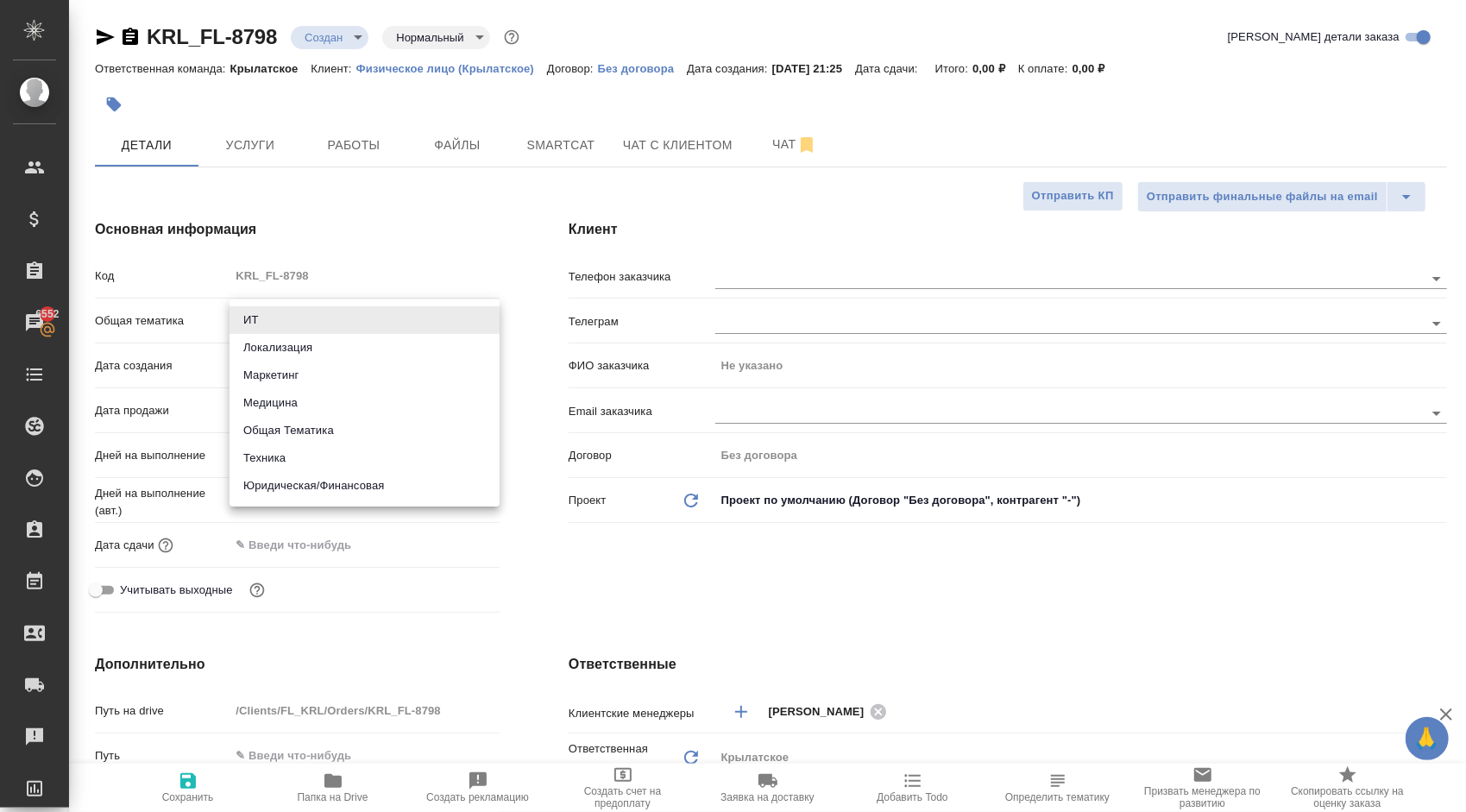
type textarea "x"
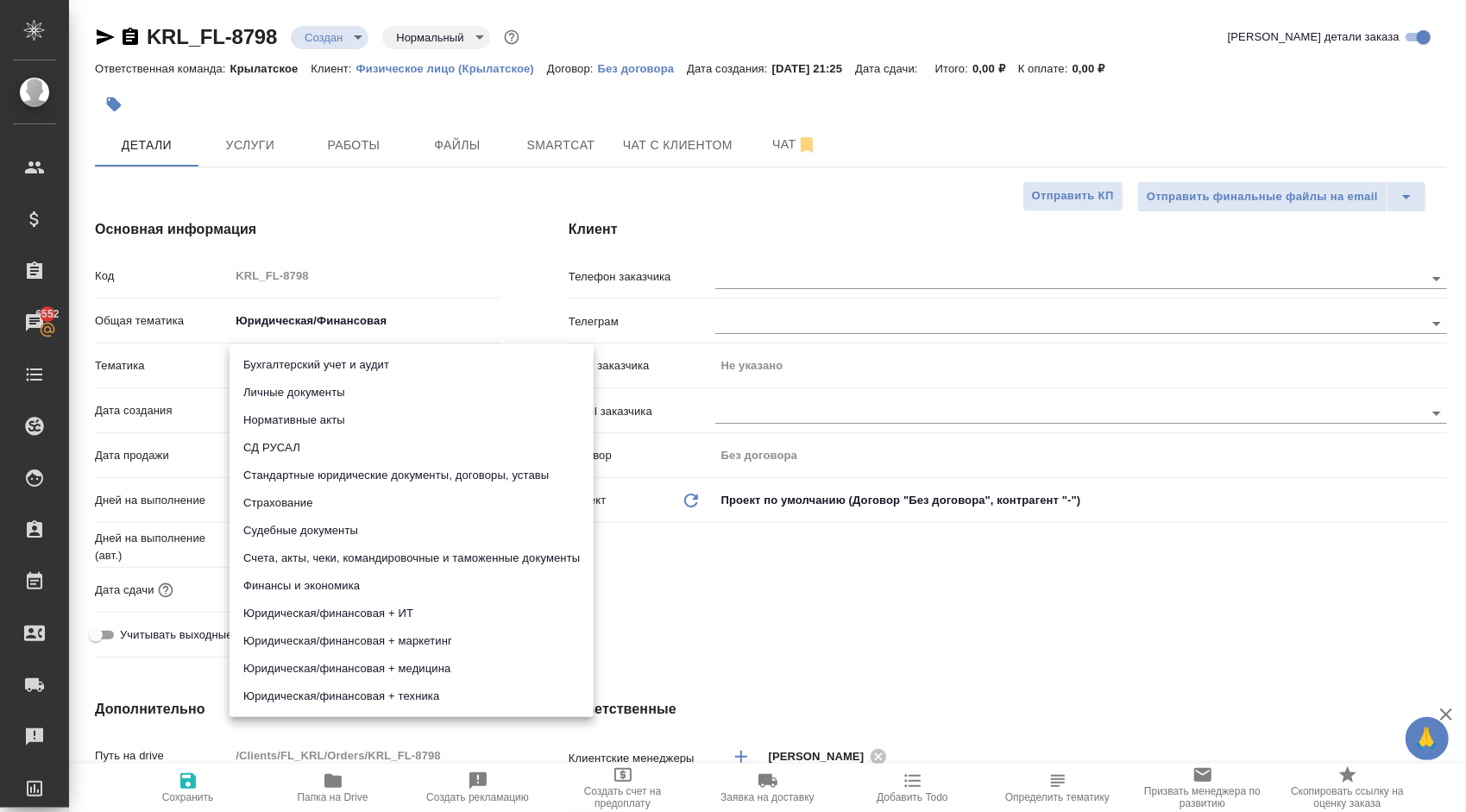
click at [283, 359] on body "🙏 .cls-1 fill:#fff; AWATERA [PERSON_NAME] Клиенты Спецификации Заказы 6552 Чаты…" at bounding box center [733, 406] width 1466 height 812
click at [271, 396] on li "Личные документы" at bounding box center [412, 393] width 364 height 28
type textarea "x"
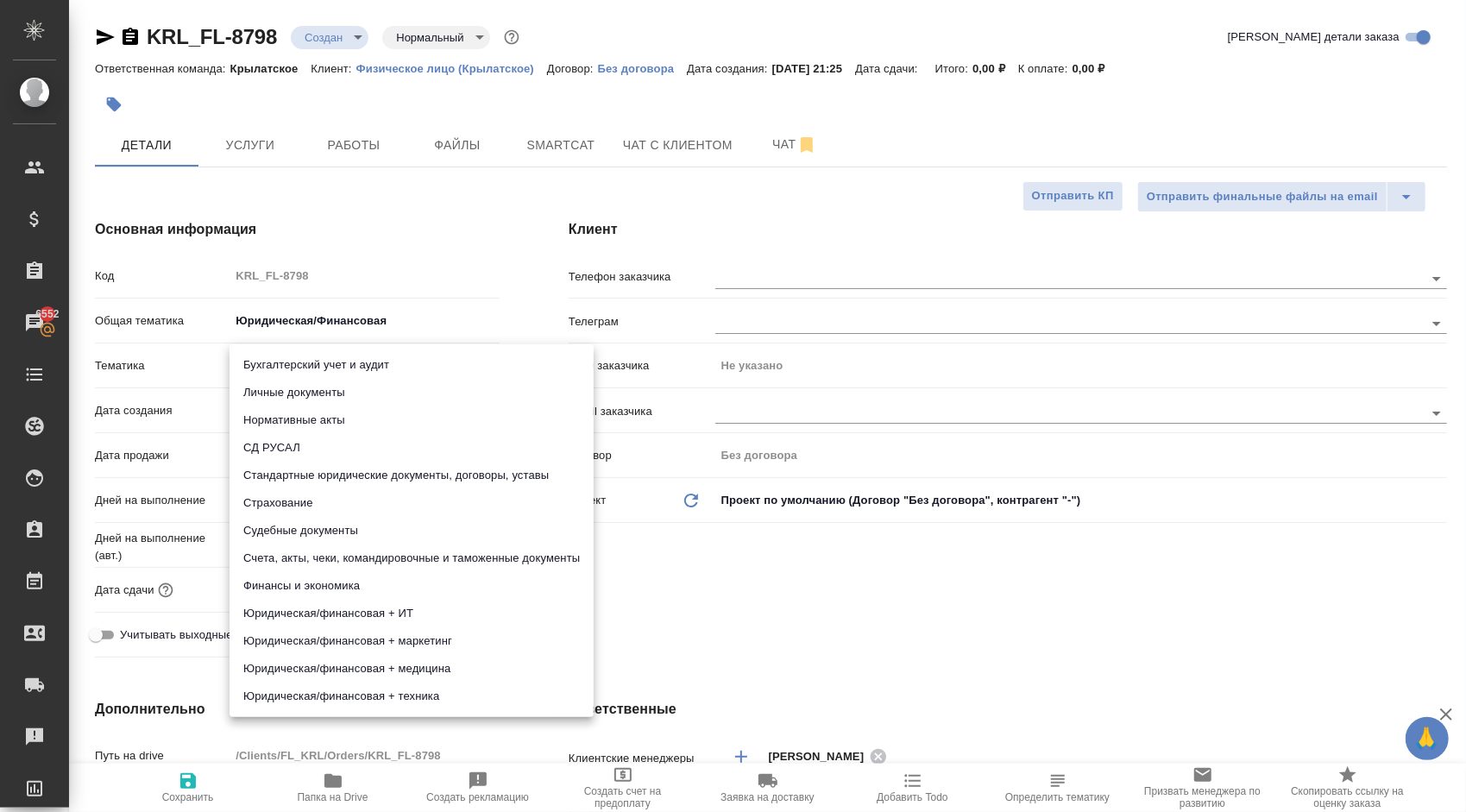
type input "5a8b8b956a9677013d343cfe"
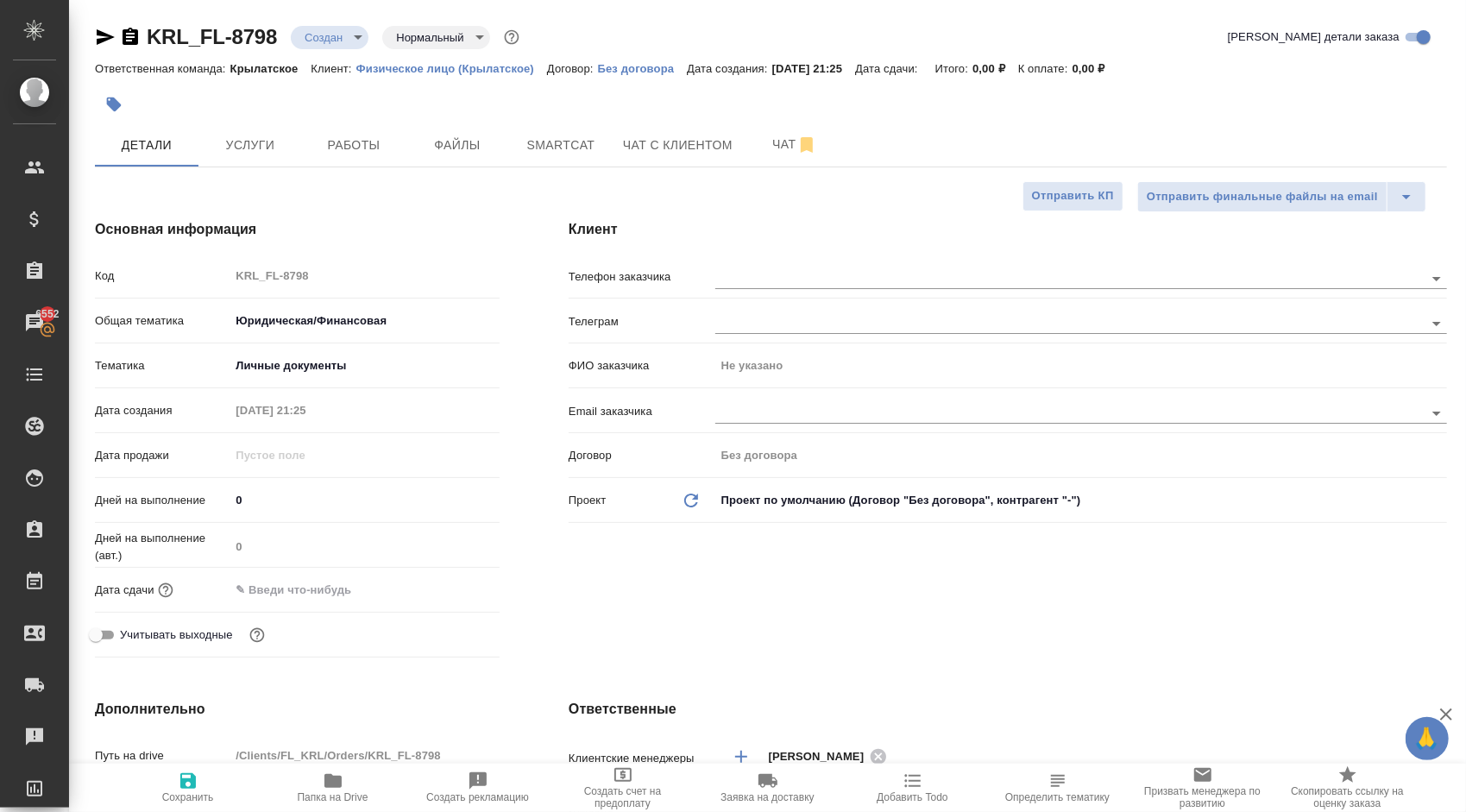
click at [313, 592] on input "text" at bounding box center [305, 589] width 151 height 25
click at [451, 588] on icon "button" at bounding box center [449, 589] width 21 height 21
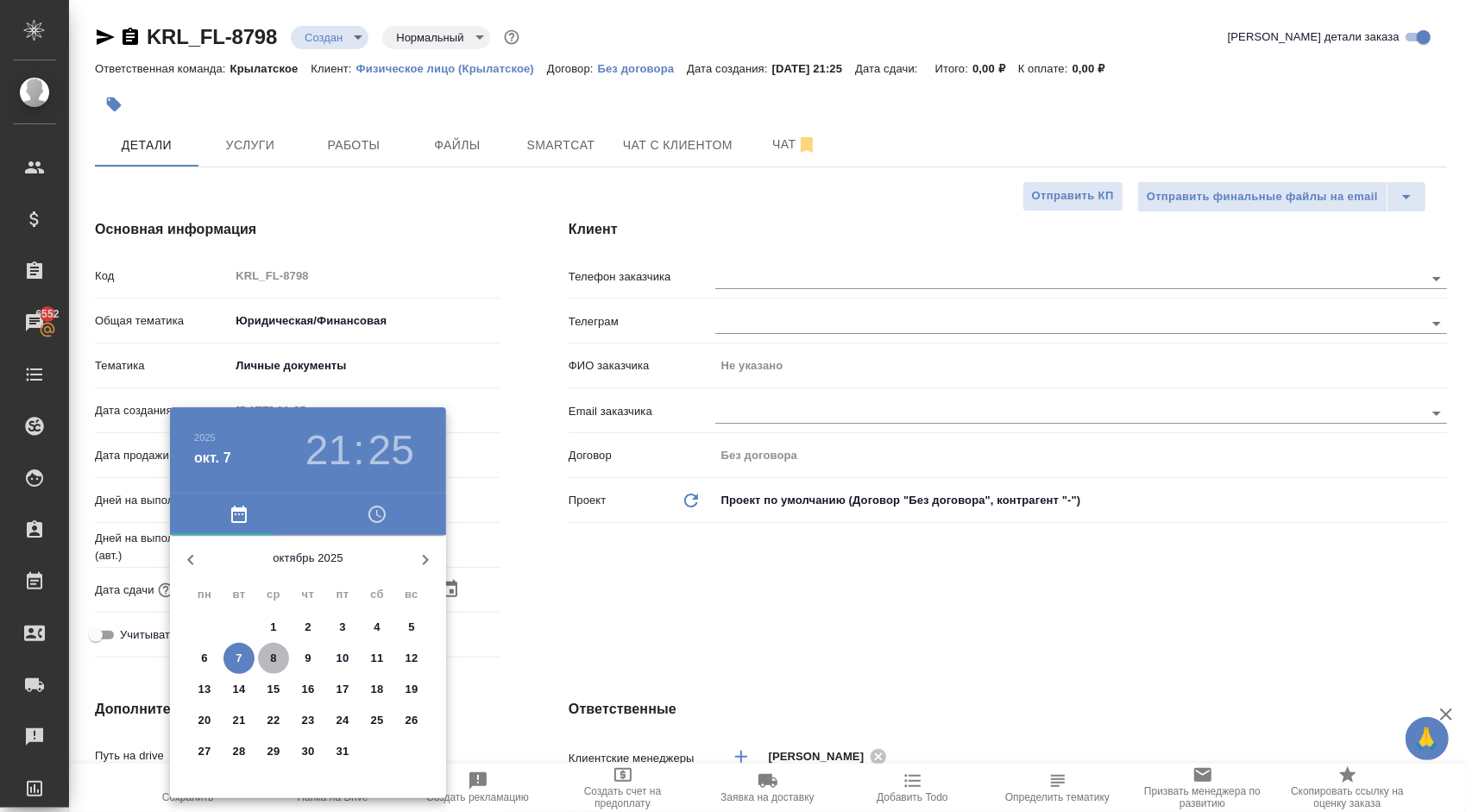
click at [276, 660] on p "8" at bounding box center [273, 658] width 6 height 17
type input "[DATE] 21:25"
type textarea "x"
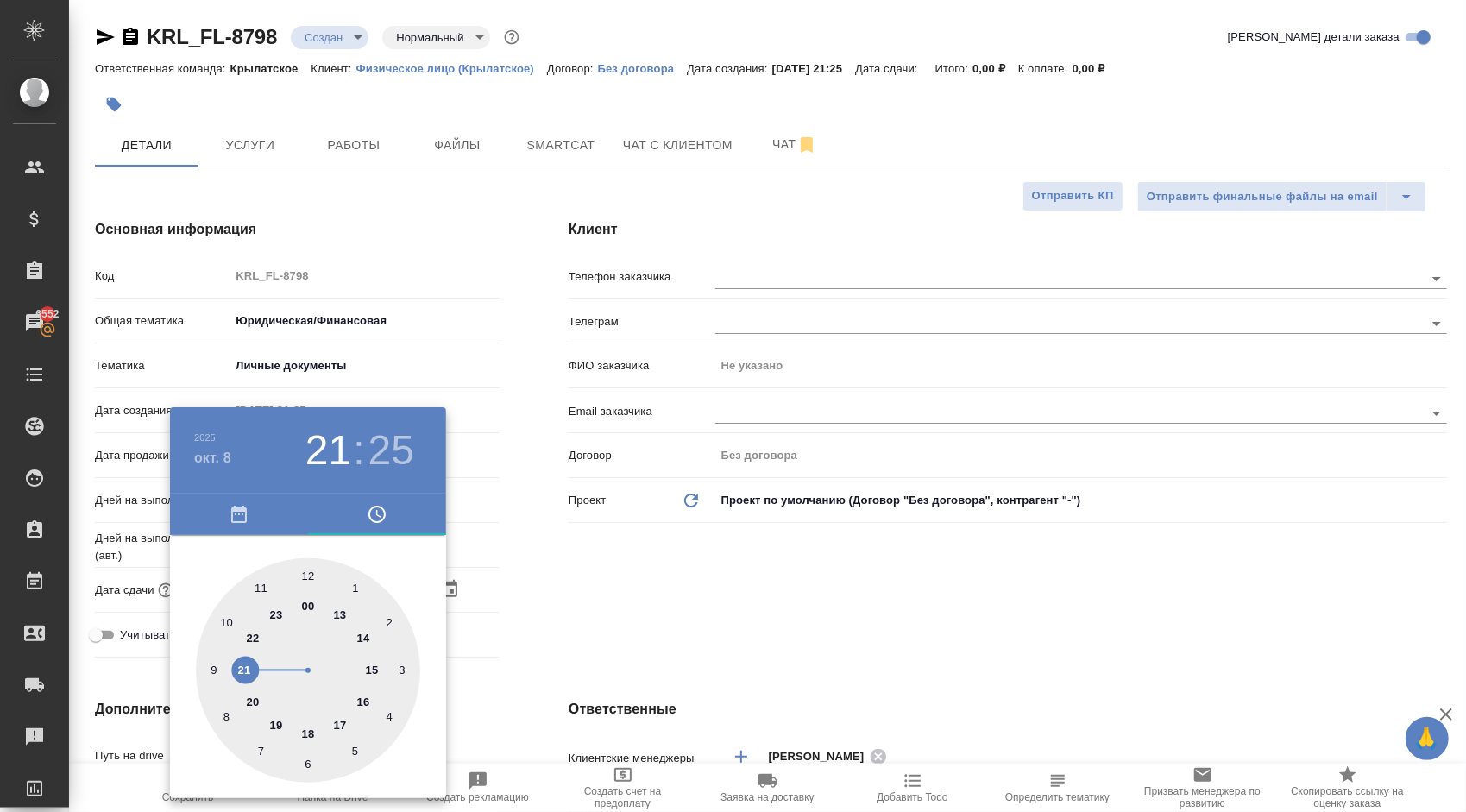
click at [337, 612] on div at bounding box center [308, 670] width 224 height 224
type input "[DATE] 13:25"
type textarea "x"
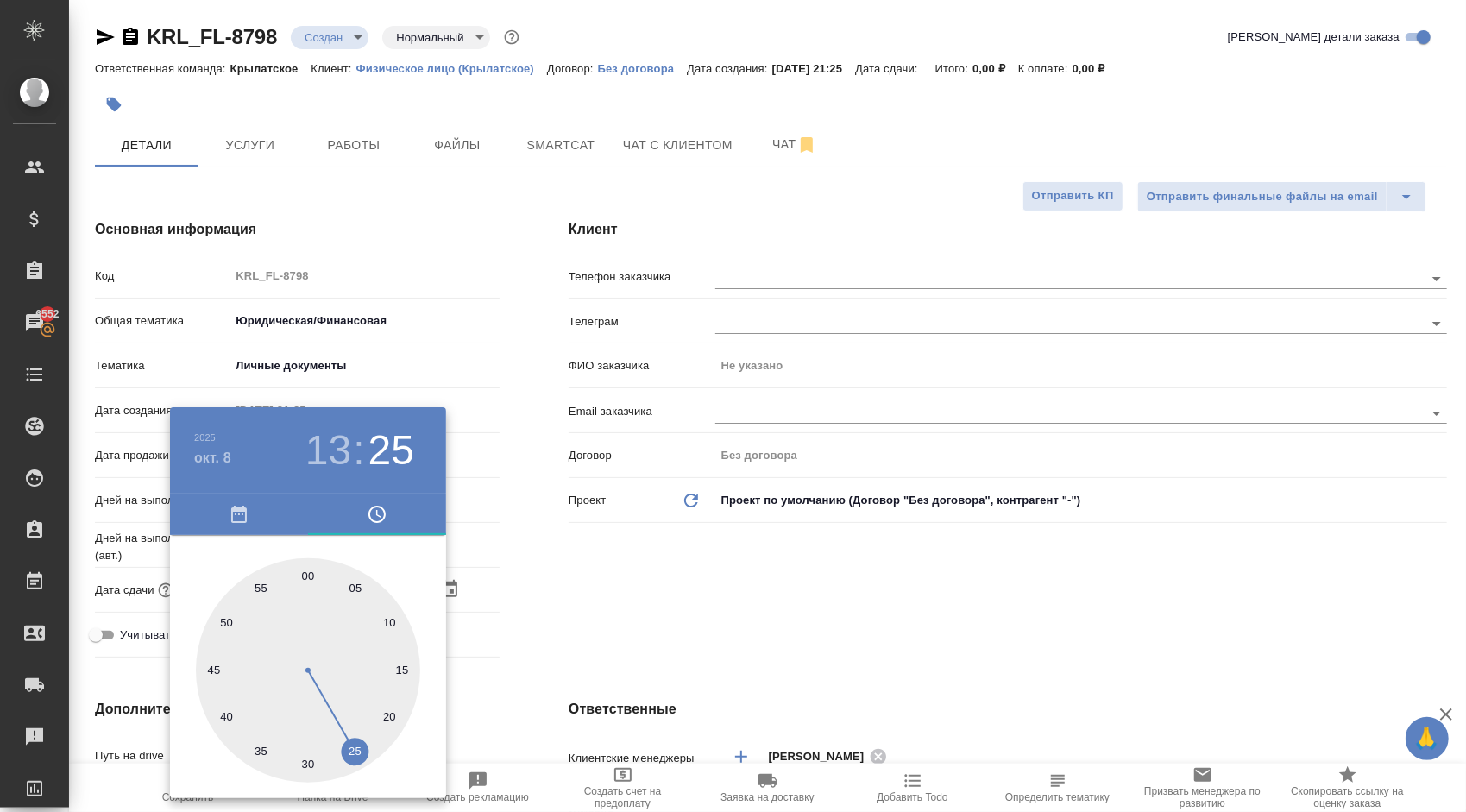
click at [309, 568] on div at bounding box center [308, 670] width 224 height 224
type input "[DATE] 13:00"
type textarea "x"
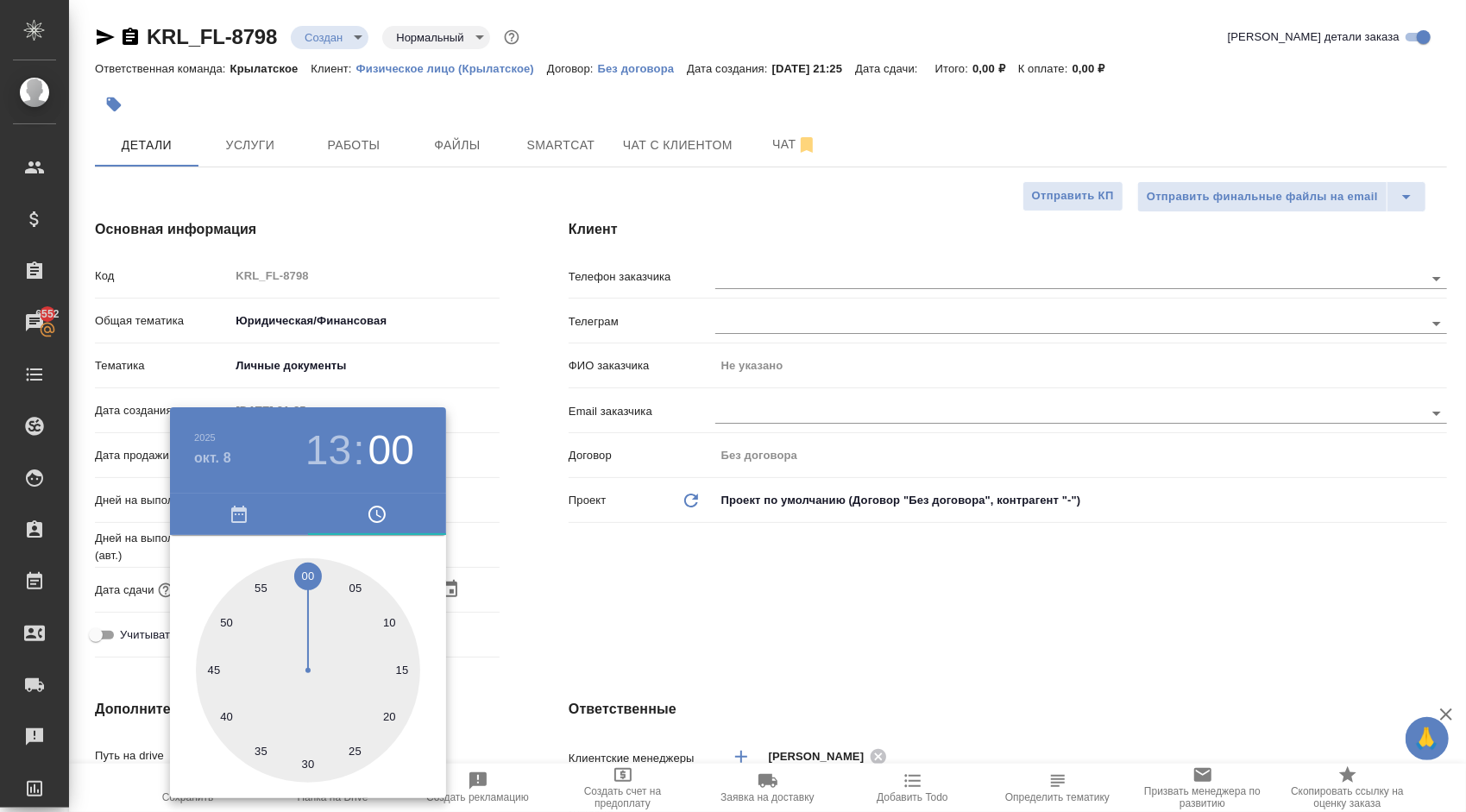
click at [587, 570] on div at bounding box center [733, 406] width 1466 height 812
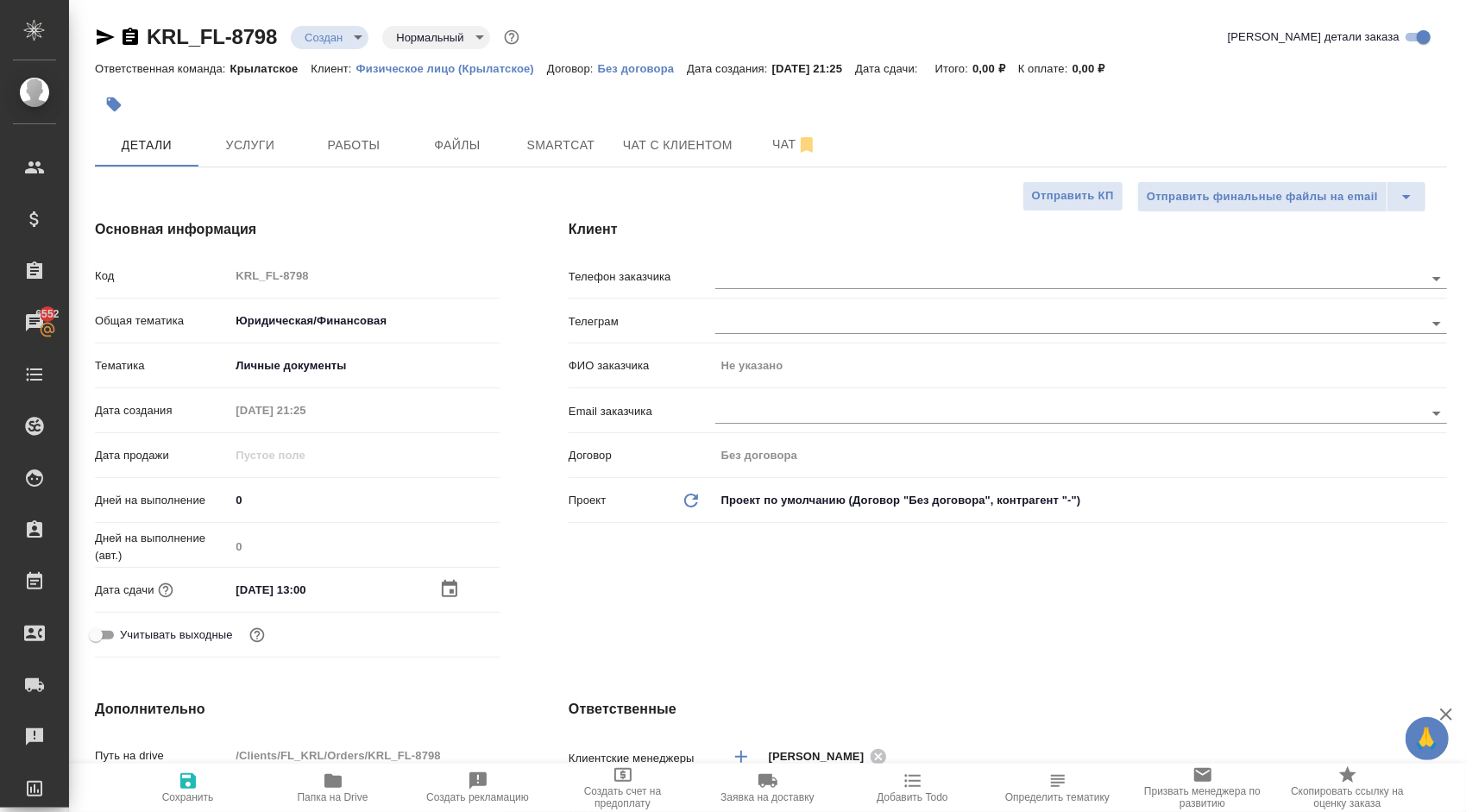
scroll to position [345, 0]
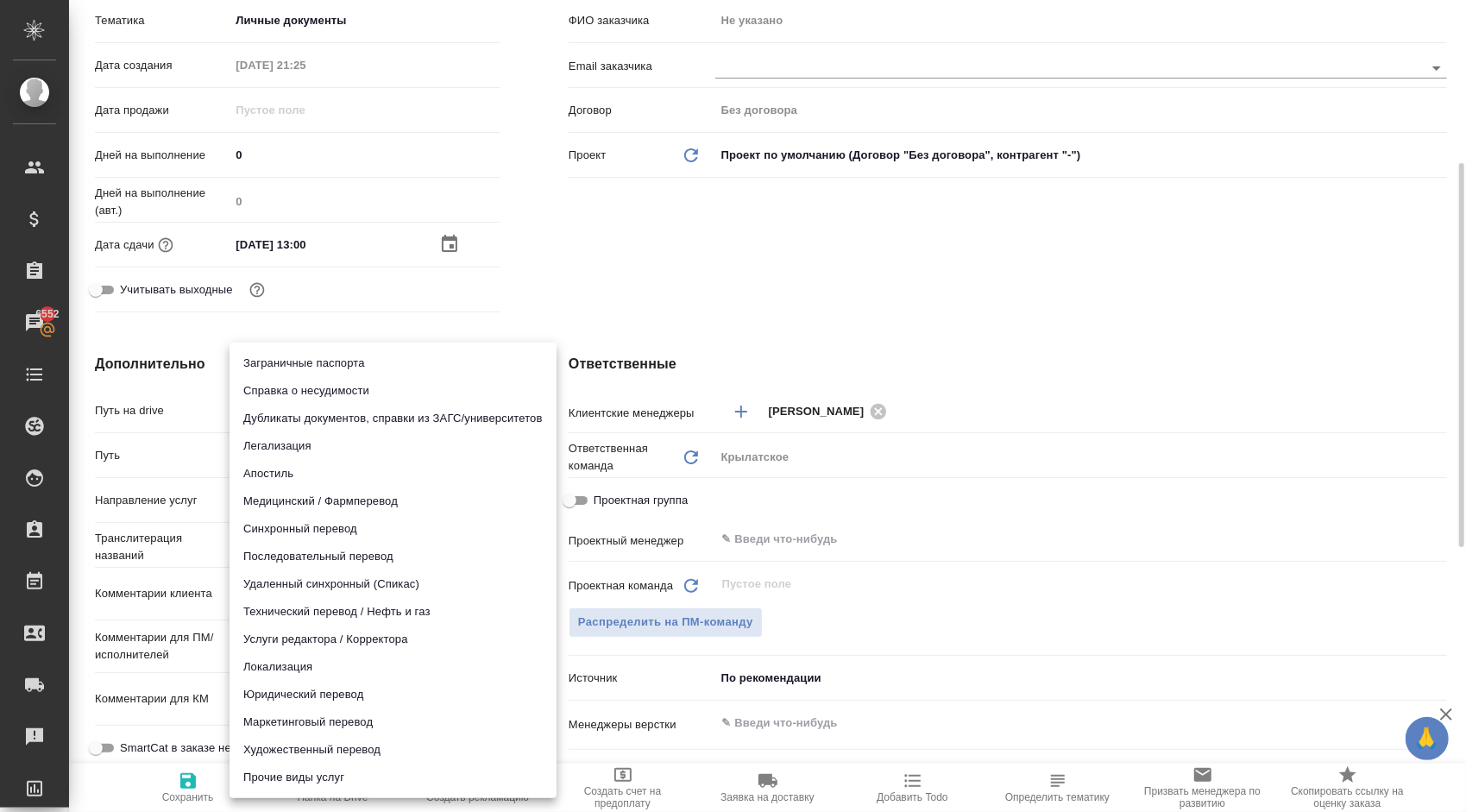
click at [255, 501] on body "🙏 .cls-1 fill:#fff; AWATERA [PERSON_NAME] Клиенты Спецификации Заказы 6552 Чаты…" at bounding box center [733, 406] width 1466 height 812
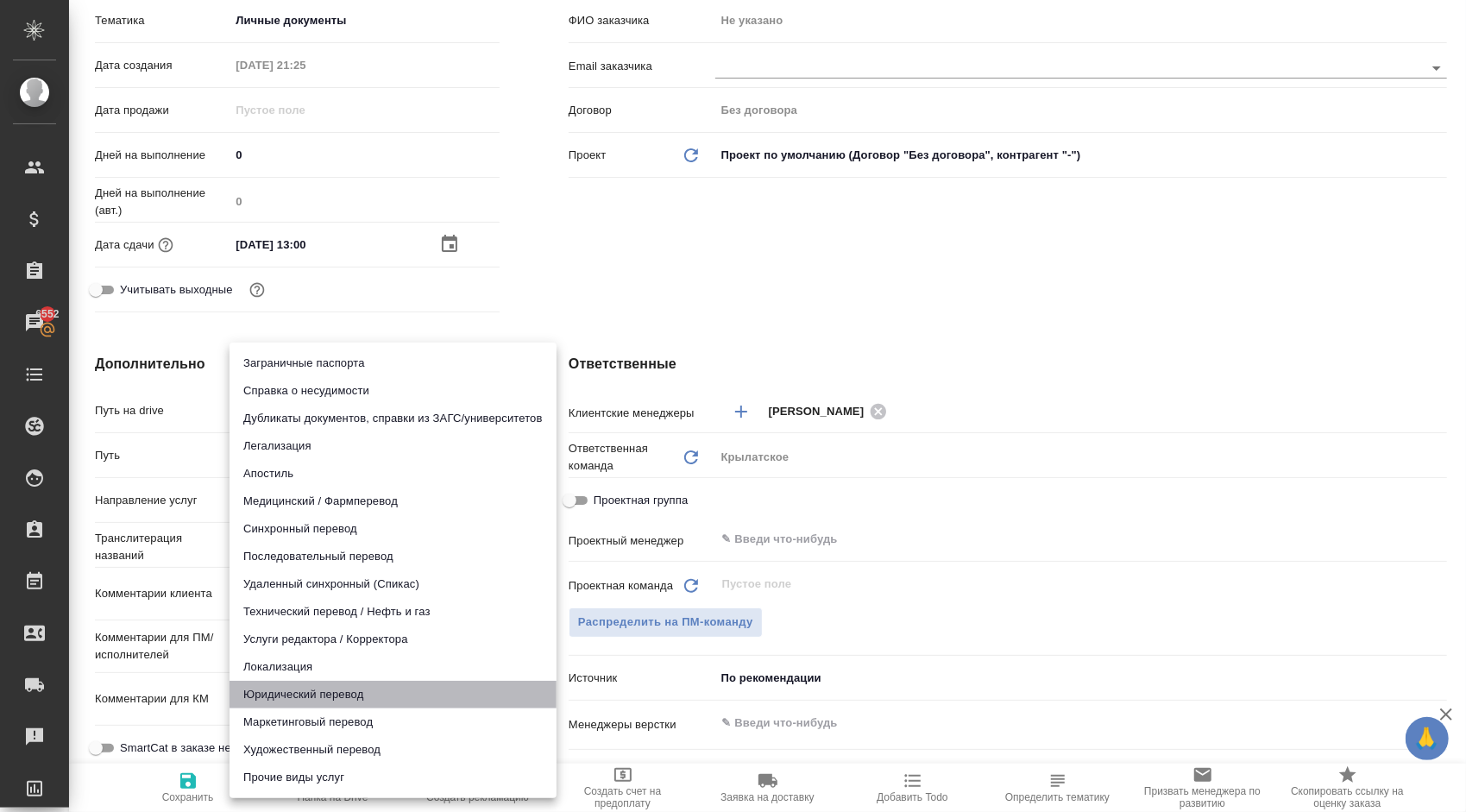
click at [268, 697] on li "Юридический перевод" at bounding box center [393, 695] width 327 height 28
type input "legalTranslation"
type textarea "x"
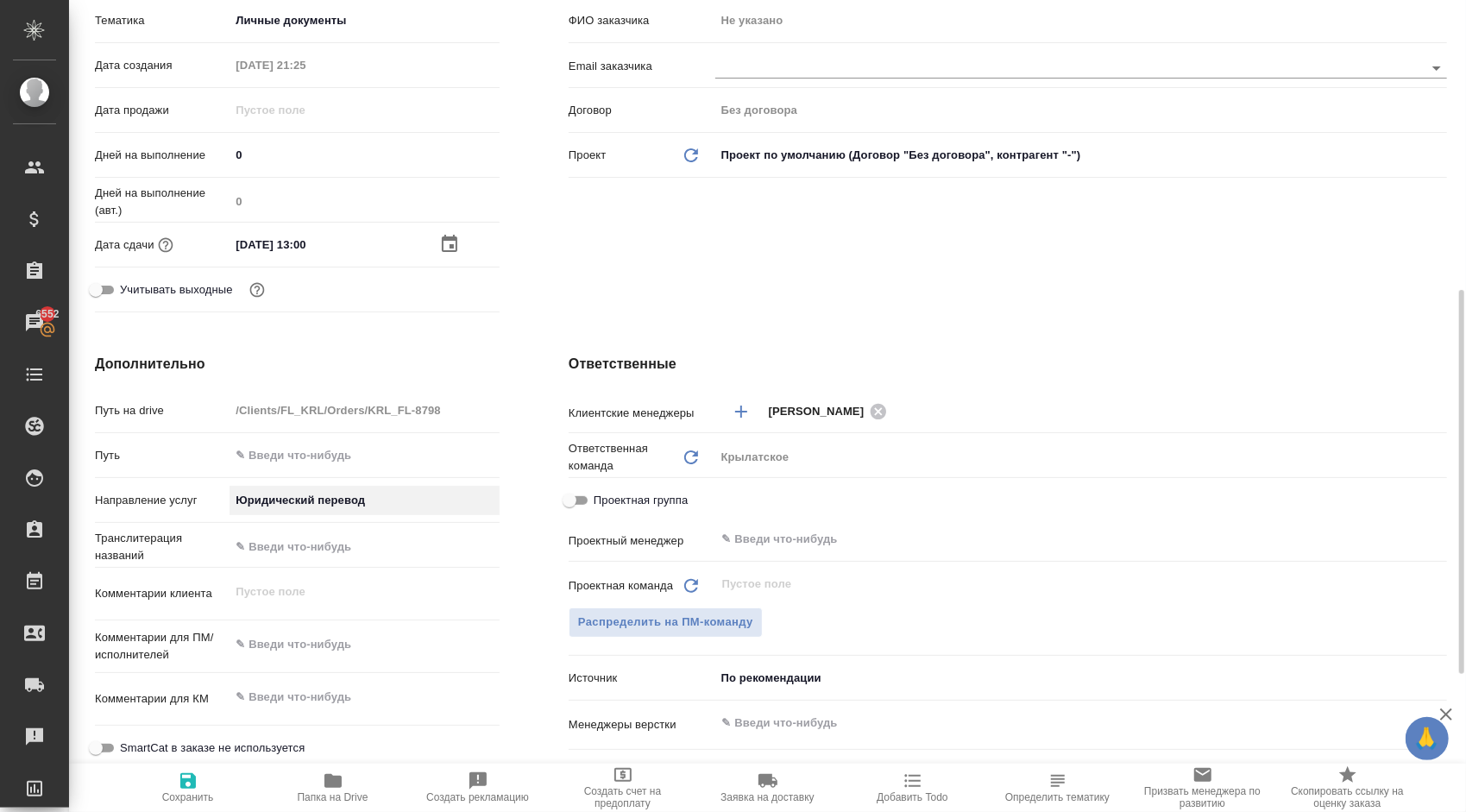
scroll to position [431, 0]
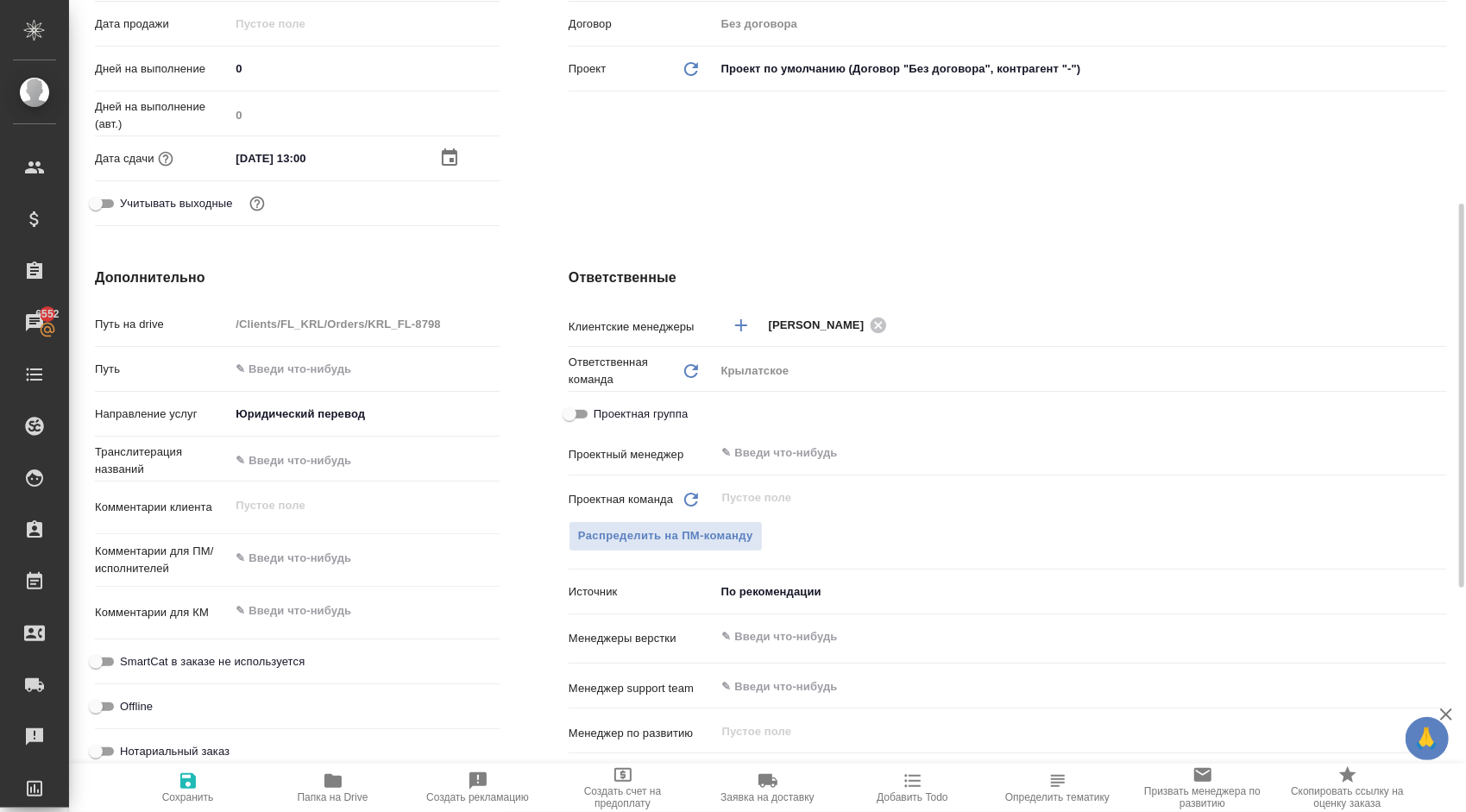
click at [185, 661] on span "SmartCat в заказе не используется" at bounding box center [212, 661] width 185 height 17
click at [127, 661] on input "SmartCat в заказе не используется" at bounding box center [96, 661] width 62 height 21
checkbox input "true"
type textarea "x"
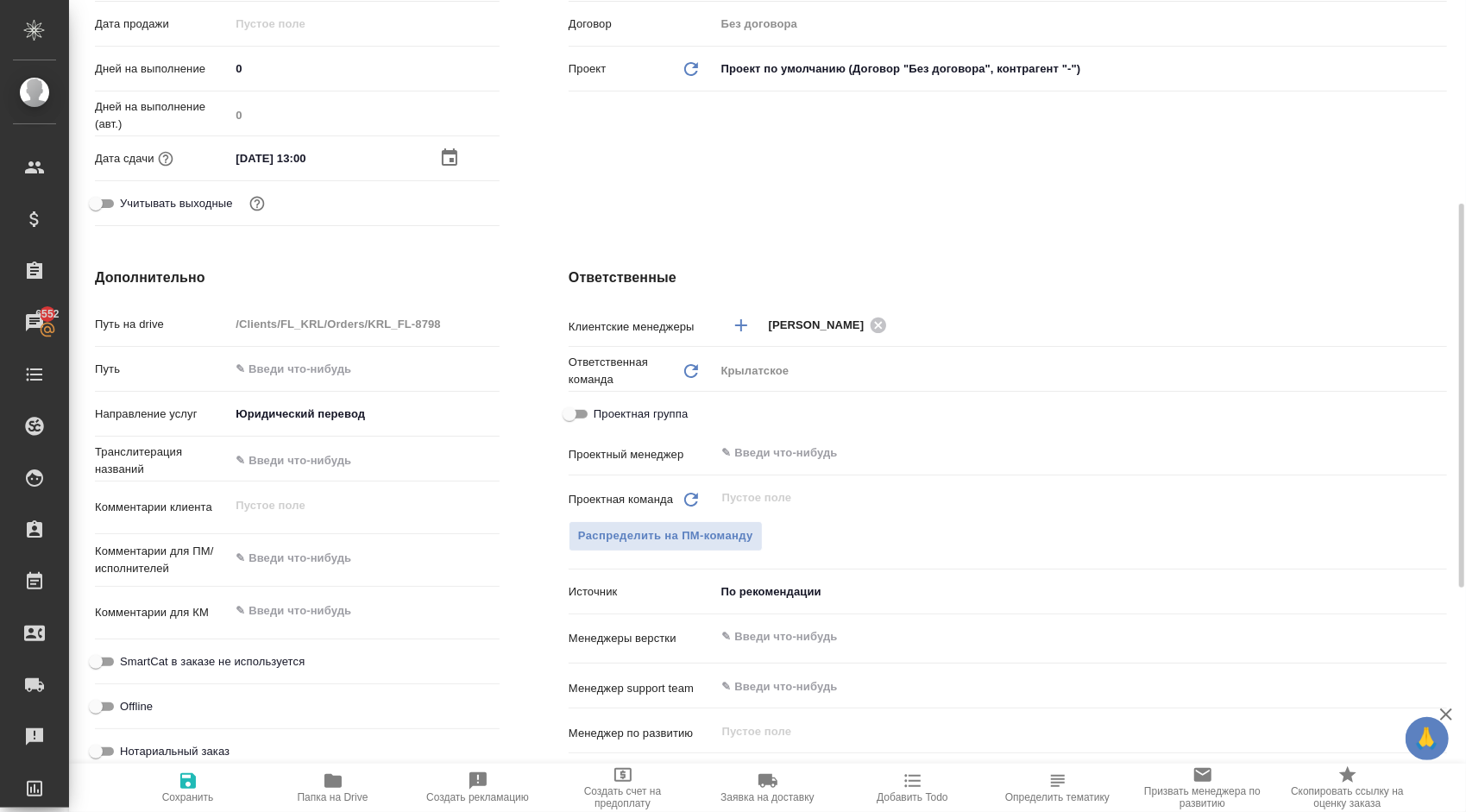
type textarea "x"
click at [148, 747] on span "Нотариальный заказ" at bounding box center [175, 751] width 110 height 17
click at [127, 747] on input "Нотариальный заказ" at bounding box center [96, 751] width 62 height 21
checkbox input "true"
type textarea "x"
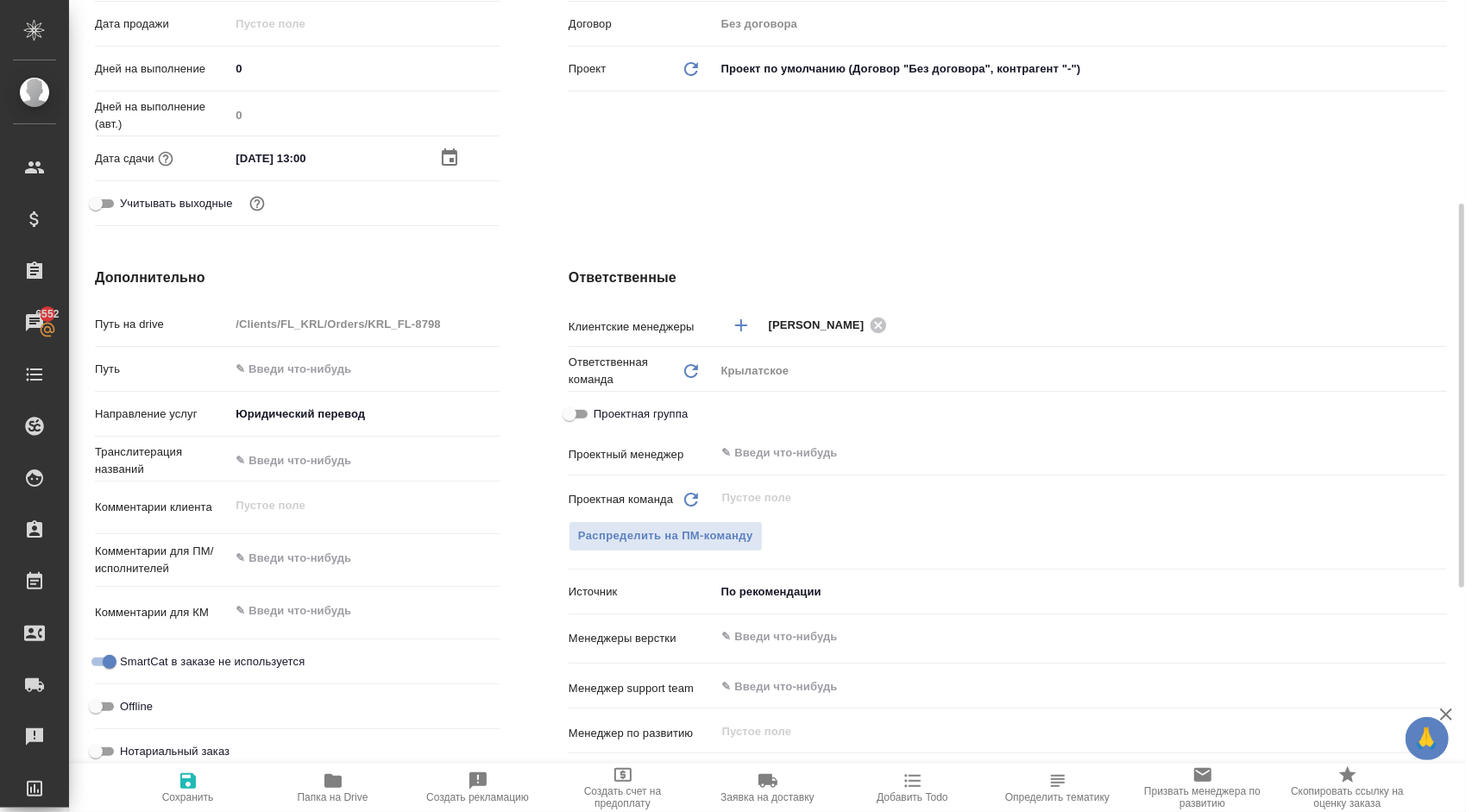
type textarea "x"
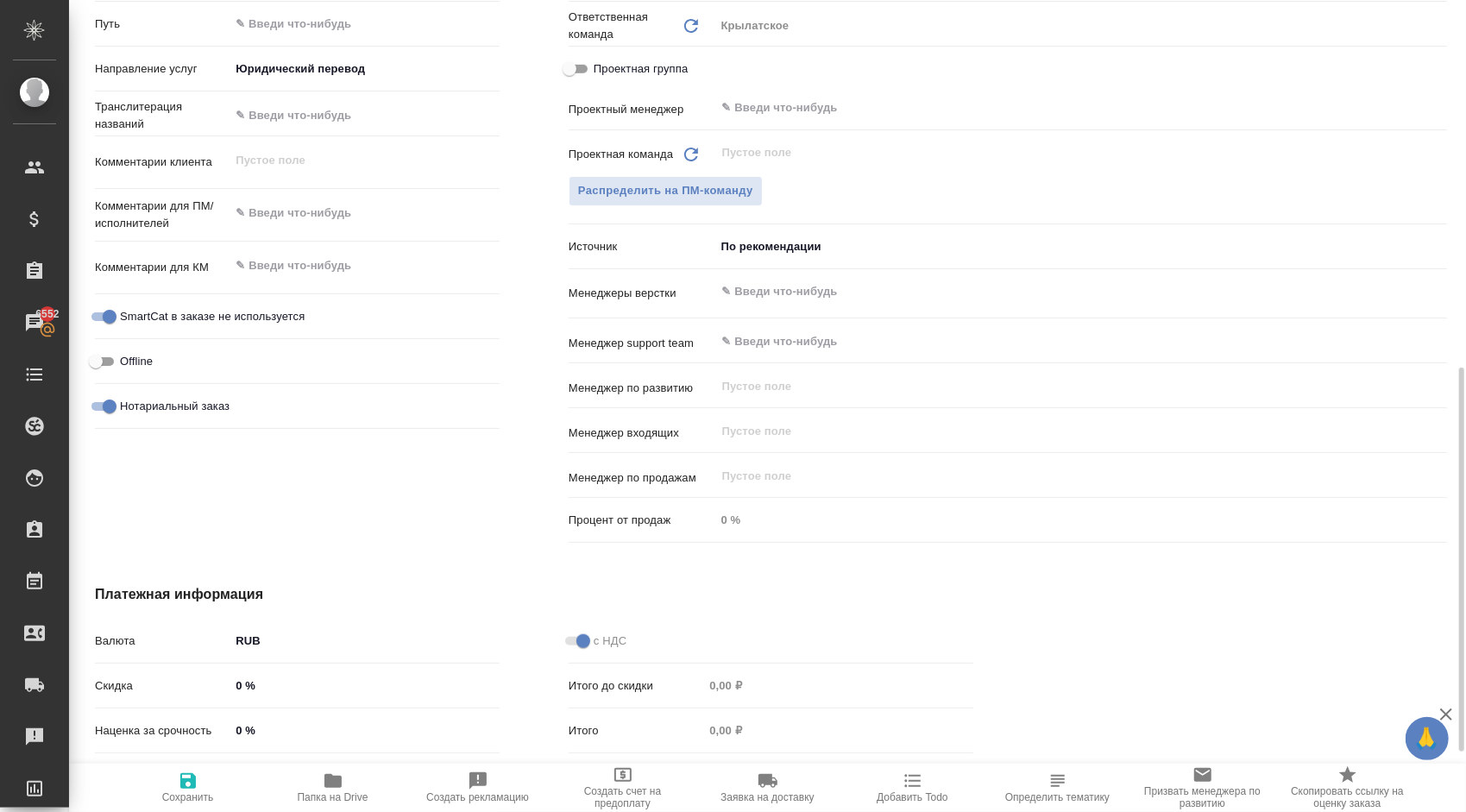
scroll to position [903, 0]
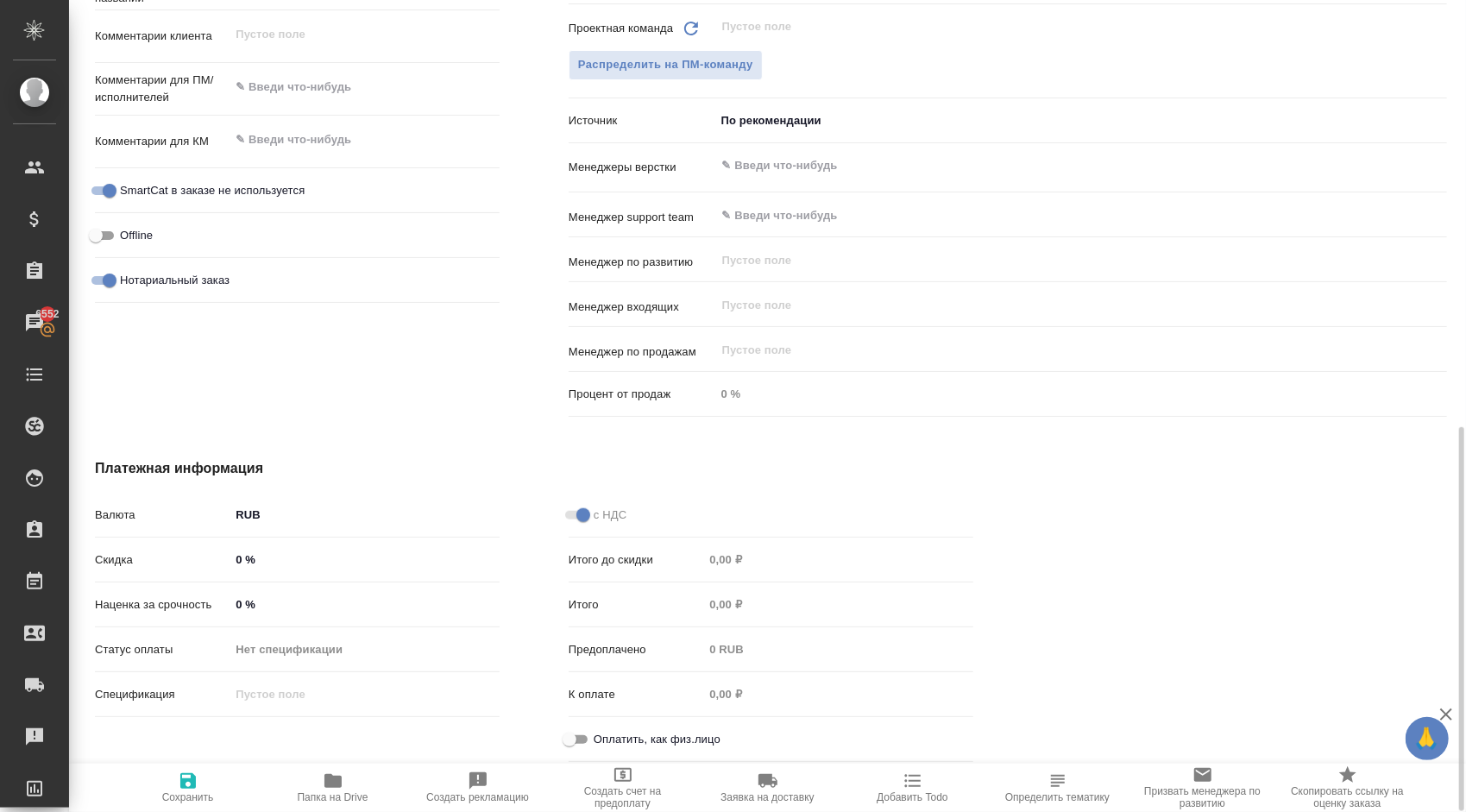
drag, startPoint x: 573, startPoint y: 740, endPoint x: 563, endPoint y: 744, distance: 10.9
click at [574, 739] on input "Оплатить, как физ.лицо" at bounding box center [569, 739] width 62 height 21
checkbox input "true"
type textarea "x"
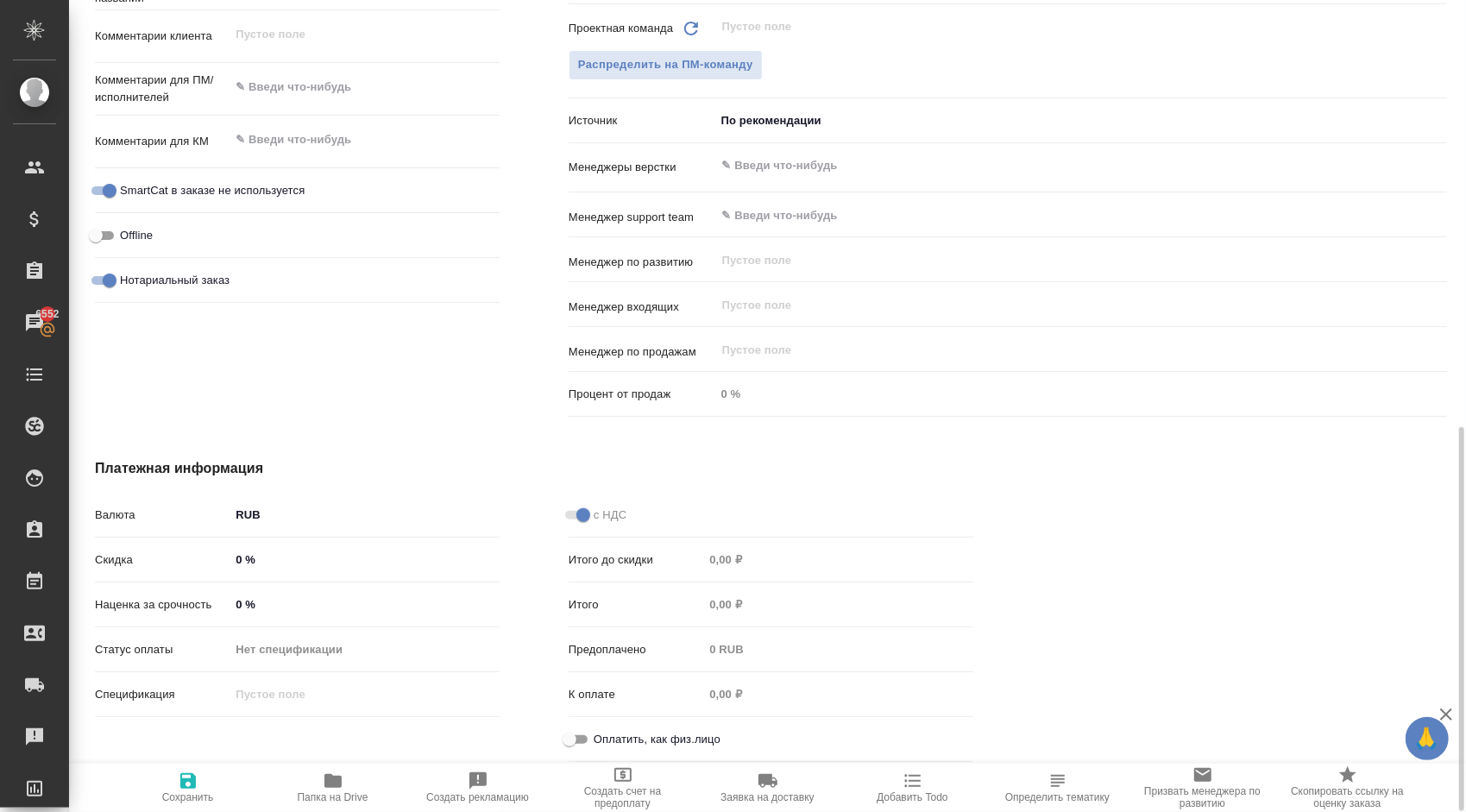
type textarea "x"
drag, startPoint x: 199, startPoint y: 775, endPoint x: 204, endPoint y: 766, distance: 10.1
click at [201, 771] on span "Сохранить" at bounding box center [188, 787] width 124 height 33
type textarea "x"
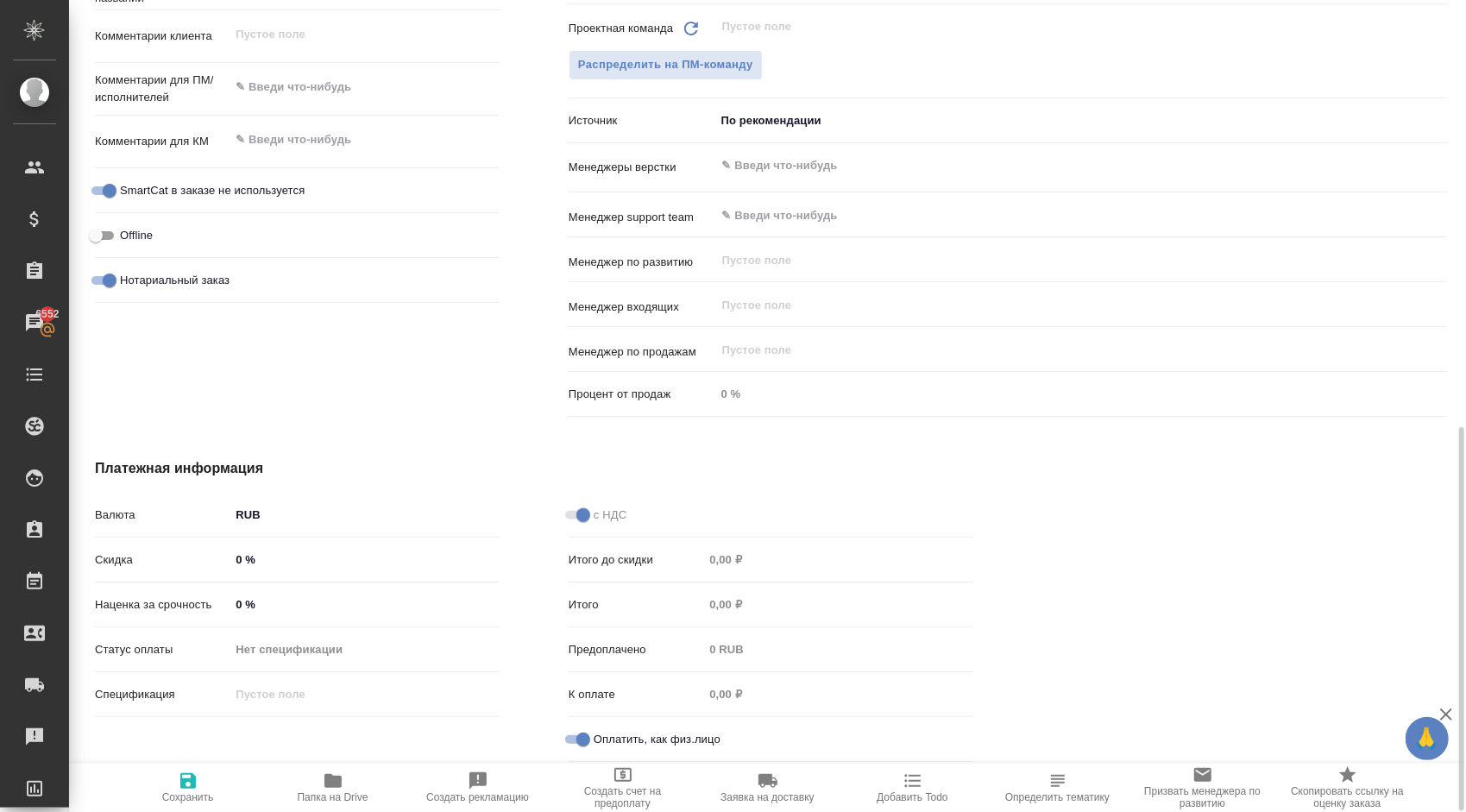
type textarea "x"
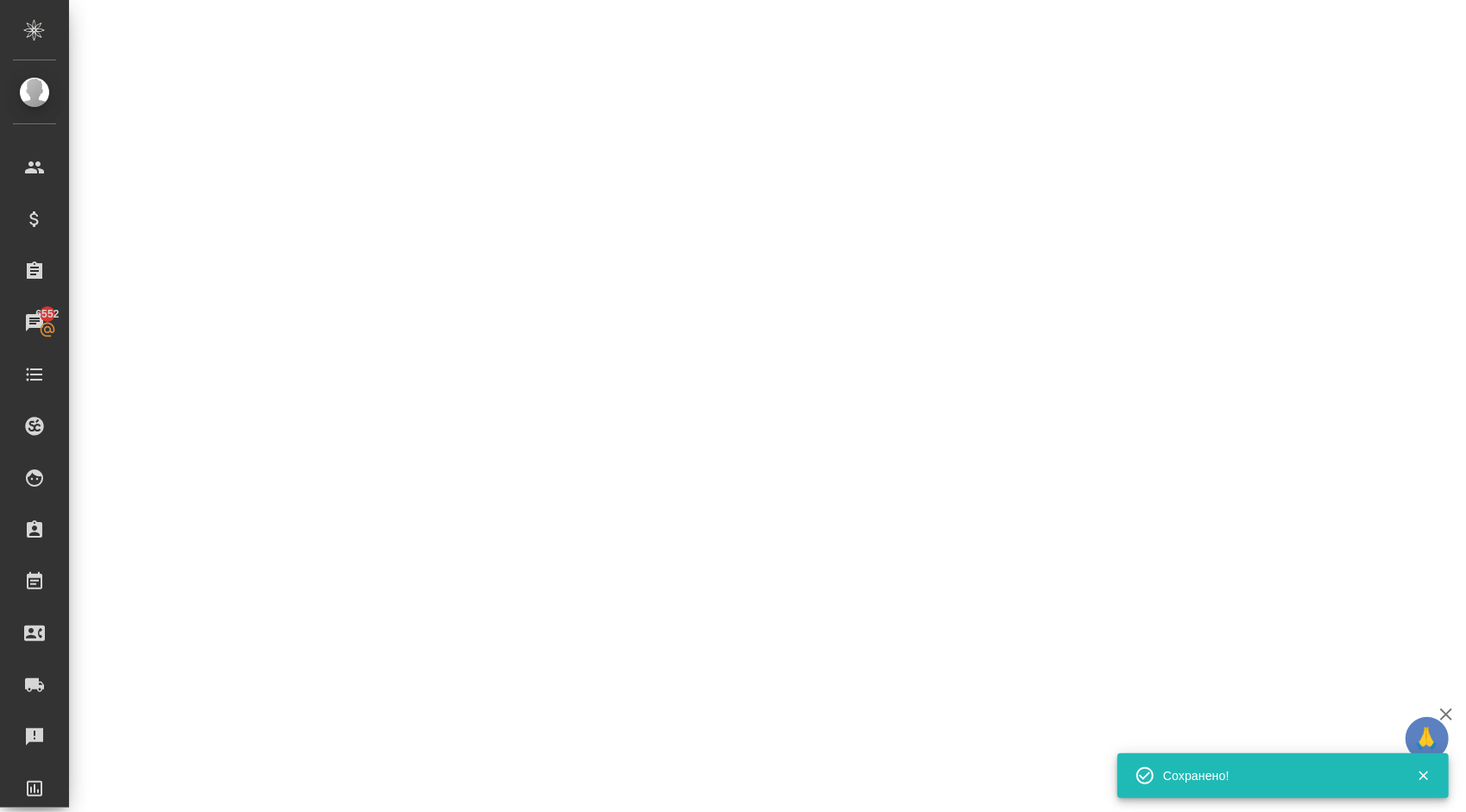
select select "RU"
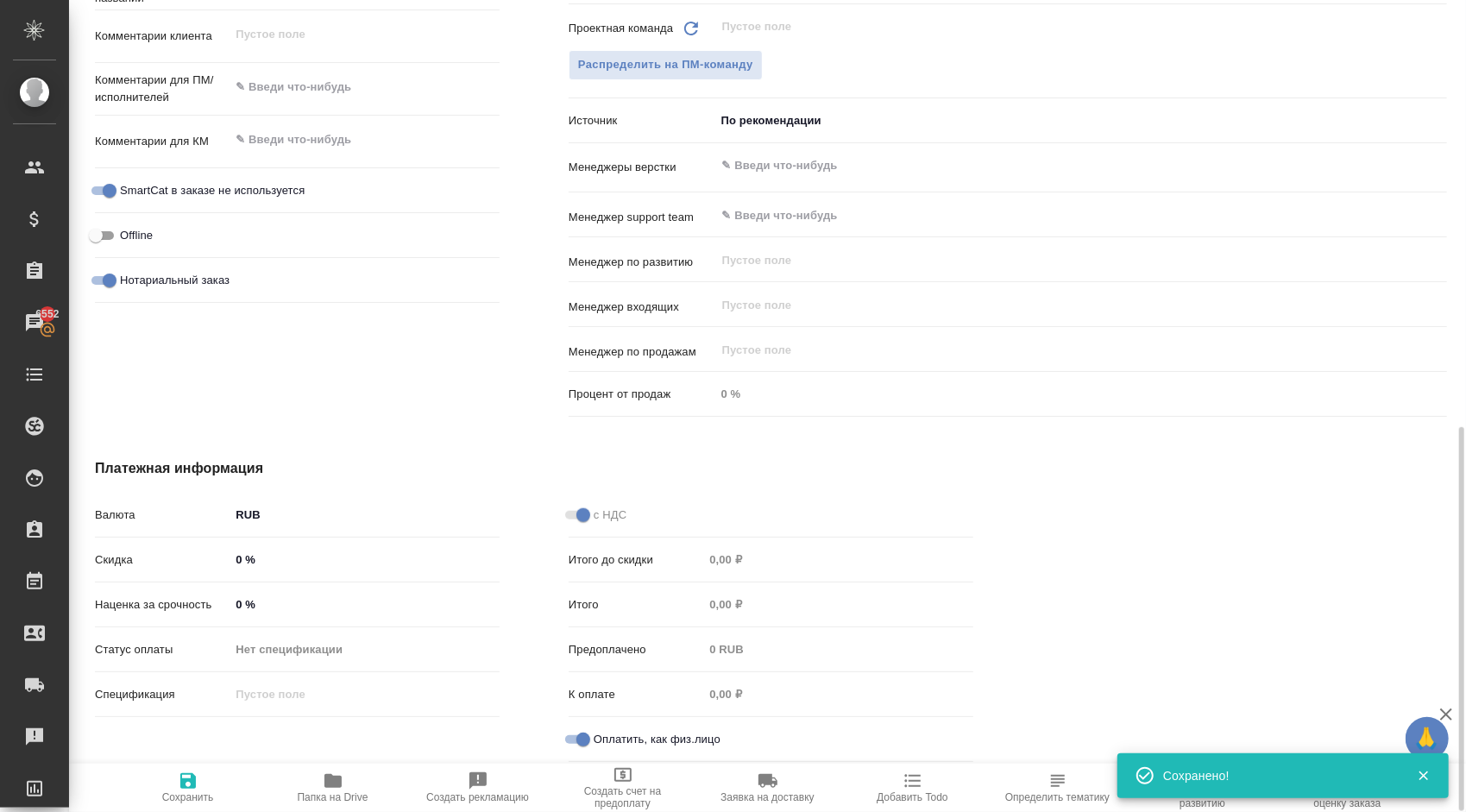
type textarea "x"
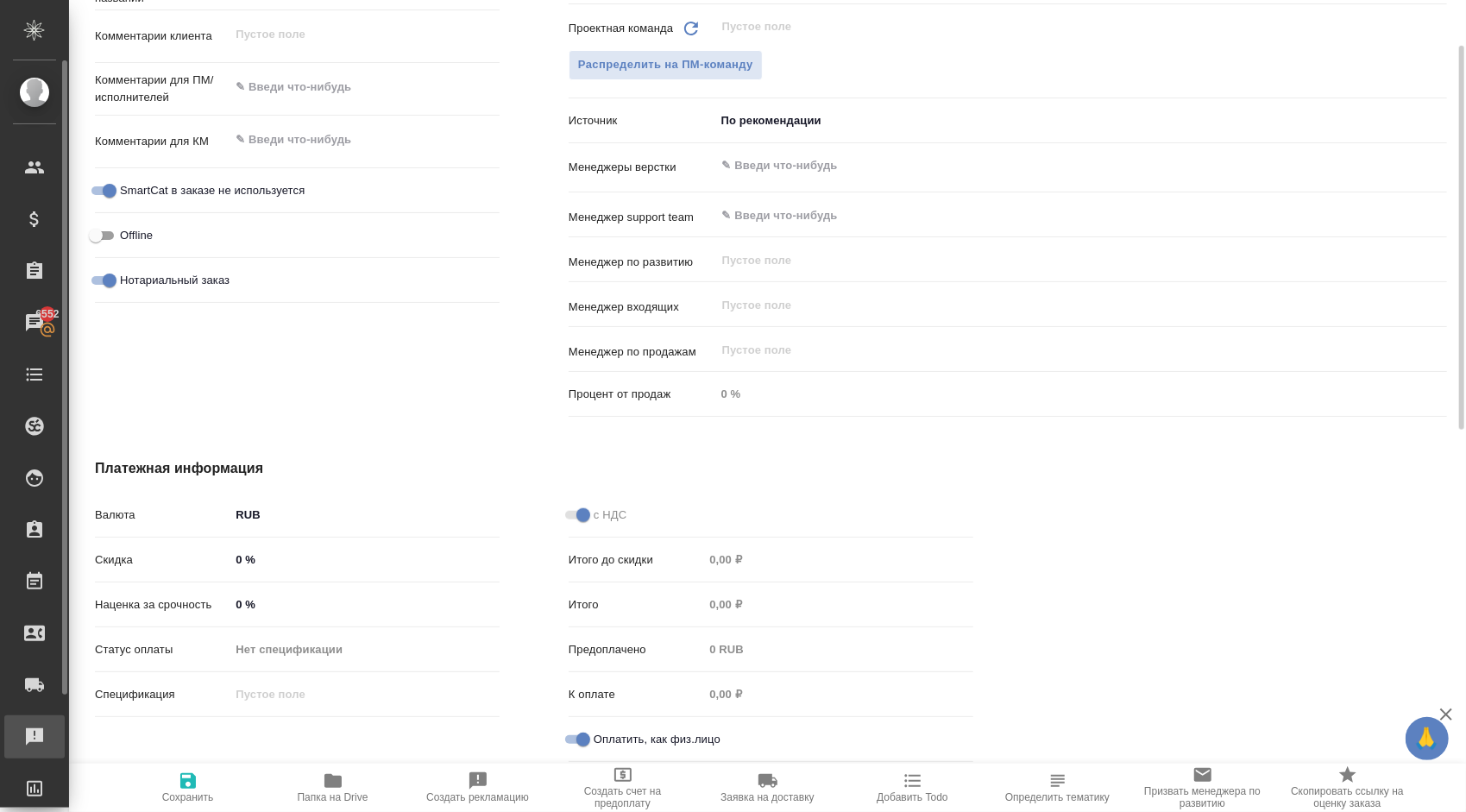
type textarea "x"
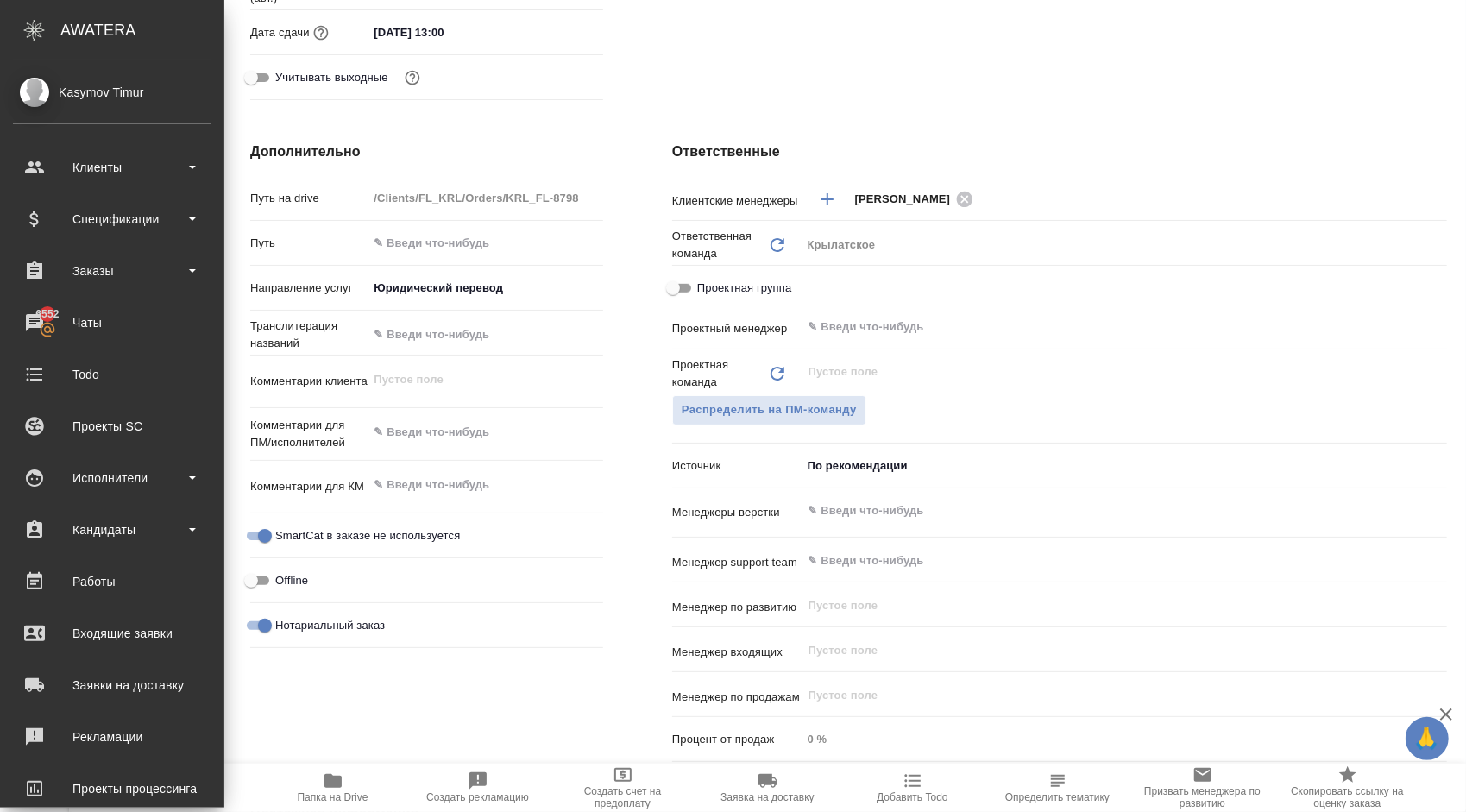
type textarea "x"
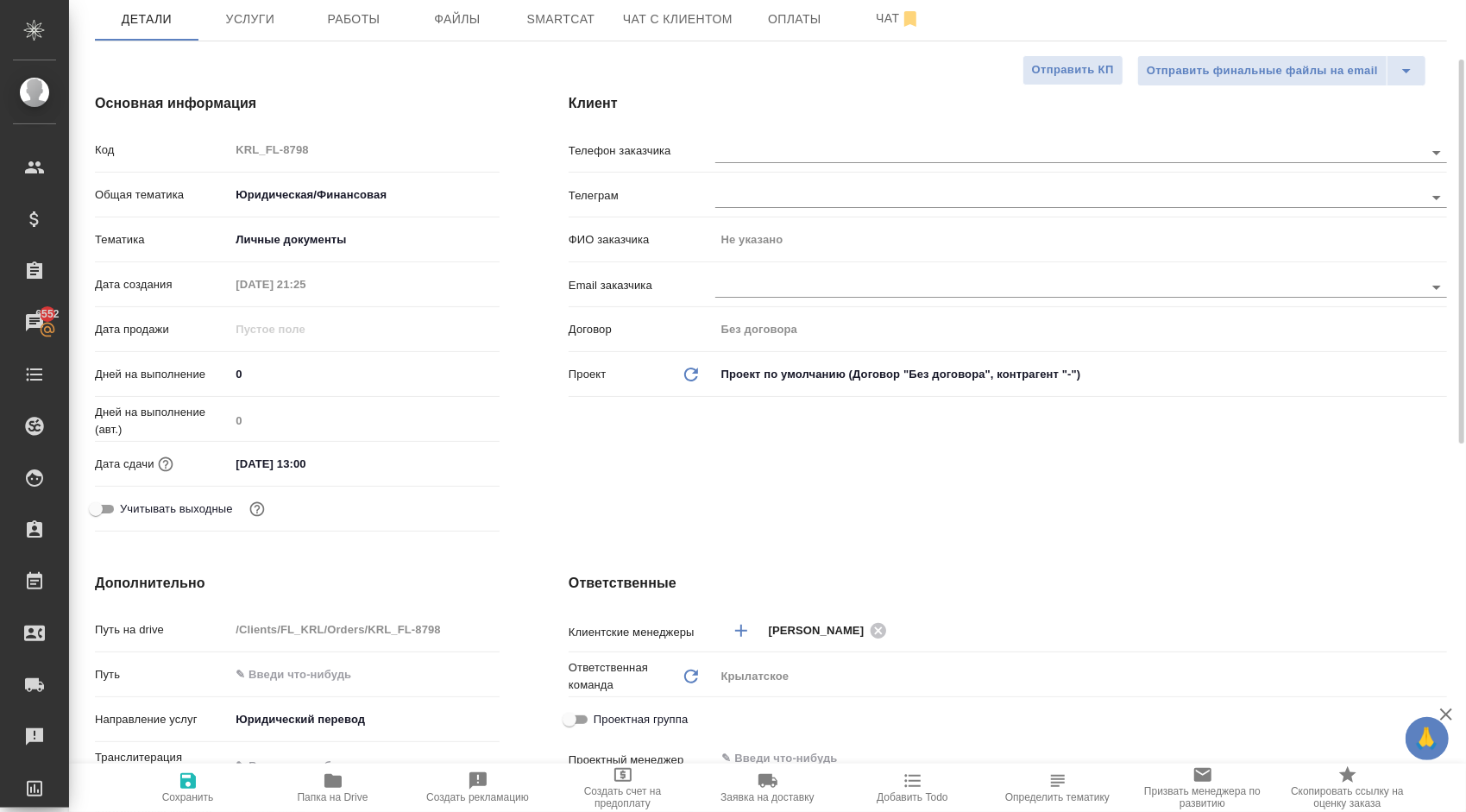
scroll to position [0, 0]
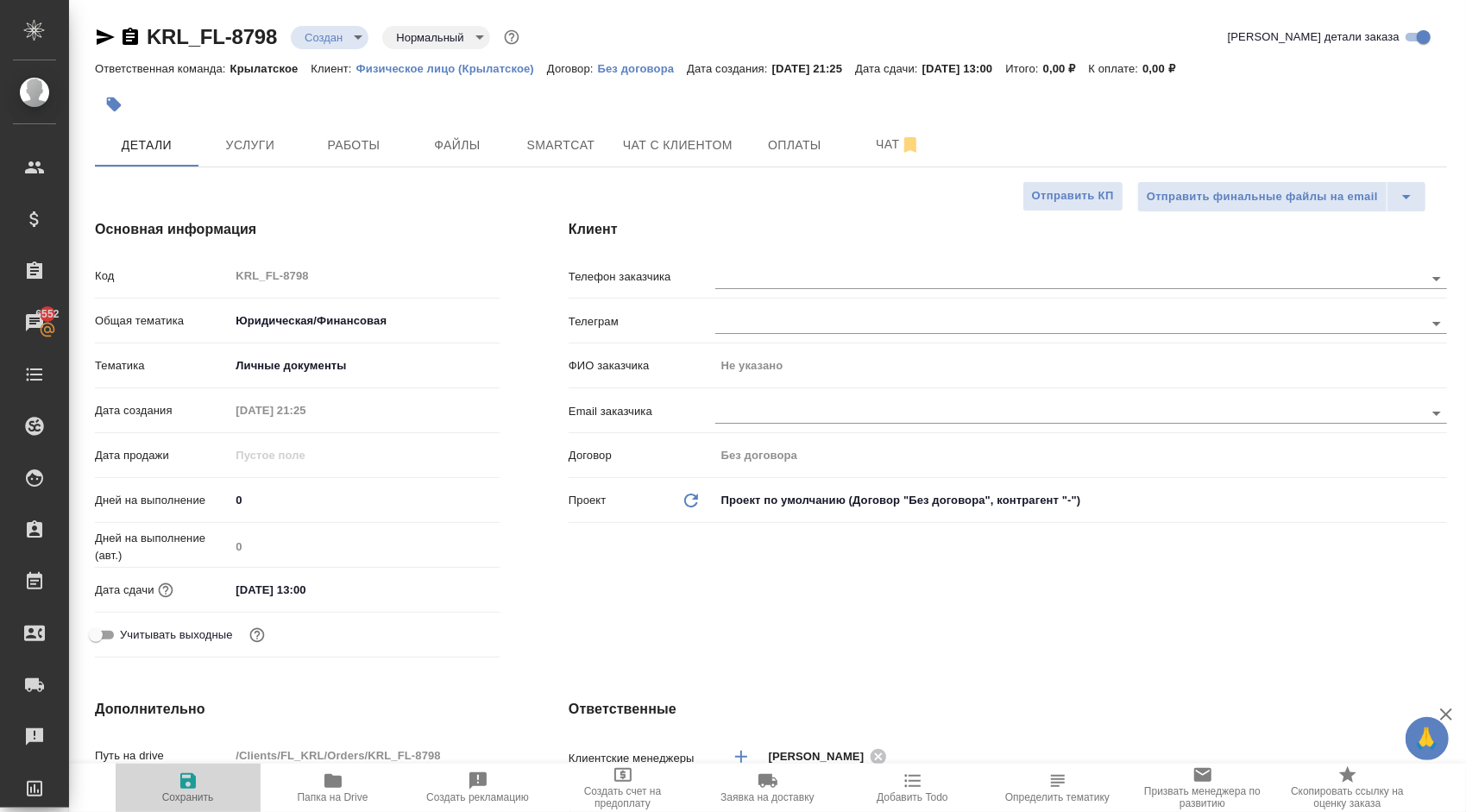
click at [240, 780] on span "Сохранить" at bounding box center [188, 787] width 124 height 33
type textarea "x"
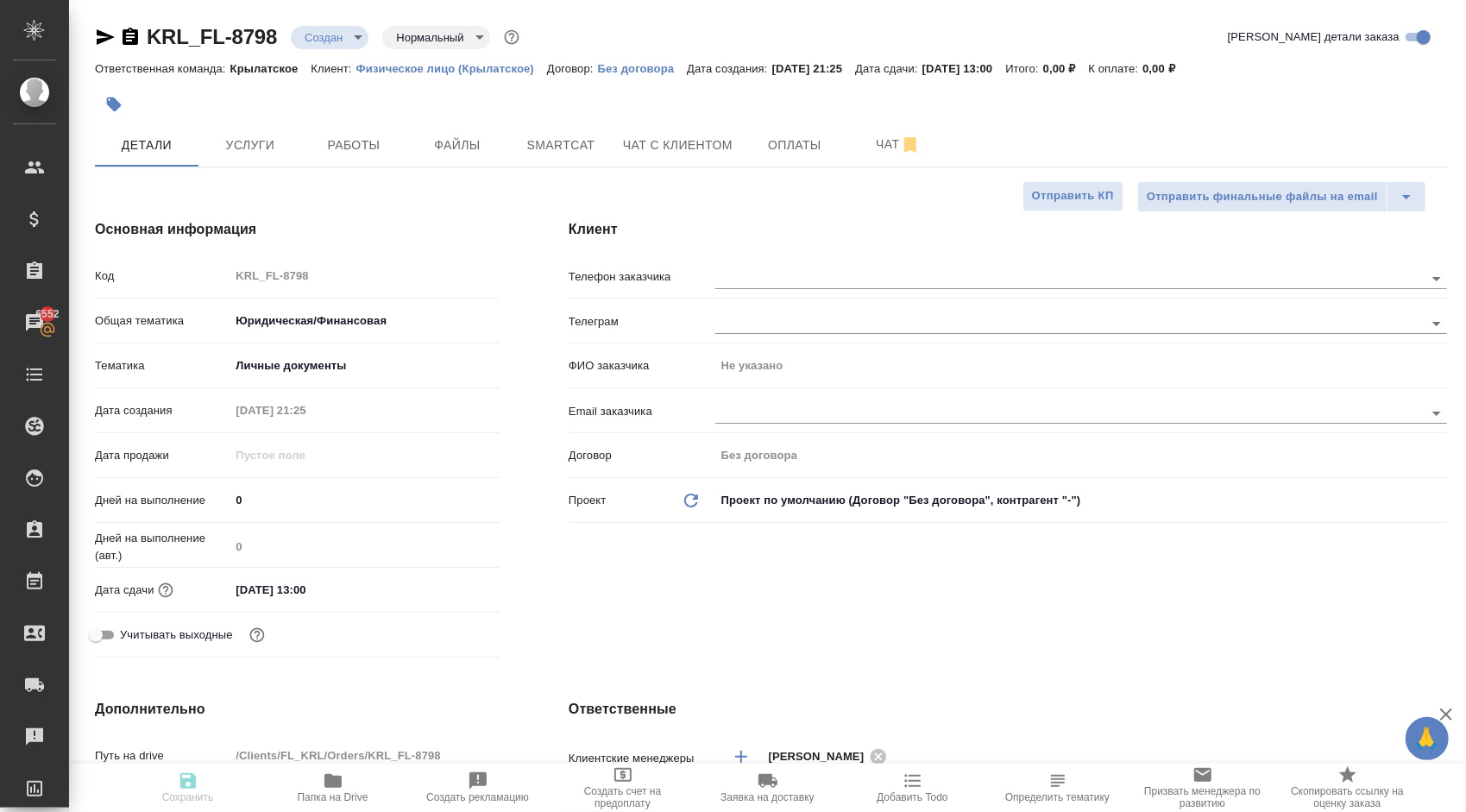
type textarea "x"
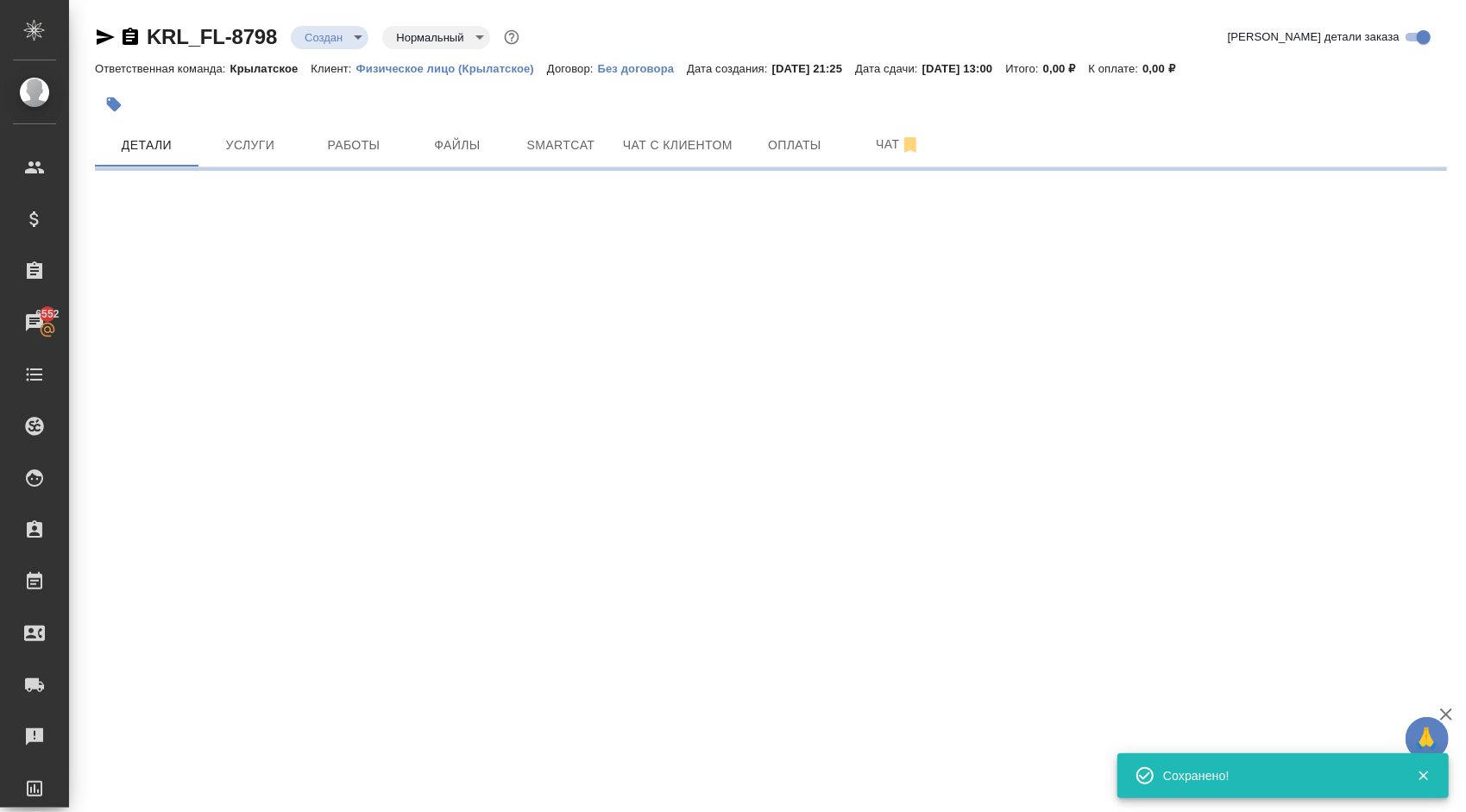
select select "RU"
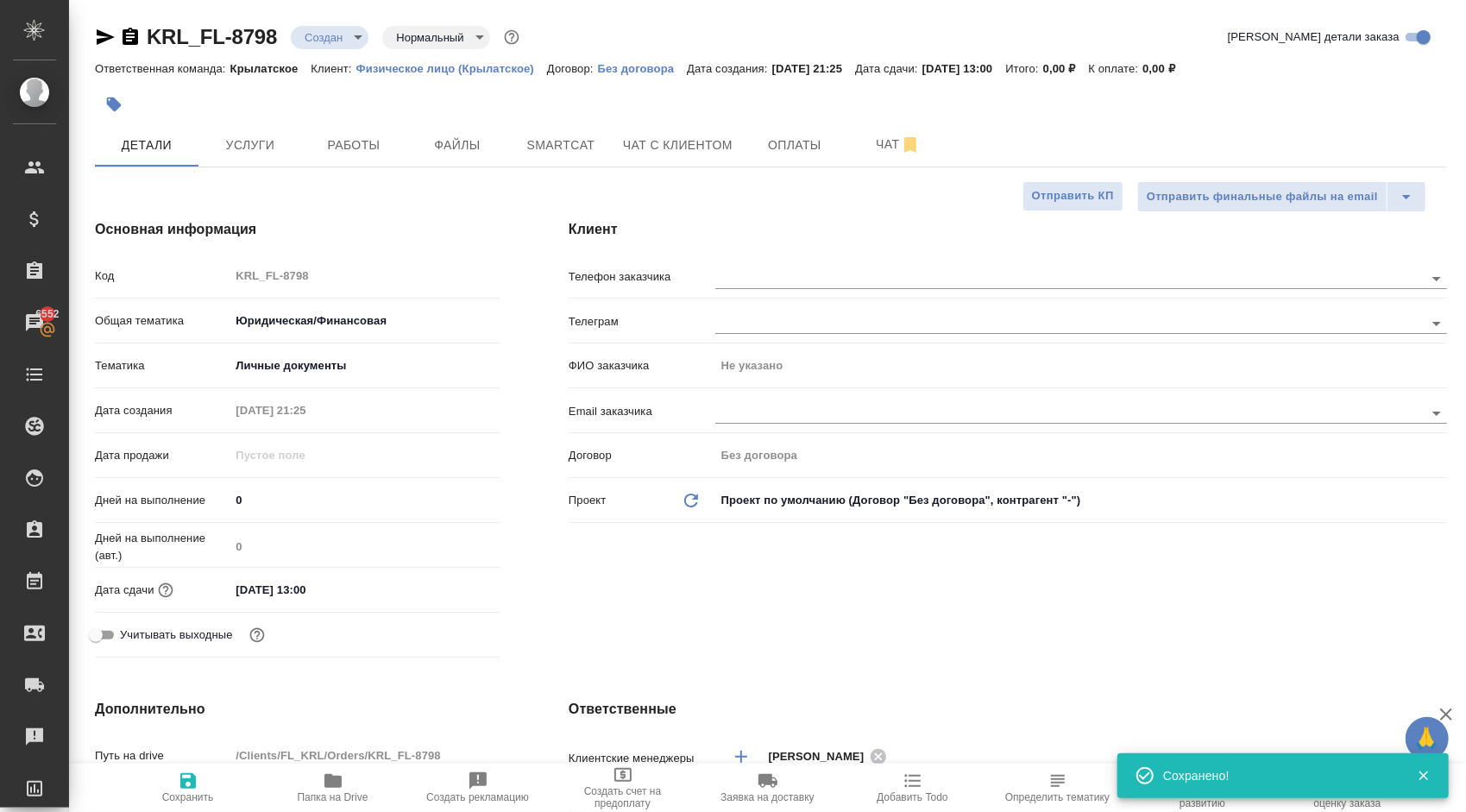
type textarea "x"
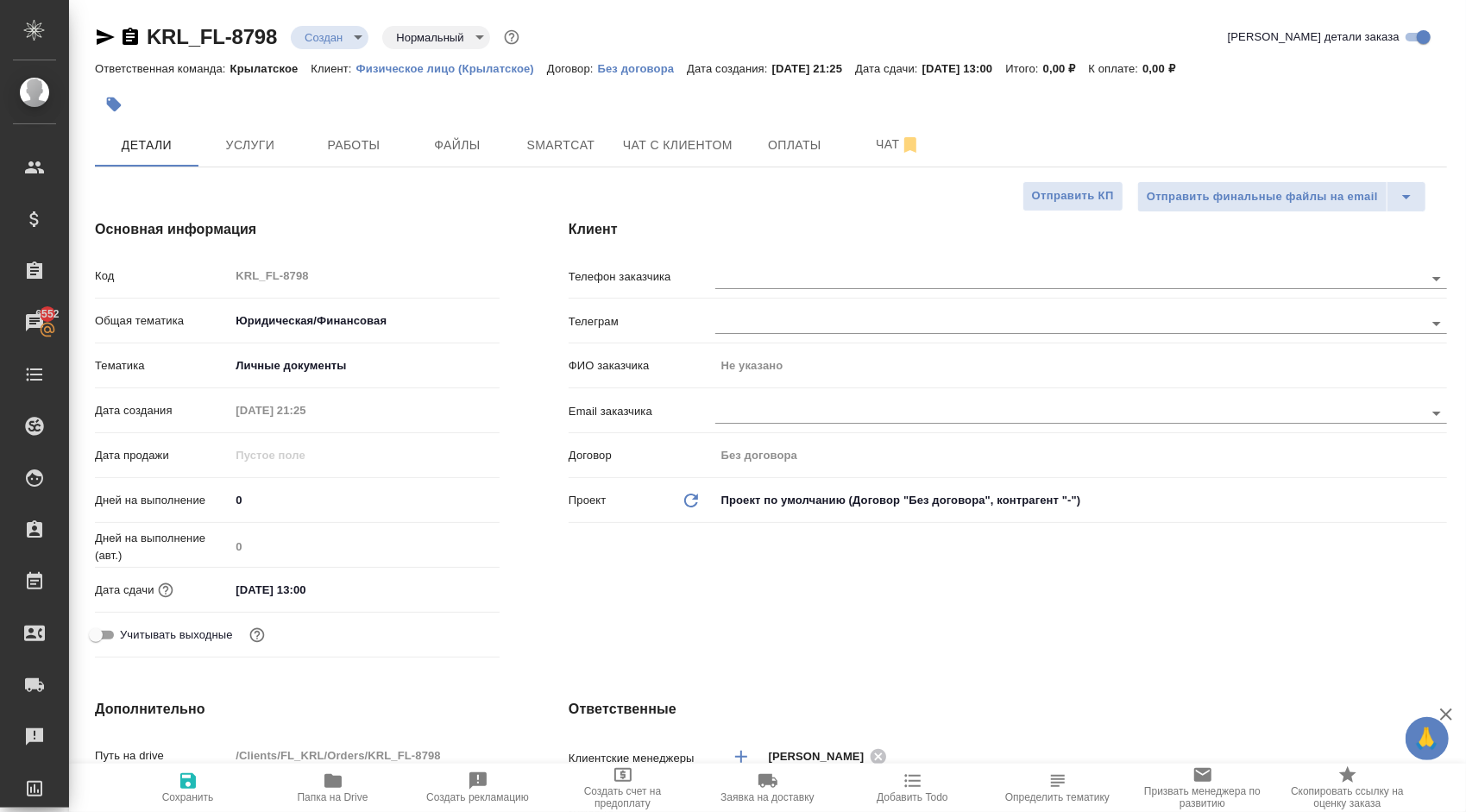
type textarea "x"
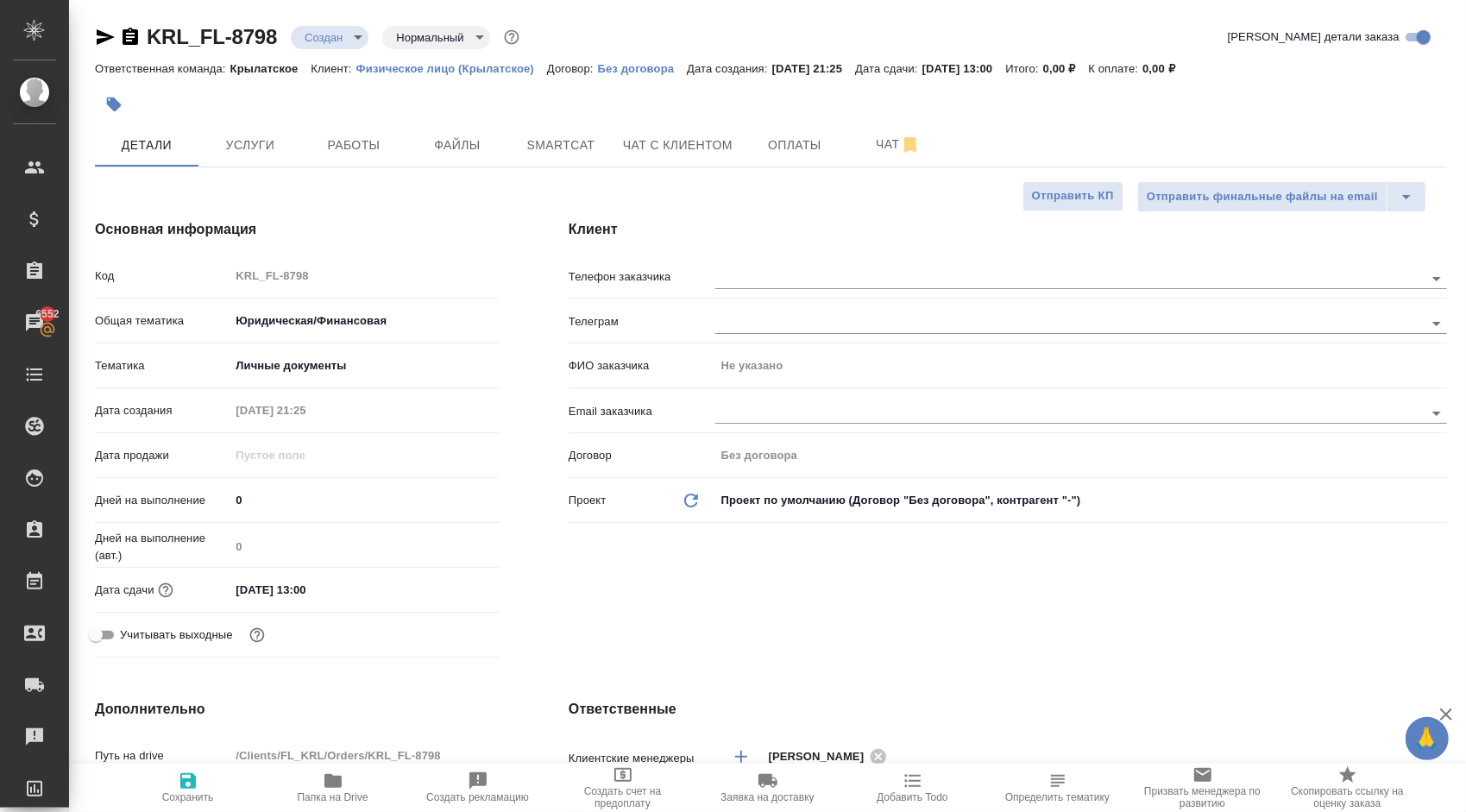
type textarea "x"
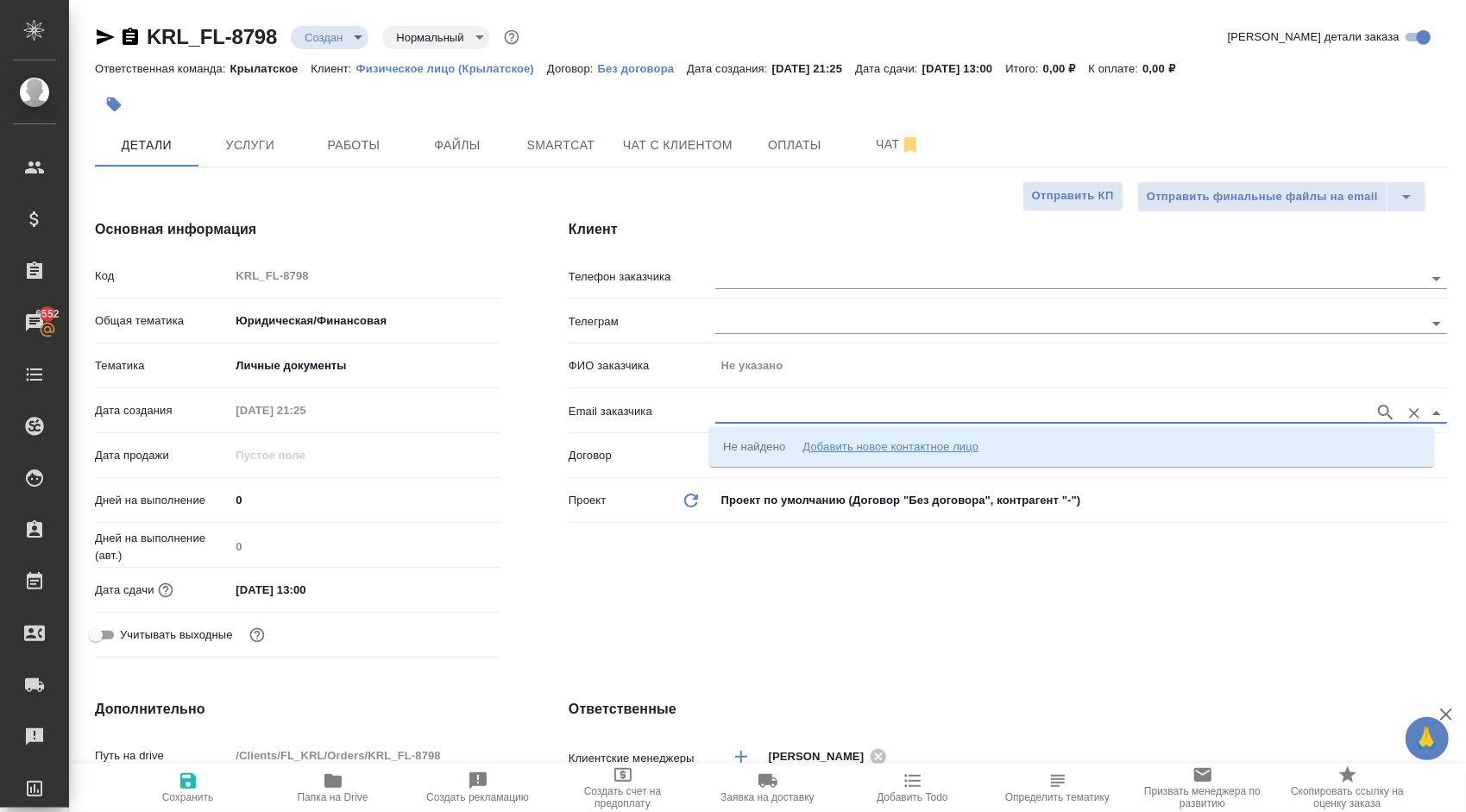
paste input "[EMAIL_ADDRESS][DOMAIN_NAME]"
type input "[EMAIL_ADDRESS][DOMAIN_NAME]"
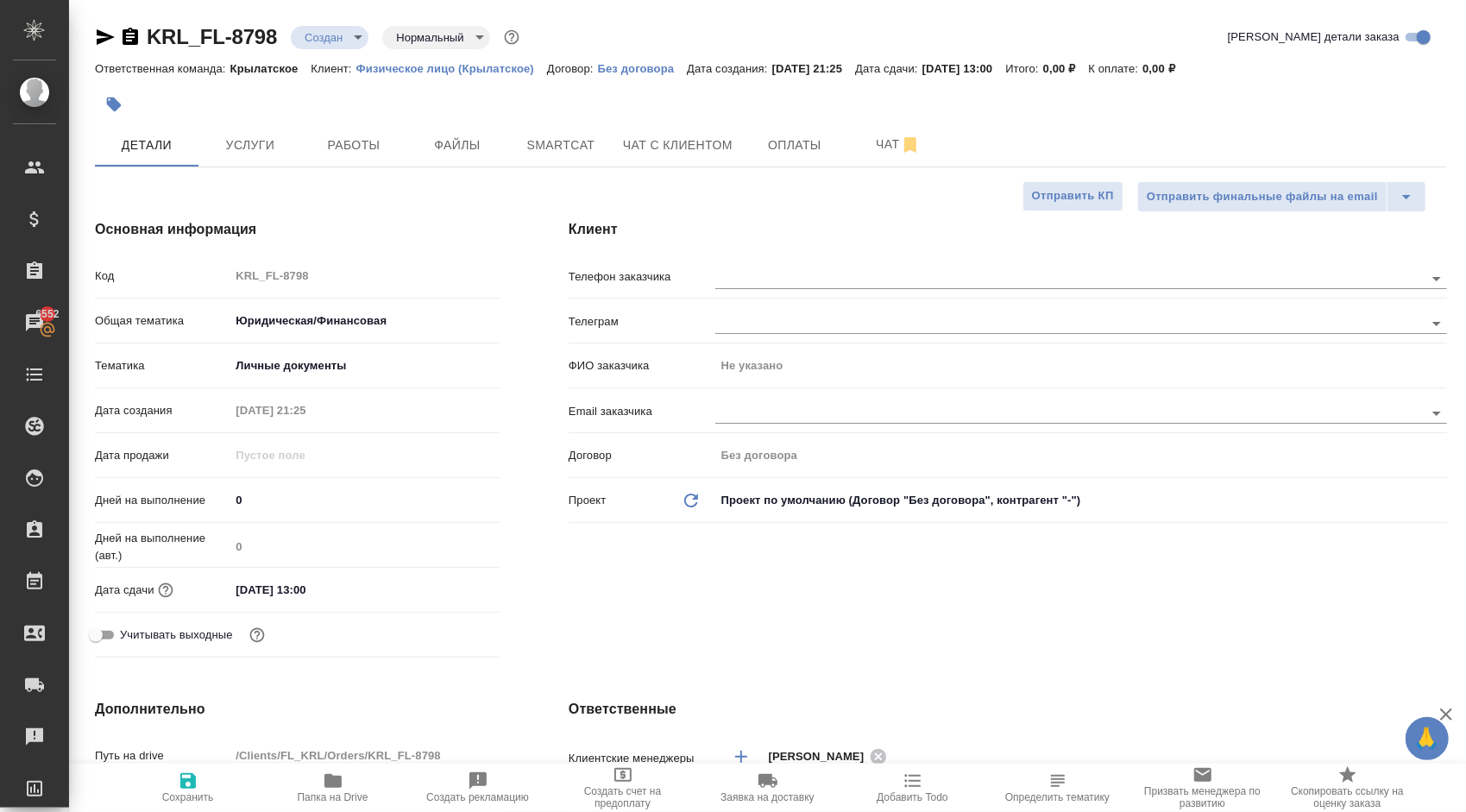
type textarea "x"
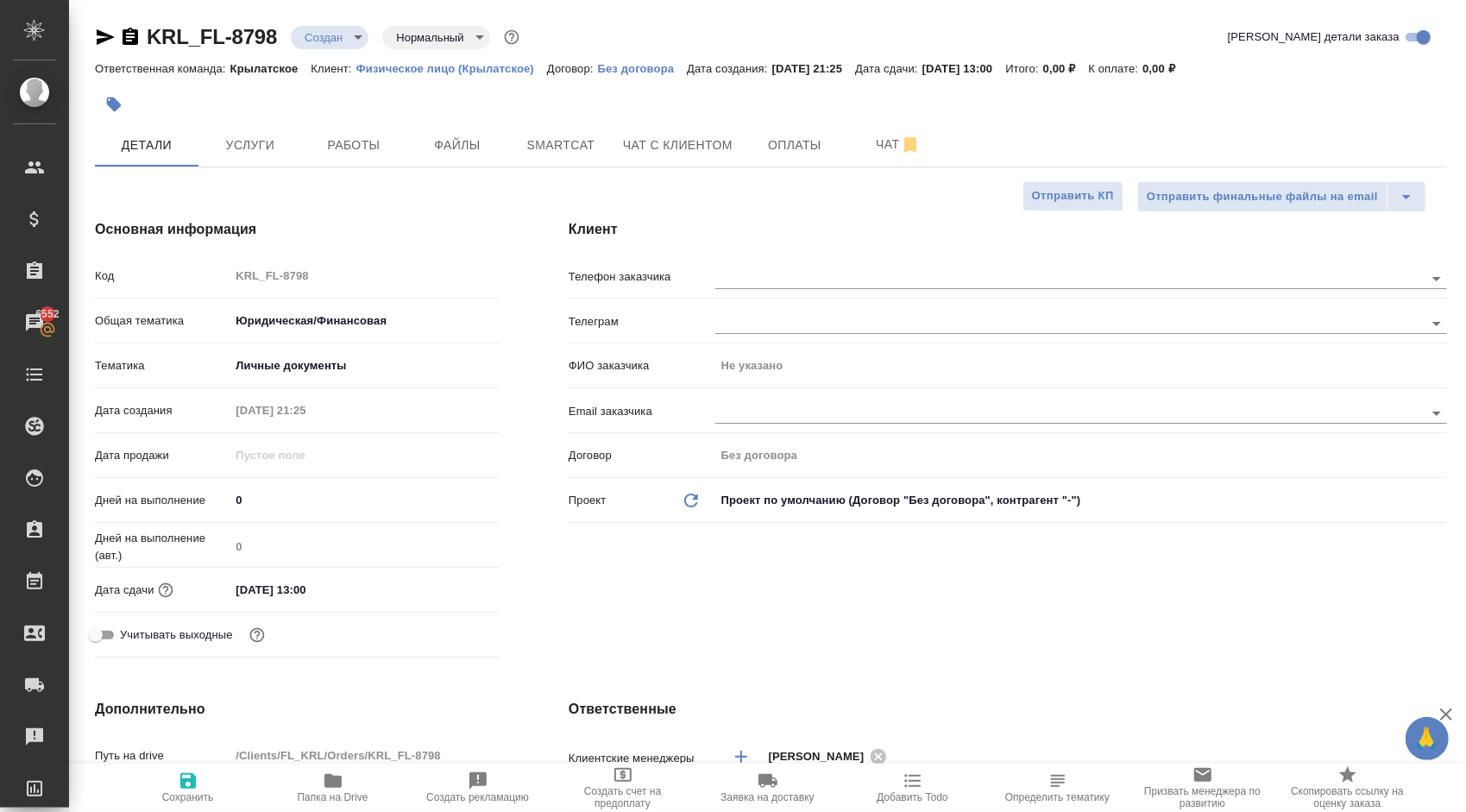
type textarea "x"
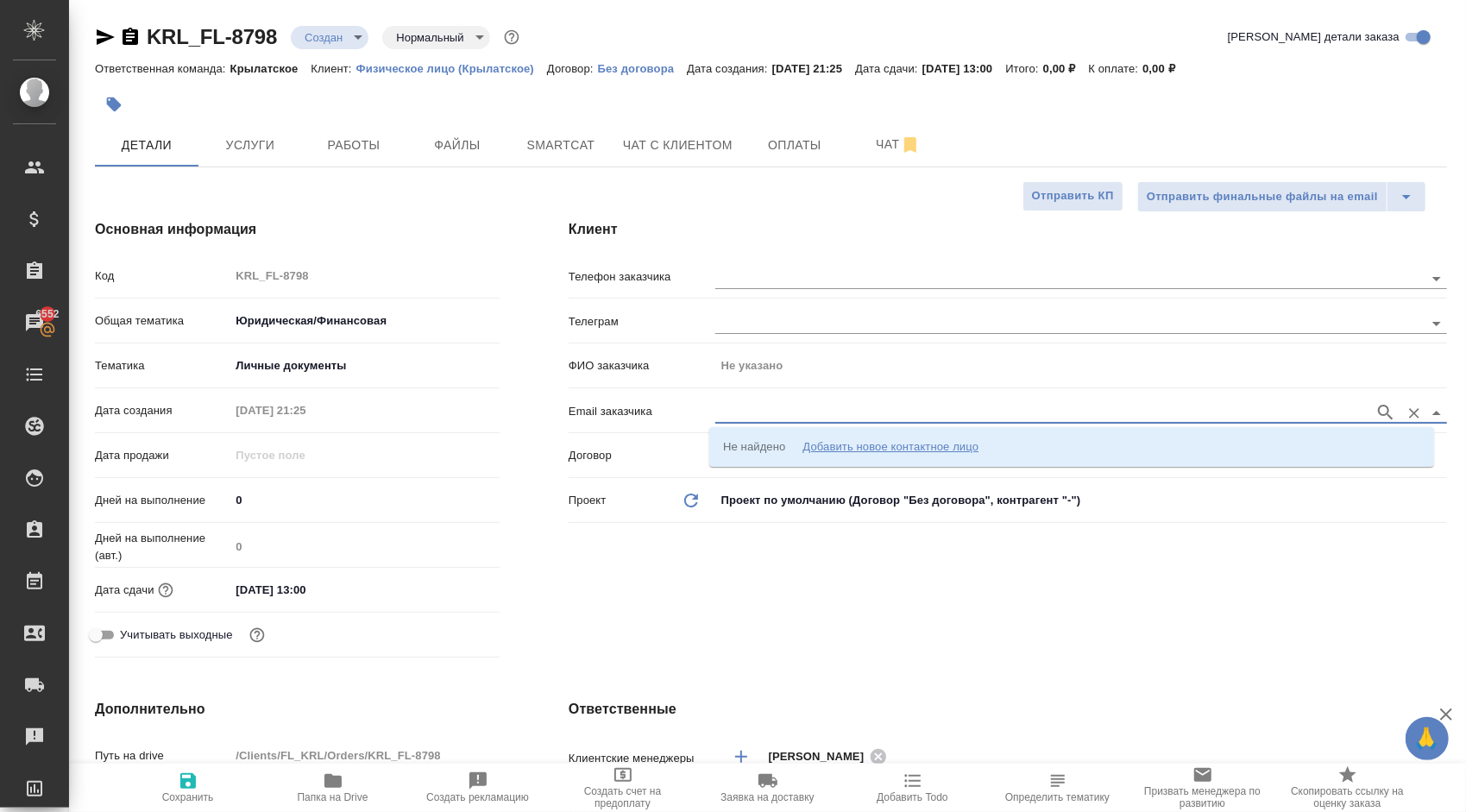
paste input "[EMAIL_ADDRESS][DOMAIN_NAME]"
type input "[EMAIL_ADDRESS][DOMAIN_NAME]"
click at [913, 441] on div "Добавить новое контактное лицо" at bounding box center [890, 446] width 176 height 17
type input "[EMAIL_ADDRESS][DOMAIN_NAME]"
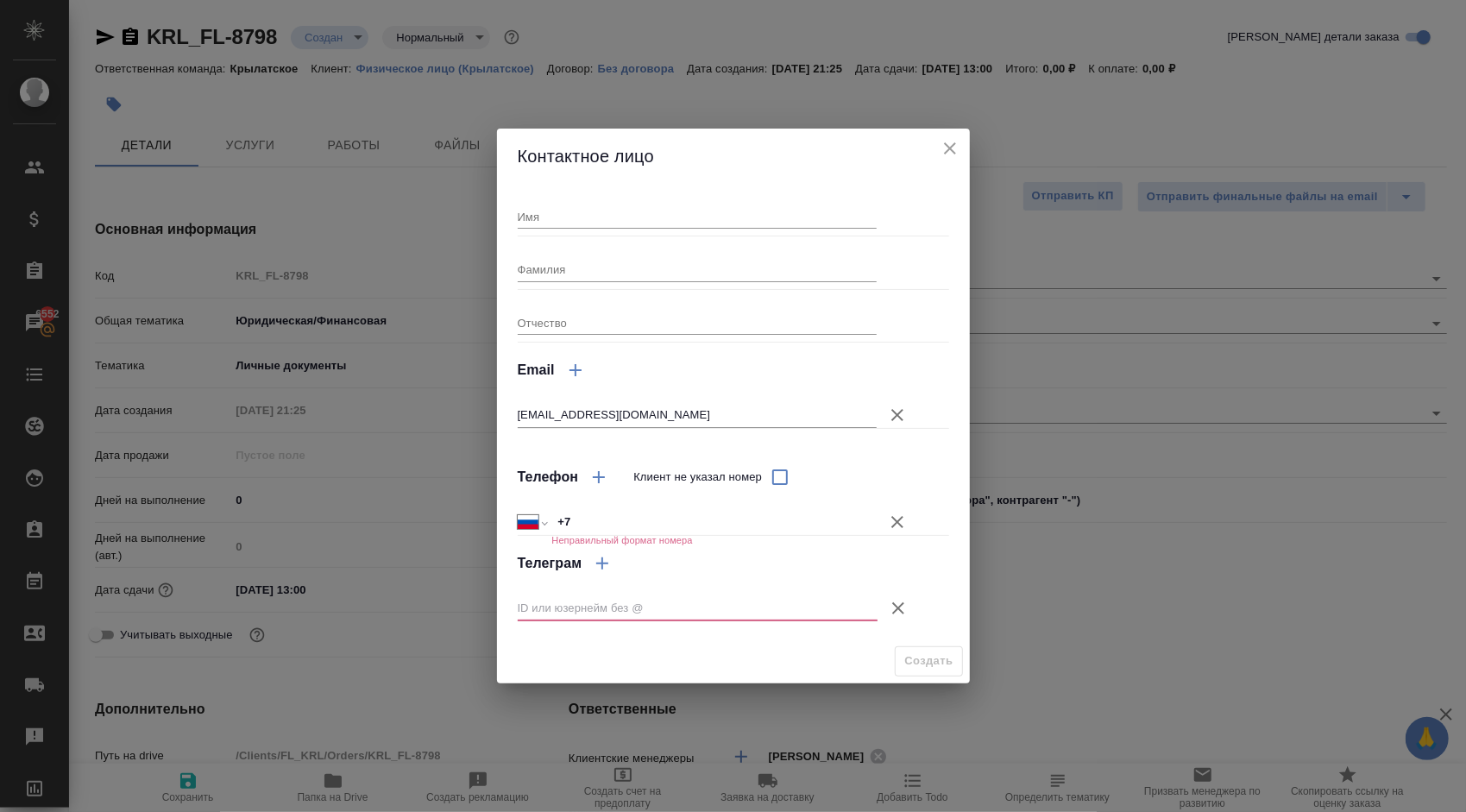
drag, startPoint x: 897, startPoint y: 514, endPoint x: 899, endPoint y: 530, distance: 15.7
click at [899, 515] on icon "button" at bounding box center [897, 522] width 21 height 21
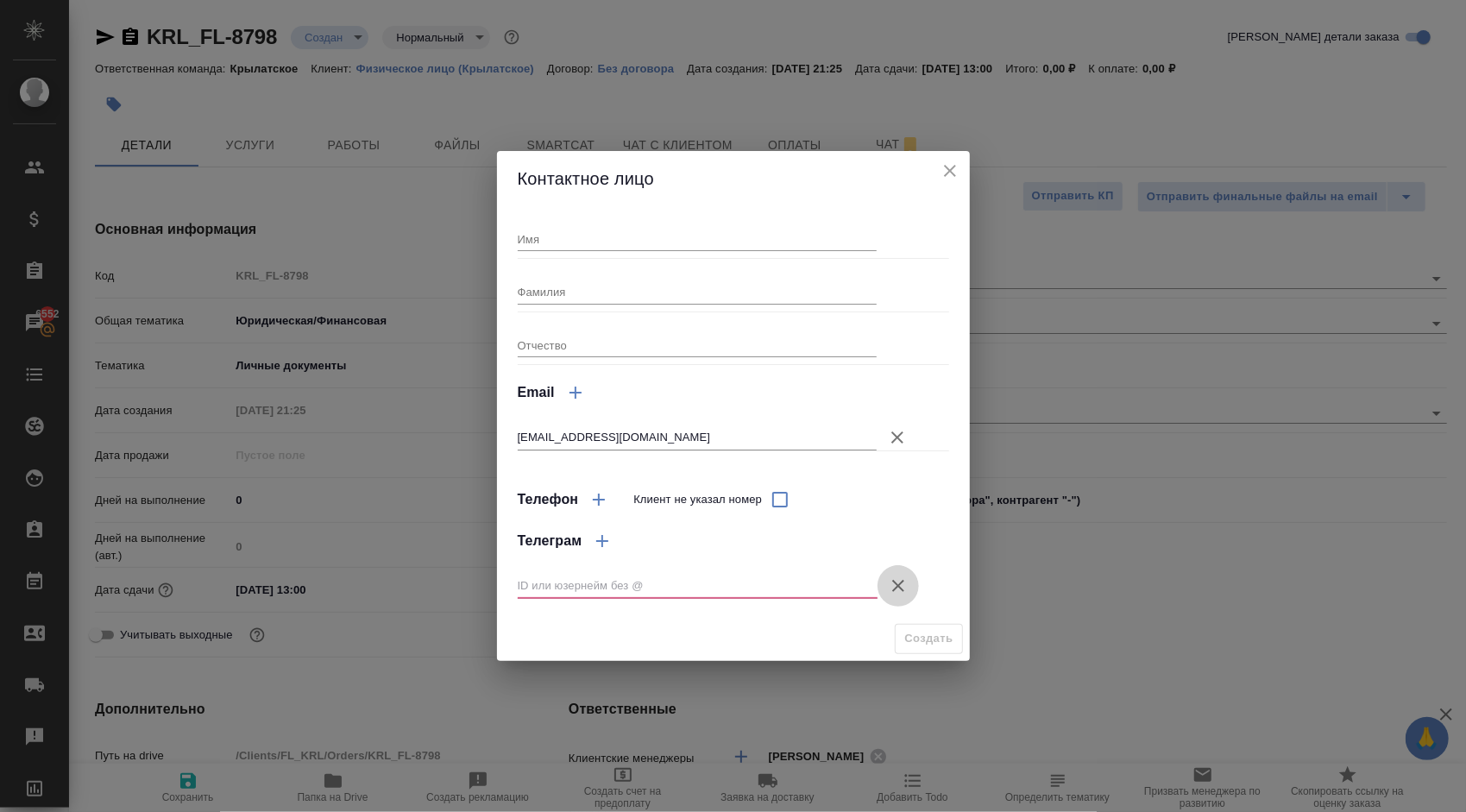
click at [895, 582] on icon "button" at bounding box center [898, 586] width 12 height 12
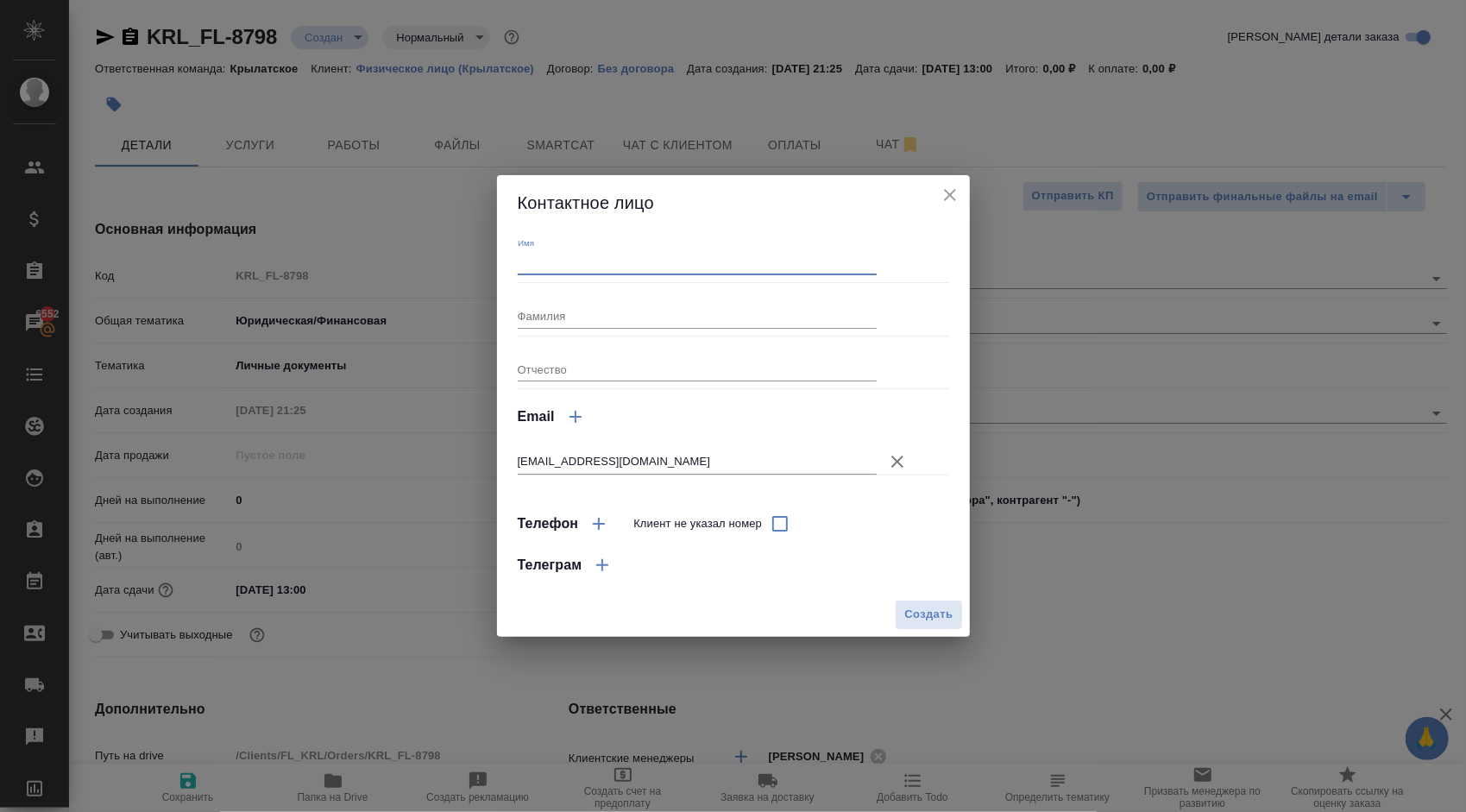
click at [534, 274] on input "Имя" at bounding box center [698, 263] width 360 height 24
type input "Оксана"
click at [925, 616] on span "Создать" at bounding box center [928, 615] width 48 height 20
type input "Оксана"
type textarea "x"
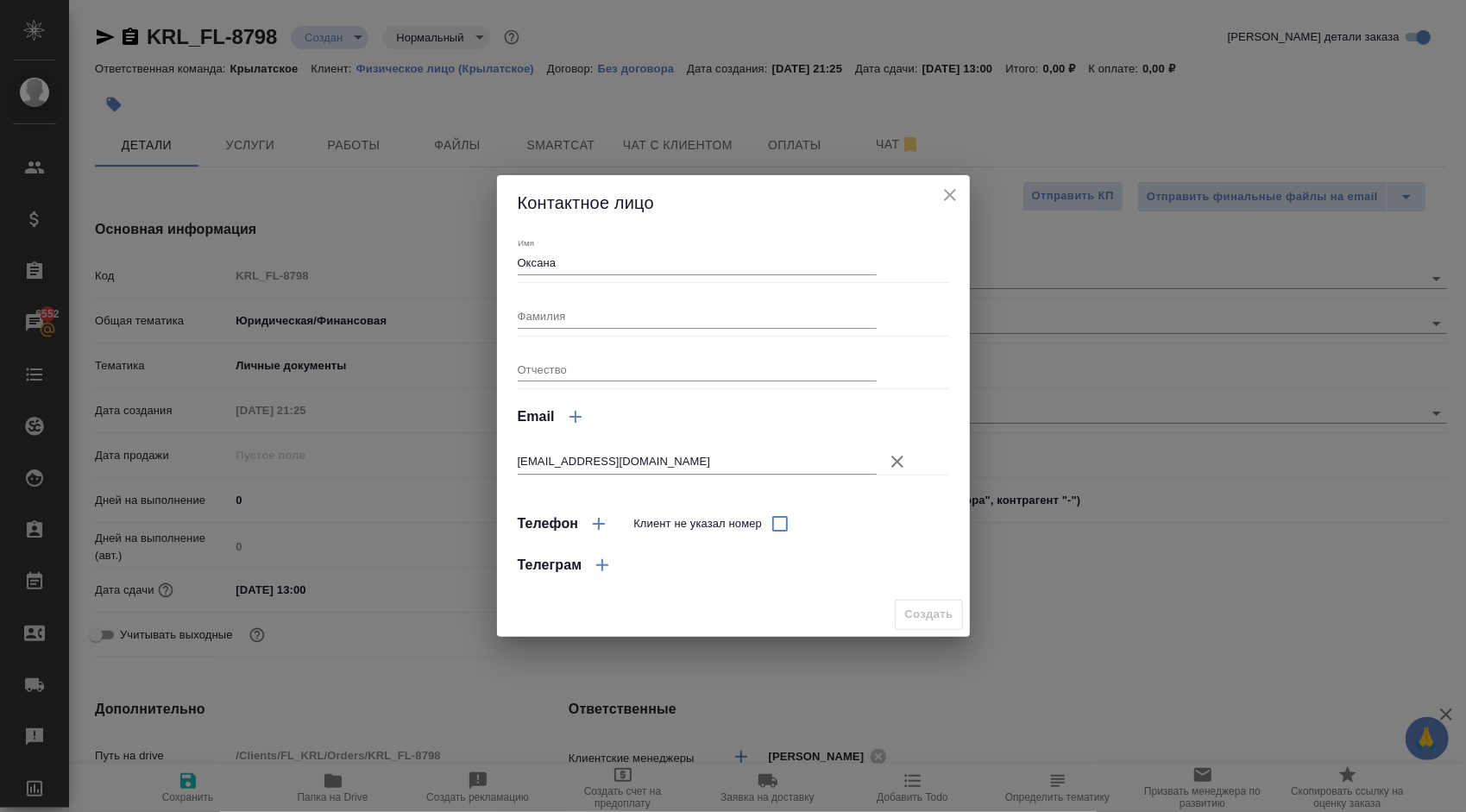
type textarea "x"
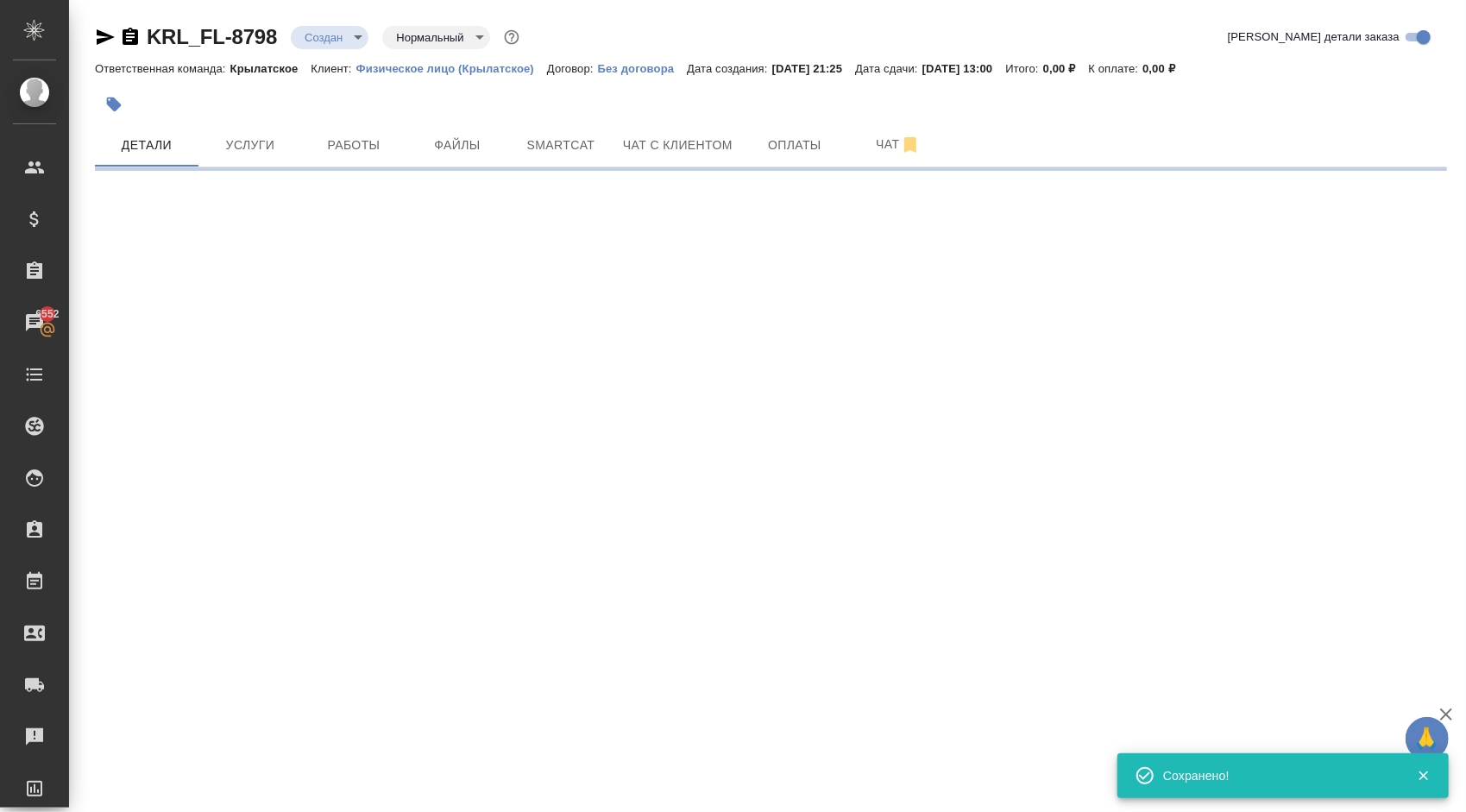
type input "holyTrinity"
select select "RU"
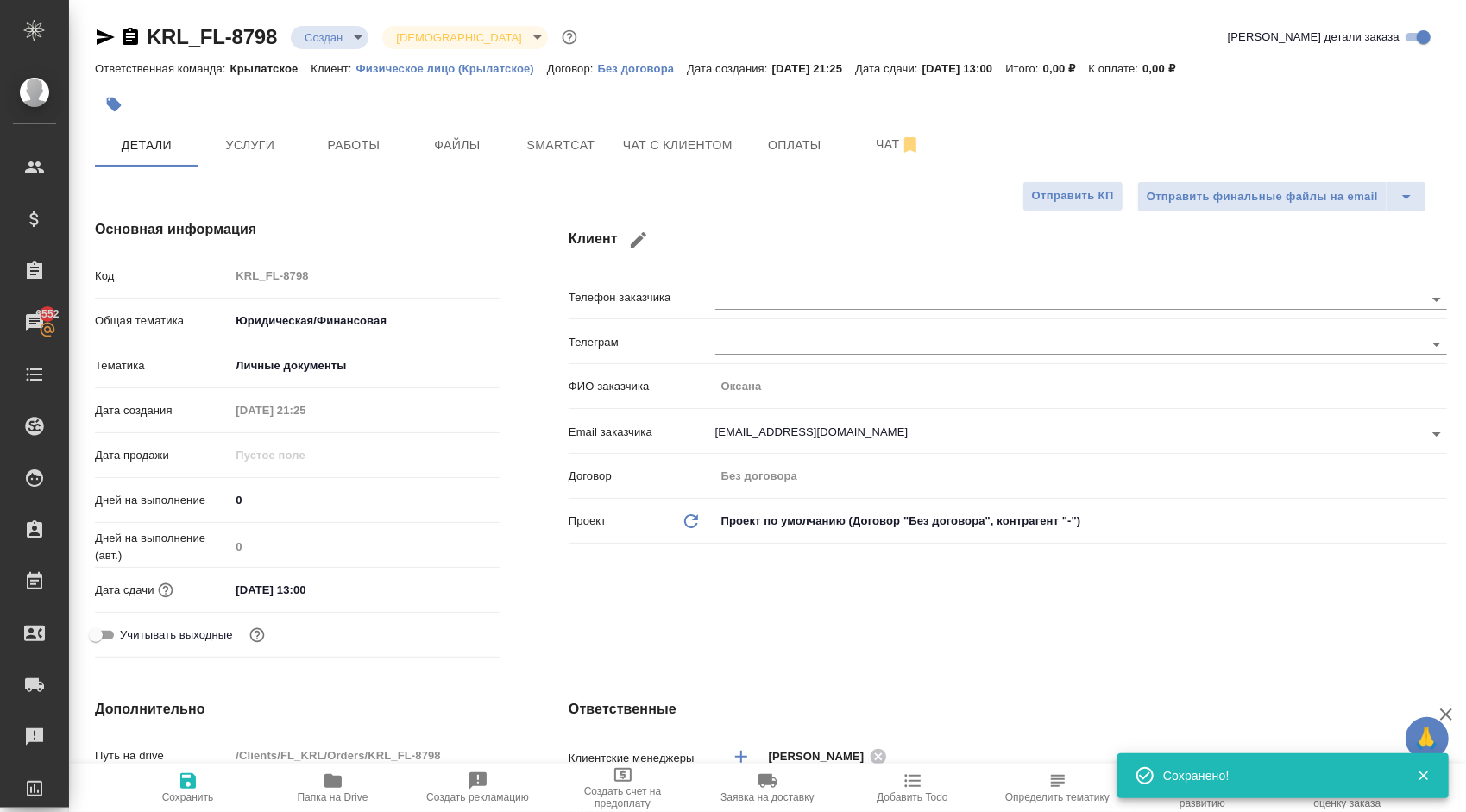
type textarea "x"
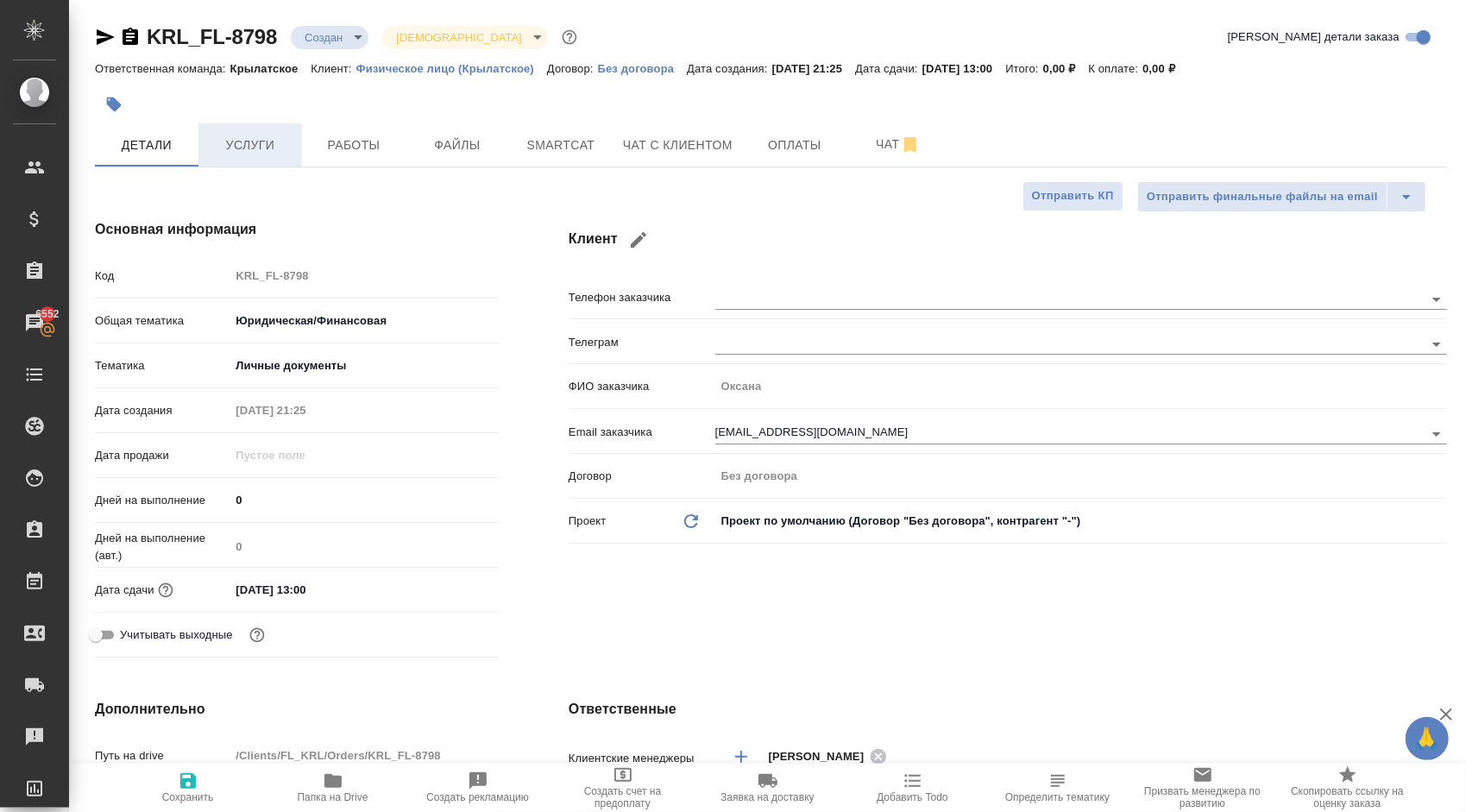
click at [224, 139] on span "Услуги" at bounding box center [250, 146] width 83 height 22
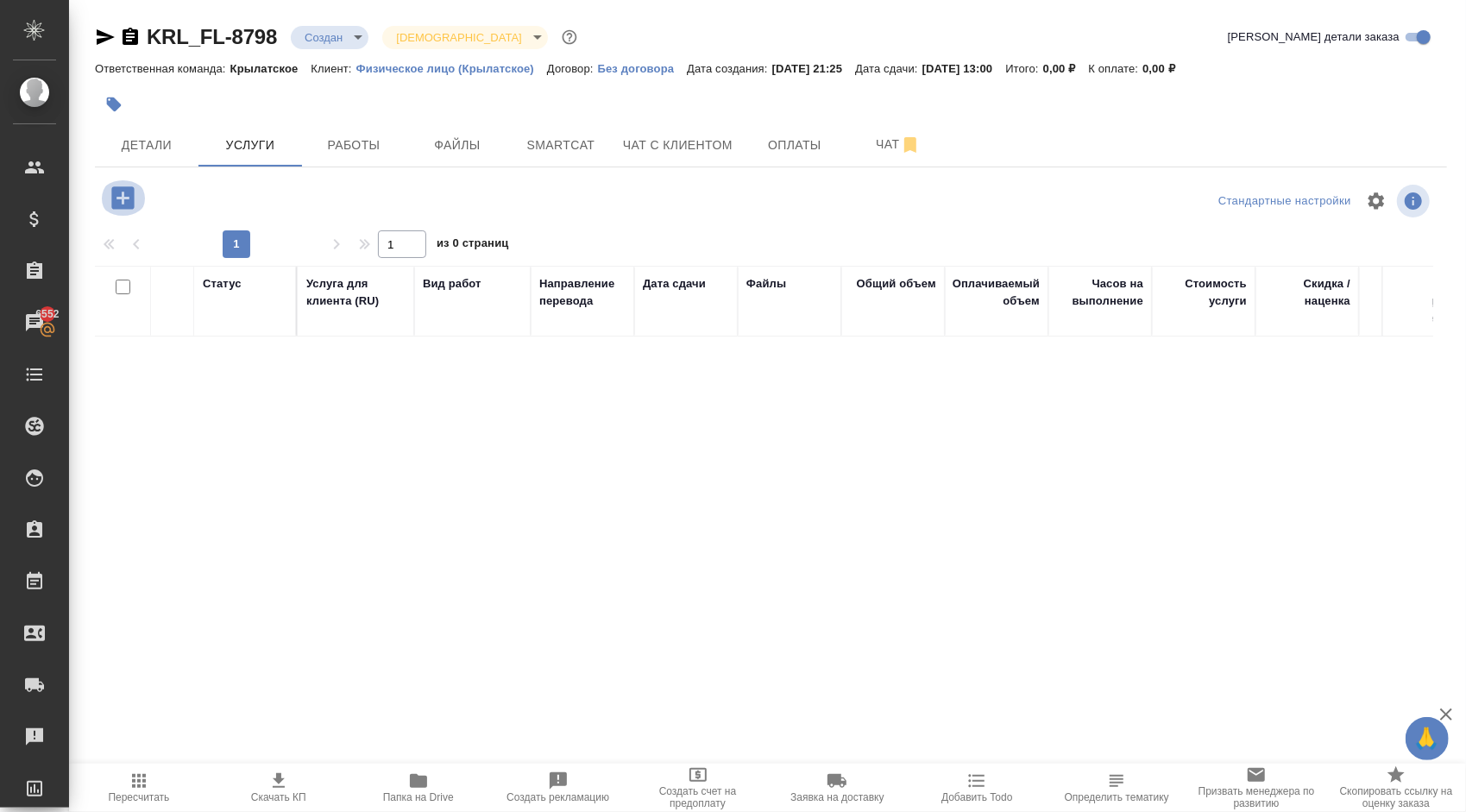
click at [120, 198] on icon "button" at bounding box center [123, 198] width 30 height 30
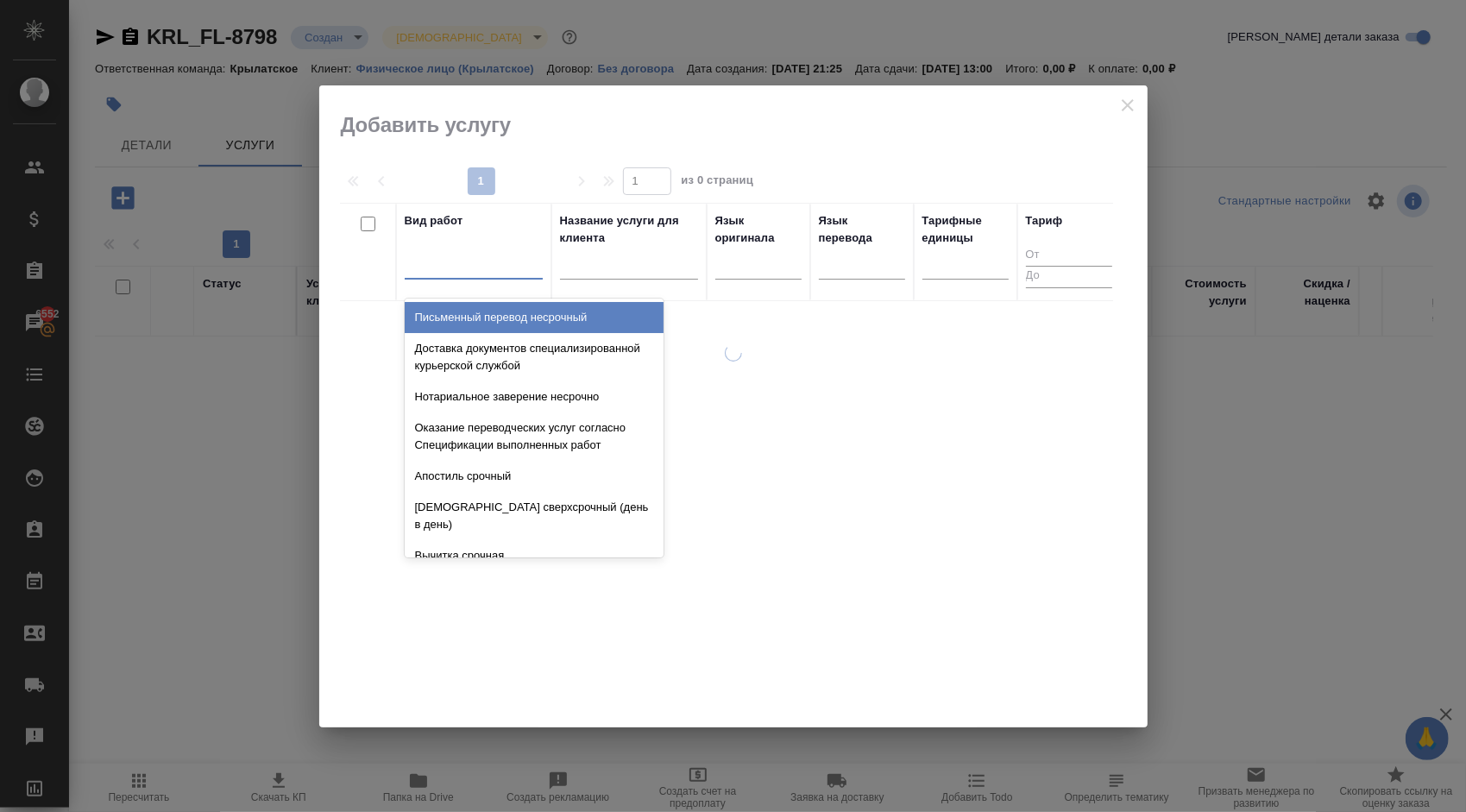
click at [447, 278] on div at bounding box center [474, 263] width 138 height 33
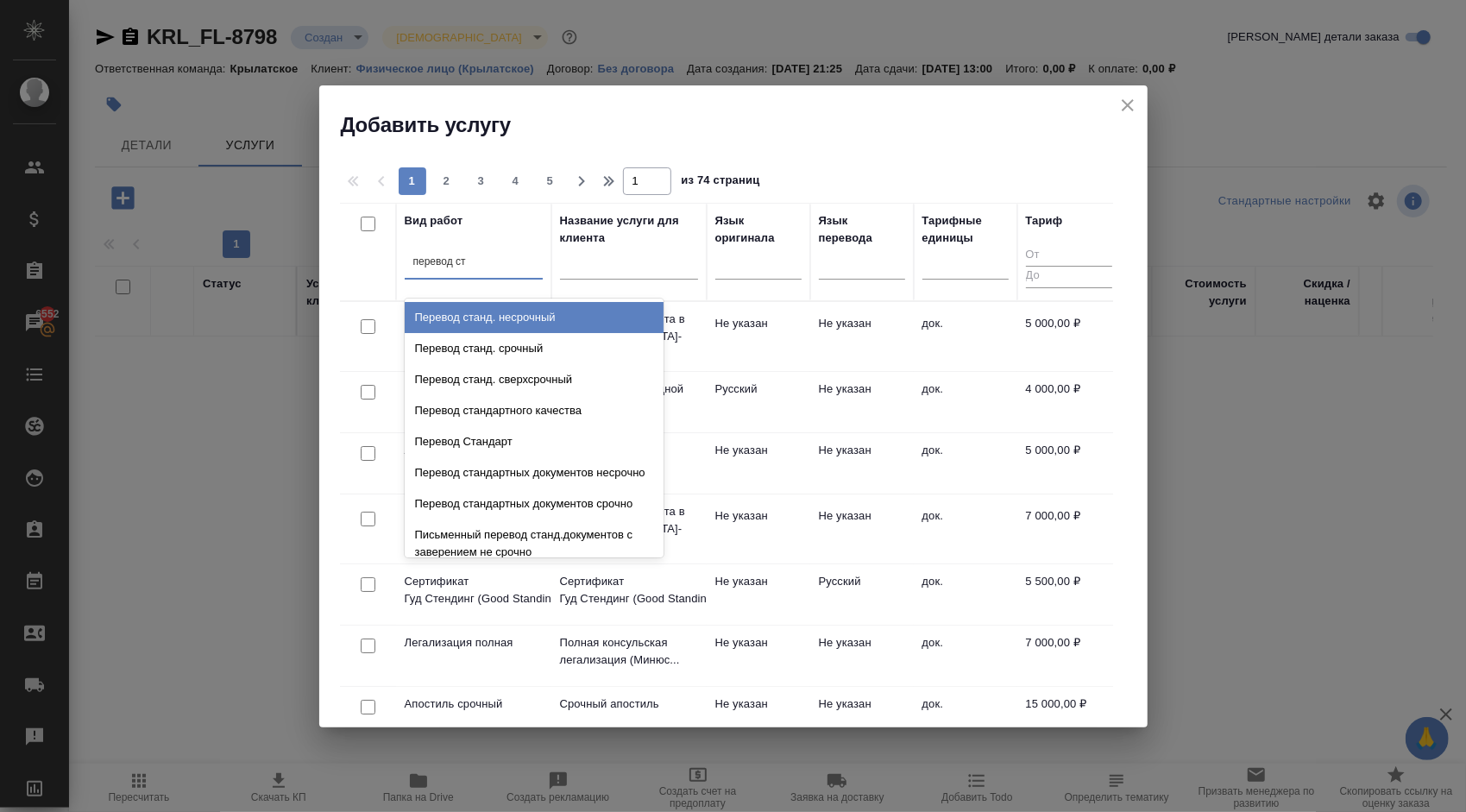
type input "перевод ст"
click at [537, 311] on div "Перевод станд. несрочный" at bounding box center [534, 317] width 259 height 31
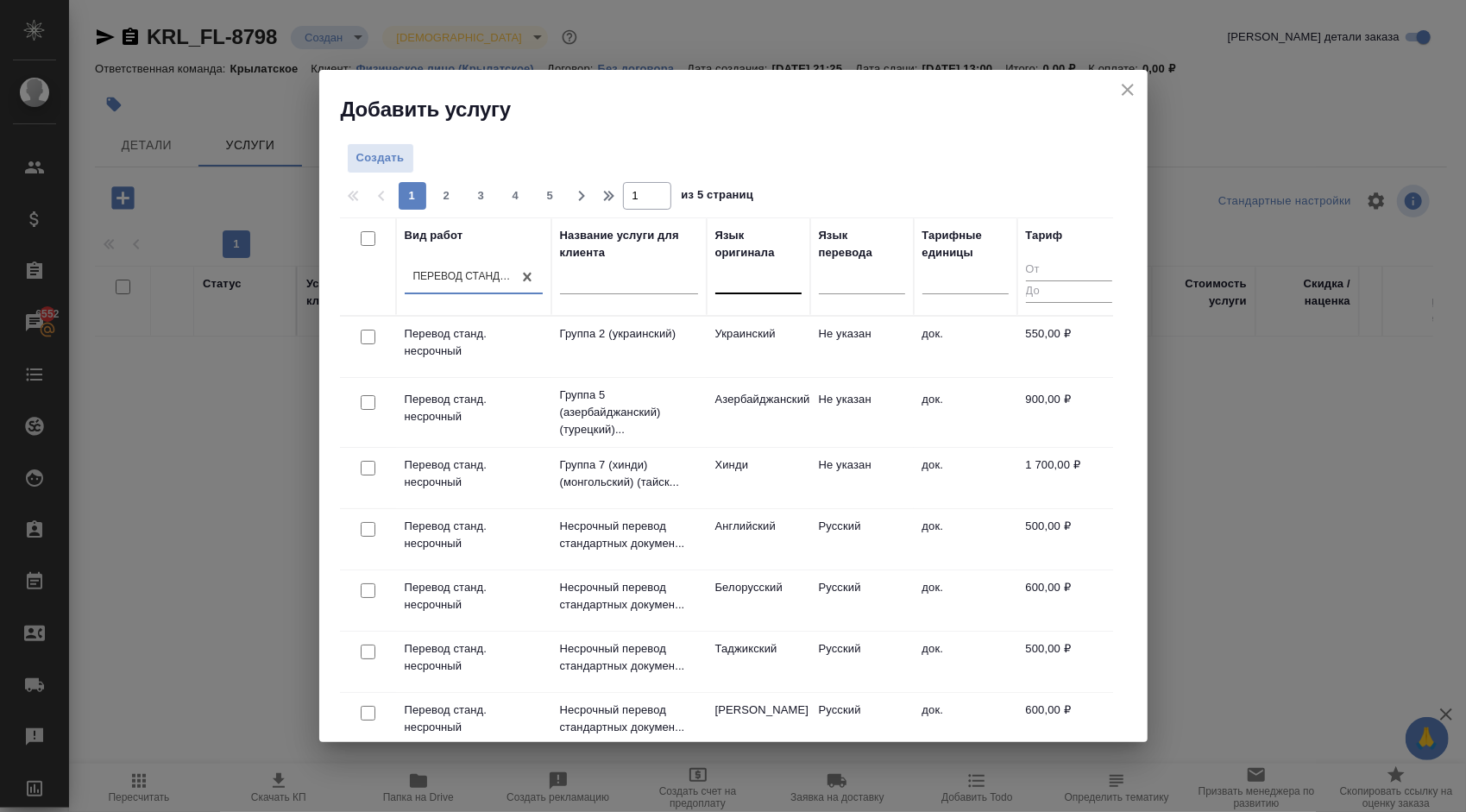
click at [774, 279] on div at bounding box center [758, 276] width 86 height 25
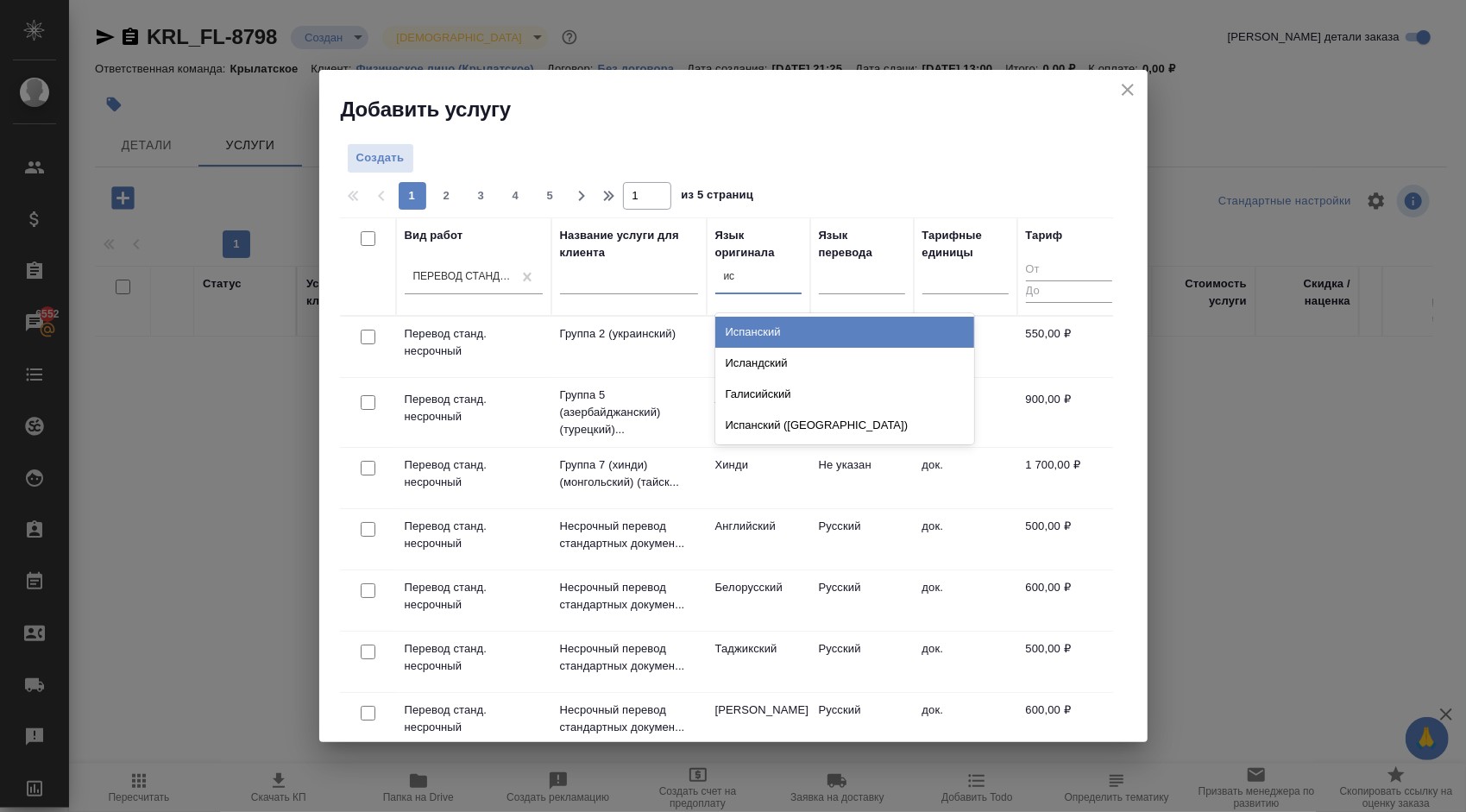
type input "исп"
click at [755, 331] on div "Испанский" at bounding box center [844, 332] width 259 height 31
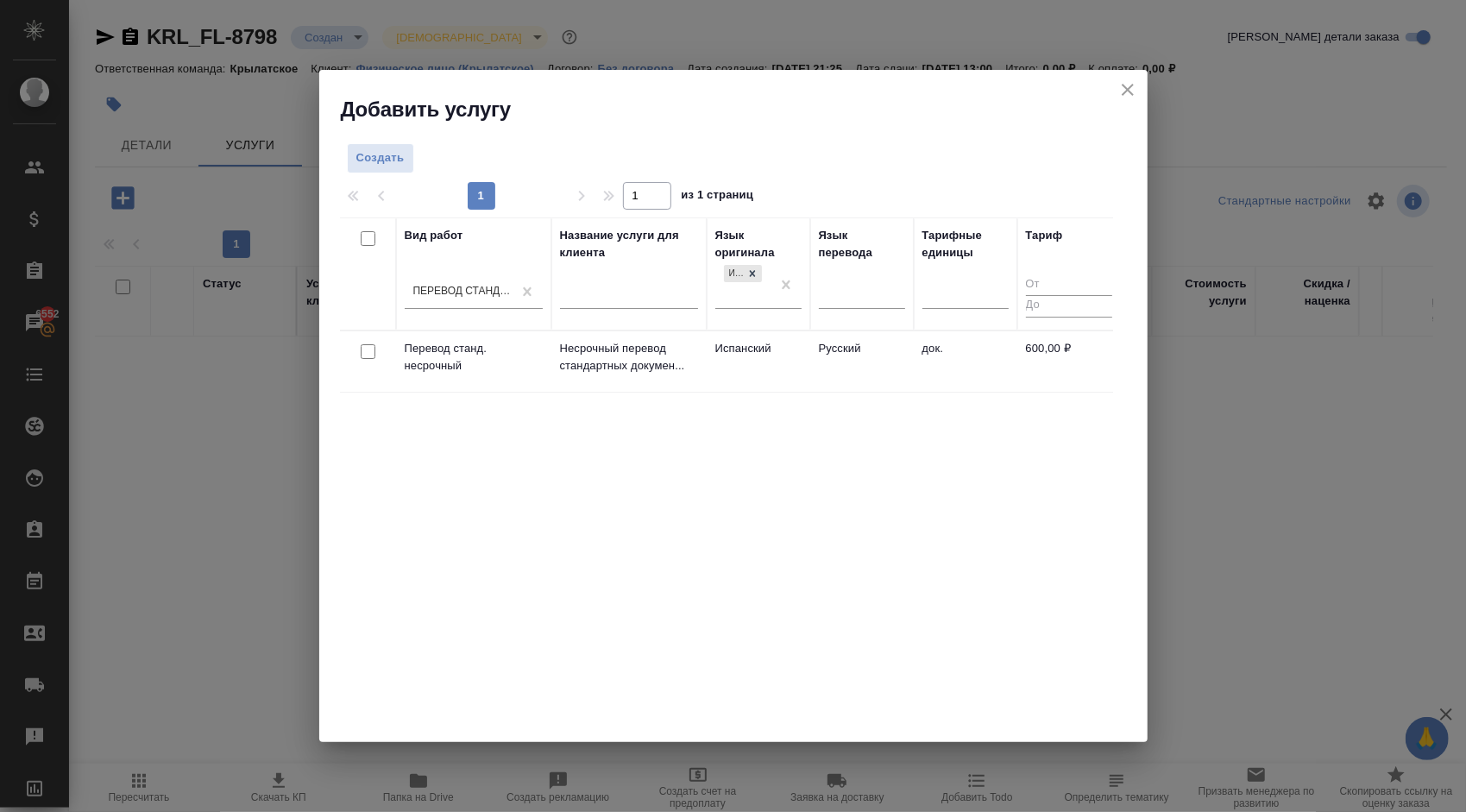
click at [759, 349] on td "Испанский" at bounding box center [759, 361] width 104 height 60
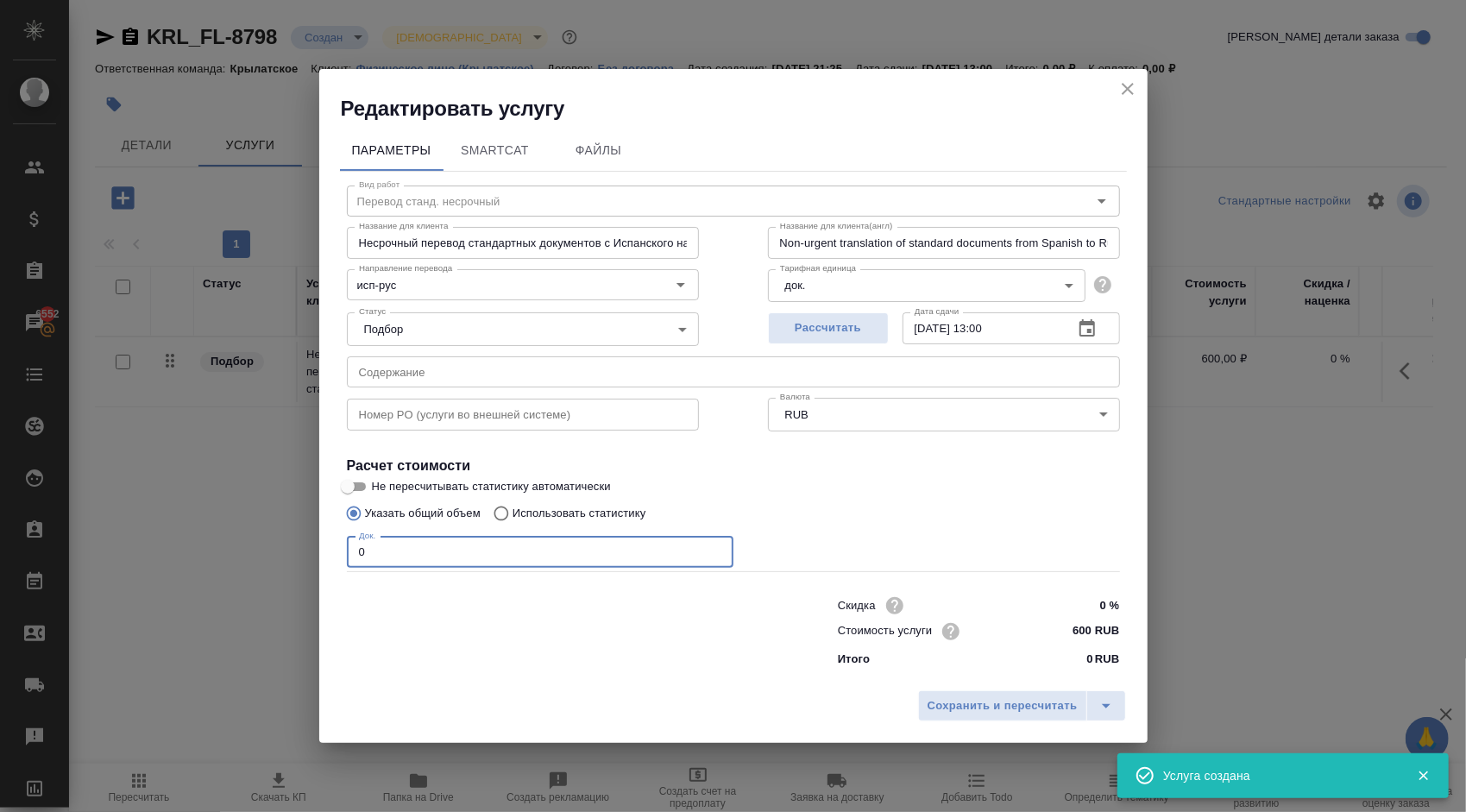
drag, startPoint x: 398, startPoint y: 555, endPoint x: 339, endPoint y: 533, distance: 62.5
click at [340, 534] on div "Вид работ Перевод станд. несрочный Вид работ Название для клиента Несрочный пер…" at bounding box center [733, 423] width 787 height 503
type input "1"
click at [983, 687] on div "Сохранить и пересчитать" at bounding box center [733, 712] width 828 height 61
click at [989, 695] on button "Сохранить и пересчитать" at bounding box center [1002, 705] width 169 height 31
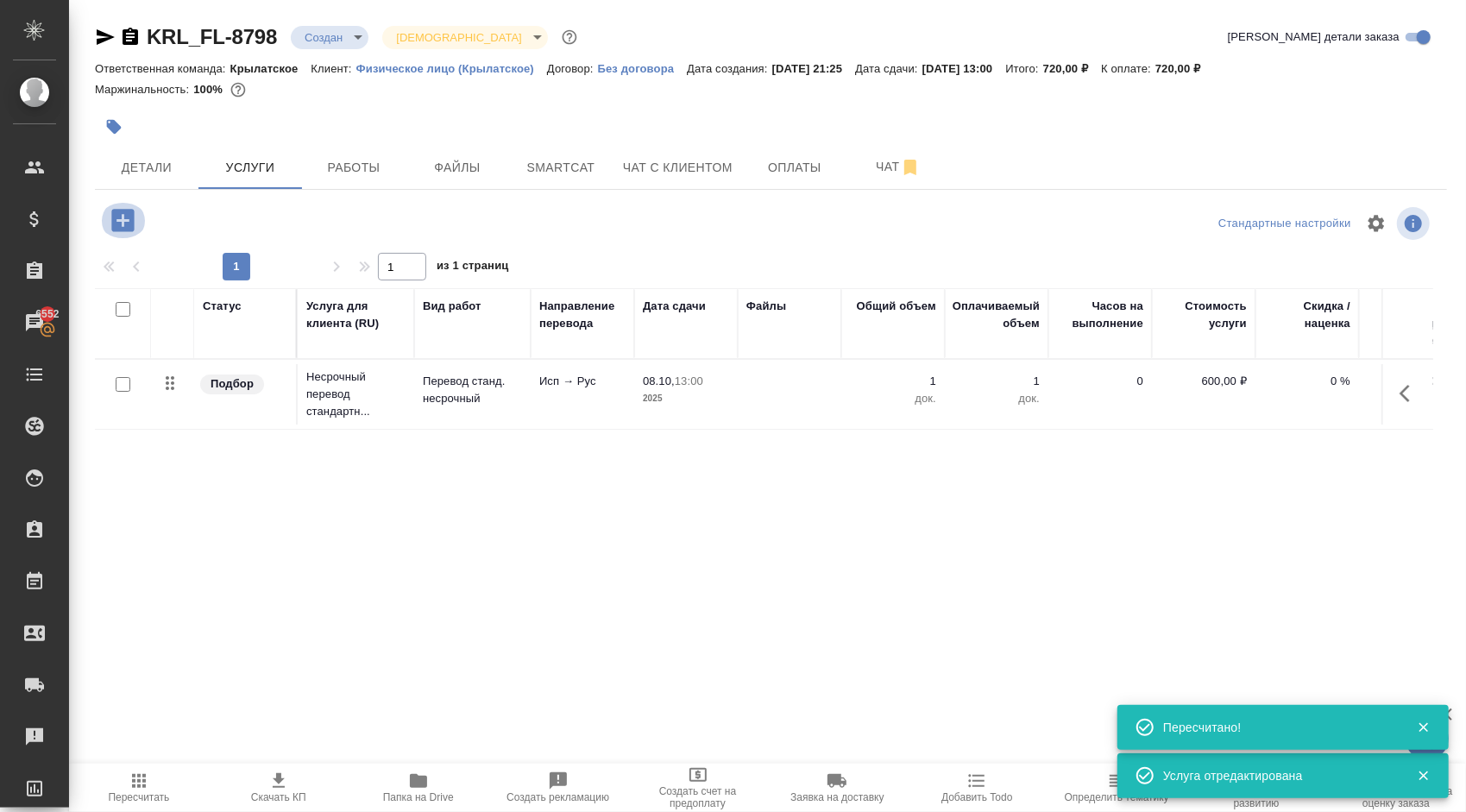
click at [116, 232] on icon "button" at bounding box center [123, 220] width 30 height 30
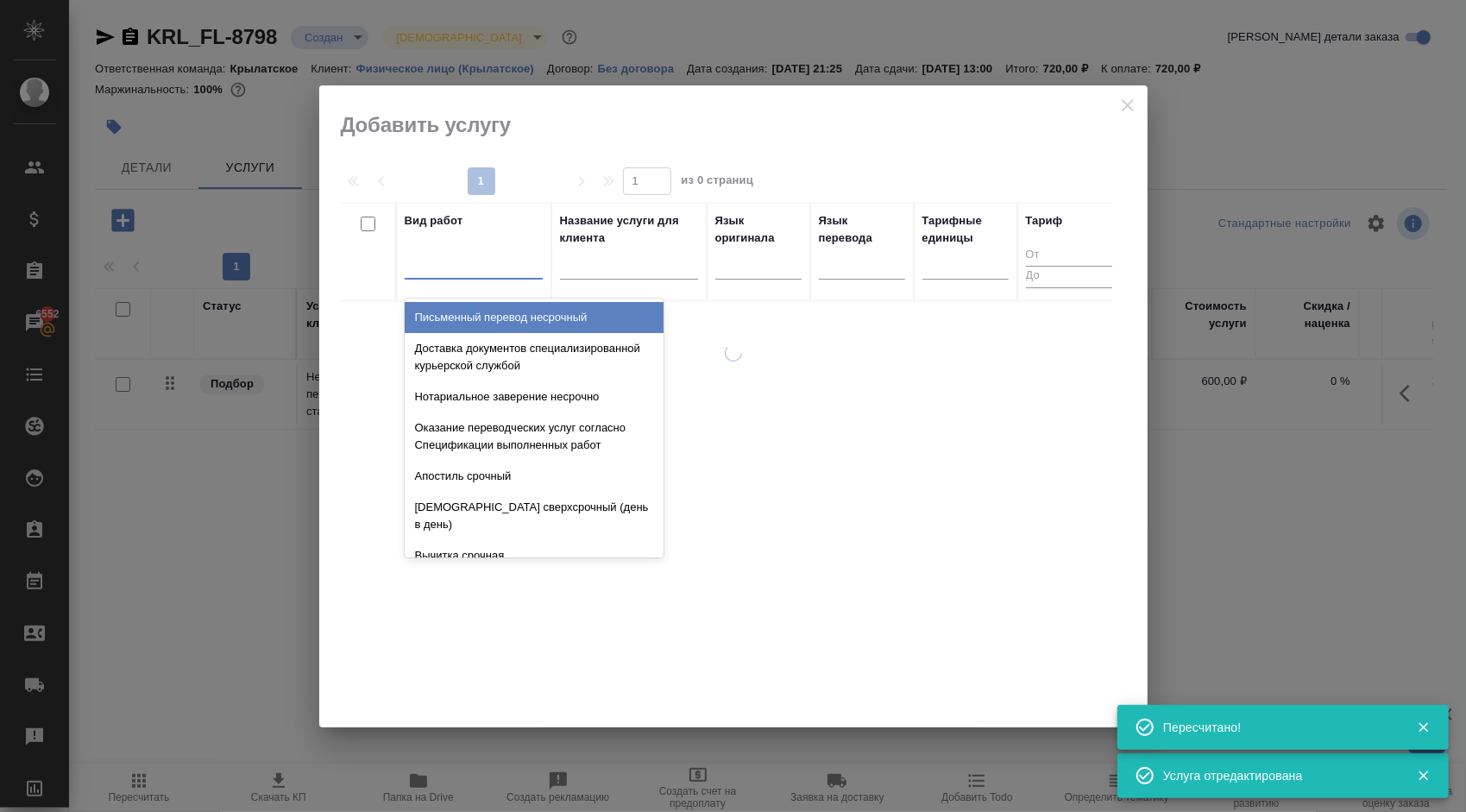
click at [431, 264] on div at bounding box center [474, 261] width 138 height 25
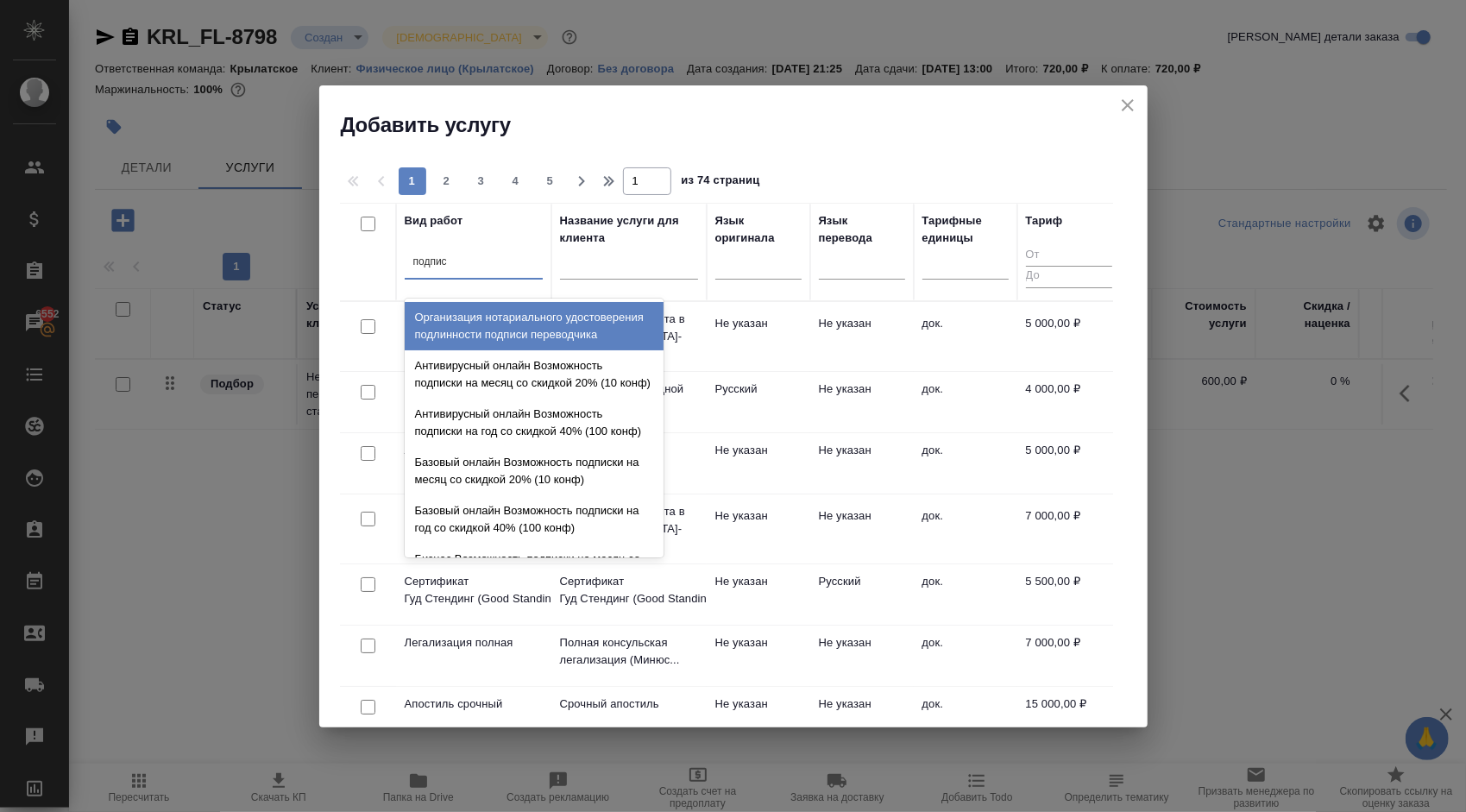
type input "подписи"
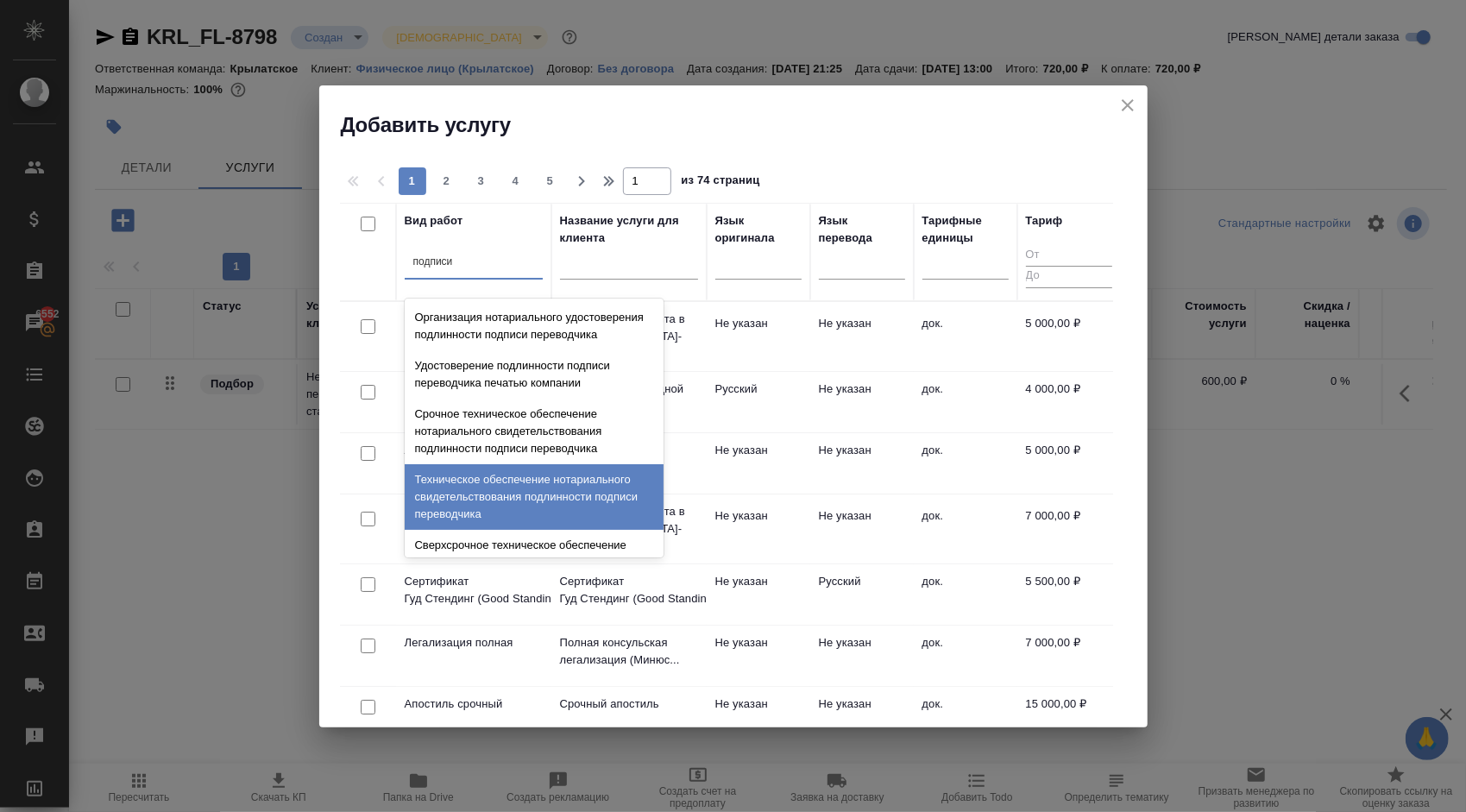
click at [499, 492] on div "Техническое обеспечение нотариального свидетельствования подлинности подписи пе…" at bounding box center [534, 497] width 259 height 66
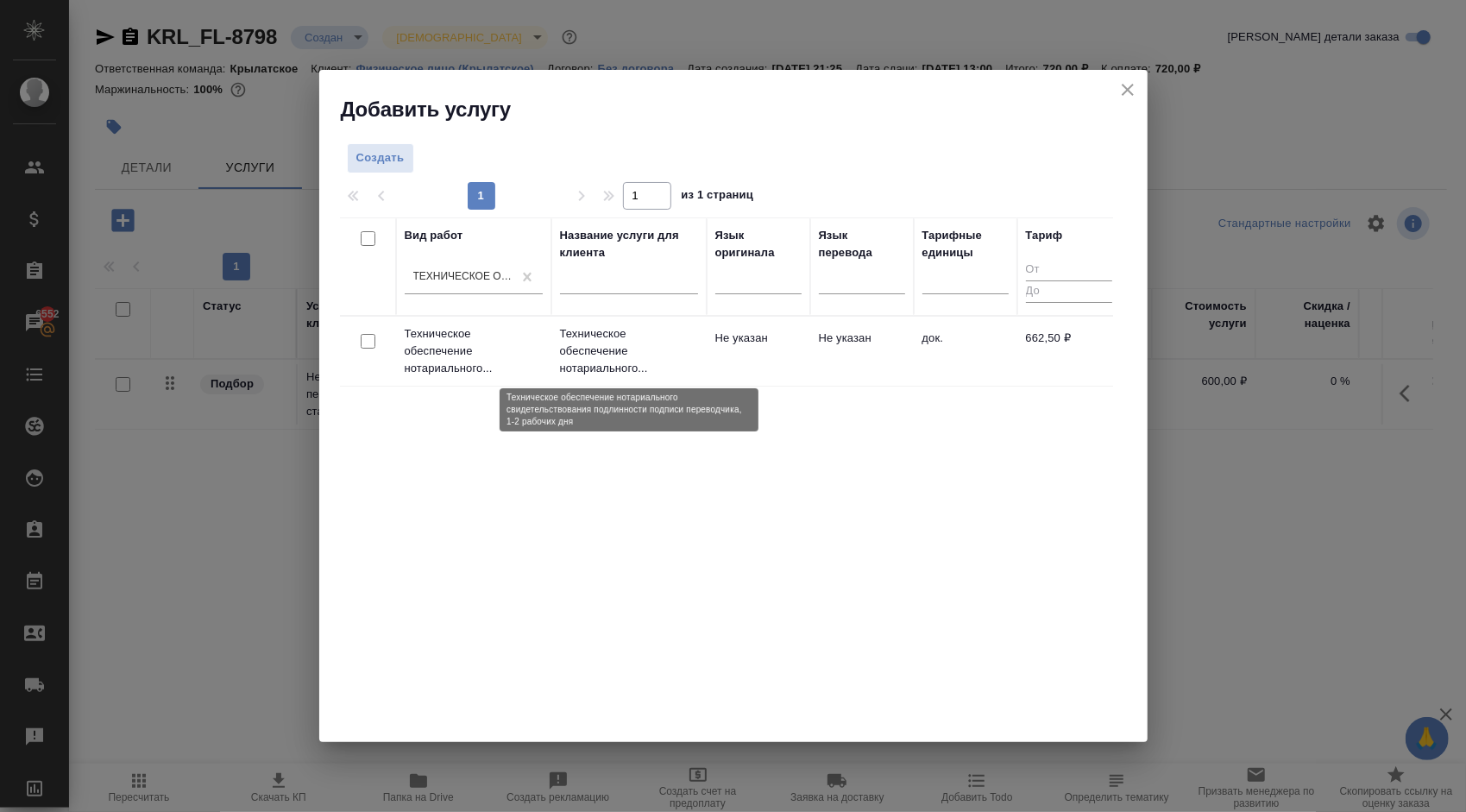
click at [677, 356] on p "Техническое обеспечение нотариального..." at bounding box center [629, 351] width 138 height 52
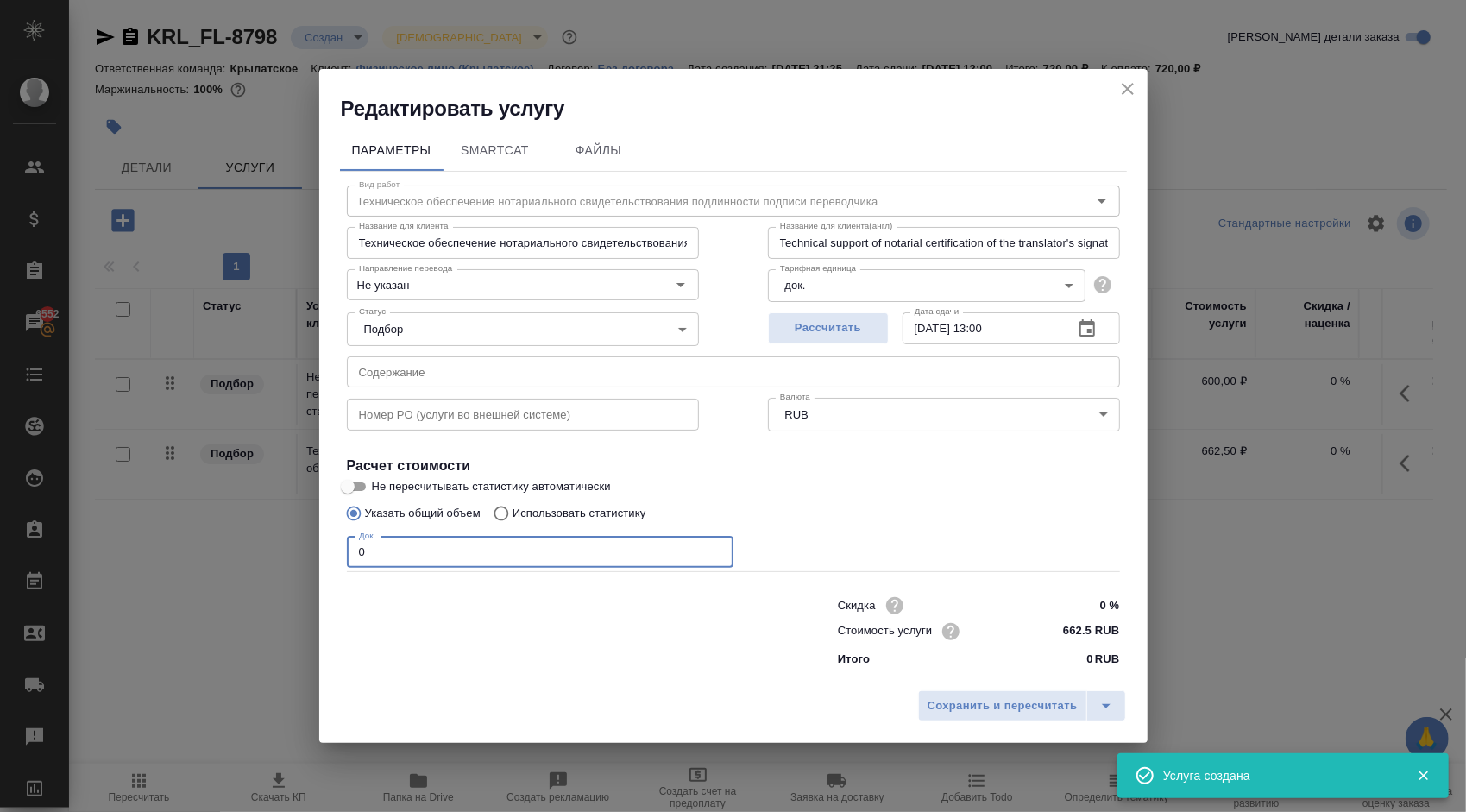
drag, startPoint x: 483, startPoint y: 557, endPoint x: 269, endPoint y: 494, distance: 223.3
click at [269, 494] on div "Редактировать услугу Параметры SmartCat Файлы Вид работ Техническое обеспечение…" at bounding box center [733, 406] width 1466 height 812
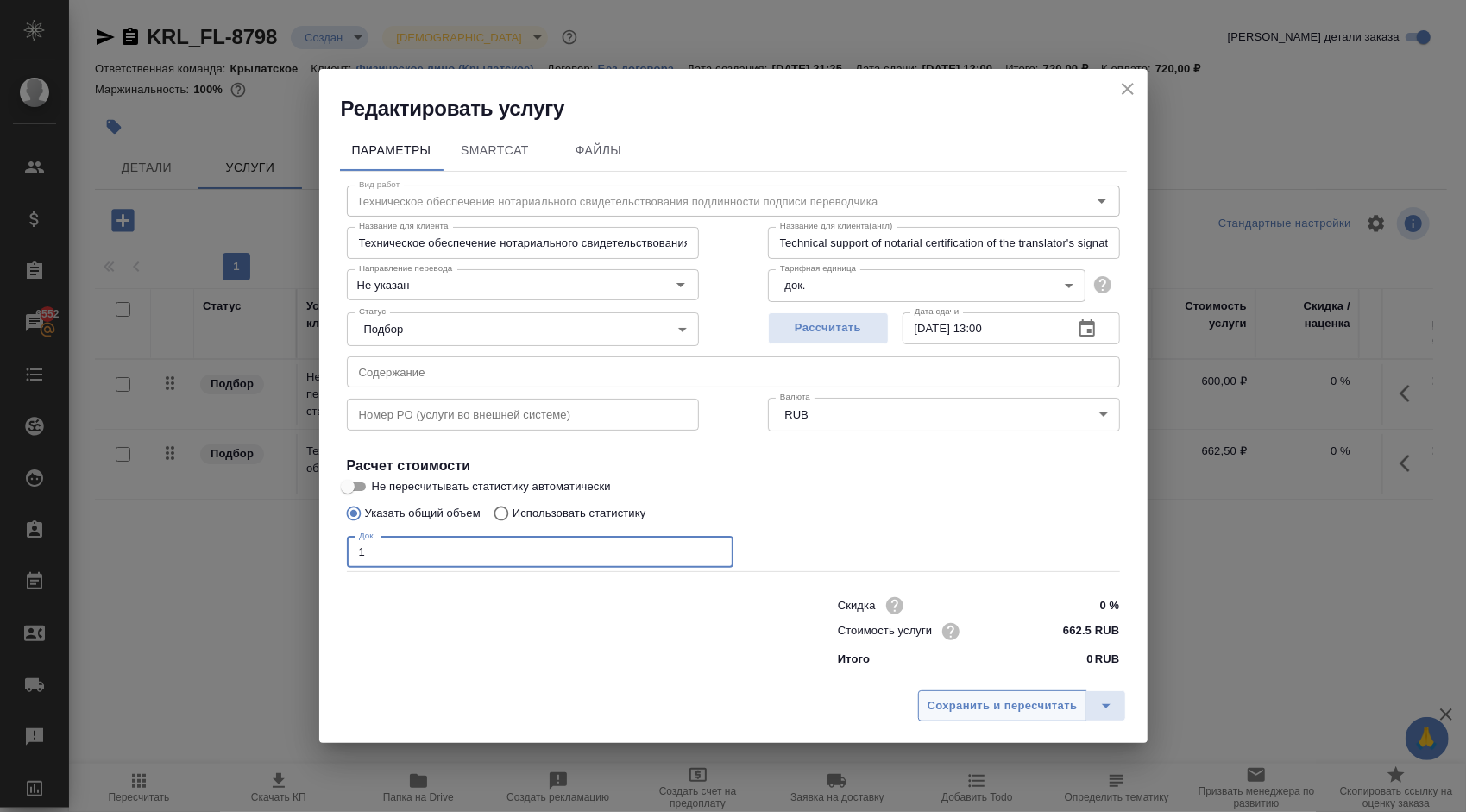
type input "1"
click at [970, 700] on span "Сохранить и пересчитать" at bounding box center [1003, 706] width 150 height 20
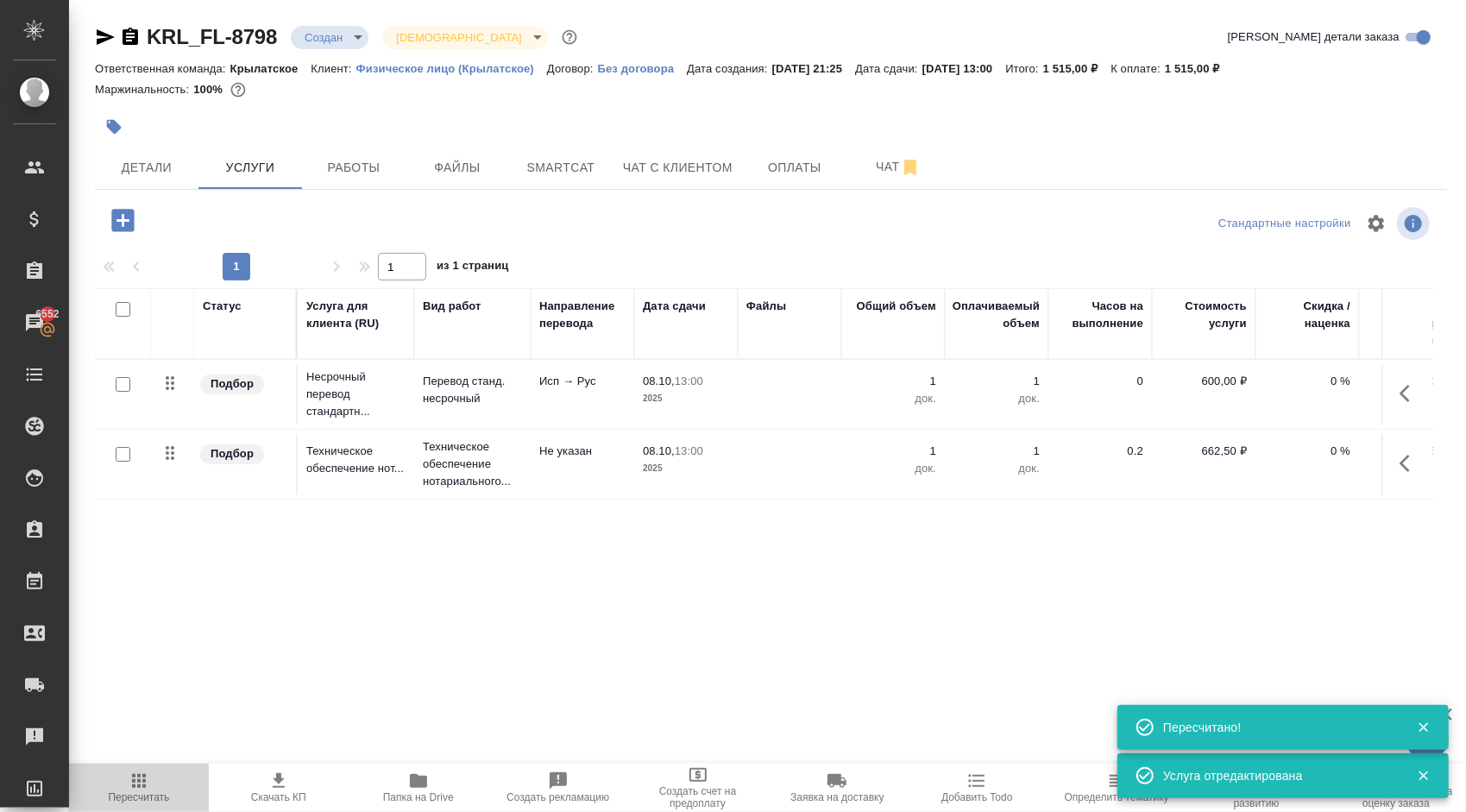
click at [160, 799] on span "Пересчитать" at bounding box center [138, 797] width 61 height 12
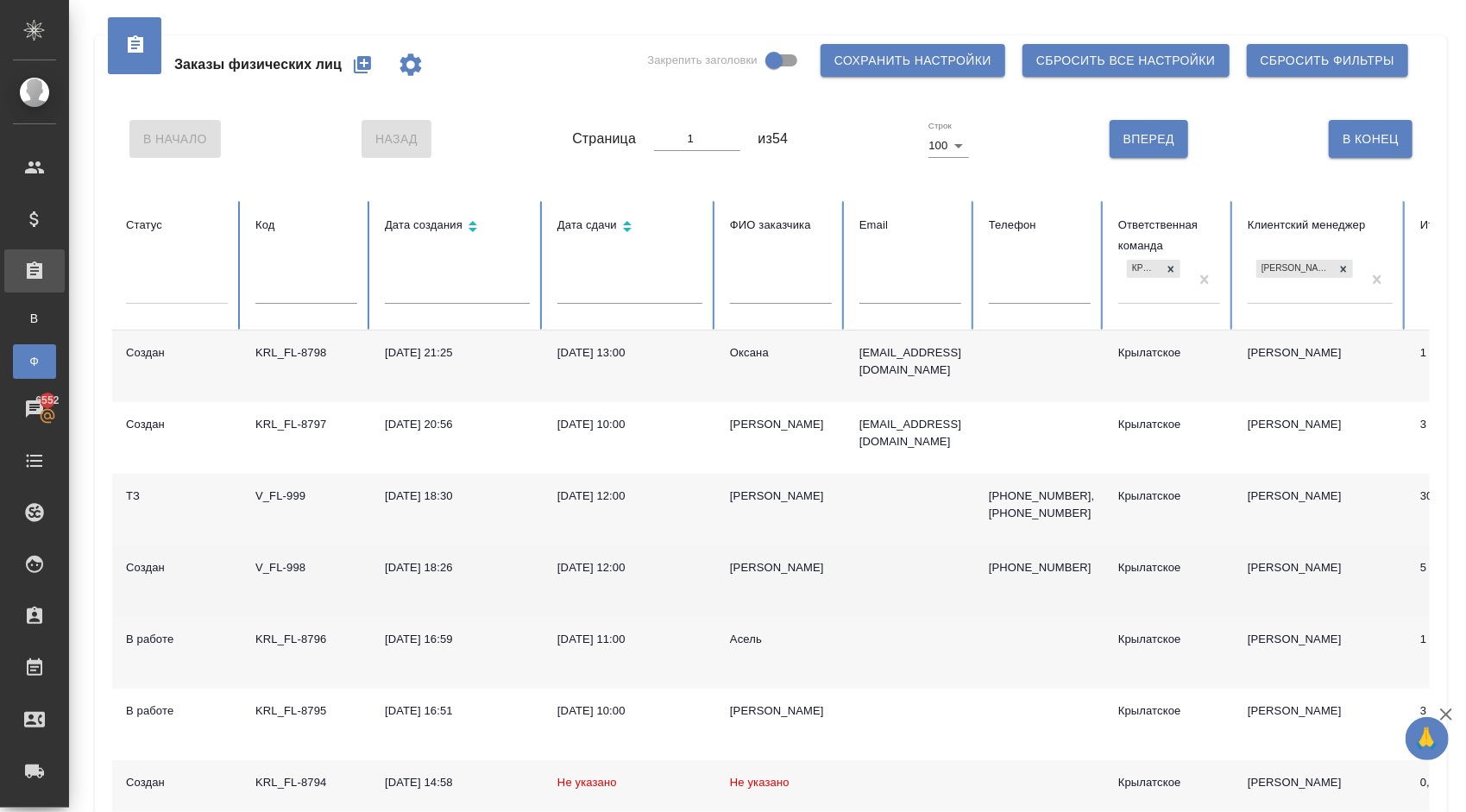
click at [755, 563] on div "[PERSON_NAME]" at bounding box center [781, 567] width 102 height 17
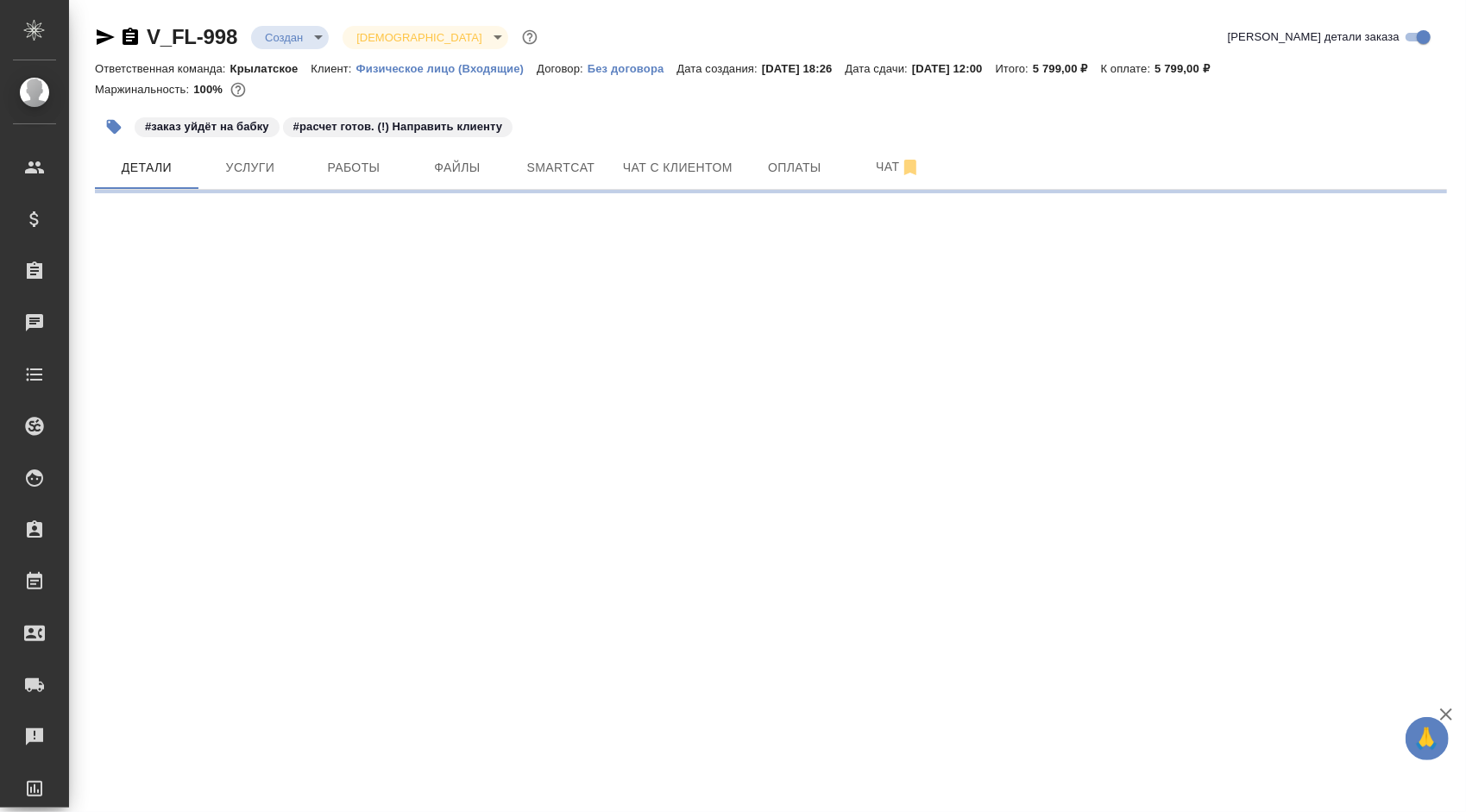
select select "RU"
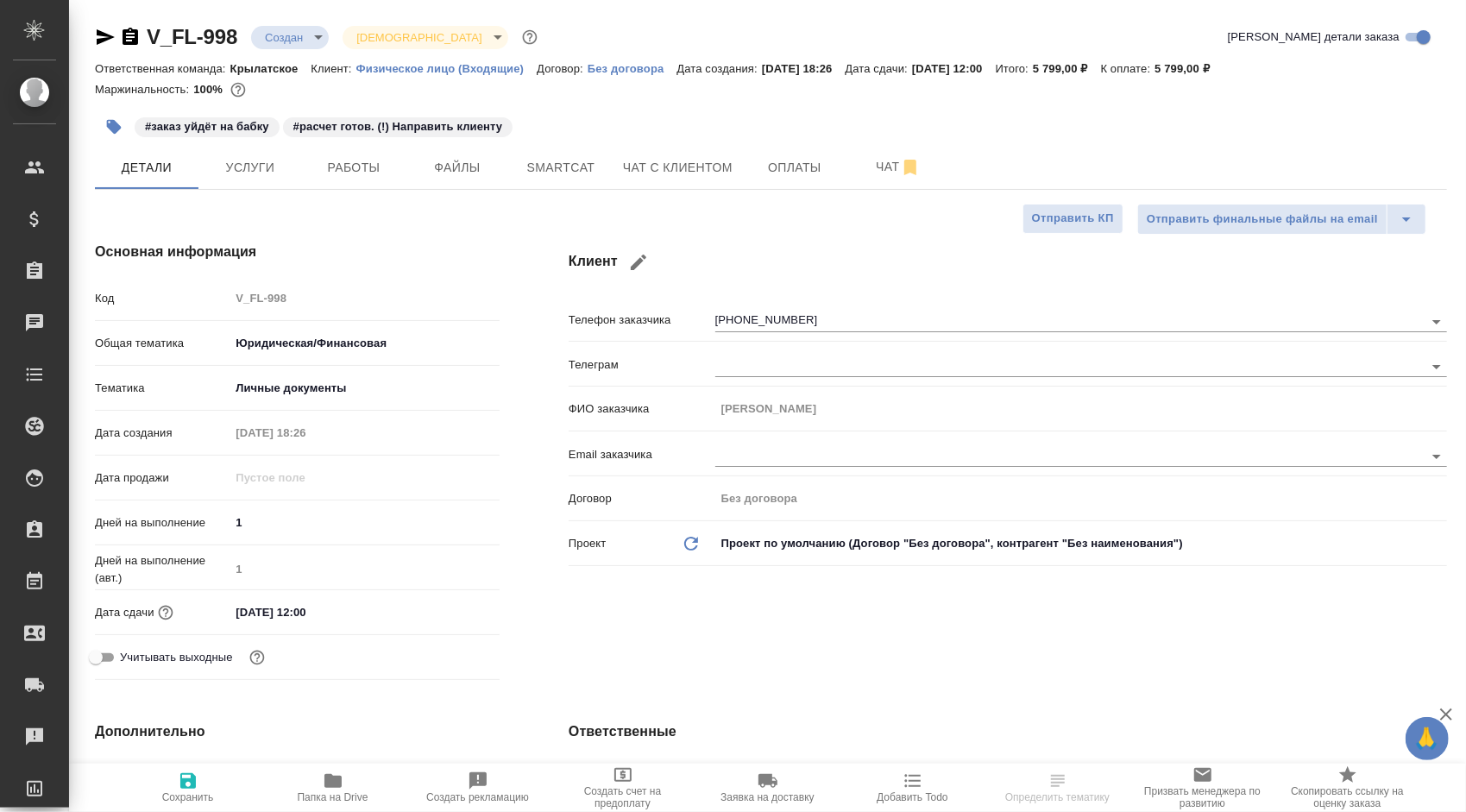
type textarea "x"
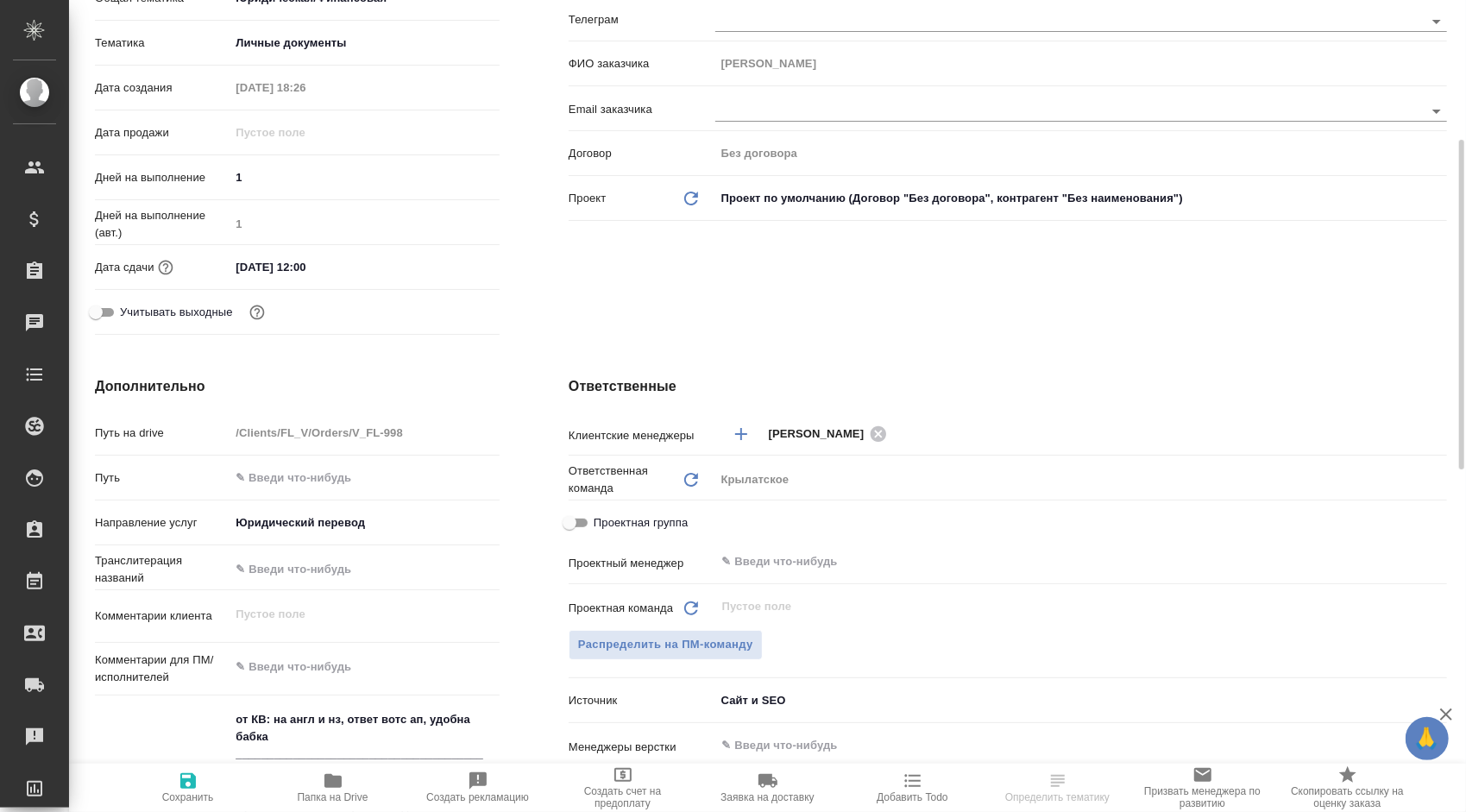
scroll to position [777, 0]
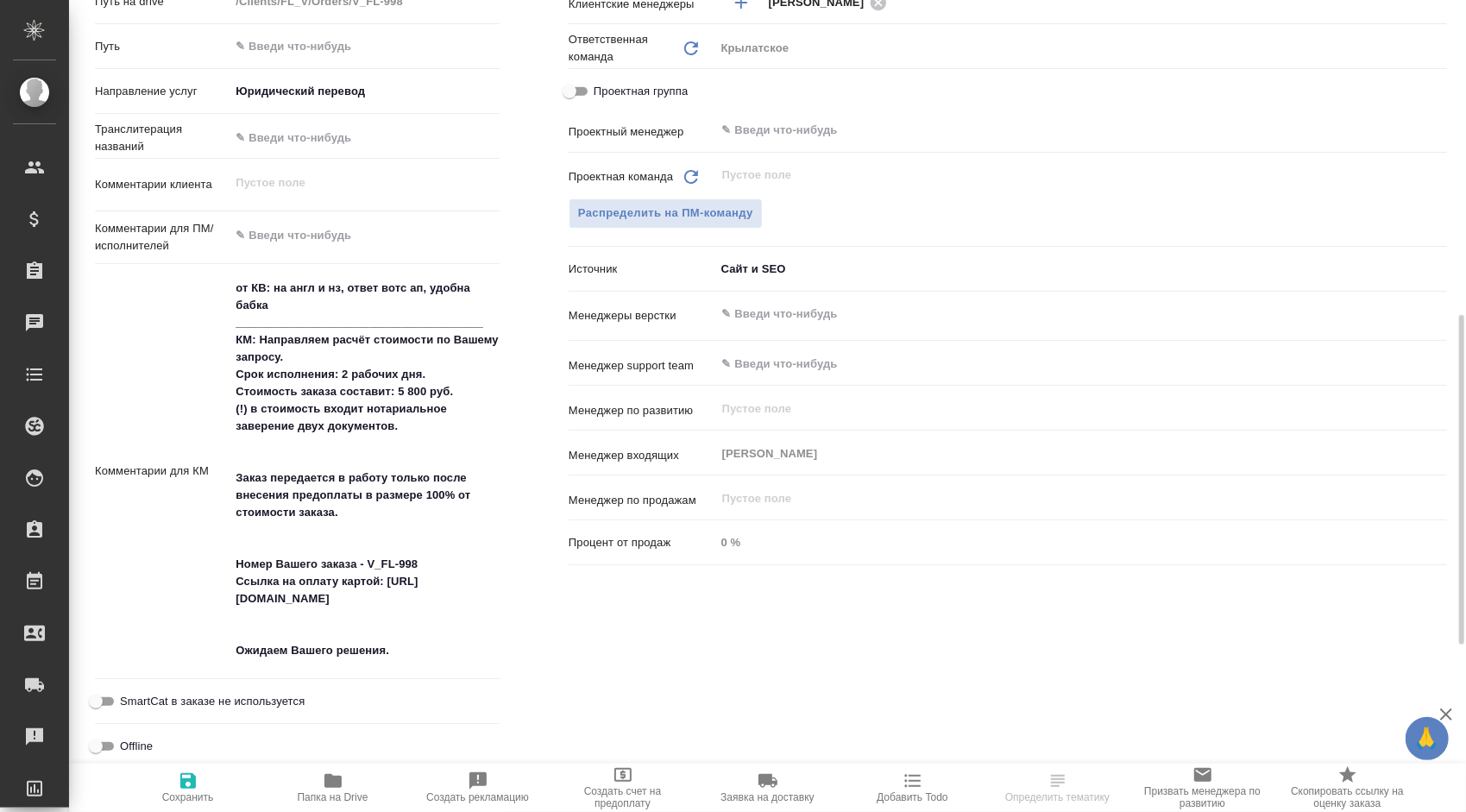
type textarea "x"
drag, startPoint x: 407, startPoint y: 649, endPoint x: 261, endPoint y: 343, distance: 339.3
click at [261, 343] on textarea "от КВ: на англ и нз, ответ вотс ап, удобна бабка ______________________________…" at bounding box center [364, 470] width 268 height 392
type textarea "x"
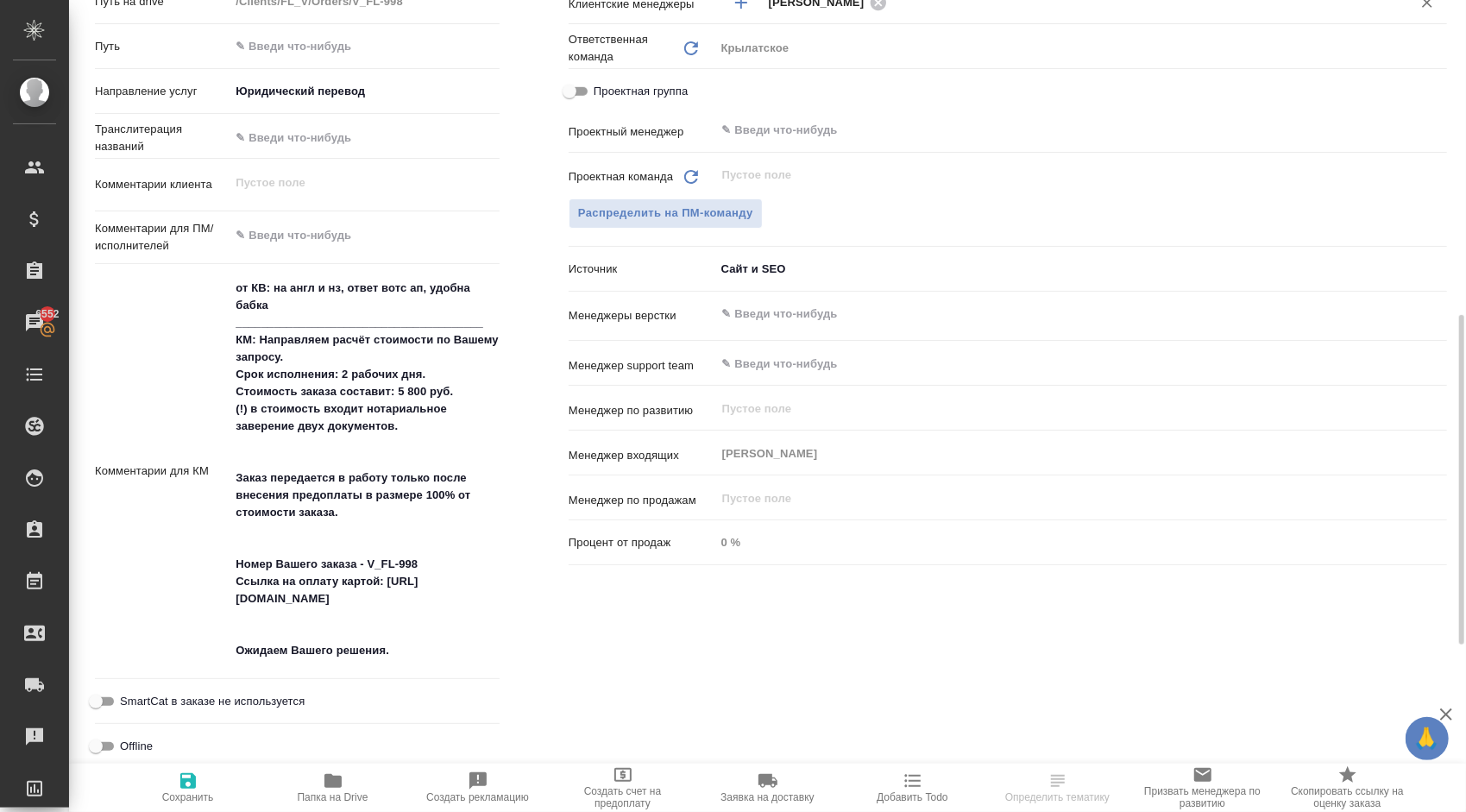
type textarea "x"
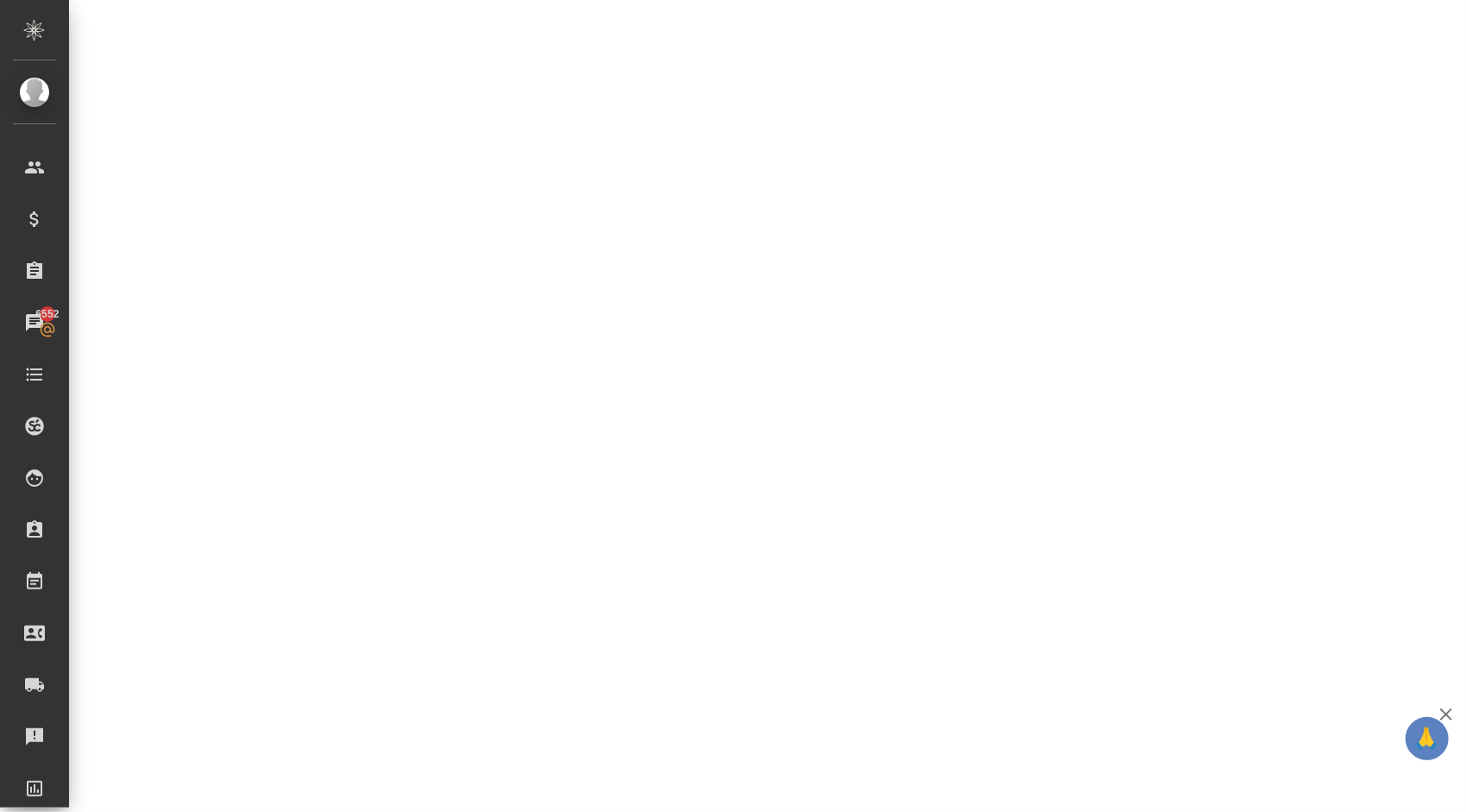
select select "RU"
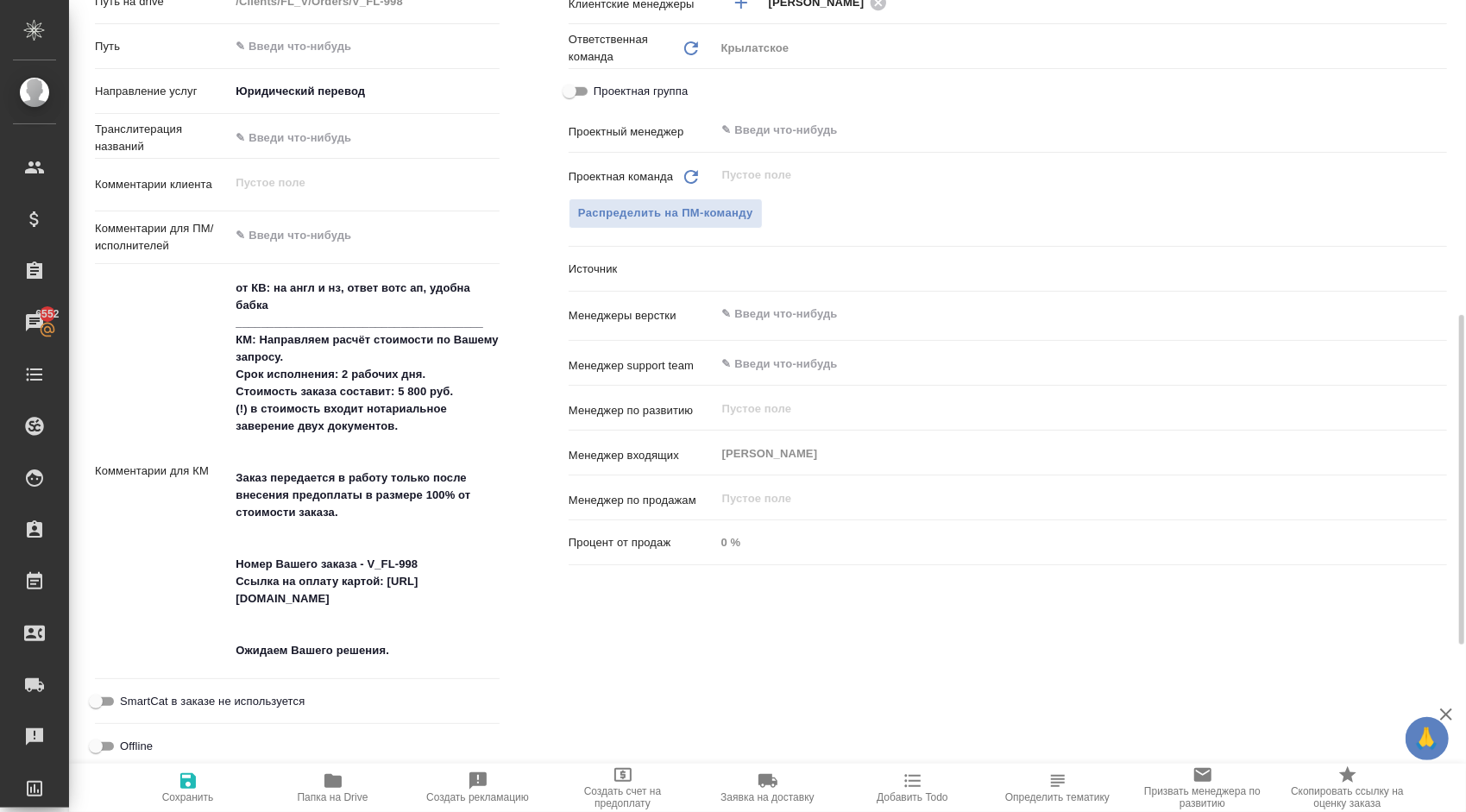
type textarea "x"
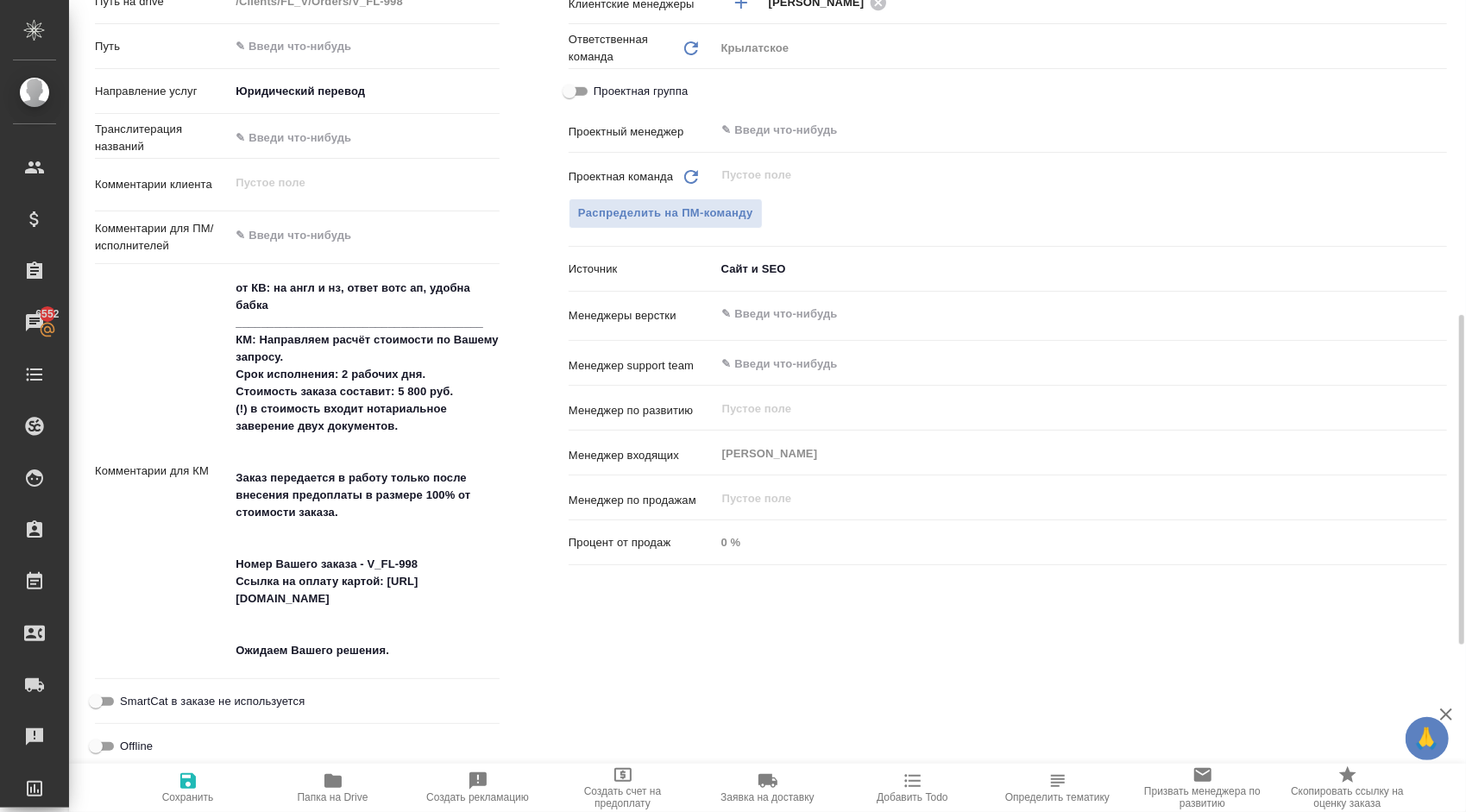
type textarea "x"
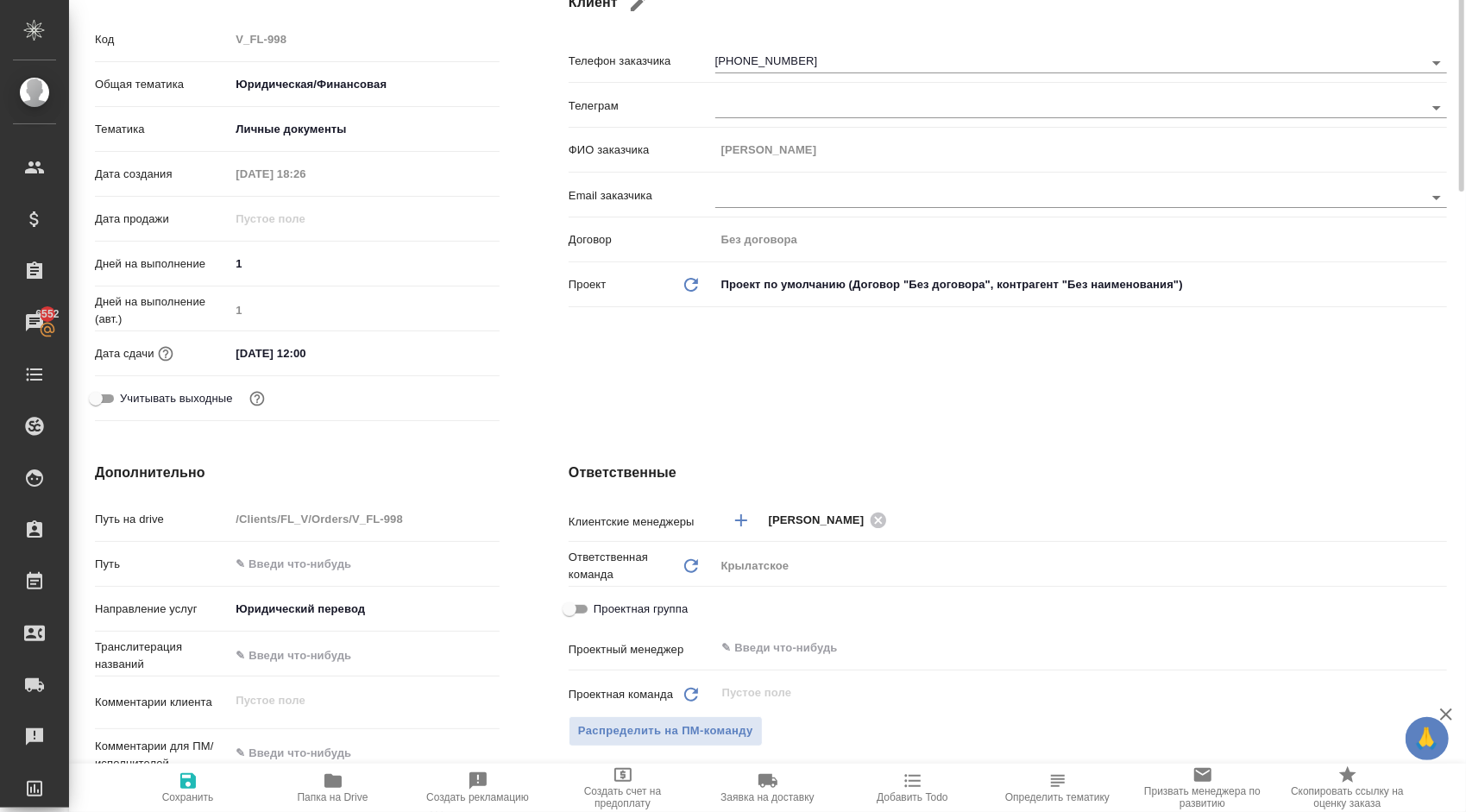
scroll to position [0, 0]
